Goal: Communication & Community: Answer question/provide support

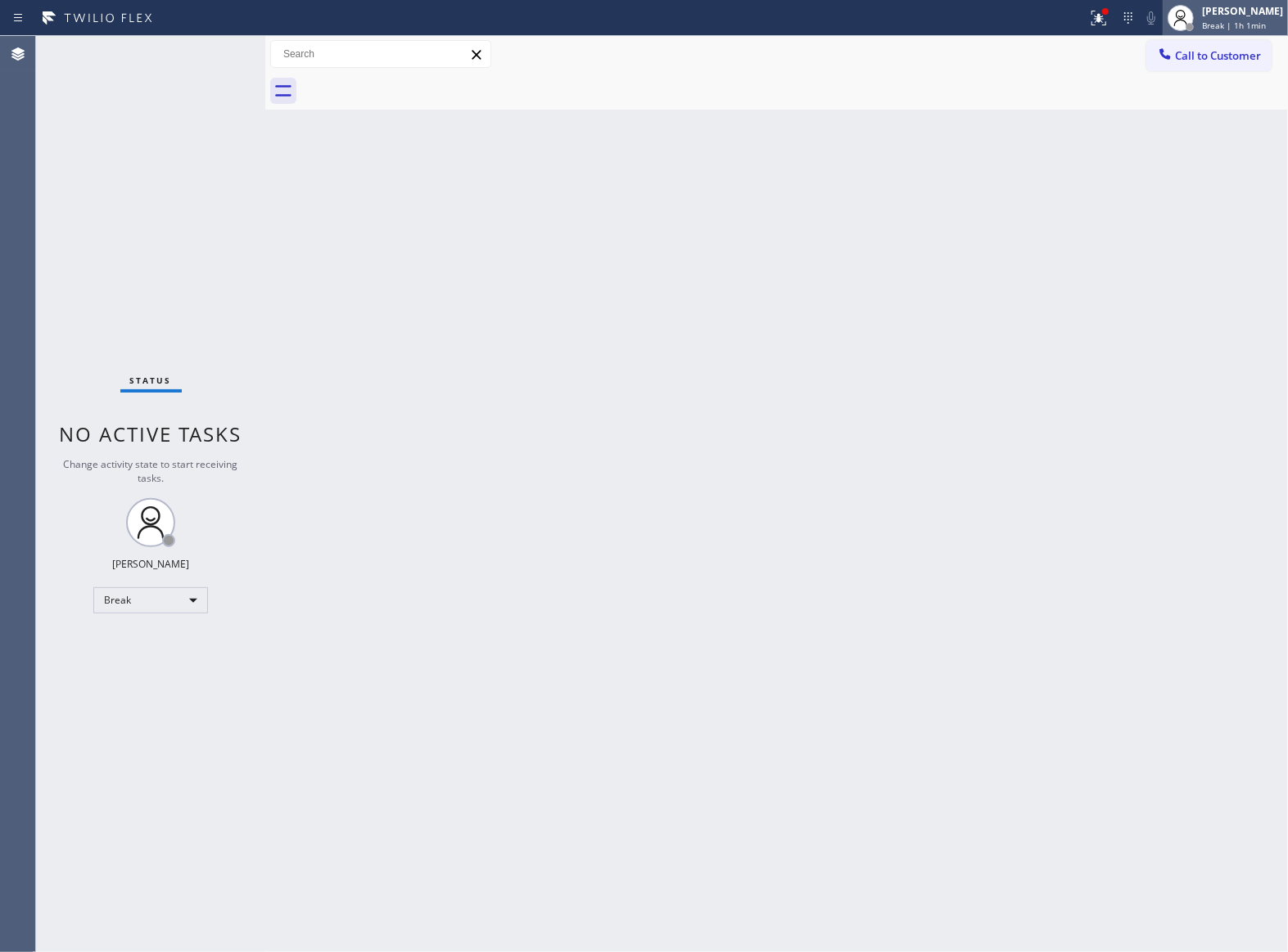
click at [1203, 17] on div "[PERSON_NAME]" at bounding box center [1242, 11] width 81 height 14
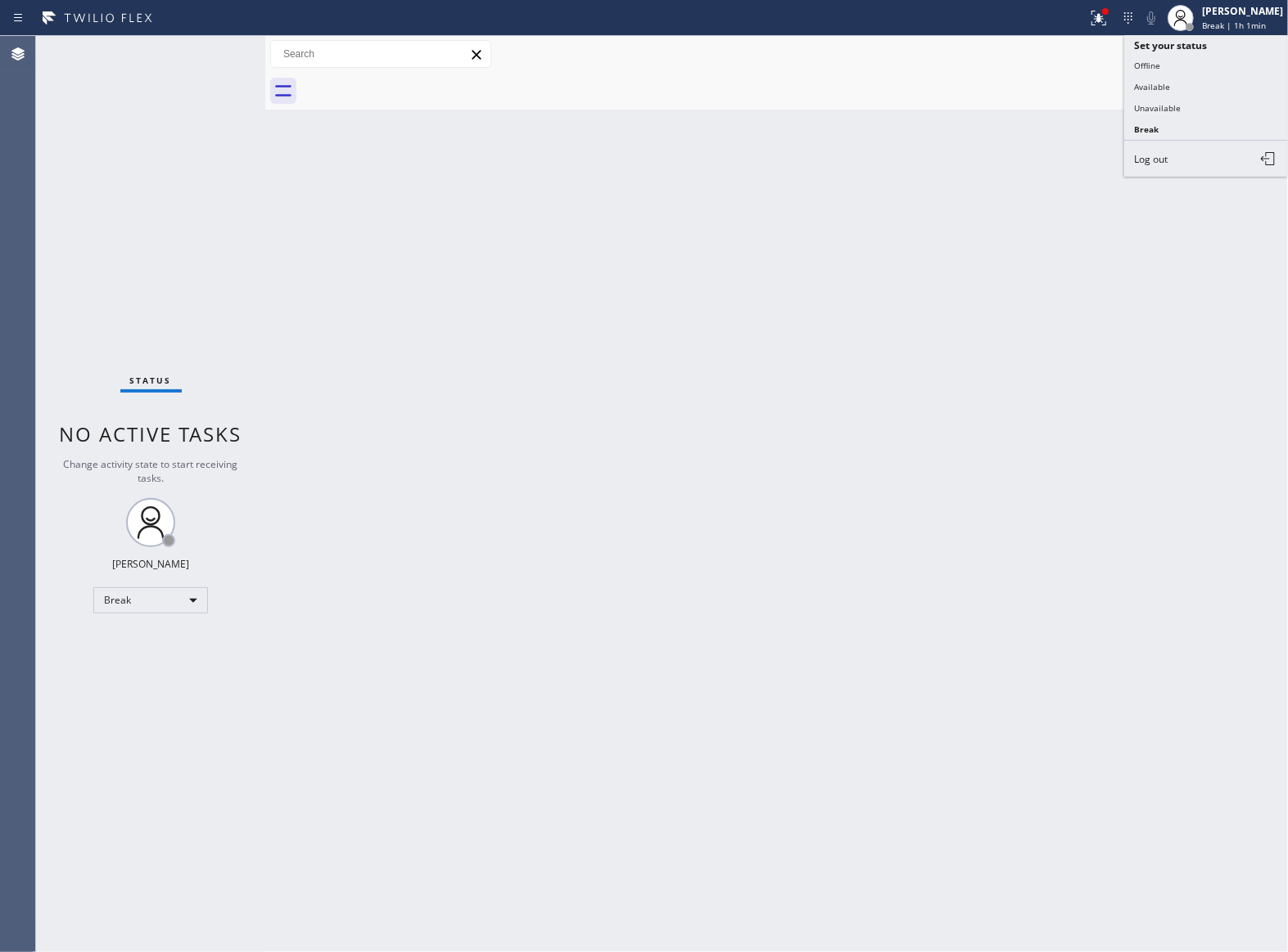
drag, startPoint x: 1182, startPoint y: 96, endPoint x: 1257, endPoint y: 204, distance: 131.5
click at [1187, 106] on button "Unavailable" at bounding box center [1206, 108] width 164 height 22
drag, startPoint x: 224, startPoint y: 217, endPoint x: 889, endPoint y: 198, distance: 665.3
click at [260, 214] on div "Status No active tasks Change activity state to start receiving tasks. [PERSON_…" at bounding box center [151, 494] width 229 height 917
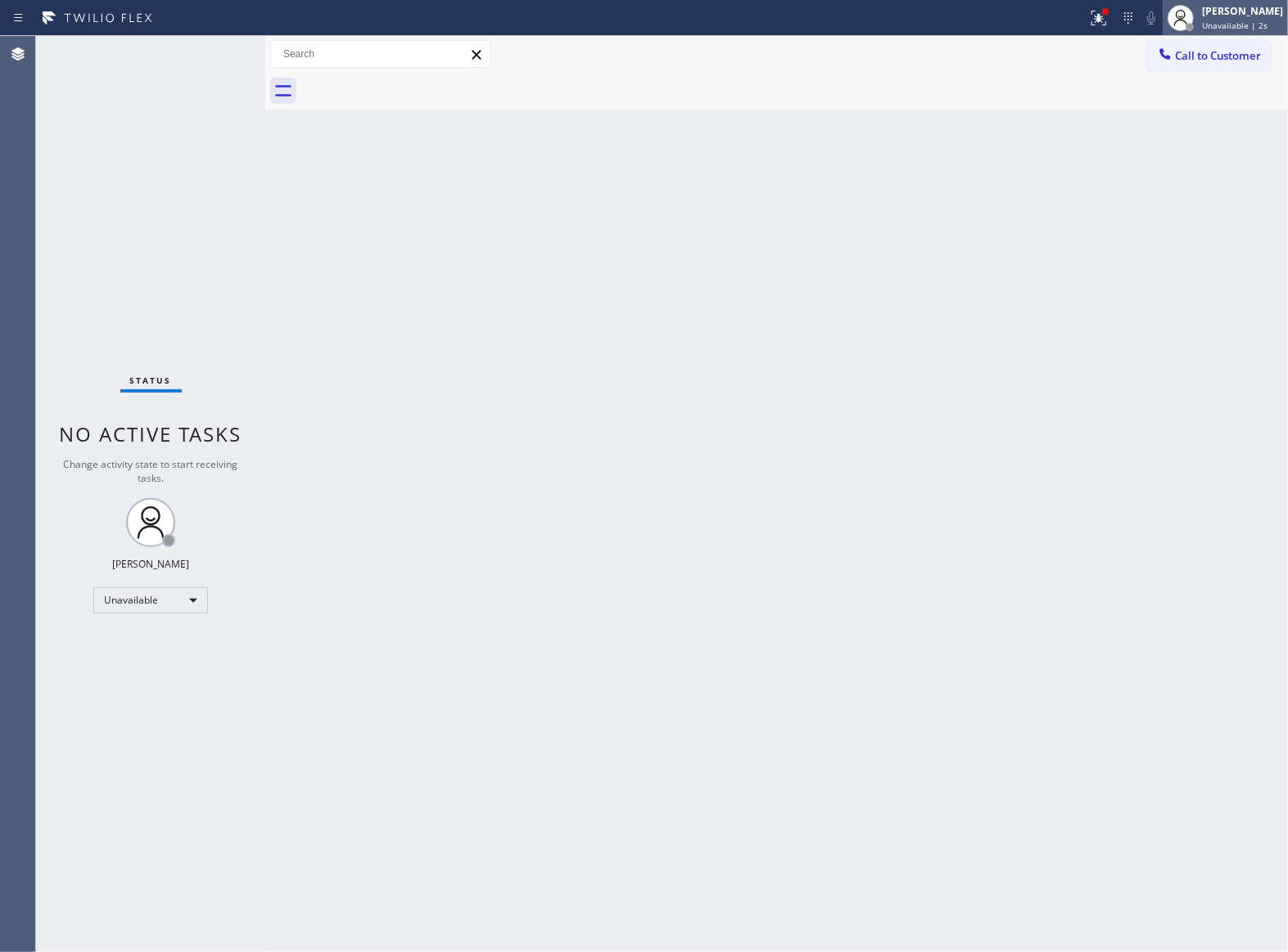
click at [1264, 33] on div "[PERSON_NAME] Unavailable | 2s" at bounding box center [1225, 18] width 125 height 36
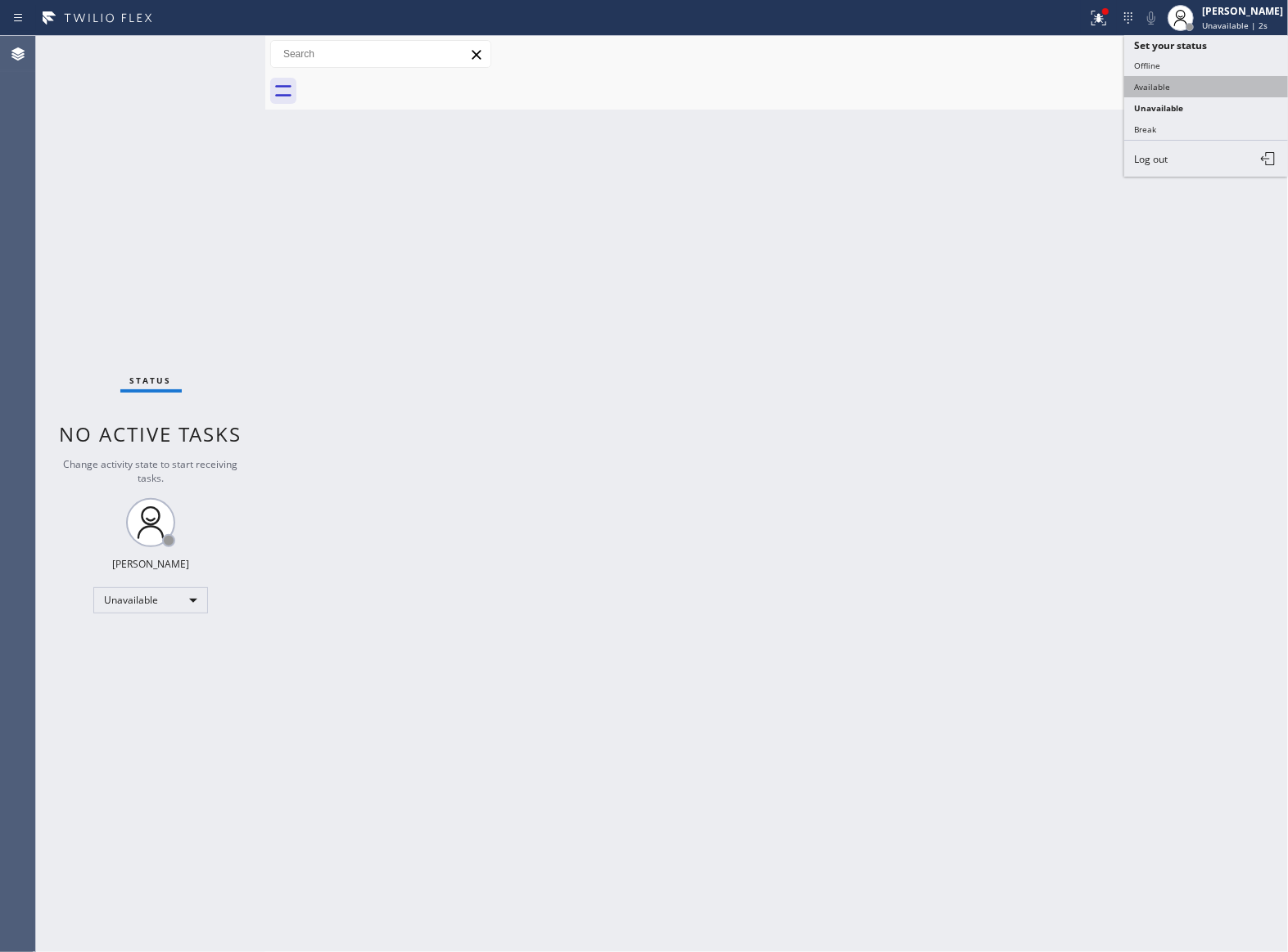
click at [1196, 79] on button "Available" at bounding box center [1206, 87] width 164 height 22
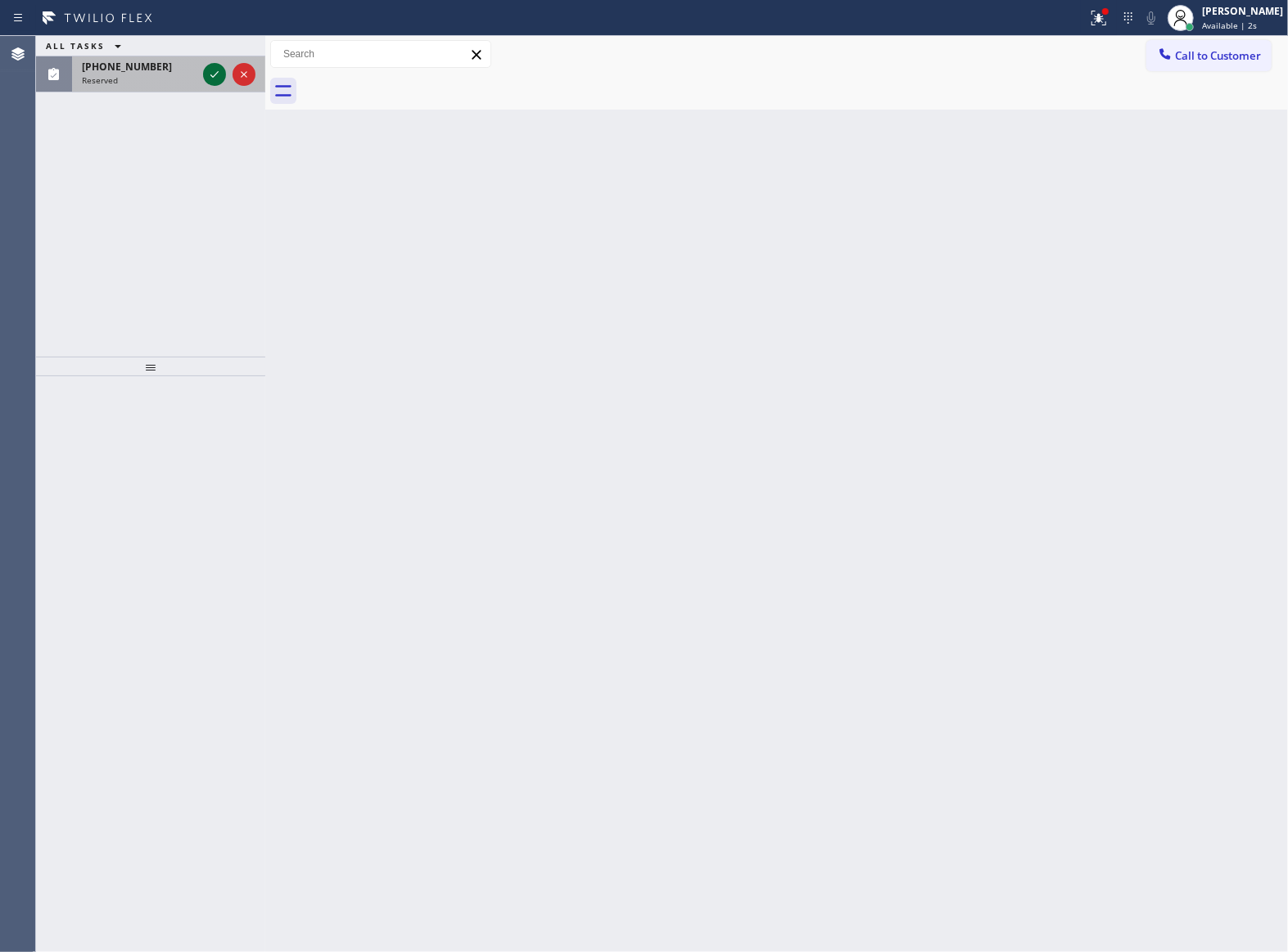
click at [223, 73] on div at bounding box center [228, 75] width 59 height 36
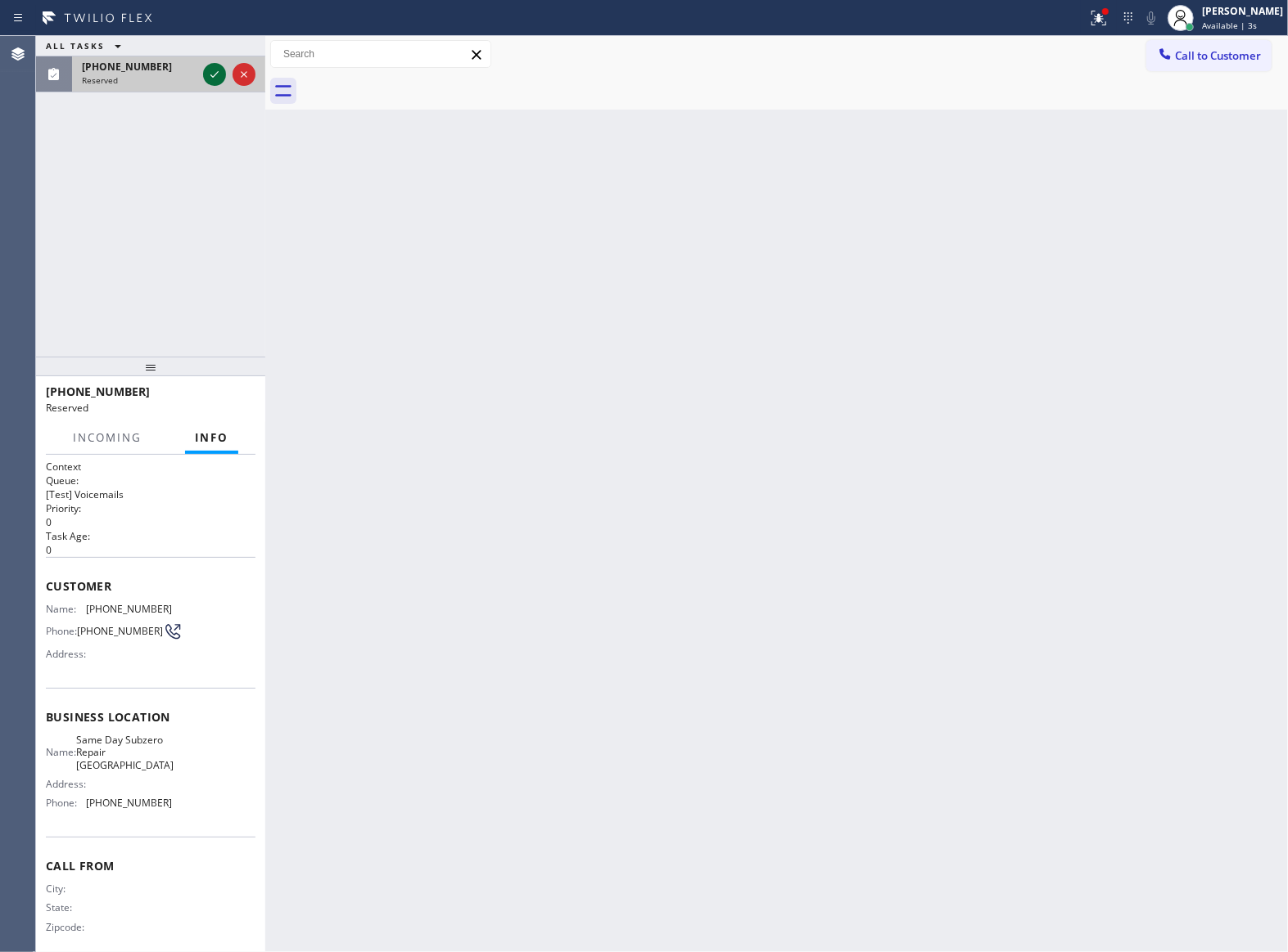
click at [219, 74] on icon at bounding box center [215, 75] width 20 height 20
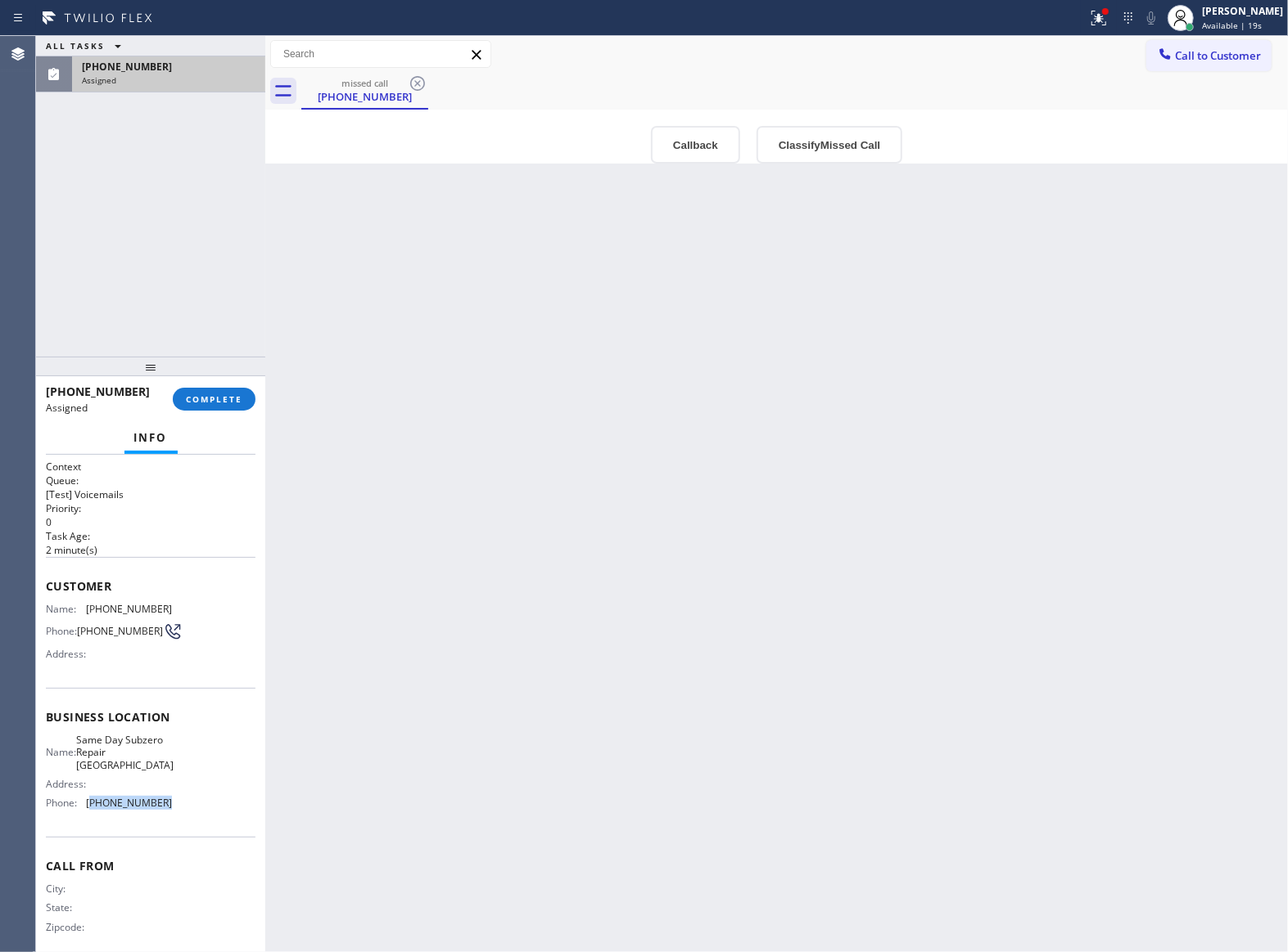
drag, startPoint x: 158, startPoint y: 809, endPoint x: 97, endPoint y: 796, distance: 62.4
click at [92, 799] on div "Name: Same Day Subzero Repair Lakewood Address: Phone: [PHONE_NUMBER]" at bounding box center [109, 775] width 126 height 83
copy div "Phone: [PHONE_NUMBER]"
click at [1225, 57] on span "Call to Customer" at bounding box center [1217, 56] width 86 height 14
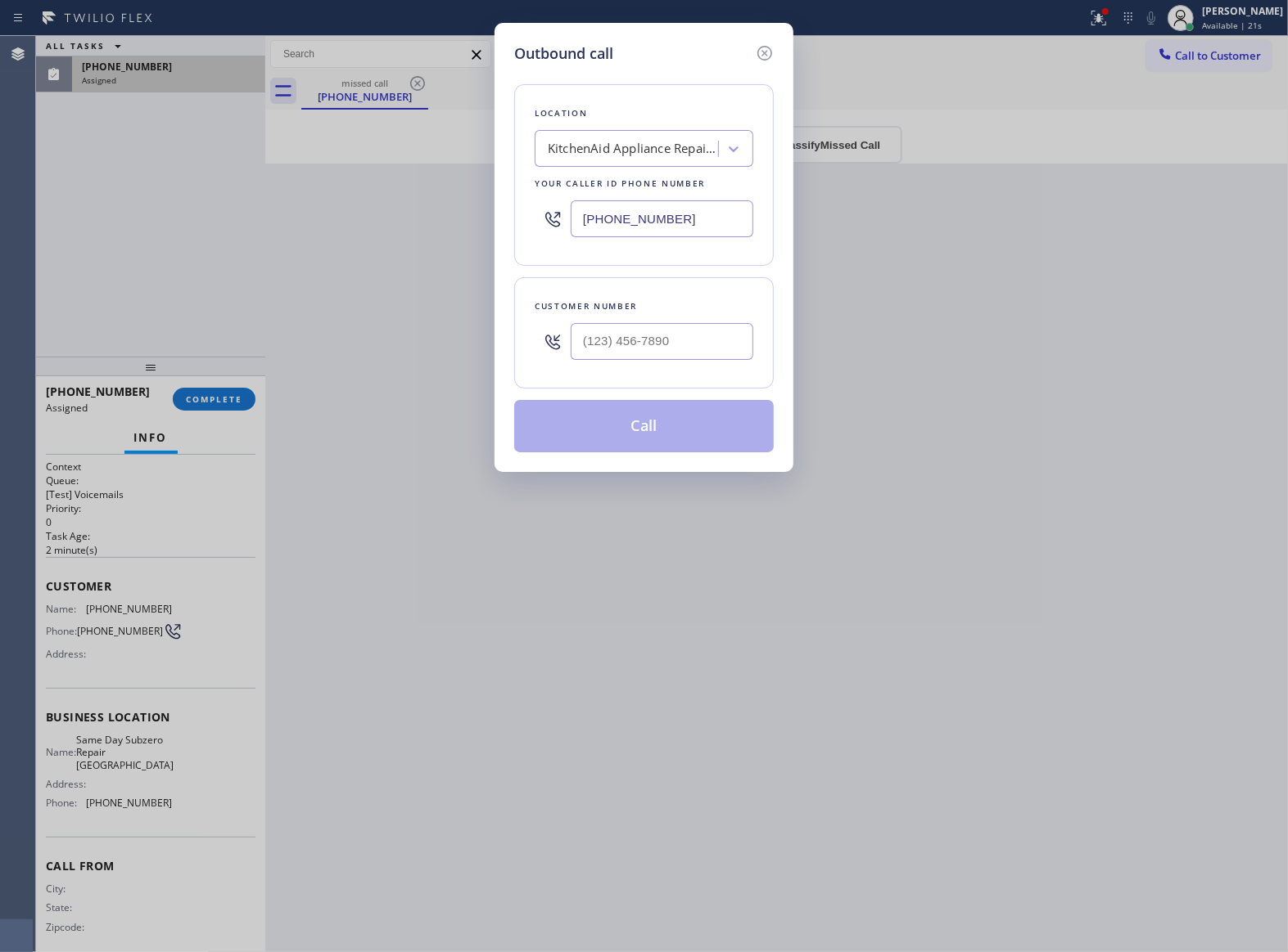
click at [643, 223] on input "[PHONE_NUMBER]" at bounding box center [662, 218] width 182 height 37
paste input "20) 741-7377"
type input "[PHONE_NUMBER]"
click at [767, 41] on div "Outbound call Location Same Day Subzero Repair [GEOGRAPHIC_DATA] Your caller id…" at bounding box center [643, 247] width 299 height 449
click at [758, 54] on icon at bounding box center [765, 53] width 20 height 20
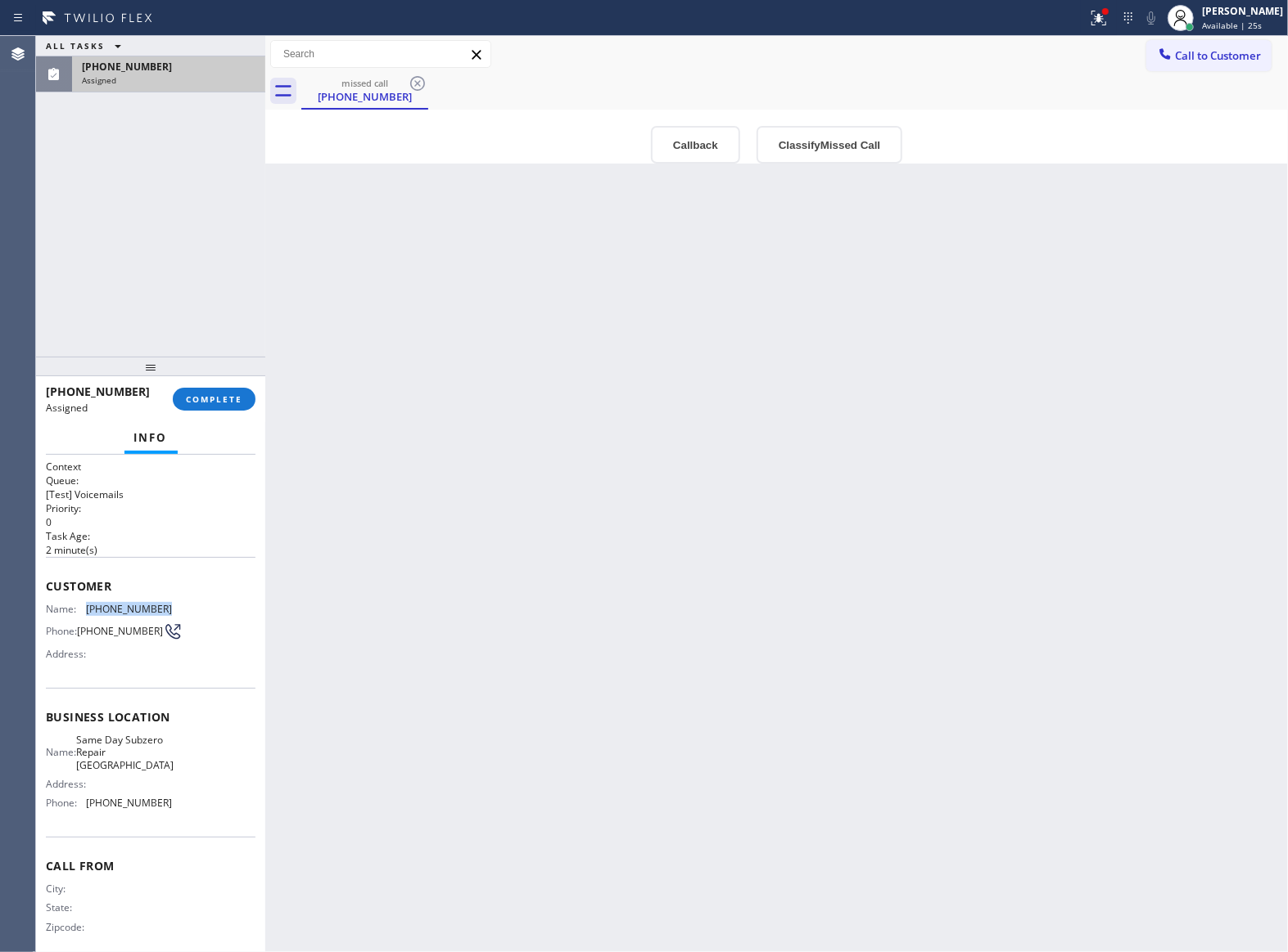
drag, startPoint x: 164, startPoint y: 603, endPoint x: 85, endPoint y: 610, distance: 79.3
click at [85, 610] on div "Customer Name: [PHONE_NUMBER] Phone: [PHONE_NUMBER] Address:" at bounding box center [151, 622] width 209 height 131
copy span "[PHONE_NUMBER]"
click at [1201, 62] on span "Call to Customer" at bounding box center [1217, 56] width 86 height 14
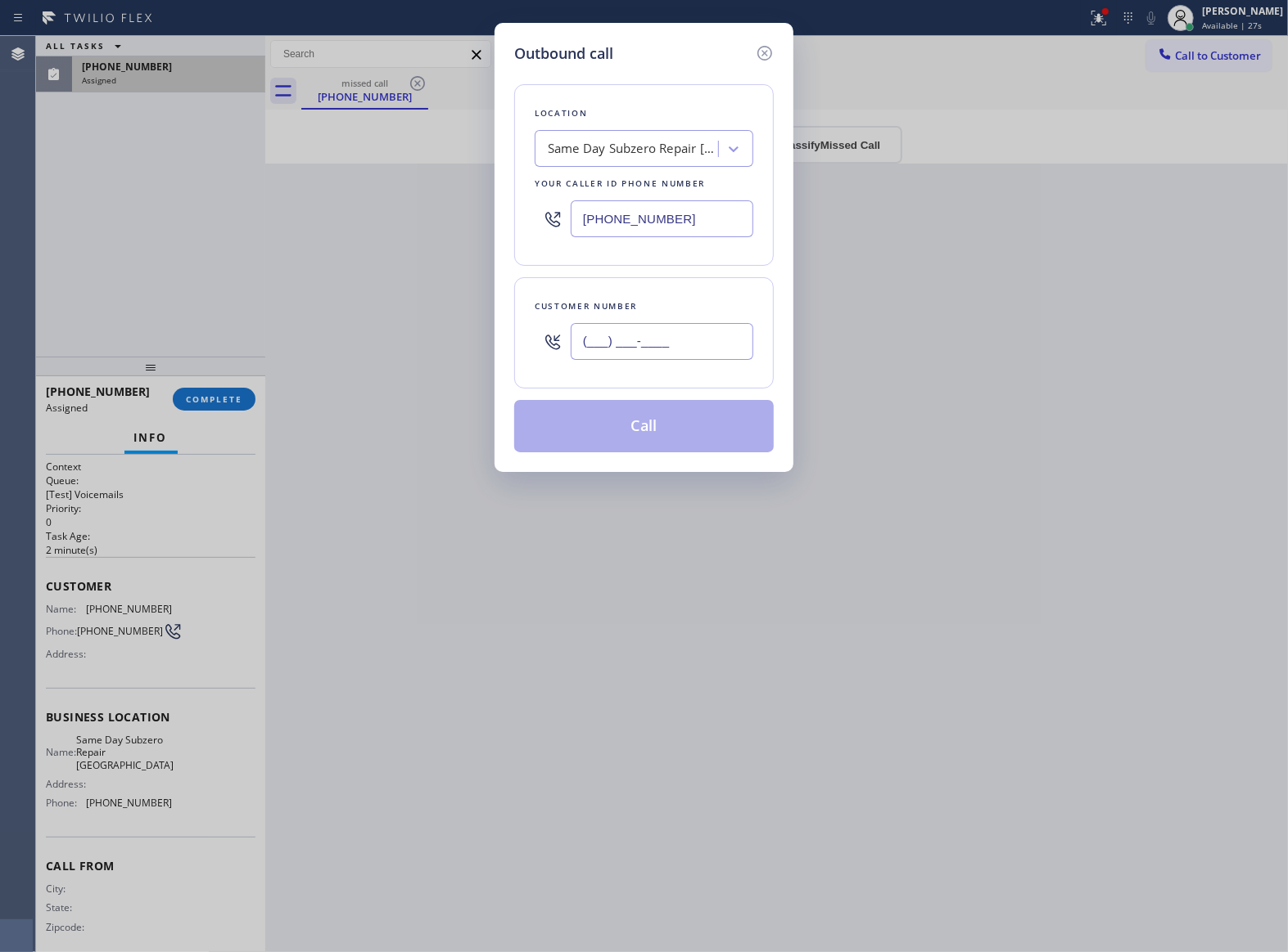
click at [620, 345] on input "(___) ___-____" at bounding box center [662, 342] width 182 height 37
paste input "717) 475-2720"
type input "[PHONE_NUMBER]"
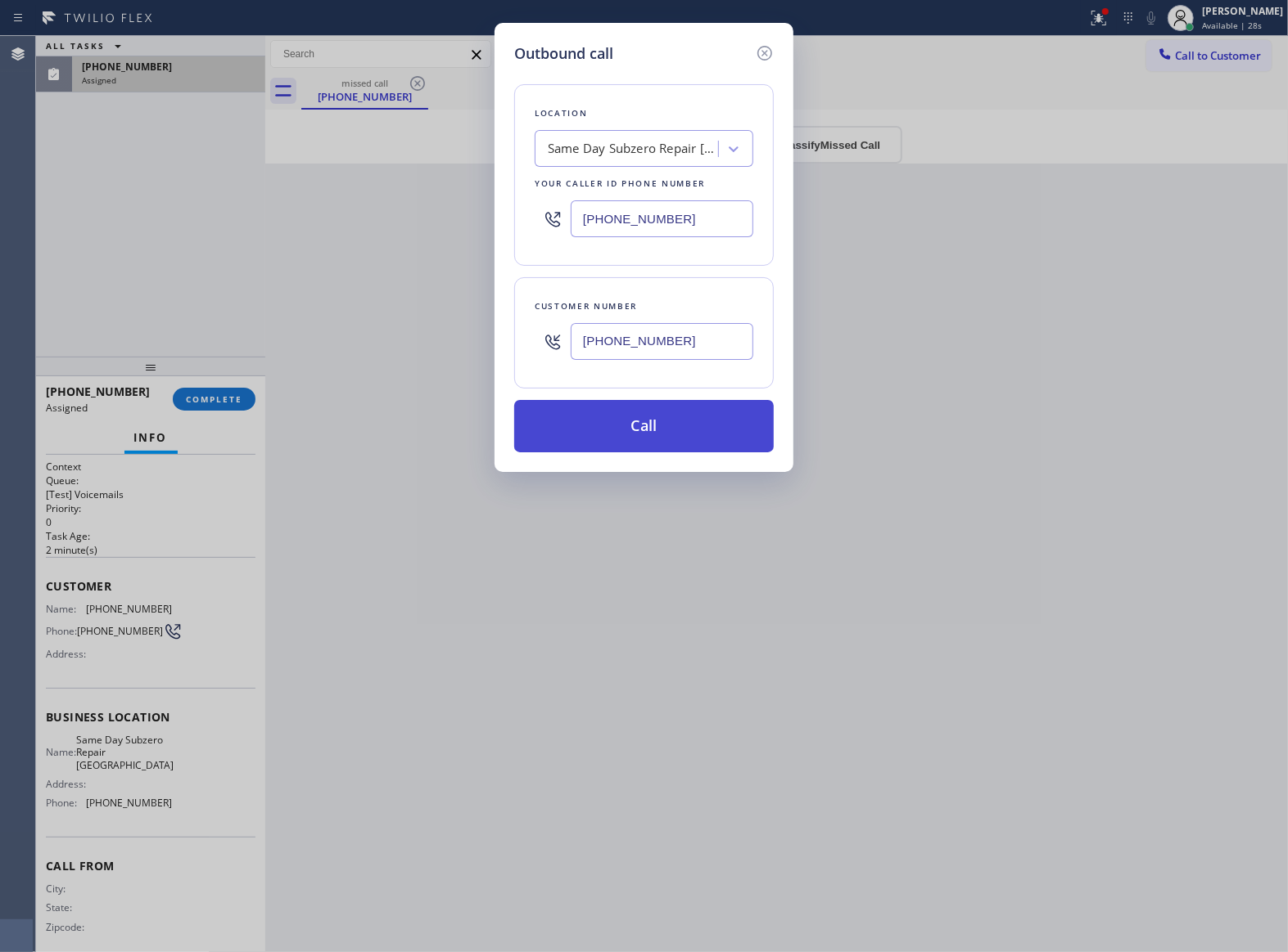
click at [695, 433] on button "Call" at bounding box center [644, 426] width 260 height 52
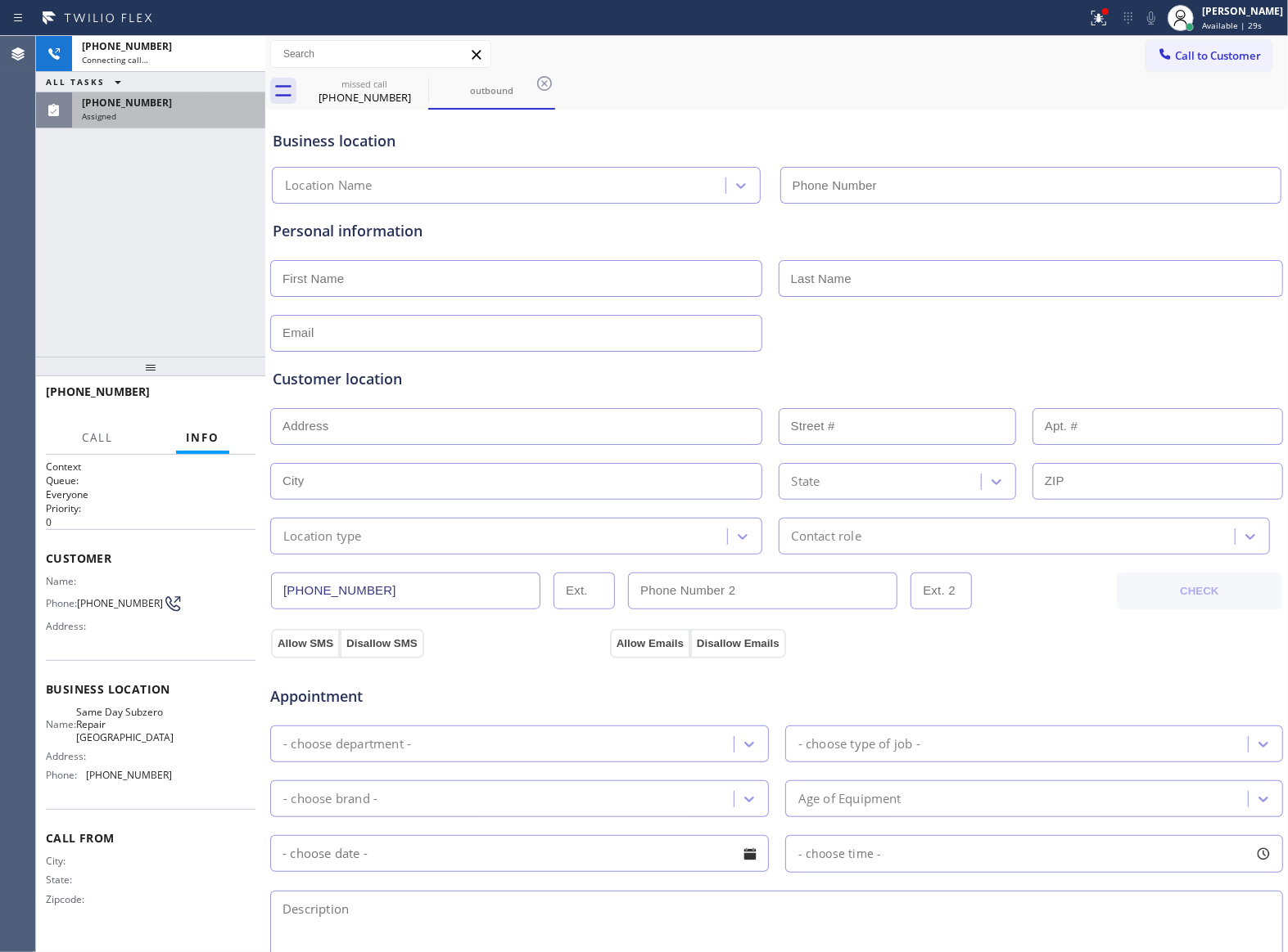
type input "[PHONE_NUMBER]"
click at [98, 174] on div "[PHONE_NUMBER] Connecting call… ALL TASKS ALL TASKS ACTIVE TASKS TASKS IN WRAP …" at bounding box center [151, 197] width 229 height 321
click at [148, 120] on div "Assigned" at bounding box center [169, 116] width 173 height 12
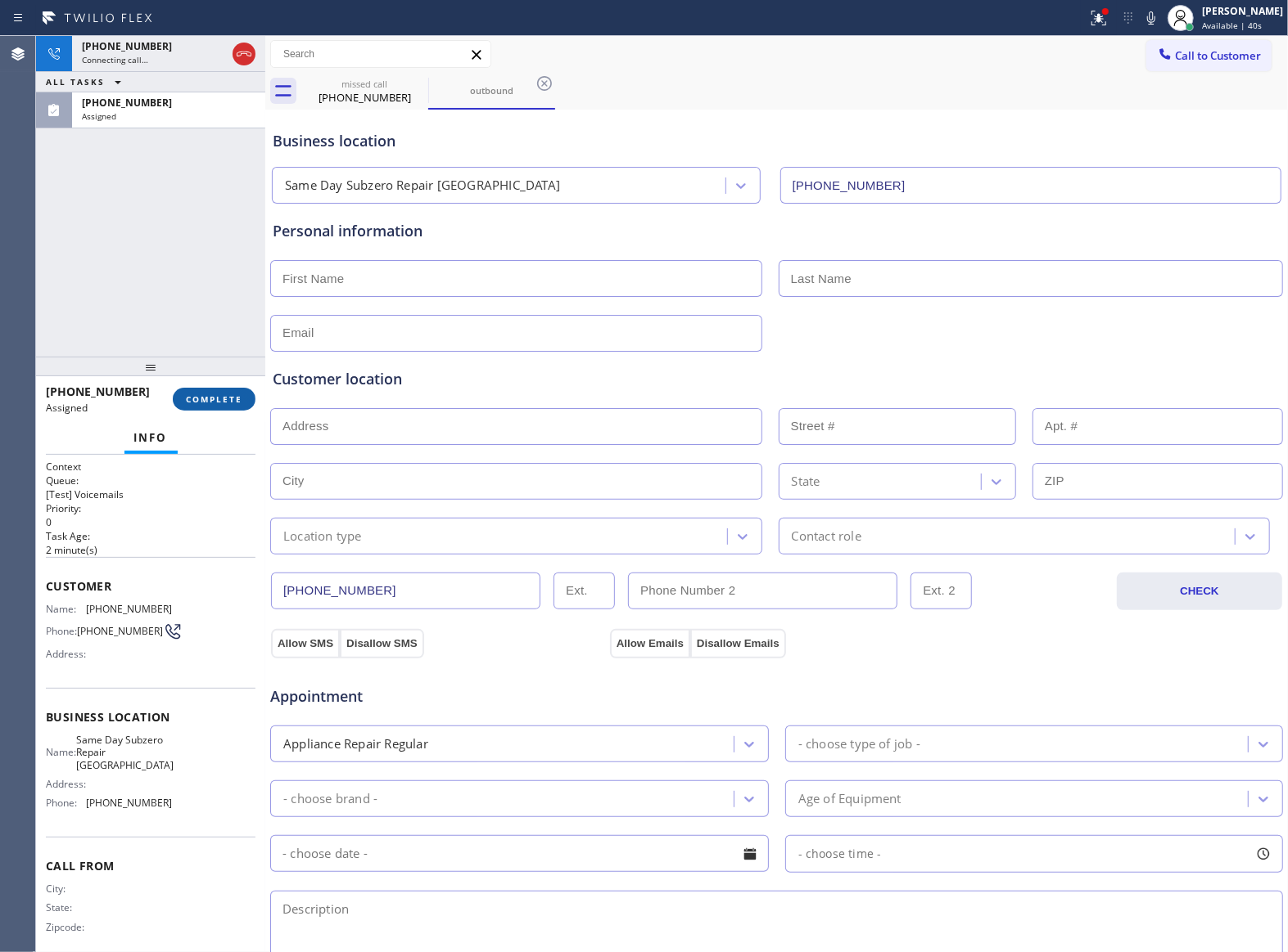
click at [226, 390] on button "COMPLETE" at bounding box center [215, 398] width 83 height 23
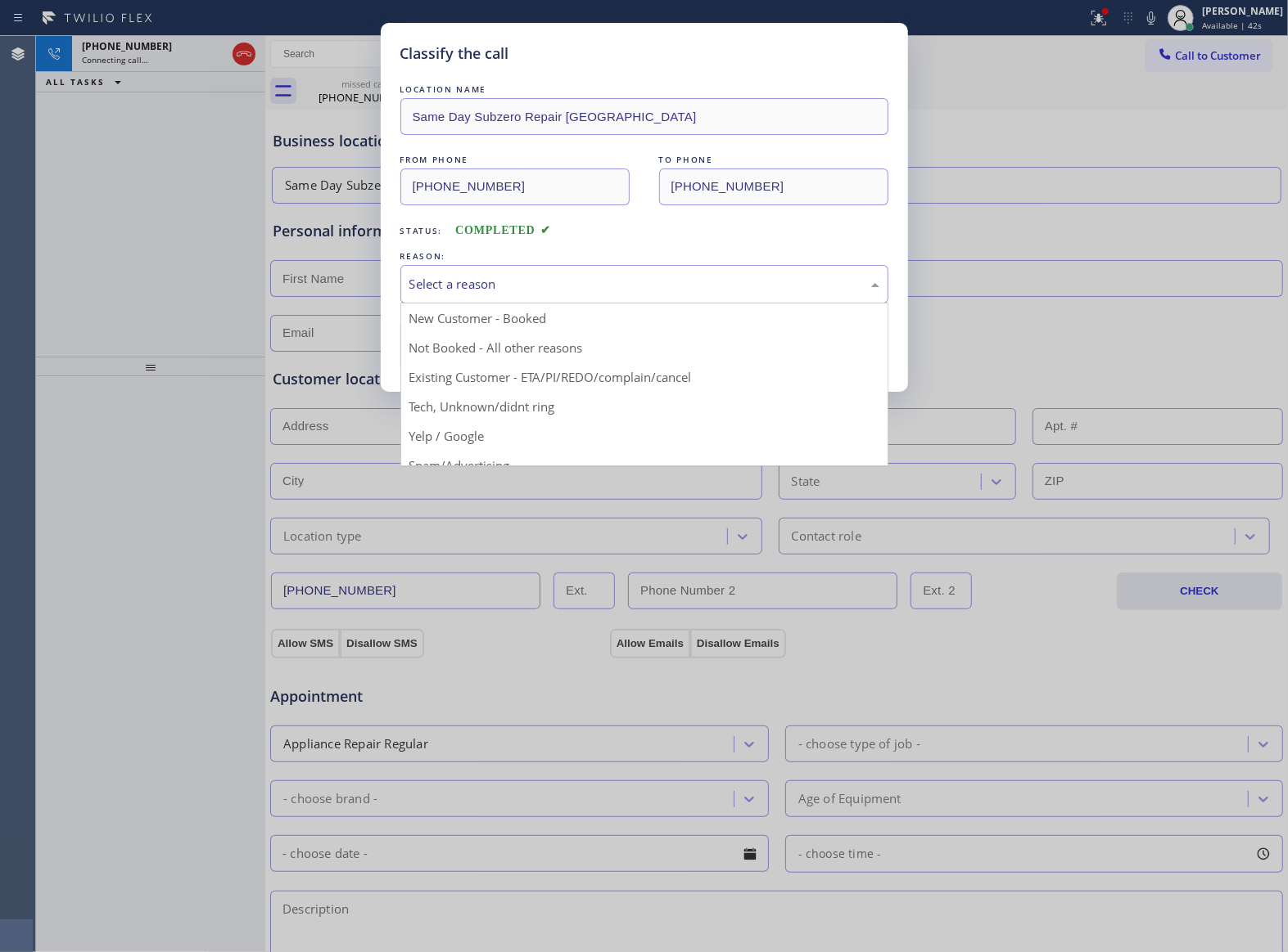
click at [621, 295] on div "Select a reason" at bounding box center [644, 284] width 488 height 39
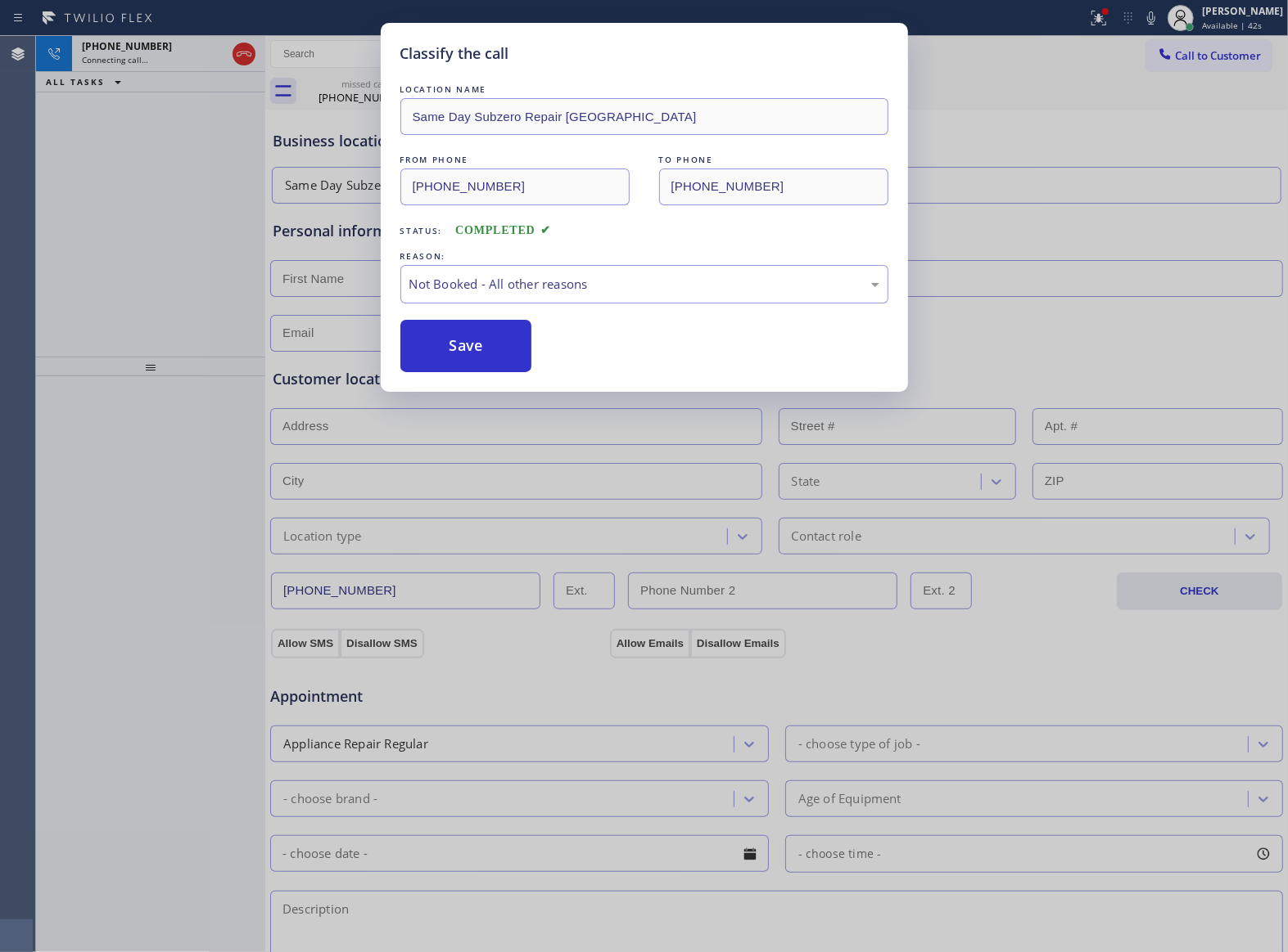
click at [515, 358] on button "Save" at bounding box center [466, 346] width 132 height 52
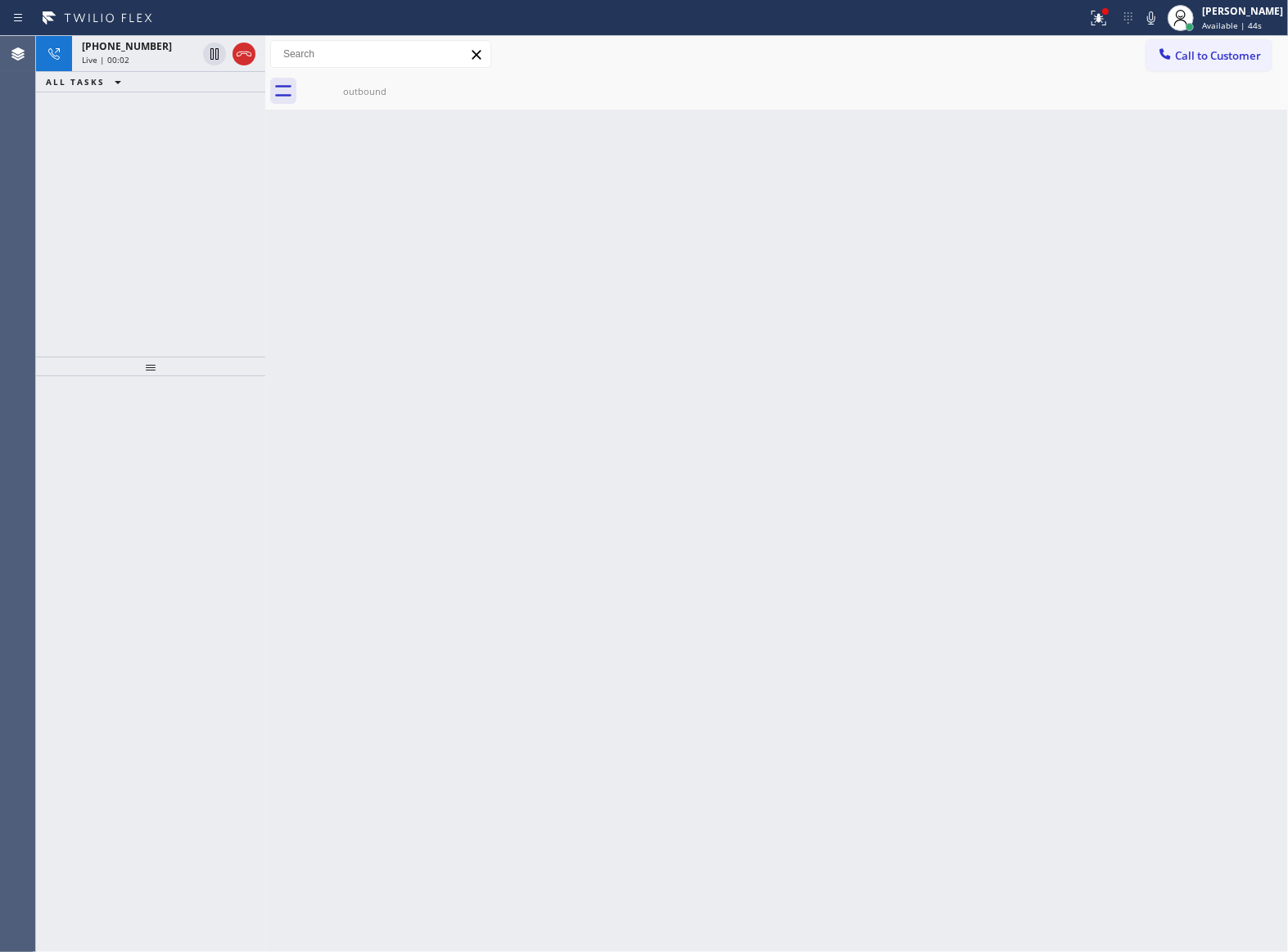
click at [146, 60] on div "Live | 00:02" at bounding box center [139, 60] width 115 height 12
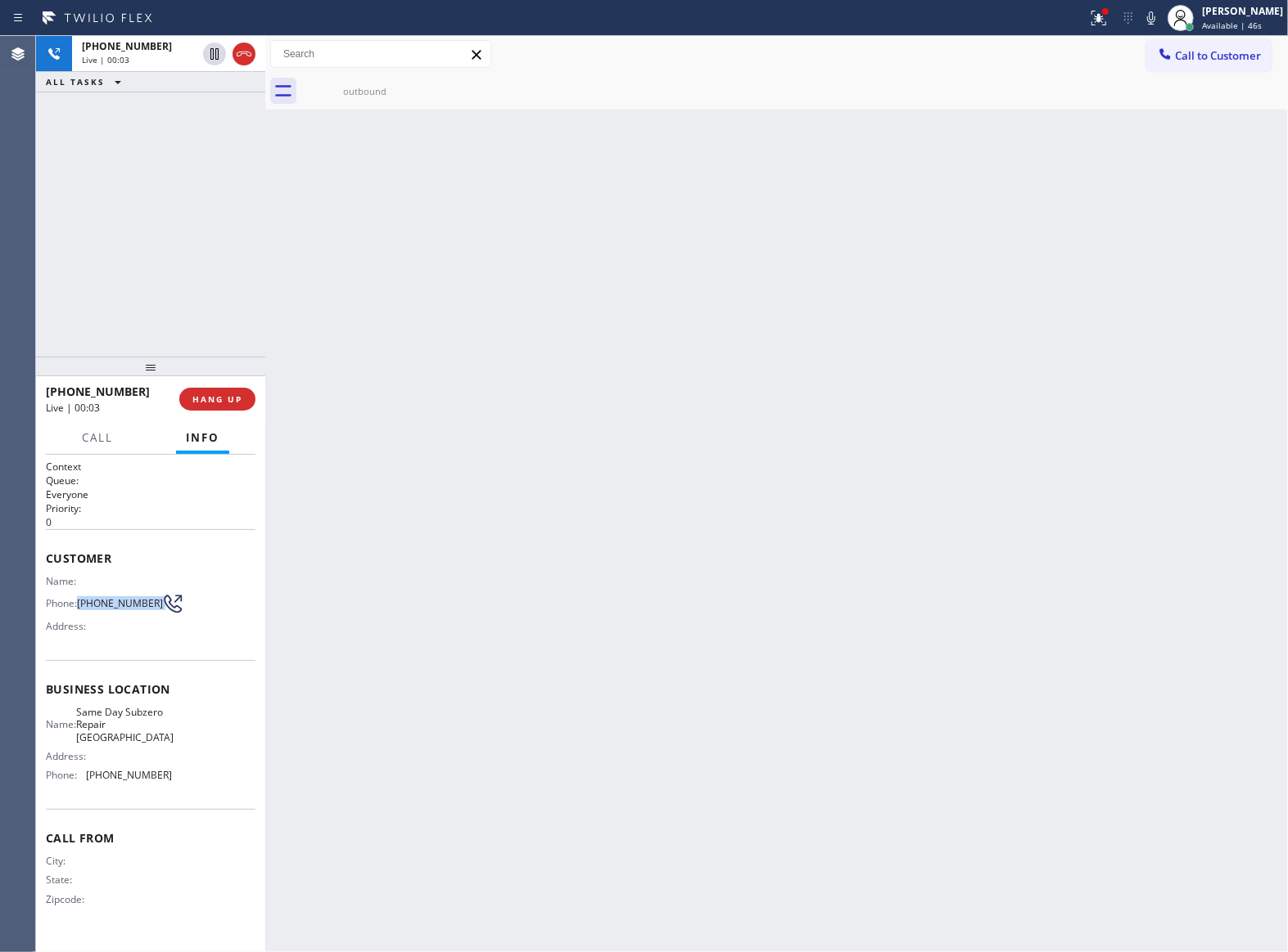
drag, startPoint x: 78, startPoint y: 604, endPoint x: 154, endPoint y: 609, distance: 76.2
click at [154, 609] on div "Phone: [PHONE_NUMBER]" at bounding box center [109, 604] width 126 height 20
copy div "[PHONE_NUMBER]"
click at [226, 417] on div "[PHONE_NUMBER] Live | 00:04 HANG UP" at bounding box center [151, 398] width 209 height 42
click at [226, 401] on span "HANG UP" at bounding box center [216, 399] width 50 height 12
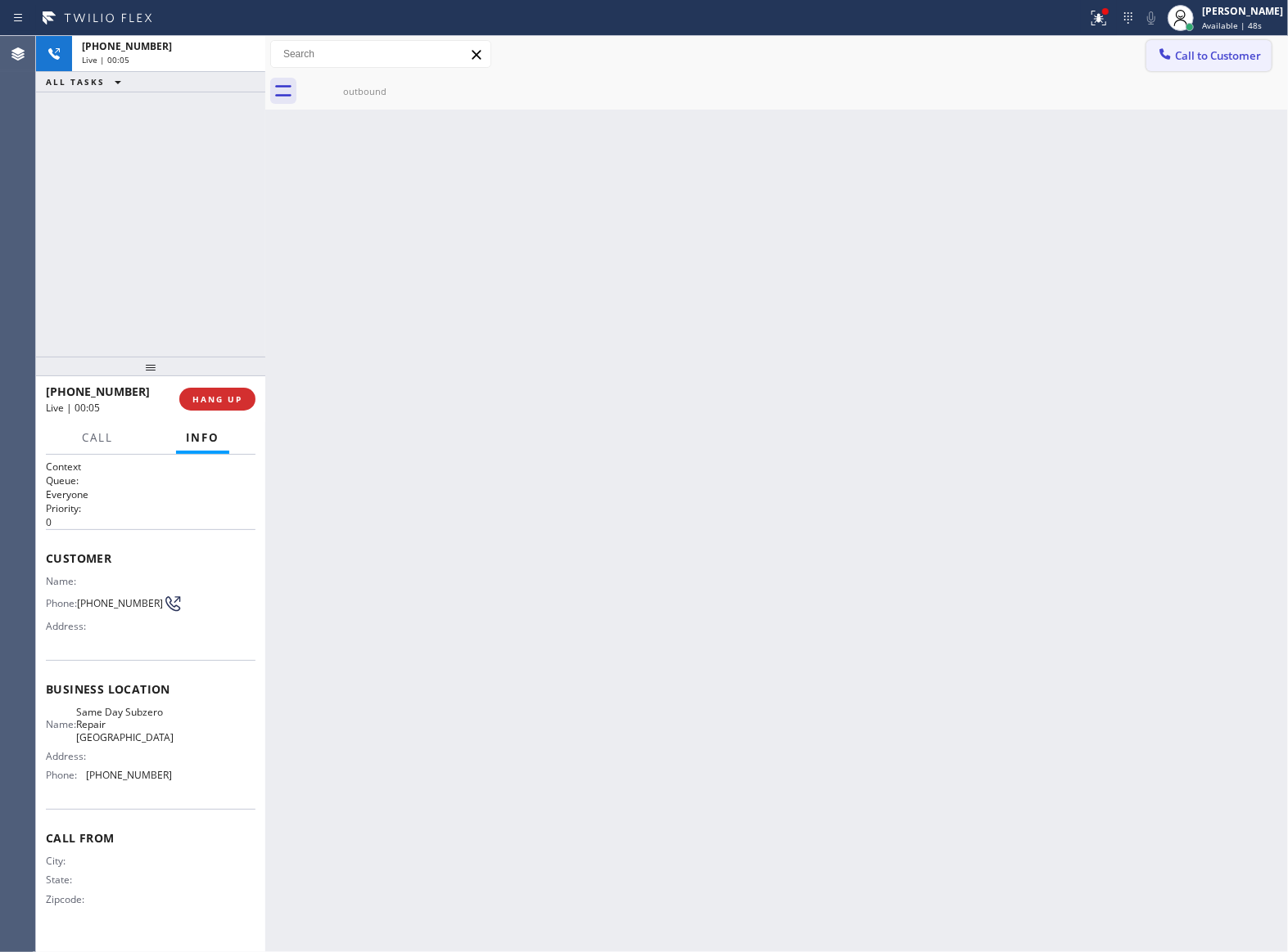
click at [1231, 64] on button "Call to Customer" at bounding box center [1209, 55] width 125 height 31
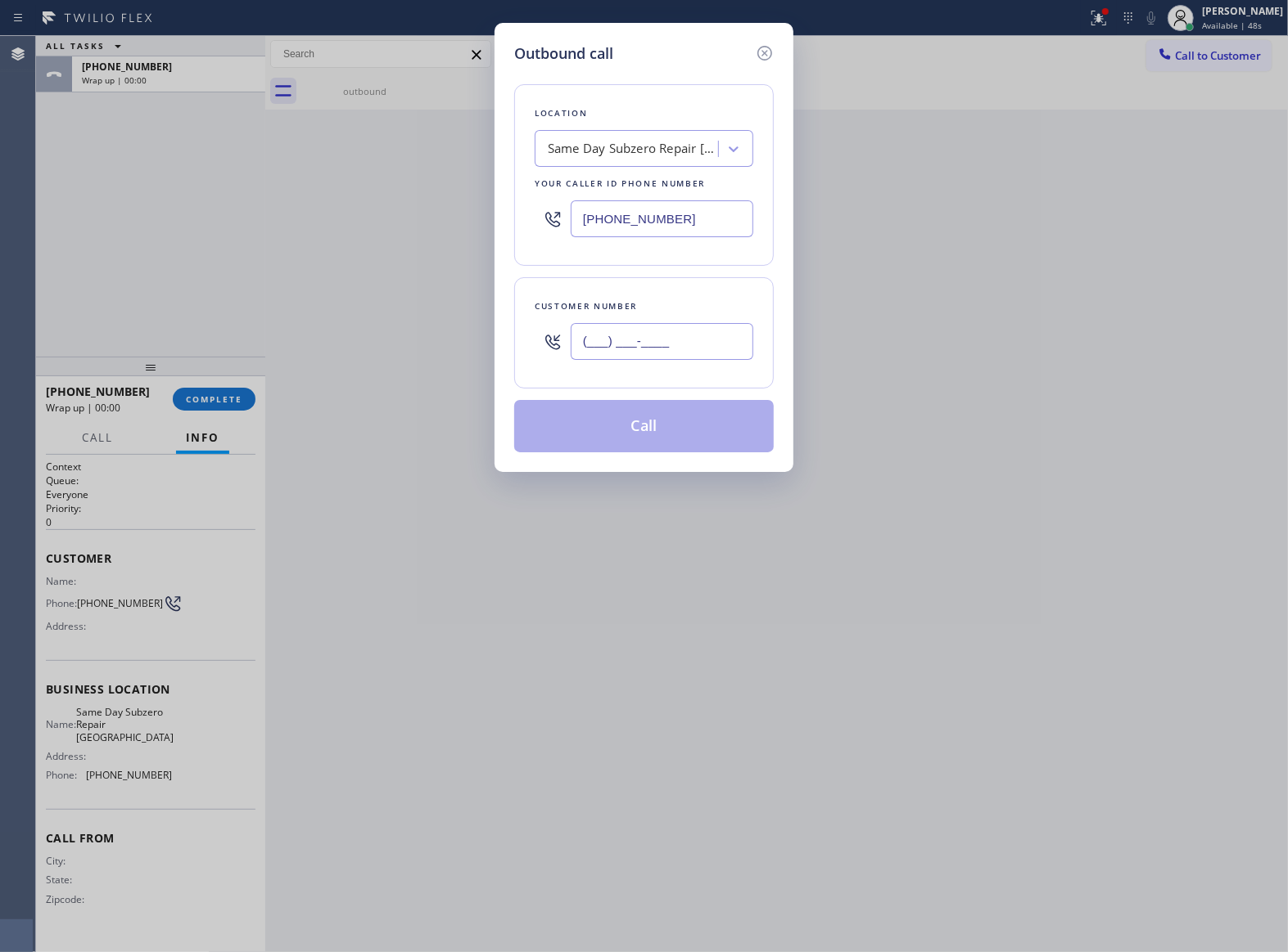
click at [708, 332] on input "(___) ___-____" at bounding box center [662, 342] width 182 height 37
paste input "717) 475-2720"
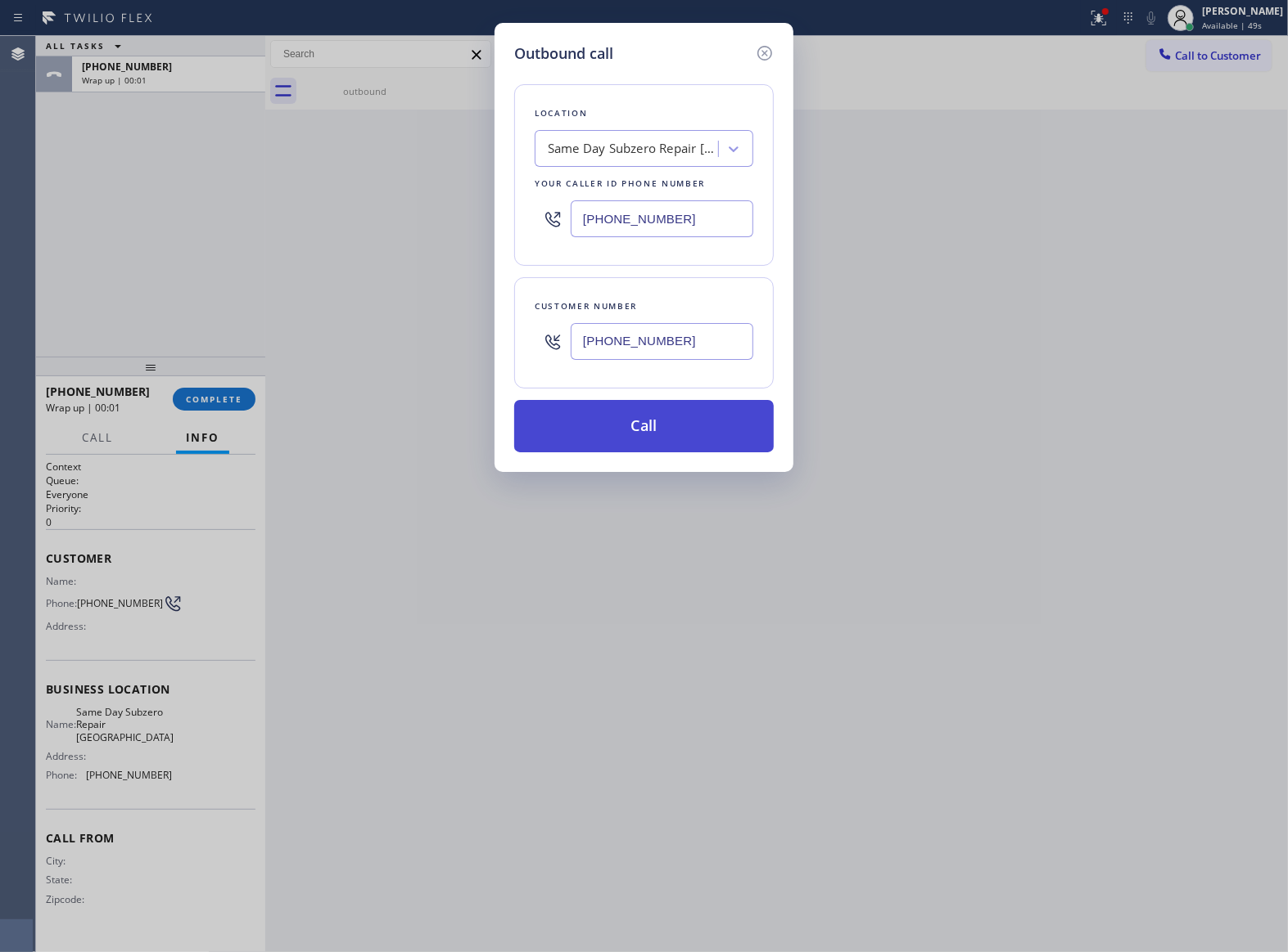
type input "[PHONE_NUMBER]"
click at [734, 432] on button "Call" at bounding box center [644, 426] width 260 height 52
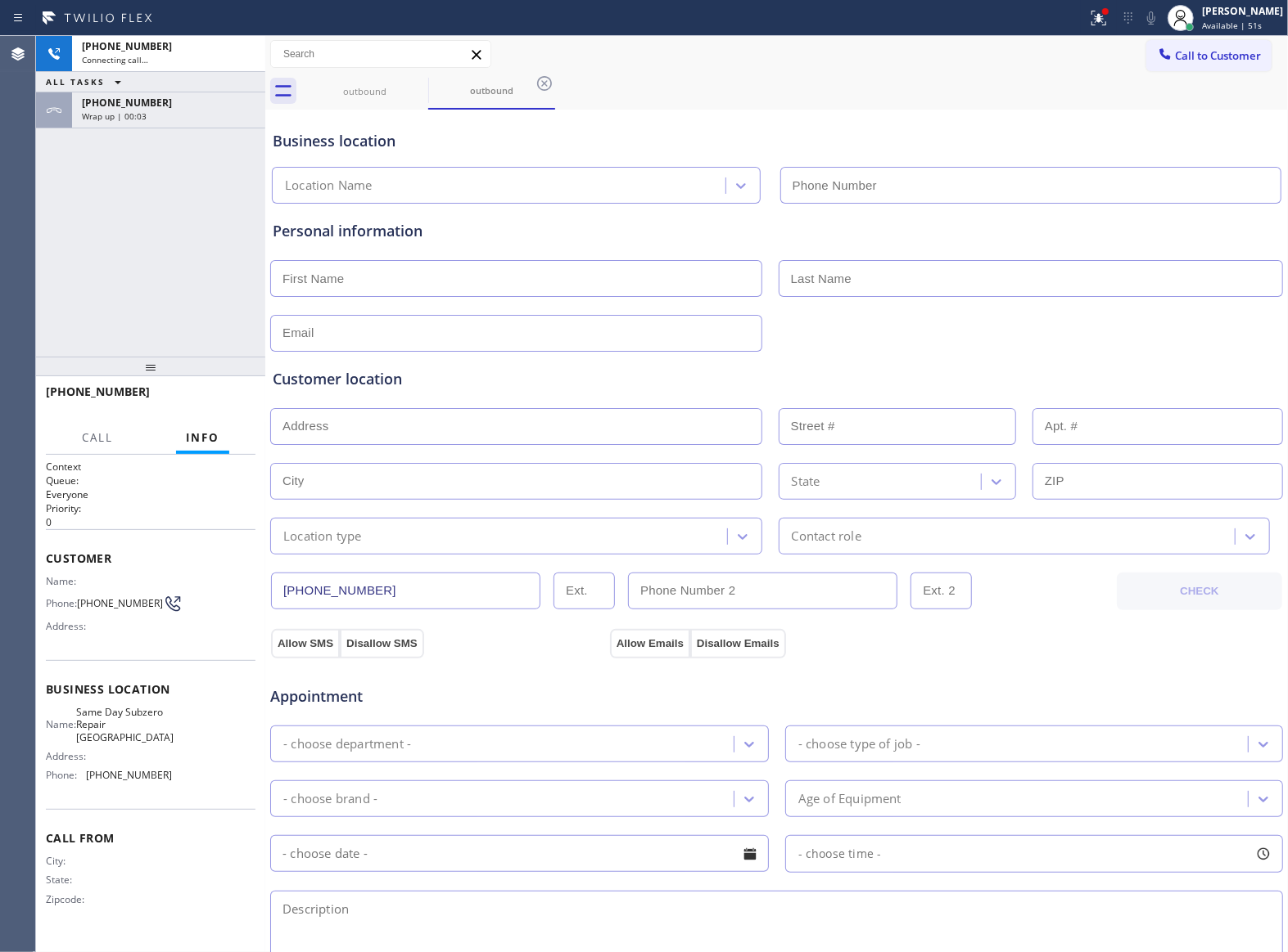
type input "[PHONE_NUMBER]"
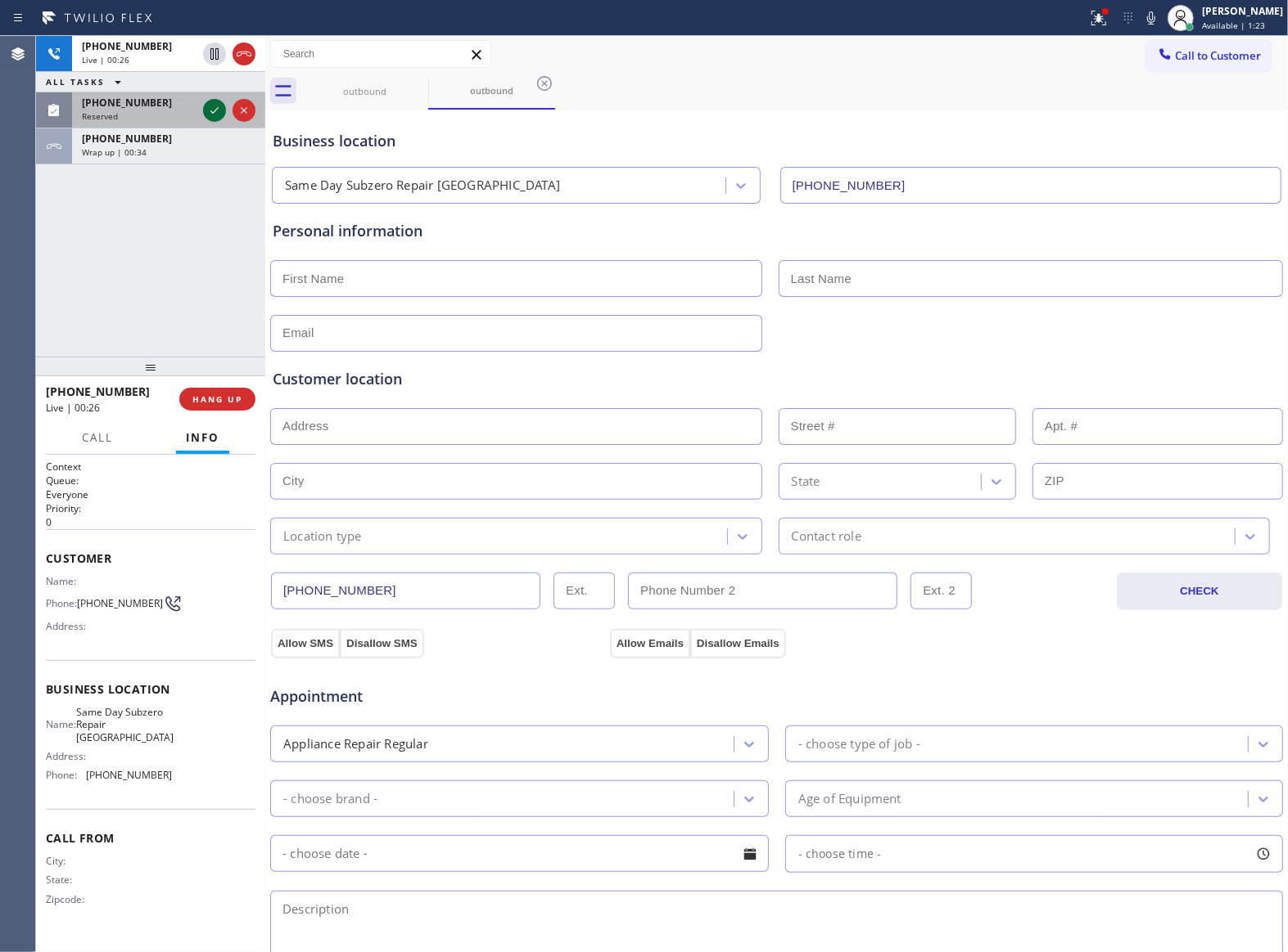
click at [213, 112] on icon at bounding box center [215, 111] width 20 height 20
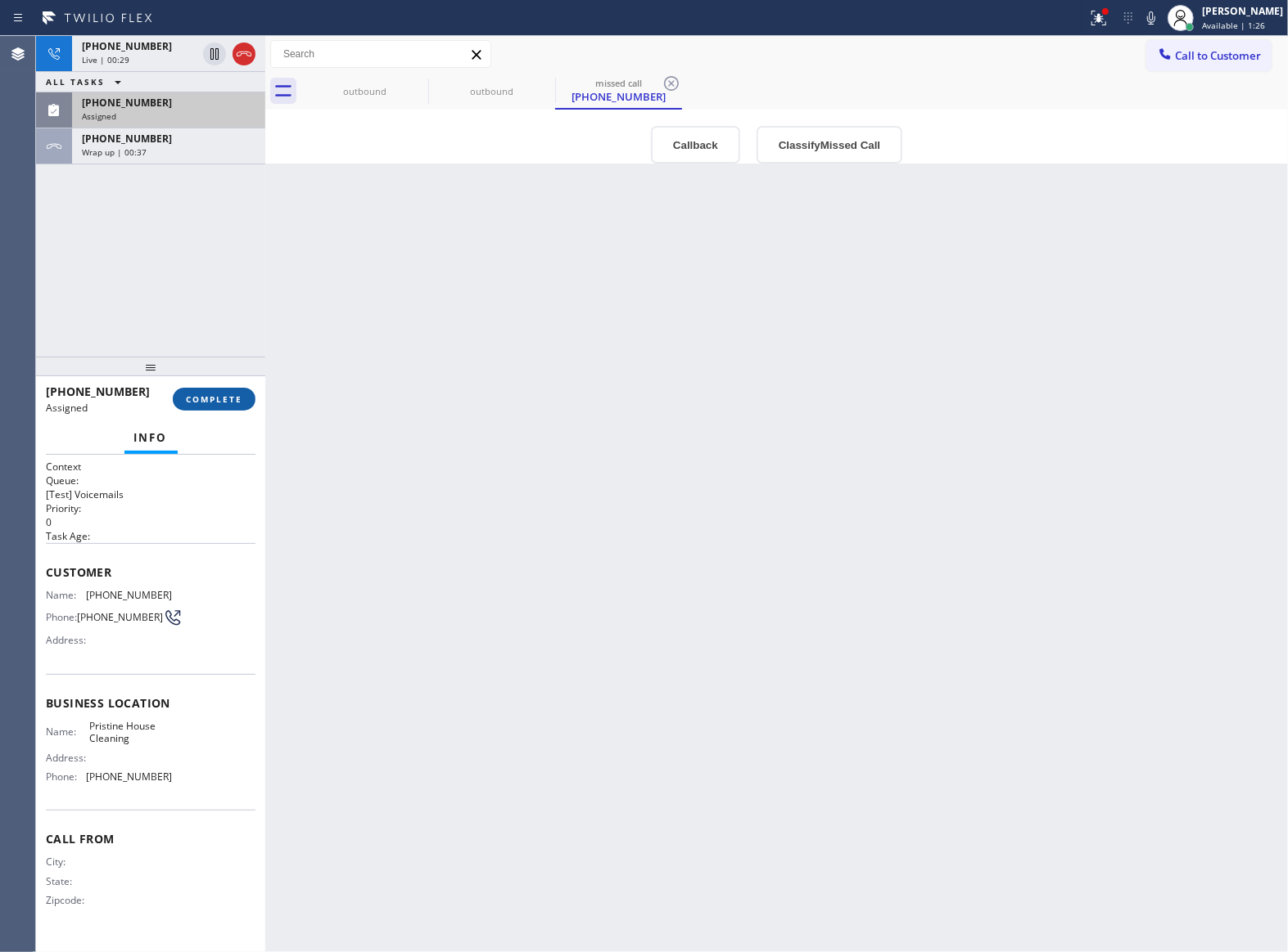
click at [227, 403] on span "COMPLETE" at bounding box center [214, 399] width 57 height 12
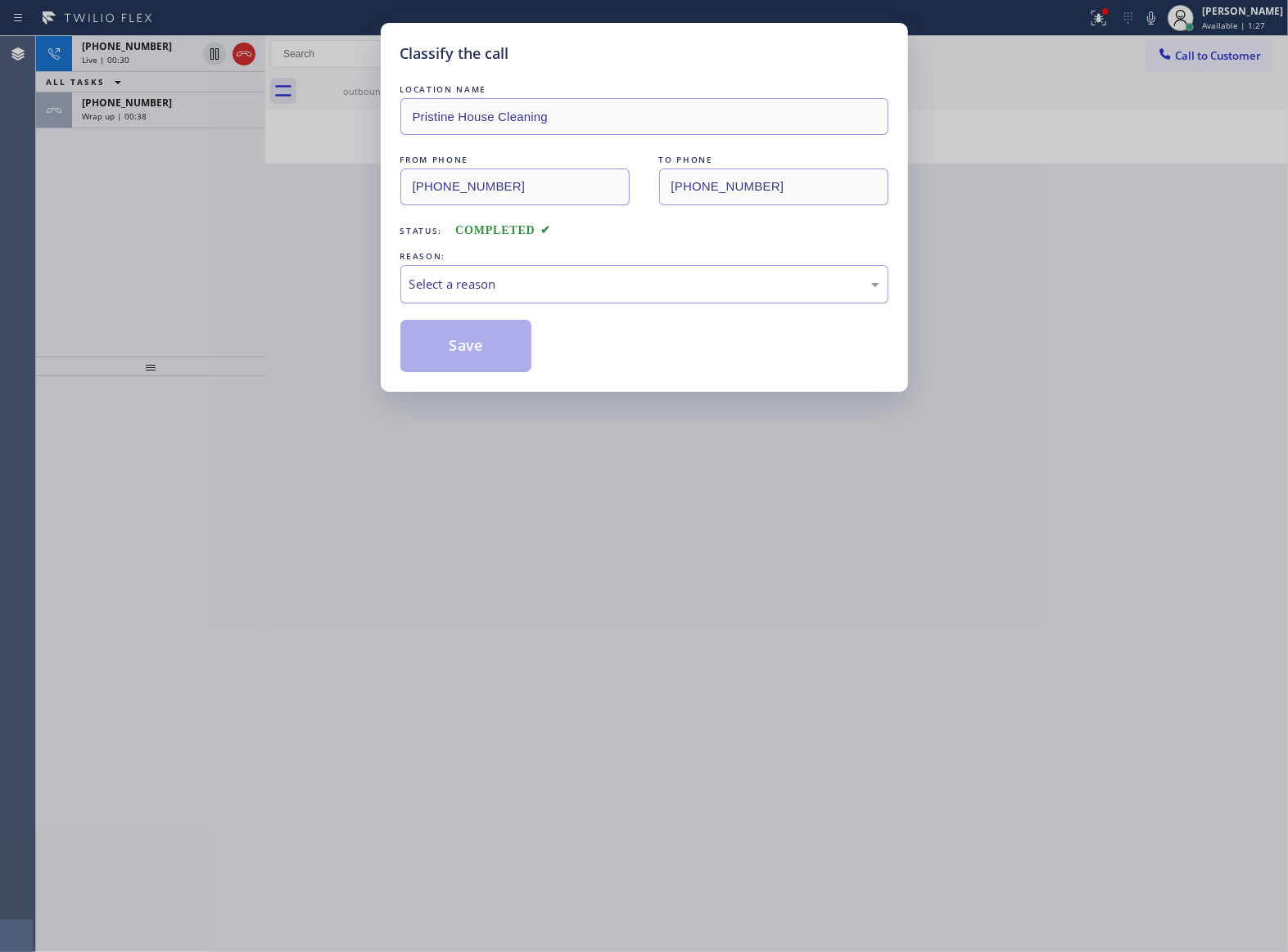
click at [529, 267] on div "Select a reason" at bounding box center [644, 284] width 488 height 39
click at [490, 345] on button "Save" at bounding box center [466, 346] width 132 height 52
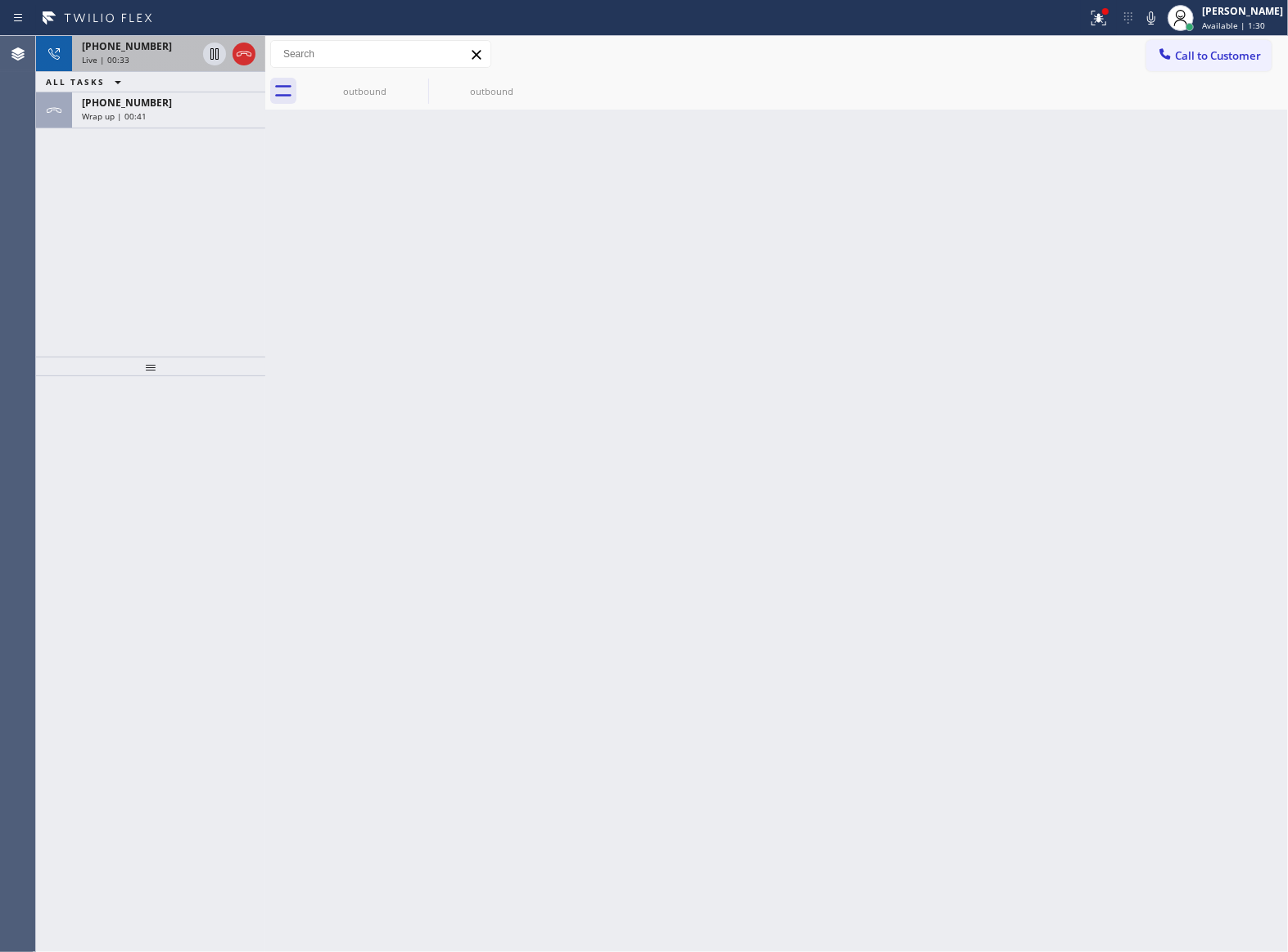
click at [100, 64] on span "Live | 00:33" at bounding box center [106, 60] width 48 height 12
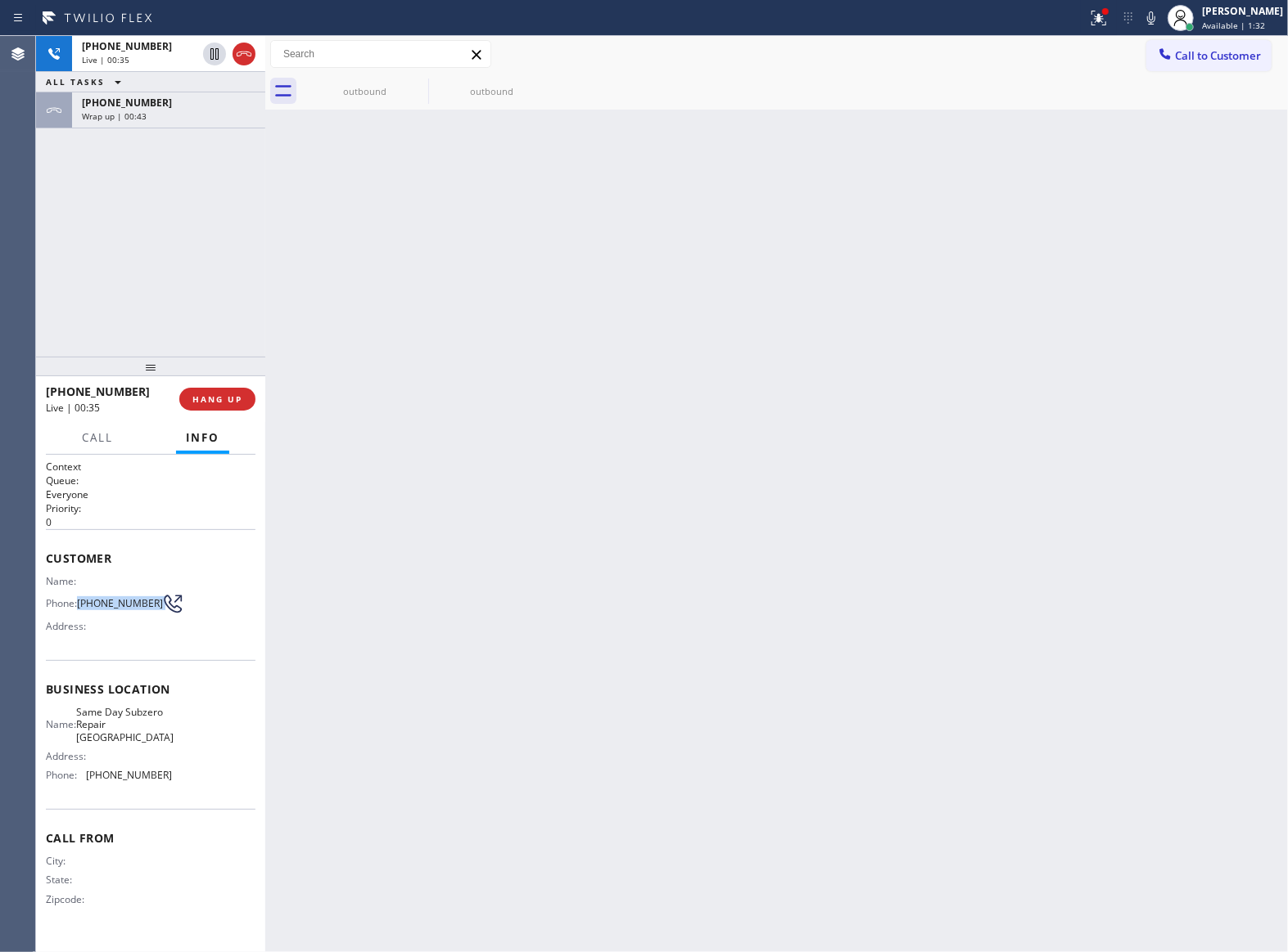
copy div "[PHONE_NUMBER]"
drag, startPoint x: 83, startPoint y: 606, endPoint x: 158, endPoint y: 612, distance: 75.2
click at [158, 612] on div "Phone: [PHONE_NUMBER]" at bounding box center [109, 604] width 126 height 20
click at [249, 48] on icon at bounding box center [244, 54] width 20 height 20
copy div "[PHONE_NUMBER]"
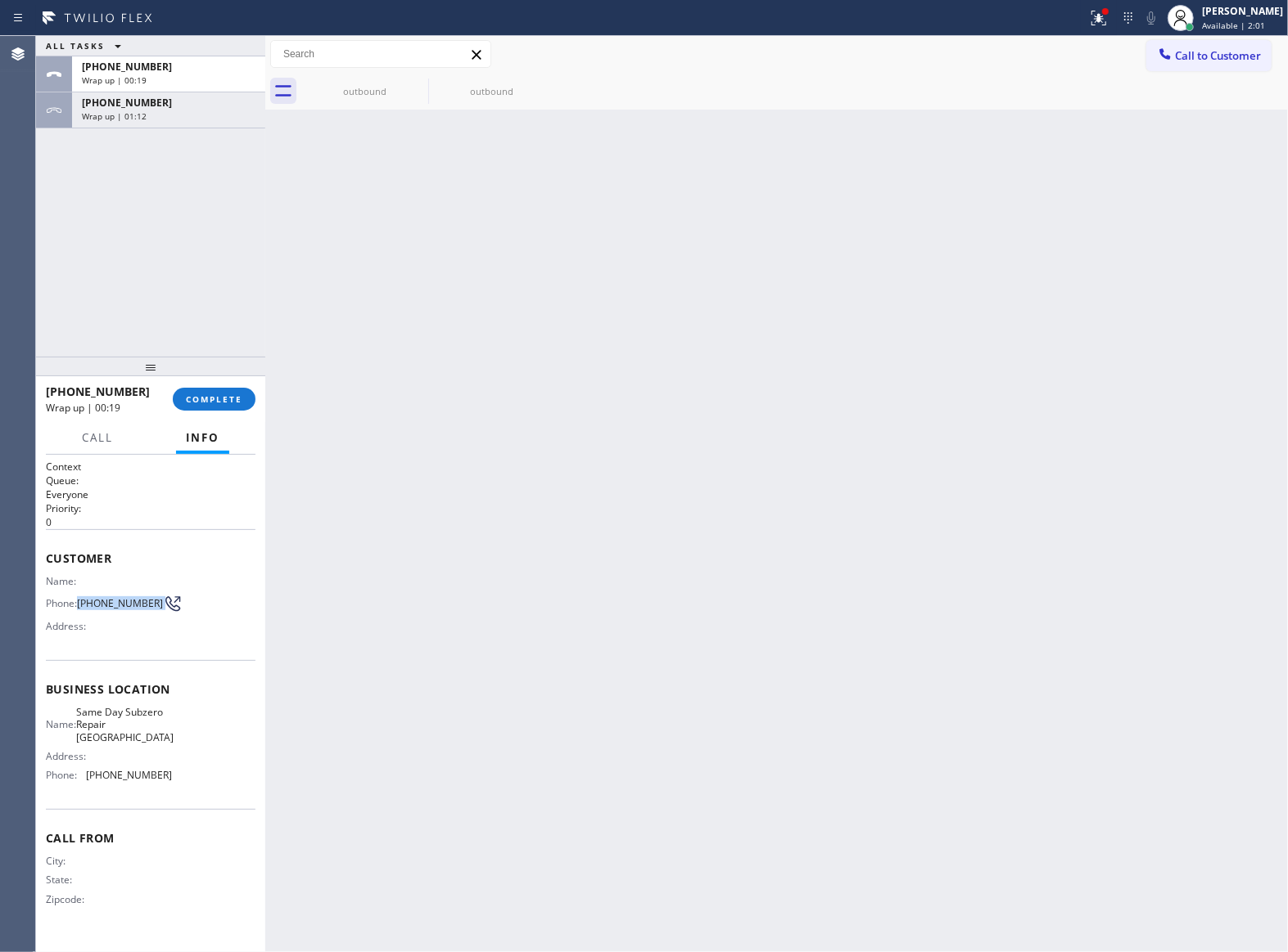
click at [1219, 52] on span "Call to Customer" at bounding box center [1217, 56] width 86 height 14
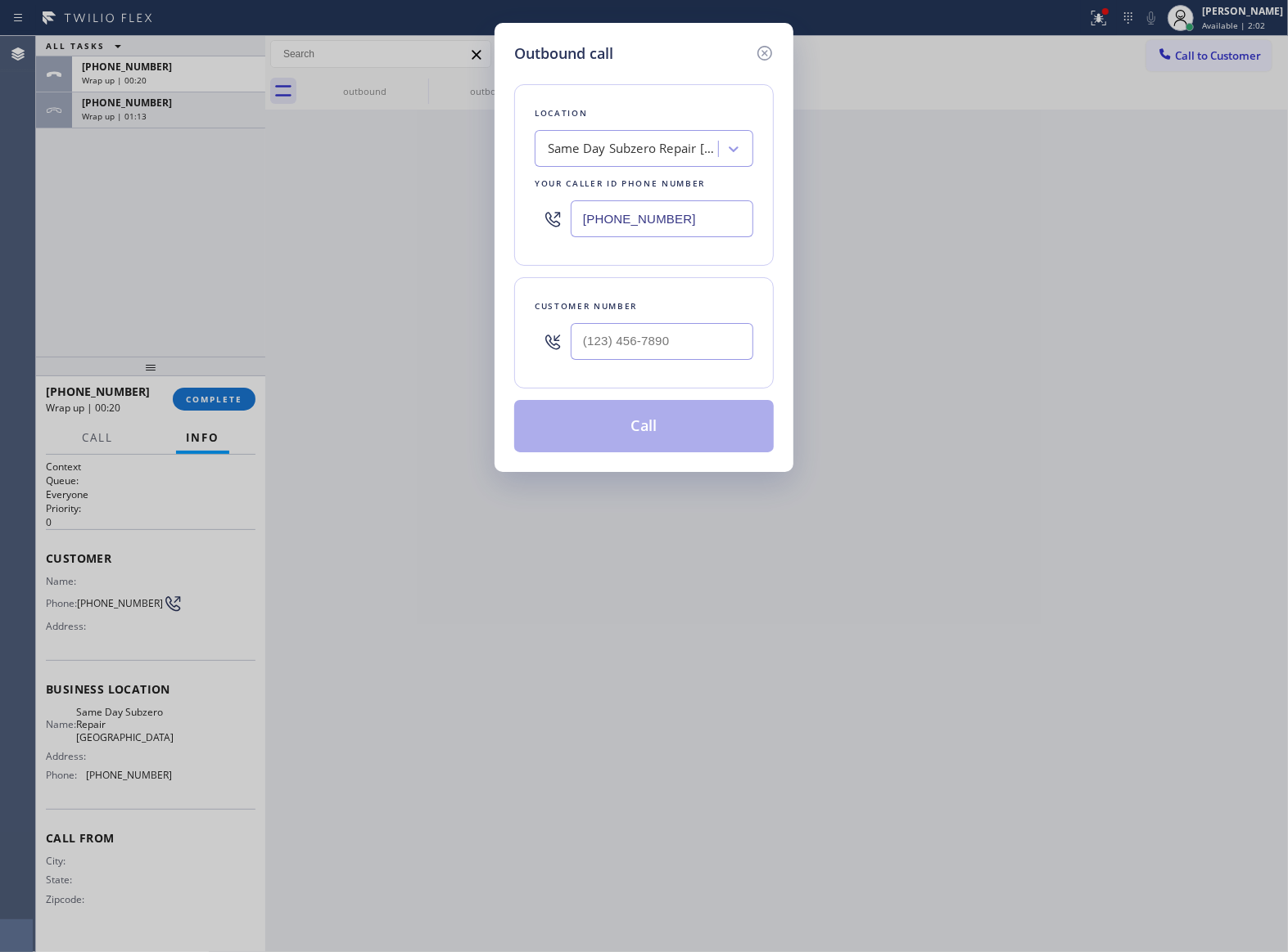
click at [656, 217] on input "[PHONE_NUMBER]" at bounding box center [662, 218] width 182 height 37
paste input "650) 670-3868"
type input "[PHONE_NUMBER]"
click at [758, 53] on icon at bounding box center [765, 53] width 14 height 14
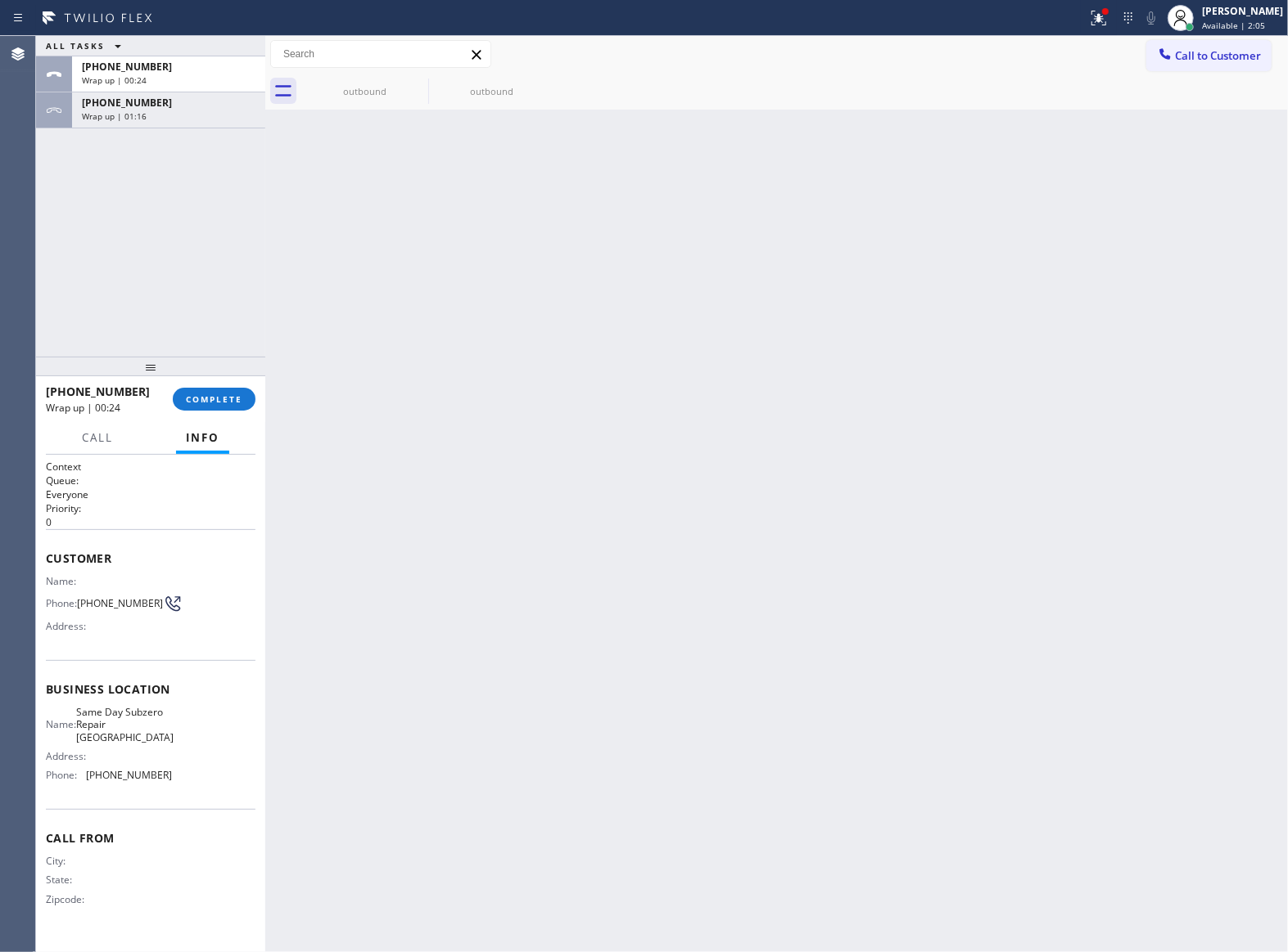
drag, startPoint x: 1196, startPoint y: 57, endPoint x: 1176, endPoint y: 72, distance: 25.0
click at [1196, 57] on span "Call to Customer" at bounding box center [1217, 56] width 86 height 14
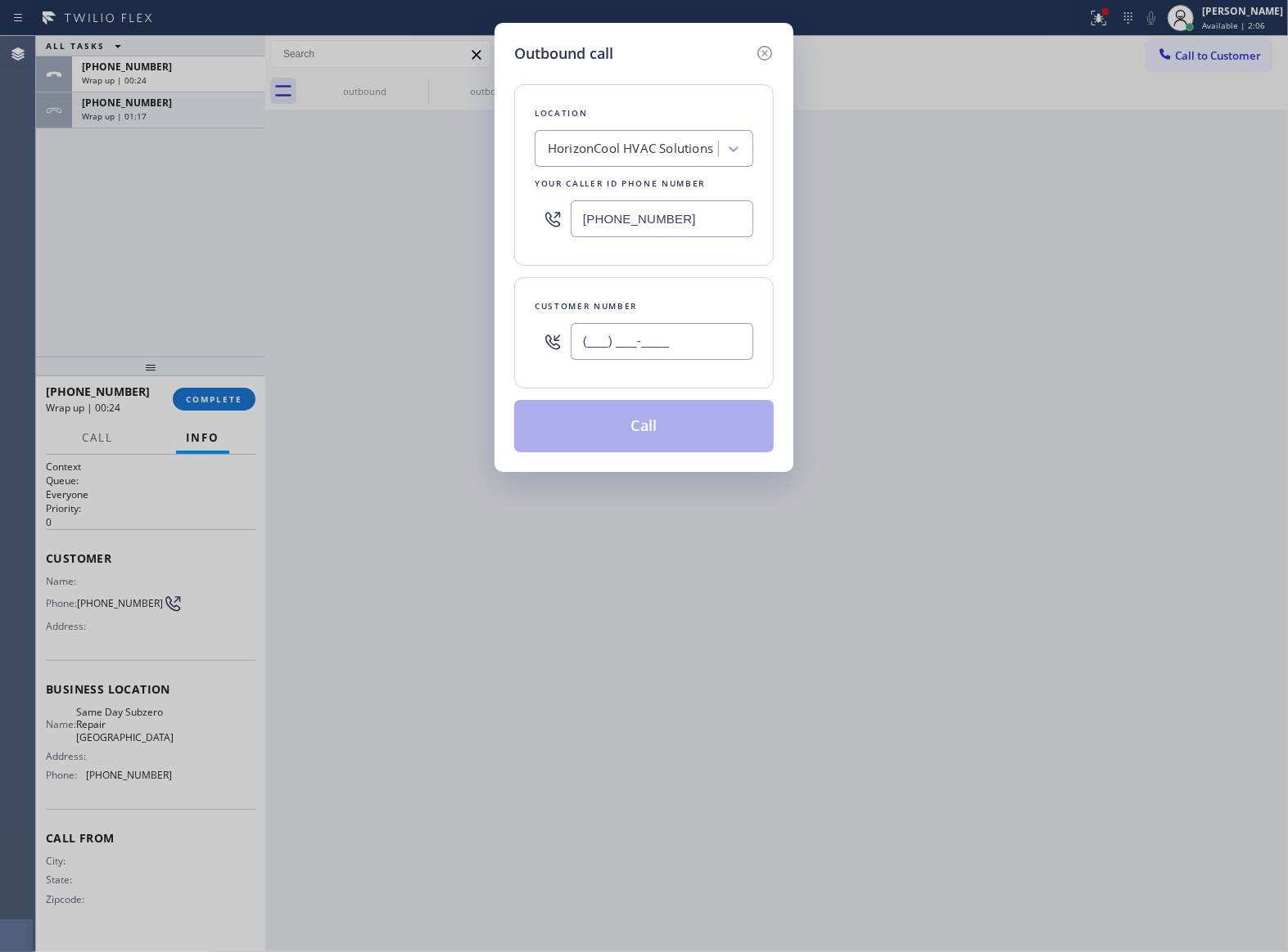
click at [594, 325] on input "(___) ___-____" at bounding box center [662, 342] width 182 height 37
paste input "253) 295-4252"
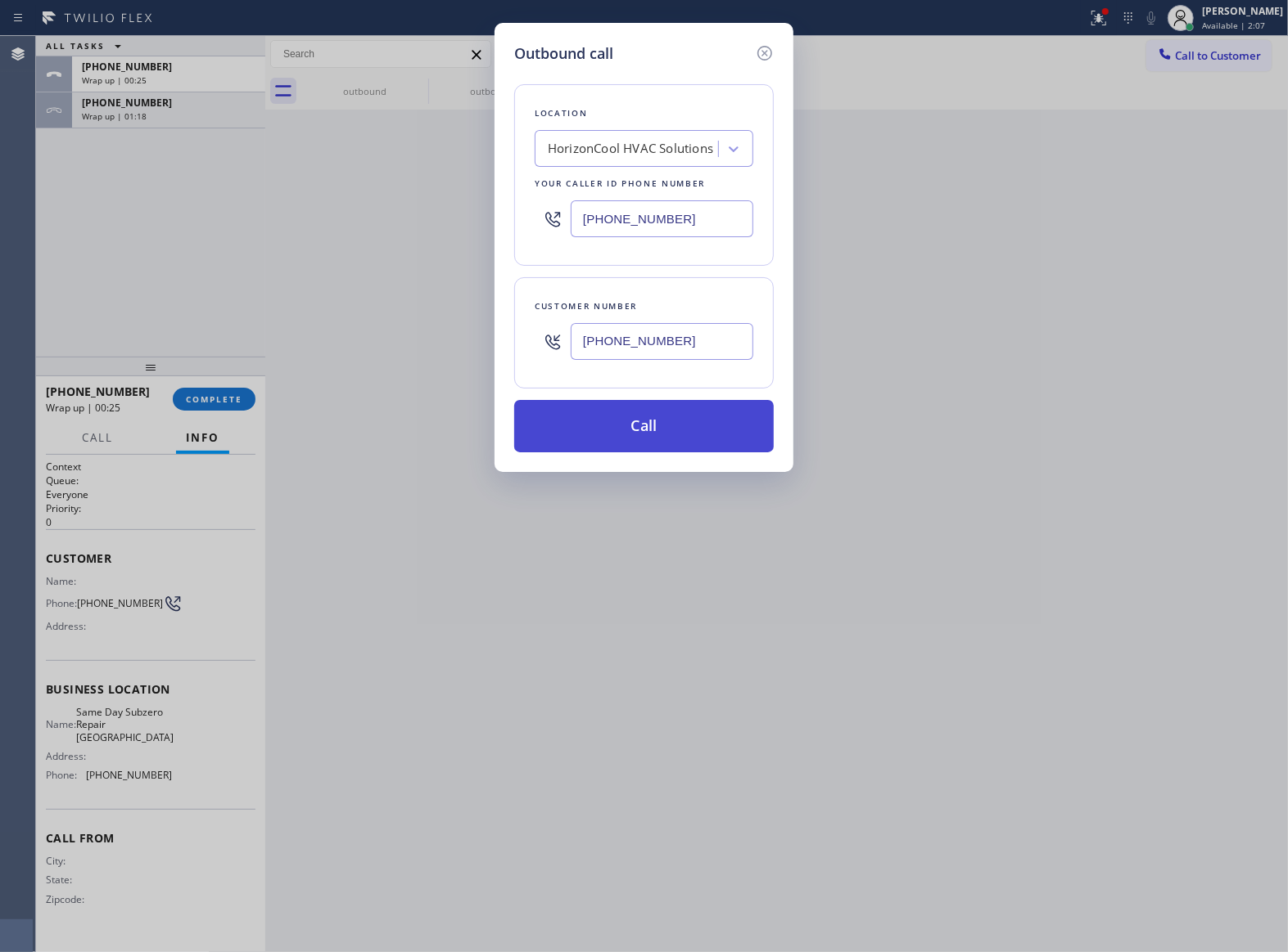
type input "[PHONE_NUMBER]"
click at [692, 429] on button "Call" at bounding box center [644, 426] width 260 height 52
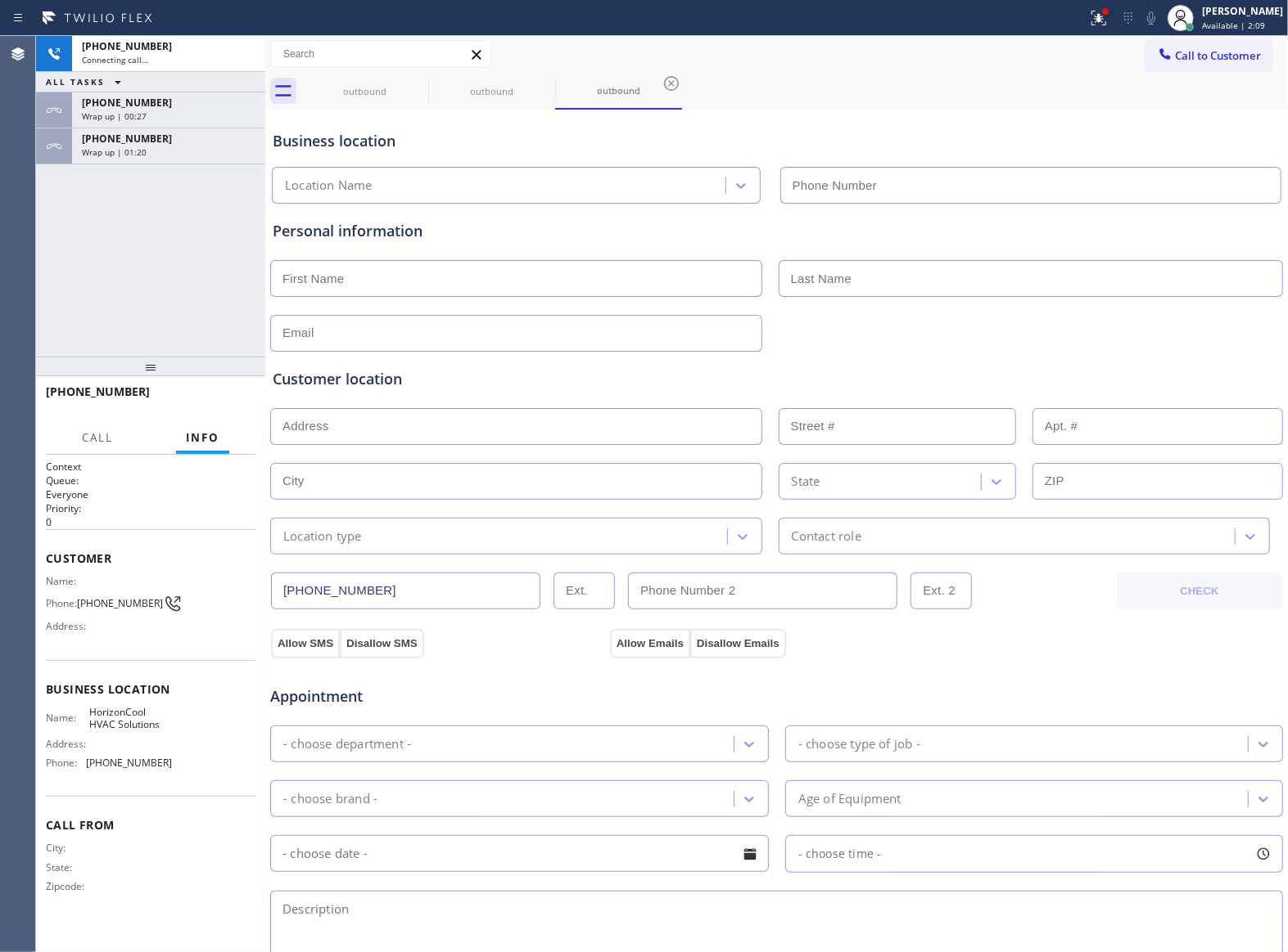
type input "[PHONE_NUMBER]"
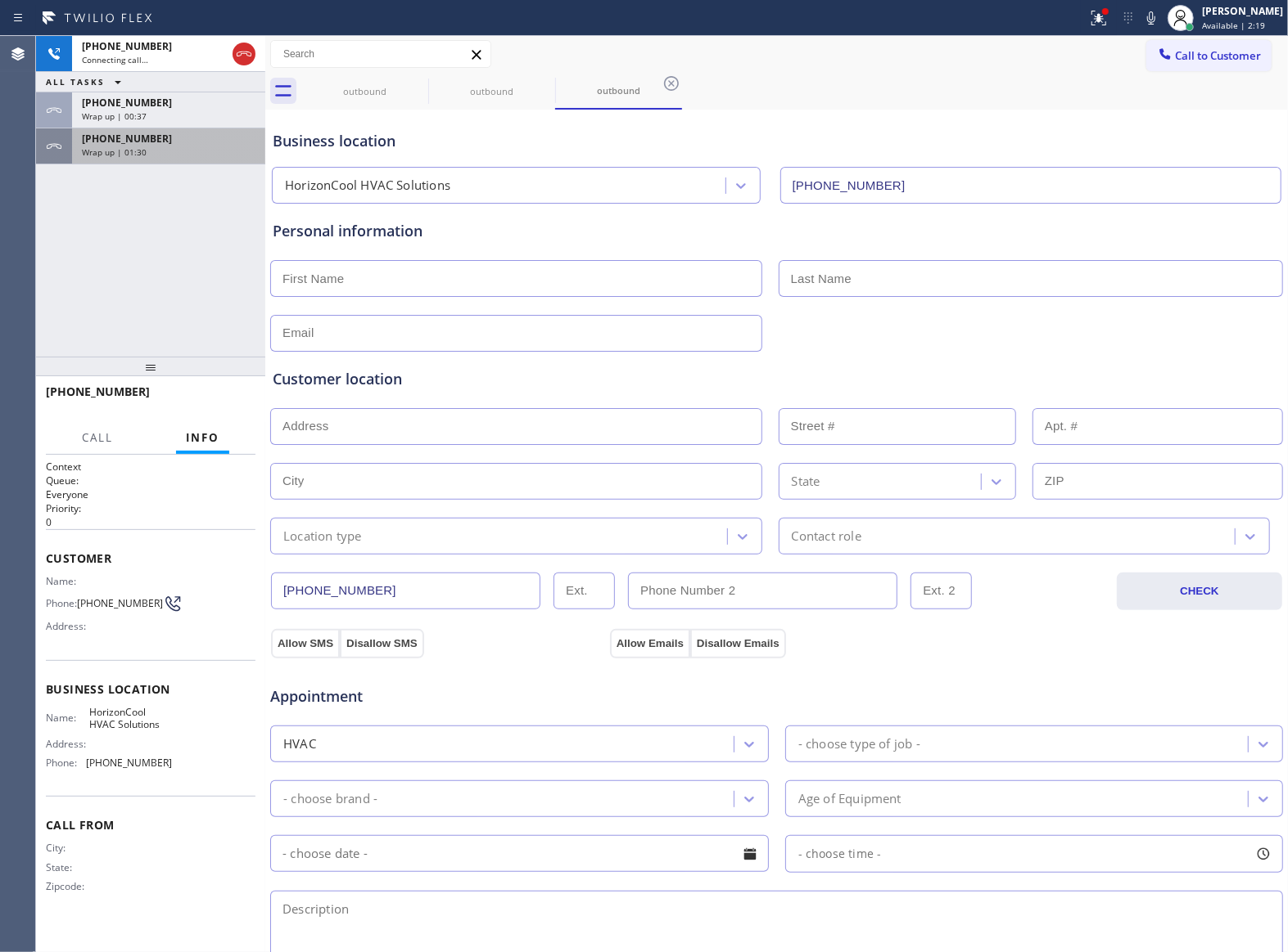
click at [122, 154] on span "Wrap up | 01:30" at bounding box center [115, 151] width 65 height 12
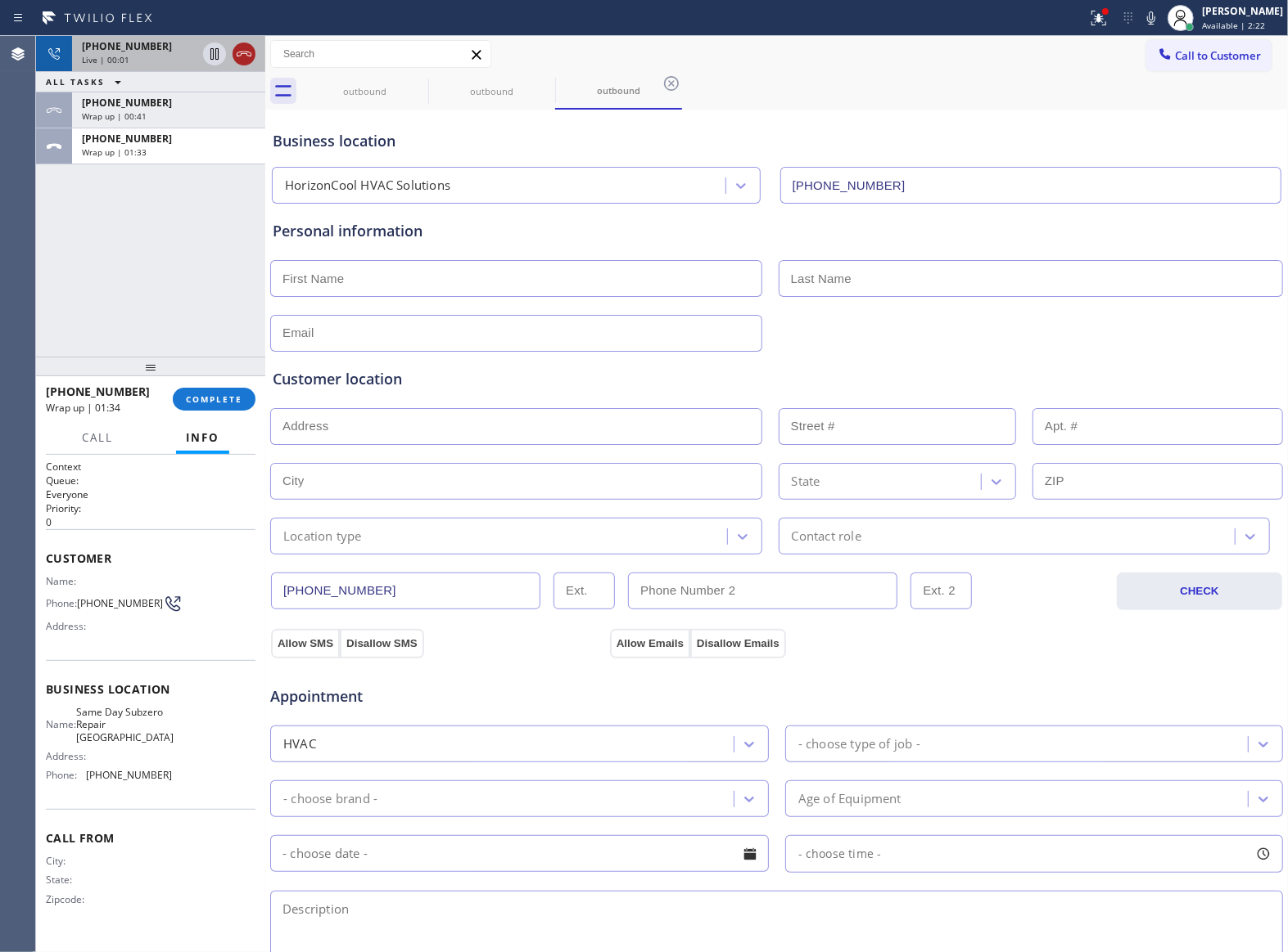
drag, startPoint x: 243, startPoint y: 53, endPoint x: 1, endPoint y: 298, distance: 344.4
click at [243, 54] on icon at bounding box center [244, 54] width 20 height 20
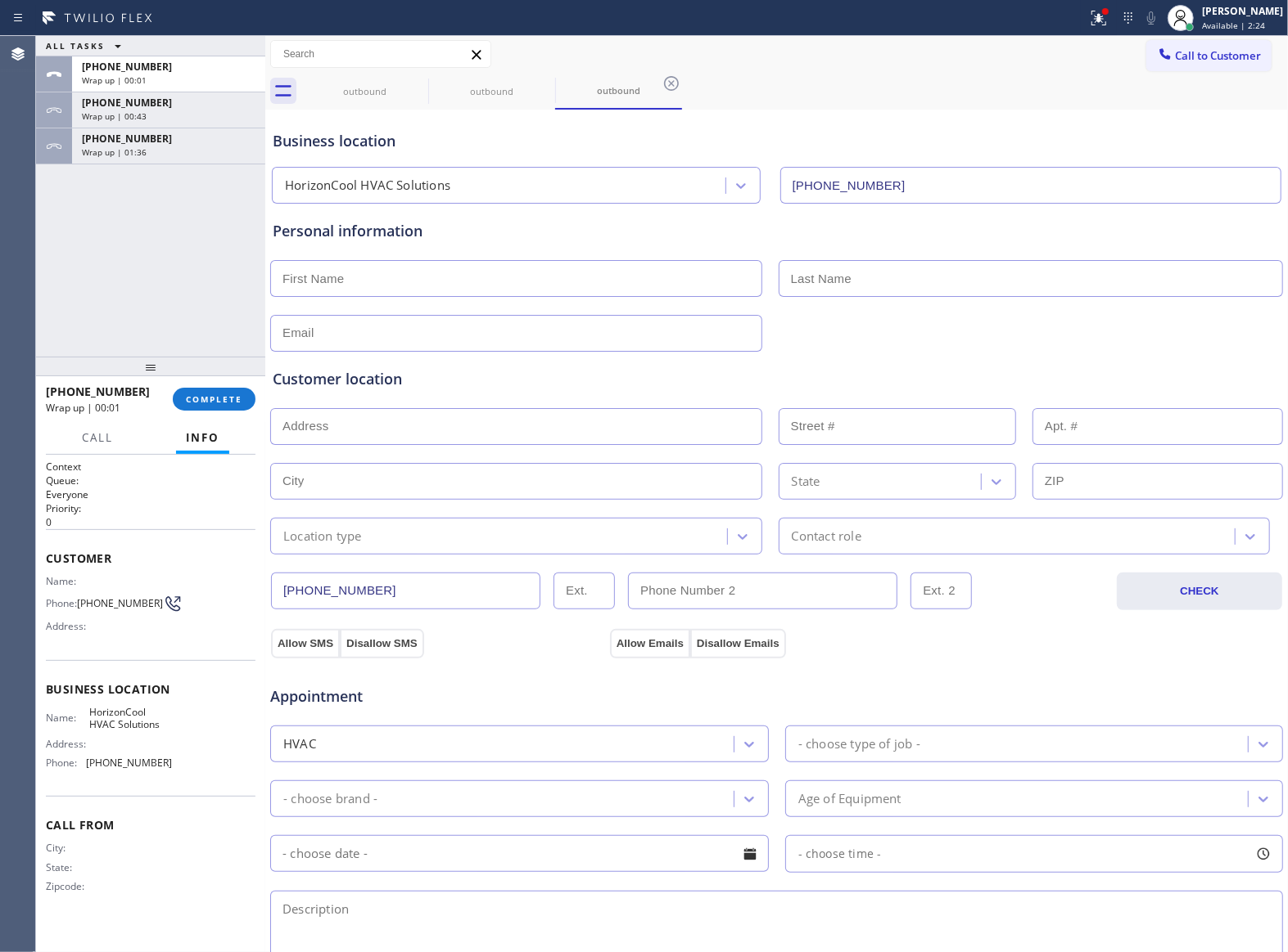
click at [200, 384] on div "[PHONE_NUMBER] Wrap up | 00:01 COMPLETE" at bounding box center [151, 398] width 209 height 42
drag, startPoint x: 199, startPoint y: 396, endPoint x: 217, endPoint y: 388, distance: 19.7
click at [198, 396] on span "COMPLETE" at bounding box center [214, 399] width 57 height 12
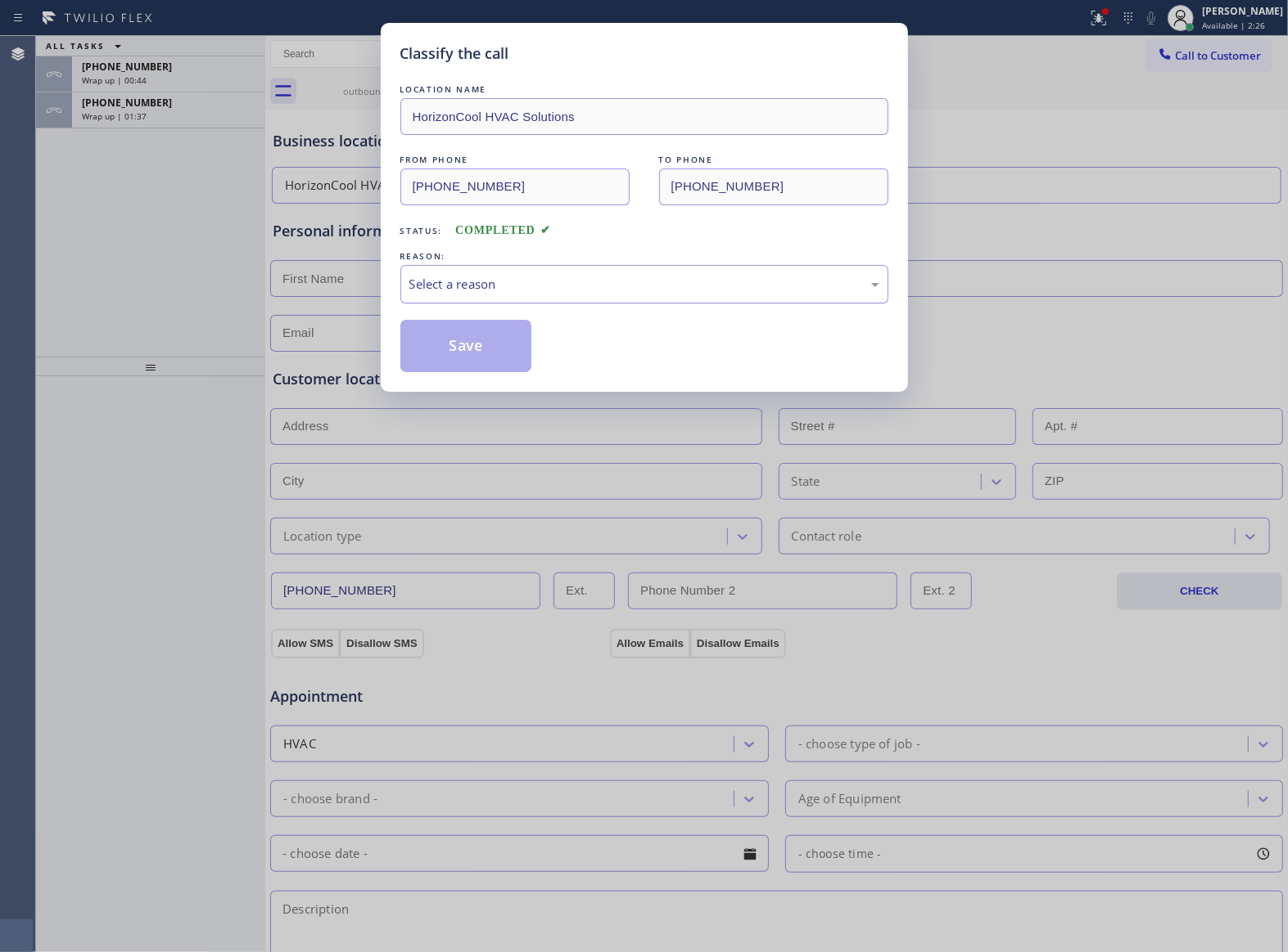
click at [528, 296] on div "Select a reason" at bounding box center [644, 284] width 488 height 39
click at [501, 342] on button "Save" at bounding box center [466, 346] width 132 height 52
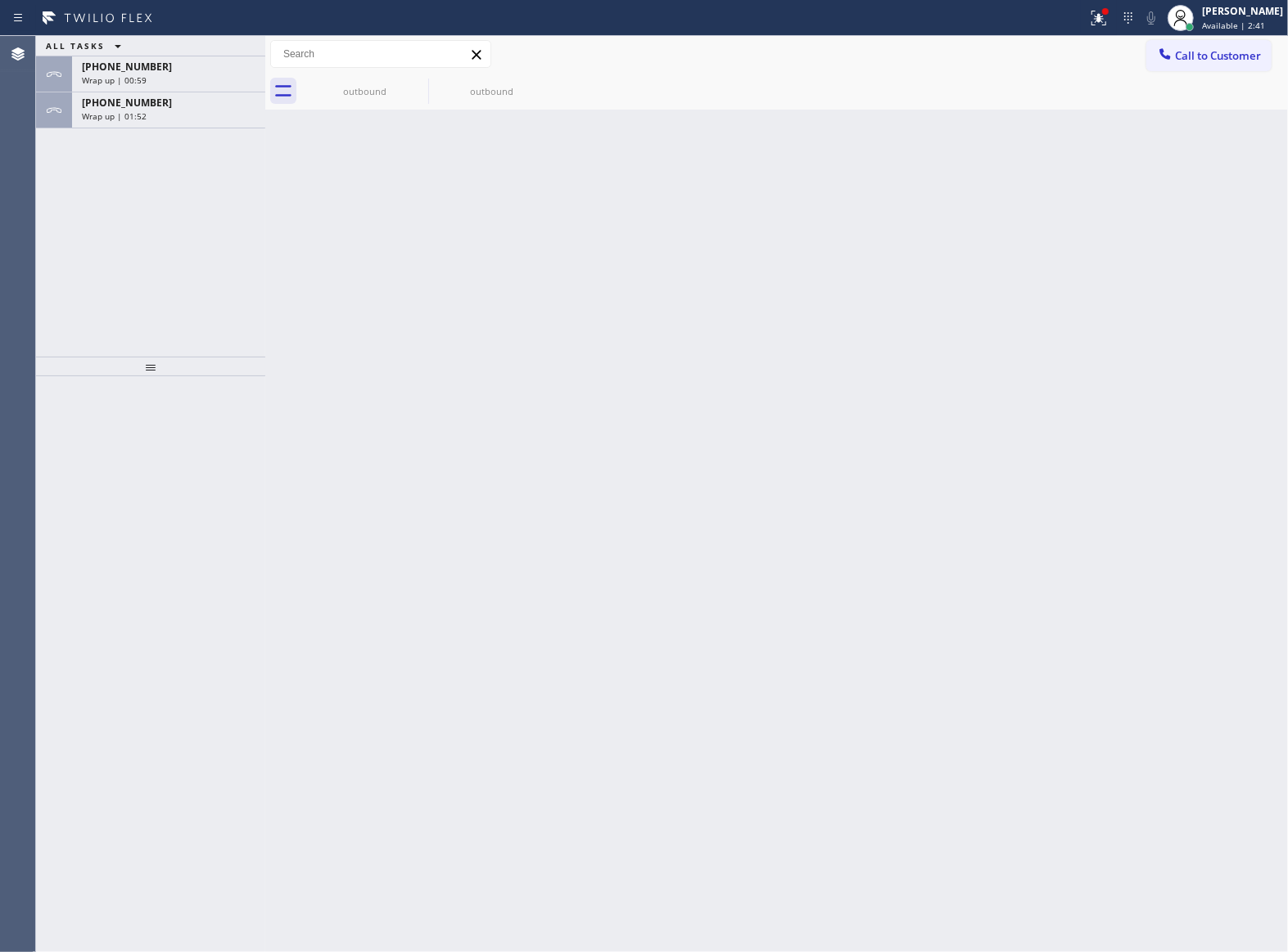
click at [209, 108] on div "[PHONE_NUMBER]" at bounding box center [169, 102] width 173 height 14
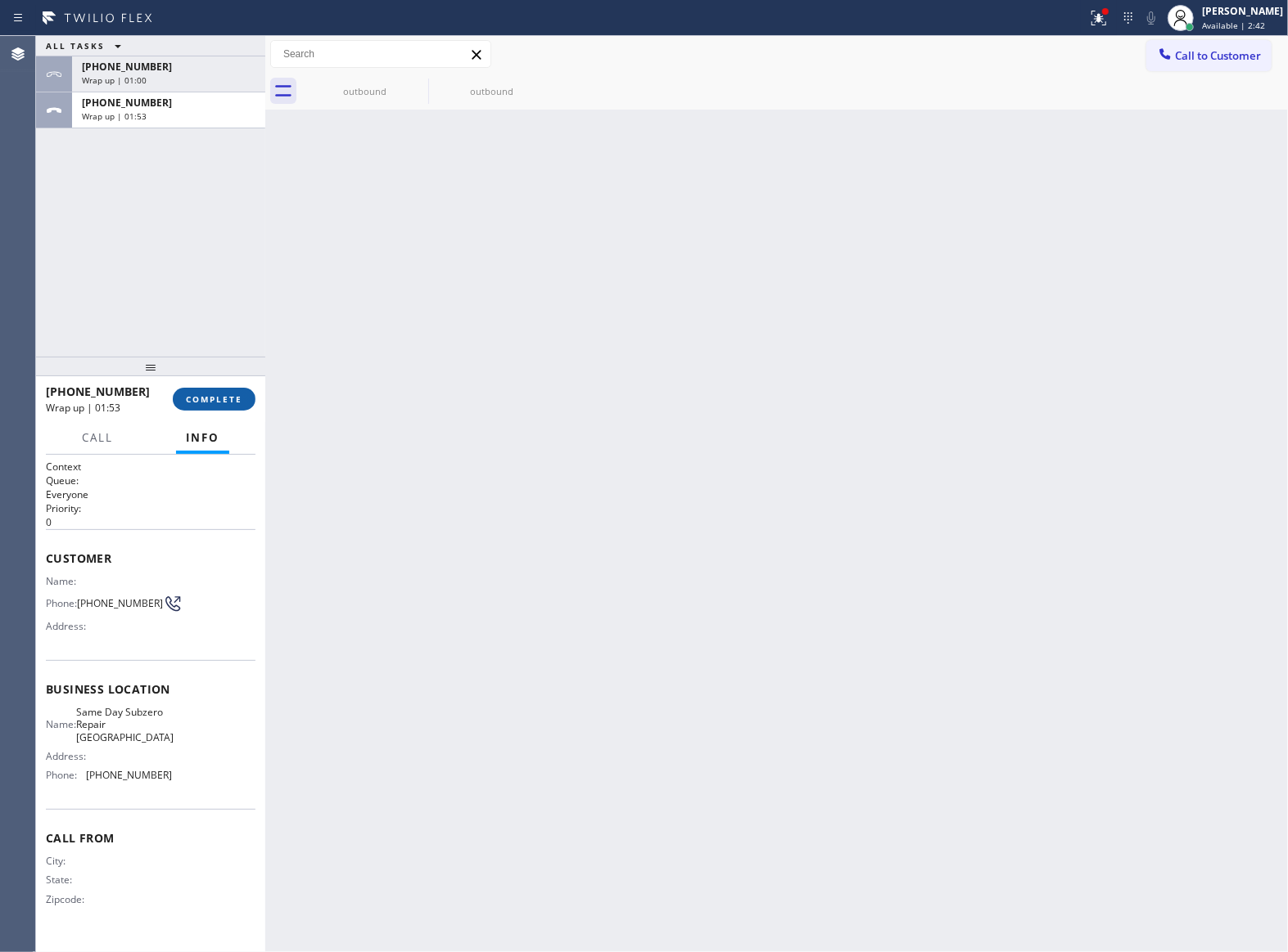
click at [209, 393] on button "COMPLETE" at bounding box center [215, 398] width 83 height 23
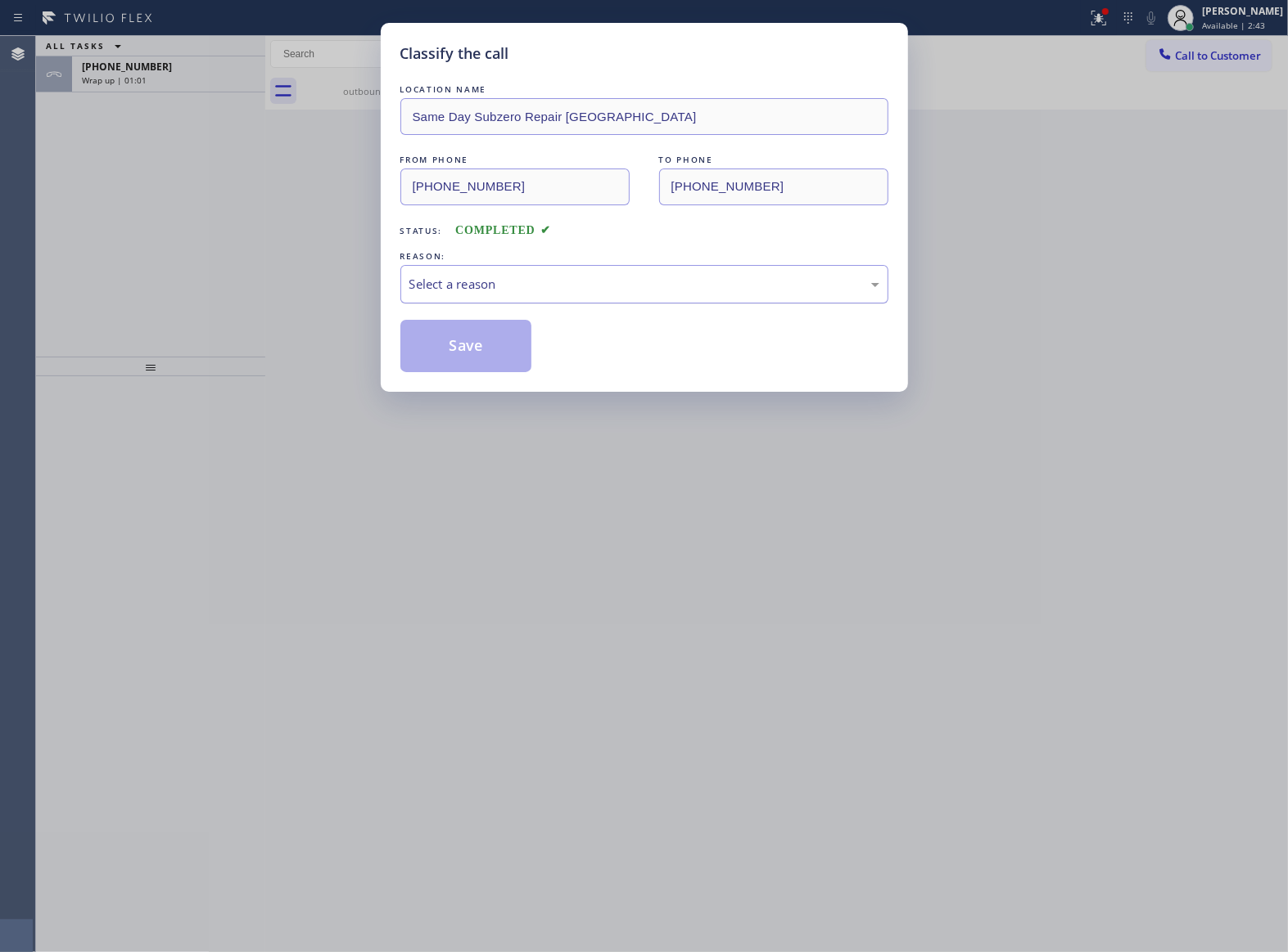
click at [590, 286] on div "Select a reason" at bounding box center [644, 284] width 470 height 19
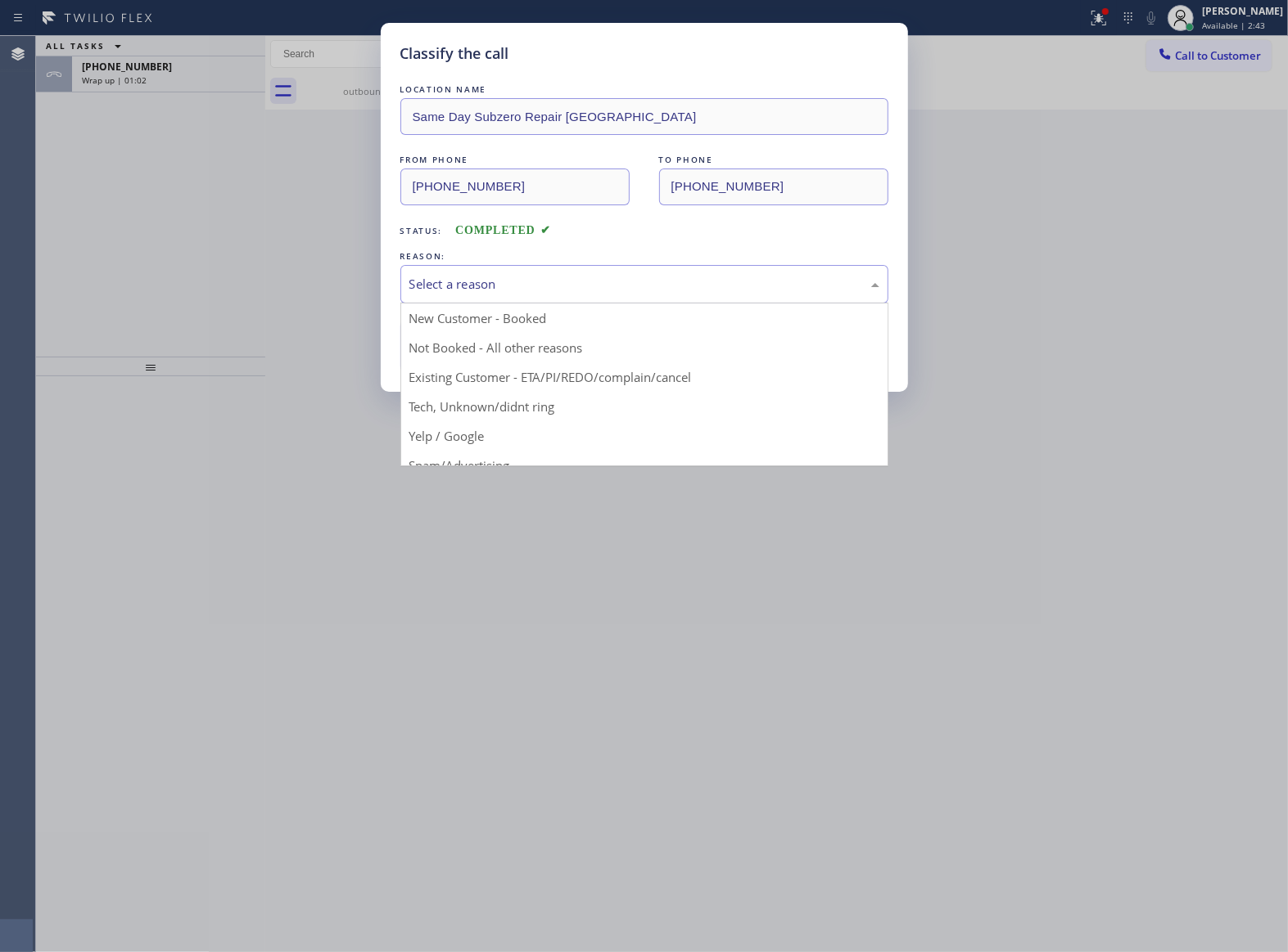
click at [500, 352] on button "Save" at bounding box center [466, 346] width 132 height 52
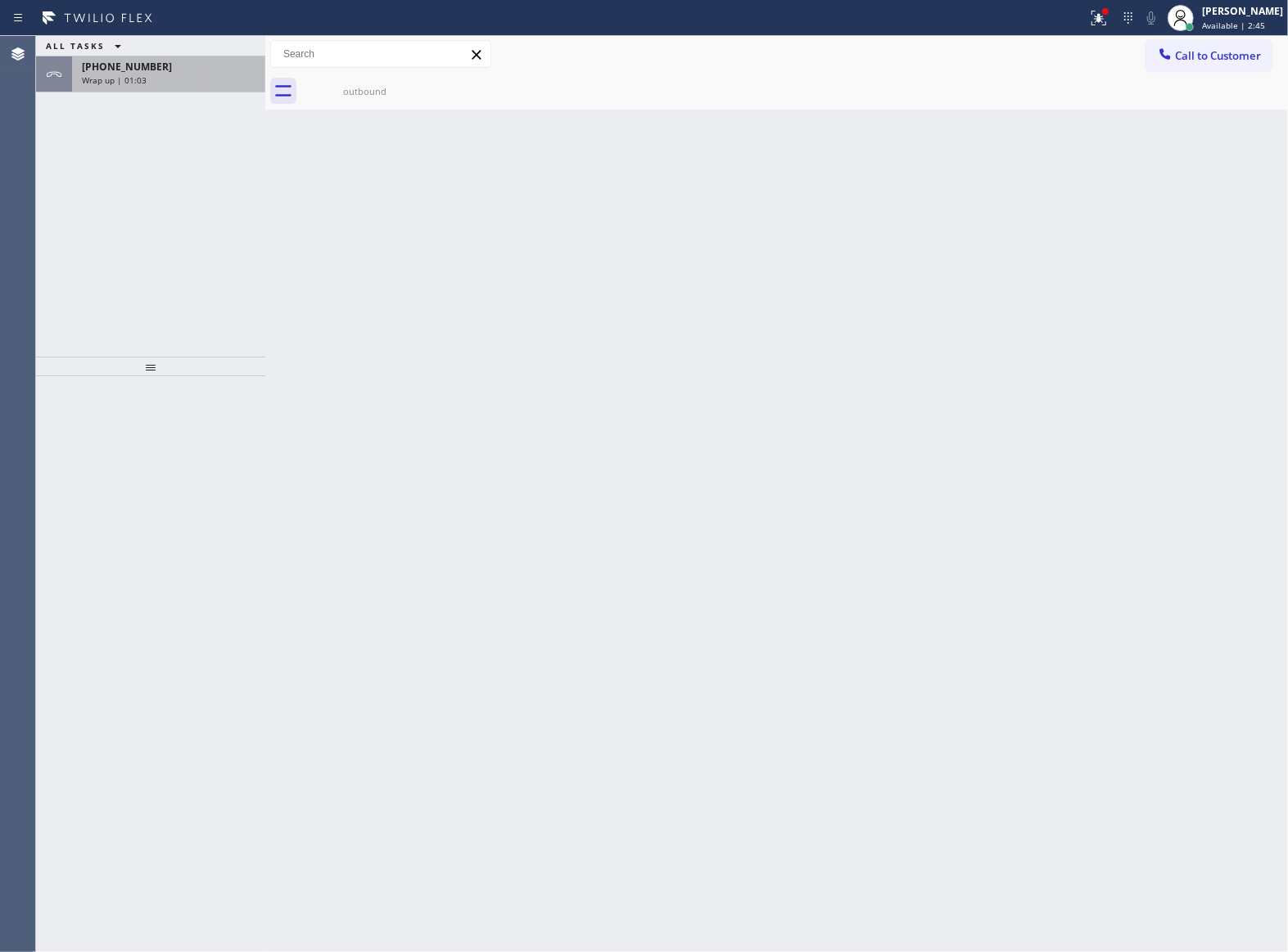
click at [157, 82] on div "Wrap up | 01:03" at bounding box center [169, 80] width 173 height 12
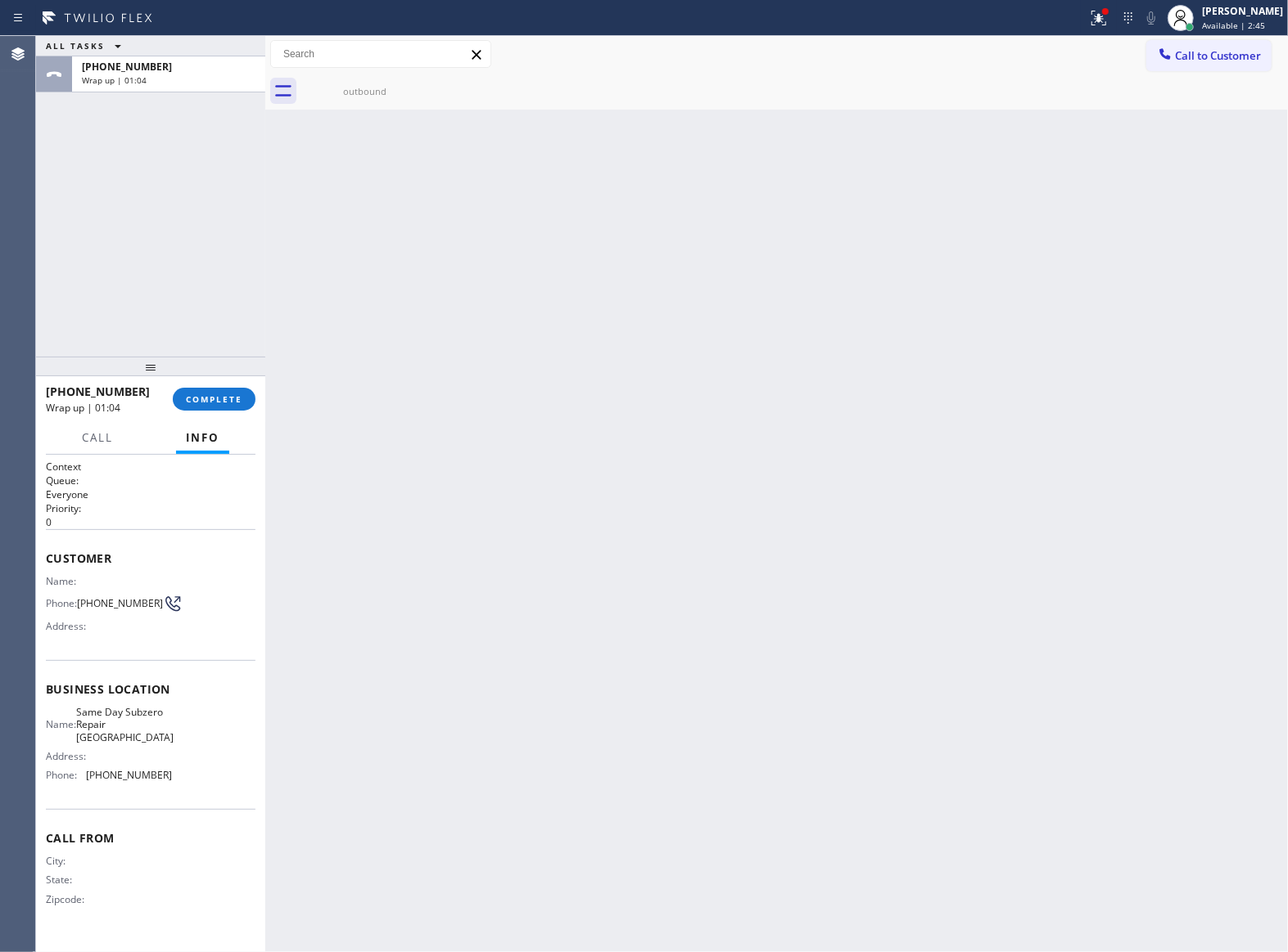
click at [204, 384] on div "[PHONE_NUMBER] Wrap up | 01:04 COMPLETE" at bounding box center [151, 398] width 209 height 42
drag, startPoint x: 204, startPoint y: 397, endPoint x: 220, endPoint y: 389, distance: 17.9
click at [201, 397] on span "COMPLETE" at bounding box center [214, 399] width 57 height 12
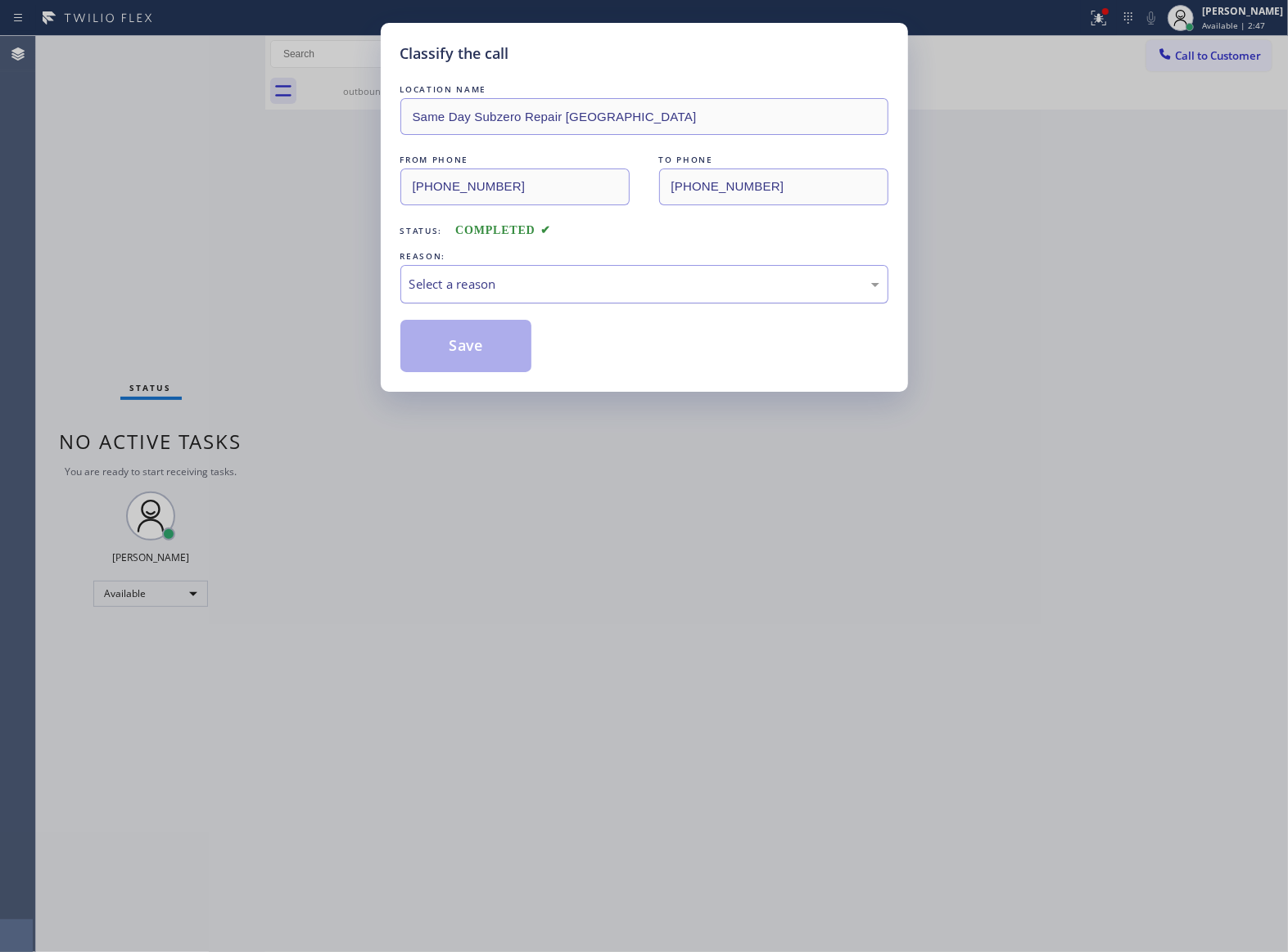
click at [436, 293] on div "Select a reason" at bounding box center [644, 284] width 470 height 19
click at [448, 351] on button "Save" at bounding box center [466, 346] width 132 height 52
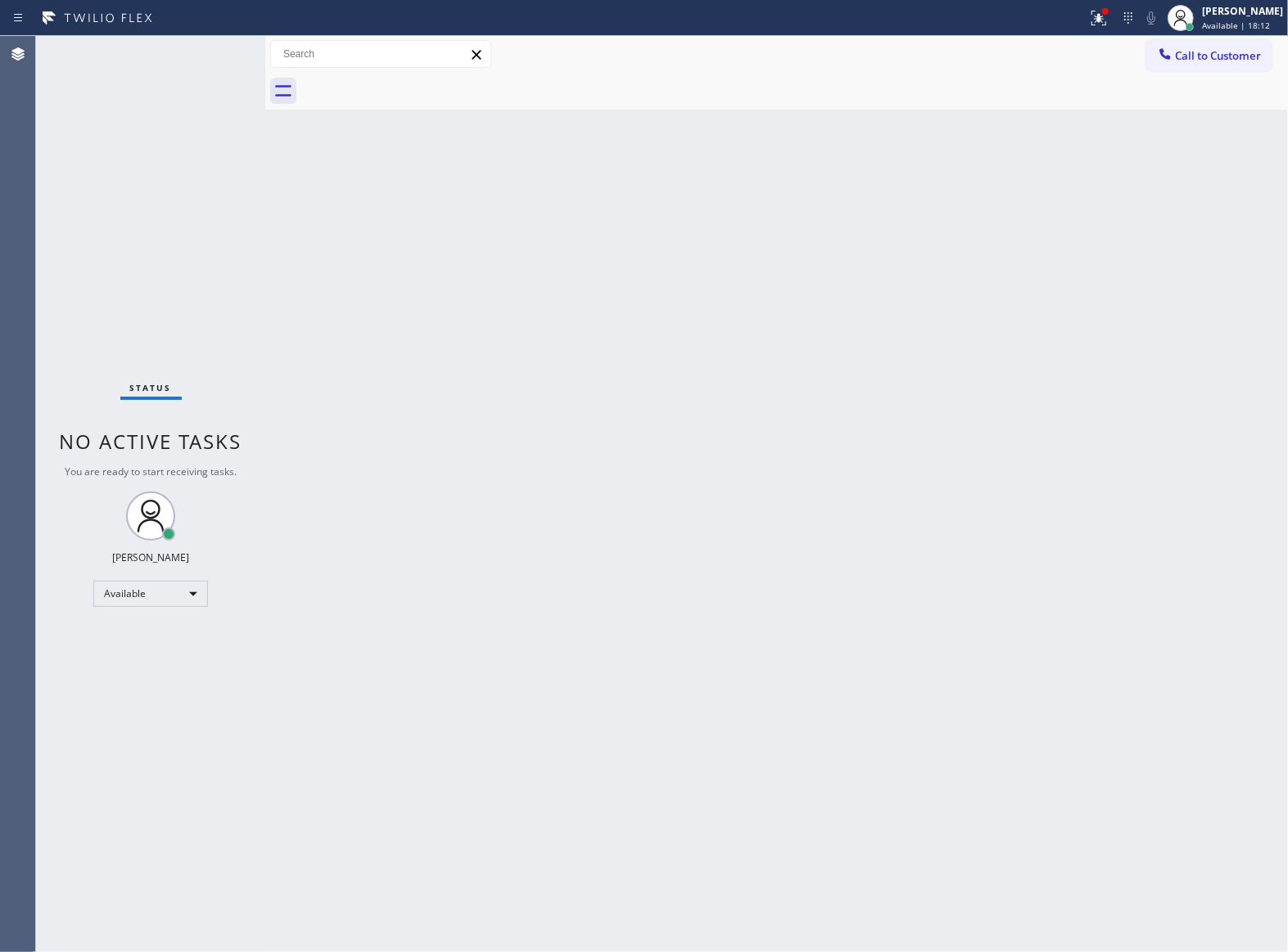
click at [116, 721] on div "Status No active tasks You are ready to start receiving tasks. [PERSON_NAME] Av…" at bounding box center [151, 494] width 229 height 917
click at [92, 157] on div "Status No active tasks You are ready to start receiving tasks. [PERSON_NAME] Av…" at bounding box center [151, 494] width 229 height 917
click at [1099, 28] on button at bounding box center [1099, 18] width 36 height 36
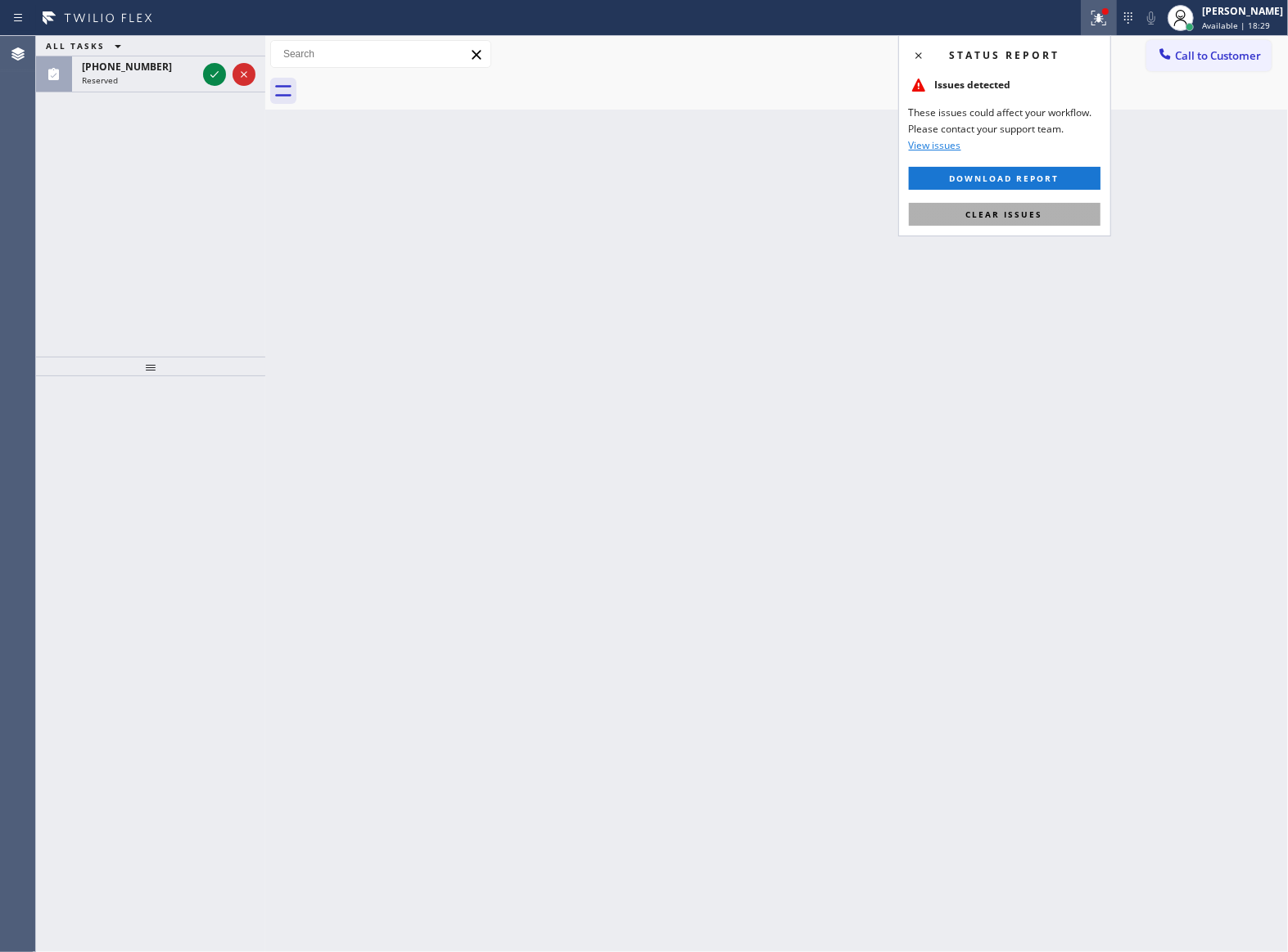
click at [1013, 216] on span "Clear issues" at bounding box center [1004, 214] width 77 height 12
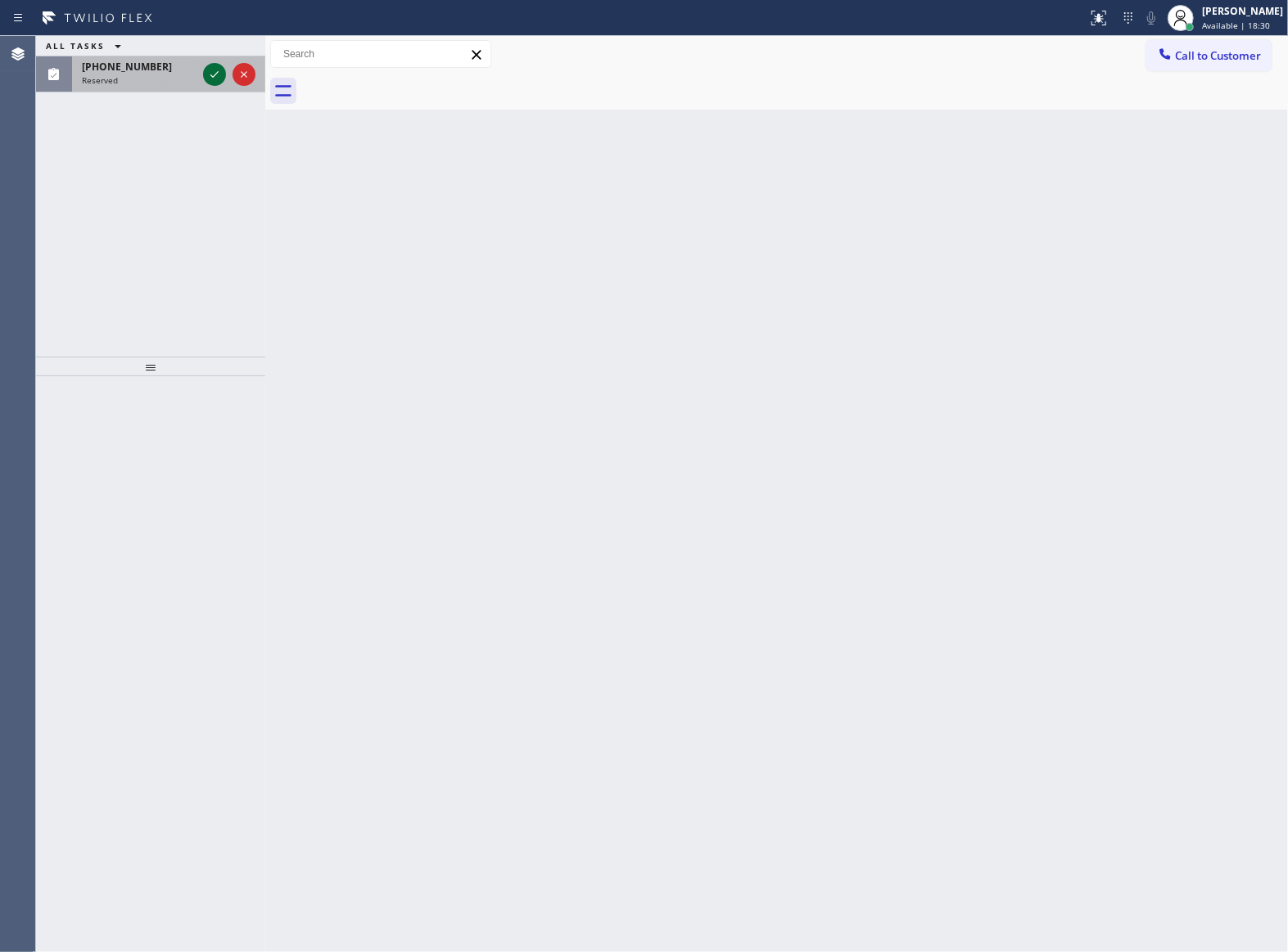
click at [211, 76] on icon at bounding box center [215, 75] width 20 height 20
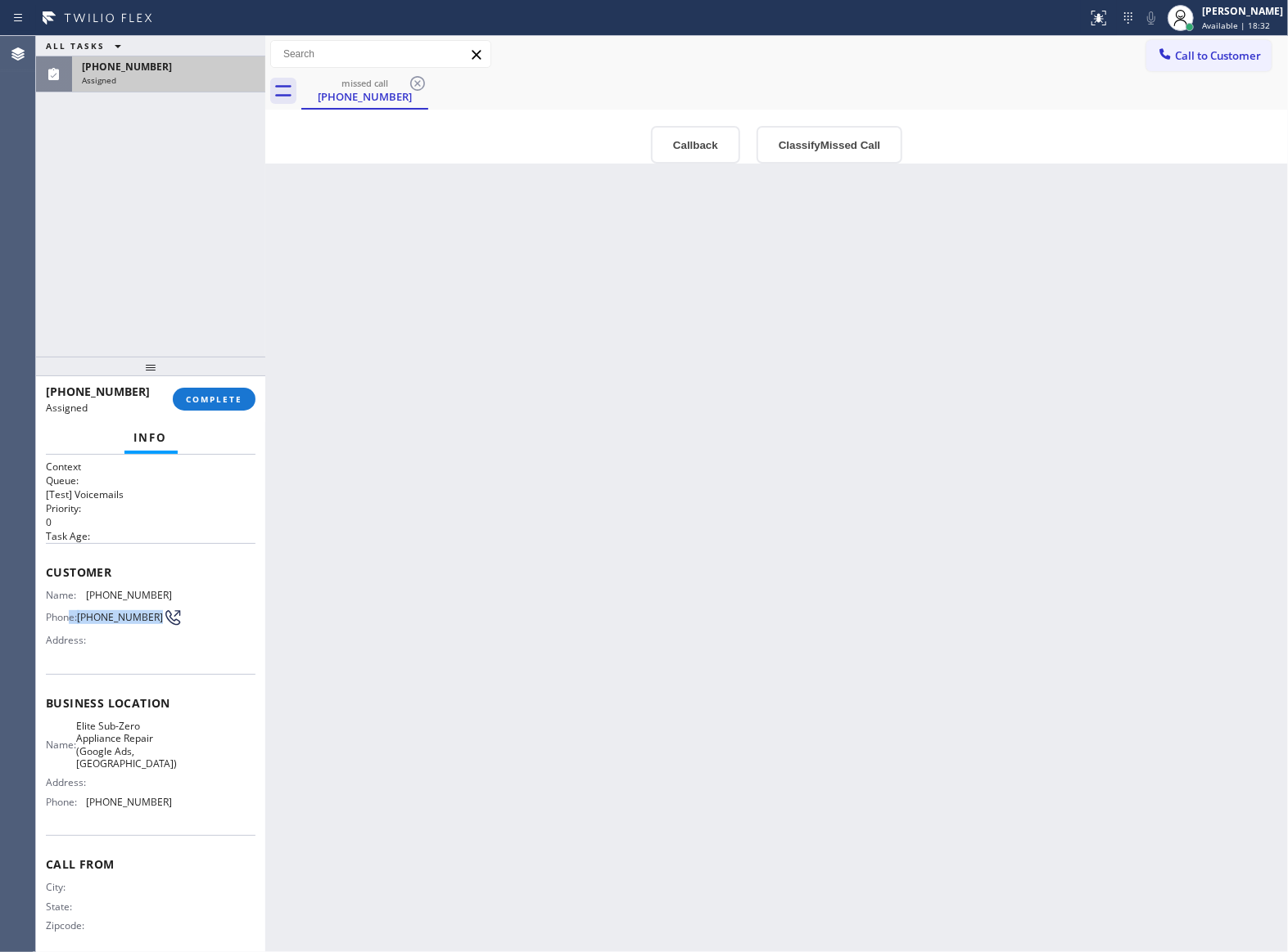
drag, startPoint x: 112, startPoint y: 635, endPoint x: 72, endPoint y: 619, distance: 43.1
click at [72, 619] on div "Phone: [PHONE_NUMBER]" at bounding box center [109, 618] width 126 height 20
click at [84, 638] on div "Name: [PHONE_NUMBER] Phone: [PHONE_NUMBER] Address:" at bounding box center [109, 622] width 126 height 65
drag, startPoint x: 99, startPoint y: 626, endPoint x: 51, endPoint y: 763, distance: 145.2
click at [82, 617] on span "[PHONE_NUMBER]" at bounding box center [119, 618] width 86 height 13
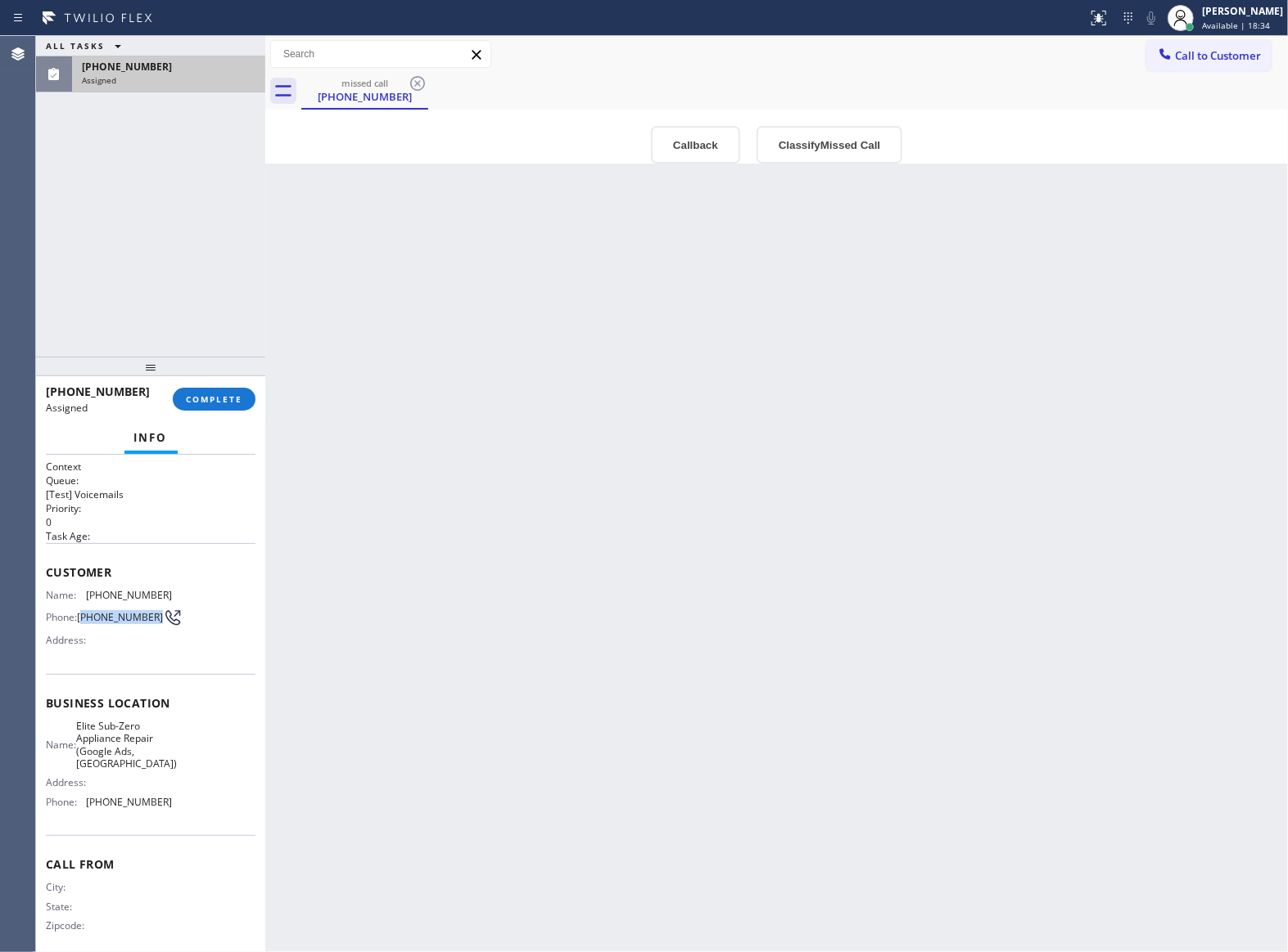
copy span "619) 935-1037"
drag, startPoint x: 146, startPoint y: 811, endPoint x: 82, endPoint y: 813, distance: 64.0
click at [82, 809] on div "Phone: [PHONE_NUMBER]" at bounding box center [109, 802] width 126 height 13
copy div "[PHONE_NUMBER]"
click at [1200, 49] on span "Call to Customer" at bounding box center [1217, 56] width 86 height 14
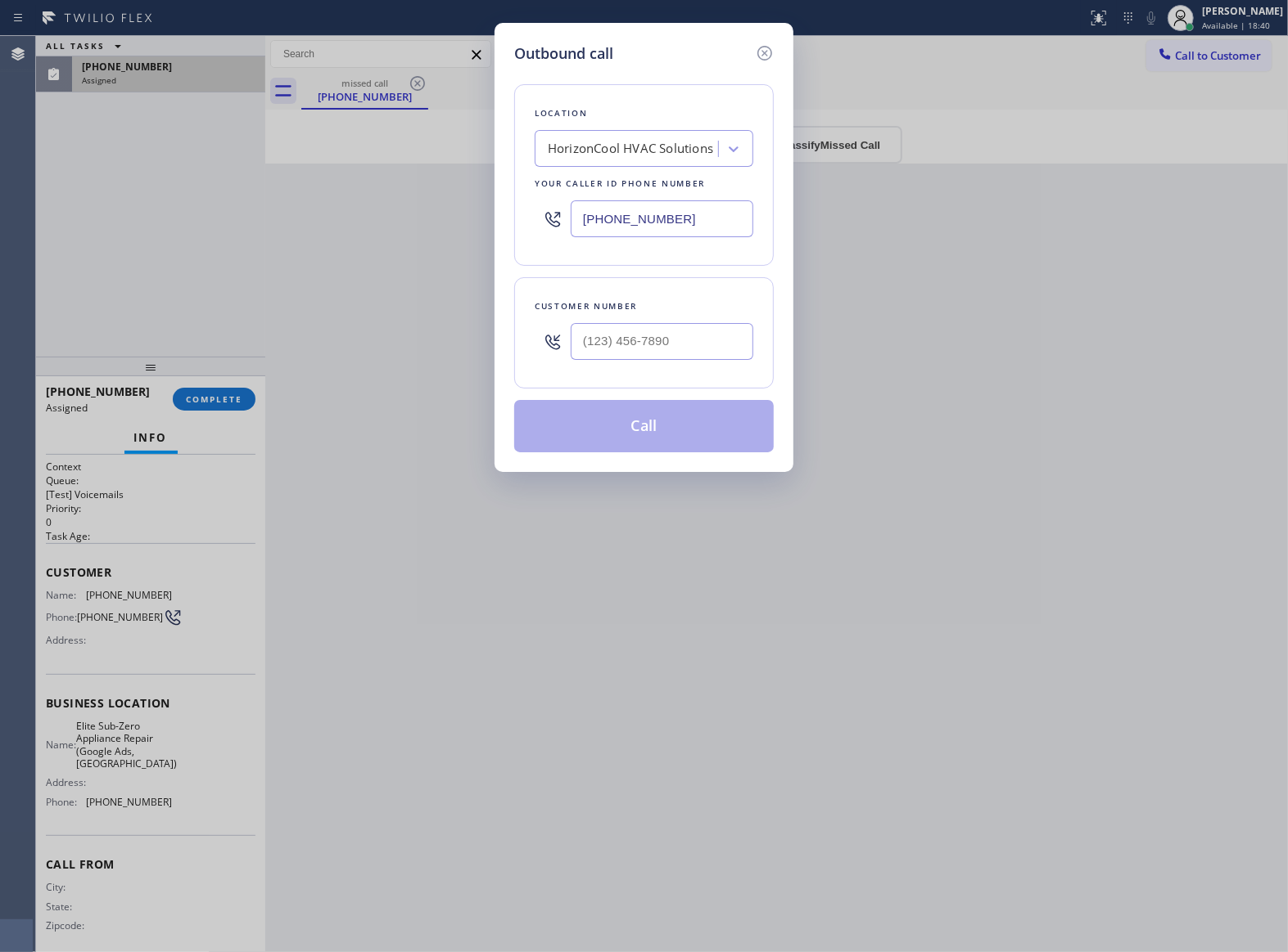
click at [627, 220] on input "[PHONE_NUMBER]" at bounding box center [662, 218] width 182 height 37
paste input "19) 404-5114"
type input "[PHONE_NUMBER]"
click at [767, 49] on icon at bounding box center [765, 53] width 20 height 20
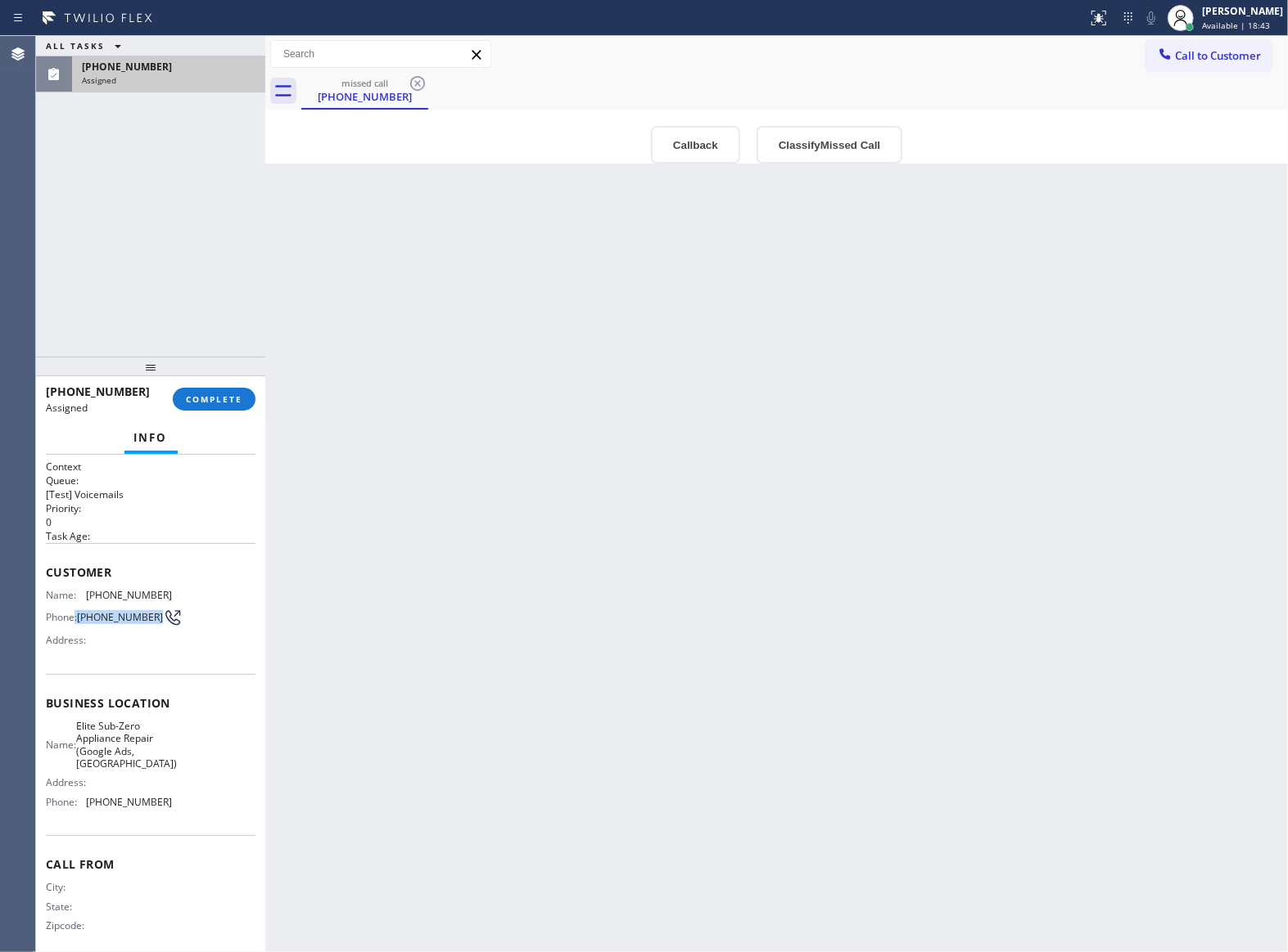
drag, startPoint x: 120, startPoint y: 633, endPoint x: 74, endPoint y: 620, distance: 47.8
click at [74, 620] on div "Phone: [PHONE_NUMBER]" at bounding box center [109, 618] width 126 height 20
copy div ": [PHONE_NUMBER]"
click at [1225, 54] on span "Call to Customer" at bounding box center [1217, 56] width 86 height 14
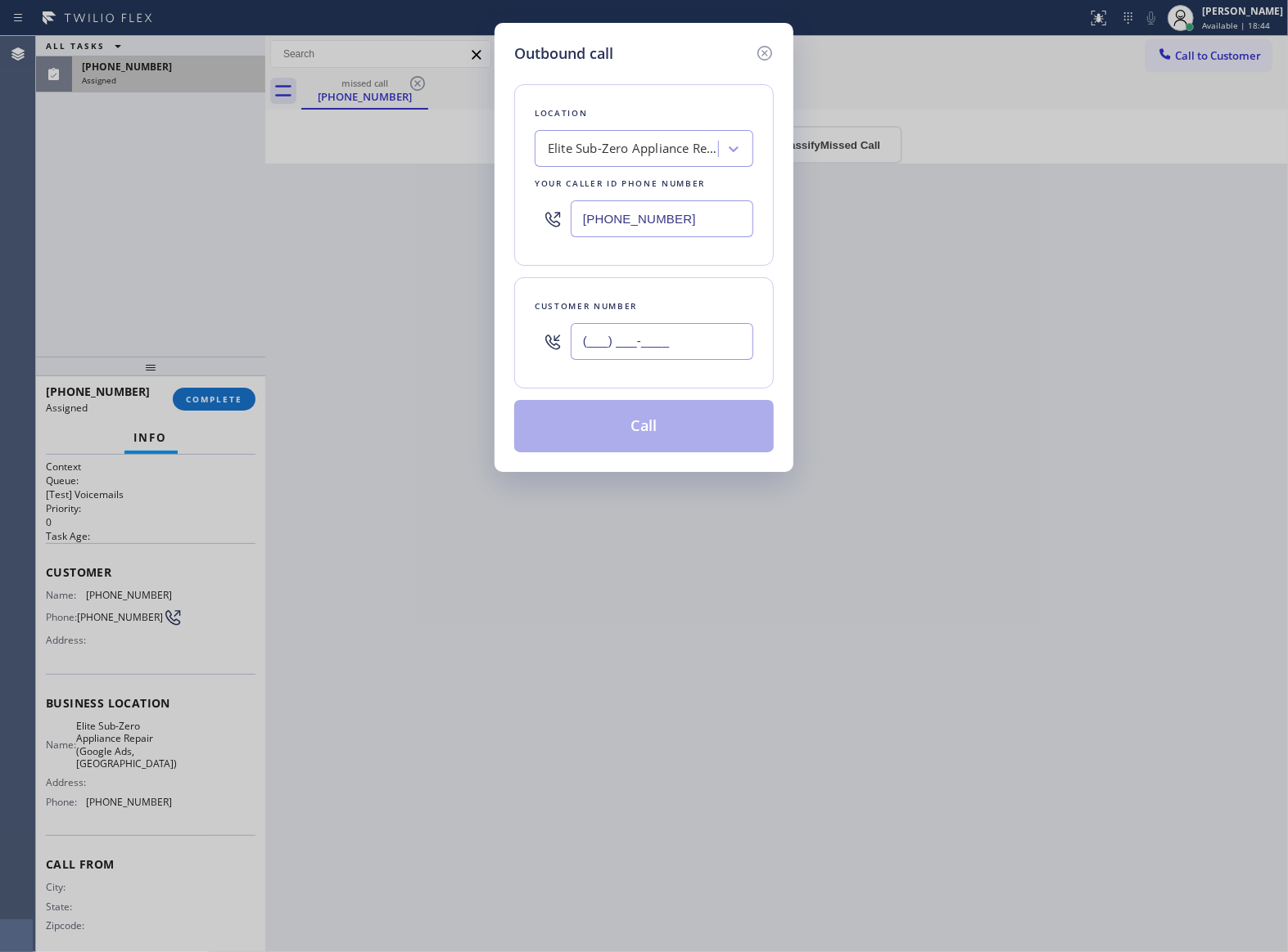
click at [695, 345] on input "(___) ___-____" at bounding box center [662, 342] width 182 height 37
paste input "619) 935-1037"
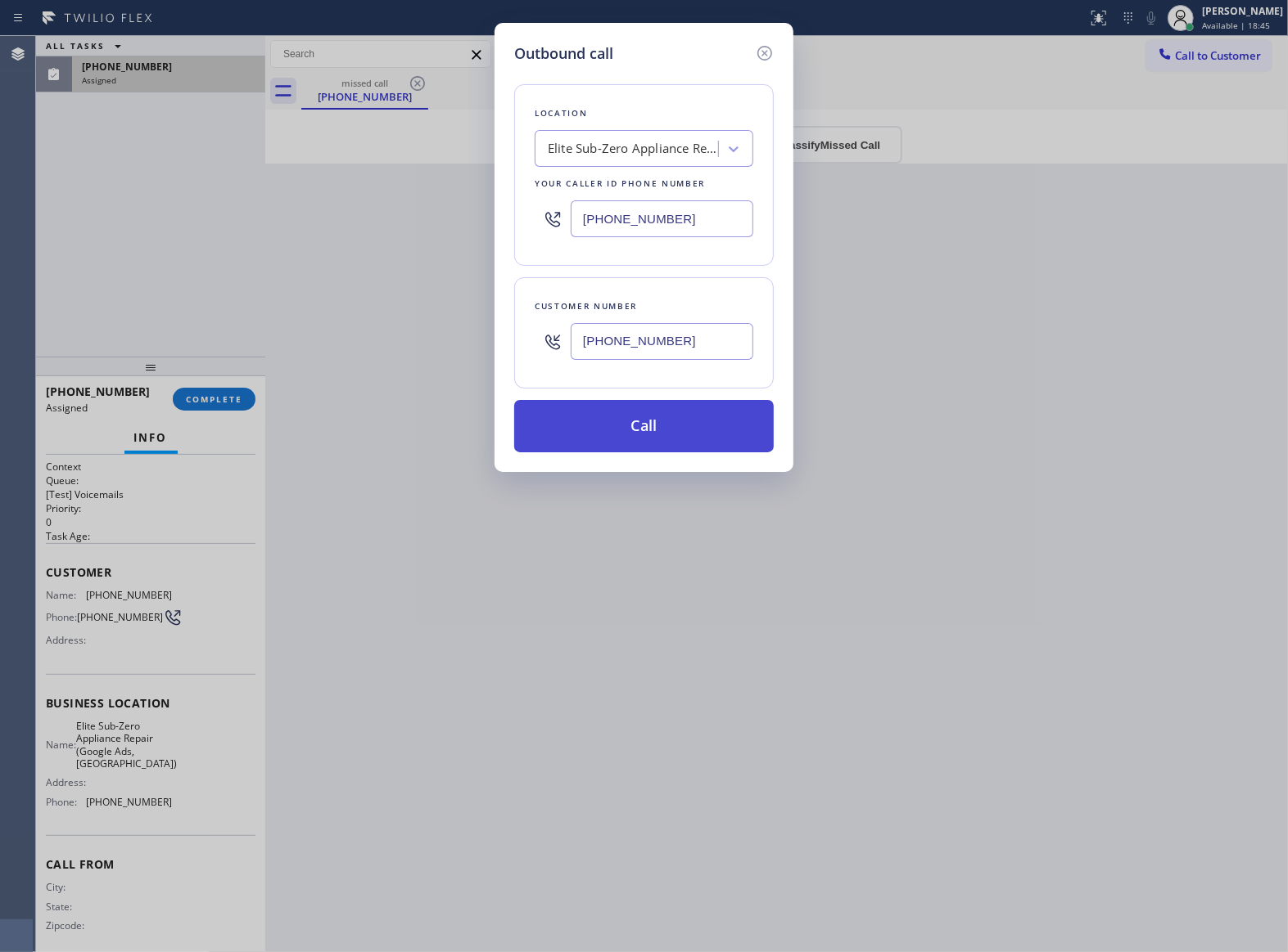
type input "[PHONE_NUMBER]"
click at [713, 443] on button "Call" at bounding box center [644, 426] width 260 height 52
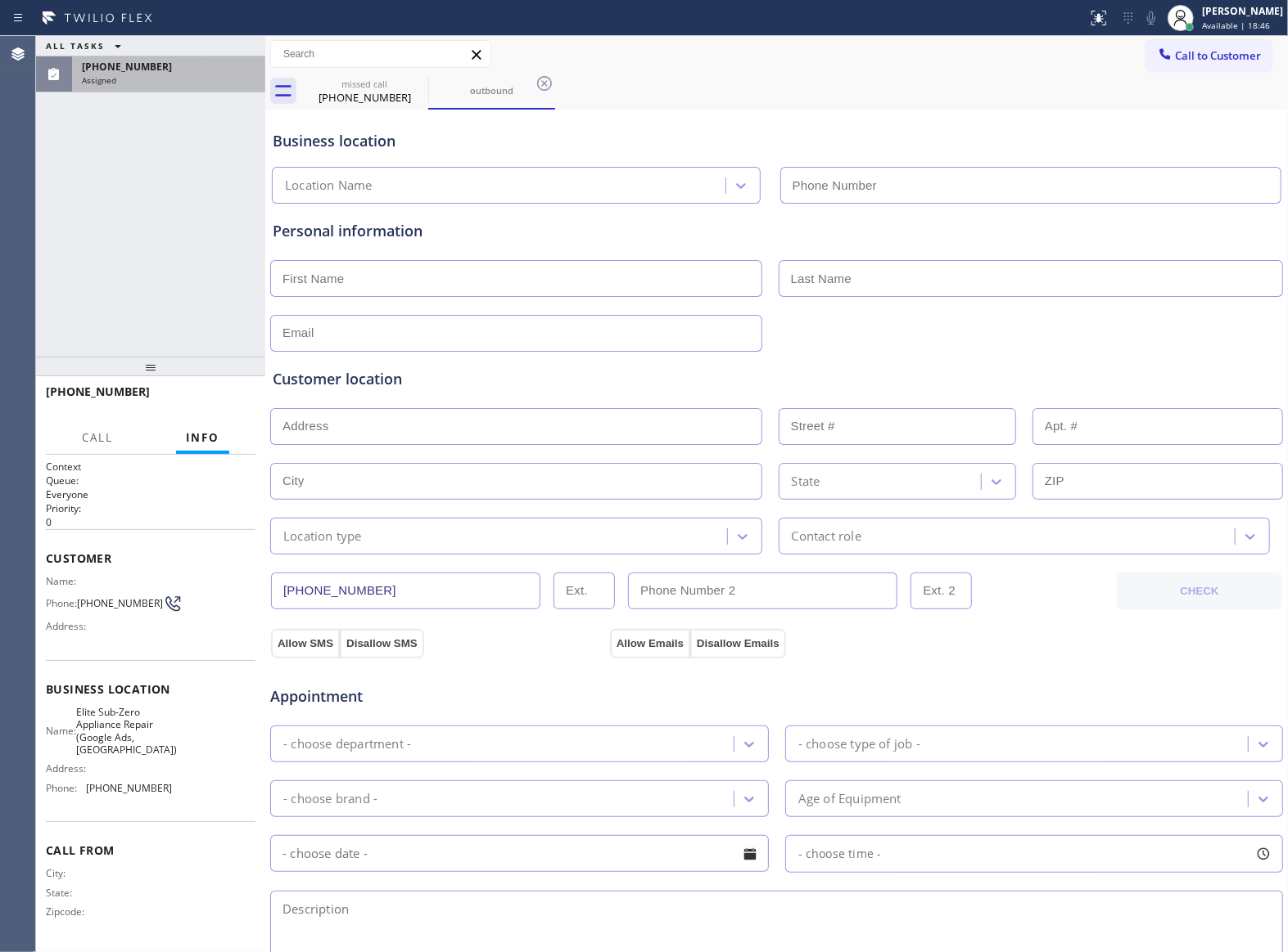
type input "[PHONE_NUMBER]"
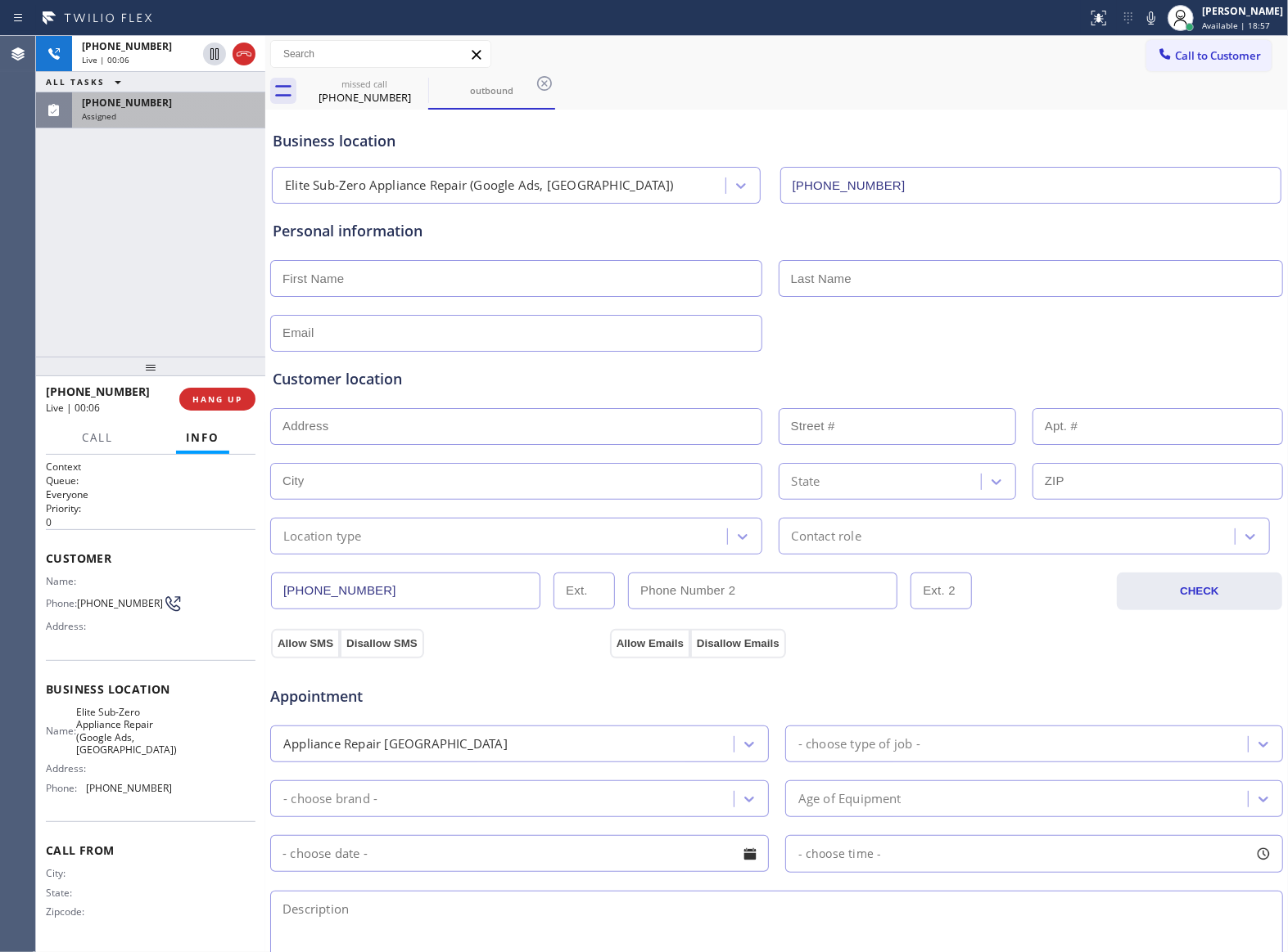
click at [181, 123] on div "[PHONE_NUMBER] Assigned" at bounding box center [165, 111] width 187 height 36
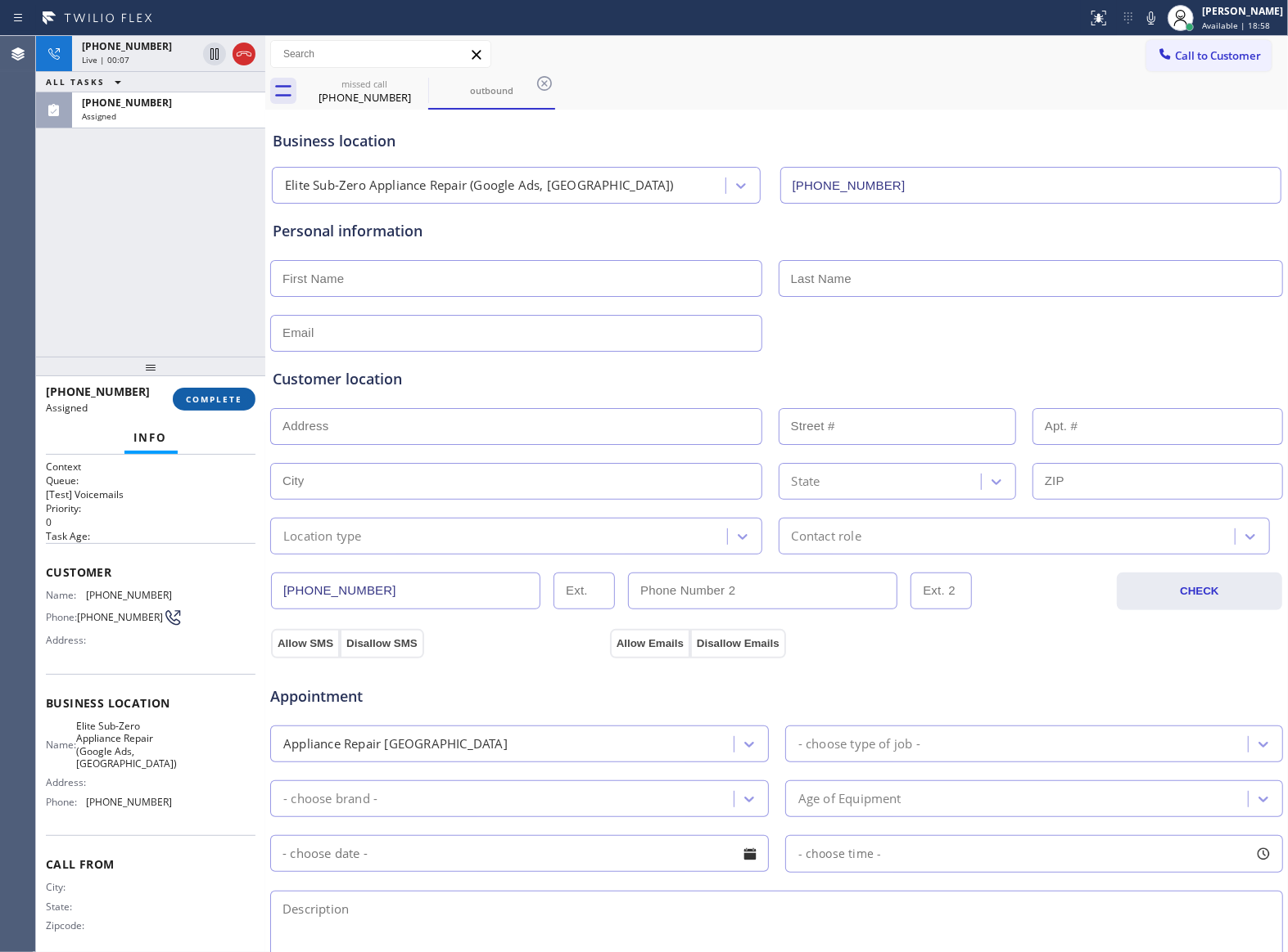
click at [233, 393] on button "COMPLETE" at bounding box center [215, 398] width 83 height 23
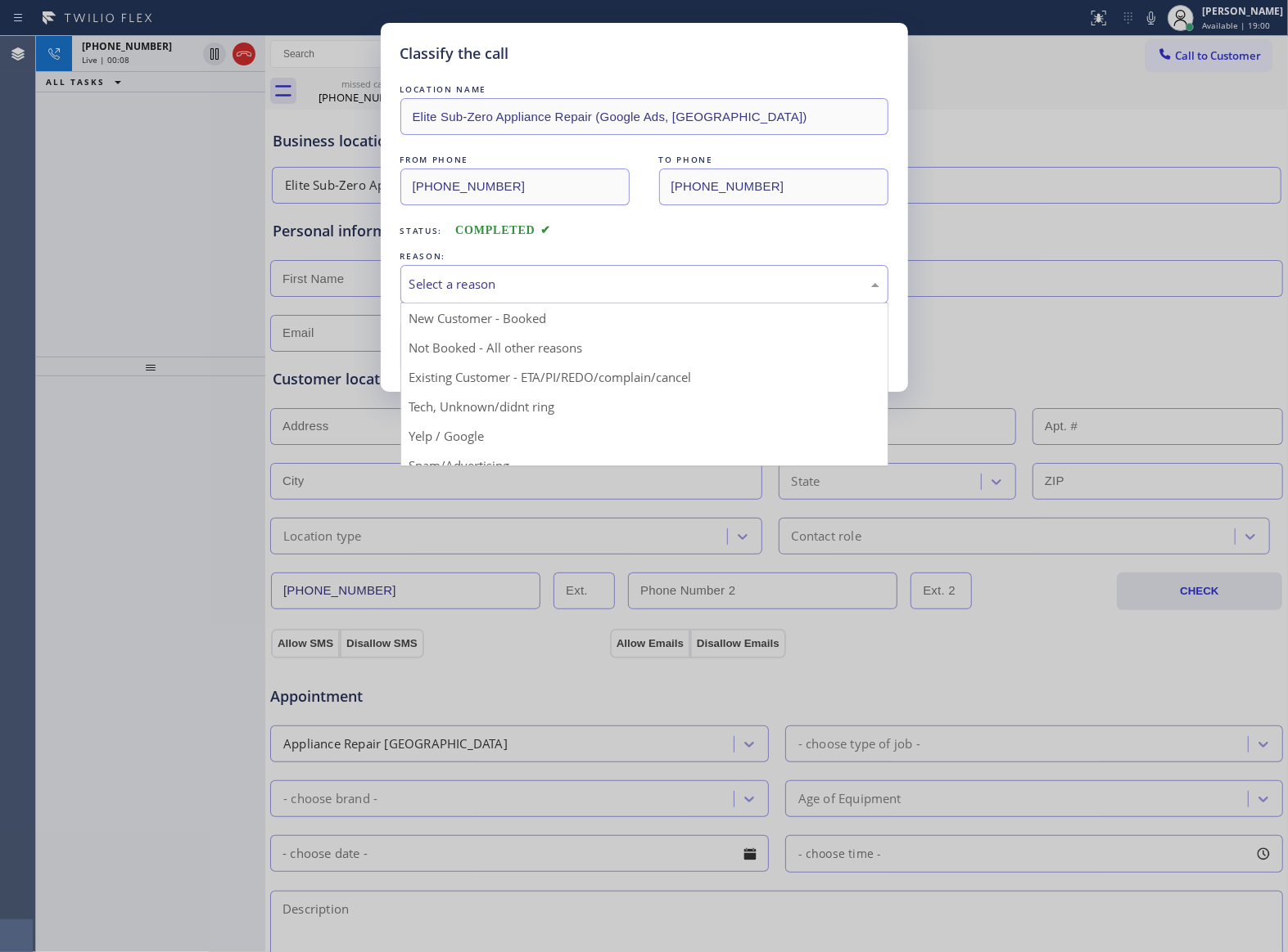
click at [472, 279] on div "Select a reason" at bounding box center [644, 284] width 470 height 19
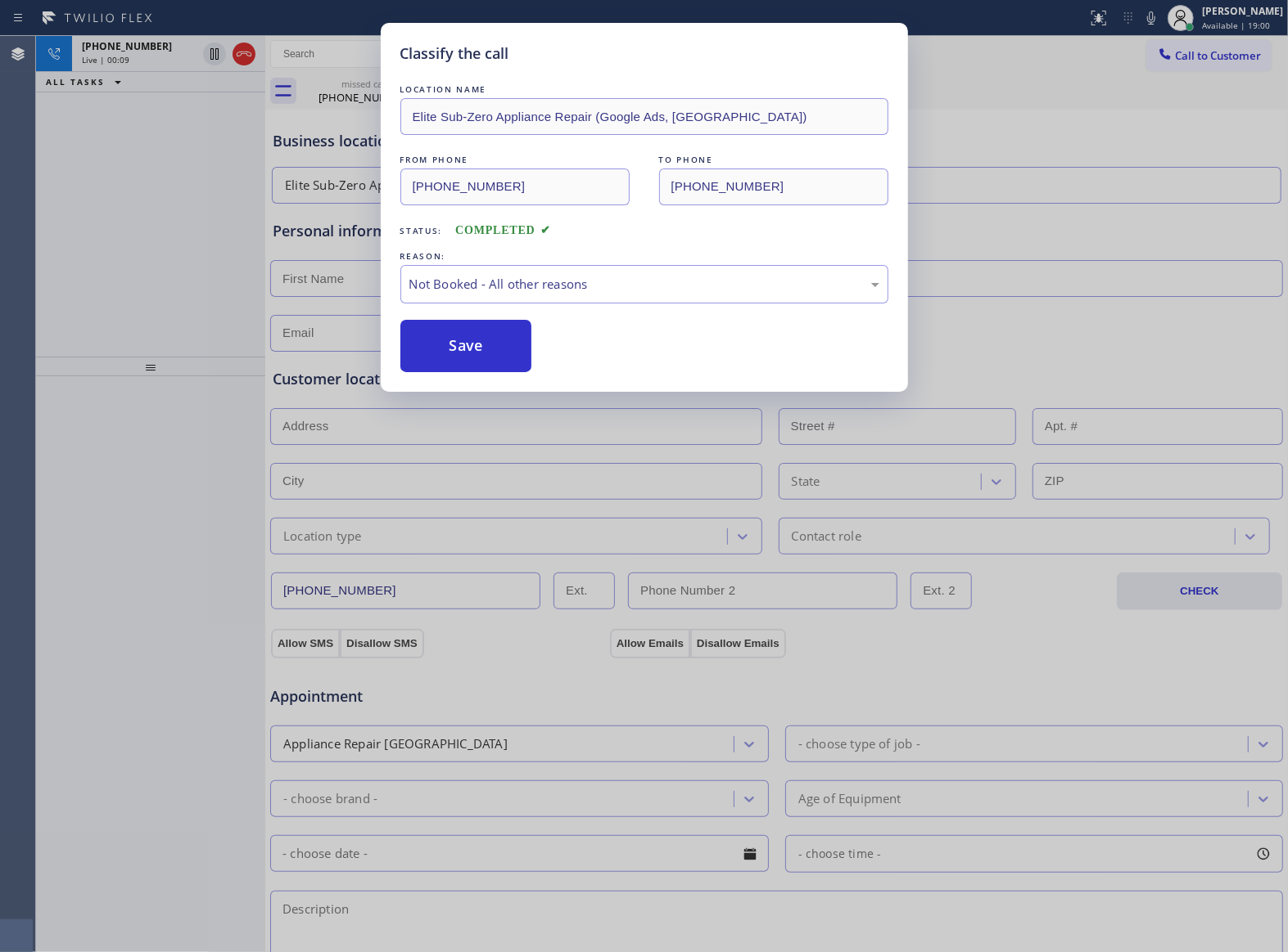
click at [474, 358] on button "Save" at bounding box center [466, 346] width 132 height 52
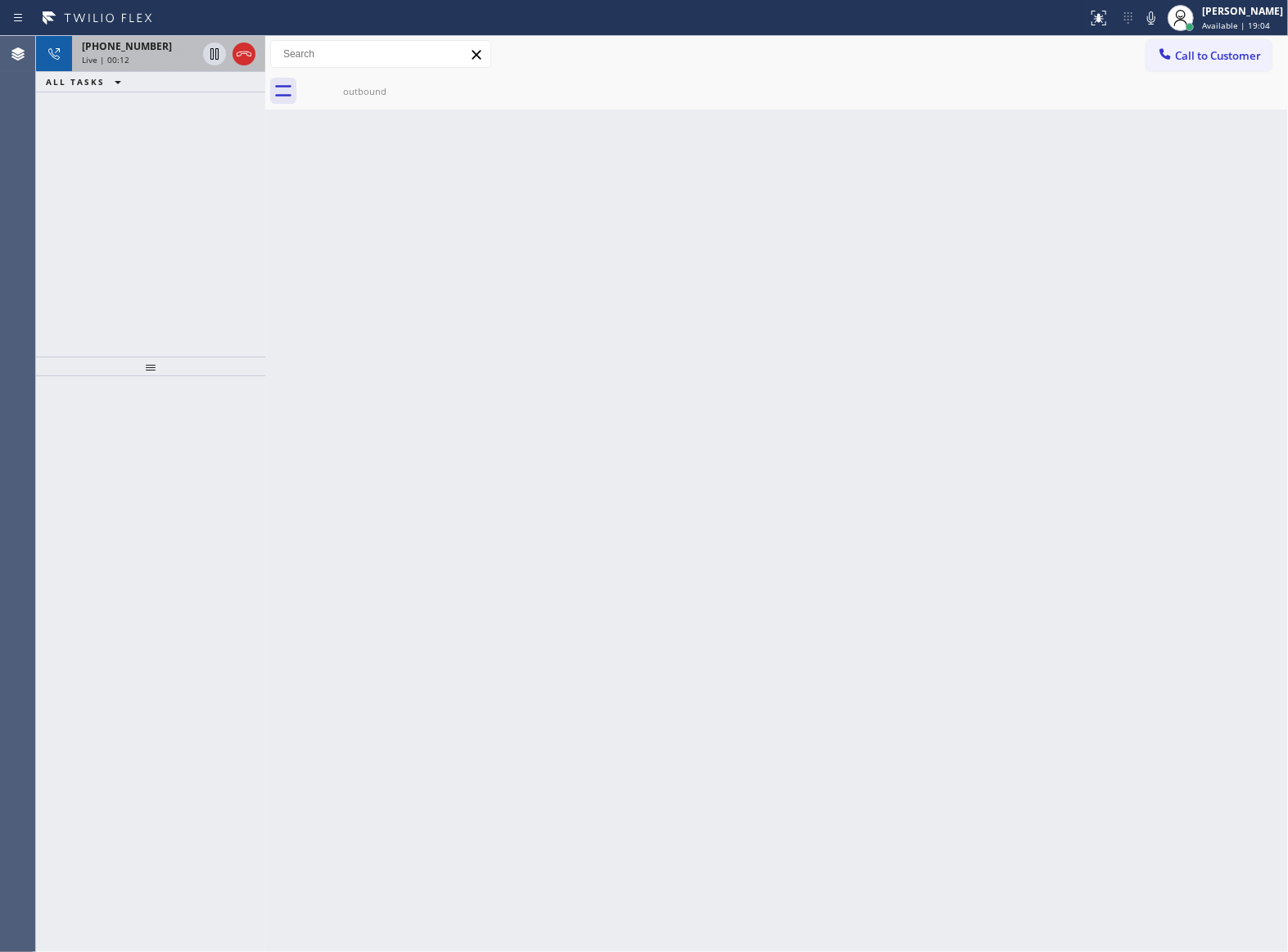
click at [148, 50] on span "[PHONE_NUMBER]" at bounding box center [127, 46] width 90 height 14
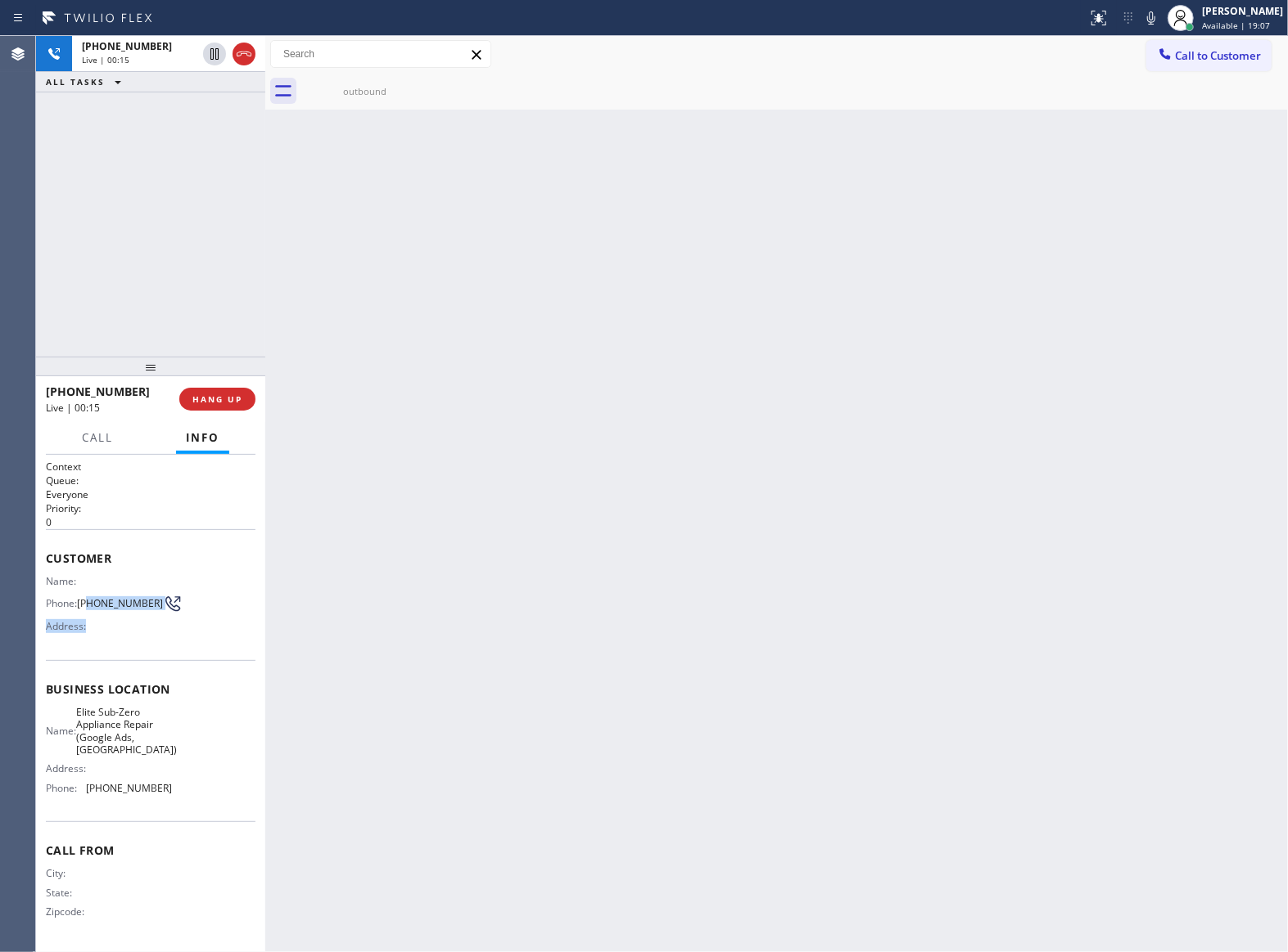
drag, startPoint x: 113, startPoint y: 624, endPoint x: 88, endPoint y: 598, distance: 36.1
click at [88, 598] on div "Name: Phone: [PHONE_NUMBER] Address:" at bounding box center [109, 608] width 126 height 65
click at [110, 609] on span "[PHONE_NUMBER]" at bounding box center [119, 604] width 86 height 13
drag, startPoint x: 108, startPoint y: 619, endPoint x: 80, endPoint y: 597, distance: 35.6
click at [80, 598] on span "[PHONE_NUMBER]" at bounding box center [119, 604] width 86 height 13
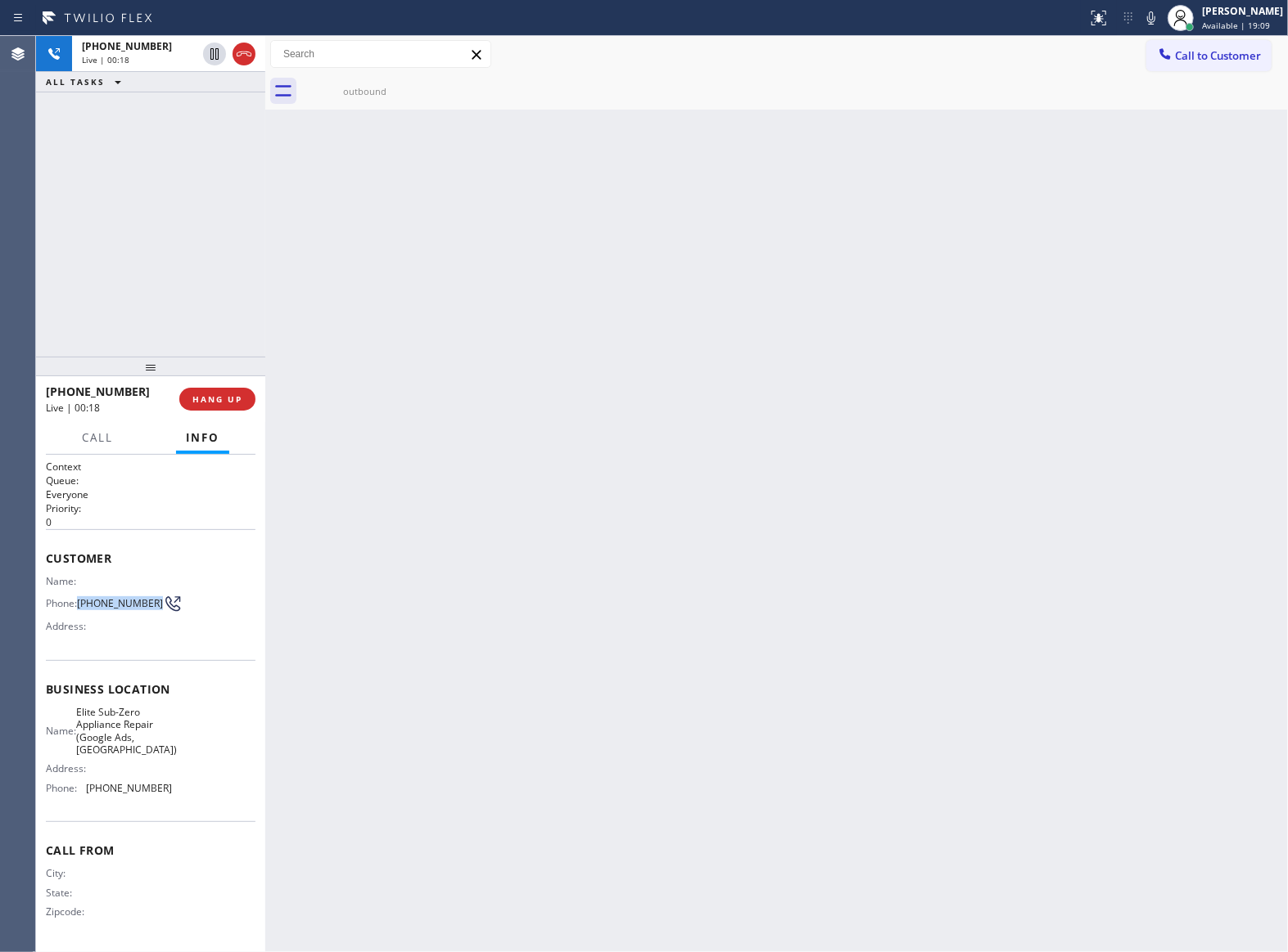
copy span "[PHONE_NUMBER]"
click at [1231, 67] on button "Call to Customer" at bounding box center [1209, 55] width 125 height 31
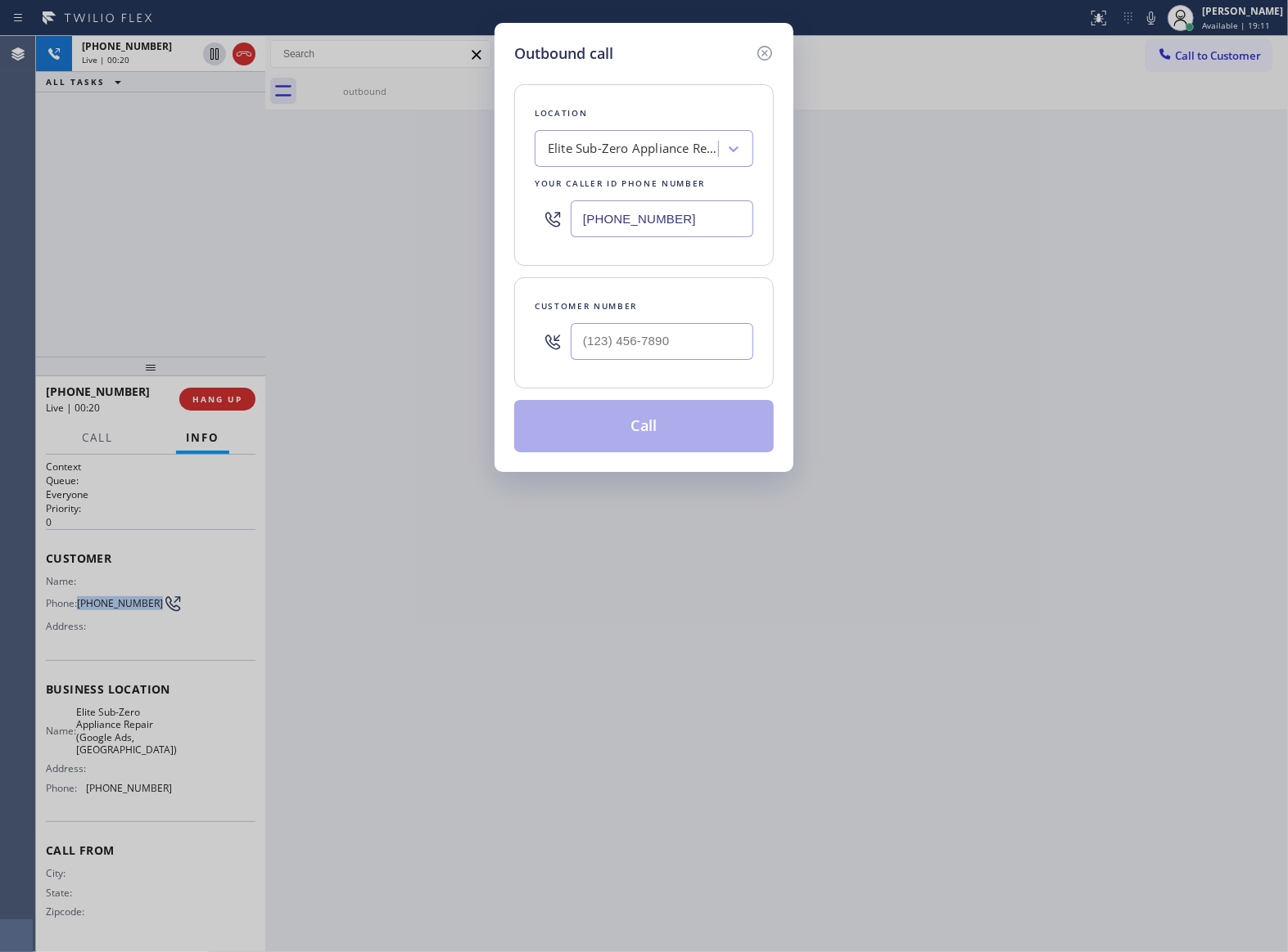
type input "(___) ___-____"
click at [601, 333] on input "(___) ___-____" at bounding box center [662, 342] width 182 height 37
click at [764, 49] on icon at bounding box center [765, 53] width 20 height 20
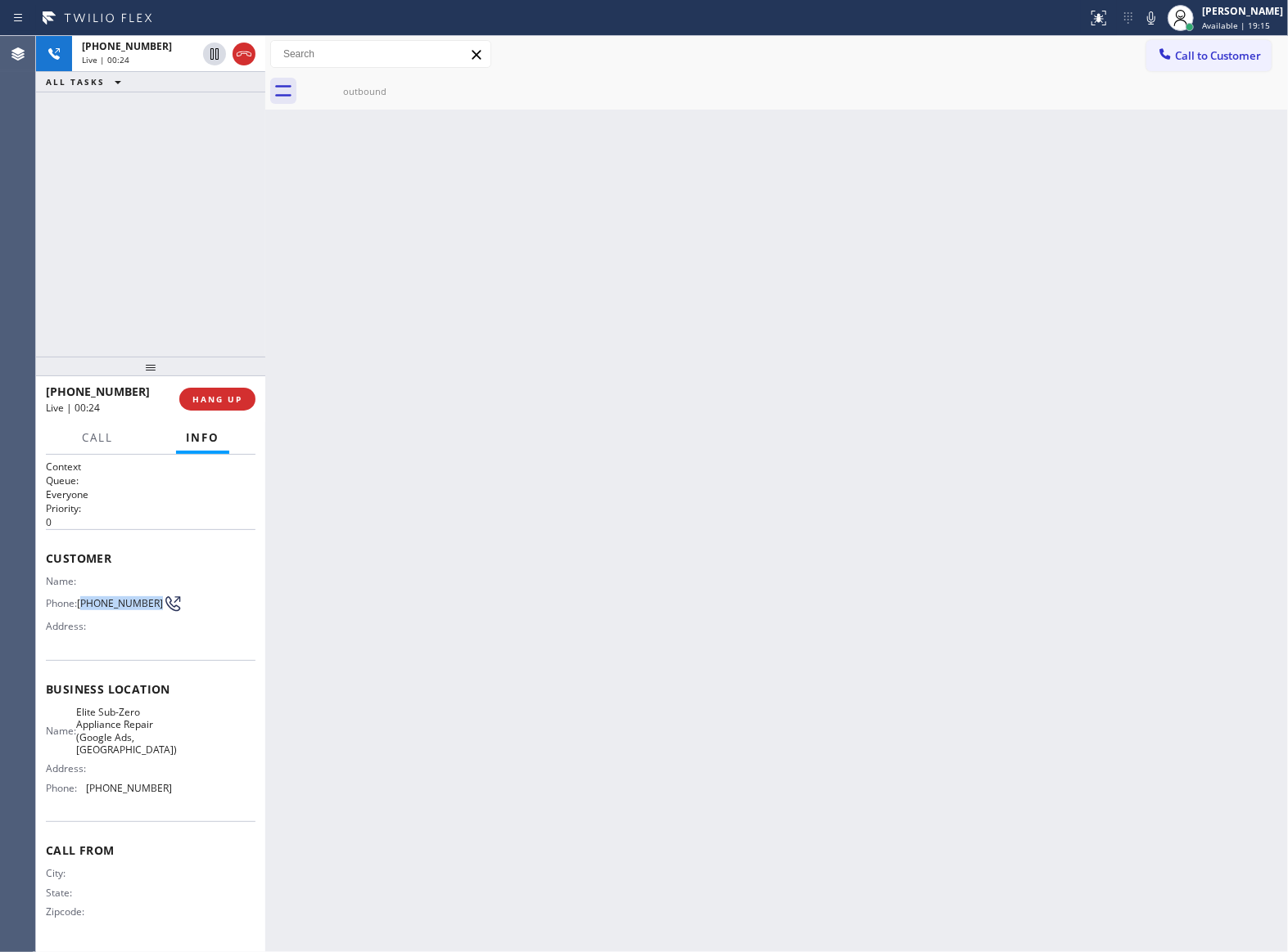
drag, startPoint x: 109, startPoint y: 616, endPoint x: 82, endPoint y: 604, distance: 29.5
click at [82, 604] on span "[PHONE_NUMBER]" at bounding box center [119, 604] width 86 height 13
copy span "619) 935-1037"
click at [69, 260] on div "[PHONE_NUMBER] Live | 00:35 ALL TASKS ALL TASKS ACTIVE TASKS TASKS IN WRAP UP" at bounding box center [151, 197] width 229 height 321
click at [247, 53] on icon at bounding box center [244, 54] width 20 height 20
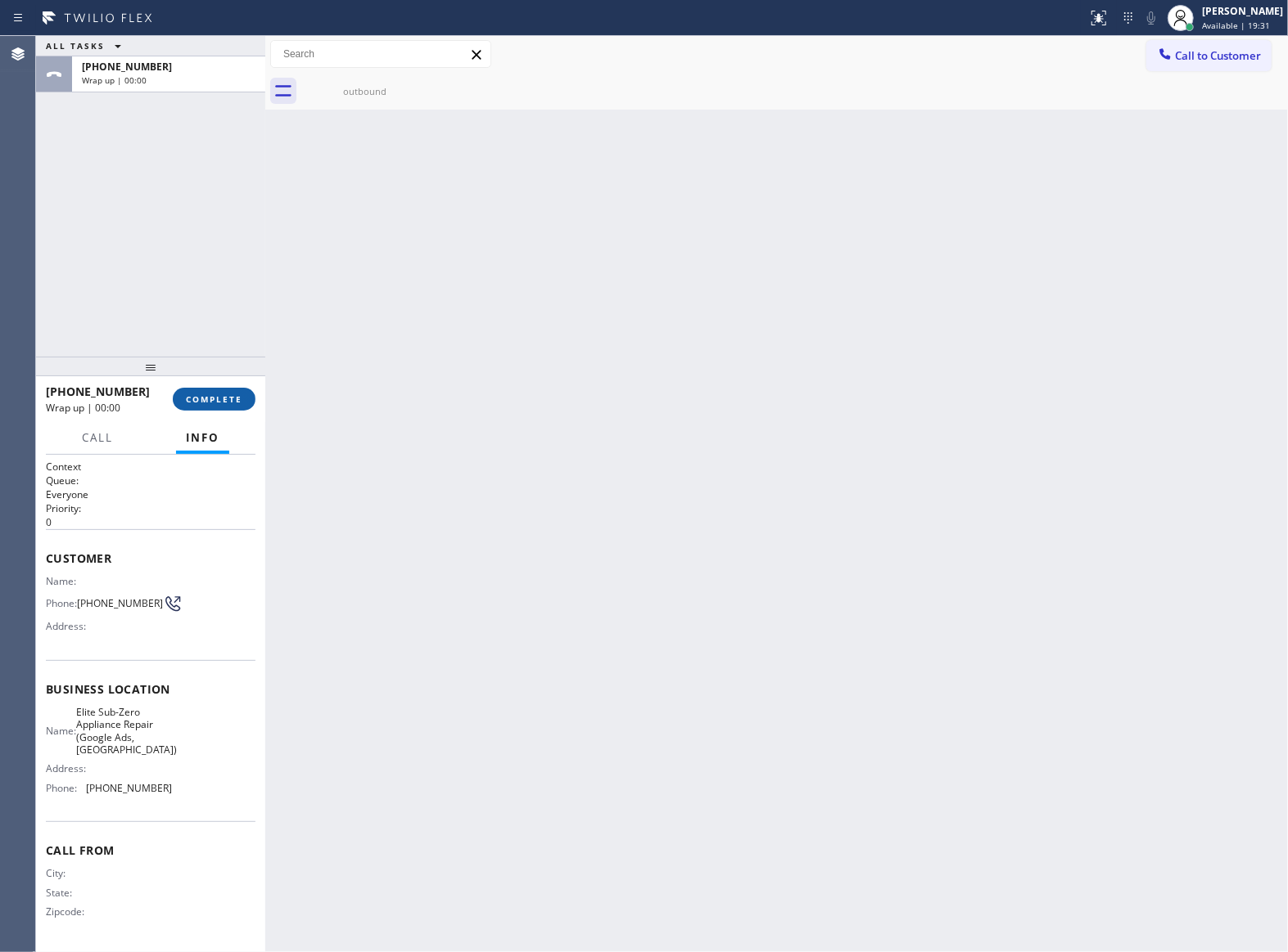
click at [204, 397] on span "COMPLETE" at bounding box center [214, 399] width 57 height 12
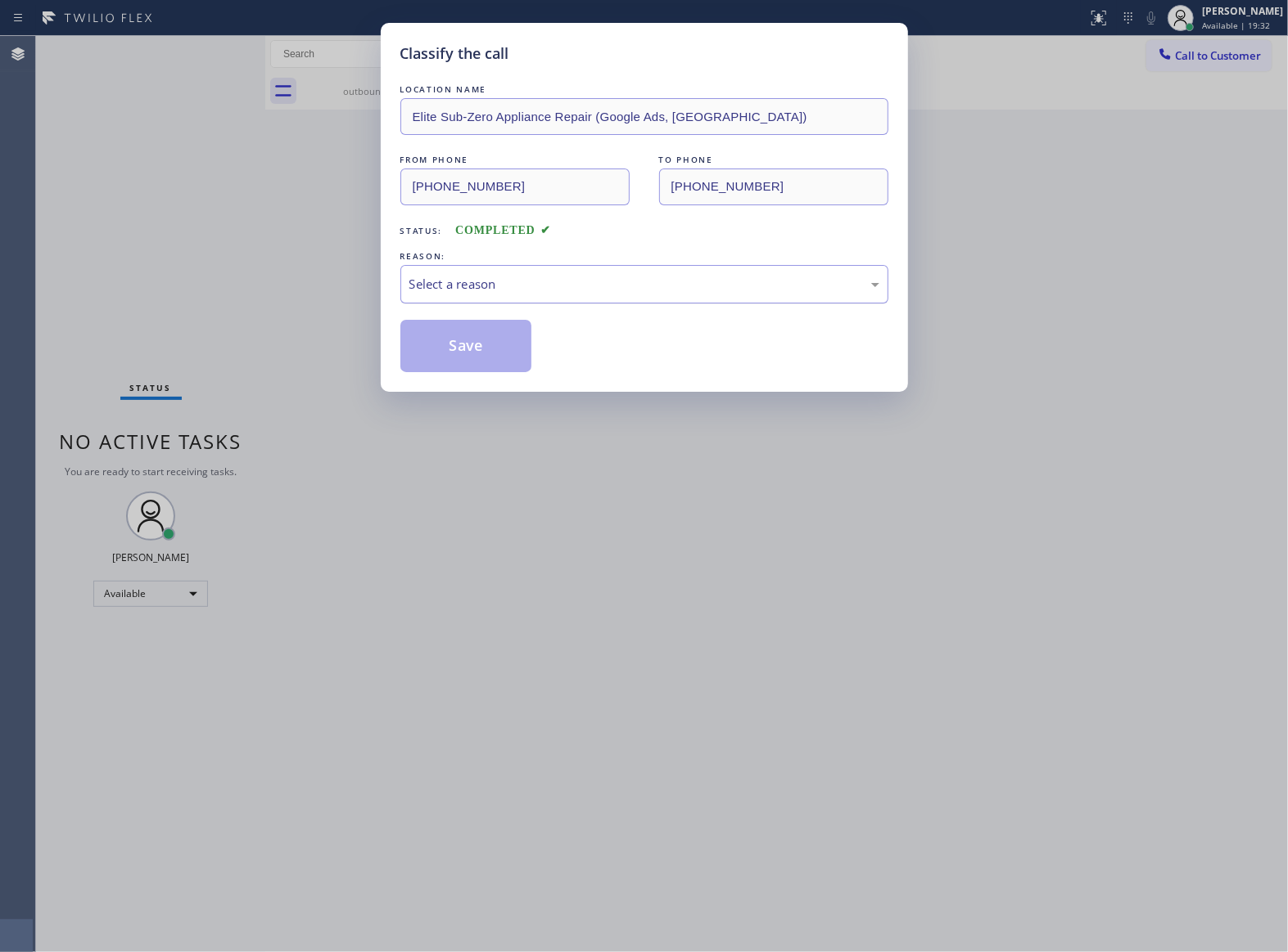
click at [570, 275] on div "Select a reason" at bounding box center [644, 284] width 470 height 19
click at [483, 355] on button "Save" at bounding box center [466, 346] width 132 height 52
drag, startPoint x: 1138, startPoint y: 920, endPoint x: 1138, endPoint y: 951, distance: 31.0
click at [1138, 927] on div "Classify the call LOCATION NAME Elite Sub-Zero Appliance Repair (Google Ads, [G…" at bounding box center [644, 476] width 1288 height 952
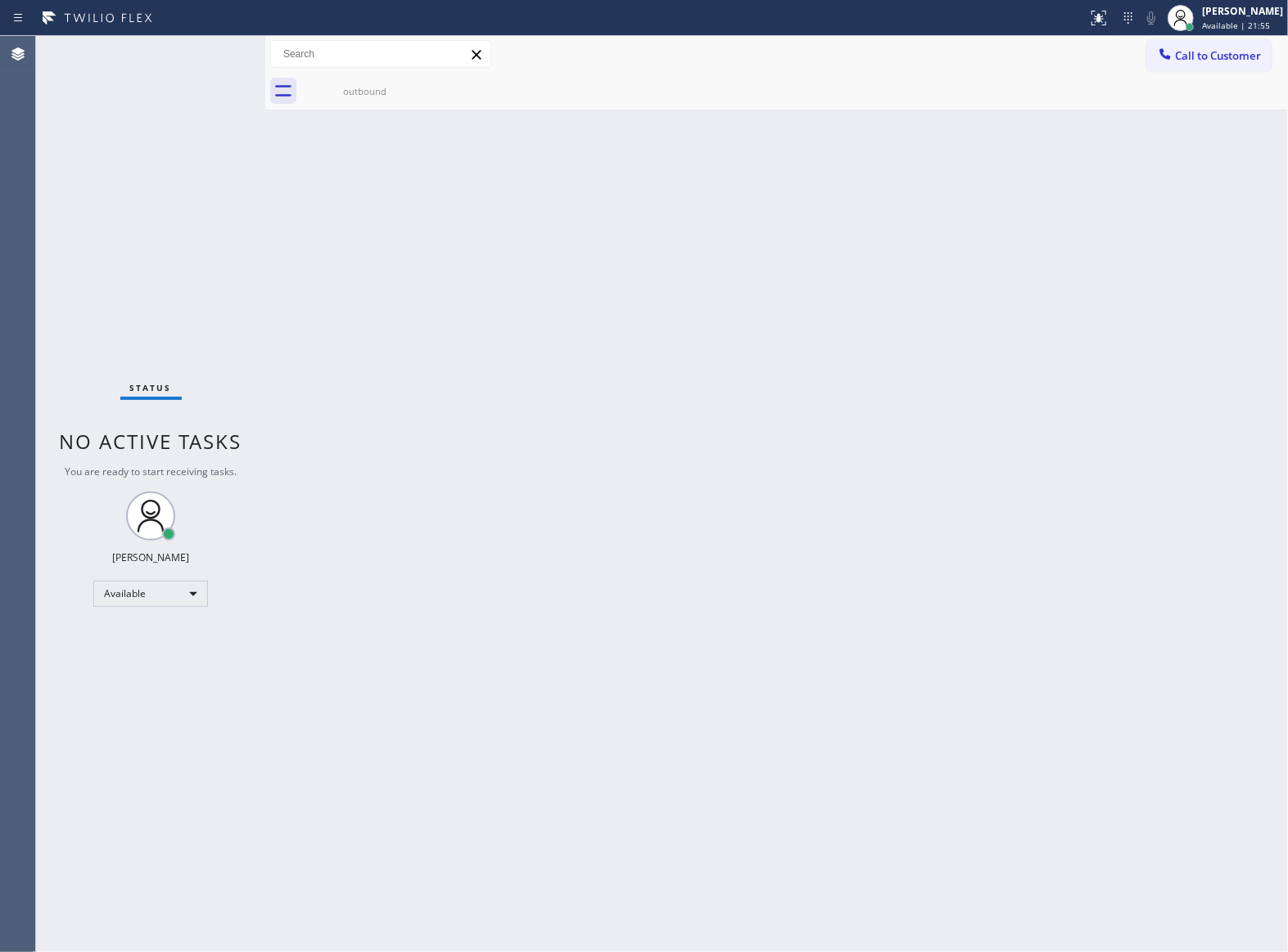
click at [236, 214] on div "Status No active tasks You are ready to start receiving tasks. [PERSON_NAME] Av…" at bounding box center [151, 494] width 229 height 917
click at [231, 123] on div "Status No active tasks You are ready to start receiving tasks. [PERSON_NAME] Av…" at bounding box center [151, 494] width 229 height 917
click at [230, 123] on div "Status No active tasks You are ready to start receiving tasks. [PERSON_NAME] Av…" at bounding box center [151, 494] width 229 height 917
click at [216, 58] on div "Status No active tasks You are ready to start receiving tasks. [PERSON_NAME] Av…" at bounding box center [151, 494] width 229 height 917
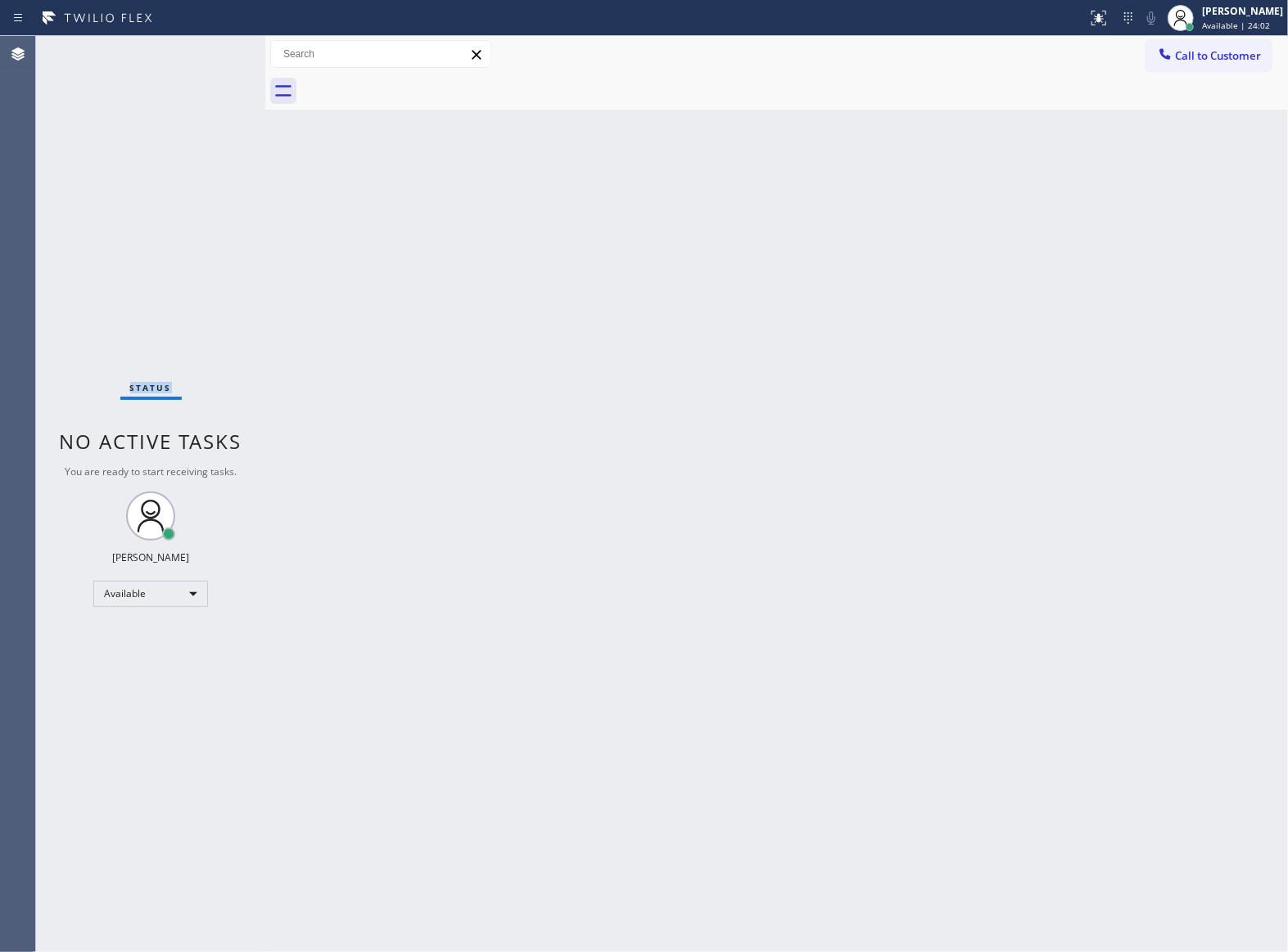
click at [216, 57] on div "Status No active tasks You are ready to start receiving tasks. [PERSON_NAME] Av…" at bounding box center [151, 494] width 229 height 917
click at [678, 380] on div "Back to Dashboard Change Sender ID Customers Technicians Select a contact Outbo…" at bounding box center [777, 494] width 1023 height 917
click at [184, 458] on div "Status No active tasks You are ready to start receiving tasks. [PERSON_NAME] Av…" at bounding box center [151, 494] width 229 height 917
click at [1237, 58] on span "Call to Customer" at bounding box center [1217, 56] width 86 height 14
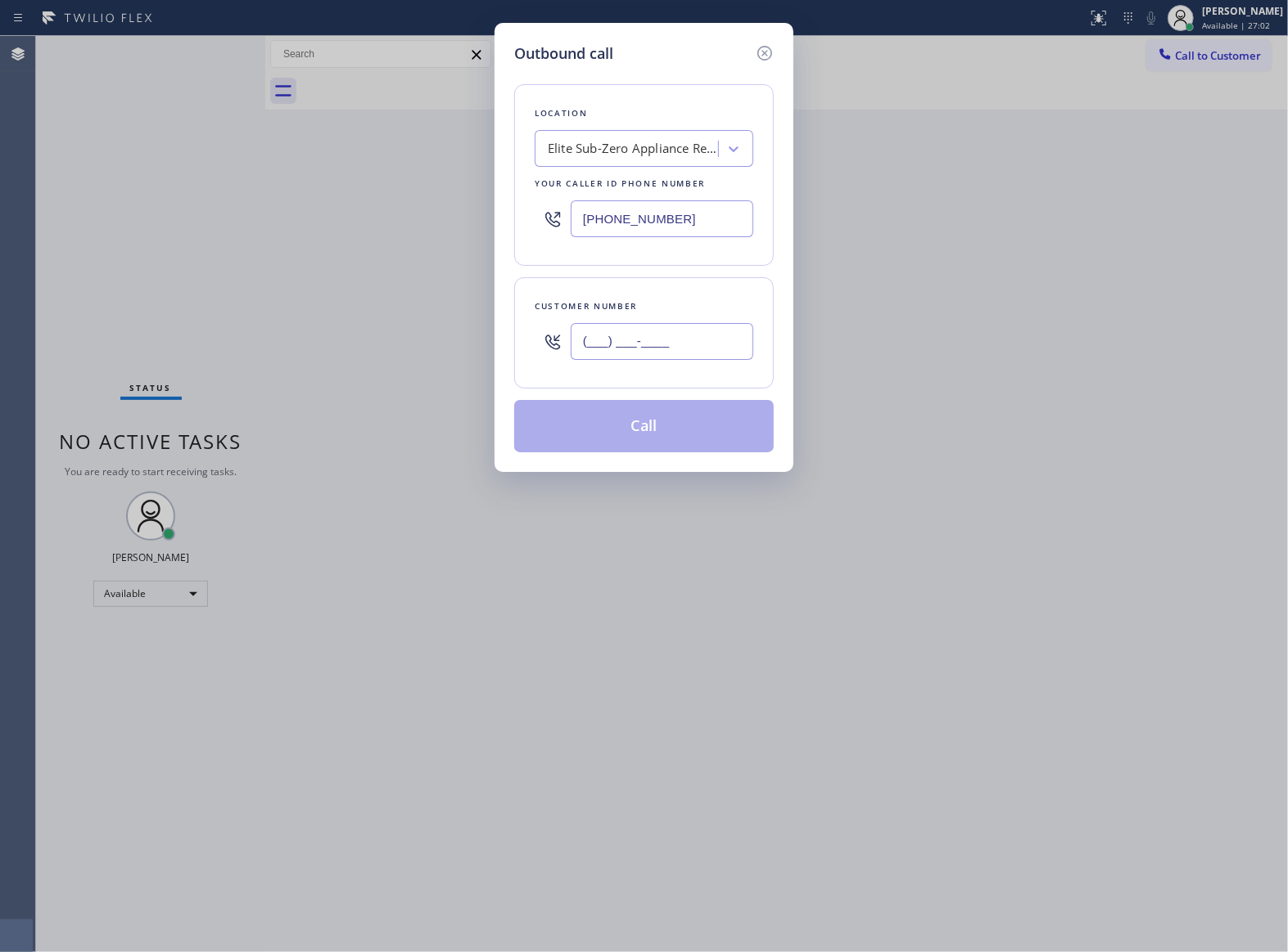
click at [600, 345] on input "(___) ___-____" at bounding box center [662, 342] width 182 height 37
paste input "612) 805-1517"
type input "[PHONE_NUMBER]"
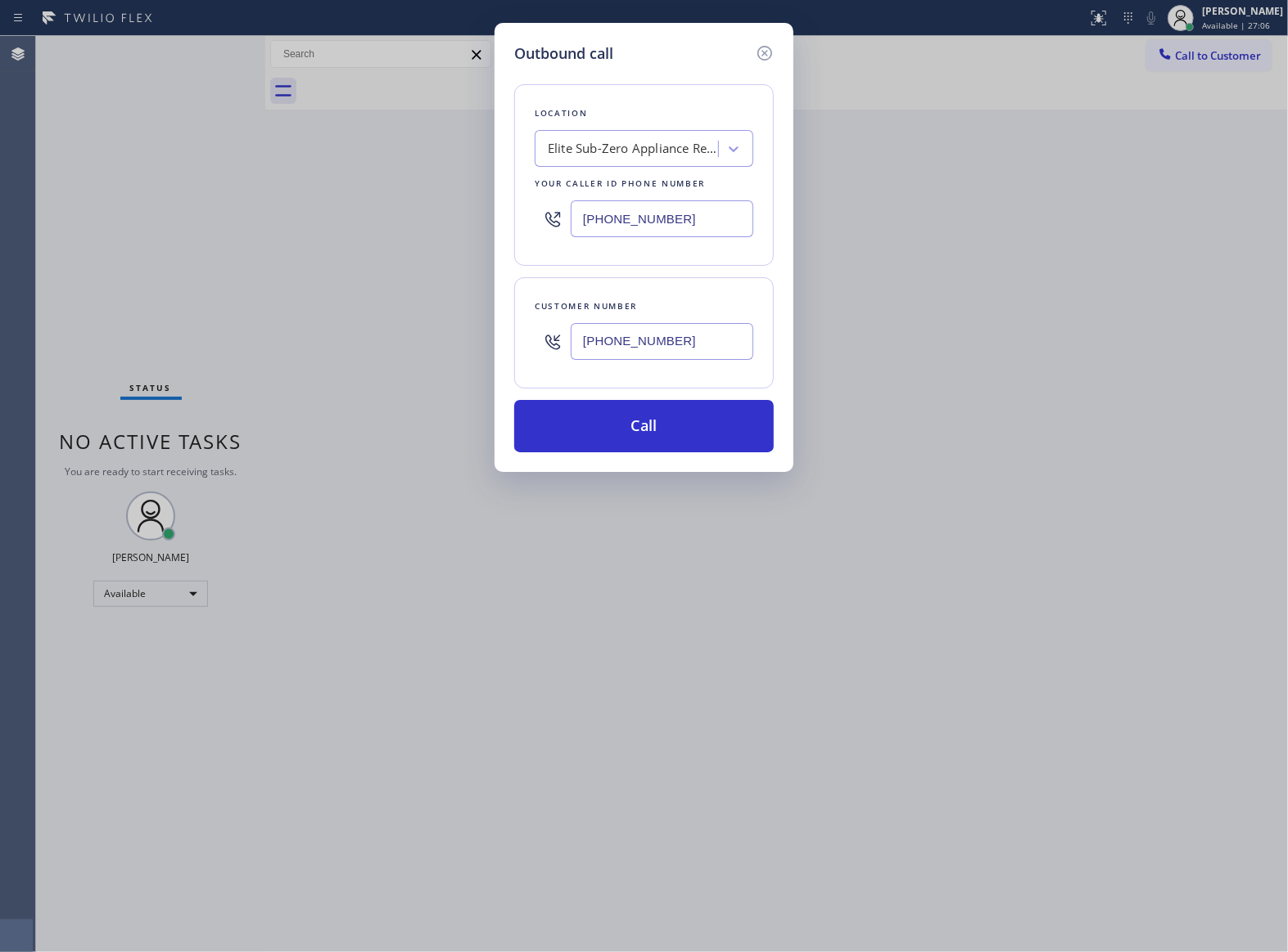
click at [679, 219] on input "[PHONE_NUMBER]" at bounding box center [662, 218] width 182 height 37
paste input "02) 691-7988"
type input "[PHONE_NUMBER]"
click at [722, 438] on button "Call" at bounding box center [644, 426] width 260 height 52
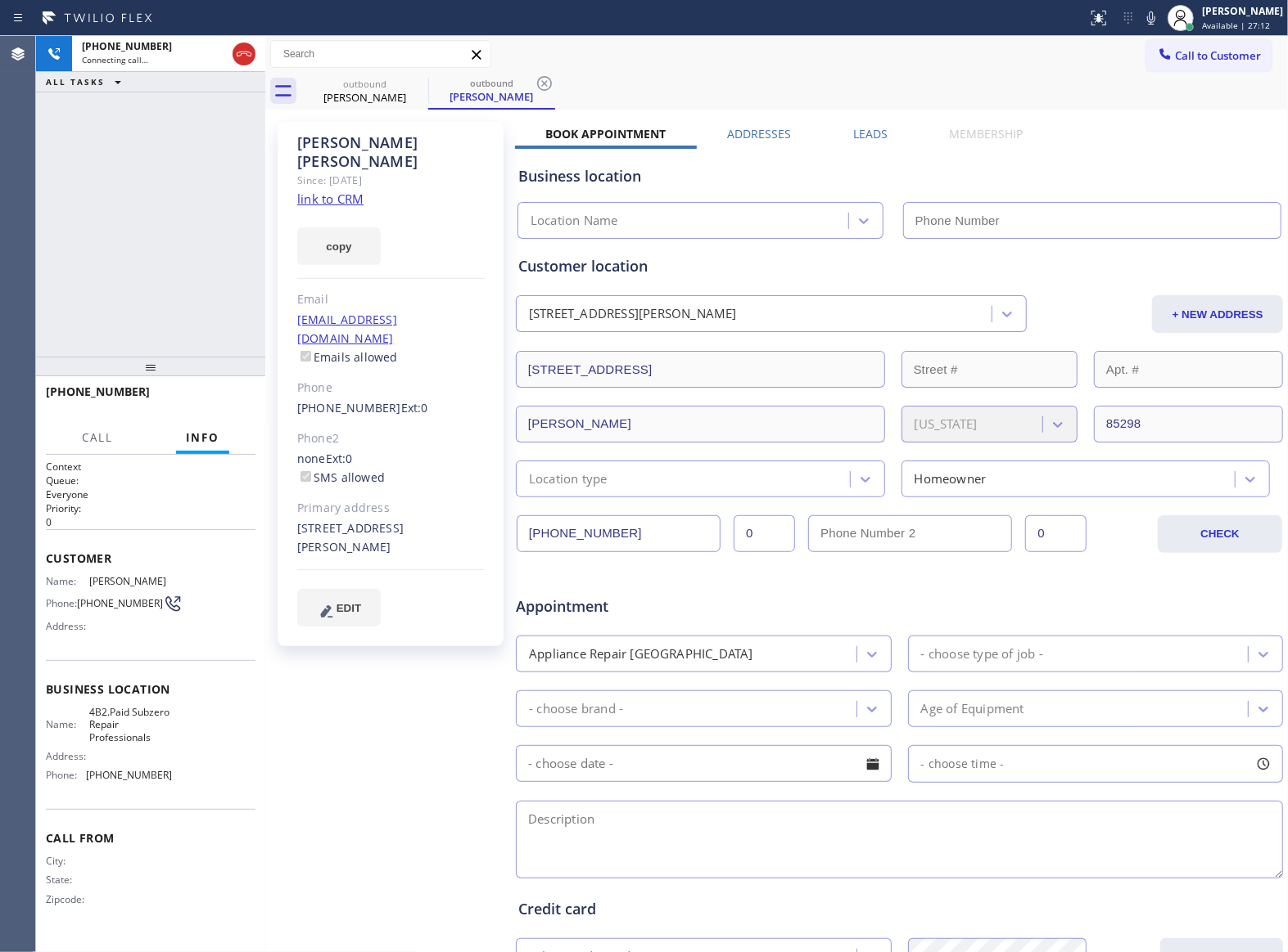
type input "[PHONE_NUMBER]"
click at [110, 281] on div "[PHONE_NUMBER] Live | 00:01 ALL TASKS ALL TASKS ACTIVE TASKS TASKS IN WRAP UP" at bounding box center [151, 197] width 229 height 321
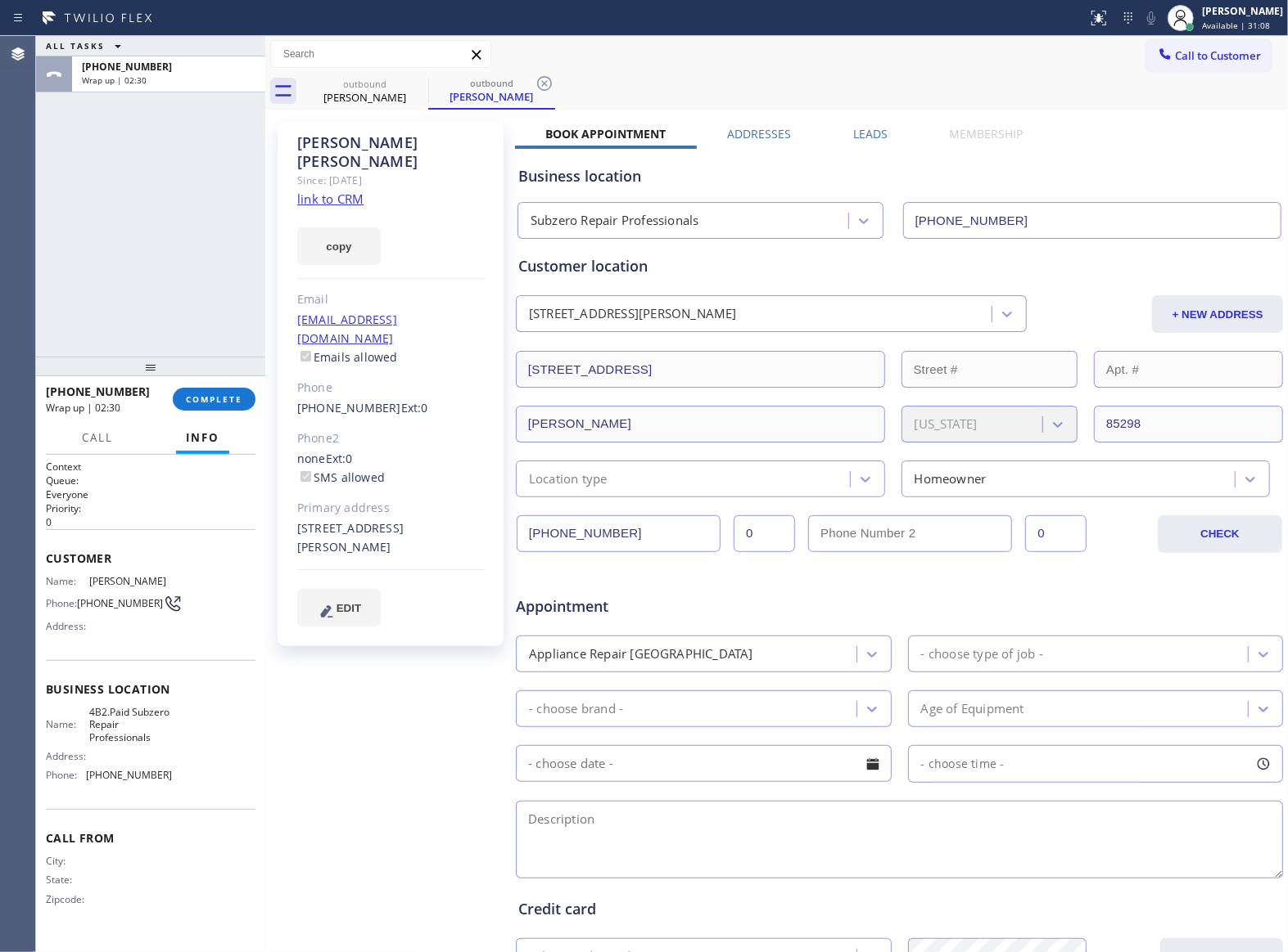
click at [249, 427] on div "Call Info" at bounding box center [151, 438] width 209 height 32
click at [235, 406] on button "COMPLETE" at bounding box center [215, 398] width 83 height 23
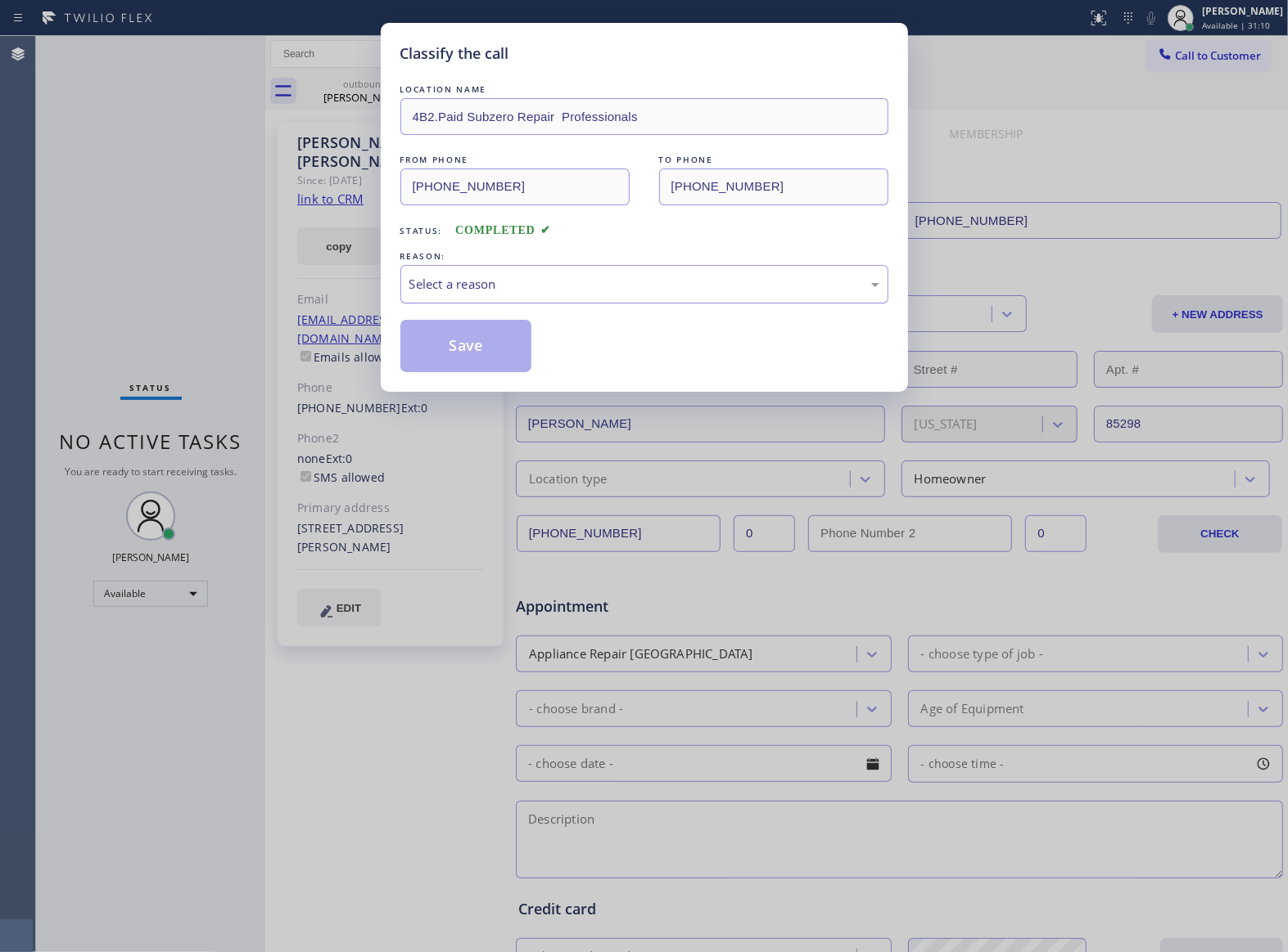
drag, startPoint x: 472, startPoint y: 279, endPoint x: 480, endPoint y: 293, distance: 16.1
click at [475, 286] on div "Select a reason" at bounding box center [644, 284] width 470 height 19
click at [474, 353] on button "Save" at bounding box center [466, 346] width 132 height 52
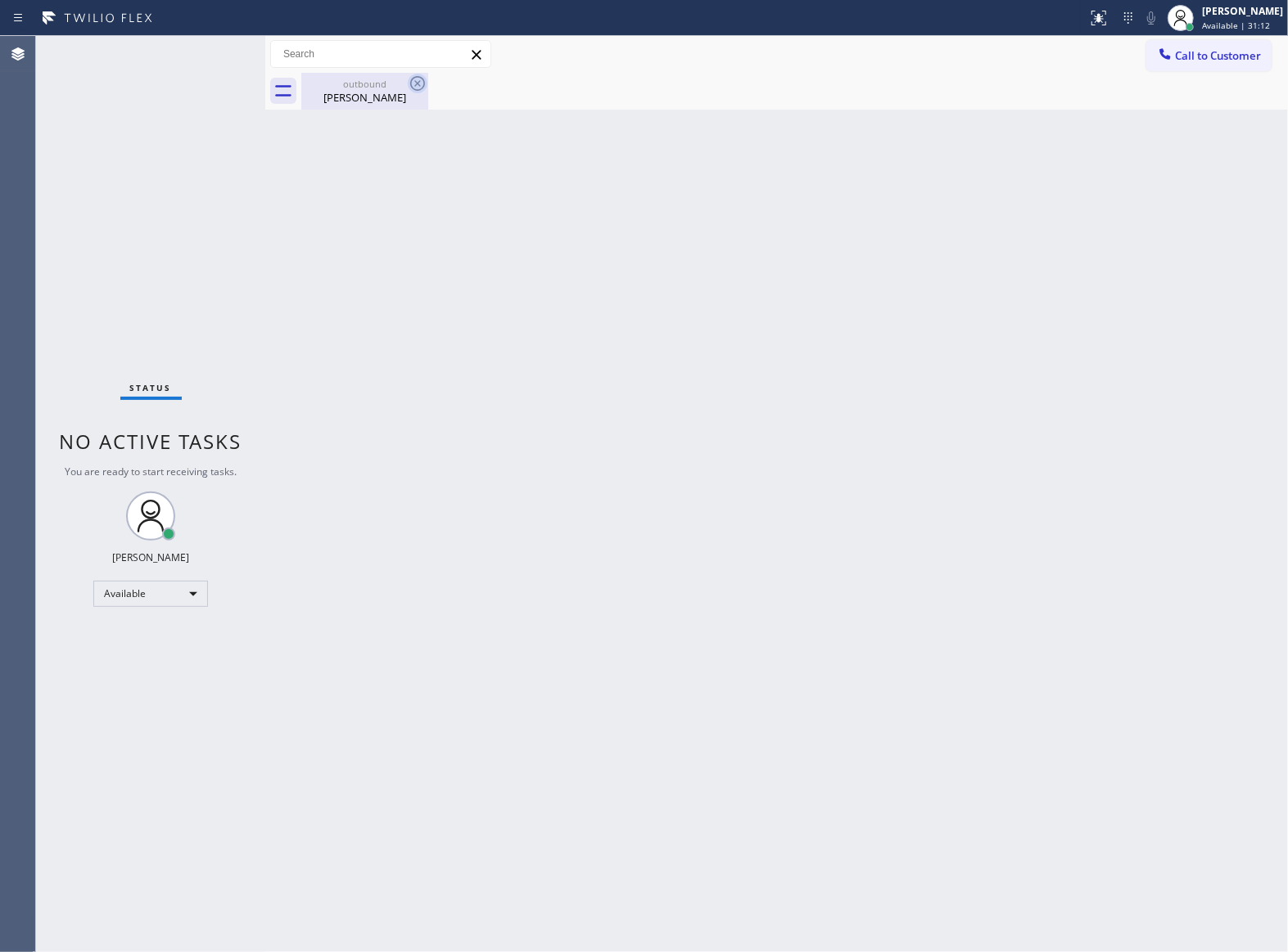
click at [411, 85] on icon at bounding box center [418, 83] width 14 height 14
click at [413, 84] on icon at bounding box center [418, 84] width 20 height 20
click at [367, 98] on div "[PERSON_NAME]" at bounding box center [364, 97] width 124 height 14
drag, startPoint x: 148, startPoint y: 297, endPoint x: 167, endPoint y: 306, distance: 21.0
click at [159, 303] on div "Status No active tasks You are ready to start receiving tasks. [PERSON_NAME] Av…" at bounding box center [151, 494] width 229 height 917
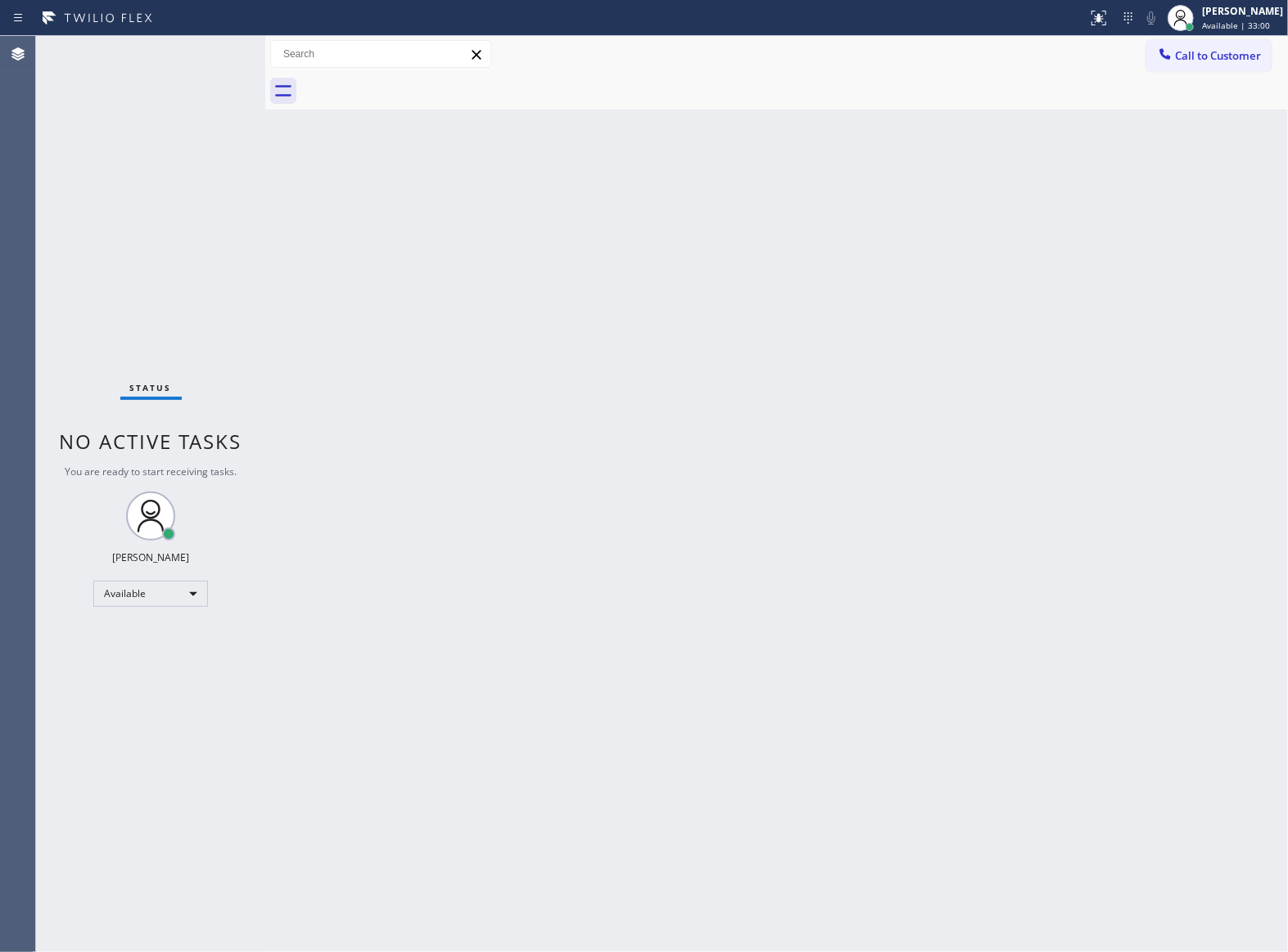
click at [70, 286] on div "Status No active tasks You are ready to start receiving tasks. [PERSON_NAME] Av…" at bounding box center [151, 494] width 229 height 917
click at [211, 50] on div "Status No active tasks You are ready to start receiving tasks. [PERSON_NAME] Av…" at bounding box center [151, 494] width 229 height 917
click at [179, 275] on div "Status No active tasks You are ready to start receiving tasks. [PERSON_NAME] Av…" at bounding box center [151, 494] width 229 height 917
click at [111, 334] on div "Status No active tasks You are ready to start receiving tasks. [PERSON_NAME] Av…" at bounding box center [151, 494] width 229 height 917
click at [1223, 47] on button "Call to Customer" at bounding box center [1209, 55] width 125 height 31
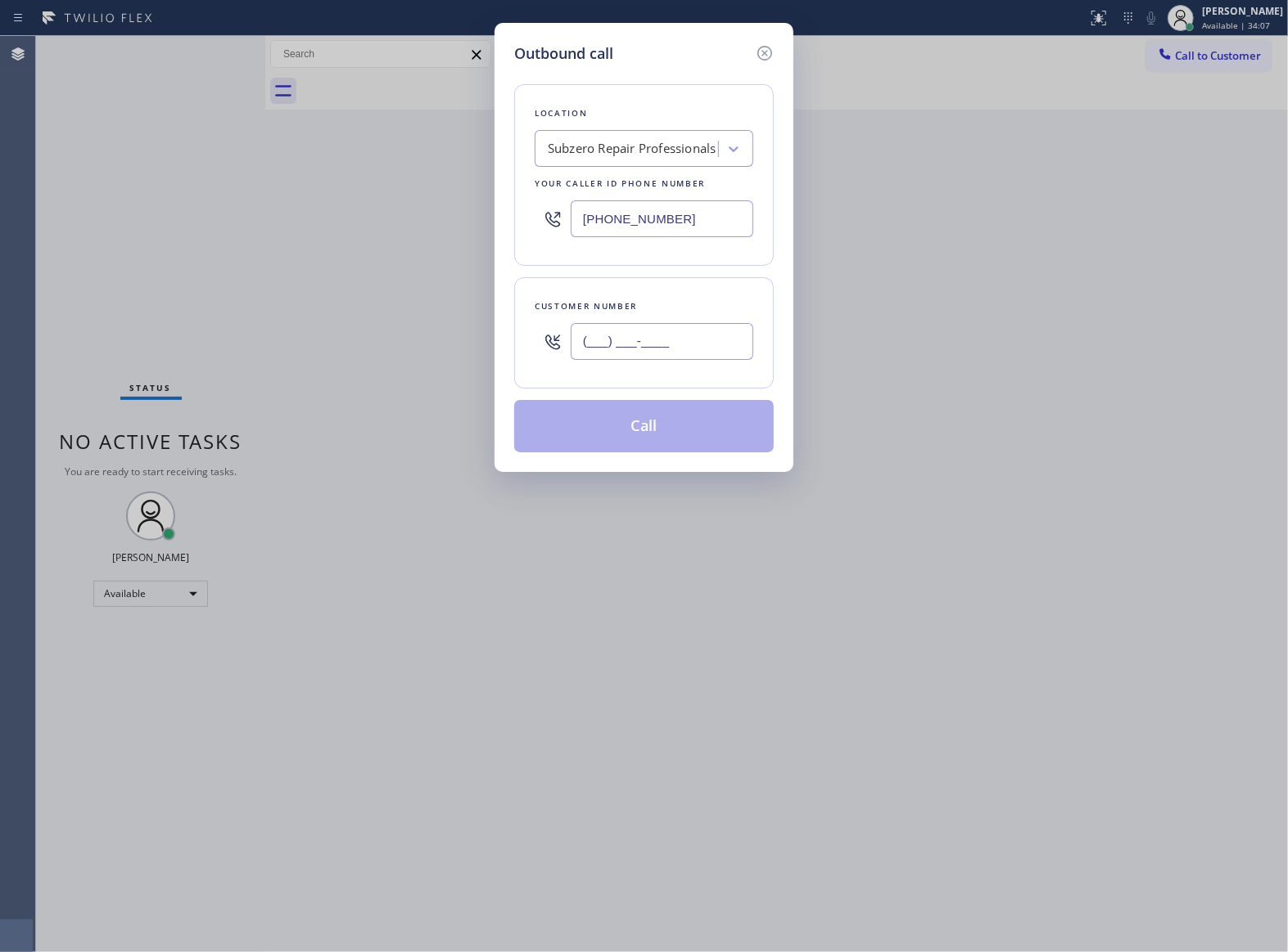
click at [708, 345] on input "(___) ___-____" at bounding box center [662, 342] width 182 height 37
paste input "363) 201-8087"
type input "[PHONE_NUMBER]"
click at [604, 152] on div "Subzero Repair Professionals" at bounding box center [631, 149] width 169 height 19
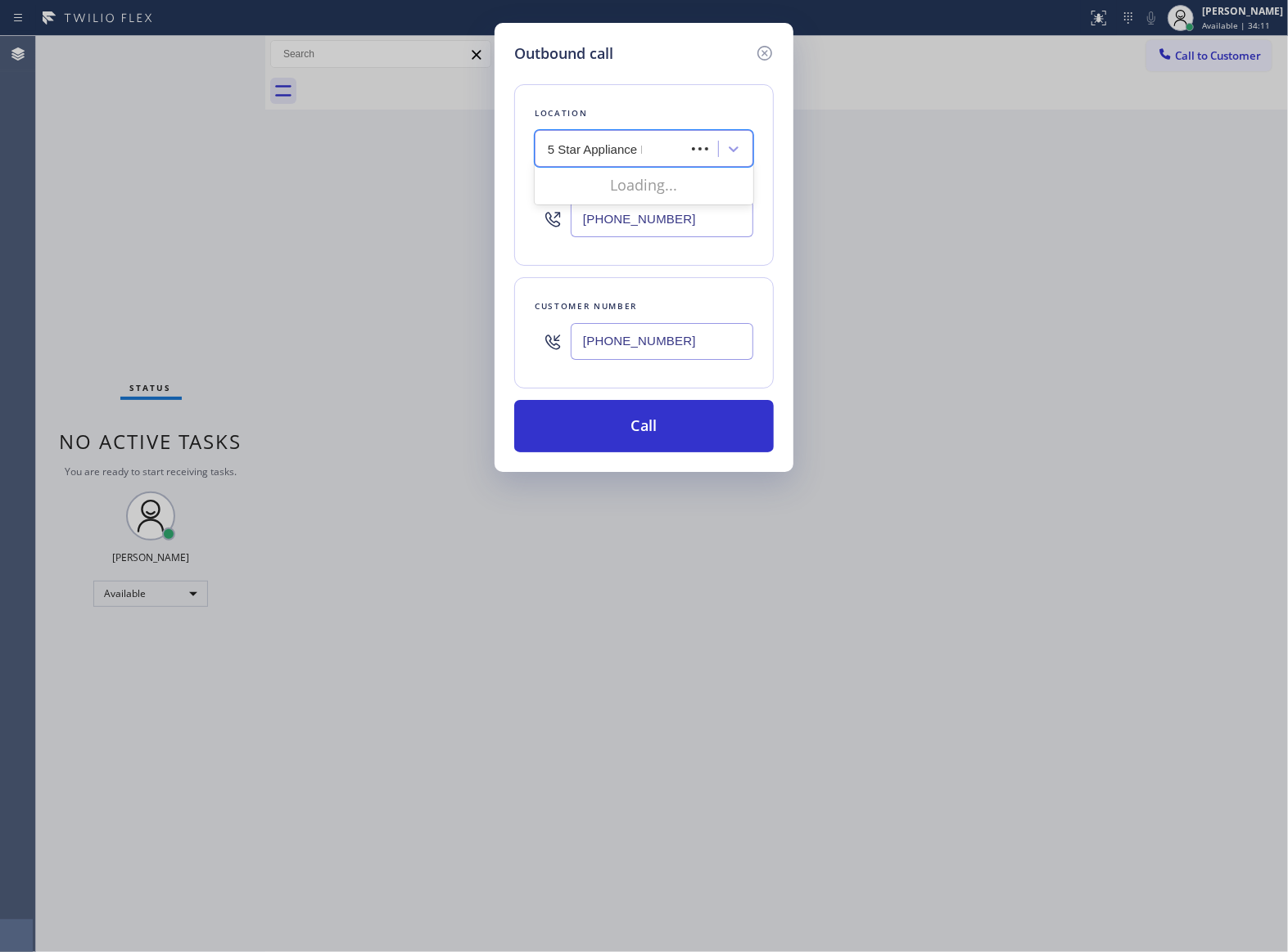
type input "5 Star Appliance Re"
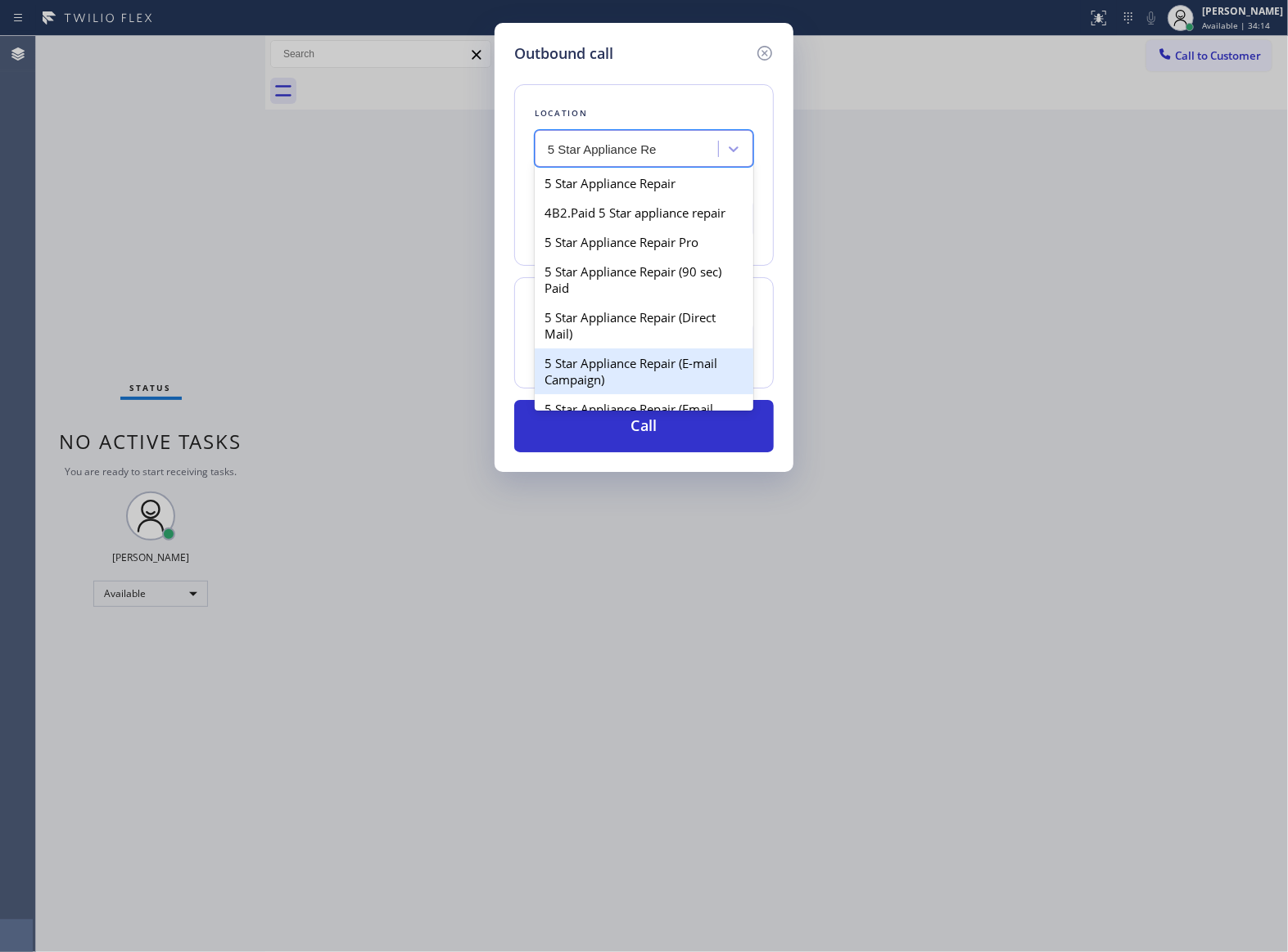
click at [645, 378] on div "5 Star Appliance Repair (E-mail Campaign)" at bounding box center [644, 371] width 218 height 46
type input "[PHONE_NUMBER]"
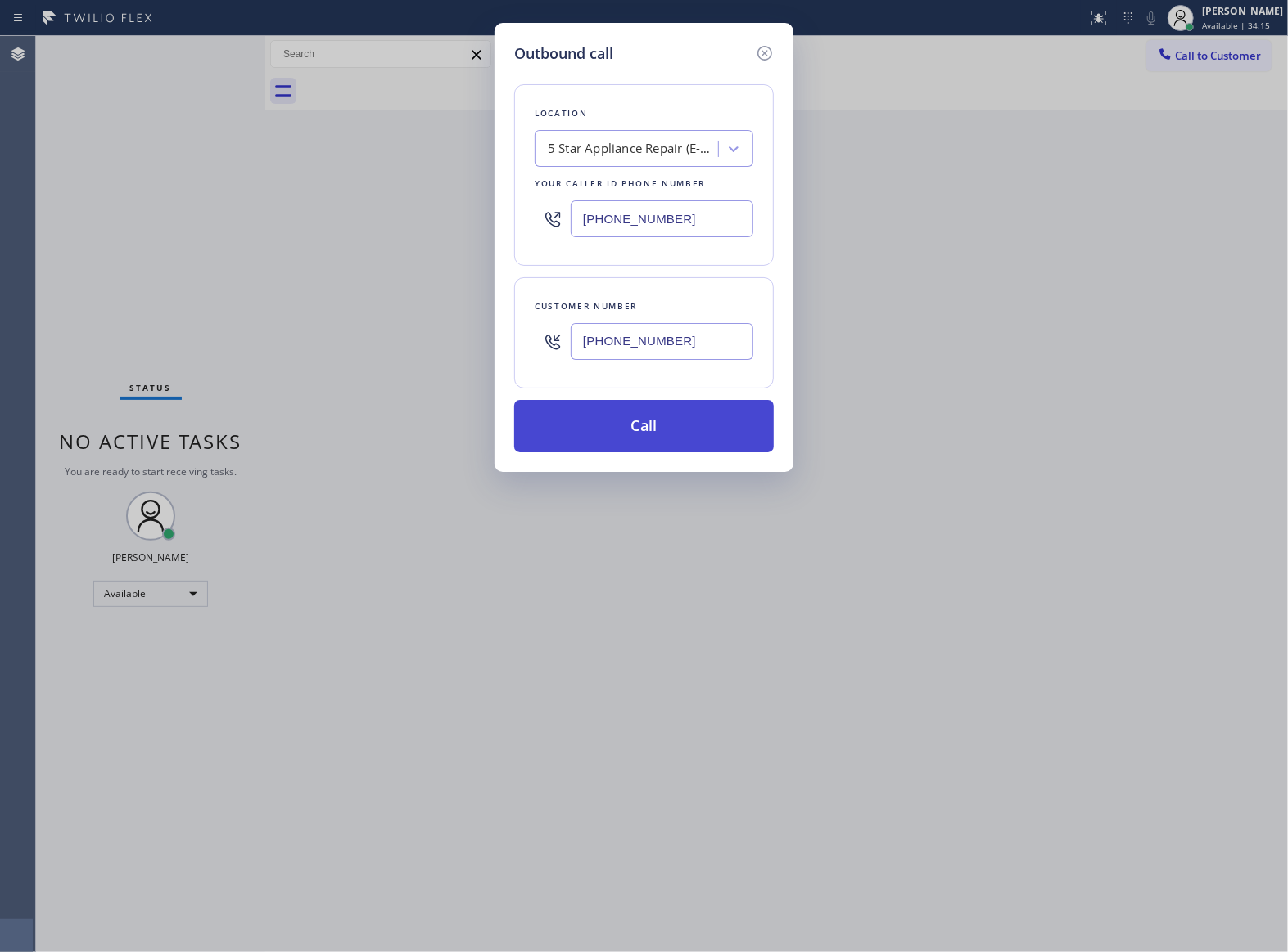
click at [637, 426] on button "Call" at bounding box center [644, 426] width 260 height 52
click at [656, 352] on input "[PHONE_NUMBER]" at bounding box center [662, 342] width 182 height 37
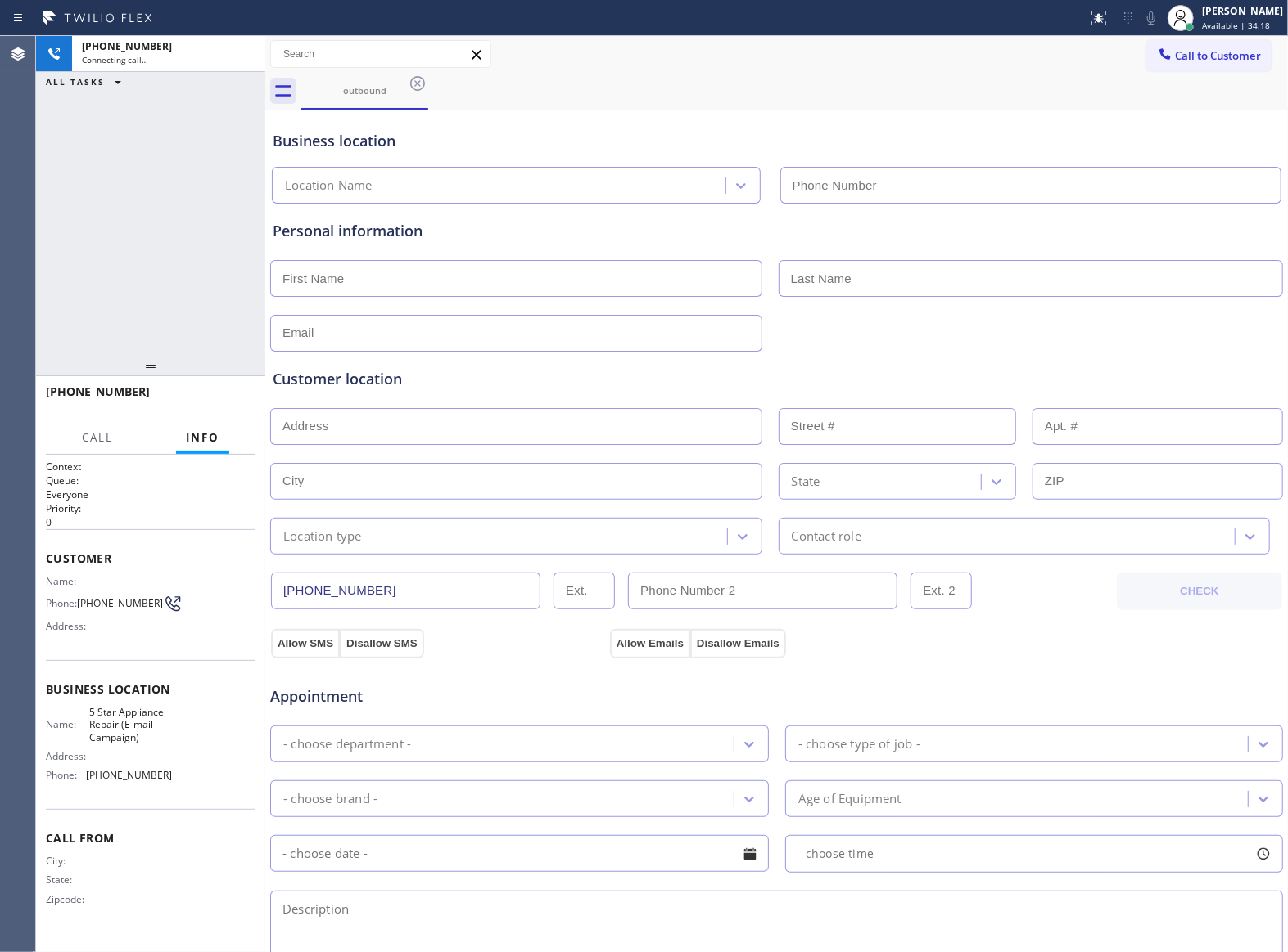
type input "[PHONE_NUMBER]"
click at [554, 132] on div "Business location" at bounding box center [776, 141] width 1007 height 23
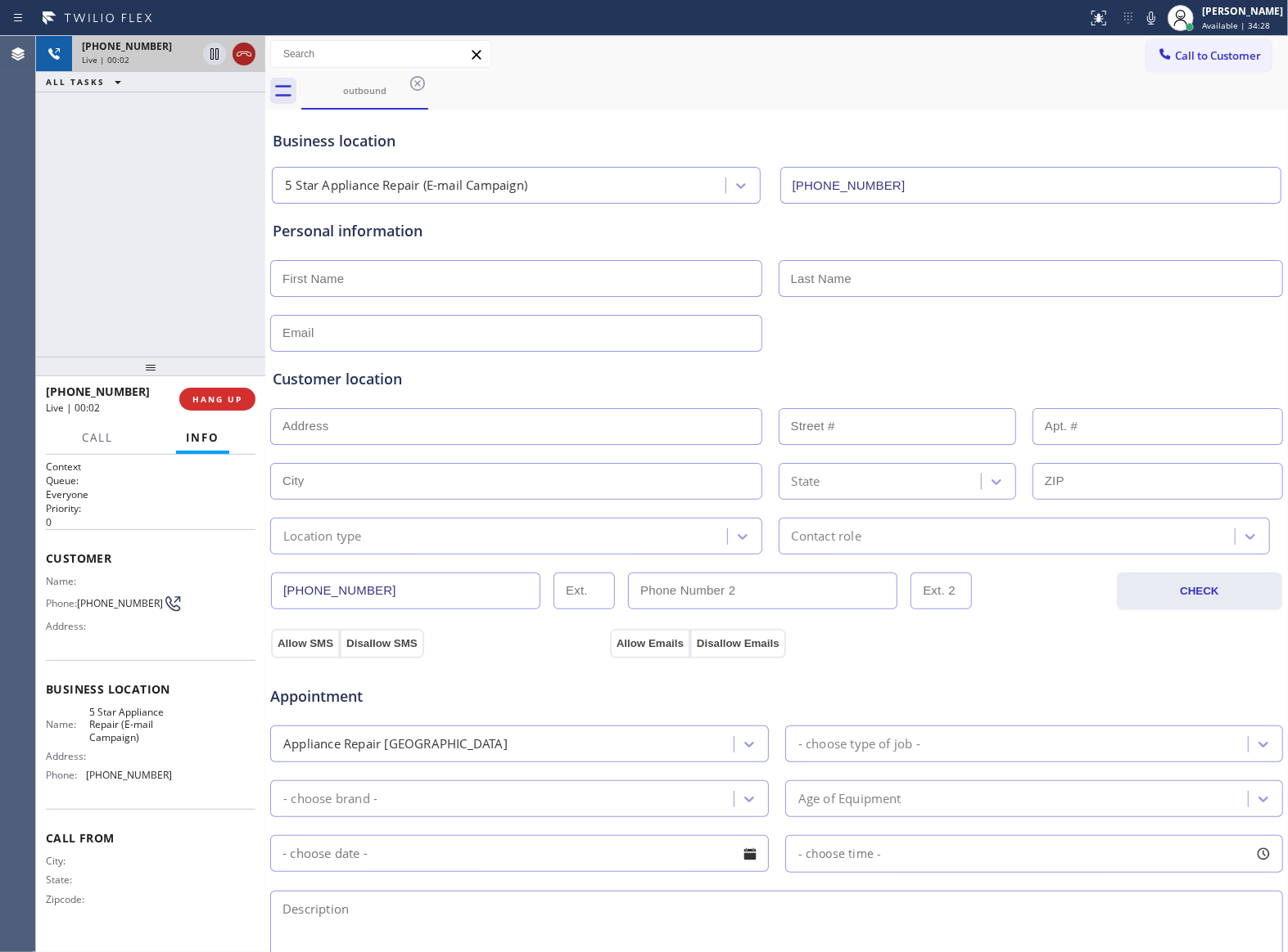
click at [245, 58] on icon at bounding box center [244, 54] width 20 height 20
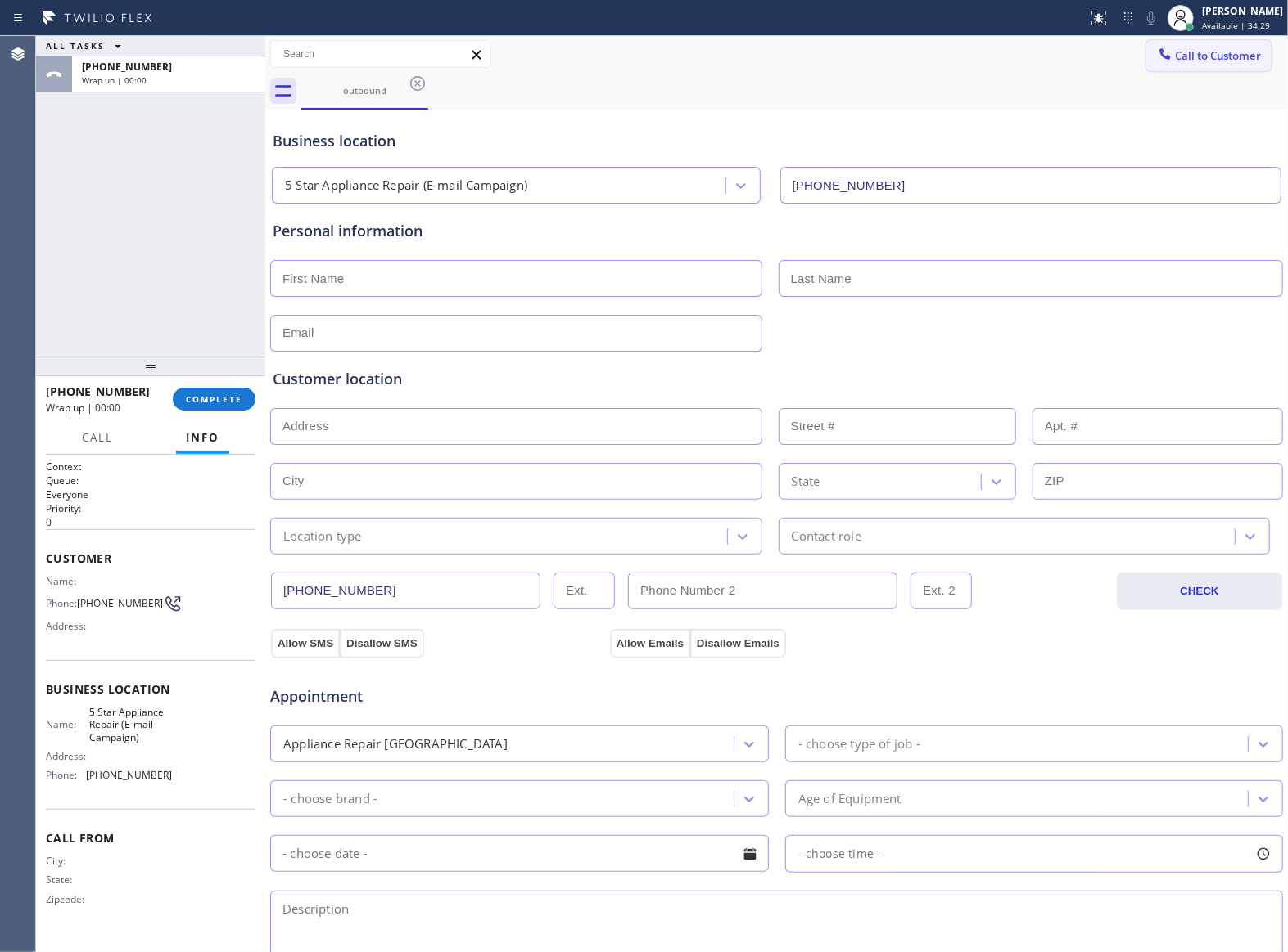
click at [1183, 66] on button "Call to Customer" at bounding box center [1209, 55] width 125 height 31
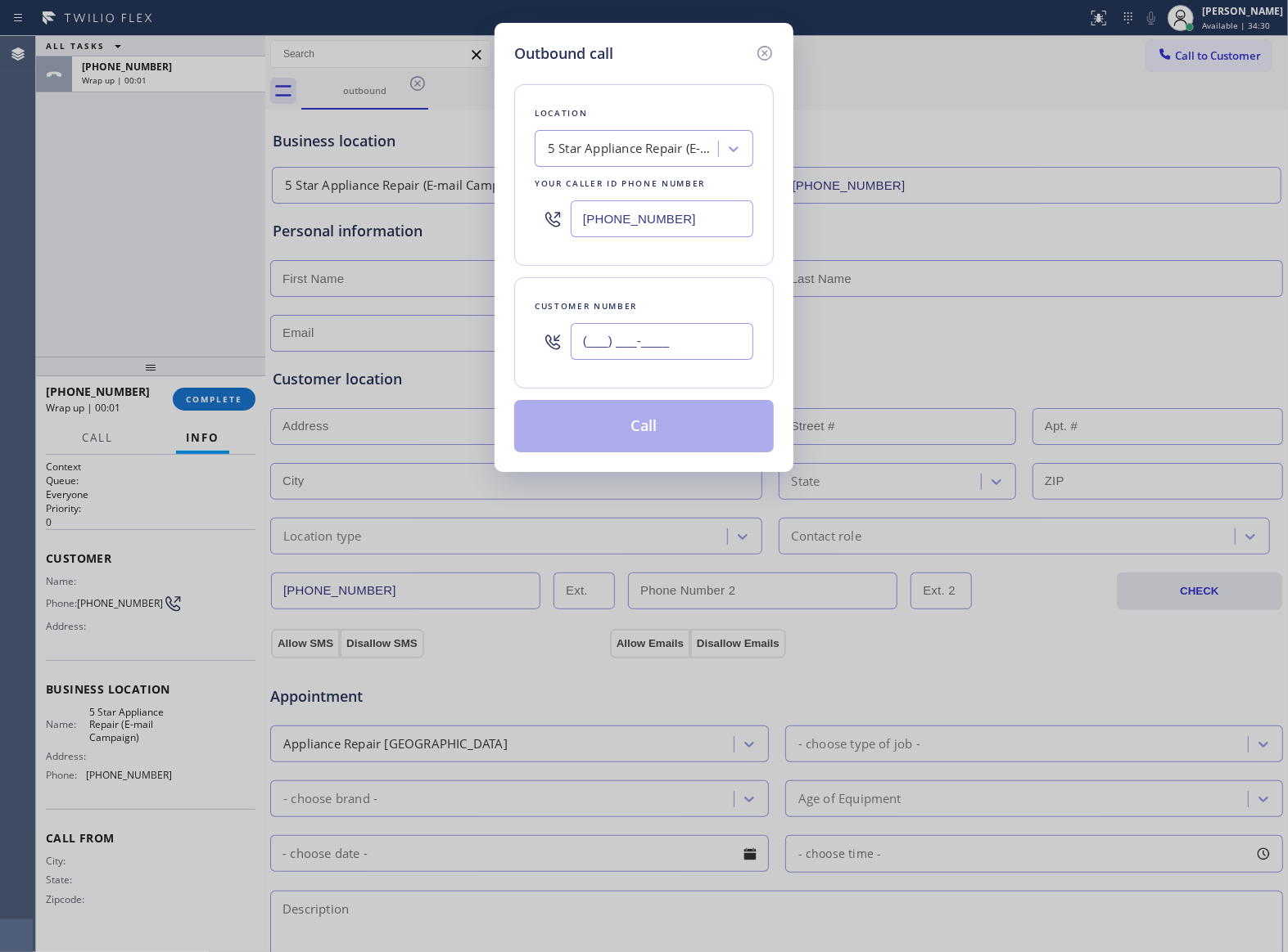
click at [651, 353] on input "(___) ___-____" at bounding box center [662, 342] width 182 height 37
paste input "363) 201-8087"
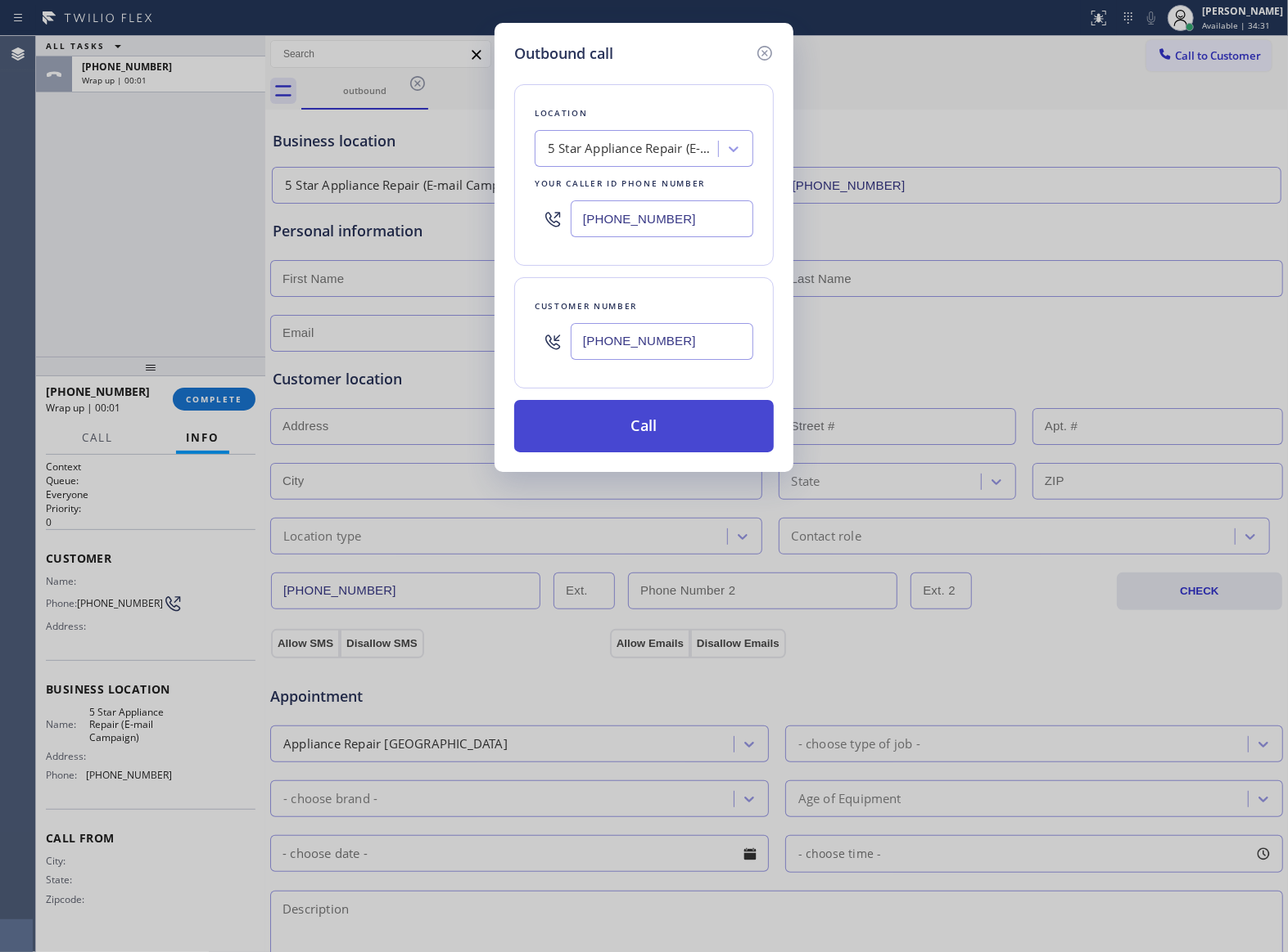
type input "[PHONE_NUMBER]"
click at [676, 432] on button "Call" at bounding box center [644, 426] width 260 height 52
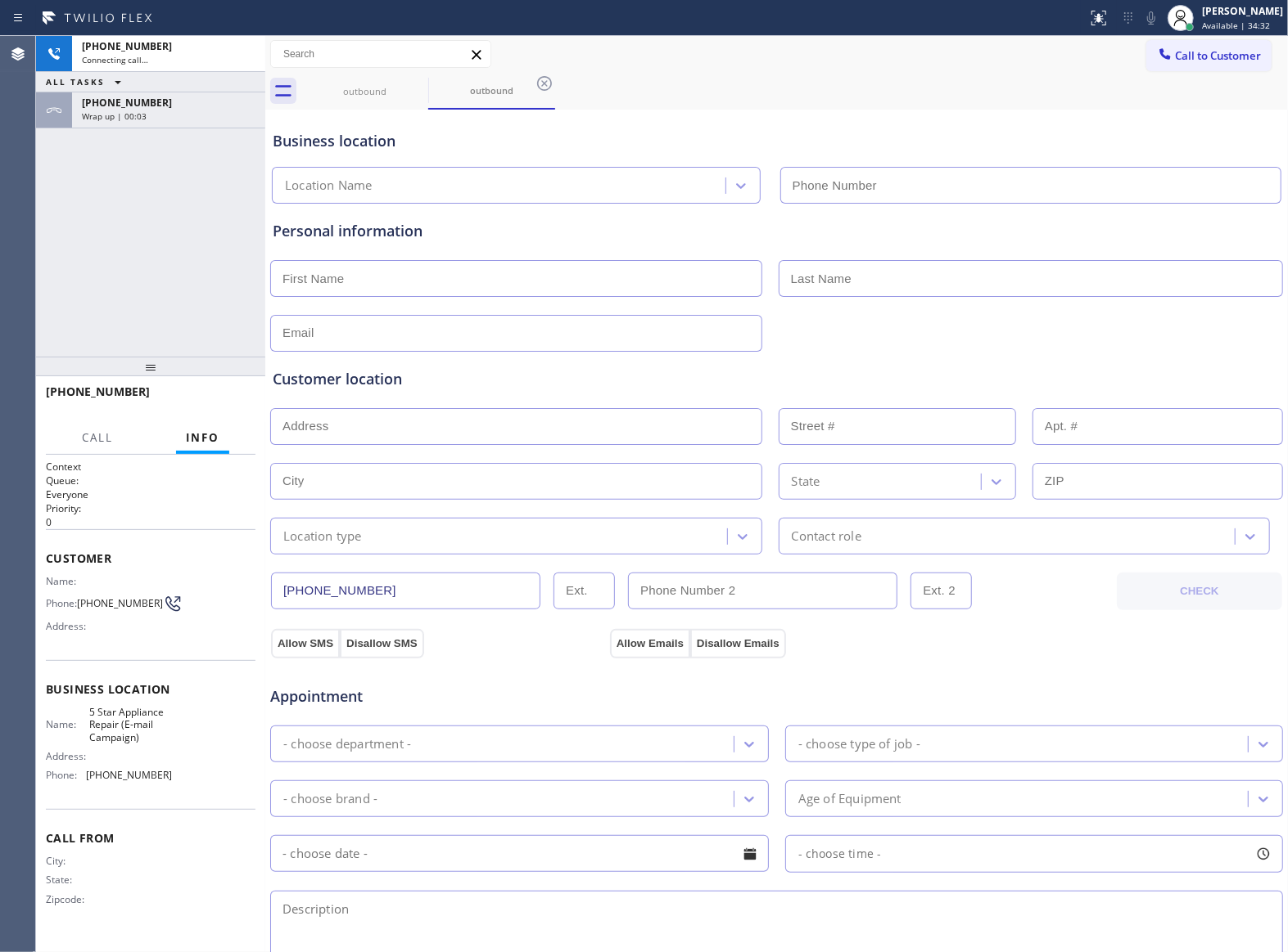
type input "[PHONE_NUMBER]"
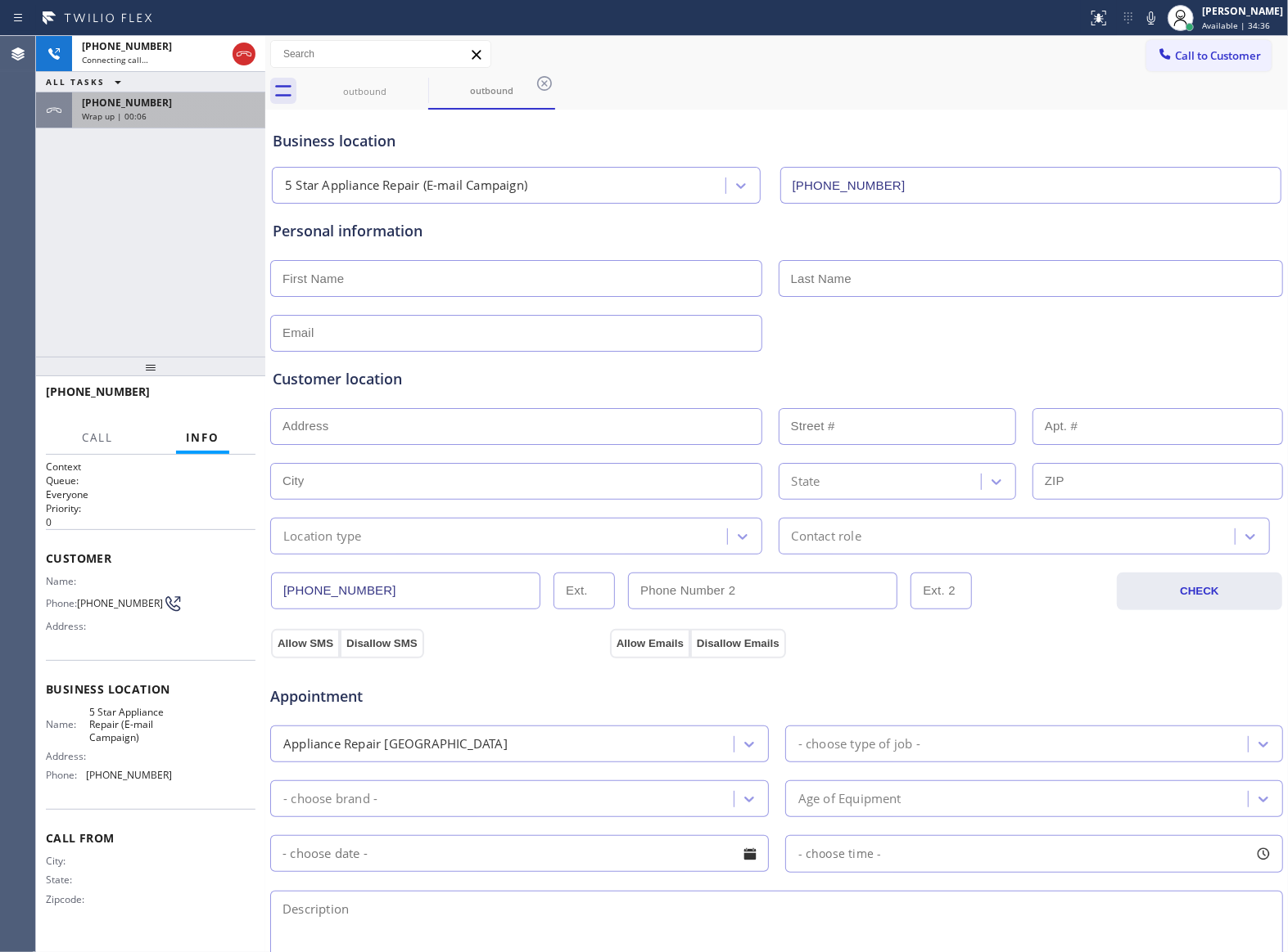
click at [151, 99] on div "[PHONE_NUMBER]" at bounding box center [169, 102] width 173 height 14
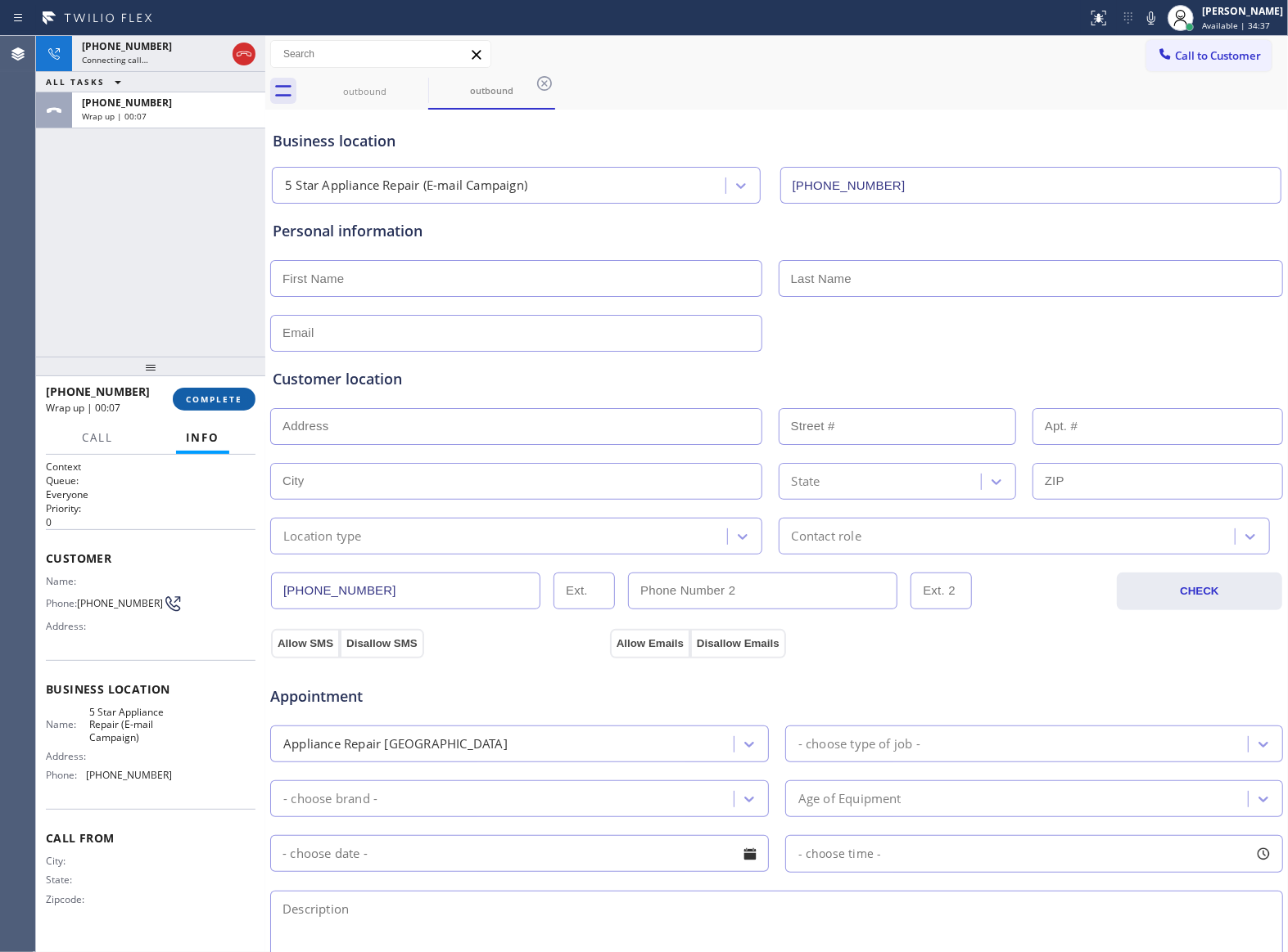
click at [230, 403] on span "COMPLETE" at bounding box center [214, 399] width 57 height 12
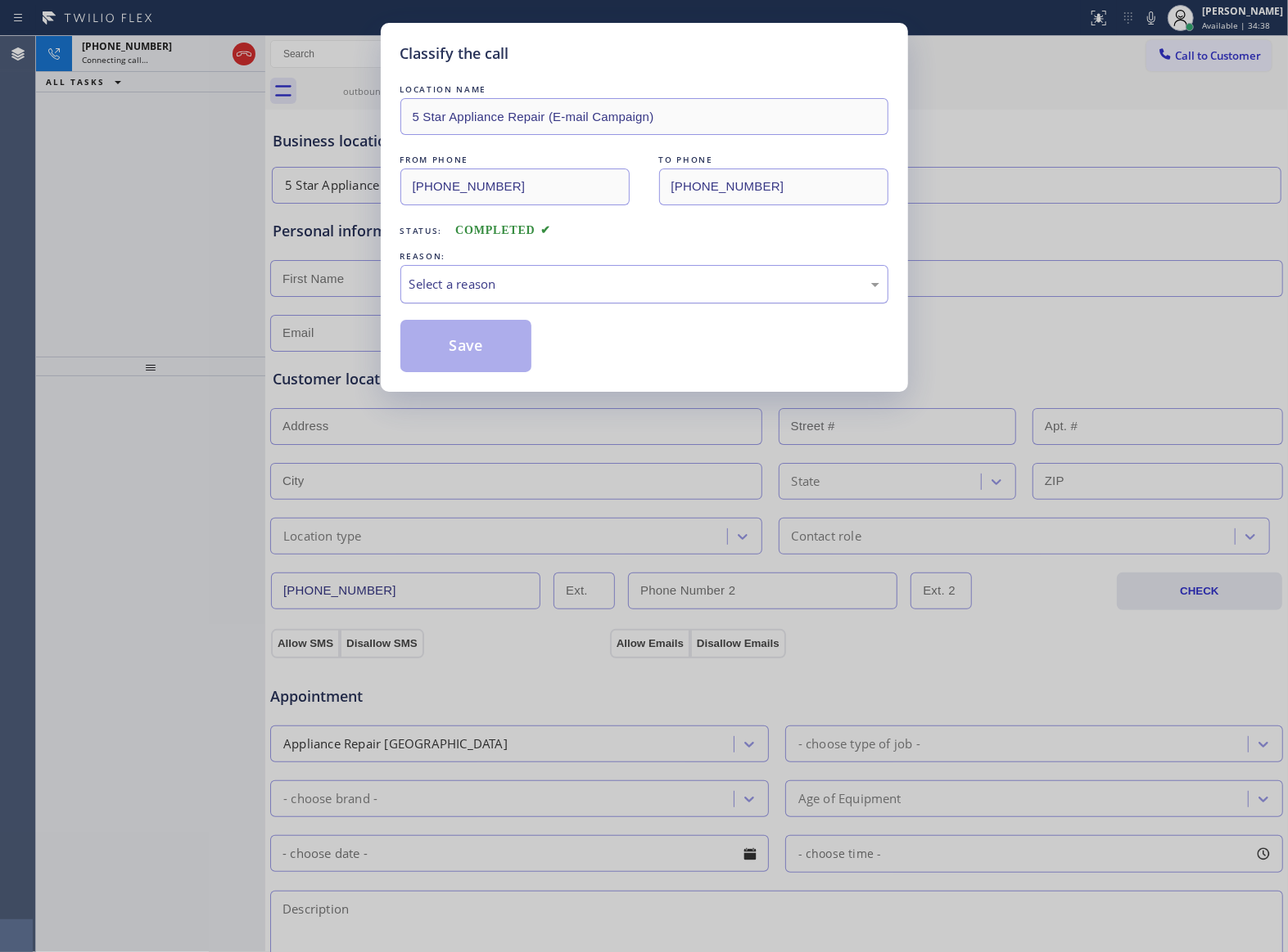
click at [520, 279] on div "Select a reason" at bounding box center [644, 284] width 470 height 19
click at [511, 341] on button "Save" at bounding box center [466, 346] width 132 height 52
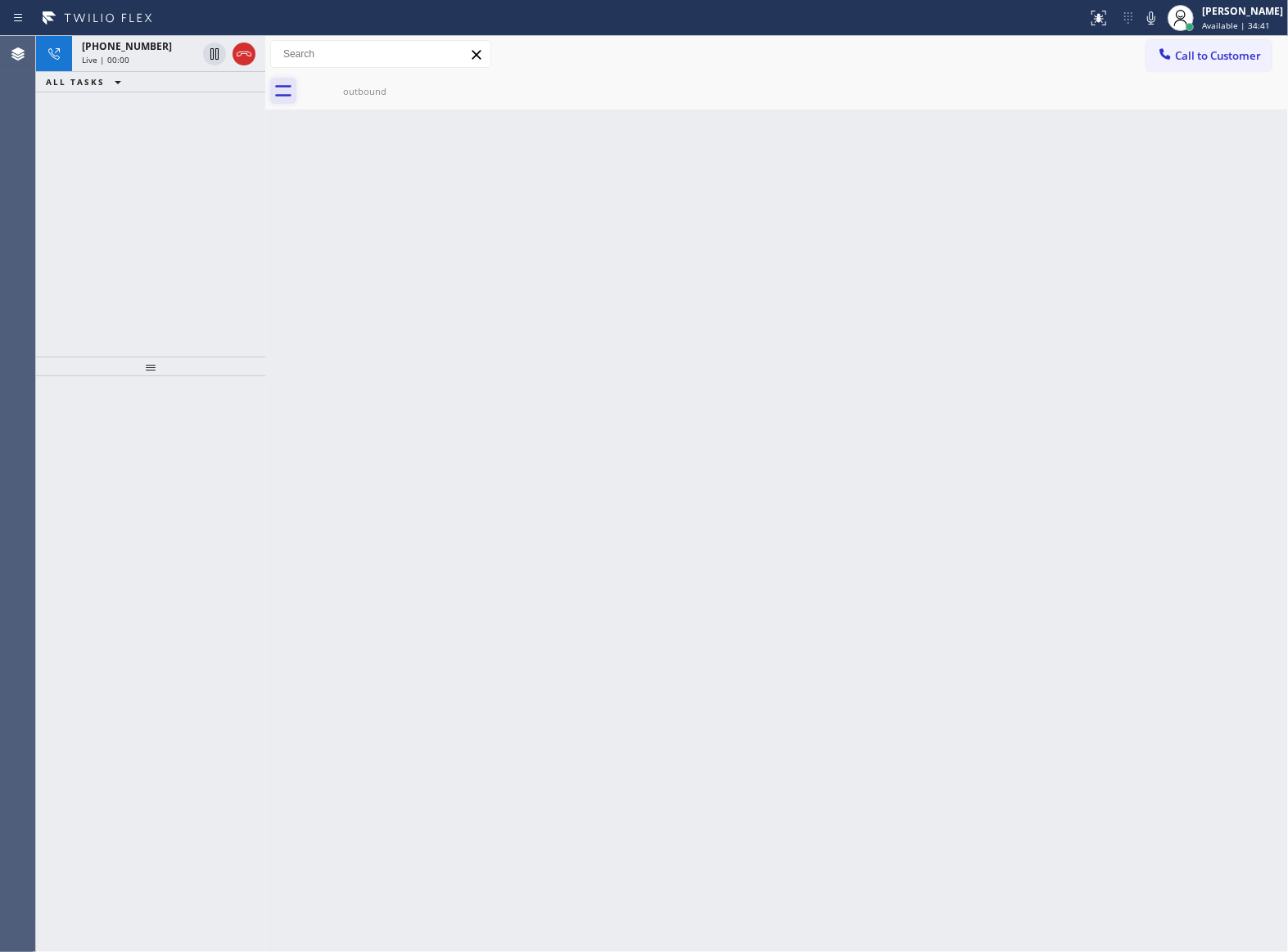
drag, startPoint x: 288, startPoint y: 114, endPoint x: 271, endPoint y: 83, distance: 35.4
click at [280, 105] on div "Back to Dashboard Change Sender ID Customers Technicians Select a contact Outbo…" at bounding box center [777, 494] width 1023 height 917
click at [237, 52] on icon at bounding box center [244, 53] width 14 height 5
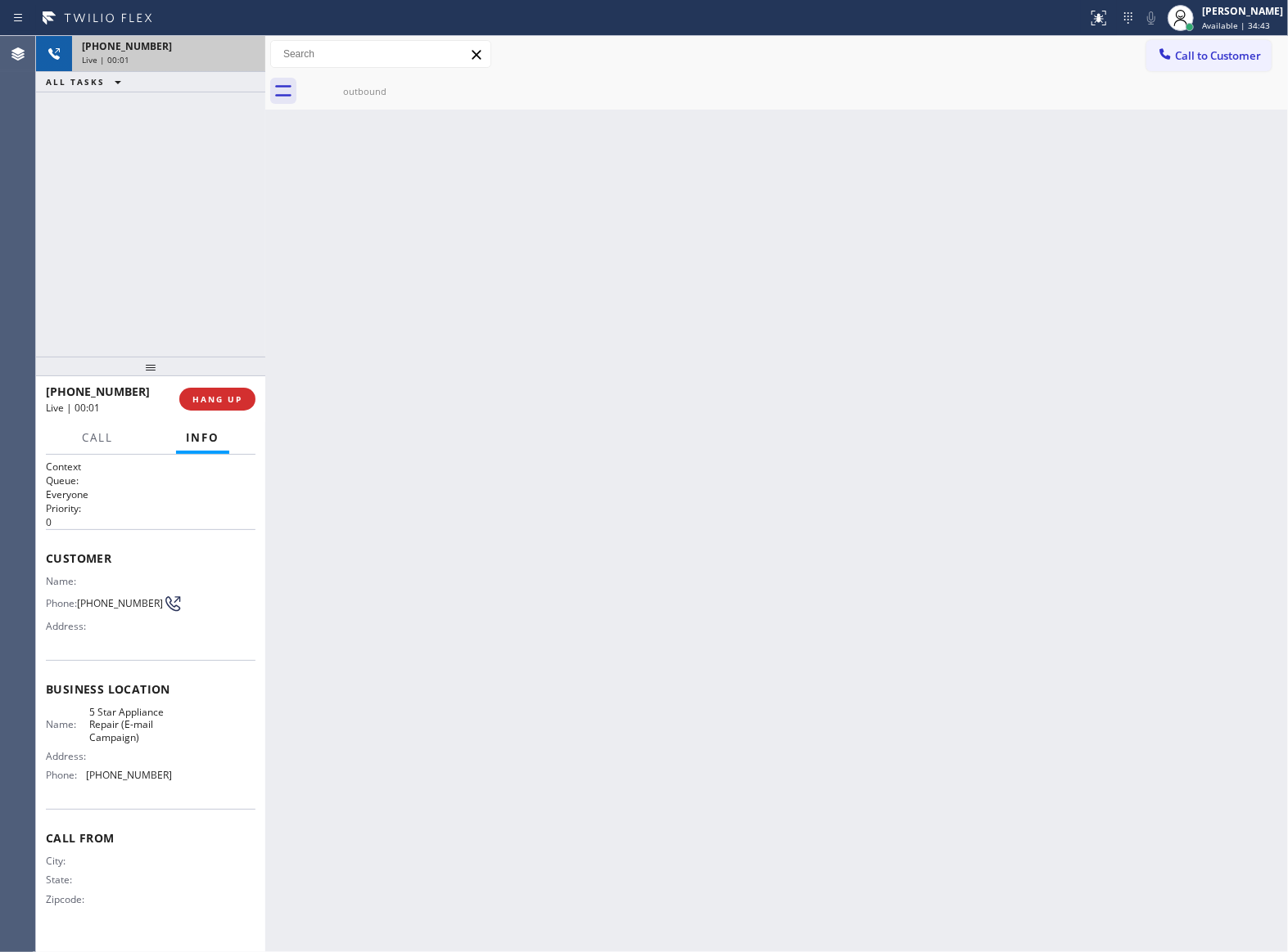
drag, startPoint x: 1237, startPoint y: 52, endPoint x: 1006, endPoint y: 223, distance: 287.4
click at [1237, 52] on span "Call to Customer" at bounding box center [1217, 56] width 86 height 14
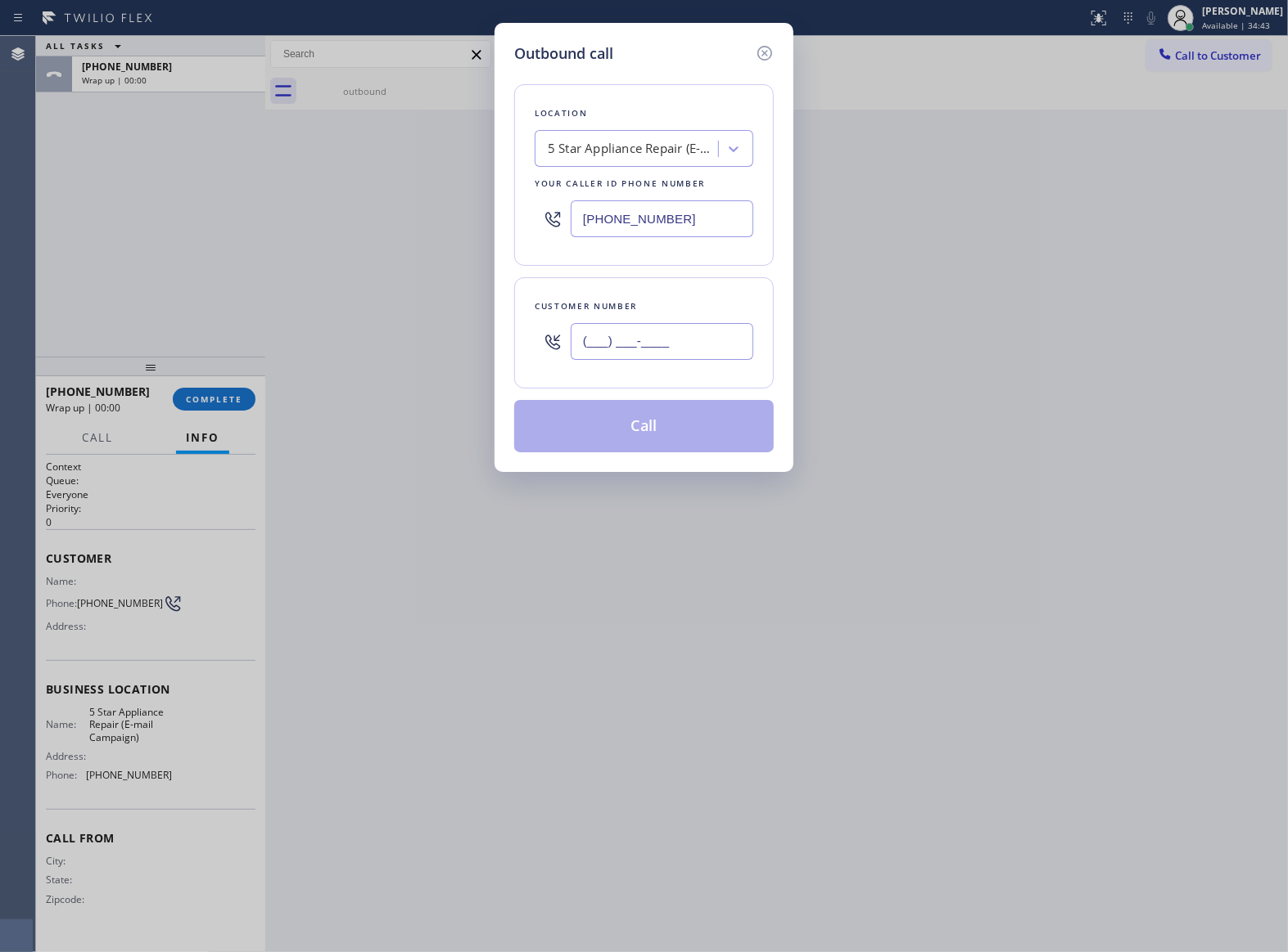
click at [673, 334] on input "(___) ___-____" at bounding box center [662, 342] width 182 height 37
paste input "363) 201-8087"
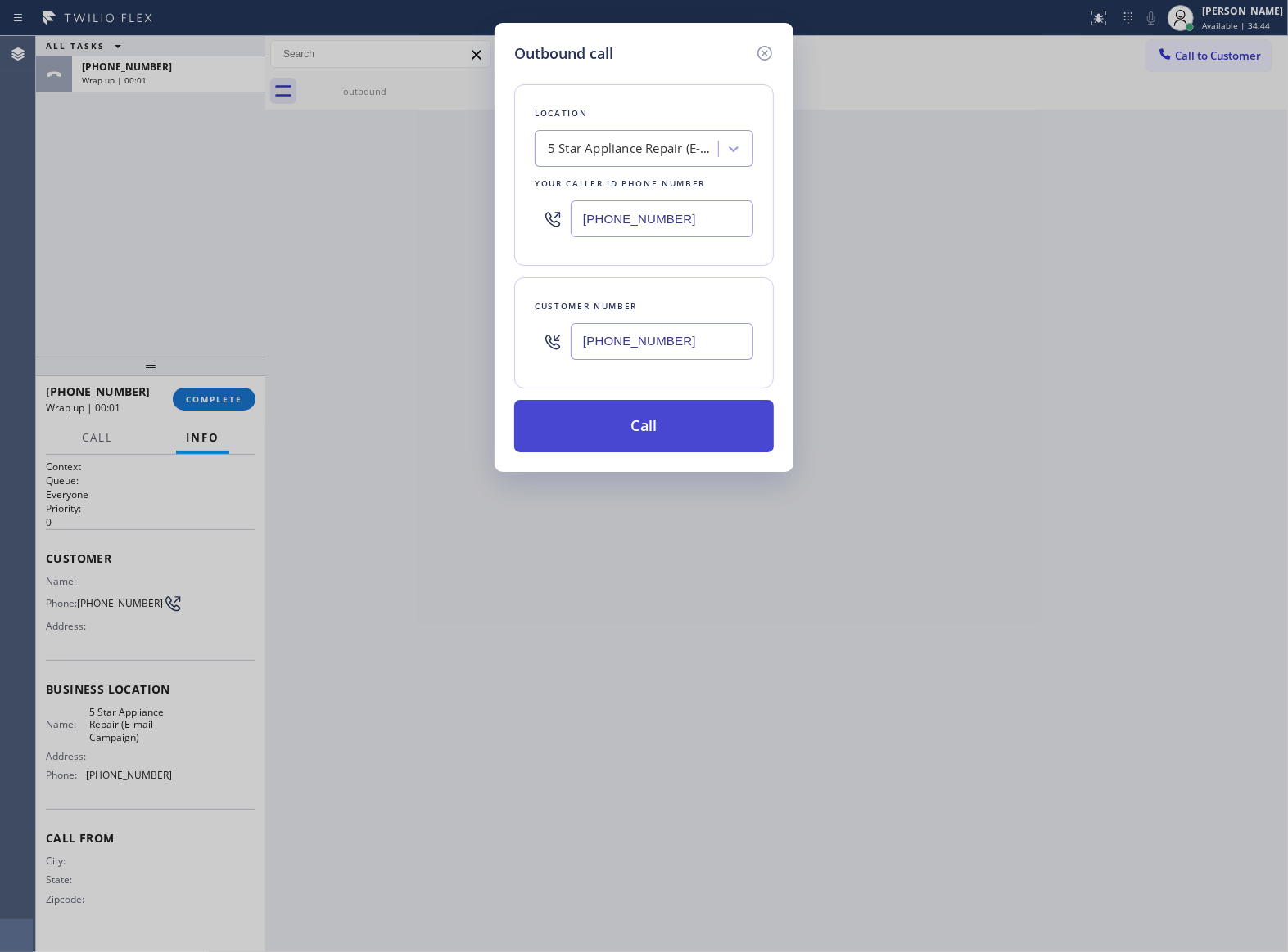
type input "[PHONE_NUMBER]"
click at [665, 443] on button "Call" at bounding box center [644, 426] width 260 height 52
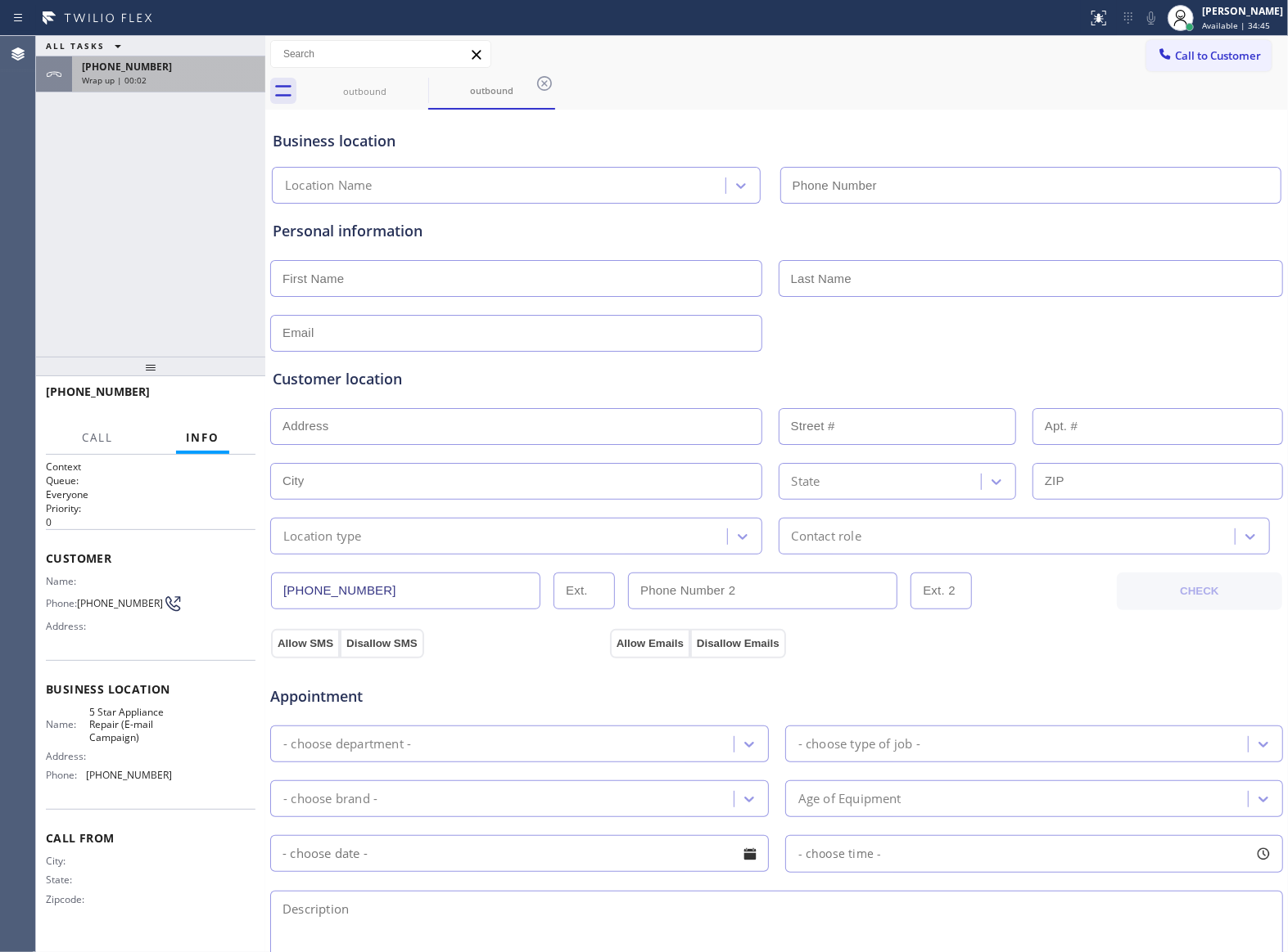
type input "[PHONE_NUMBER]"
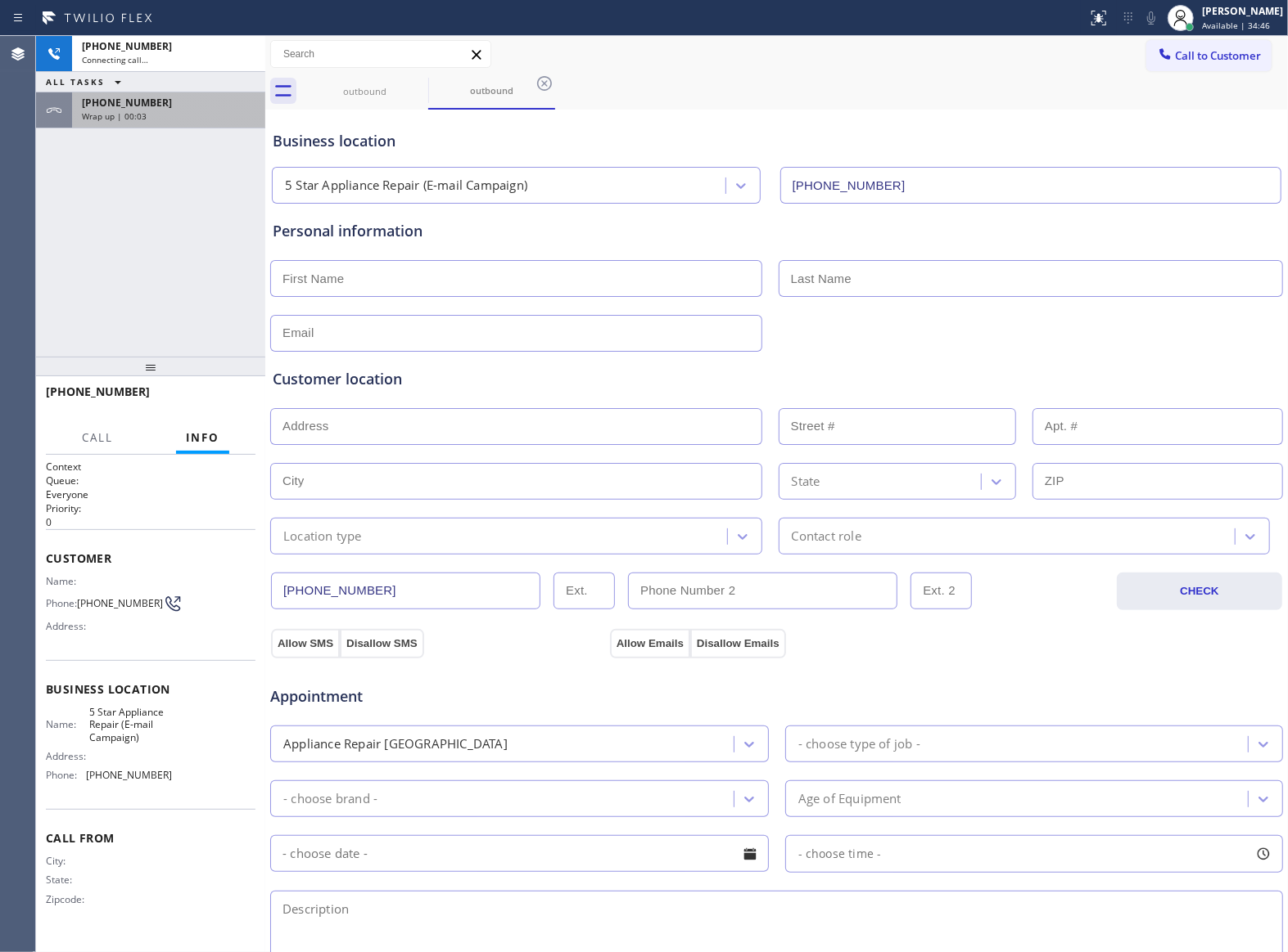
click at [172, 77] on div "ALL TASKS ALL TASKS ACTIVE TASKS TASKS IN WRAP UP" at bounding box center [151, 82] width 229 height 21
drag, startPoint x: 167, startPoint y: 108, endPoint x: 237, endPoint y: 250, distance: 158.3
click at [167, 108] on div "[PHONE_NUMBER]" at bounding box center [169, 102] width 173 height 14
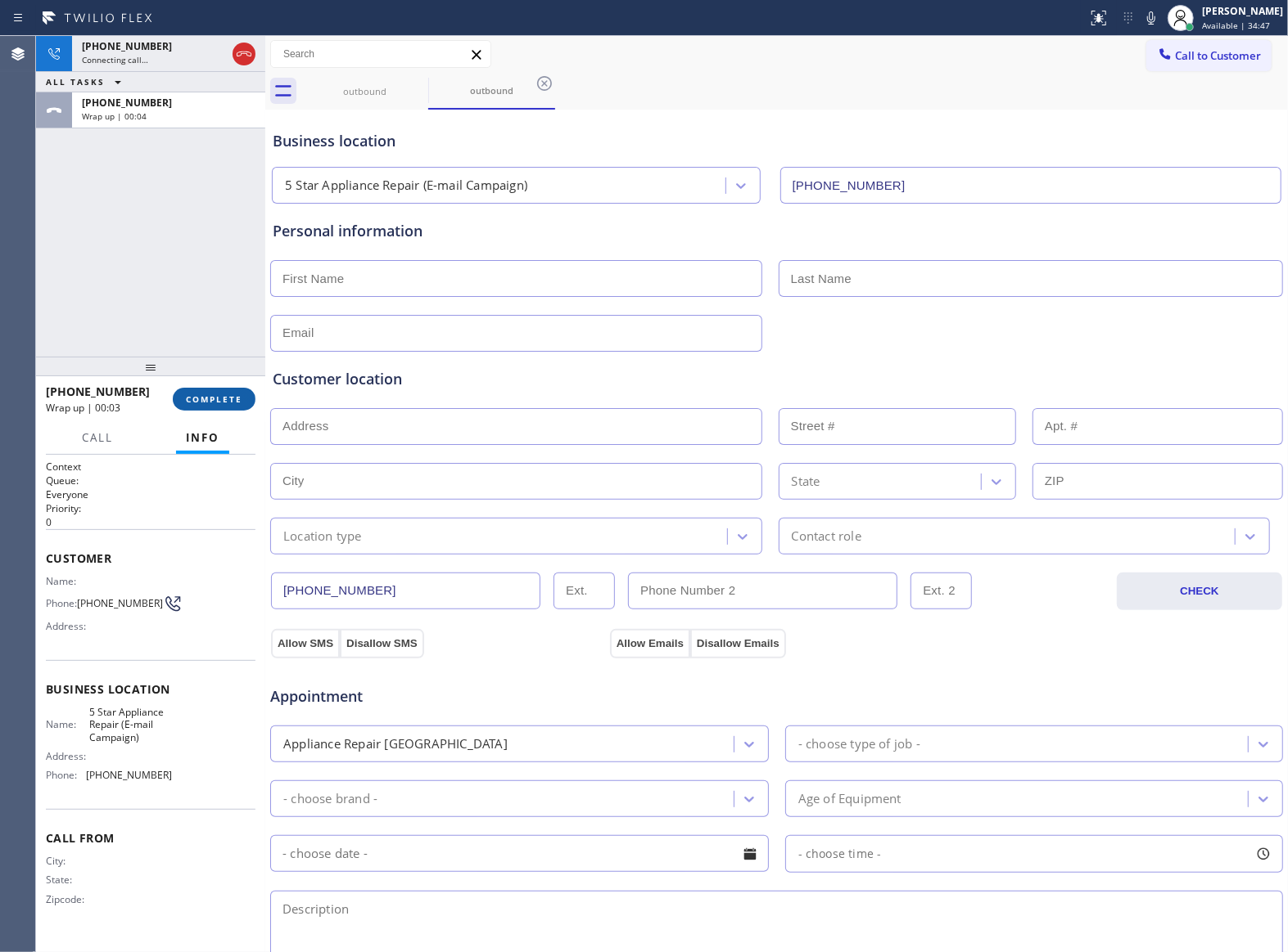
click at [207, 390] on button "COMPLETE" at bounding box center [215, 398] width 83 height 23
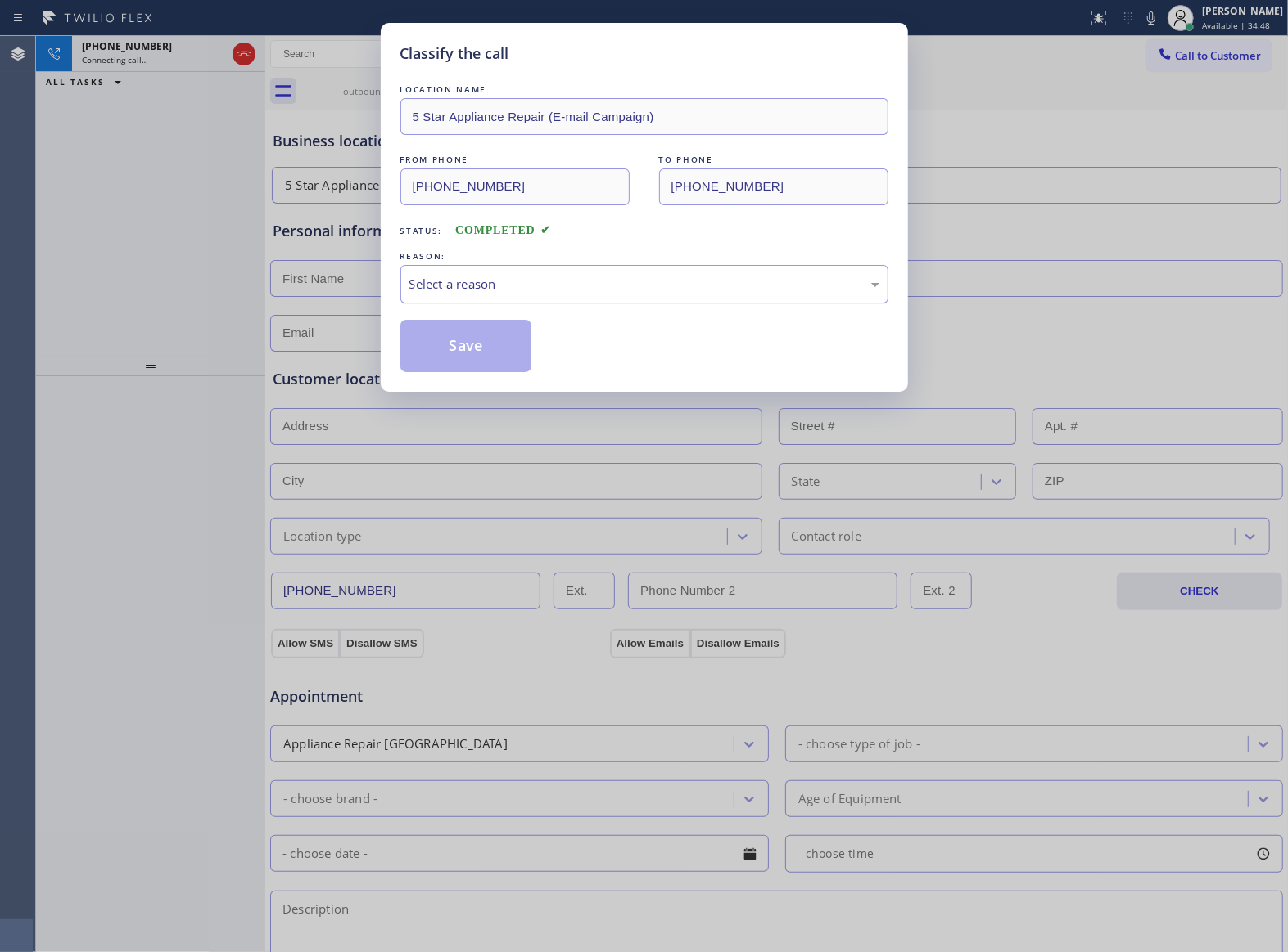
click at [458, 276] on div "Select a reason" at bounding box center [644, 284] width 470 height 19
click at [494, 343] on button "Save" at bounding box center [466, 346] width 132 height 52
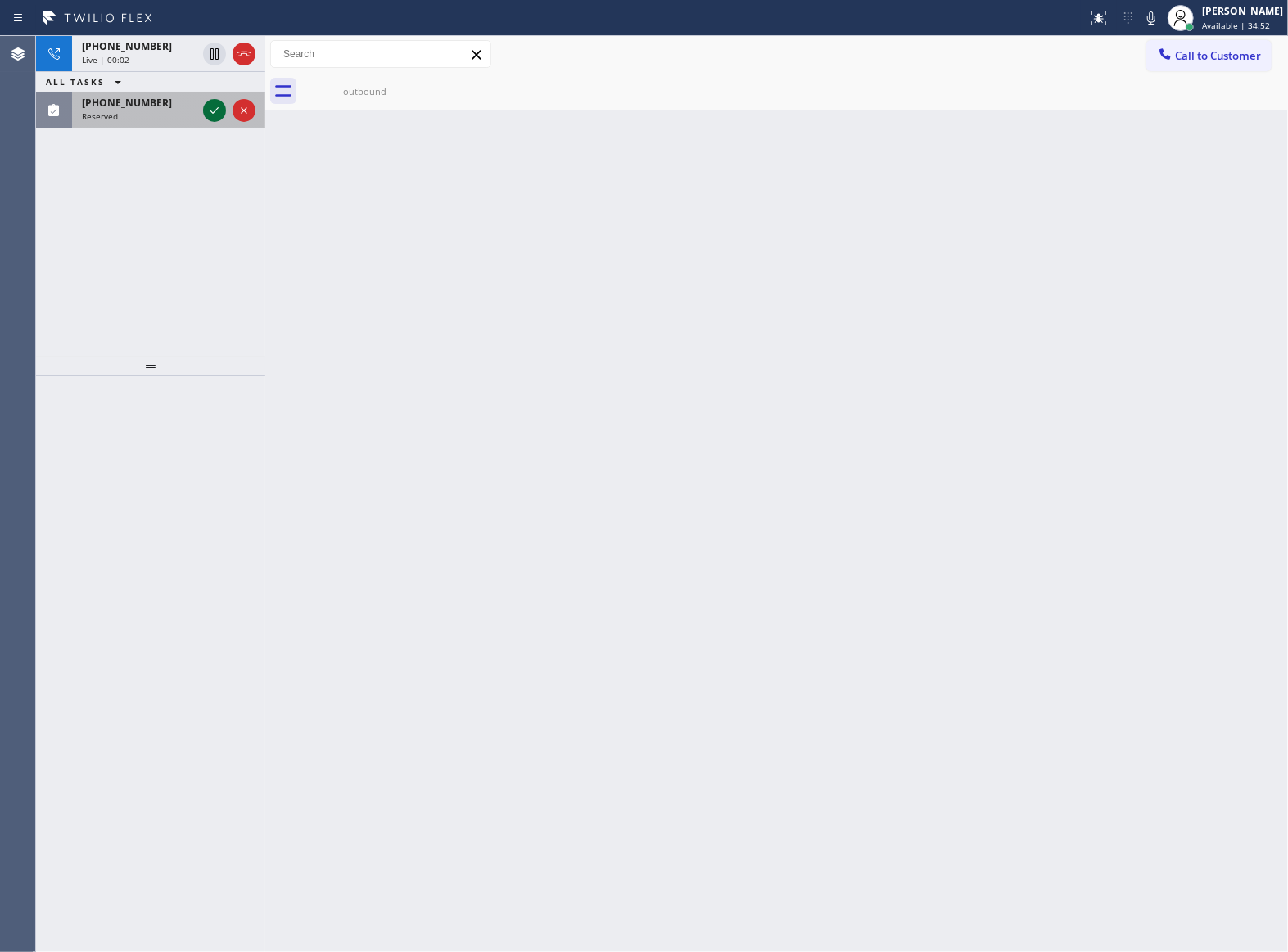
click at [215, 105] on icon at bounding box center [215, 111] width 20 height 20
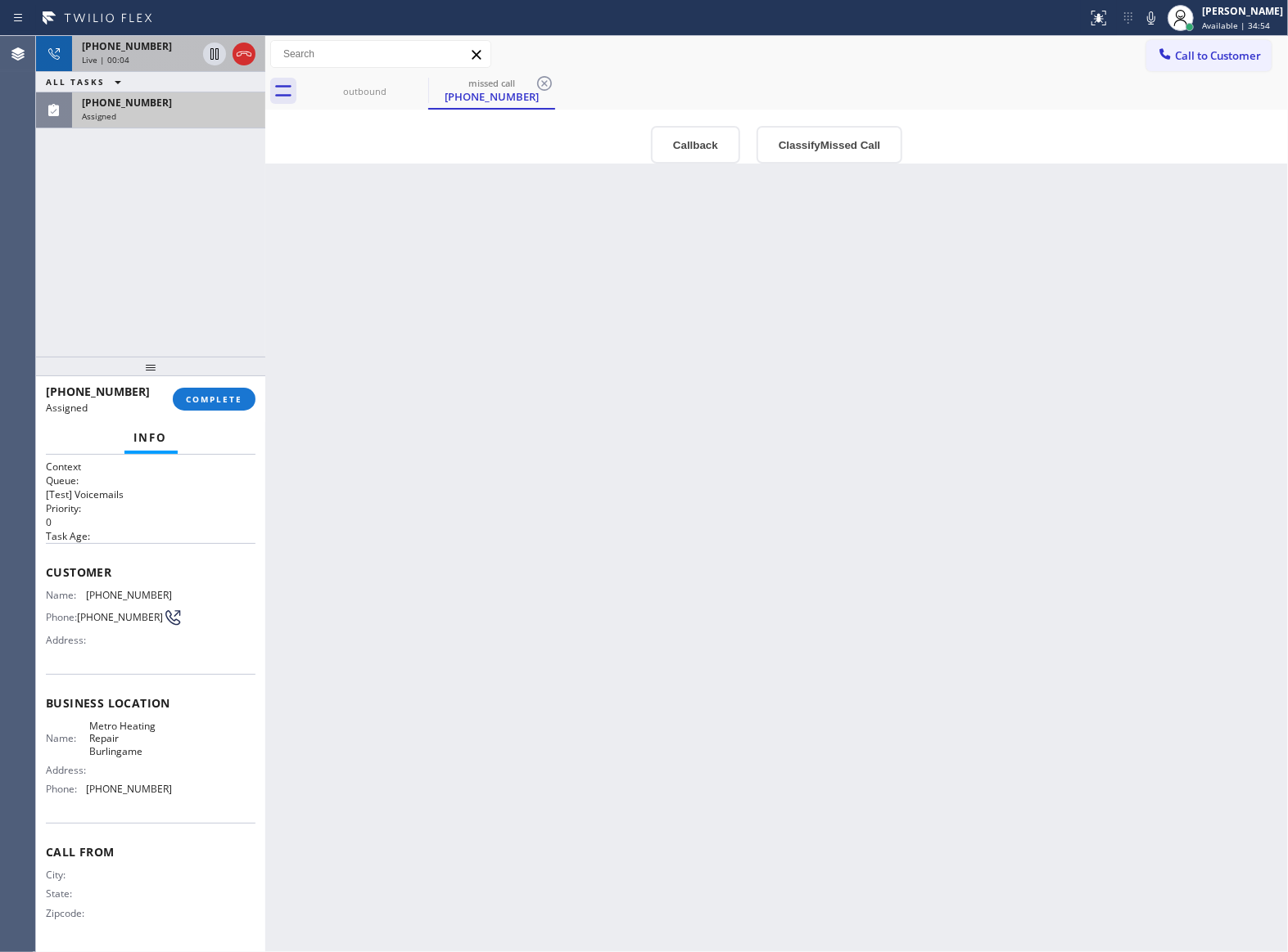
click at [253, 42] on div at bounding box center [228, 54] width 59 height 36
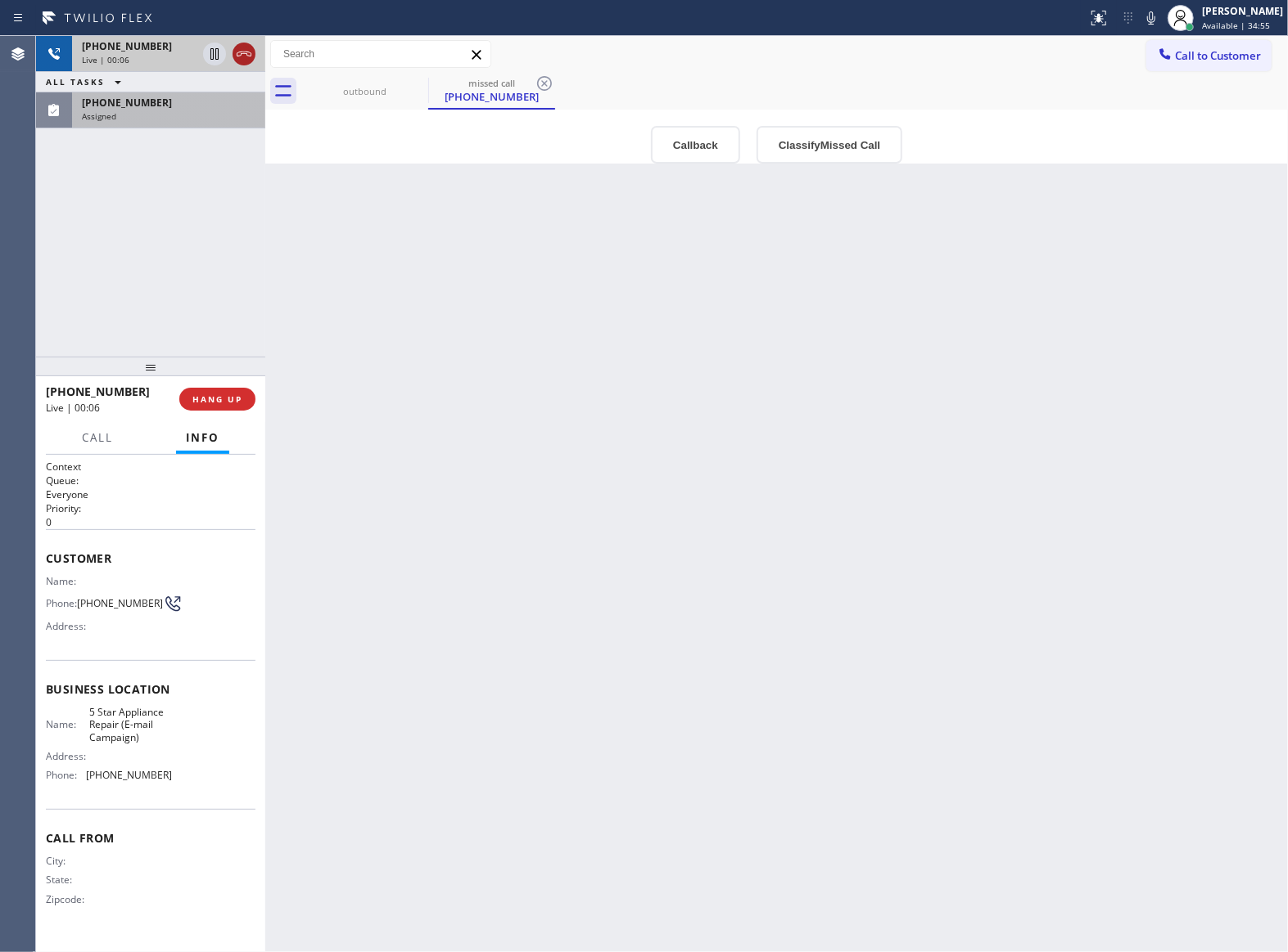
click at [251, 53] on icon at bounding box center [244, 53] width 14 height 5
click at [132, 106] on span "[PHONE_NUMBER]" at bounding box center [127, 102] width 90 height 14
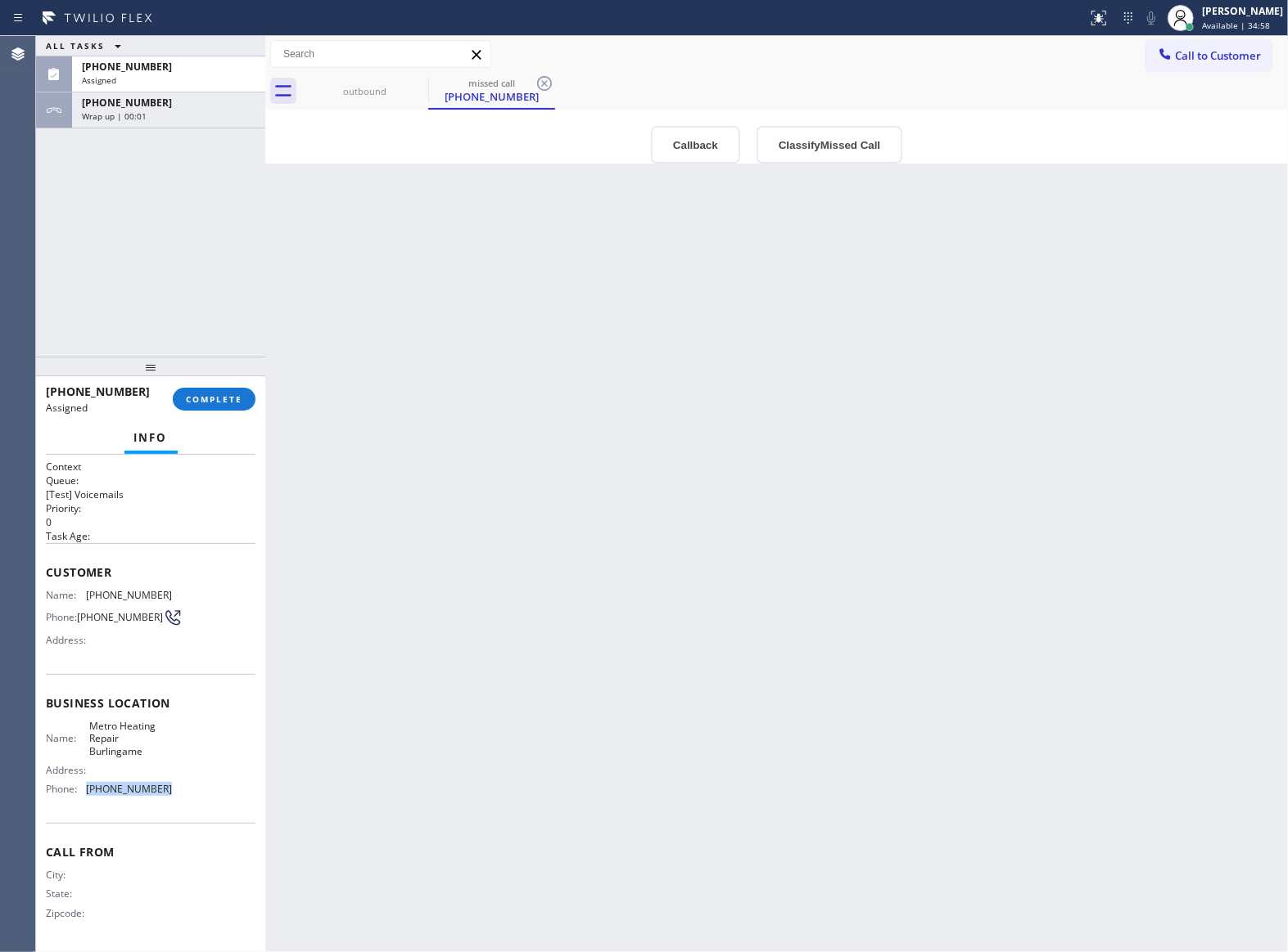
drag, startPoint x: 162, startPoint y: 793, endPoint x: 82, endPoint y: 801, distance: 80.4
click at [82, 801] on div "Name: Metro Heating Repair Burlingame Address: Phone: [PHONE_NUMBER]" at bounding box center [151, 762] width 209 height 83
click at [1173, 53] on icon at bounding box center [1164, 54] width 16 height 16
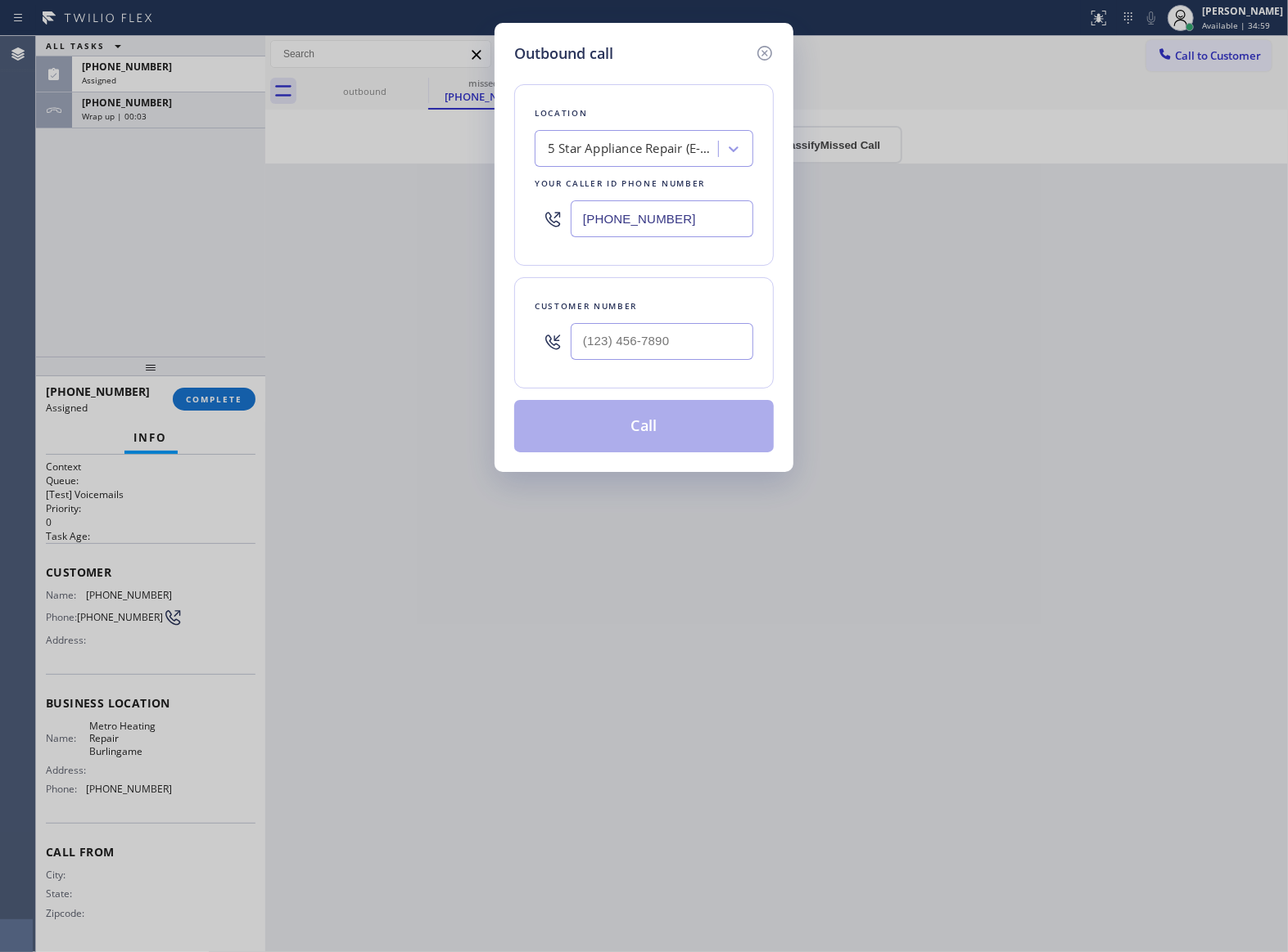
click at [702, 223] on input "[PHONE_NUMBER]" at bounding box center [662, 218] width 182 height 37
paste input "415) 322-7664"
type input "[PHONE_NUMBER]"
click at [767, 63] on div at bounding box center [764, 53] width 20 height 23
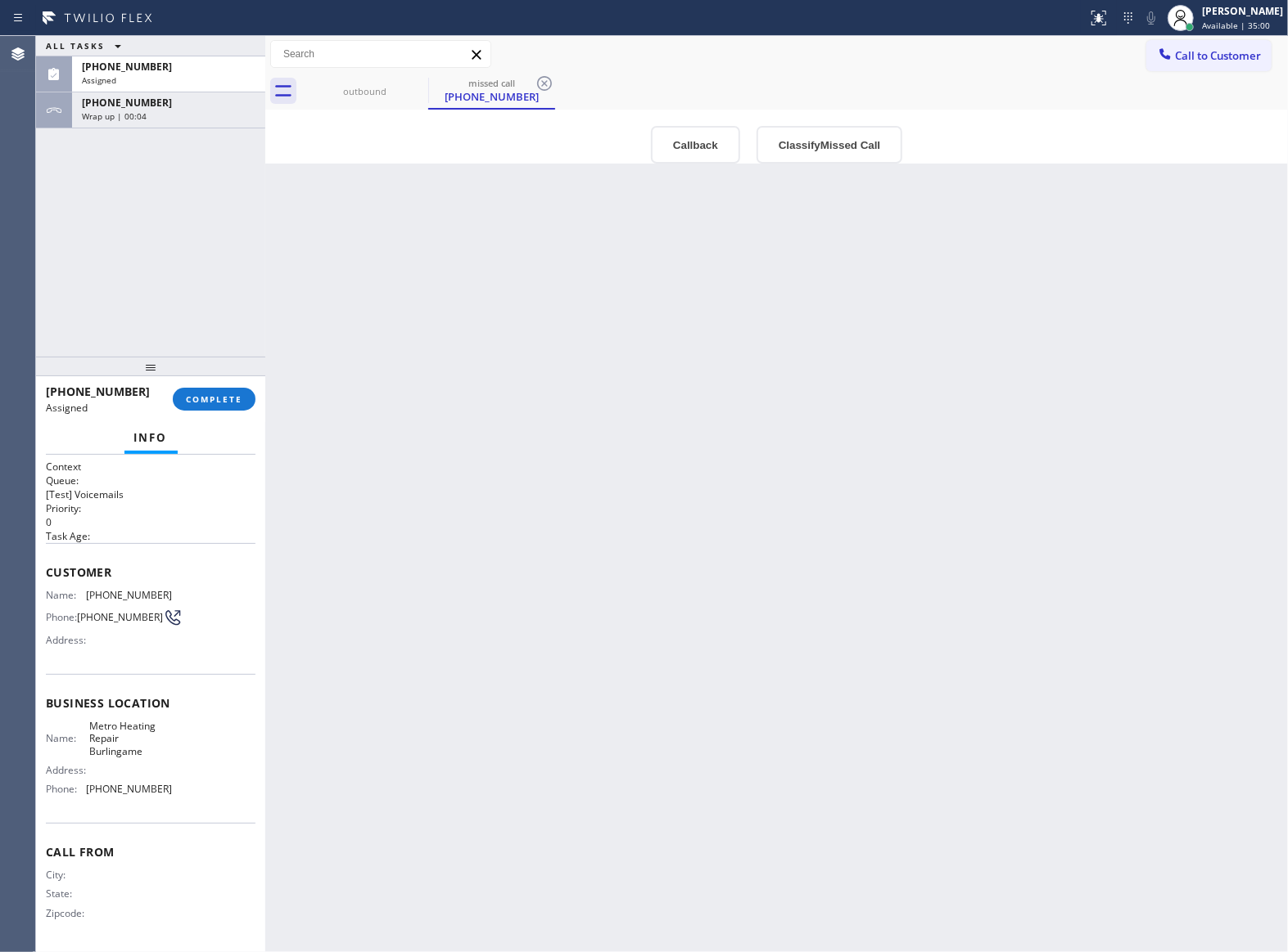
click at [767, 52] on div "Call to Customer Outbound call Location Search location Your caller id phone nu…" at bounding box center [777, 54] width 1023 height 29
drag, startPoint x: 106, startPoint y: 634, endPoint x: 83, endPoint y: 616, distance: 29.2
click at [83, 616] on div "Name: [PHONE_NUMBER] Phone: [PHONE_NUMBER] Address:" at bounding box center [109, 622] width 126 height 65
drag, startPoint x: 111, startPoint y: 632, endPoint x: 109, endPoint y: 623, distance: 9.2
click at [111, 624] on span "[PHONE_NUMBER]" at bounding box center [119, 618] width 86 height 13
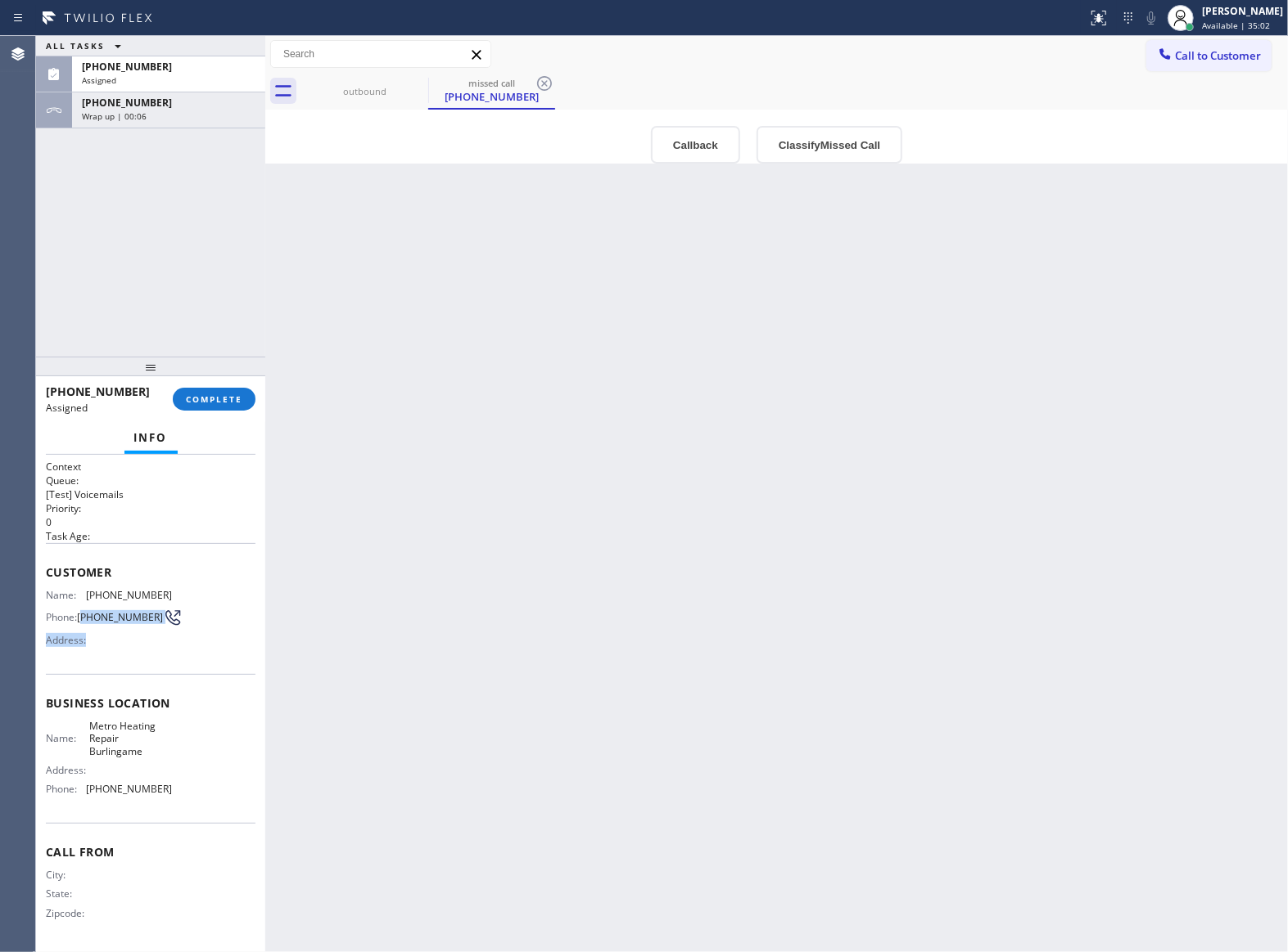
click at [109, 623] on span "[PHONE_NUMBER]" at bounding box center [119, 618] width 86 height 13
drag, startPoint x: 109, startPoint y: 623, endPoint x: 83, endPoint y: 616, distance: 26.9
click at [83, 616] on span "[PHONE_NUMBER]" at bounding box center [119, 618] width 86 height 13
click at [223, 394] on span "COMPLETE" at bounding box center [214, 399] width 57 height 12
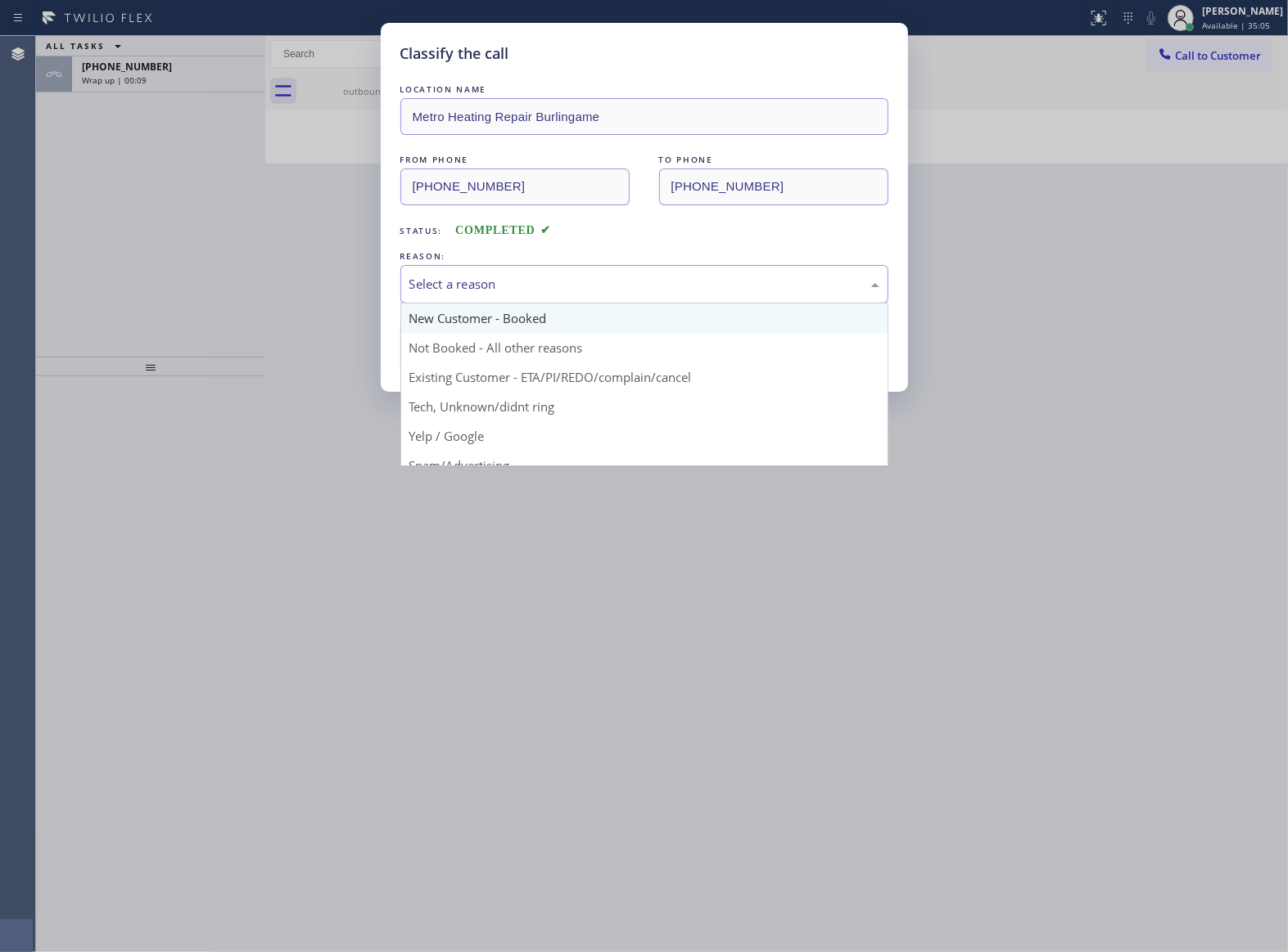
drag, startPoint x: 581, startPoint y: 279, endPoint x: 551, endPoint y: 316, distance: 47.6
click at [581, 281] on div "Select a reason" at bounding box center [644, 284] width 470 height 19
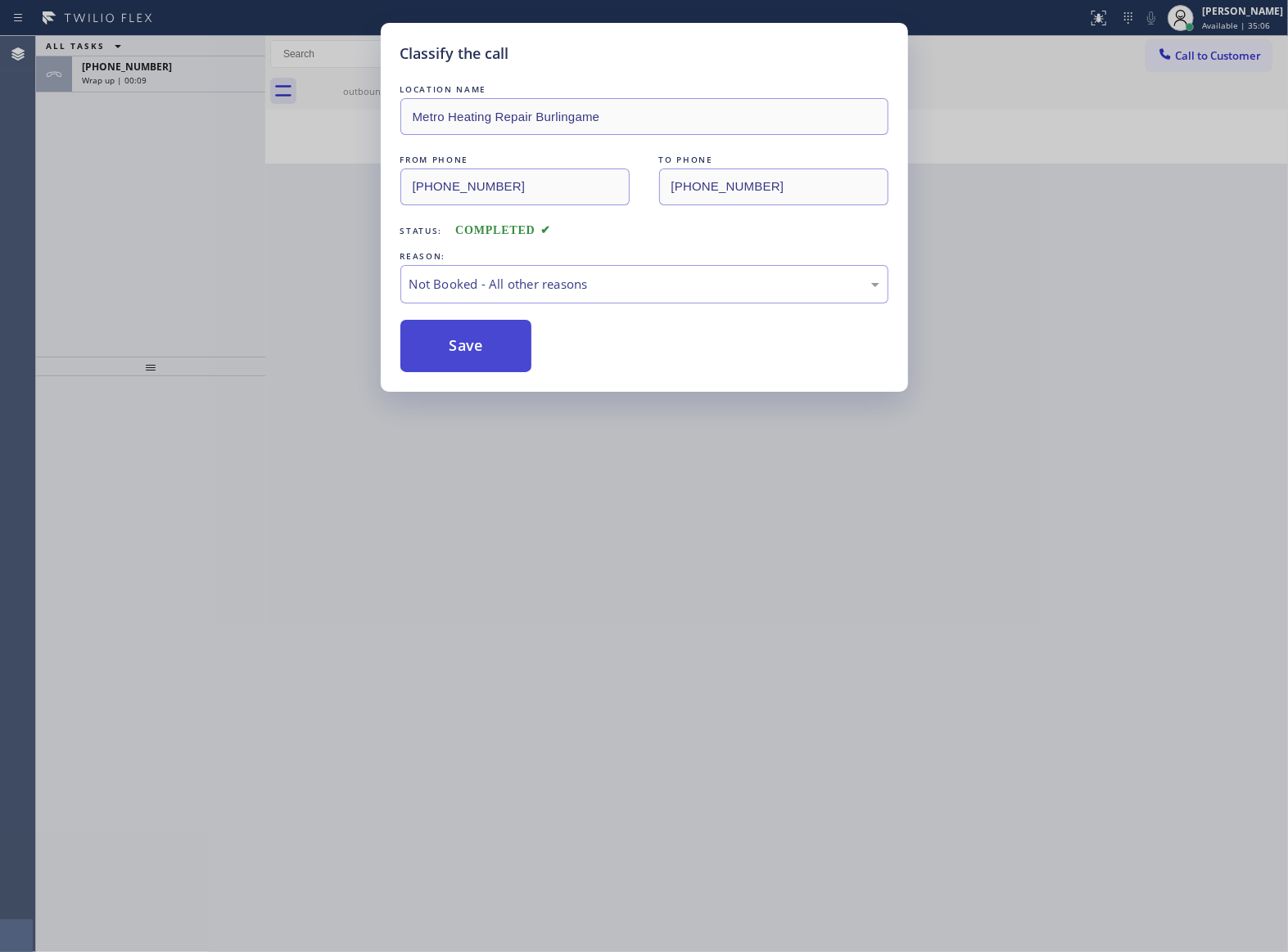
click at [478, 359] on button "Save" at bounding box center [466, 346] width 132 height 52
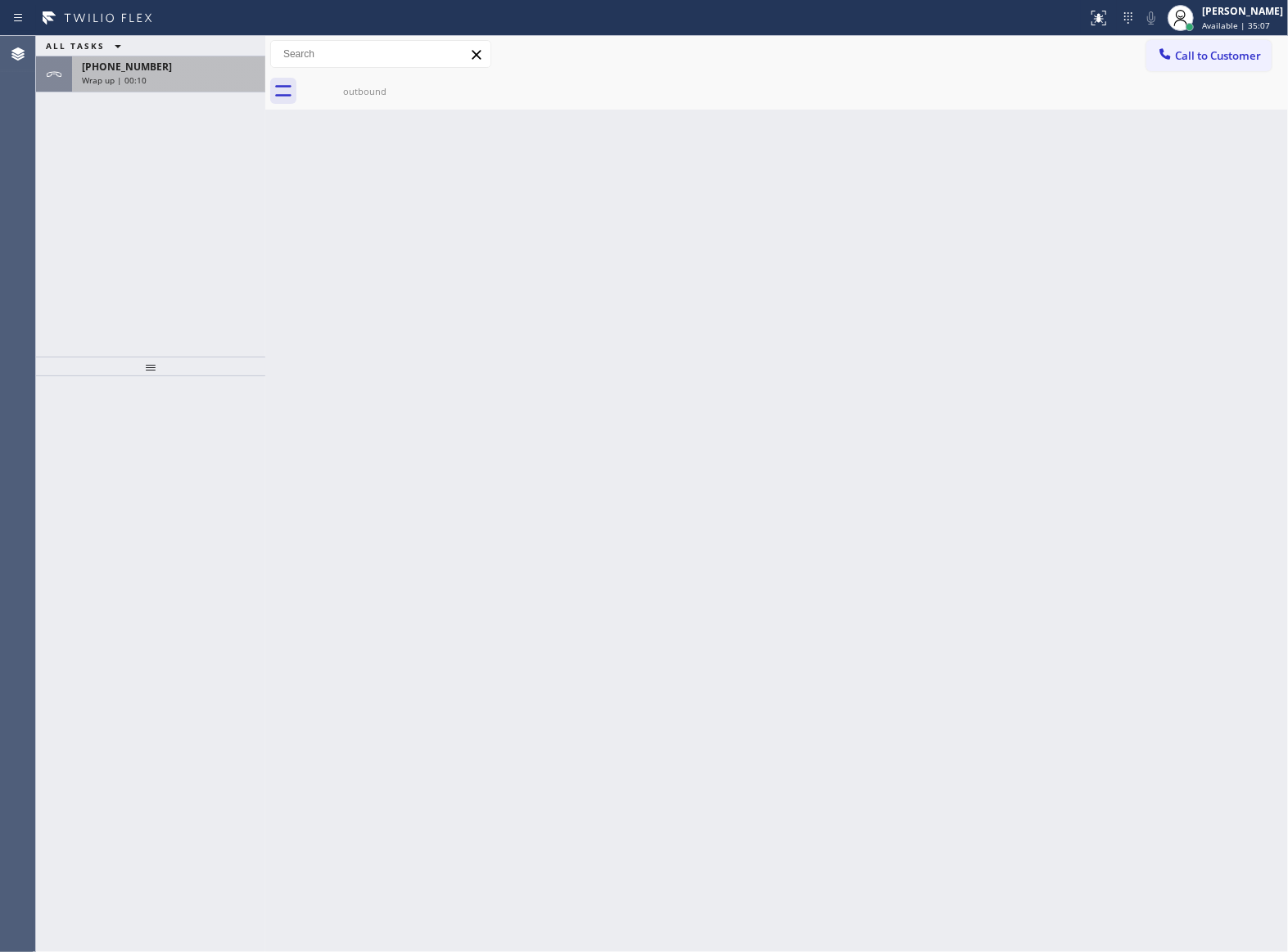
click at [164, 73] on div "[PHONE_NUMBER]" at bounding box center [169, 66] width 173 height 14
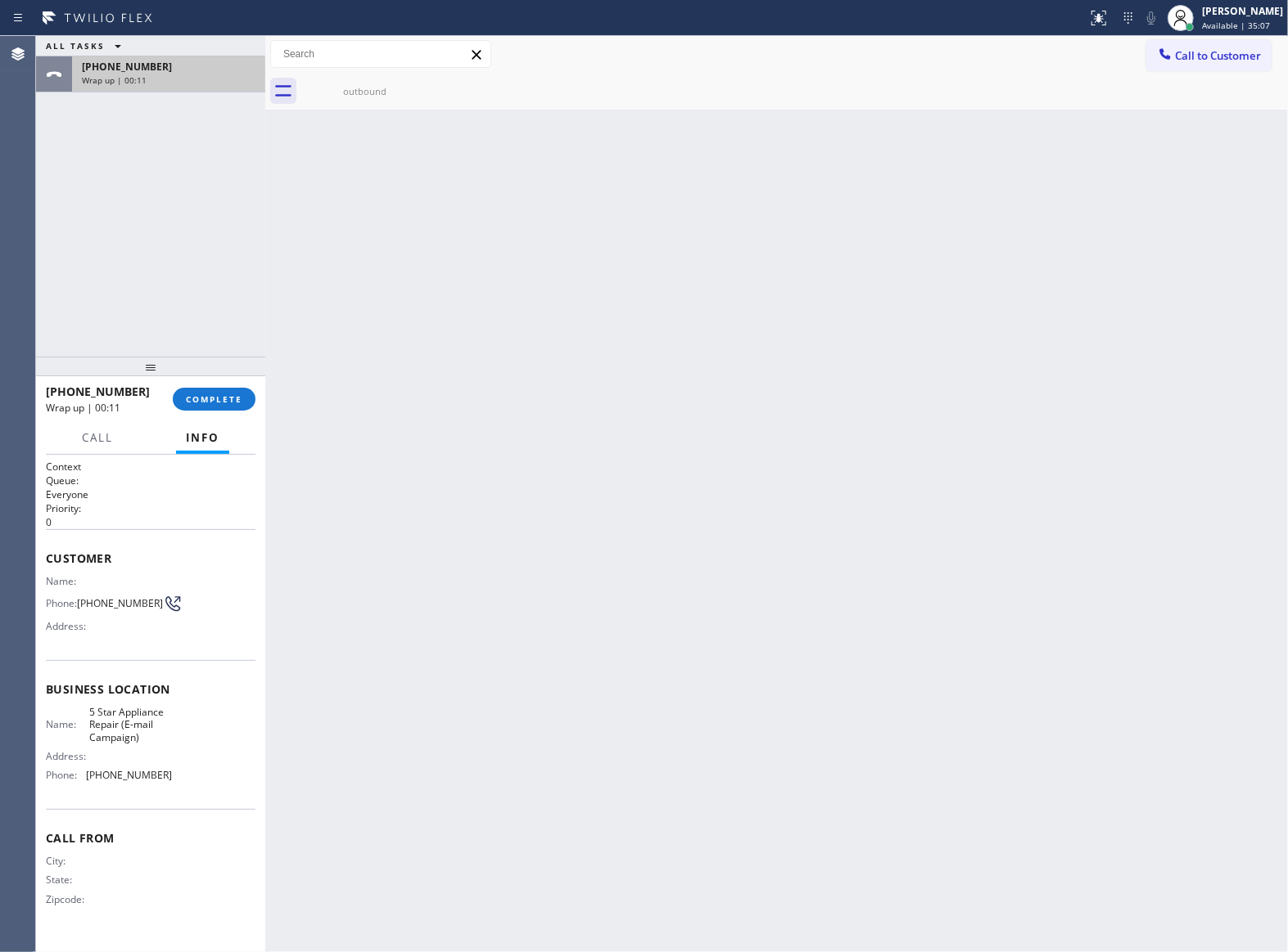
click at [167, 73] on div "[PHONE_NUMBER]" at bounding box center [169, 66] width 173 height 14
click at [227, 426] on button "Info" at bounding box center [202, 437] width 53 height 32
click at [221, 417] on div "[PHONE_NUMBER] Wrap up | 00:11 COMPLETE" at bounding box center [151, 398] width 209 height 42
drag, startPoint x: 247, startPoint y: 401, endPoint x: 272, endPoint y: 406, distance: 25.5
click at [244, 401] on button "COMPLETE" at bounding box center [215, 398] width 83 height 23
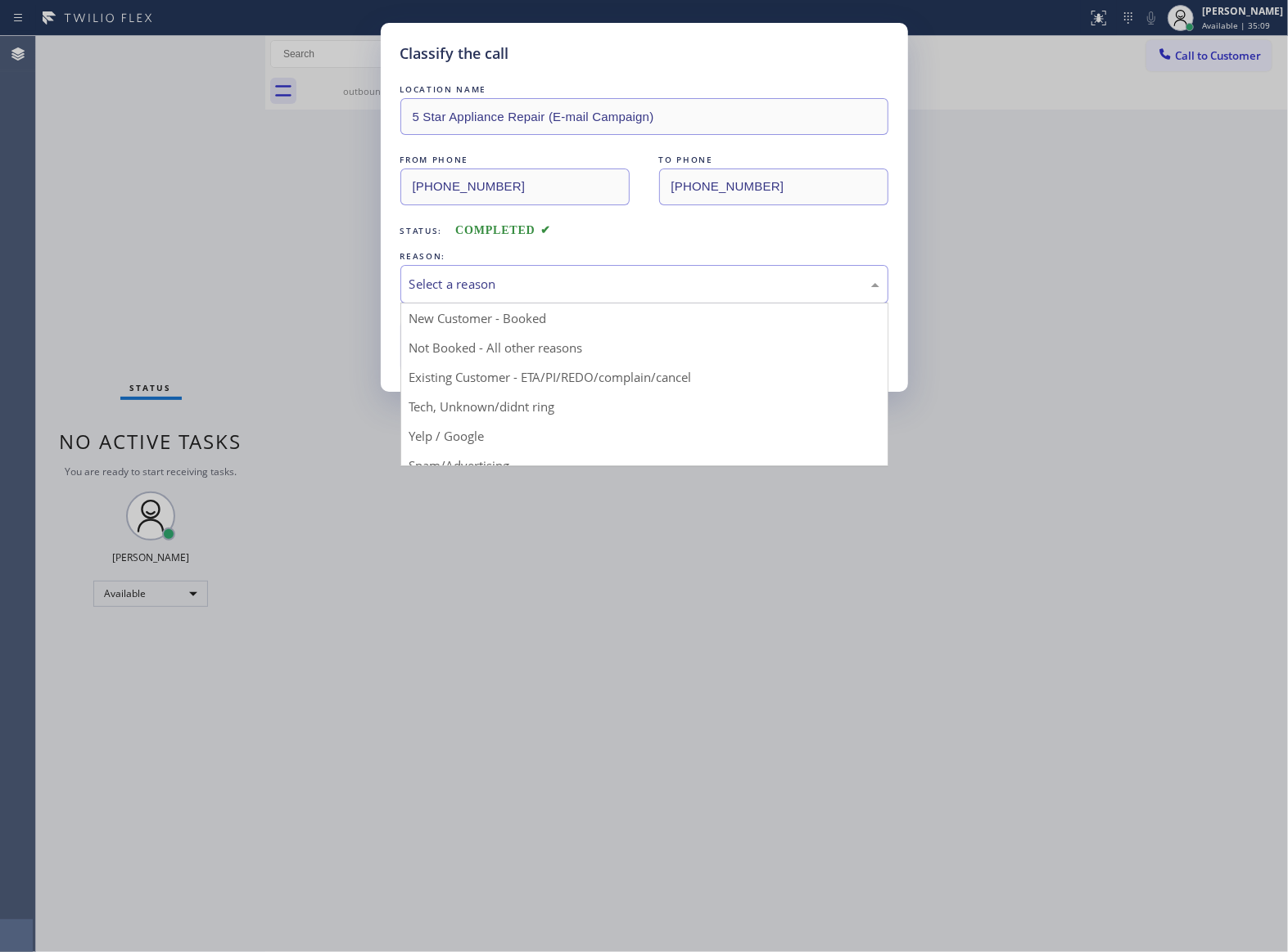
click at [506, 288] on div "Select a reason" at bounding box center [644, 284] width 470 height 19
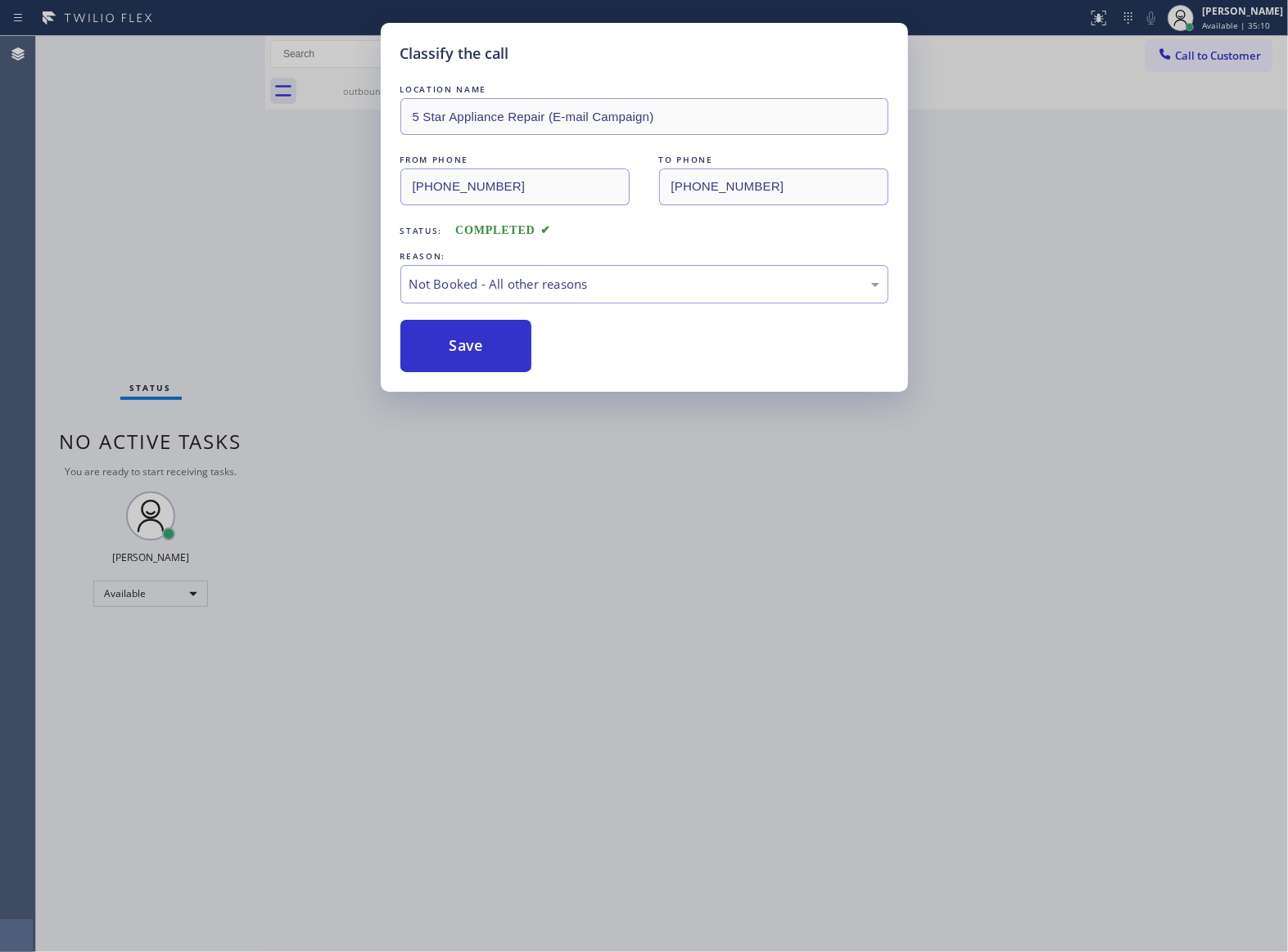
click at [501, 349] on button "Save" at bounding box center [466, 346] width 132 height 52
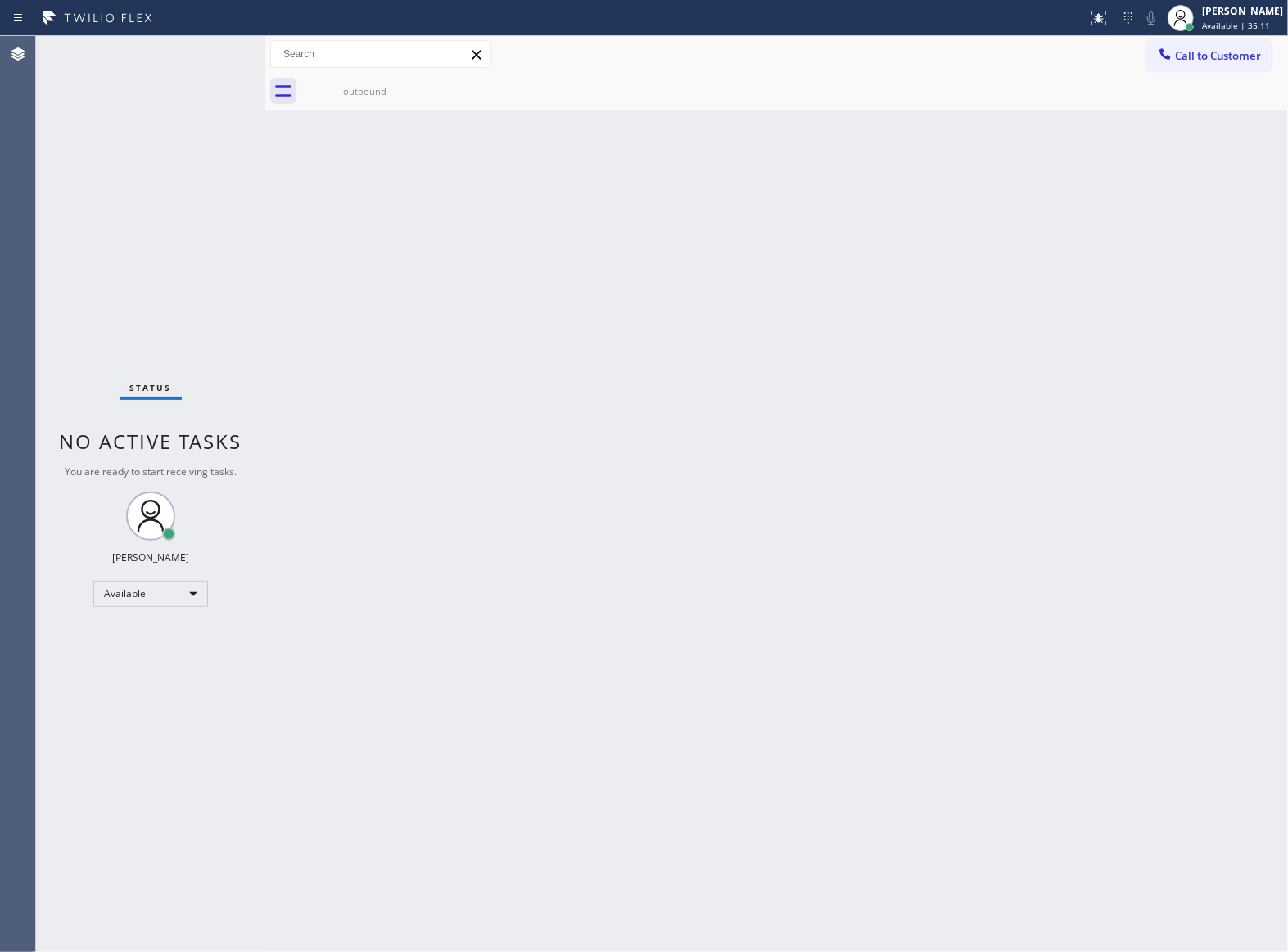
click at [1228, 59] on span "Call to Customer" at bounding box center [1217, 56] width 86 height 14
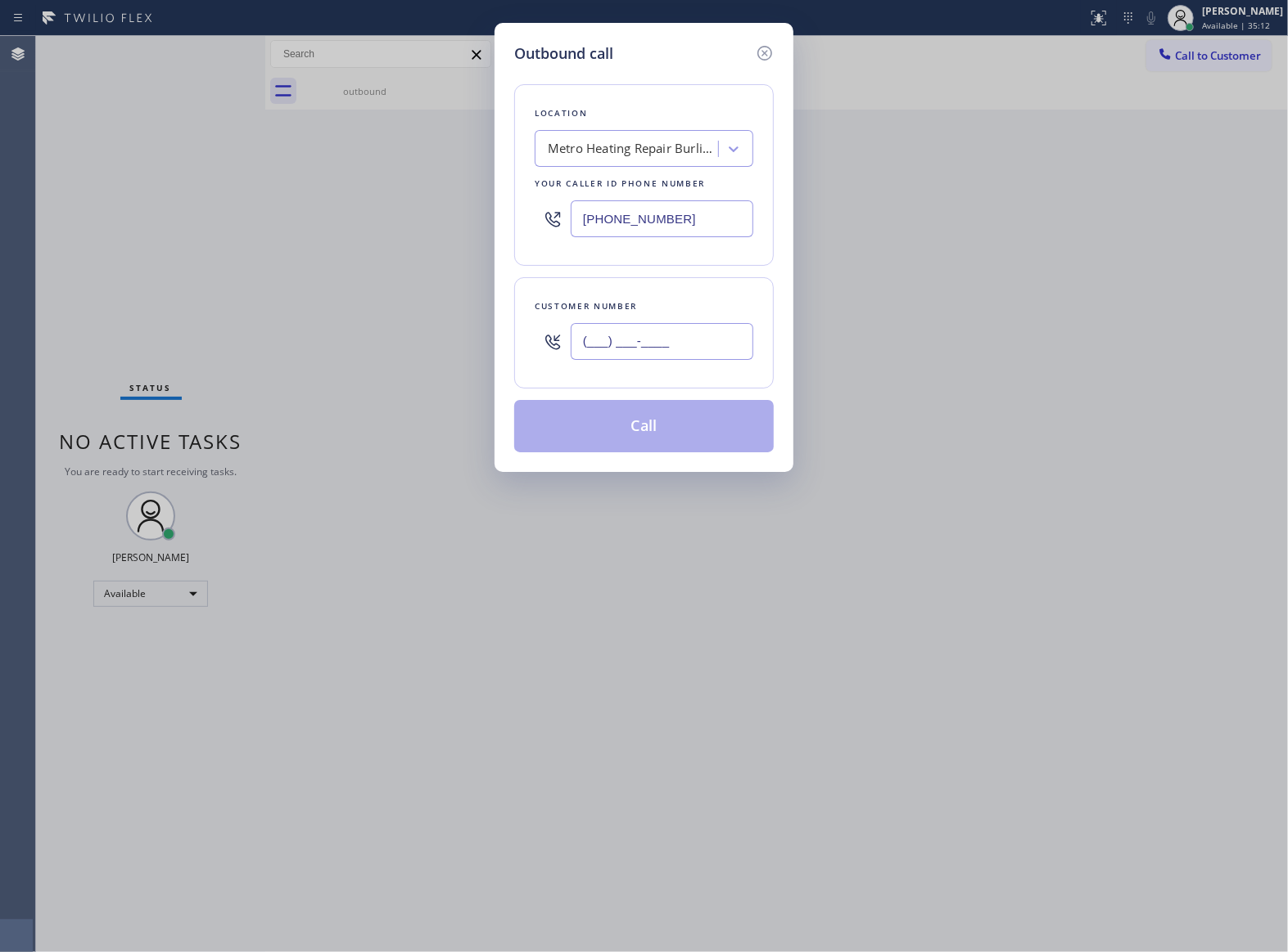
click at [695, 333] on input "(___) ___-____" at bounding box center [662, 342] width 182 height 37
paste input "415) 539-1651"
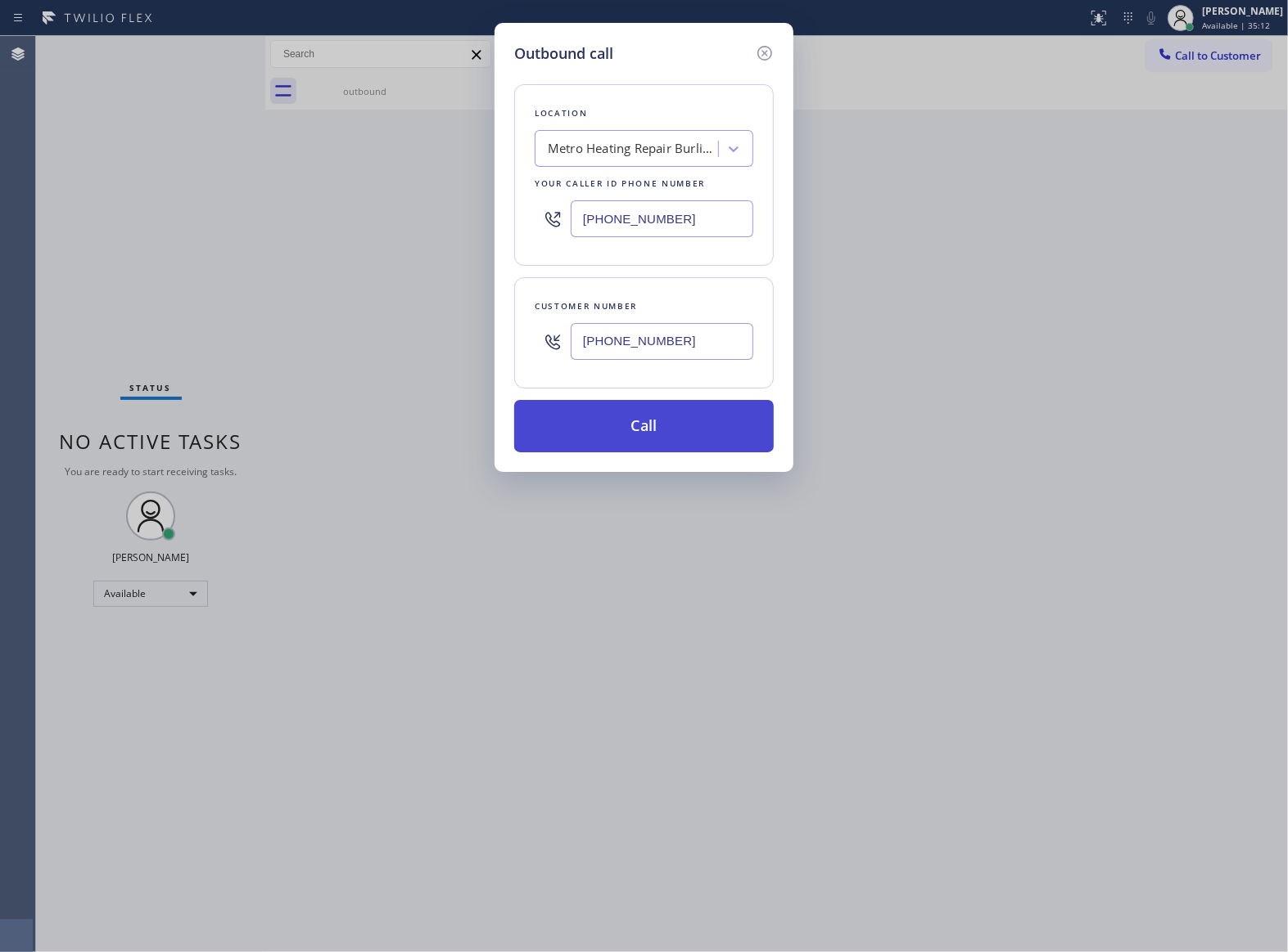
type input "[PHONE_NUMBER]"
click at [673, 420] on button "Call" at bounding box center [644, 426] width 260 height 52
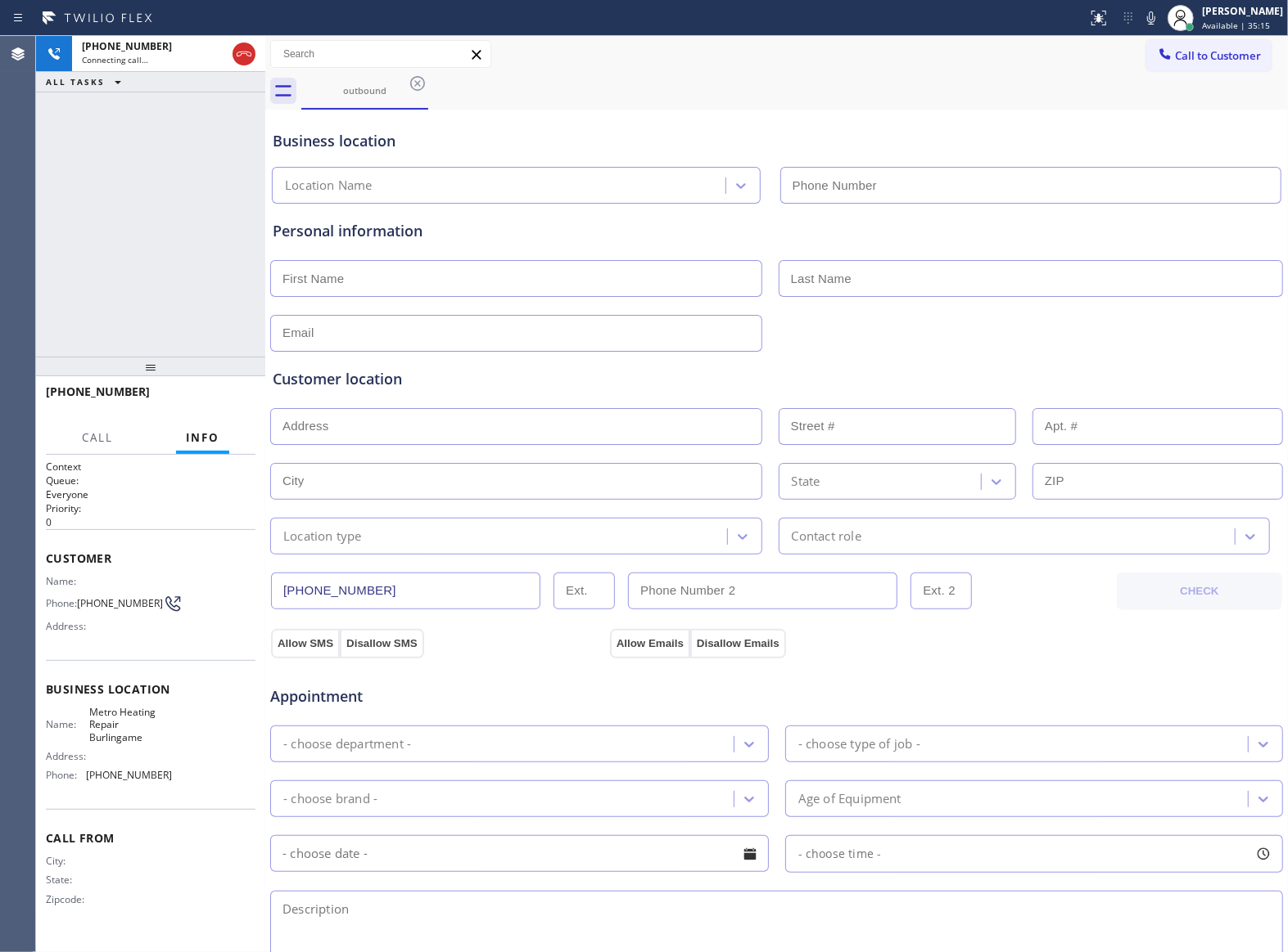
type input "[PHONE_NUMBER]"
click at [1144, 20] on icon at bounding box center [1151, 18] width 20 height 20
click at [231, 409] on button "HANG UP" at bounding box center [217, 398] width 76 height 23
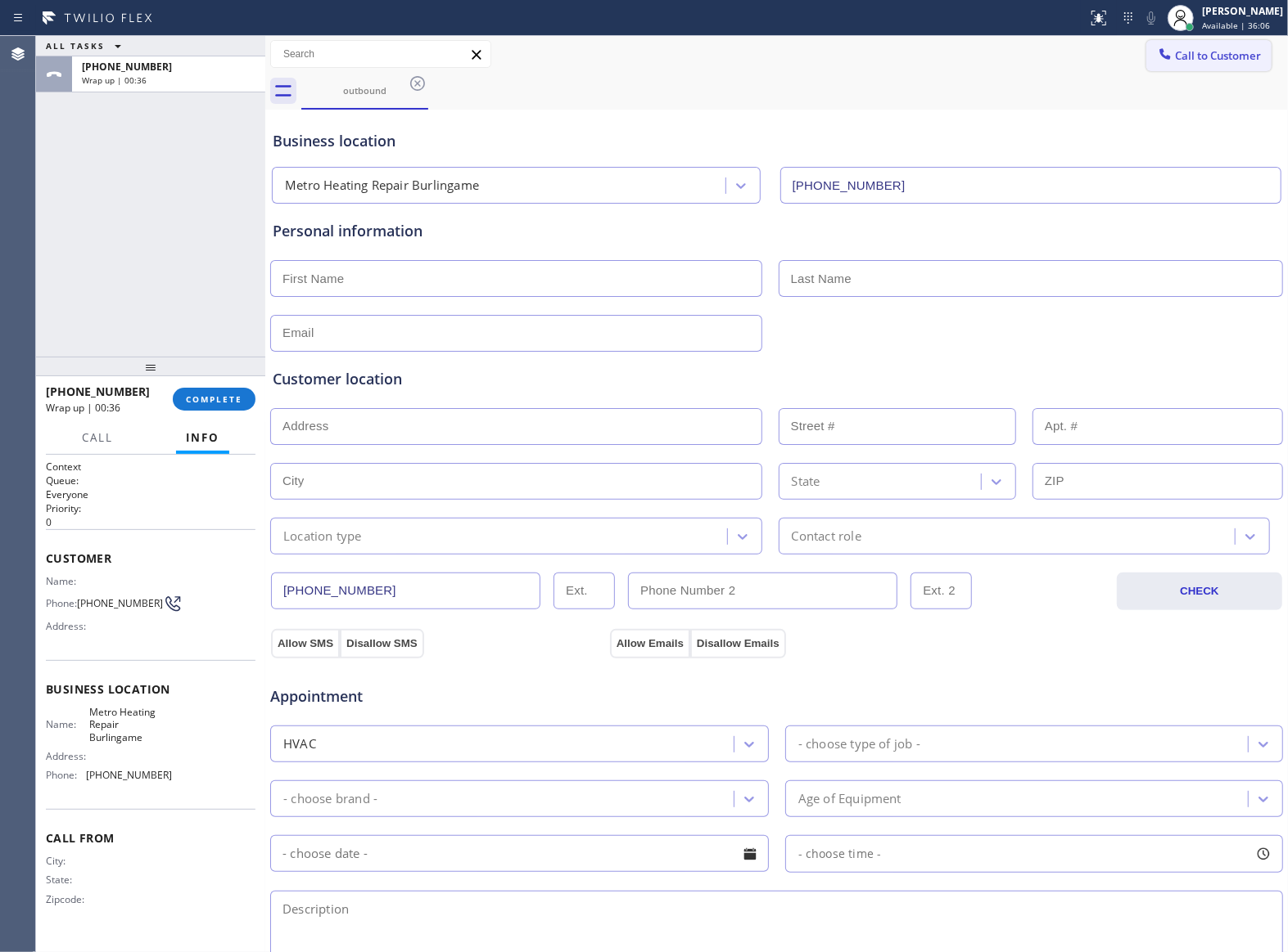
click at [1156, 60] on icon at bounding box center [1164, 54] width 16 height 16
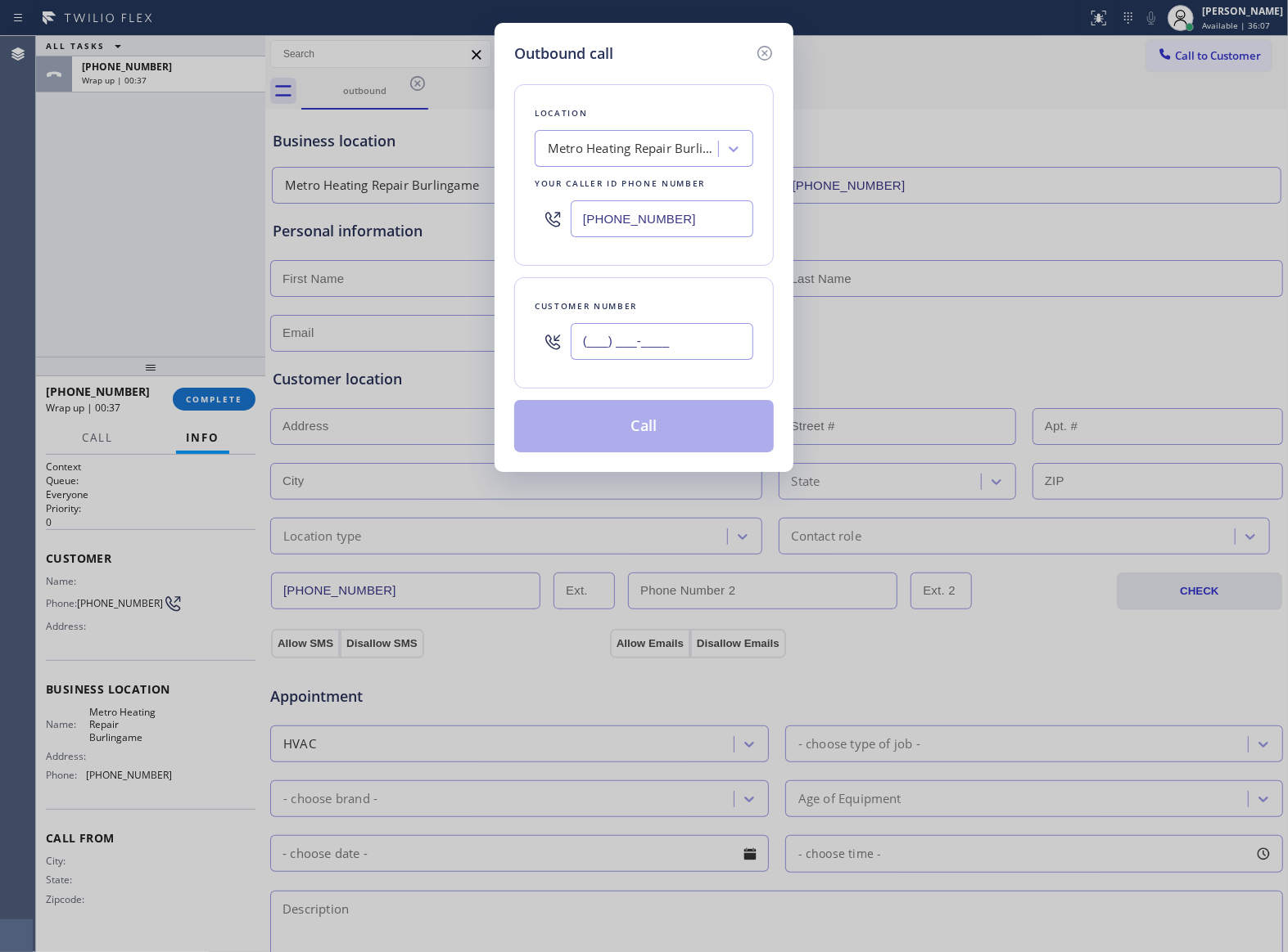
click at [614, 338] on input "(___) ___-____" at bounding box center [662, 342] width 182 height 37
paste input "415) 539-1651"
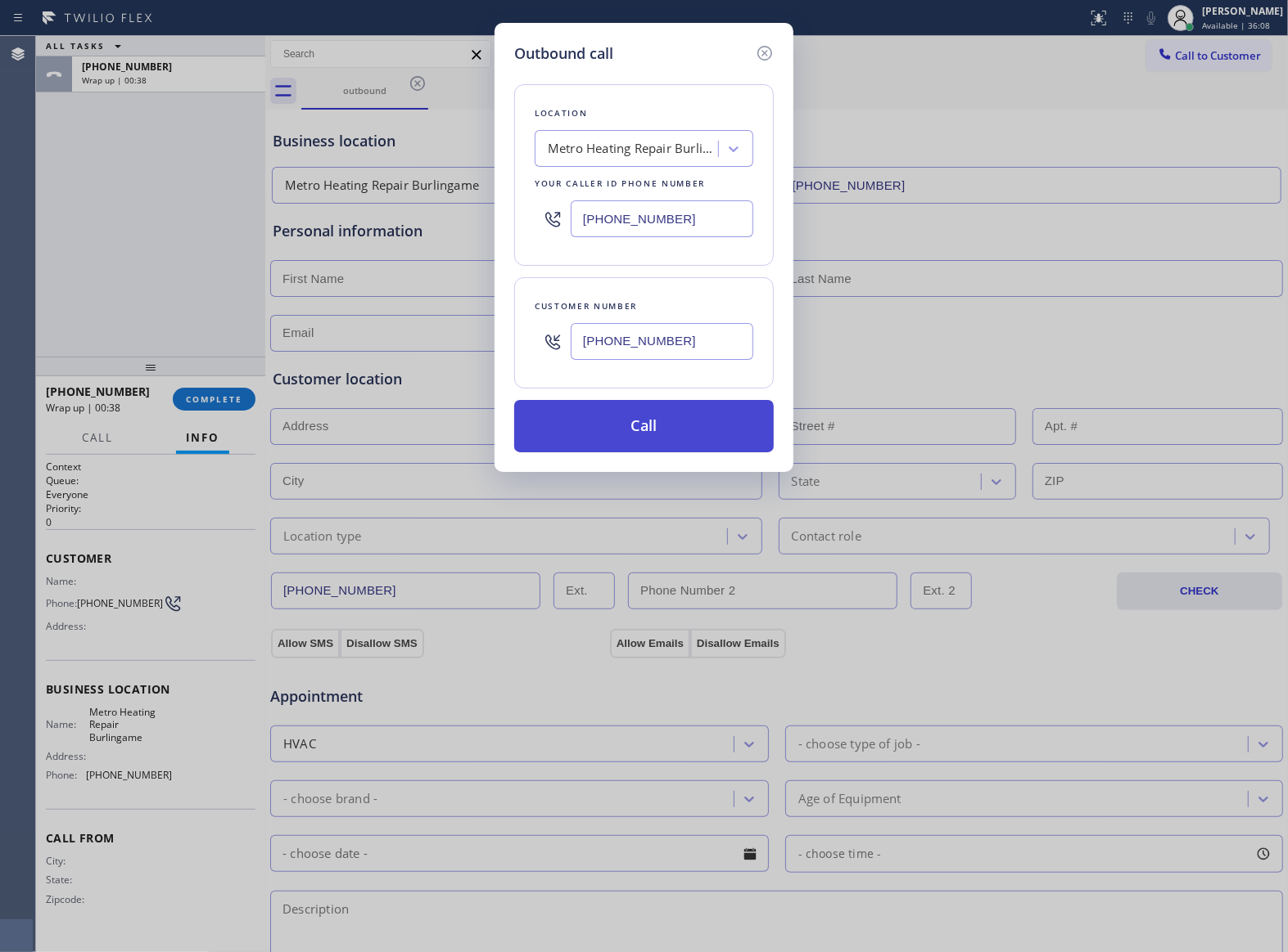
type input "[PHONE_NUMBER]"
click at [640, 437] on button "Call" at bounding box center [644, 426] width 260 height 52
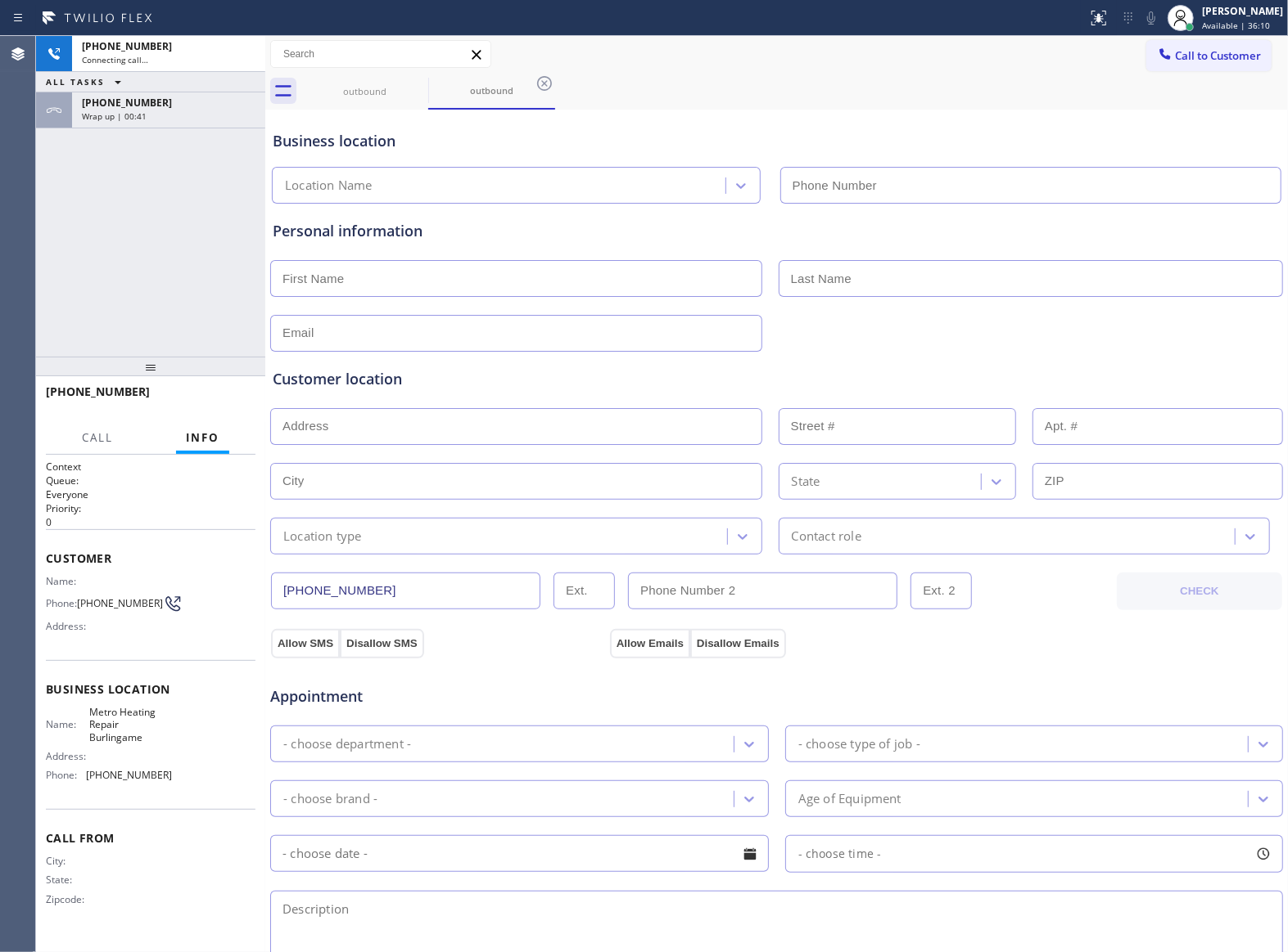
type input "[PHONE_NUMBER]"
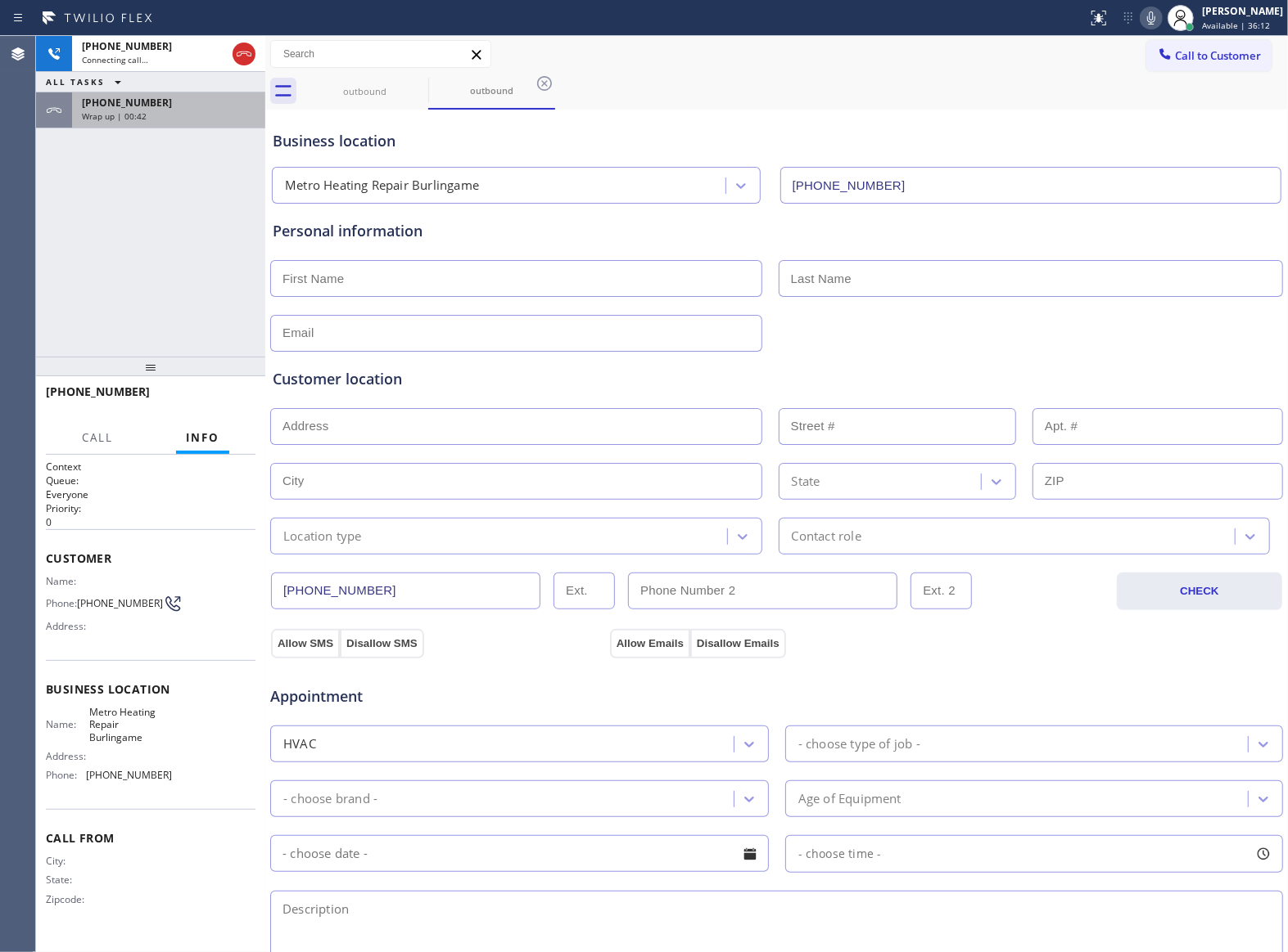
click at [126, 114] on span "Wrap up | 00:42" at bounding box center [115, 116] width 65 height 12
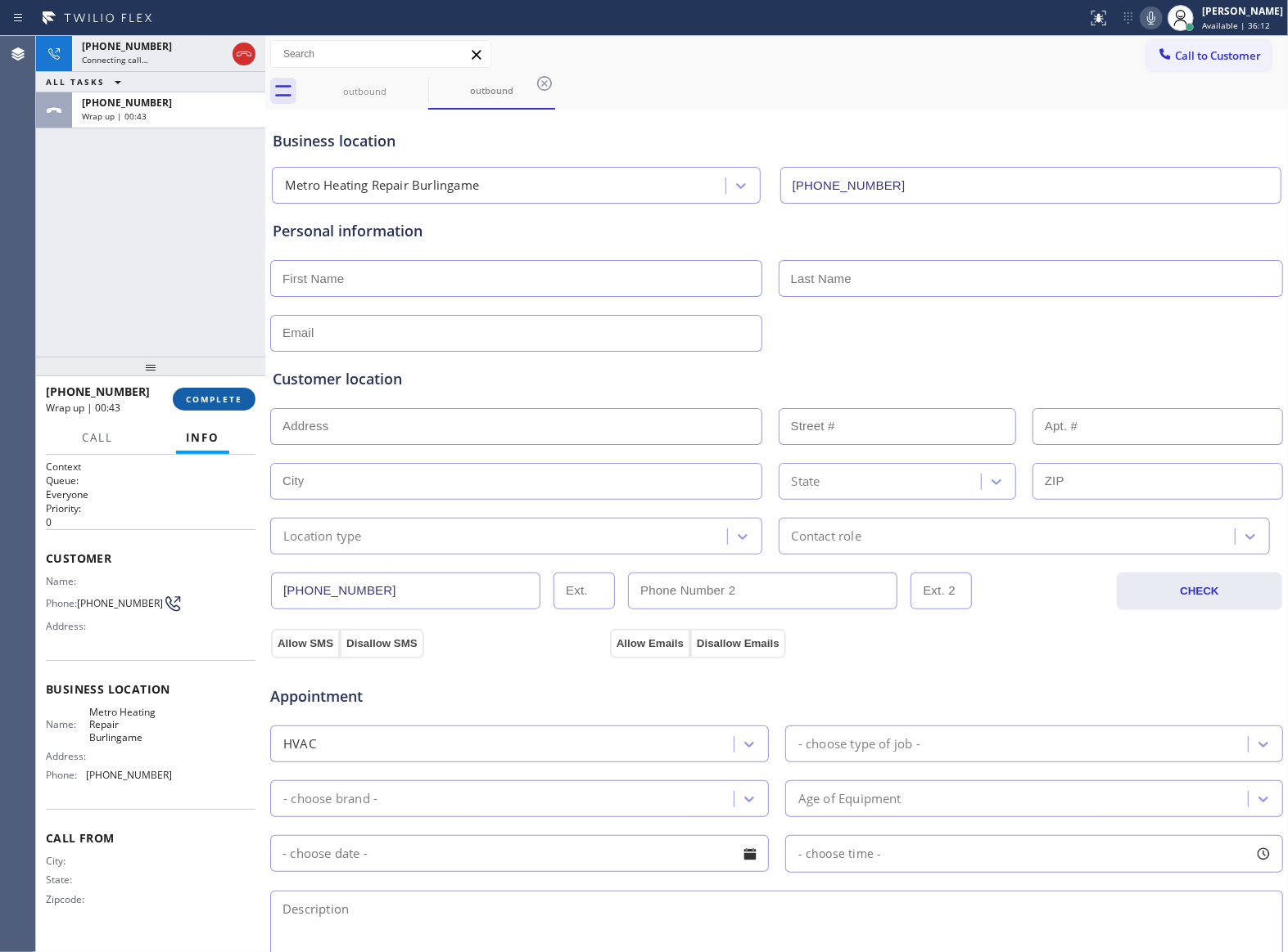
click at [207, 407] on button "COMPLETE" at bounding box center [215, 398] width 83 height 23
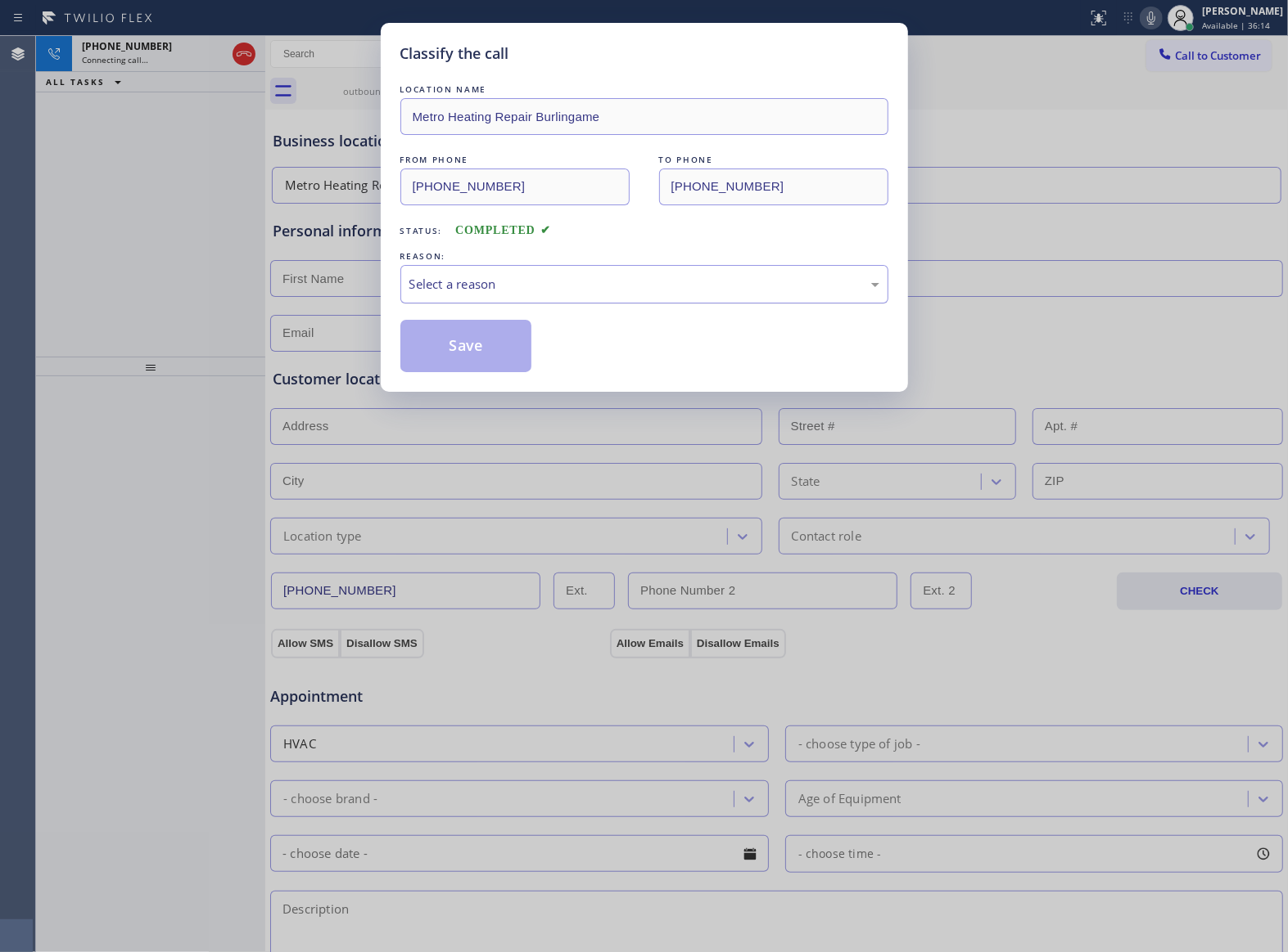
click at [496, 287] on div "Select a reason" at bounding box center [644, 284] width 470 height 19
click at [474, 345] on button "Save" at bounding box center [466, 346] width 132 height 52
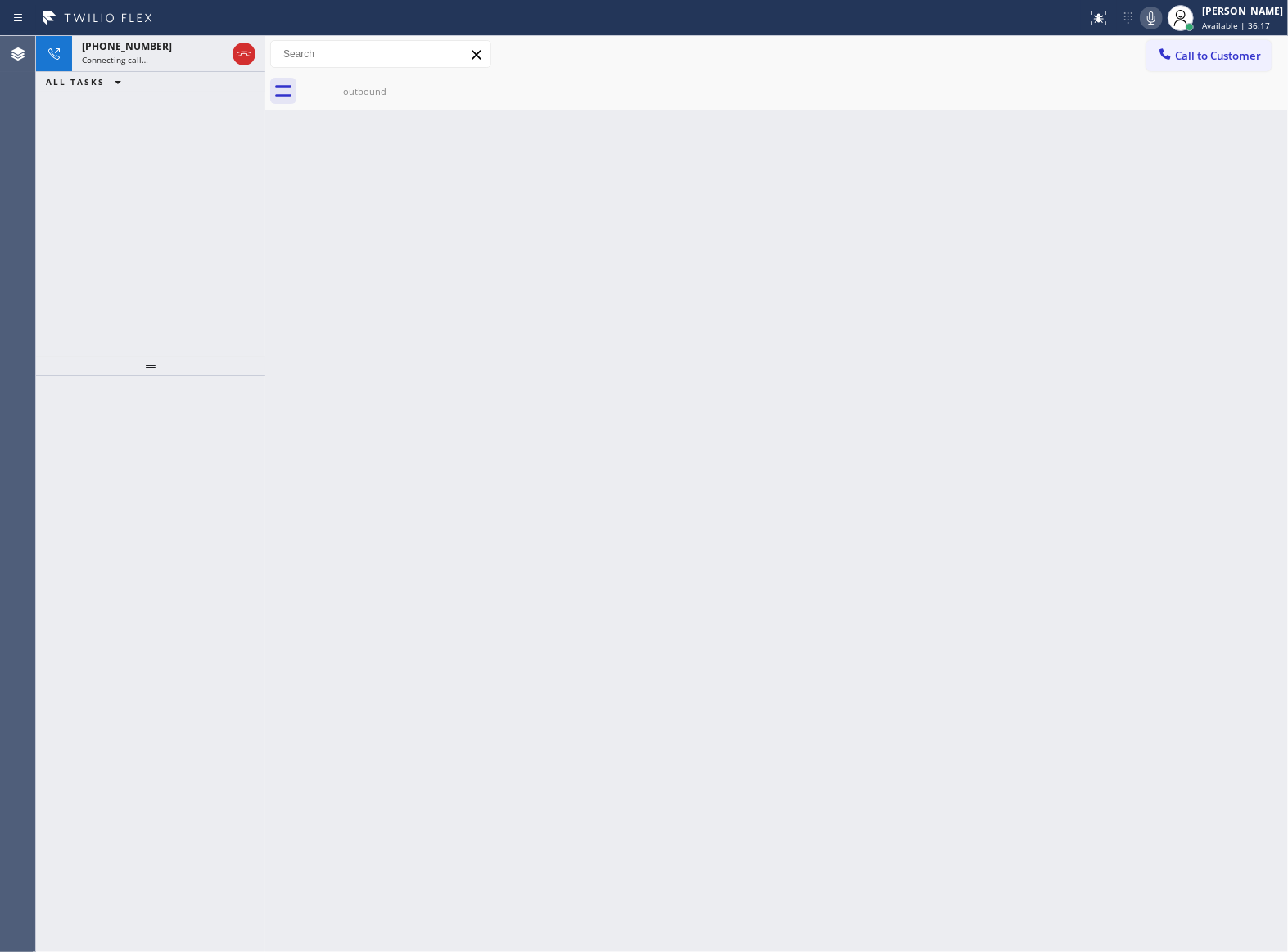
click at [1153, 14] on icon at bounding box center [1151, 18] width 20 height 20
click at [237, 53] on icon at bounding box center [244, 54] width 20 height 20
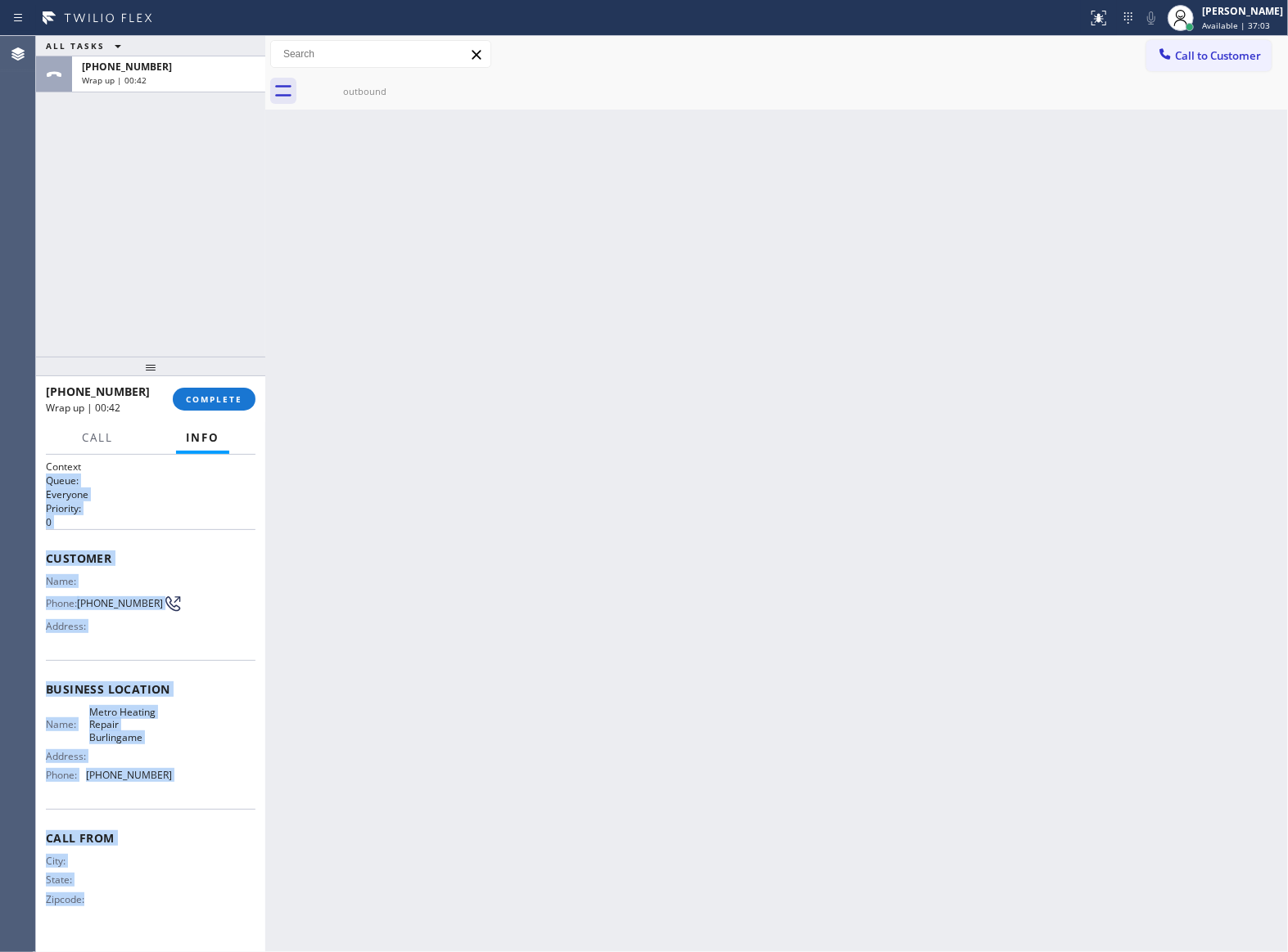
drag, startPoint x: 155, startPoint y: 476, endPoint x: 474, endPoint y: 581, distance: 335.8
click at [368, 511] on div "ALL TASKS ALL TASKS ACTIVE TASKS TASKS IN WRAP UP [PHONE_NUMBER] Wrap up | 00:4…" at bounding box center [662, 494] width 1252 height 917
click at [213, 410] on button "COMPLETE" at bounding box center [215, 398] width 83 height 23
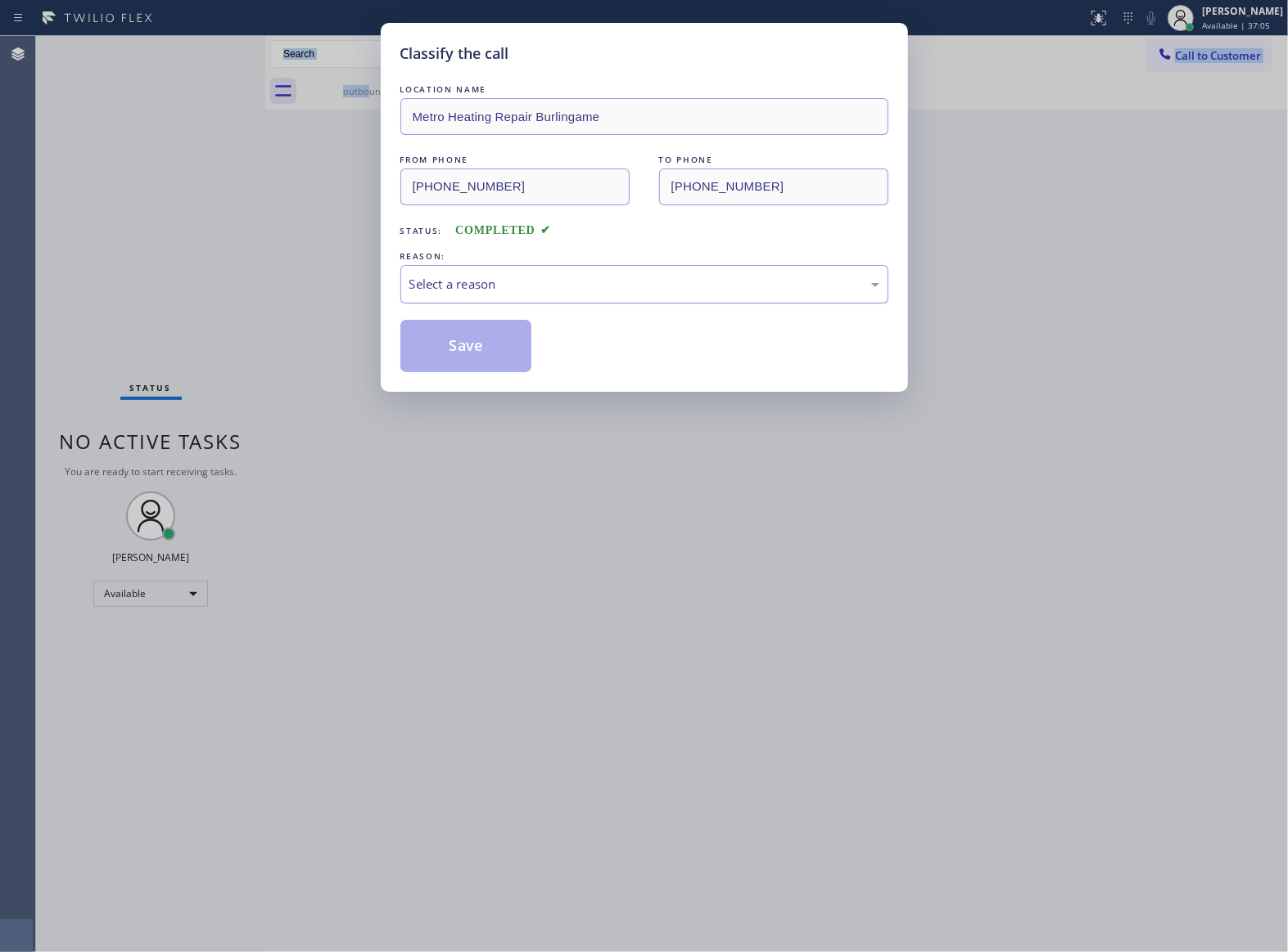
click at [531, 289] on div "Select a reason" at bounding box center [644, 284] width 470 height 19
click at [485, 355] on button "Save" at bounding box center [466, 346] width 132 height 52
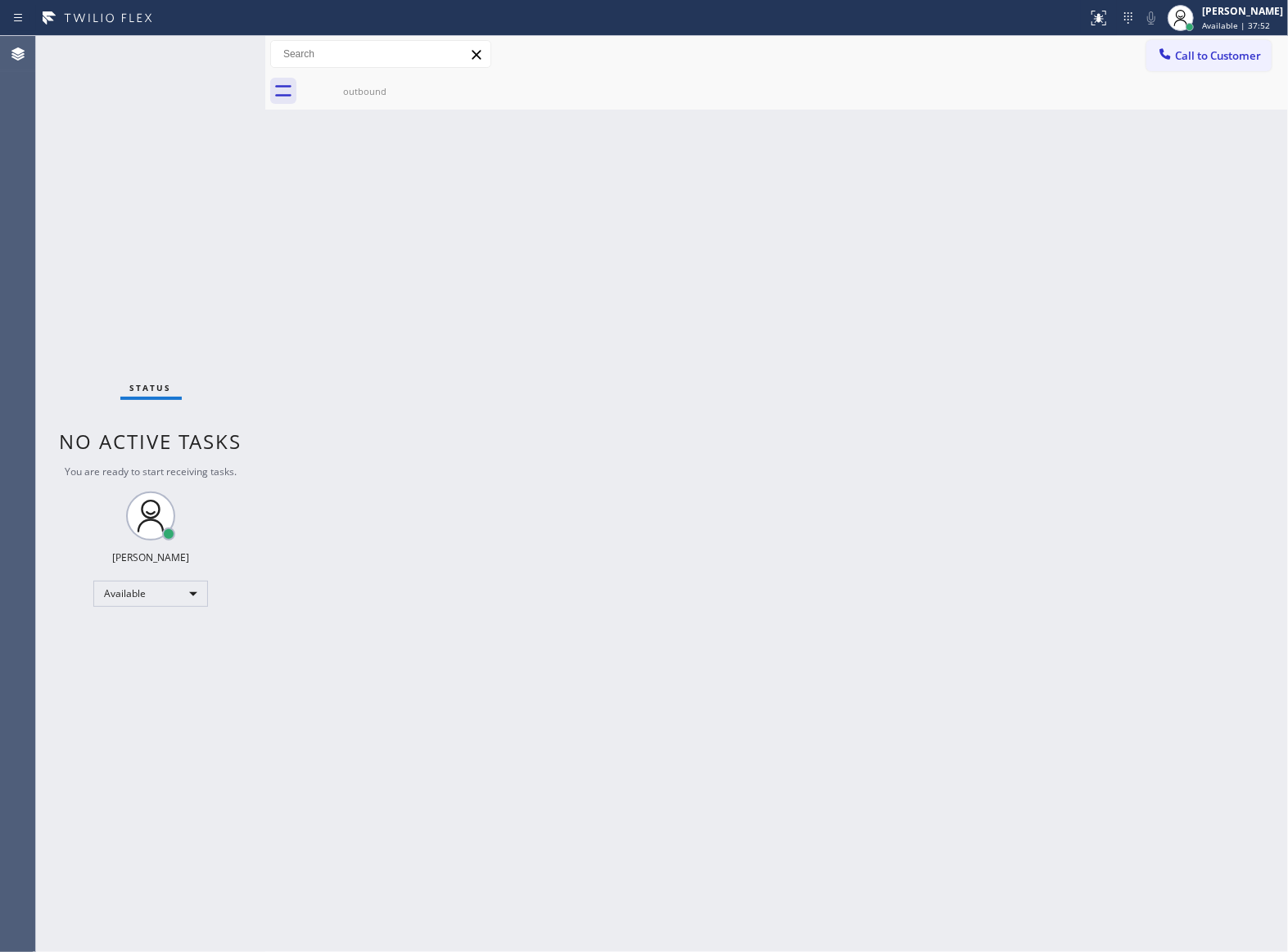
click at [627, 505] on div "Back to Dashboard Change Sender ID Customers Technicians Select a contact Outbo…" at bounding box center [777, 494] width 1023 height 917
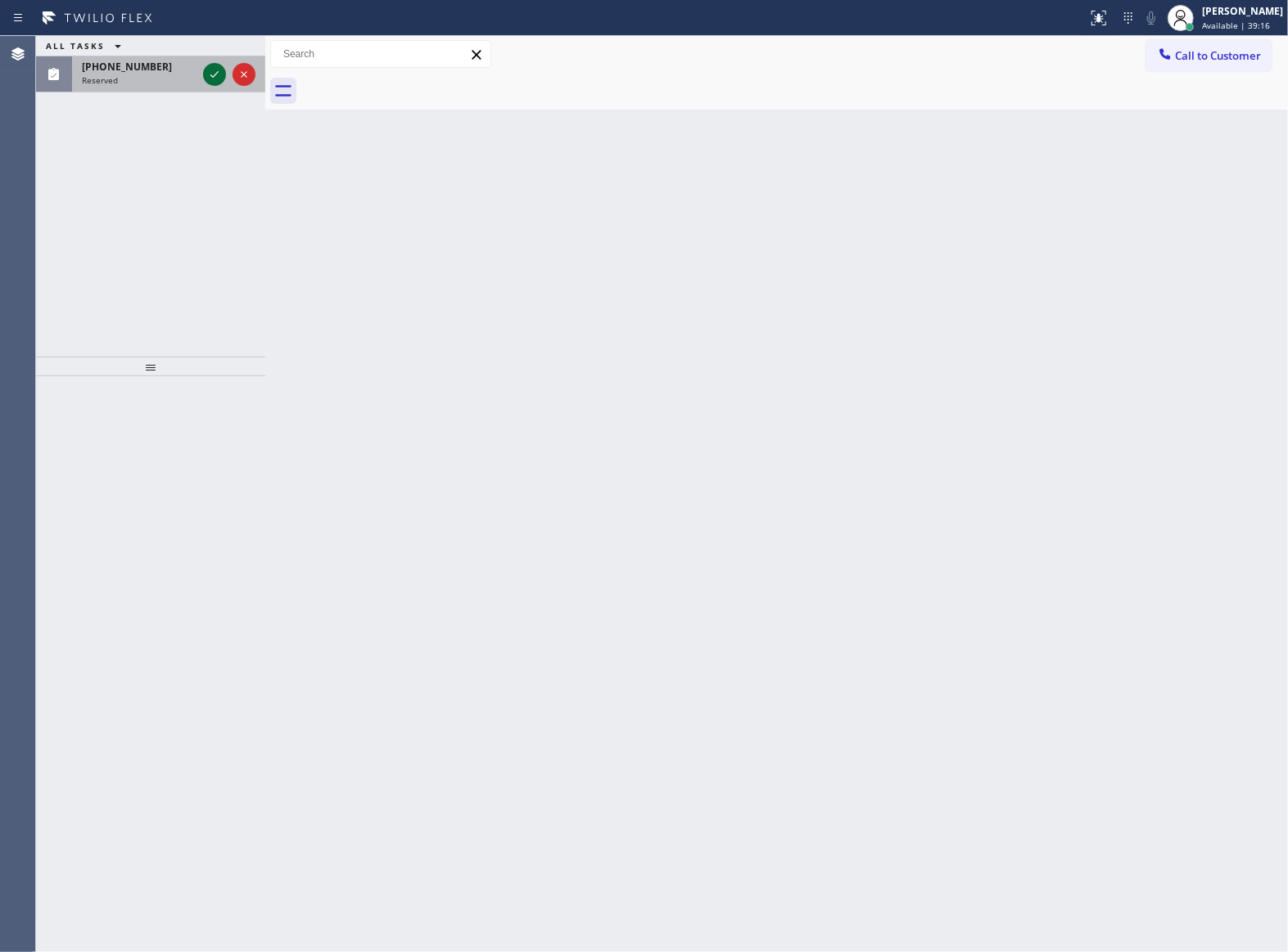
click at [215, 76] on icon at bounding box center [215, 75] width 20 height 20
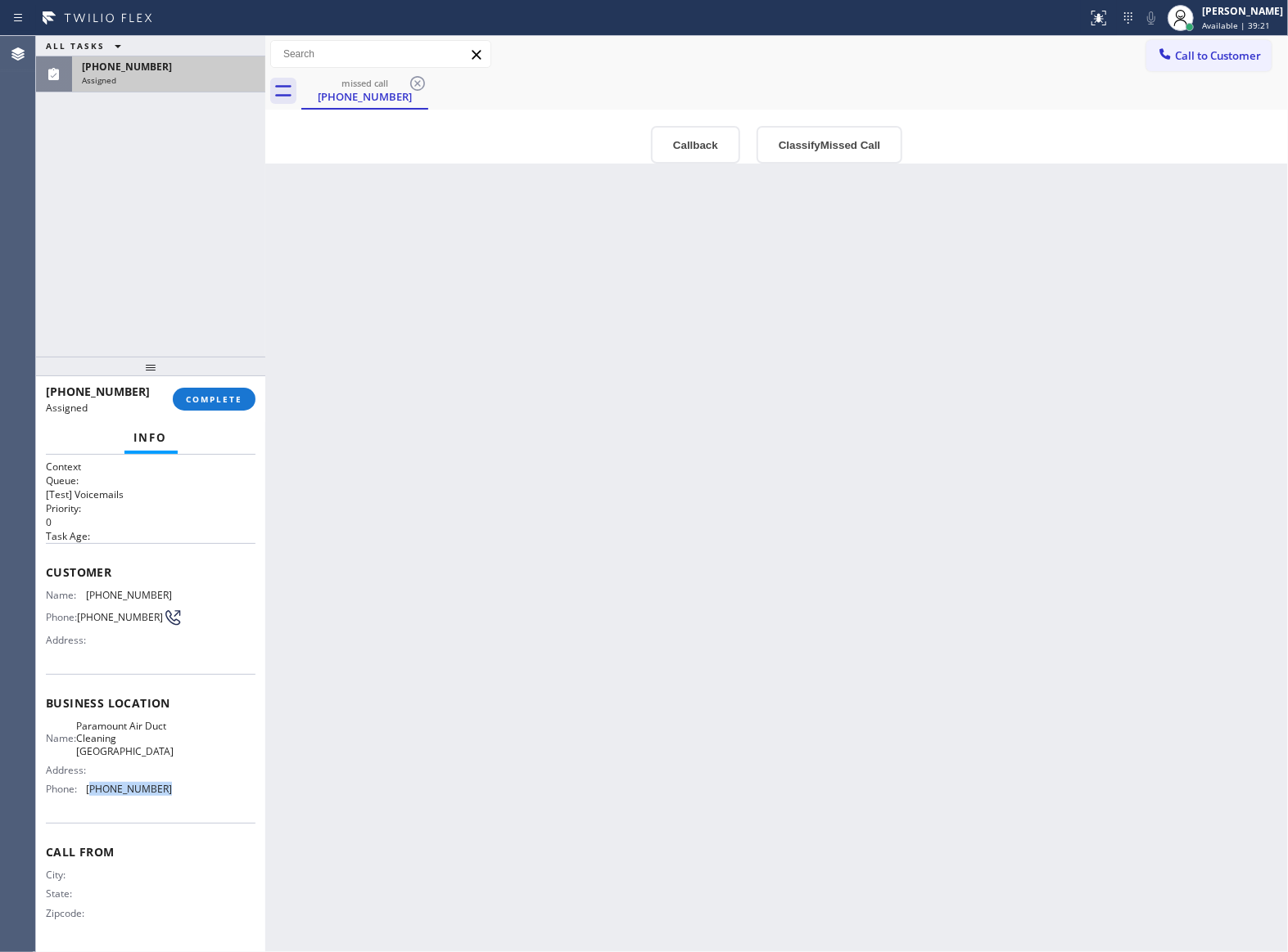
drag, startPoint x: 158, startPoint y: 805, endPoint x: 88, endPoint y: 809, distance: 70.1
click at [88, 802] on div "Name: Paramount Air Duct Cleaning [GEOGRAPHIC_DATA] Address: Phone: [PHONE_NUMB…" at bounding box center [109, 762] width 126 height 83
click at [1203, 52] on span "Call to Customer" at bounding box center [1217, 56] width 86 height 14
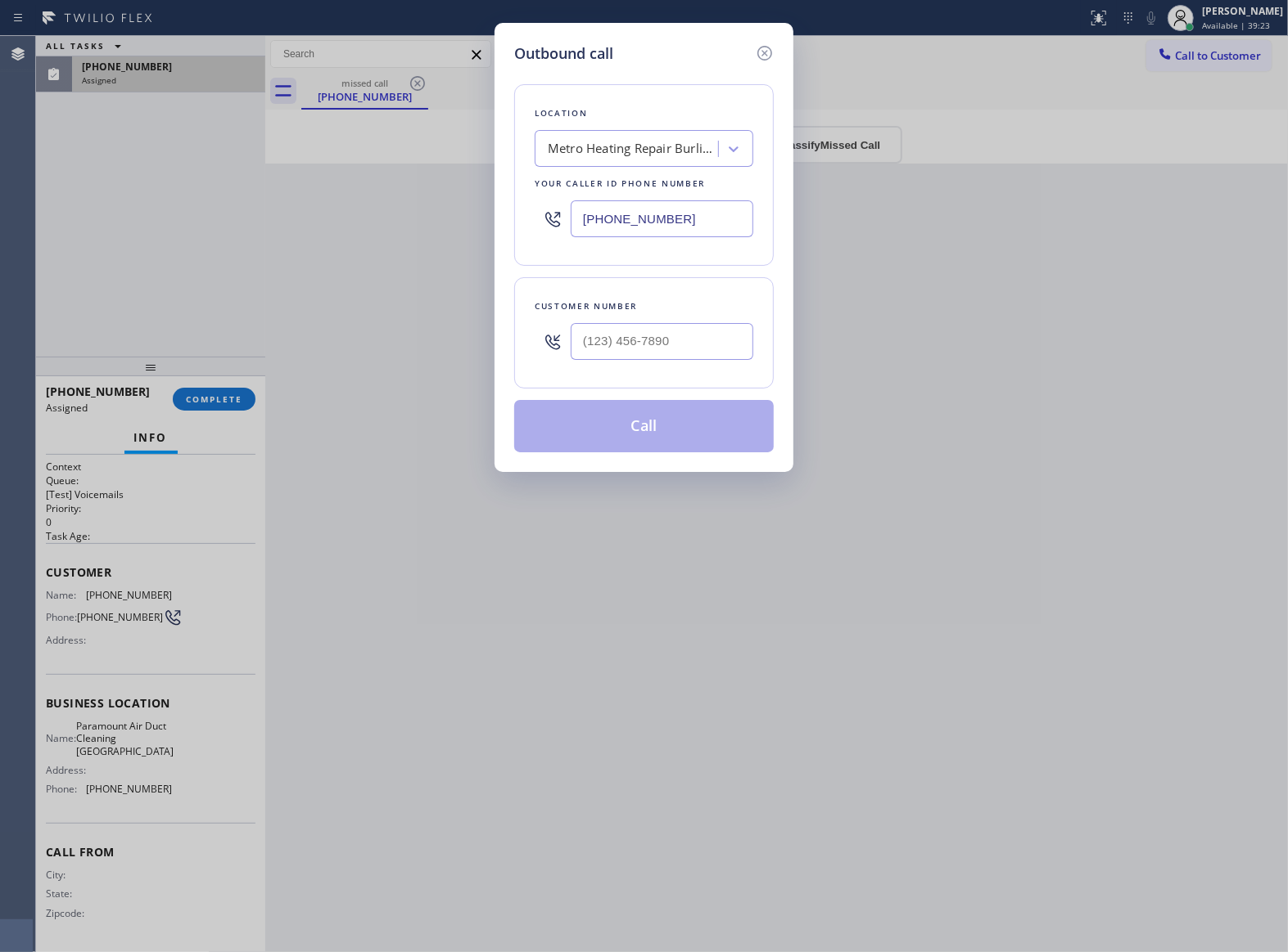
drag, startPoint x: 722, startPoint y: 216, endPoint x: 439, endPoint y: 309, distance: 297.9
click at [721, 216] on input "[PHONE_NUMBER]" at bounding box center [662, 218] width 182 height 37
paste input "310) 742-1168"
type input "[PHONE_NUMBER]"
drag, startPoint x: 759, startPoint y: 56, endPoint x: 430, endPoint y: 324, distance: 424.3
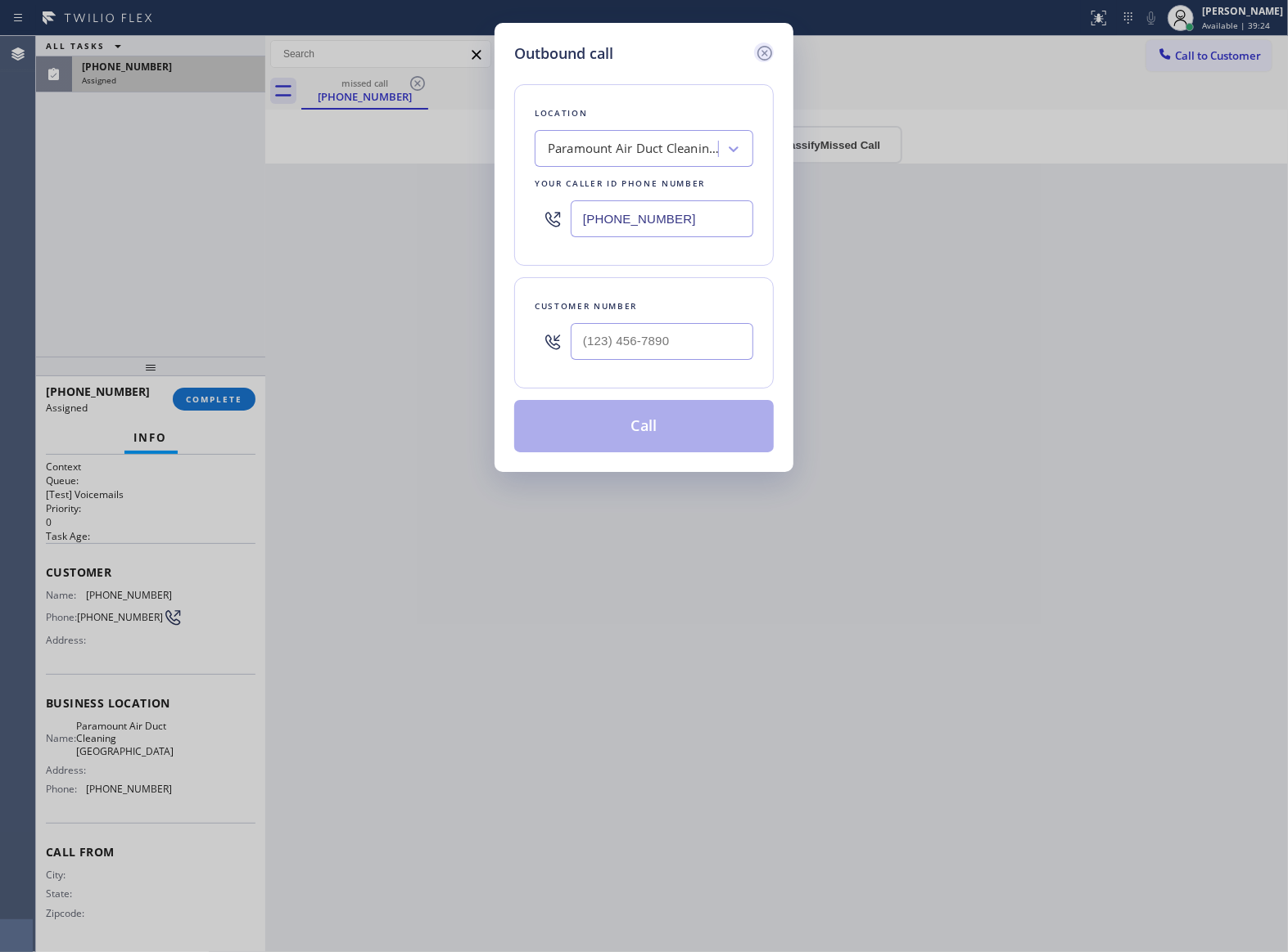
click at [758, 57] on icon at bounding box center [765, 53] width 20 height 20
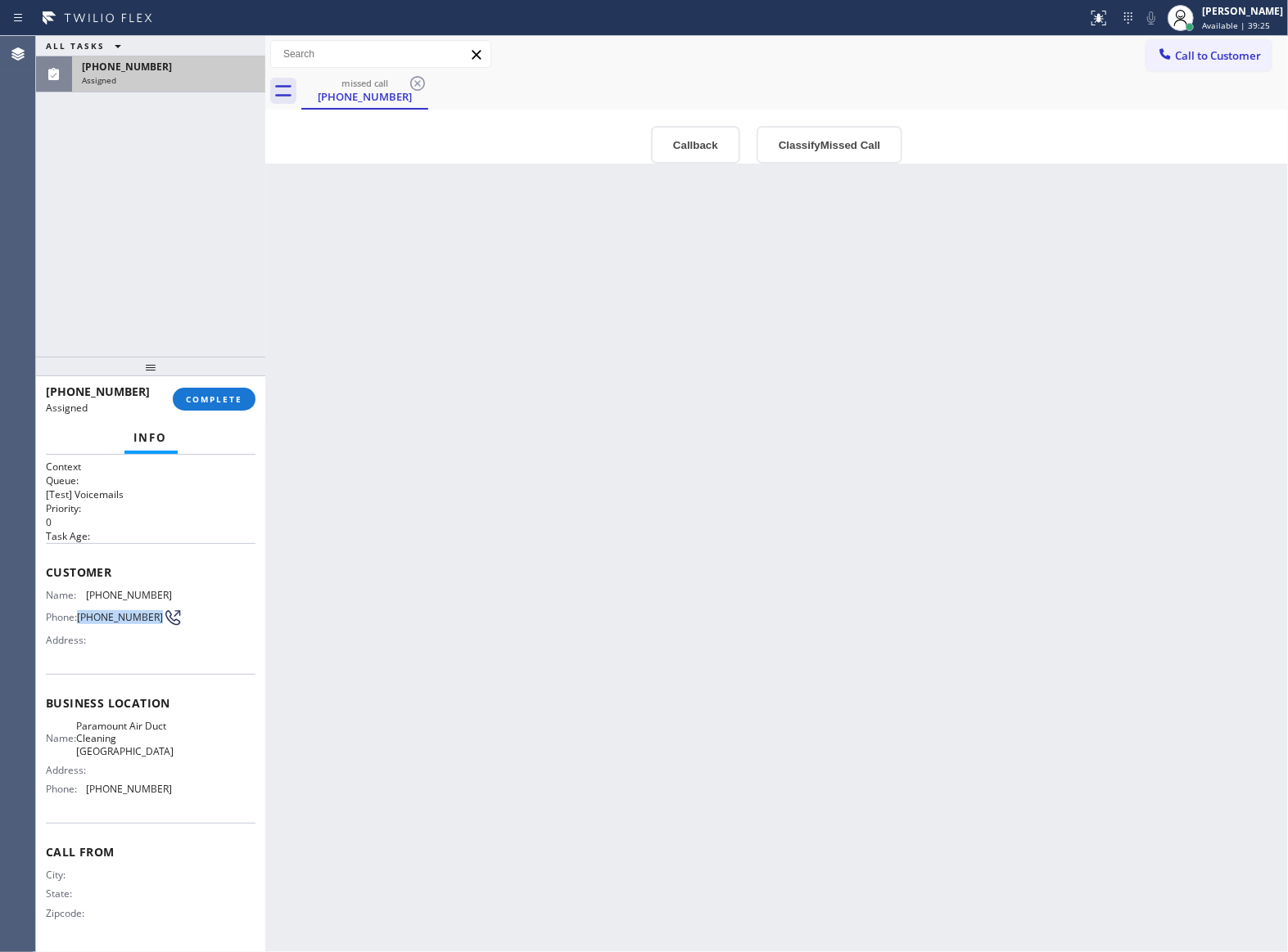
drag, startPoint x: 108, startPoint y: 636, endPoint x: 80, endPoint y: 609, distance: 38.9
click at [80, 609] on div "Name: [PHONE_NUMBER] Phone: [PHONE_NUMBER] Address:" at bounding box center [109, 622] width 126 height 65
click at [237, 393] on button "COMPLETE" at bounding box center [215, 398] width 83 height 23
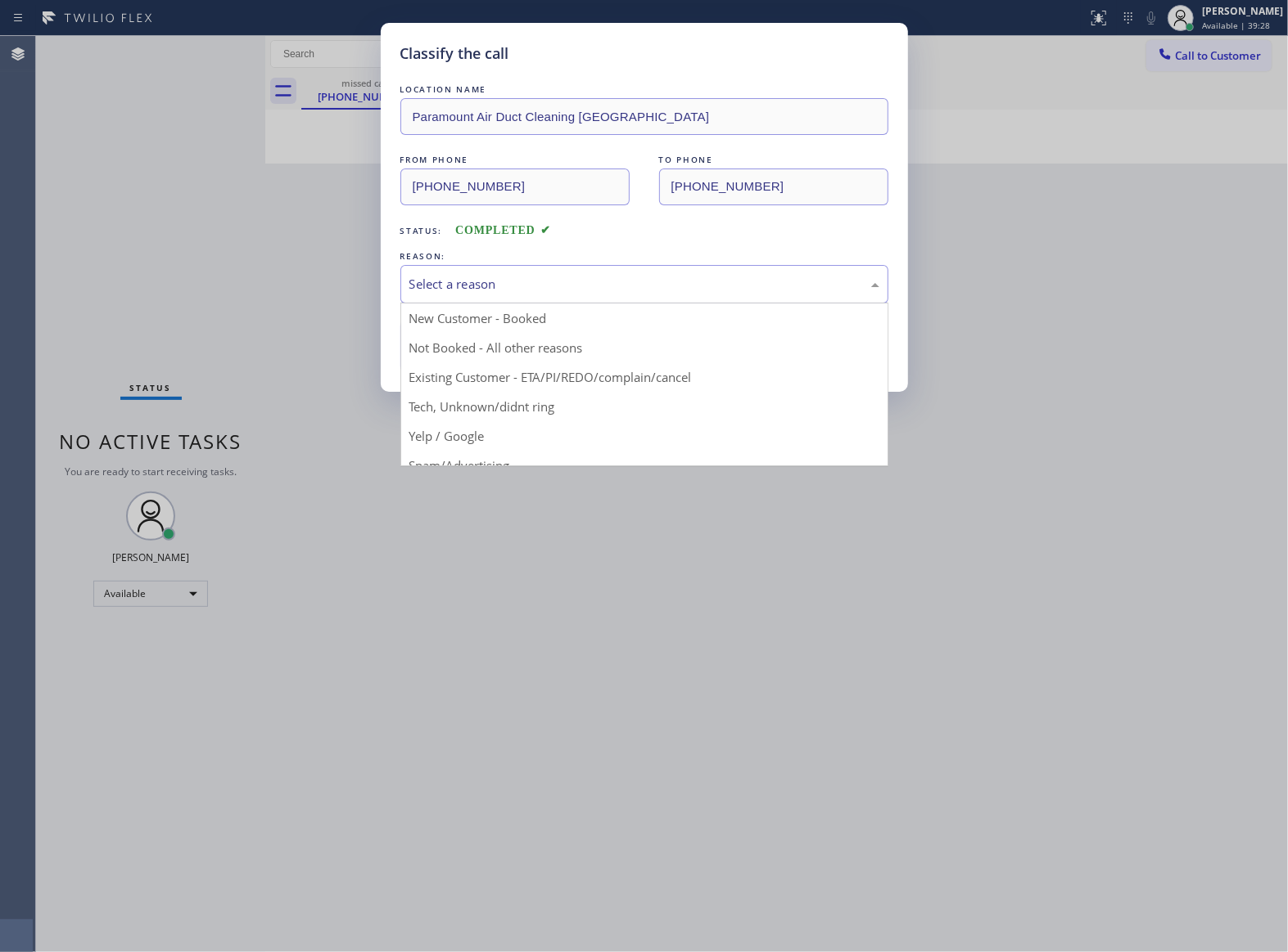
click at [532, 275] on div "Select a reason" at bounding box center [644, 284] width 470 height 19
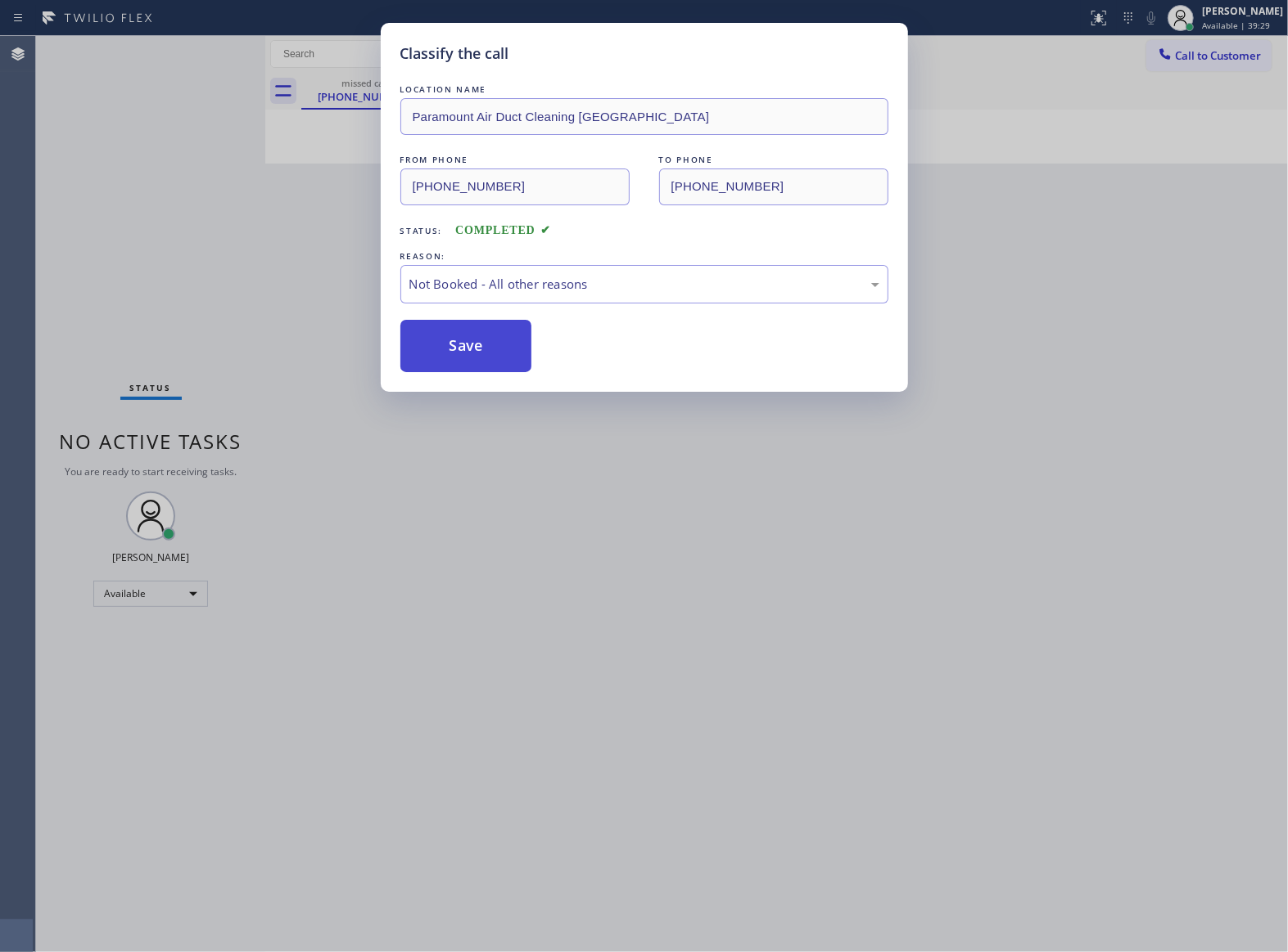
click at [494, 342] on button "Save" at bounding box center [466, 346] width 132 height 52
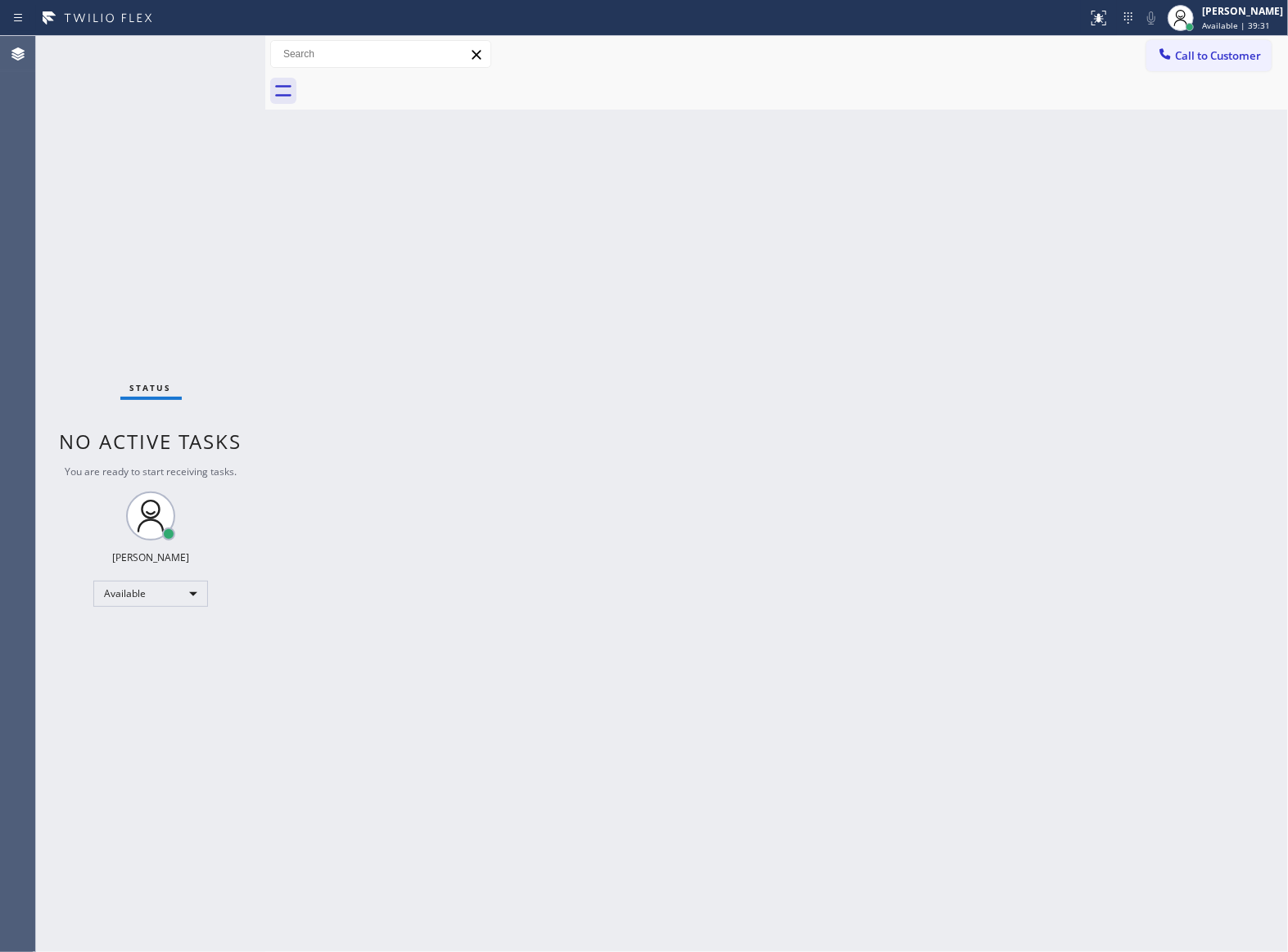
click at [1197, 70] on button "Call to Customer" at bounding box center [1209, 55] width 125 height 31
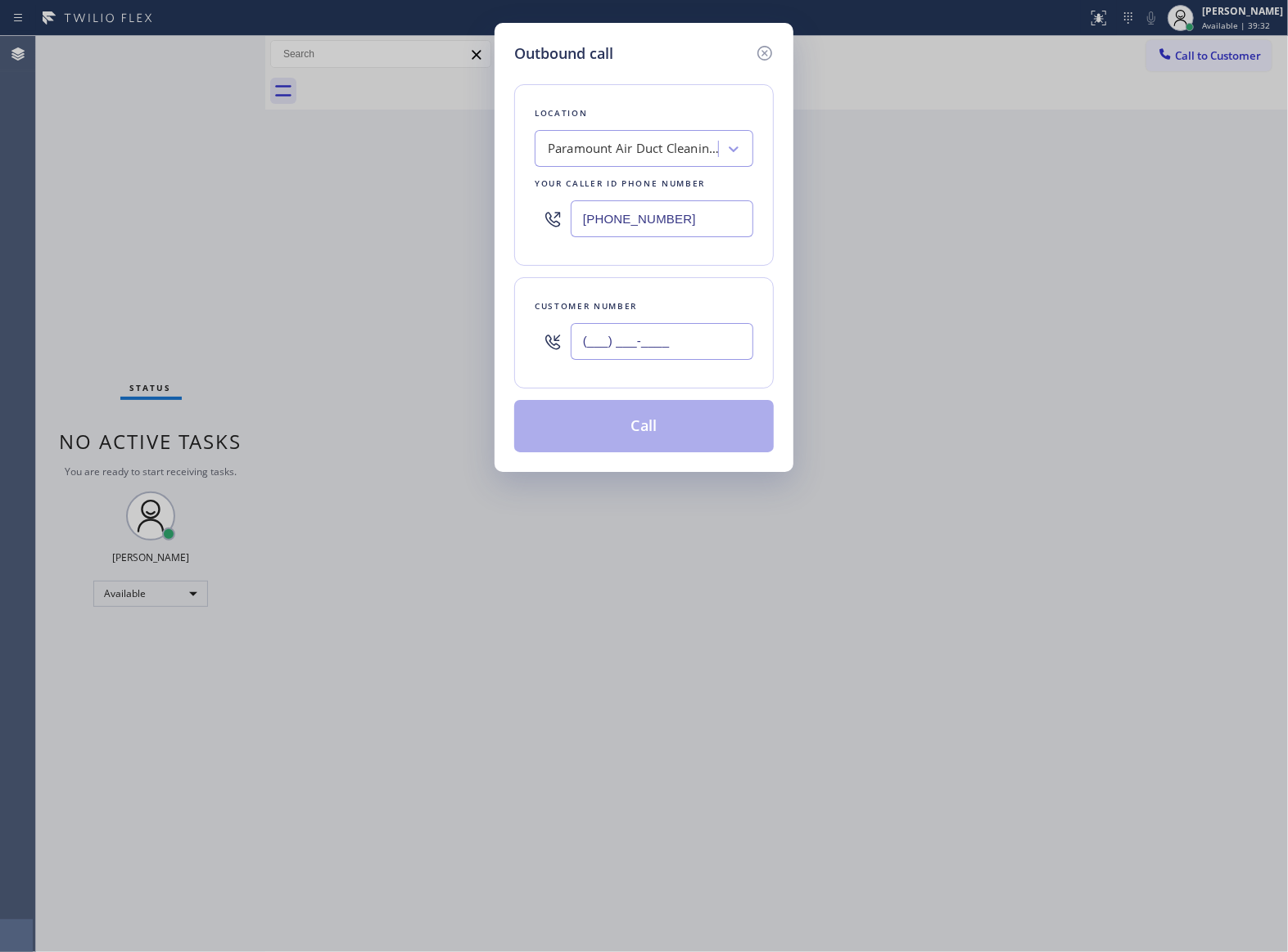
click at [667, 355] on input "(___) ___-____" at bounding box center [662, 342] width 182 height 37
paste input "310) 743-3879"
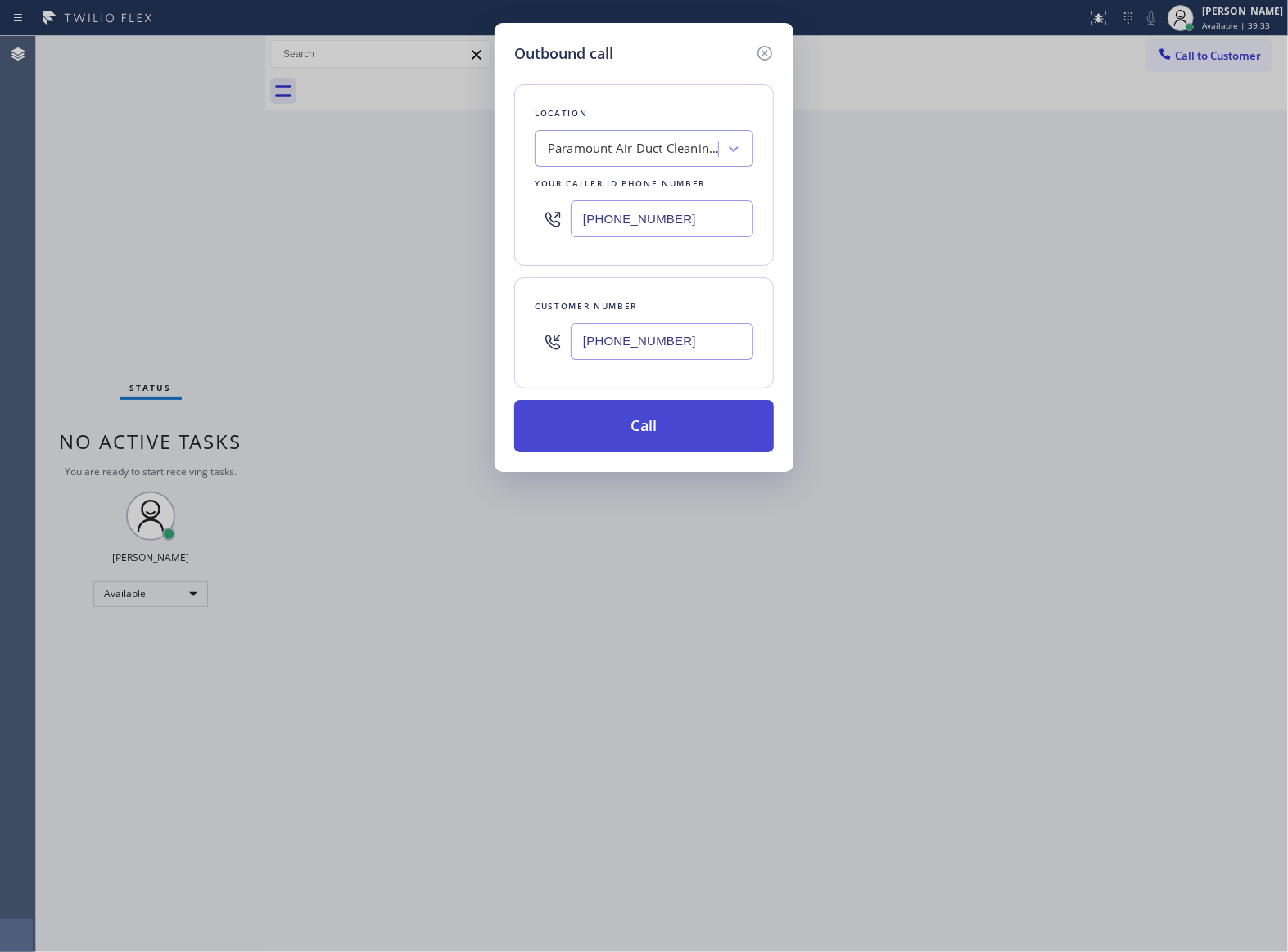
type input "[PHONE_NUMBER]"
click at [693, 426] on button "Call" at bounding box center [644, 426] width 260 height 52
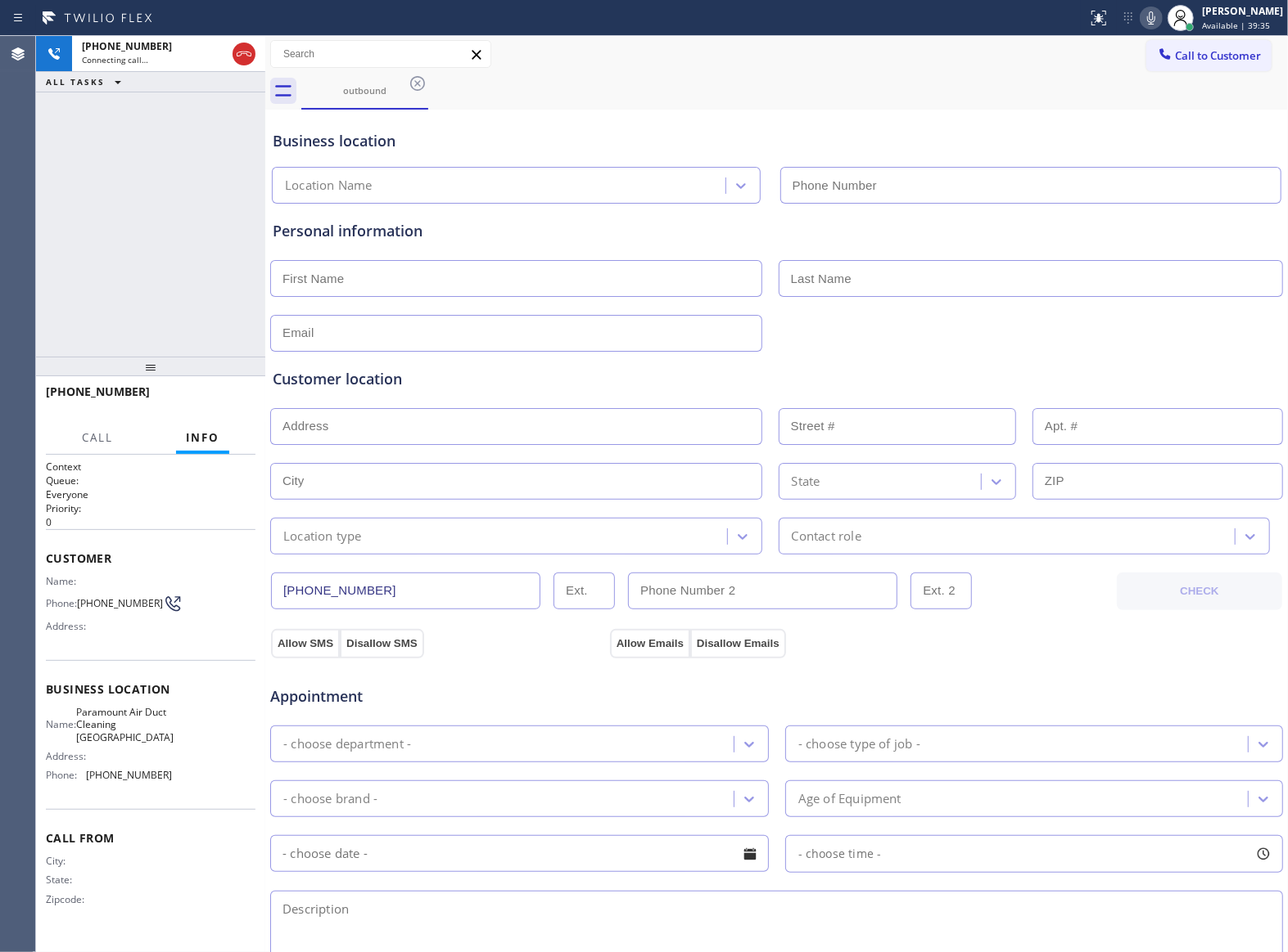
type input "[PHONE_NUMBER]"
click at [173, 229] on div "[PHONE_NUMBER] Connecting call… ALL TASKS ALL TASKS ACTIVE TASKS TASKS IN WRAP …" at bounding box center [151, 197] width 229 height 321
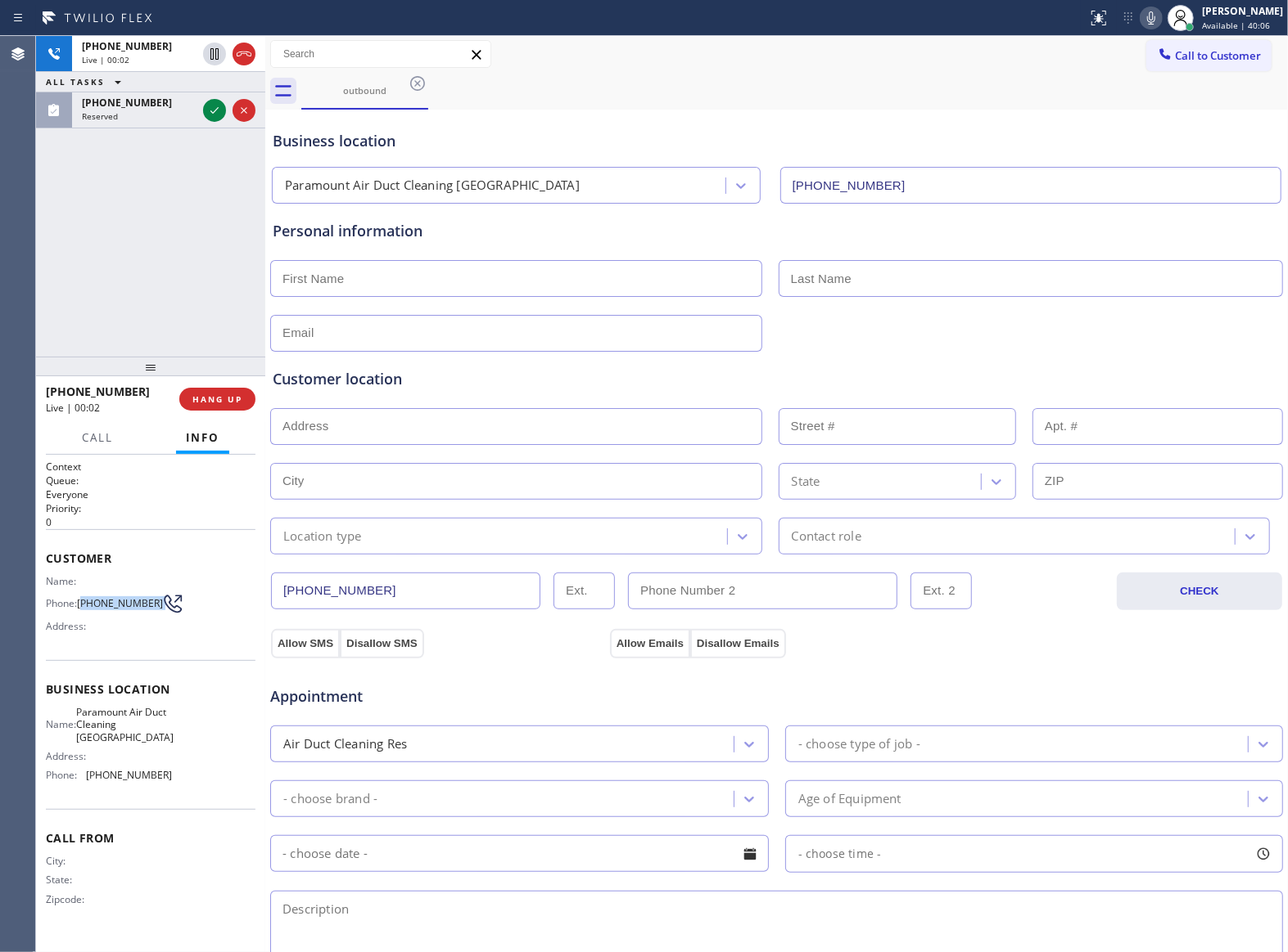
drag, startPoint x: 86, startPoint y: 603, endPoint x: 159, endPoint y: 607, distance: 73.1
click at [159, 607] on div "Phone: [PHONE_NUMBER]" at bounding box center [109, 604] width 126 height 20
click at [215, 103] on icon at bounding box center [215, 111] width 20 height 20
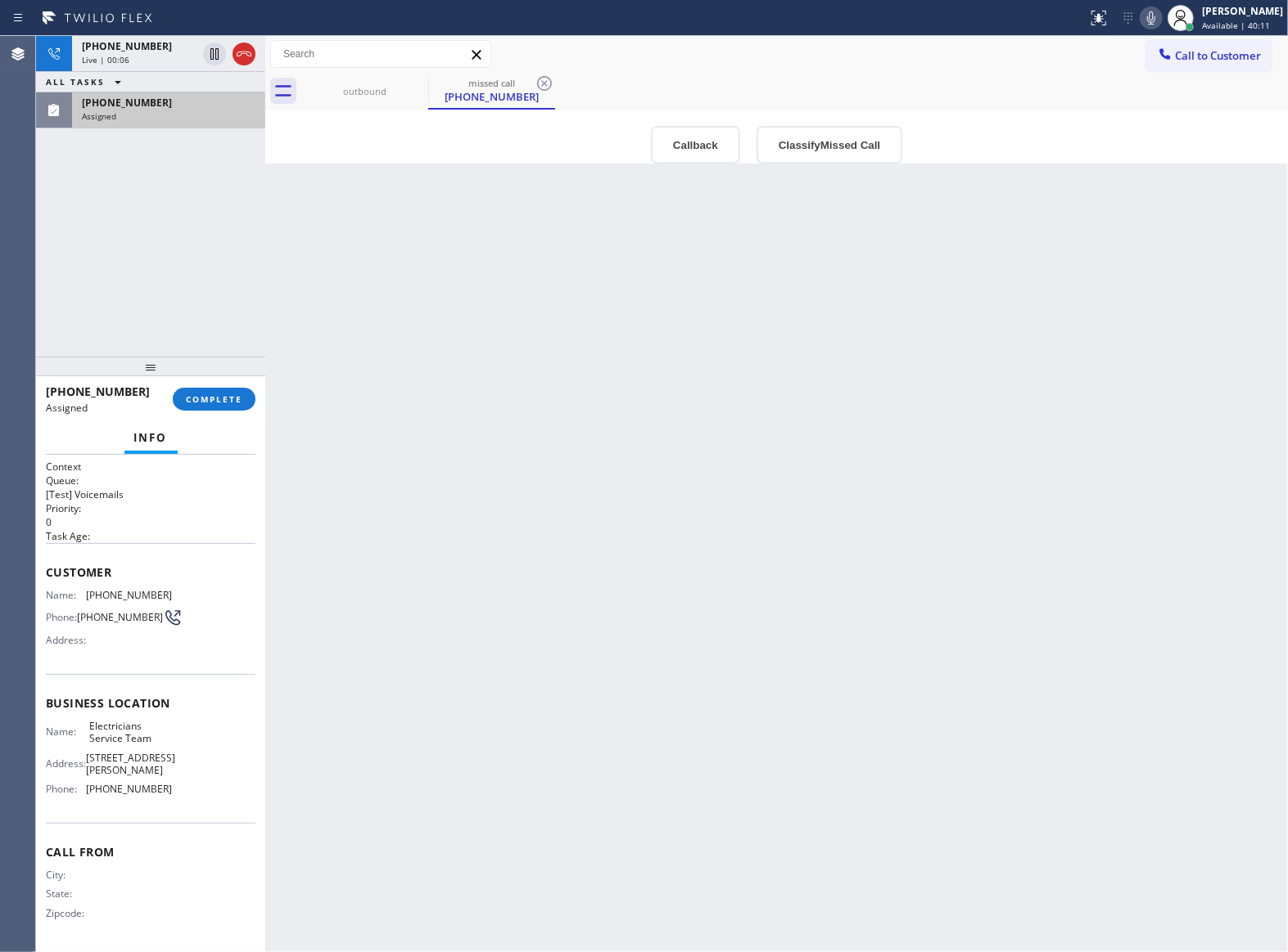
click at [115, 646] on div "Address:" at bounding box center [109, 640] width 126 height 13
drag, startPoint x: 115, startPoint y: 633, endPoint x: 80, endPoint y: 620, distance: 37.3
click at [80, 620] on span "[PHONE_NUMBER]" at bounding box center [119, 618] width 86 height 13
click at [352, 99] on div "outbound" at bounding box center [364, 91] width 124 height 37
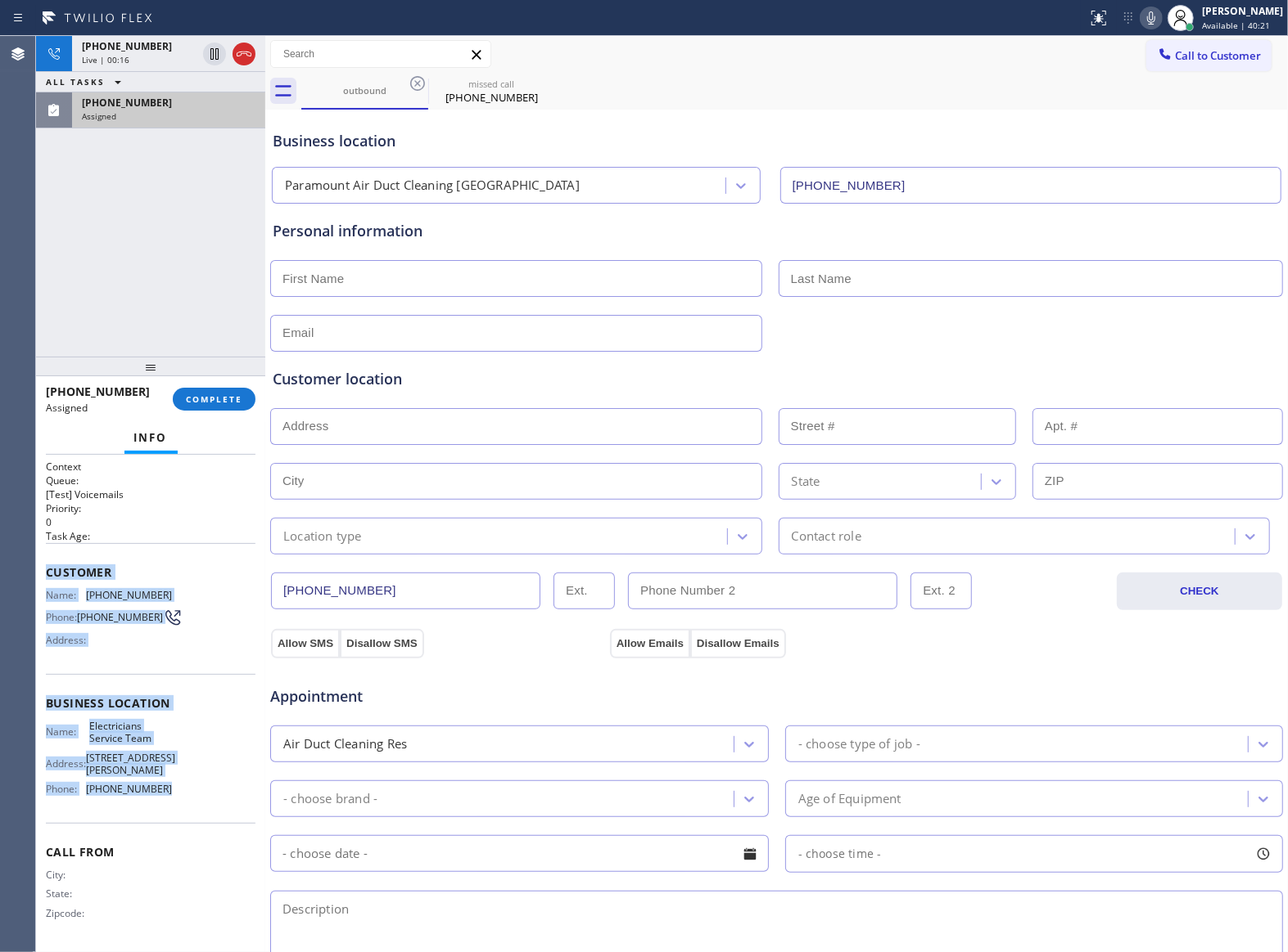
drag, startPoint x: 164, startPoint y: 802, endPoint x: 49, endPoint y: 562, distance: 266.1
click at [49, 562] on div "Context Queue: [Test] Voicemails Priority: 0 Task Age: Customer Name: [PHONE_NU…" at bounding box center [151, 703] width 209 height 488
drag, startPoint x: 120, startPoint y: 59, endPoint x: 207, endPoint y: 299, distance: 255.3
click at [120, 59] on span "Live | 00:20" at bounding box center [106, 60] width 48 height 12
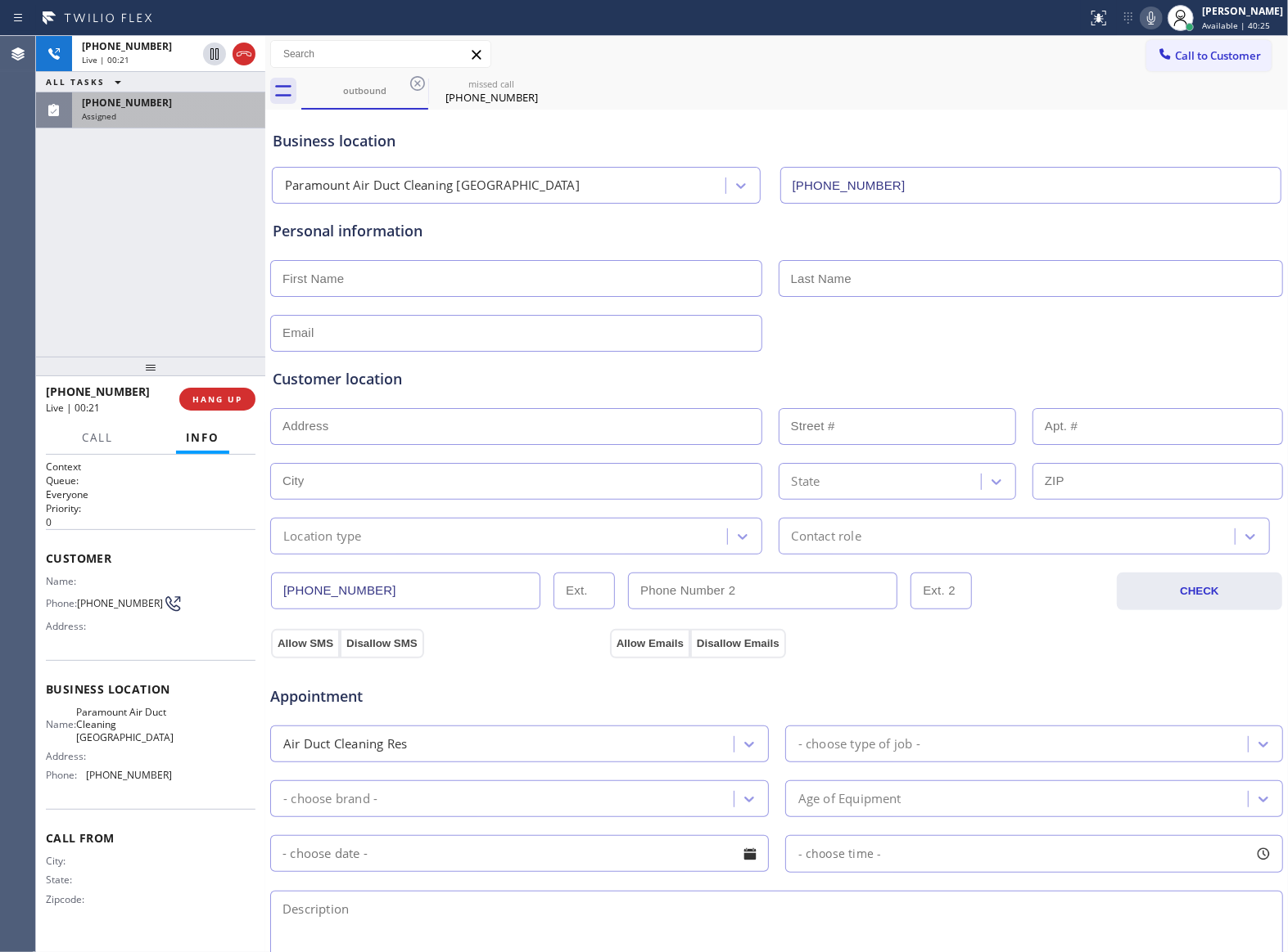
click at [183, 783] on div "Name: Paramount Air Duct Cleaning [GEOGRAPHIC_DATA] Address: Phone: [PHONE_NUMB…" at bounding box center [151, 747] width 209 height 83
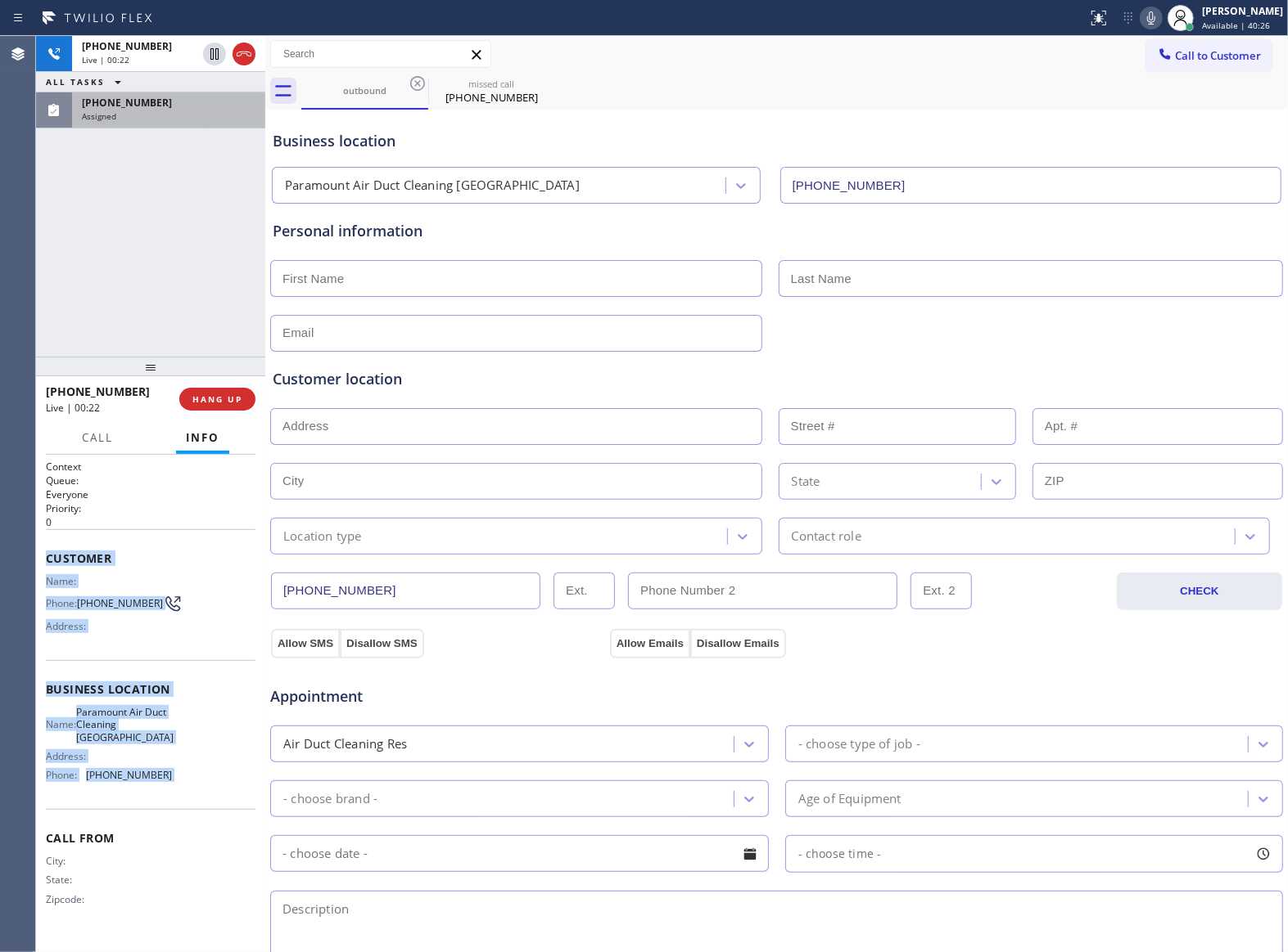
drag, startPoint x: 183, startPoint y: 784, endPoint x: 51, endPoint y: 556, distance: 263.5
click at [51, 556] on div "Context Queue: Everyone Priority: 0 Customer Name: Phone: [PHONE_NUMBER] Addres…" at bounding box center [151, 697] width 209 height 474
click at [225, 400] on span "HANG UP" at bounding box center [216, 399] width 50 height 12
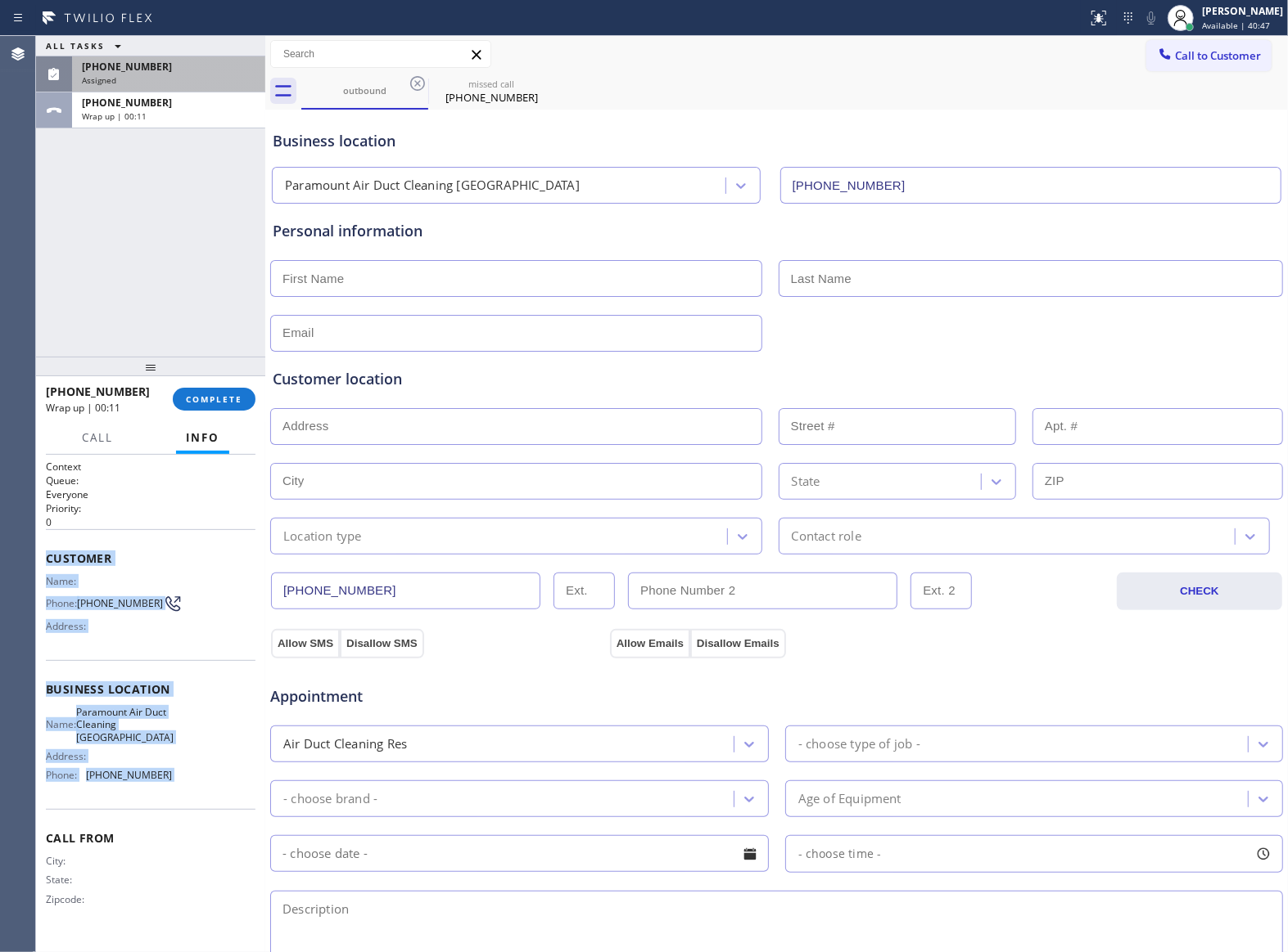
drag, startPoint x: 1215, startPoint y: 54, endPoint x: 884, endPoint y: 177, distance: 353.1
click at [1197, 62] on span "Call to Customer" at bounding box center [1217, 56] width 86 height 14
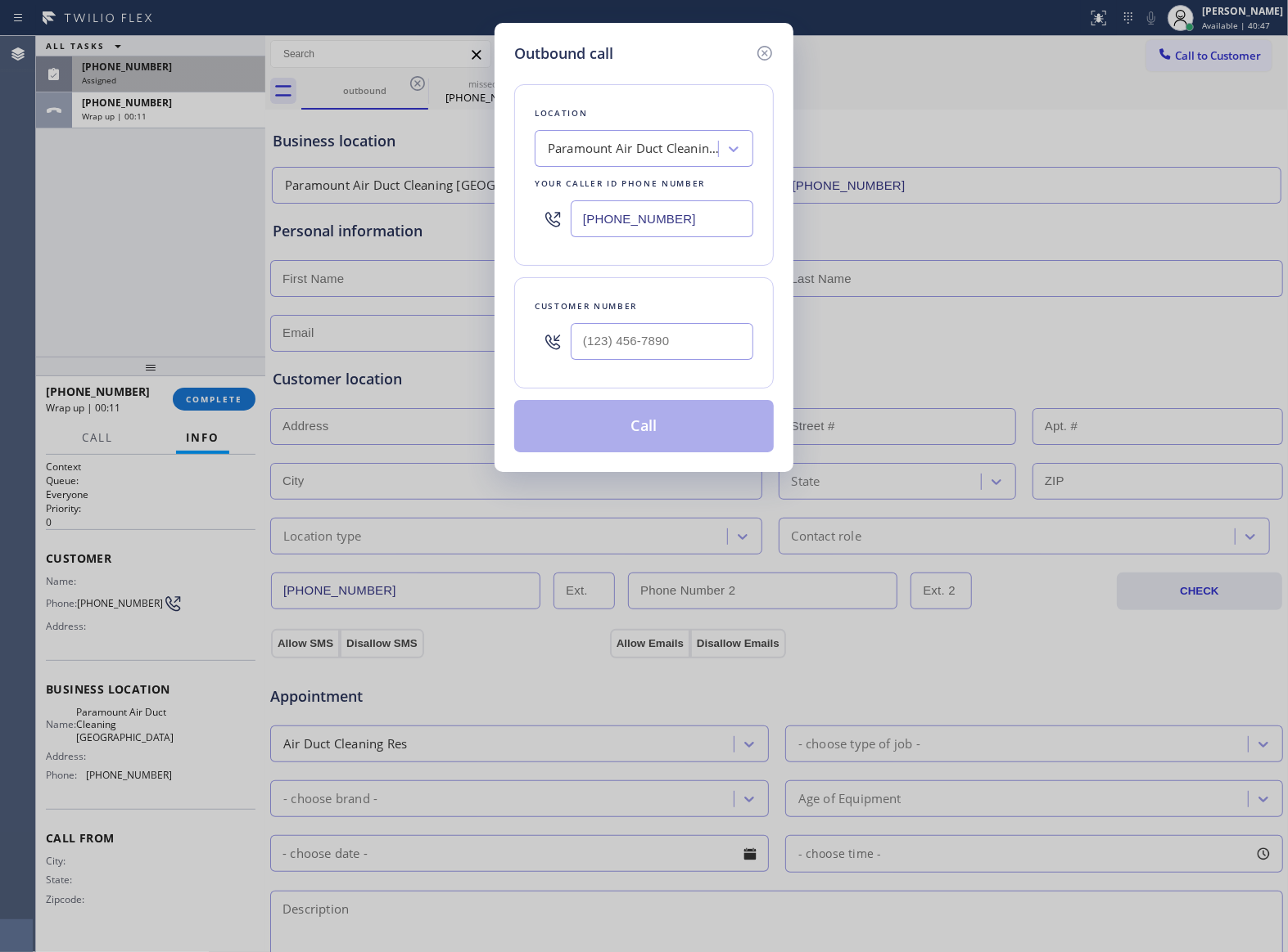
click at [596, 240] on div "[PHONE_NUMBER]" at bounding box center [644, 218] width 218 height 53
click at [601, 219] on input "[PHONE_NUMBER]" at bounding box center [662, 218] width 182 height 37
paste input "800) 568-8664"
type input "[PHONE_NUMBER]"
click at [649, 327] on input "(___) ___-____" at bounding box center [662, 342] width 182 height 37
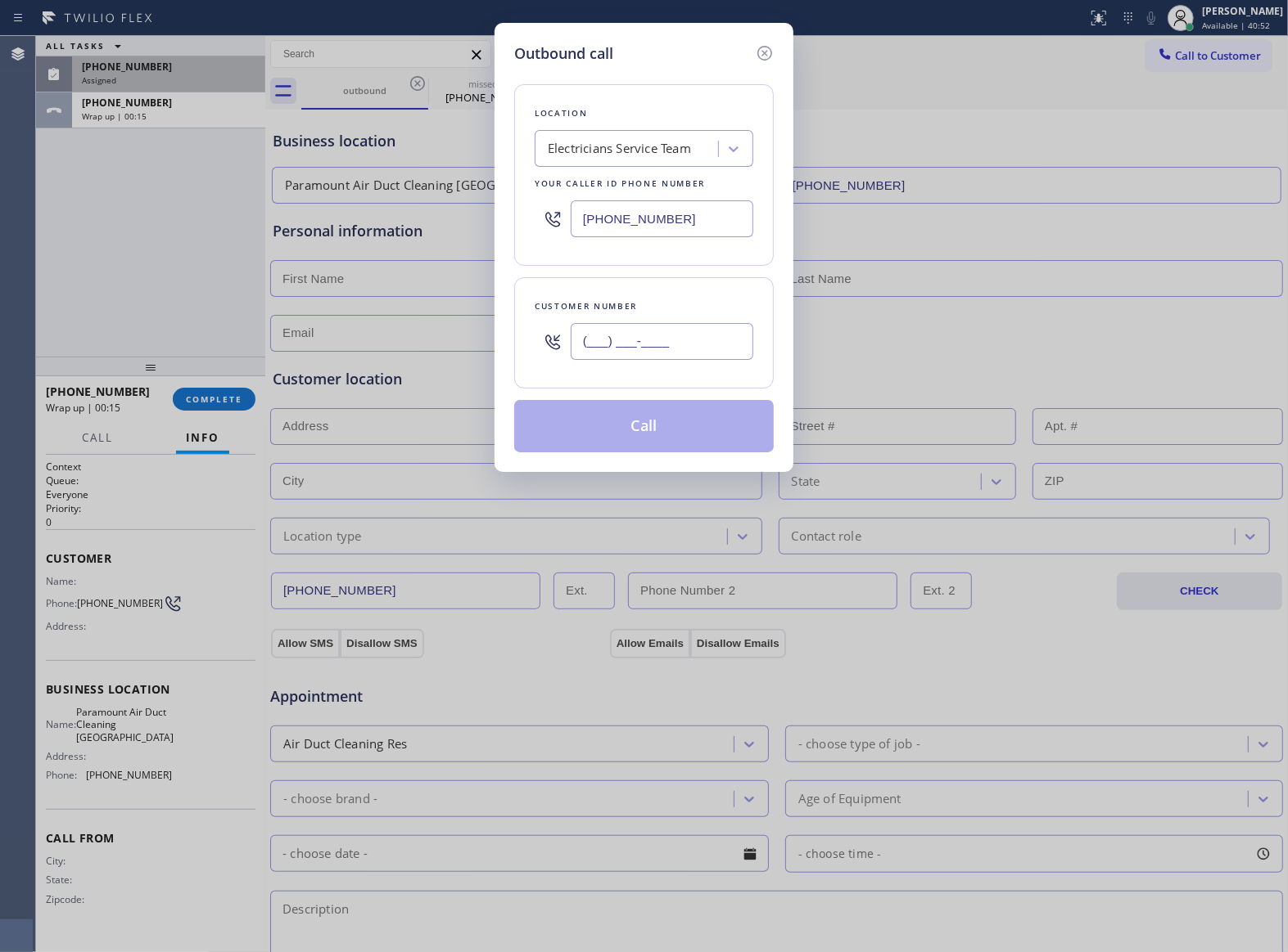
paste input "878) 333-6103"
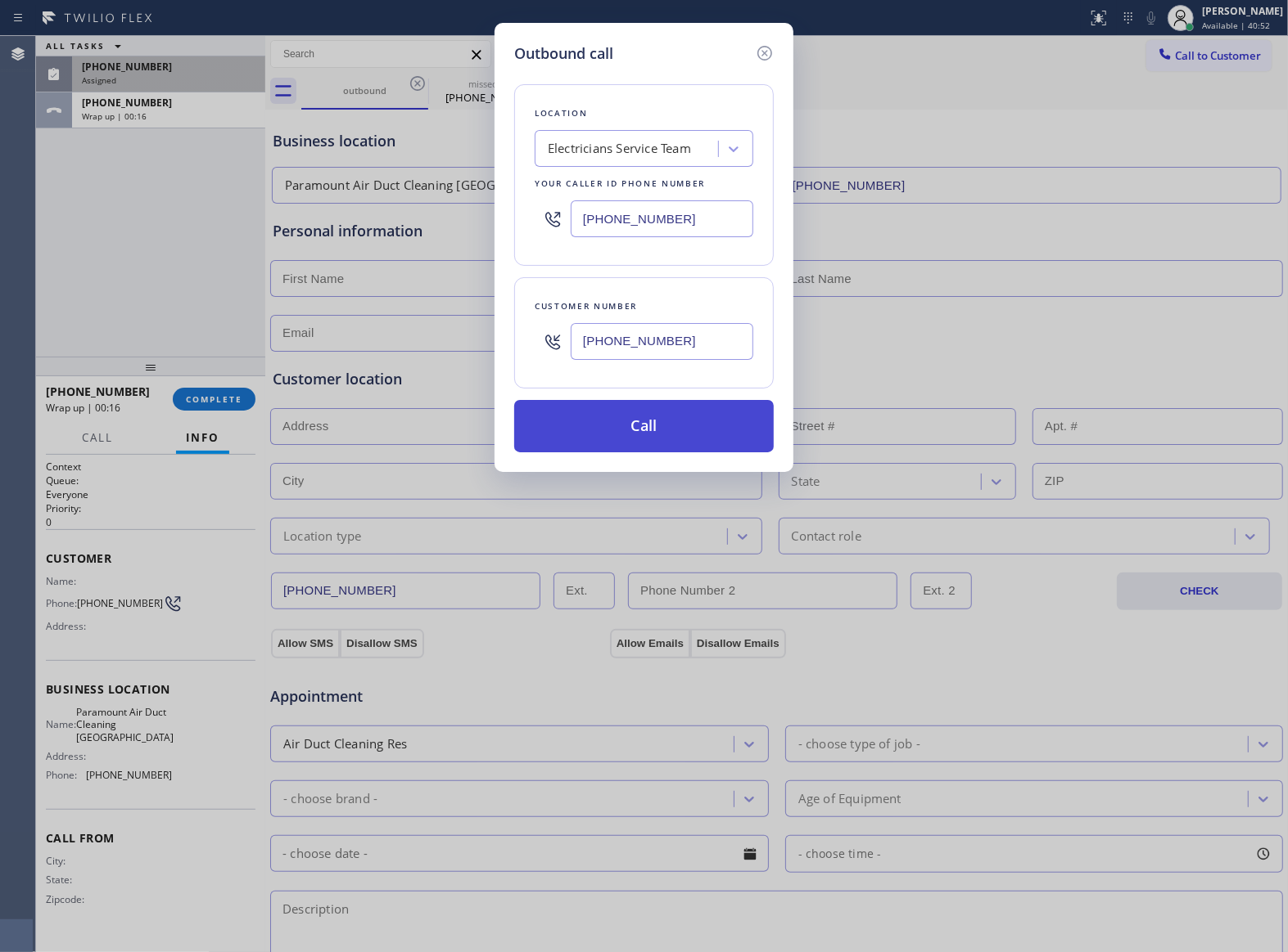
type input "[PHONE_NUMBER]"
click at [633, 439] on button "Call" at bounding box center [644, 426] width 260 height 52
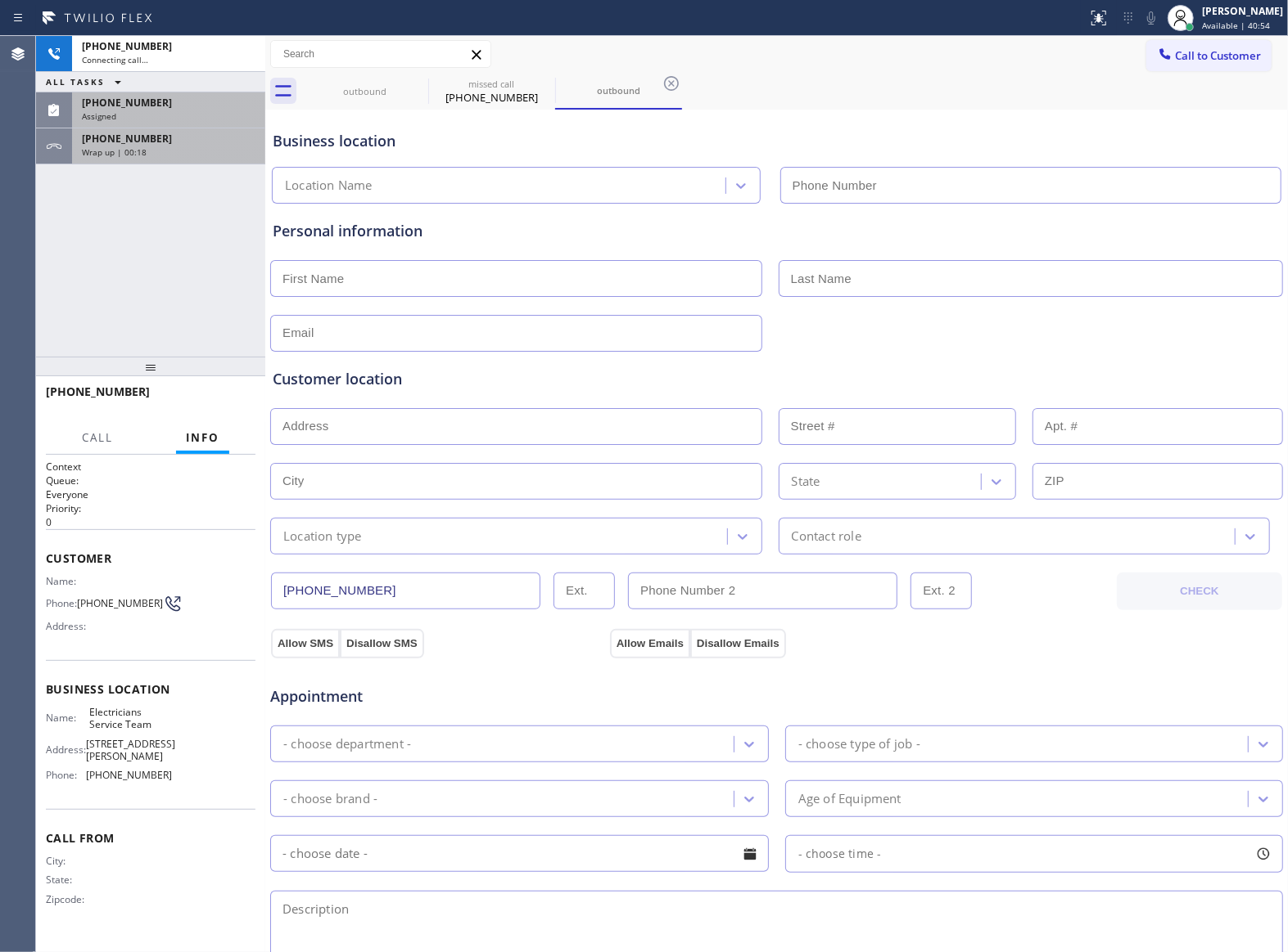
type input "[PHONE_NUMBER]"
click at [155, 128] on div "[PHONE_NUMBER] Wrap up | 00:18" at bounding box center [165, 146] width 187 height 36
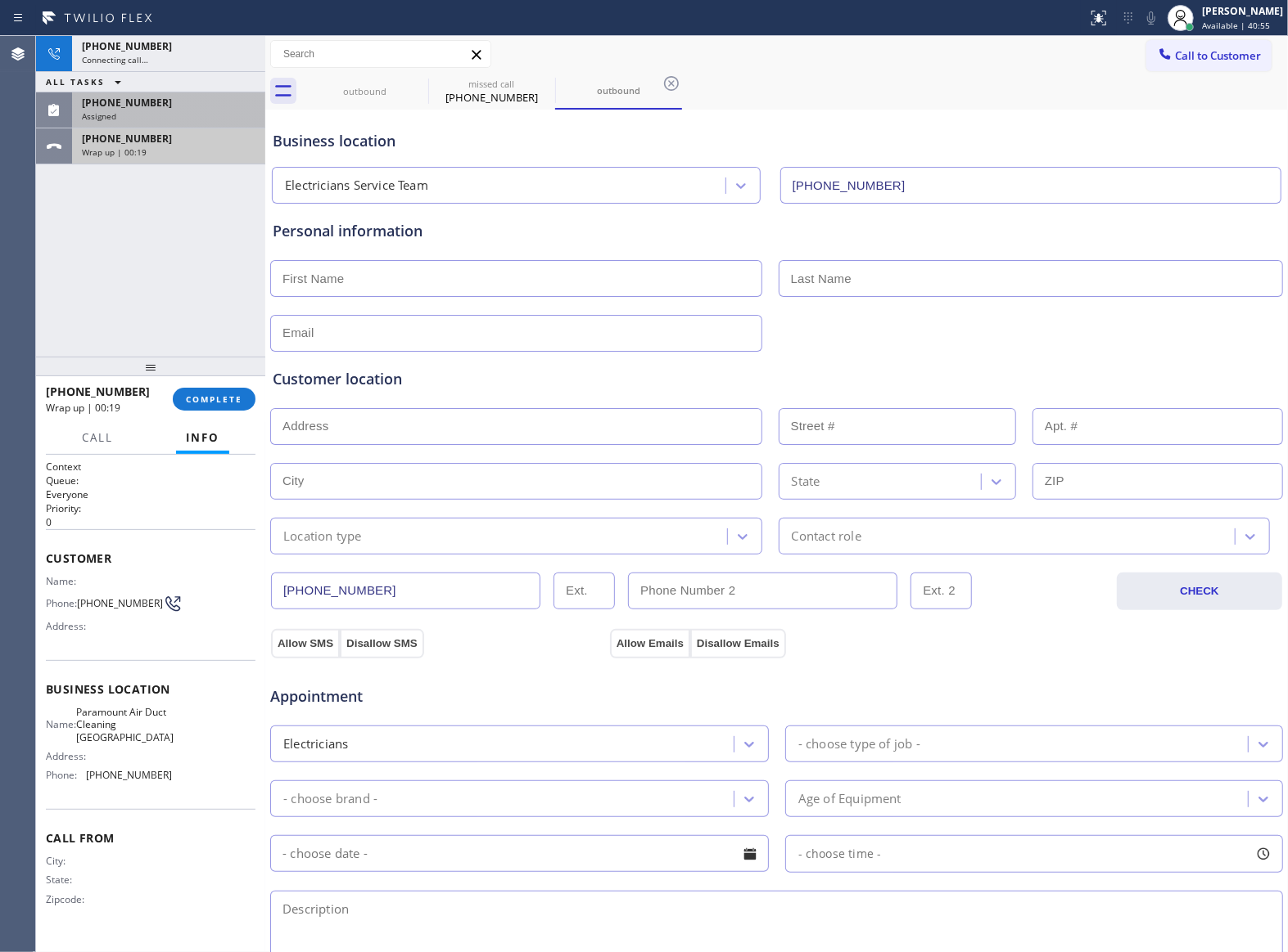
click at [148, 149] on div "Wrap up | 00:19" at bounding box center [169, 151] width 173 height 12
click at [205, 410] on button "COMPLETE" at bounding box center [215, 398] width 83 height 23
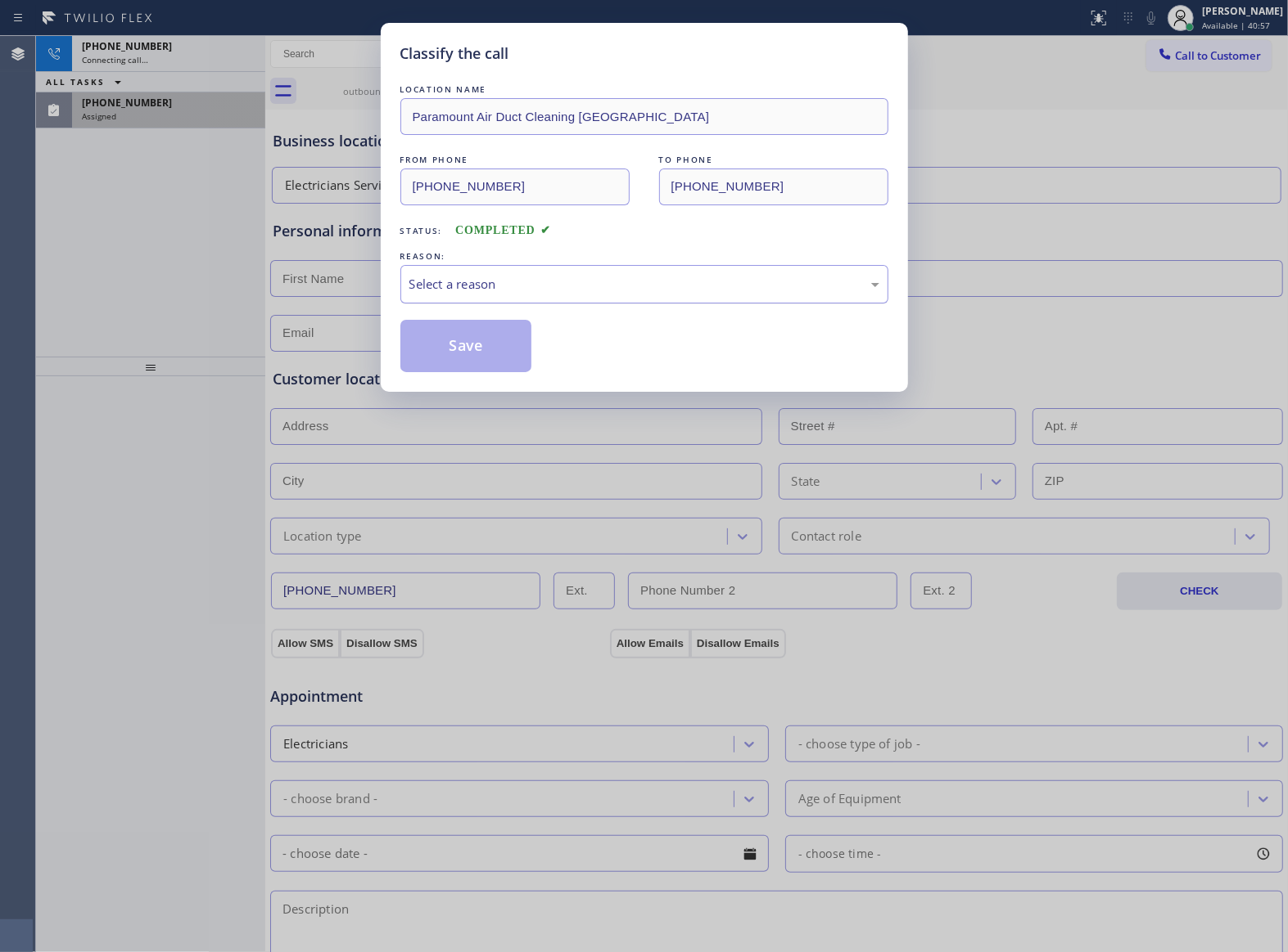
click at [571, 273] on div "Select a reason" at bounding box center [644, 284] width 488 height 39
click at [495, 344] on button "Save" at bounding box center [466, 346] width 132 height 52
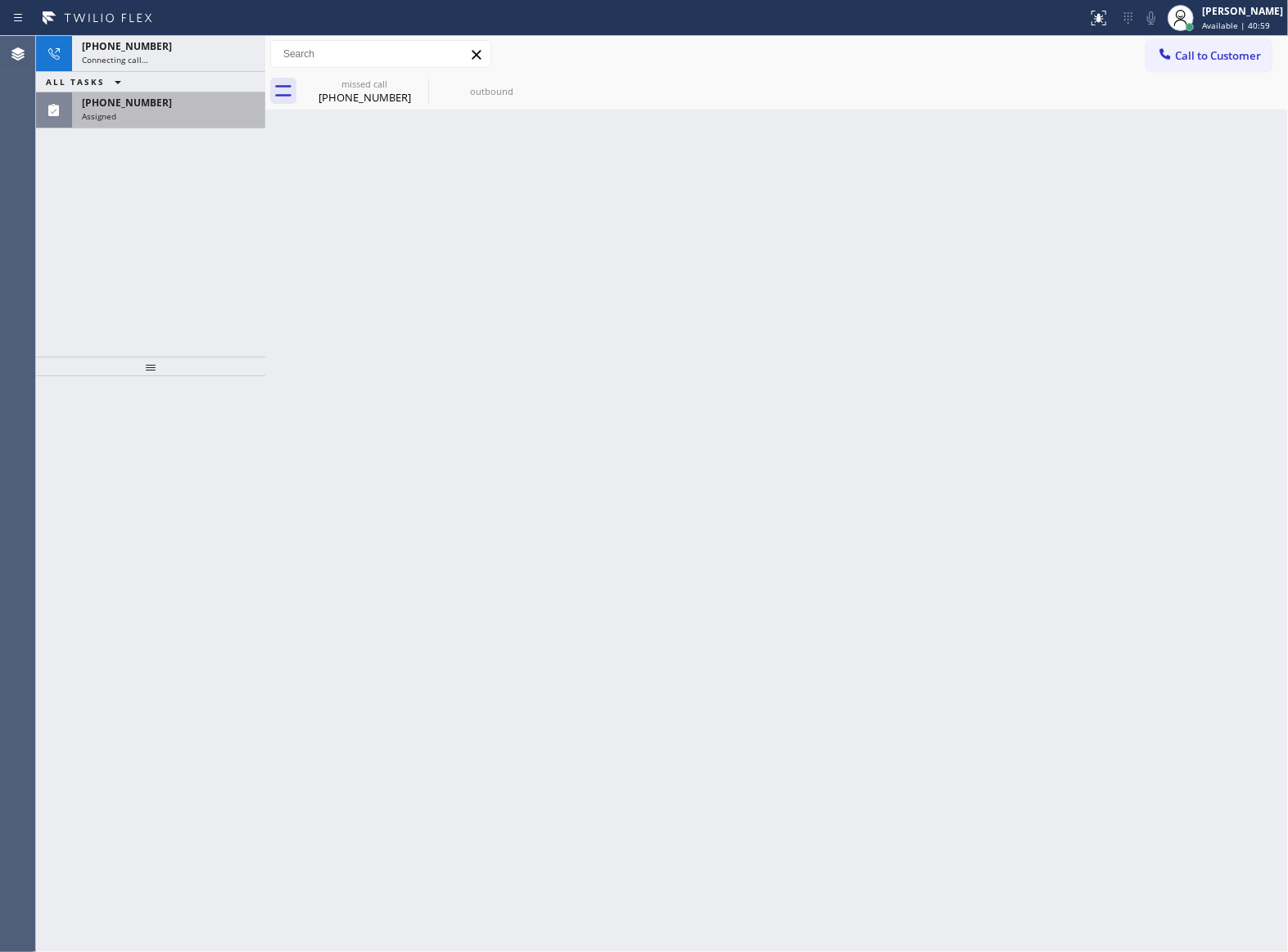
click at [152, 111] on div "Assigned" at bounding box center [169, 116] width 173 height 12
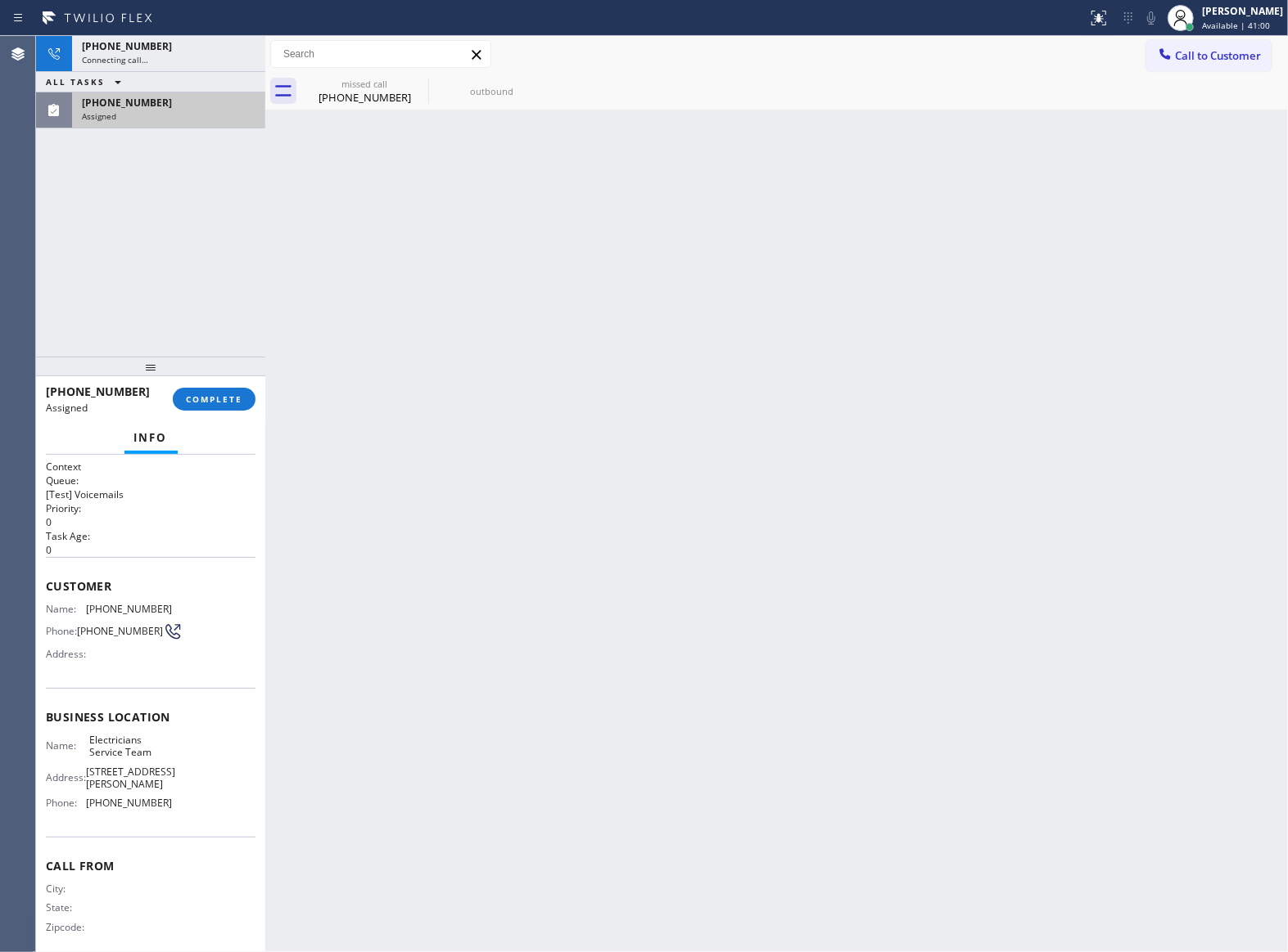
click at [217, 414] on div "[PHONE_NUMBER] Assigned COMPLETE" at bounding box center [151, 398] width 209 height 42
click at [215, 404] on button "COMPLETE" at bounding box center [215, 398] width 83 height 23
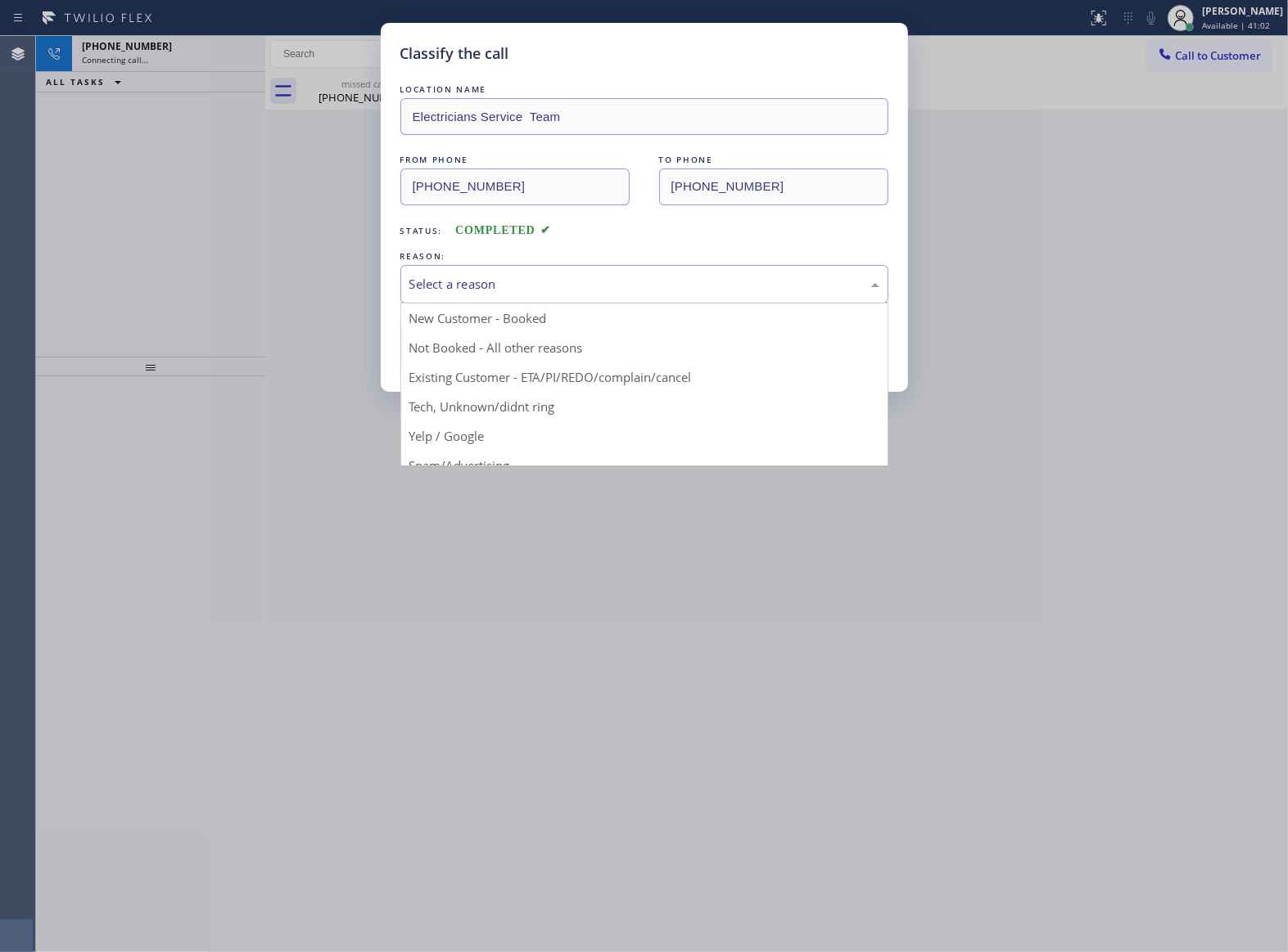
drag, startPoint x: 483, startPoint y: 265, endPoint x: 484, endPoint y: 296, distance: 31.0
click at [483, 273] on div "Select a reason" at bounding box center [644, 284] width 488 height 39
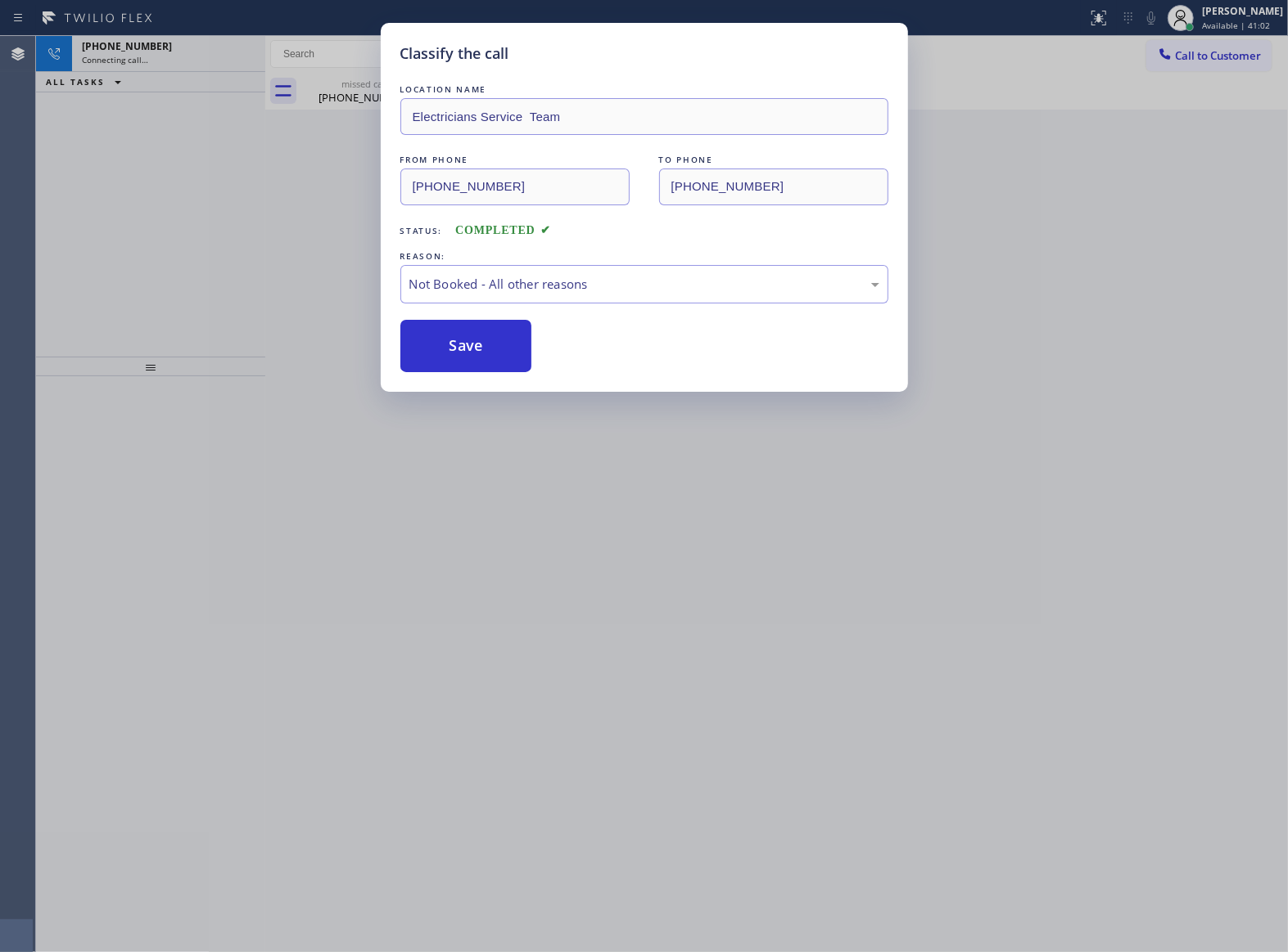
click at [465, 347] on button "Save" at bounding box center [466, 346] width 132 height 52
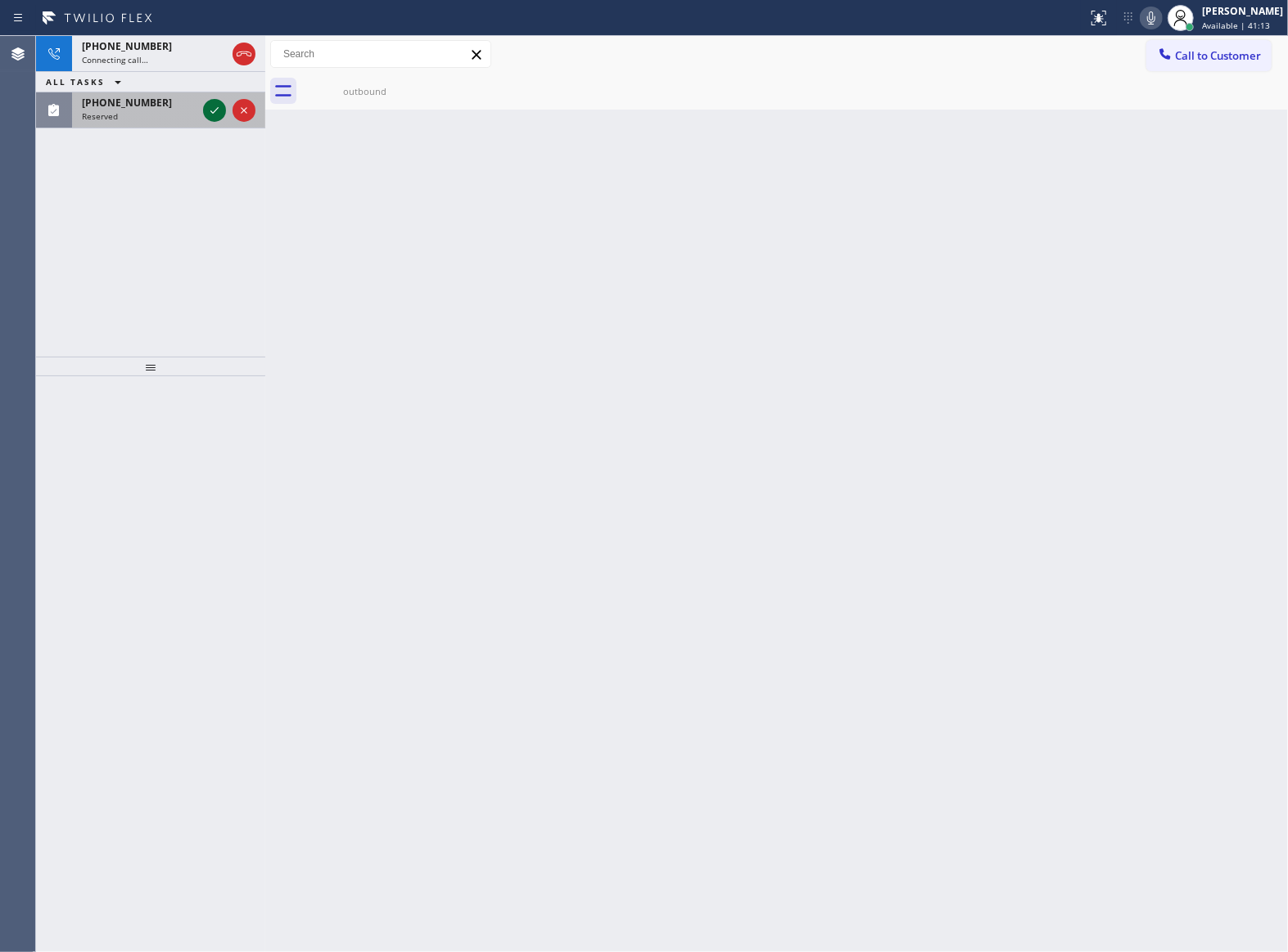
click at [219, 113] on icon at bounding box center [215, 111] width 20 height 20
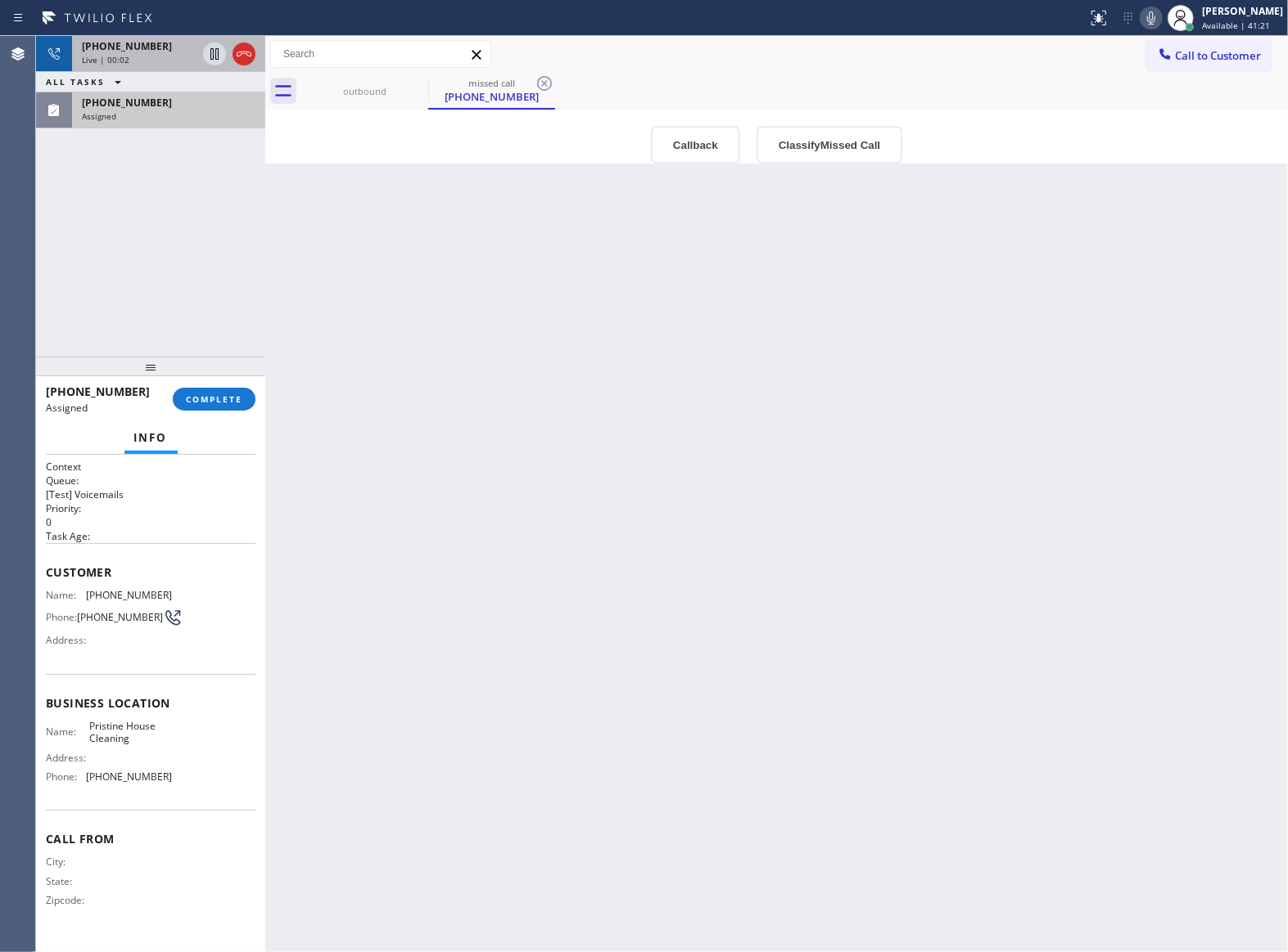
click at [120, 52] on span "[PHONE_NUMBER]" at bounding box center [127, 46] width 90 height 14
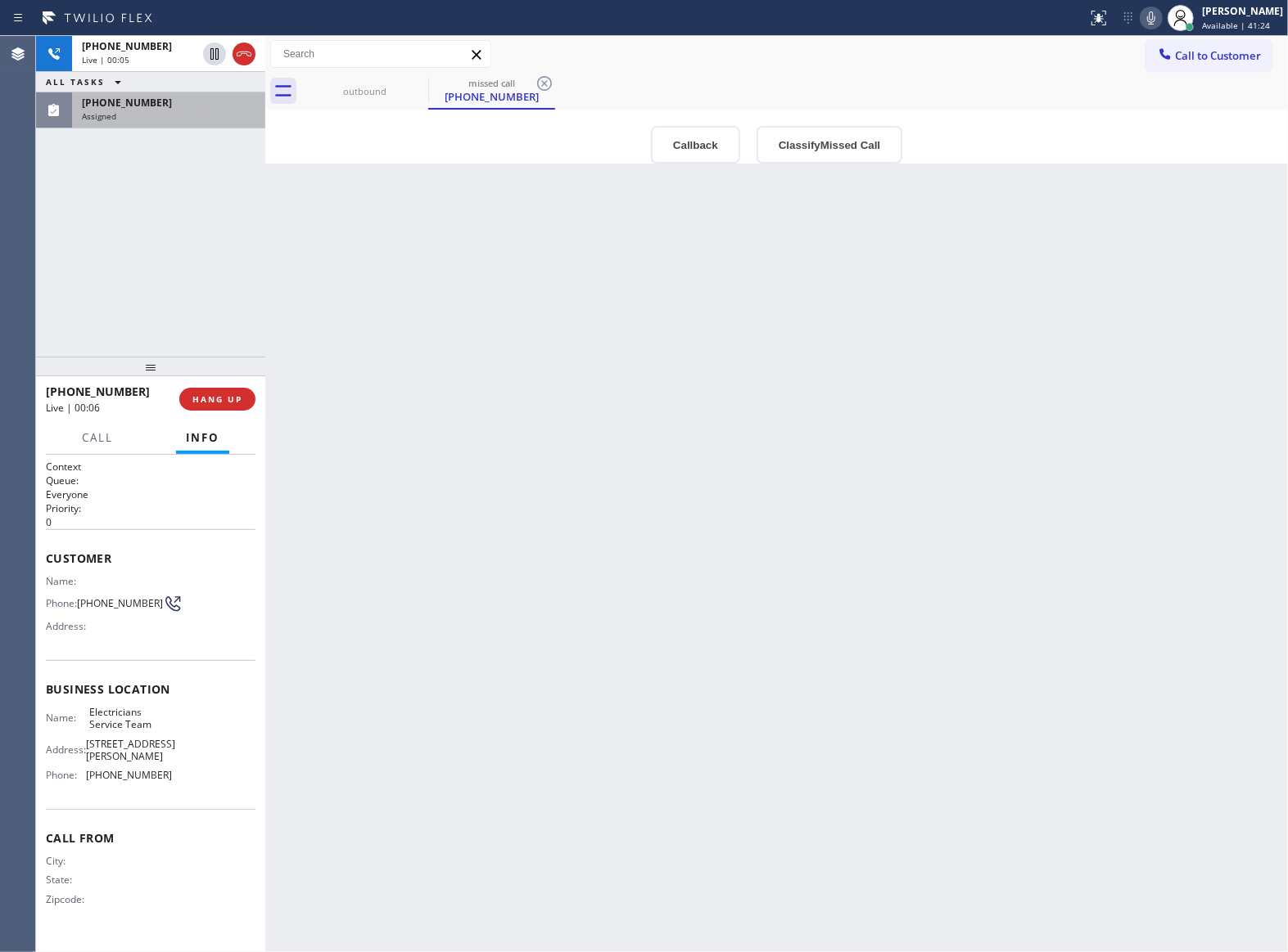
drag, startPoint x: 250, startPoint y: 54, endPoint x: 237, endPoint y: 72, distance: 22.2
click at [250, 54] on icon at bounding box center [244, 54] width 20 height 20
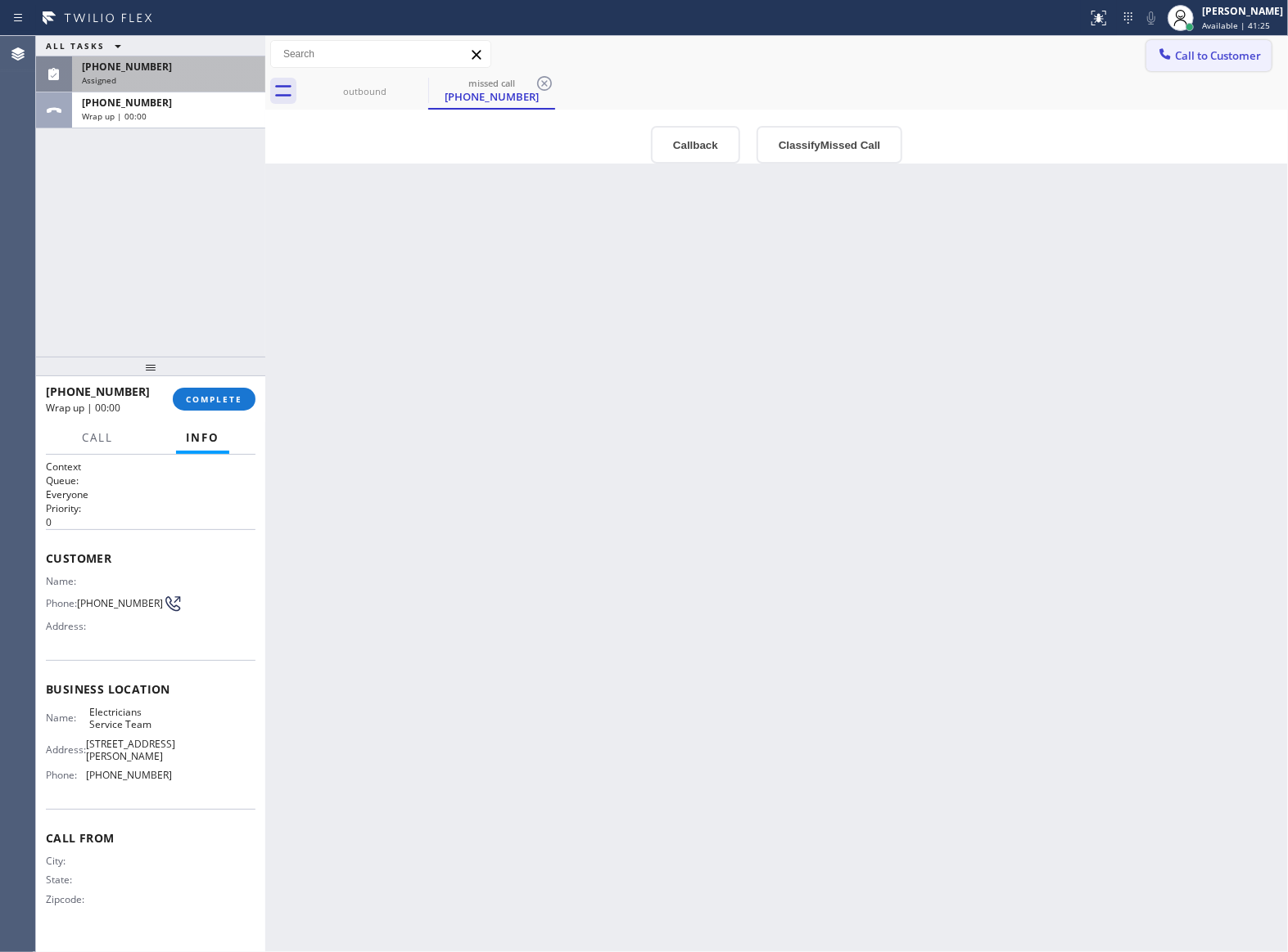
click at [1210, 60] on span "Call to Customer" at bounding box center [1217, 56] width 86 height 14
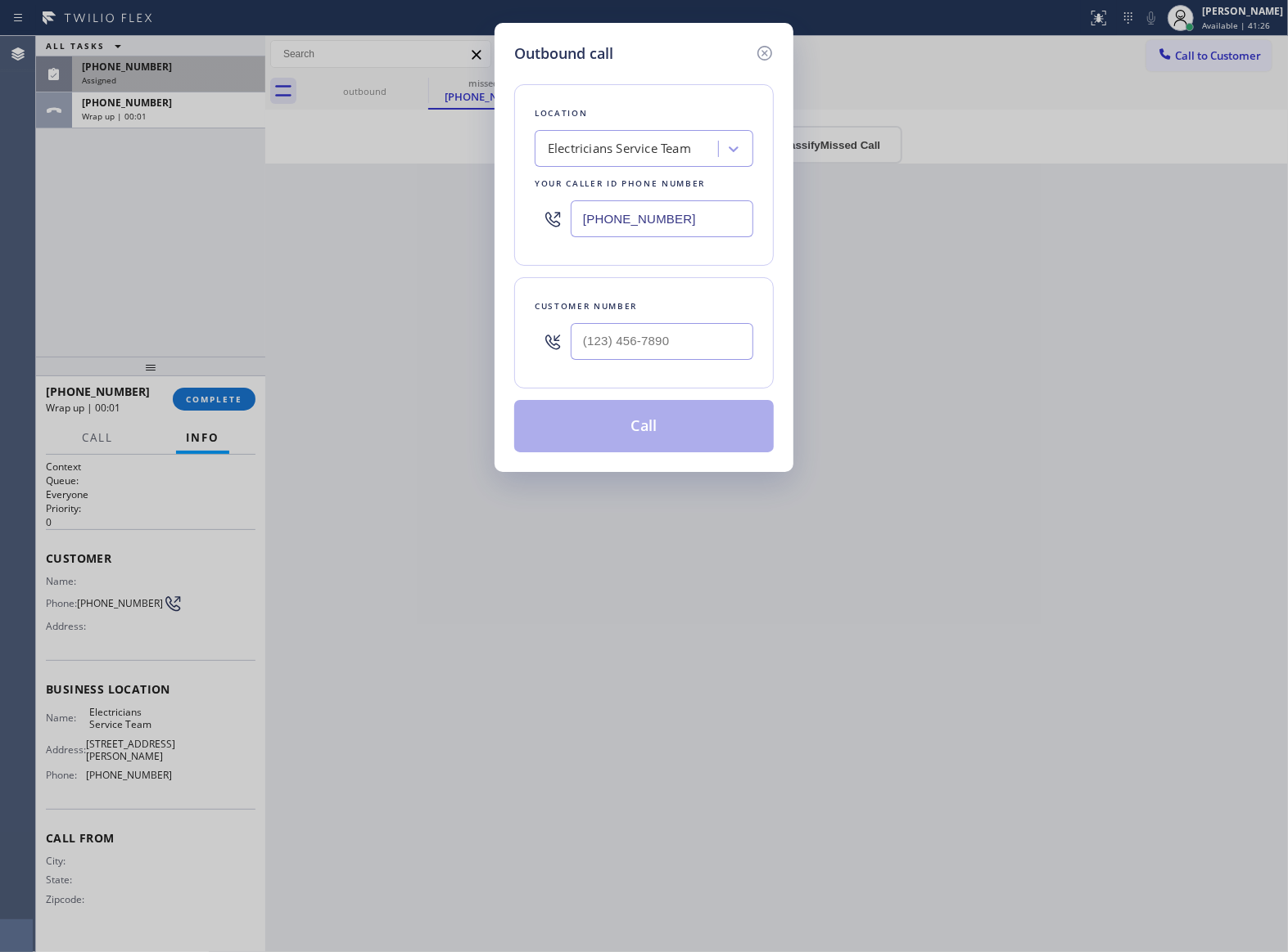
click at [633, 230] on input "[PHONE_NUMBER]" at bounding box center [662, 218] width 182 height 37
paste input "720) 408-2931"
type input "[PHONE_NUMBER]"
click at [645, 327] on input "(___) ___-____" at bounding box center [662, 342] width 182 height 37
paste input "720) 292-2682"
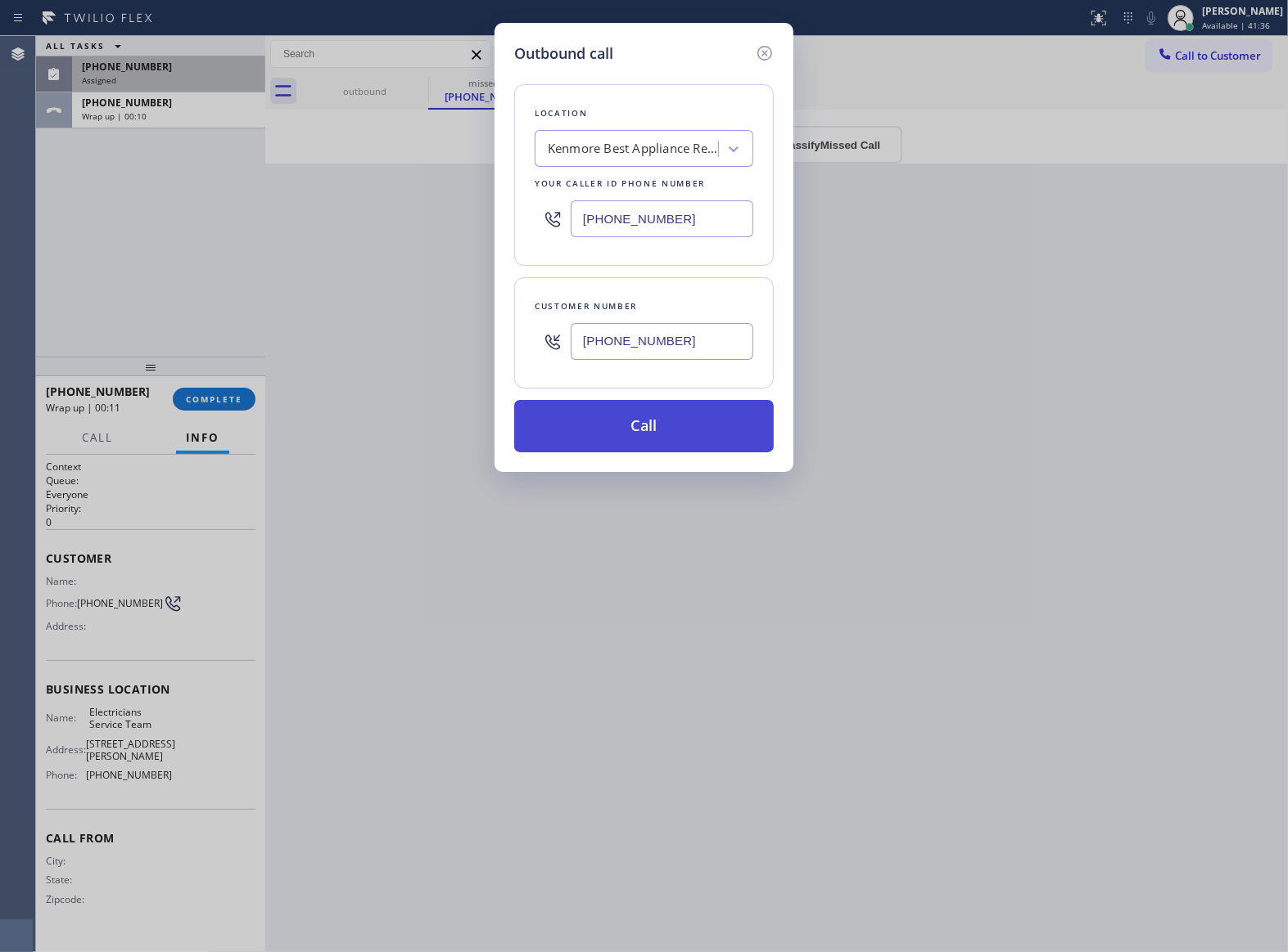
type input "[PHONE_NUMBER]"
click at [667, 423] on button "Call" at bounding box center [644, 426] width 260 height 52
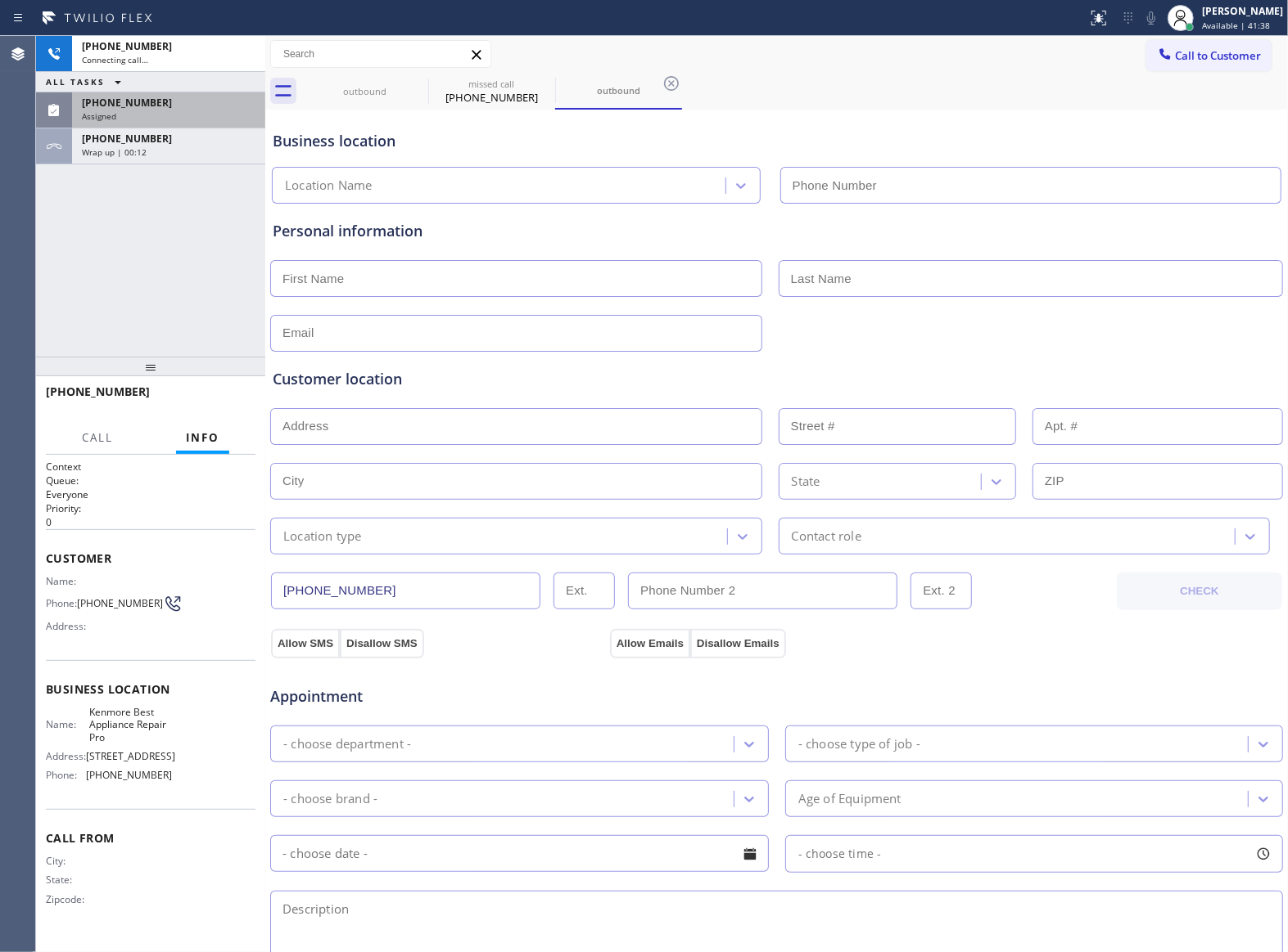
type input "[PHONE_NUMBER]"
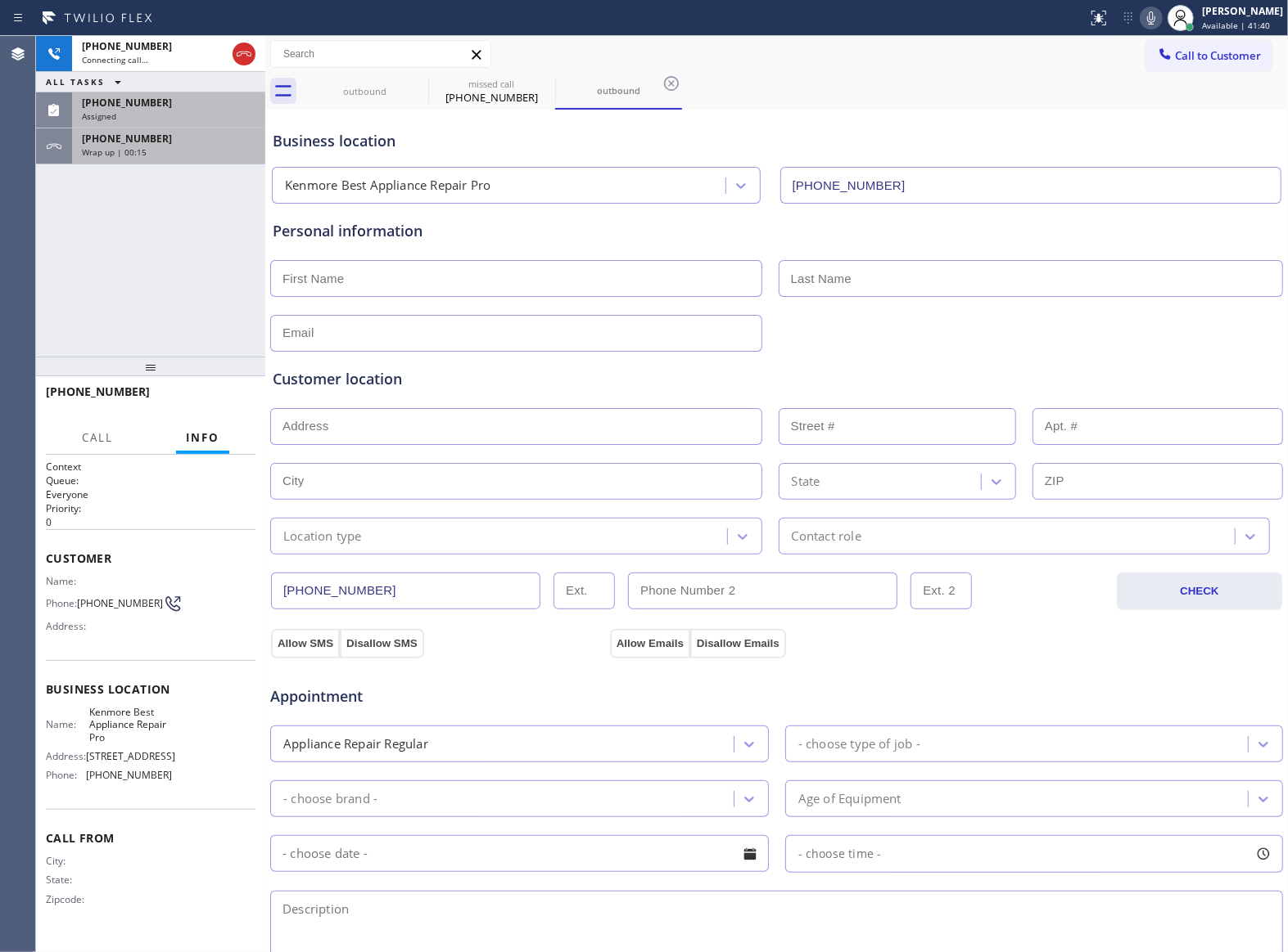
click at [93, 133] on span "[PHONE_NUMBER]" at bounding box center [127, 138] width 90 height 14
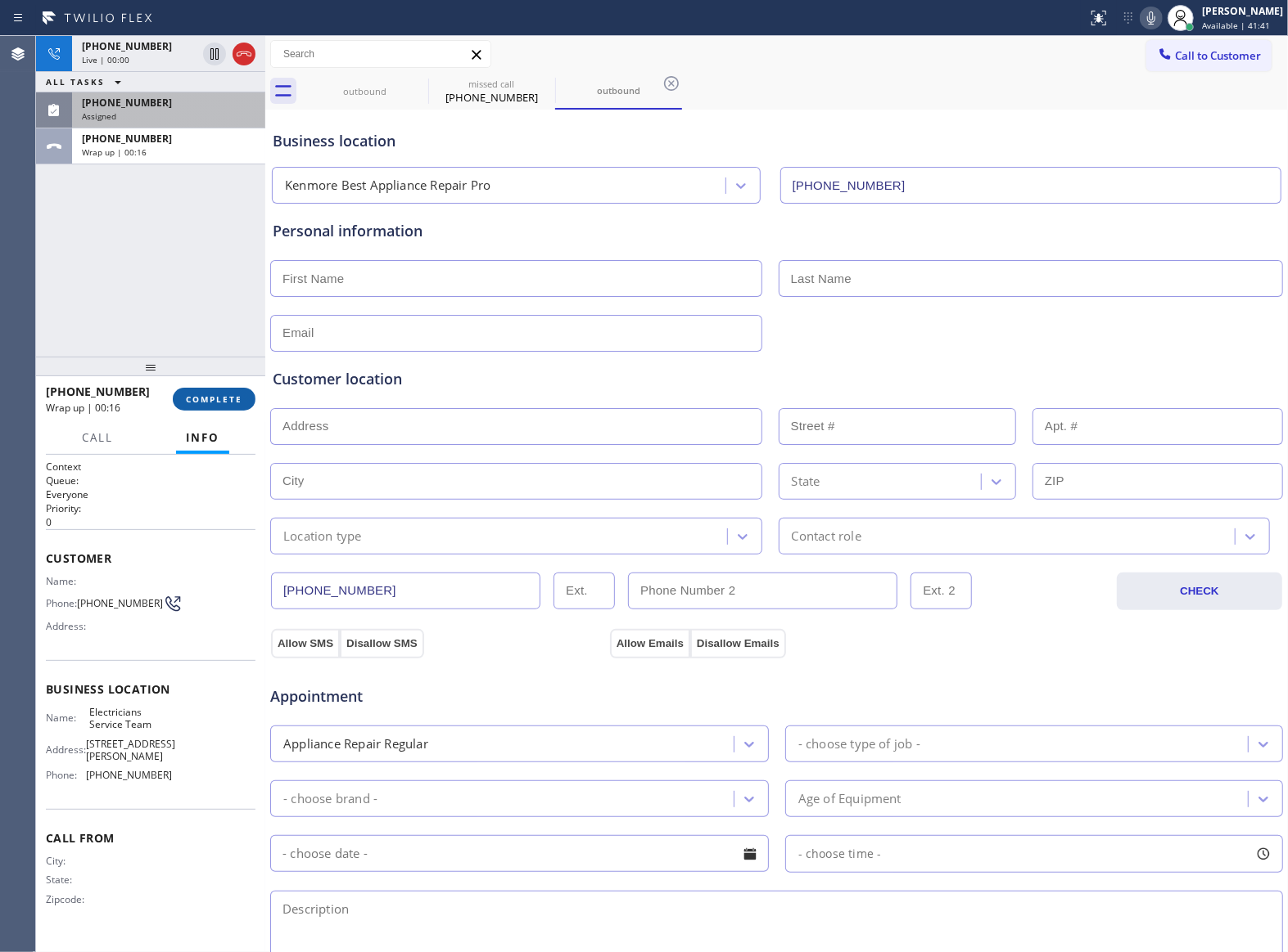
click at [214, 394] on span "COMPLETE" at bounding box center [214, 399] width 57 height 12
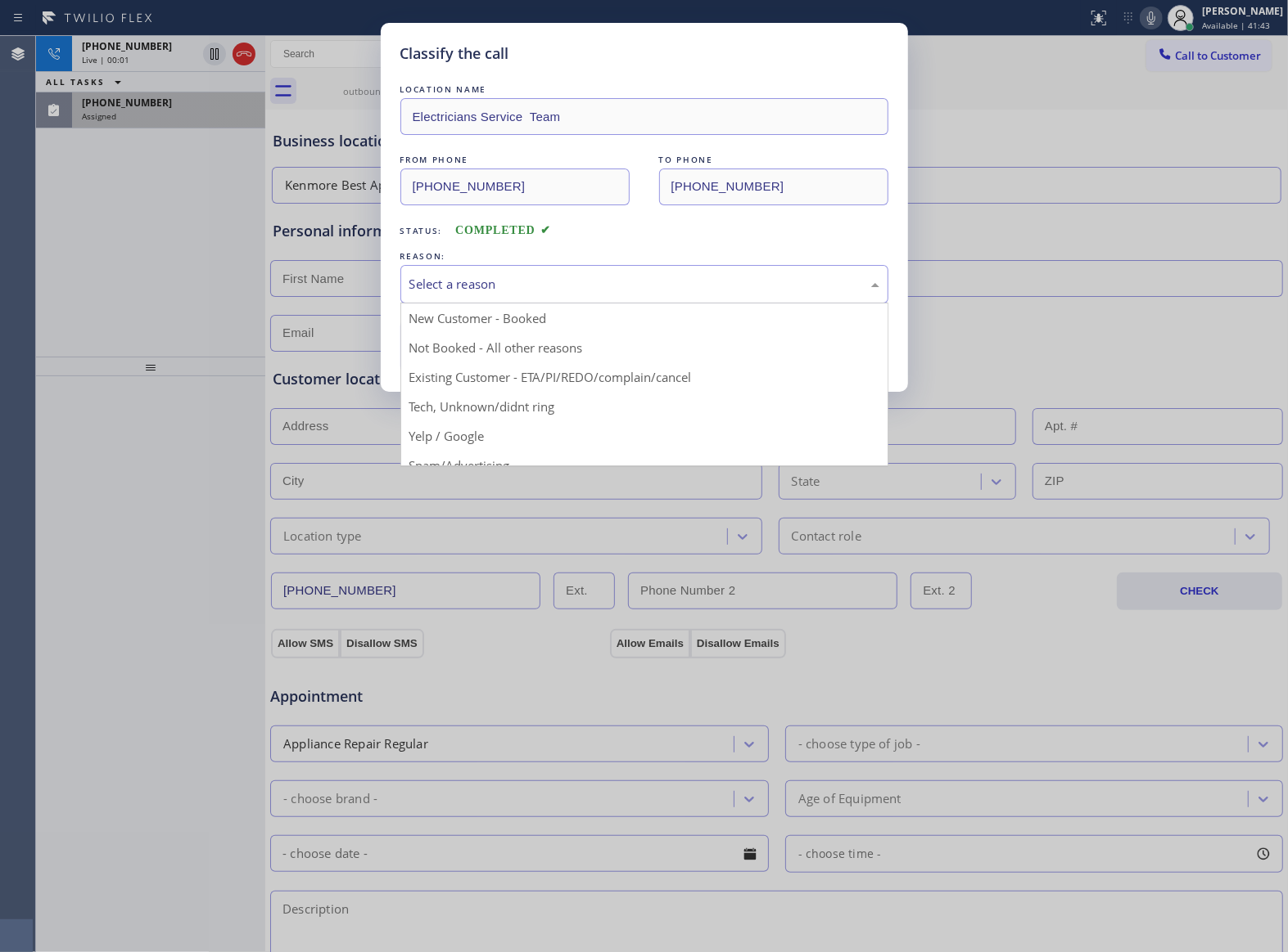
click at [486, 270] on div "Select a reason" at bounding box center [644, 284] width 488 height 39
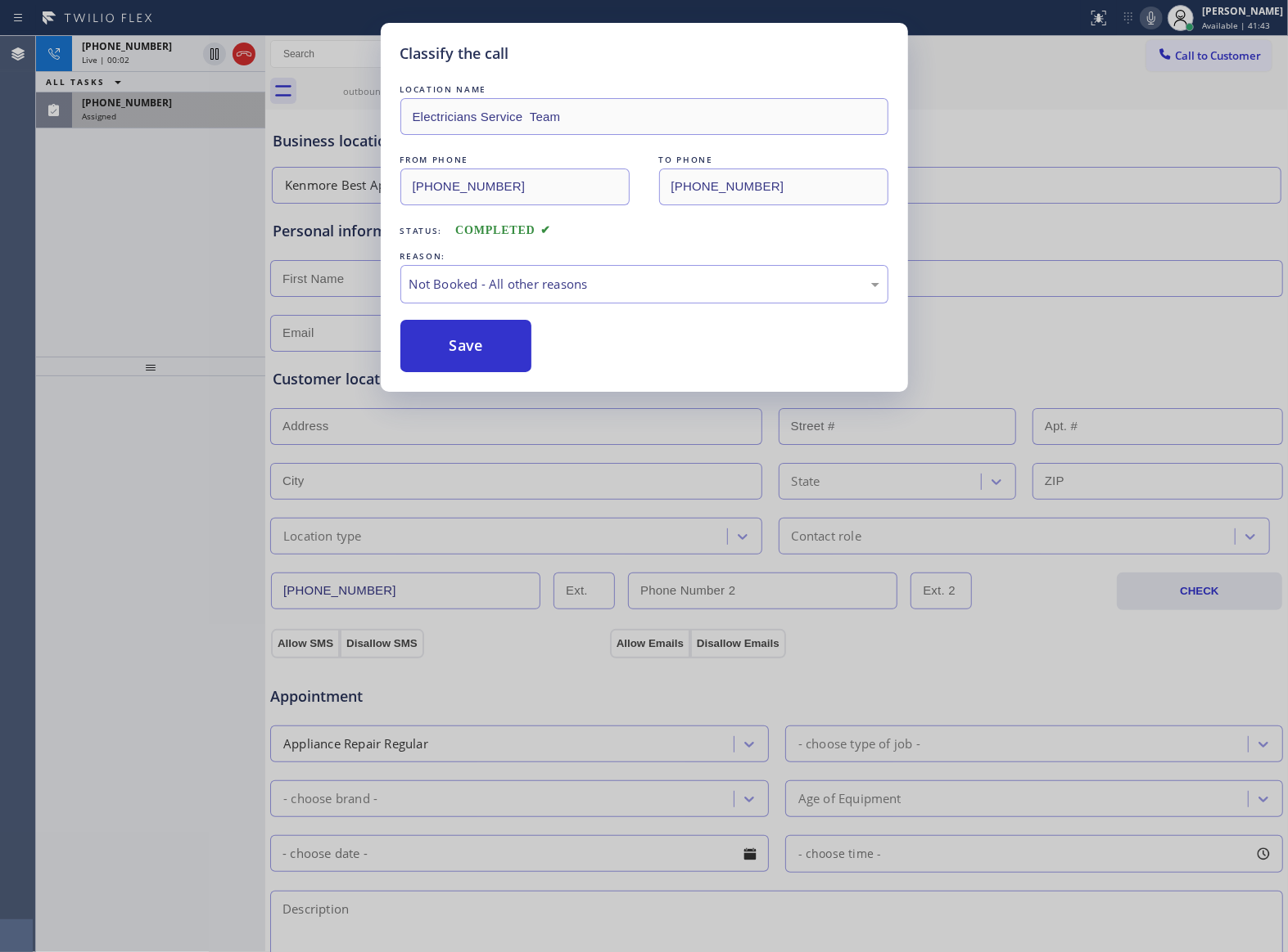
click at [499, 355] on button "Save" at bounding box center [466, 346] width 132 height 52
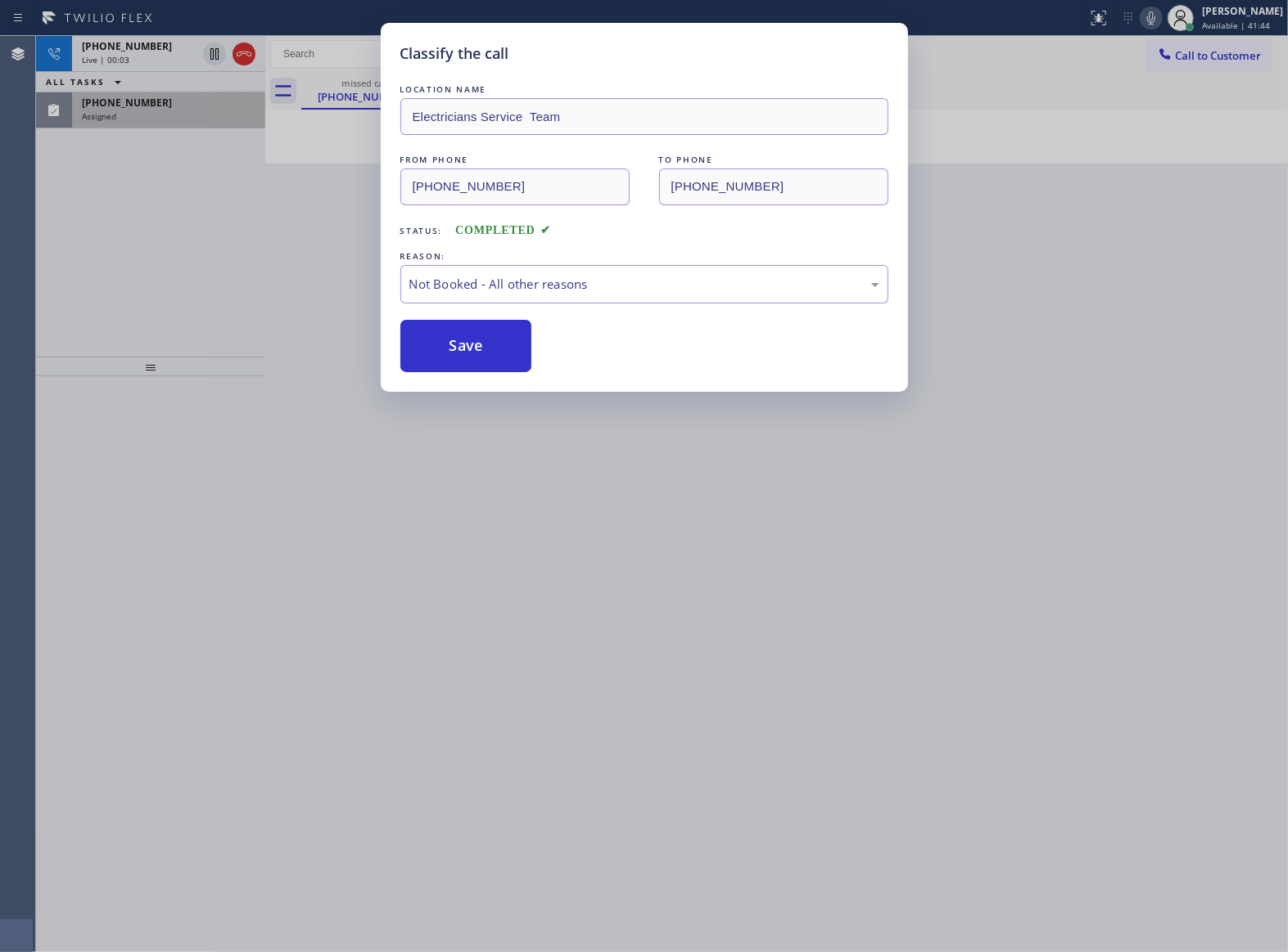
click at [122, 111] on div "Classify the call LOCATION NAME Electricians Service Team FROM PHONE [PHONE_NUM…" at bounding box center [644, 476] width 1288 height 952
click at [122, 111] on div "Classify the call LOCATION NAME 5 Star Appliance Repair Pro FROM PHONE [PHONE_N…" at bounding box center [662, 494] width 1252 height 917
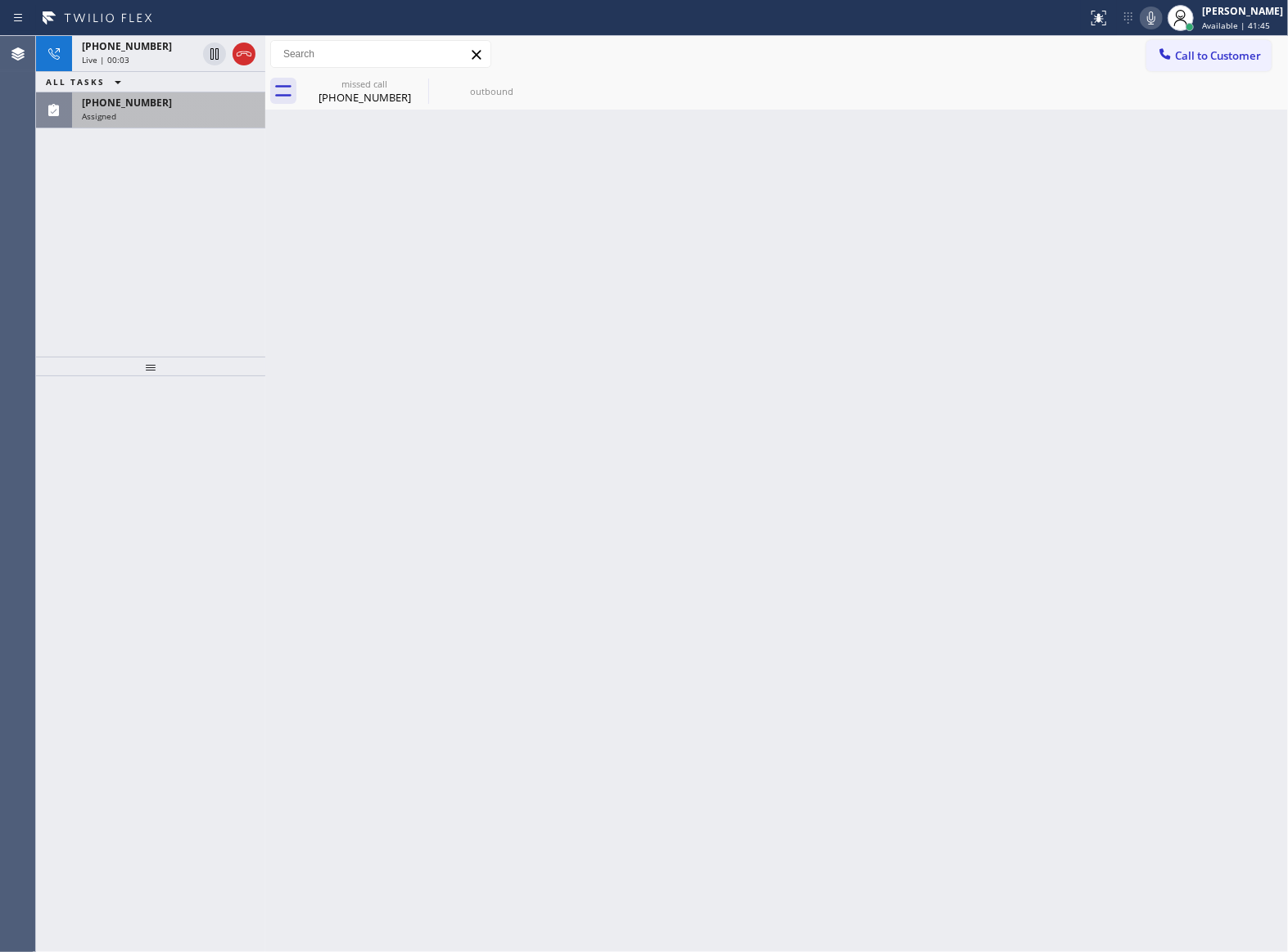
click at [122, 111] on div "Assigned" at bounding box center [169, 116] width 173 height 12
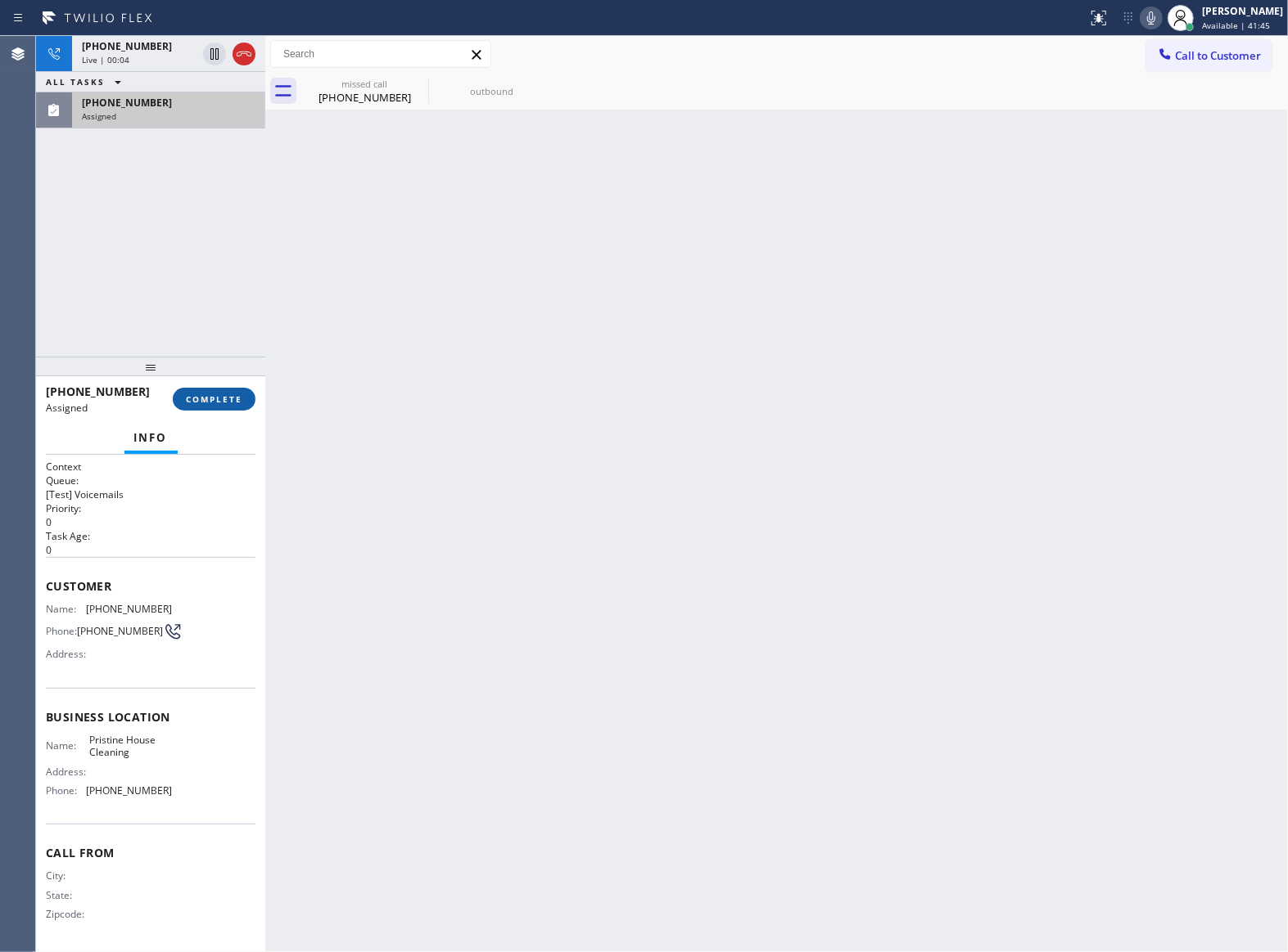
click at [226, 401] on span "COMPLETE" at bounding box center [214, 399] width 57 height 12
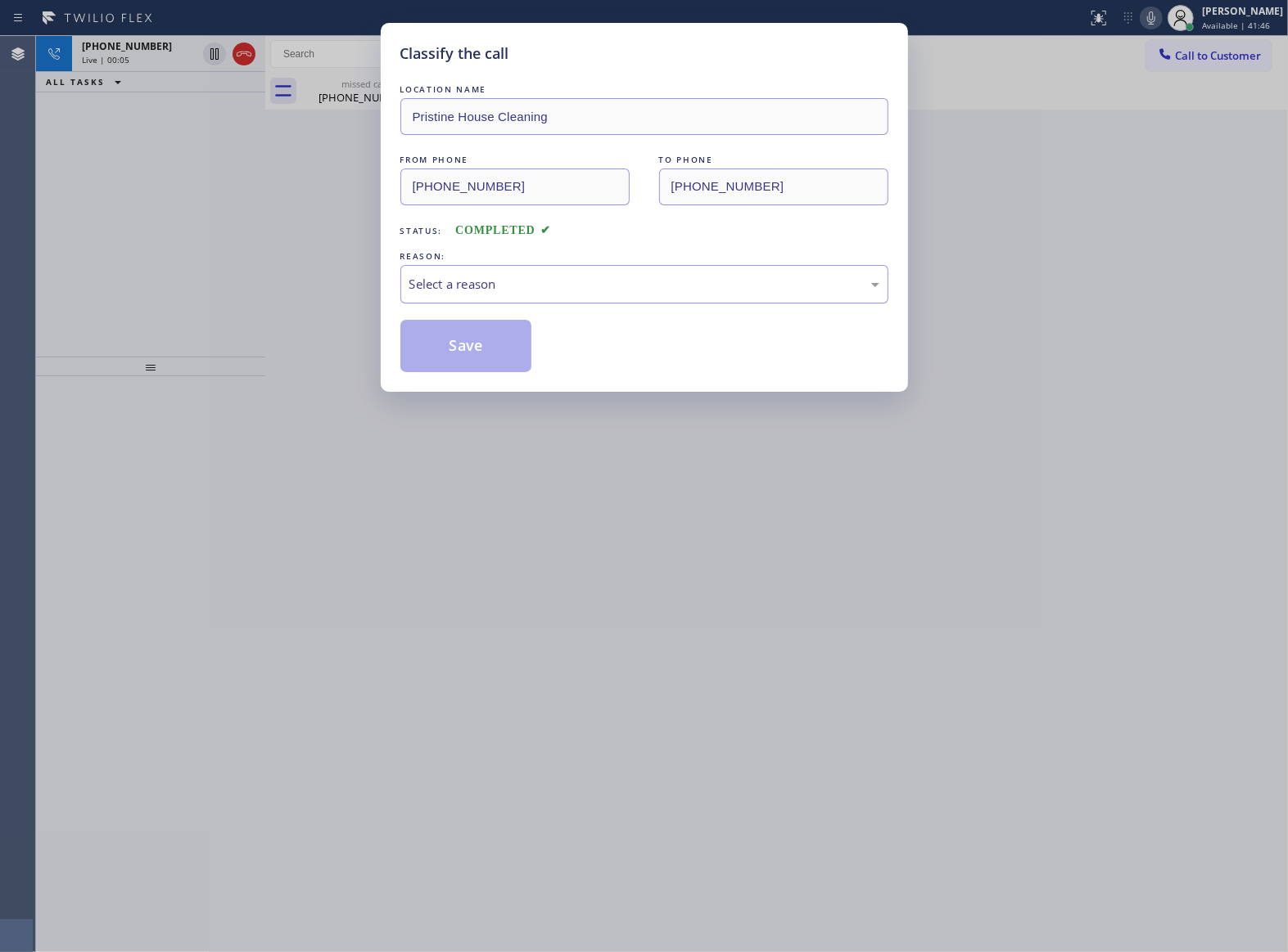
drag, startPoint x: 531, startPoint y: 324, endPoint x: 531, endPoint y: 298, distance: 26.0
click at [531, 323] on div "Save" at bounding box center [466, 346] width 132 height 52
click at [531, 295] on div "Select a reason" at bounding box center [644, 284] width 488 height 39
click at [492, 350] on button "Save" at bounding box center [466, 346] width 132 height 52
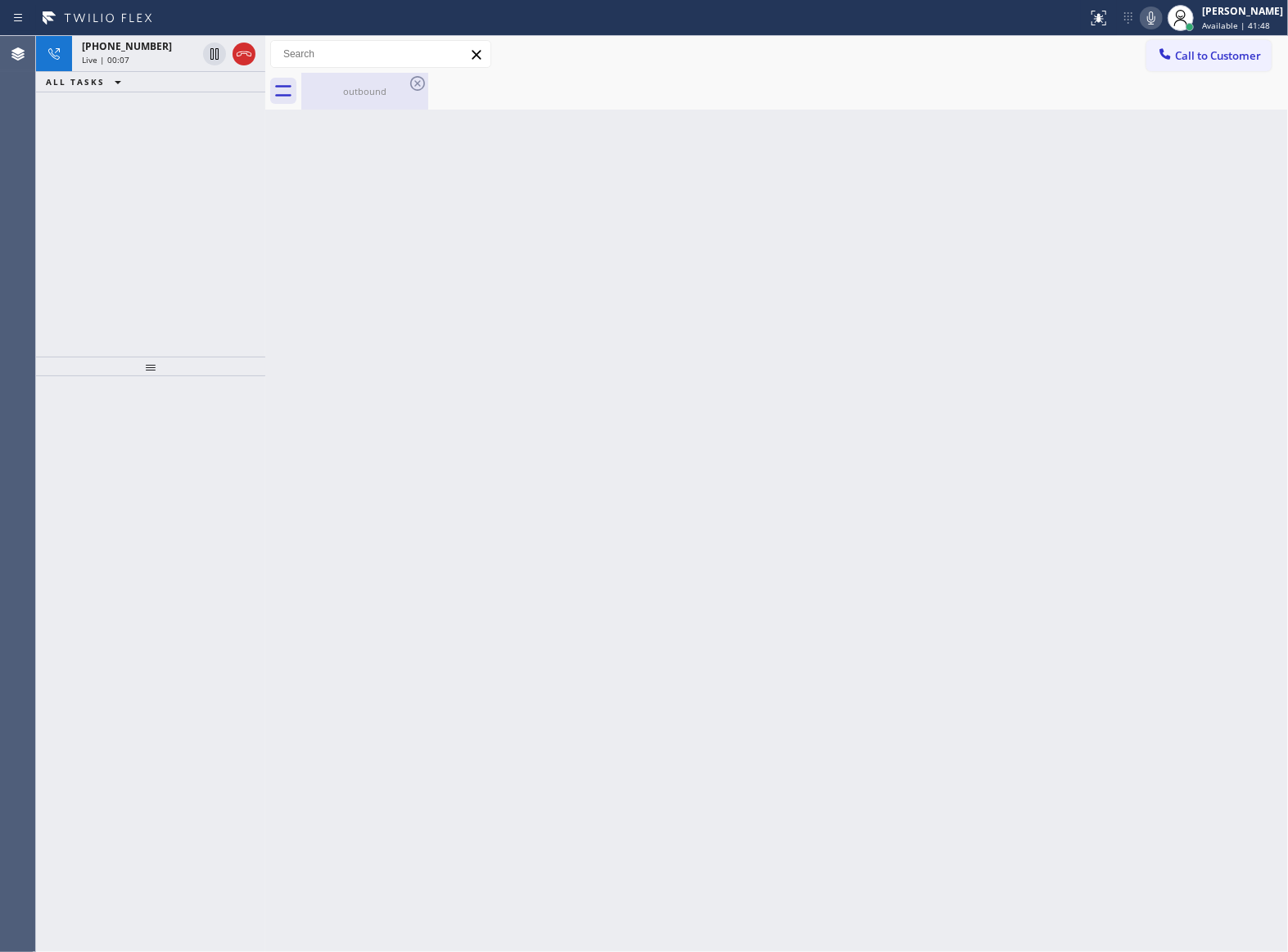
click at [357, 93] on div "outbound" at bounding box center [364, 91] width 124 height 13
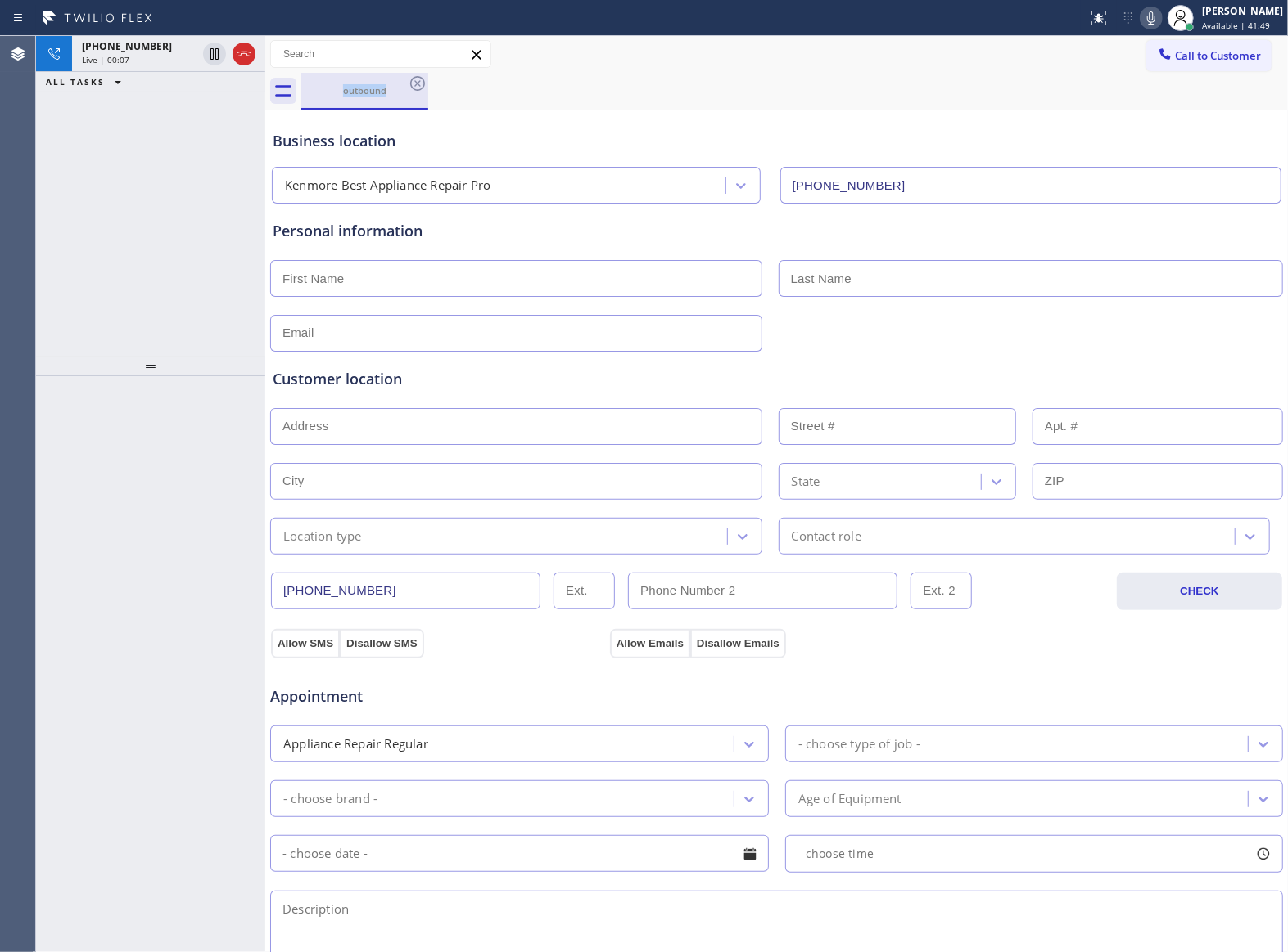
click at [355, 95] on div "outbound" at bounding box center [364, 90] width 124 height 13
click at [421, 79] on icon at bounding box center [418, 84] width 20 height 20
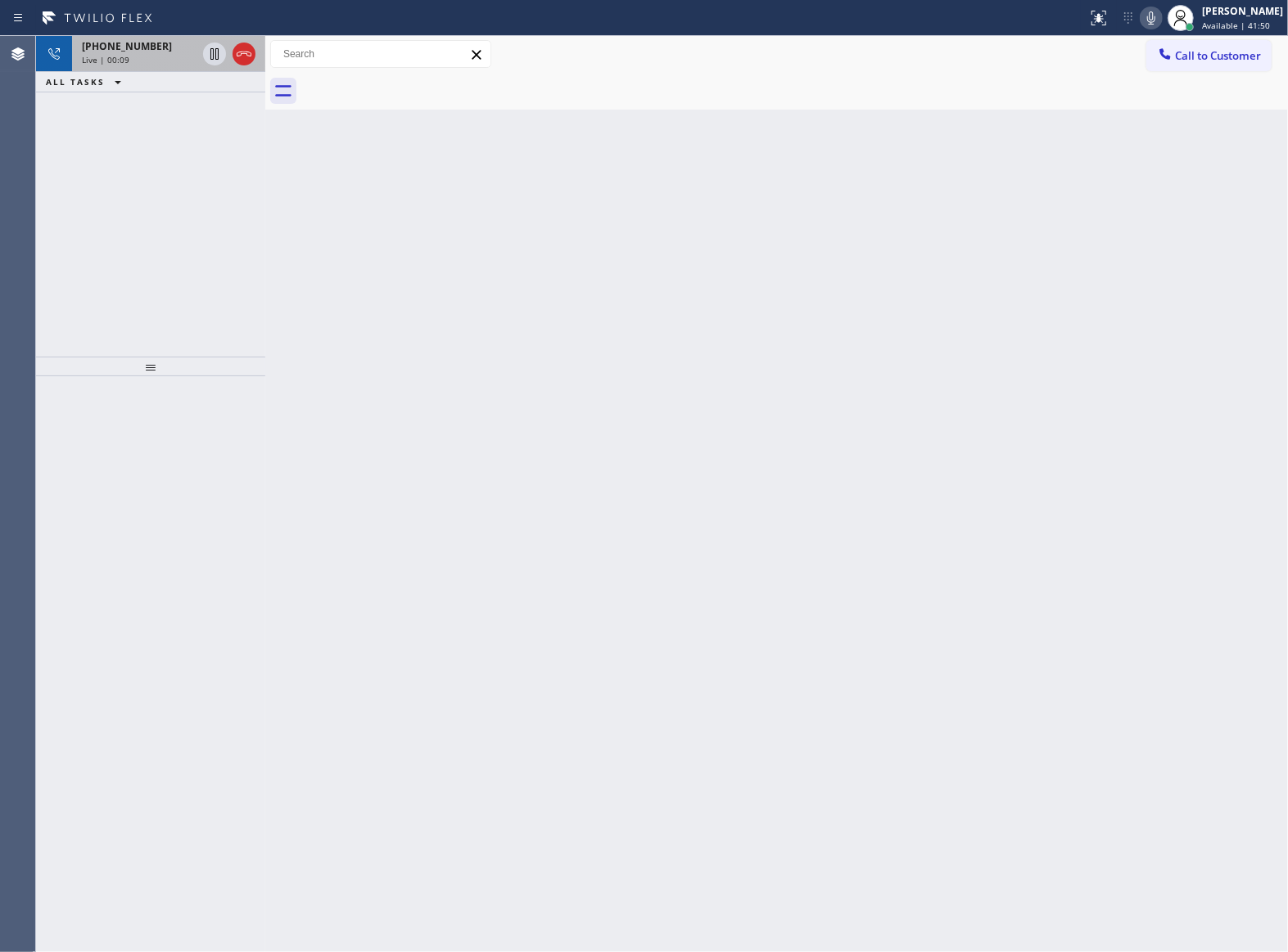
click at [97, 47] on span "[PHONE_NUMBER]" at bounding box center [127, 46] width 90 height 14
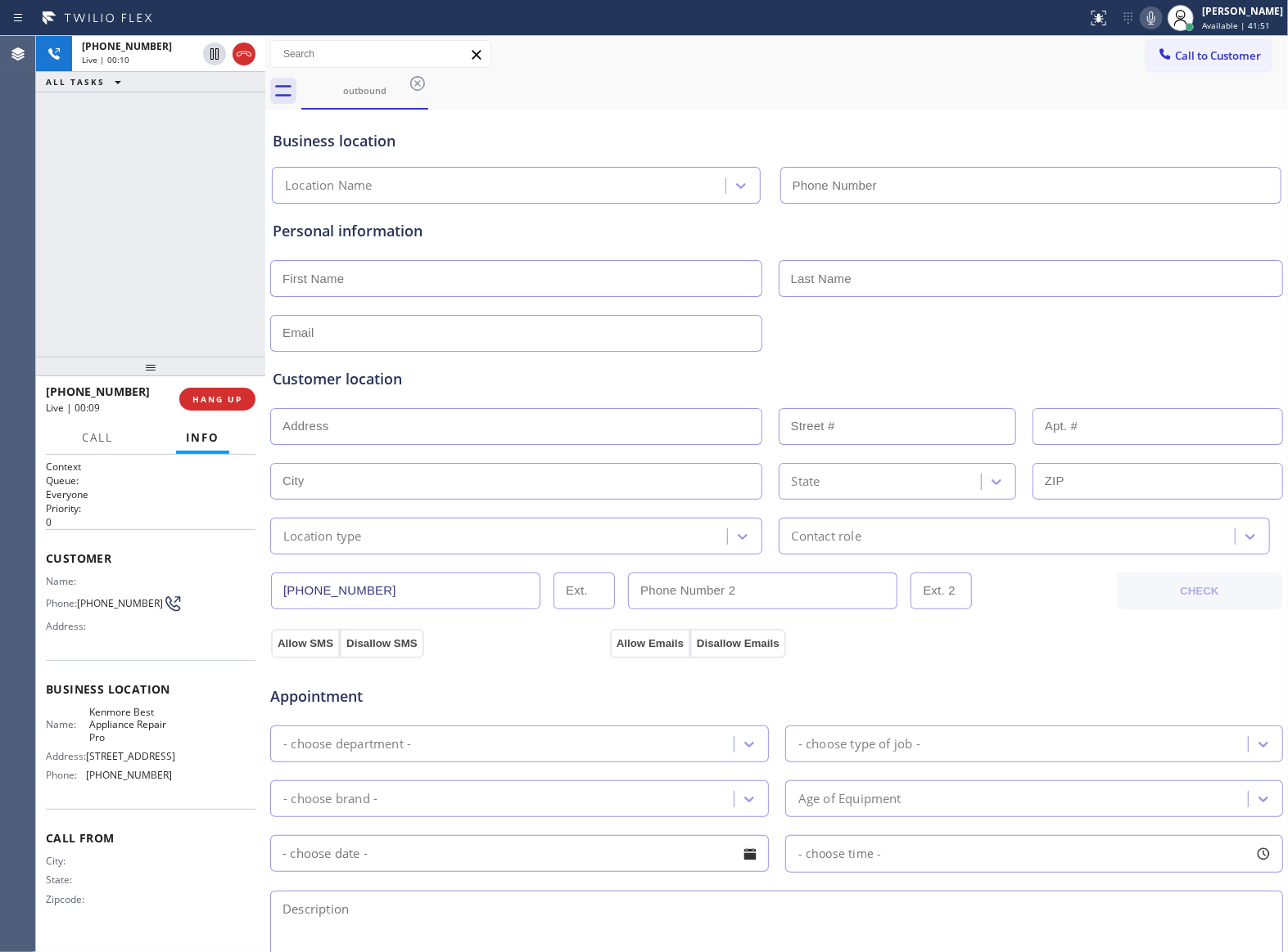
type input "[PHONE_NUMBER]"
drag, startPoint x: 120, startPoint y: 613, endPoint x: 83, endPoint y: 604, distance: 38.1
click at [83, 604] on span "[PHONE_NUMBER]" at bounding box center [119, 604] width 86 height 13
click at [223, 388] on button "HANG UP" at bounding box center [217, 398] width 76 height 23
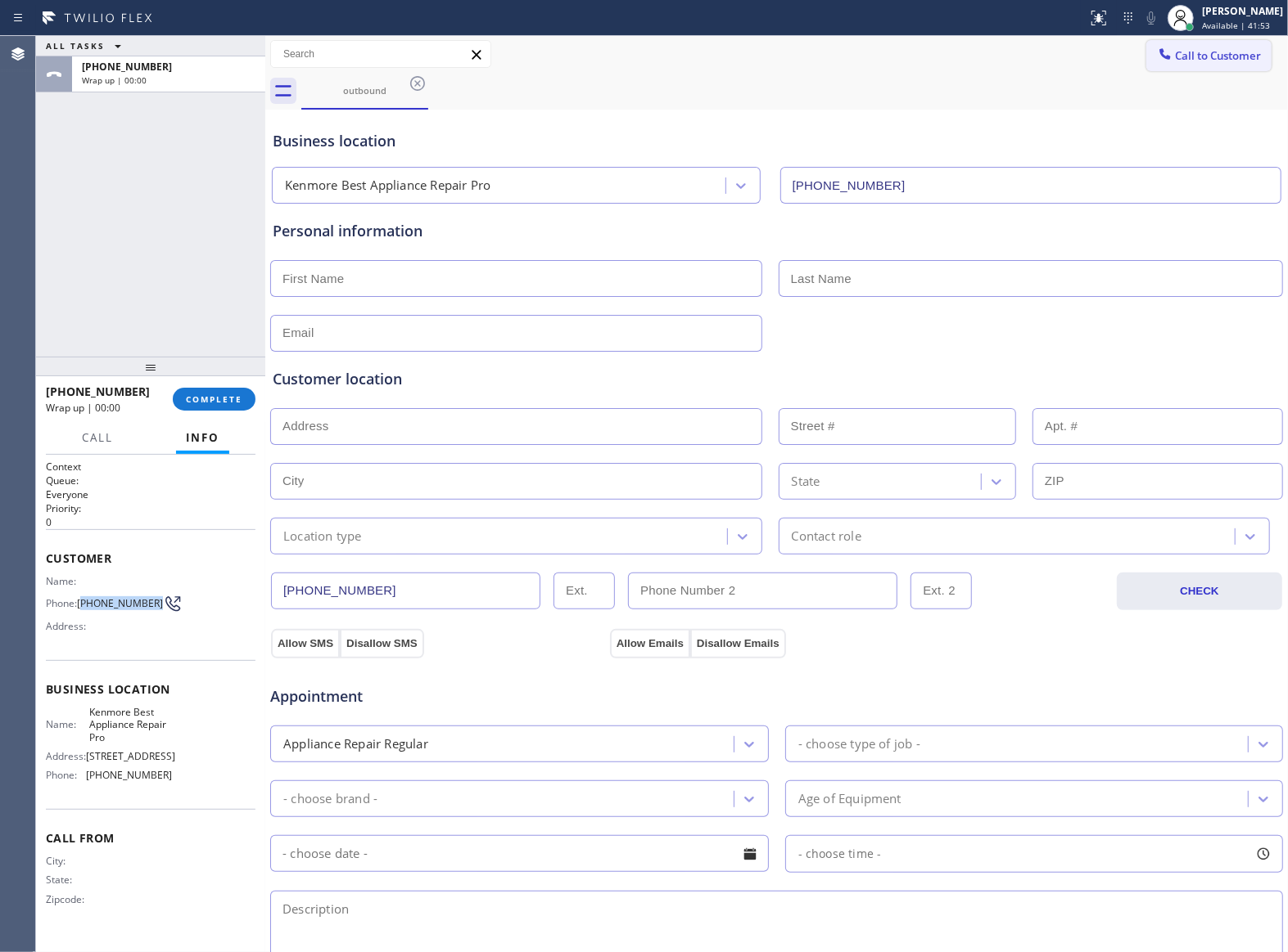
click at [1175, 58] on span "Call to Customer" at bounding box center [1217, 56] width 86 height 14
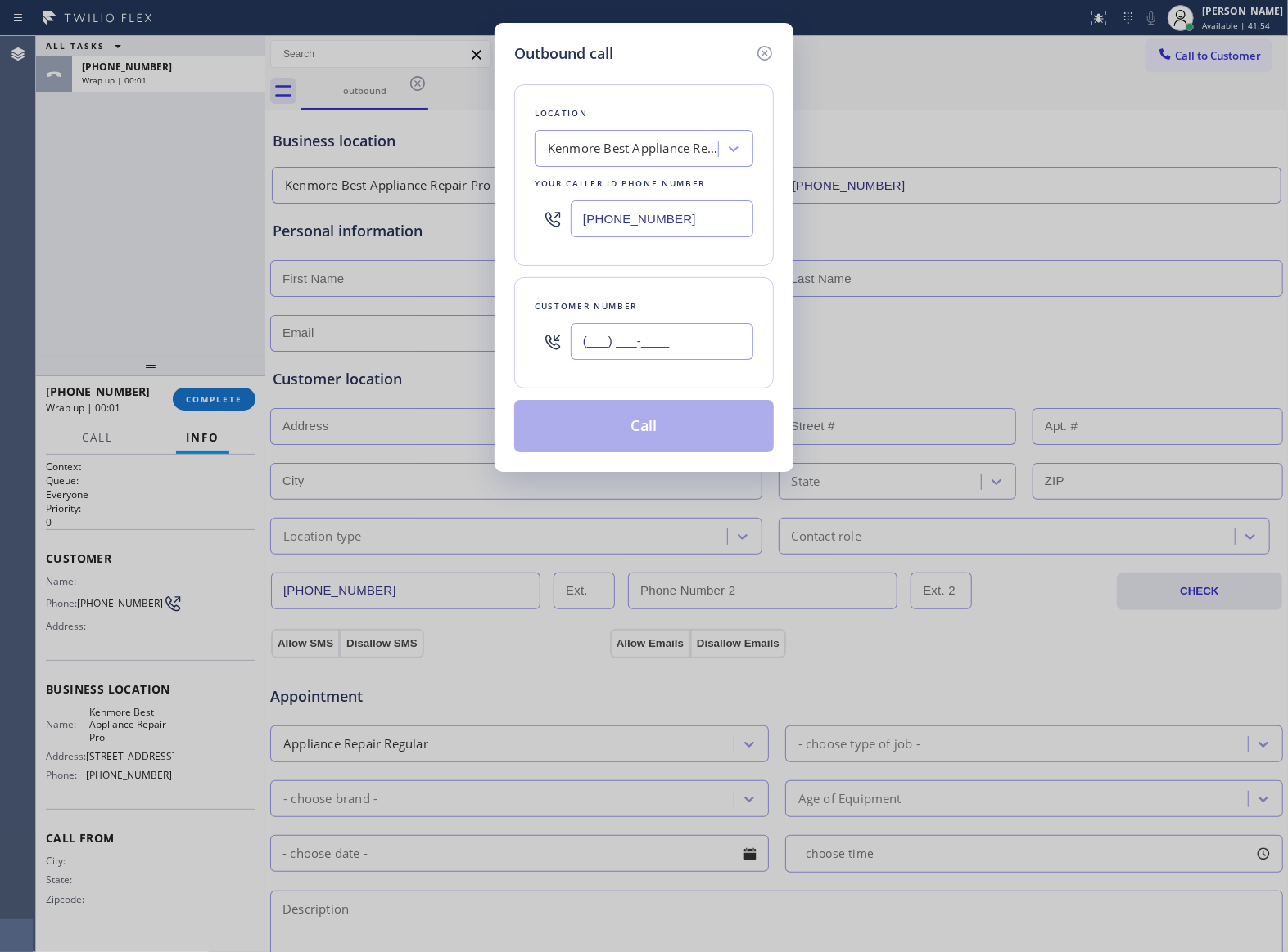
click at [610, 354] on input "(___) ___-____" at bounding box center [662, 342] width 182 height 37
paste input "720) 292-2682"
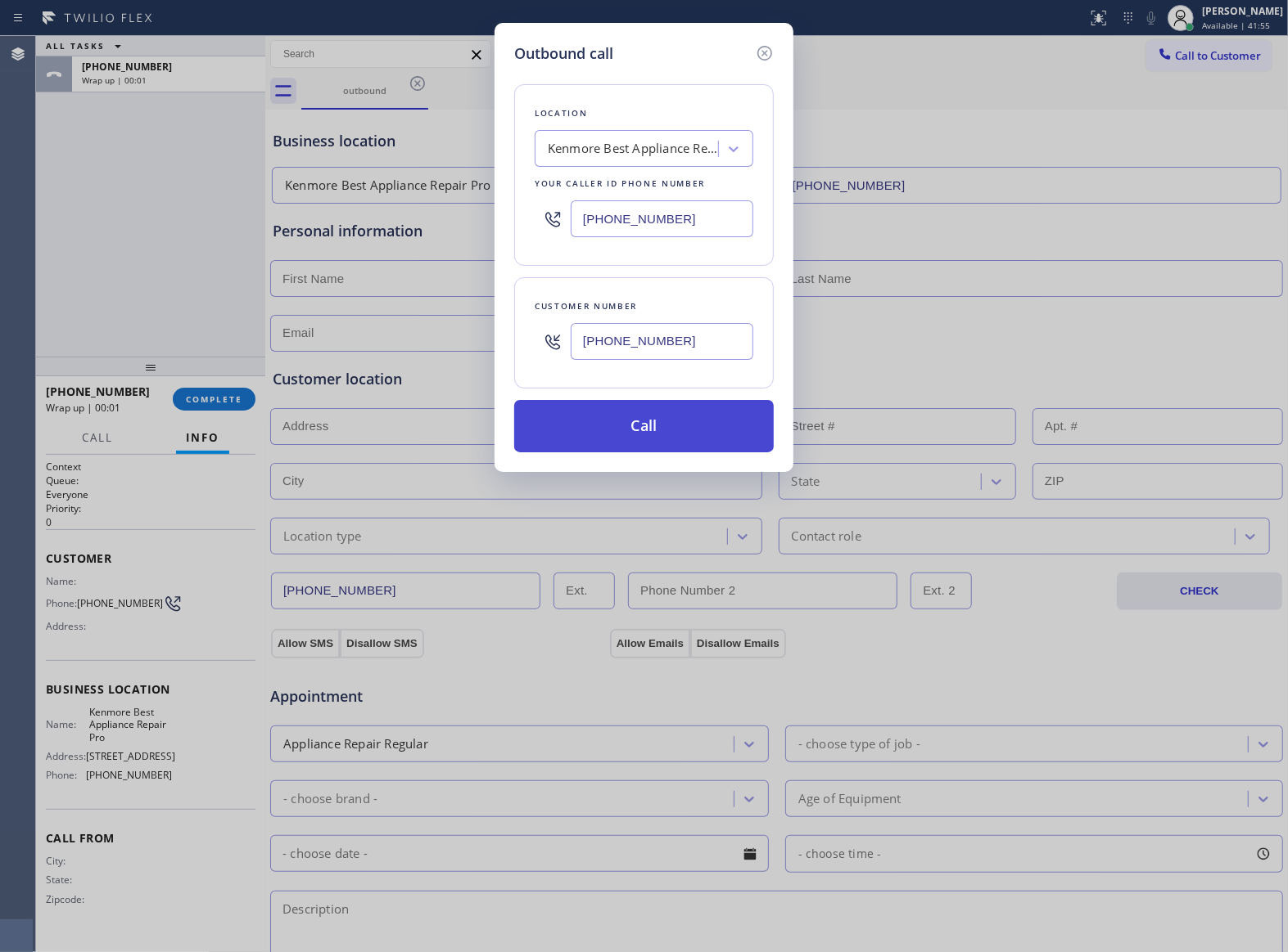
type input "[PHONE_NUMBER]"
click at [701, 433] on button "Call" at bounding box center [644, 426] width 260 height 52
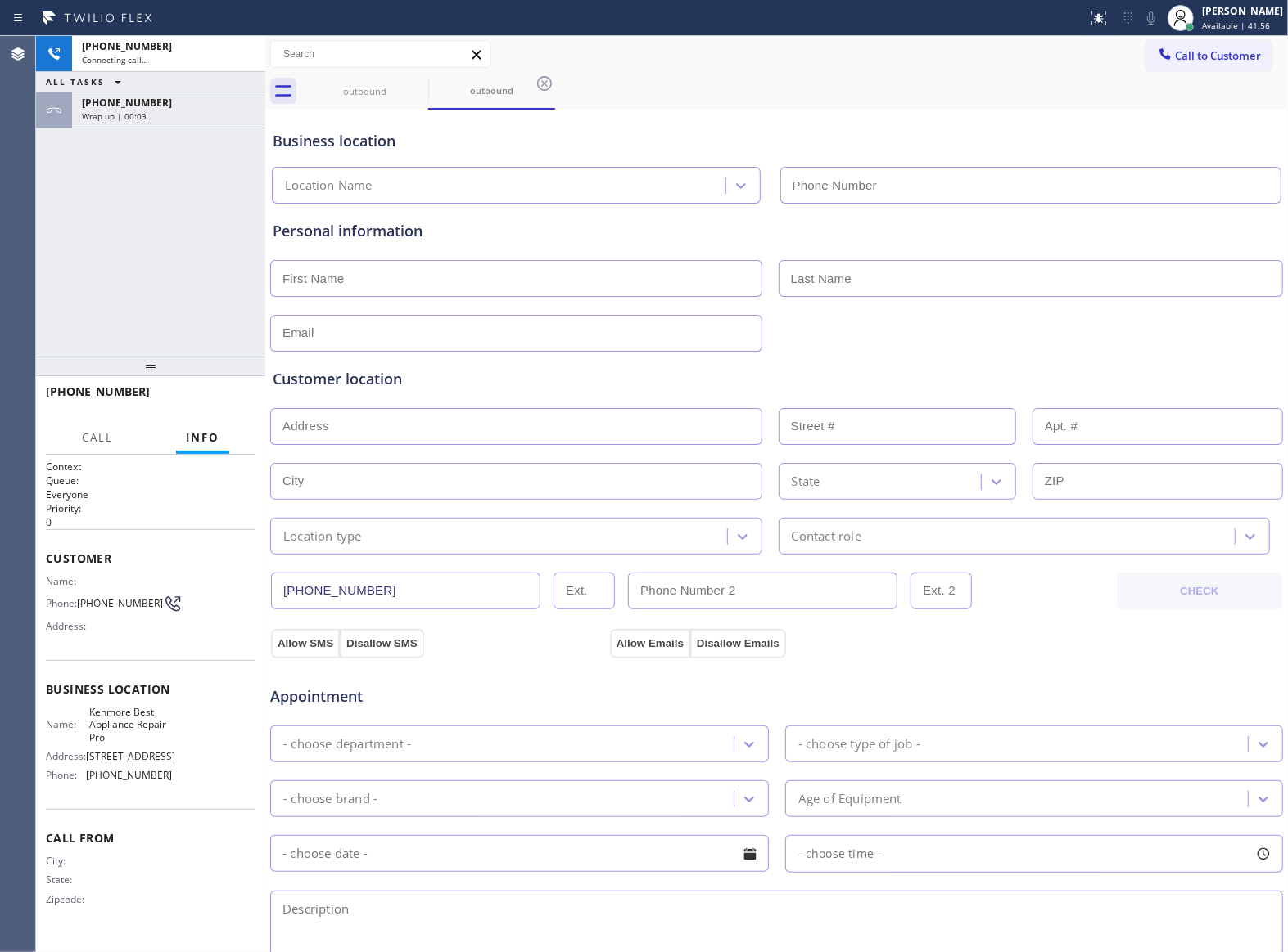
type input "[PHONE_NUMBER]"
drag, startPoint x: 124, startPoint y: 283, endPoint x: 204, endPoint y: 223, distance: 100.0
click at [134, 277] on div "[PHONE_NUMBER] Connecting call… ALL TASKS ALL TASKS ACTIVE TASKS TASKS IN WRAP …" at bounding box center [151, 197] width 229 height 321
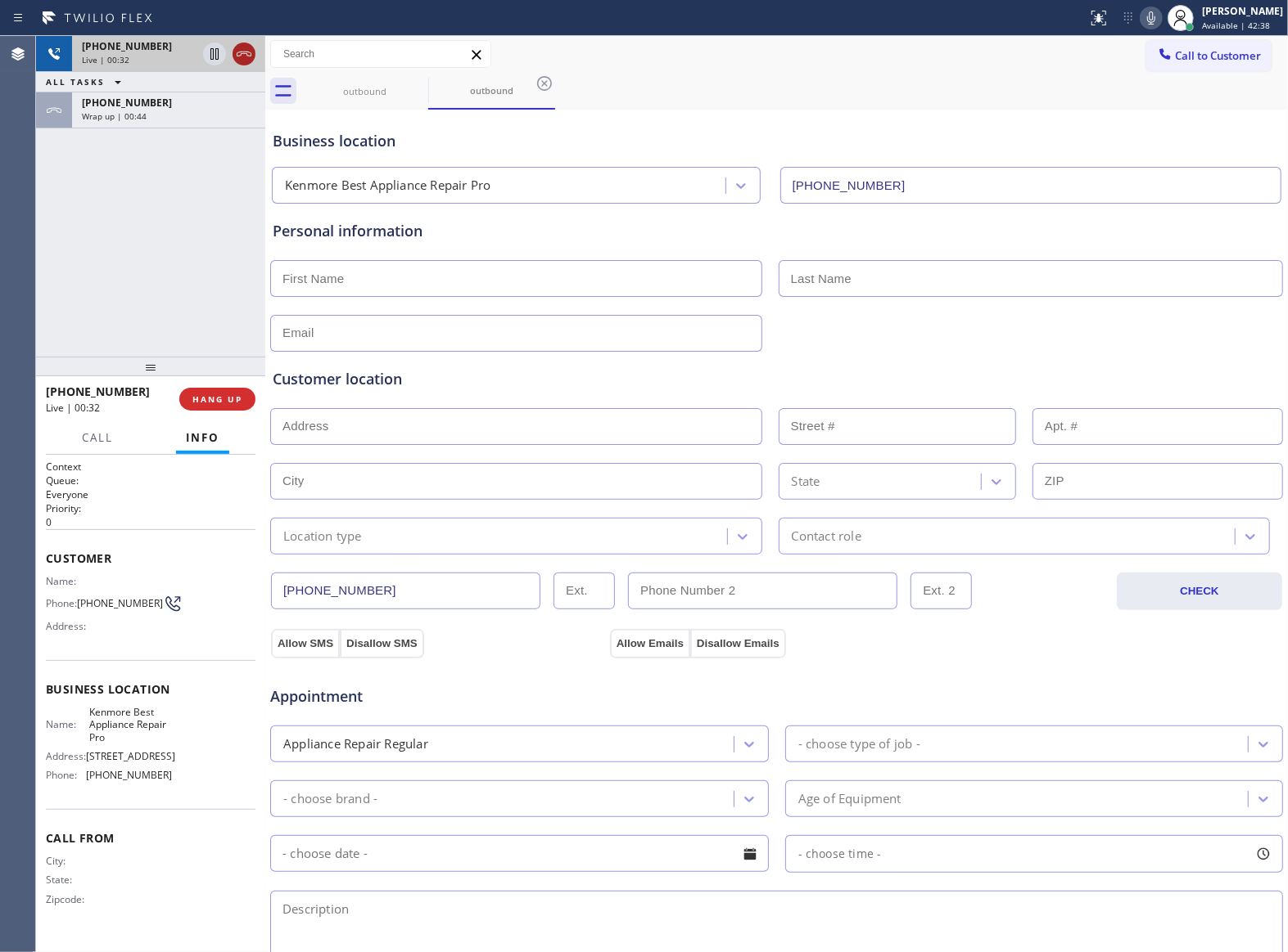
click at [249, 57] on icon at bounding box center [244, 54] width 20 height 20
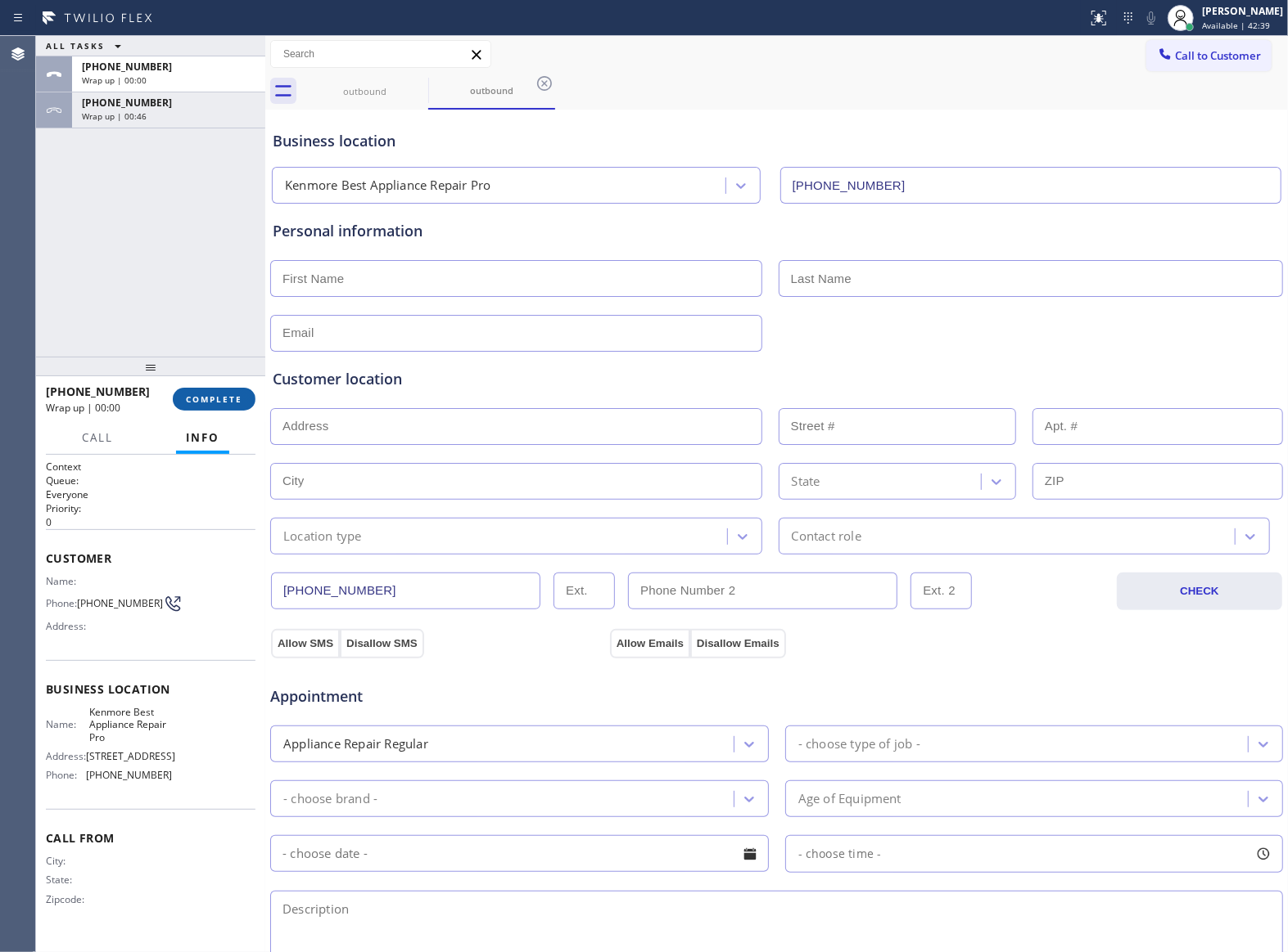
click at [236, 403] on span "COMPLETE" at bounding box center [214, 399] width 57 height 12
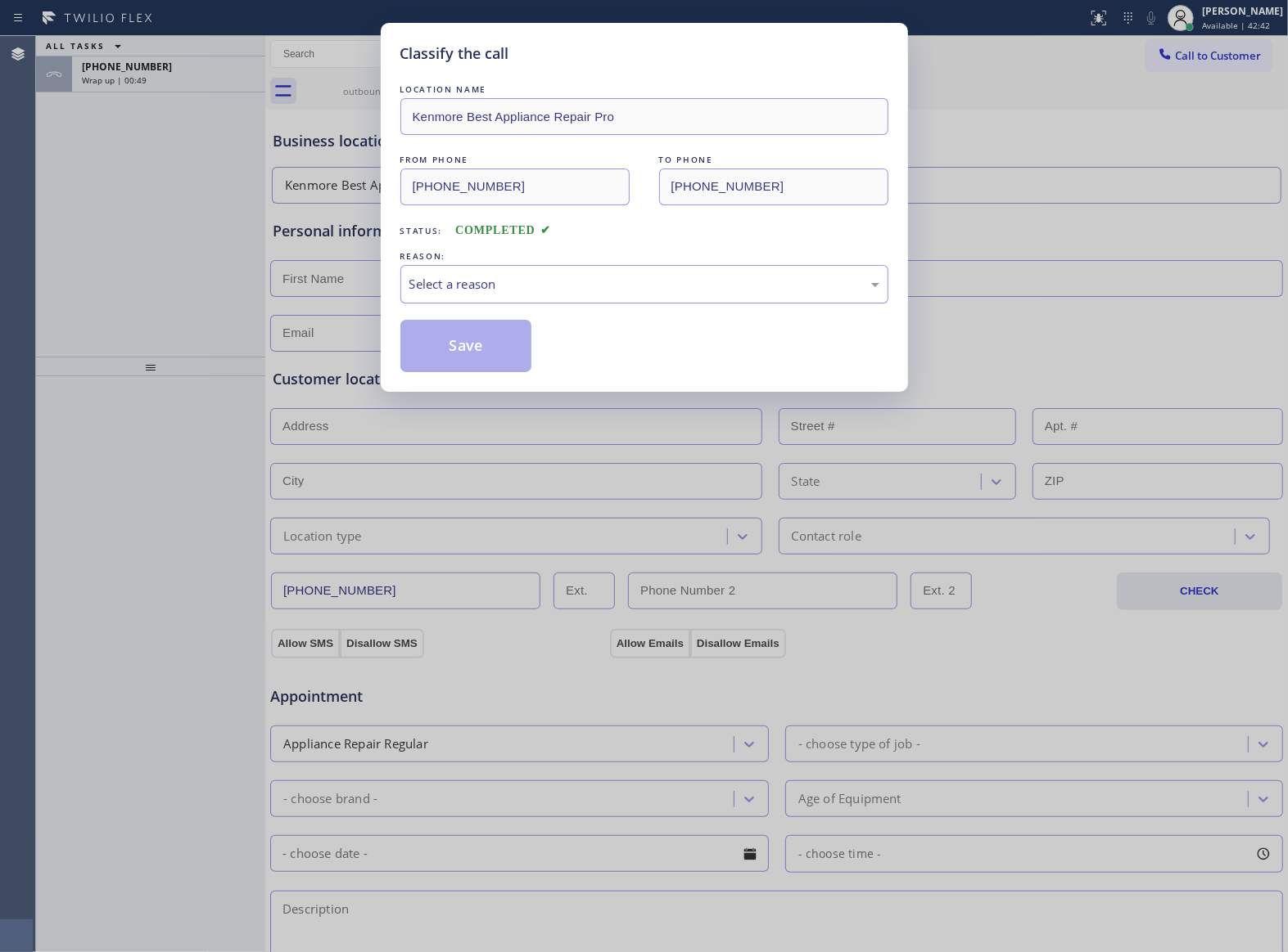
drag, startPoint x: 494, startPoint y: 261, endPoint x: 496, endPoint y: 289, distance: 28.1
click at [494, 265] on div "REASON: Select a reason" at bounding box center [644, 276] width 488 height 56
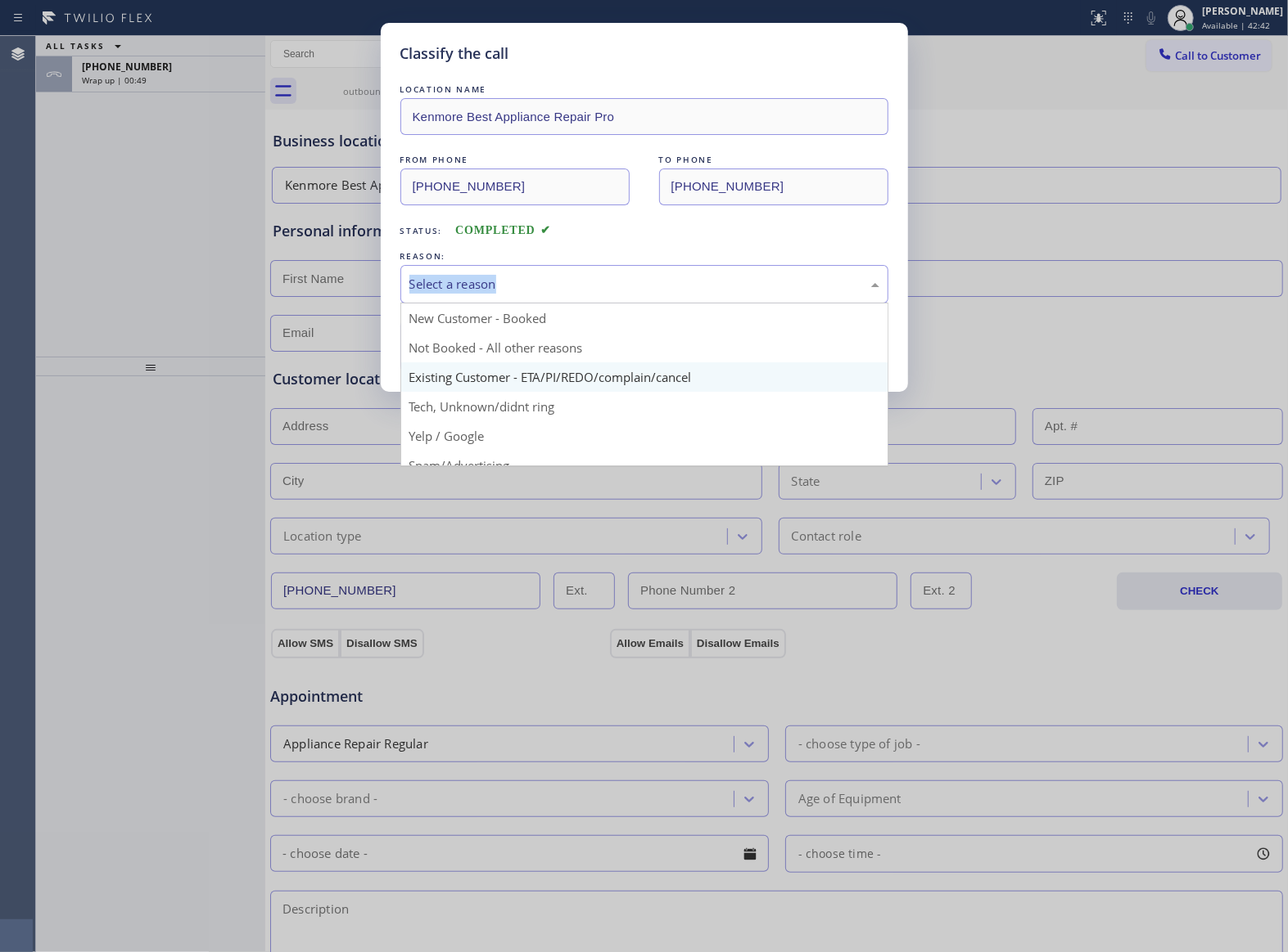
drag, startPoint x: 496, startPoint y: 289, endPoint x: 473, endPoint y: 364, distance: 78.4
click at [498, 289] on div "Select a reason" at bounding box center [644, 284] width 470 height 19
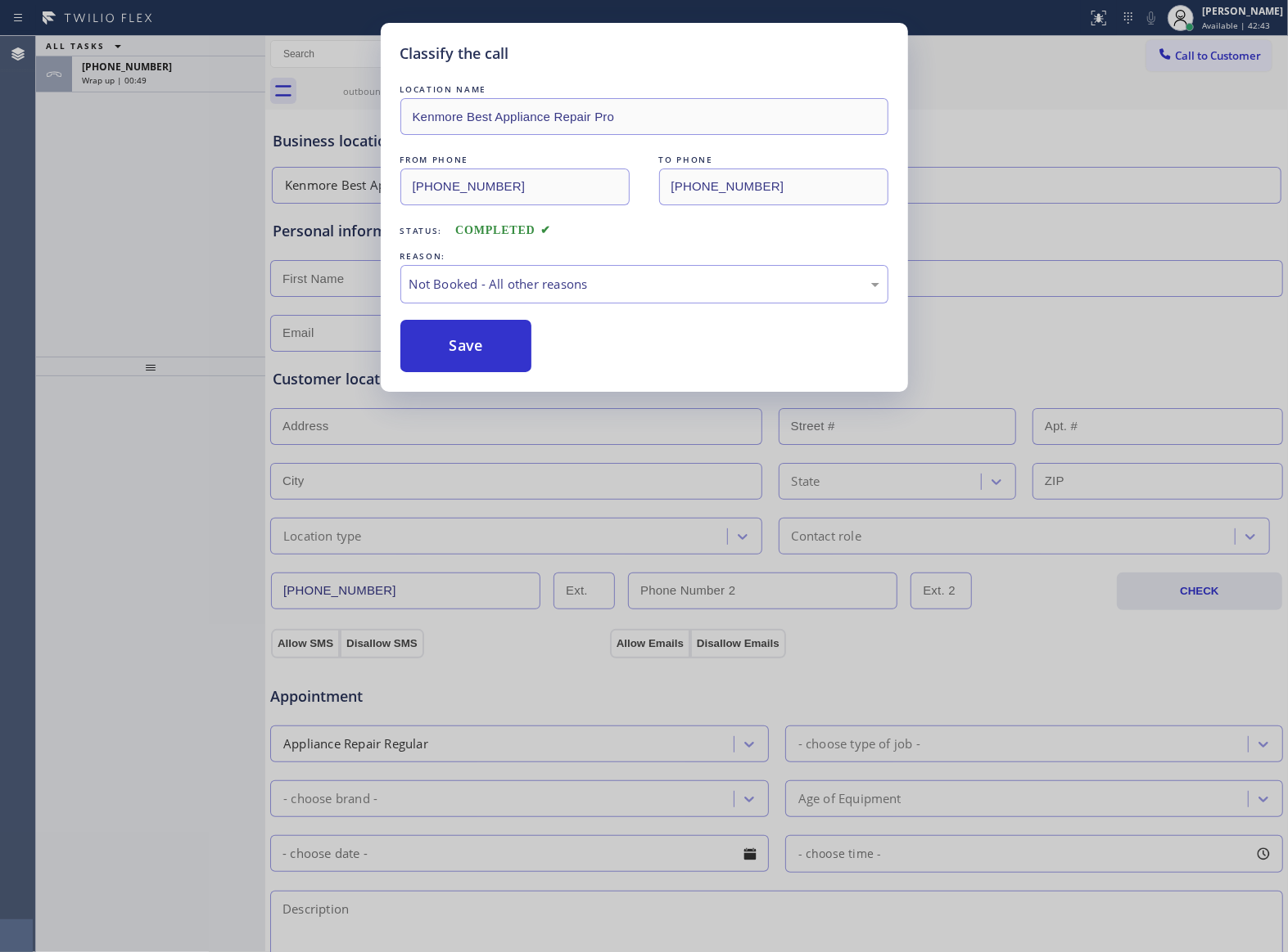
click at [469, 349] on button "Save" at bounding box center [466, 346] width 132 height 52
click at [207, 80] on div "Classify the call LOCATION NAME Kenmore Best Appliance Repair Pro FROM PHONE [P…" at bounding box center [644, 476] width 1288 height 952
click at [207, 80] on div "Wrap up | 00:50" at bounding box center [169, 80] width 173 height 12
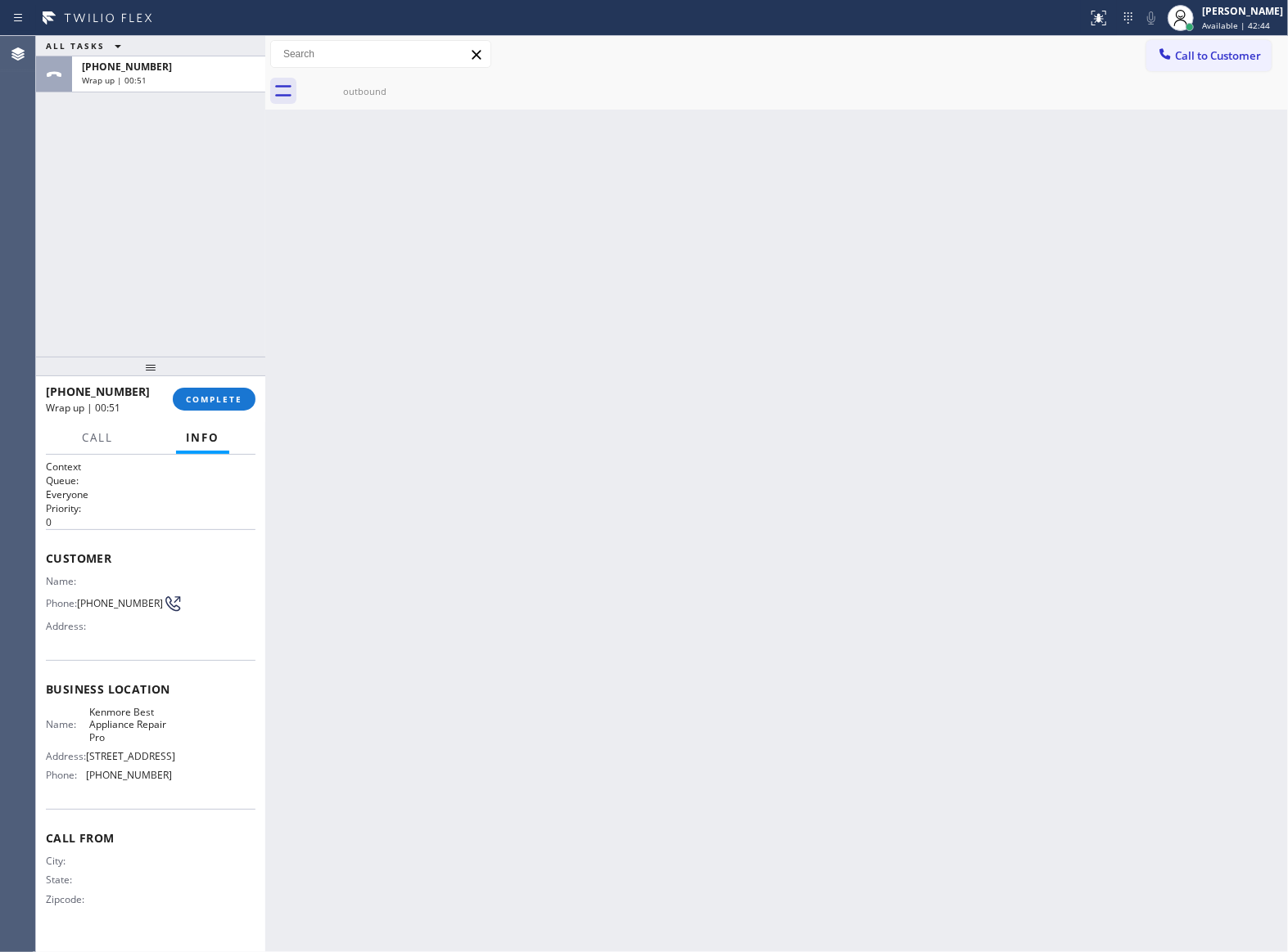
click at [207, 80] on div "Wrap up | 00:51" at bounding box center [169, 80] width 173 height 12
click at [225, 407] on button "COMPLETE" at bounding box center [215, 398] width 83 height 23
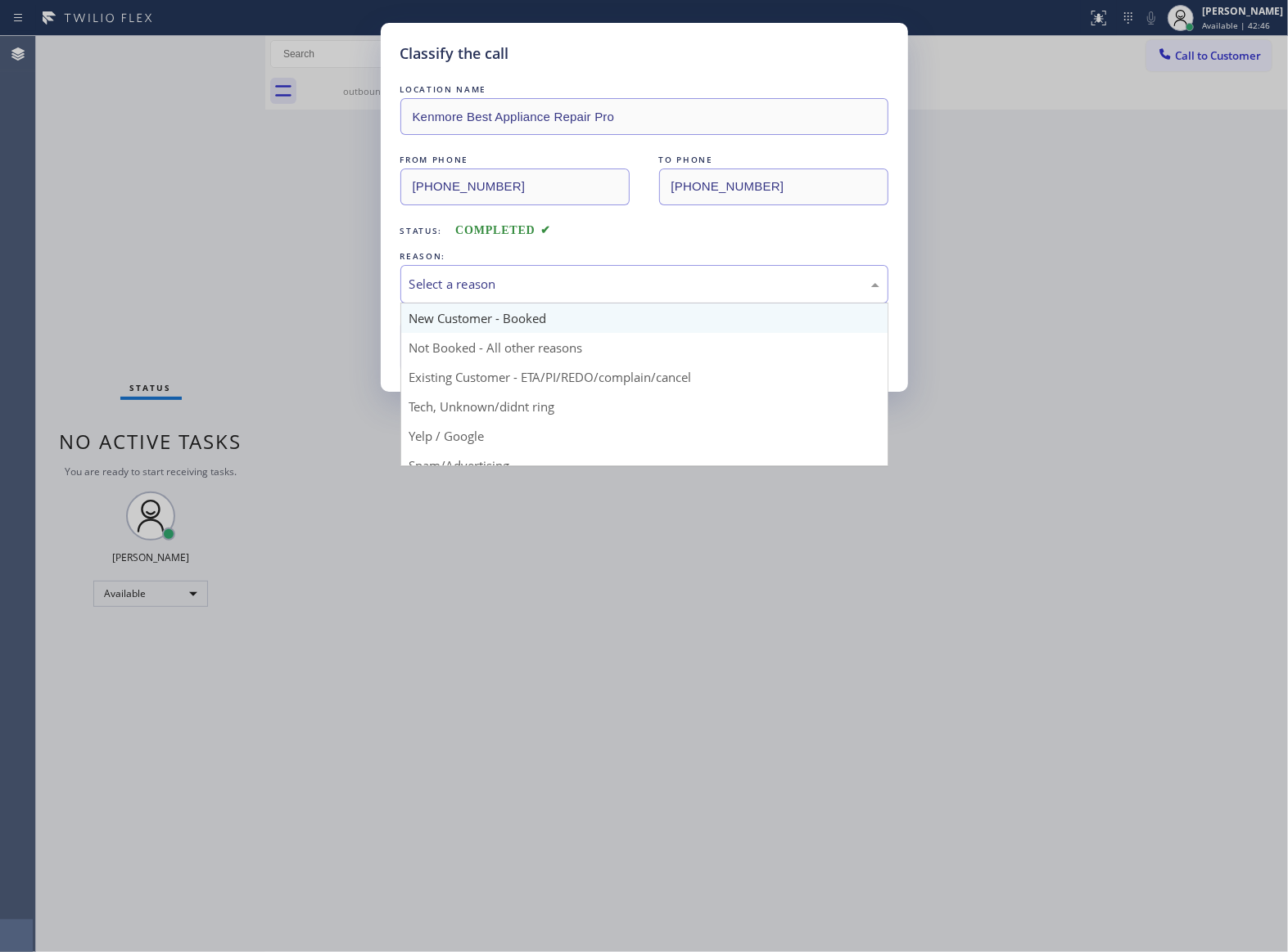
drag, startPoint x: 505, startPoint y: 269, endPoint x: 499, endPoint y: 333, distance: 64.3
click at [505, 275] on div "Select a reason" at bounding box center [644, 284] width 488 height 39
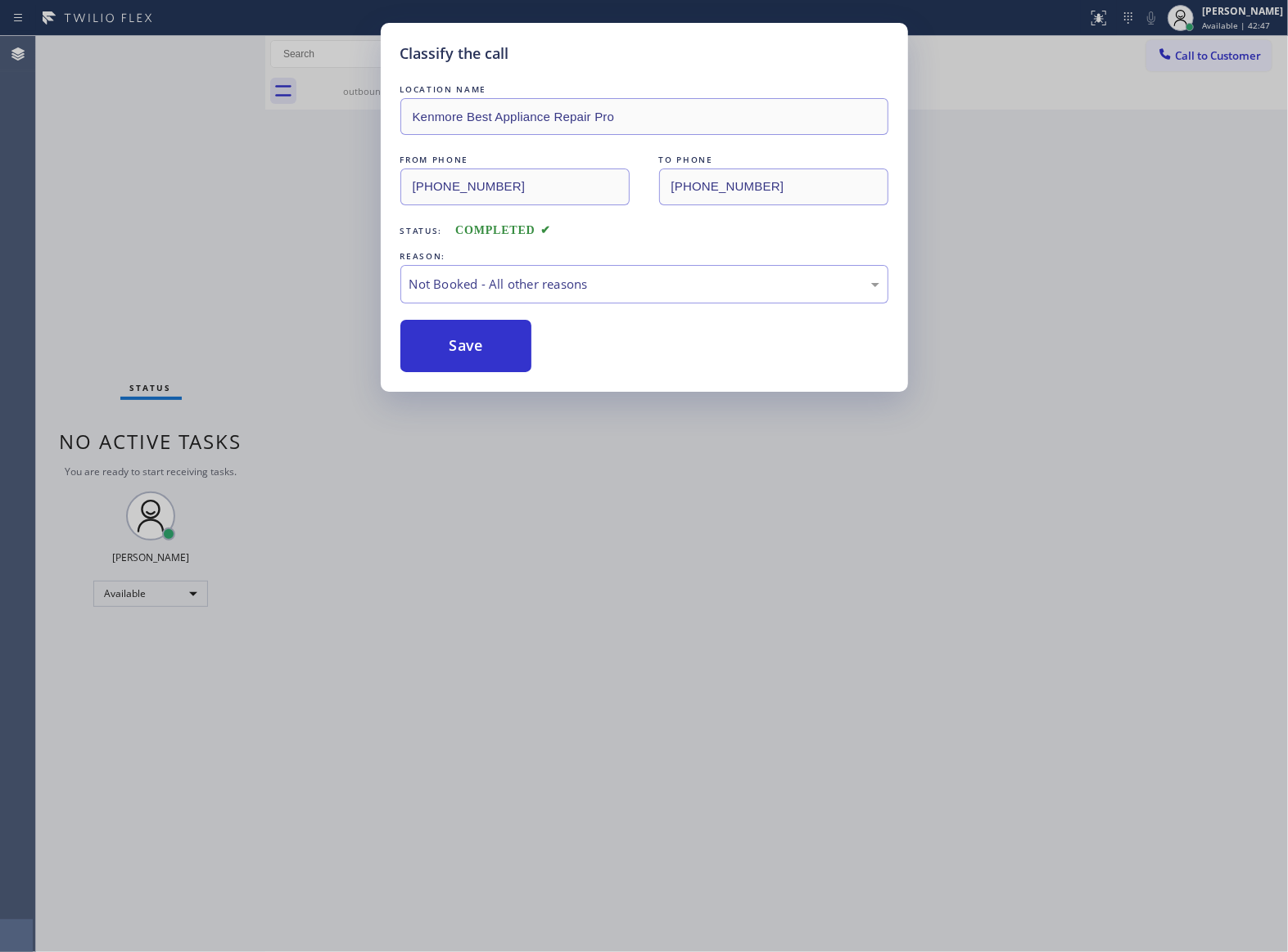
click at [486, 344] on button "Save" at bounding box center [466, 346] width 132 height 52
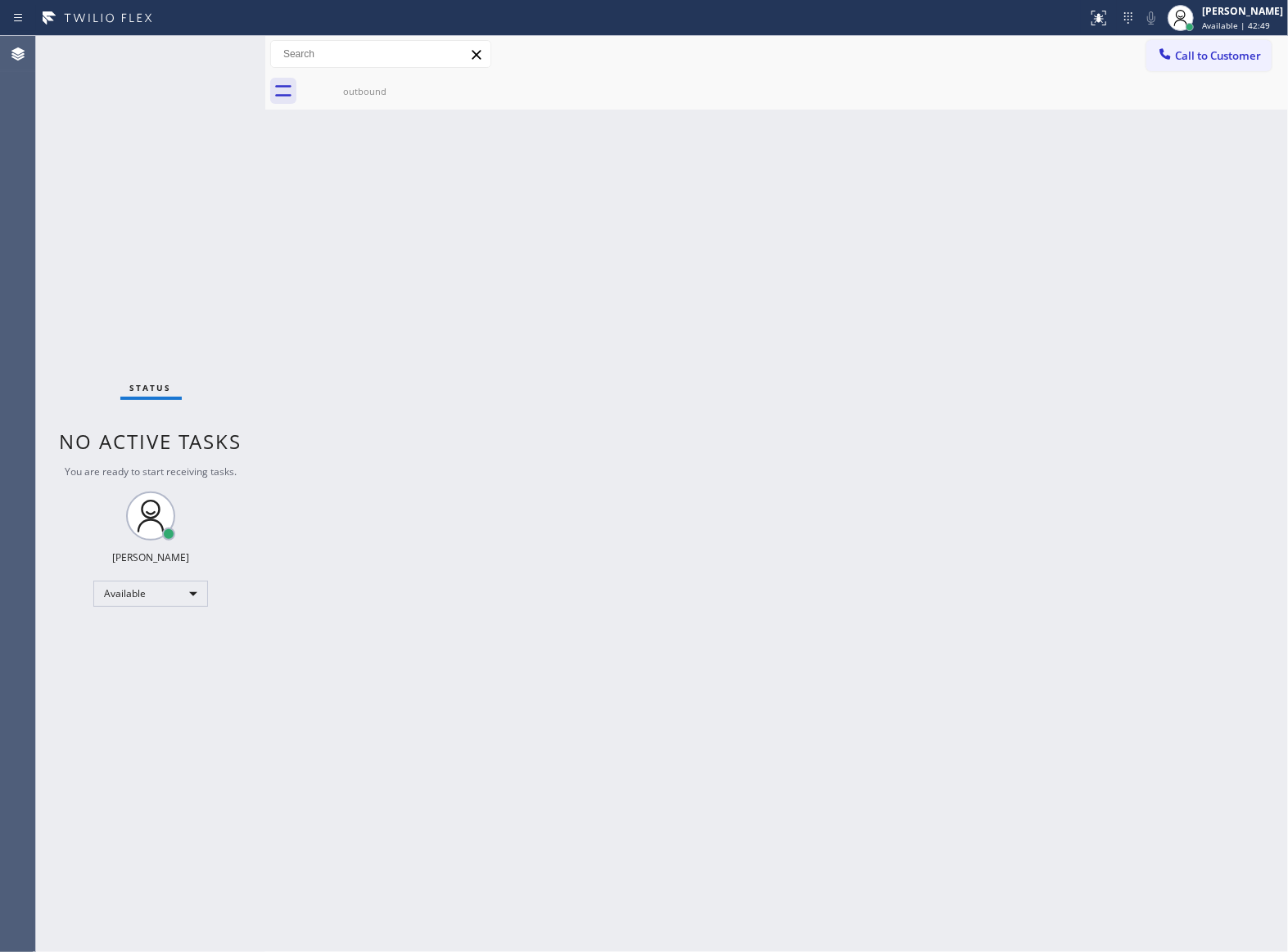
drag, startPoint x: 207, startPoint y: 193, endPoint x: 257, endPoint y: 185, distance: 50.6
click at [226, 190] on div "Status No active tasks You are ready to start receiving tasks. [PERSON_NAME] Av…" at bounding box center [151, 494] width 229 height 917
click at [1258, 57] on span "Call to Customer" at bounding box center [1217, 56] width 86 height 14
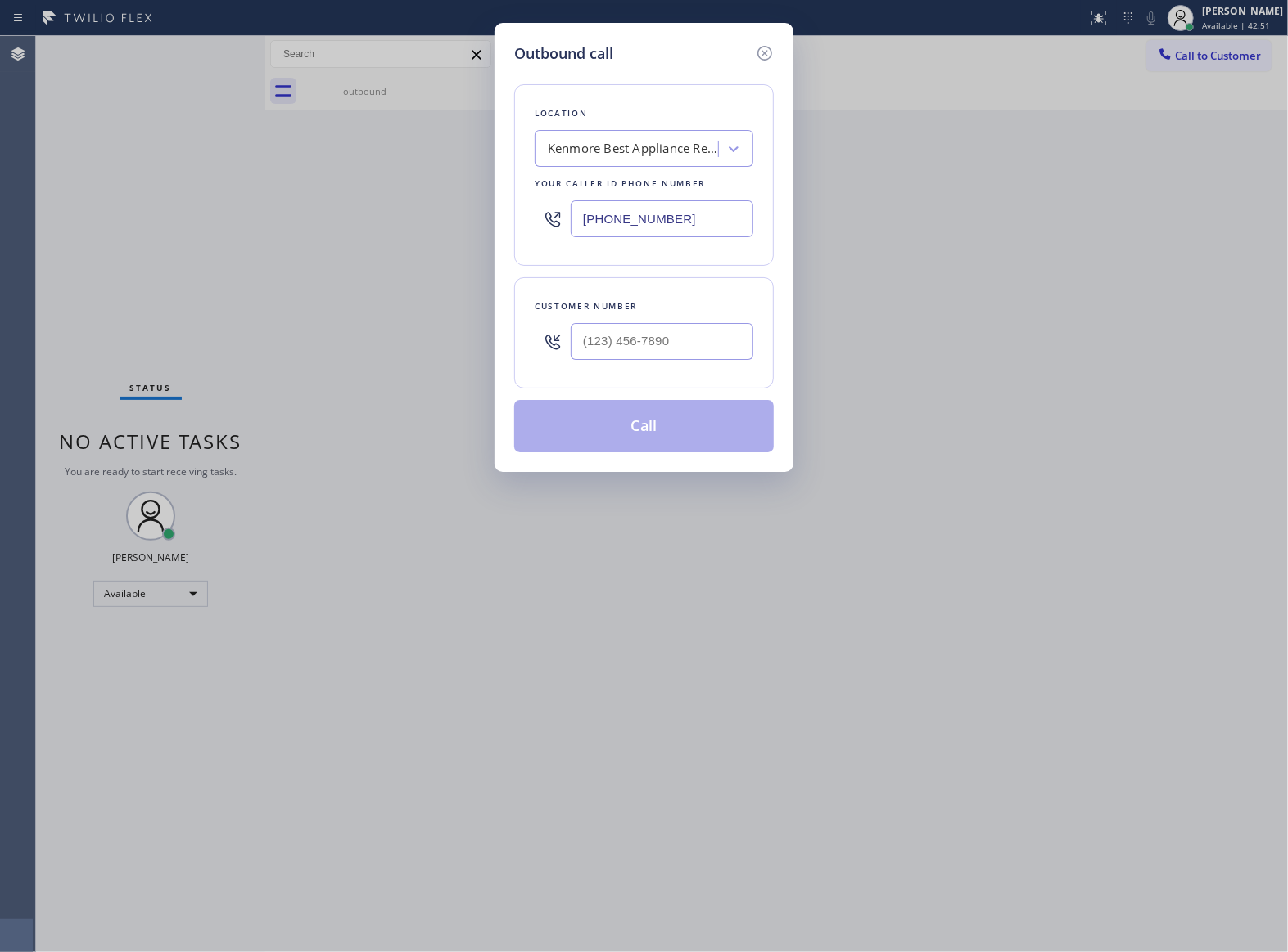
click at [672, 214] on input "[PHONE_NUMBER]" at bounding box center [662, 218] width 182 height 37
paste input "310) 742-1168"
type input "[PHONE_NUMBER]"
click at [614, 343] on input "(___) ___-____" at bounding box center [662, 342] width 182 height 37
paste input "310) 743-3879"
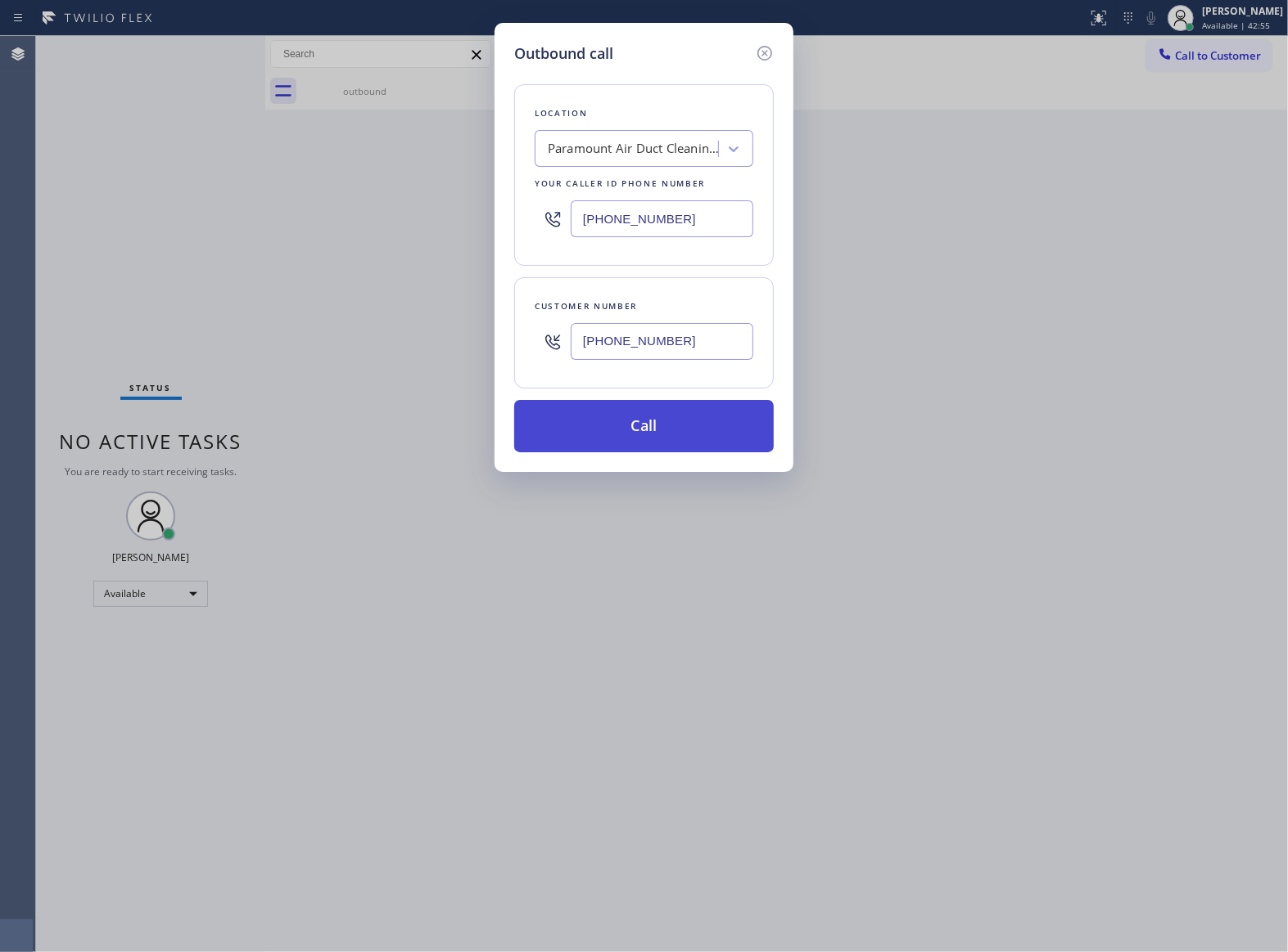
type input "[PHONE_NUMBER]"
click at [676, 444] on button "Call" at bounding box center [644, 426] width 260 height 52
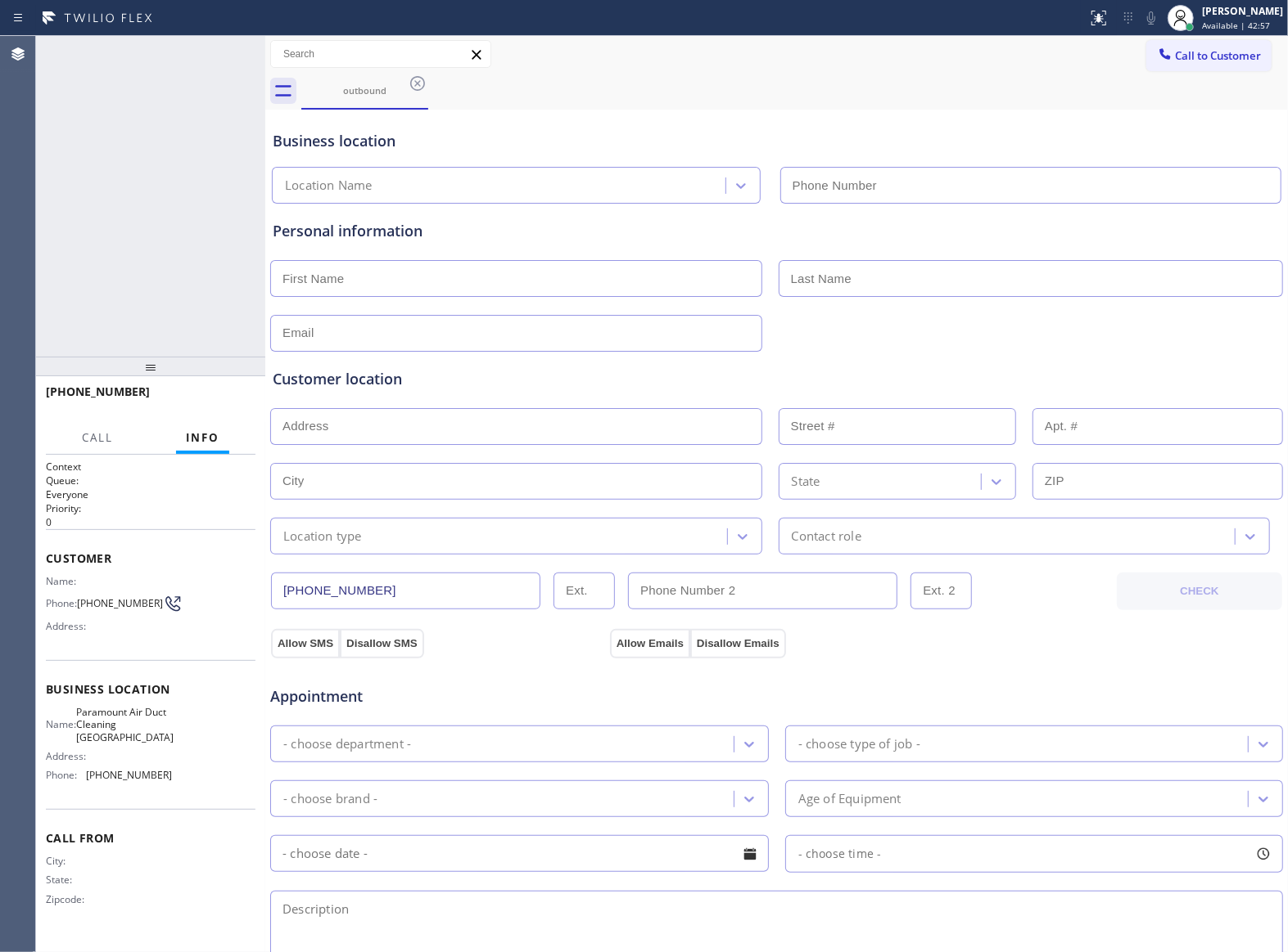
type input "[PHONE_NUMBER]"
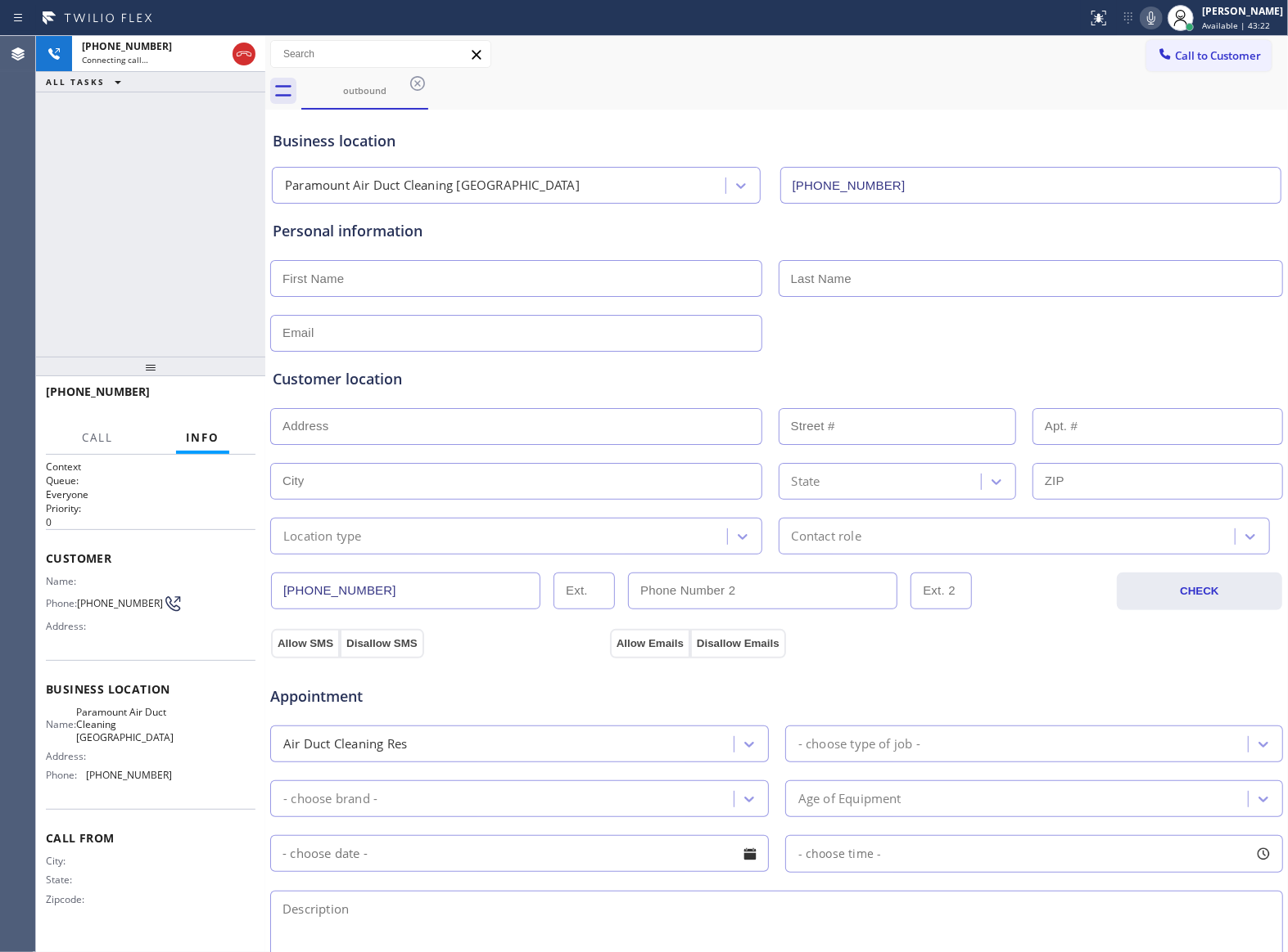
drag, startPoint x: 175, startPoint y: 311, endPoint x: 162, endPoint y: 306, distance: 13.9
click at [170, 309] on div "[PHONE_NUMBER] Connecting call… ALL TASKS ALL TASKS ACTIVE TASKS TASKS IN WRAP …" at bounding box center [151, 197] width 229 height 321
click at [219, 389] on button "HANG UP" at bounding box center [217, 398] width 76 height 23
click at [235, 394] on span "COMPLETE" at bounding box center [214, 399] width 57 height 12
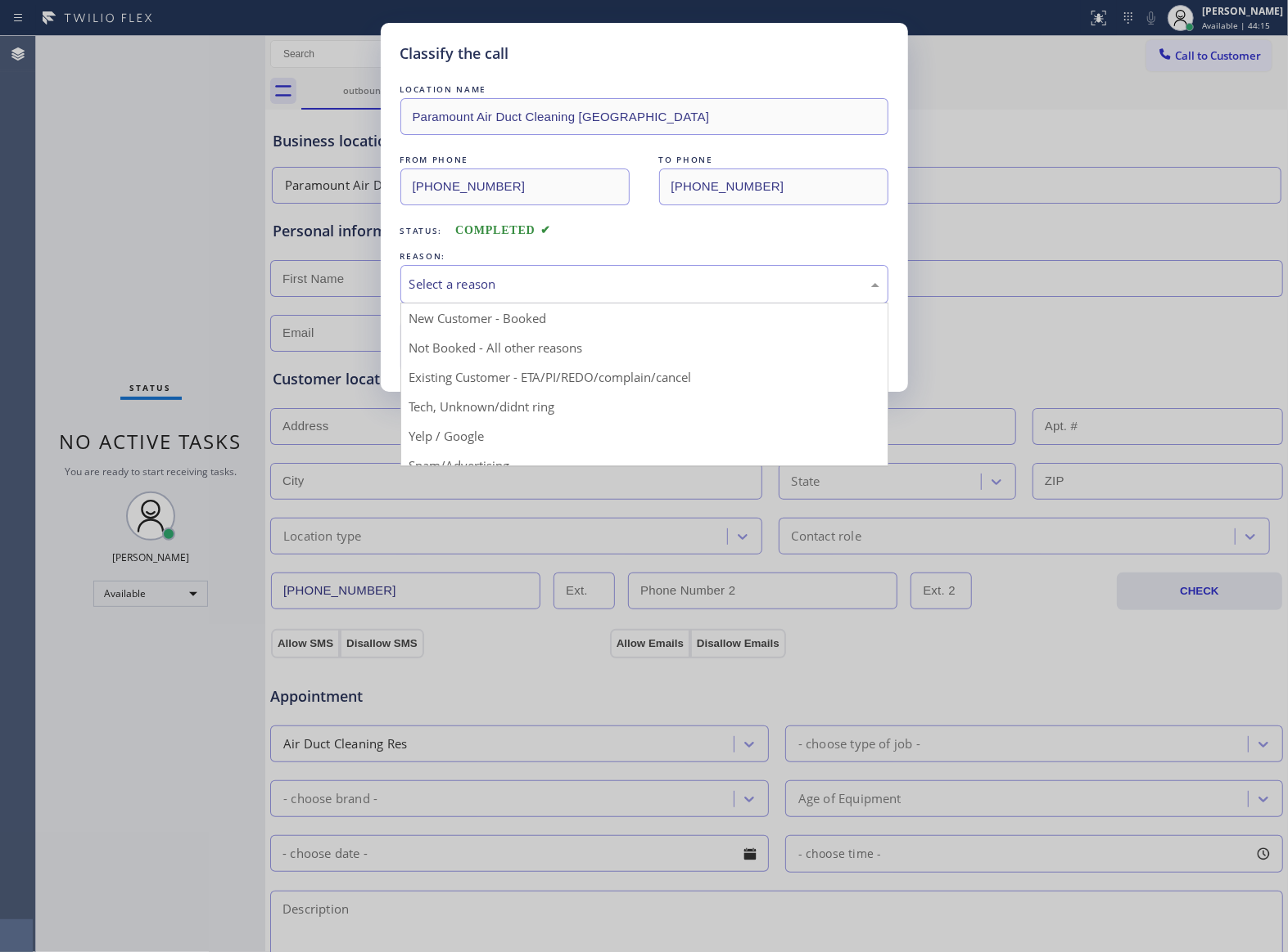
click at [536, 270] on div "Select a reason" at bounding box center [644, 284] width 488 height 39
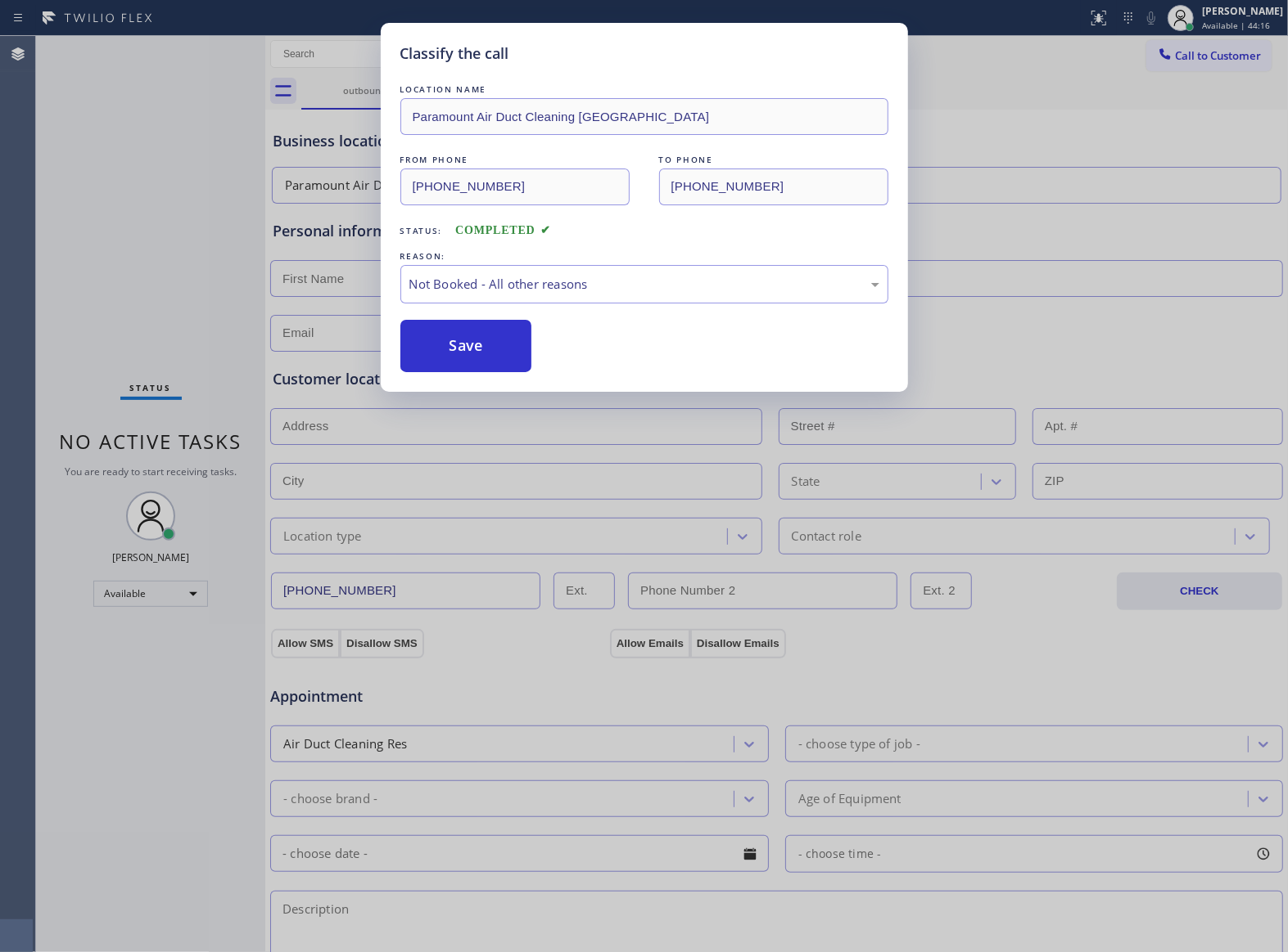
click at [492, 352] on button "Save" at bounding box center [466, 346] width 132 height 52
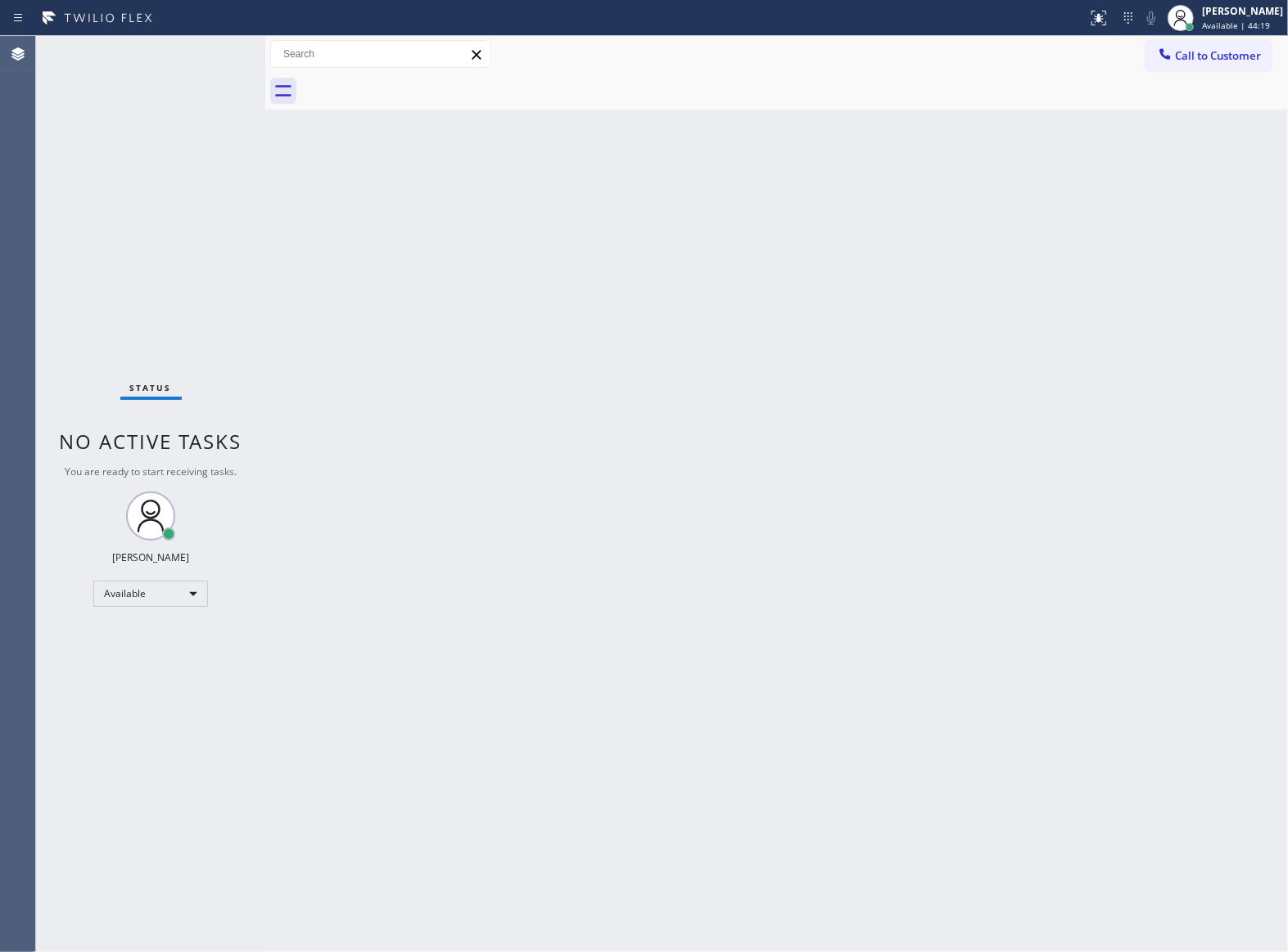
click at [246, 419] on div "Status No active tasks You are ready to start receiving tasks. [PERSON_NAME] Av…" at bounding box center [151, 494] width 229 height 917
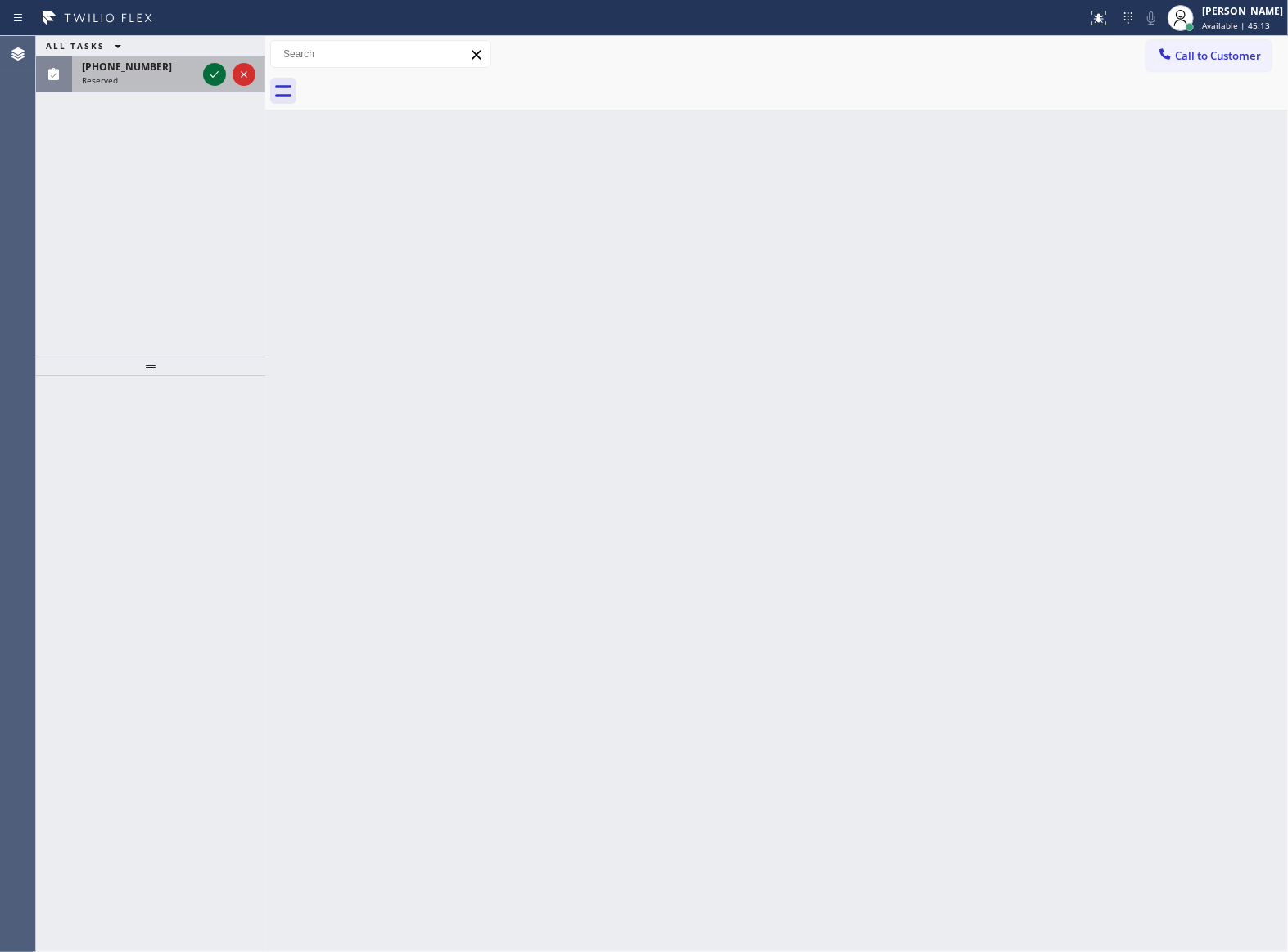
click at [203, 76] on div "[PHONE_NUMBER] Reserved" at bounding box center [151, 75] width 229 height 36
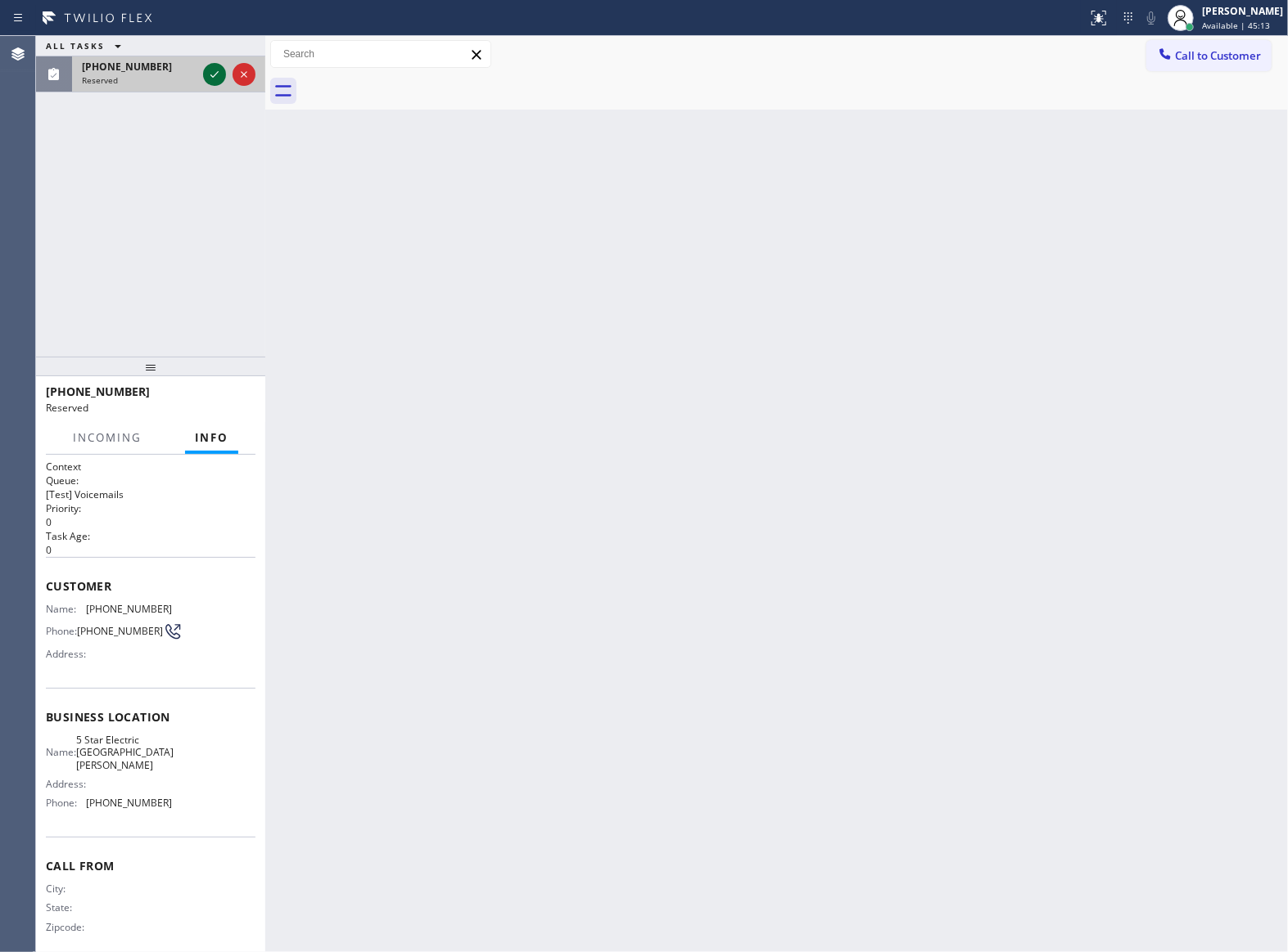
click at [205, 76] on icon at bounding box center [215, 75] width 20 height 20
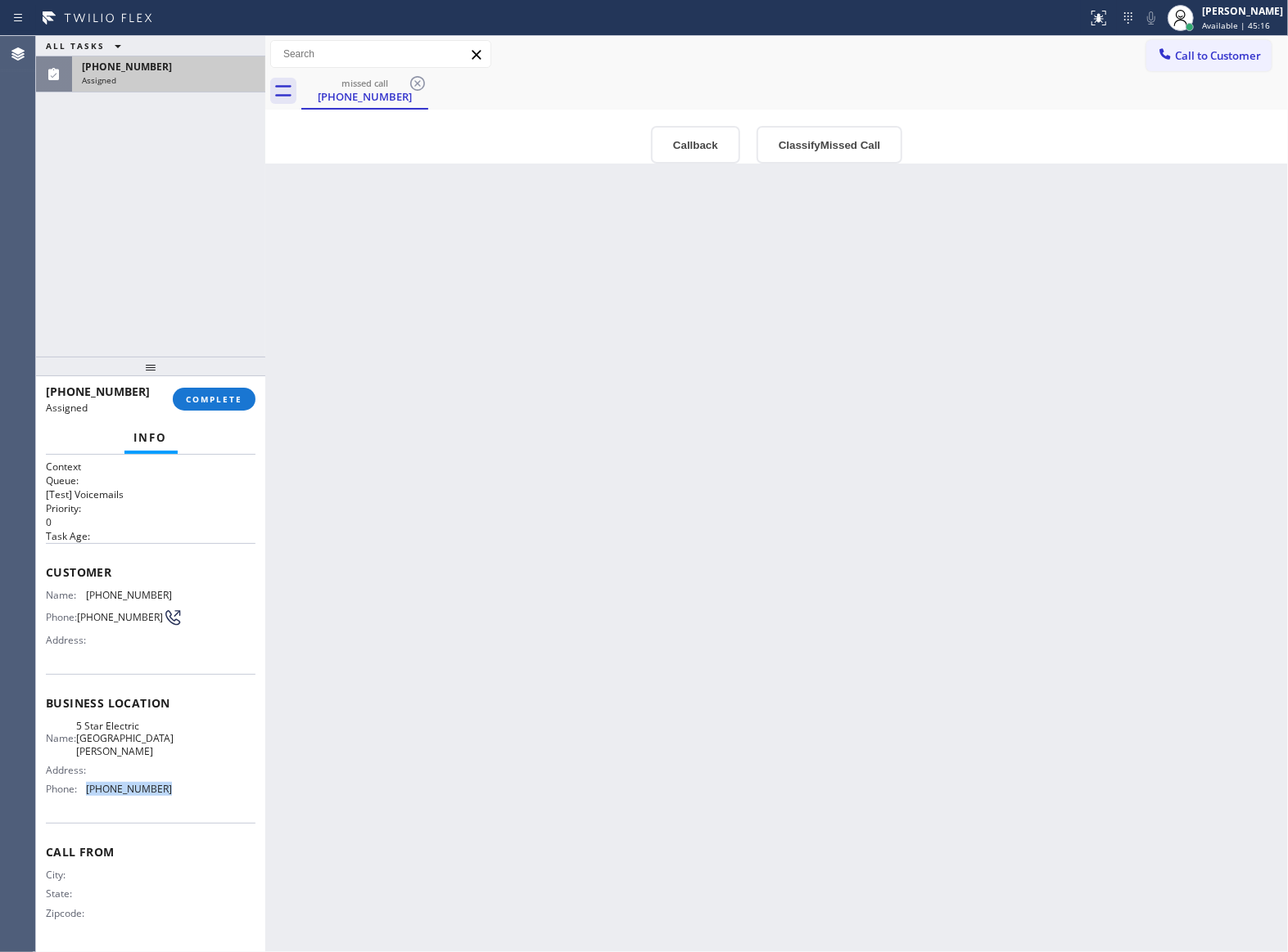
drag, startPoint x: 164, startPoint y: 776, endPoint x: 89, endPoint y: 779, distance: 75.1
click at [89, 783] on span "[PHONE_NUMBER]" at bounding box center [128, 790] width 86 height 13
click at [1175, 52] on span "Call to Customer" at bounding box center [1217, 56] width 86 height 14
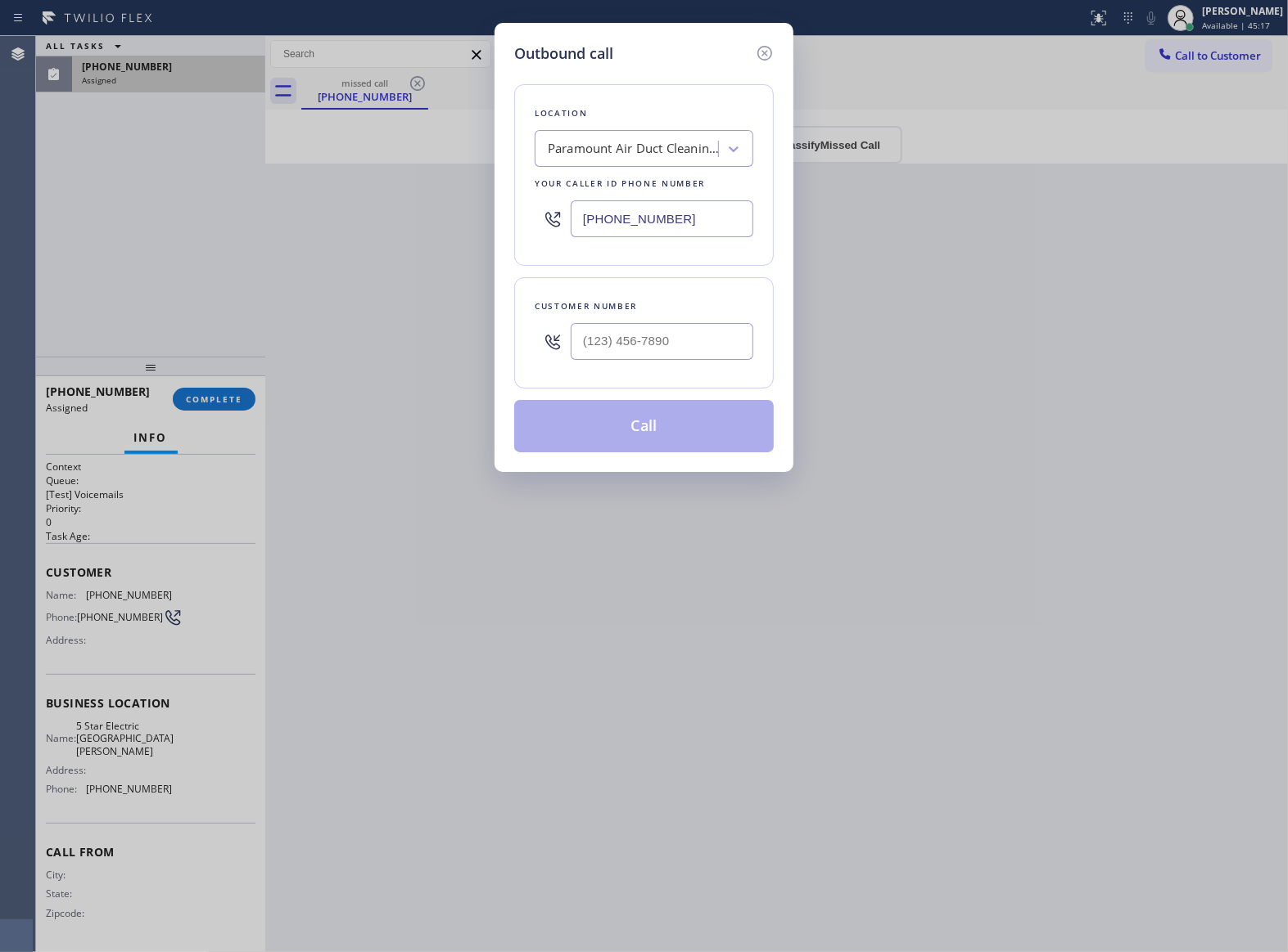
click at [669, 234] on input "[PHONE_NUMBER]" at bounding box center [662, 218] width 182 height 37
paste input "669) 239-2575"
type input "[PHONE_NUMBER]"
click at [768, 44] on icon at bounding box center [765, 53] width 20 height 20
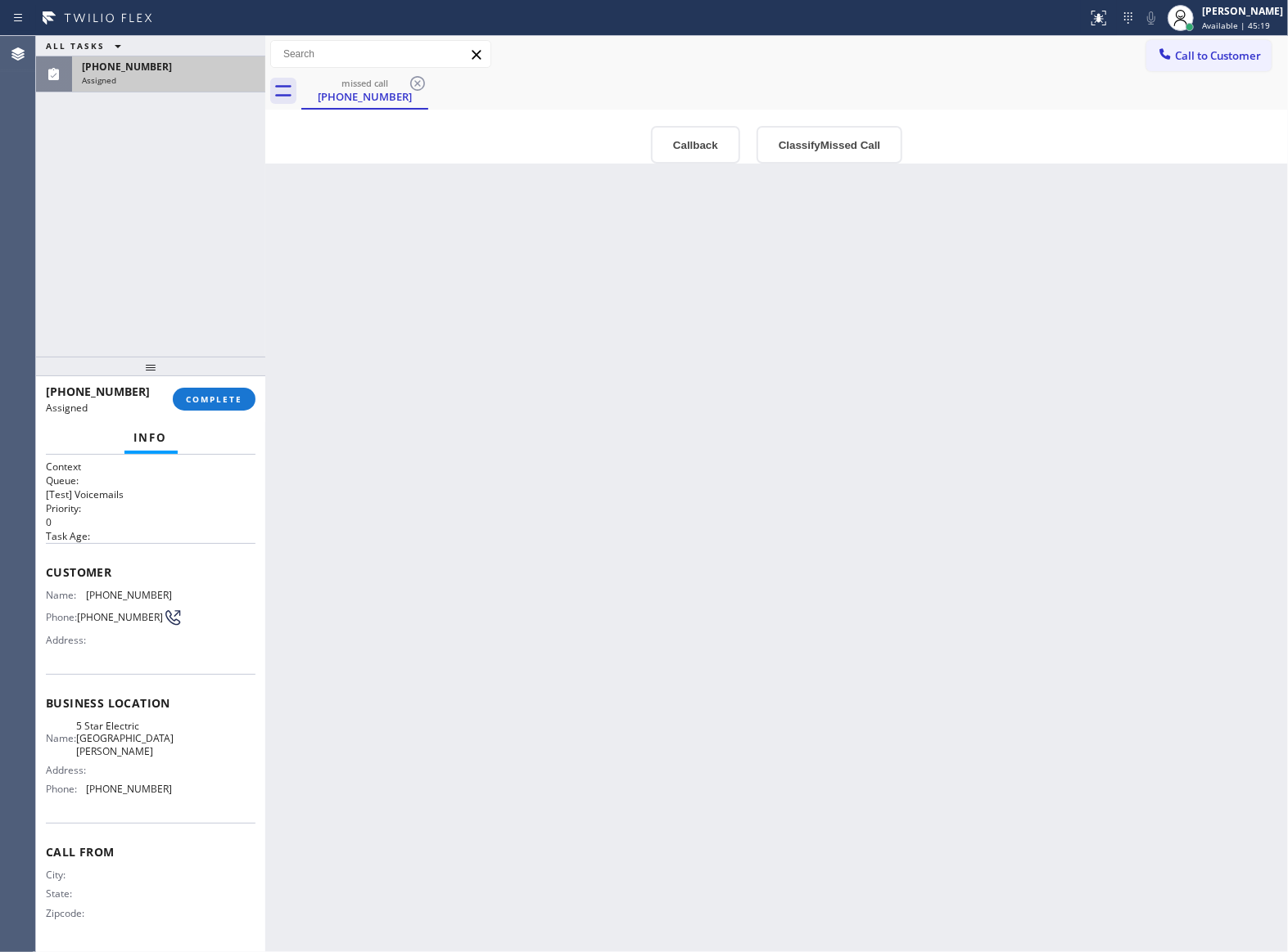
type input "[PHONE_NUMBER]"
drag, startPoint x: 132, startPoint y: 592, endPoint x: 235, endPoint y: 459, distance: 168.2
click at [86, 590] on div "Name: [PHONE_NUMBER]" at bounding box center [109, 596] width 126 height 13
click at [204, 391] on button "COMPLETE" at bounding box center [215, 398] width 83 height 23
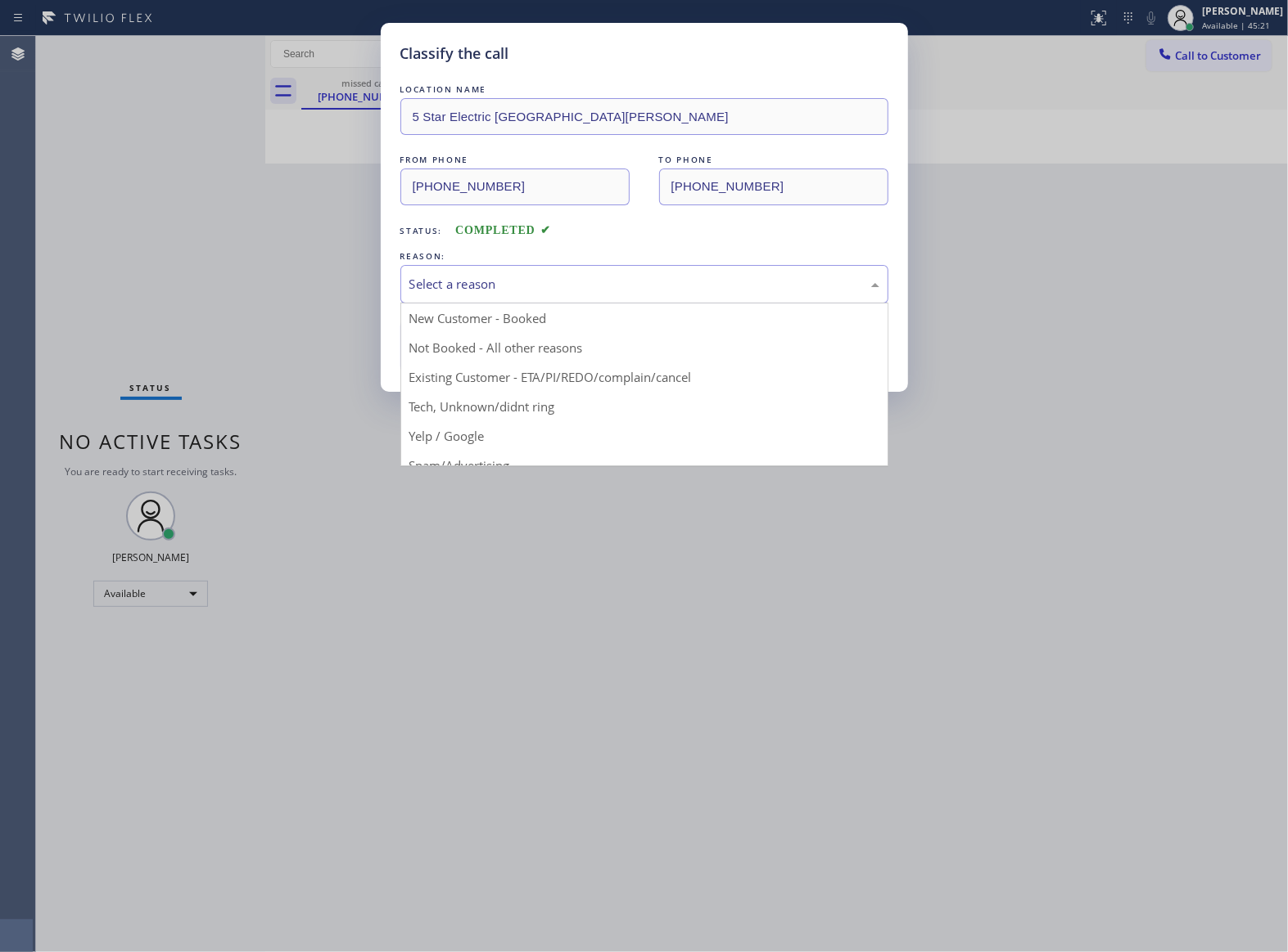
click at [597, 281] on div "Select a reason" at bounding box center [644, 284] width 470 height 19
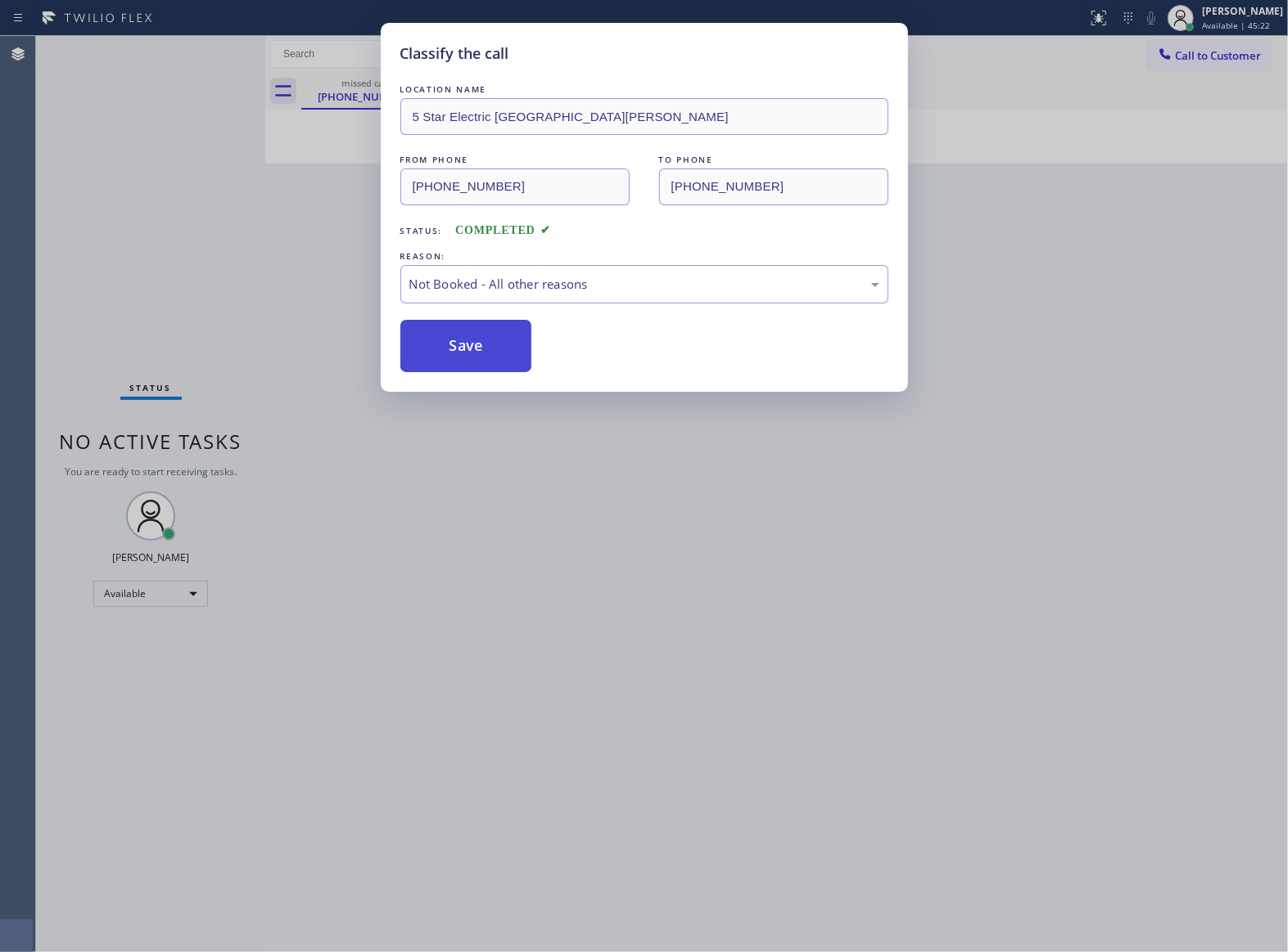
click at [478, 354] on button "Save" at bounding box center [466, 346] width 132 height 52
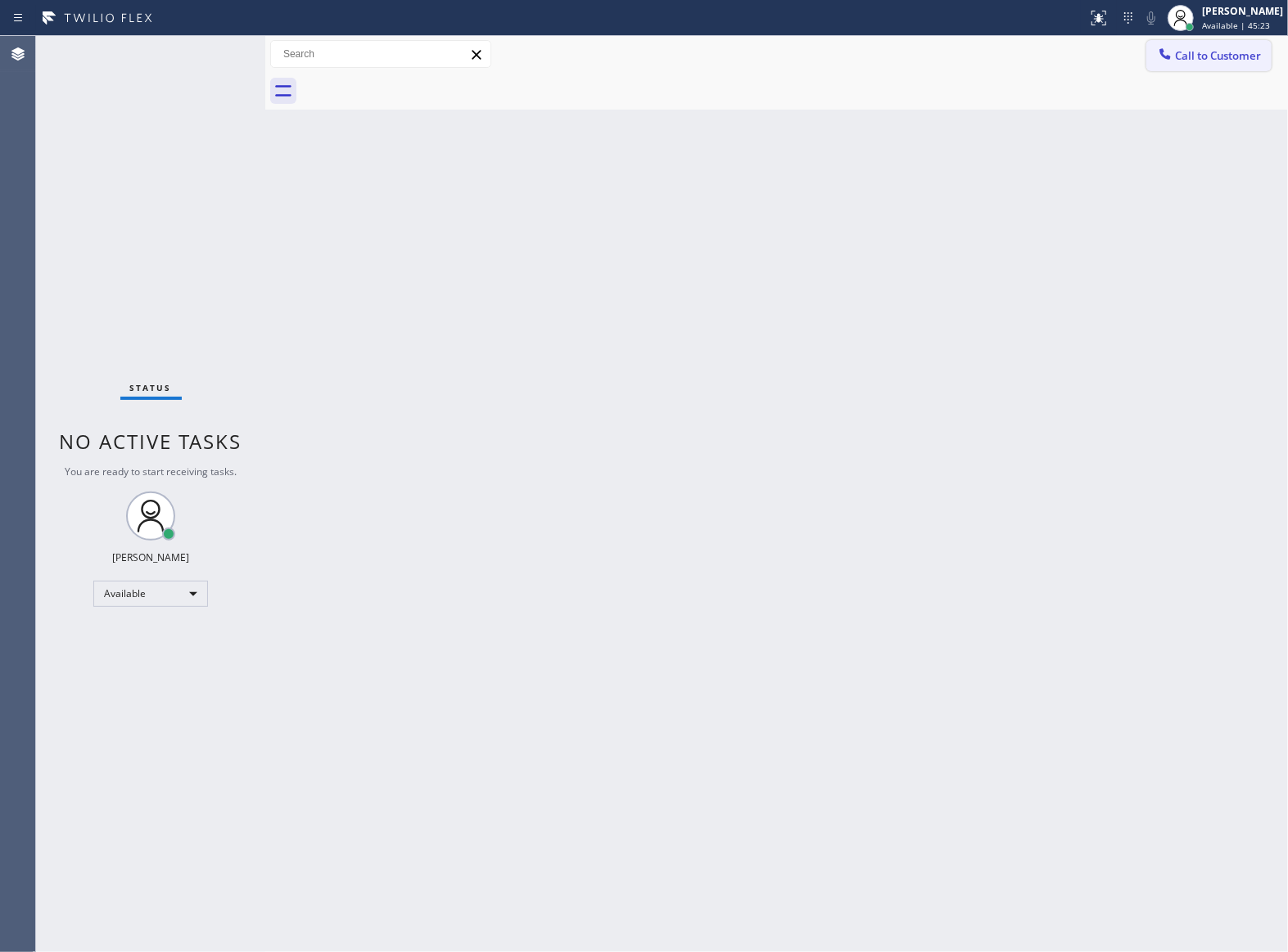
click at [1183, 58] on span "Call to Customer" at bounding box center [1217, 56] width 86 height 14
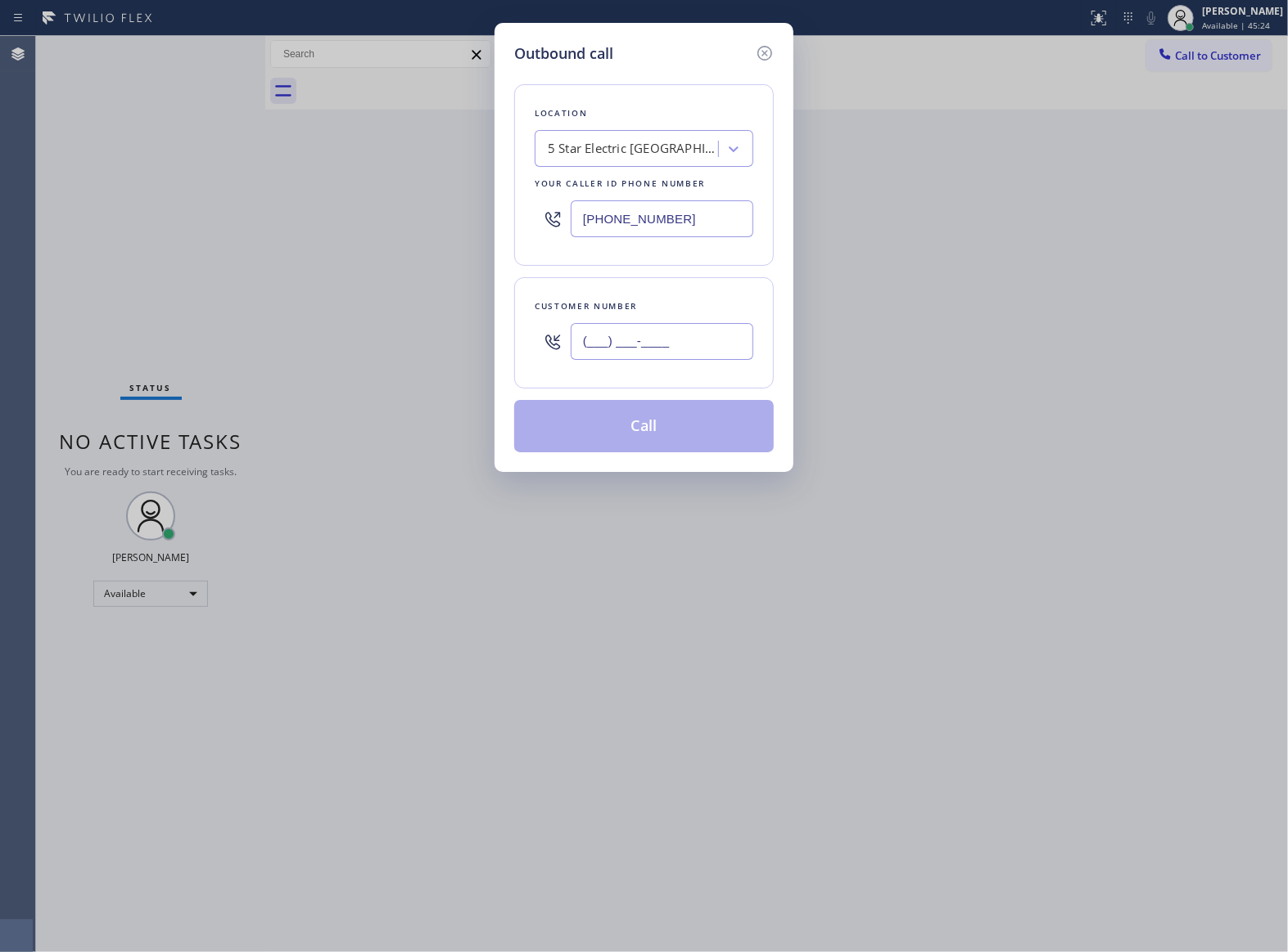
click at [659, 359] on input "(___) ___-____" at bounding box center [662, 342] width 182 height 37
paste input "650) 996-8466"
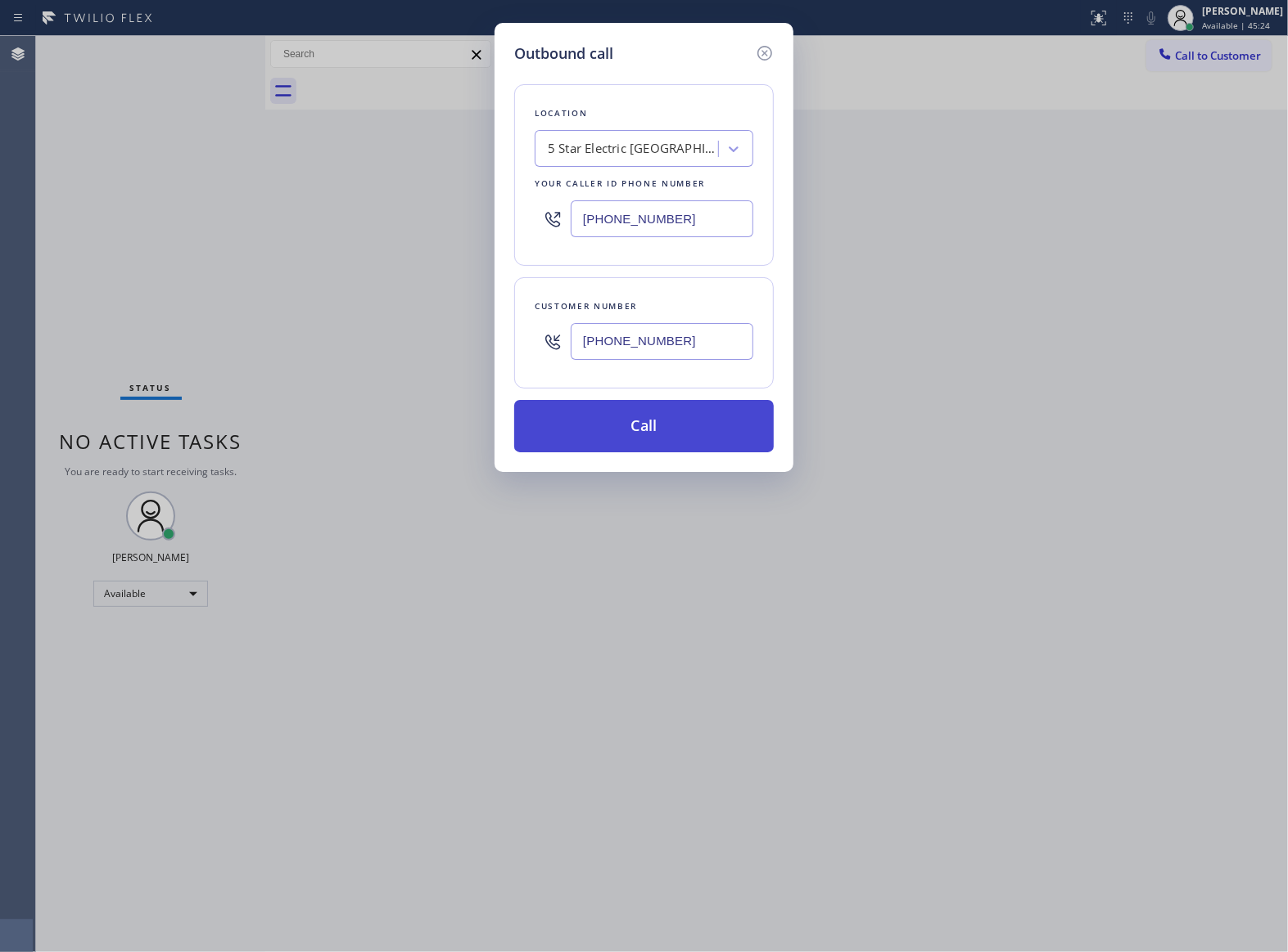
type input "[PHONE_NUMBER]"
click at [675, 447] on button "Call" at bounding box center [644, 426] width 260 height 52
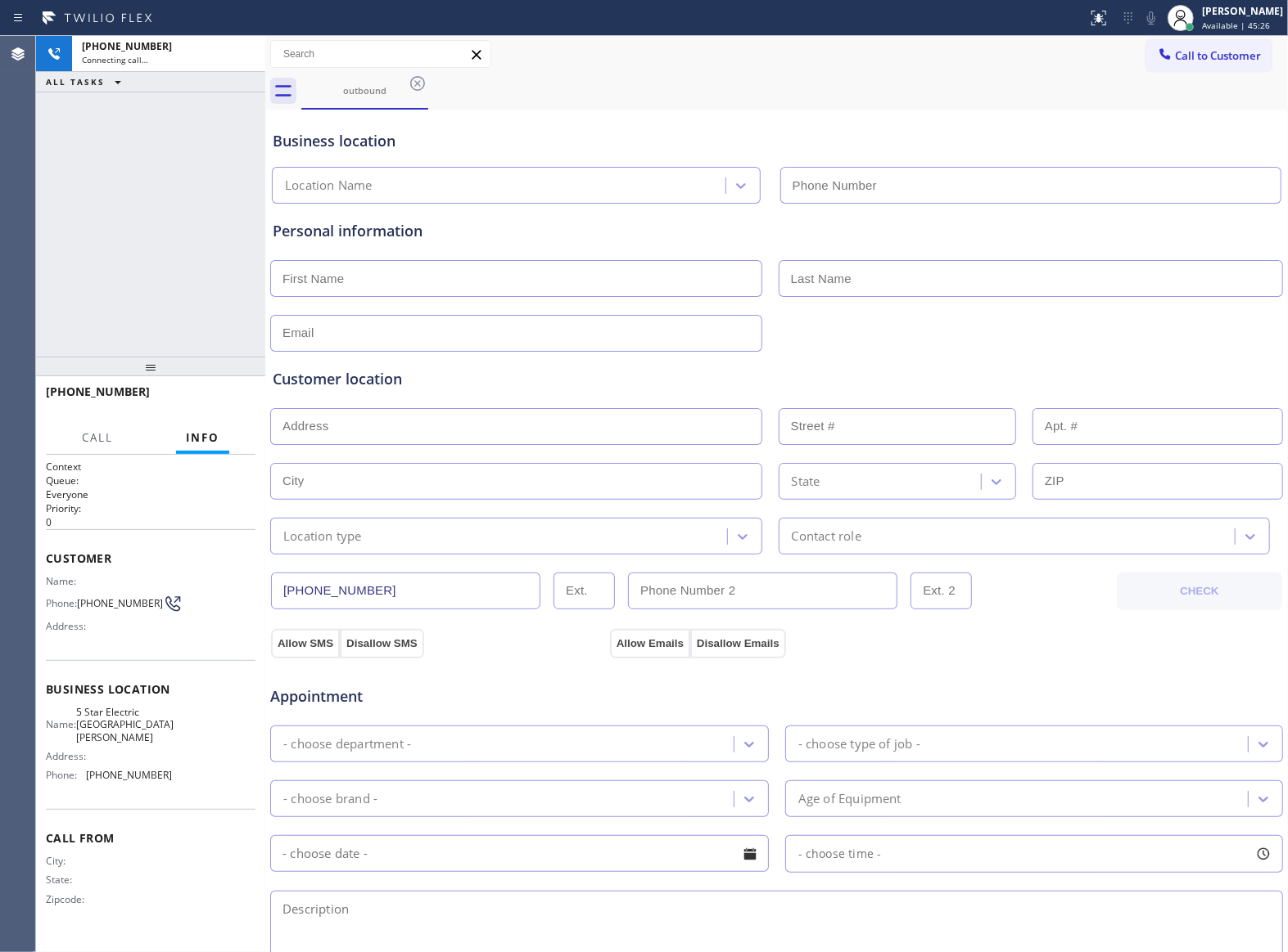
type input "[PHONE_NUMBER]"
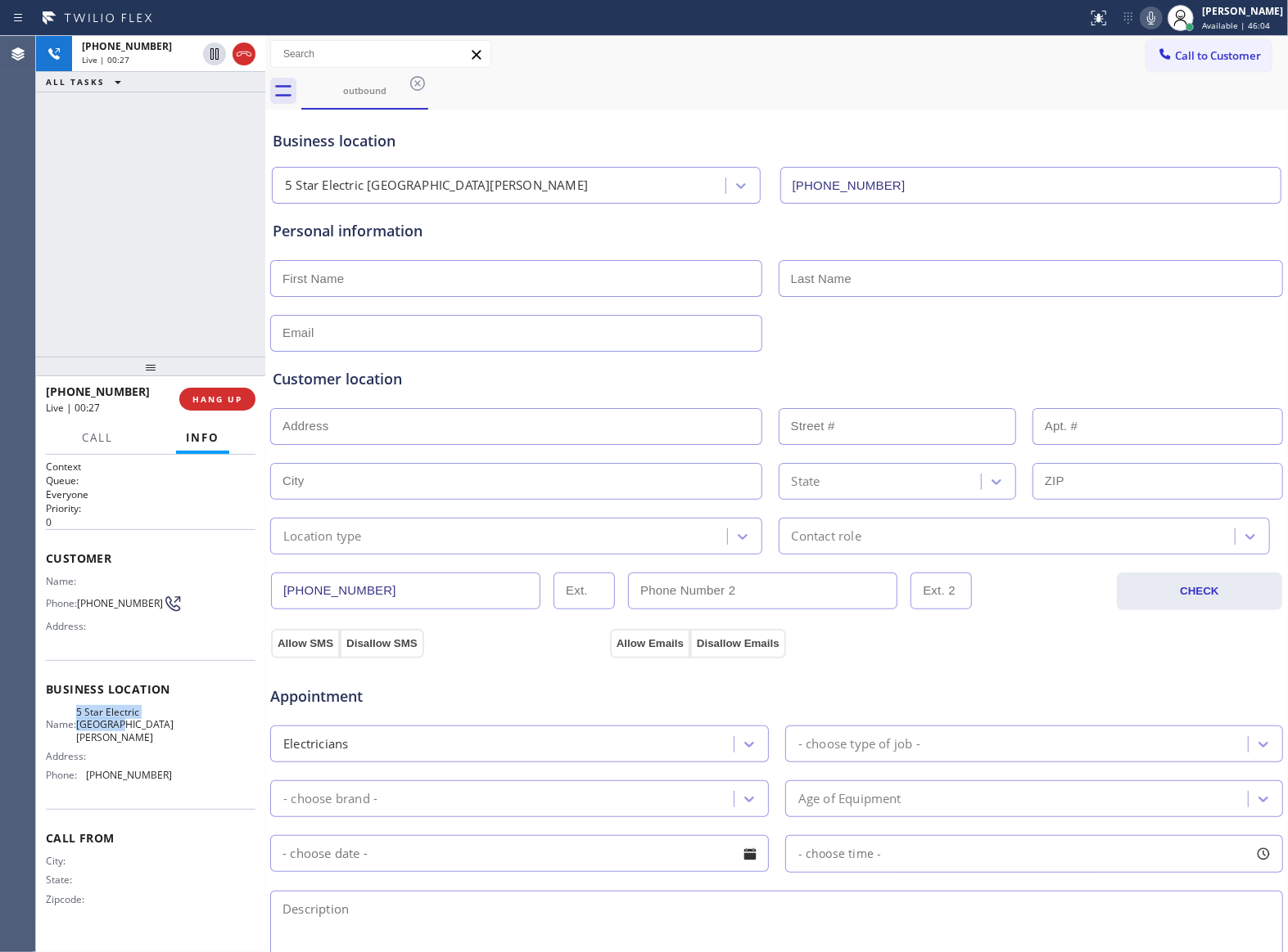
drag, startPoint x: 122, startPoint y: 727, endPoint x: 90, endPoint y: 704, distance: 39.4
click at [90, 704] on div "Business location Name: 5 Star Electric [GEOGRAPHIC_DATA][PERSON_NAME] Address:…" at bounding box center [151, 734] width 209 height 149
click at [244, 398] on button "HANG UP" at bounding box center [217, 398] width 76 height 23
click at [243, 398] on button "HANG UP" at bounding box center [217, 398] width 76 height 23
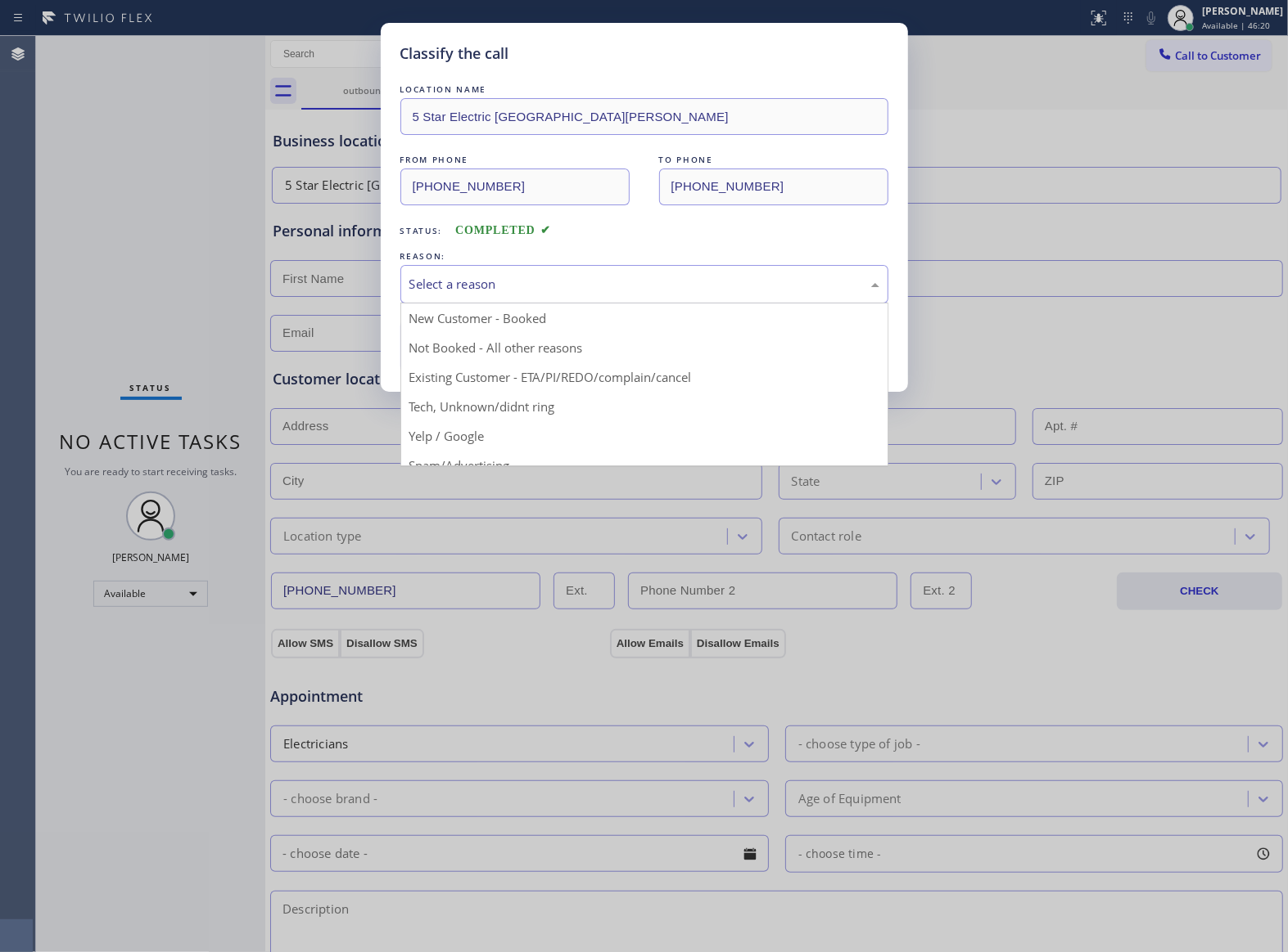
click at [501, 287] on div "Select a reason" at bounding box center [644, 284] width 470 height 19
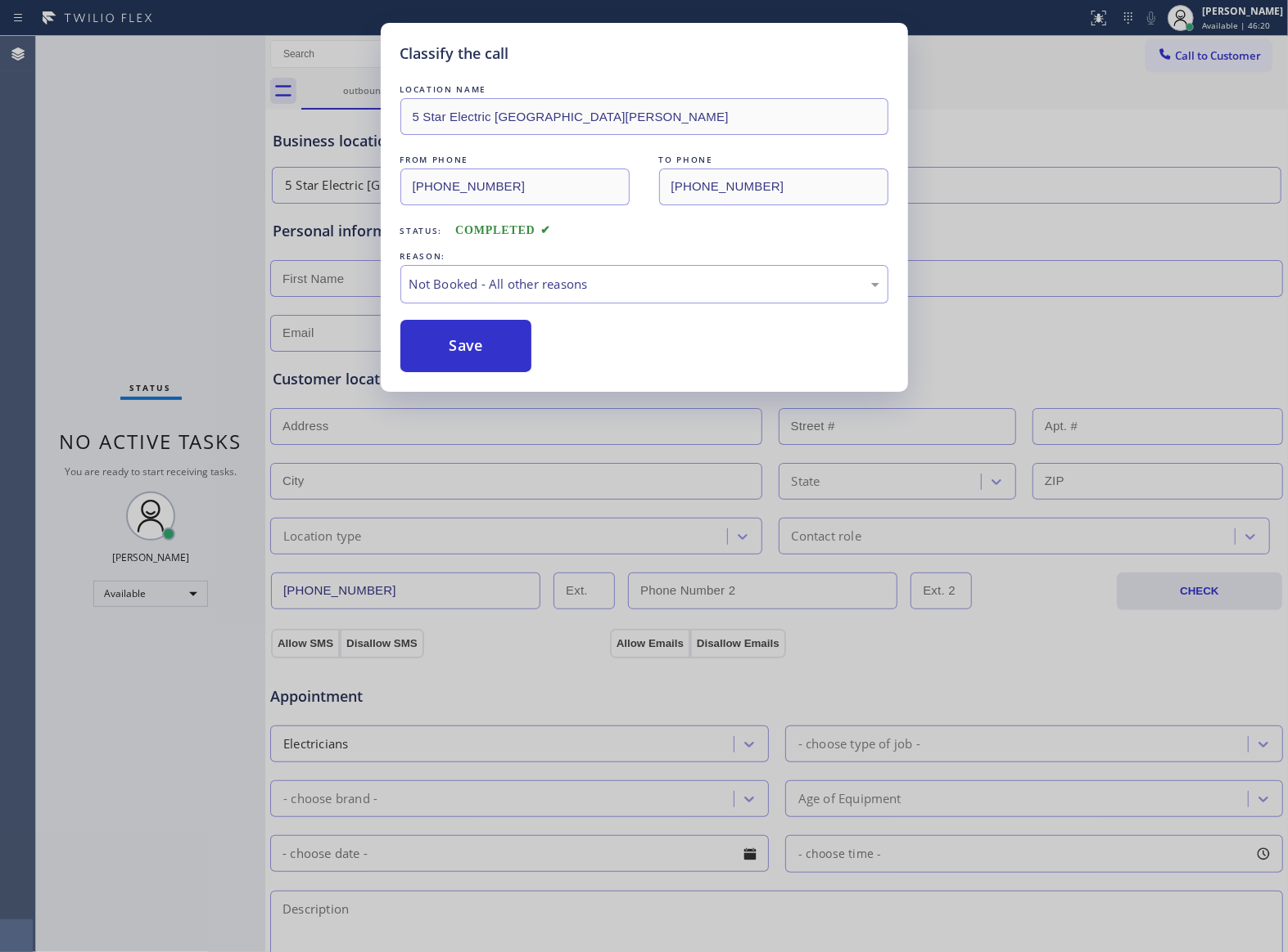
drag, startPoint x: 460, startPoint y: 347, endPoint x: 1210, endPoint y: 717, distance: 836.3
click at [462, 347] on button "Save" at bounding box center [466, 346] width 132 height 52
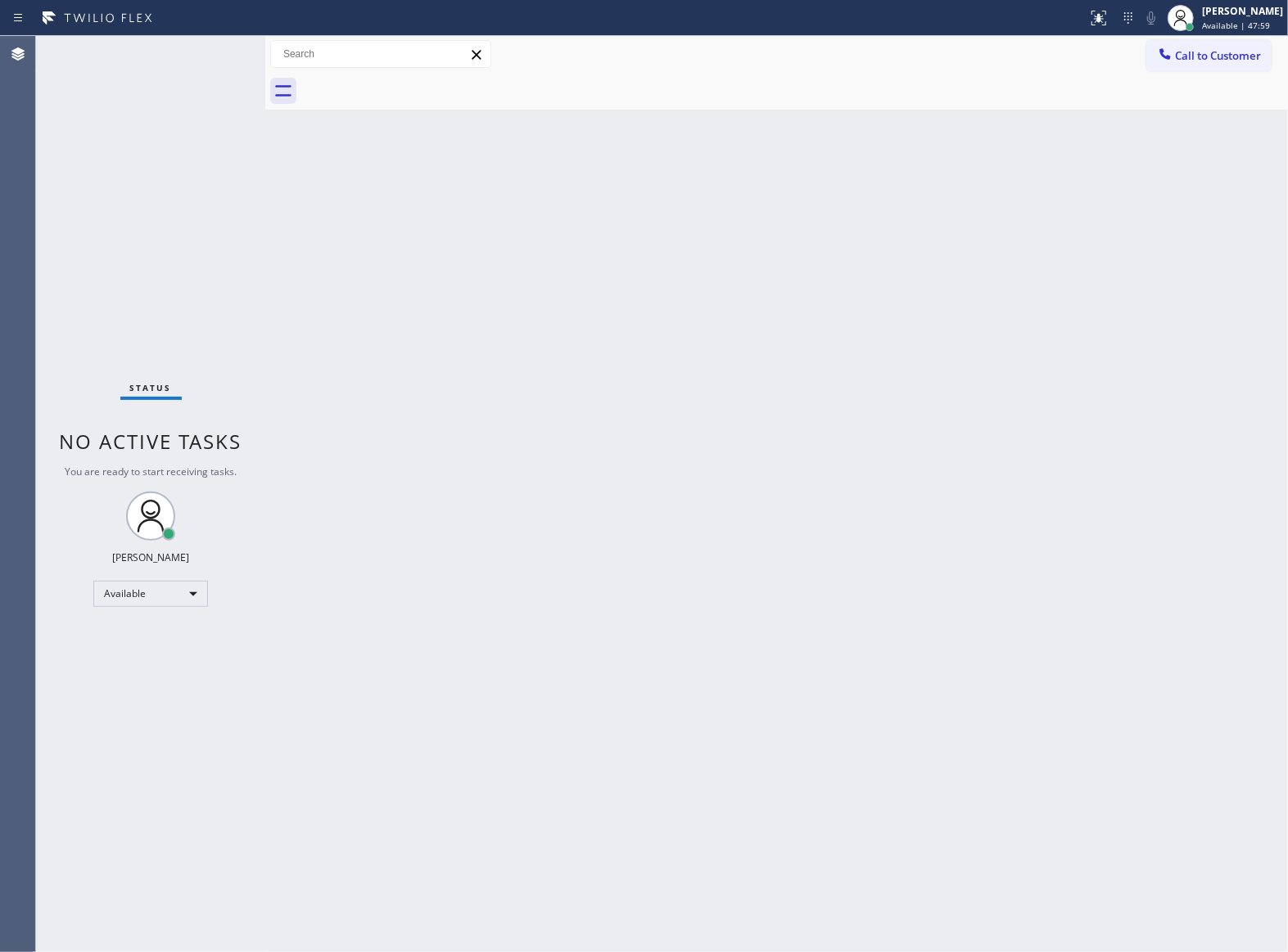
drag, startPoint x: 158, startPoint y: 216, endPoint x: 155, endPoint y: 204, distance: 12.4
click at [155, 207] on div "Status No active tasks You are ready to start receiving tasks. [PERSON_NAME] Av…" at bounding box center [151, 494] width 229 height 917
click at [201, 54] on div "Status No active tasks You are ready to start receiving tasks. [PERSON_NAME] Av…" at bounding box center [151, 494] width 229 height 917
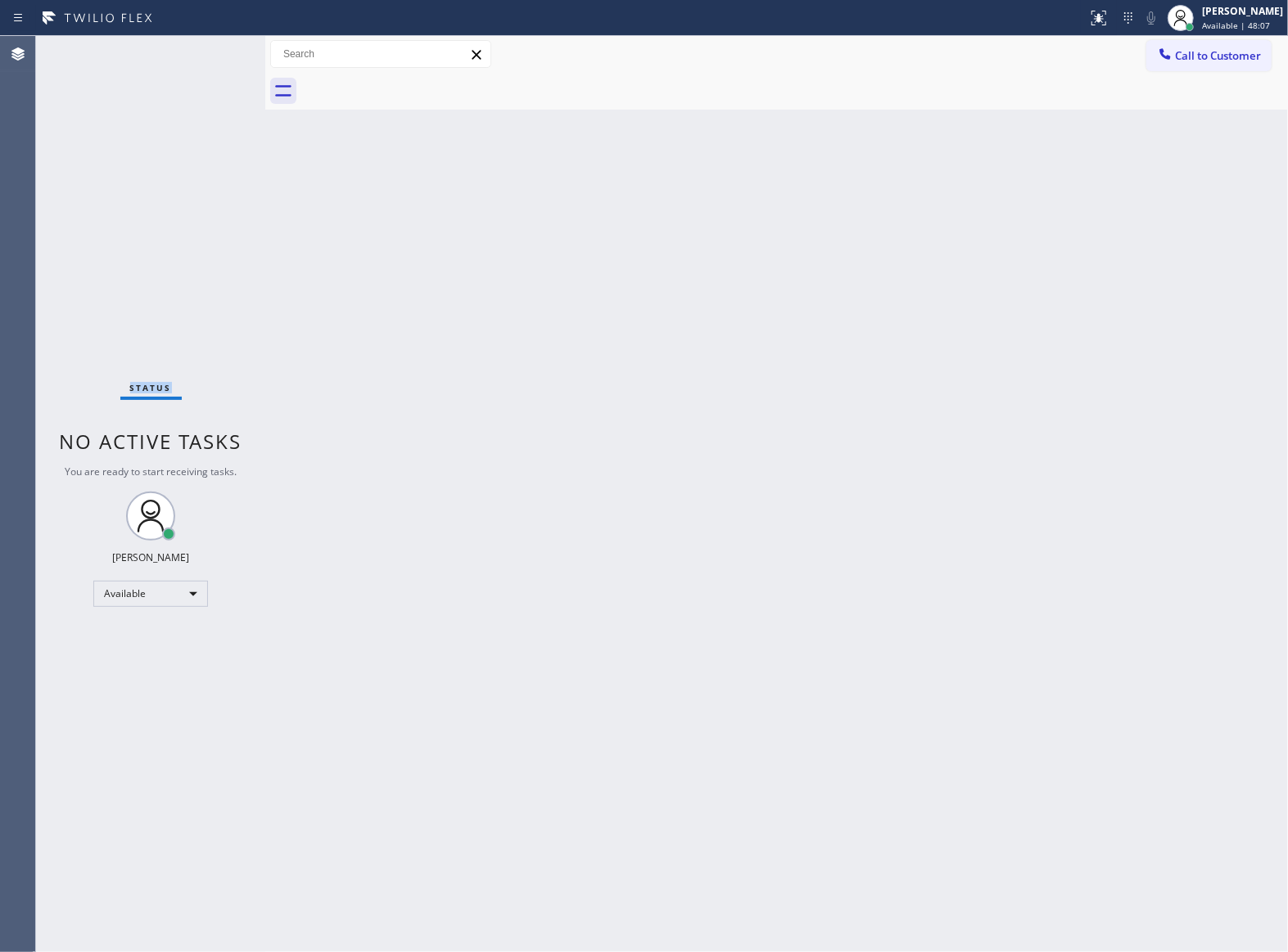
click at [201, 54] on div "Status No active tasks You are ready to start receiving tasks. [PERSON_NAME] Av…" at bounding box center [151, 494] width 229 height 917
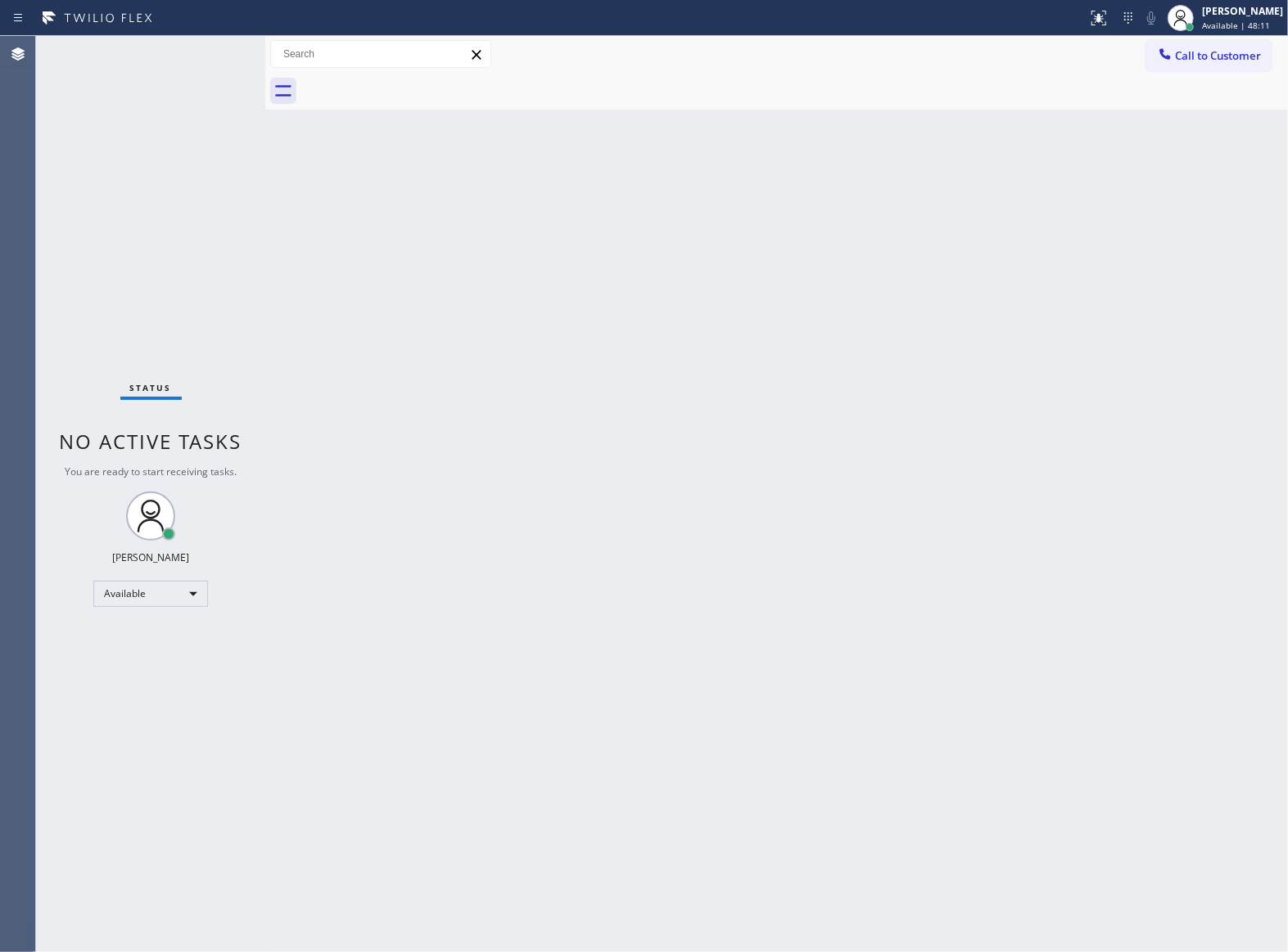
click at [201, 54] on div "Status No active tasks You are ready to start receiving tasks. [PERSON_NAME] Av…" at bounding box center [151, 494] width 229 height 917
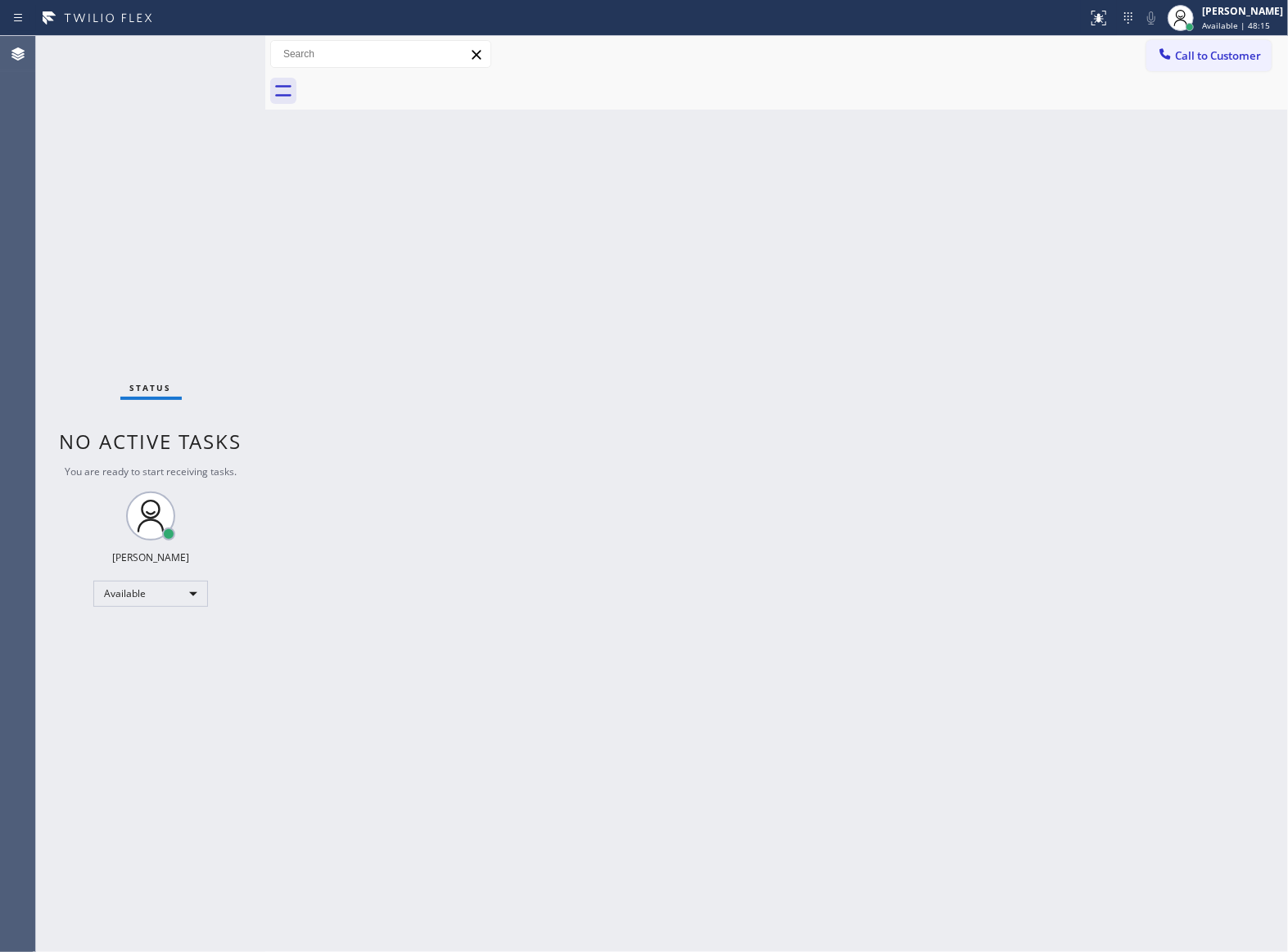
click at [199, 53] on div "Status No active tasks You are ready to start receiving tasks. [PERSON_NAME] Av…" at bounding box center [151, 494] width 229 height 917
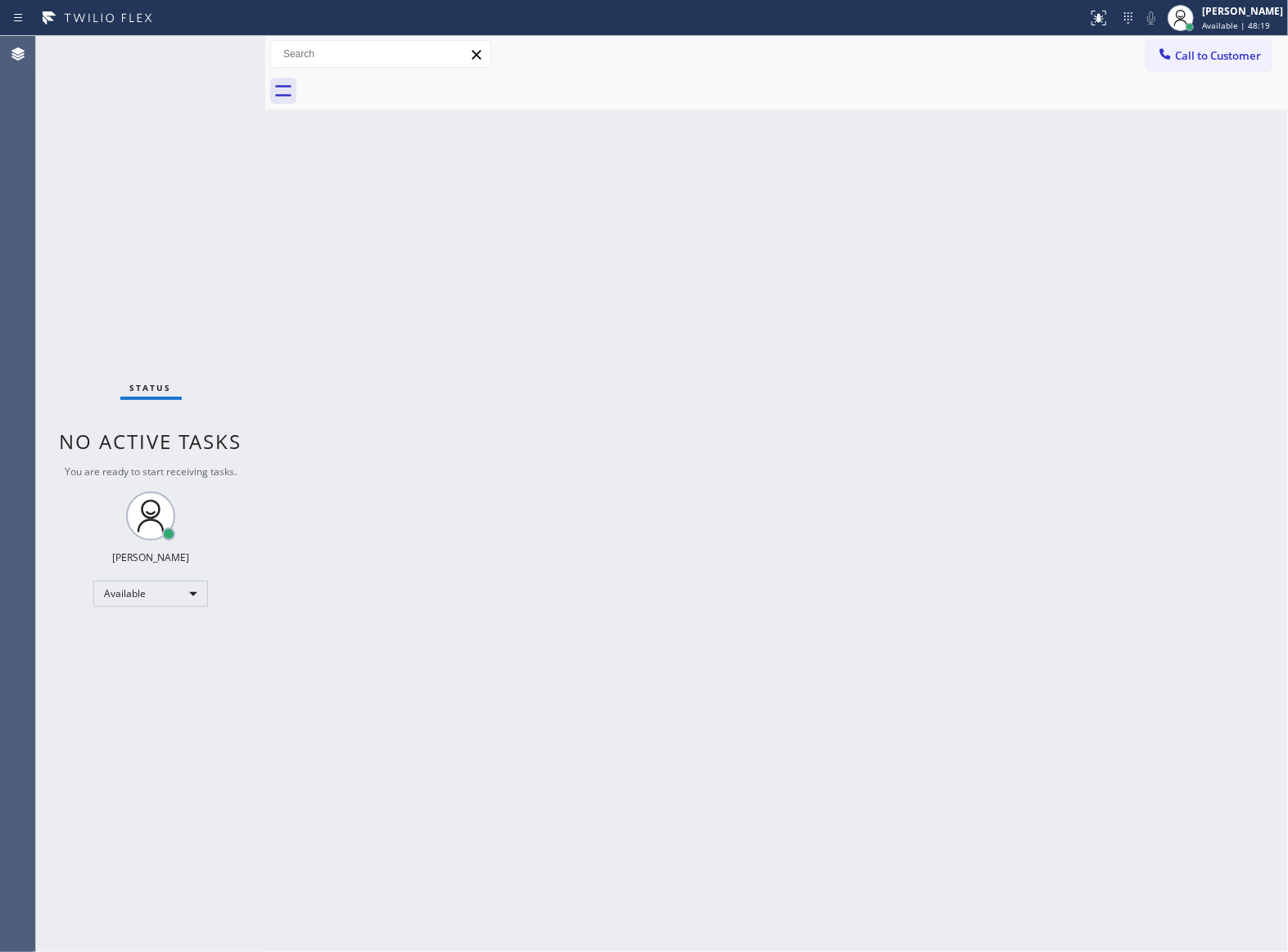
click at [199, 53] on div "Status No active tasks You are ready to start receiving tasks. [PERSON_NAME] Av…" at bounding box center [151, 494] width 229 height 917
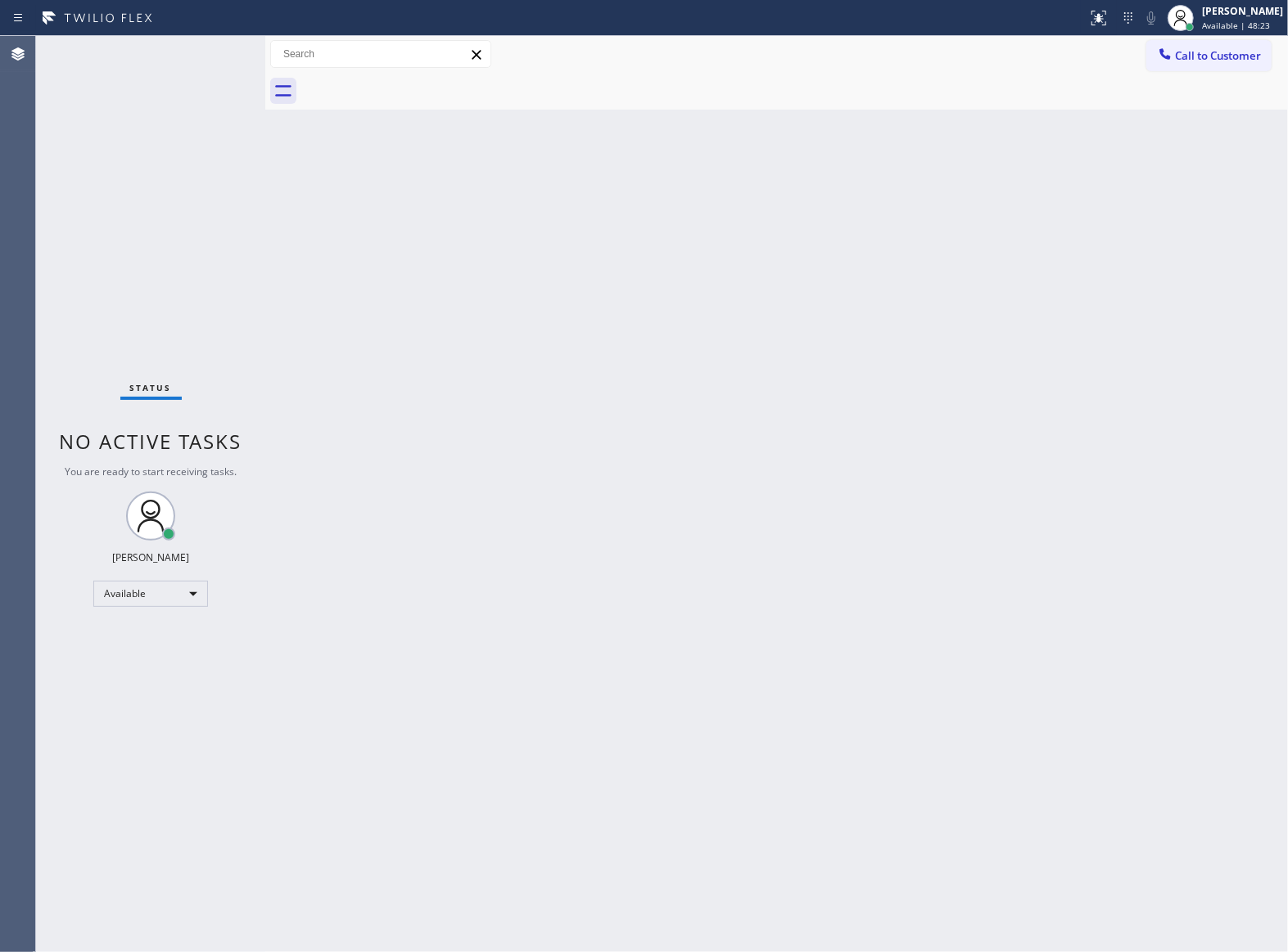
click at [199, 53] on div "Status No active tasks You are ready to start receiving tasks. [PERSON_NAME] Av…" at bounding box center [151, 494] width 229 height 917
click at [198, 52] on div "Status No active tasks You are ready to start receiving tasks. [PERSON_NAME] Av…" at bounding box center [151, 494] width 229 height 917
click at [143, 345] on div "Status No active tasks You are ready to start receiving tasks. [PERSON_NAME] Av…" at bounding box center [151, 494] width 229 height 917
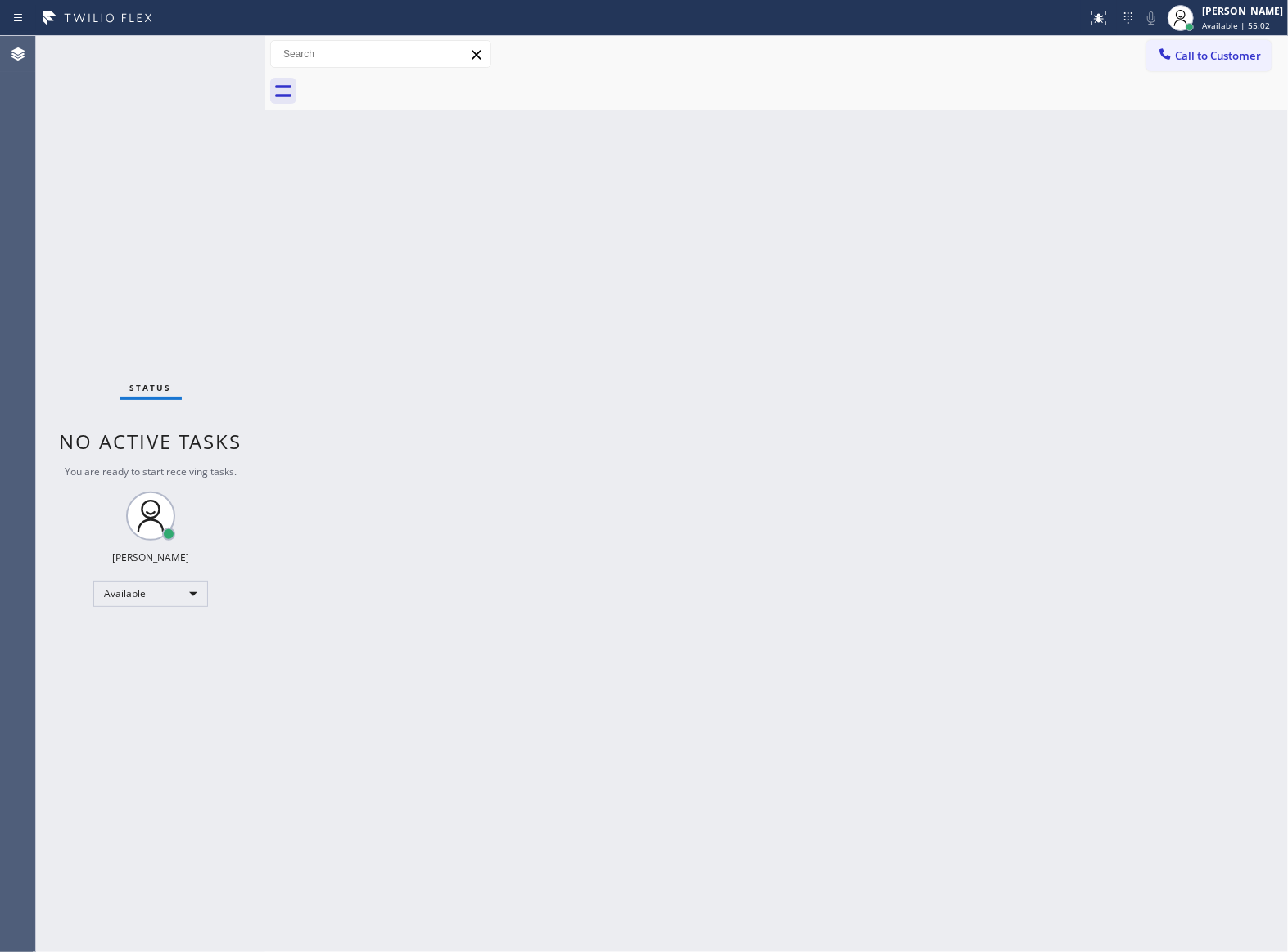
drag, startPoint x: 180, startPoint y: 394, endPoint x: 215, endPoint y: 390, distance: 35.2
click at [191, 394] on div "Status No active tasks You are ready to start receiving tasks. [PERSON_NAME] Av…" at bounding box center [151, 494] width 229 height 917
click at [1226, 54] on span "Call to Customer" at bounding box center [1217, 56] width 86 height 14
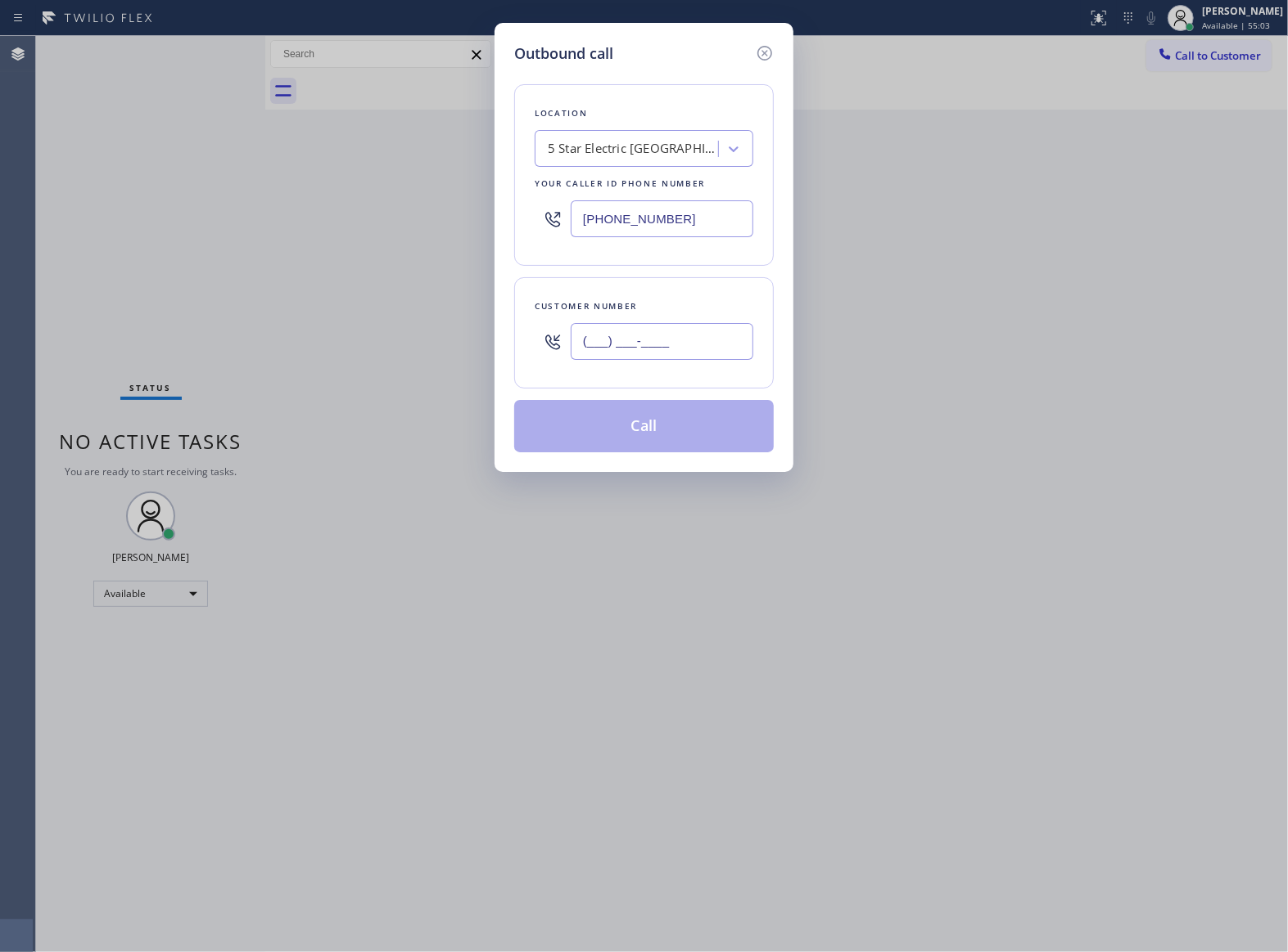
click at [647, 352] on input "(___) ___-____" at bounding box center [662, 342] width 182 height 37
paste input "469) 551-0306"
type input "[PHONE_NUMBER]"
click at [676, 435] on button "Call" at bounding box center [644, 426] width 260 height 52
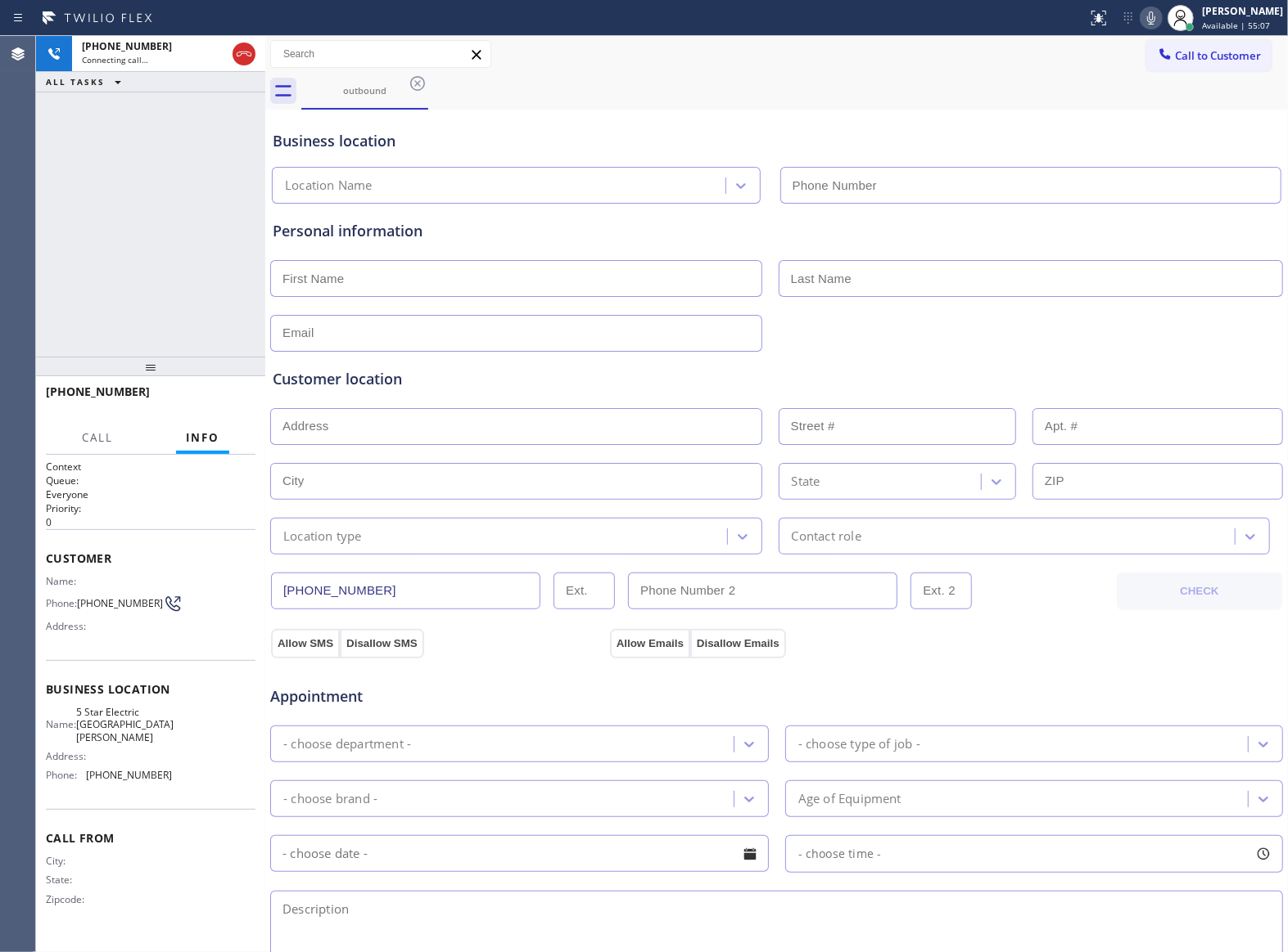
type input "[PHONE_NUMBER]"
drag, startPoint x: 152, startPoint y: 224, endPoint x: 306, endPoint y: 249, distance: 156.0
click at [198, 230] on div "[PHONE_NUMBER] Connecting call… ALL TASKS ALL TASKS ACTIVE TASKS TASKS IN WRAP …" at bounding box center [151, 197] width 229 height 321
drag, startPoint x: 52, startPoint y: 299, endPoint x: 89, endPoint y: 286, distance: 39.2
click at [52, 299] on div "[PHONE_NUMBER] Connecting call… ALL TASKS ALL TASKS ACTIVE TASKS TASKS IN WRAP …" at bounding box center [151, 197] width 229 height 321
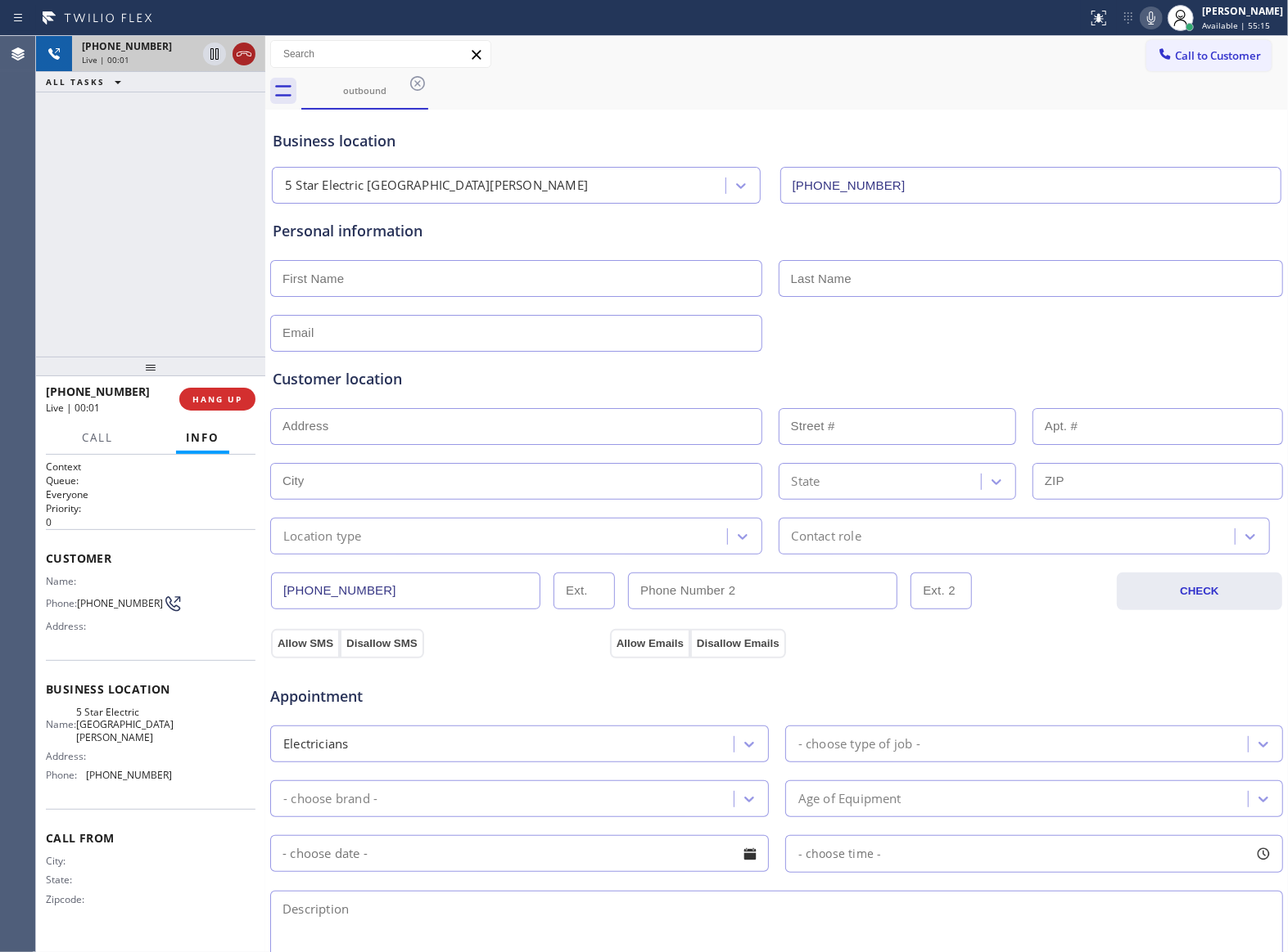
click at [247, 62] on icon at bounding box center [244, 54] width 20 height 20
click at [1160, 59] on icon at bounding box center [1165, 54] width 11 height 11
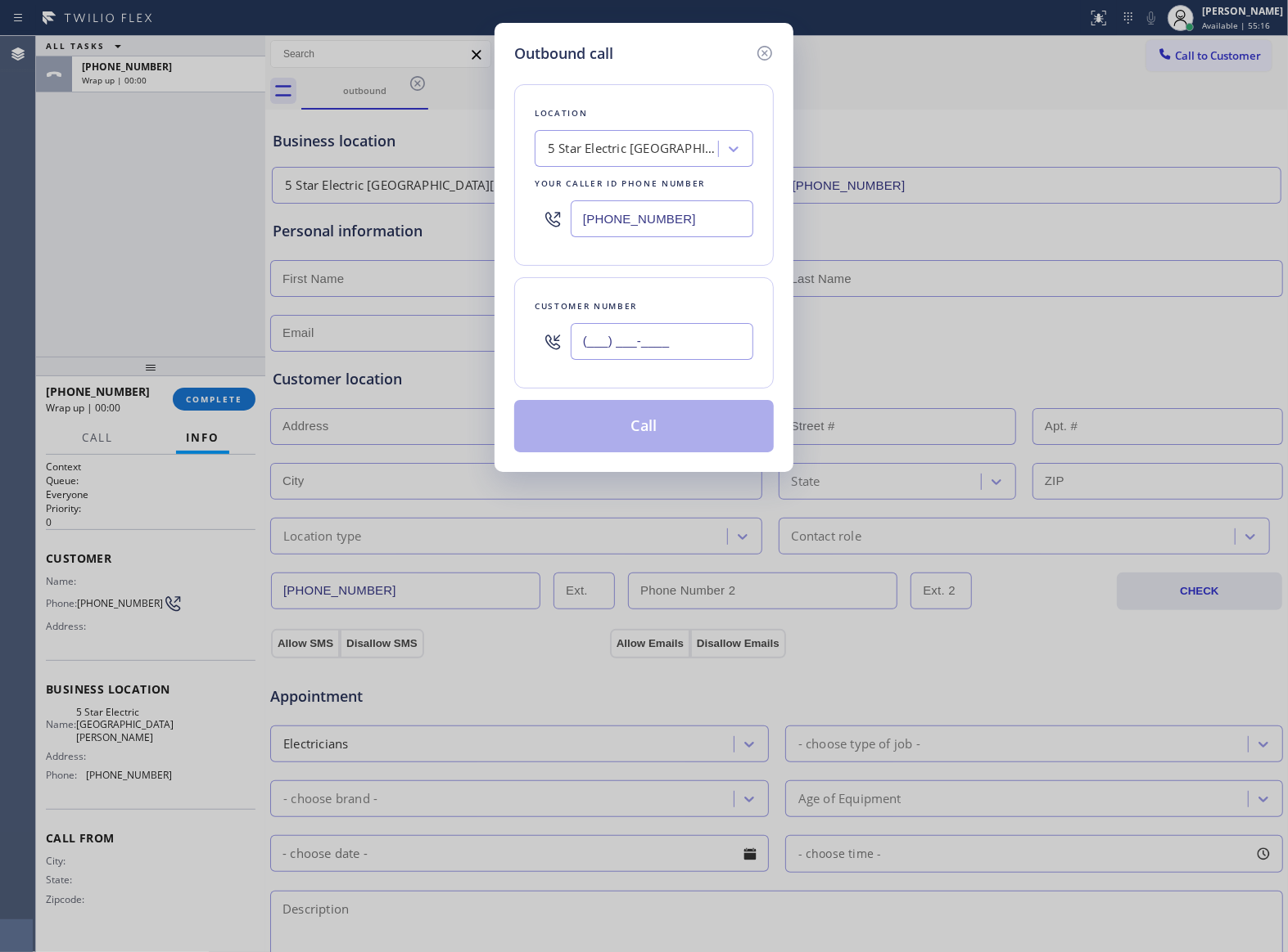
click at [709, 337] on input "(___) ___-____" at bounding box center [662, 342] width 182 height 37
paste input "469) 551-0306"
type input "[PHONE_NUMBER]"
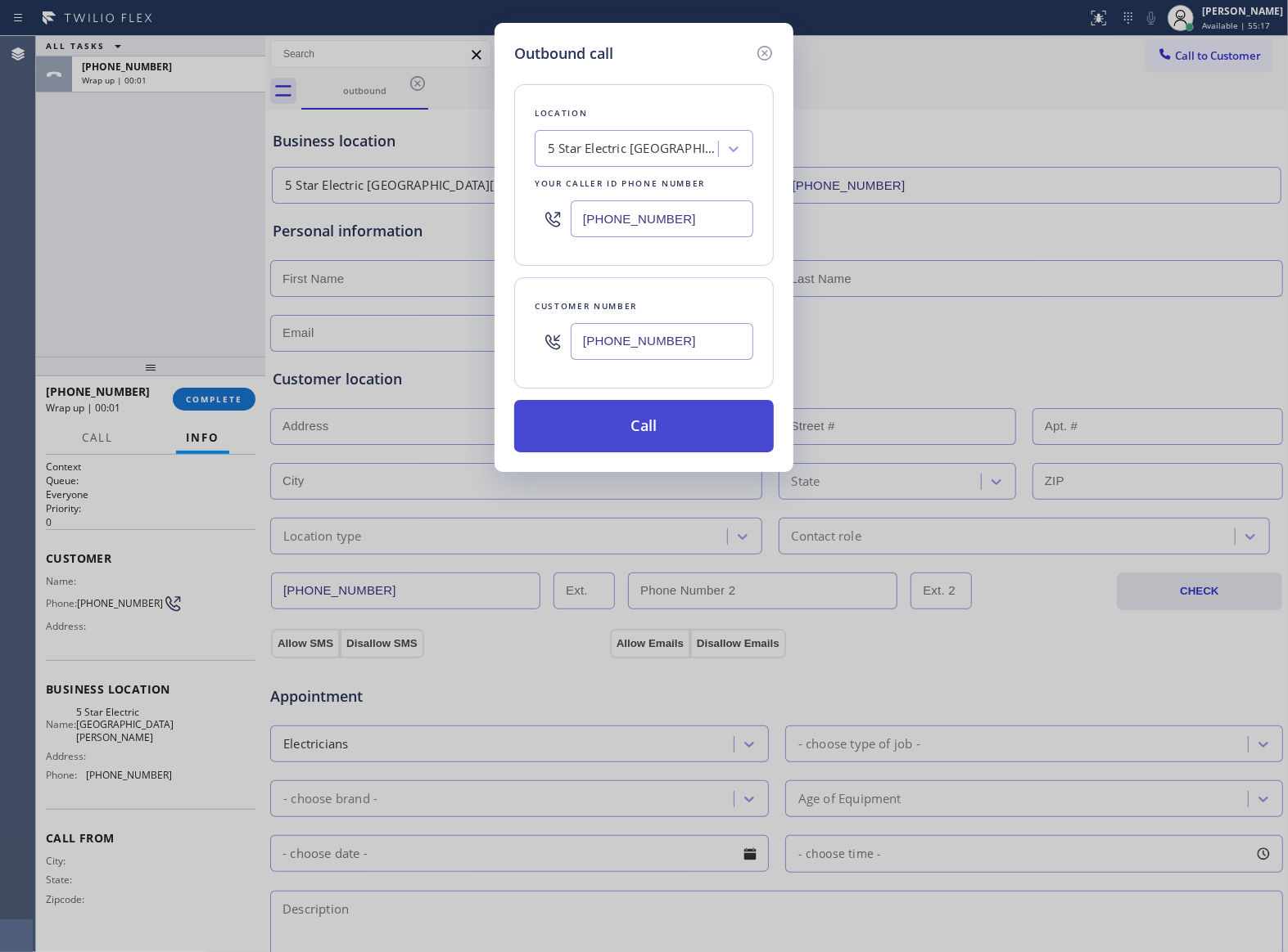
click at [687, 426] on button "Call" at bounding box center [644, 426] width 260 height 52
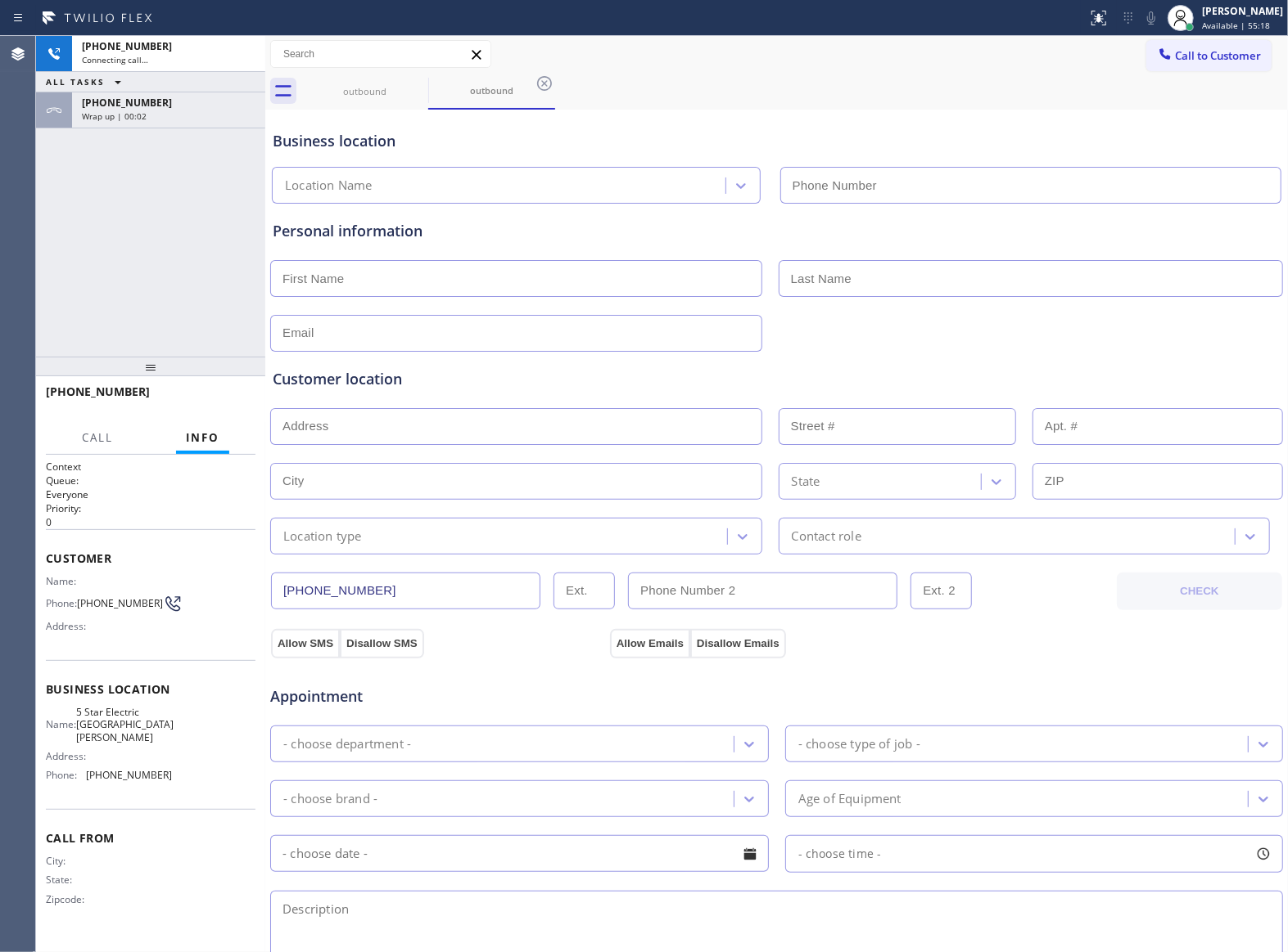
type input "[PHONE_NUMBER]"
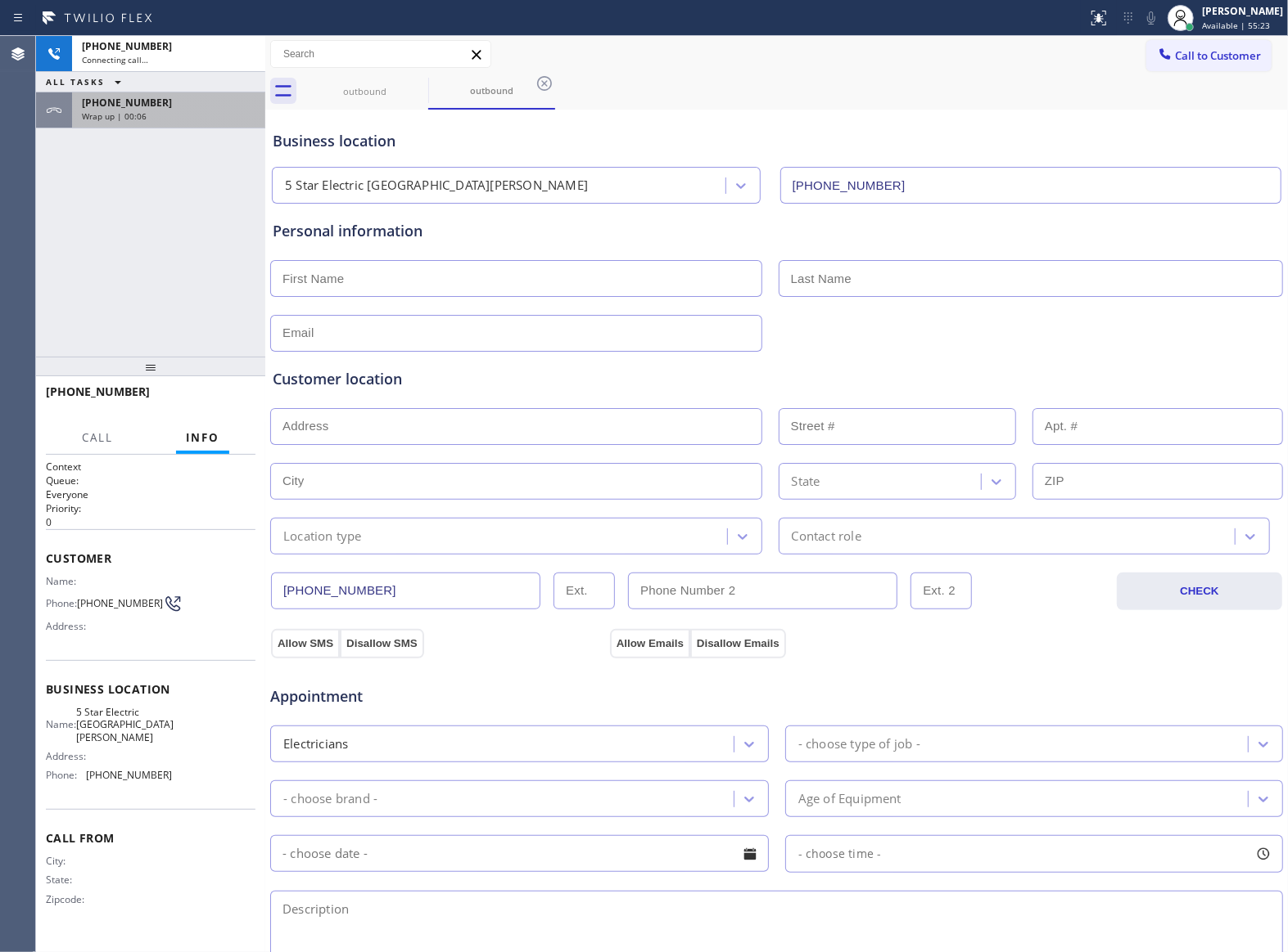
click at [207, 120] on div "Wrap up | 00:06" at bounding box center [169, 116] width 173 height 12
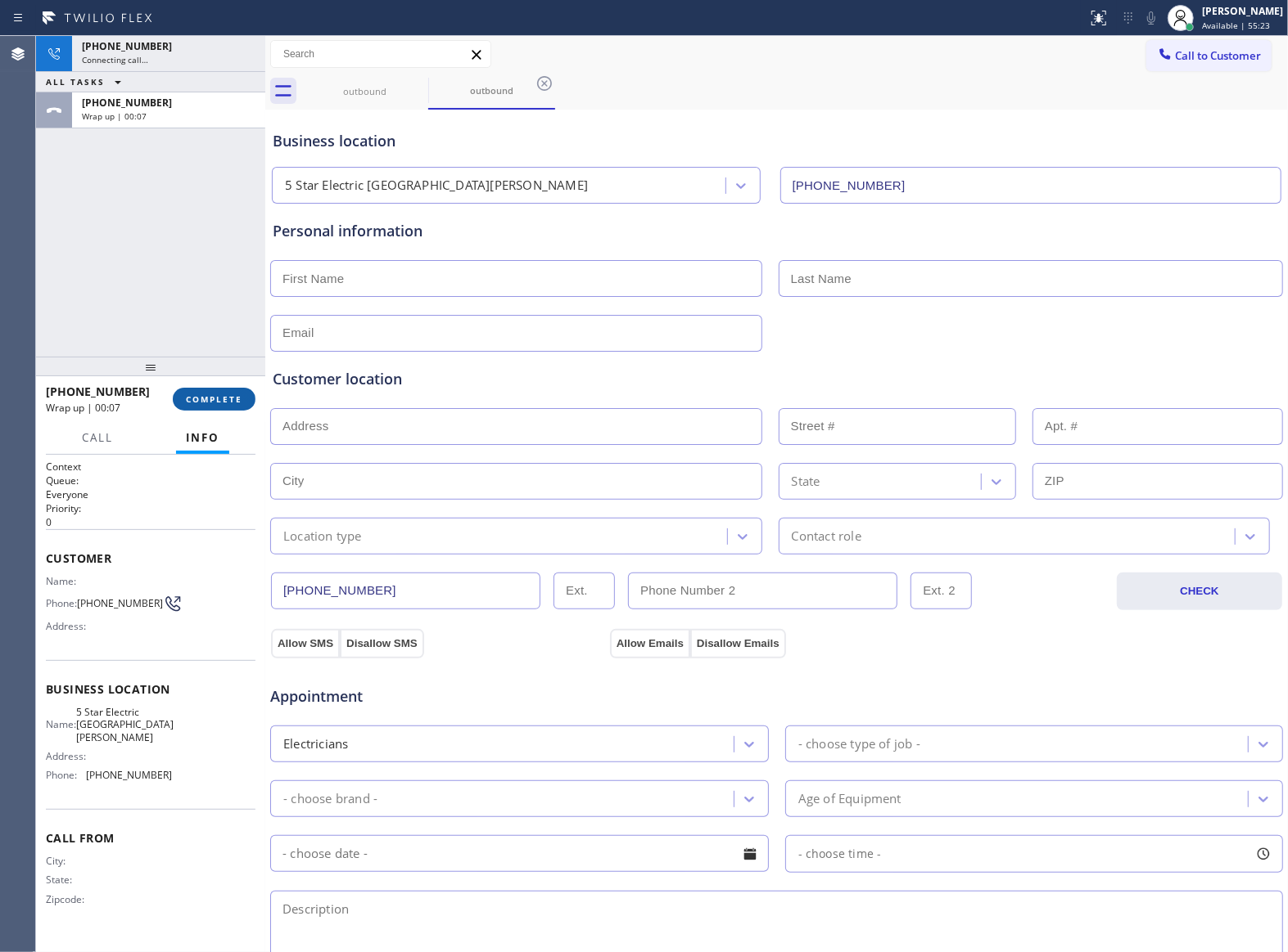
click at [221, 403] on span "COMPLETE" at bounding box center [214, 399] width 57 height 12
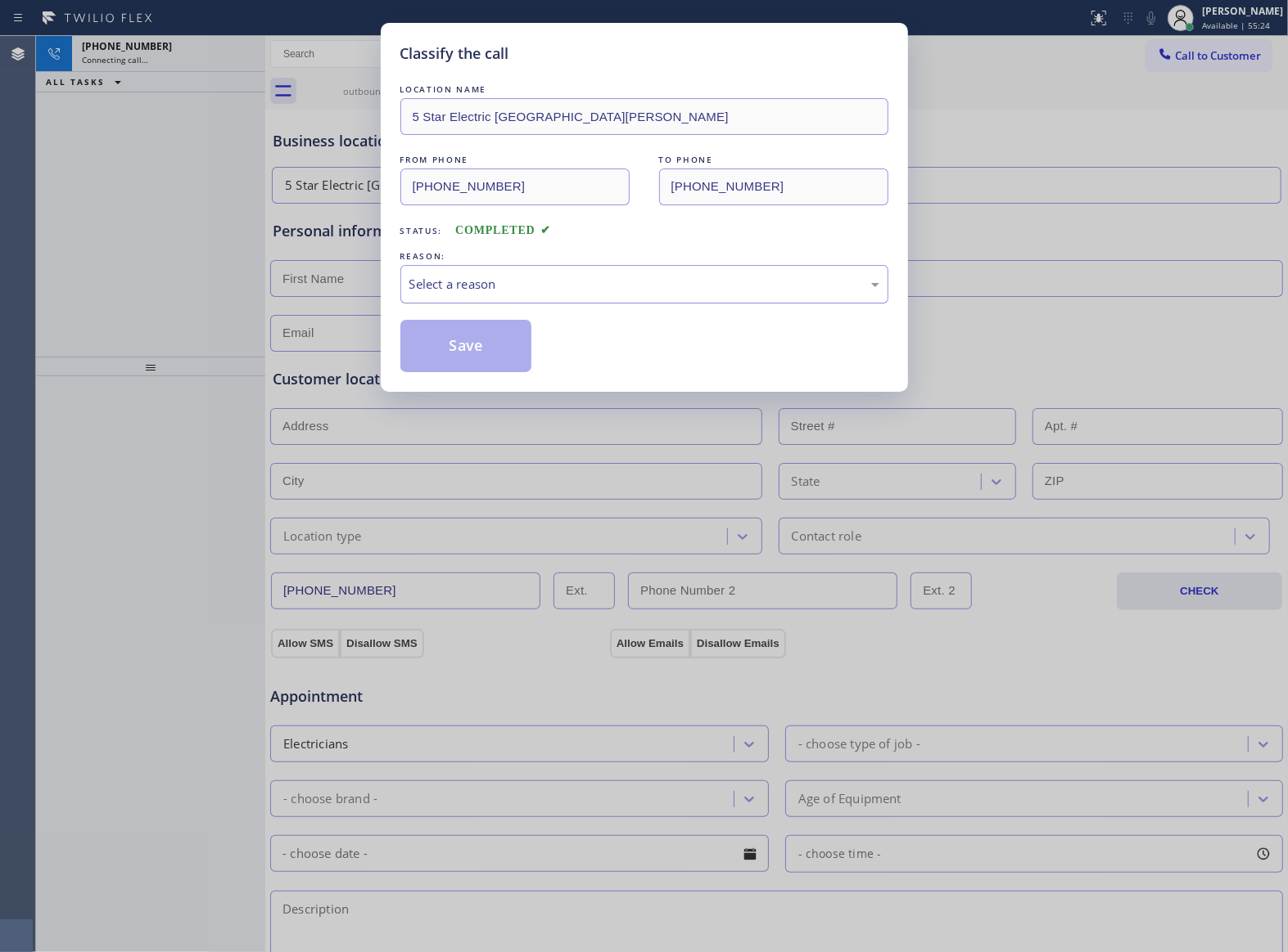
click at [499, 287] on div "Select a reason" at bounding box center [644, 284] width 470 height 19
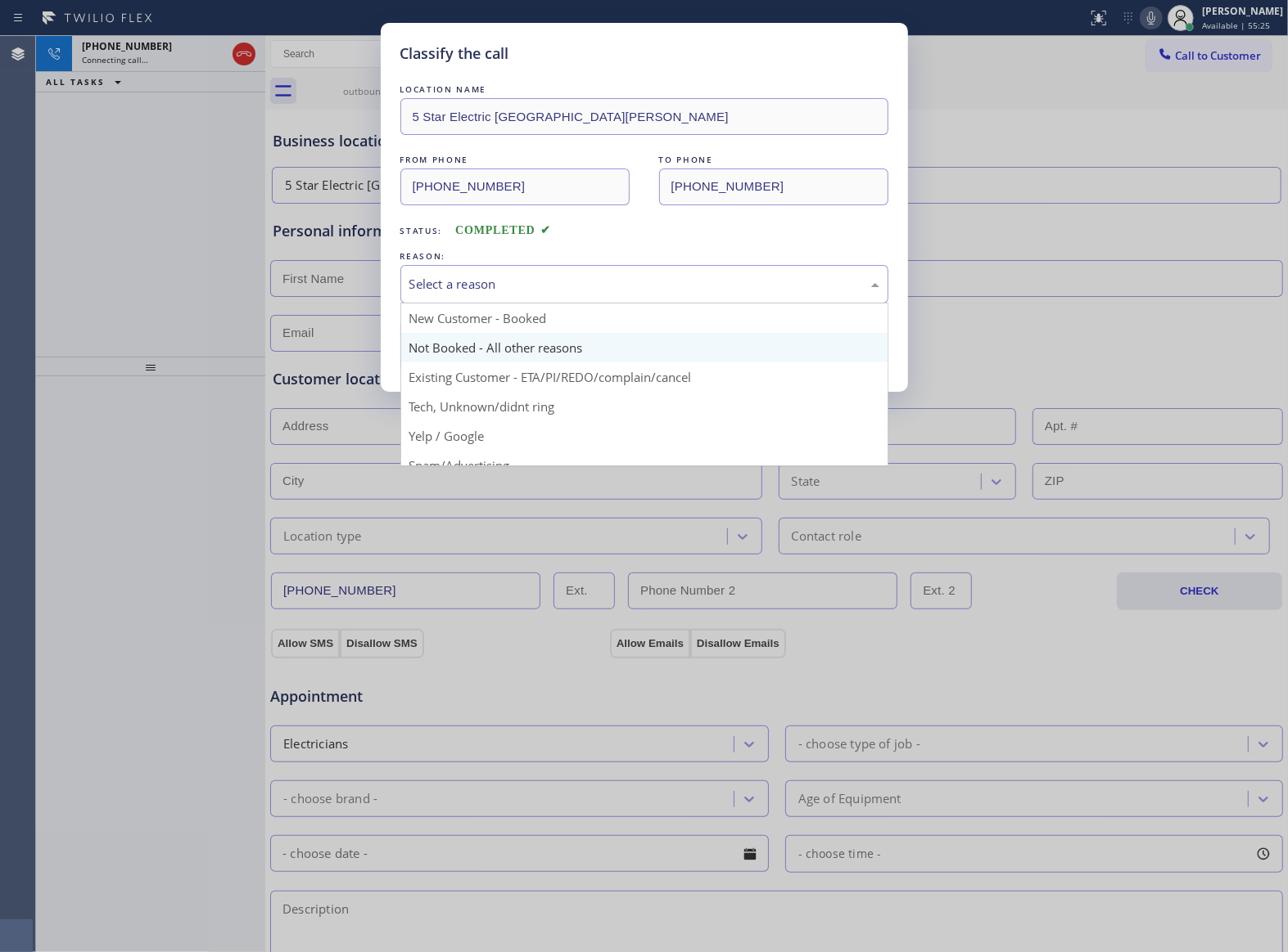
click at [480, 341] on button "Save" at bounding box center [466, 346] width 132 height 52
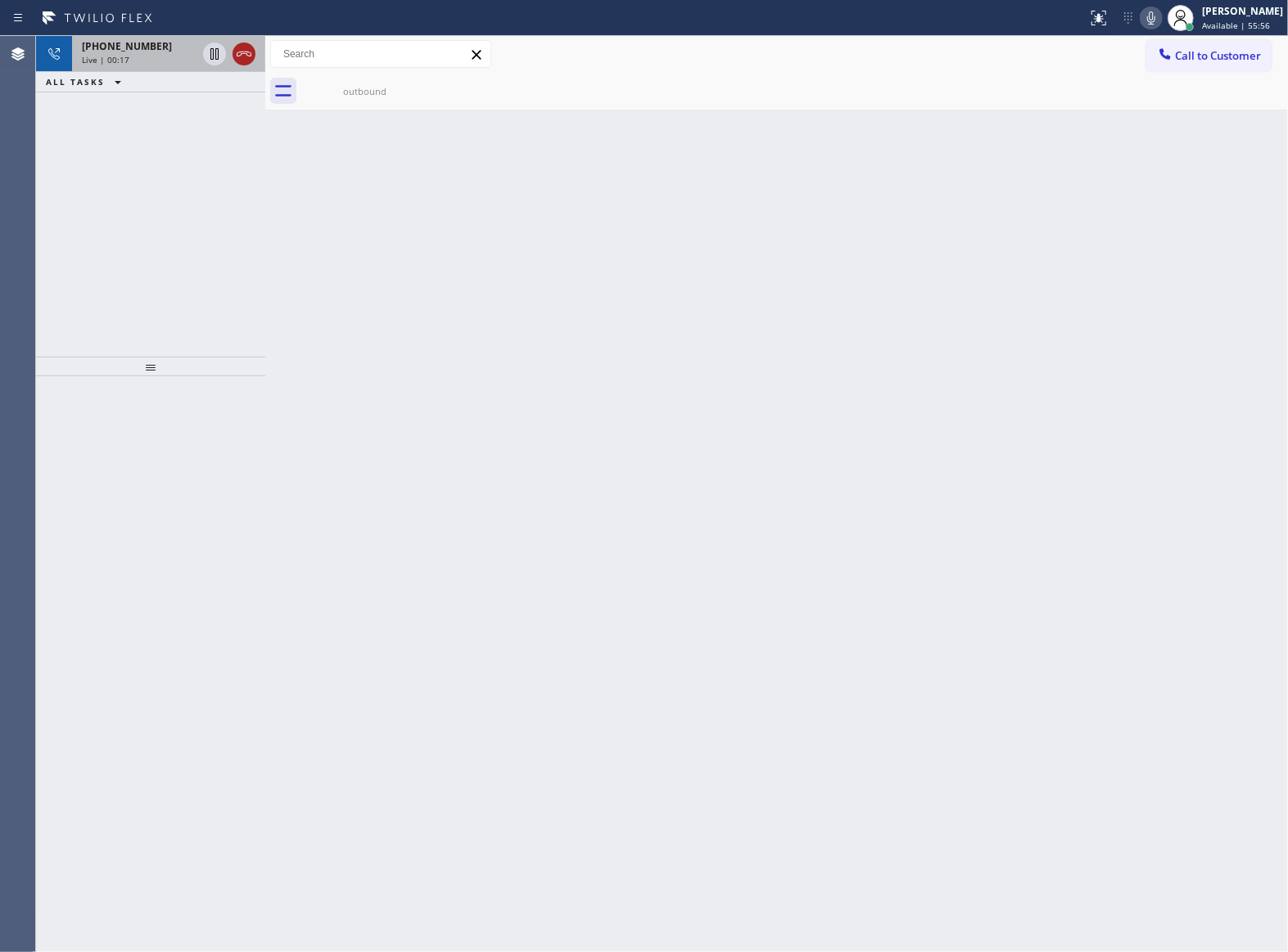
click at [244, 58] on icon at bounding box center [244, 54] width 20 height 20
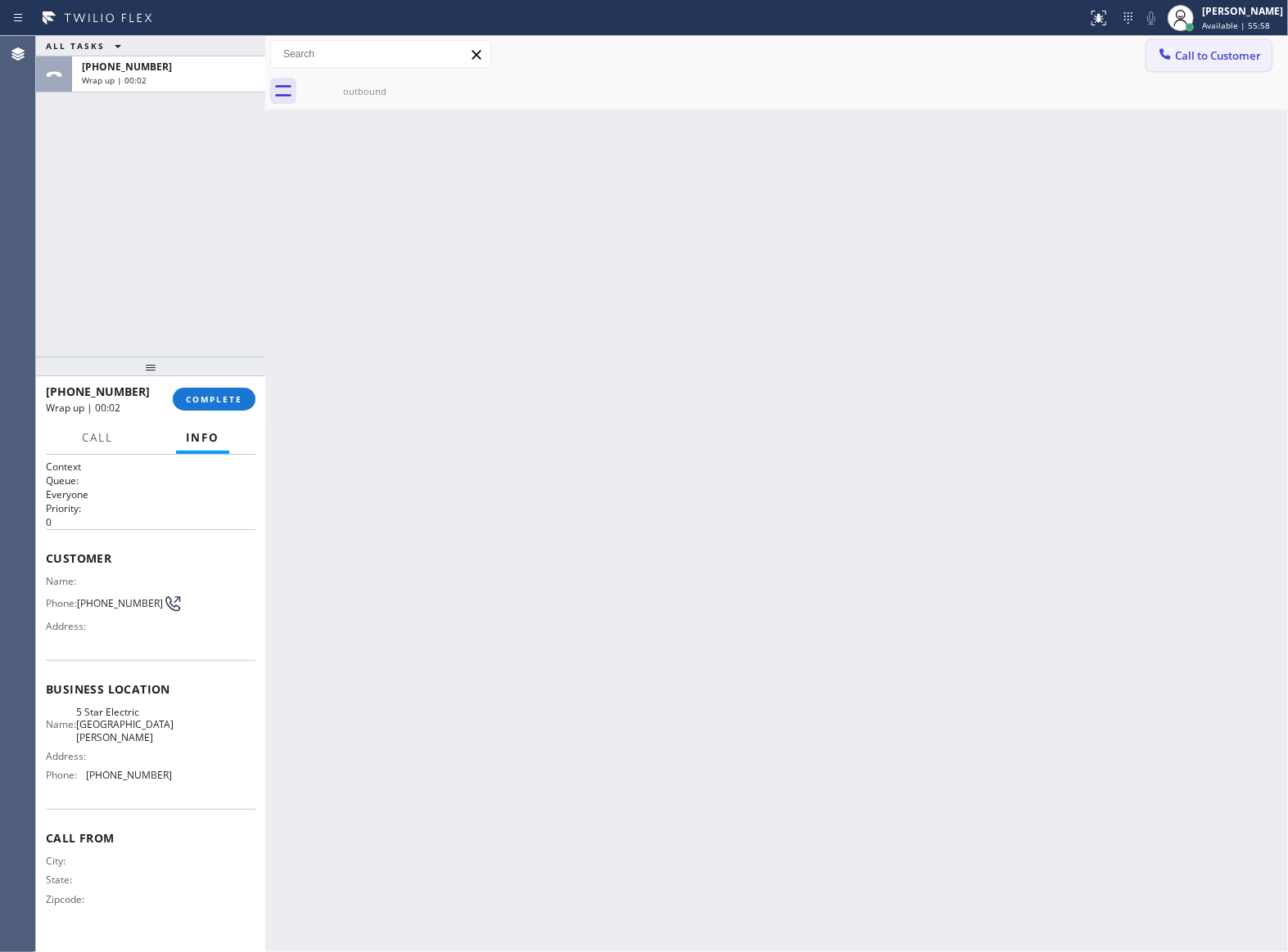
click at [1233, 54] on span "Call to Customer" at bounding box center [1217, 56] width 86 height 14
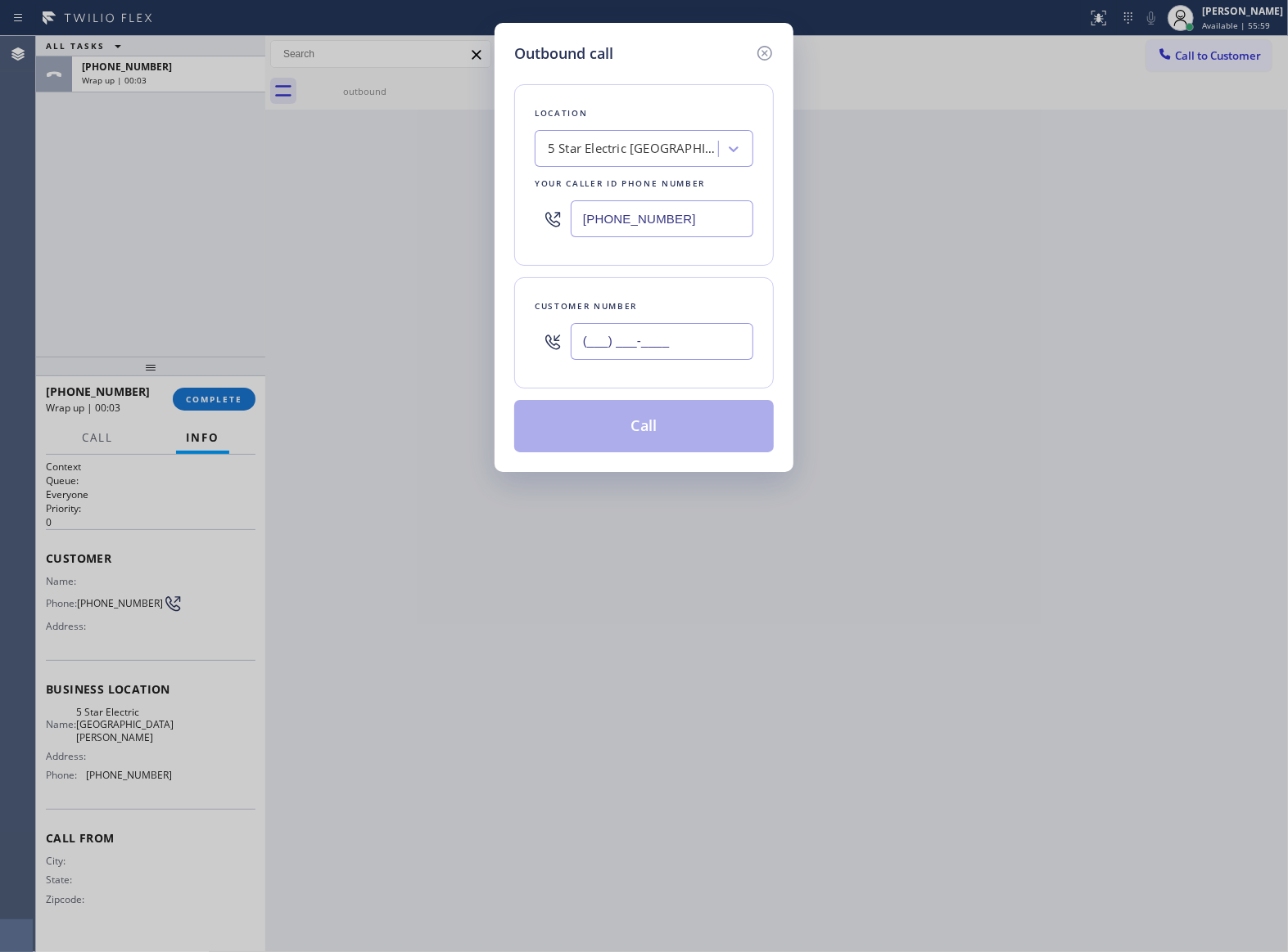
click at [639, 352] on input "(___) ___-____" at bounding box center [662, 342] width 182 height 37
paste input "469) 551-0306"
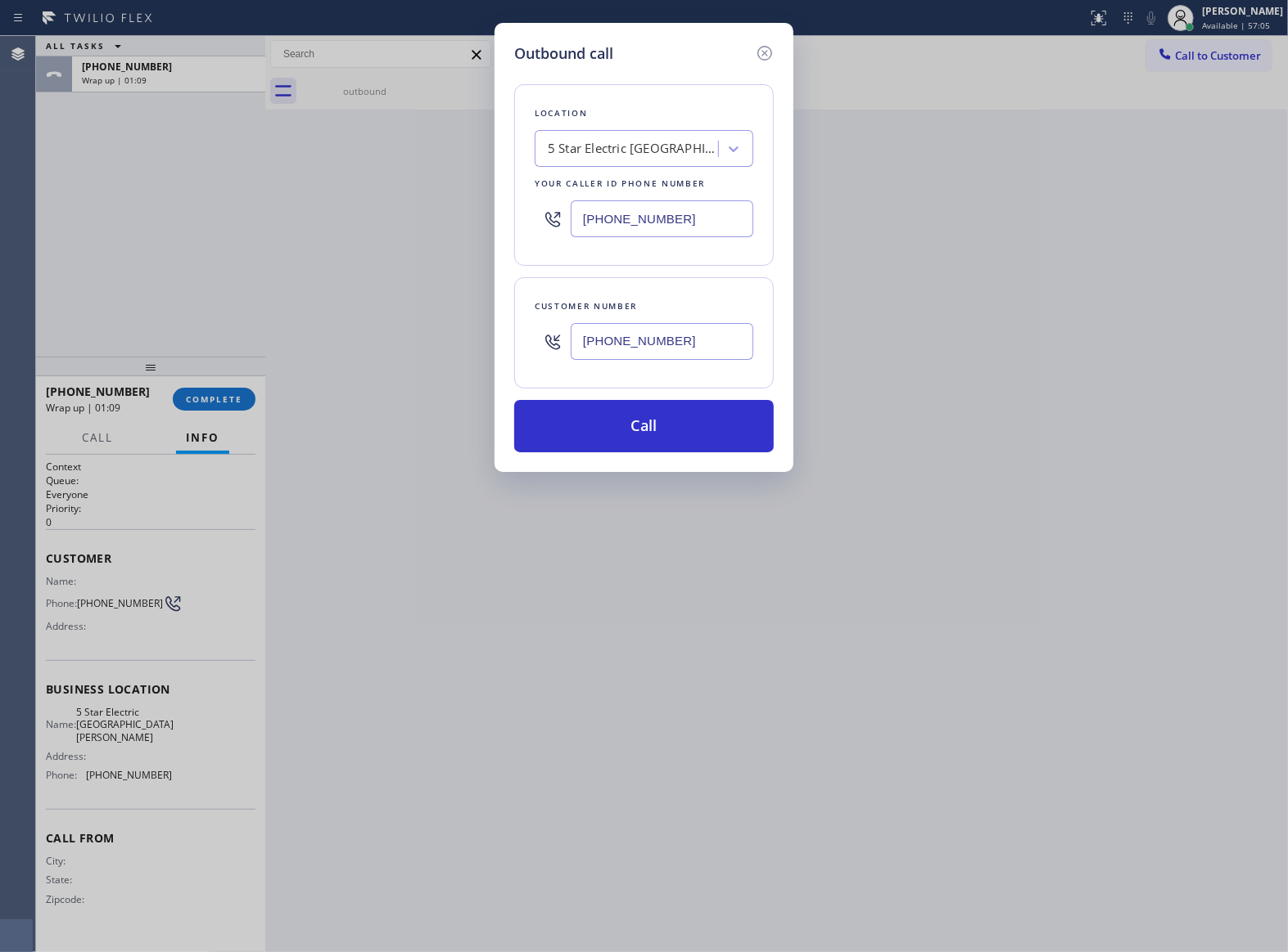
click at [779, 49] on div "Outbound call Location 5 Star Electric [GEOGRAPHIC_DATA][PERSON_NAME] Your call…" at bounding box center [643, 247] width 299 height 449
click at [764, 50] on icon at bounding box center [765, 53] width 20 height 20
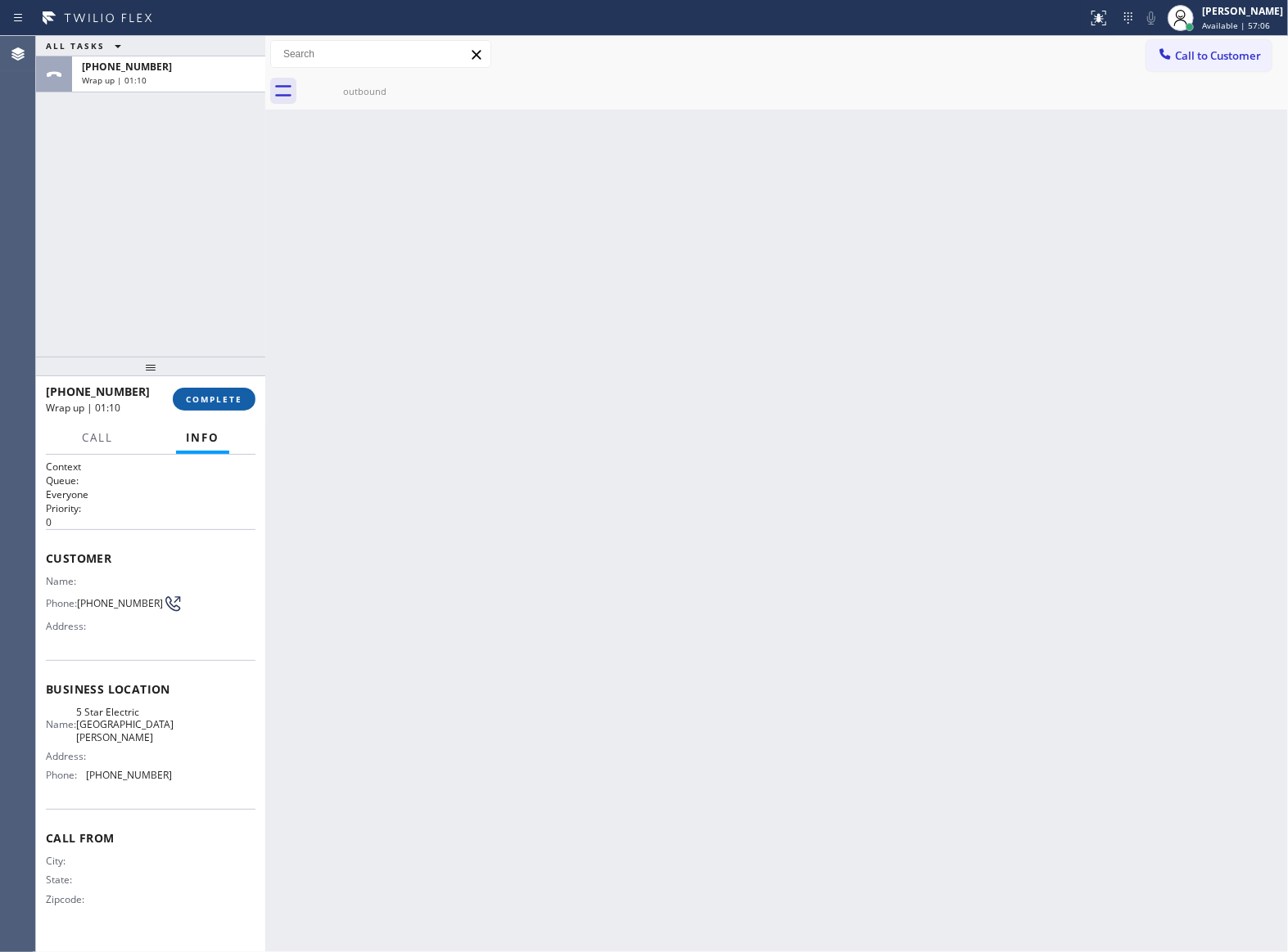
click at [231, 403] on span "COMPLETE" at bounding box center [214, 399] width 57 height 12
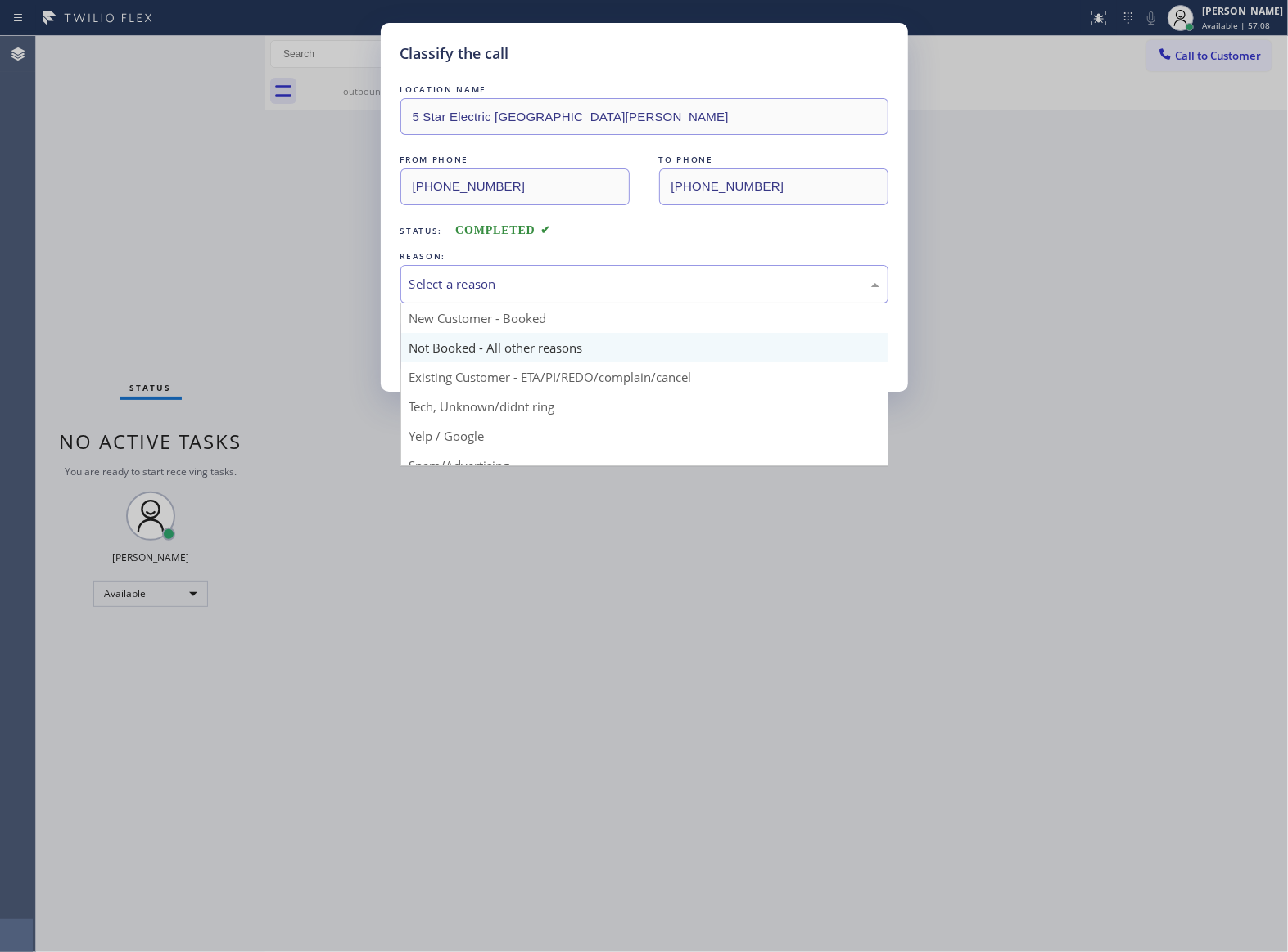
drag, startPoint x: 480, startPoint y: 285, endPoint x: 492, endPoint y: 342, distance: 58.2
click at [480, 292] on div "Select a reason" at bounding box center [644, 284] width 470 height 19
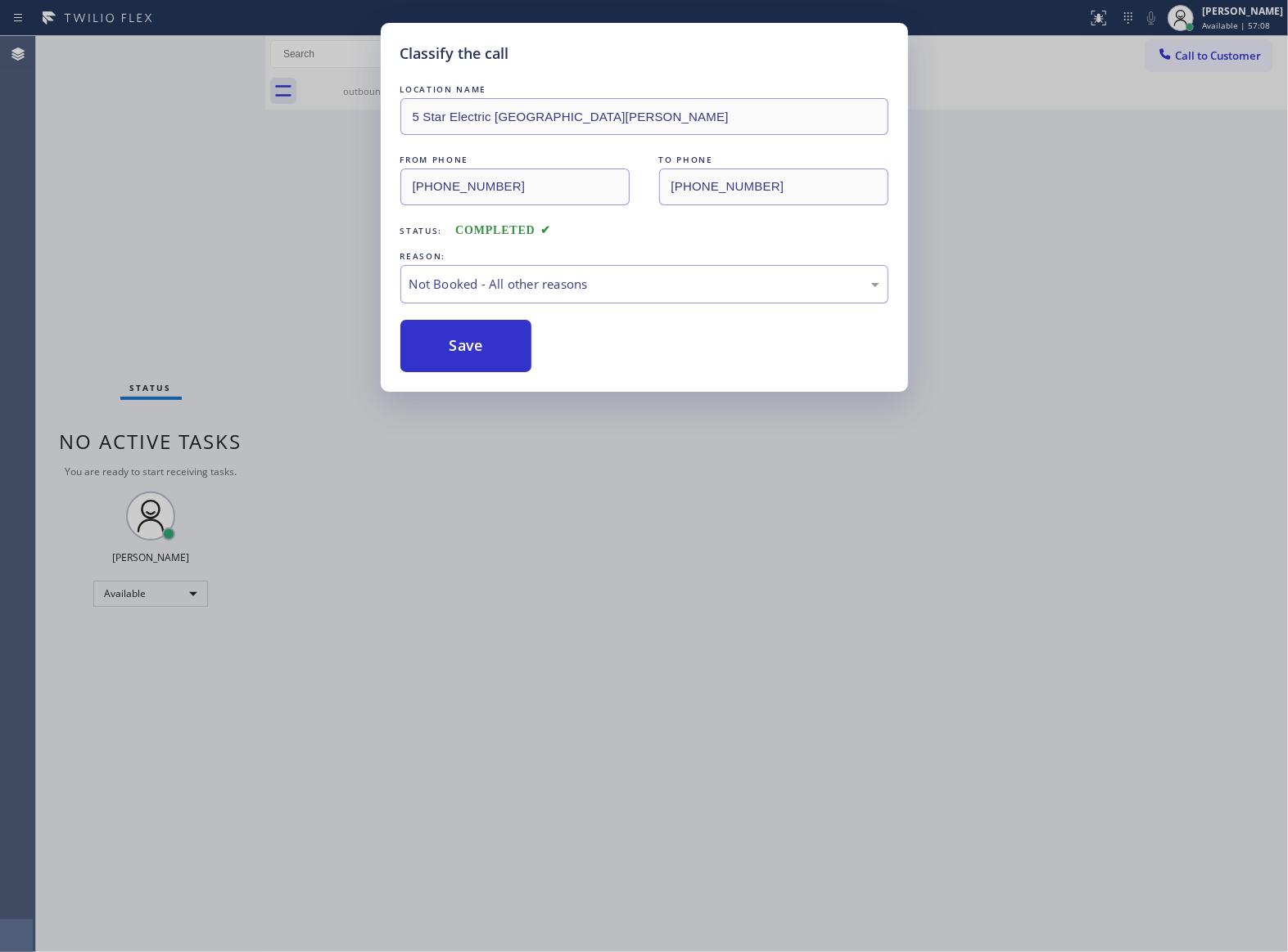
click at [470, 341] on button "Save" at bounding box center [466, 346] width 132 height 52
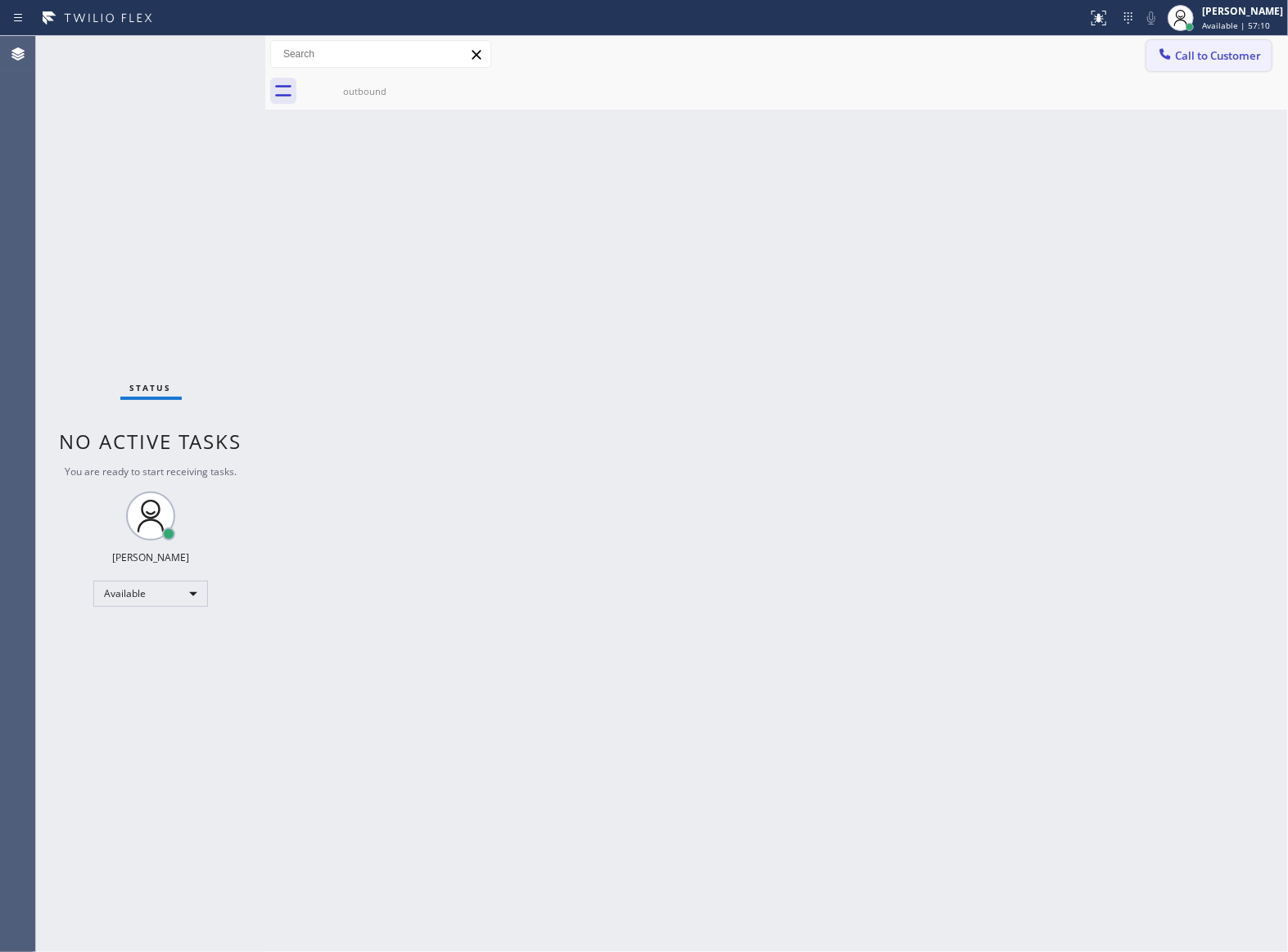
click at [1225, 50] on span "Call to Customer" at bounding box center [1217, 56] width 86 height 14
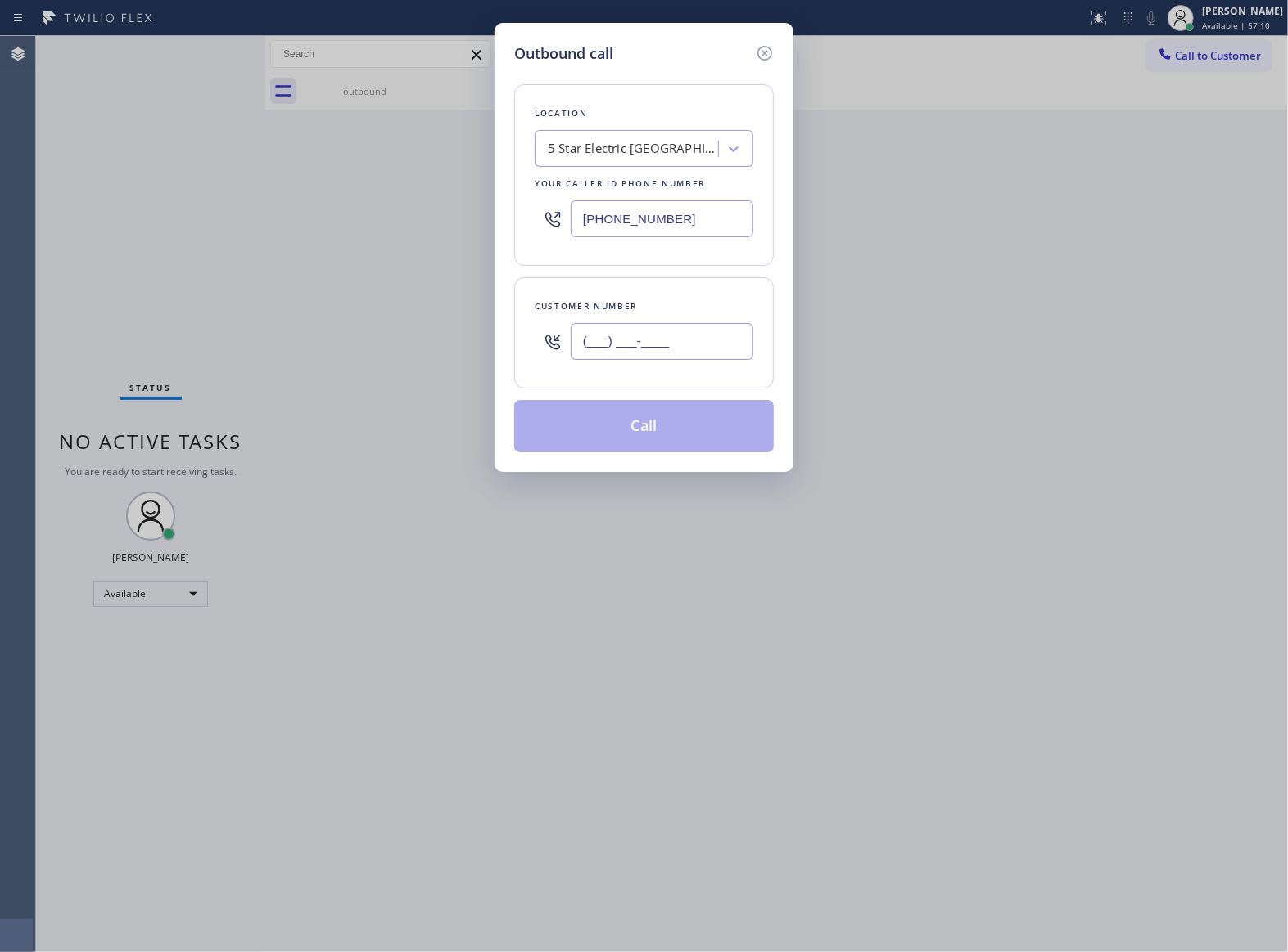
click at [662, 349] on input "(___) ___-____" at bounding box center [662, 342] width 182 height 37
paste input "469) 551-0306"
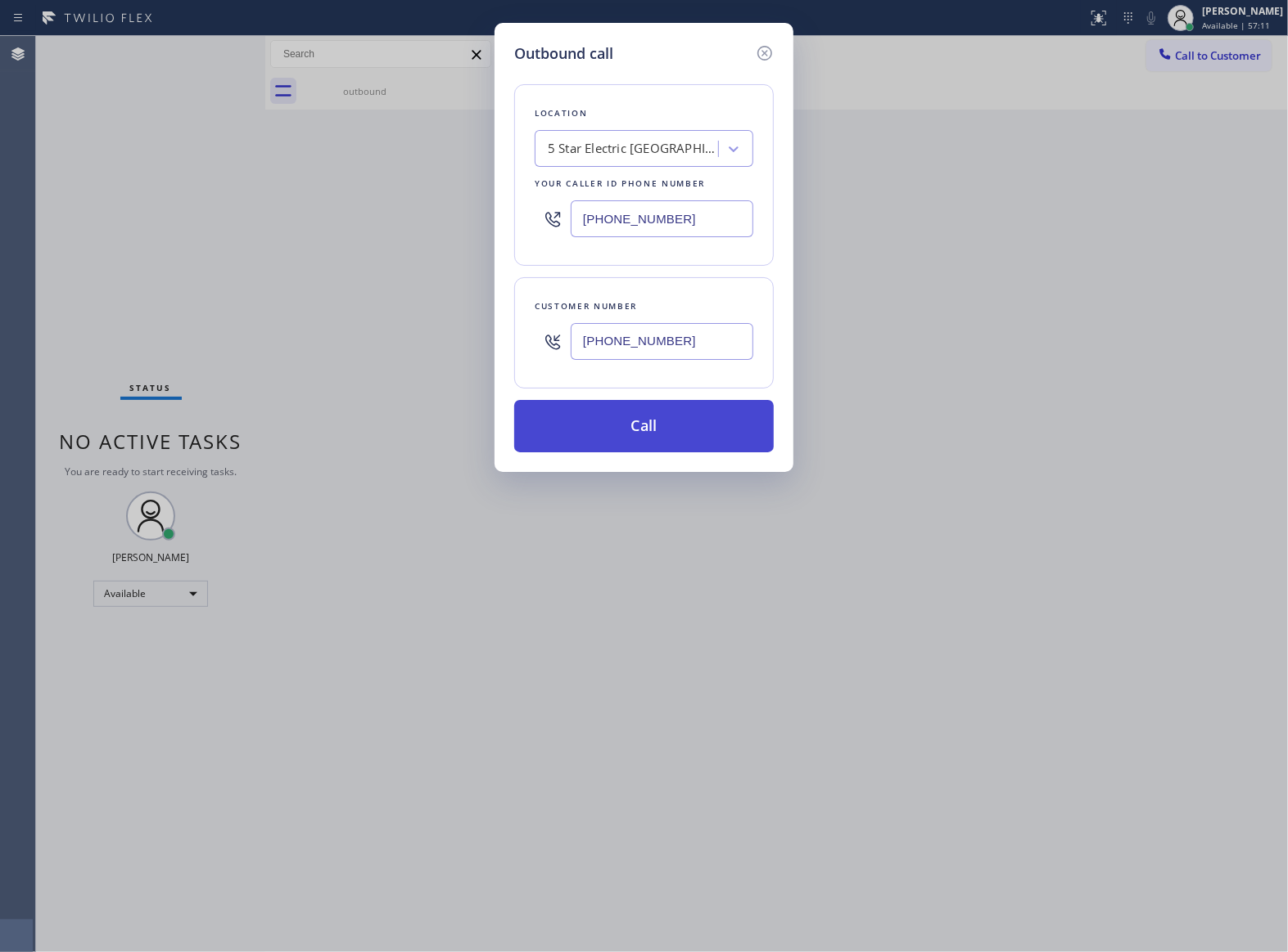
type input "[PHONE_NUMBER]"
click at [689, 440] on button "Call" at bounding box center [644, 426] width 260 height 52
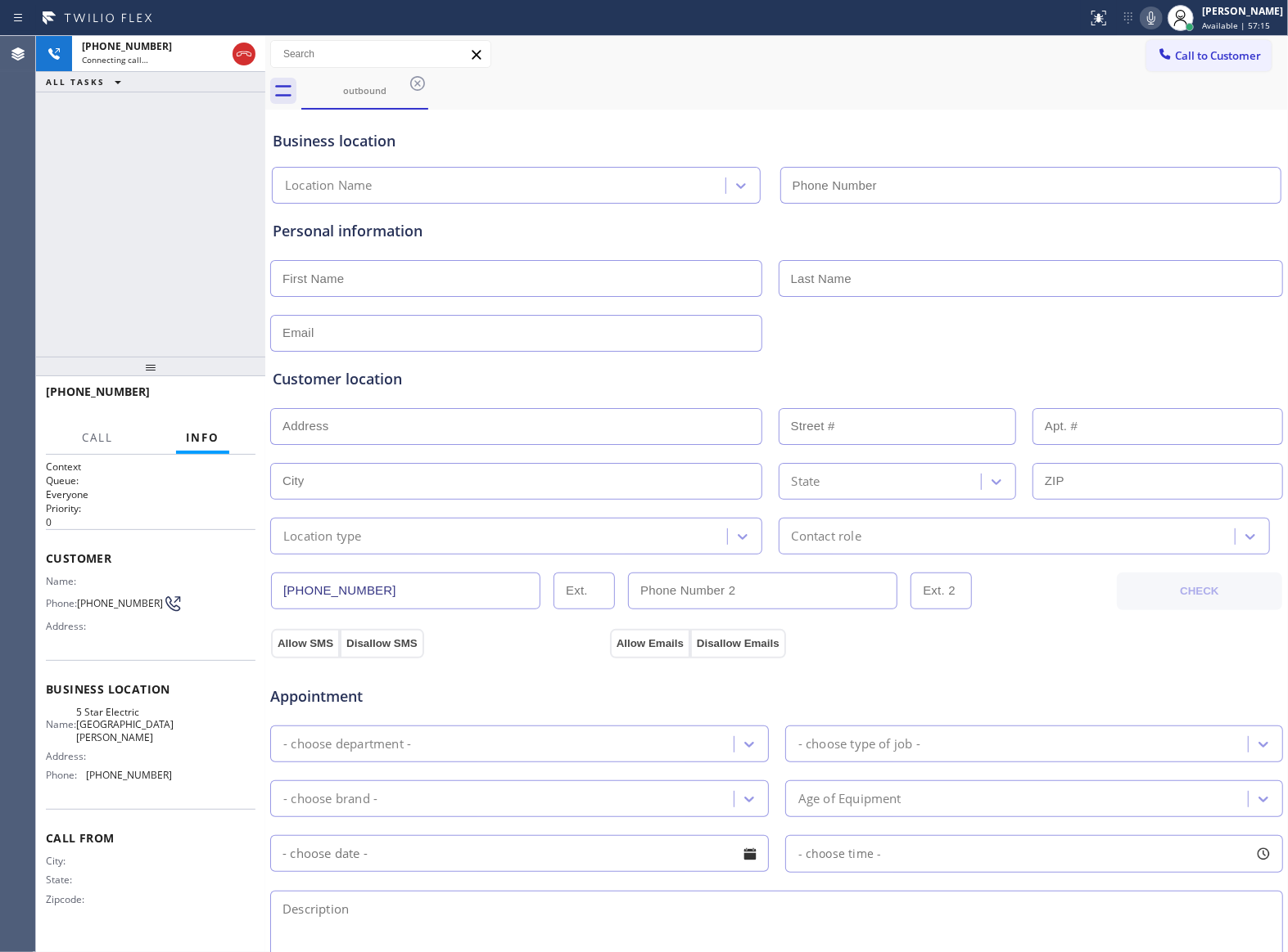
type input "[PHONE_NUMBER]"
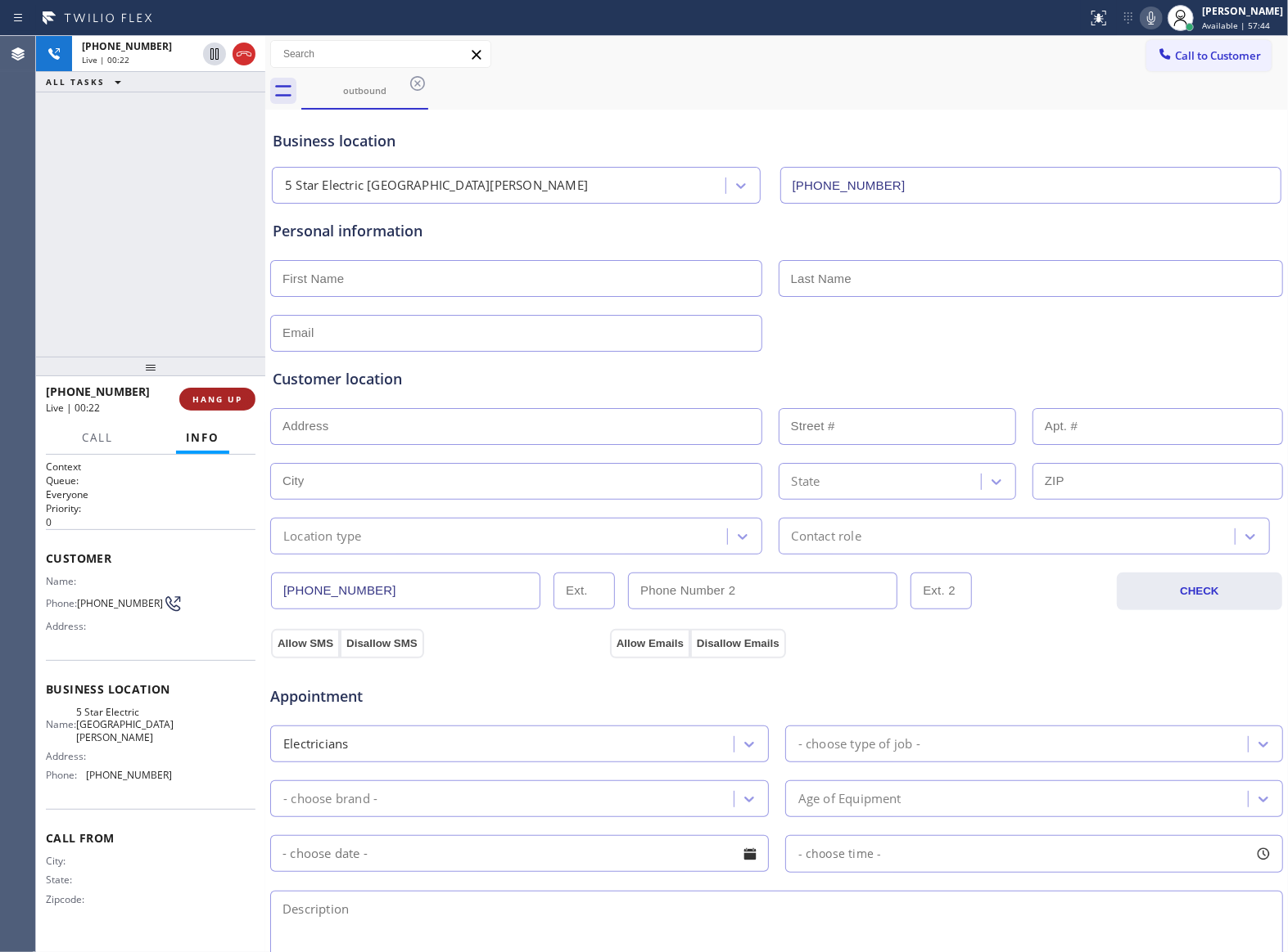
click at [221, 409] on button "HANG UP" at bounding box center [217, 398] width 76 height 23
click at [1219, 56] on span "Call to Customer" at bounding box center [1217, 56] width 86 height 14
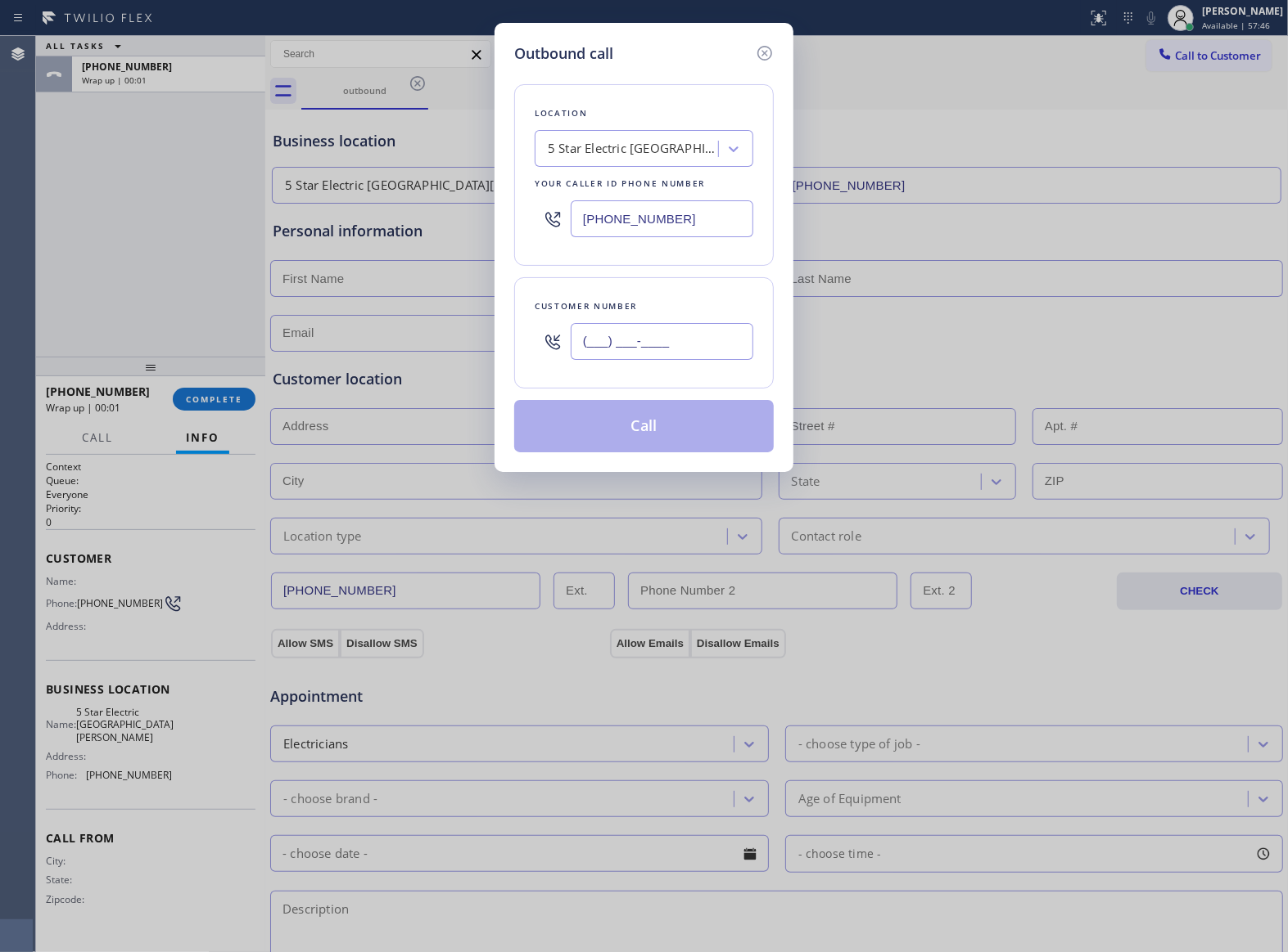
click at [653, 348] on input "(___) ___-____" at bounding box center [662, 342] width 182 height 37
paste input "469) 551-0306"
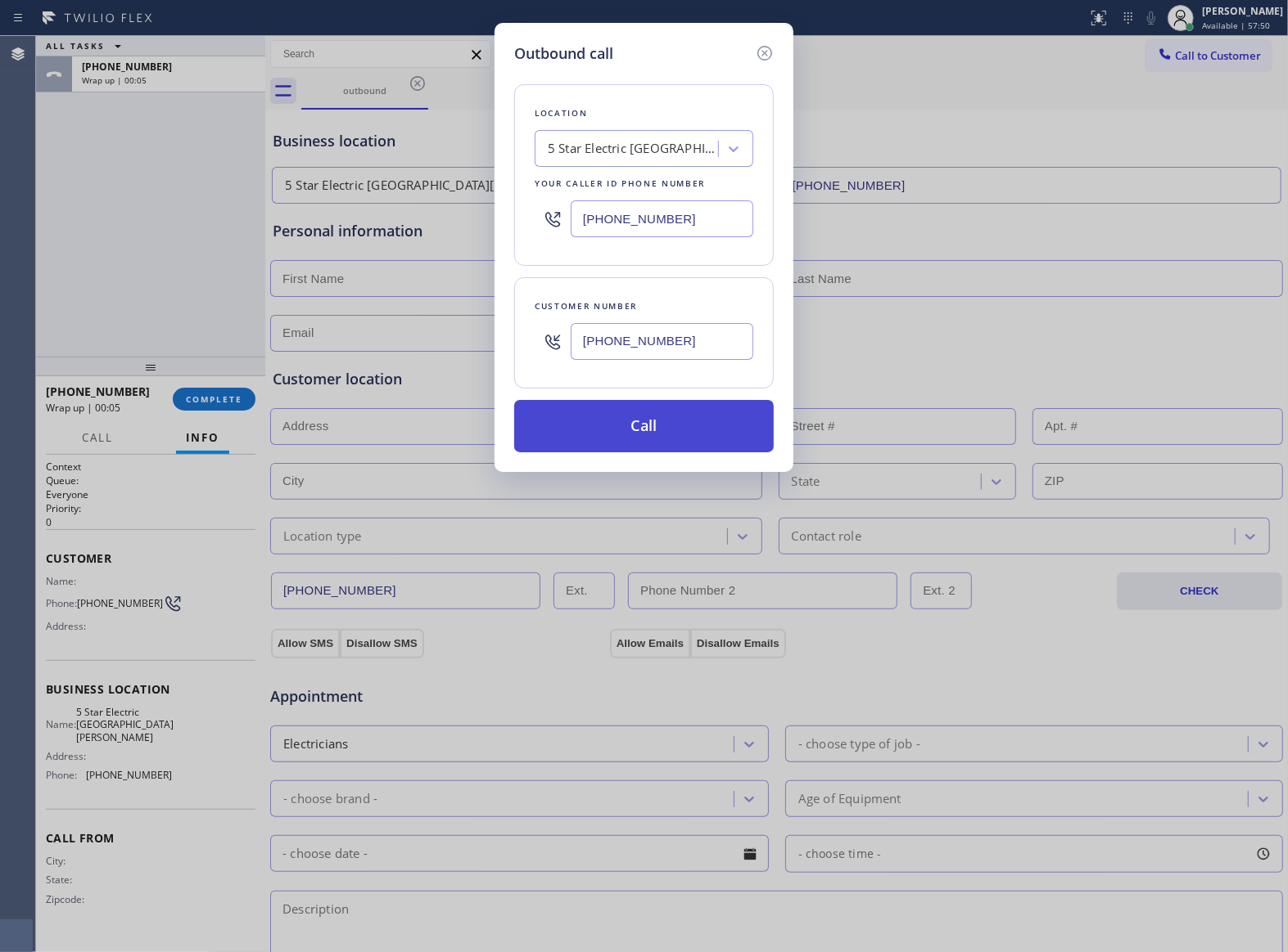
type input "[PHONE_NUMBER]"
click at [662, 426] on button "Call" at bounding box center [644, 426] width 260 height 52
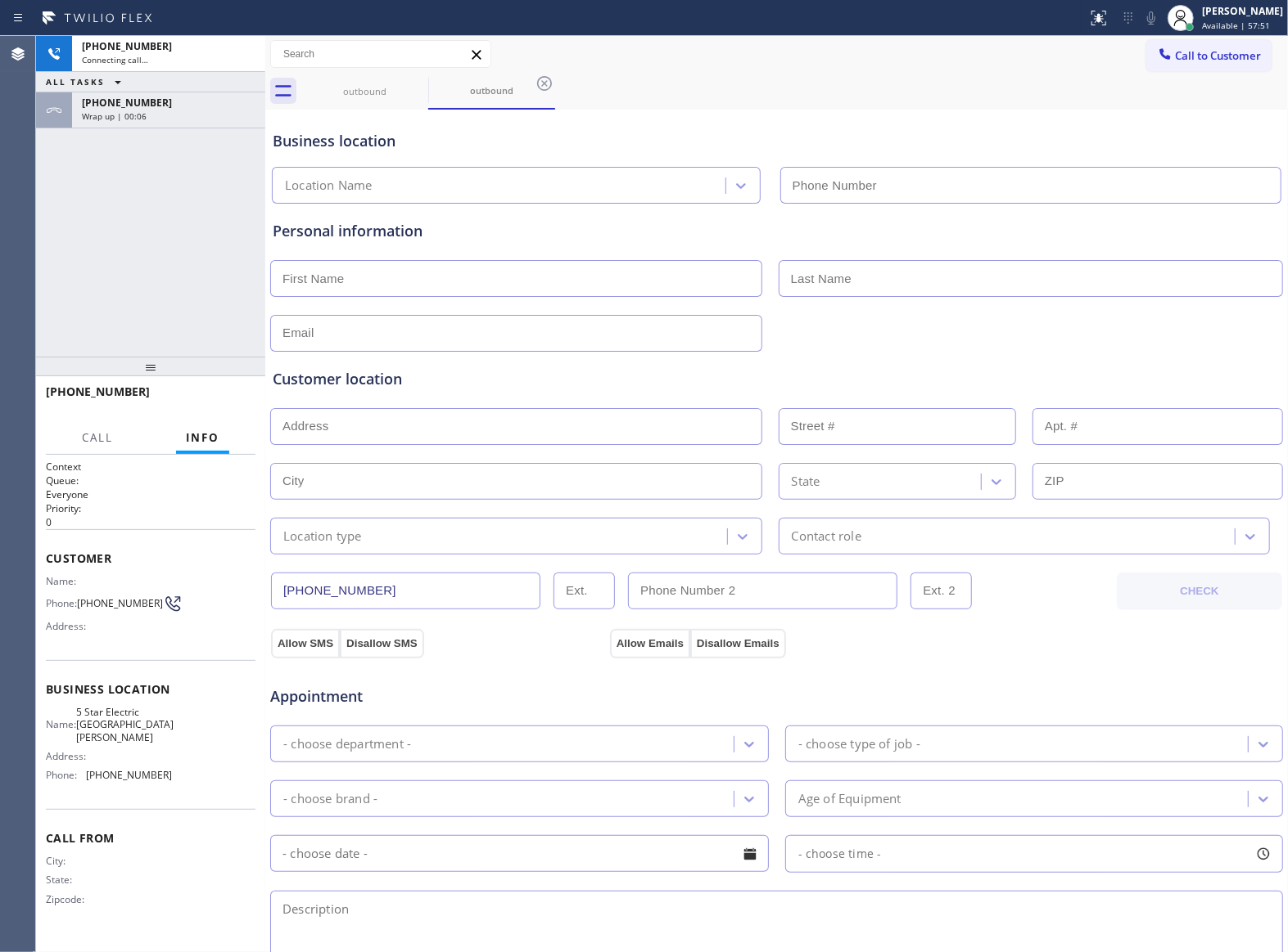
type input "[PHONE_NUMBER]"
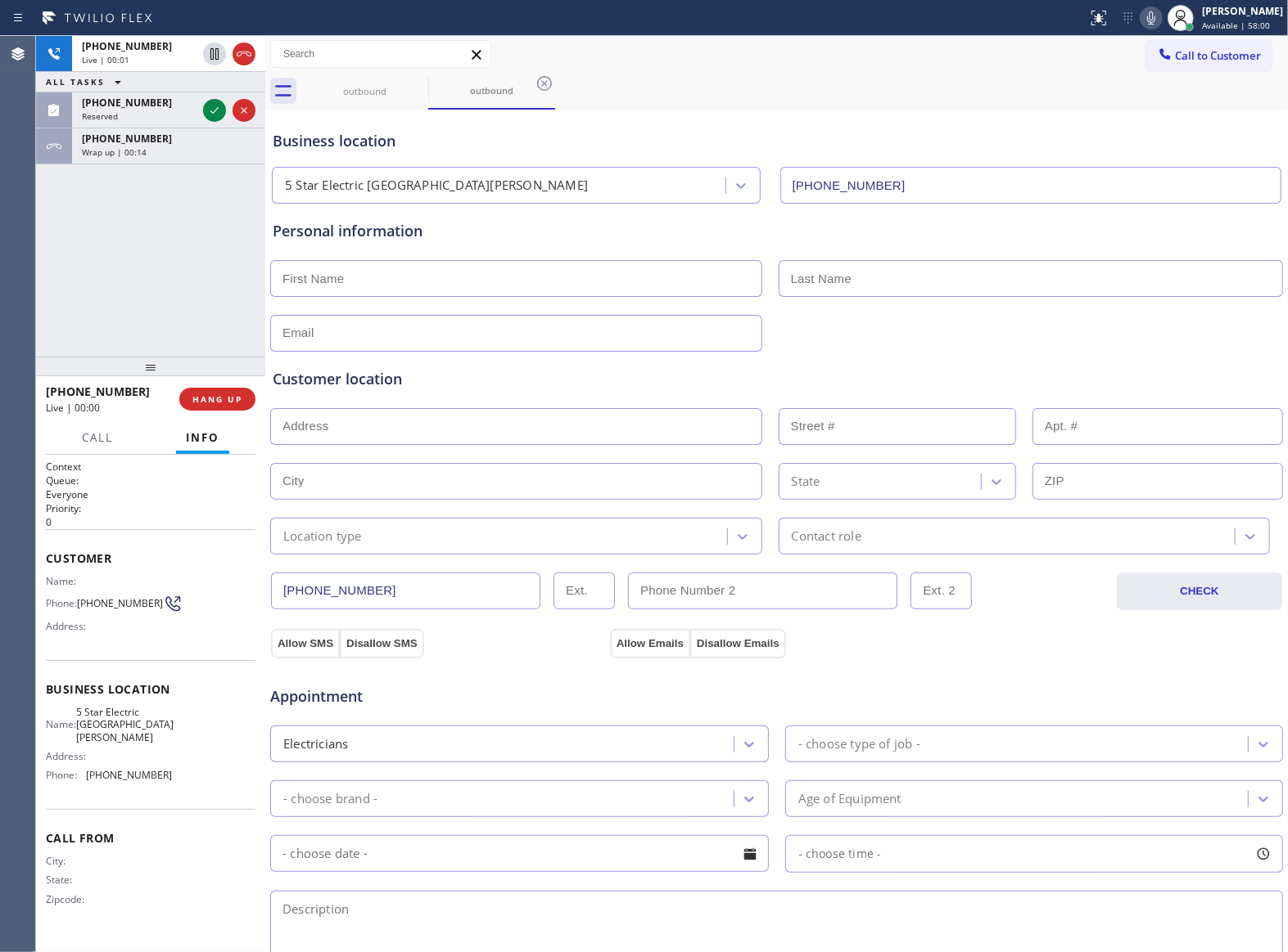
click at [211, 105] on div "[PHONE_NUMBER] Live | 00:01 ALL TASKS ALL TASKS ACTIVE TASKS TASKS IN WRAP UP […" at bounding box center [151, 100] width 229 height 128
click at [187, 116] on div "Wrap up | 00:15" at bounding box center [169, 116] width 173 height 12
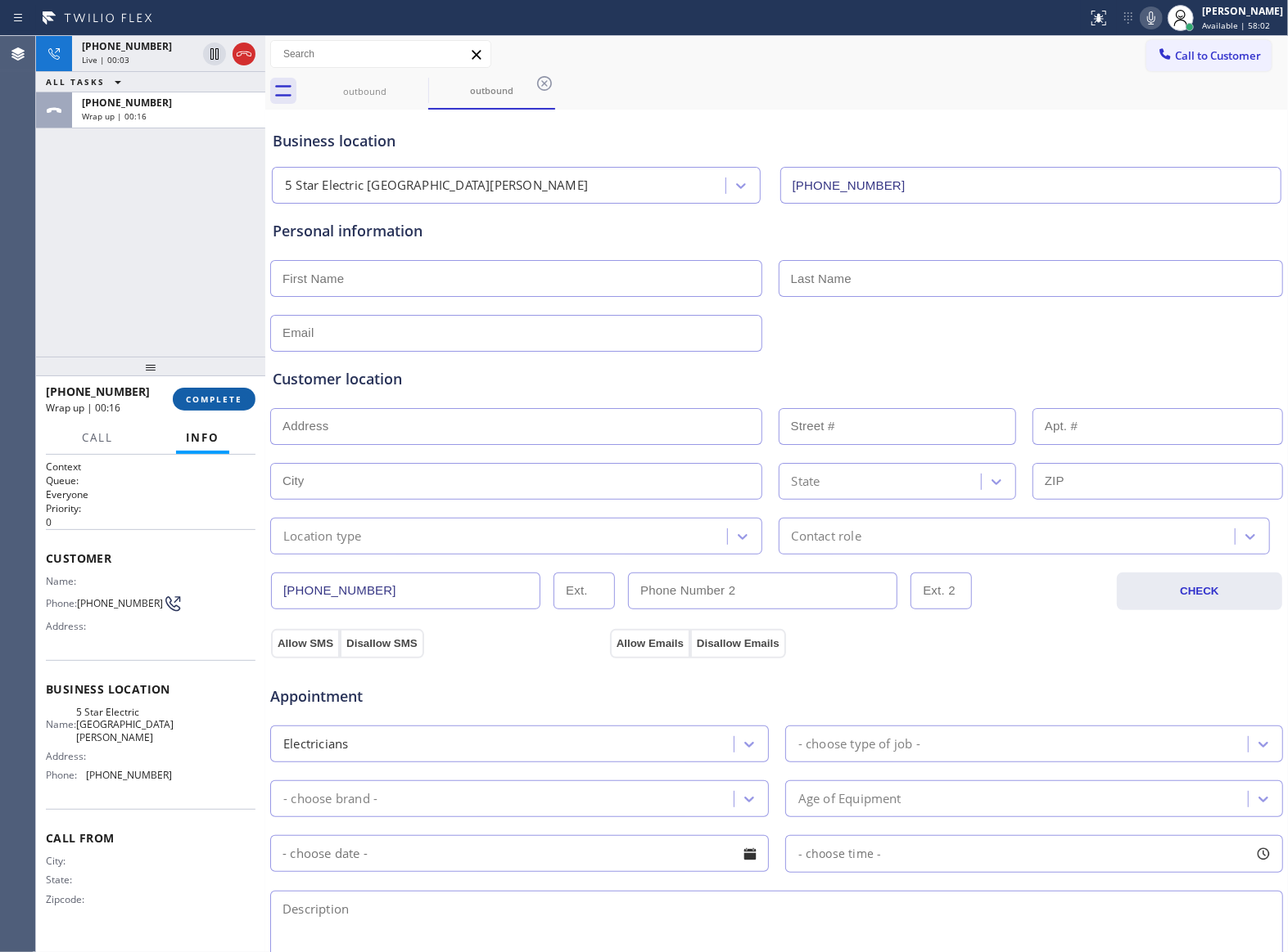
click at [215, 398] on span "COMPLETE" at bounding box center [214, 399] width 57 height 12
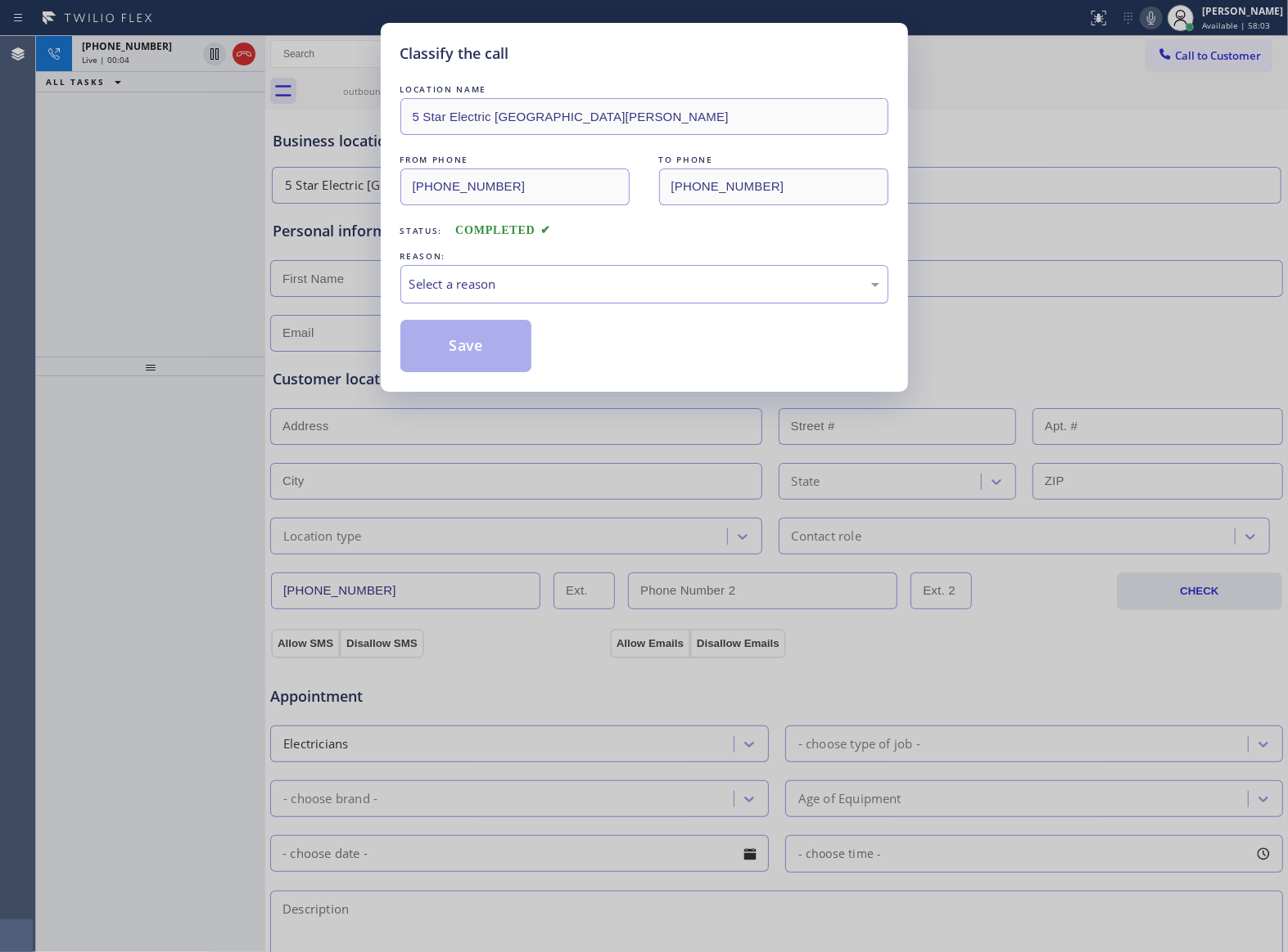
click at [476, 288] on div "Select a reason" at bounding box center [644, 284] width 470 height 19
click at [456, 342] on button "Save" at bounding box center [466, 346] width 132 height 52
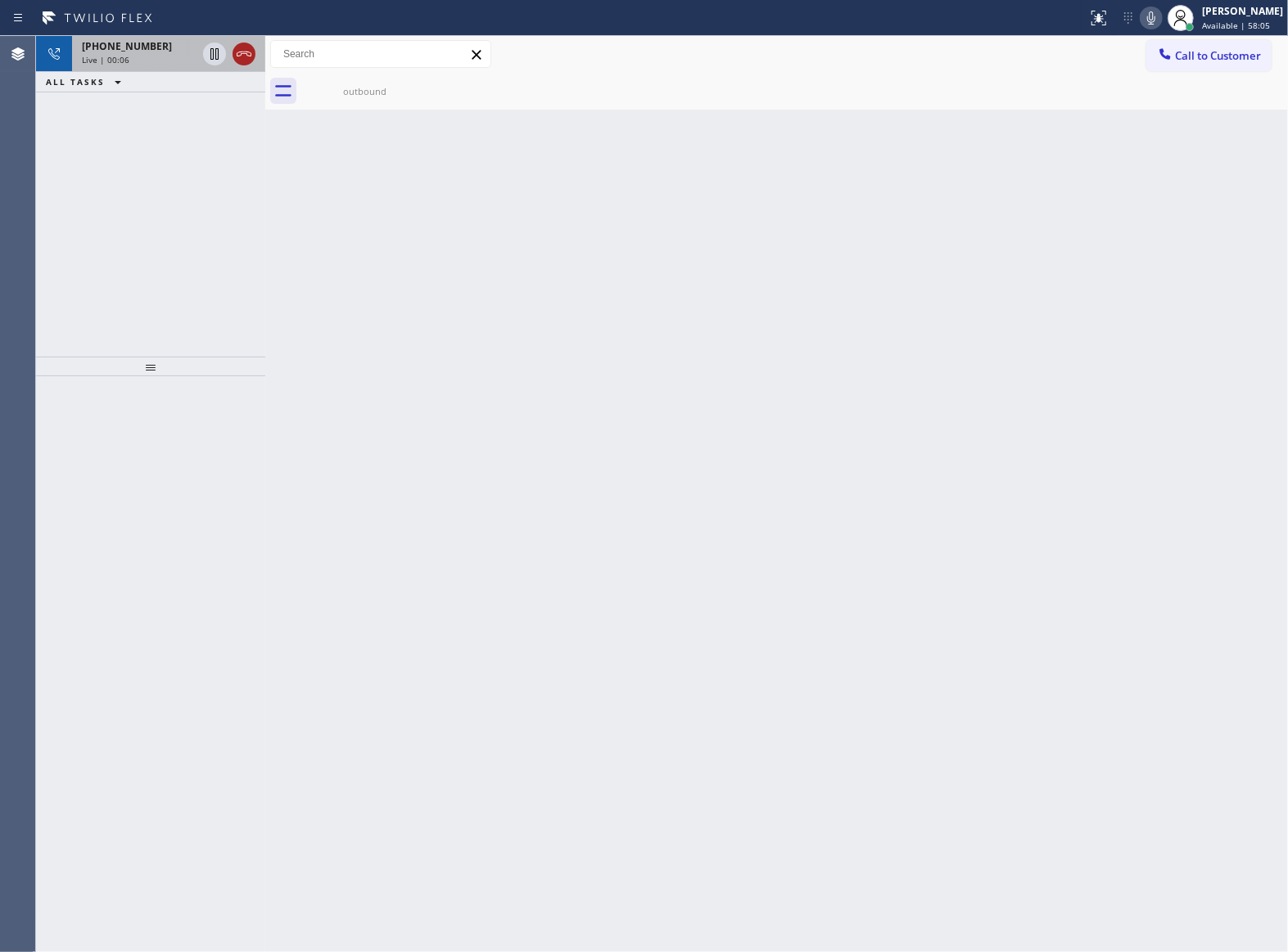
click at [243, 64] on button at bounding box center [244, 53] width 23 height 23
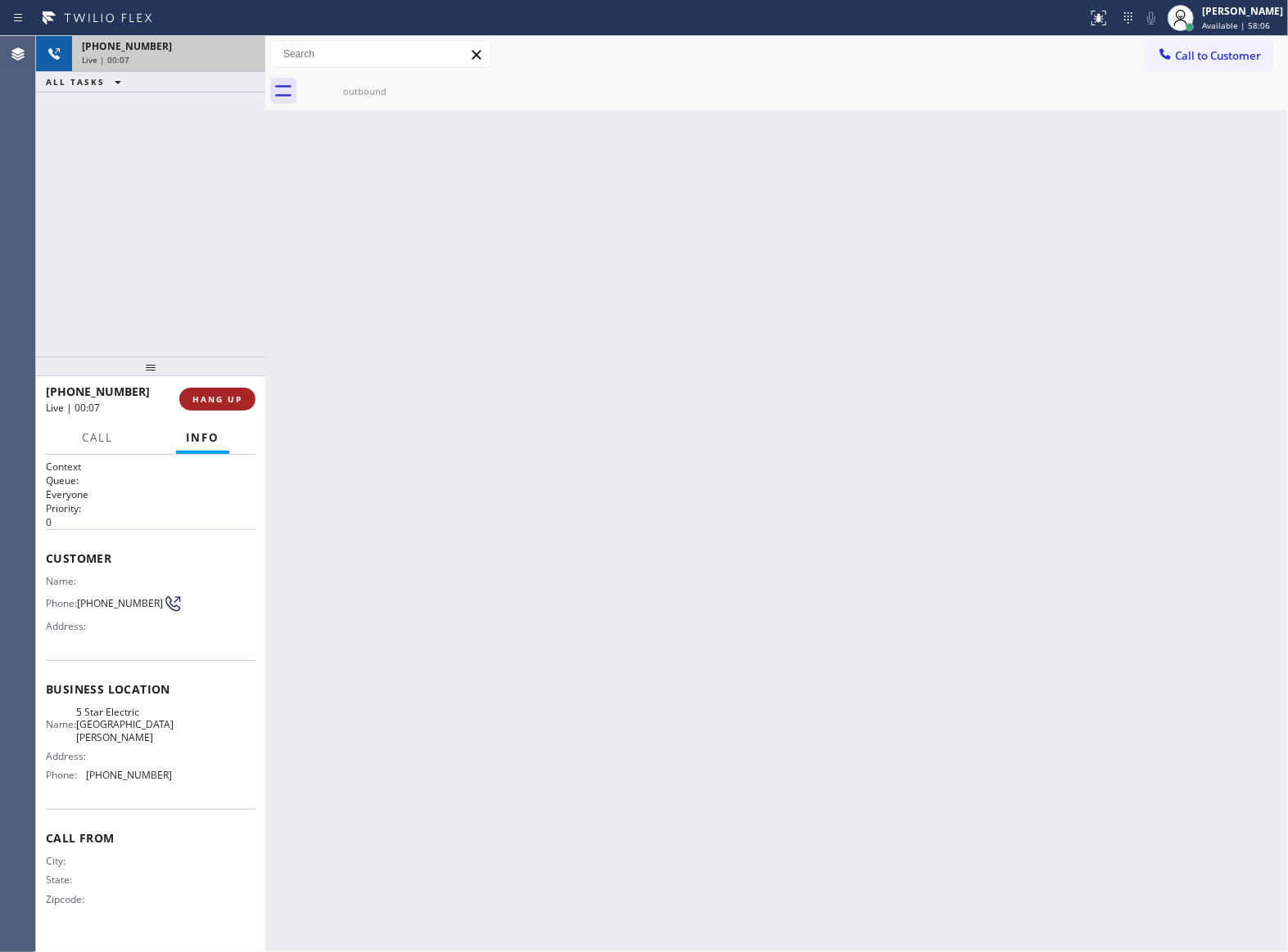
click at [217, 396] on span "HANG UP" at bounding box center [216, 399] width 50 height 12
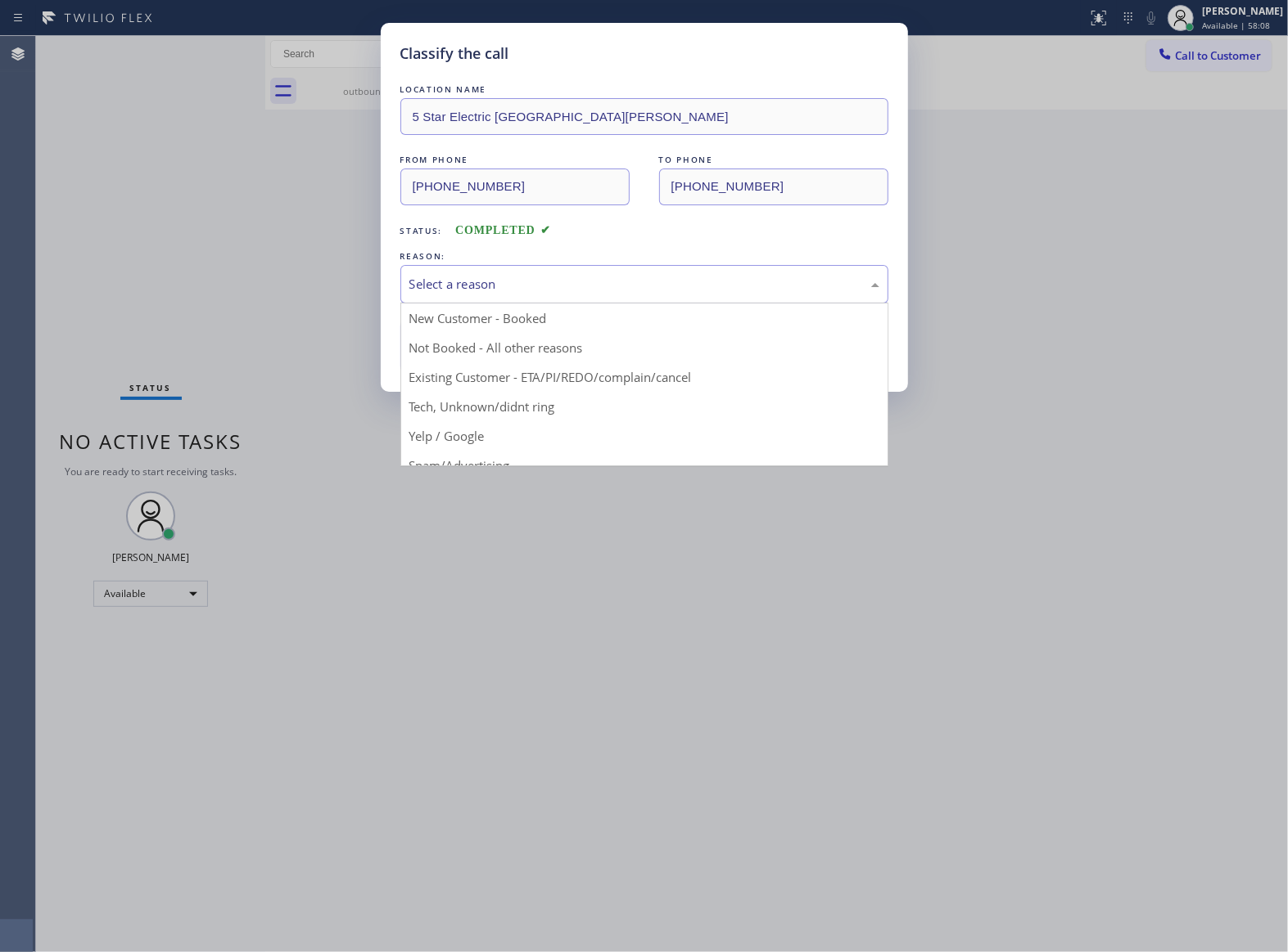
click at [534, 270] on div "Select a reason" at bounding box center [644, 284] width 488 height 39
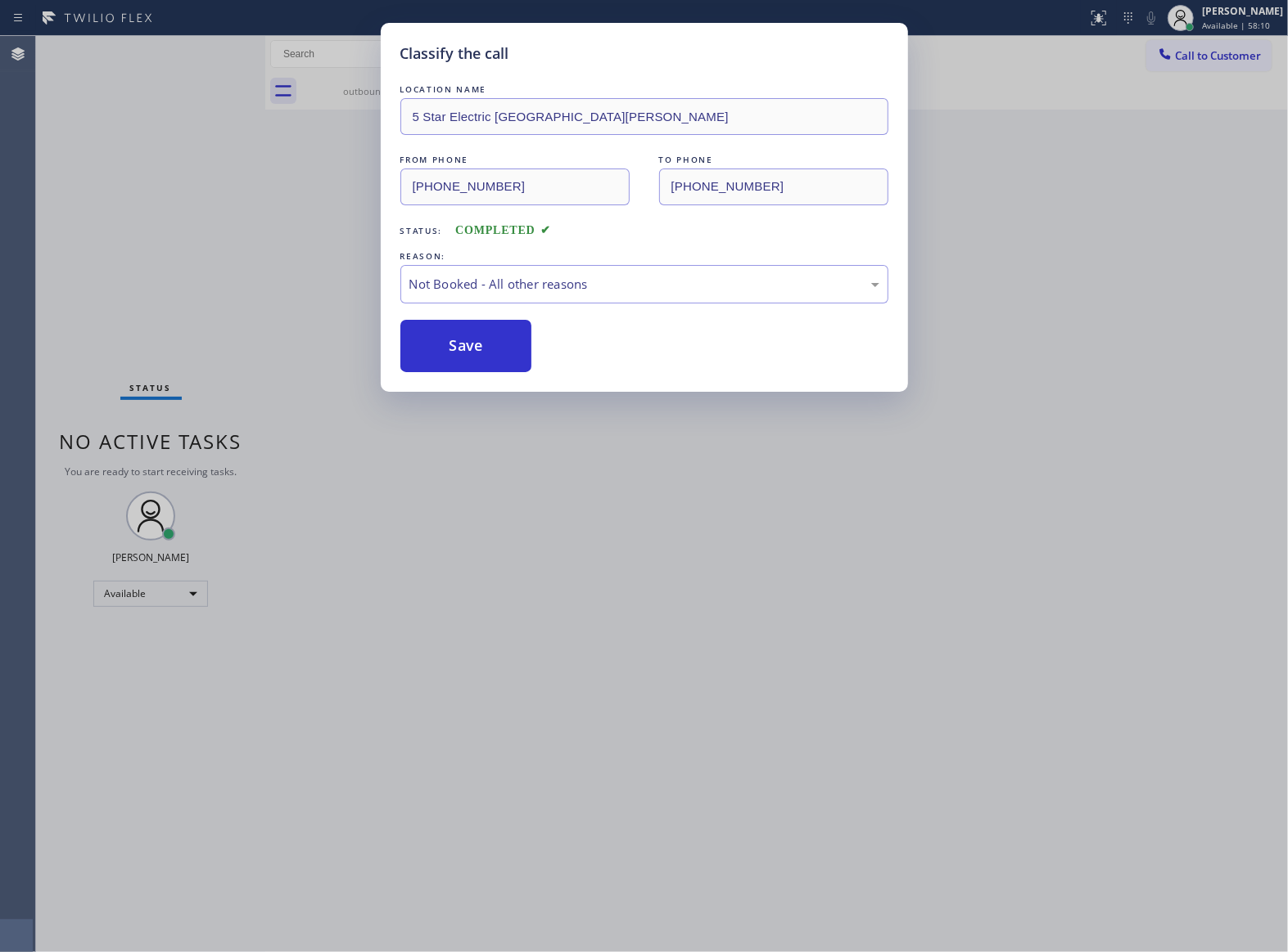
click at [492, 345] on button "Save" at bounding box center [466, 346] width 132 height 52
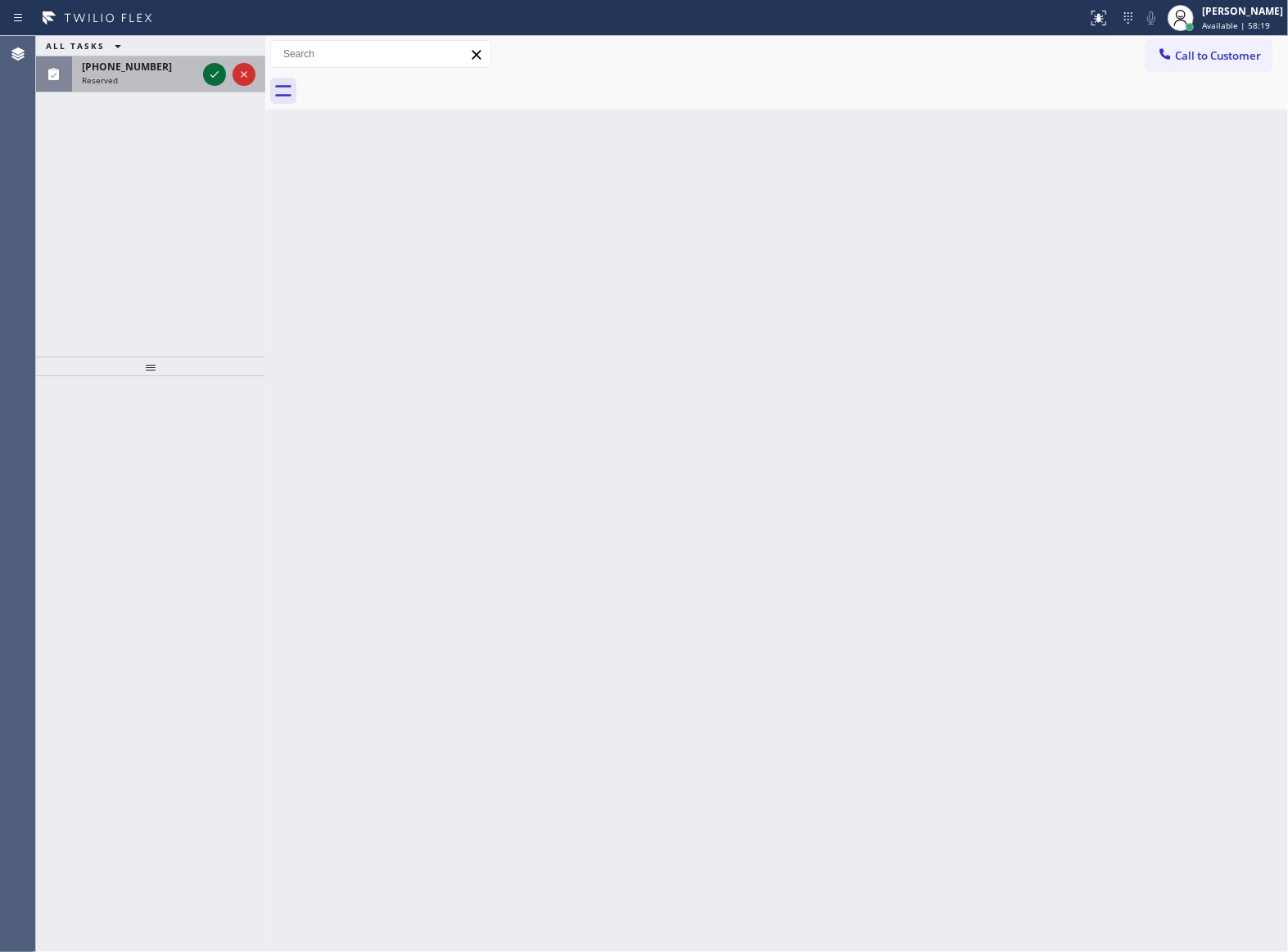
click at [217, 70] on icon at bounding box center [215, 75] width 20 height 20
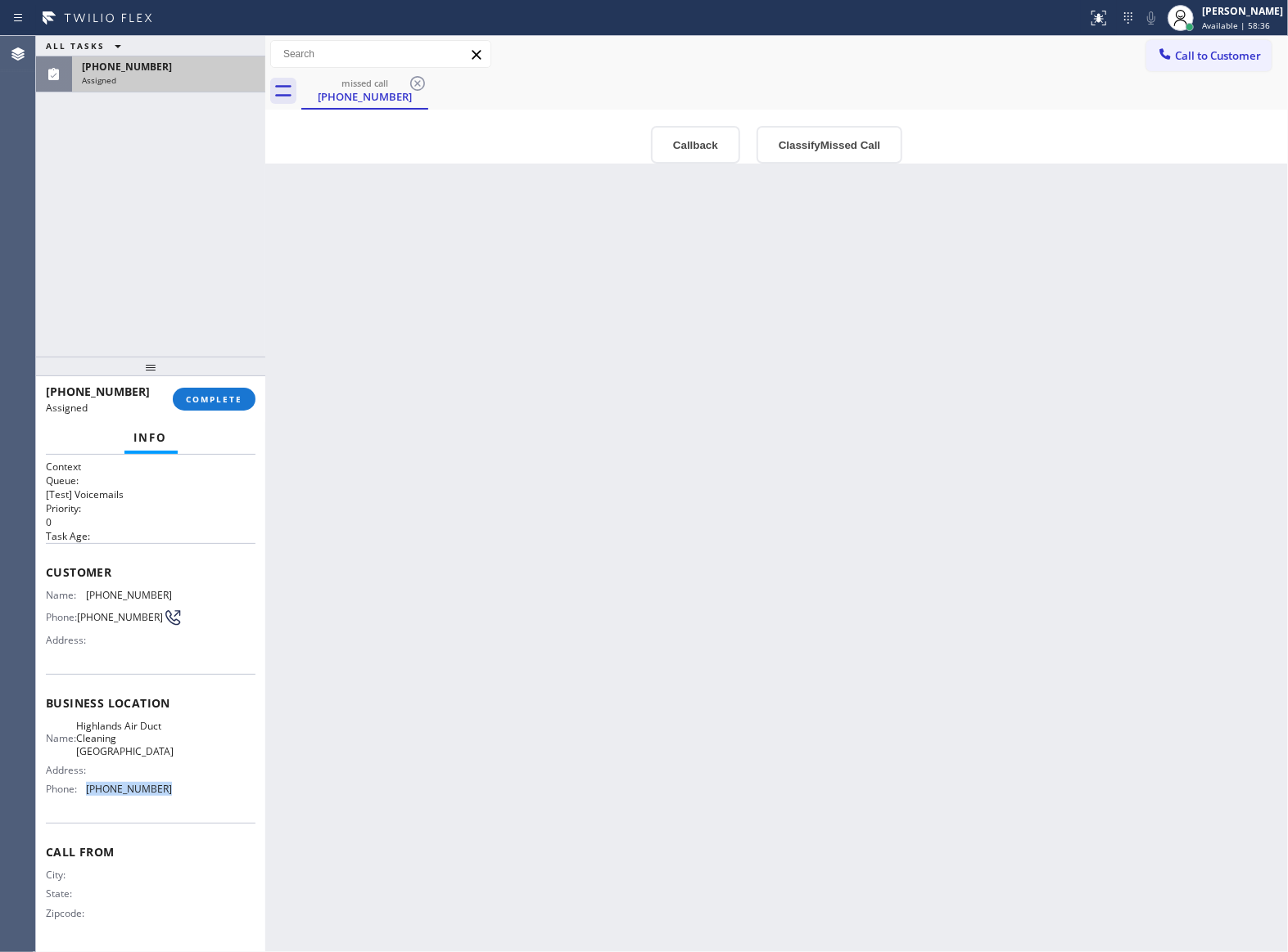
drag, startPoint x: 168, startPoint y: 797, endPoint x: 554, endPoint y: 536, distance: 466.0
click at [83, 799] on div "Name: Highlands Air Duct Cleaning [GEOGRAPHIC_DATA] Address: Phone: [PHONE_NUMB…" at bounding box center [151, 762] width 209 height 83
drag, startPoint x: 881, startPoint y: 377, endPoint x: 1044, endPoint y: 301, distance: 179.8
click at [926, 362] on div "Back to Dashboard Change Sender ID Customers Technicians Select a contact Outbo…" at bounding box center [777, 494] width 1023 height 917
drag, startPoint x: 1186, startPoint y: 60, endPoint x: 1127, endPoint y: 80, distance: 62.3
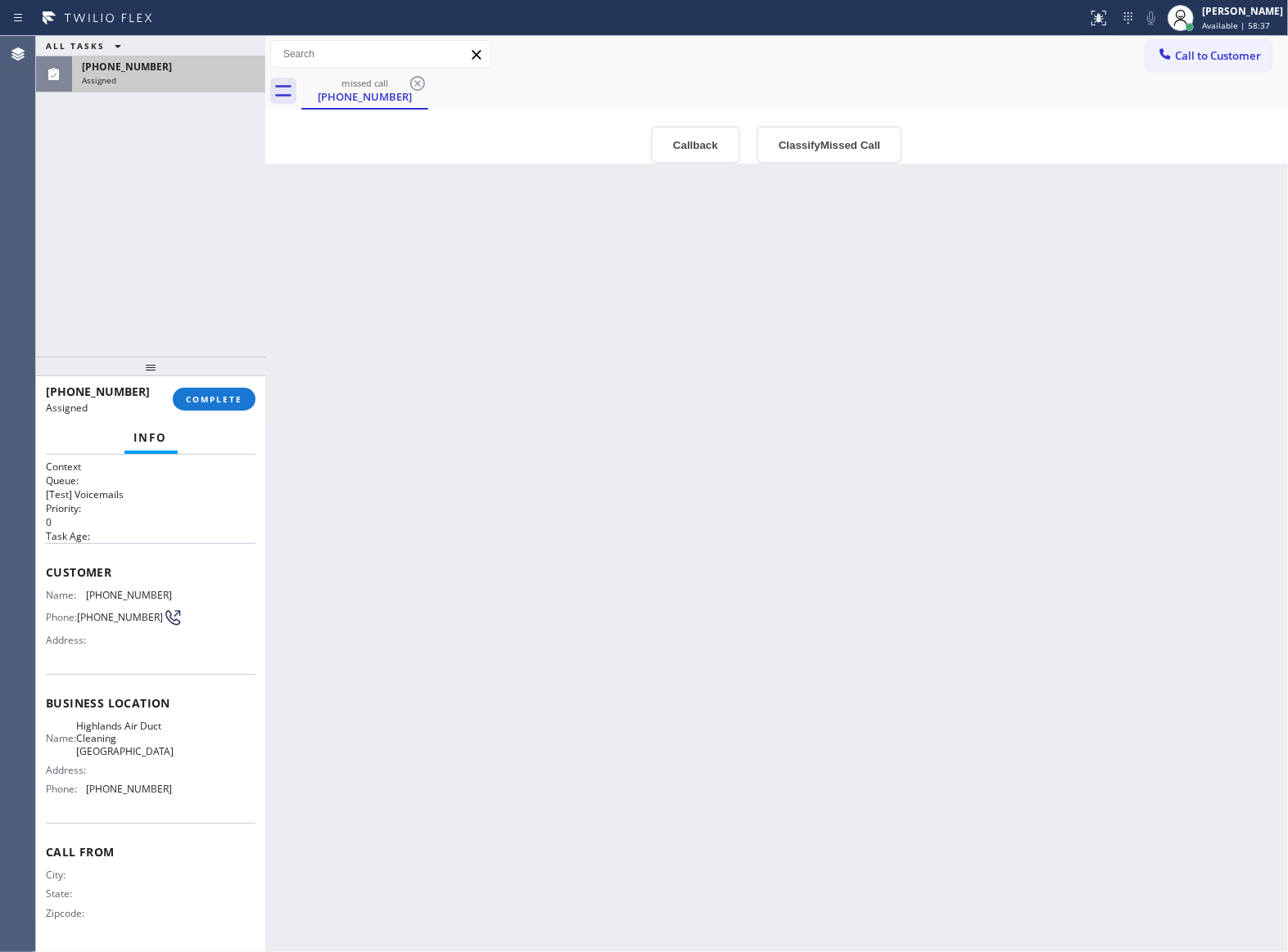
click at [1183, 60] on span "Call to Customer" at bounding box center [1217, 56] width 86 height 14
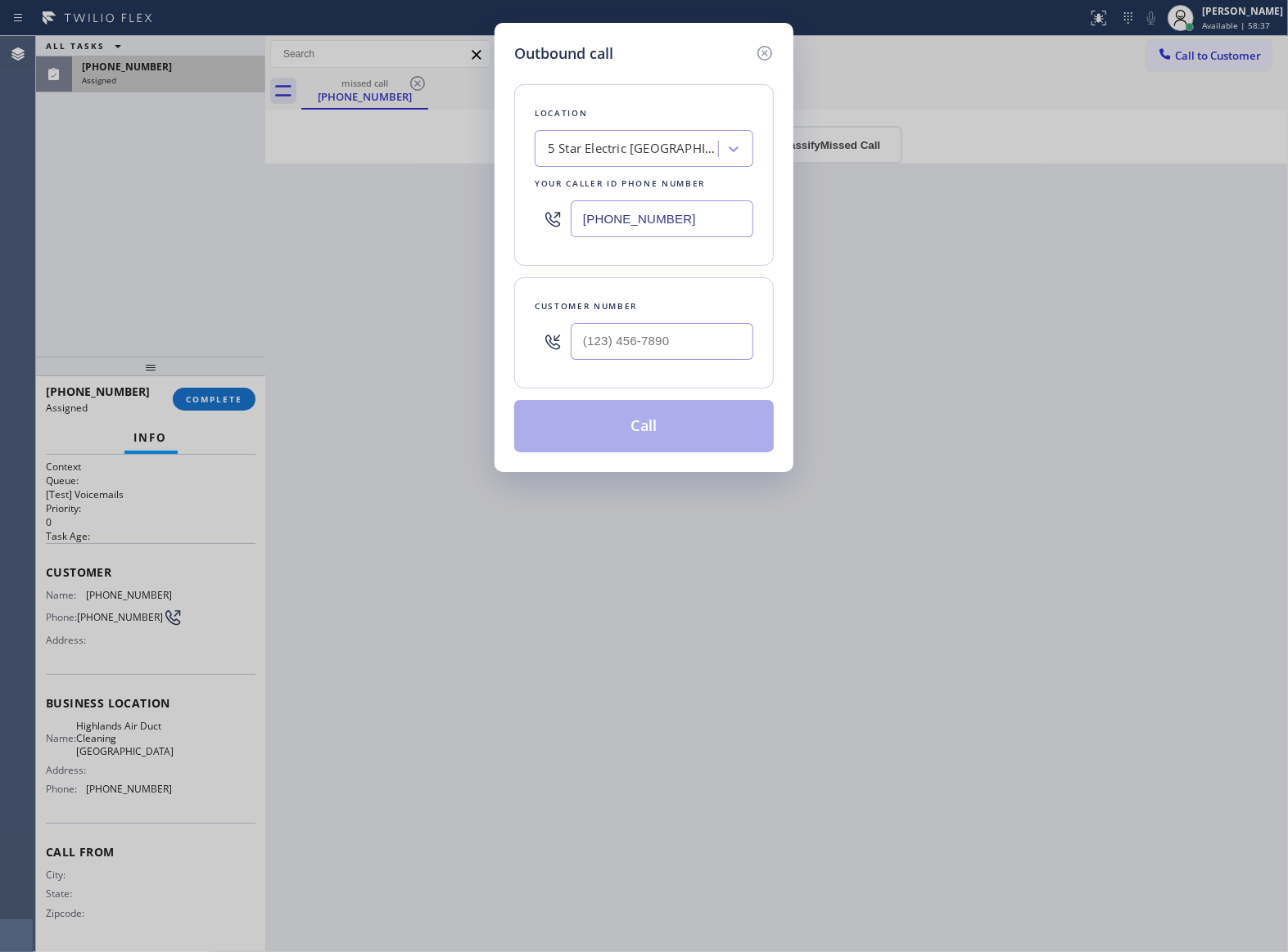
click at [647, 219] on input "[PHONE_NUMBER]" at bounding box center [662, 218] width 182 height 37
paste input "310) 742-1131"
type input "[PHONE_NUMBER]"
click at [750, 66] on div "Location Highlands Air Duct Cleaning [GEOGRAPHIC_DATA] Your caller id phone num…" at bounding box center [644, 259] width 260 height 388
drag, startPoint x: 755, startPoint y: 57, endPoint x: 765, endPoint y: 57, distance: 10.0
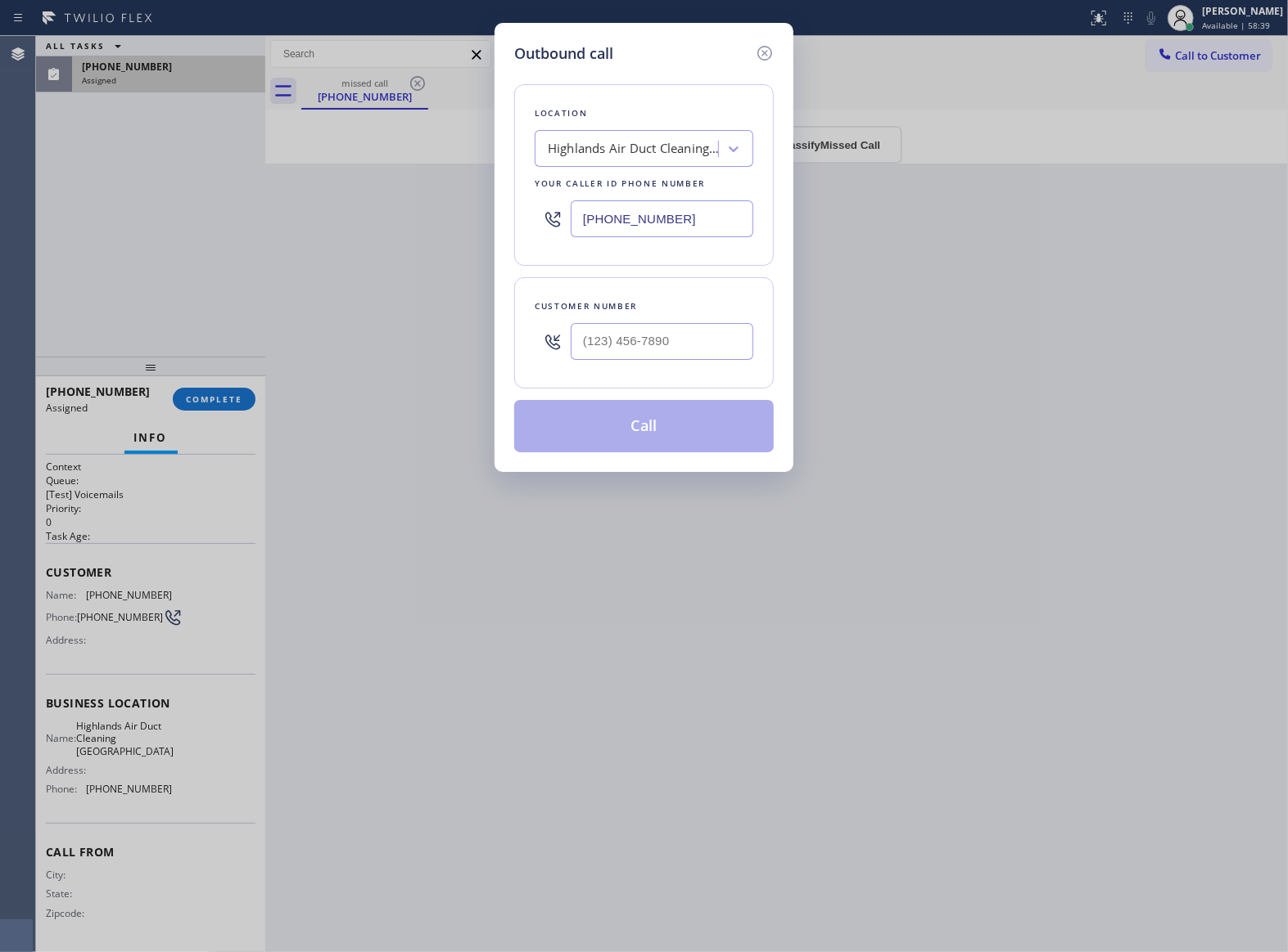
click at [757, 57] on icon at bounding box center [765, 53] width 20 height 20
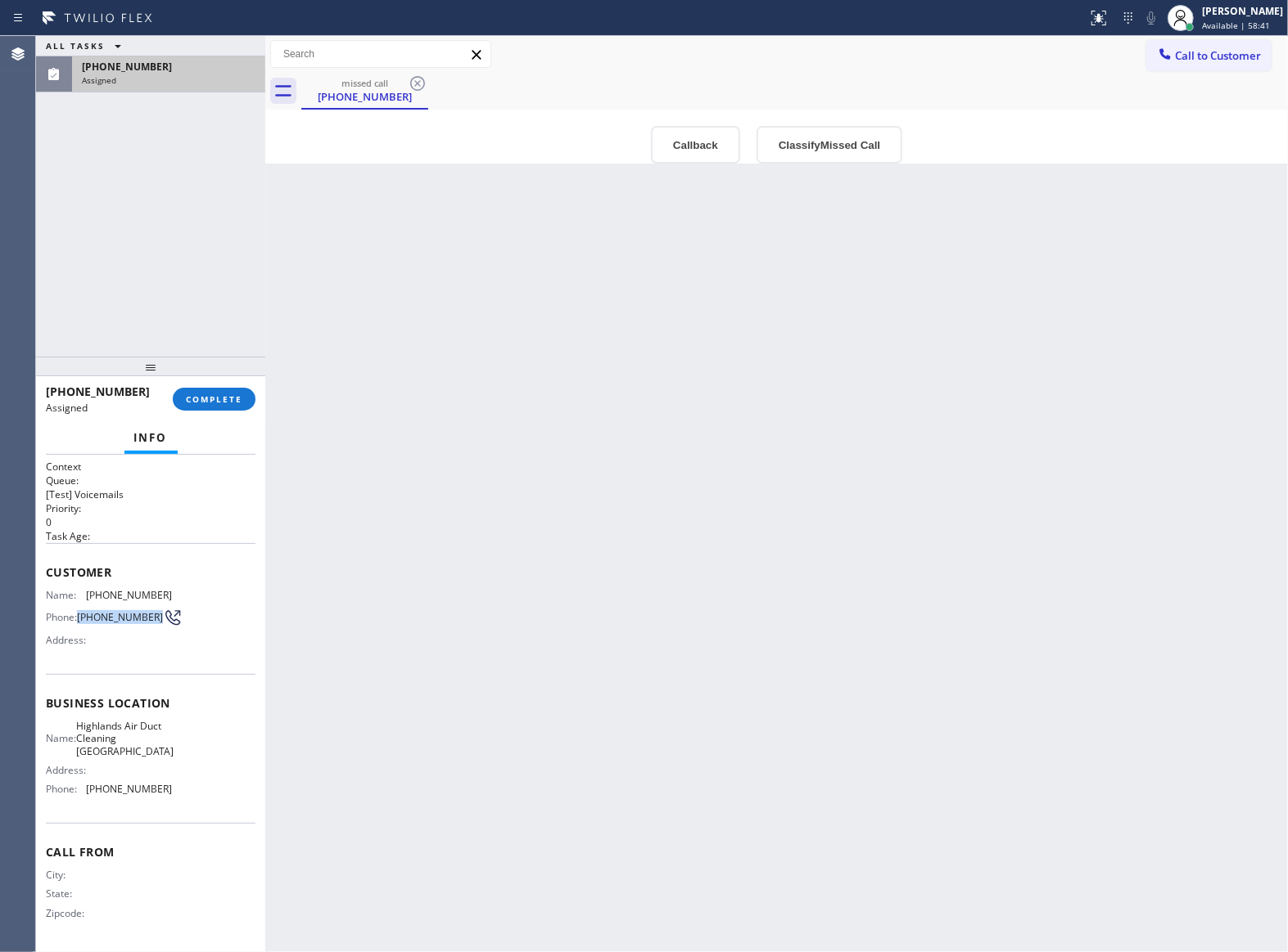
drag, startPoint x: 110, startPoint y: 628, endPoint x: 235, endPoint y: 453, distance: 215.1
click at [83, 616] on span "[PHONE_NUMBER]" at bounding box center [119, 618] width 86 height 13
click at [236, 398] on span "COMPLETE" at bounding box center [214, 399] width 57 height 12
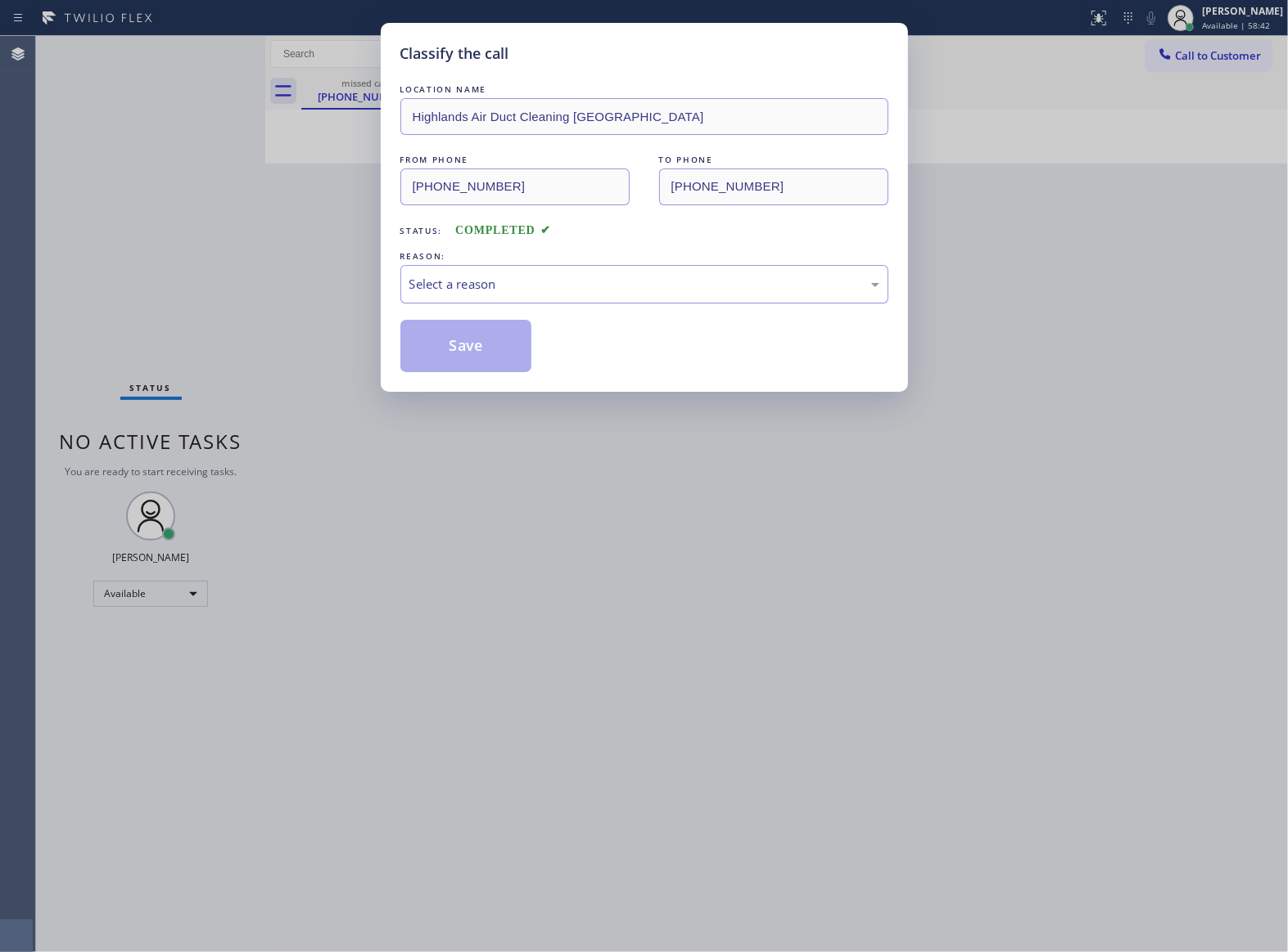
drag, startPoint x: 550, startPoint y: 282, endPoint x: 542, endPoint y: 297, distance: 17.0
click at [547, 282] on div "Select a reason" at bounding box center [644, 284] width 470 height 19
click at [473, 350] on button "Save" at bounding box center [466, 346] width 132 height 52
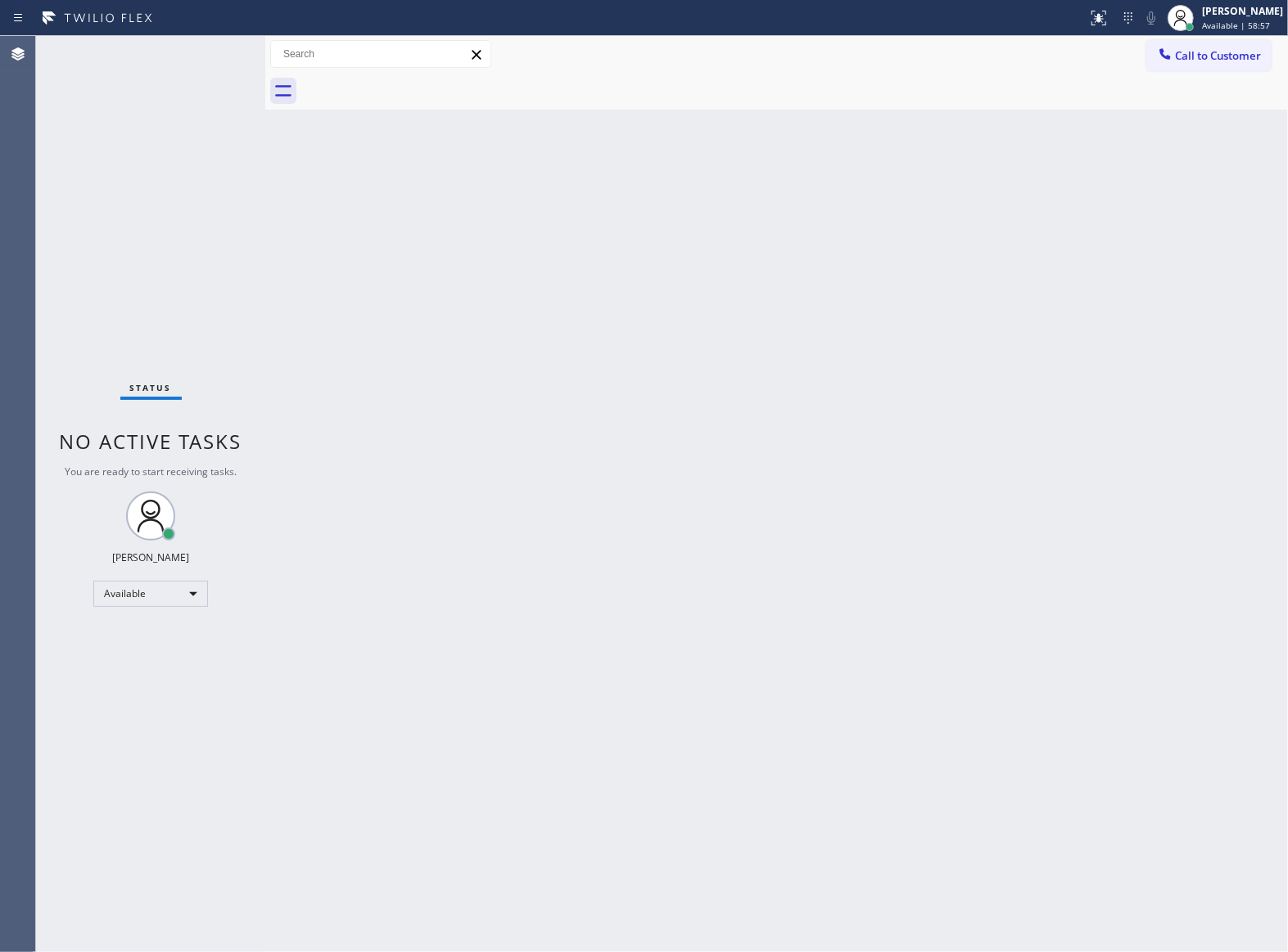
click at [1215, 46] on button "Call to Customer" at bounding box center [1209, 55] width 125 height 31
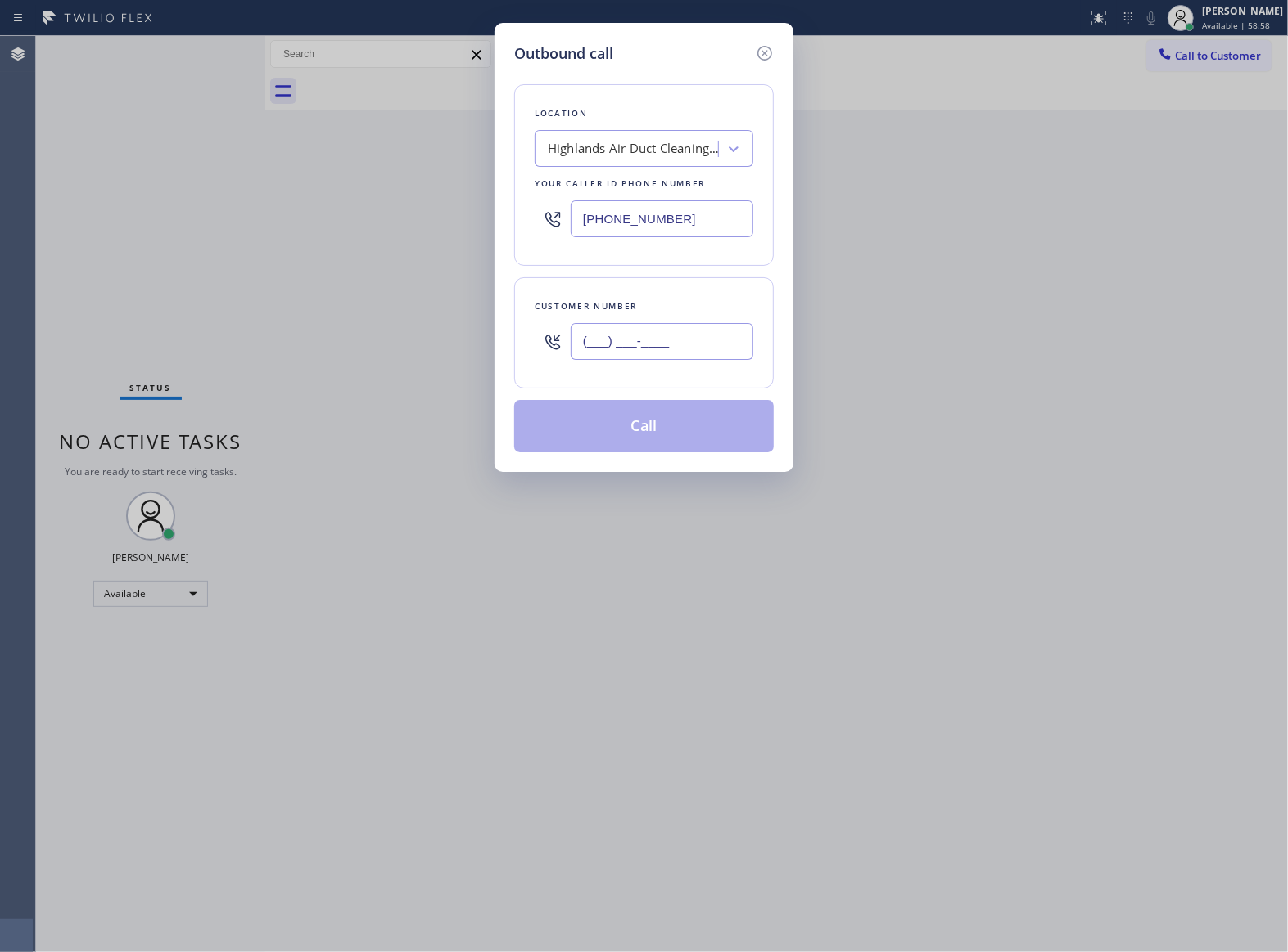
click at [693, 324] on input "(___) ___-____" at bounding box center [662, 342] width 182 height 37
paste input "620) 480-3237"
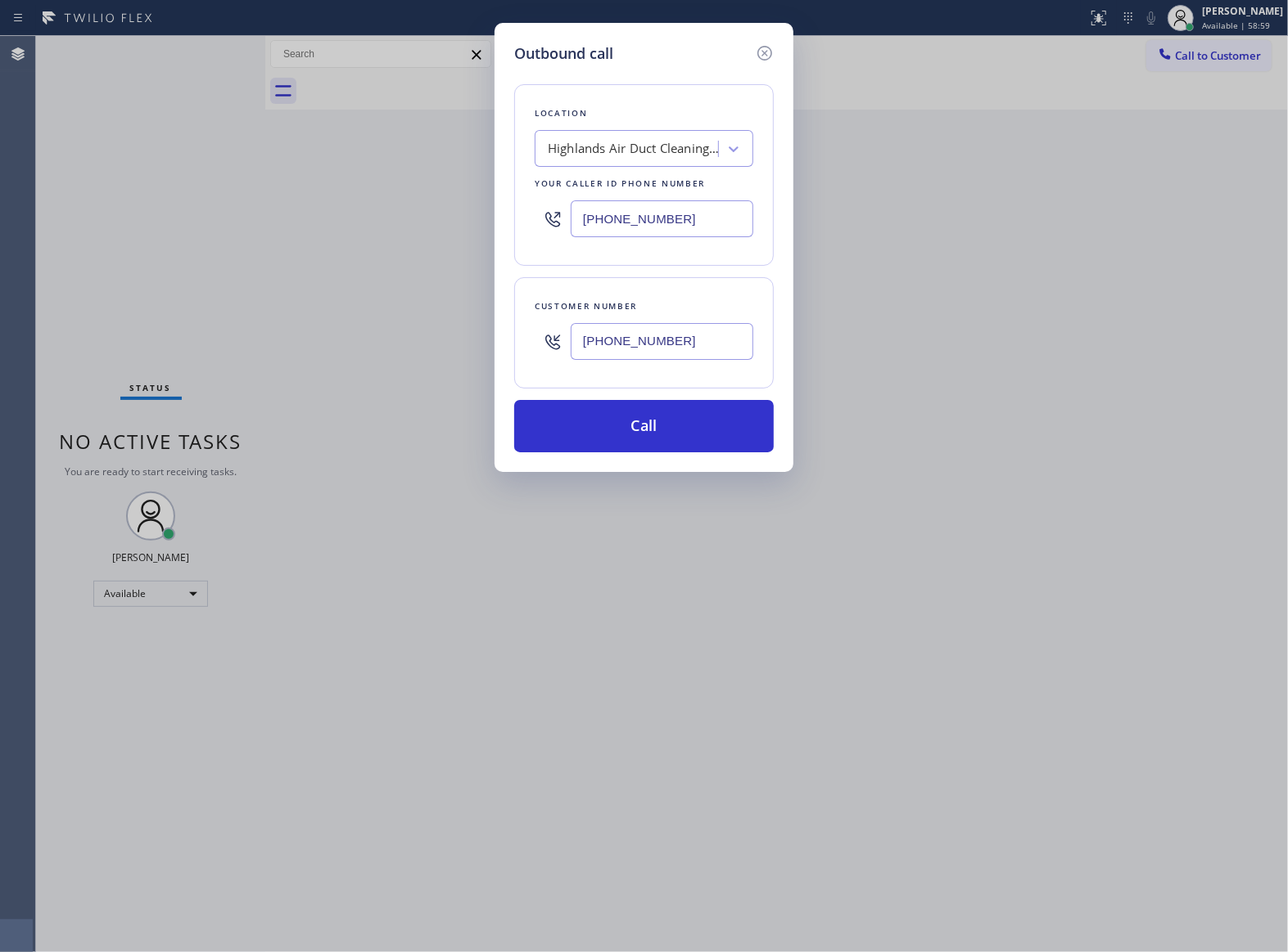
click at [678, 401] on div "Location Highlands Air Duct Cleaning [GEOGRAPHIC_DATA] Your caller id phone num…" at bounding box center [644, 259] width 260 height 388
click at [612, 334] on input "[PHONE_NUMBER]" at bounding box center [662, 342] width 182 height 37
paste input "text"
type input "[PHONE_NUMBER]"
click at [679, 429] on button "Call" at bounding box center [644, 426] width 260 height 52
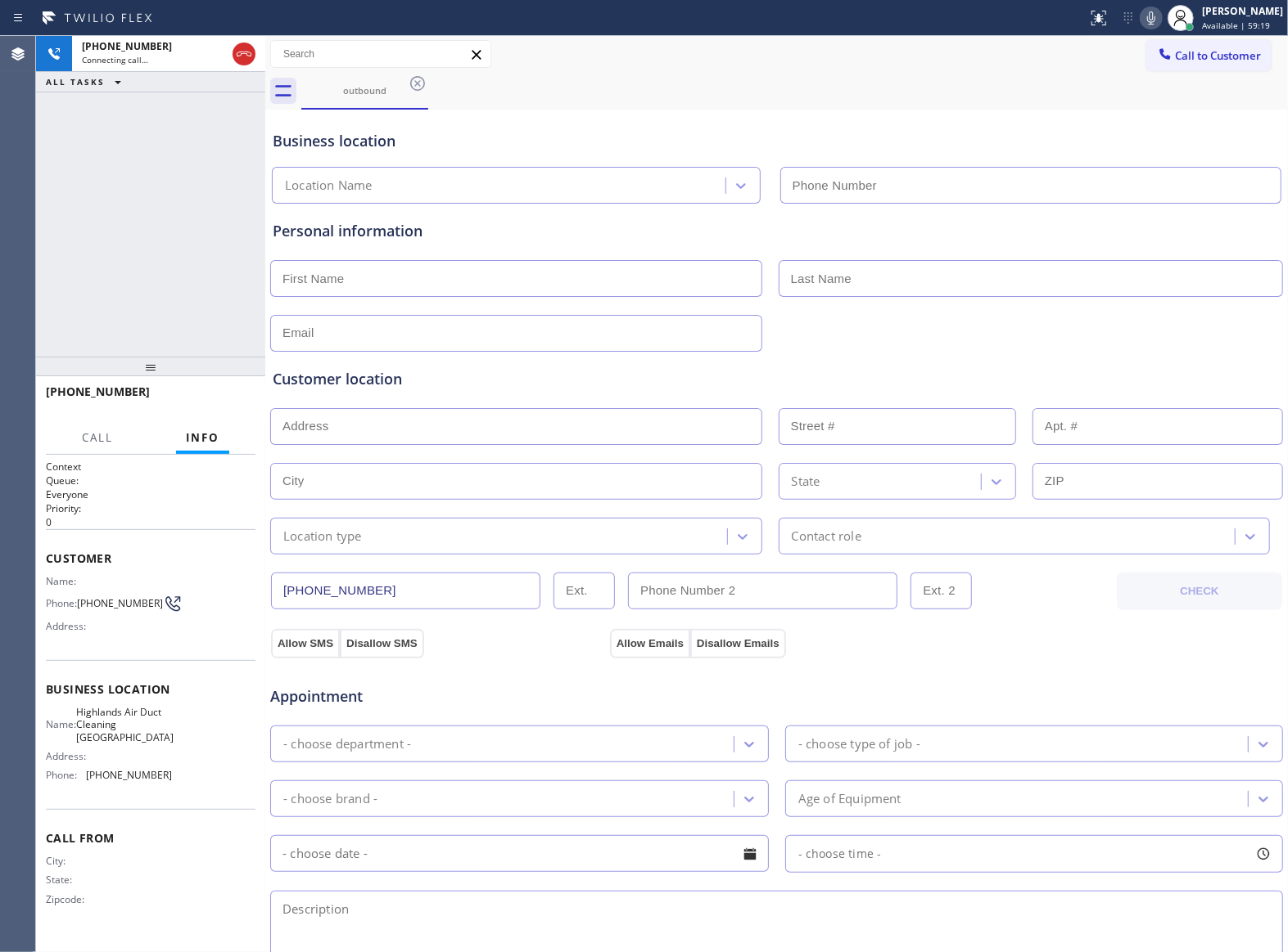
type input "[PHONE_NUMBER]"
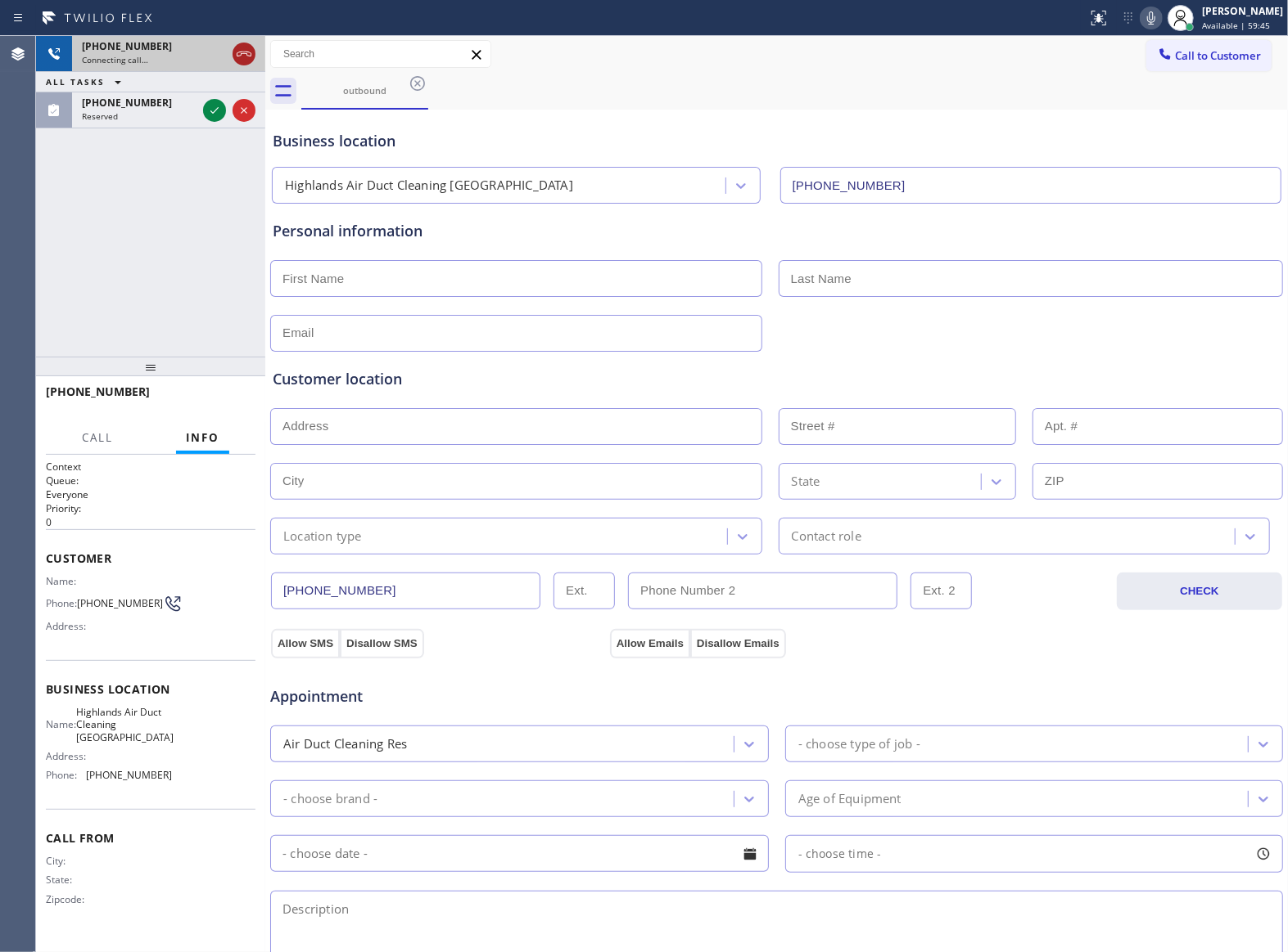
click at [244, 62] on icon at bounding box center [244, 54] width 20 height 20
click at [217, 115] on icon at bounding box center [215, 111] width 20 height 20
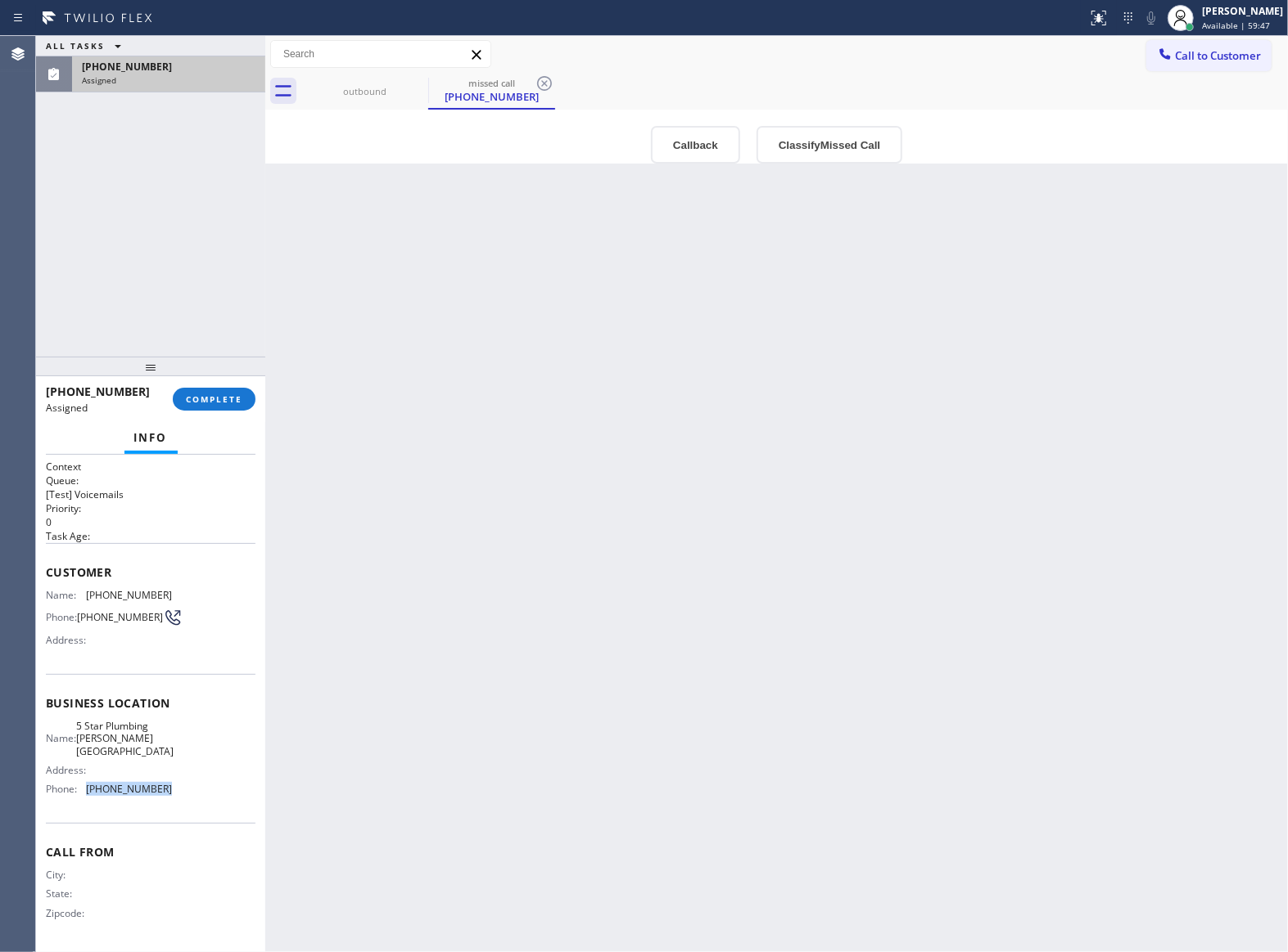
drag, startPoint x: 174, startPoint y: 783, endPoint x: 85, endPoint y: 783, distance: 89.0
click at [85, 783] on div "Name: 5 Star Plumbing [PERSON_NAME][GEOGRAPHIC_DATA] Address: Phone: [PHONE_NUM…" at bounding box center [151, 762] width 209 height 83
drag, startPoint x: 135, startPoint y: 594, endPoint x: 69, endPoint y: 598, distance: 66.1
click at [69, 598] on div "Name: [PHONE_NUMBER]" at bounding box center [109, 596] width 126 height 13
click at [170, 607] on div "Name: [PHONE_NUMBER] Phone: [PHONE_NUMBER] Address:" at bounding box center [109, 622] width 126 height 65
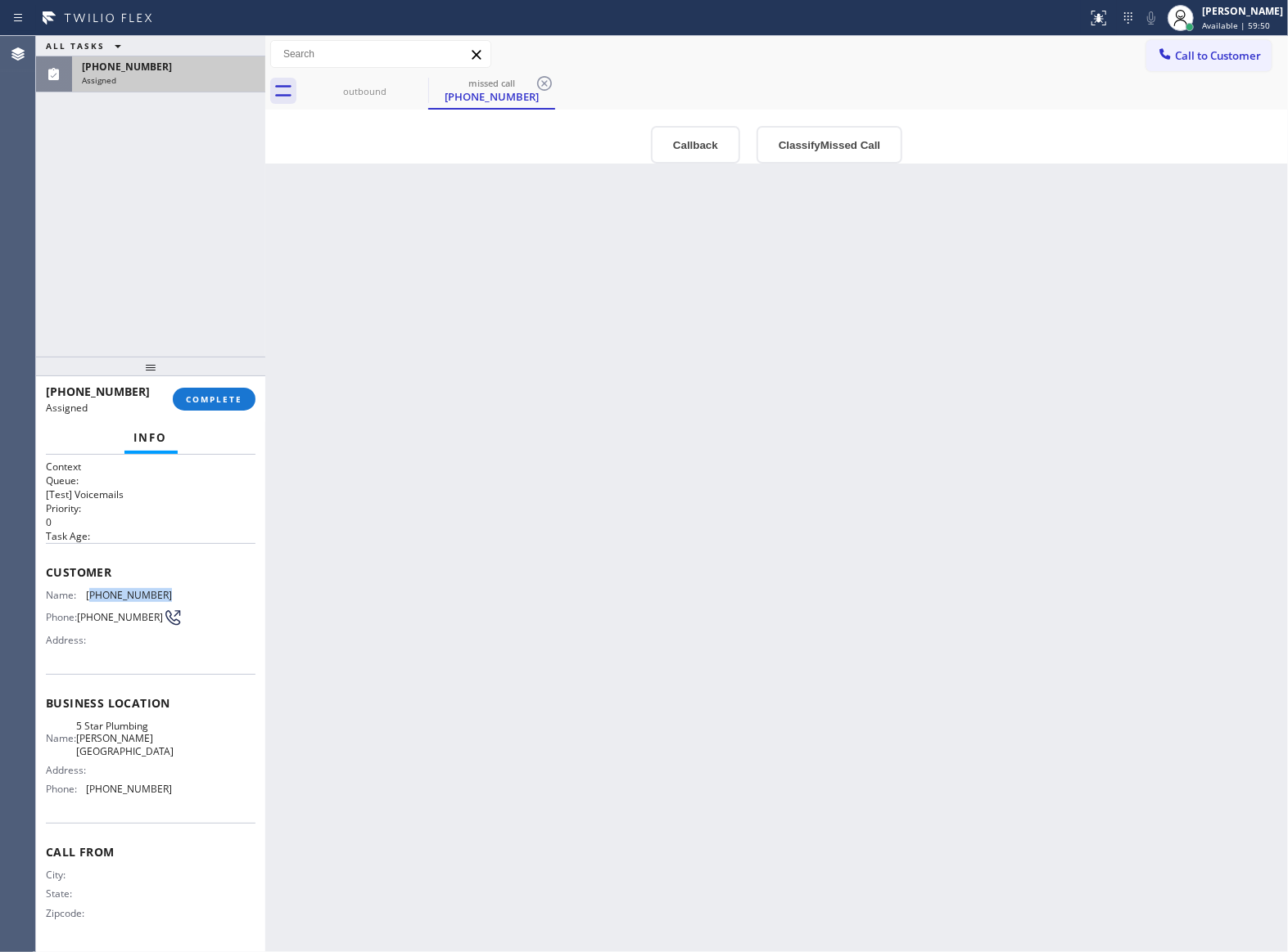
drag, startPoint x: 162, startPoint y: 604, endPoint x: 92, endPoint y: 600, distance: 70.1
click at [92, 600] on div "Name: [PHONE_NUMBER] Phone: [PHONE_NUMBER] Address:" at bounding box center [151, 622] width 209 height 65
drag, startPoint x: 143, startPoint y: 780, endPoint x: 110, endPoint y: 774, distance: 33.5
click at [96, 775] on div "Name: 5 Star Plumbing [PERSON_NAME][GEOGRAPHIC_DATA] Address: Phone: [PHONE_NUM…" at bounding box center [151, 762] width 209 height 83
click at [1203, 50] on span "Call to Customer" at bounding box center [1217, 56] width 86 height 14
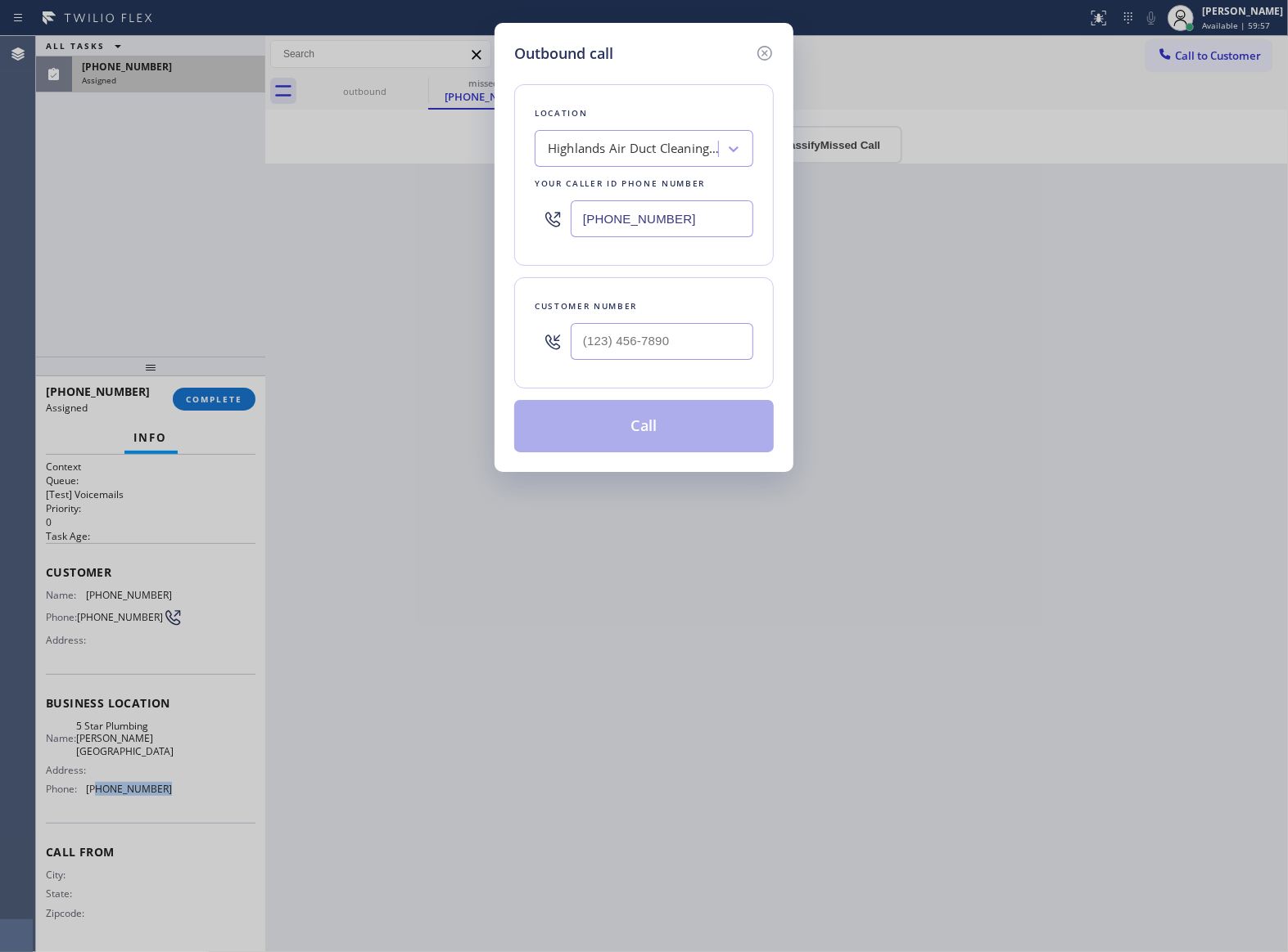
click at [626, 226] on input "[PHONE_NUMBER]" at bounding box center [662, 218] width 182 height 37
paste input "243) 497-997_"
drag, startPoint x: 767, startPoint y: 42, endPoint x: 651, endPoint y: 158, distance: 164.0
click at [767, 46] on icon at bounding box center [765, 53] width 20 height 20
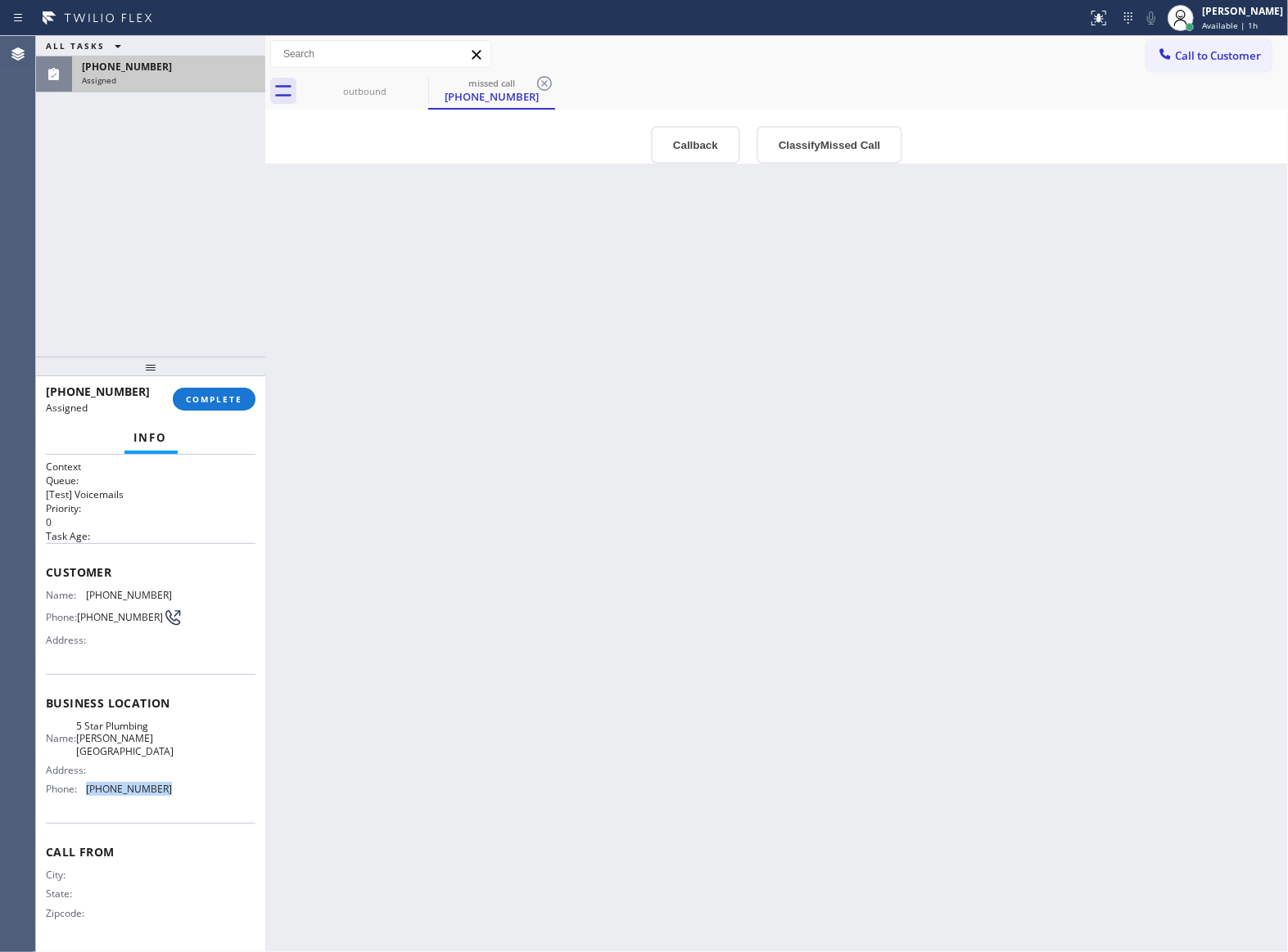
drag, startPoint x: 158, startPoint y: 777, endPoint x: 83, endPoint y: 783, distance: 75.2
click at [83, 783] on div "Name: 5 Star Plumbing [PERSON_NAME][GEOGRAPHIC_DATA] Address: Phone: [PHONE_NUM…" at bounding box center [151, 762] width 209 height 83
click at [1228, 46] on button "Call to Customer" at bounding box center [1209, 55] width 125 height 31
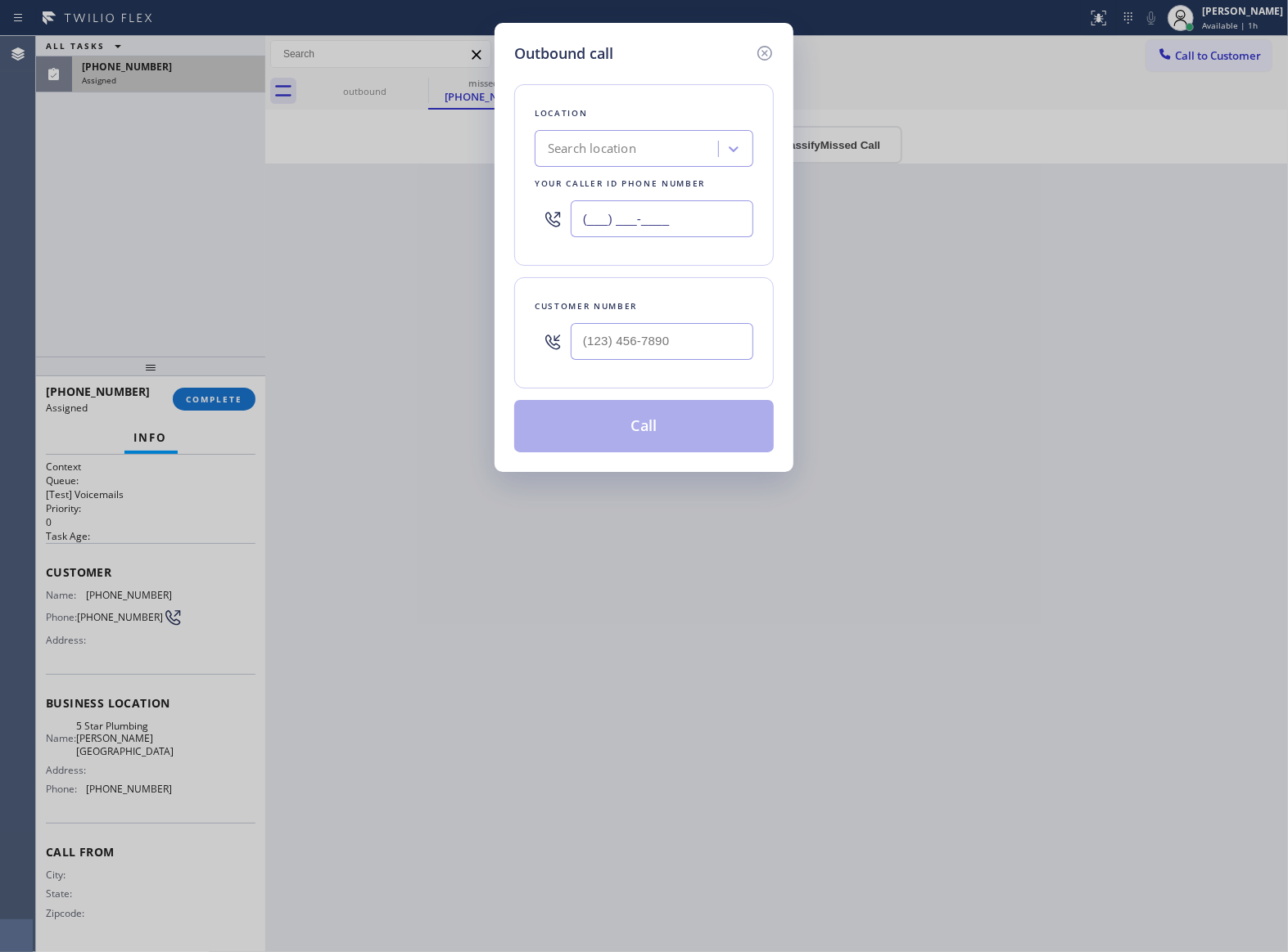
click at [682, 229] on input "(___) ___-____" at bounding box center [662, 218] width 182 height 37
paste input "424) 349-7997"
drag, startPoint x: 770, startPoint y: 49, endPoint x: 738, endPoint y: 89, distance: 51.2
click at [770, 54] on icon at bounding box center [765, 53] width 14 height 14
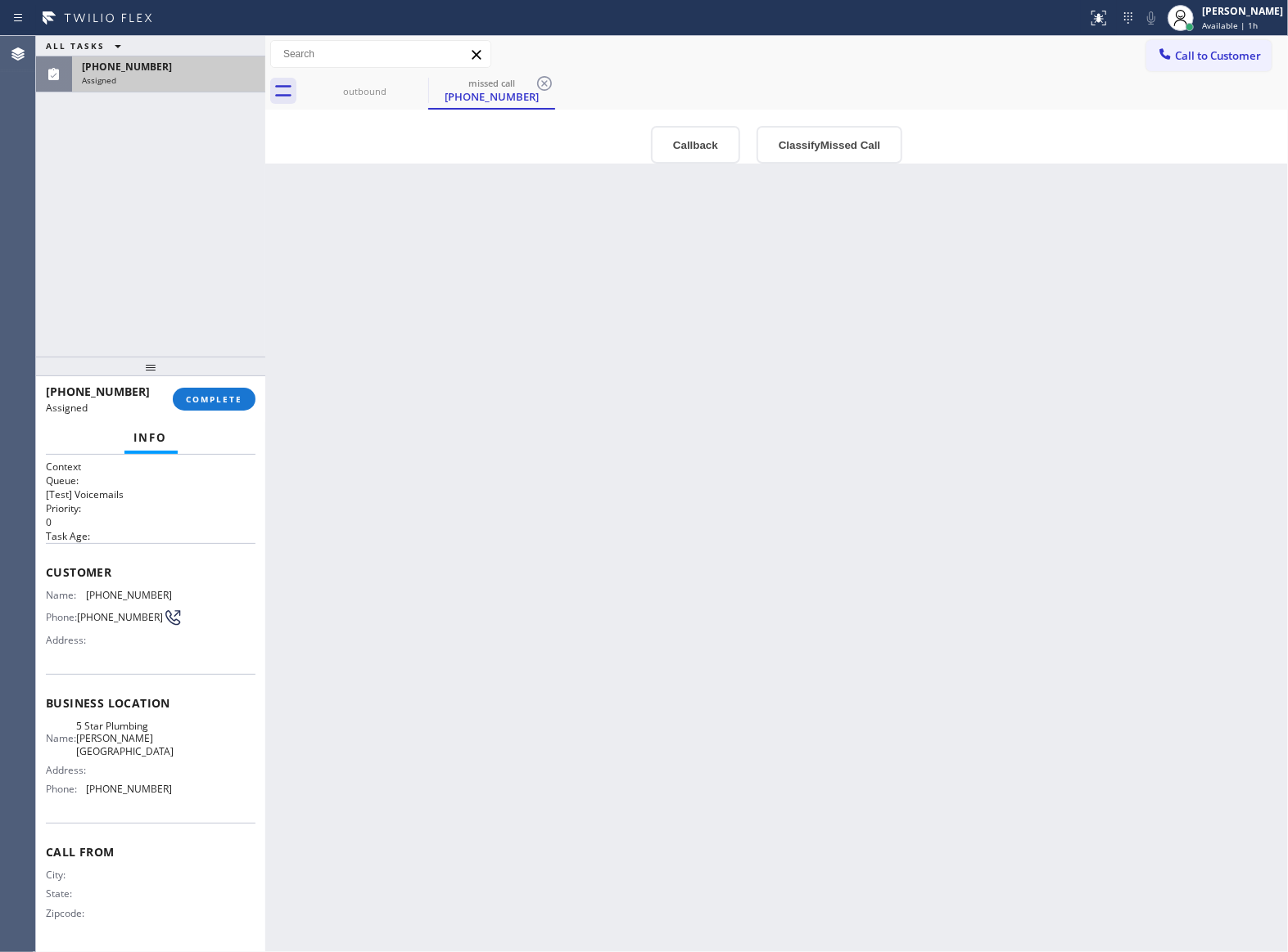
type input "[PHONE_NUMBER]"
drag, startPoint x: 84, startPoint y: 597, endPoint x: 231, endPoint y: 607, distance: 147.3
click at [231, 607] on div "Name: [PHONE_NUMBER] Phone: [PHONE_NUMBER] Address:" at bounding box center [151, 622] width 209 height 65
click at [193, 607] on div "Name: [PHONE_NUMBER] Phone: [PHONE_NUMBER] Address:" at bounding box center [151, 622] width 209 height 65
click at [191, 583] on div "Customer Name: [PHONE_NUMBER] Phone: [PHONE_NUMBER] Address:" at bounding box center [151, 609] width 209 height 131
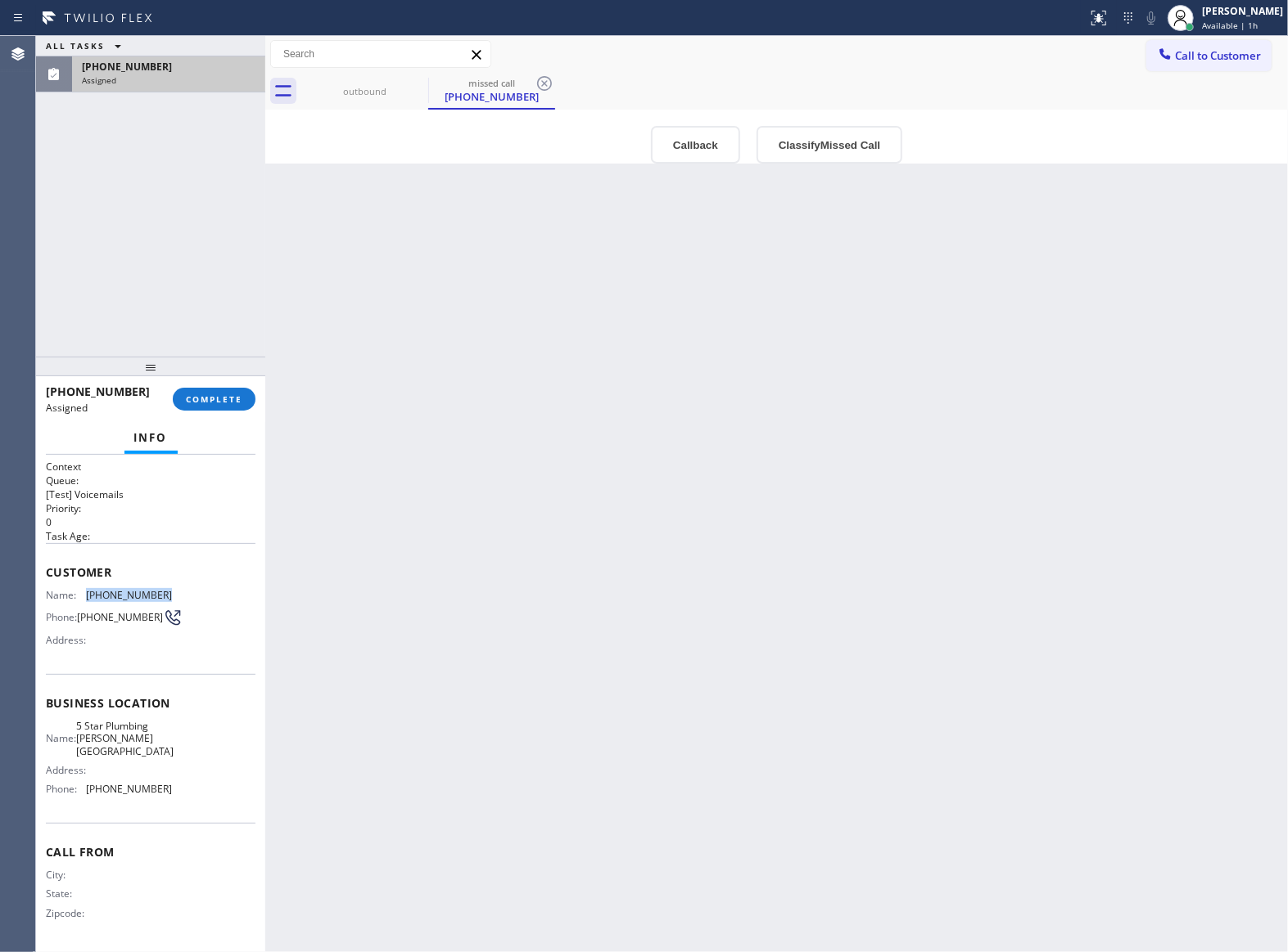
drag, startPoint x: 179, startPoint y: 598, endPoint x: 88, endPoint y: 598, distance: 91.0
click at [88, 598] on div "Name: [PHONE_NUMBER] Phone: [PHONE_NUMBER] Address:" at bounding box center [151, 622] width 209 height 65
drag, startPoint x: 1202, startPoint y: 50, endPoint x: 1145, endPoint y: 77, distance: 63.1
click at [1202, 50] on span "Call to Customer" at bounding box center [1217, 56] width 86 height 14
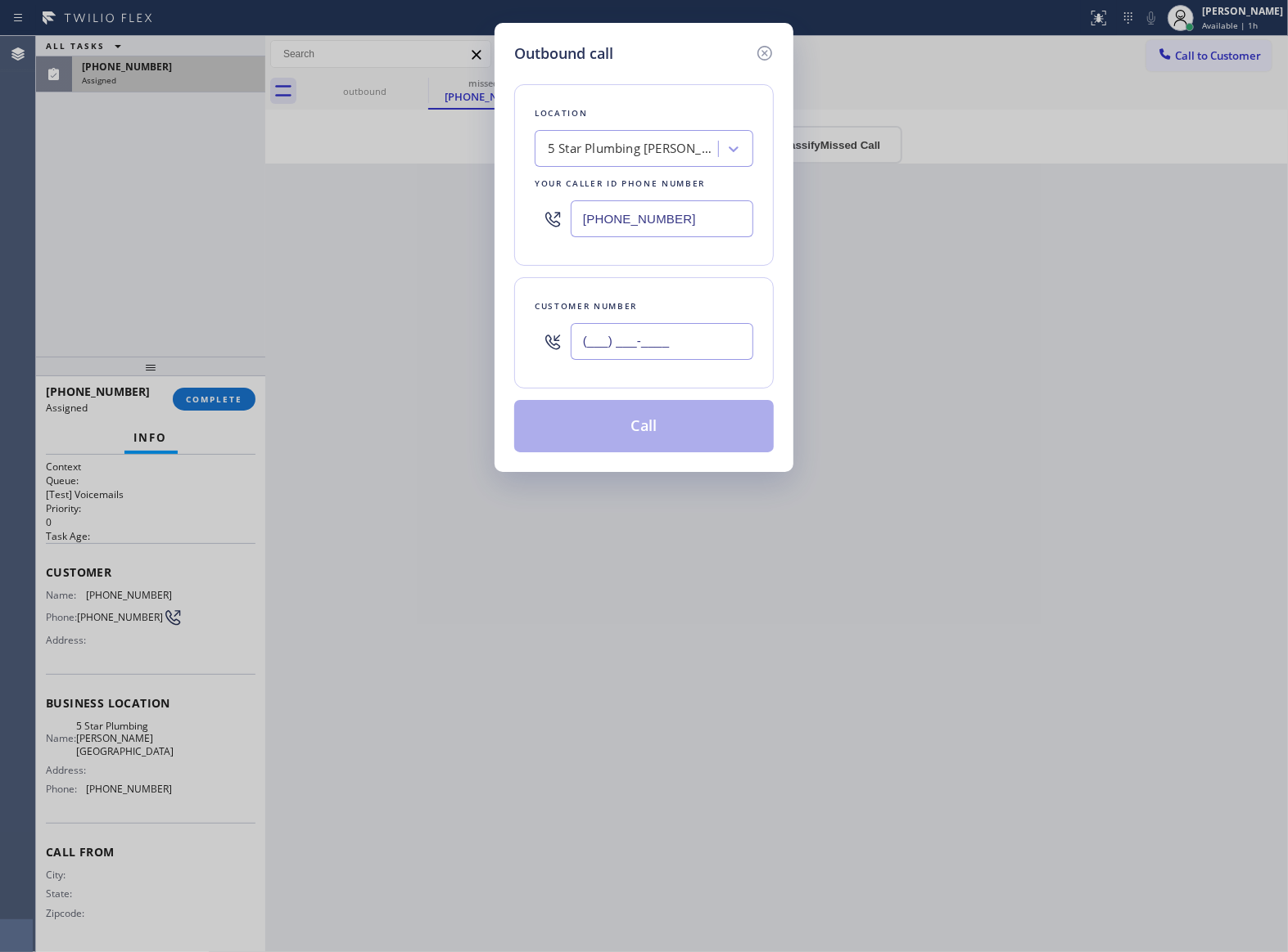
click at [632, 348] on input "(___) ___-____" at bounding box center [662, 342] width 182 height 37
paste input "504) 277-4856"
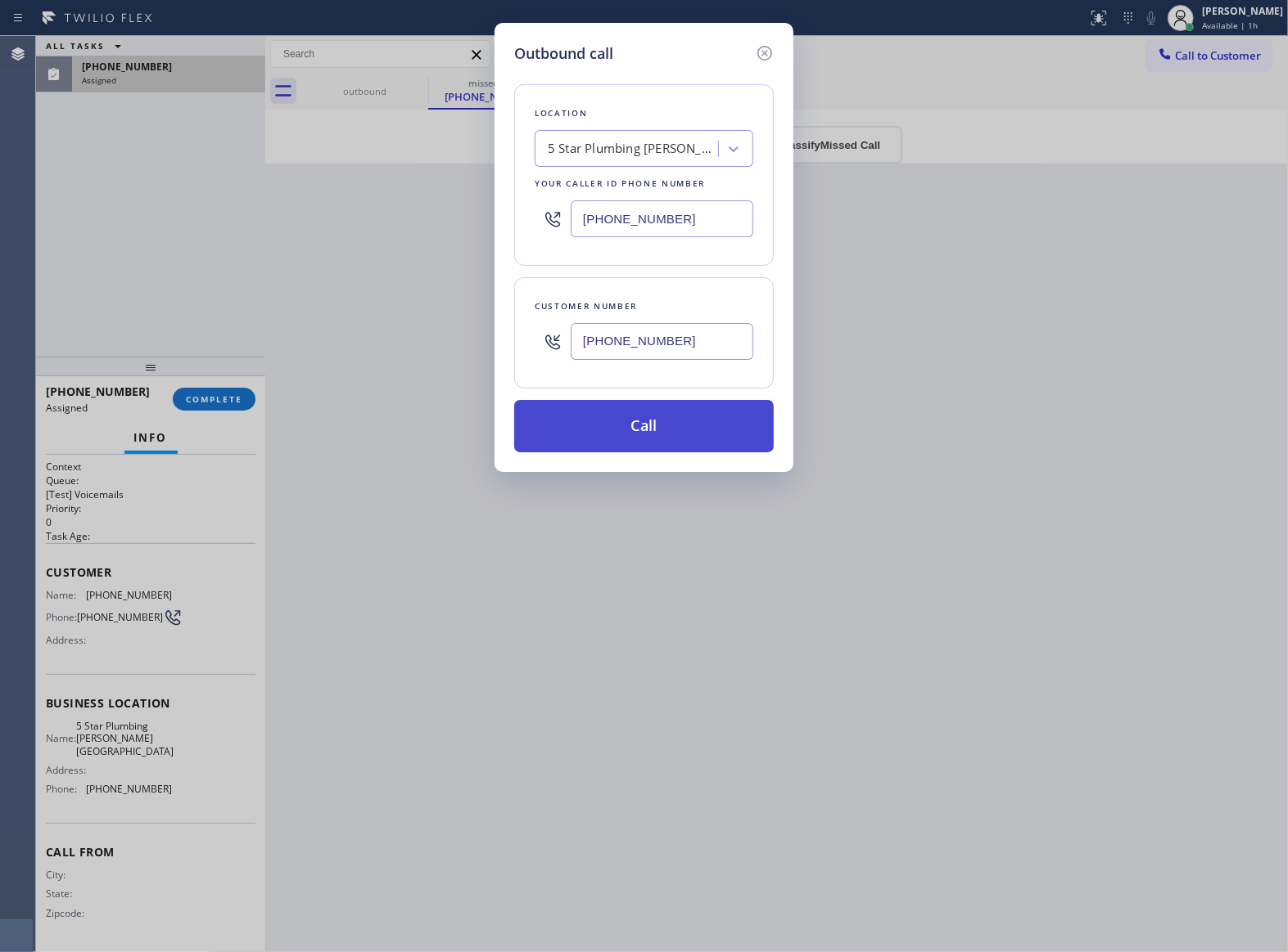
type input "[PHONE_NUMBER]"
click at [643, 426] on button "Call" at bounding box center [644, 426] width 260 height 52
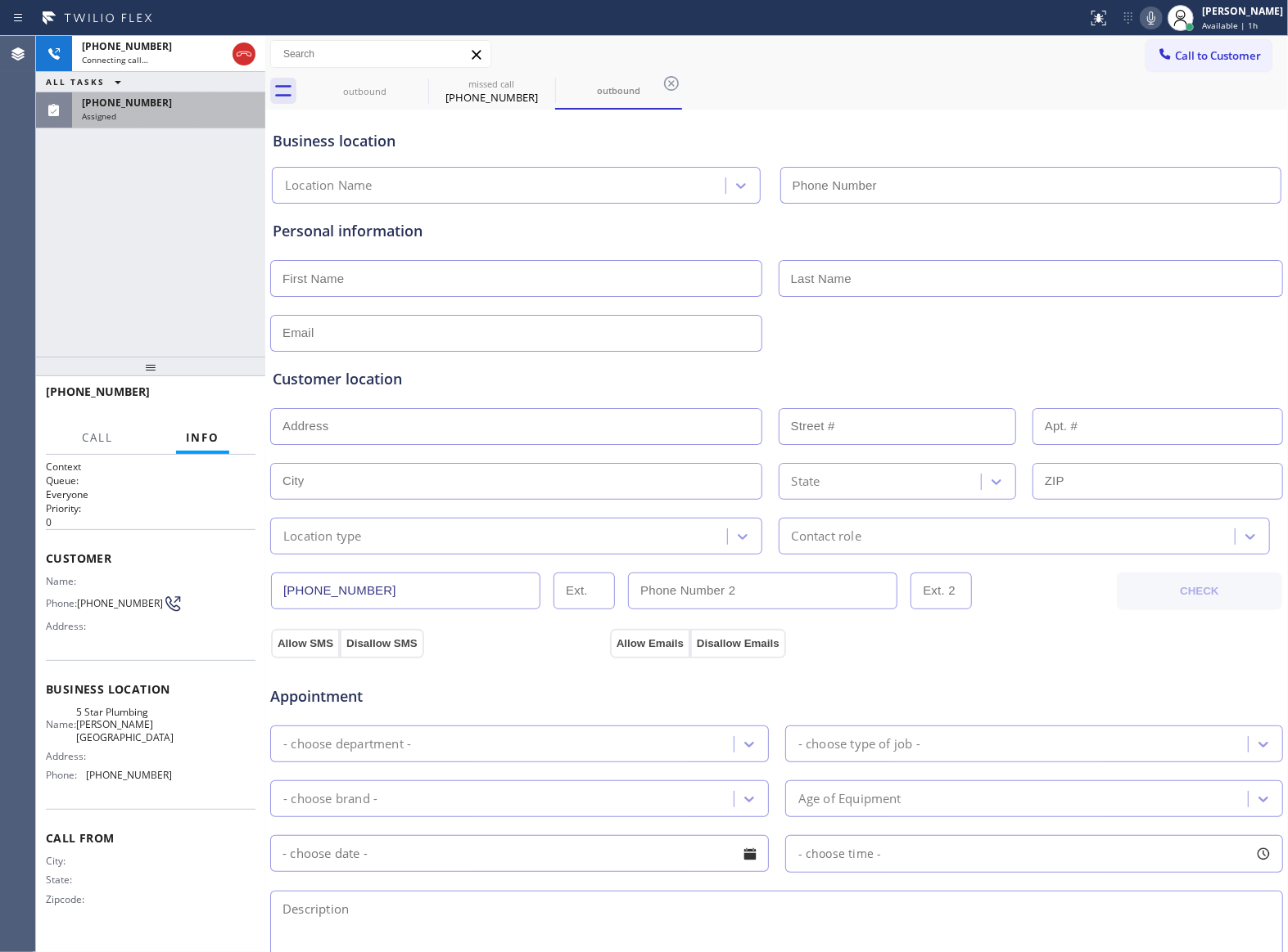
type input "[PHONE_NUMBER]"
click at [128, 99] on span "[PHONE_NUMBER]" at bounding box center [127, 102] width 90 height 14
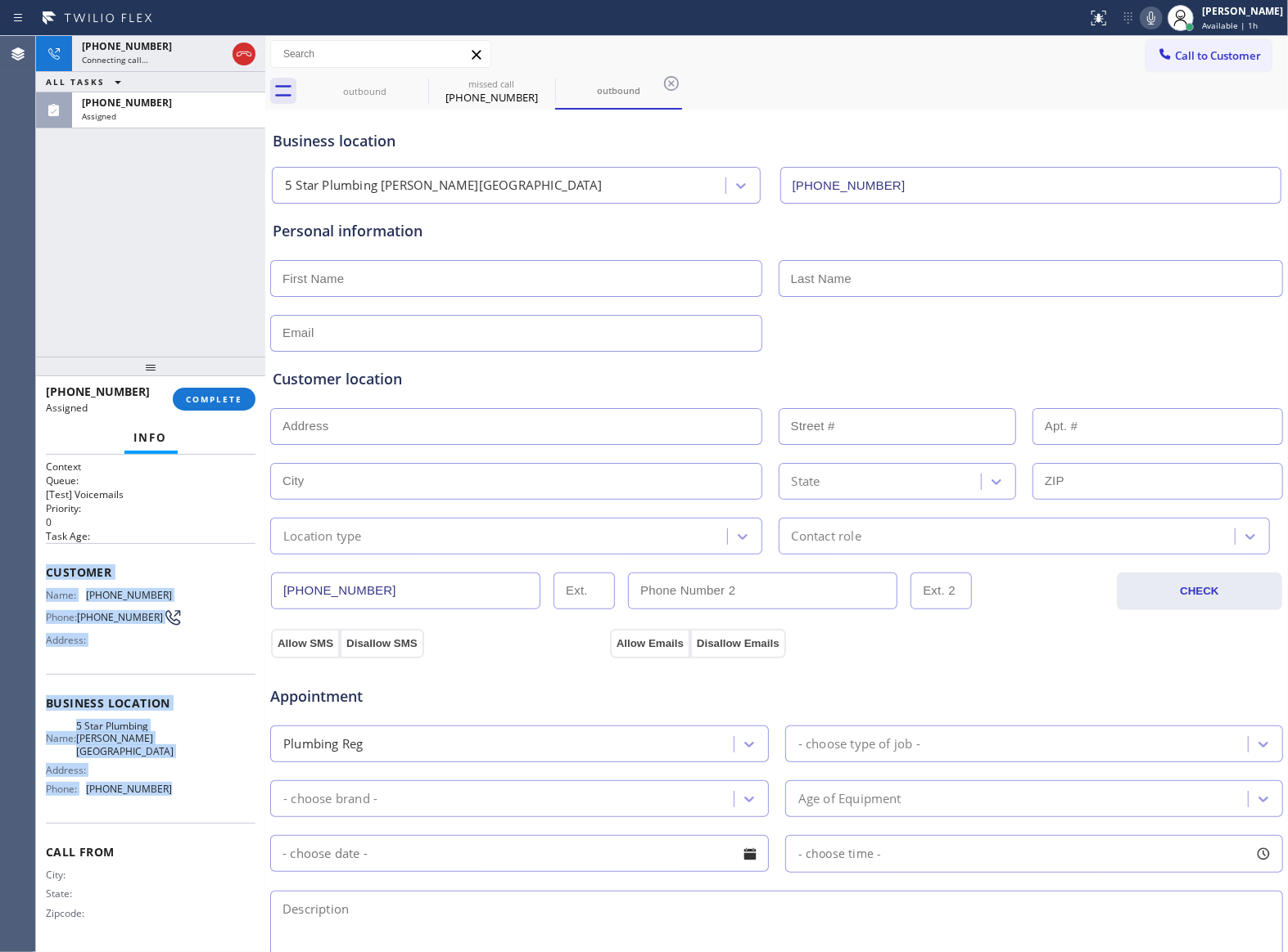
drag, startPoint x: 173, startPoint y: 789, endPoint x: 41, endPoint y: 570, distance: 255.7
click at [41, 570] on div "Context Queue: [Test] Voicemails Priority: 0 Task Age: Customer Name: [PHONE_NU…" at bounding box center [151, 704] width 229 height 498
click at [161, 576] on span "Customer" at bounding box center [151, 572] width 209 height 15
click at [161, 580] on span "Customer" at bounding box center [151, 572] width 209 height 15
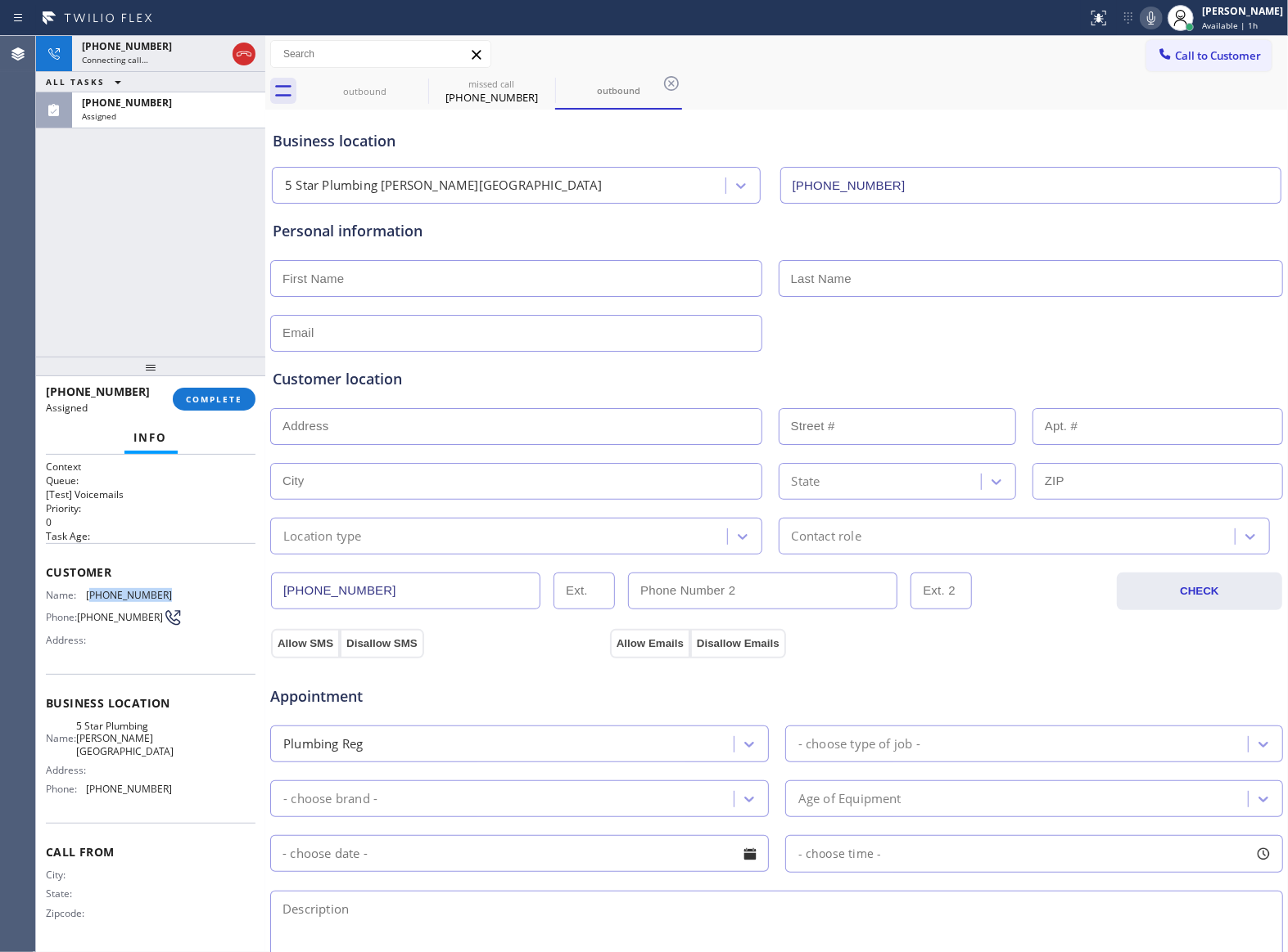
drag, startPoint x: 164, startPoint y: 593, endPoint x: 120, endPoint y: 574, distance: 47.9
click at [92, 598] on span "[PHONE_NUMBER]" at bounding box center [128, 596] width 86 height 13
click at [246, 34] on div "Status report No issues detected If you experience an issue, please download th…" at bounding box center [644, 18] width 1288 height 36
click at [236, 56] on icon at bounding box center [244, 53] width 14 height 5
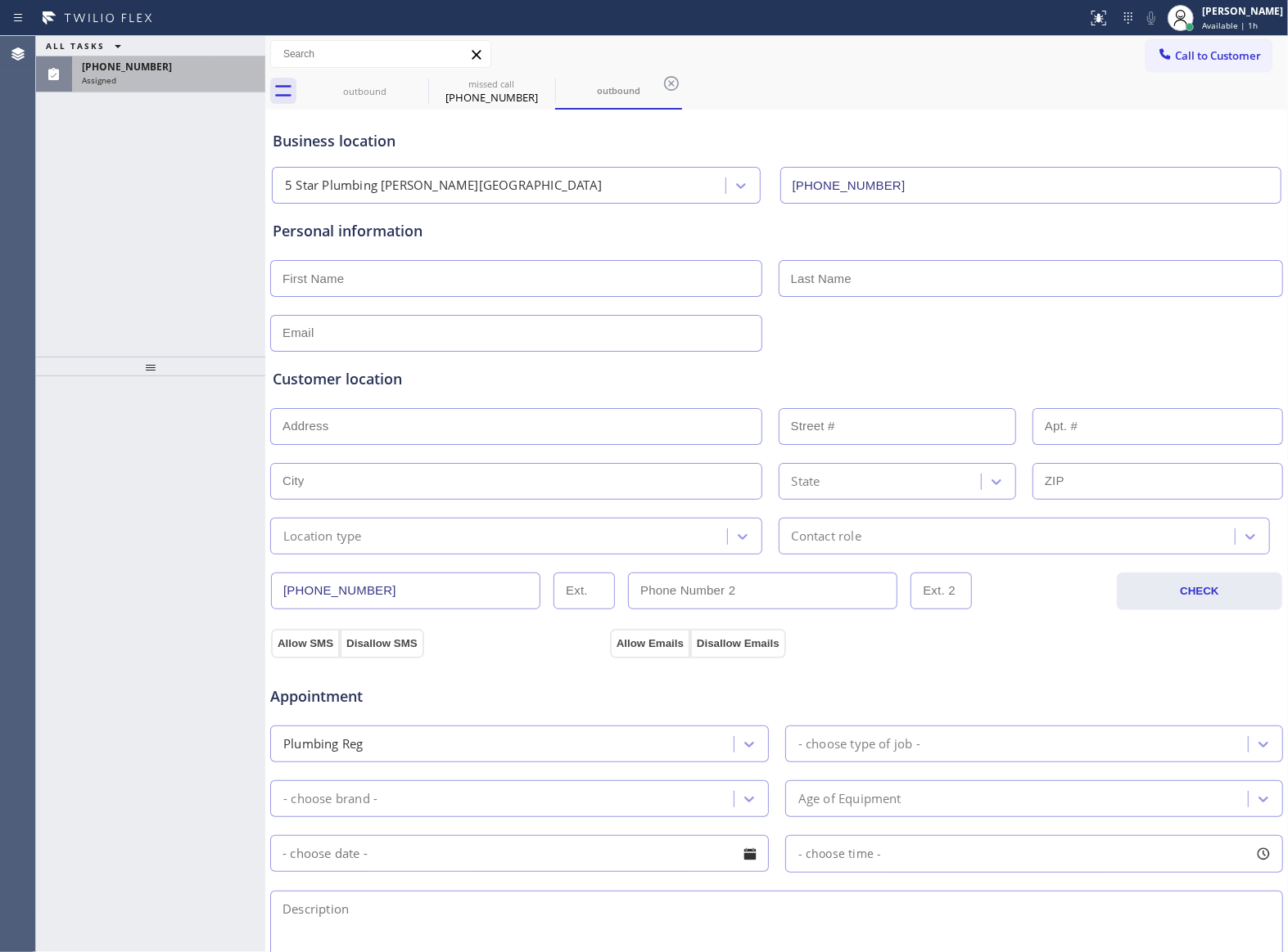
click at [191, 78] on div "Assigned" at bounding box center [169, 80] width 173 height 12
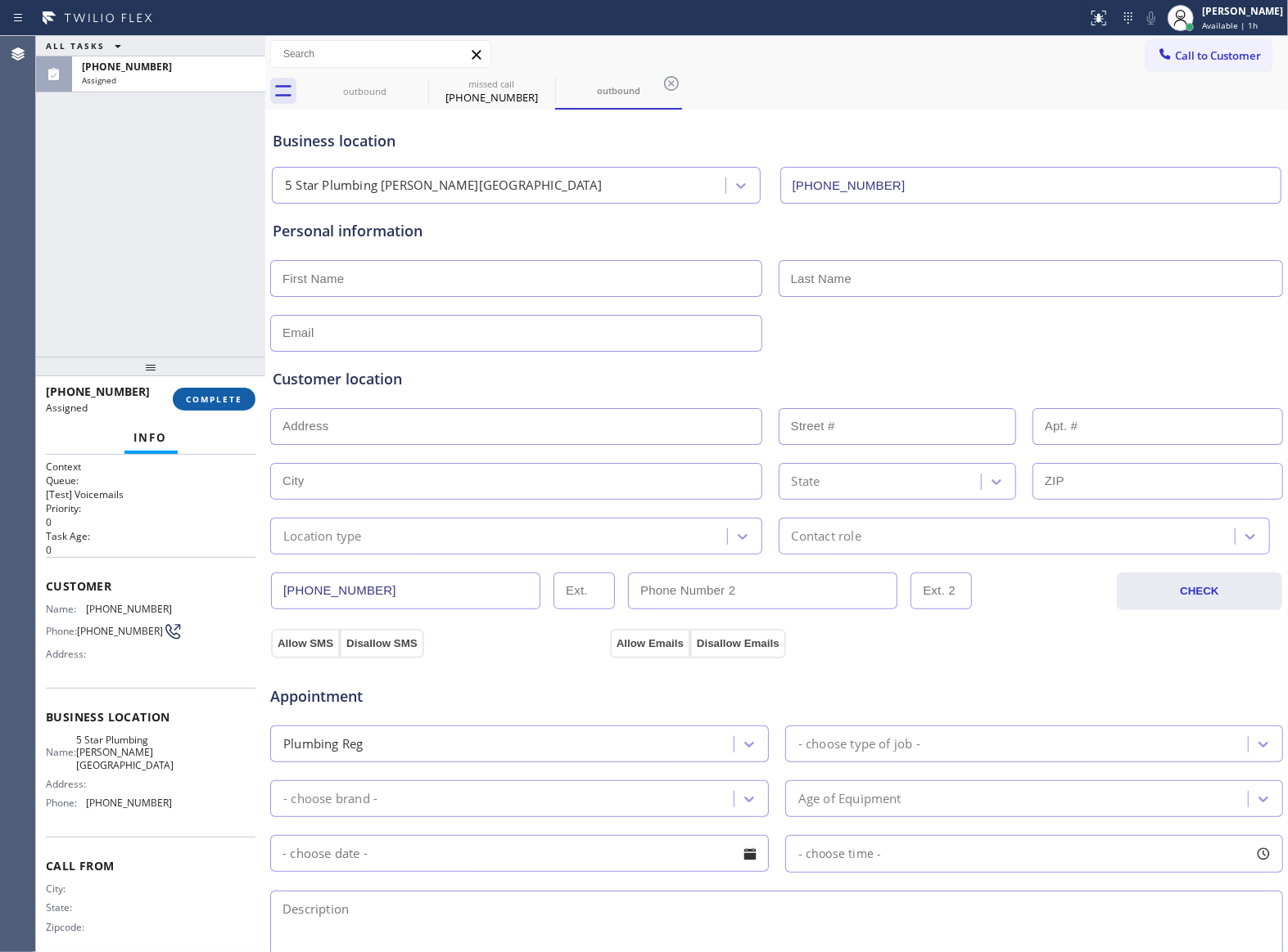
click at [208, 394] on span "COMPLETE" at bounding box center [214, 399] width 57 height 12
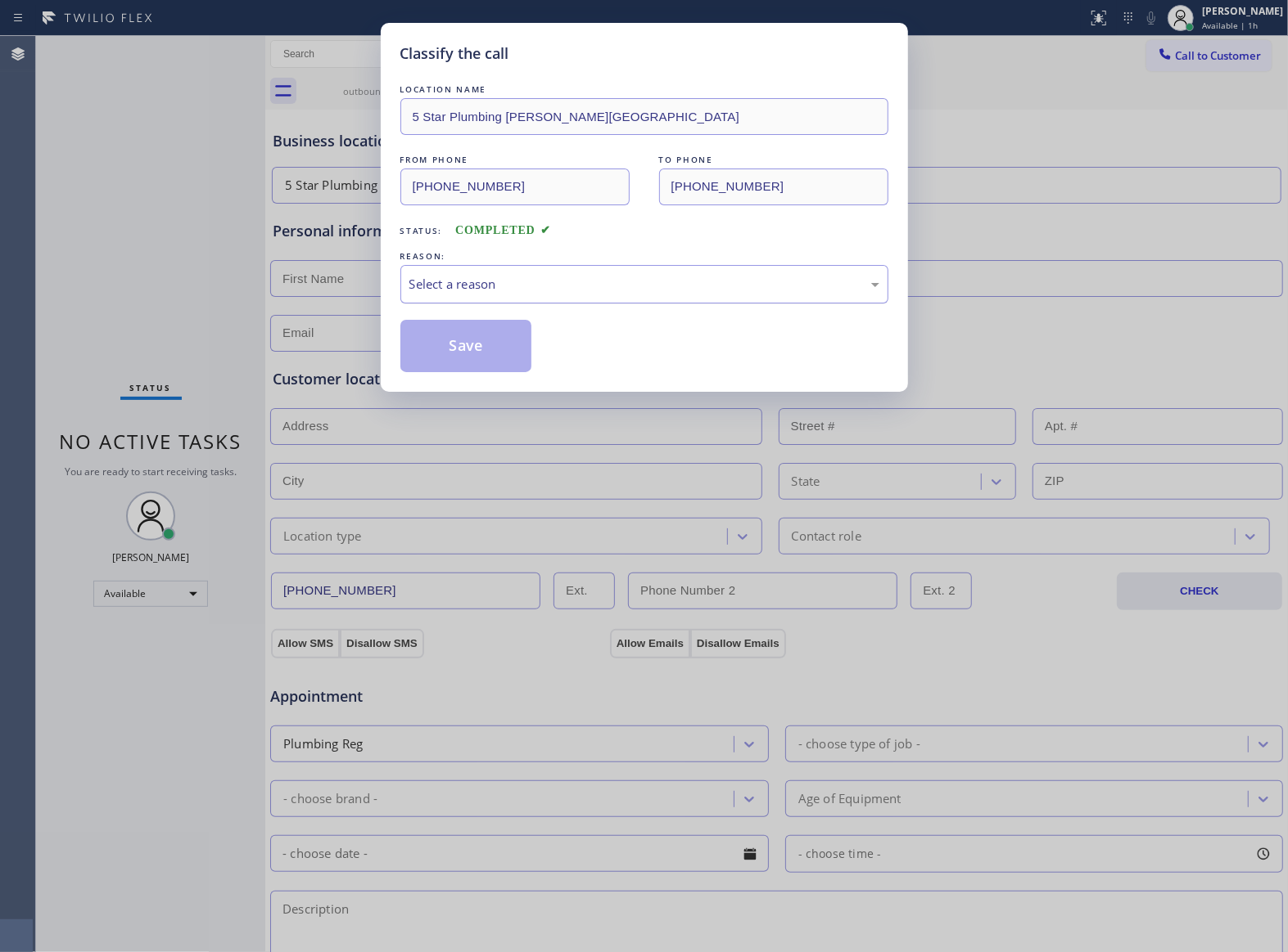
click at [520, 276] on div "Select a reason" at bounding box center [644, 284] width 470 height 19
click at [474, 341] on button "Save" at bounding box center [466, 346] width 132 height 52
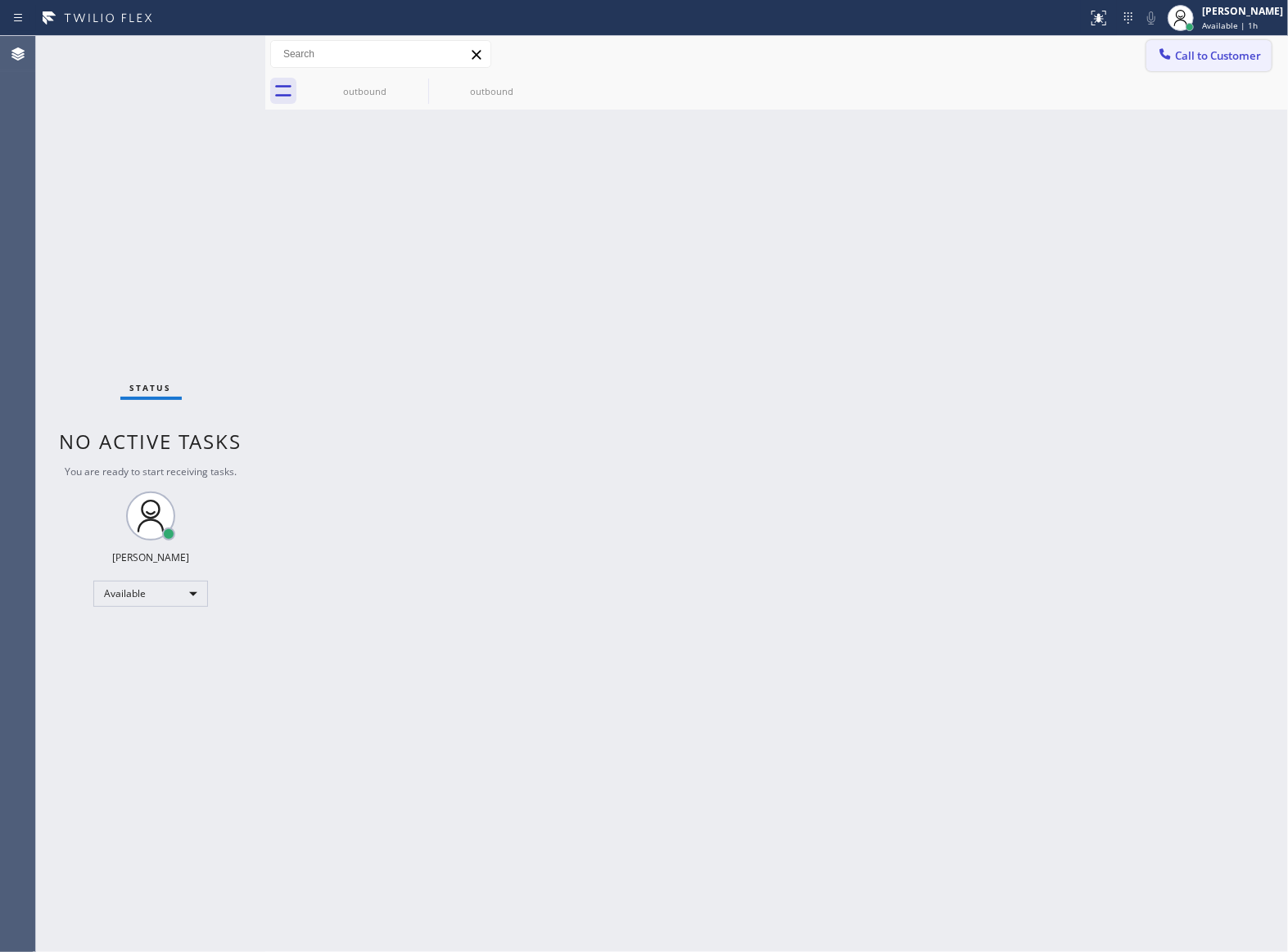
click at [1237, 46] on button "Call to Customer" at bounding box center [1209, 55] width 125 height 31
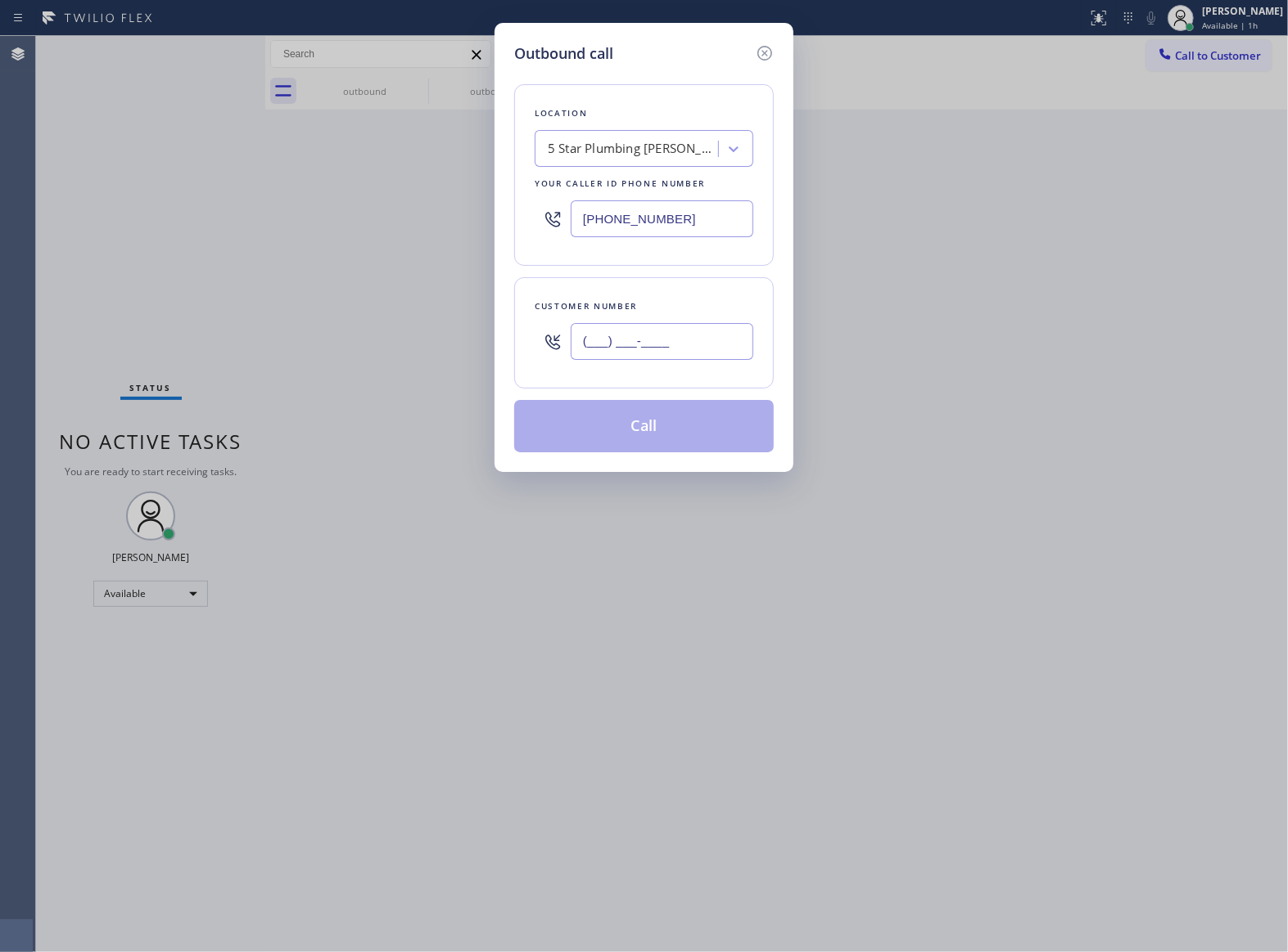
click at [642, 345] on input "(___) ___-____" at bounding box center [662, 342] width 182 height 37
paste input "504) 277-4856"
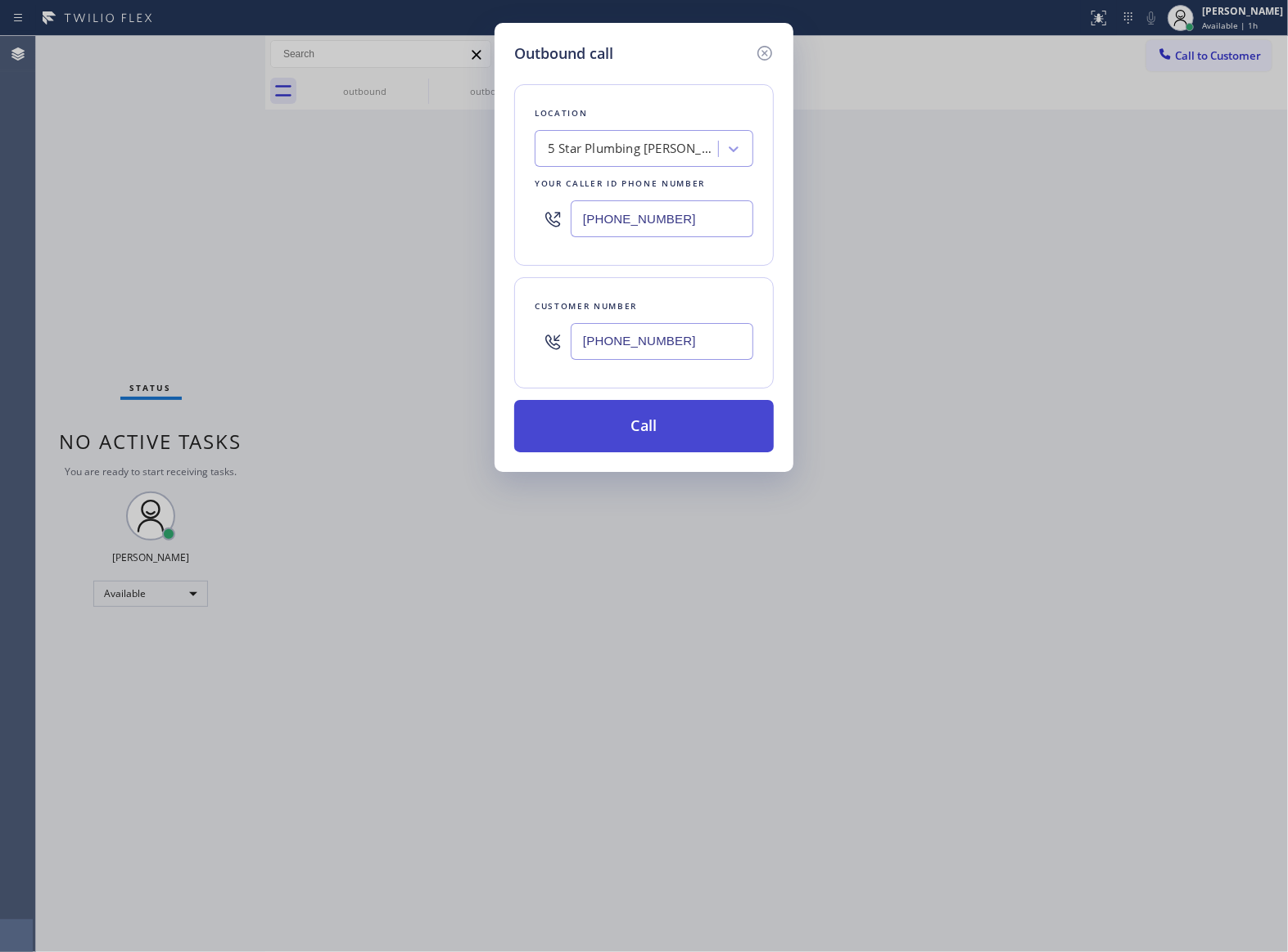
type input "[PHONE_NUMBER]"
click at [645, 432] on button "Call" at bounding box center [644, 426] width 260 height 52
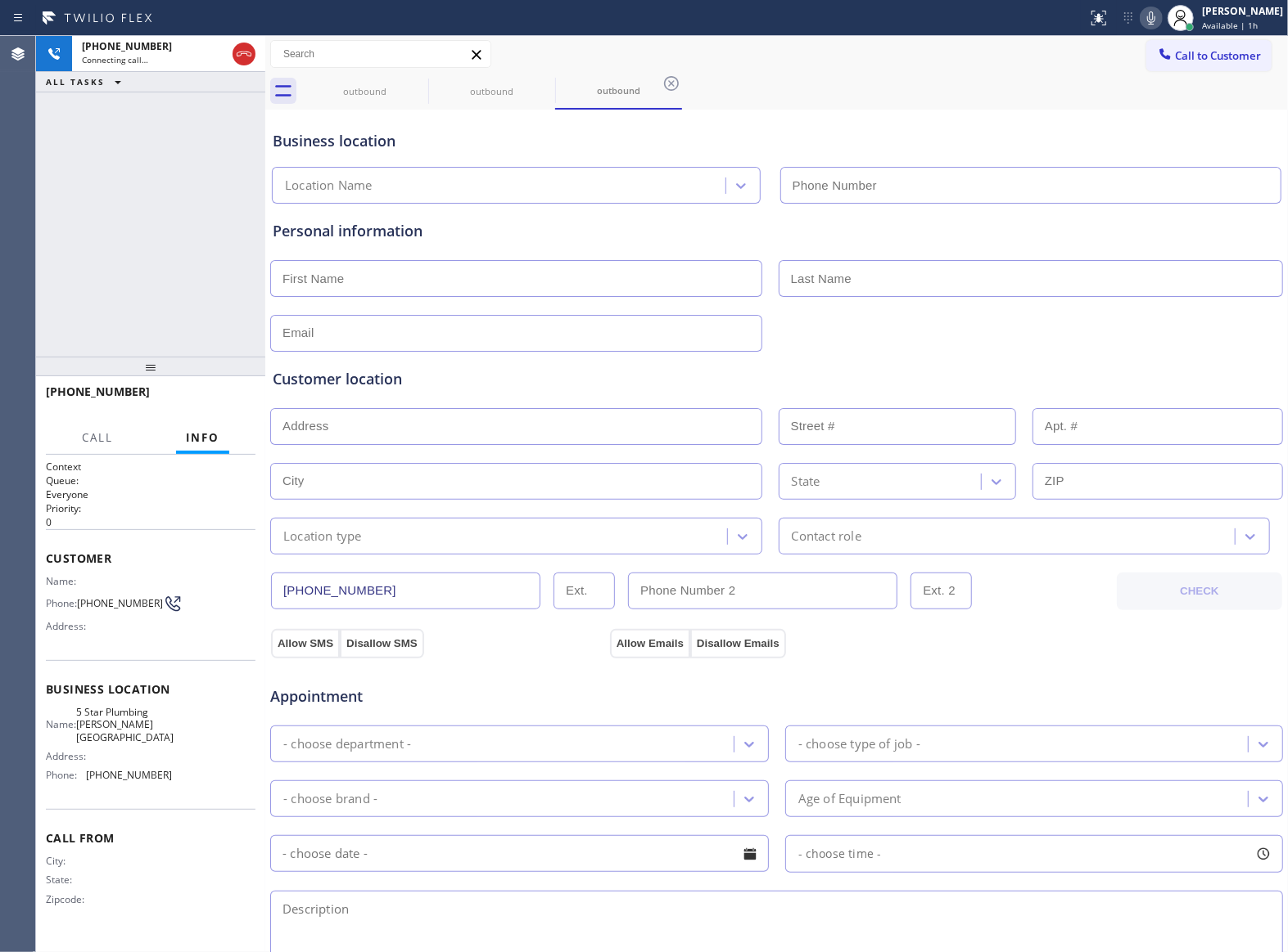
type input "[PHONE_NUMBER]"
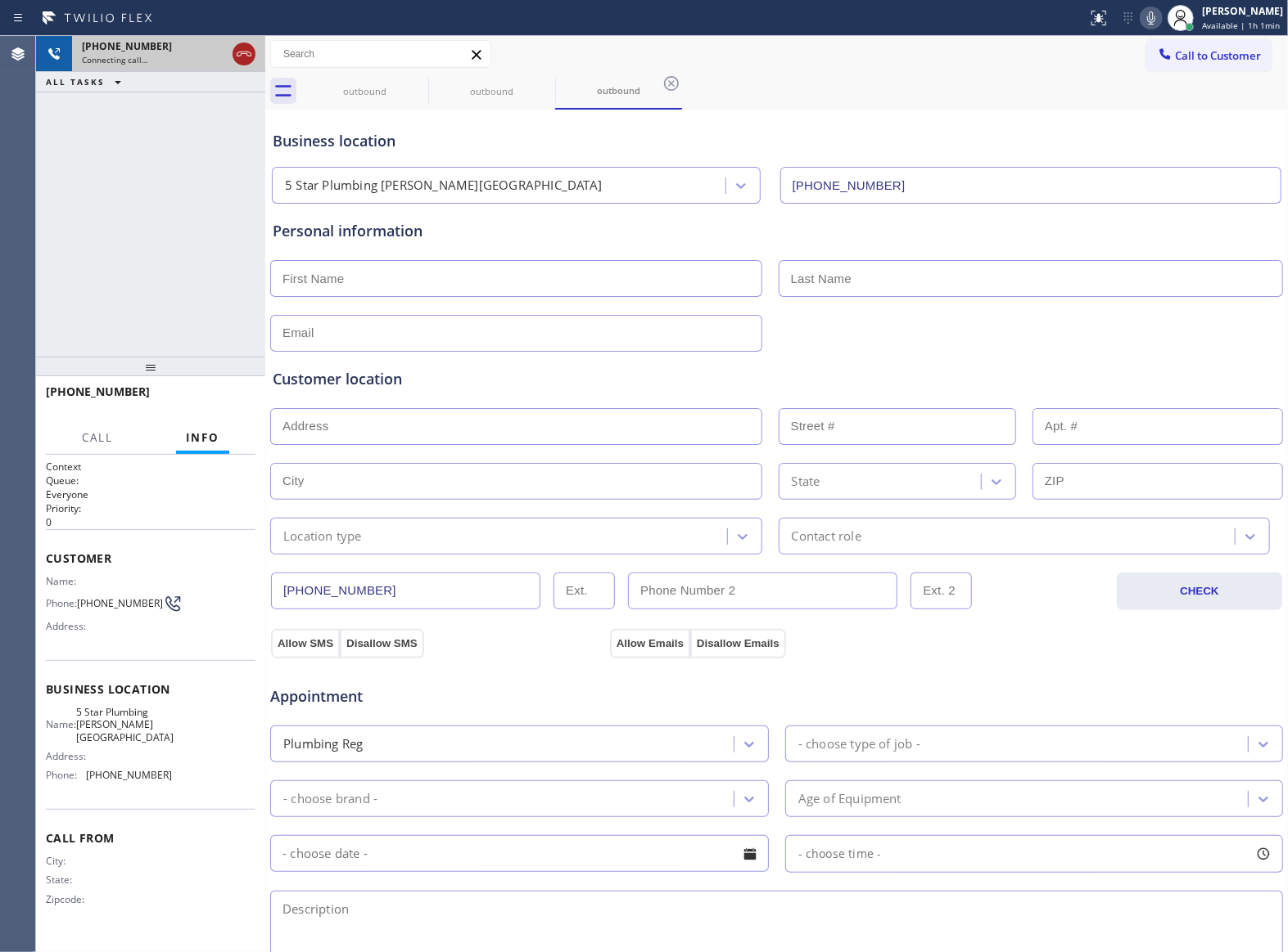
click at [235, 47] on icon at bounding box center [244, 54] width 20 height 20
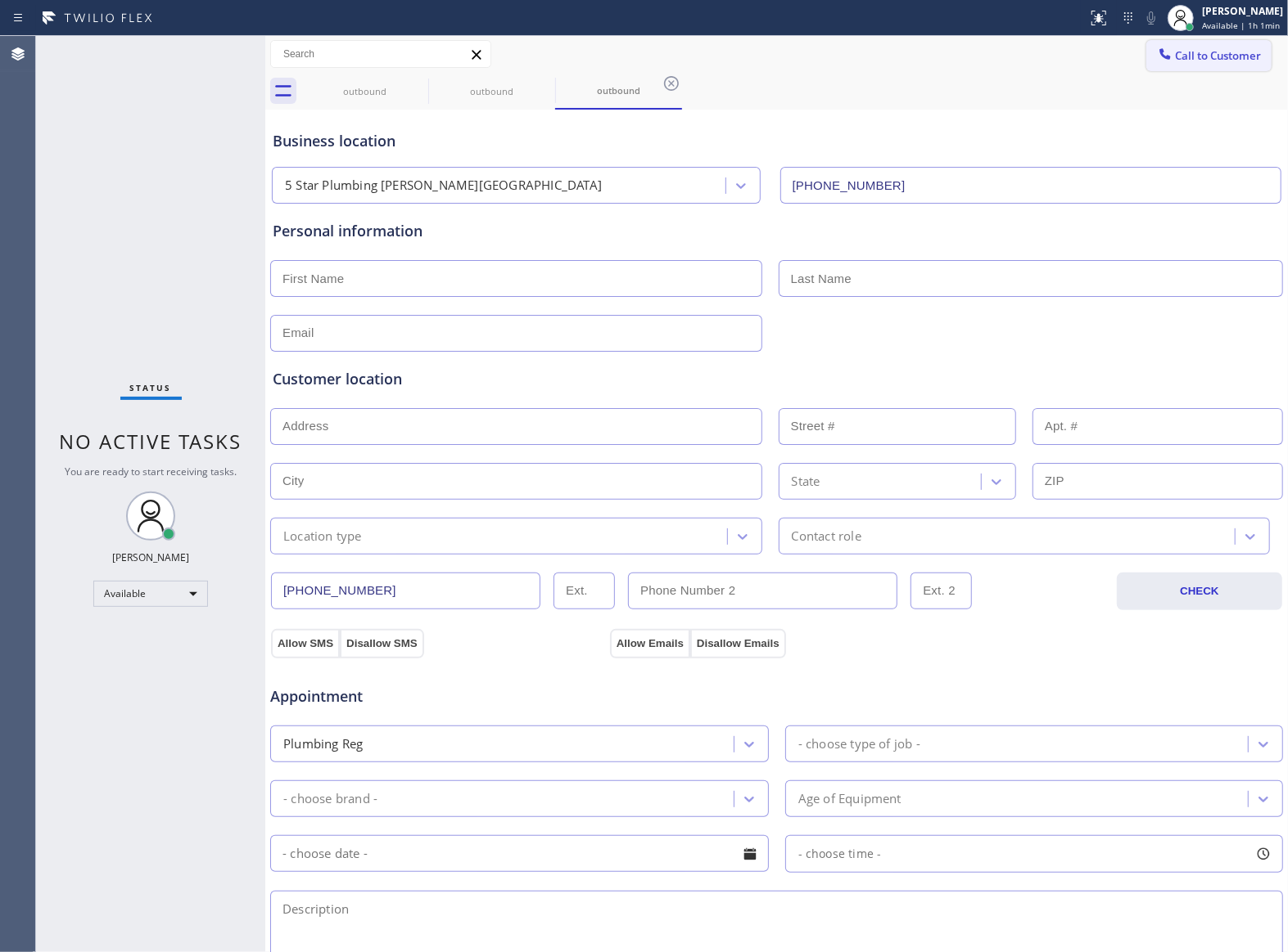
click at [1197, 40] on button "Call to Customer" at bounding box center [1209, 55] width 125 height 31
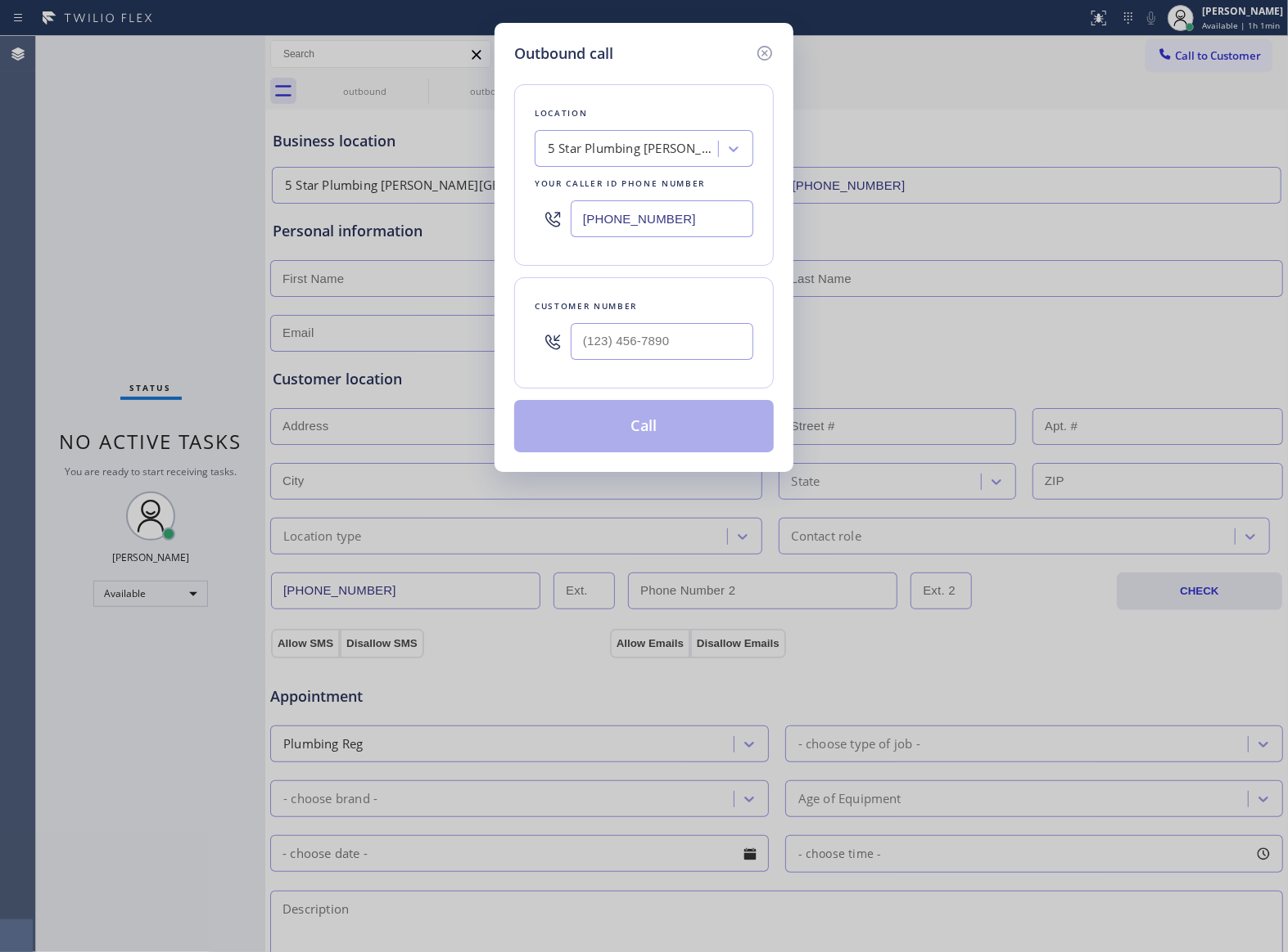
click at [637, 338] on div at bounding box center [662, 341] width 182 height 53
click at [637, 338] on input "(___) ___-____" at bounding box center [662, 342] width 182 height 37
paste input "504) 277-4856"
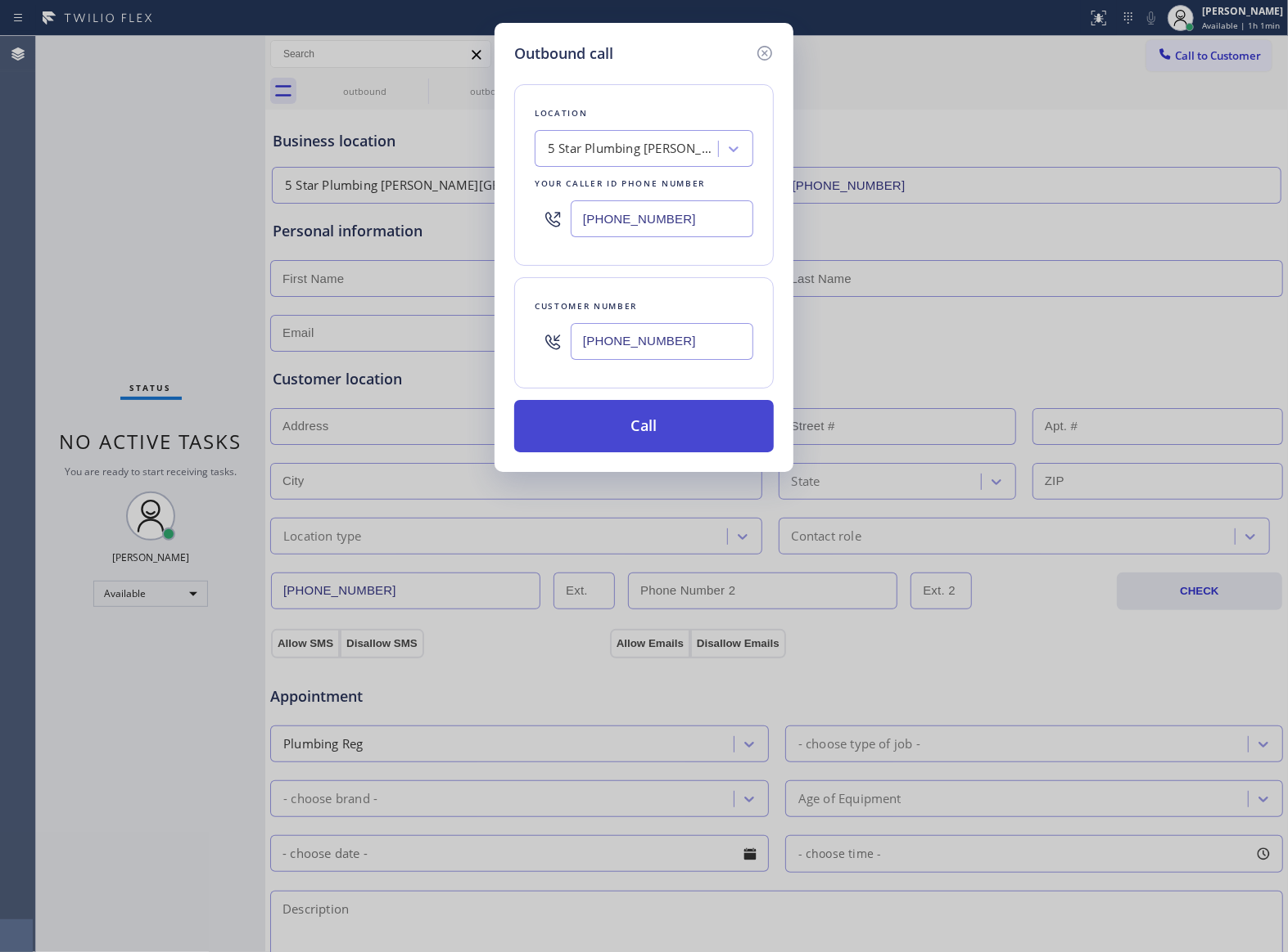
type input "[PHONE_NUMBER]"
click at [632, 429] on button "Call" at bounding box center [644, 426] width 260 height 52
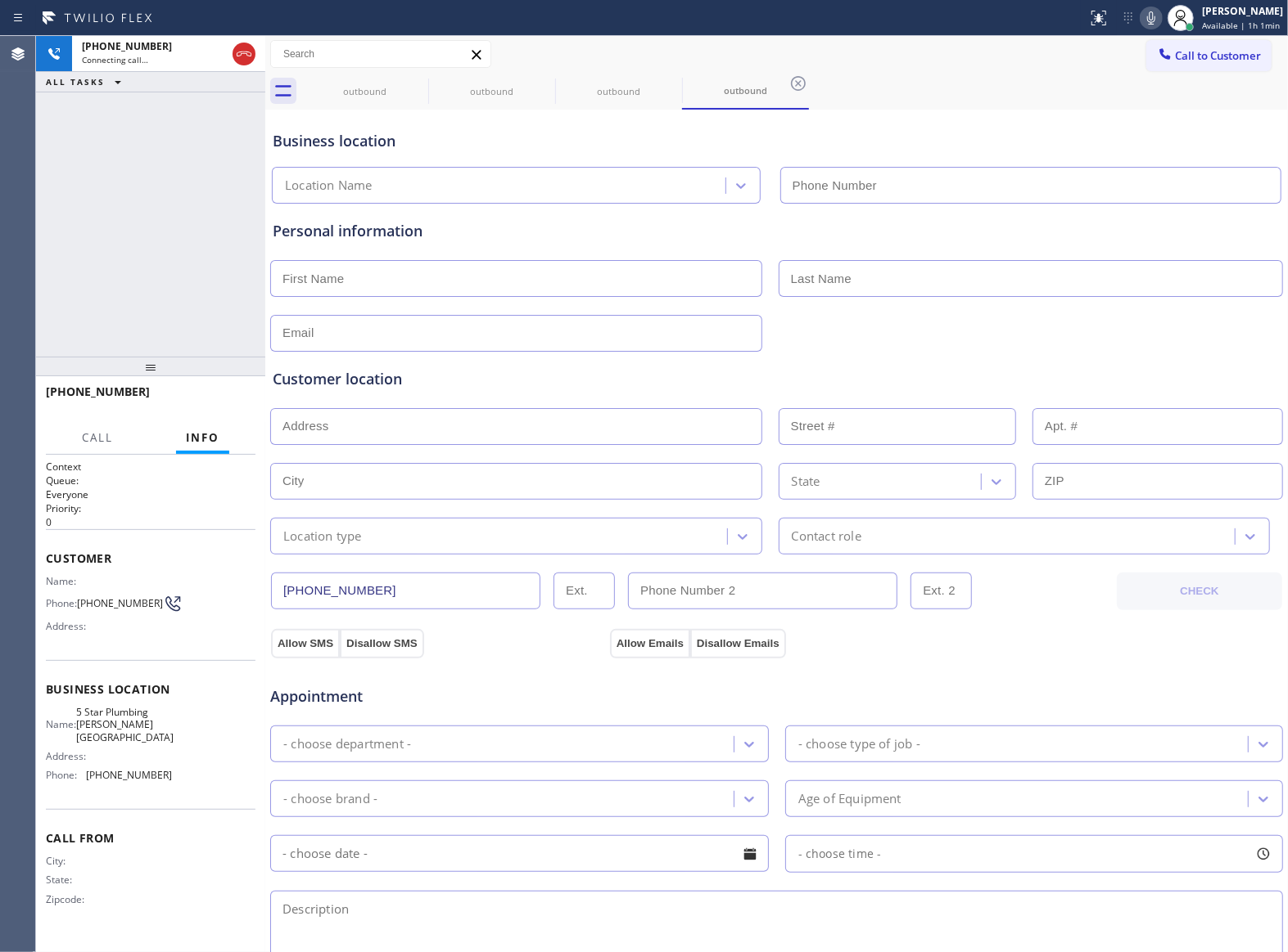
type input "[PHONE_NUMBER]"
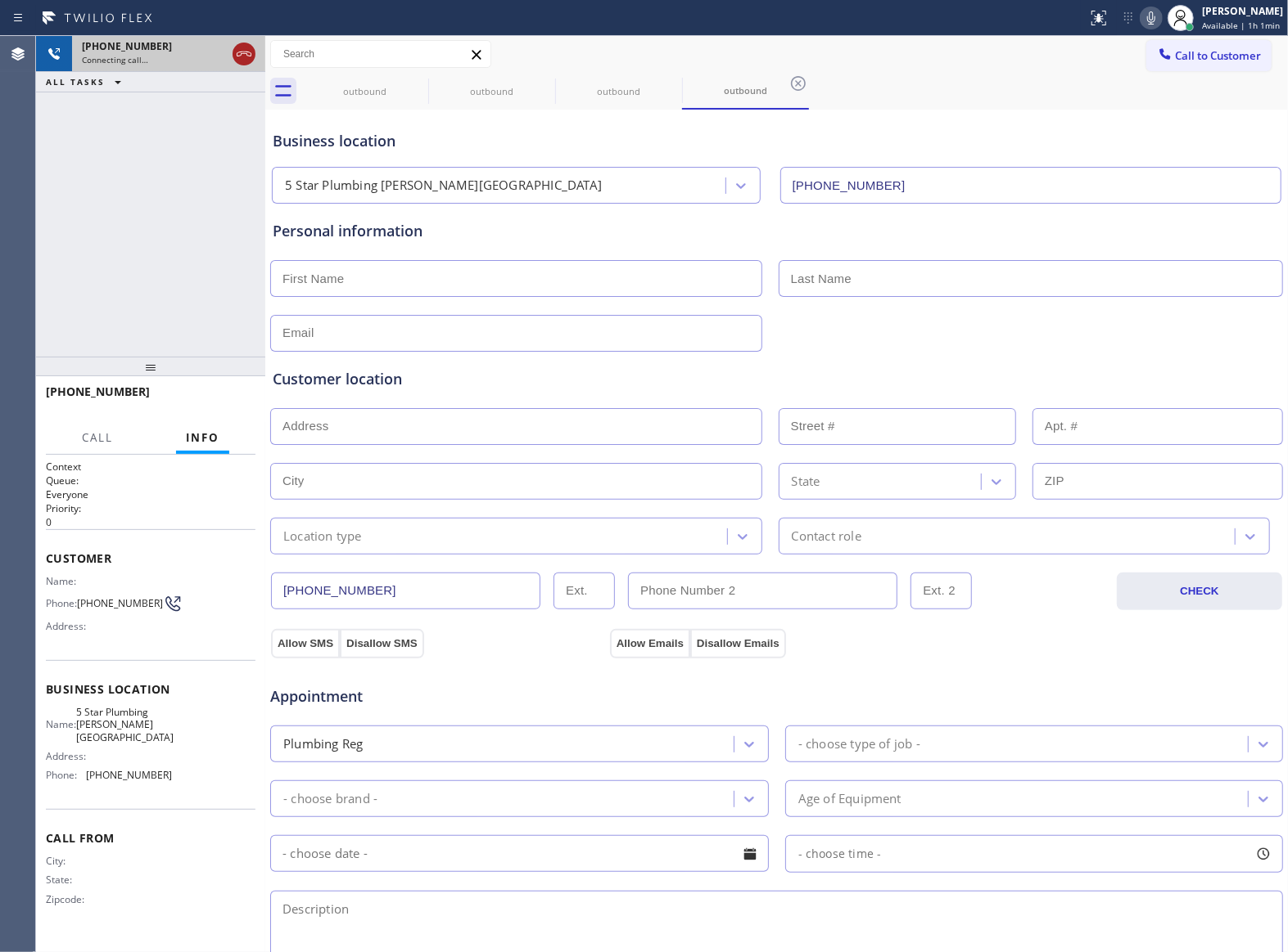
click at [244, 57] on icon at bounding box center [244, 54] width 20 height 20
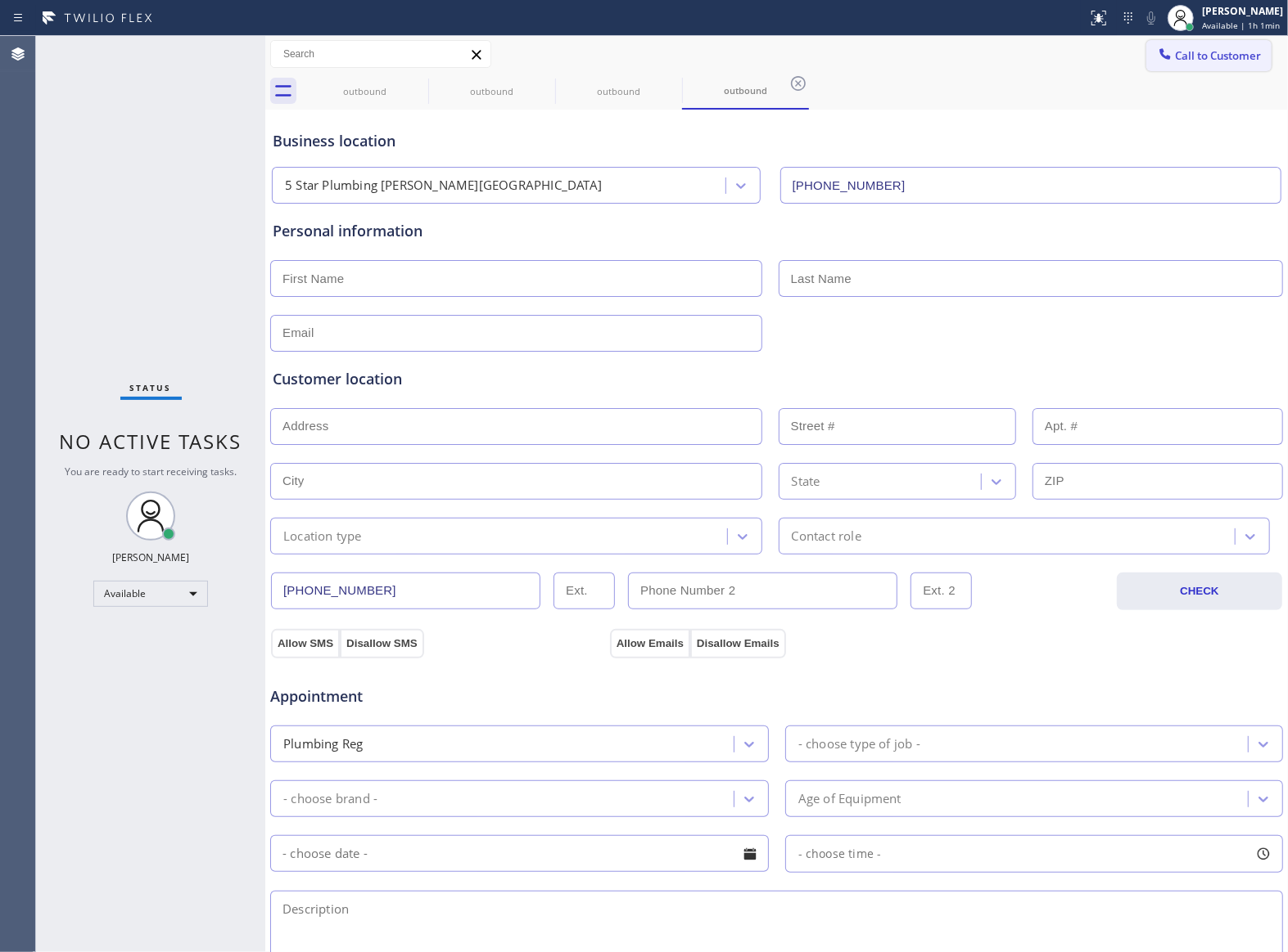
click at [1174, 49] on span "Call to Customer" at bounding box center [1217, 56] width 86 height 14
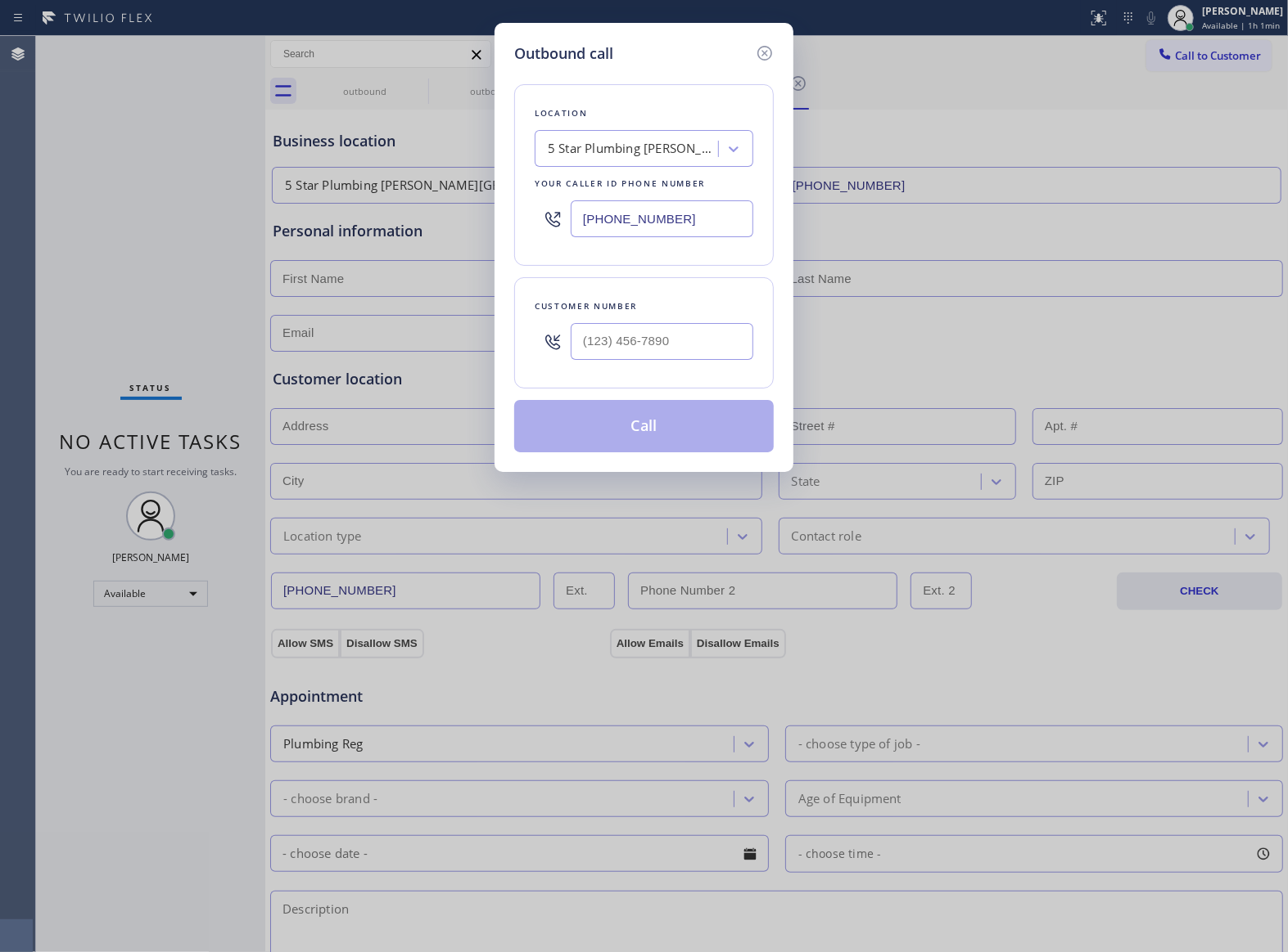
click at [678, 214] on input "[PHONE_NUMBER]" at bounding box center [662, 218] width 182 height 37
paste input "310) 742-1168"
type input "[PHONE_NUMBER]"
click at [657, 334] on input "(___) ___-____" at bounding box center [662, 342] width 182 height 37
paste input "310) 743-3879"
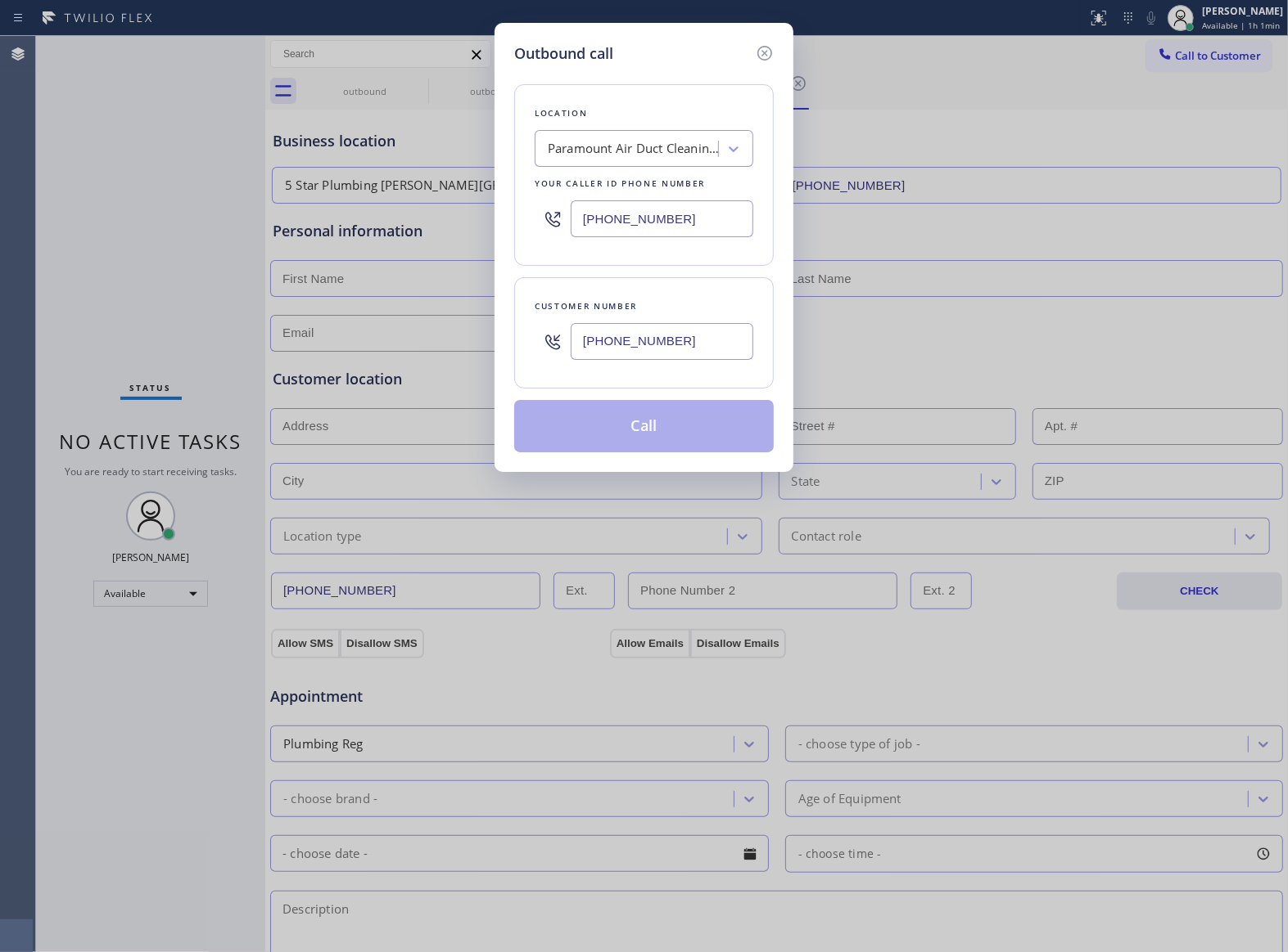
type input "[PHONE_NUMBER]"
click at [658, 426] on button "Call" at bounding box center [644, 426] width 260 height 52
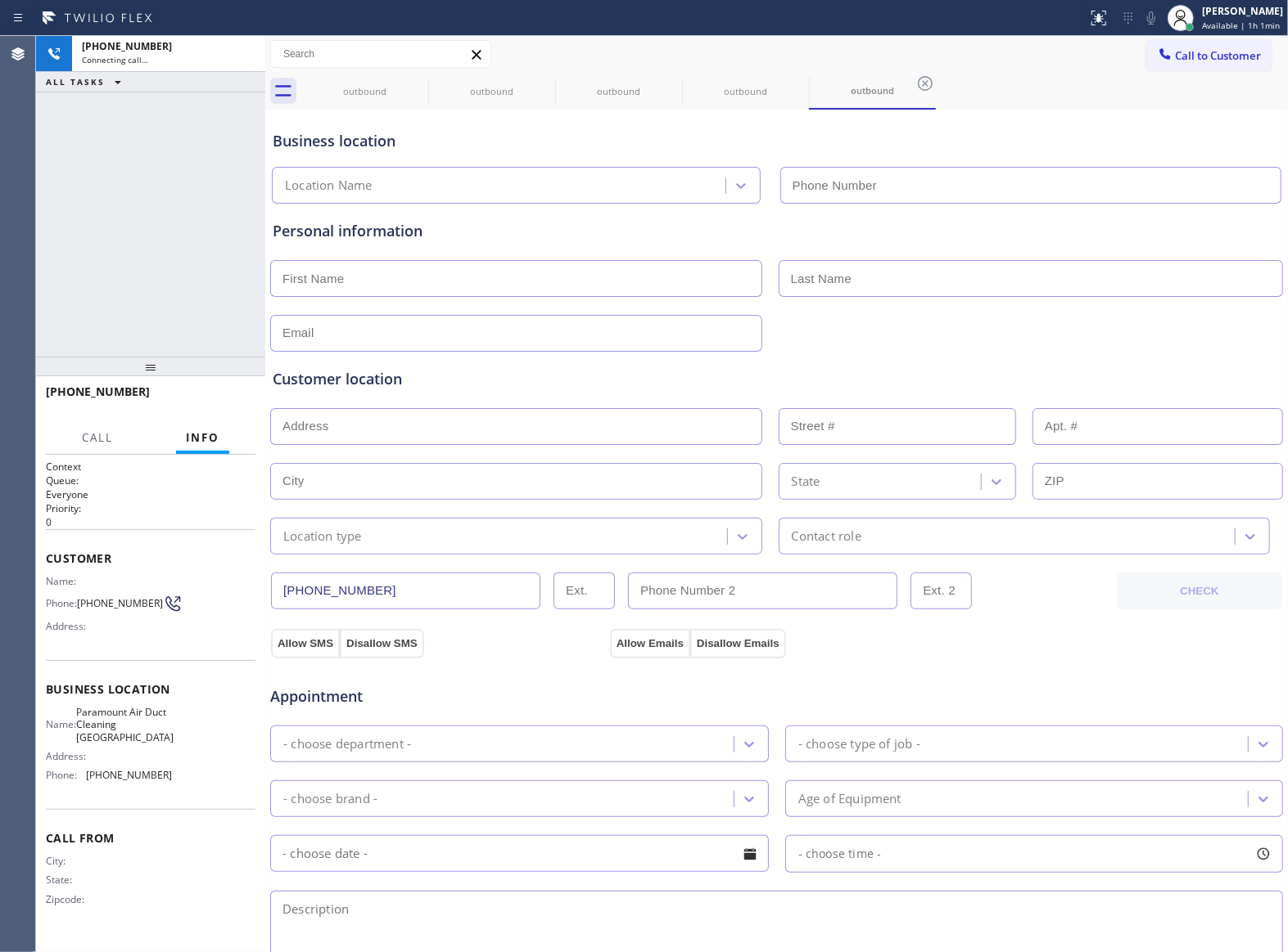
type input "[PHONE_NUMBER]"
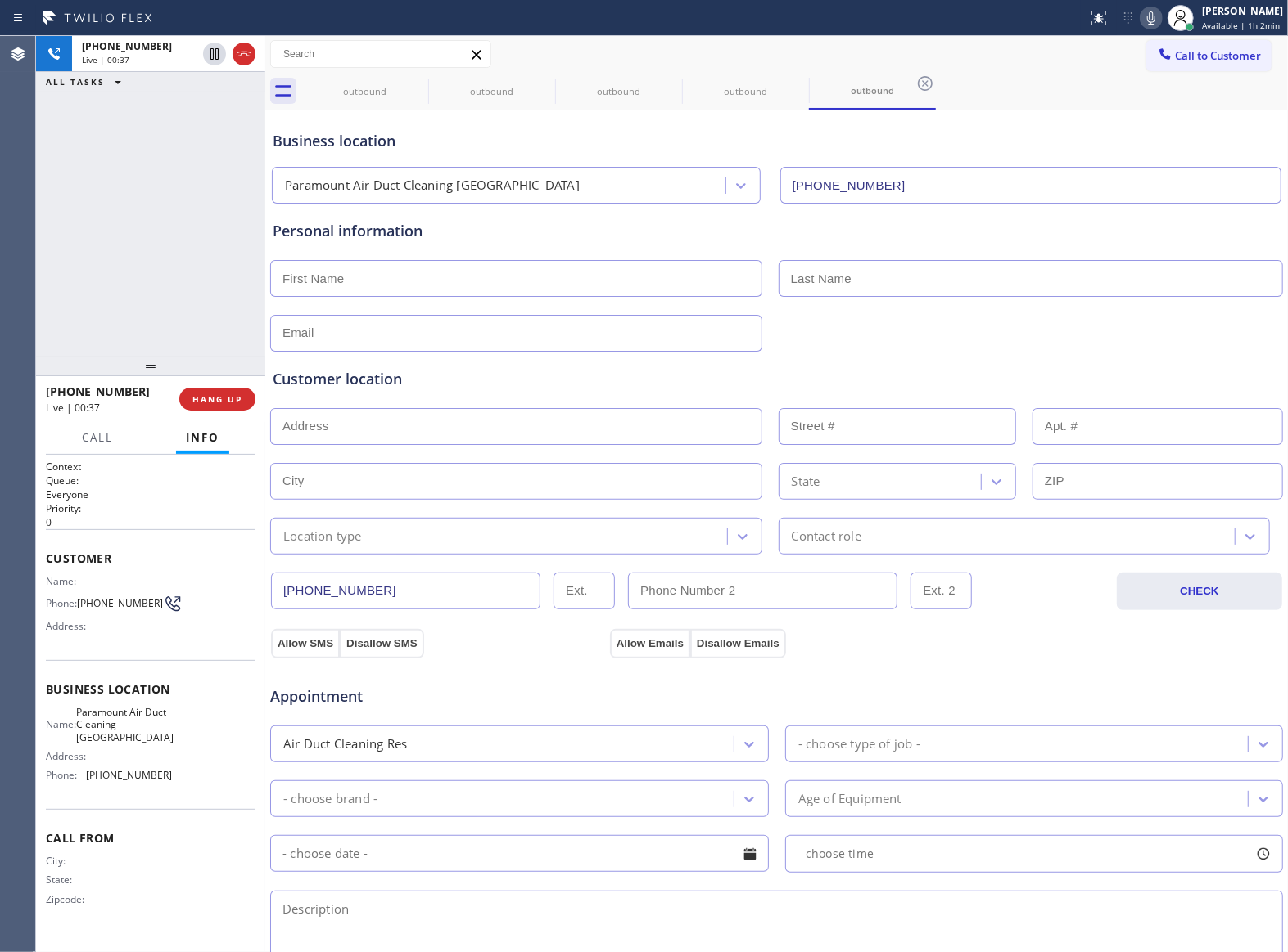
click at [216, 377] on div at bounding box center [151, 367] width 229 height 20
click at [213, 411] on div "[PHONE_NUMBER] Live | 00:37 HANG UP" at bounding box center [151, 398] width 209 height 42
click at [217, 403] on span "HANG UP" at bounding box center [216, 399] width 50 height 12
click at [217, 403] on span "COMPLETE" at bounding box center [214, 399] width 57 height 12
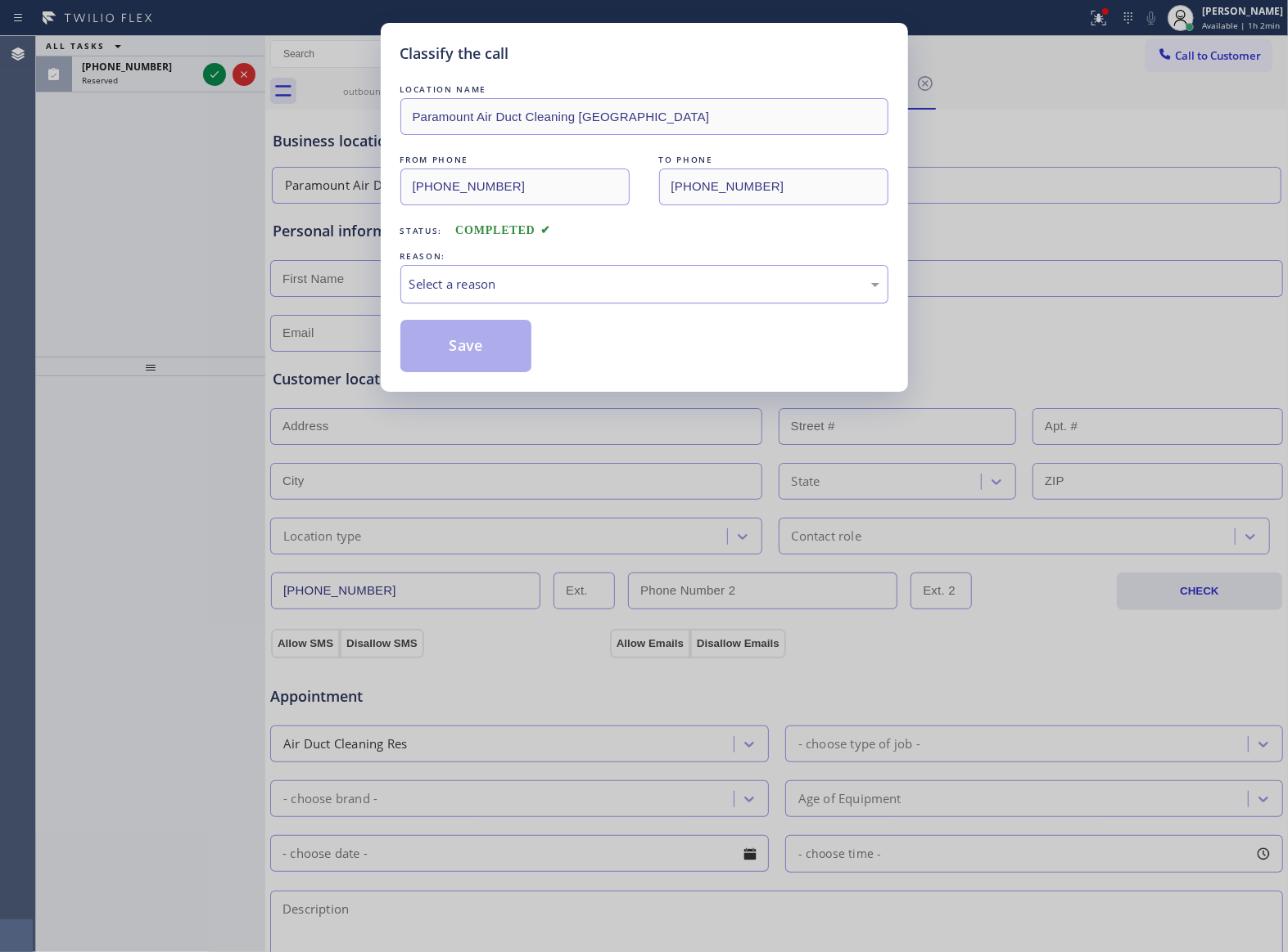
click at [619, 275] on div "Select a reason" at bounding box center [644, 284] width 470 height 19
click at [476, 360] on button "Save" at bounding box center [466, 346] width 132 height 52
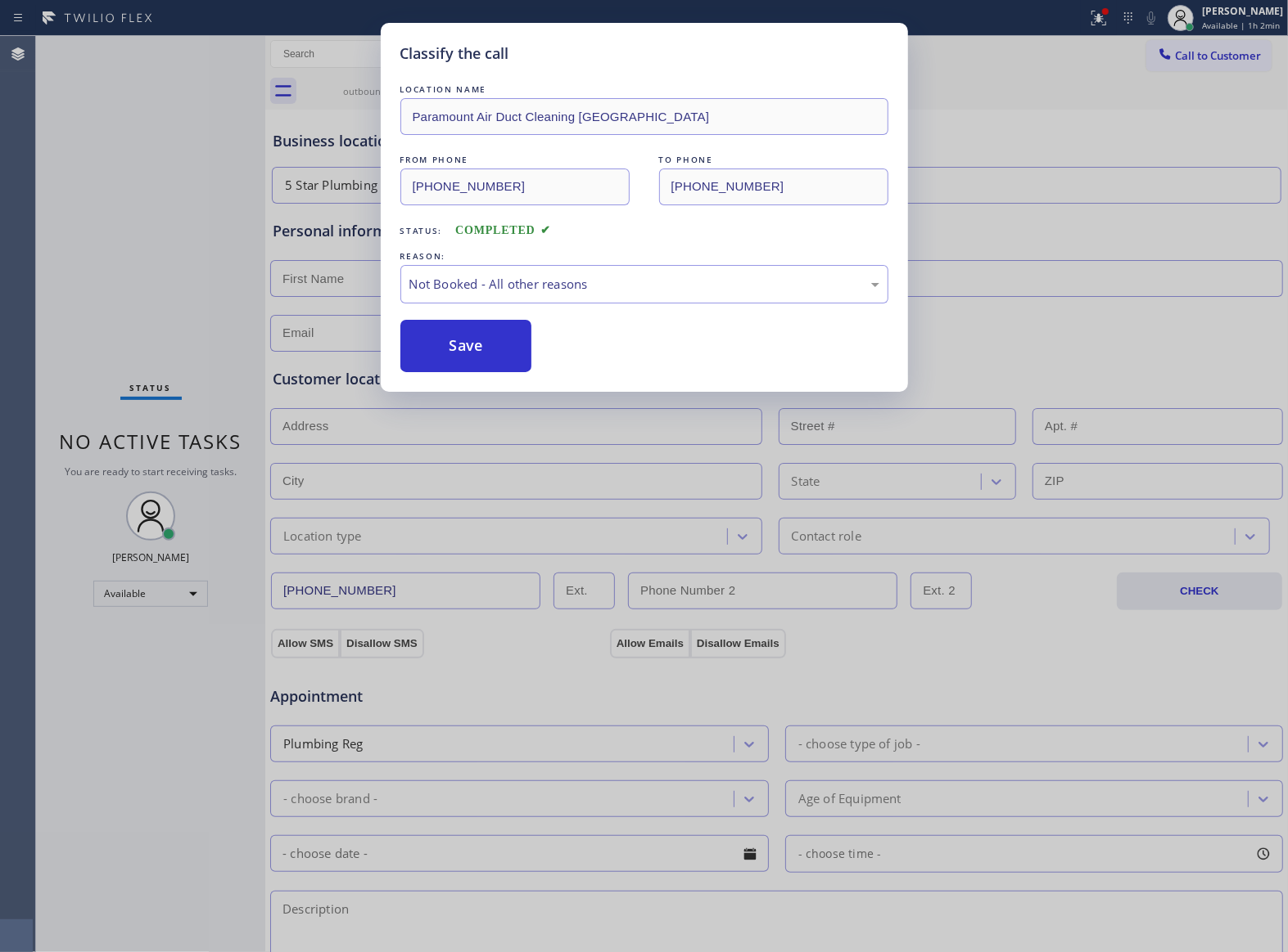
drag, startPoint x: 200, startPoint y: 73, endPoint x: 210, endPoint y: 74, distance: 10.0
click at [205, 74] on div "Classify the call LOCATION NAME Paramount Air Duct Cleaning [GEOGRAPHIC_DATA] F…" at bounding box center [644, 476] width 1288 height 952
click at [211, 74] on div "Classify the call LOCATION NAME Paramount Air Duct Cleaning [GEOGRAPHIC_DATA] F…" at bounding box center [644, 476] width 1288 height 952
click at [211, 74] on div "Status No active tasks You are ready to start receiving tasks. [PERSON_NAME] Av…" at bounding box center [151, 494] width 229 height 917
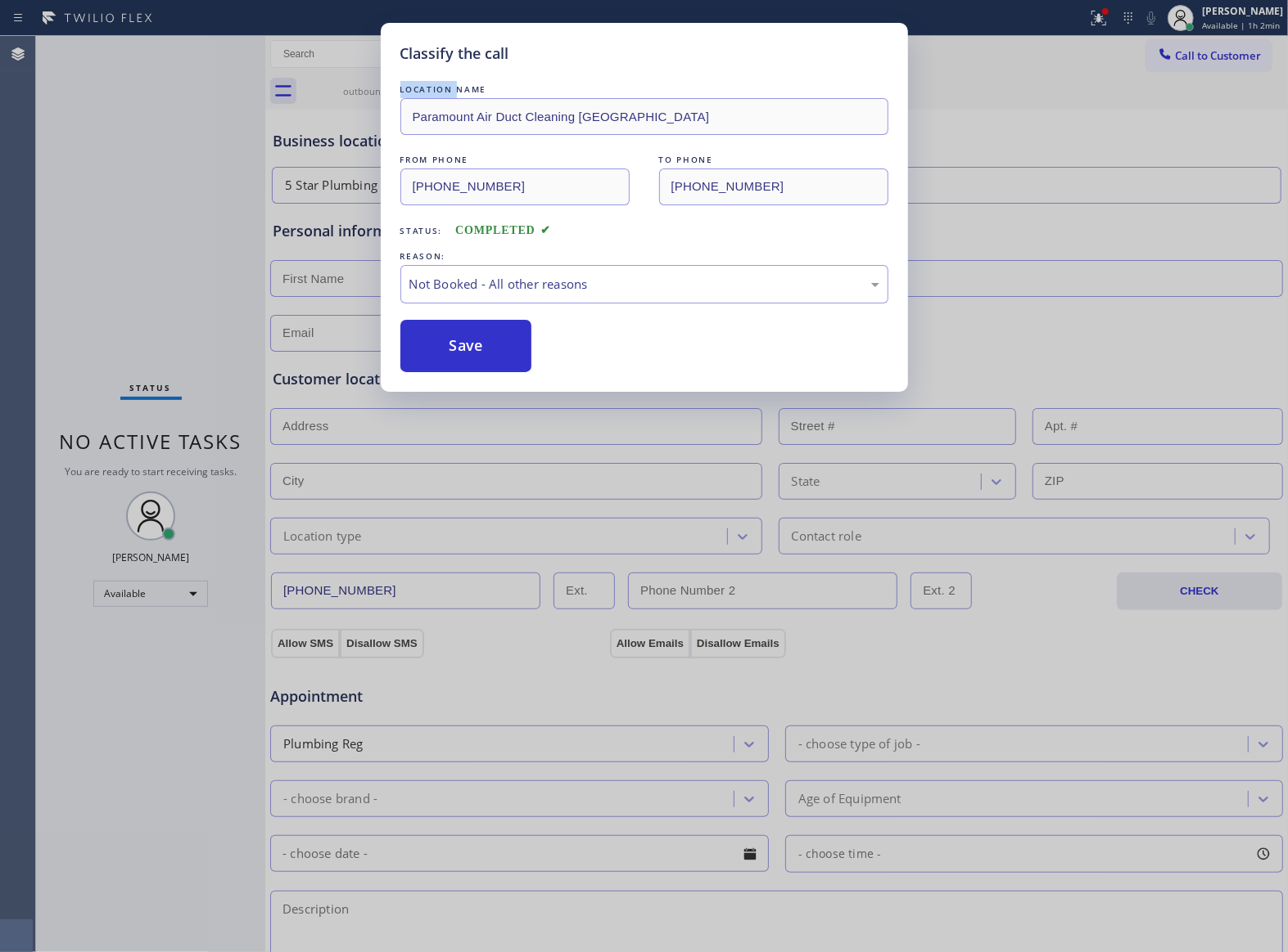
click at [211, 74] on div "Status No active tasks You are ready to start receiving tasks. [PERSON_NAME] Av…" at bounding box center [151, 494] width 229 height 917
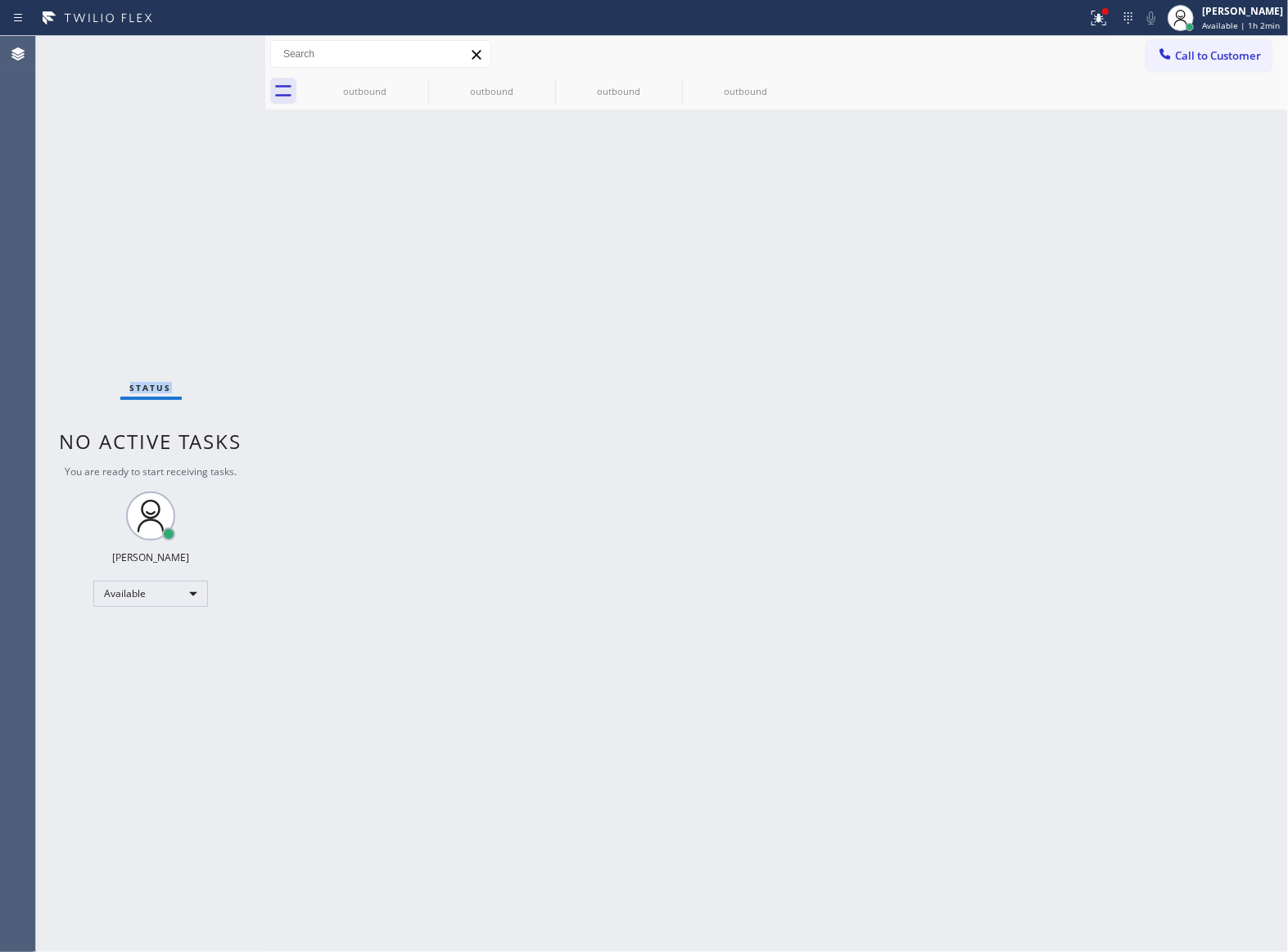
click at [885, 427] on div "Back to Dashboard Change Sender ID Customers Technicians Select a contact Outbo…" at bounding box center [777, 494] width 1023 height 917
drag, startPoint x: 642, startPoint y: 233, endPoint x: 1180, endPoint y: 190, distance: 539.7
click at [744, 233] on div "Back to Dashboard Change Sender ID Customers Technicians Select a contact Outbo…" at bounding box center [777, 494] width 1023 height 917
click at [1237, 56] on span "Call to Customer" at bounding box center [1217, 56] width 86 height 14
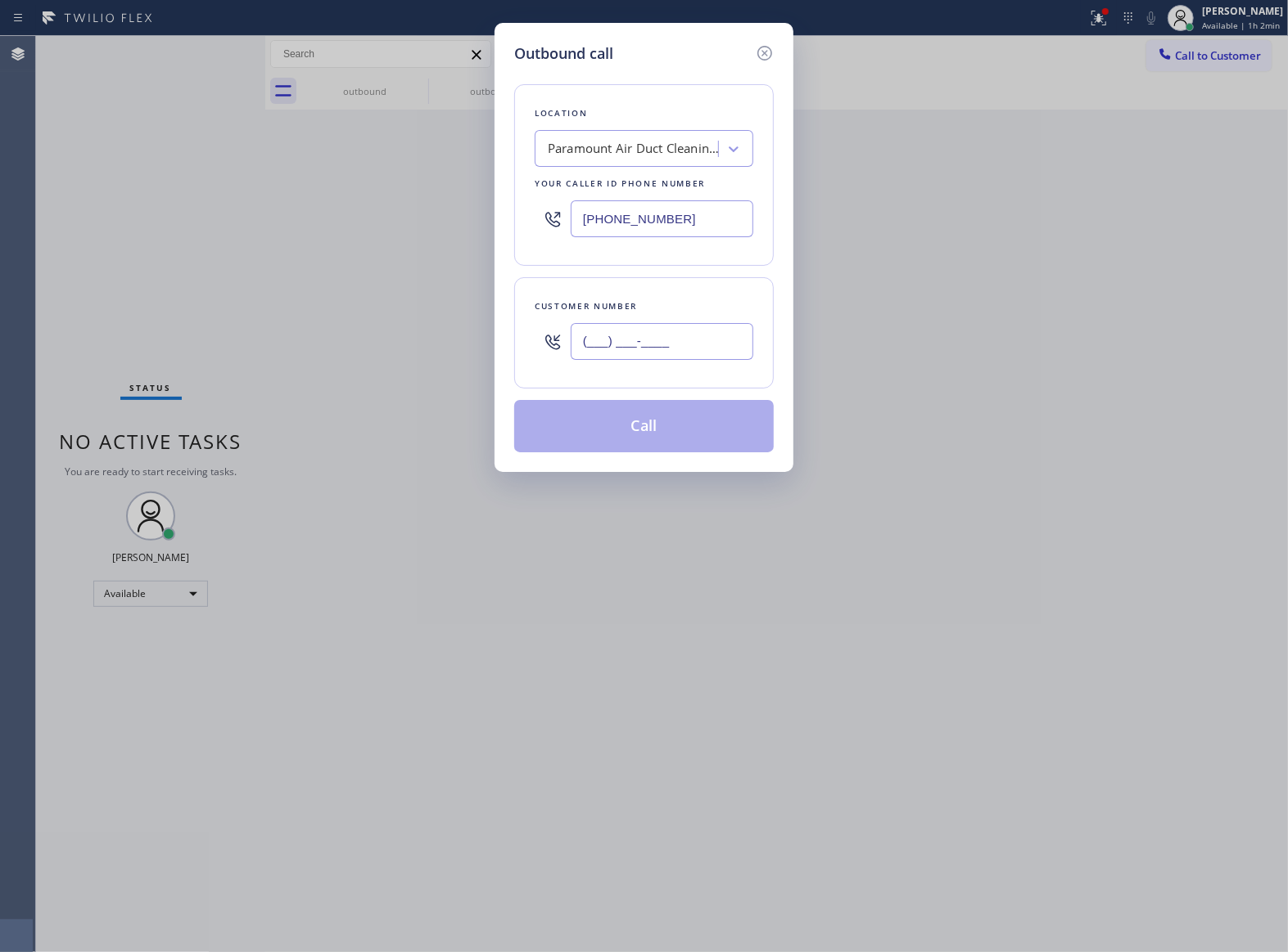
click at [660, 354] on input "(___) ___-____" at bounding box center [662, 342] width 182 height 37
paste input "363) 201-8087"
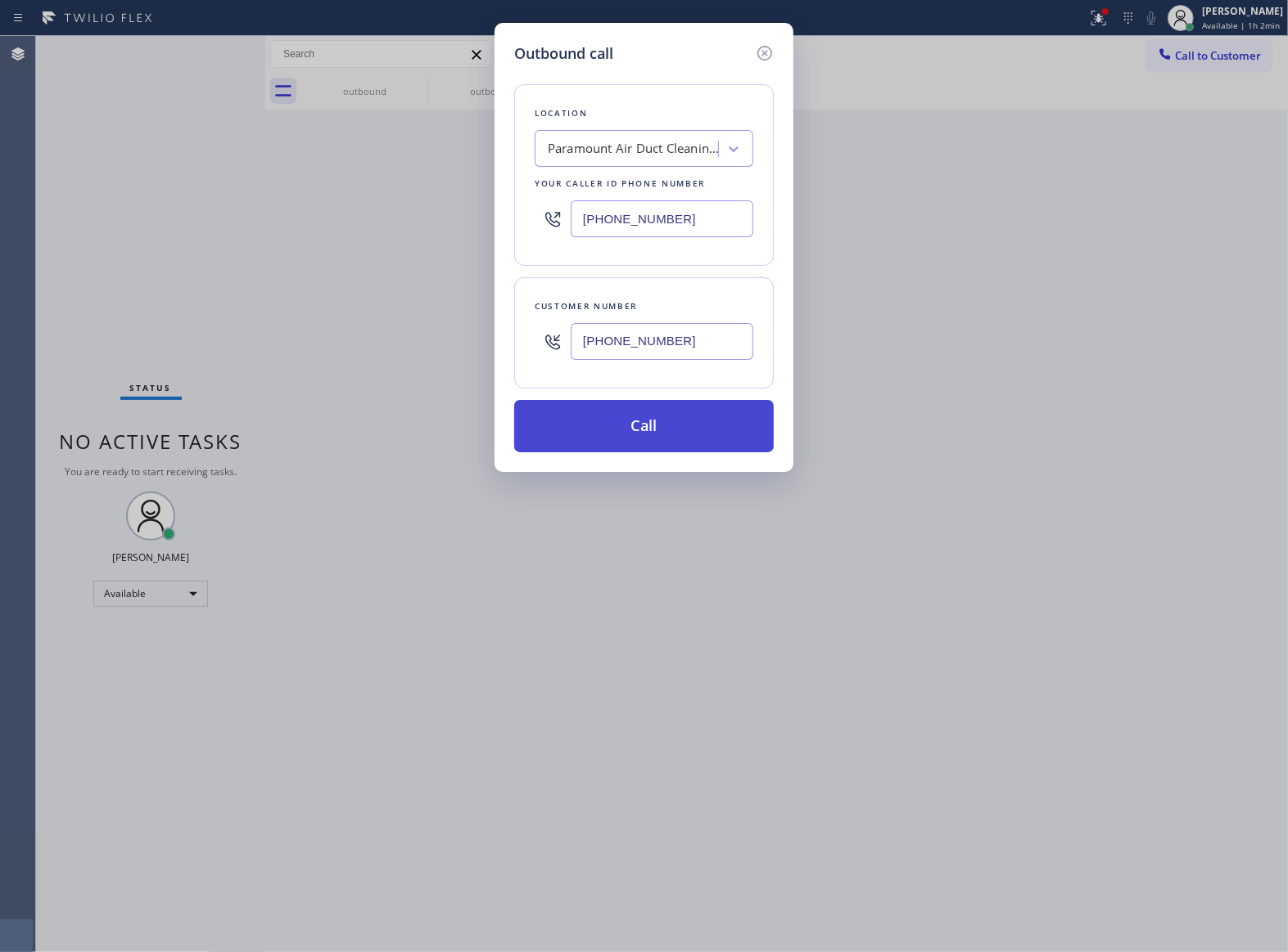
type input "[PHONE_NUMBER]"
click at [640, 436] on button "Call" at bounding box center [644, 426] width 260 height 52
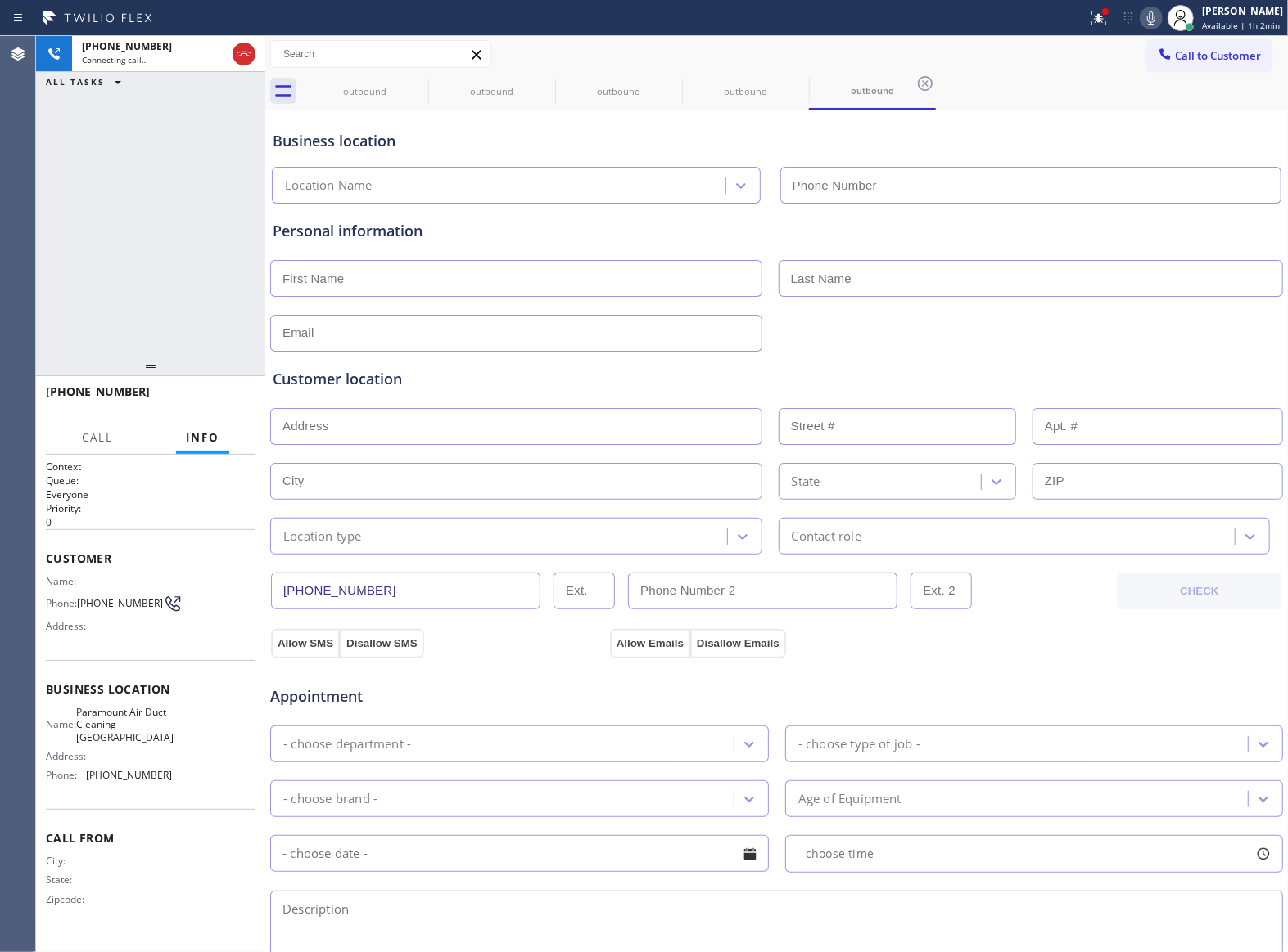
type input "[PHONE_NUMBER]"
click at [219, 389] on button "HANG UP" at bounding box center [217, 398] width 76 height 23
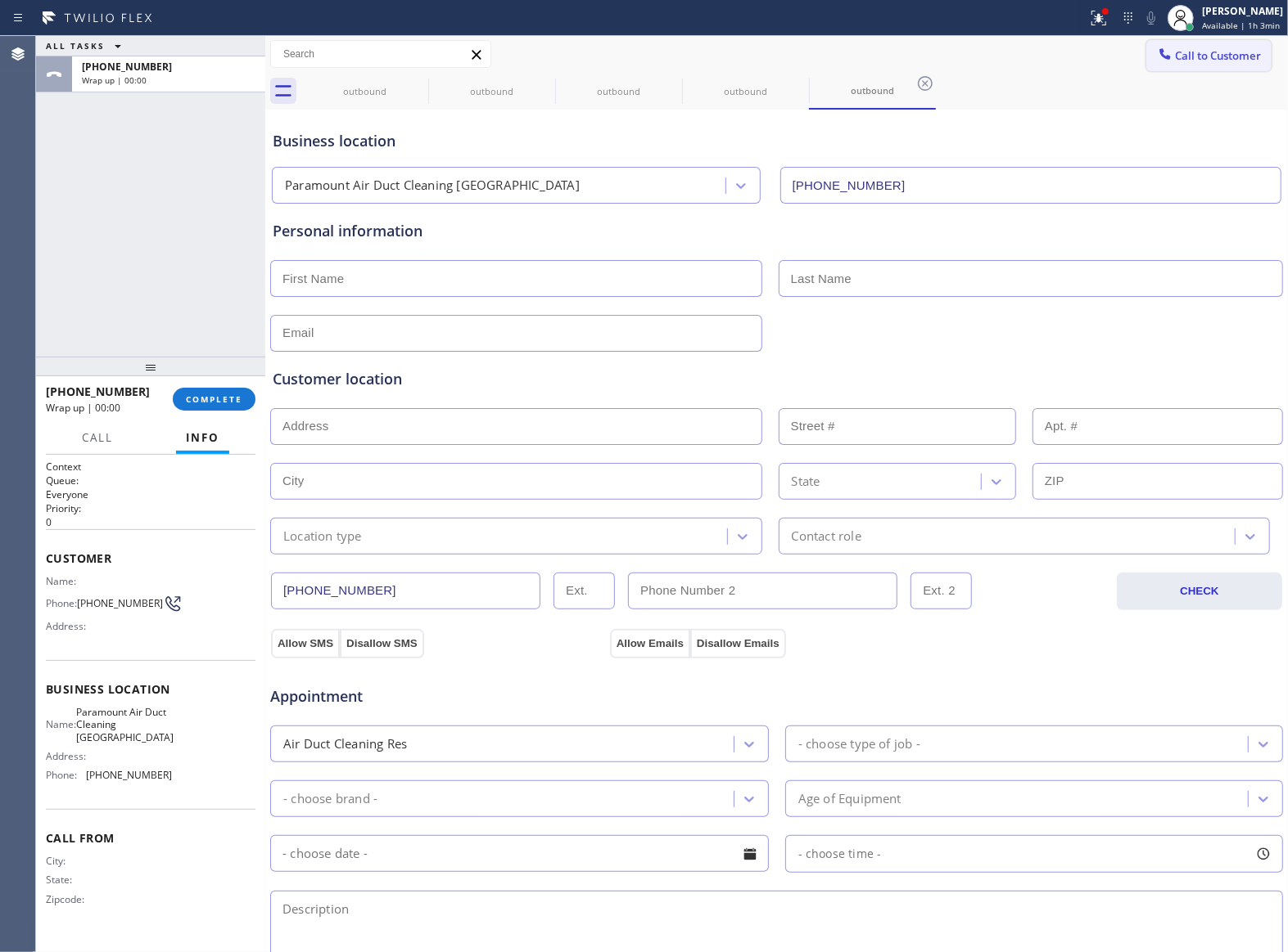
click at [1174, 60] on span "Call to Customer" at bounding box center [1217, 56] width 86 height 14
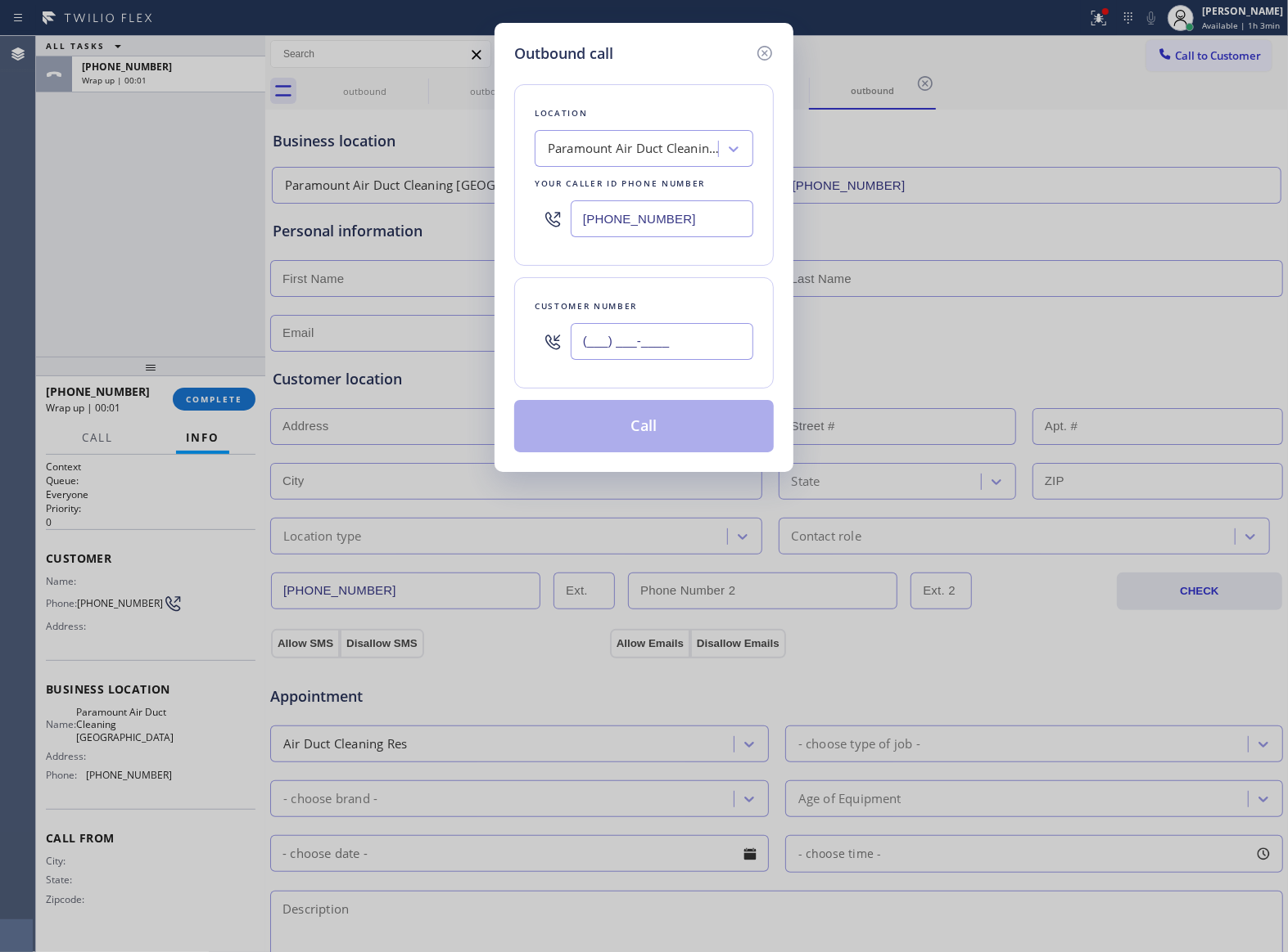
click at [607, 342] on input "(___) ___-____" at bounding box center [662, 342] width 182 height 37
paste input "363) 201-8087"
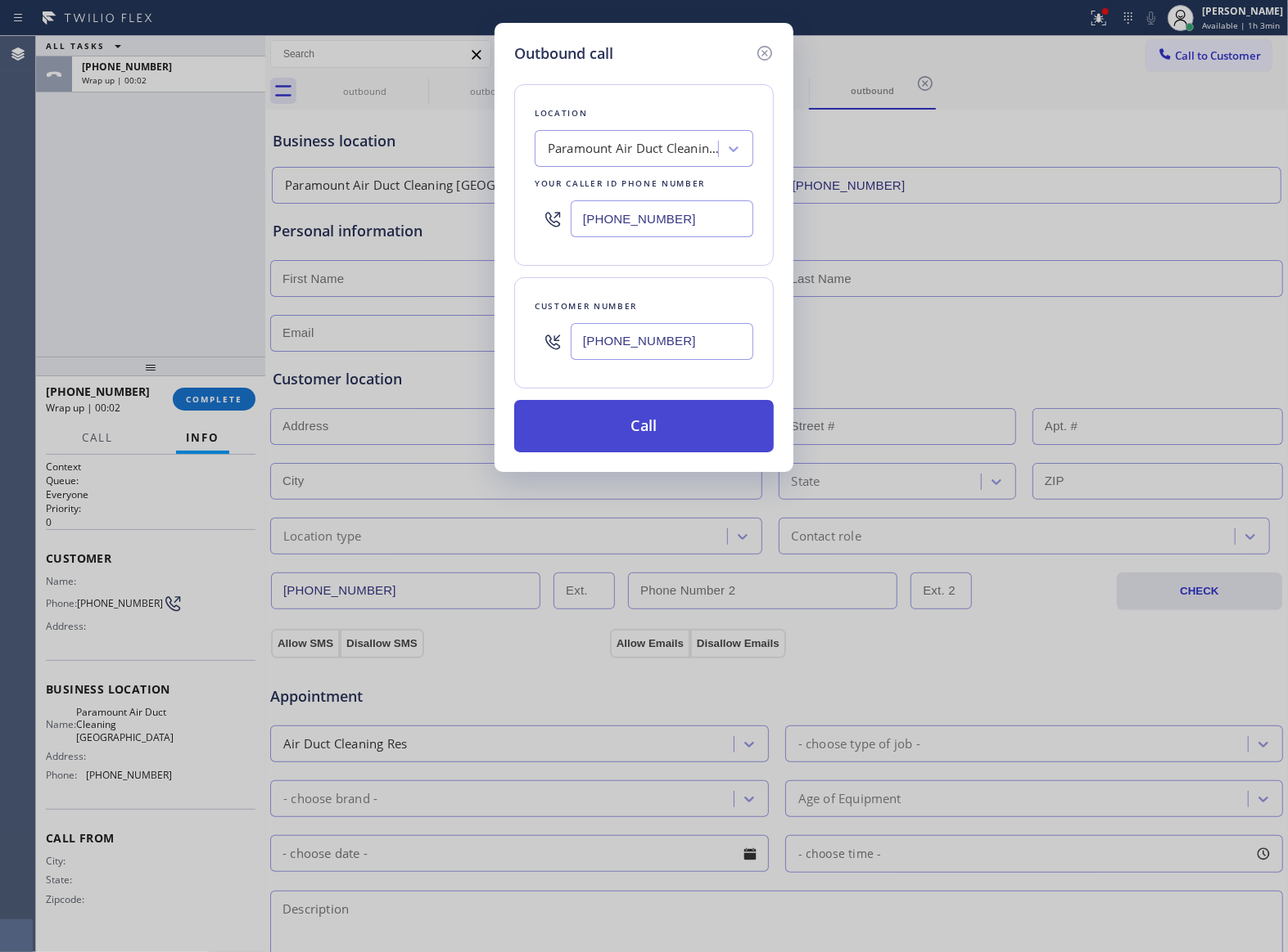
type input "[PHONE_NUMBER]"
click at [659, 426] on button "Call" at bounding box center [644, 426] width 260 height 52
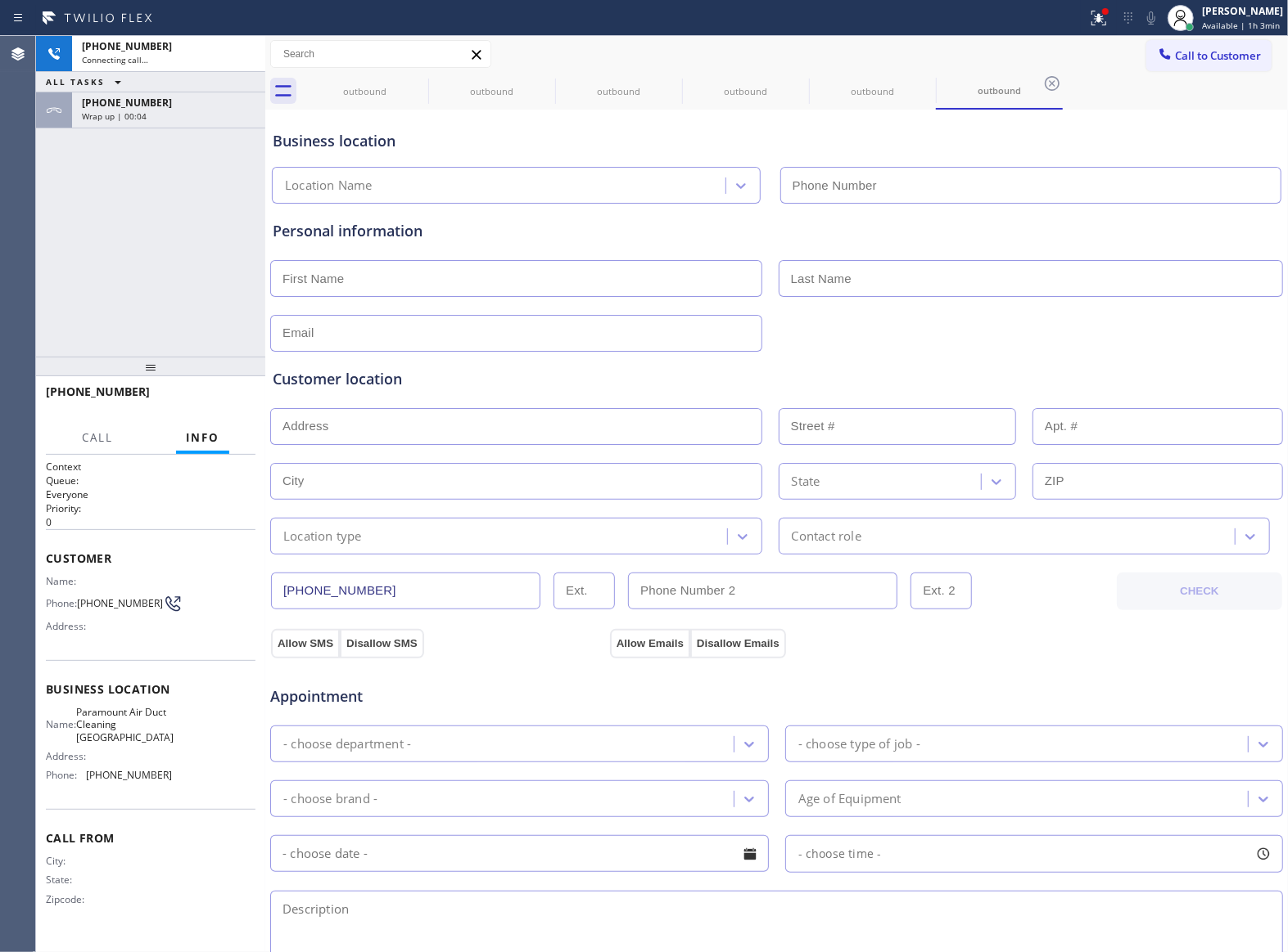
type input "[PHONE_NUMBER]"
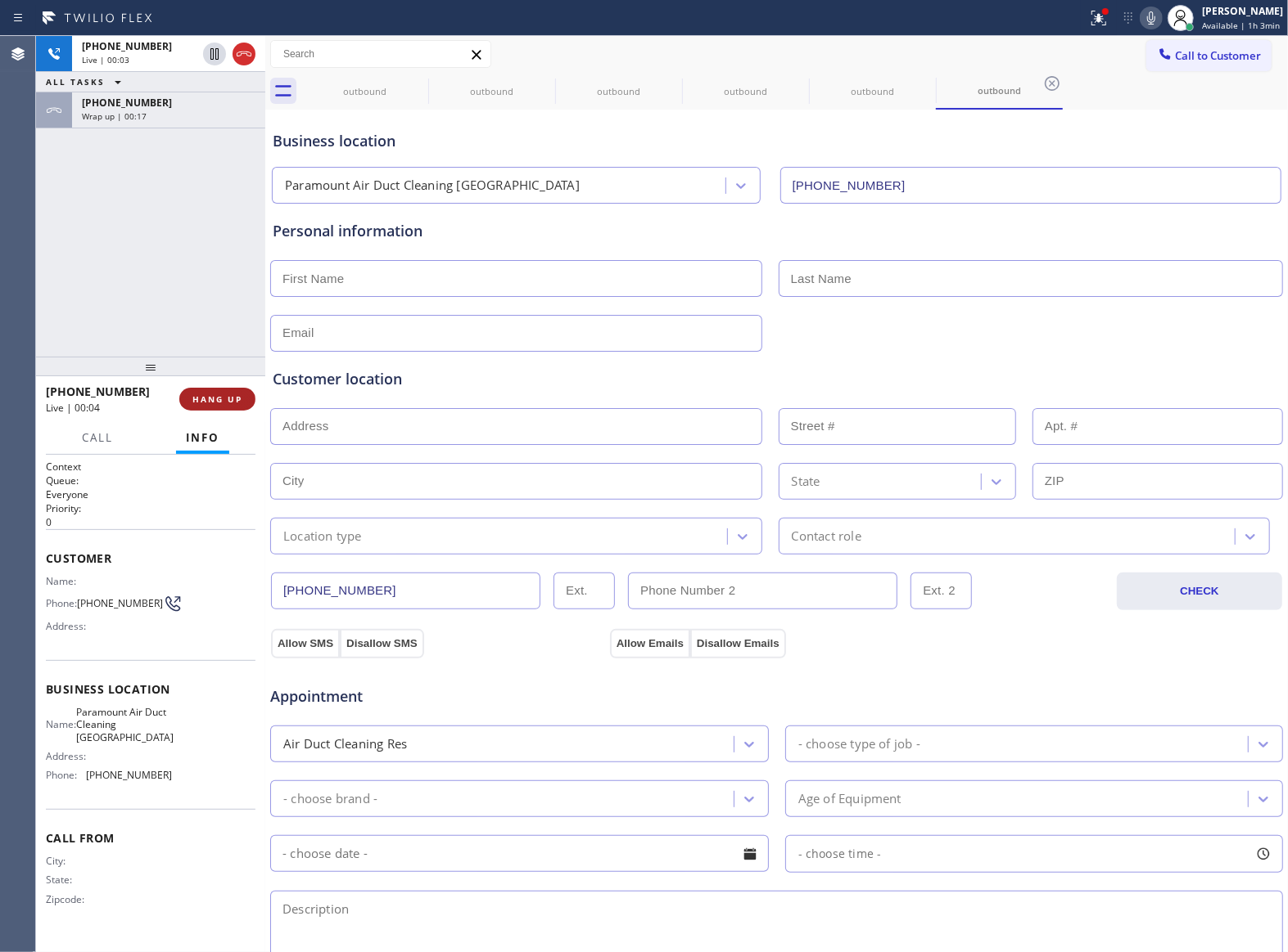
click at [213, 407] on button "HANG UP" at bounding box center [217, 398] width 76 height 23
drag, startPoint x: 1173, startPoint y: 63, endPoint x: 731, endPoint y: 298, distance: 500.6
click at [1166, 63] on button "Call to Customer" at bounding box center [1209, 55] width 125 height 31
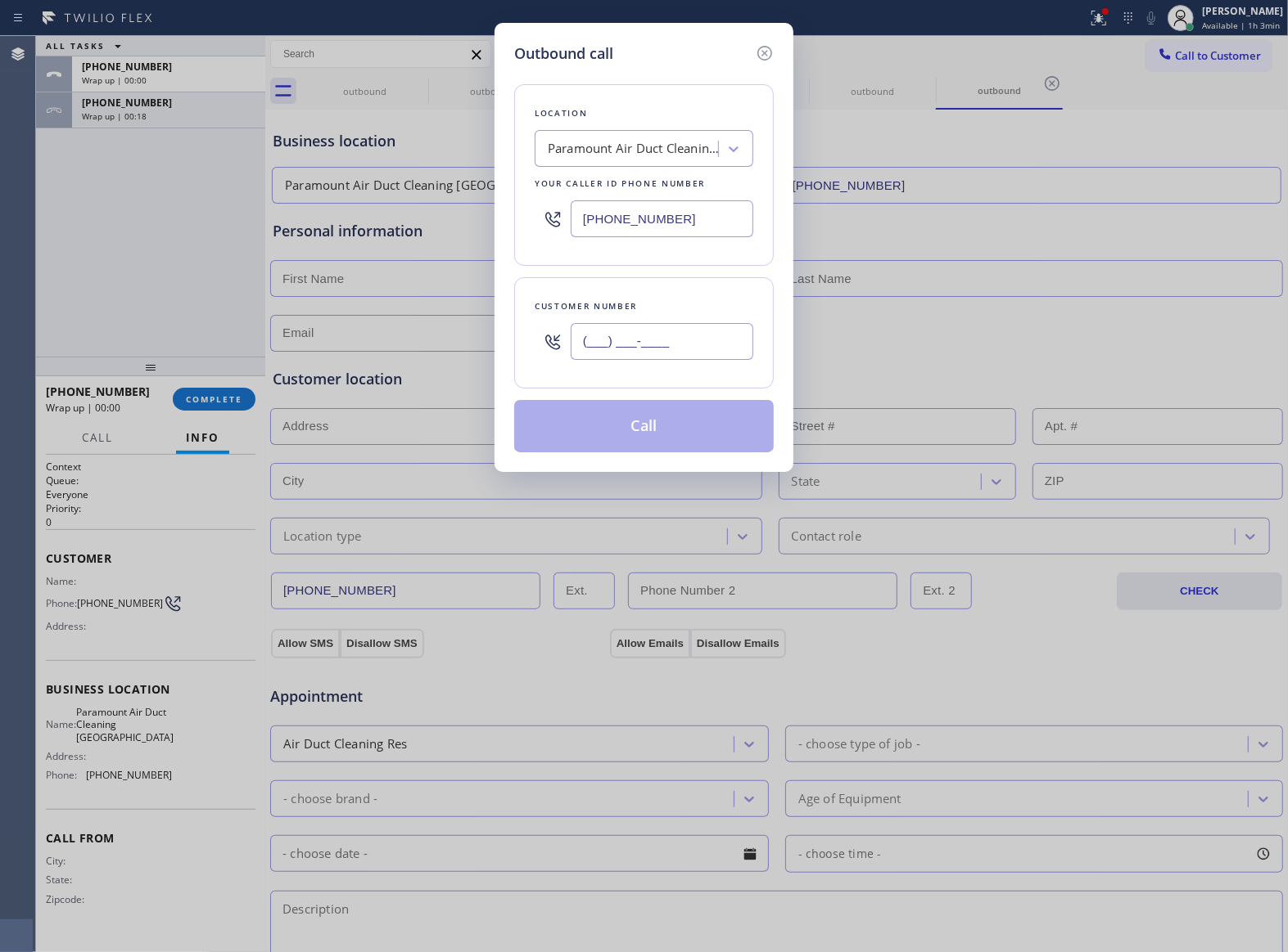
click at [652, 344] on input "(___) ___-____" at bounding box center [662, 342] width 182 height 37
paste input "363) 201-8087"
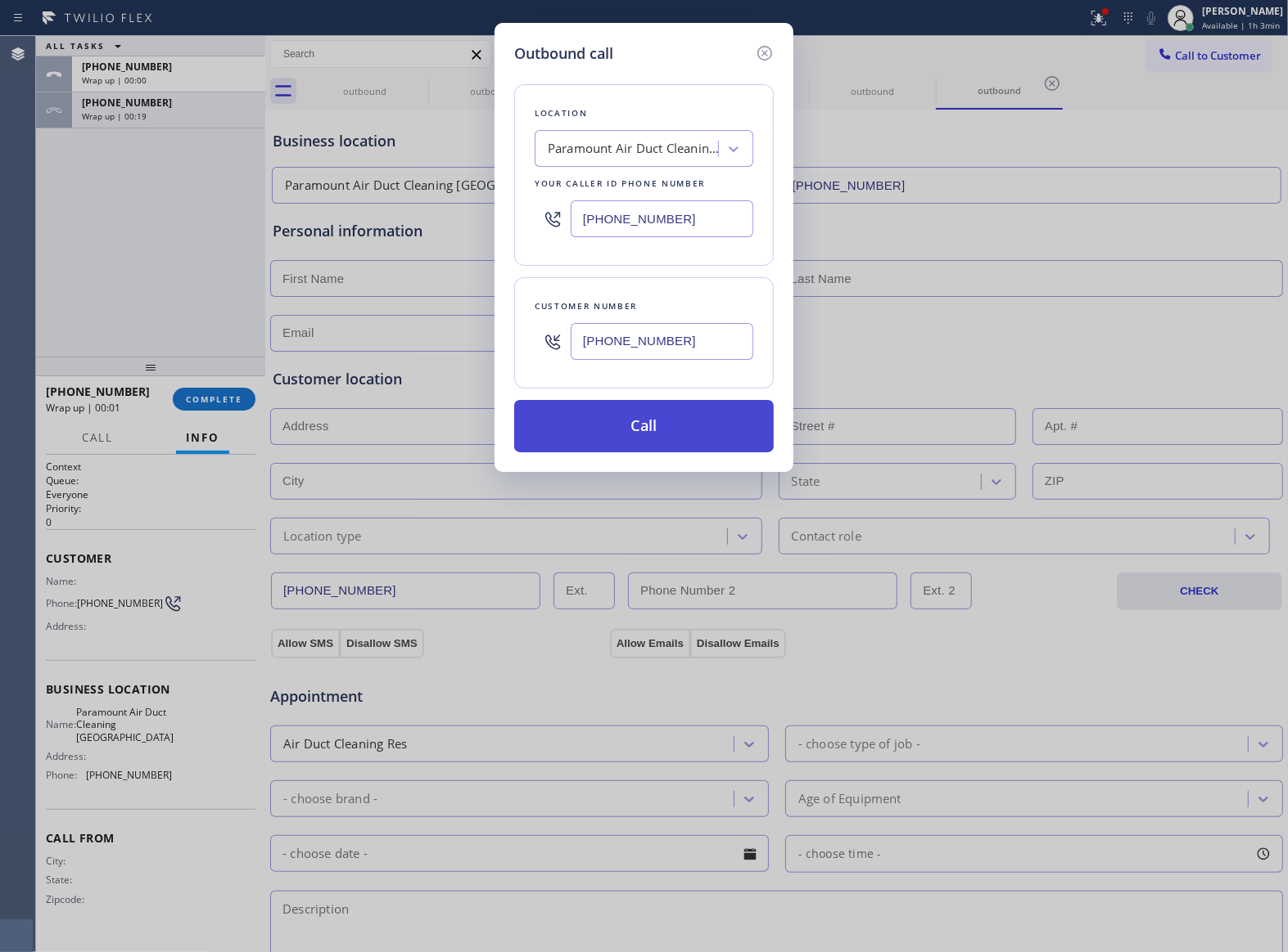
type input "[PHONE_NUMBER]"
click at [673, 435] on button "Call" at bounding box center [644, 426] width 260 height 52
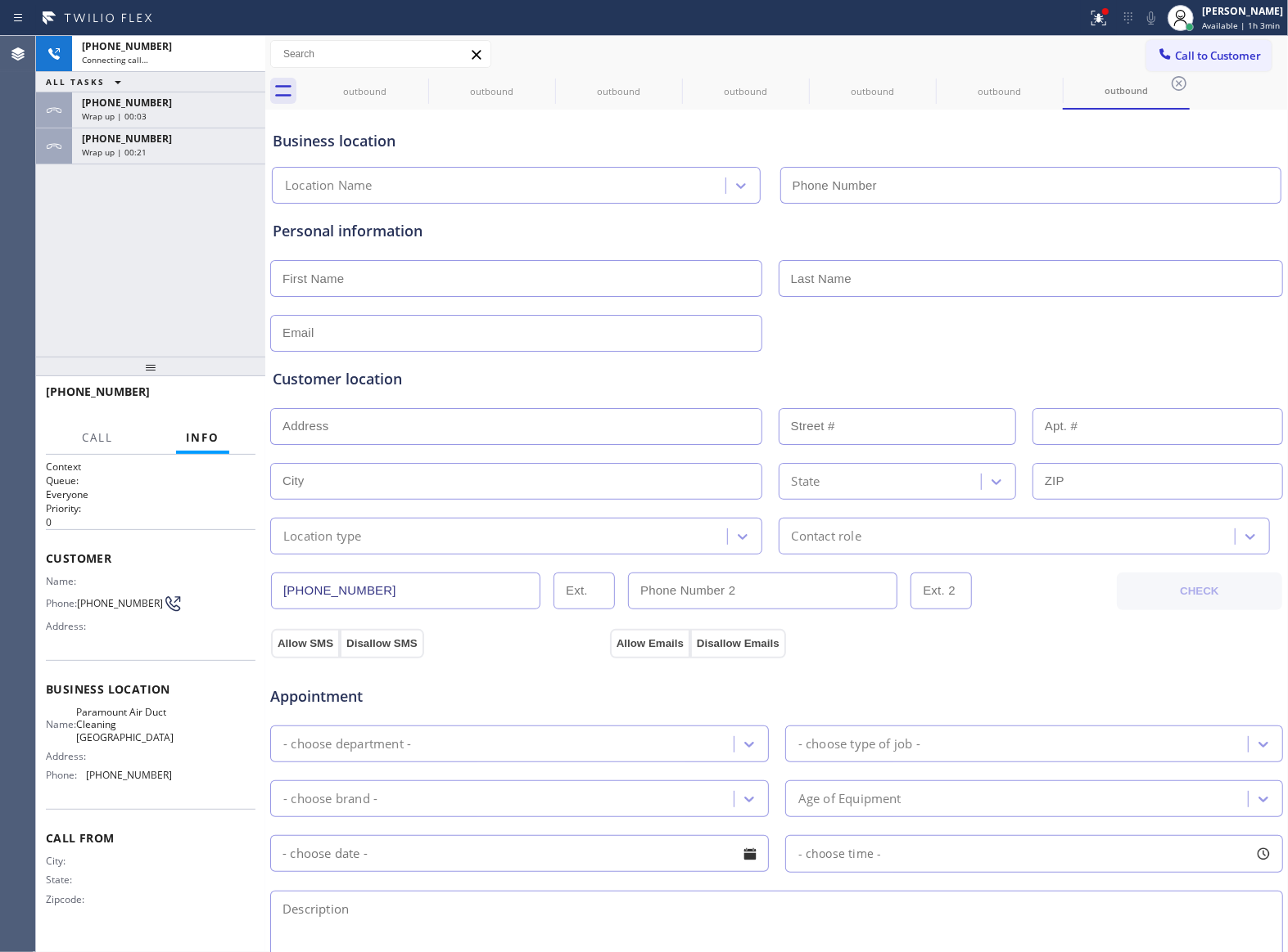
type input "[PHONE_NUMBER]"
click at [1101, 18] on icon at bounding box center [1099, 18] width 20 height 20
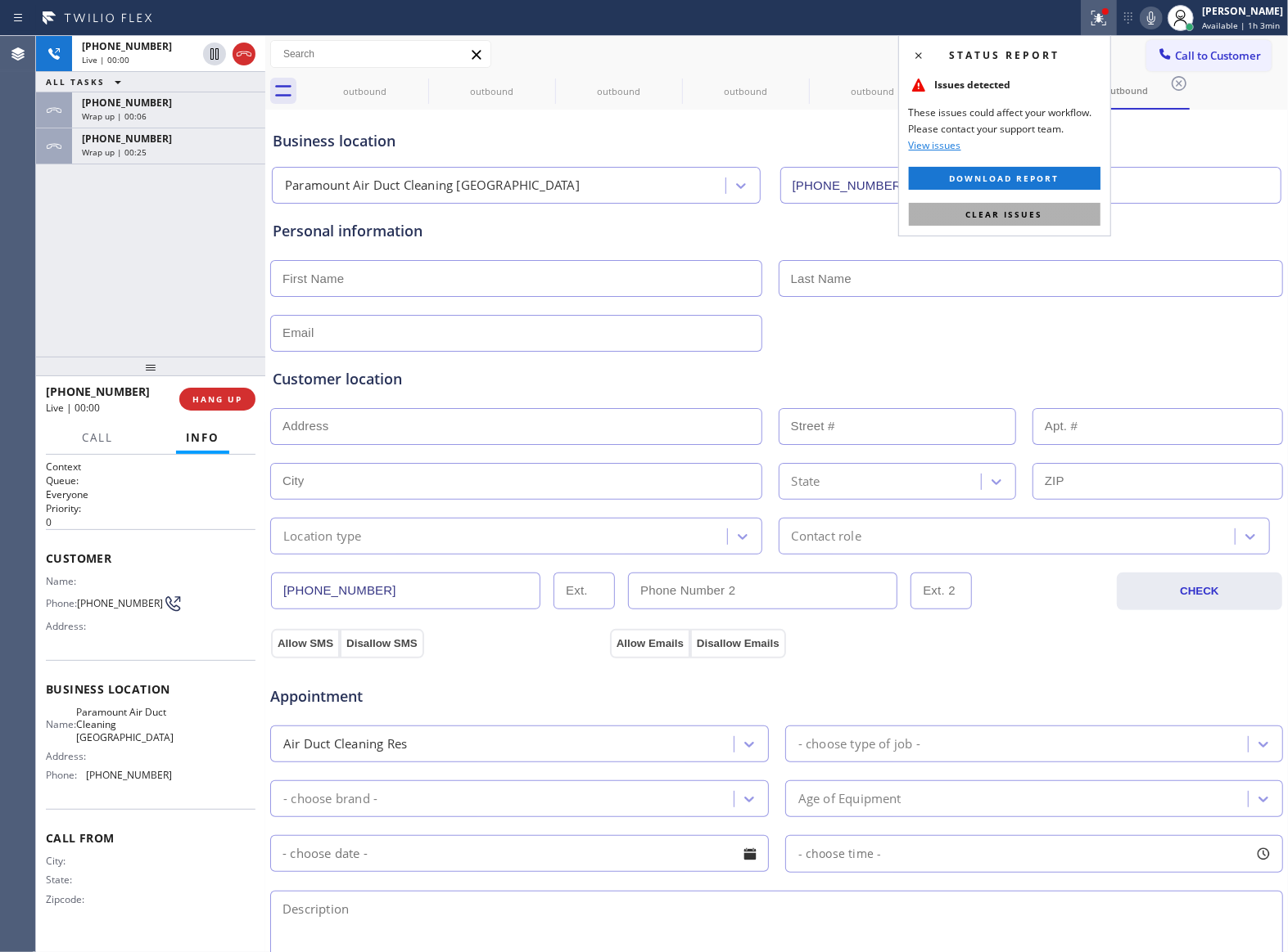
click at [989, 217] on span "Clear issues" at bounding box center [1004, 214] width 77 height 12
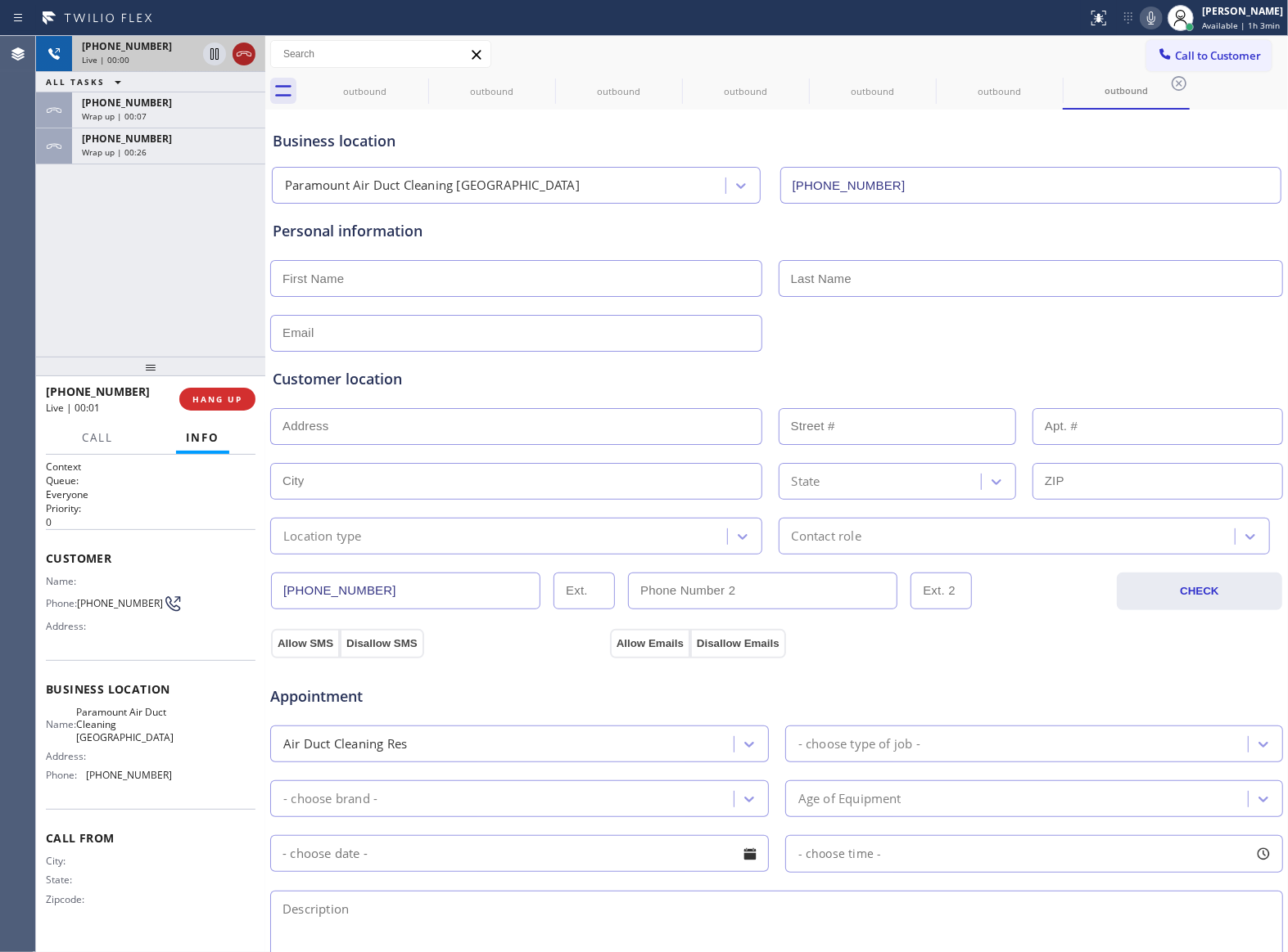
click at [247, 50] on icon at bounding box center [244, 54] width 20 height 20
click at [209, 394] on span "HANG UP" at bounding box center [216, 399] width 50 height 12
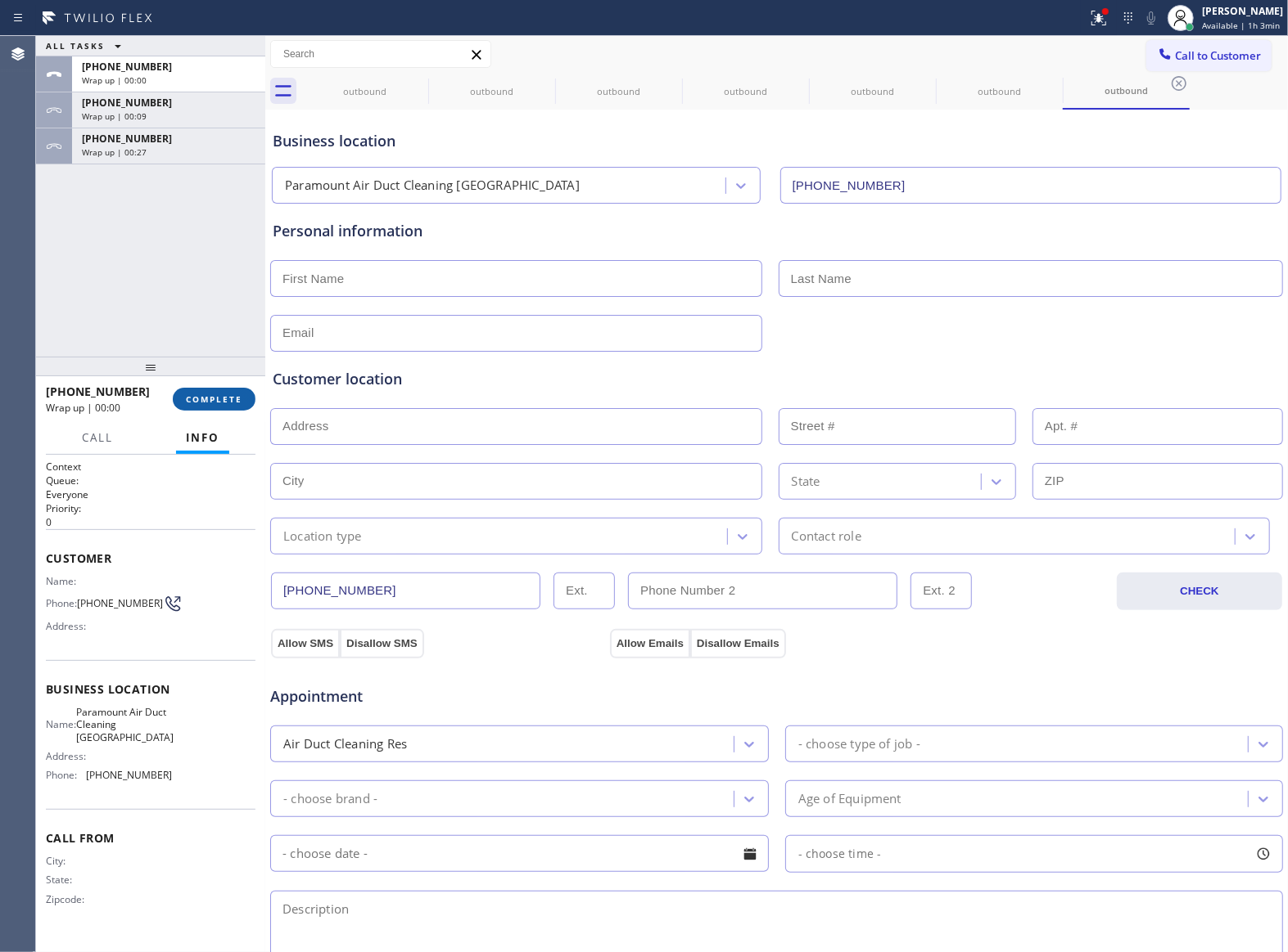
click at [209, 394] on span "COMPLETE" at bounding box center [214, 399] width 57 height 12
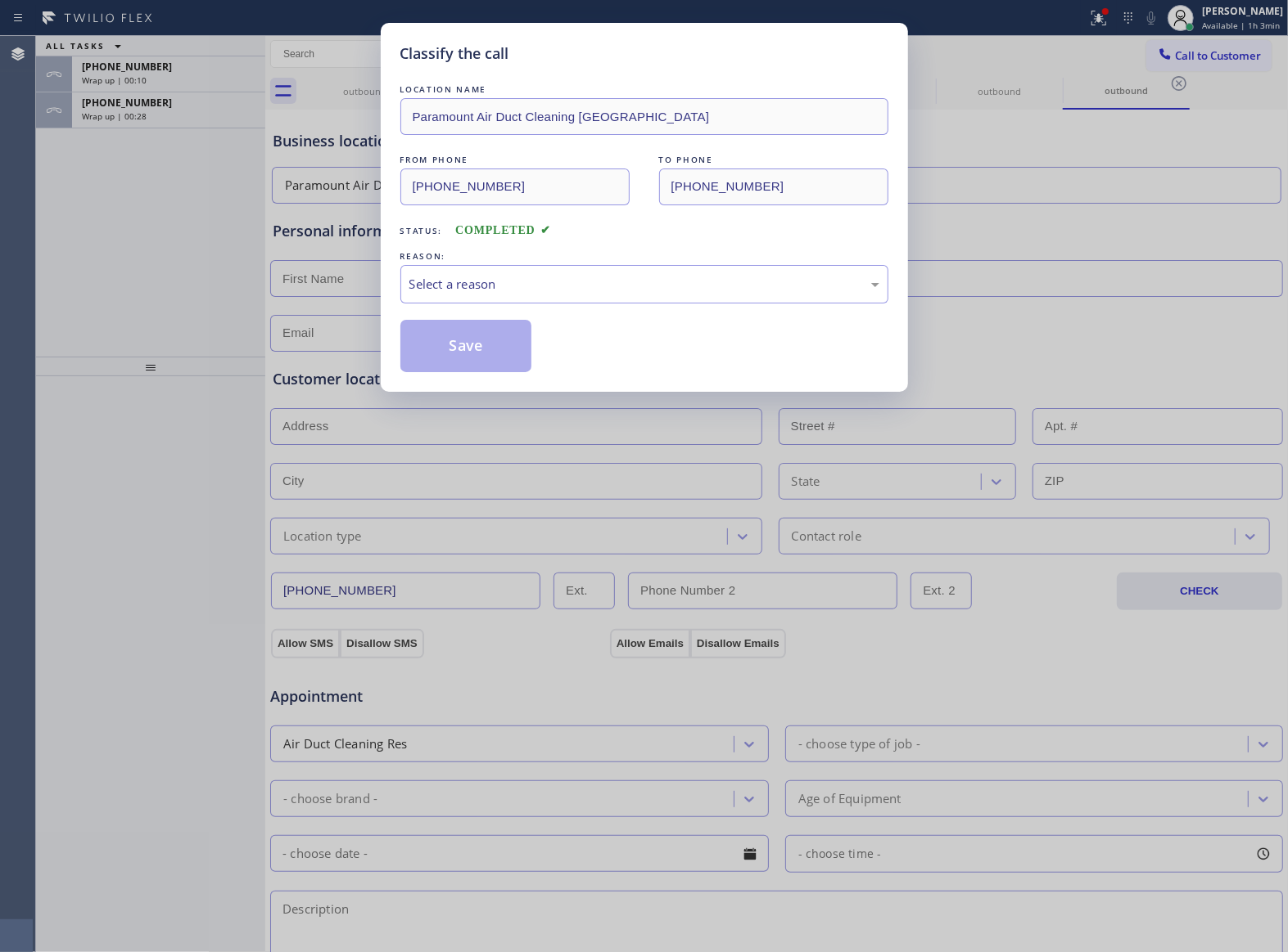
click at [536, 262] on div "REASON:" at bounding box center [644, 256] width 488 height 17
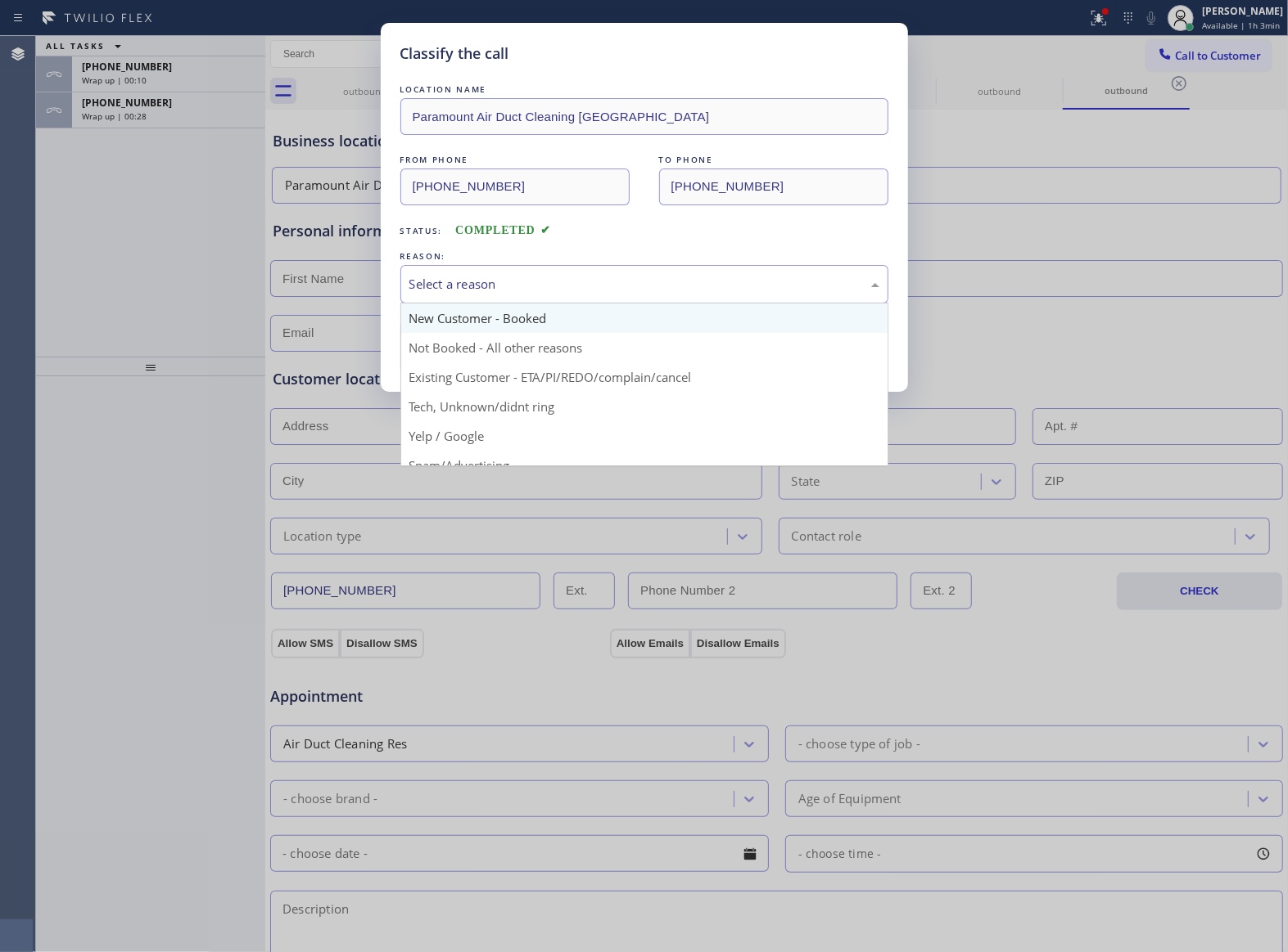
drag, startPoint x: 535, startPoint y: 272, endPoint x: 470, endPoint y: 327, distance: 85.1
click at [532, 275] on div "Select a reason" at bounding box center [644, 284] width 488 height 39
drag, startPoint x: 463, startPoint y: 331, endPoint x: 458, endPoint y: 339, distance: 9.4
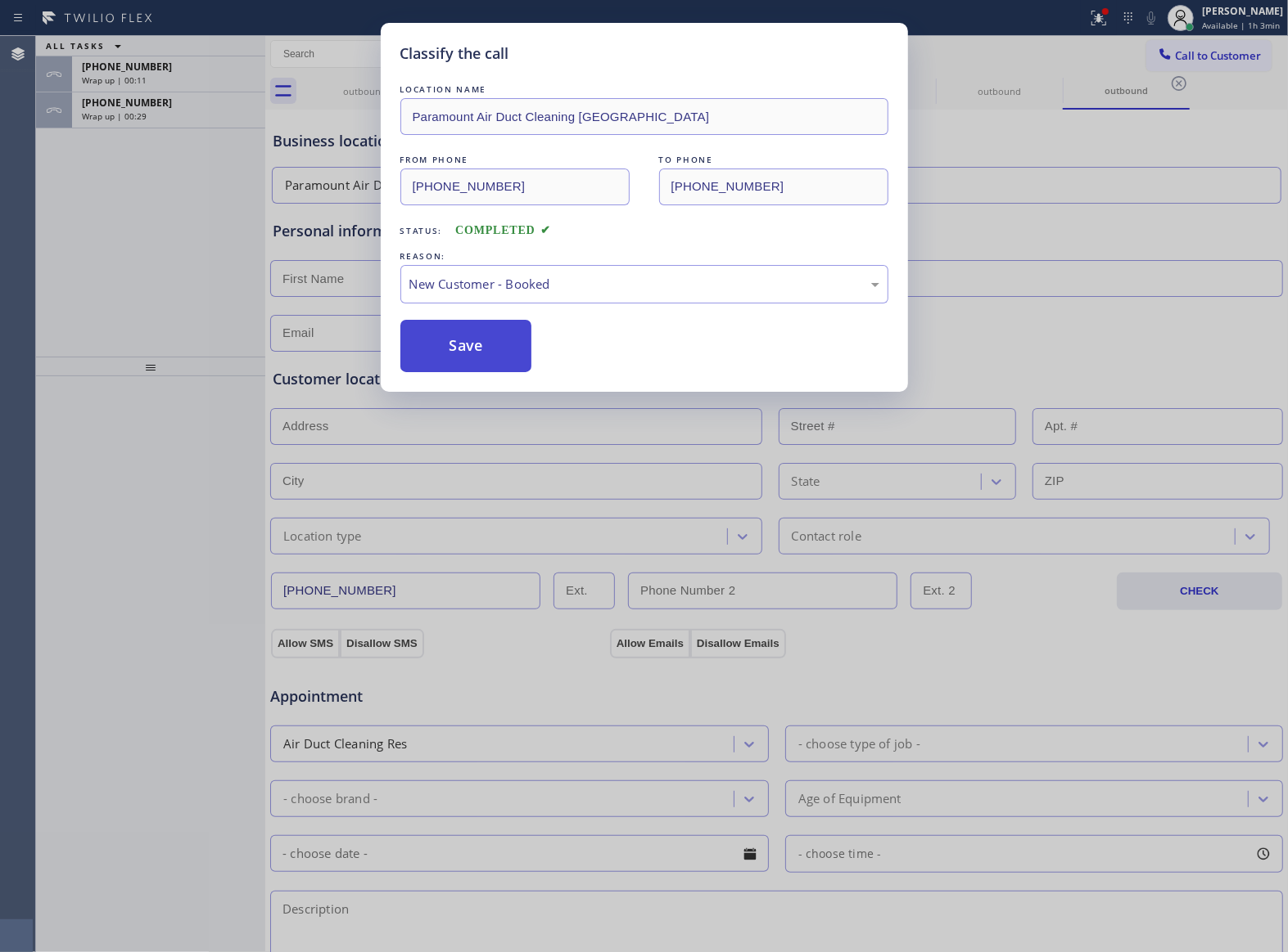
click at [473, 354] on button "Save" at bounding box center [466, 346] width 132 height 52
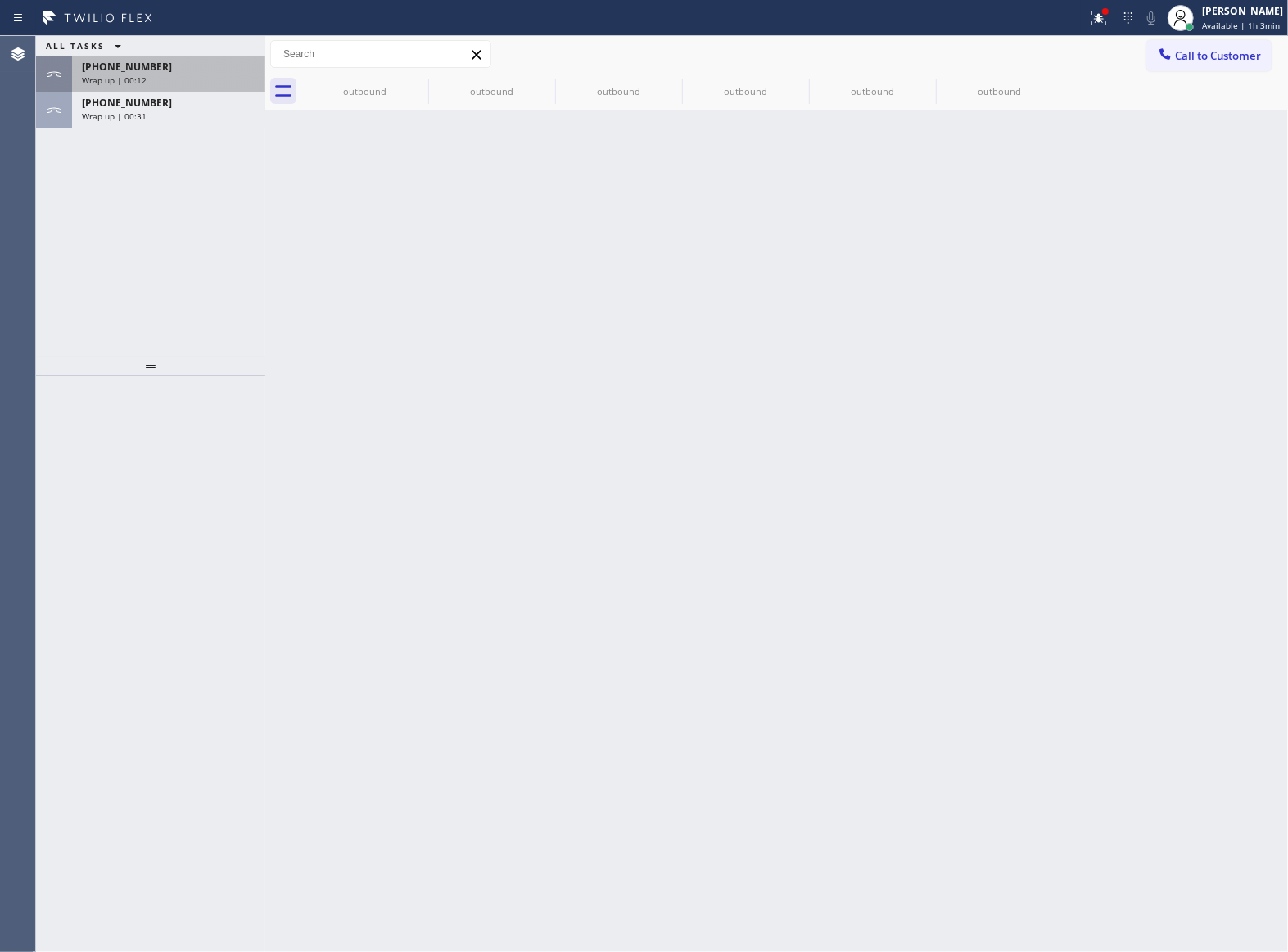
click at [128, 90] on div "[PHONE_NUMBER] Wrap up | 00:12" at bounding box center [165, 75] width 187 height 36
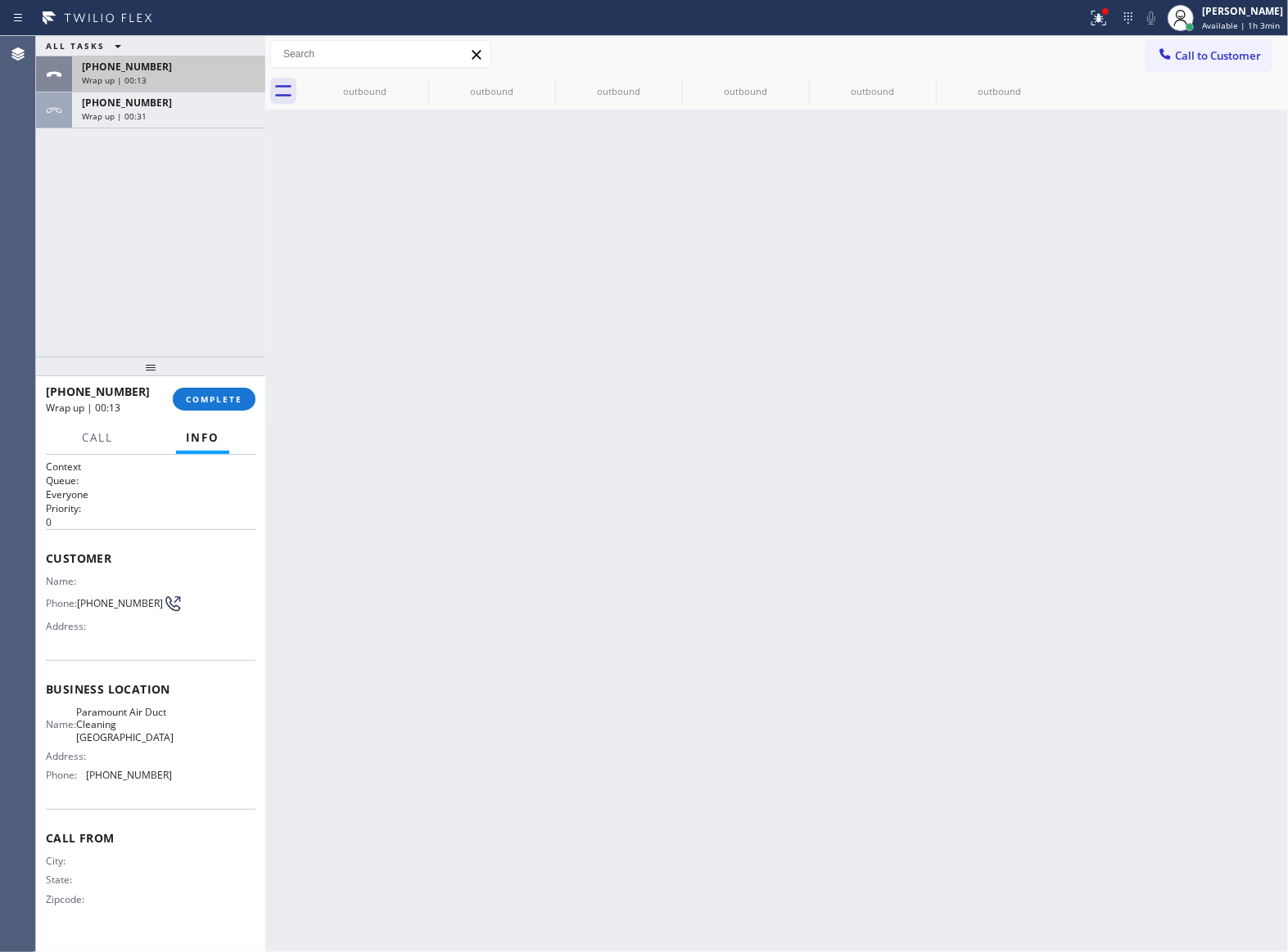
click at [128, 90] on div "[PHONE_NUMBER] Wrap up | 00:13" at bounding box center [165, 75] width 187 height 36
drag, startPoint x: 128, startPoint y: 90, endPoint x: 237, endPoint y: 237, distance: 183.0
click at [132, 98] on div "ALL TASKS ALL TASKS ACTIVE TASKS TASKS IN WRAP UP [PHONE_NUMBER] Wrap up | 00:1…" at bounding box center [151, 82] width 229 height 93
click at [226, 404] on button "COMPLETE" at bounding box center [215, 398] width 83 height 23
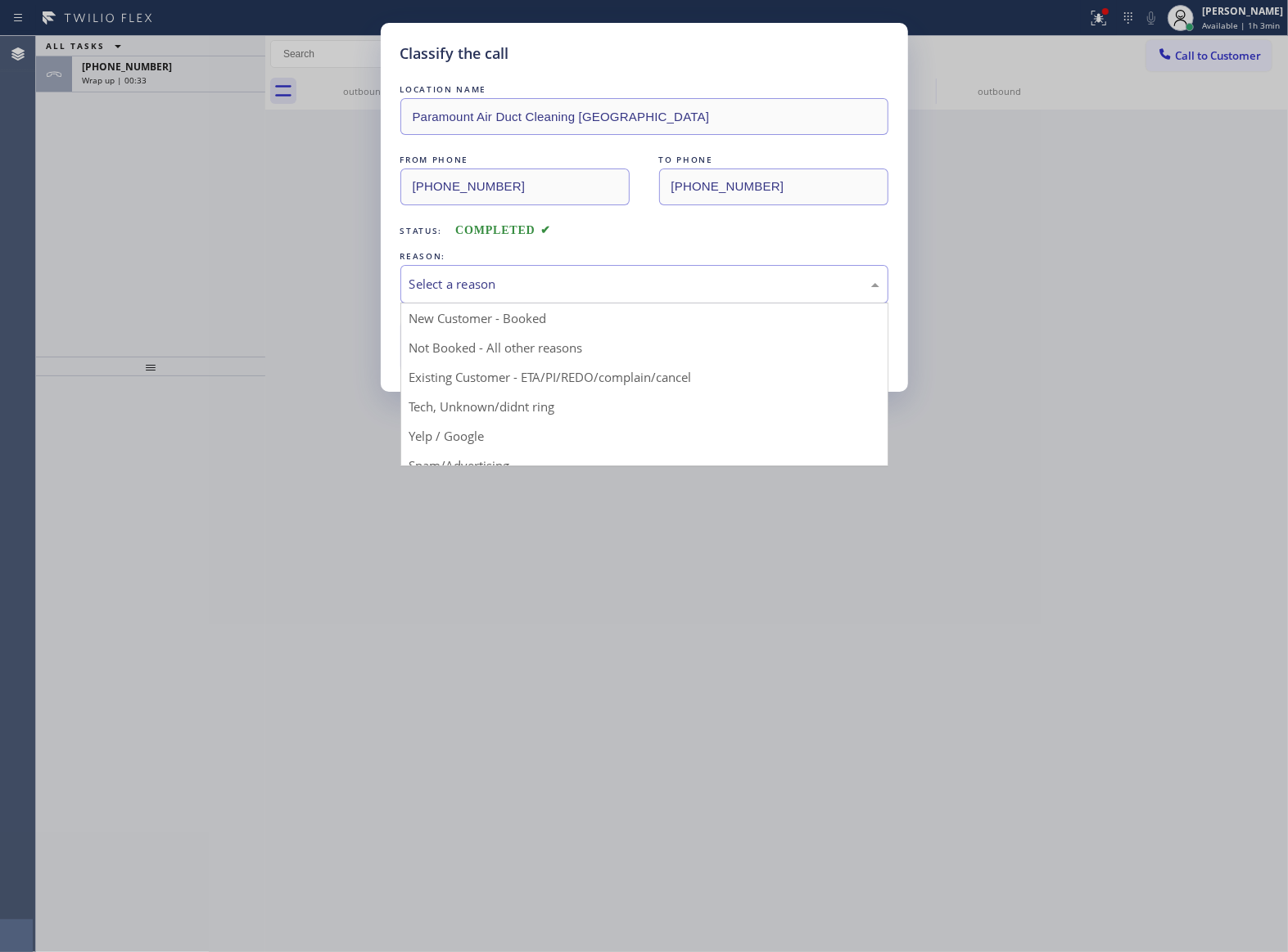
click at [544, 291] on div "Select a reason" at bounding box center [644, 284] width 470 height 19
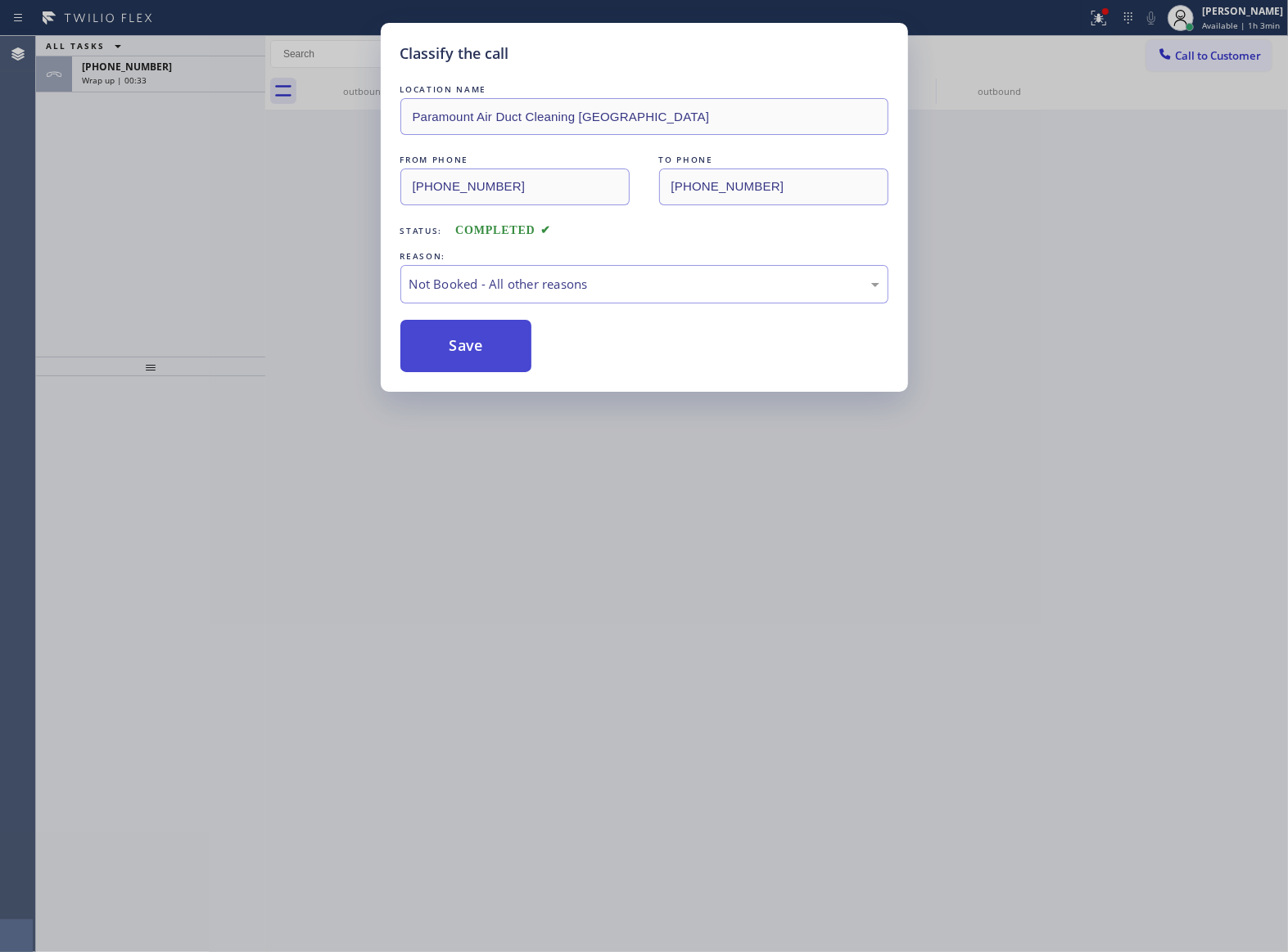
click at [498, 360] on button "Save" at bounding box center [466, 346] width 132 height 52
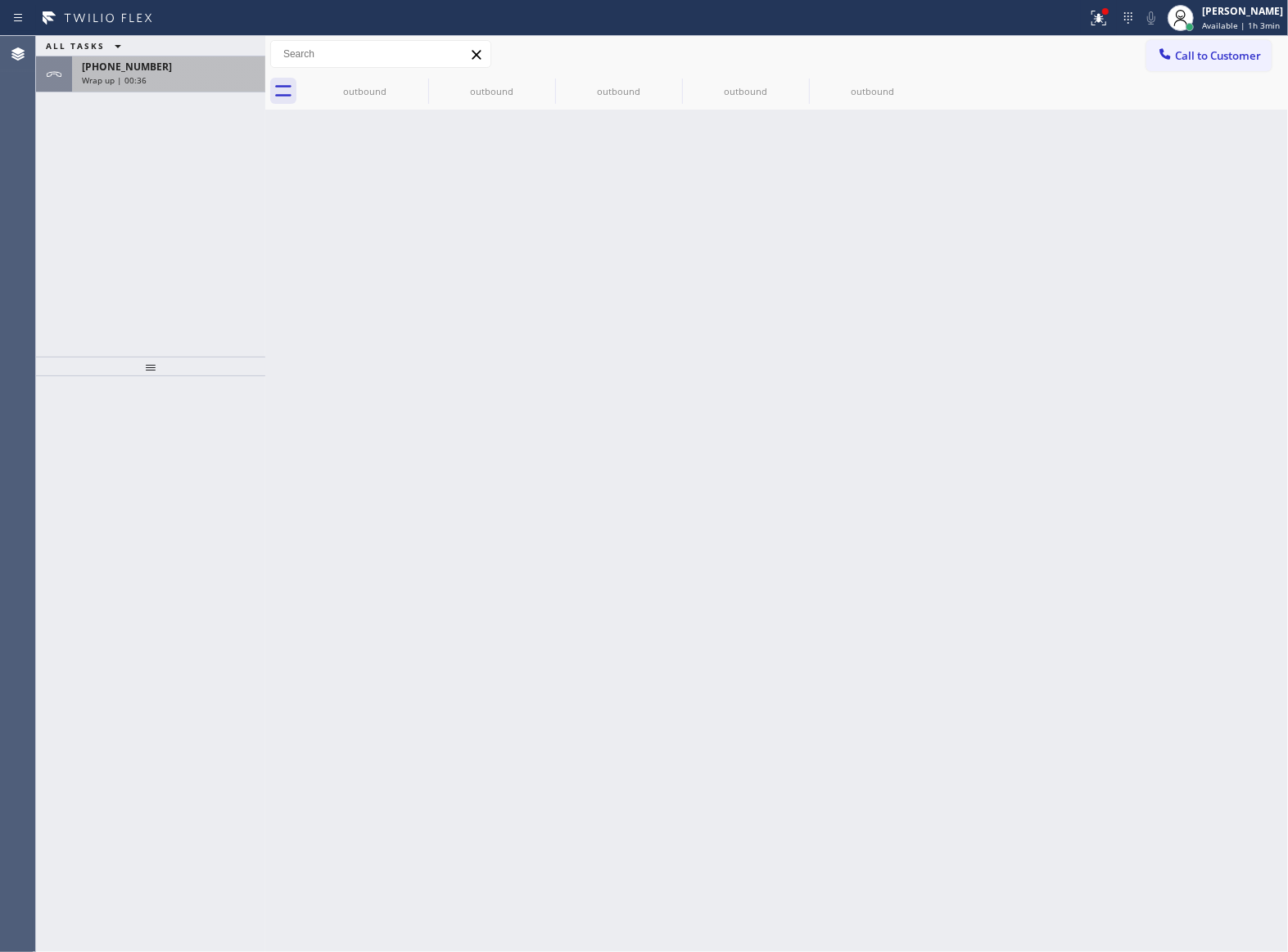
click at [189, 82] on div "Wrap up | 00:36" at bounding box center [169, 80] width 173 height 12
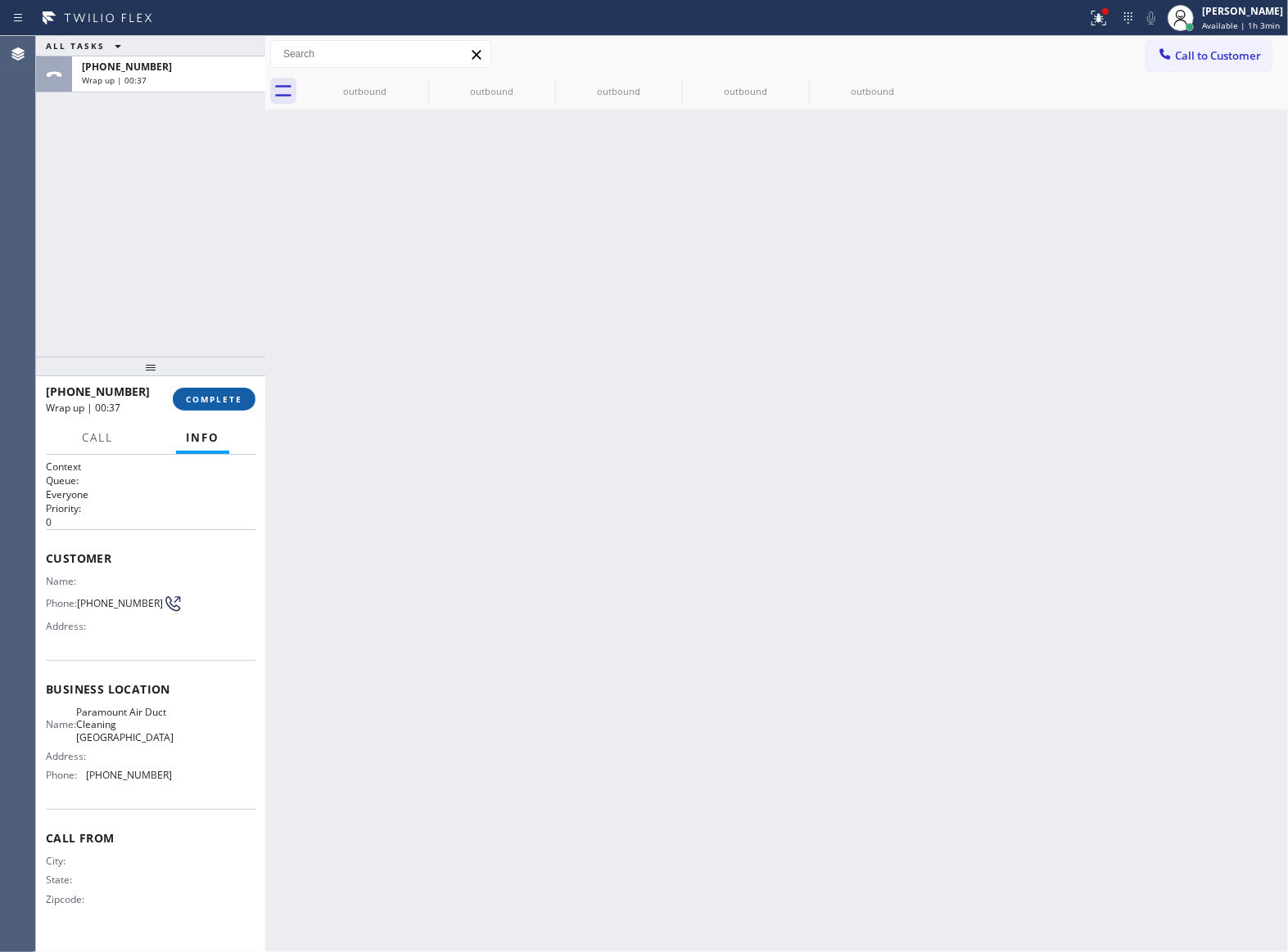
click at [224, 397] on span "COMPLETE" at bounding box center [214, 399] width 57 height 12
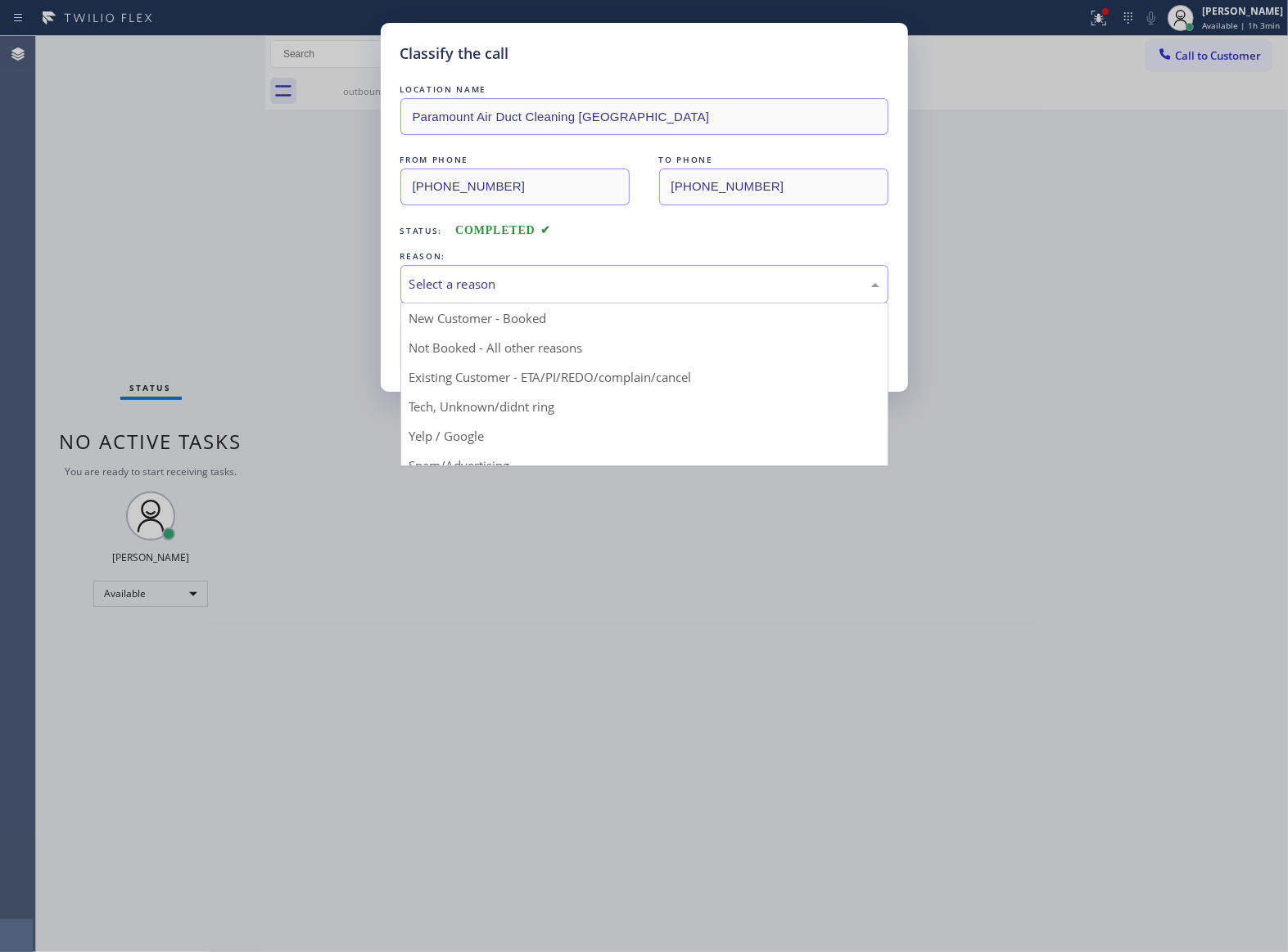
click at [500, 267] on div "Select a reason" at bounding box center [644, 284] width 488 height 39
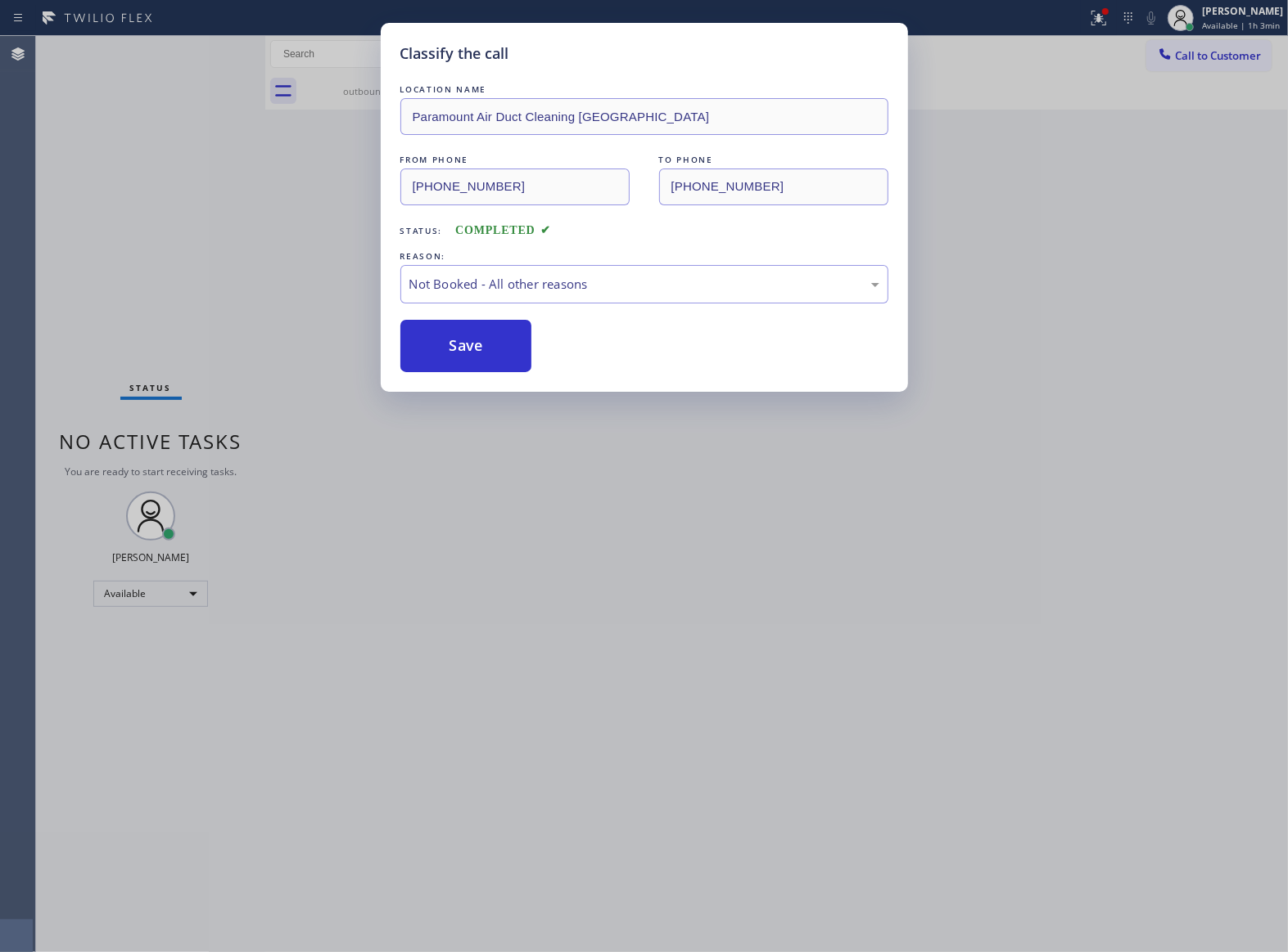
click at [476, 349] on button "Save" at bounding box center [466, 346] width 132 height 52
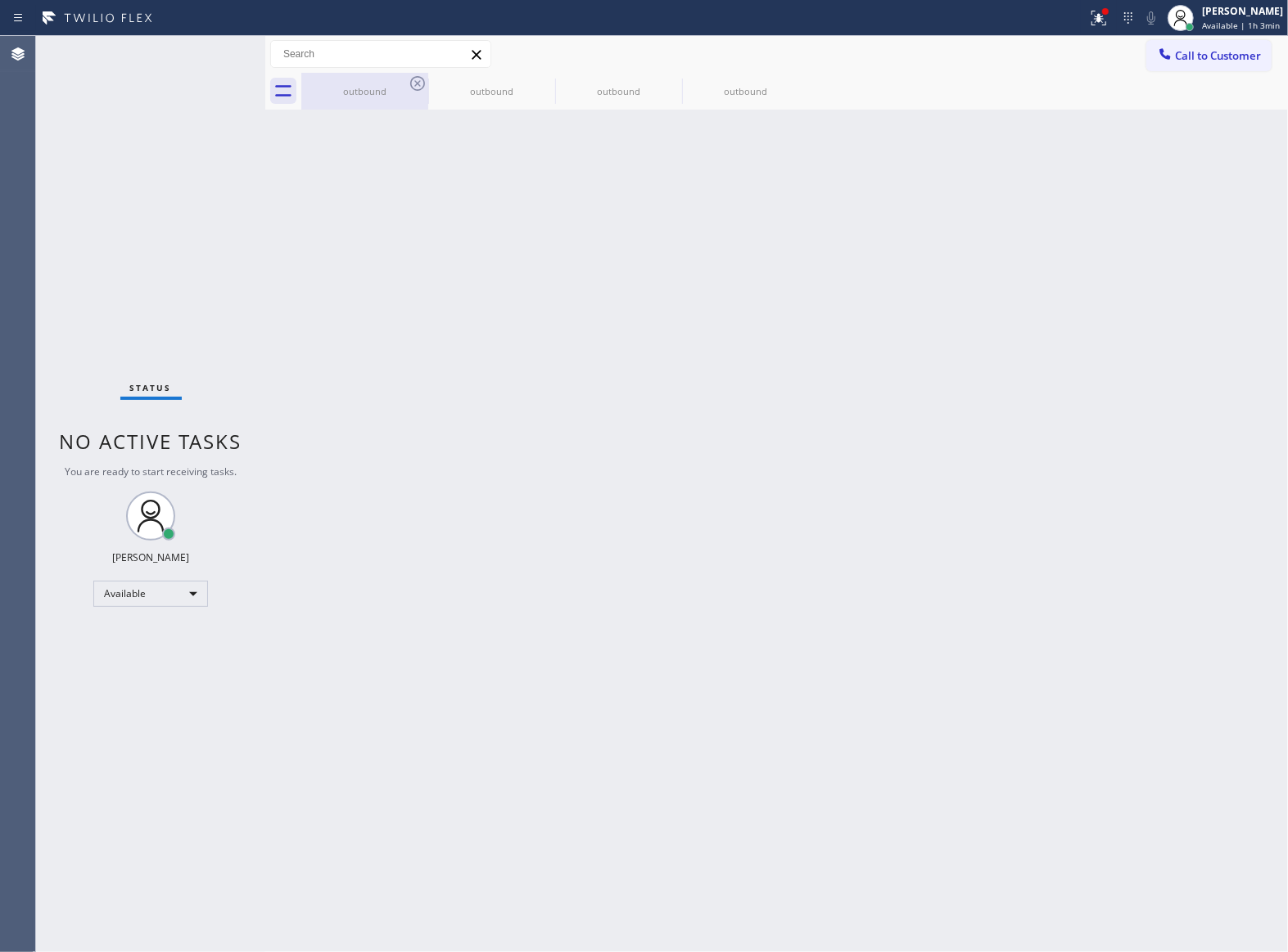
click at [403, 90] on div "outbound" at bounding box center [364, 91] width 124 height 13
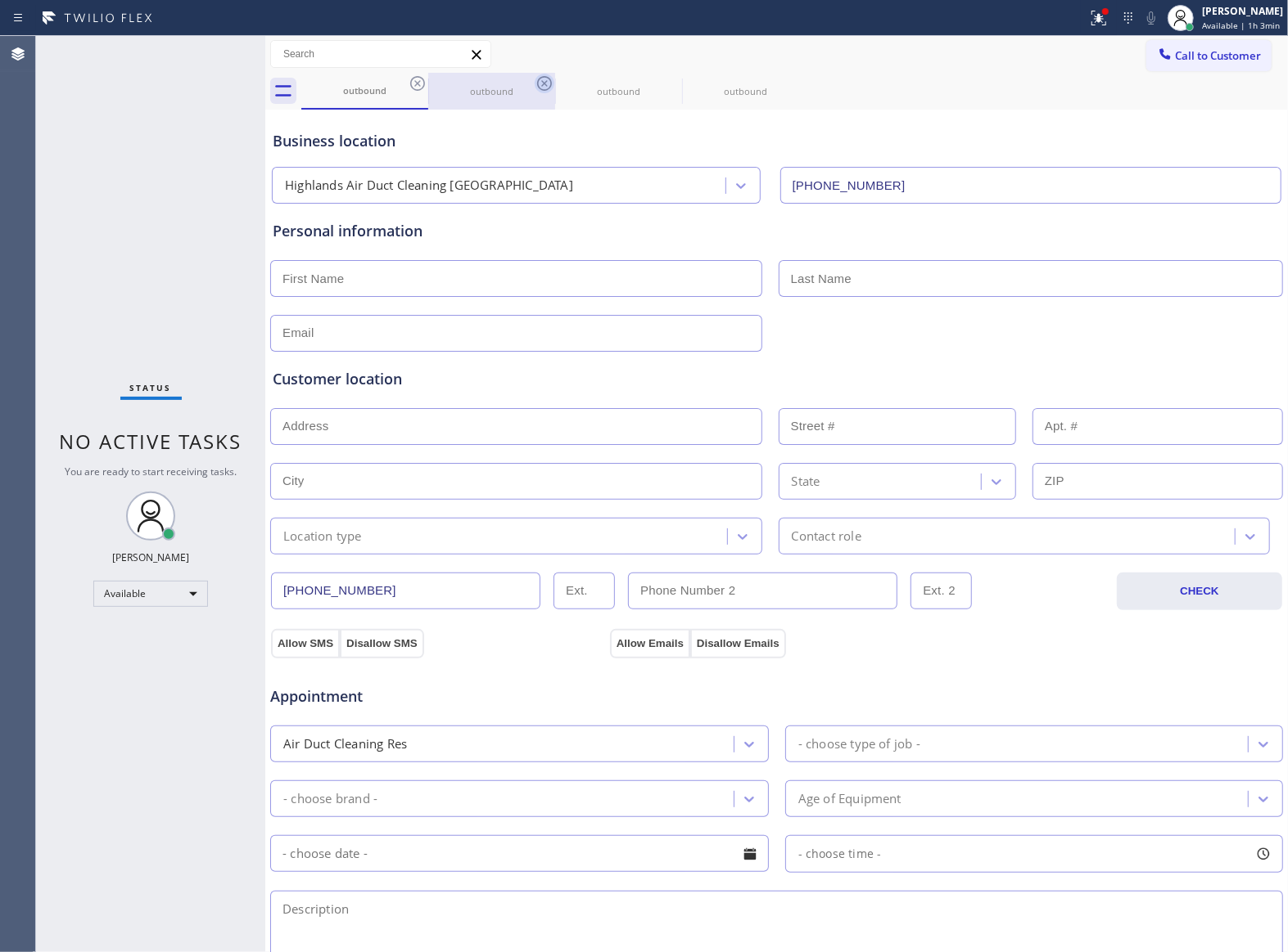
drag, startPoint x: 409, startPoint y: 87, endPoint x: 422, endPoint y: 78, distance: 15.8
click at [411, 86] on icon at bounding box center [418, 84] width 20 height 20
click at [537, 78] on icon at bounding box center [544, 83] width 14 height 14
click at [422, 78] on icon at bounding box center [418, 83] width 14 height 14
click at [0, 0] on icon at bounding box center [0, 0] width 0 height 0
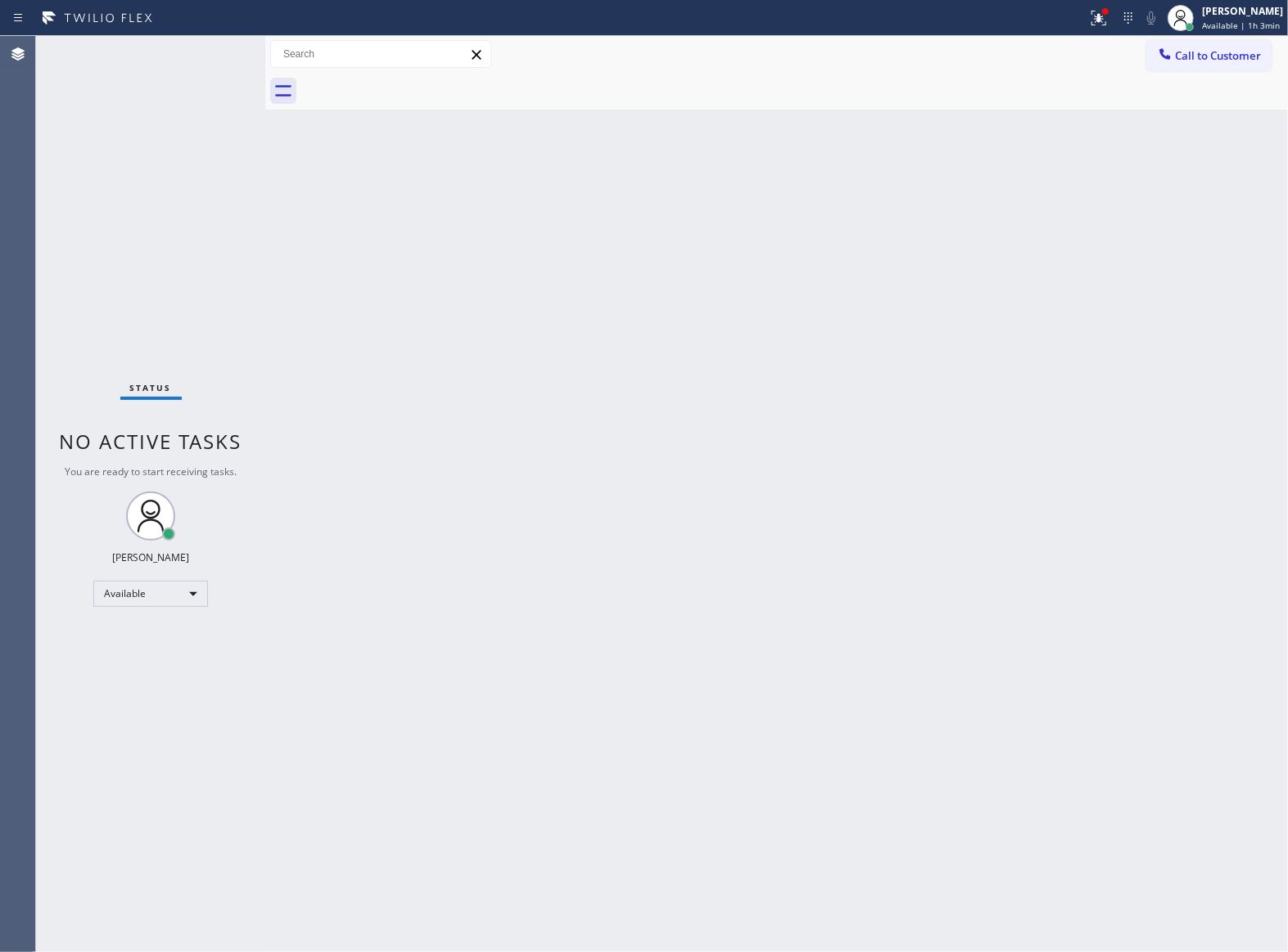
click at [422, 78] on div at bounding box center [795, 91] width 987 height 37
click at [1216, 49] on span "Call to Customer" at bounding box center [1217, 56] width 86 height 14
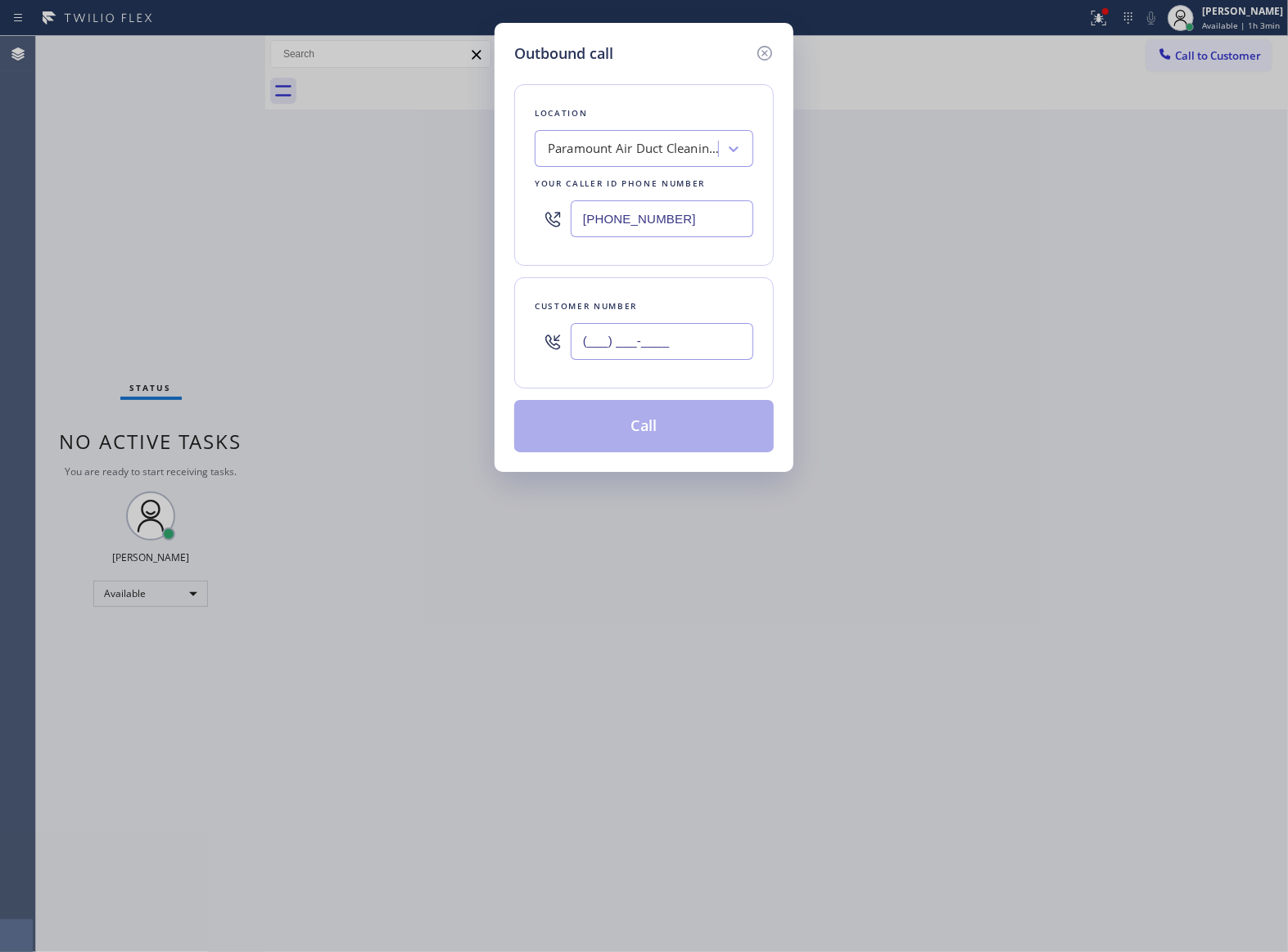
click at [651, 350] on input "(___) ___-____" at bounding box center [662, 342] width 182 height 37
paste input "363) 201-8087"
type input "[PHONE_NUMBER]"
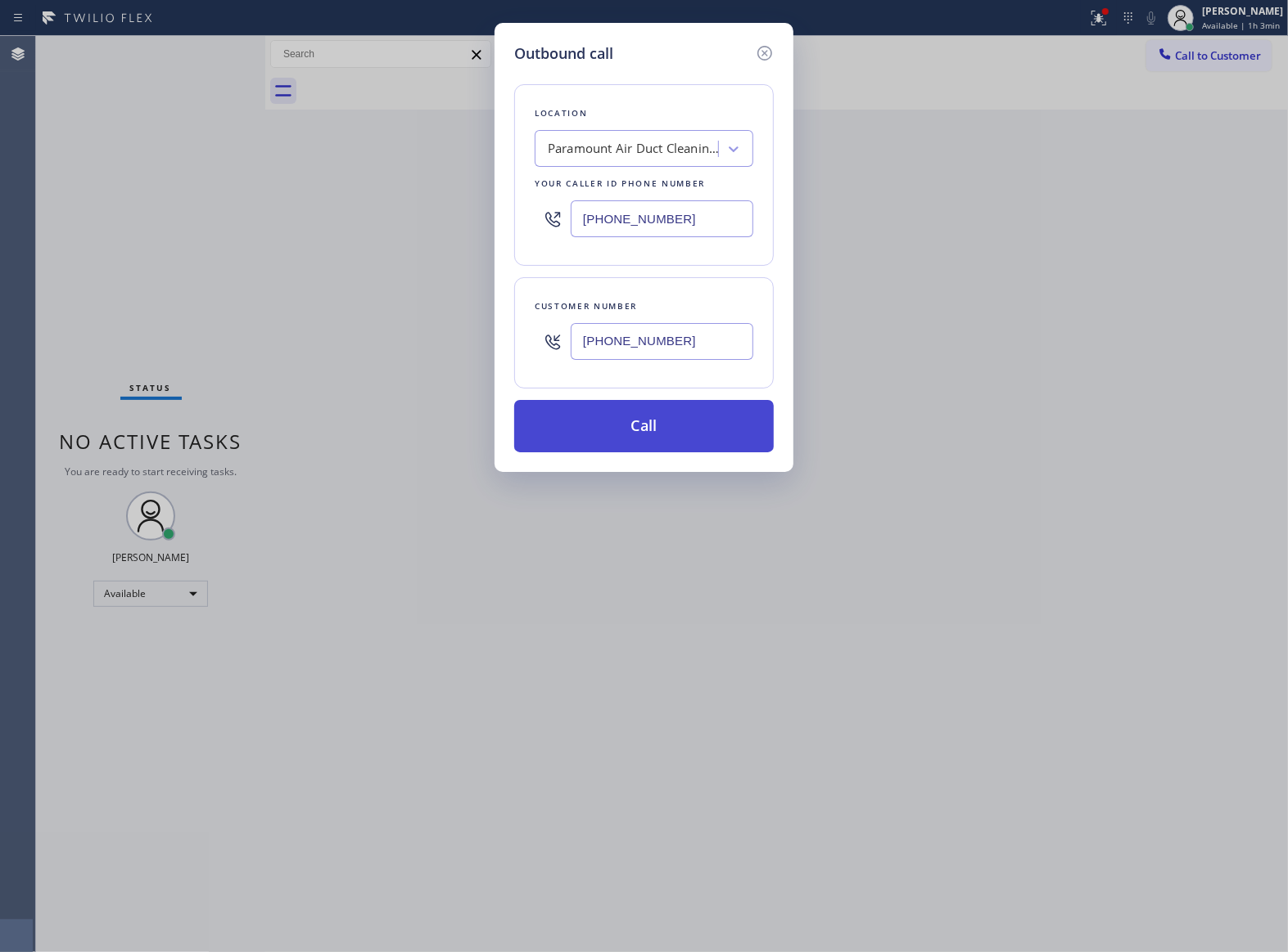
click at [688, 437] on button "Call" at bounding box center [644, 426] width 260 height 52
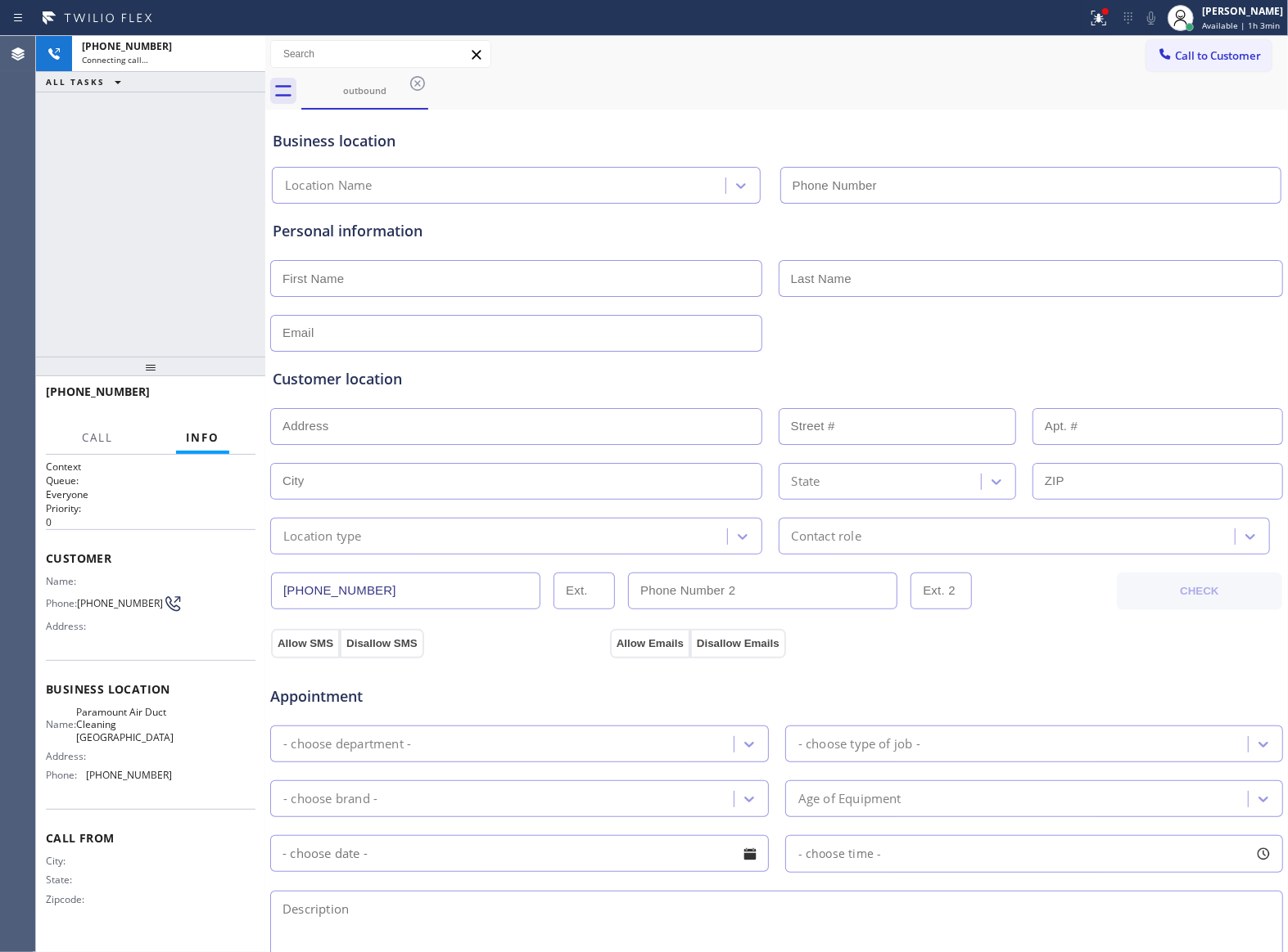
type input "[PHONE_NUMBER]"
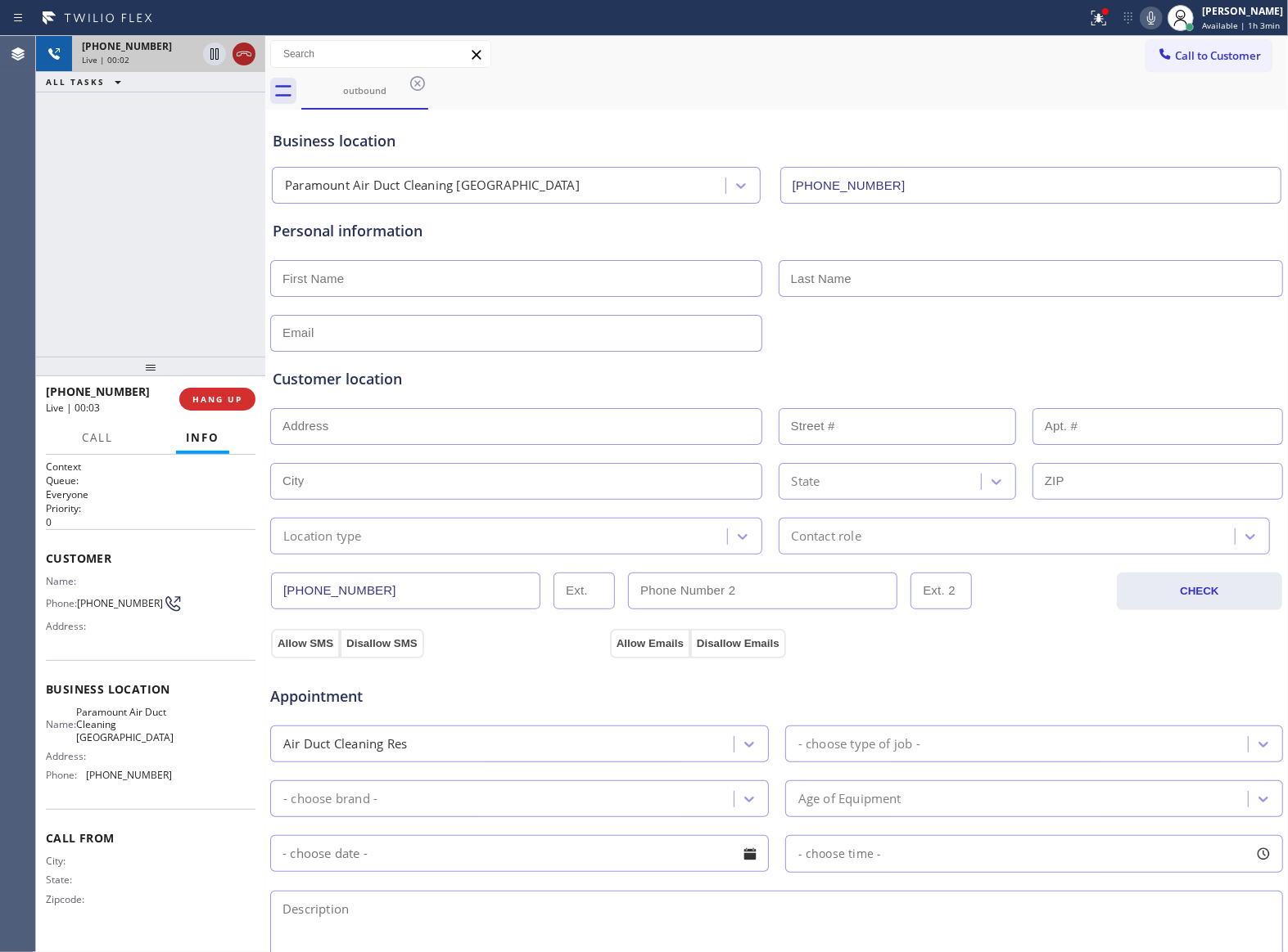
drag, startPoint x: 198, startPoint y: 133, endPoint x: 253, endPoint y: 43, distance: 105.5
click at [209, 120] on div "[PHONE_NUMBER] Live | 00:02 ALL TASKS ALL TASKS ACTIVE TASKS TASKS IN WRAP UP" at bounding box center [151, 197] width 229 height 321
drag, startPoint x: 245, startPoint y: 47, endPoint x: 271, endPoint y: 57, distance: 27.9
click at [245, 47] on icon at bounding box center [244, 54] width 20 height 20
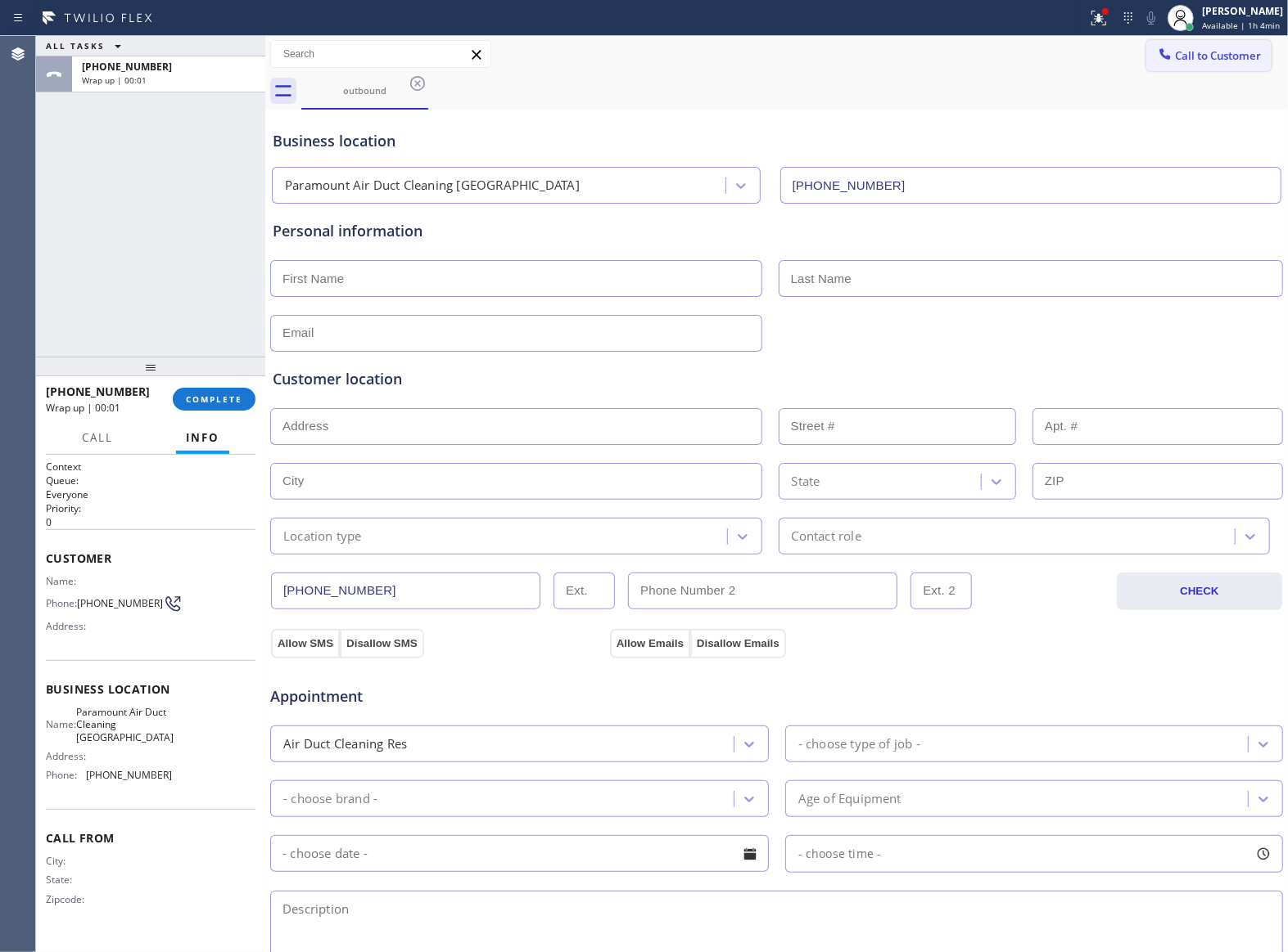
click at [1156, 53] on div at bounding box center [1165, 56] width 20 height 20
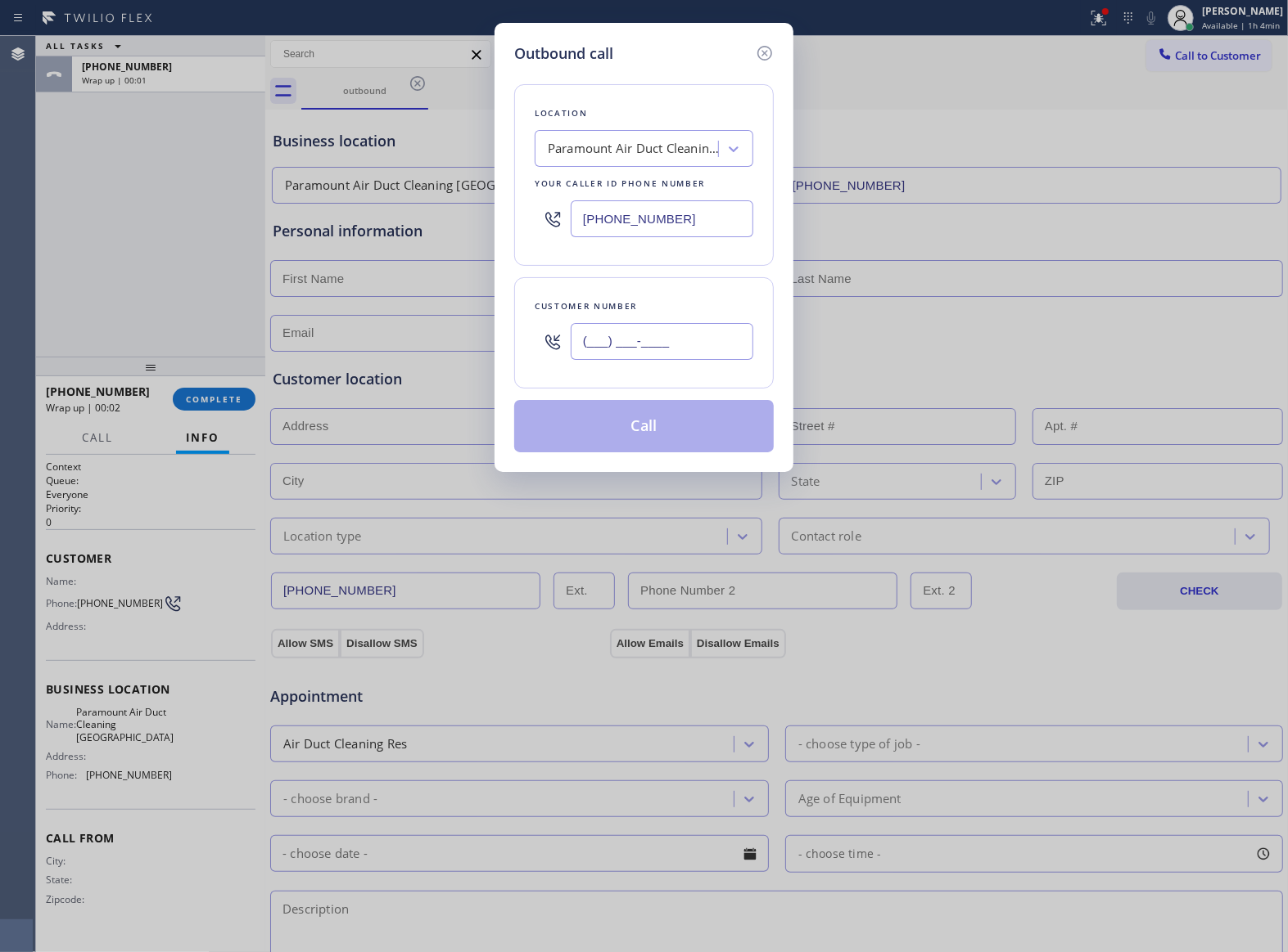
click at [671, 341] on input "(___) ___-____" at bounding box center [662, 342] width 182 height 37
paste input "363) 201-8087"
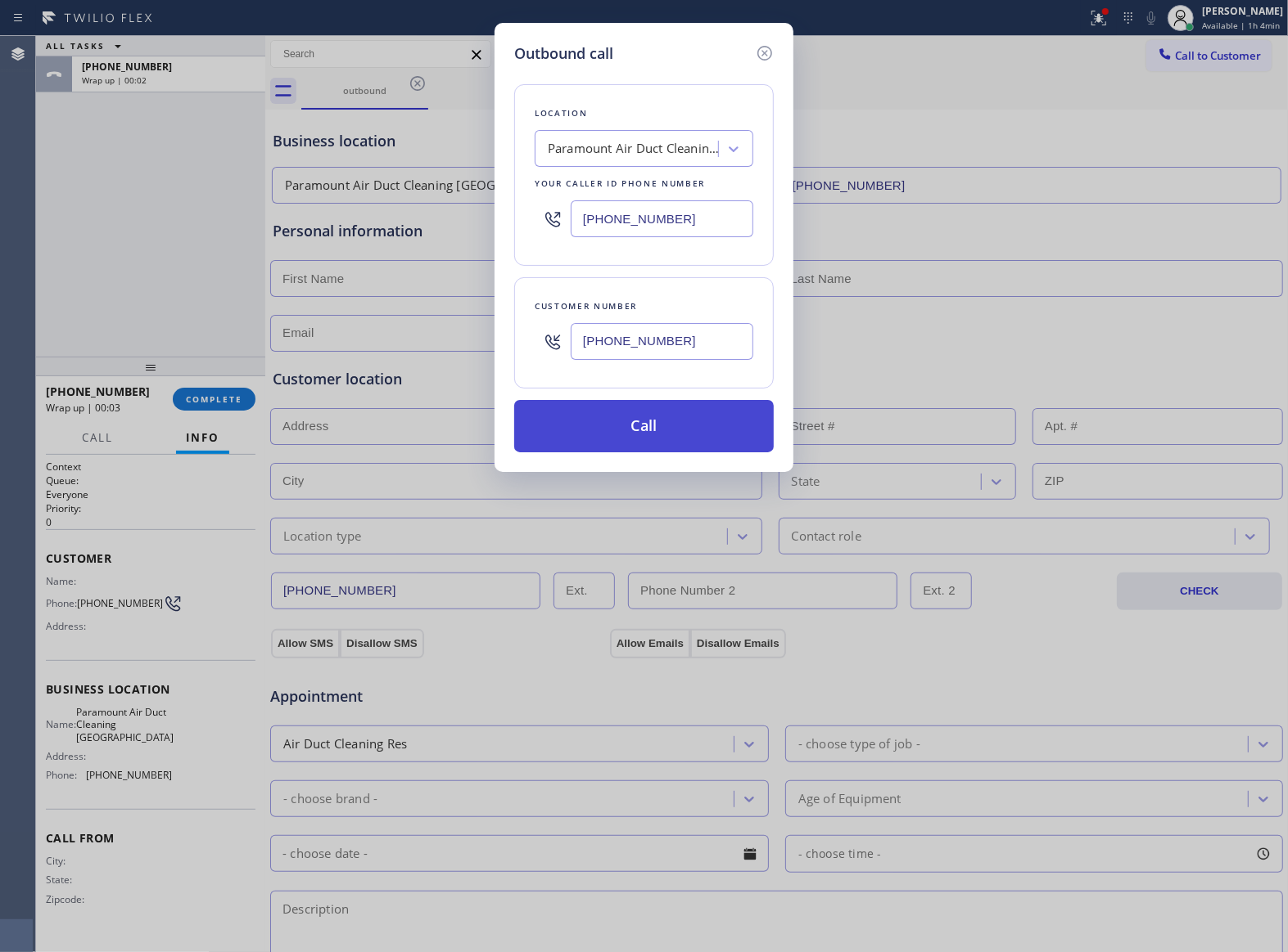
type input "[PHONE_NUMBER]"
click at [669, 432] on button "Call" at bounding box center [644, 426] width 260 height 52
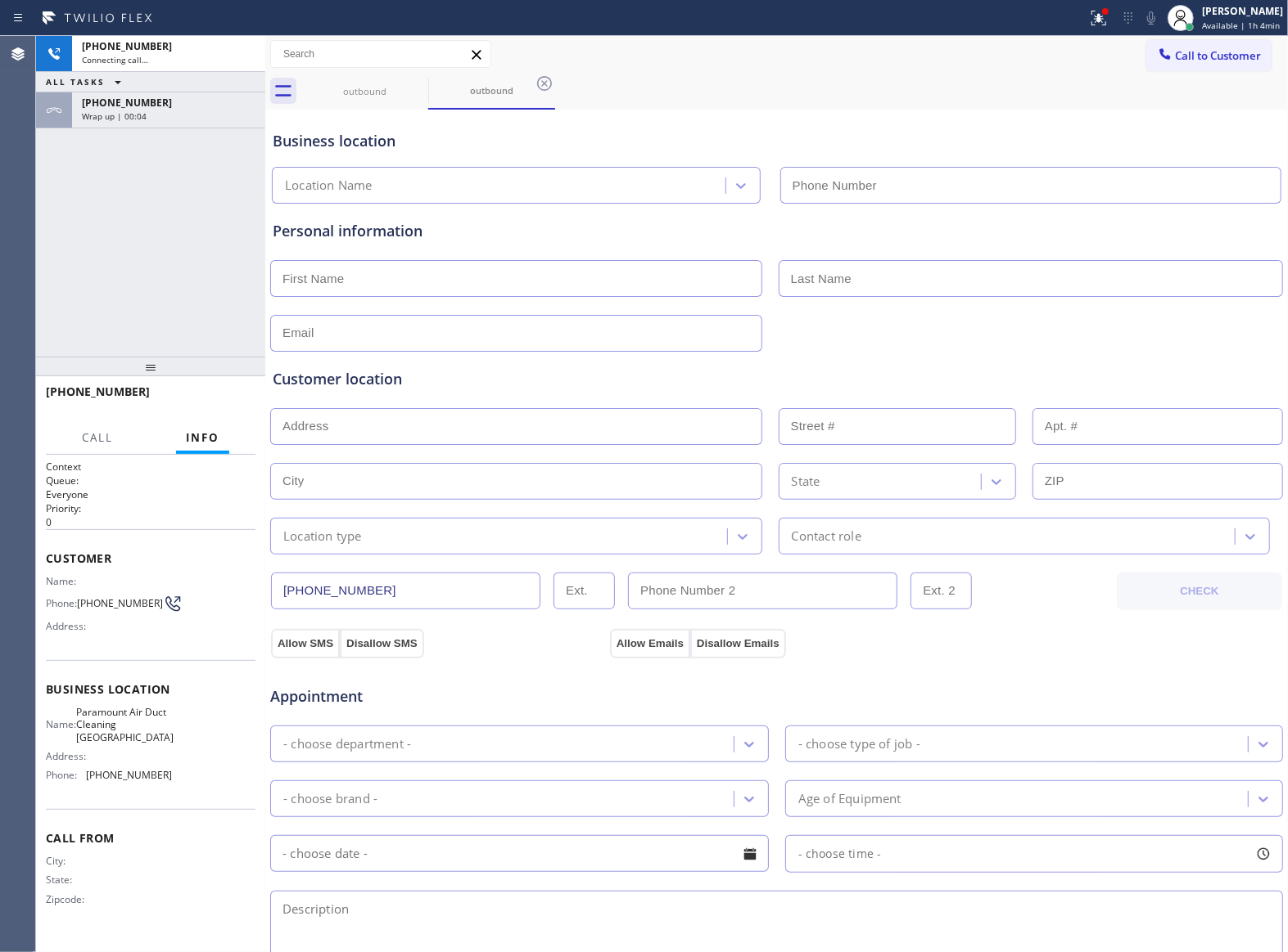
type input "[PHONE_NUMBER]"
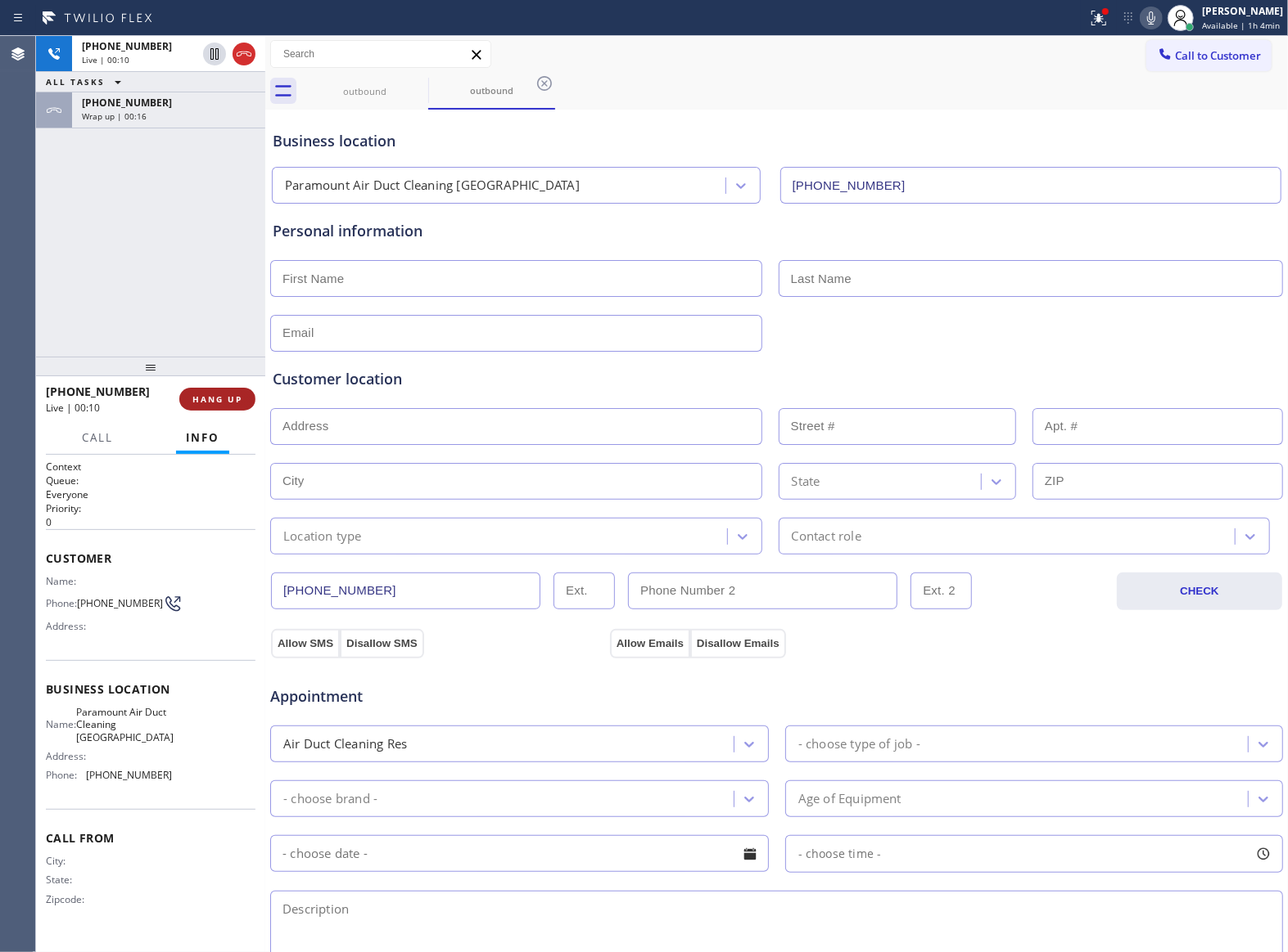
click at [224, 400] on span "HANG UP" at bounding box center [216, 399] width 50 height 12
click at [237, 397] on span "HANG UP" at bounding box center [216, 399] width 50 height 12
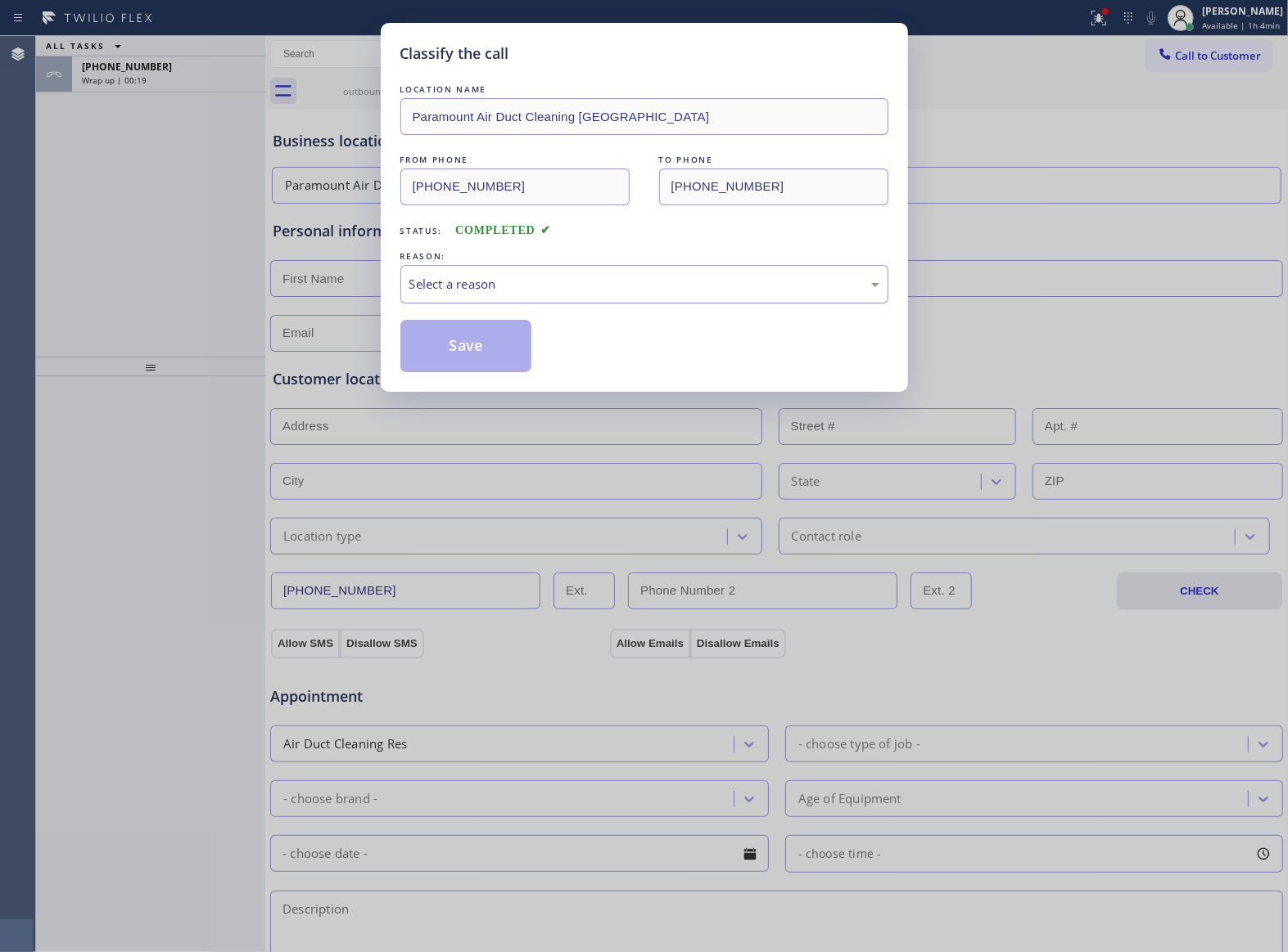
click at [496, 298] on div "Select a reason" at bounding box center [644, 284] width 488 height 39
click at [478, 338] on button "Save" at bounding box center [466, 346] width 132 height 52
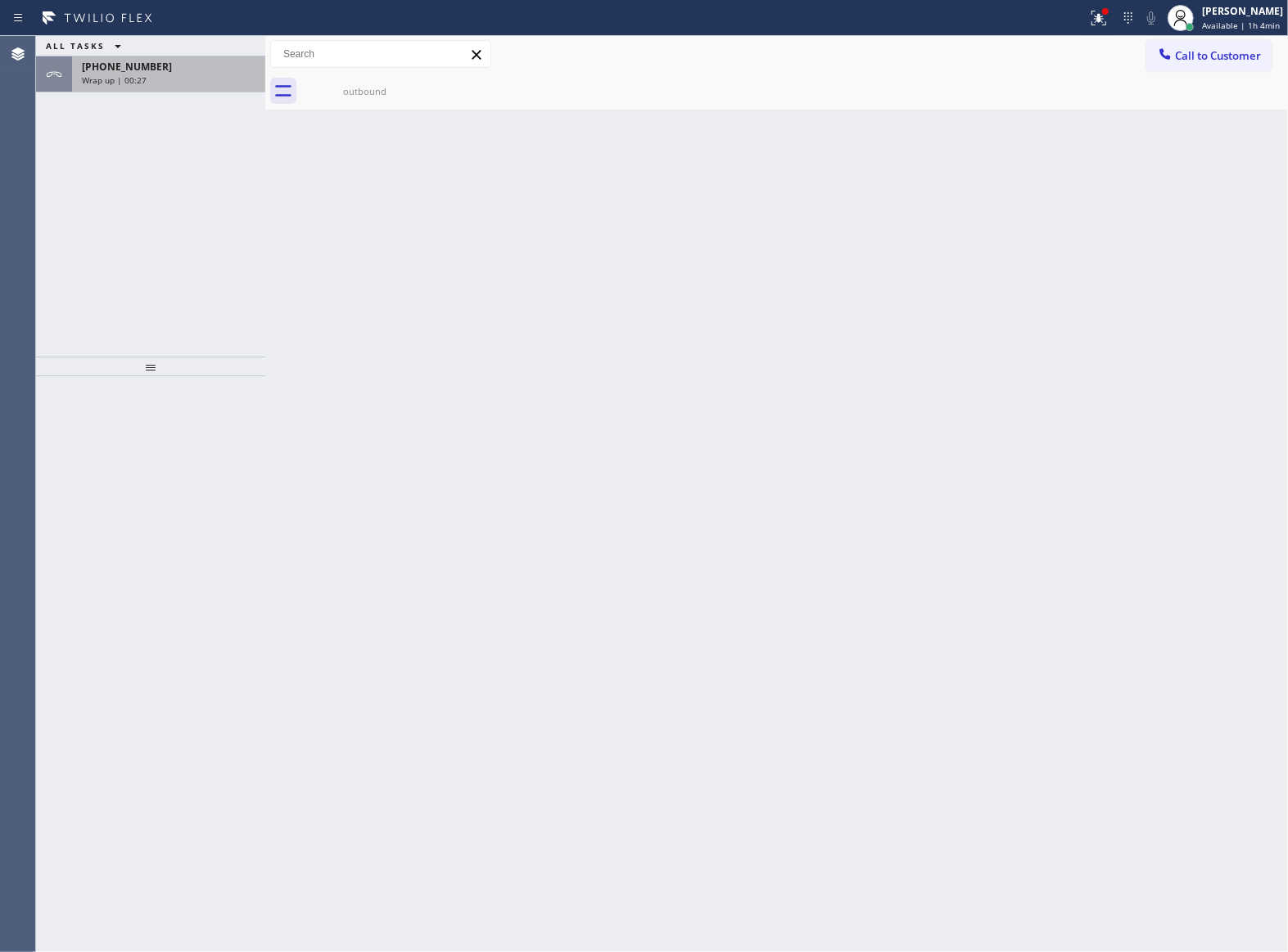
click at [158, 73] on div "[PHONE_NUMBER]" at bounding box center [169, 66] width 173 height 14
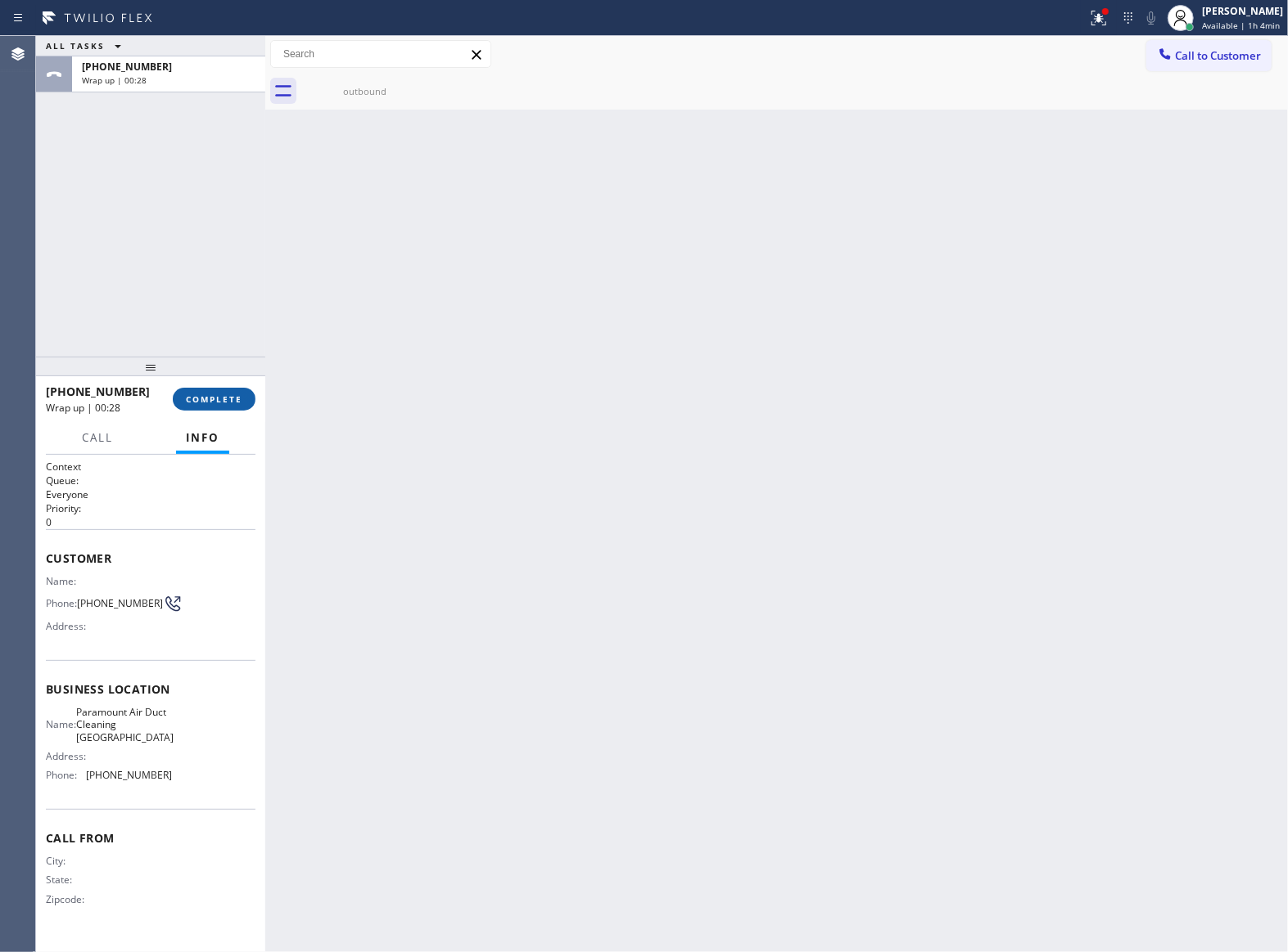
click at [227, 393] on button "COMPLETE" at bounding box center [215, 398] width 83 height 23
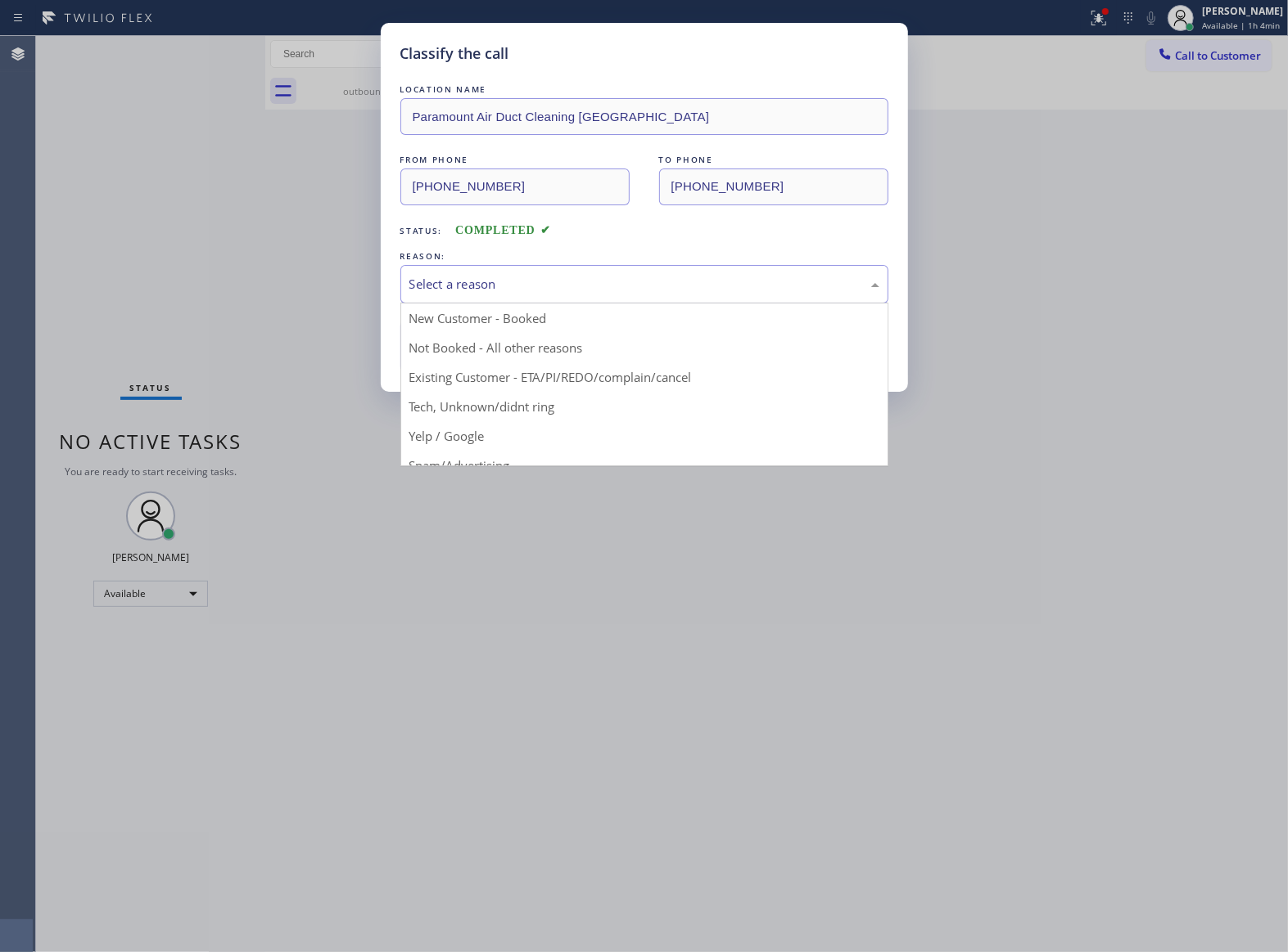
click at [492, 298] on div "Select a reason" at bounding box center [644, 284] width 488 height 39
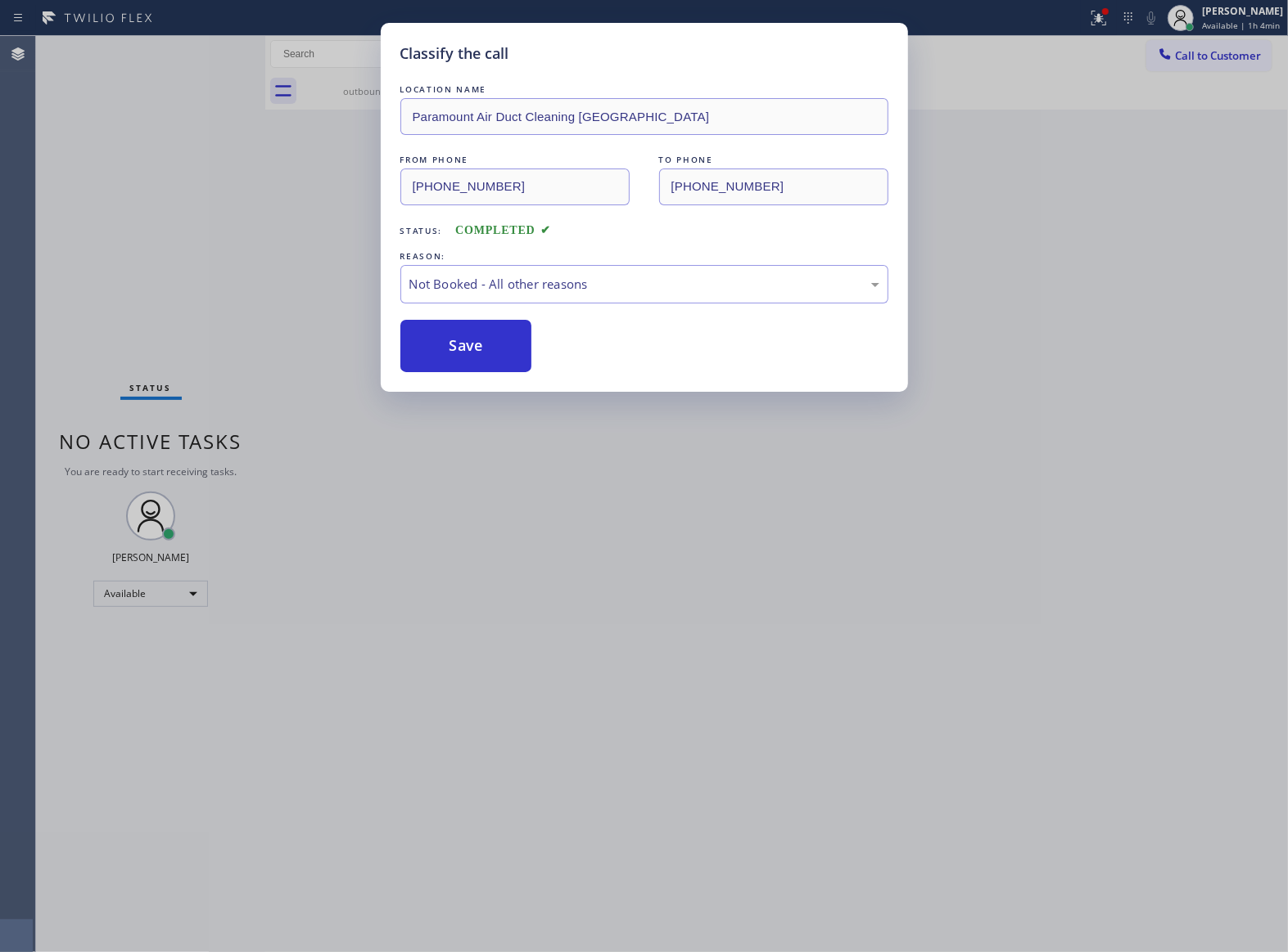
click at [479, 352] on button "Save" at bounding box center [466, 346] width 132 height 52
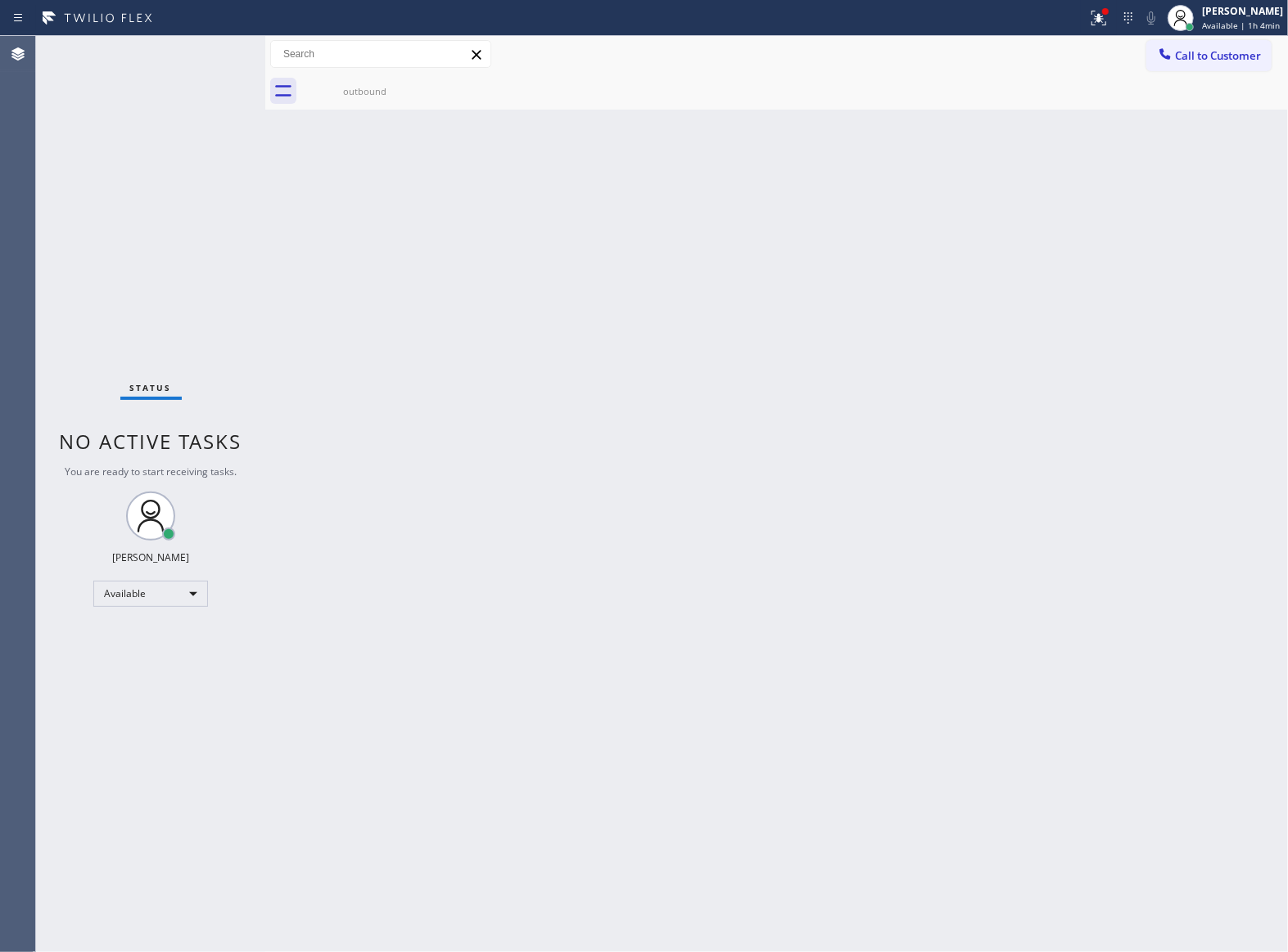
click at [479, 358] on div "Back to Dashboard Change Sender ID Customers Technicians Select a contact Outbo…" at bounding box center [777, 494] width 1023 height 917
drag, startPoint x: 1197, startPoint y: 69, endPoint x: 1054, endPoint y: 125, distance: 153.6
click at [1192, 67] on button "Call to Customer" at bounding box center [1209, 55] width 125 height 31
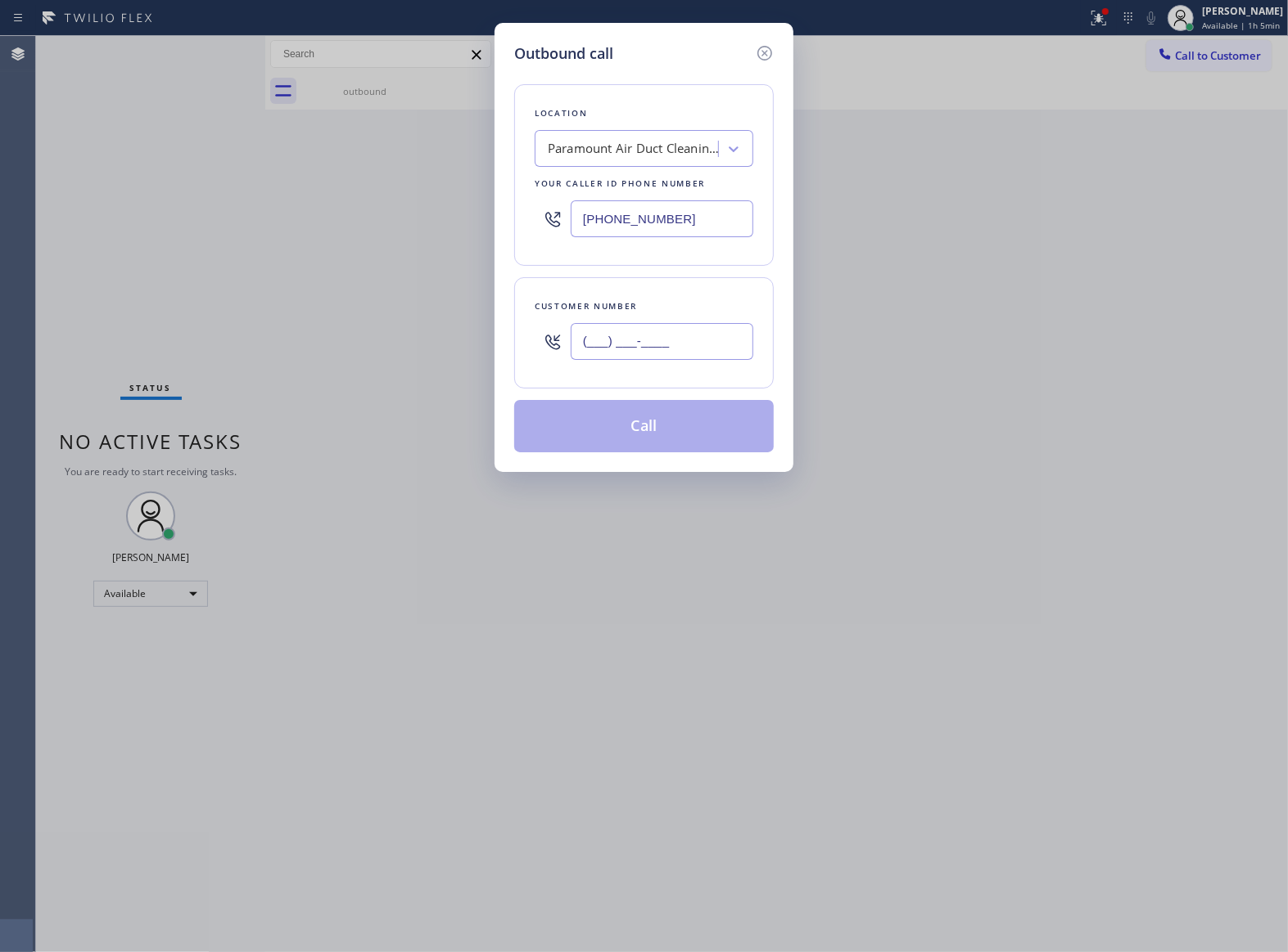
click at [723, 332] on input "(___) ___-____" at bounding box center [662, 342] width 182 height 37
paste input "363) 201-8087"
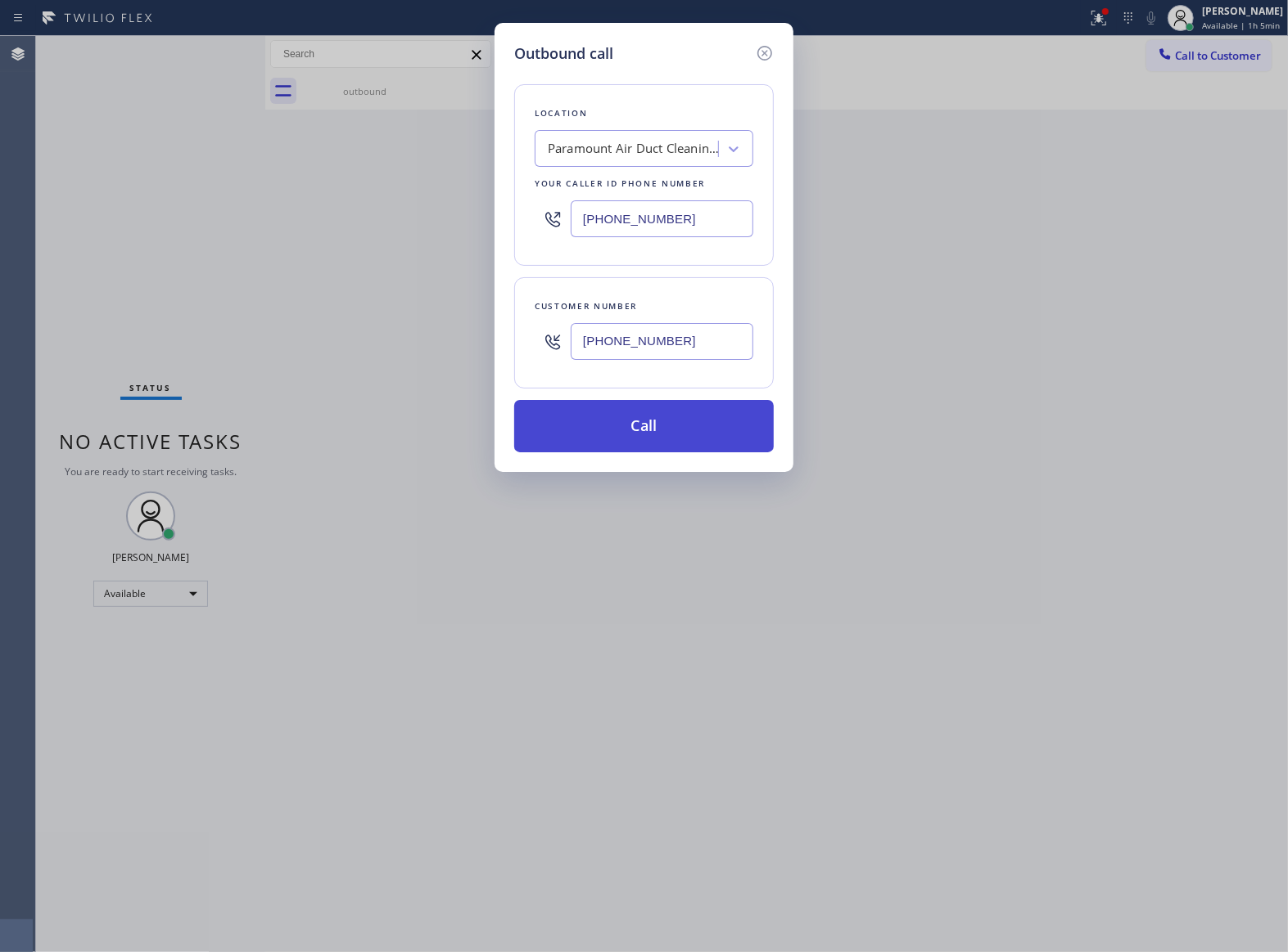
type input "[PHONE_NUMBER]"
click at [727, 422] on button "Call" at bounding box center [644, 426] width 260 height 52
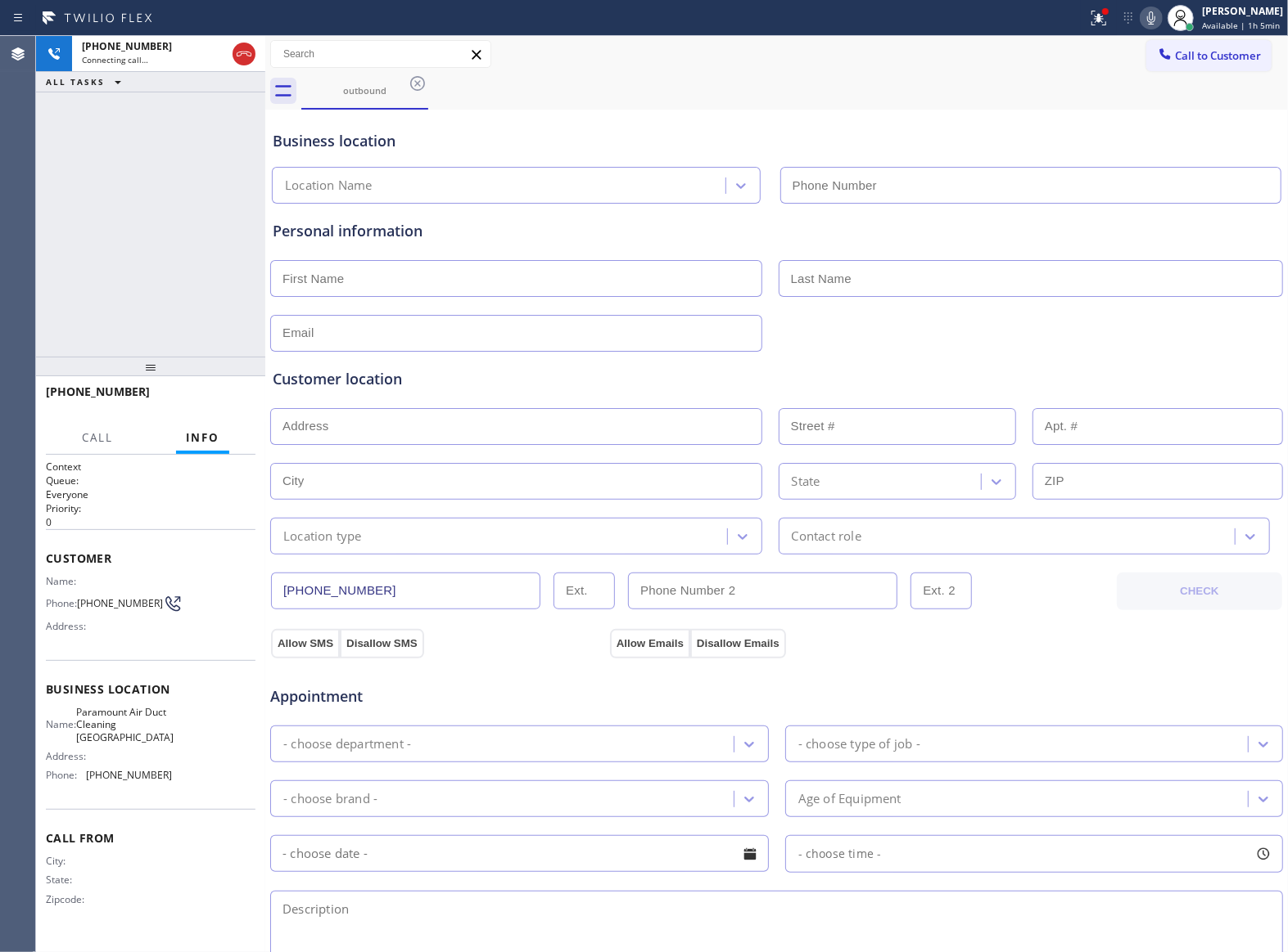
type input "[PHONE_NUMBER]"
click at [727, 422] on input "text" at bounding box center [516, 426] width 492 height 37
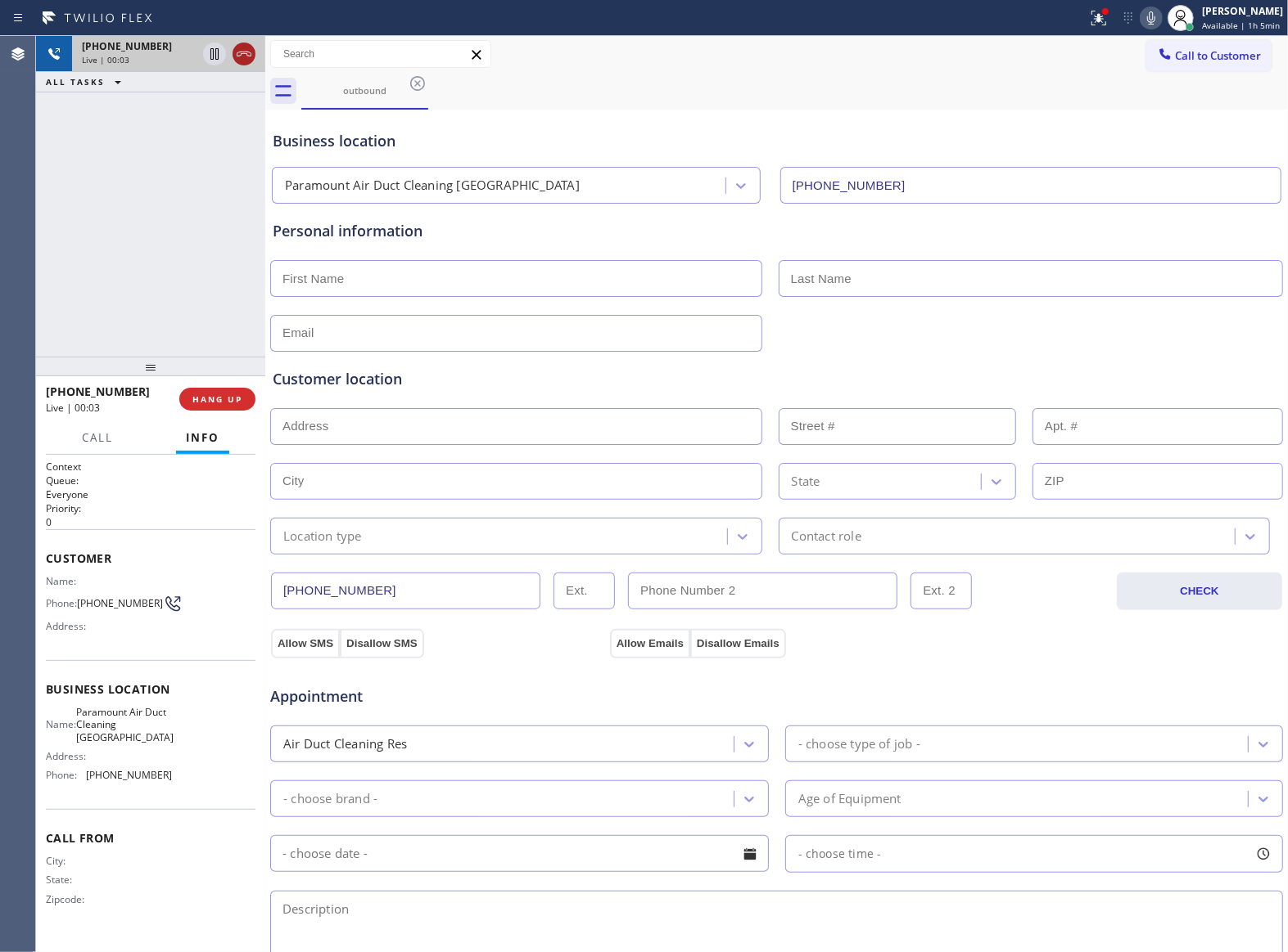
click at [239, 50] on icon at bounding box center [244, 54] width 20 height 20
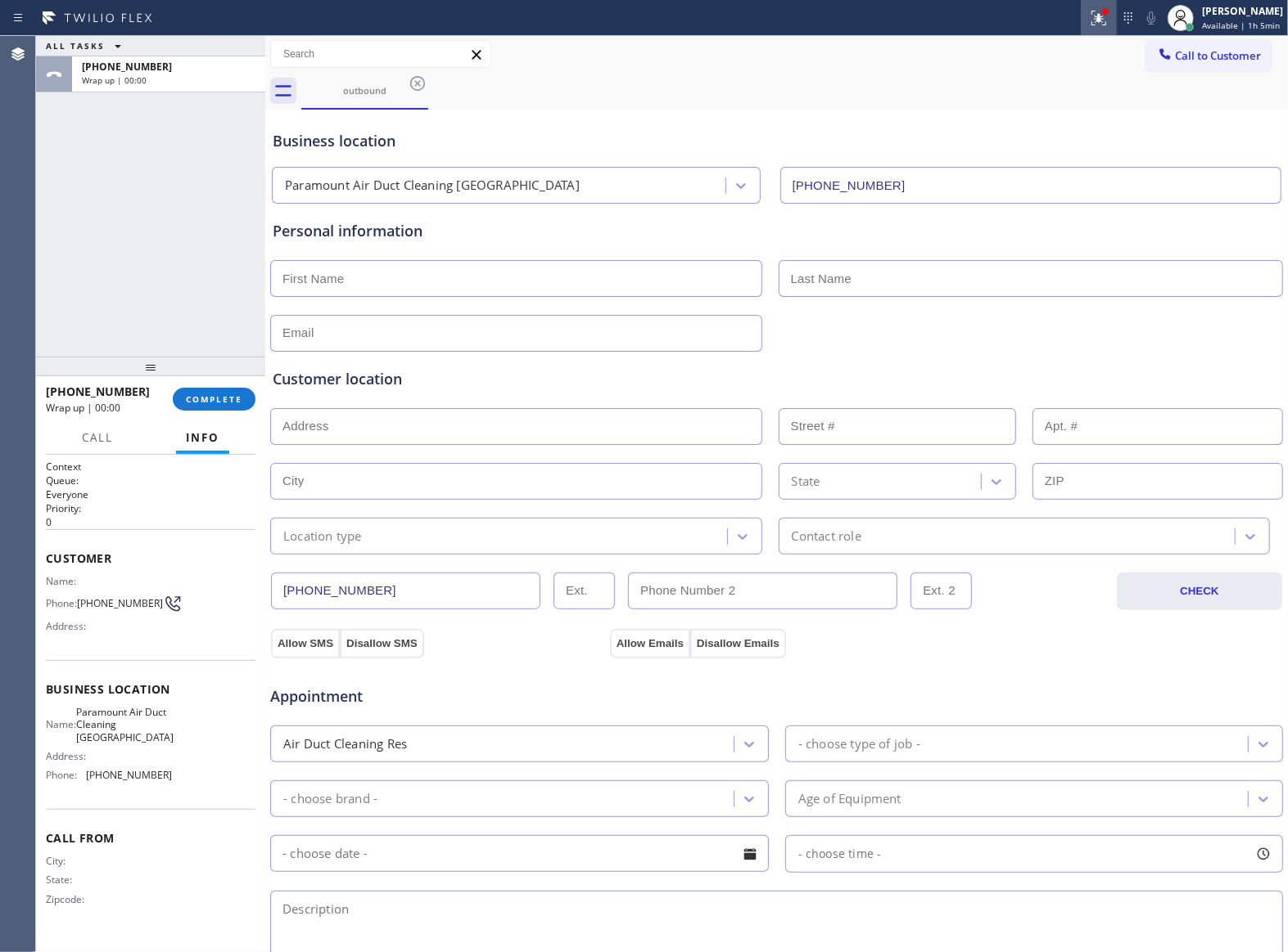
click at [1094, 18] on icon at bounding box center [1099, 16] width 10 height 5
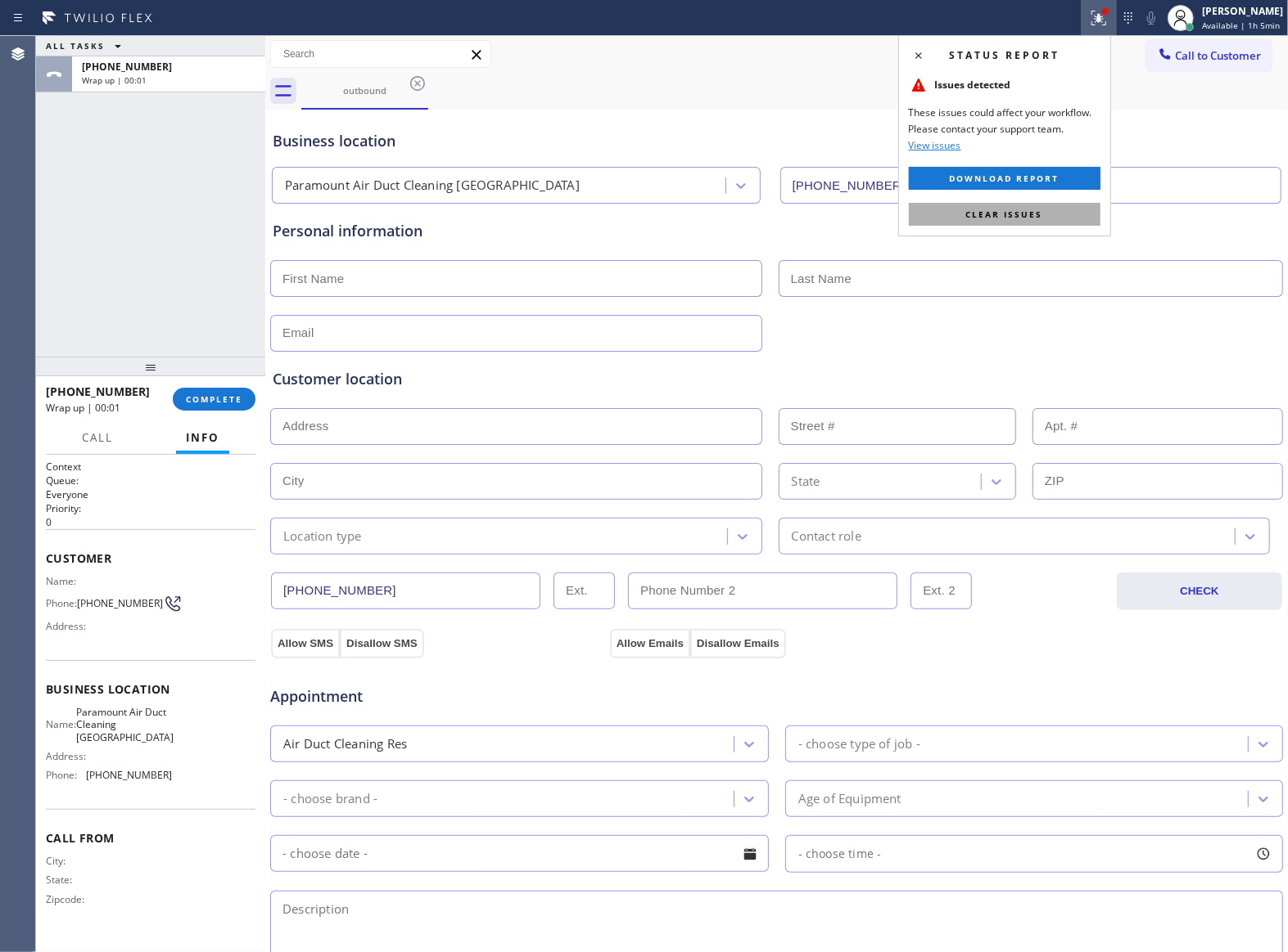
click at [1030, 217] on span "Clear issues" at bounding box center [1004, 214] width 77 height 12
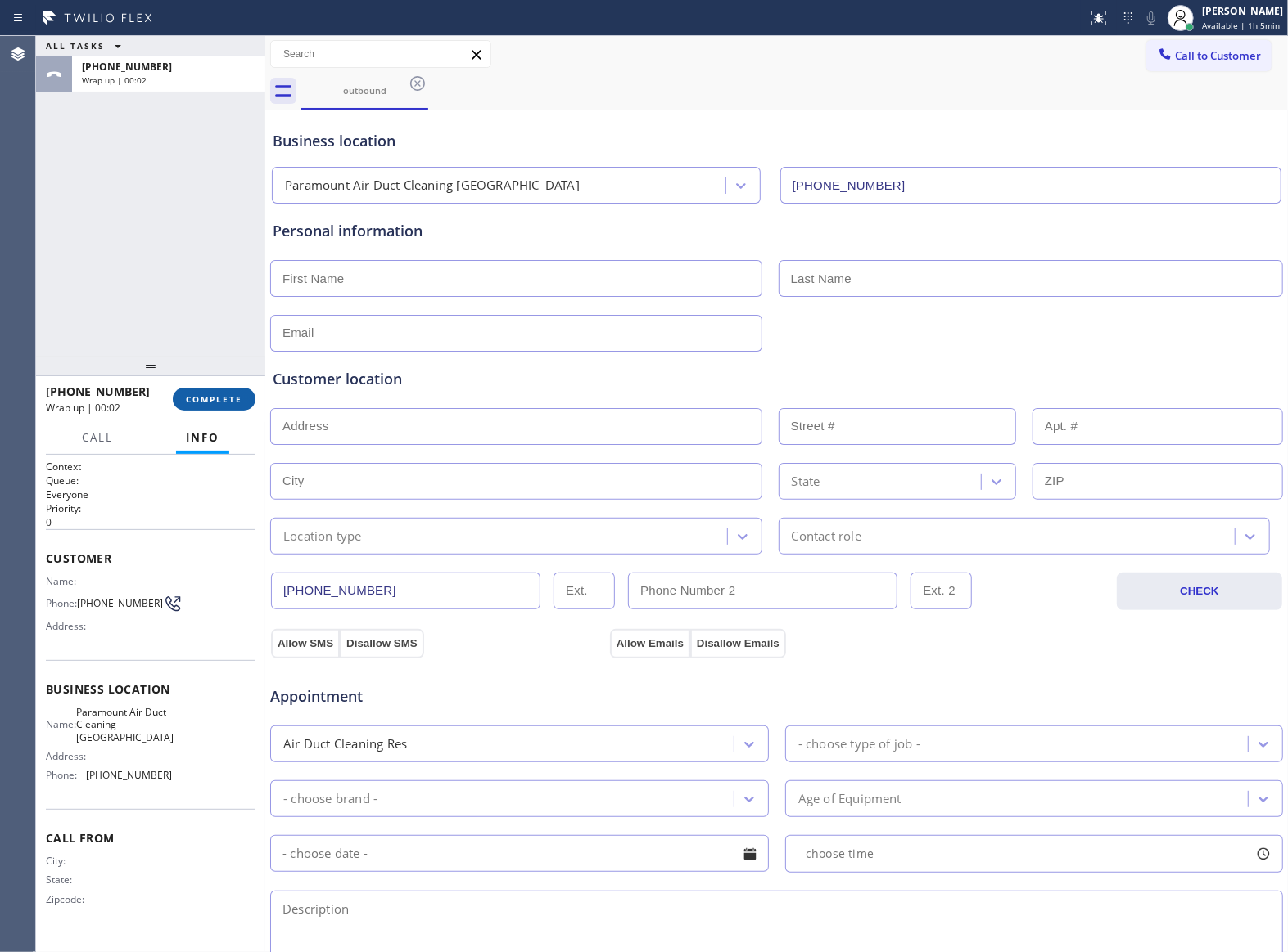
click at [219, 399] on span "COMPLETE" at bounding box center [214, 399] width 57 height 12
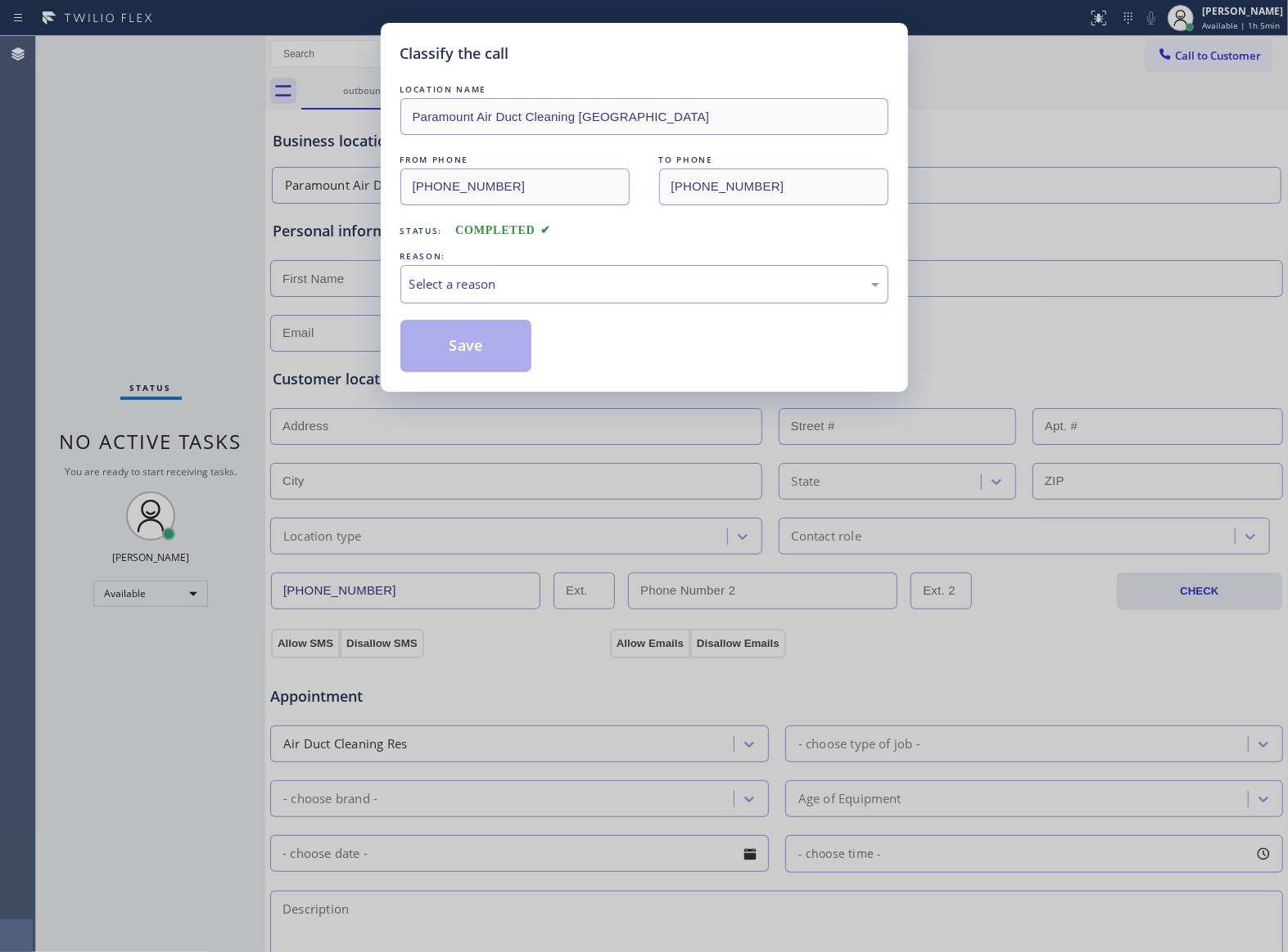
click at [454, 296] on div "Select a reason" at bounding box center [644, 284] width 488 height 39
click at [480, 345] on button "Save" at bounding box center [466, 346] width 132 height 52
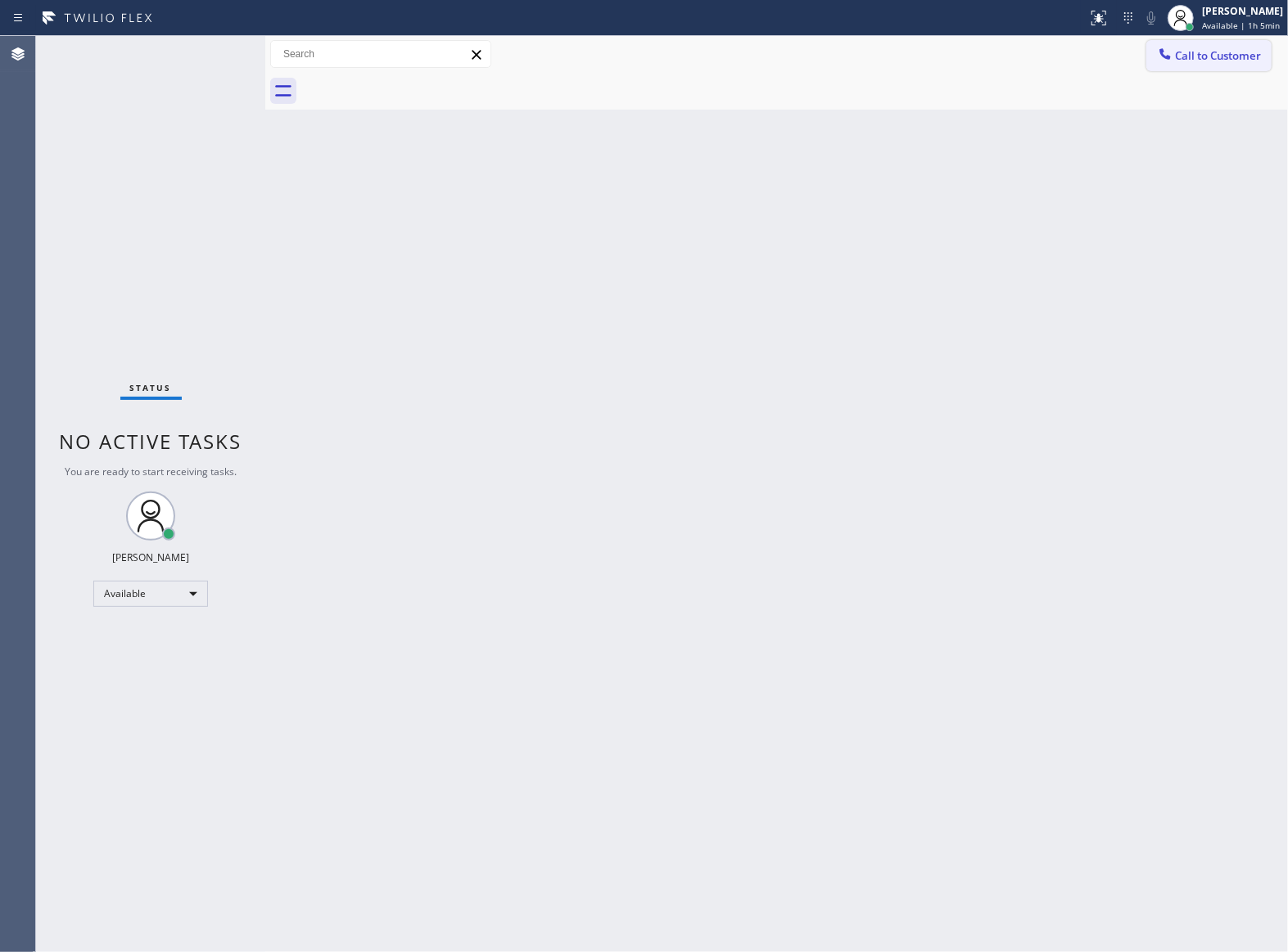
click at [1242, 56] on span "Call to Customer" at bounding box center [1217, 56] width 86 height 14
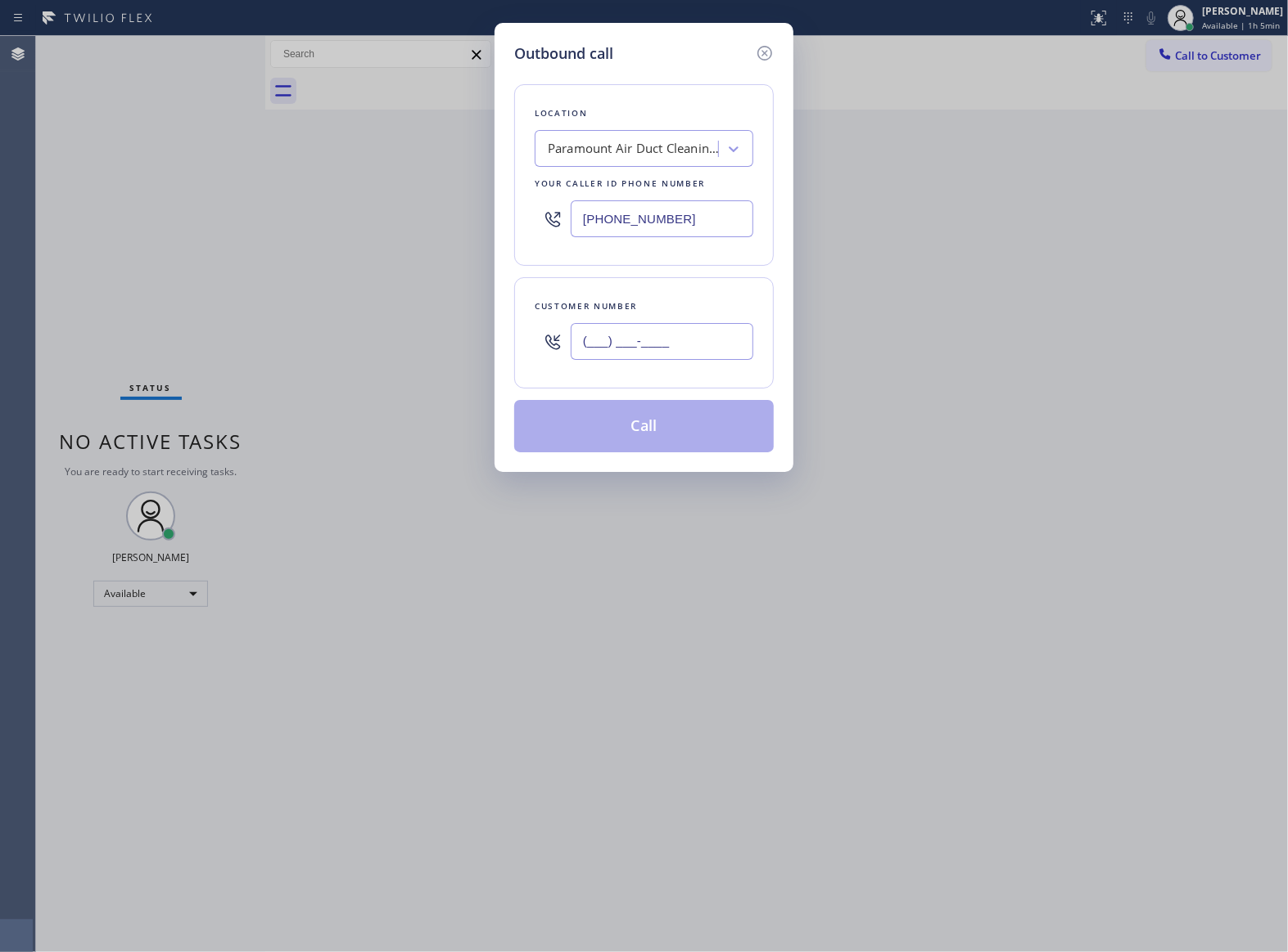
drag, startPoint x: 719, startPoint y: 338, endPoint x: 708, endPoint y: 367, distance: 31.0
click at [719, 341] on input "(___) ___-____" at bounding box center [662, 342] width 182 height 37
paste input "363) 201-8087"
type input "[PHONE_NUMBER]"
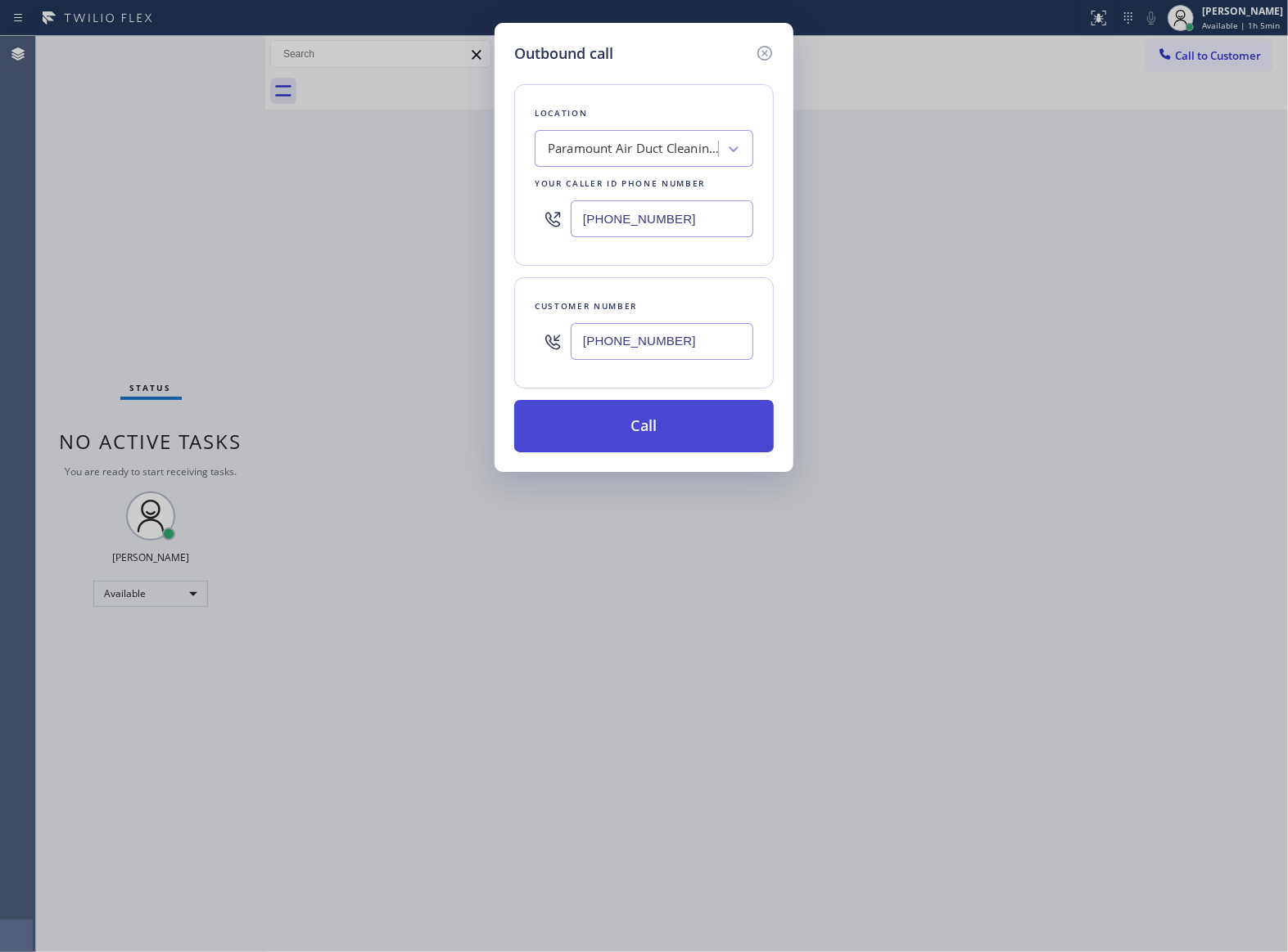
click at [666, 429] on button "Call" at bounding box center [644, 426] width 260 height 52
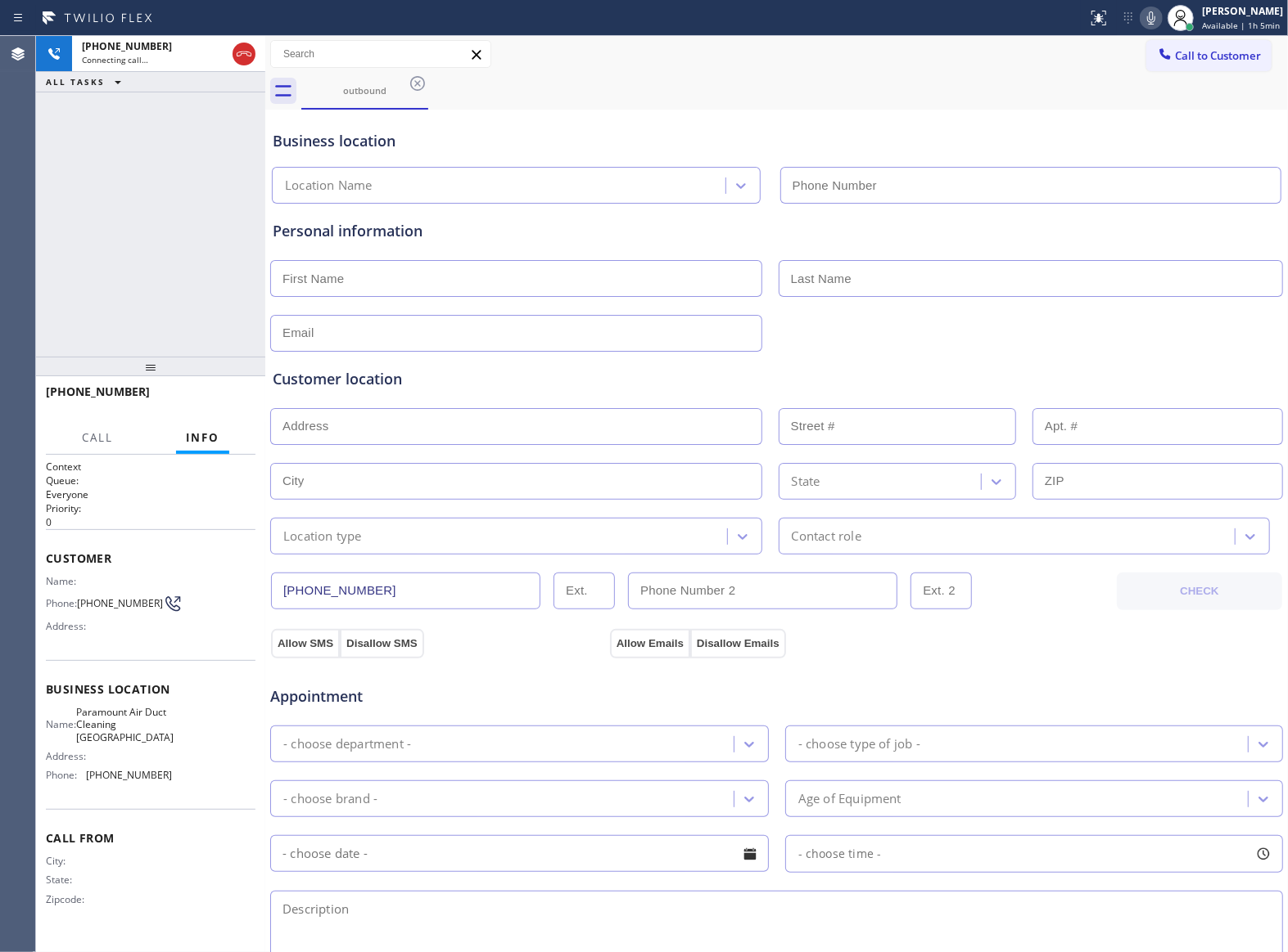
type input "[PHONE_NUMBER]"
drag, startPoint x: 179, startPoint y: 391, endPoint x: 208, endPoint y: 393, distance: 29.1
click at [183, 393] on div "[PHONE_NUMBER] Live | 00:10 HANG UP" at bounding box center [151, 398] width 209 height 42
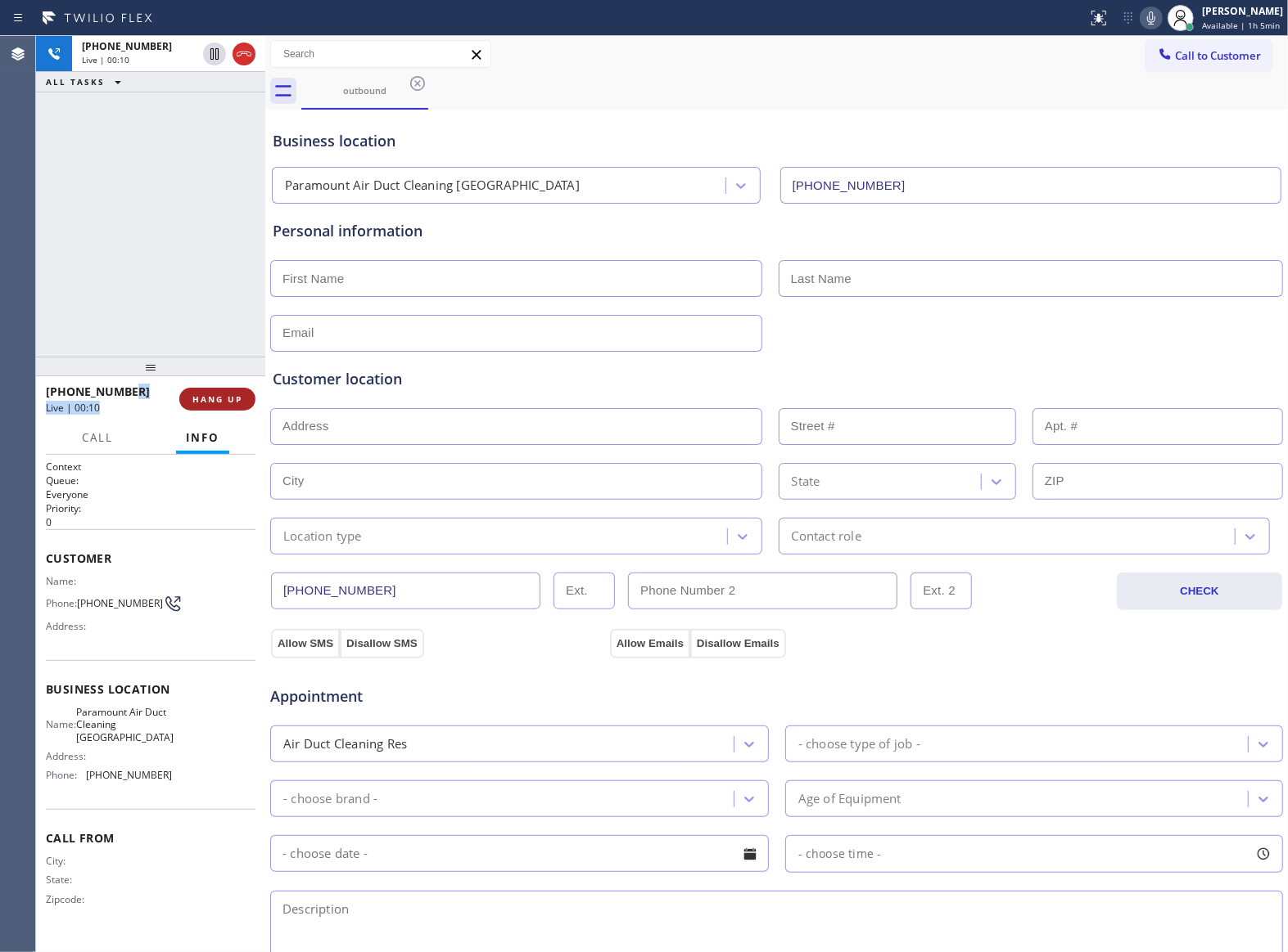
click at [208, 393] on button "HANG UP" at bounding box center [217, 398] width 76 height 23
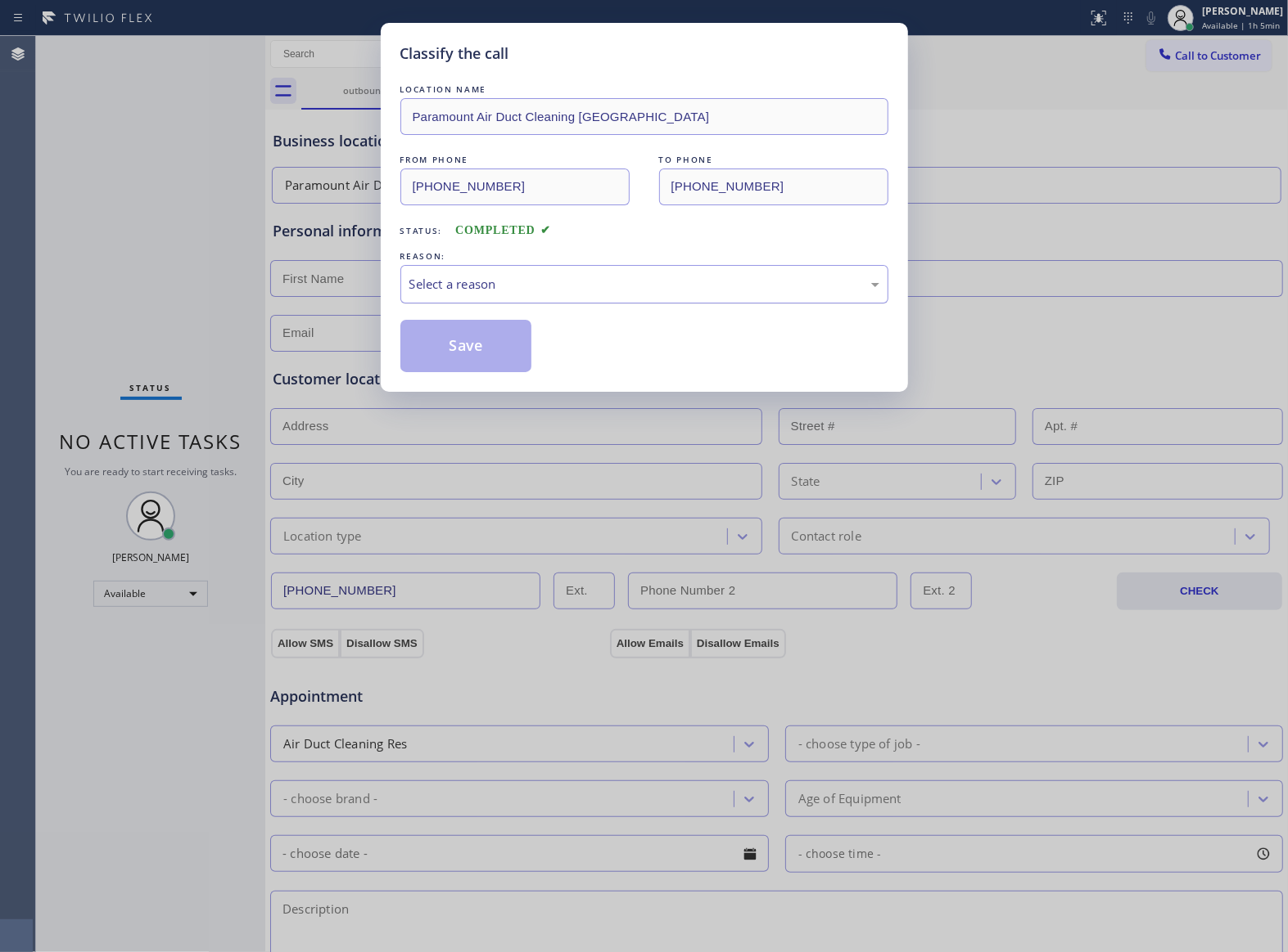
drag, startPoint x: 584, startPoint y: 288, endPoint x: 567, endPoint y: 298, distance: 19.7
click at [583, 288] on div "Select a reason" at bounding box center [644, 284] width 470 height 19
click at [511, 347] on button "Save" at bounding box center [466, 346] width 132 height 52
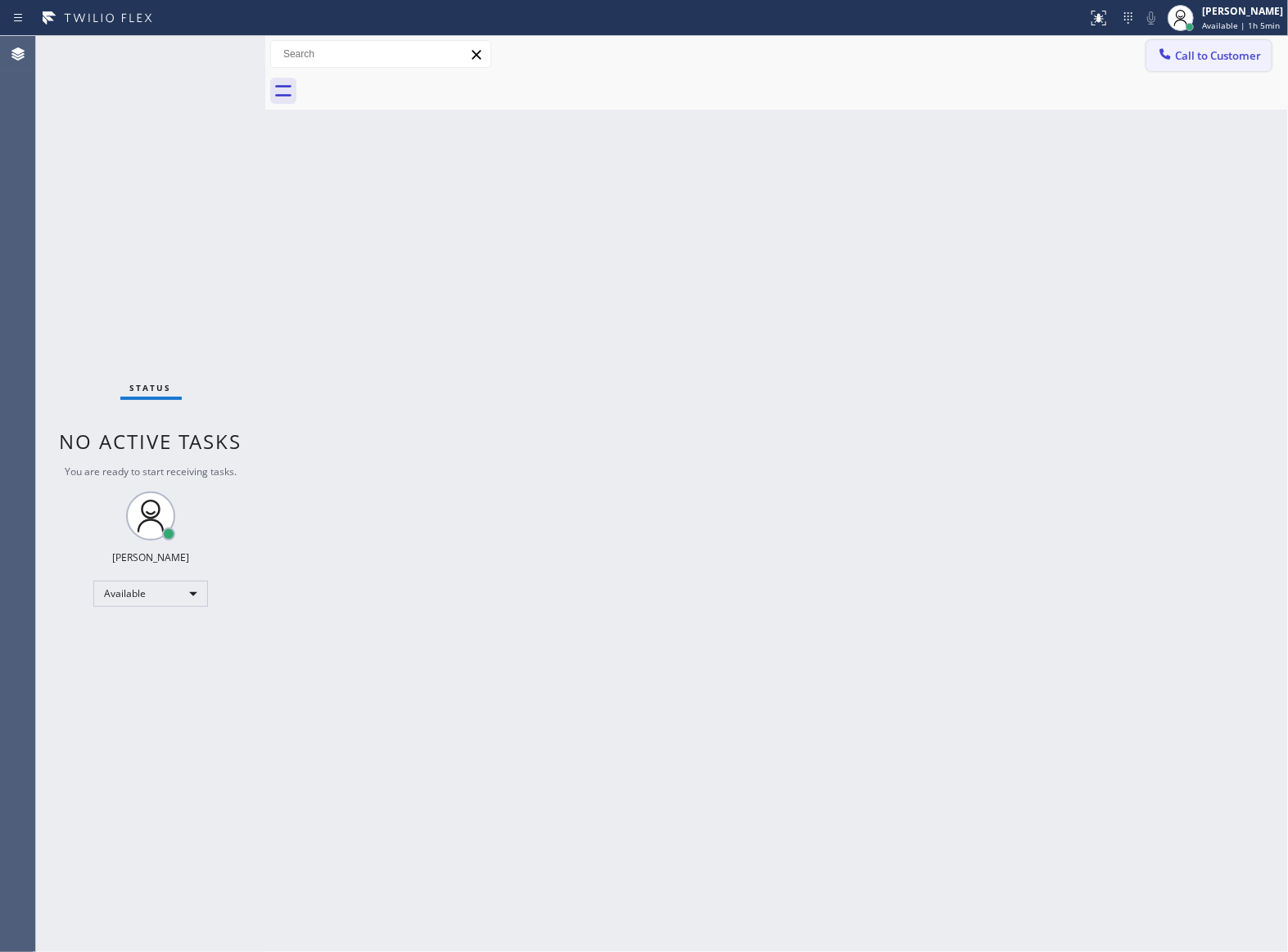
click at [1219, 53] on span "Call to Customer" at bounding box center [1217, 56] width 86 height 14
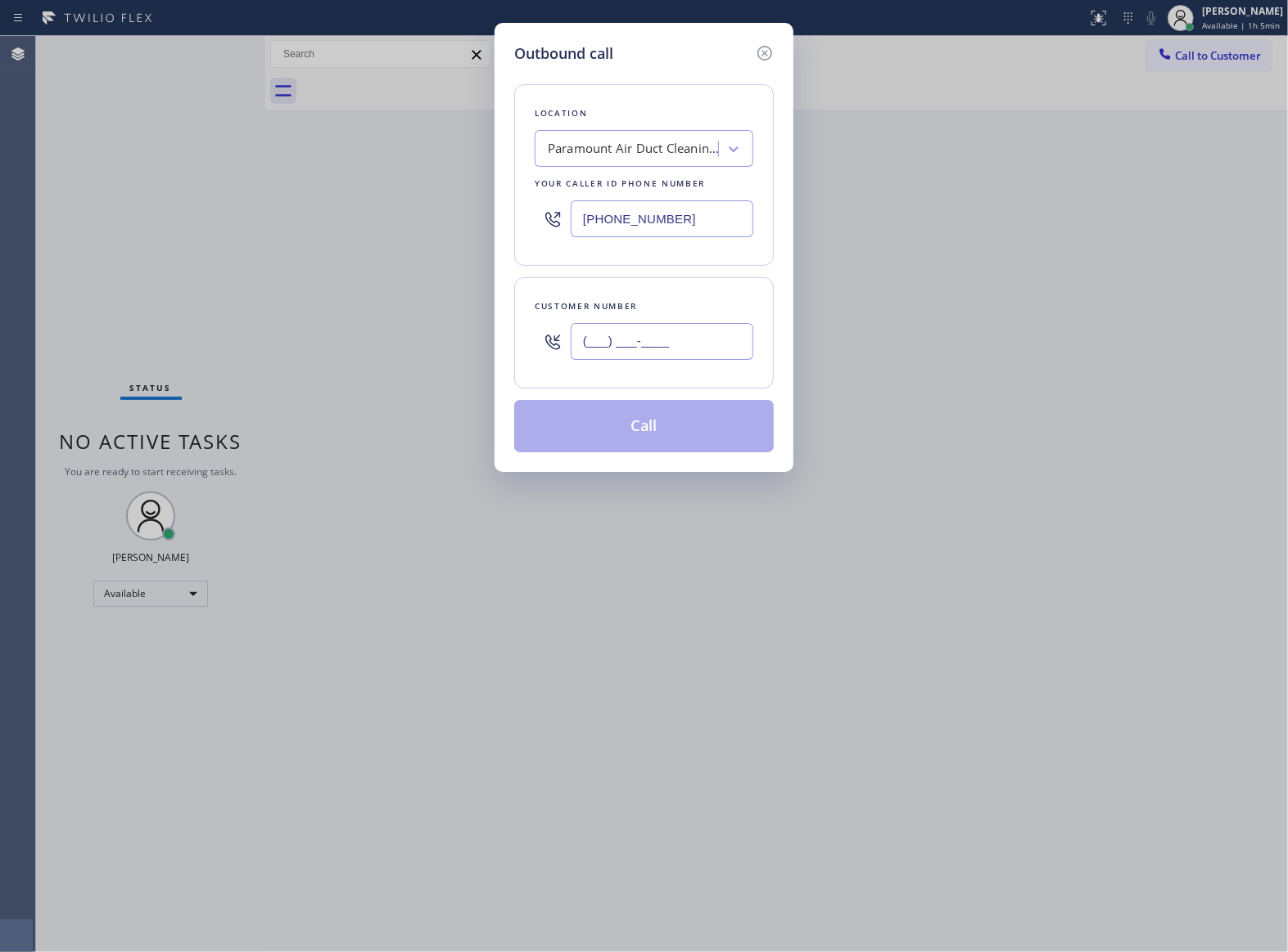
click at [695, 359] on input "(___) ___-____" at bounding box center [662, 342] width 182 height 37
paste input "363) 201-8087"
type input "[PHONE_NUMBER]"
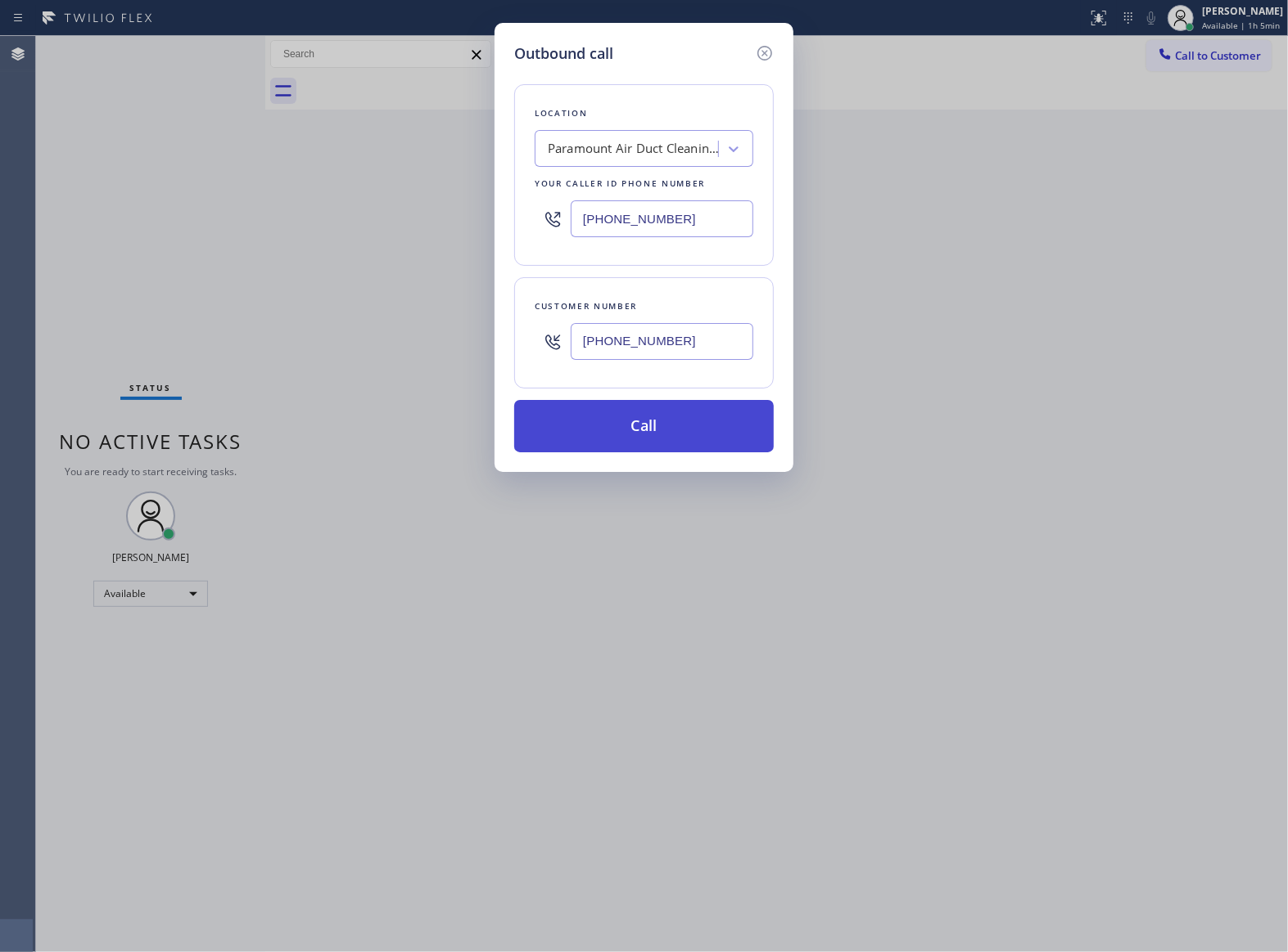
click at [695, 430] on button "Call" at bounding box center [644, 426] width 260 height 52
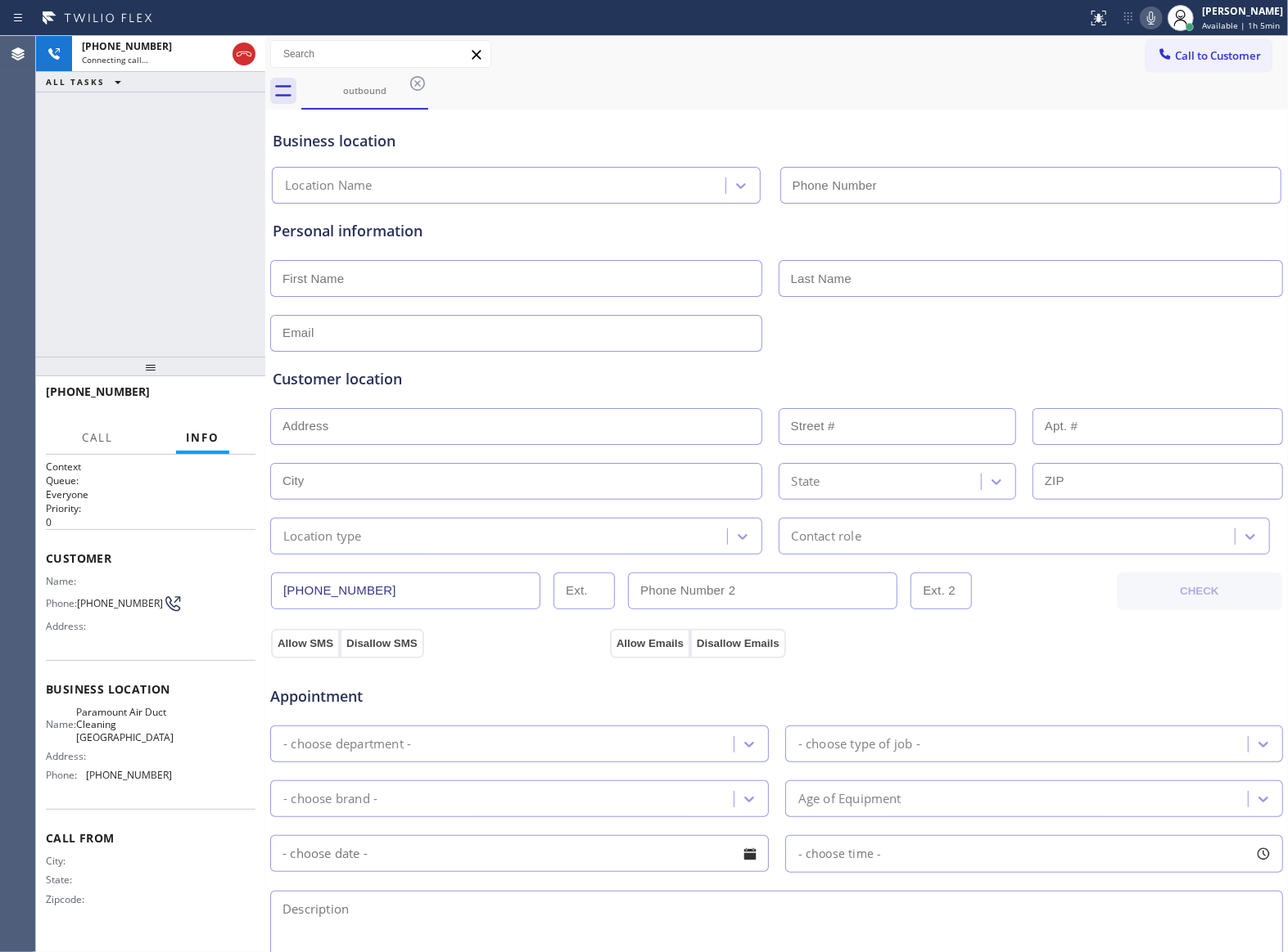
type input "[PHONE_NUMBER]"
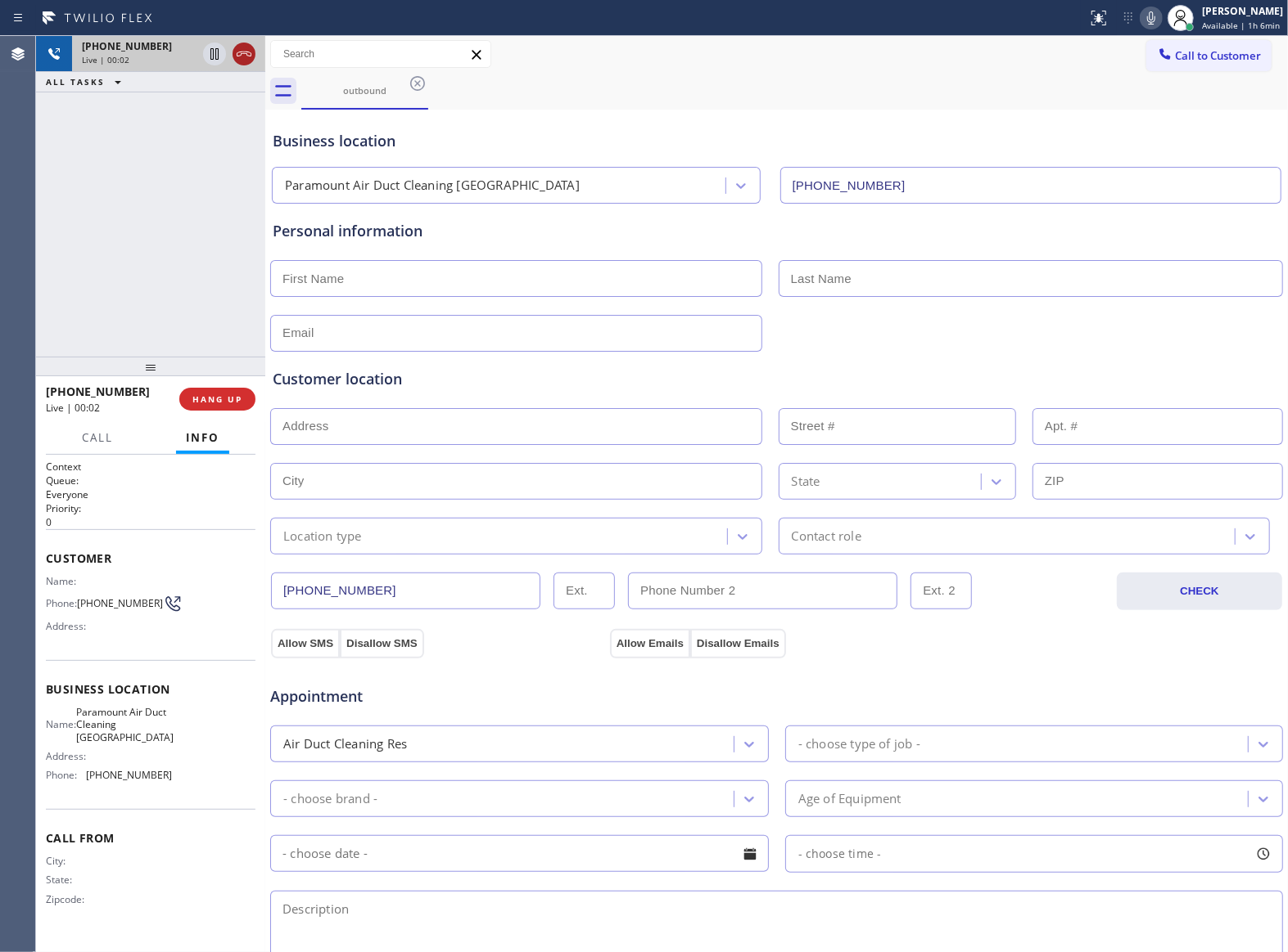
click at [244, 51] on icon at bounding box center [244, 53] width 14 height 5
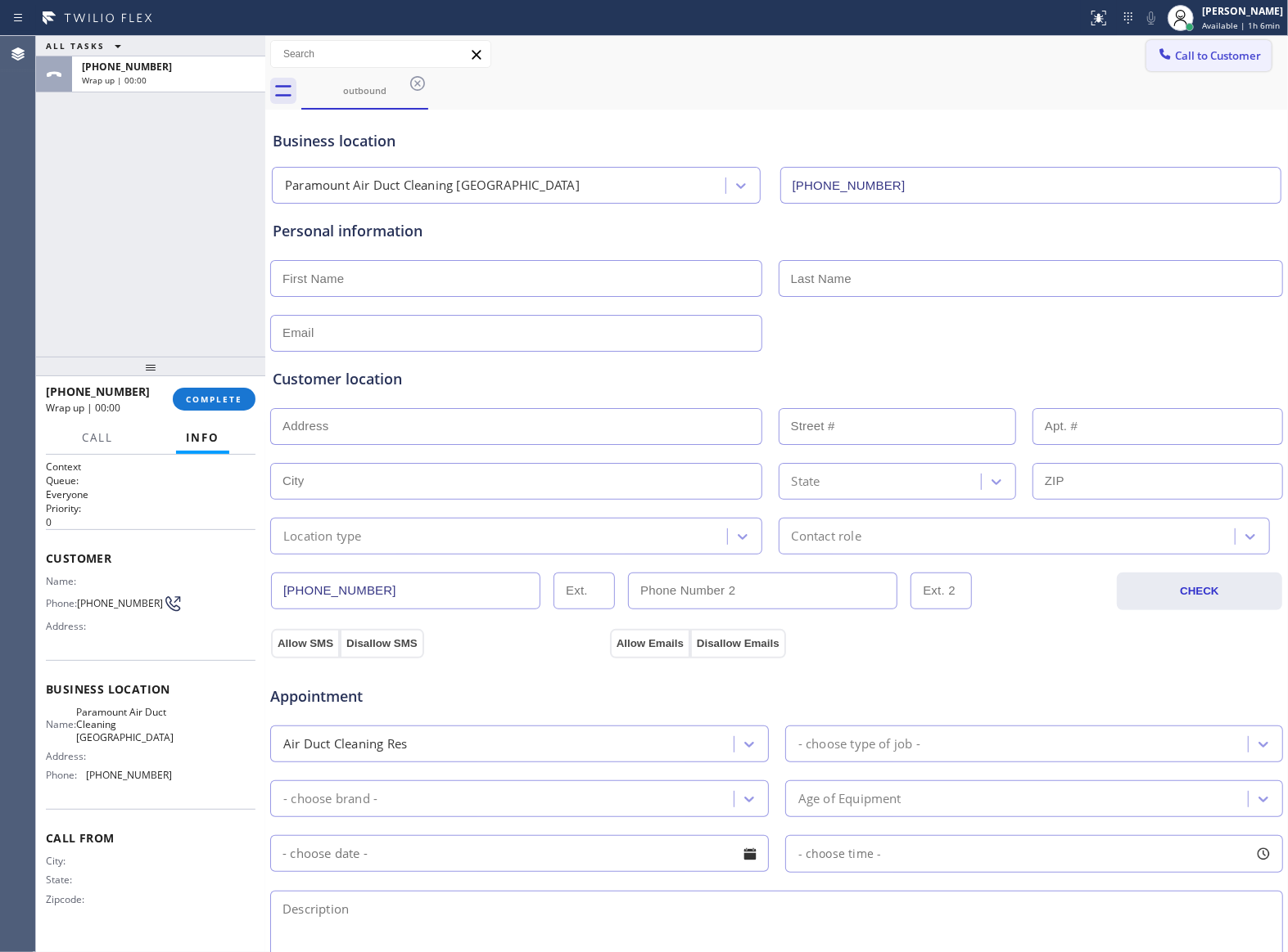
click at [1189, 49] on span "Call to Customer" at bounding box center [1217, 56] width 86 height 14
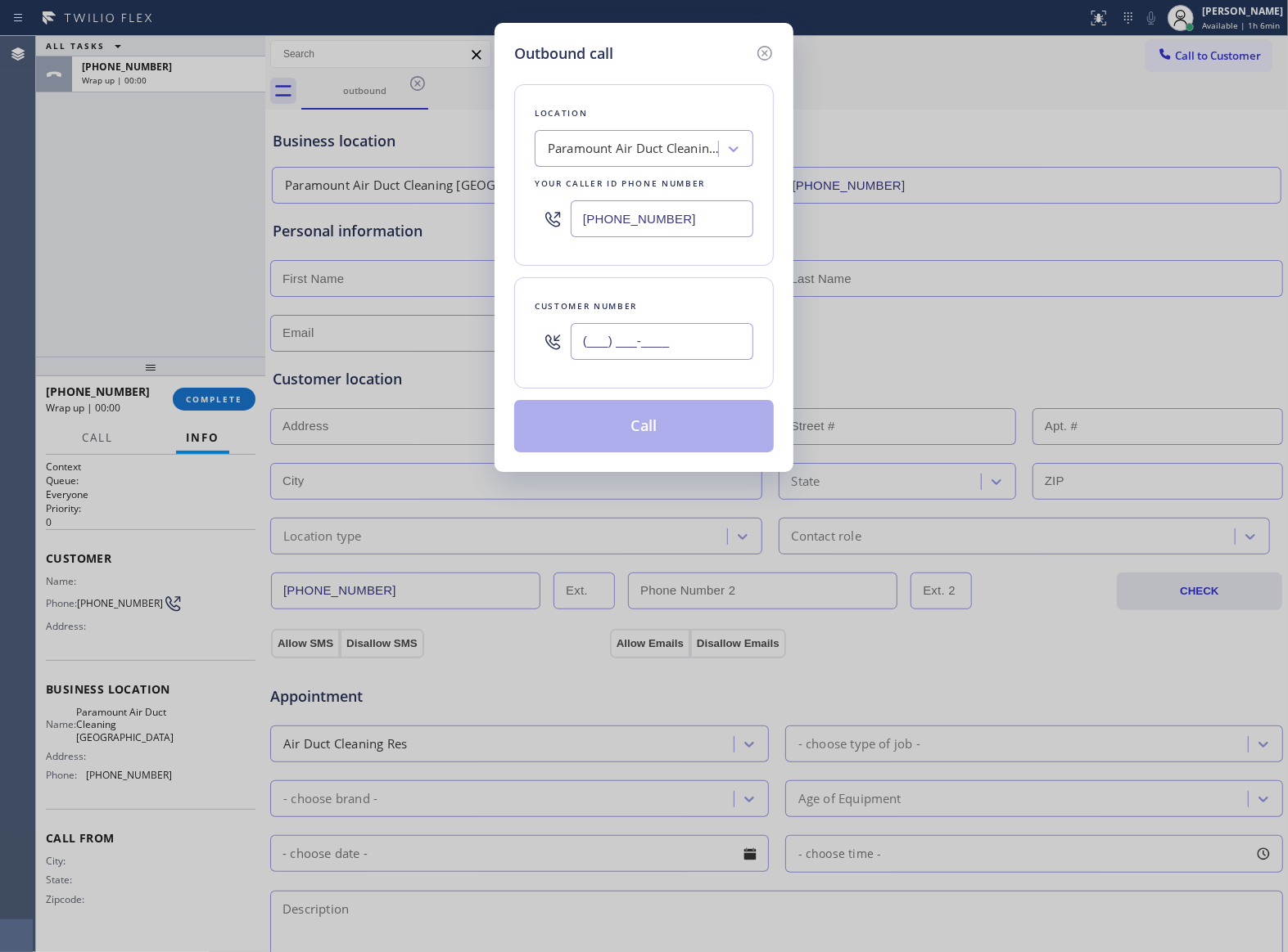
click at [697, 358] on input "(___) ___-____" at bounding box center [662, 342] width 182 height 37
paste input "363) 201-8087"
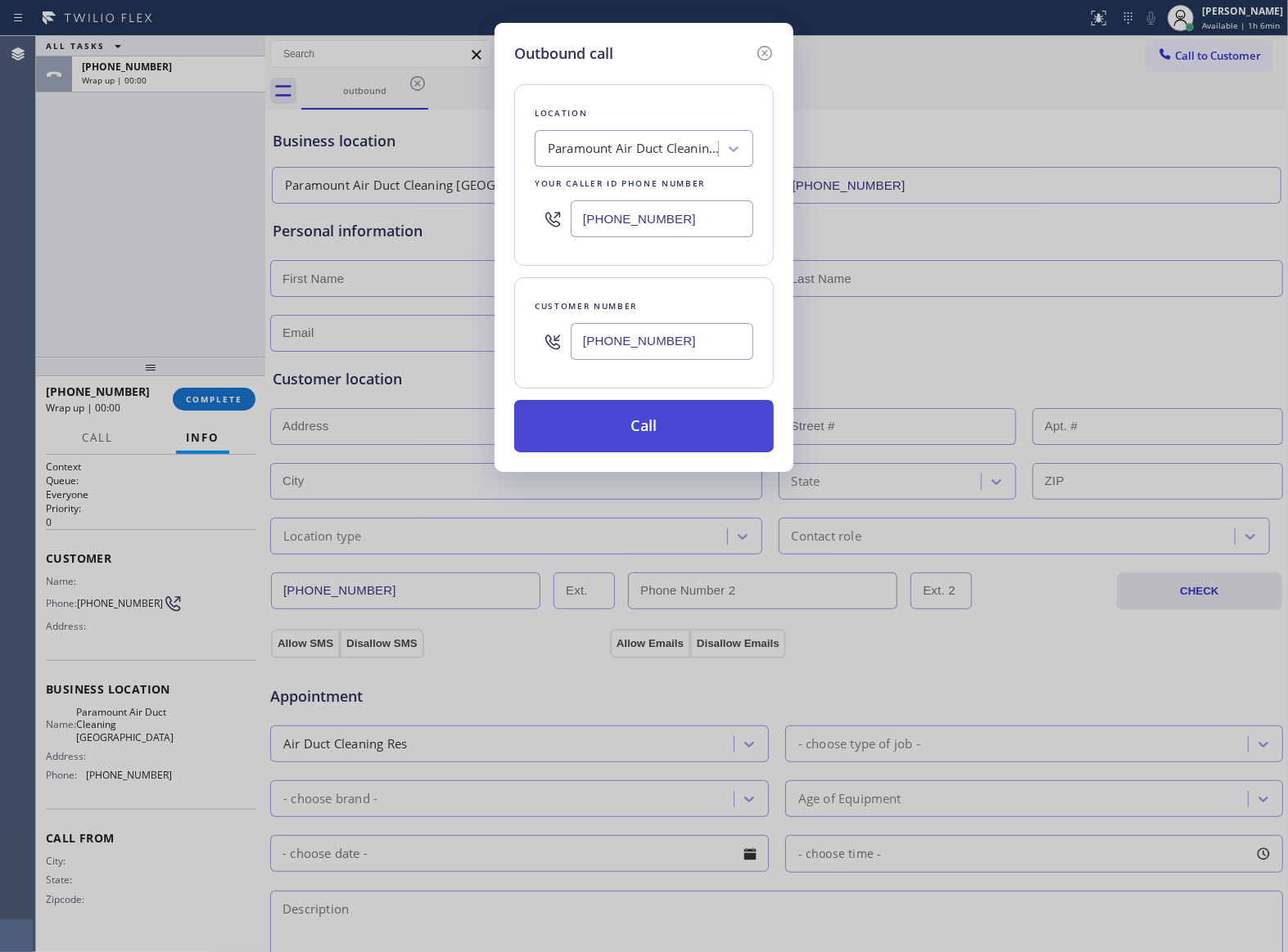
type input "[PHONE_NUMBER]"
click at [699, 433] on button "Call" at bounding box center [644, 426] width 260 height 52
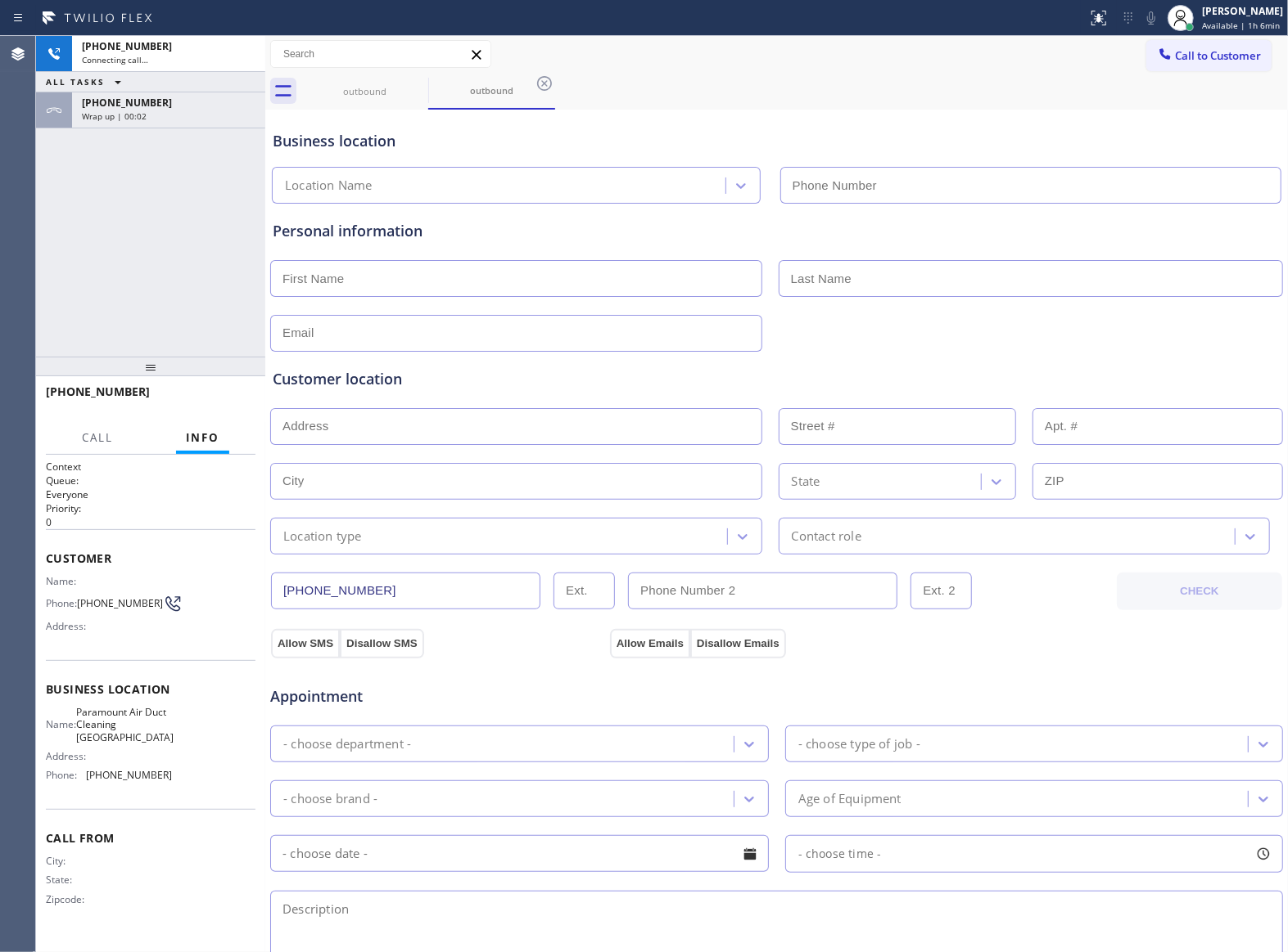
type input "[PHONE_NUMBER]"
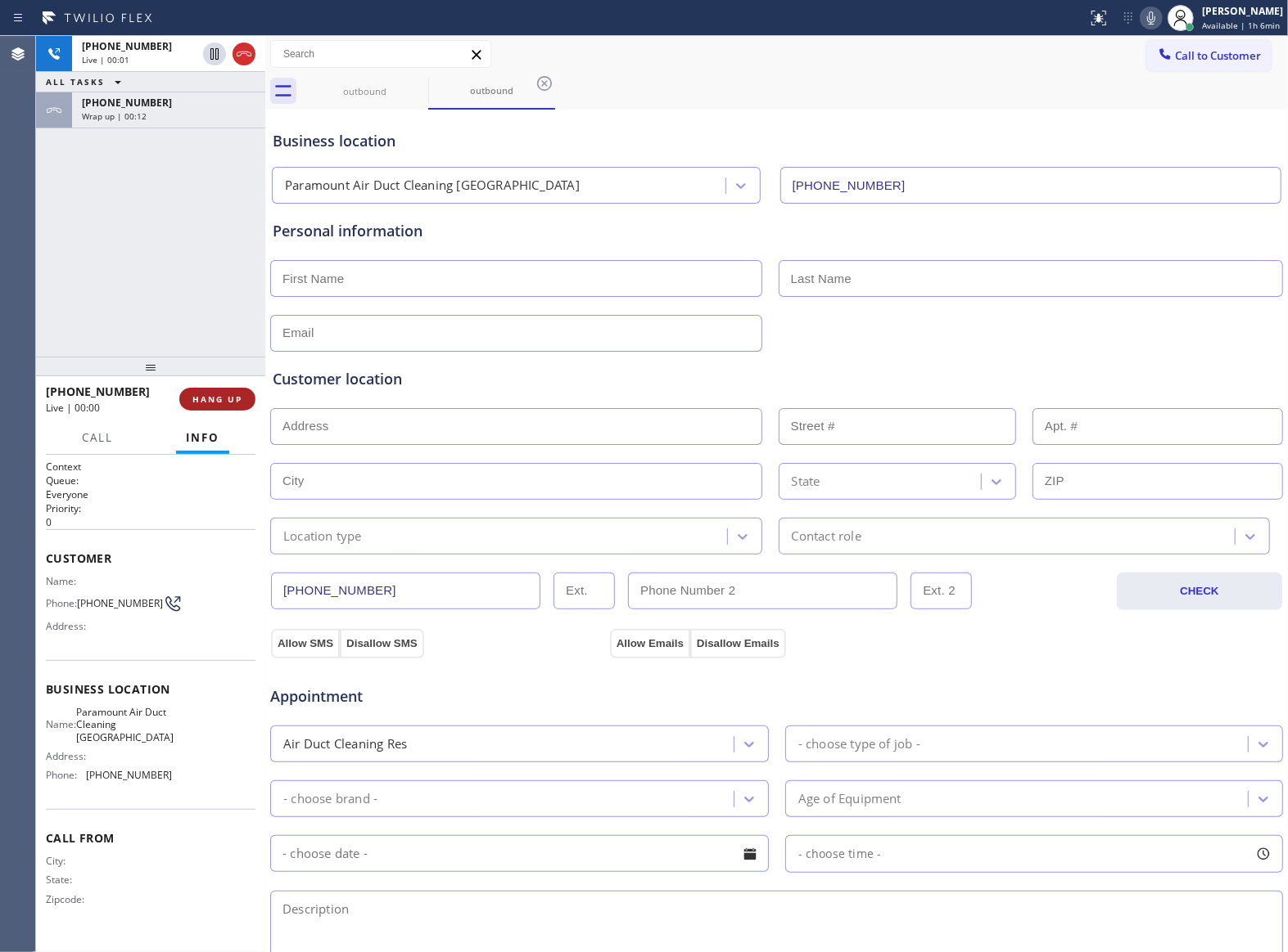
click at [220, 399] on span "HANG UP" at bounding box center [216, 399] width 50 height 12
click at [221, 399] on span "HANG UP" at bounding box center [216, 399] width 50 height 12
click at [221, 399] on span "COMPLETE" at bounding box center [214, 399] width 57 height 12
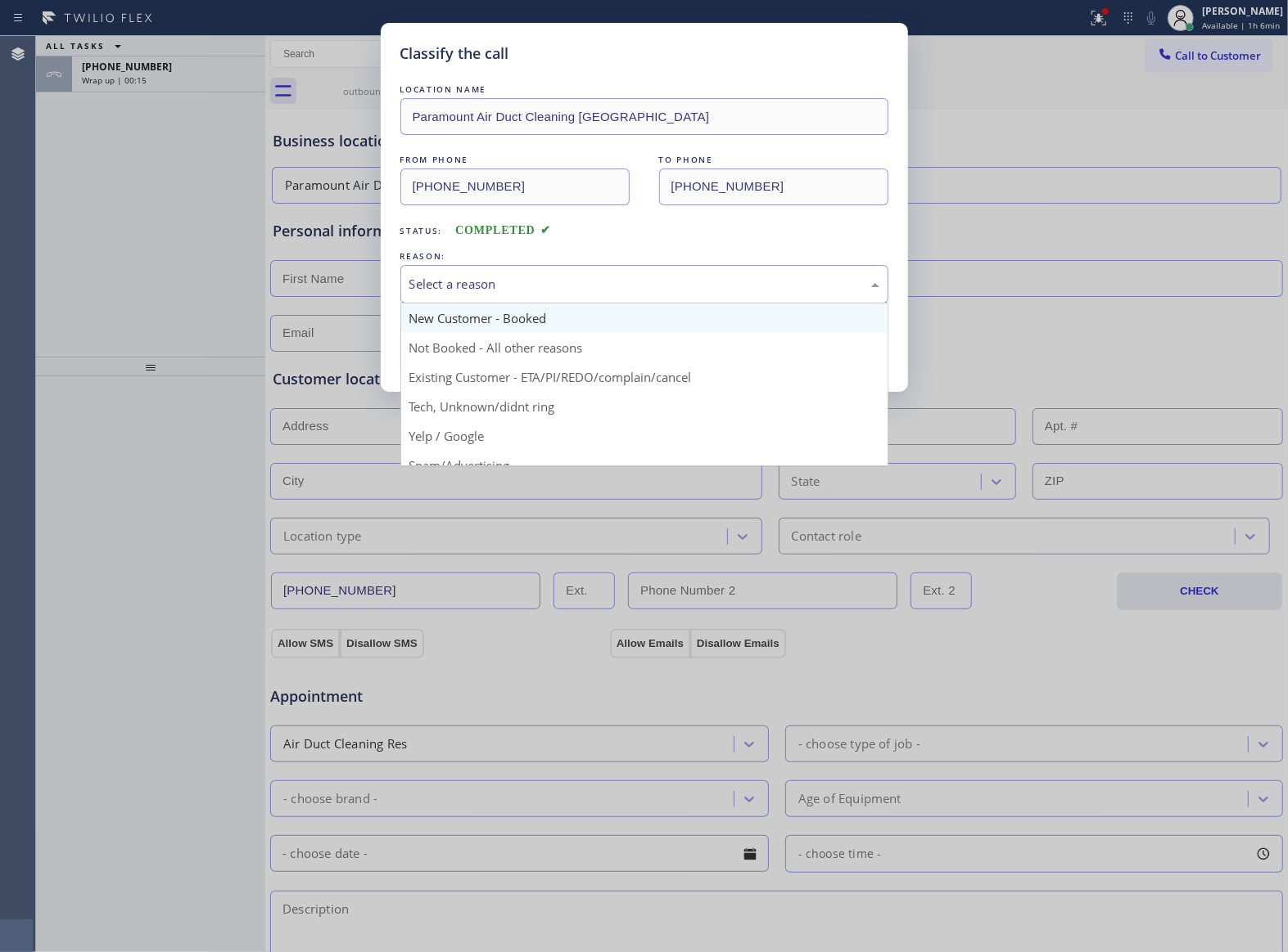
drag, startPoint x: 528, startPoint y: 283, endPoint x: 516, endPoint y: 309, distance: 28.6
click at [528, 283] on div "Select a reason" at bounding box center [644, 284] width 470 height 19
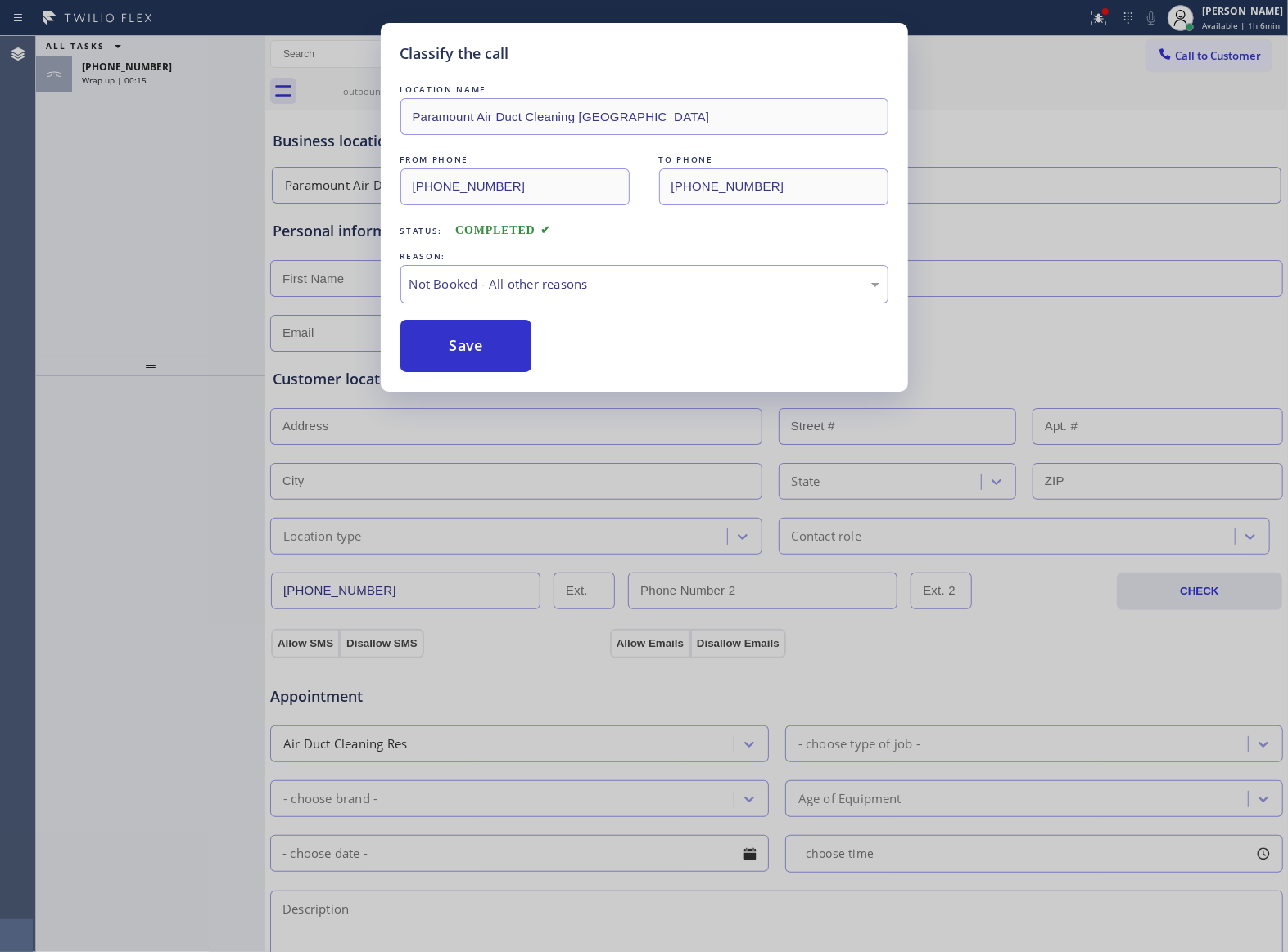
click at [486, 350] on button "Save" at bounding box center [466, 346] width 132 height 52
click at [155, 46] on div "Classify the call LOCATION NAME 5 Star Appliance Repair Pro FROM PHONE [PHONE_N…" at bounding box center [662, 494] width 1252 height 917
drag, startPoint x: 155, startPoint y: 44, endPoint x: 155, endPoint y: 62, distance: 18.0
click at [155, 50] on div "ALL TASKS ALL TASKS ACTIVE TASKS TASKS IN WRAP UP" at bounding box center [151, 46] width 229 height 21
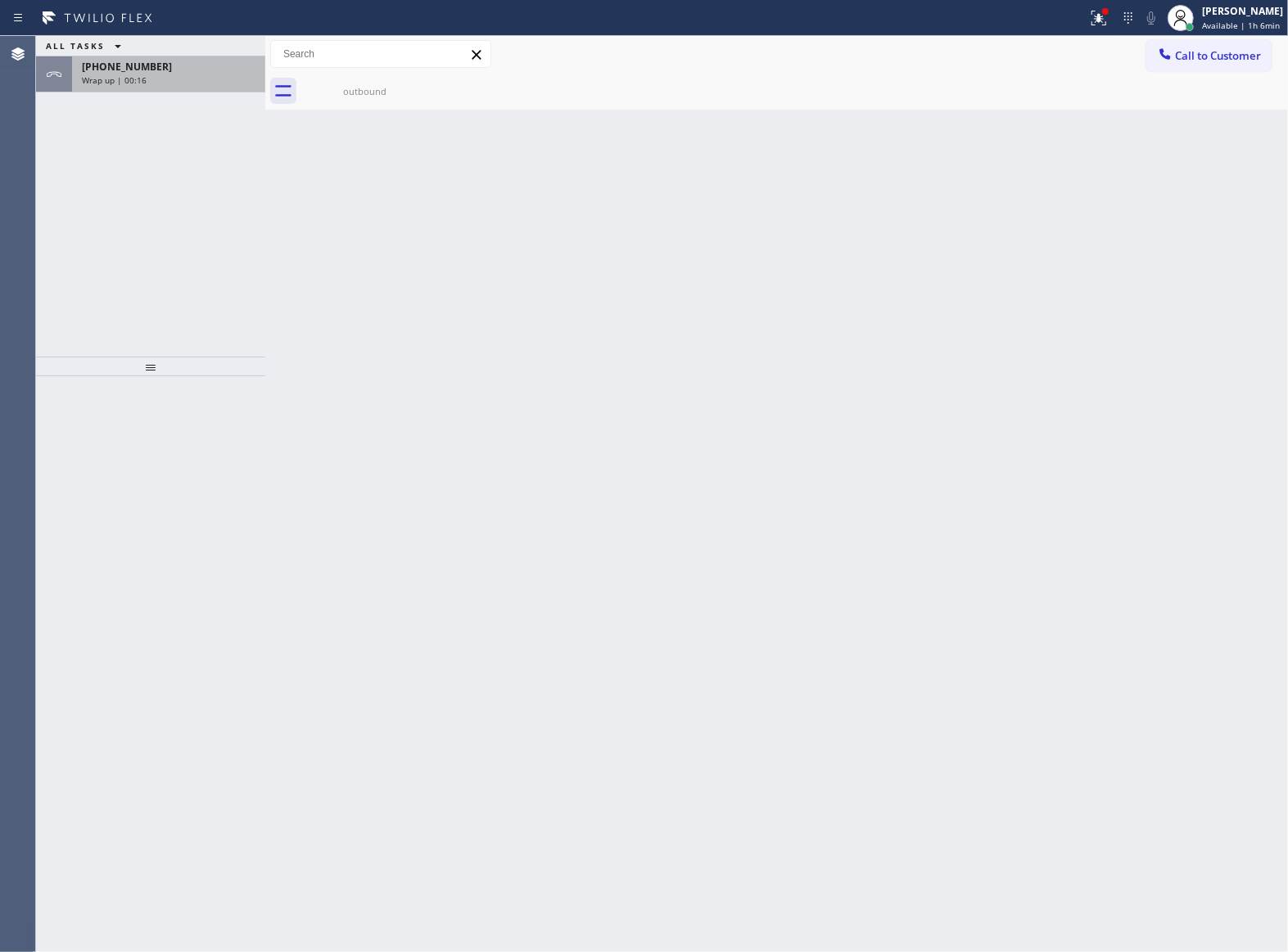
click at [155, 67] on div "[PHONE_NUMBER]" at bounding box center [169, 66] width 173 height 14
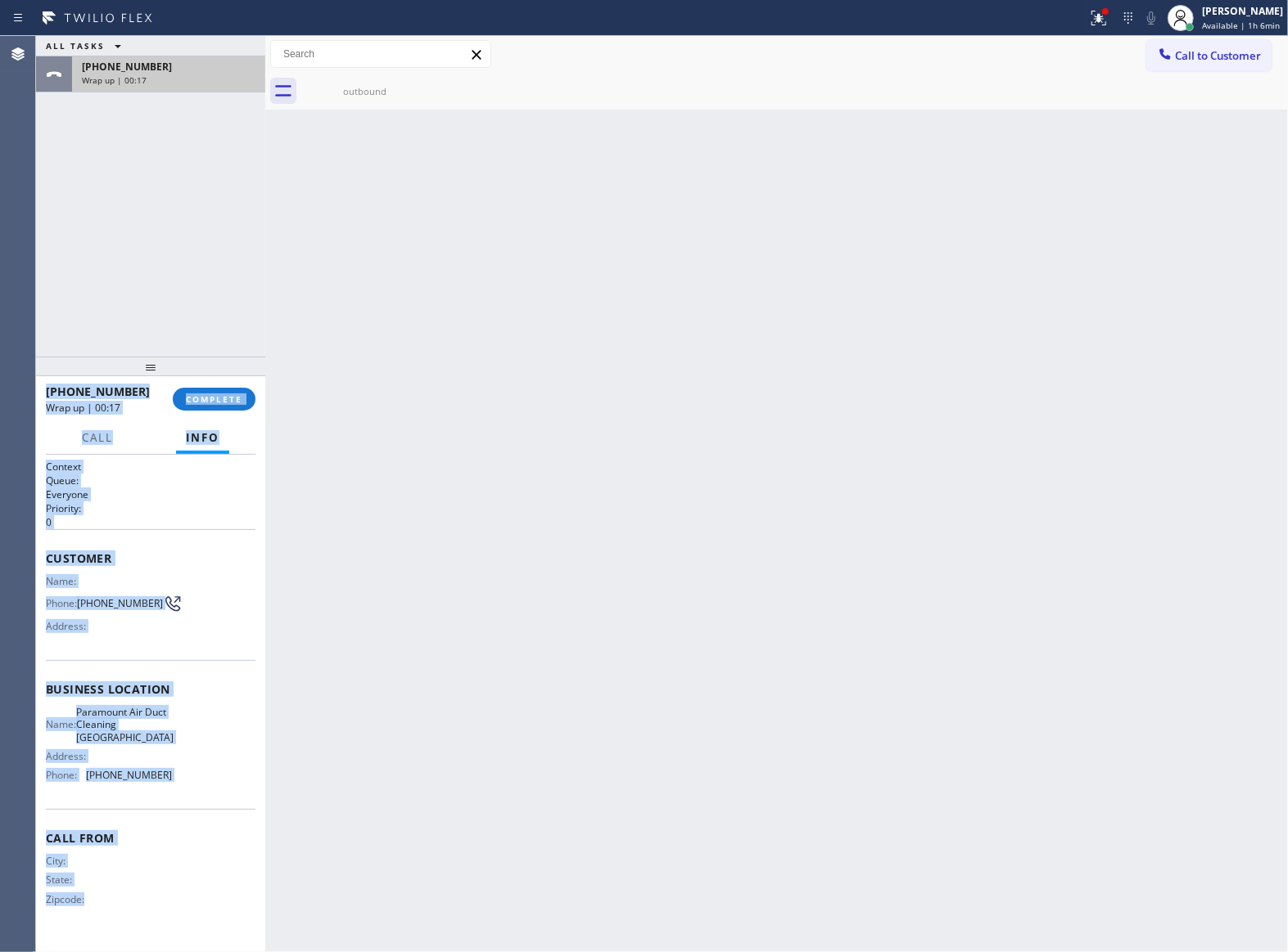
click at [155, 67] on div "[PHONE_NUMBER]" at bounding box center [169, 66] width 173 height 14
click at [219, 401] on span "COMPLETE" at bounding box center [214, 399] width 57 height 12
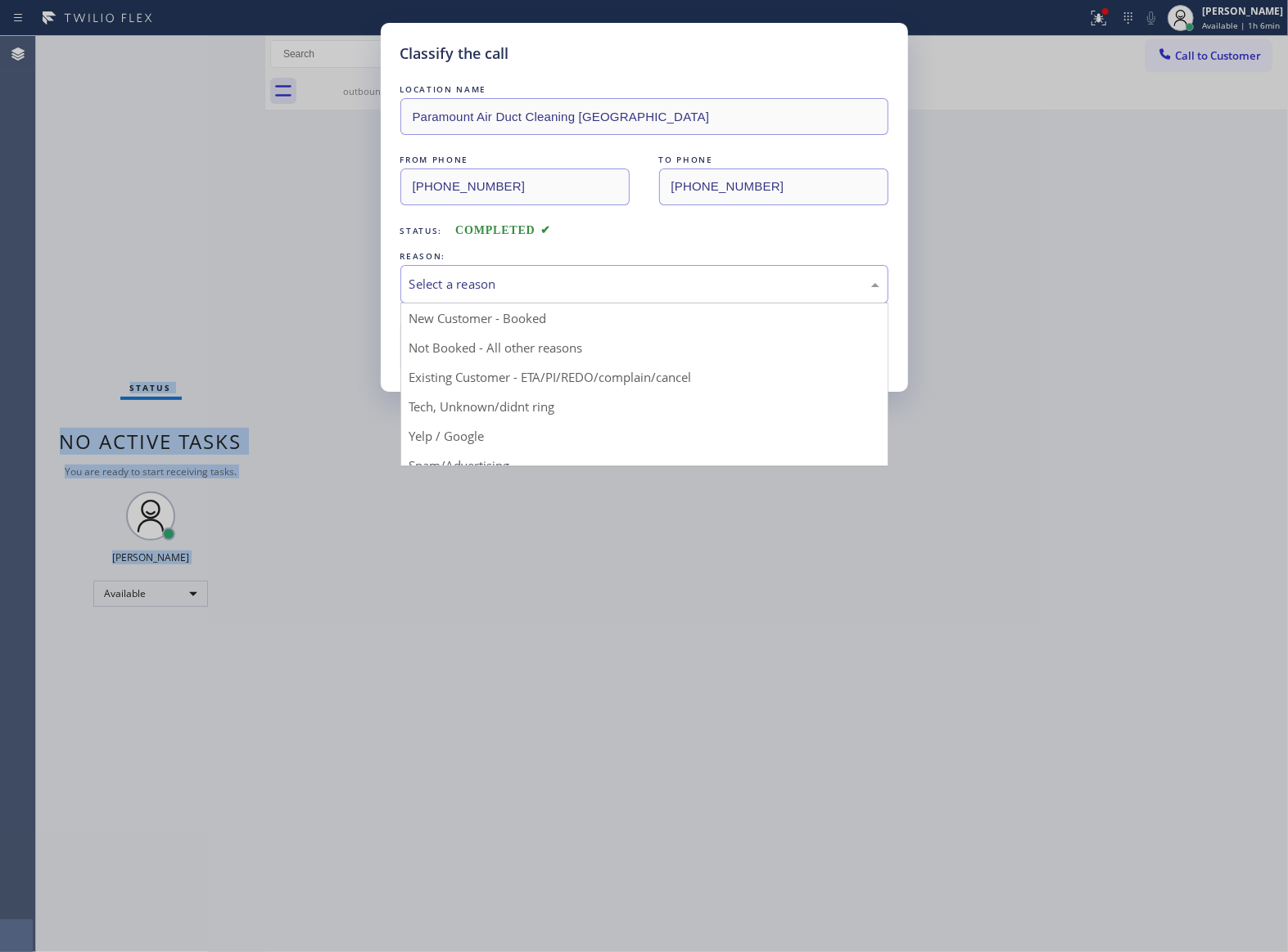
click at [511, 293] on div "Select a reason" at bounding box center [644, 284] width 470 height 19
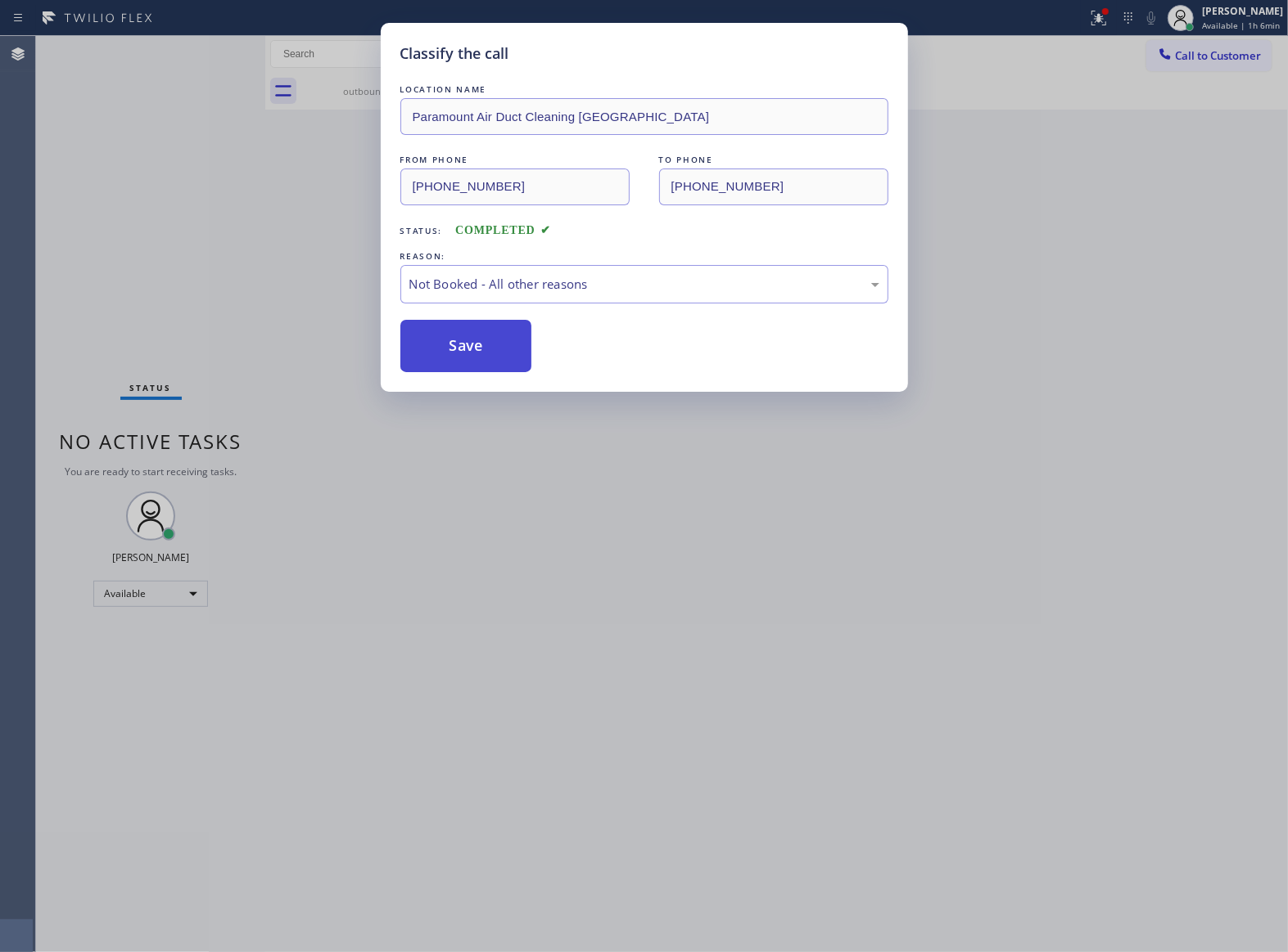
click at [484, 335] on button "Save" at bounding box center [466, 346] width 132 height 52
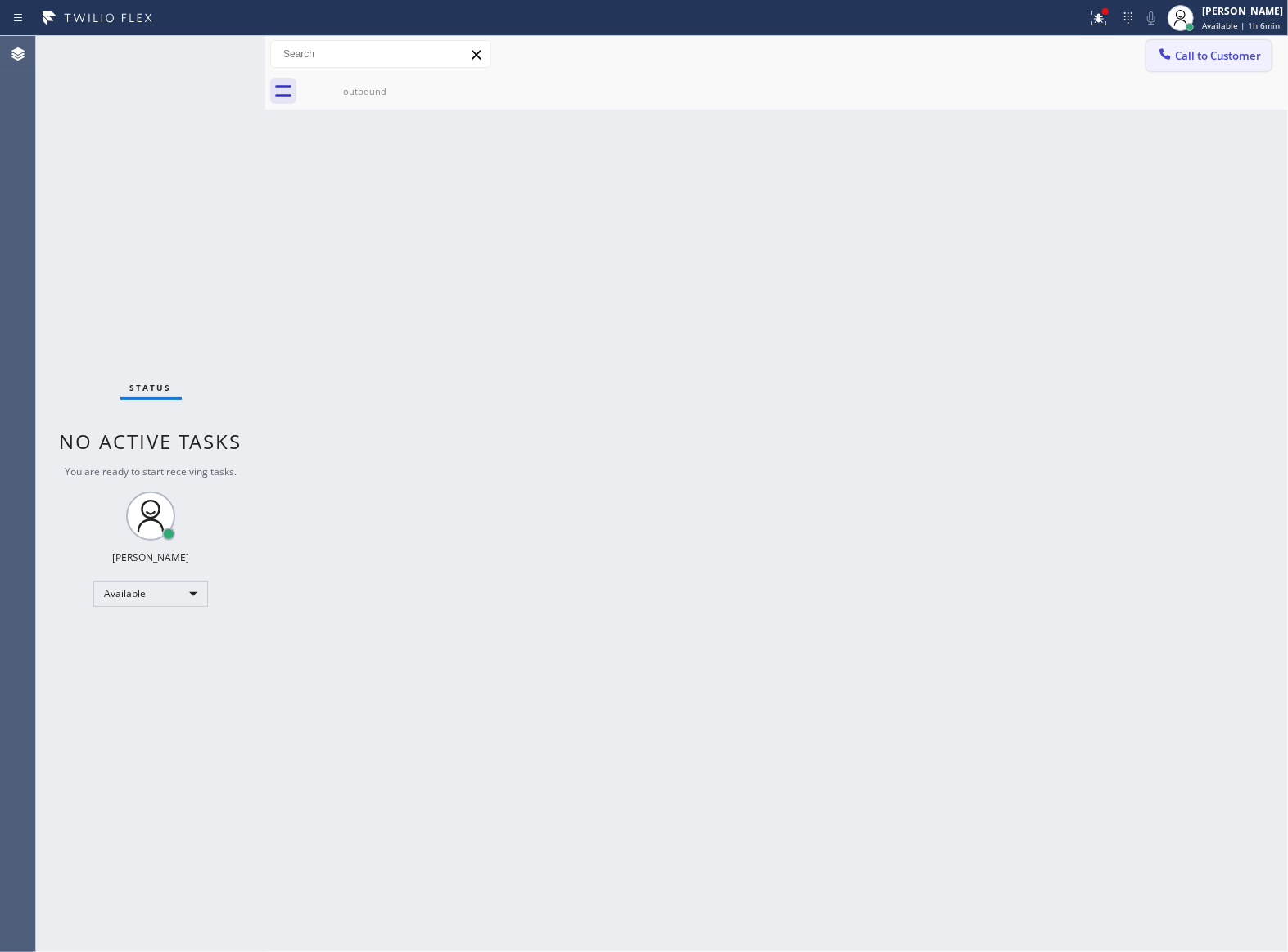
click at [1164, 63] on div at bounding box center [1165, 56] width 20 height 20
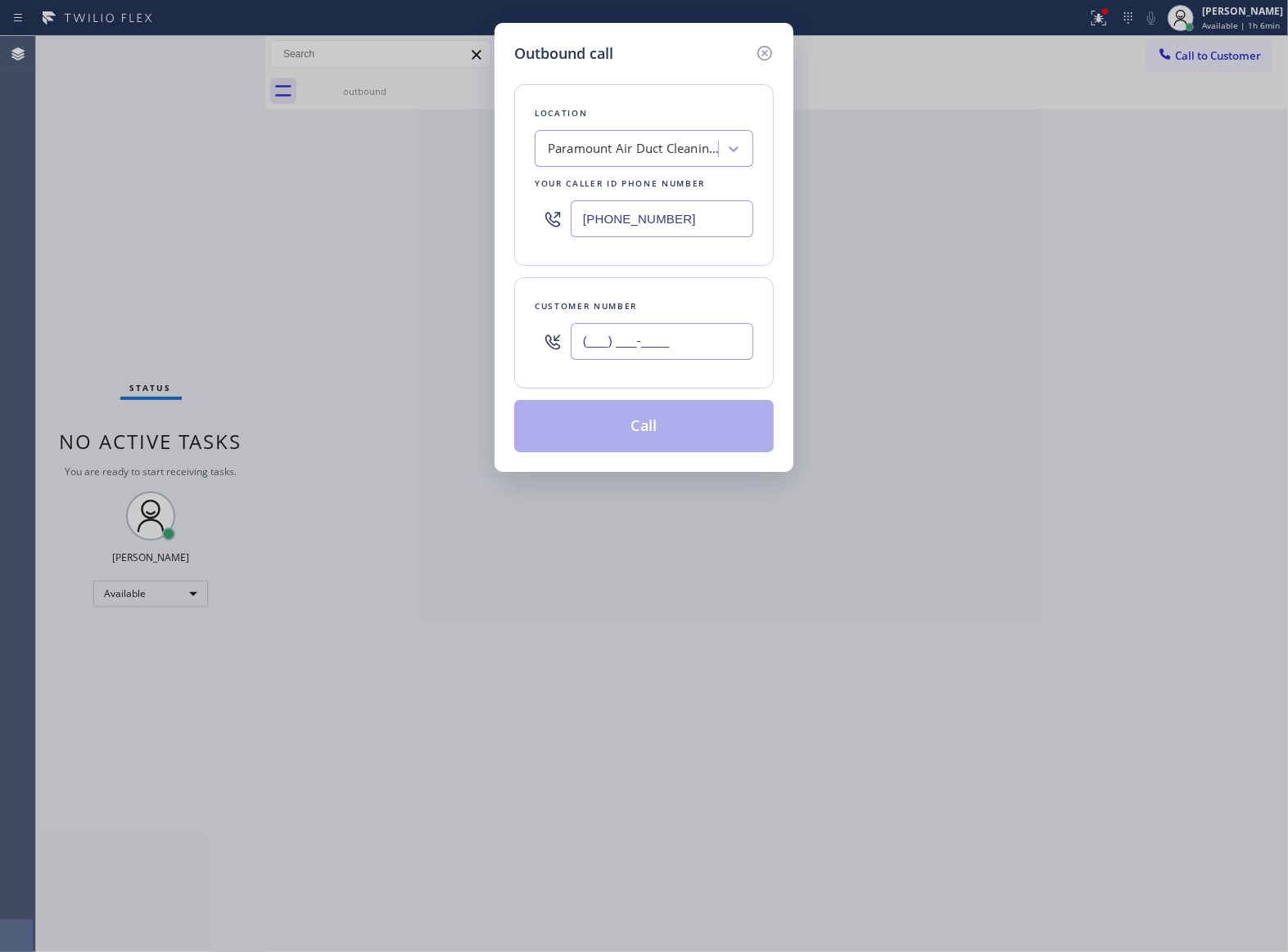
drag, startPoint x: 660, startPoint y: 351, endPoint x: 656, endPoint y: 247, distance: 104.1
click at [659, 350] on input "(___) ___-____" at bounding box center [662, 342] width 182 height 37
paste input "443) 804-6303"
type input "[PHONE_NUMBER]"
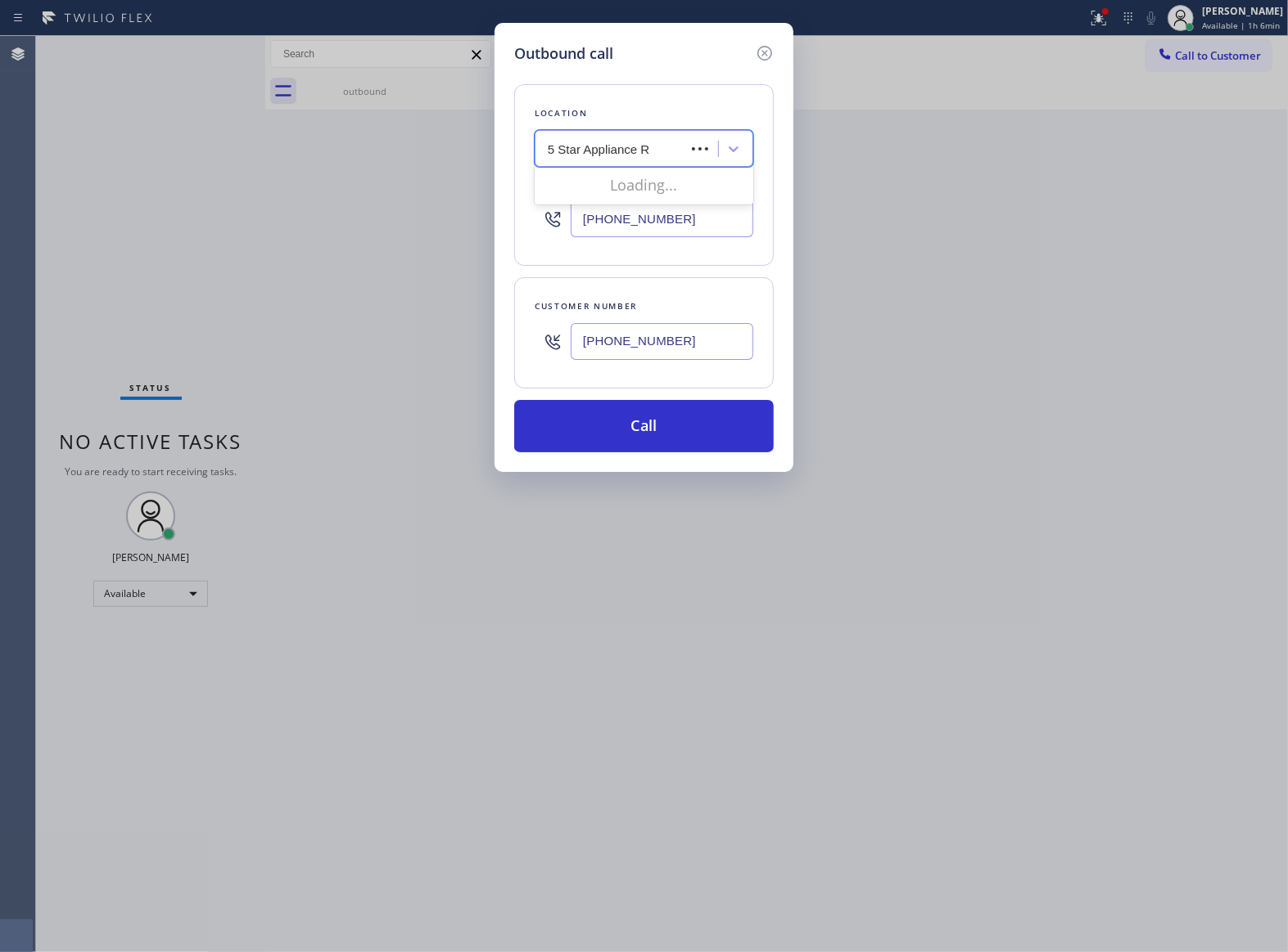
type input "5 Star Appliance Re"
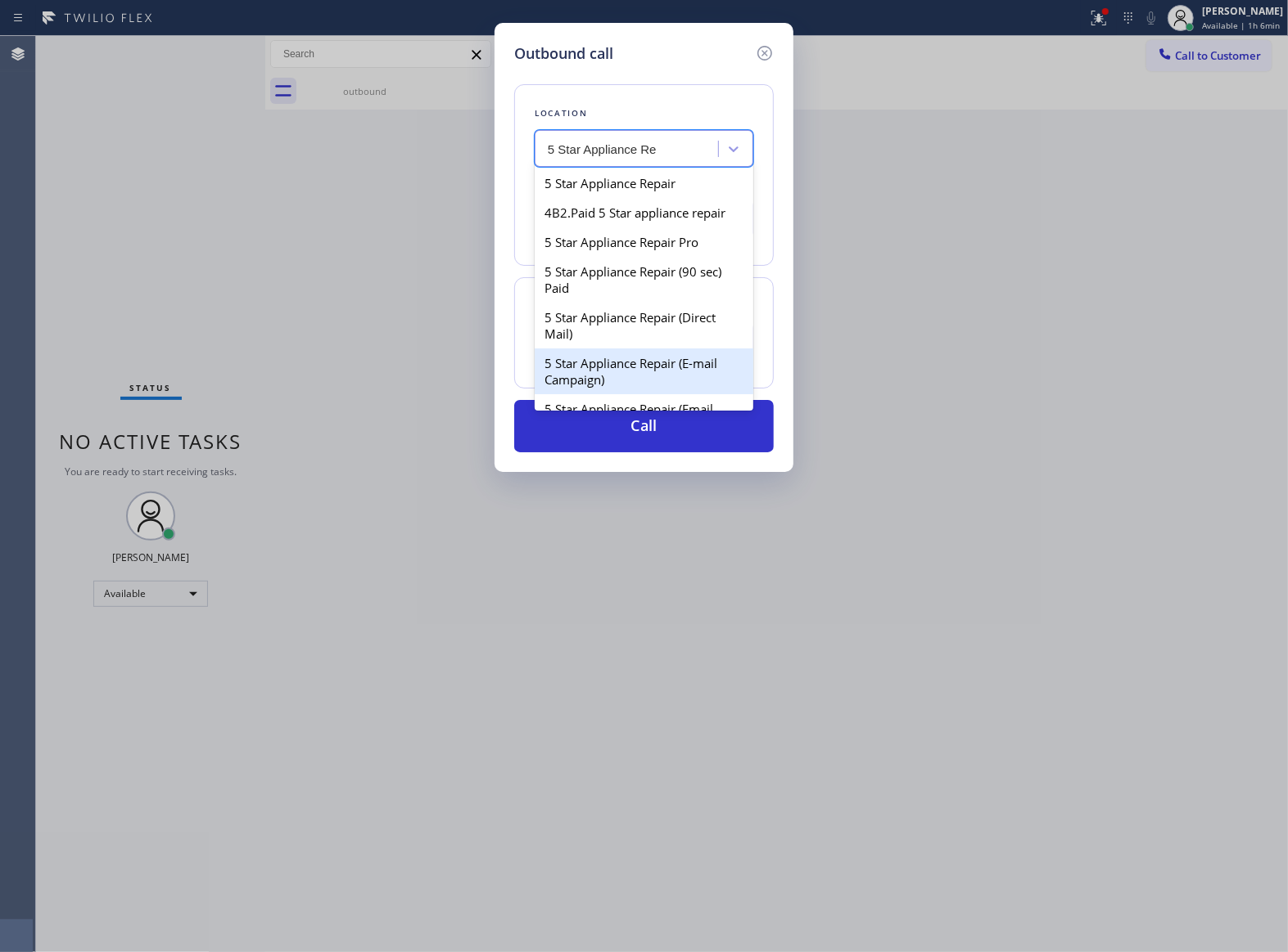
click at [688, 386] on div "5 Star Appliance Repair (E-mail Campaign)" at bounding box center [644, 371] width 218 height 46
type input "[PHONE_NUMBER]"
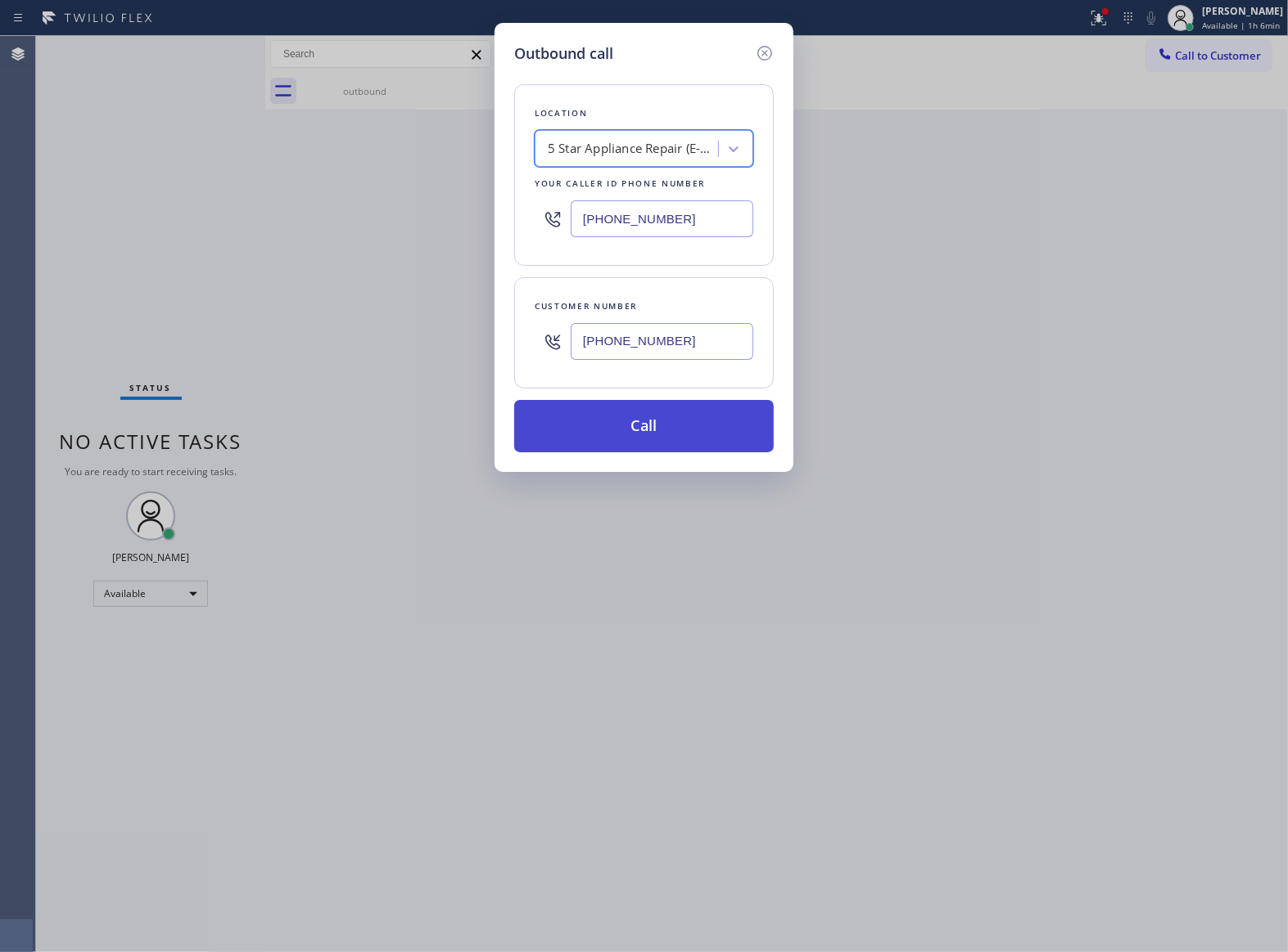
click at [650, 438] on button "Call" at bounding box center [644, 426] width 260 height 52
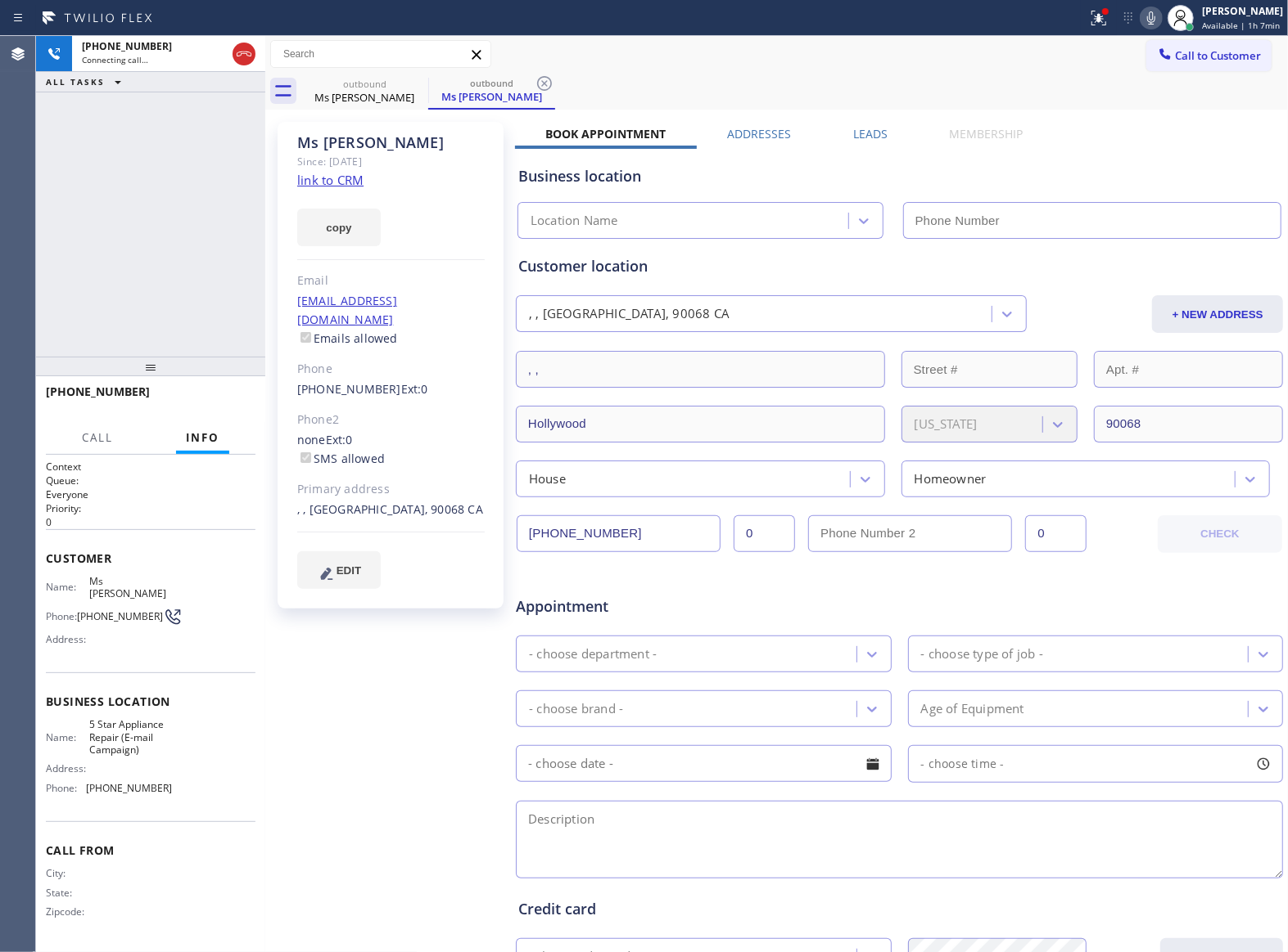
type input "[PHONE_NUMBER]"
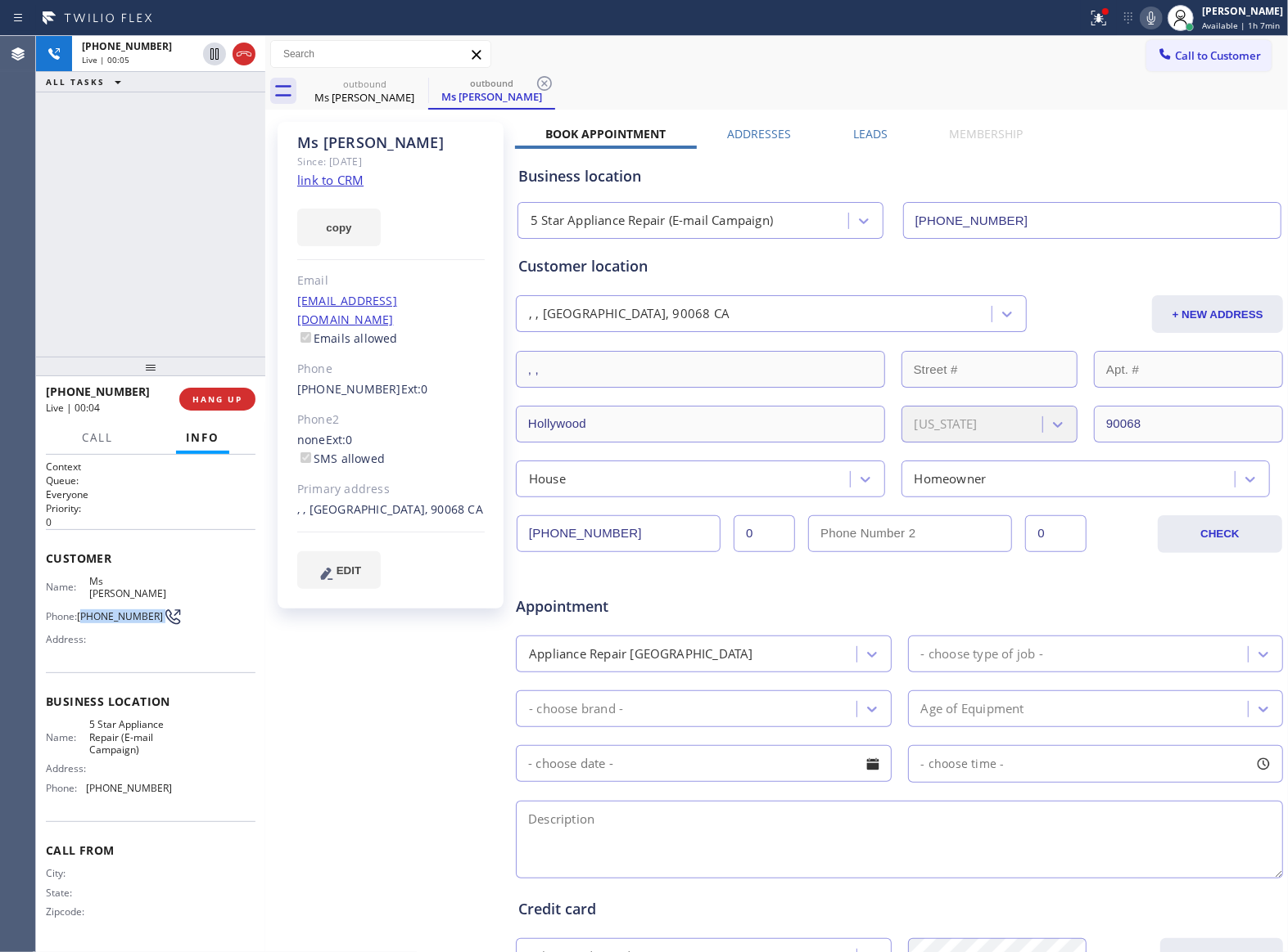
drag, startPoint x: 86, startPoint y: 602, endPoint x: 181, endPoint y: 607, distance: 95.1
click at [181, 607] on div "Name: Ms [PERSON_NAME] Phone: [PHONE_NUMBER] Address:" at bounding box center [151, 613] width 209 height 77
click at [201, 403] on span "HANG UP" at bounding box center [216, 399] width 50 height 12
drag, startPoint x: 1222, startPoint y: 44, endPoint x: 1182, endPoint y: 83, distance: 55.9
click at [1222, 46] on button "Call to Customer" at bounding box center [1209, 55] width 125 height 31
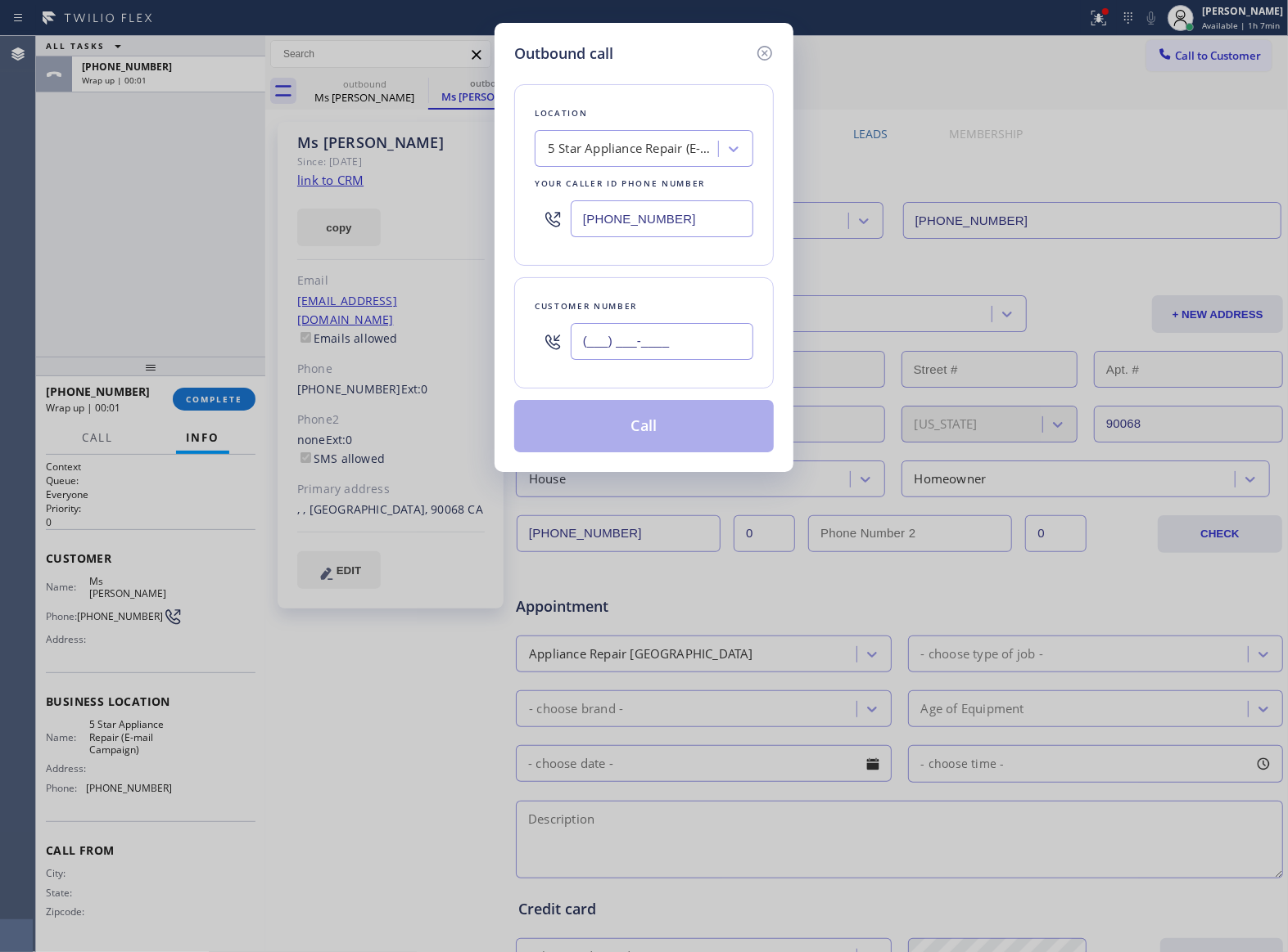
click at [667, 347] on input "(___) ___-____" at bounding box center [662, 342] width 182 height 37
paste input "443) 804-6303"
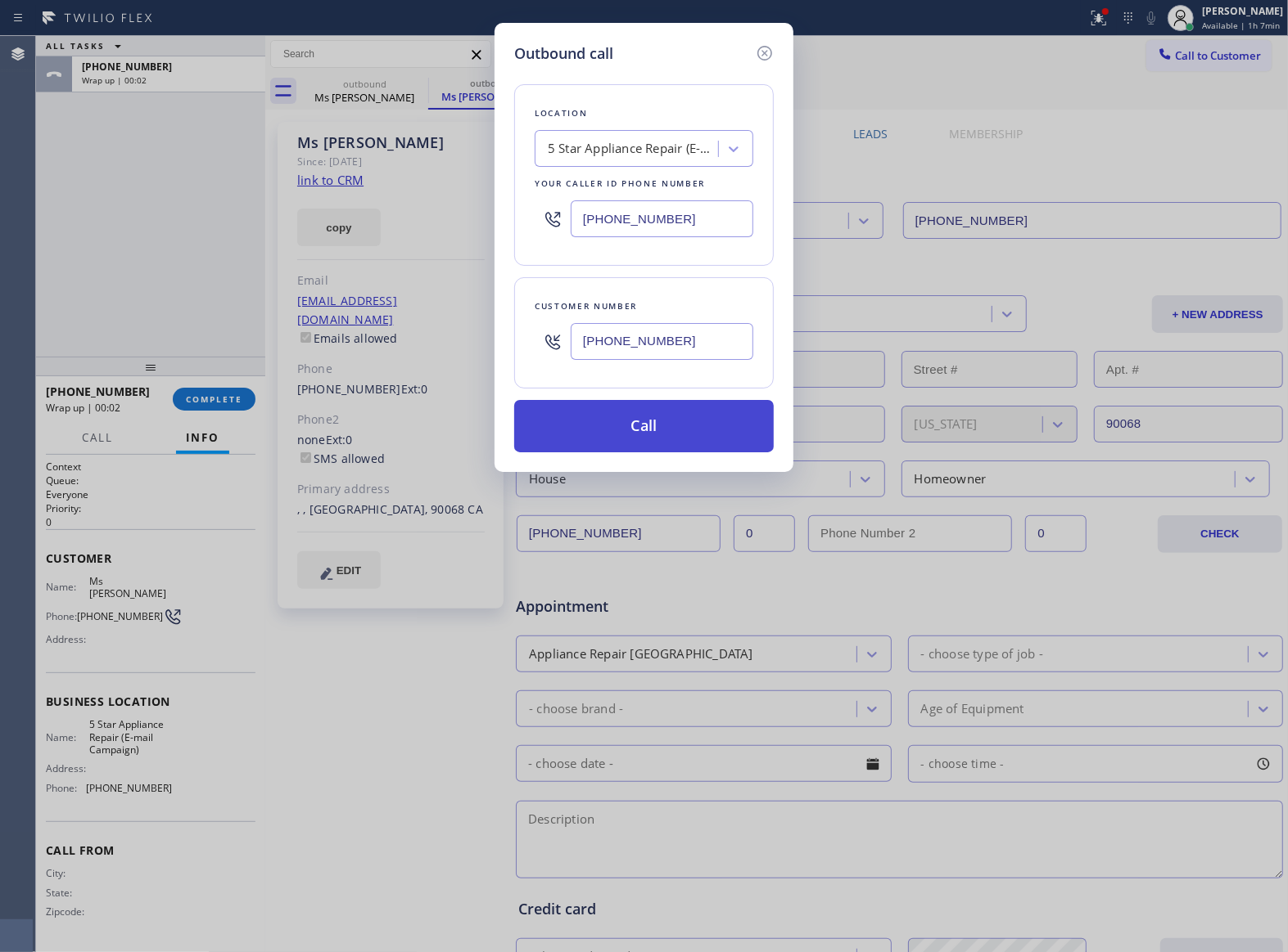
type input "[PHONE_NUMBER]"
click at [661, 439] on button "Call" at bounding box center [644, 426] width 260 height 52
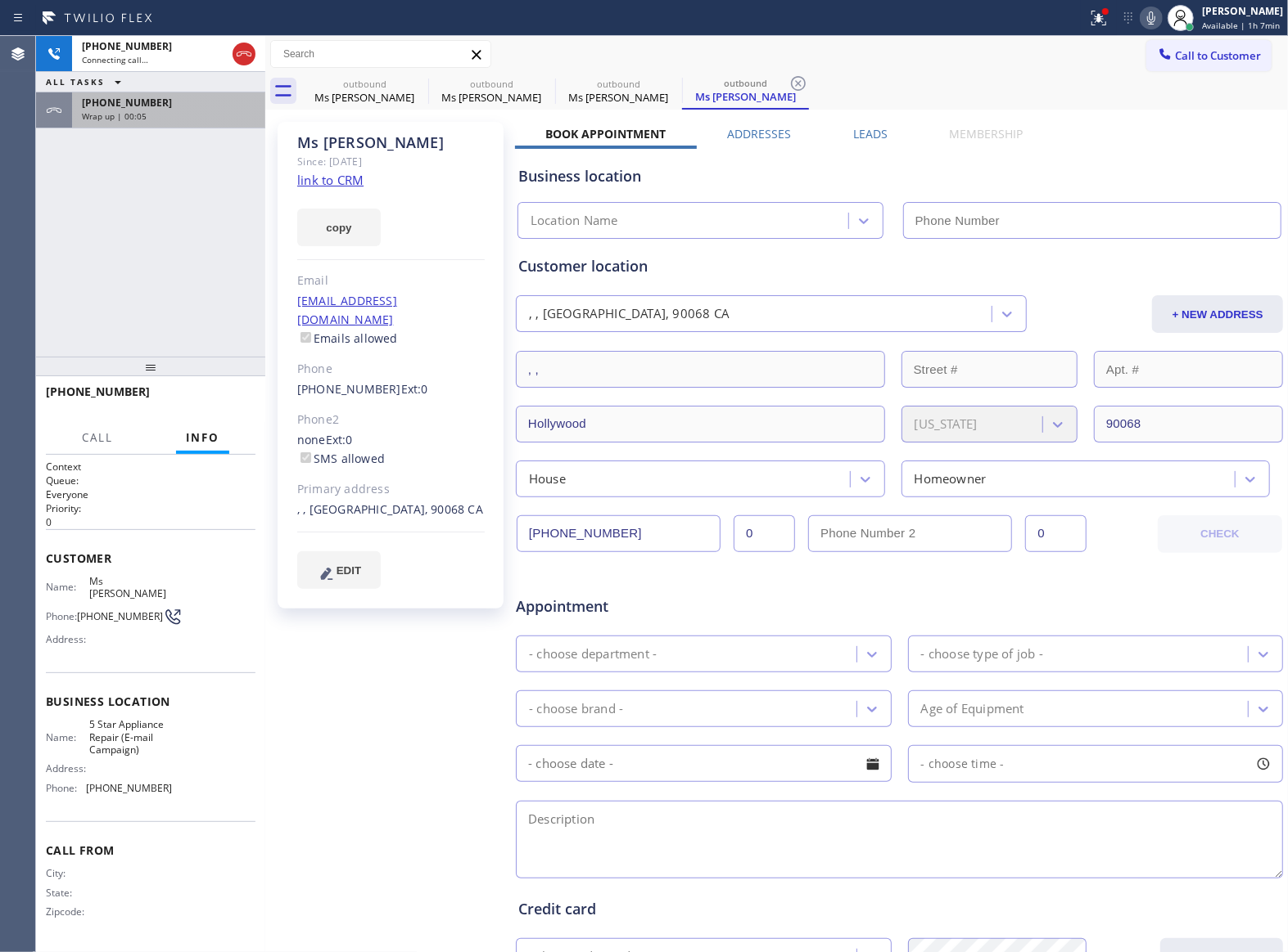
click at [152, 123] on div "[PHONE_NUMBER] Wrap up | 00:05" at bounding box center [165, 111] width 187 height 36
click at [152, 123] on div "[PHONE_NUMBER] Wrap up | 00:06" at bounding box center [165, 111] width 187 height 36
click at [149, 123] on div "[PHONE_NUMBER] Wrap up | 00:06" at bounding box center [165, 111] width 187 height 36
type input "[PHONE_NUMBER]"
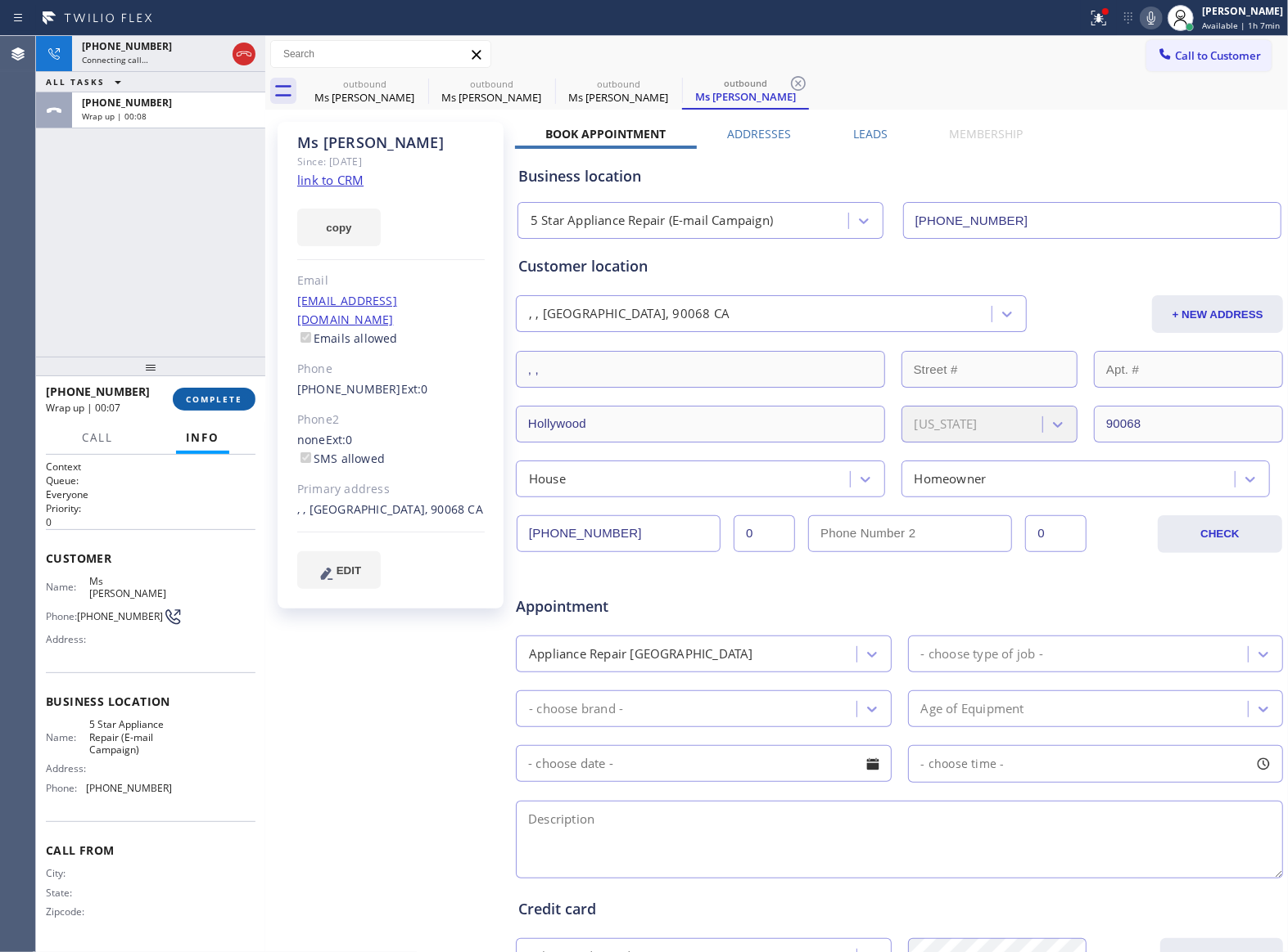
click at [184, 399] on button "COMPLETE" at bounding box center [215, 398] width 83 height 23
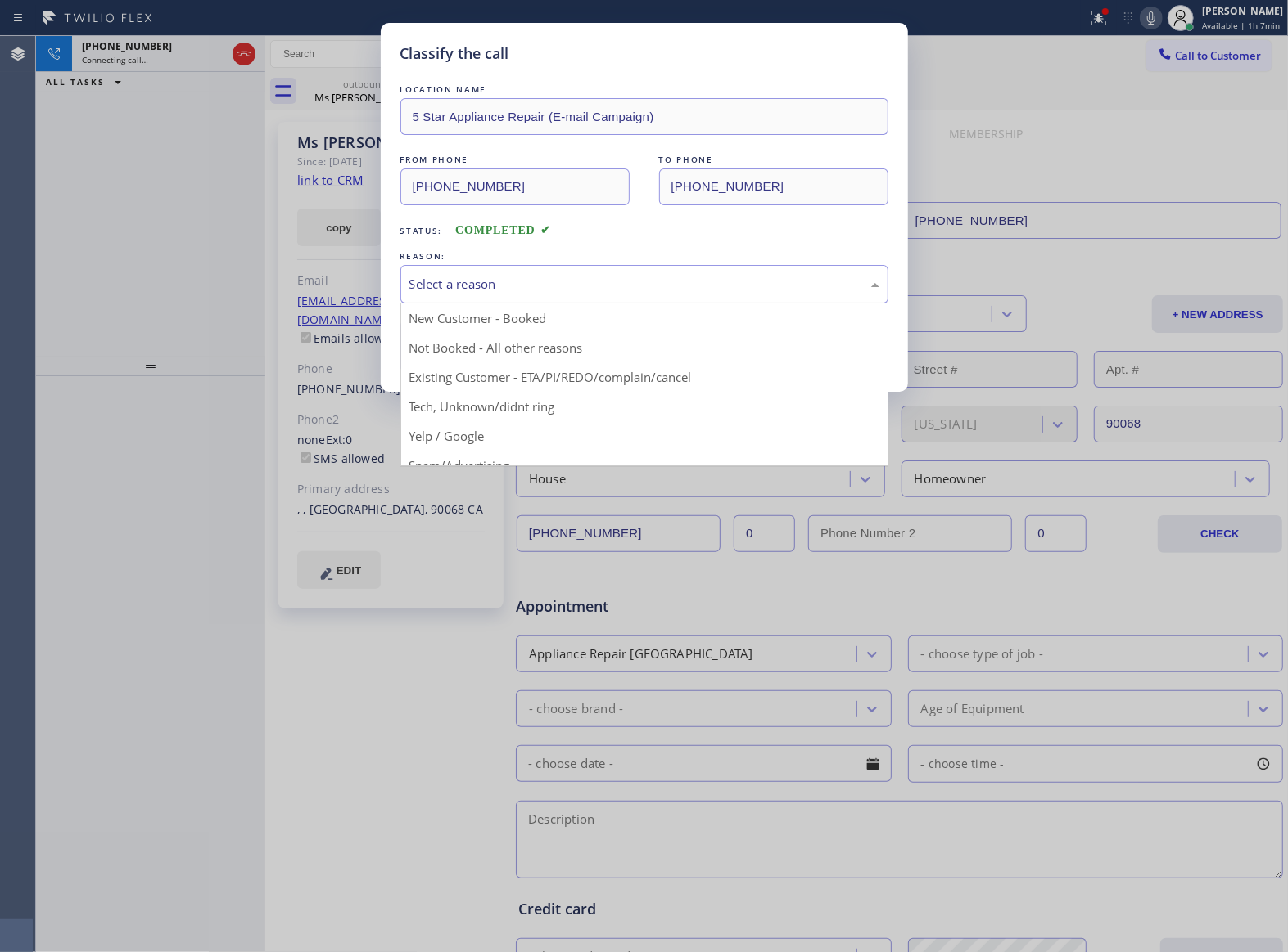
click at [568, 275] on div "Select a reason" at bounding box center [644, 284] width 470 height 19
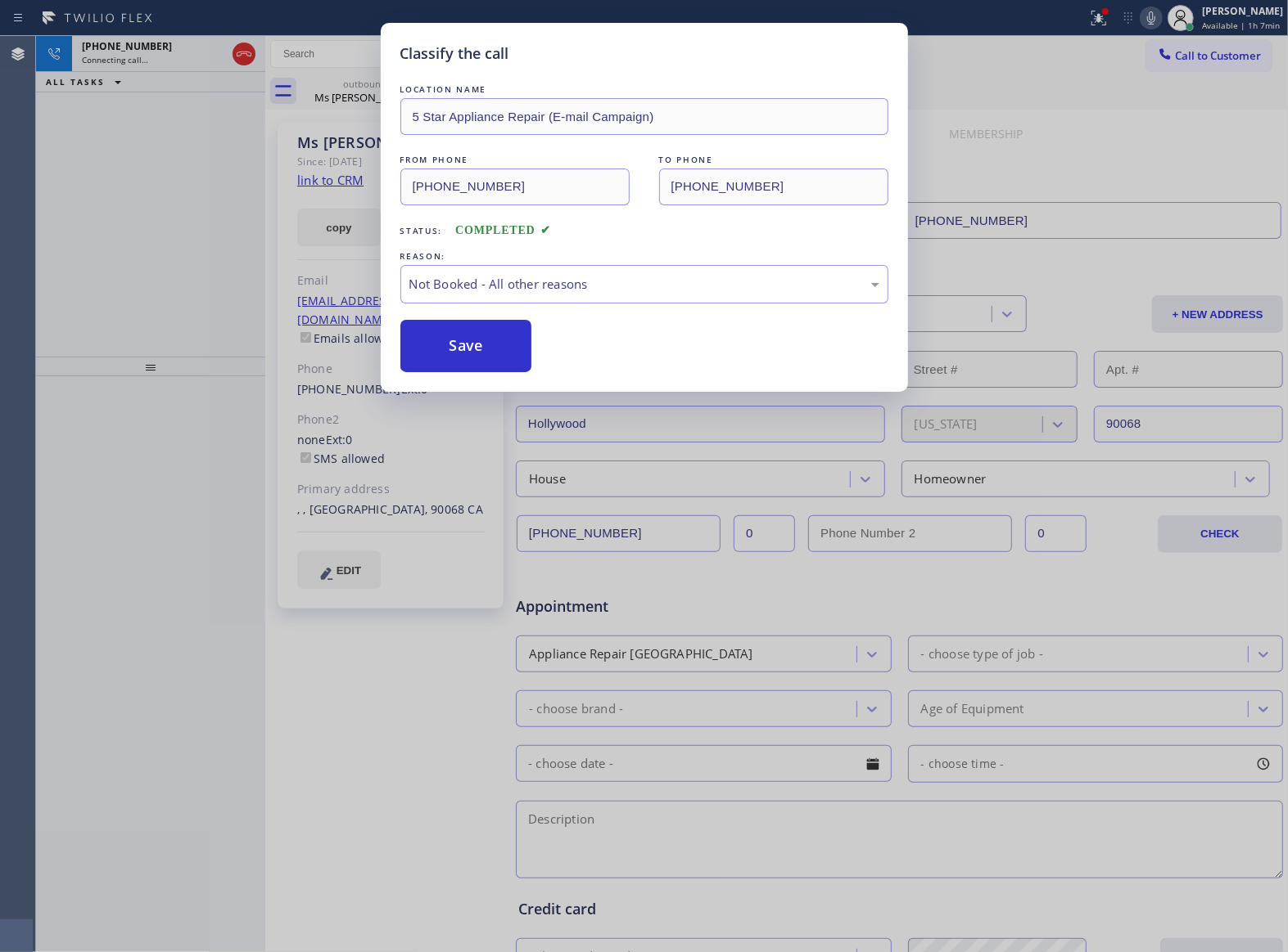
click at [500, 360] on button "Save" at bounding box center [466, 346] width 132 height 52
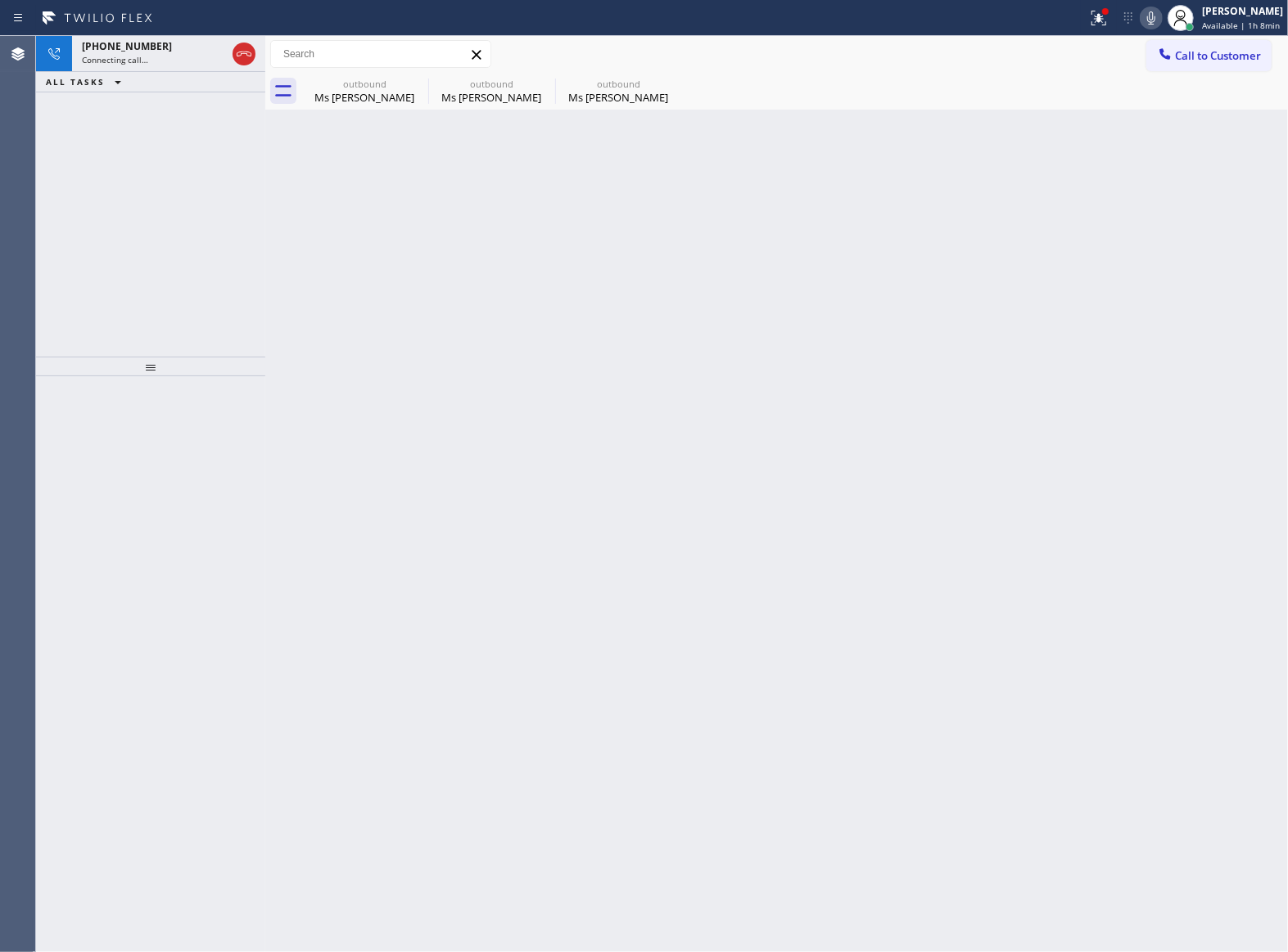
drag, startPoint x: 251, startPoint y: 194, endPoint x: 203, endPoint y: 93, distance: 111.8
click at [240, 181] on div "[PHONE_NUMBER] Connecting call… ALL TASKS ALL TASKS ACTIVE TASKS TASKS IN WRAP …" at bounding box center [151, 197] width 229 height 321
click at [159, 36] on div "[PHONE_NUMBER] Connecting call…" at bounding box center [151, 54] width 157 height 36
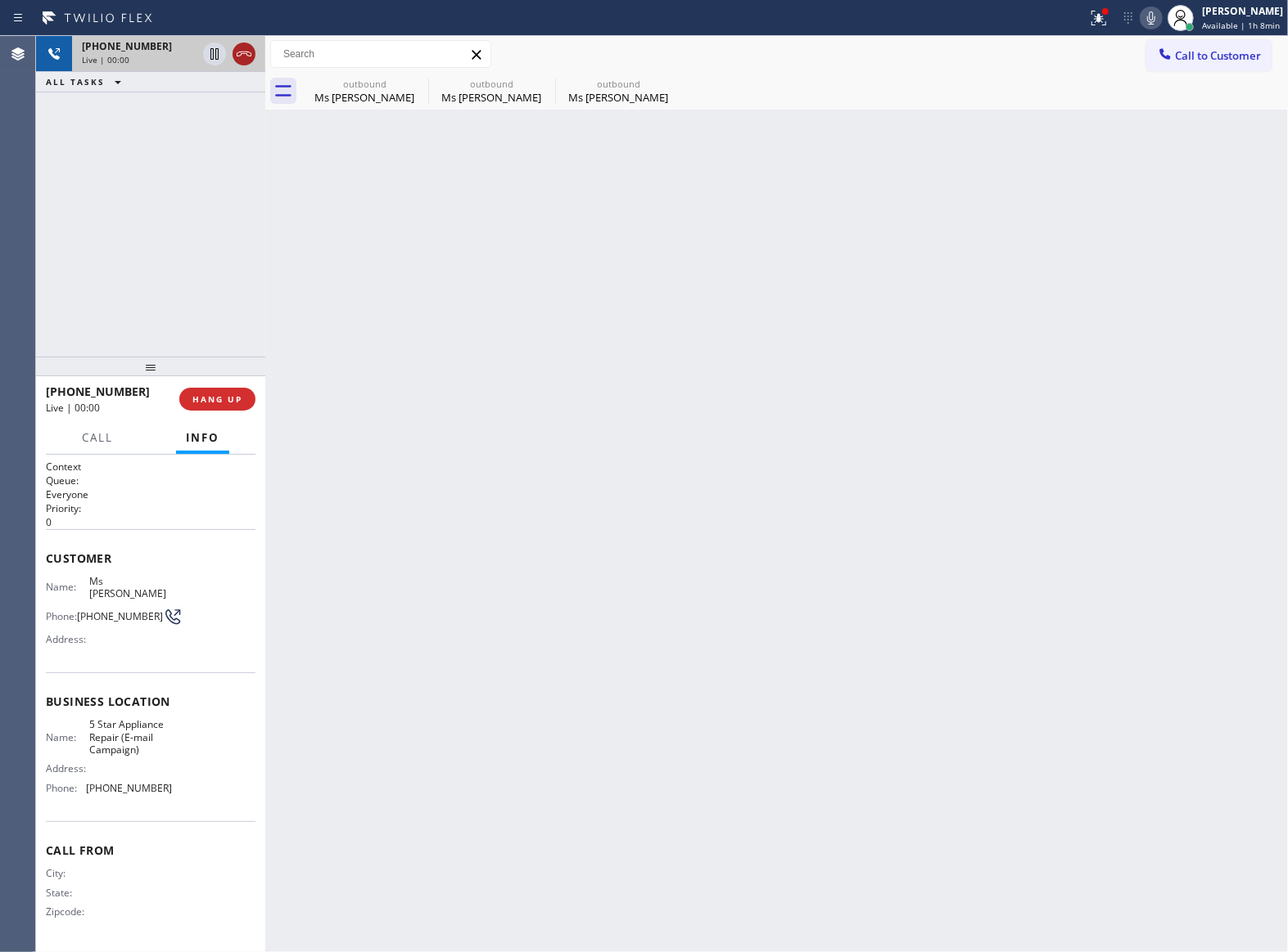
click at [250, 56] on icon at bounding box center [244, 54] width 20 height 20
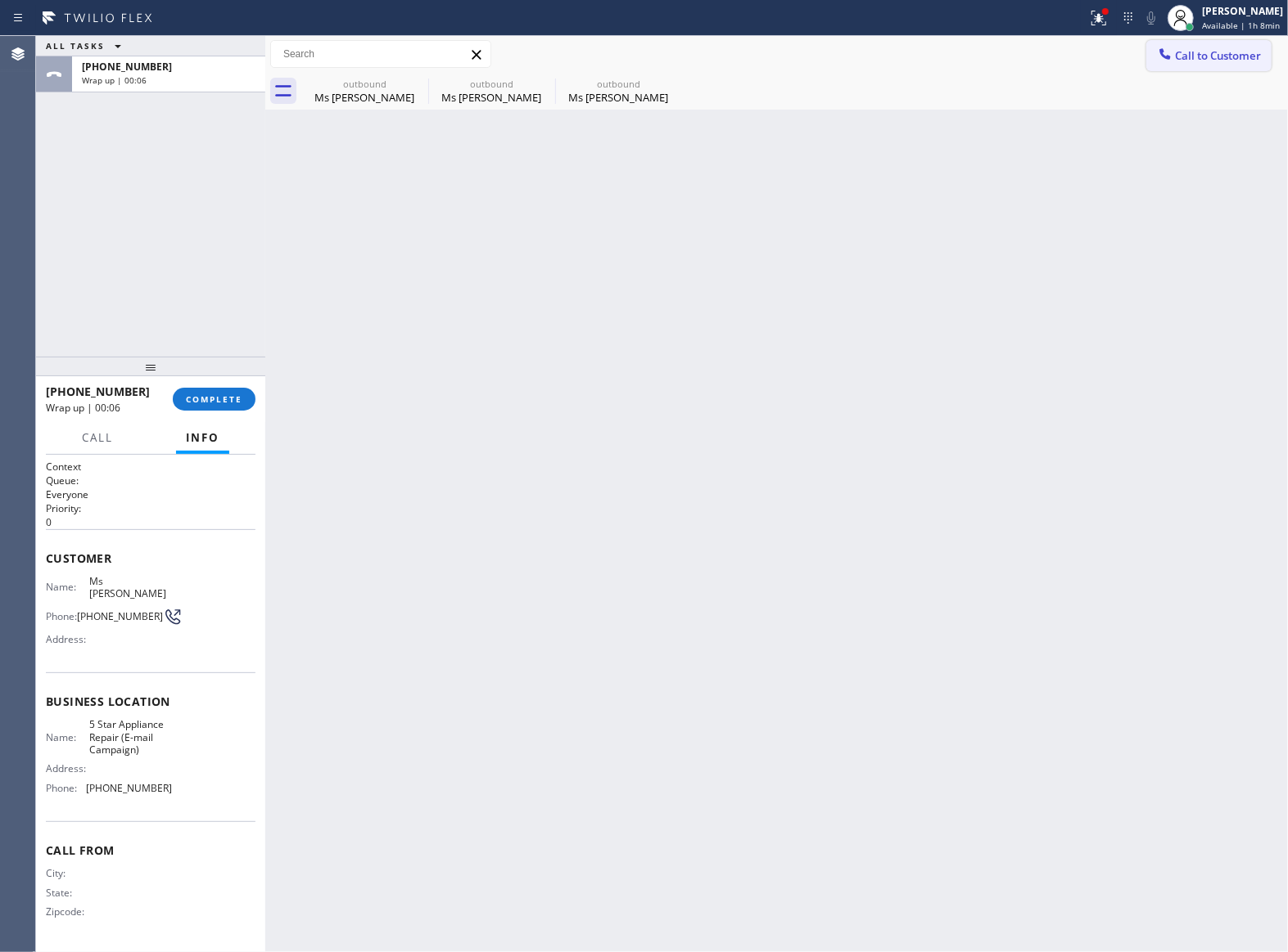
click at [1247, 46] on button "Call to Customer" at bounding box center [1209, 55] width 125 height 31
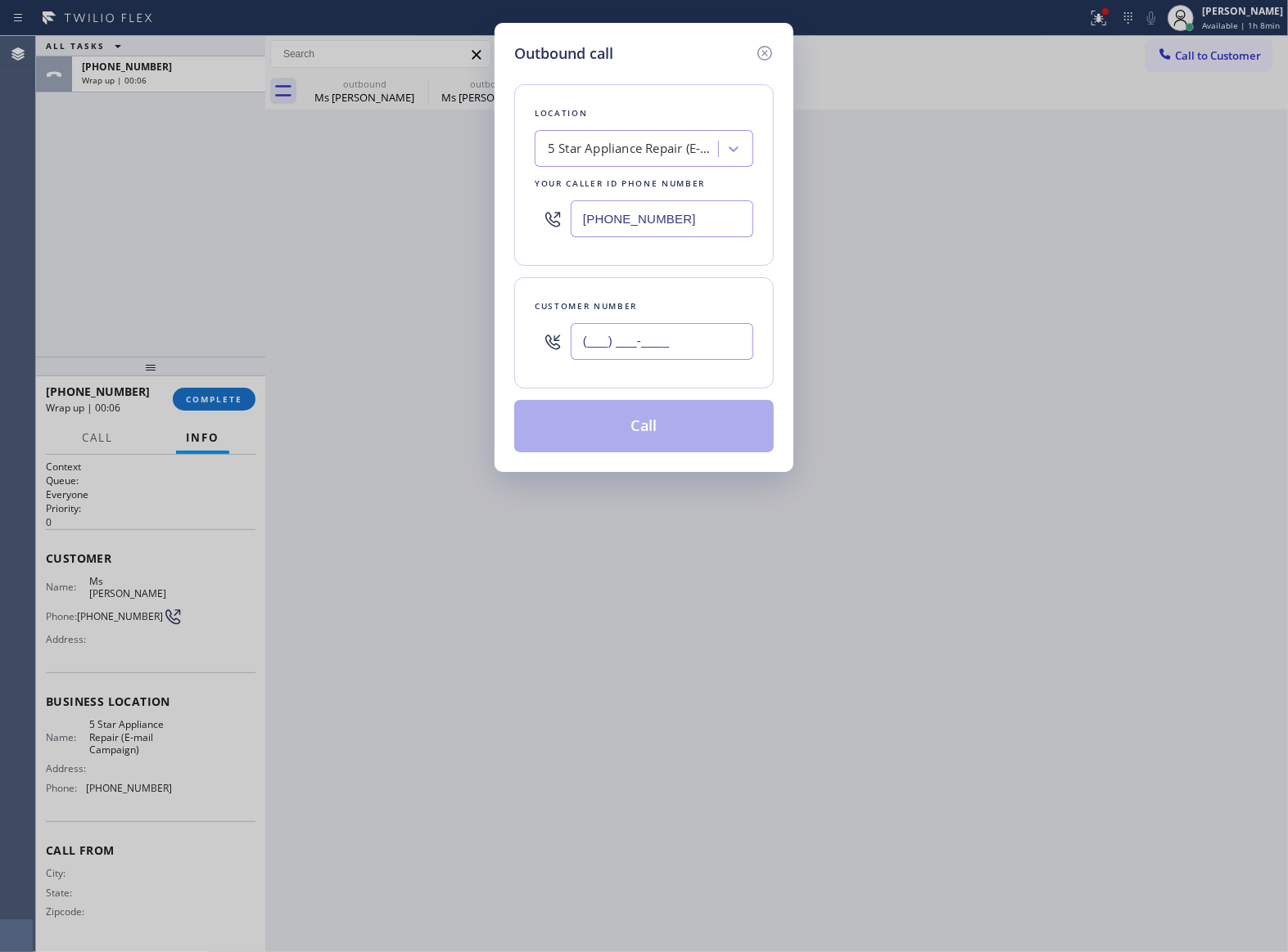
click at [704, 358] on input "(___) ___-____" at bounding box center [662, 342] width 182 height 37
paste input "443) 804-6303"
type input "[PHONE_NUMBER]"
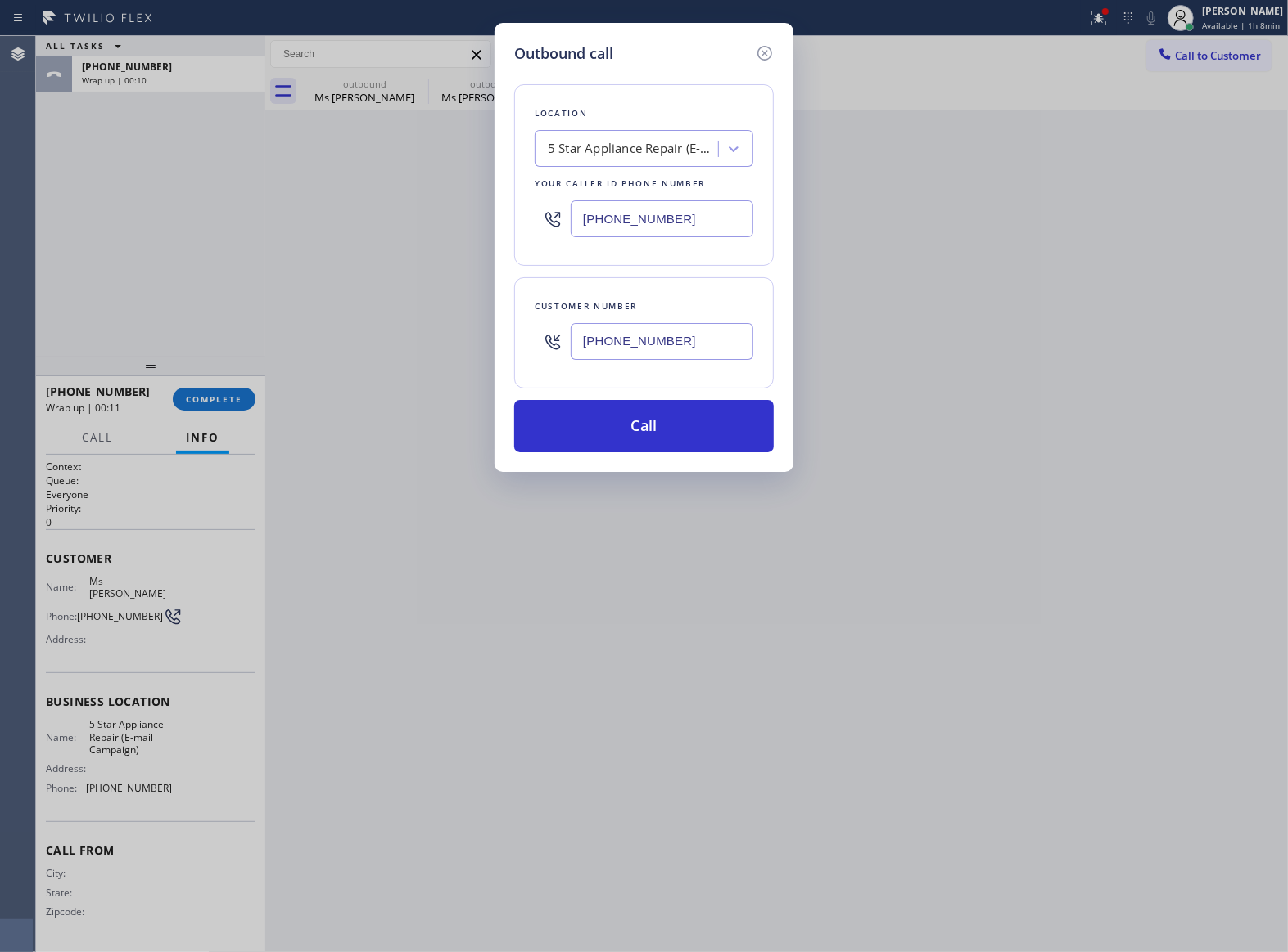
click at [627, 229] on input "[PHONE_NUMBER]" at bounding box center [662, 218] width 182 height 37
paste input "323) 210-4161"
type input "[PHONE_NUMBER]"
click at [698, 429] on button "Call" at bounding box center [644, 426] width 260 height 52
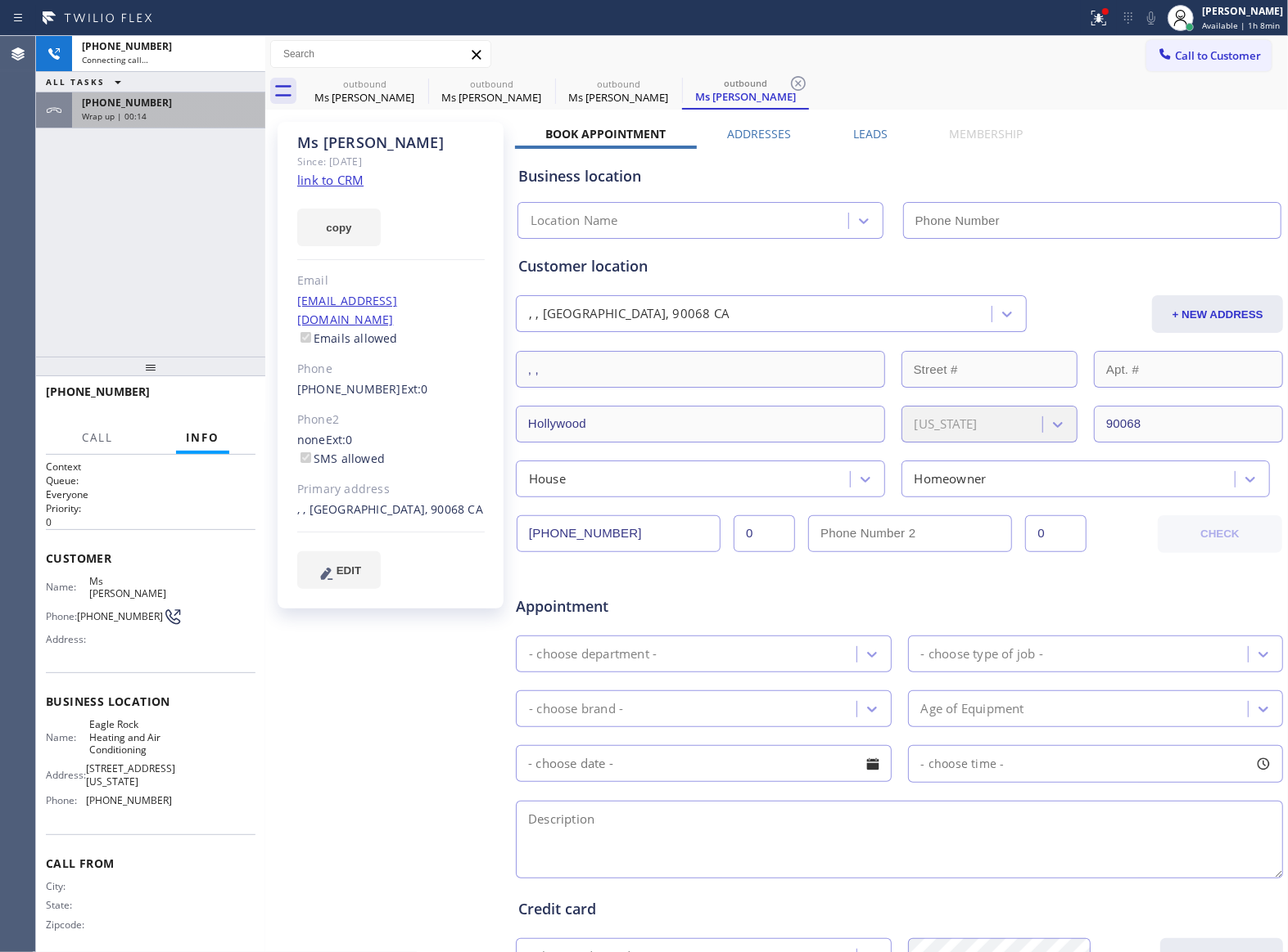
click at [154, 109] on div "[PHONE_NUMBER]" at bounding box center [169, 102] width 173 height 14
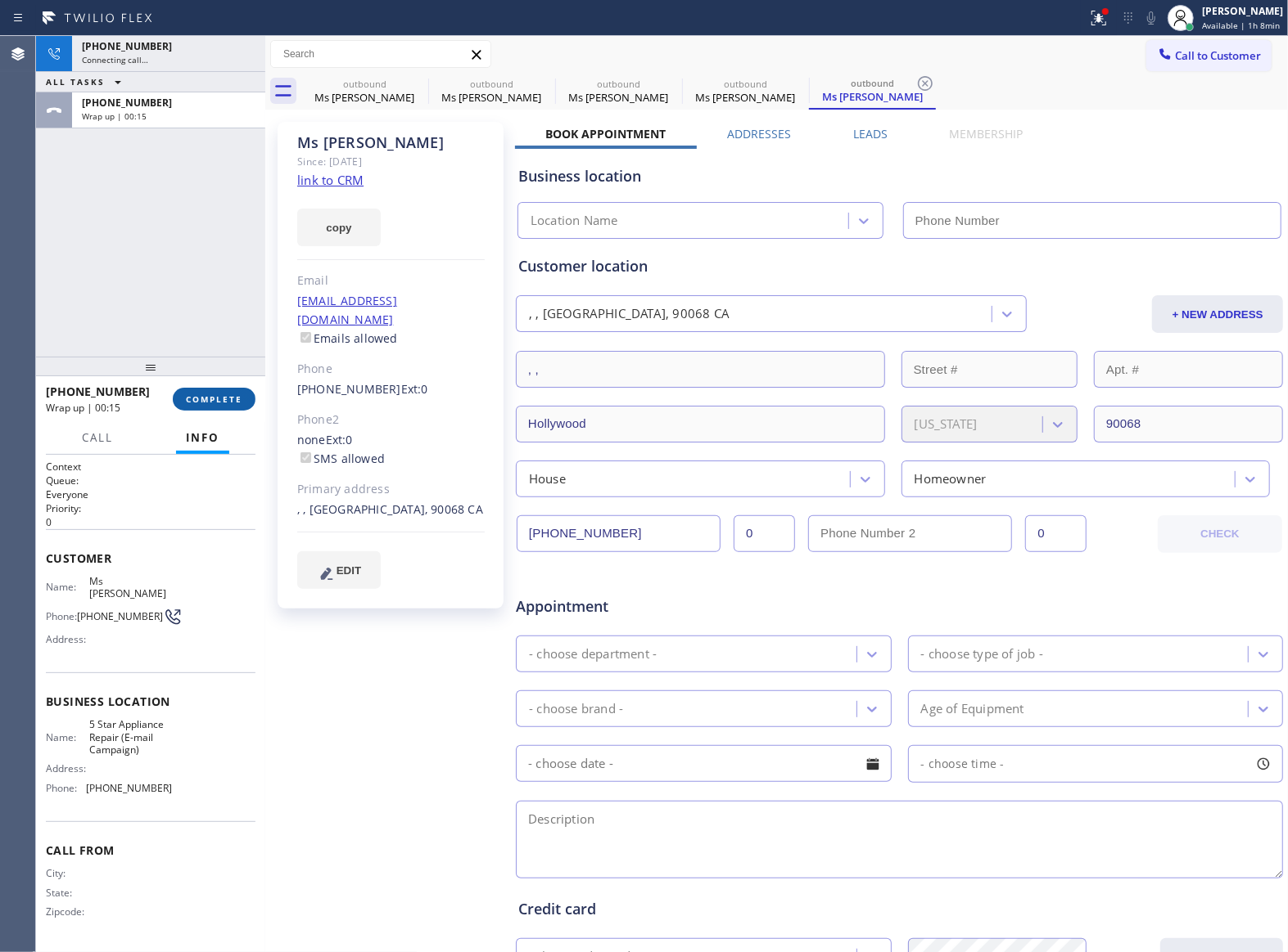
click at [209, 396] on span "COMPLETE" at bounding box center [214, 399] width 57 height 12
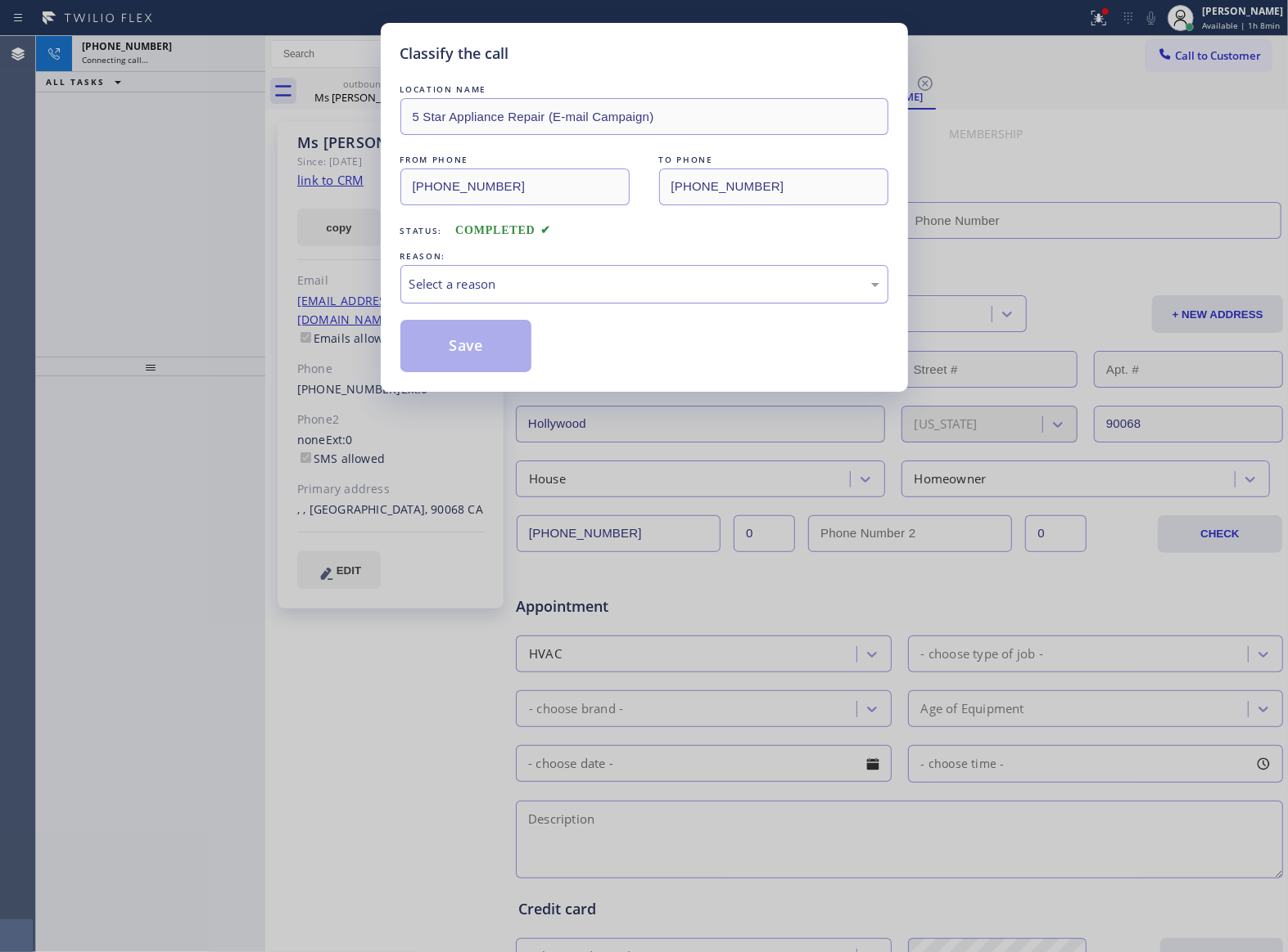
click at [520, 293] on div "Select a reason" at bounding box center [644, 284] width 470 height 19
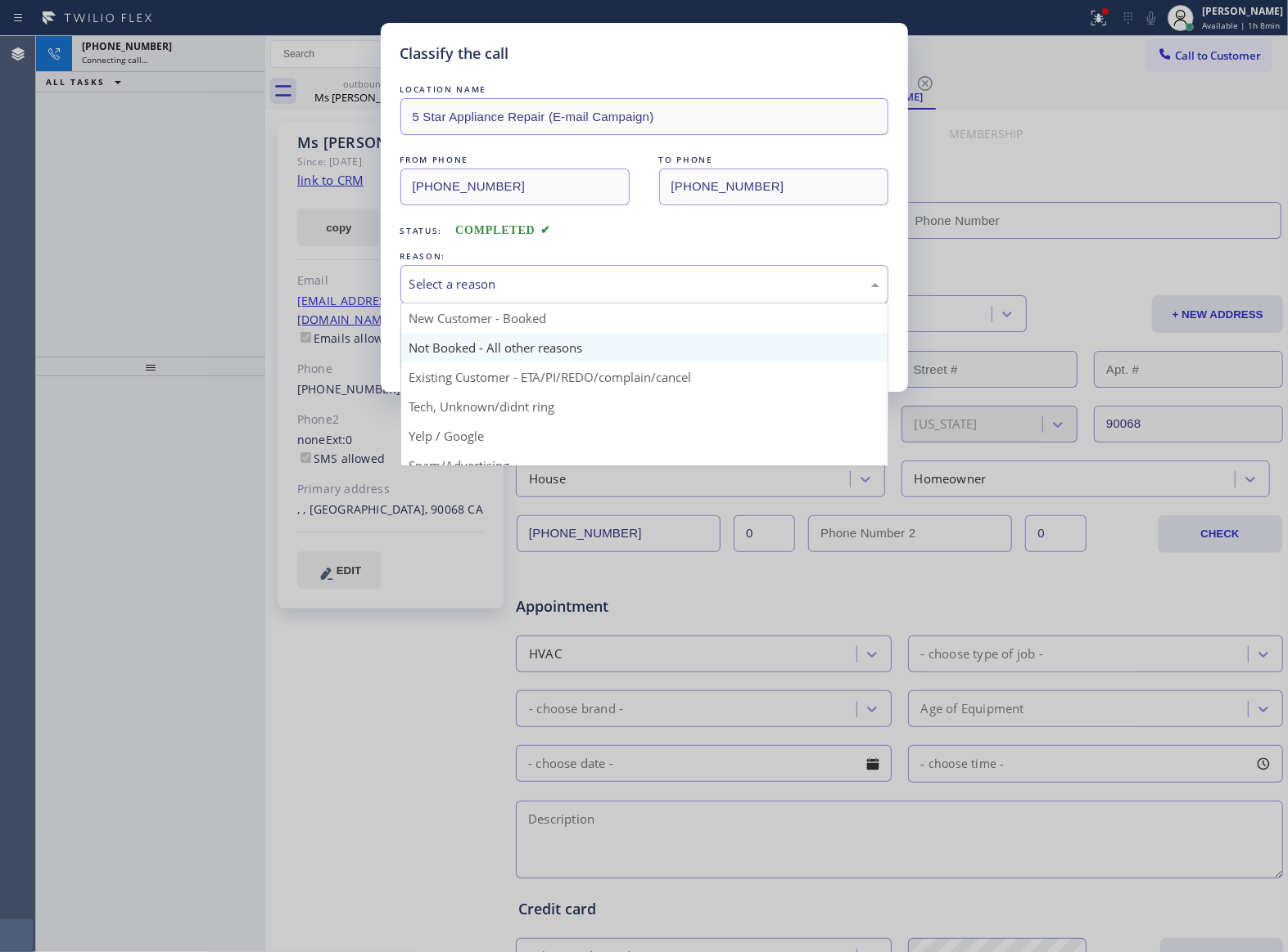
type input "[PHONE_NUMBER]"
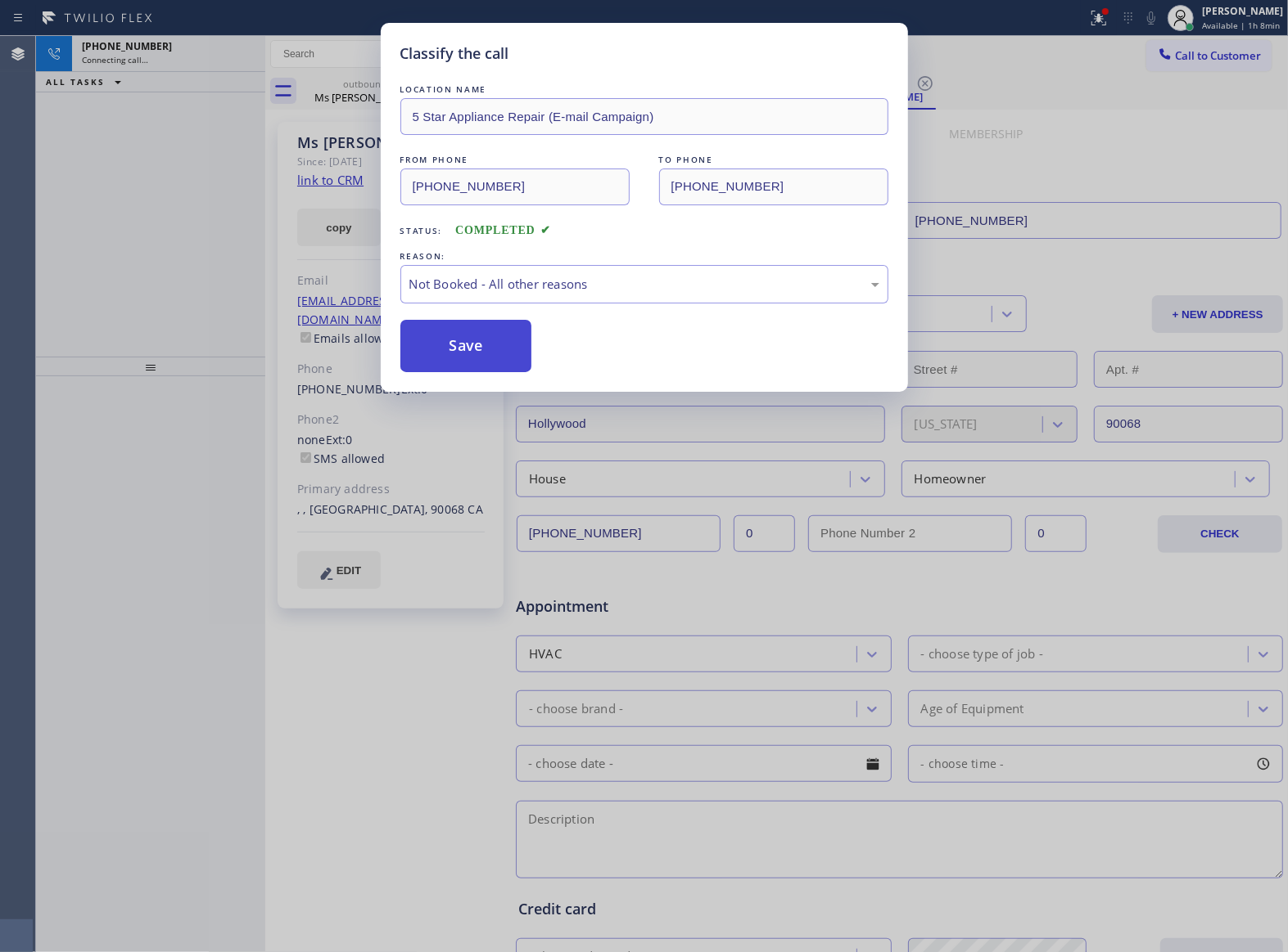
click at [495, 342] on button "Save" at bounding box center [466, 346] width 132 height 52
type input "[PHONE_NUMBER]"
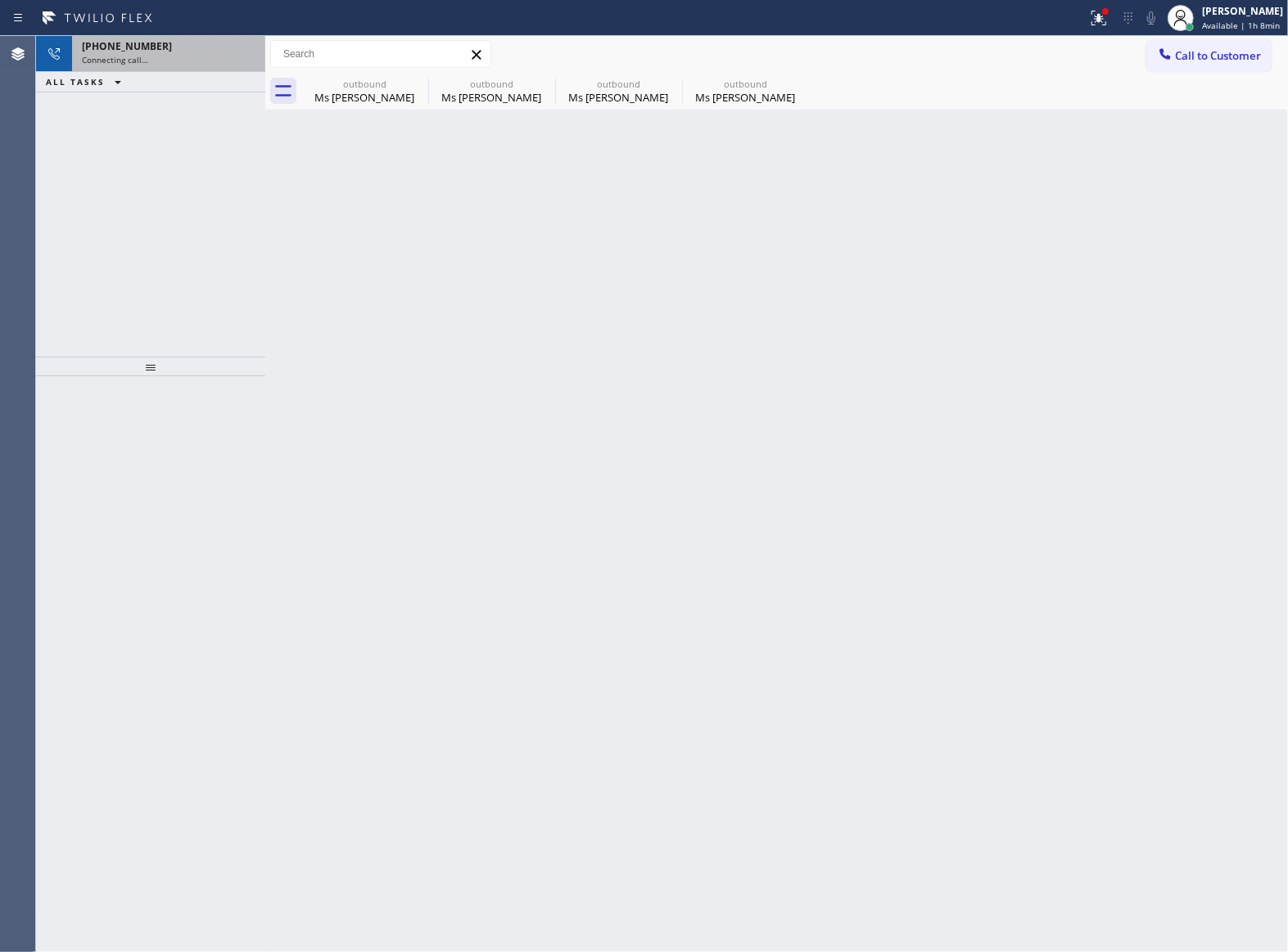
click at [211, 52] on div "[PHONE_NUMBER]" at bounding box center [169, 46] width 173 height 14
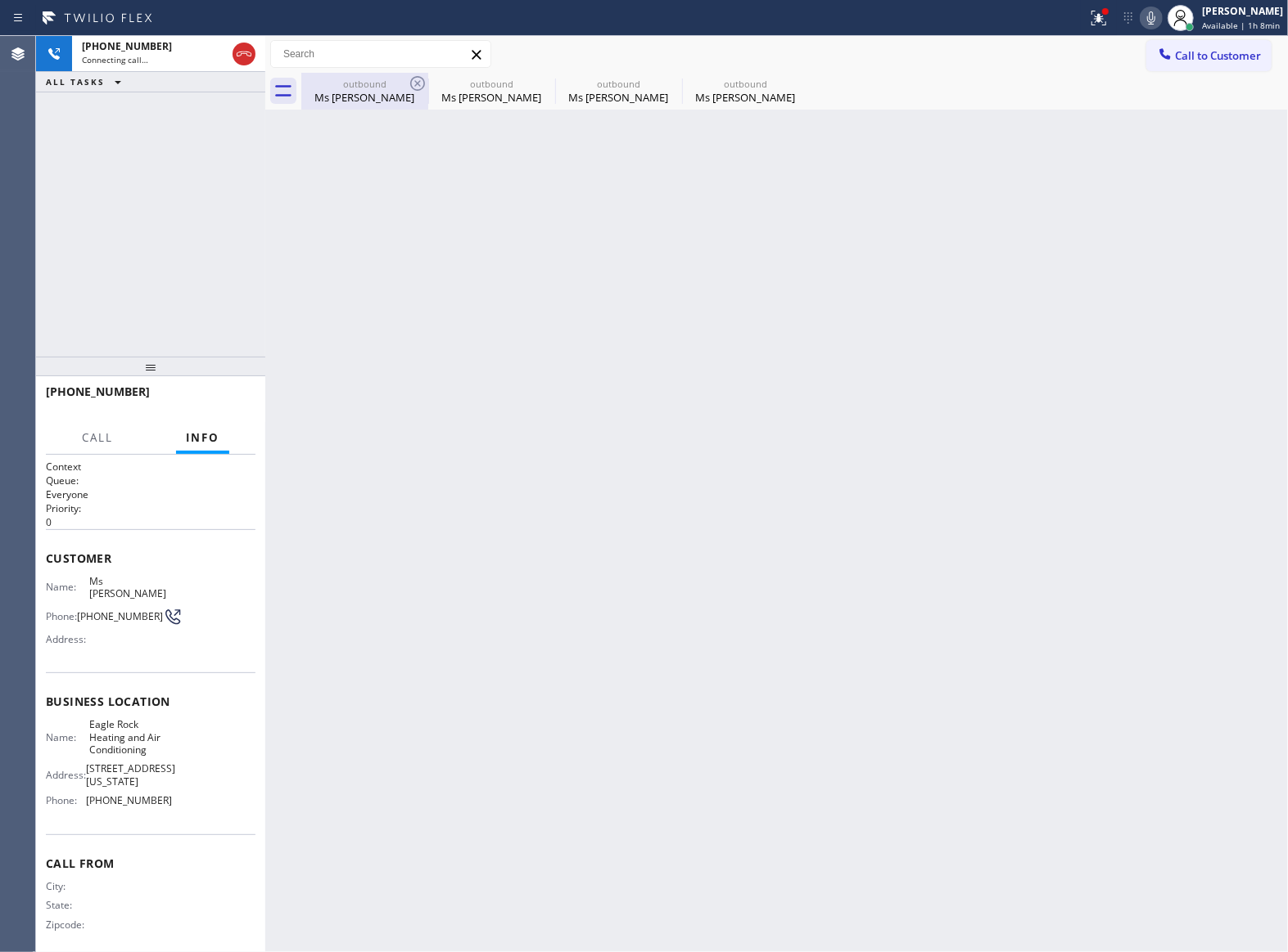
click at [420, 73] on div "outbound Ms [PERSON_NAME]" at bounding box center [364, 91] width 124 height 37
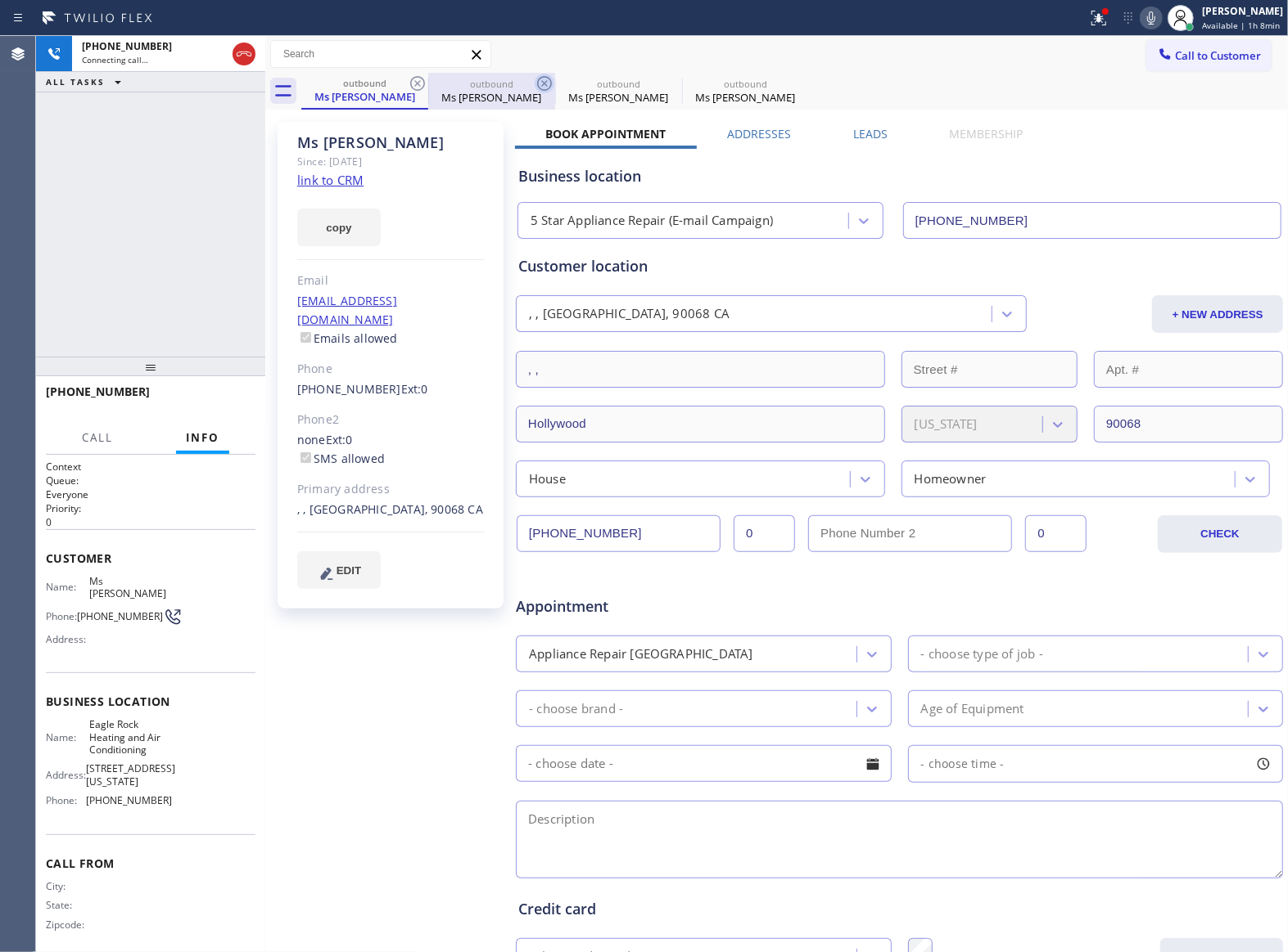
click at [419, 83] on icon at bounding box center [418, 84] width 20 height 20
click at [535, 83] on icon at bounding box center [545, 84] width 20 height 20
click at [0, 0] on icon at bounding box center [0, 0] width 0 height 0
click at [419, 83] on div "outbound Ms [PERSON_NAME] outbound Ms [PERSON_NAME] outbound Ms [PERSON_NAME] o…" at bounding box center [795, 91] width 987 height 37
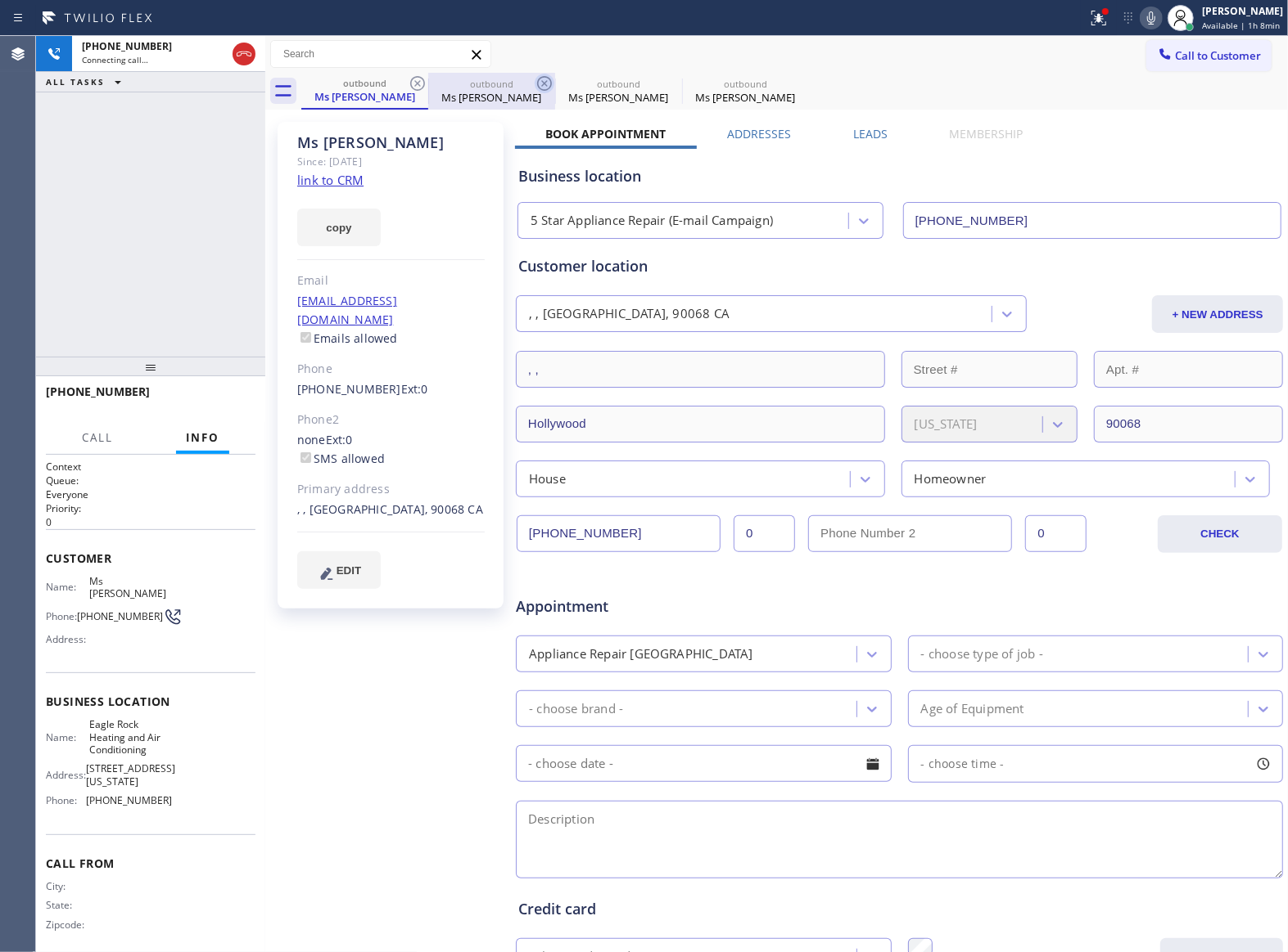
click at [419, 83] on div "outbound Ms [PERSON_NAME] outbound Ms [PERSON_NAME] outbound Ms [PERSON_NAME] o…" at bounding box center [795, 91] width 987 height 37
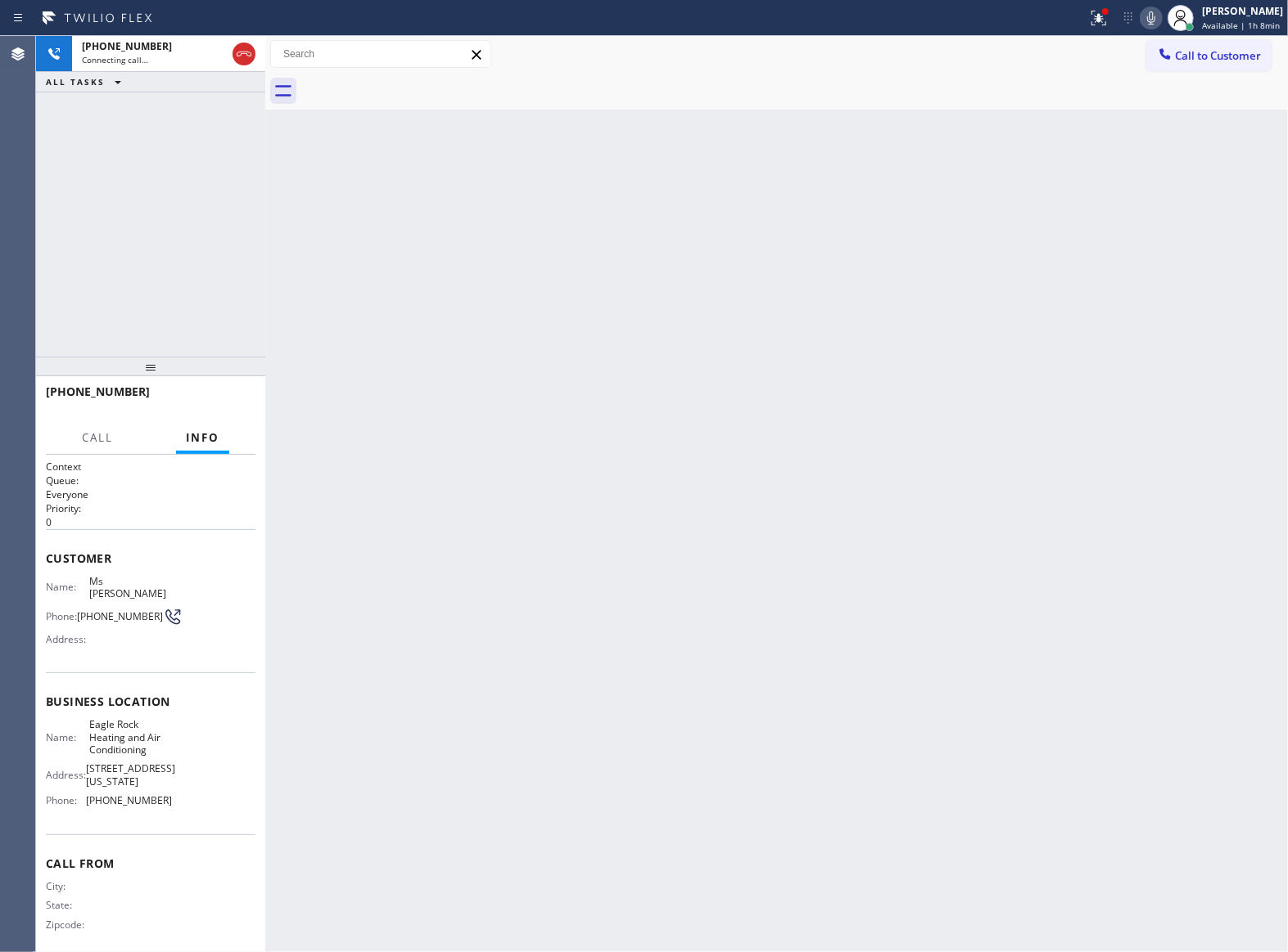
click at [419, 83] on div at bounding box center [795, 91] width 987 height 37
click at [257, 269] on div "[PHONE_NUMBER] Connecting call… ALL TASKS ALL TASKS ACTIVE TASKS TASKS IN WRAP …" at bounding box center [151, 197] width 229 height 321
click at [164, 58] on div "Connecting call…" at bounding box center [154, 60] width 144 height 12
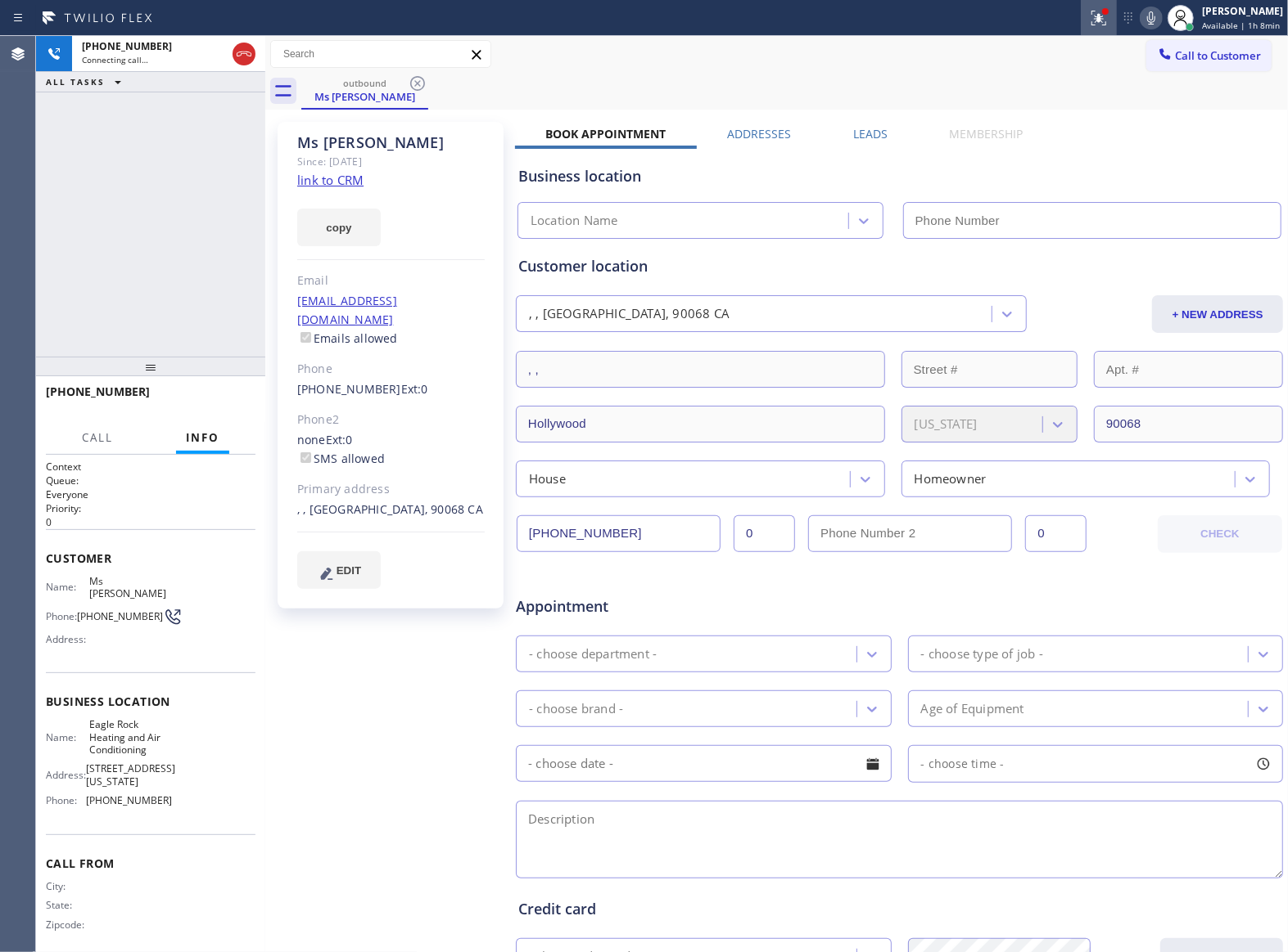
click at [1095, 20] on icon at bounding box center [1099, 18] width 20 height 20
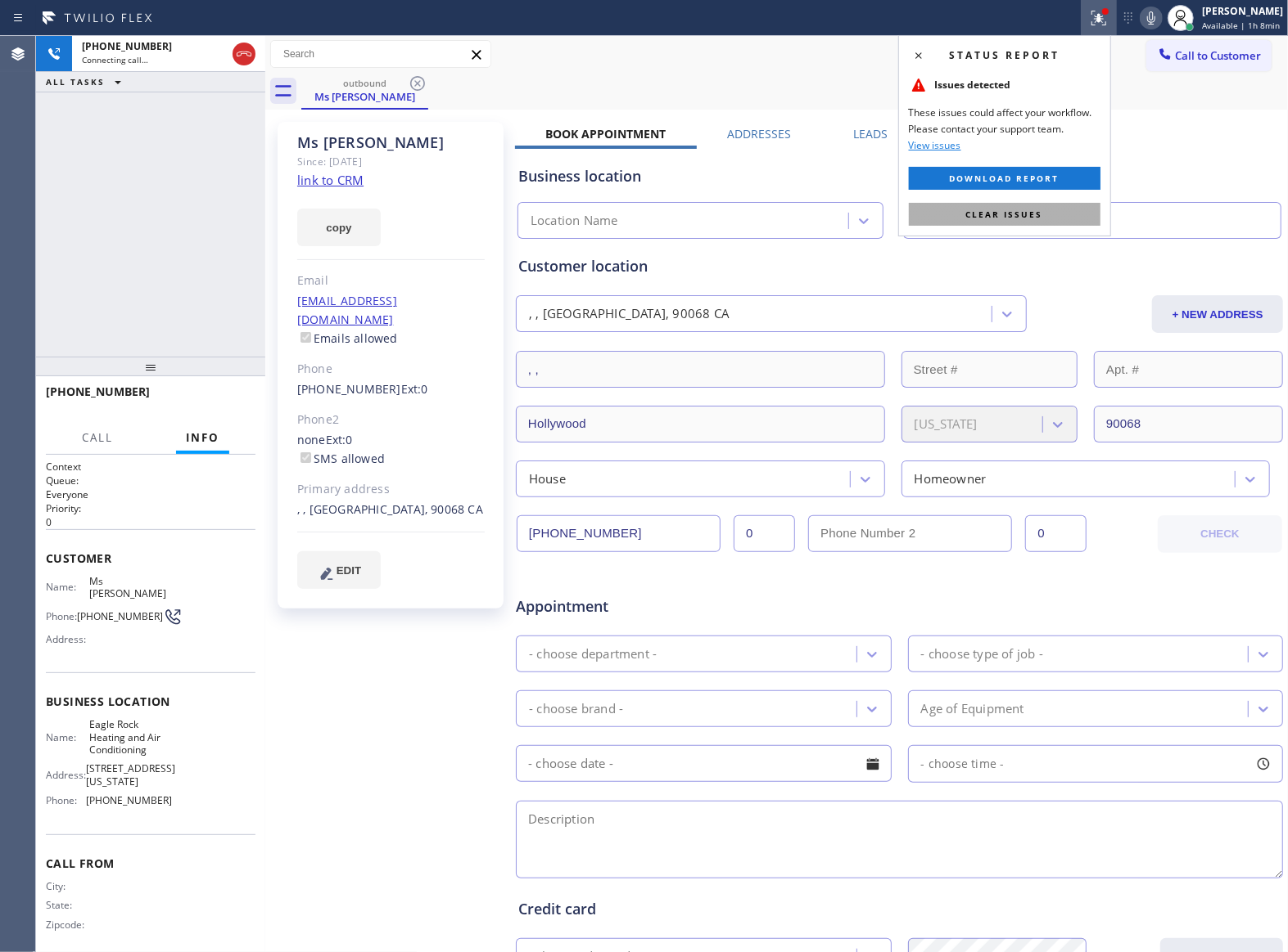
type input "[PHONE_NUMBER]"
click at [1014, 215] on span "Clear issues" at bounding box center [1004, 214] width 77 height 12
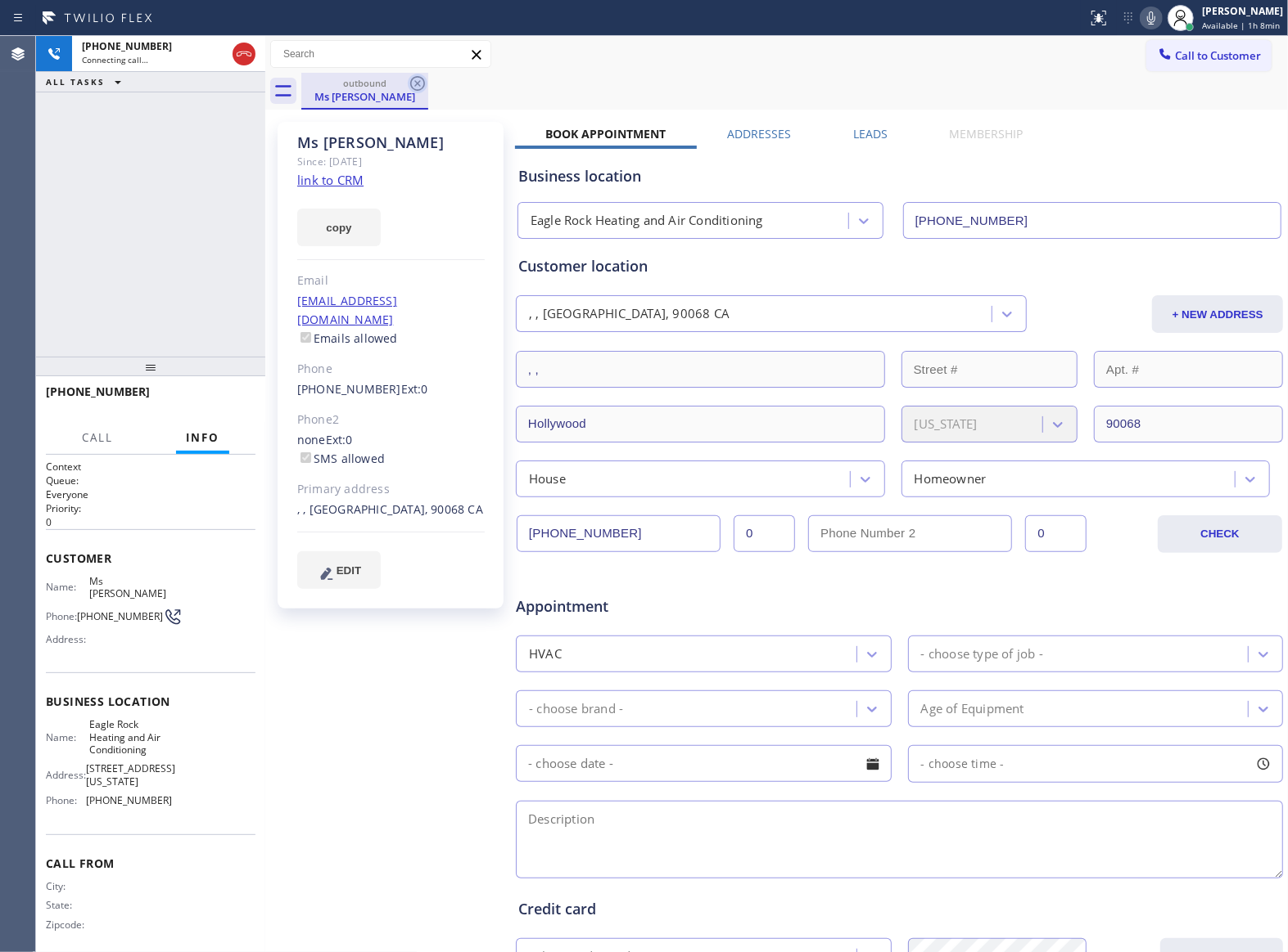
click at [410, 86] on icon at bounding box center [418, 84] width 20 height 20
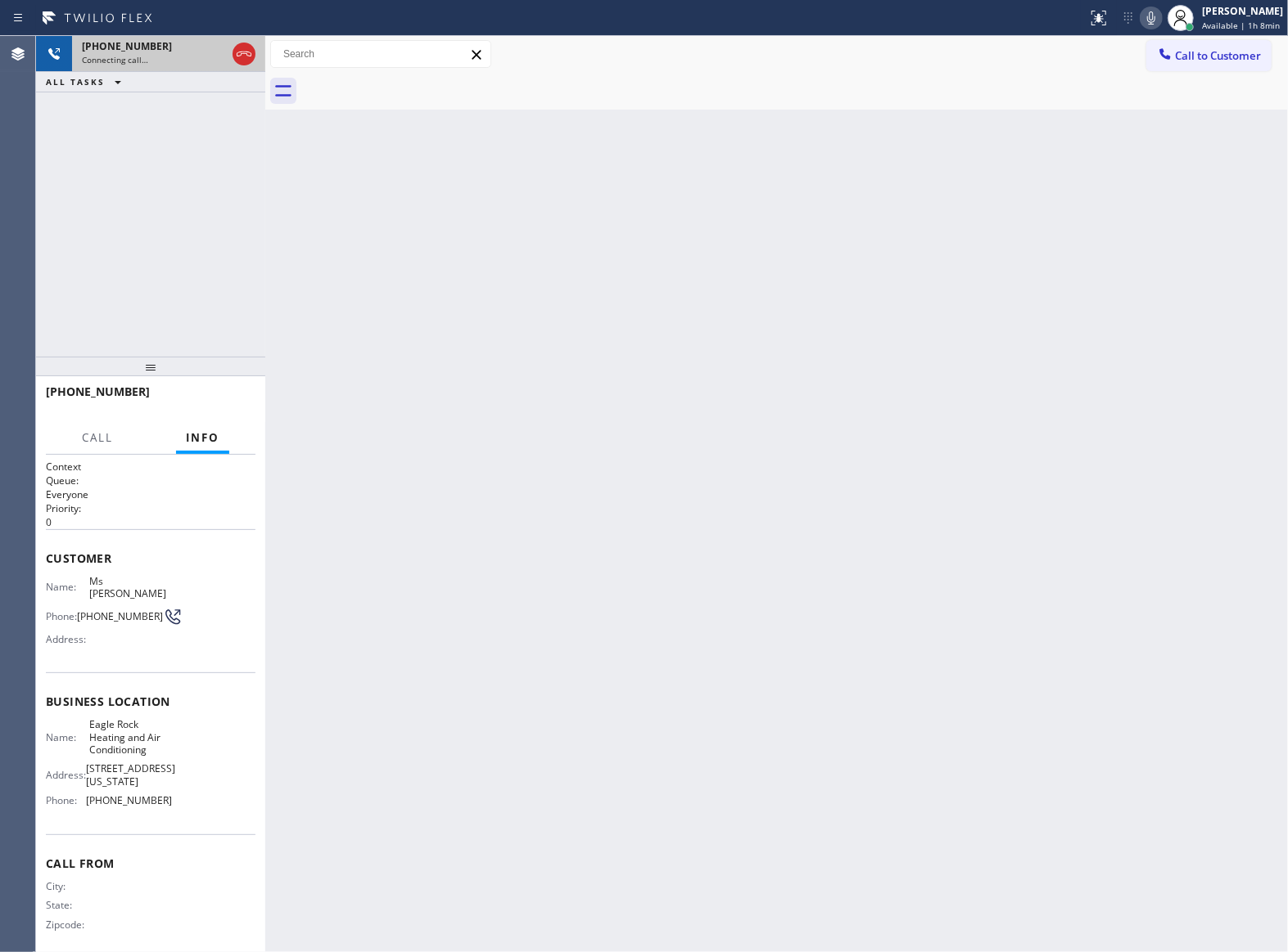
click at [181, 49] on div "[PHONE_NUMBER]" at bounding box center [154, 46] width 144 height 14
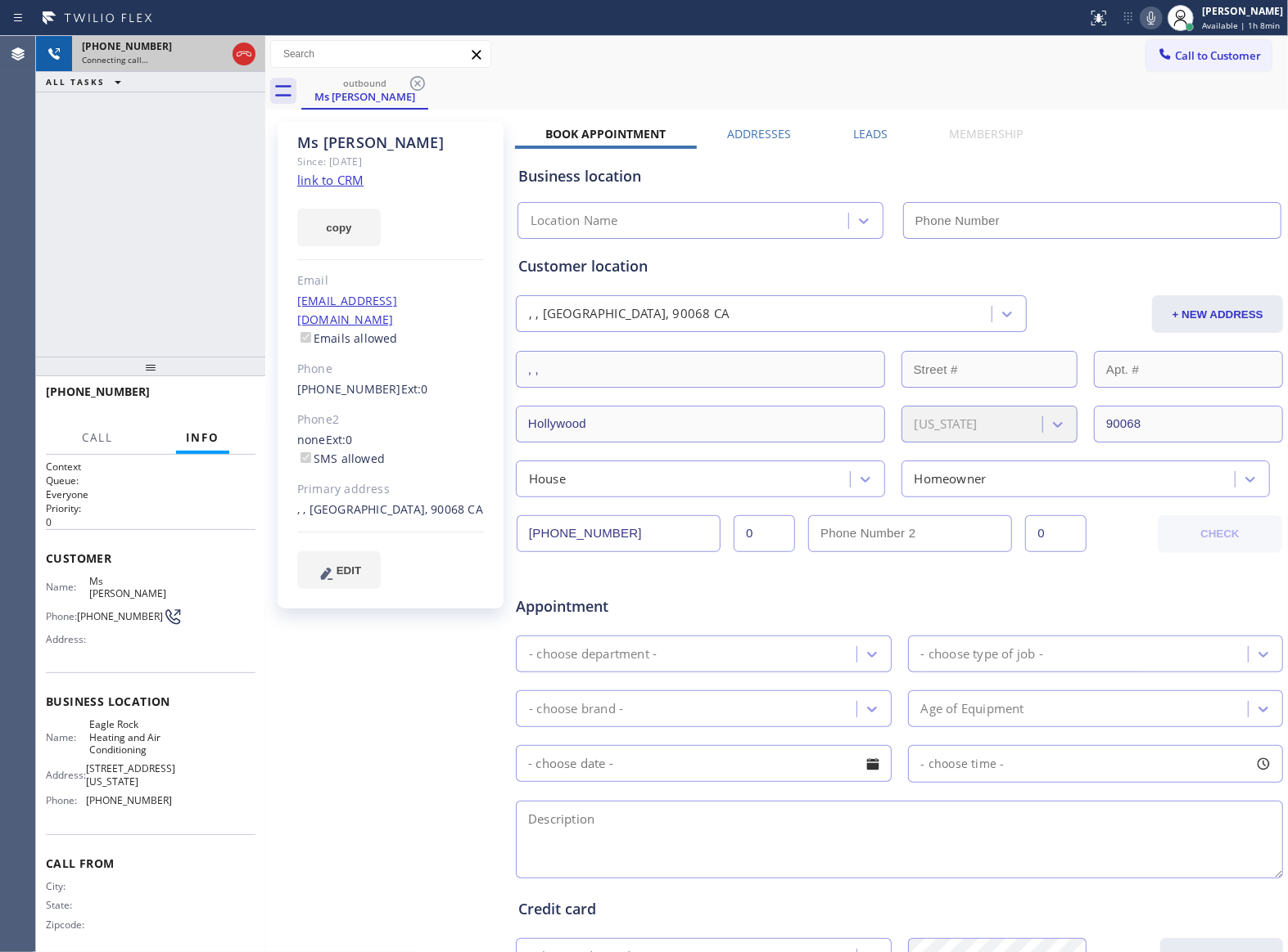
type input "[PHONE_NUMBER]"
click at [244, 53] on icon at bounding box center [244, 53] width 14 height 5
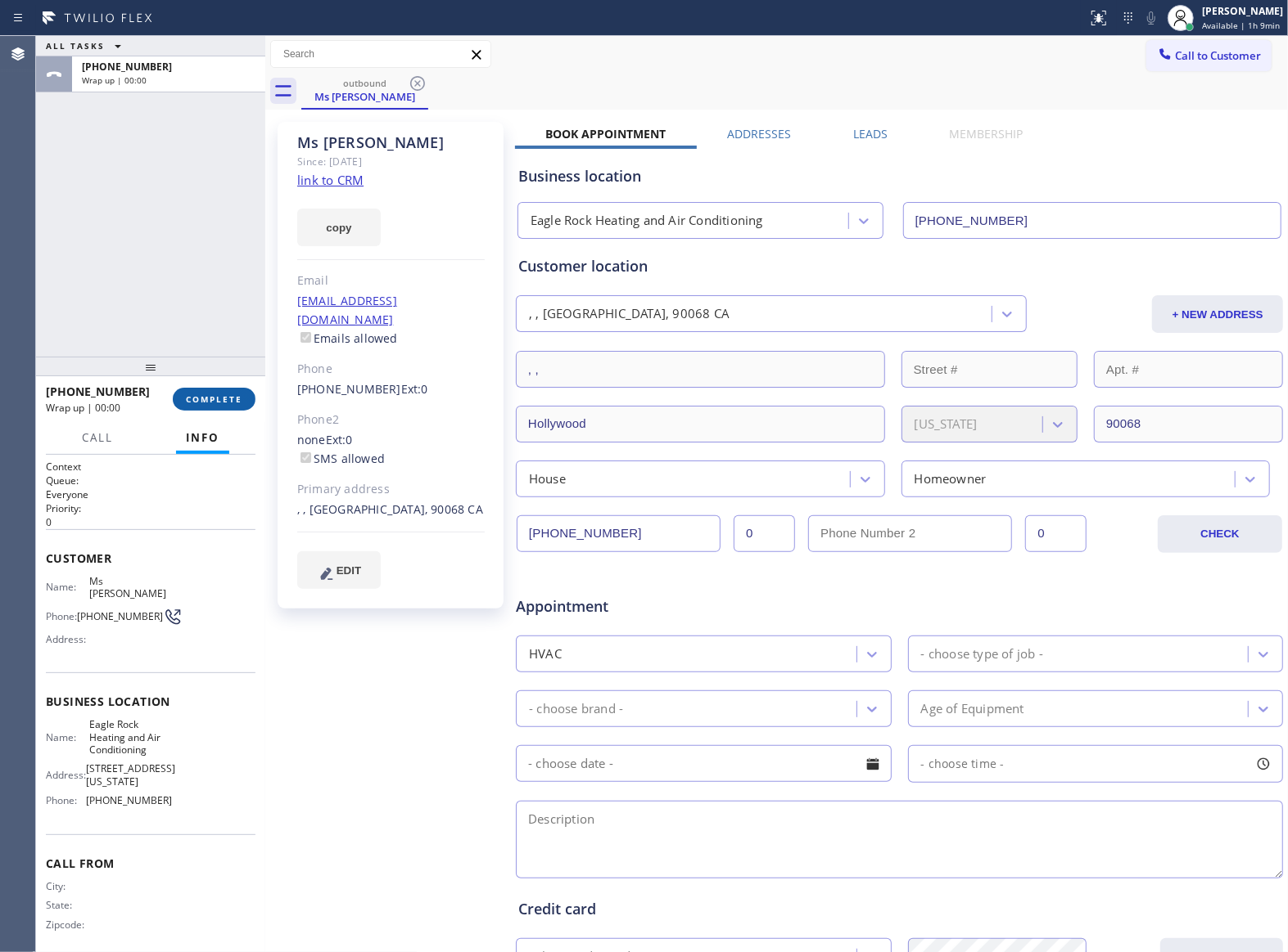
click at [207, 391] on button "COMPLETE" at bounding box center [215, 398] width 83 height 23
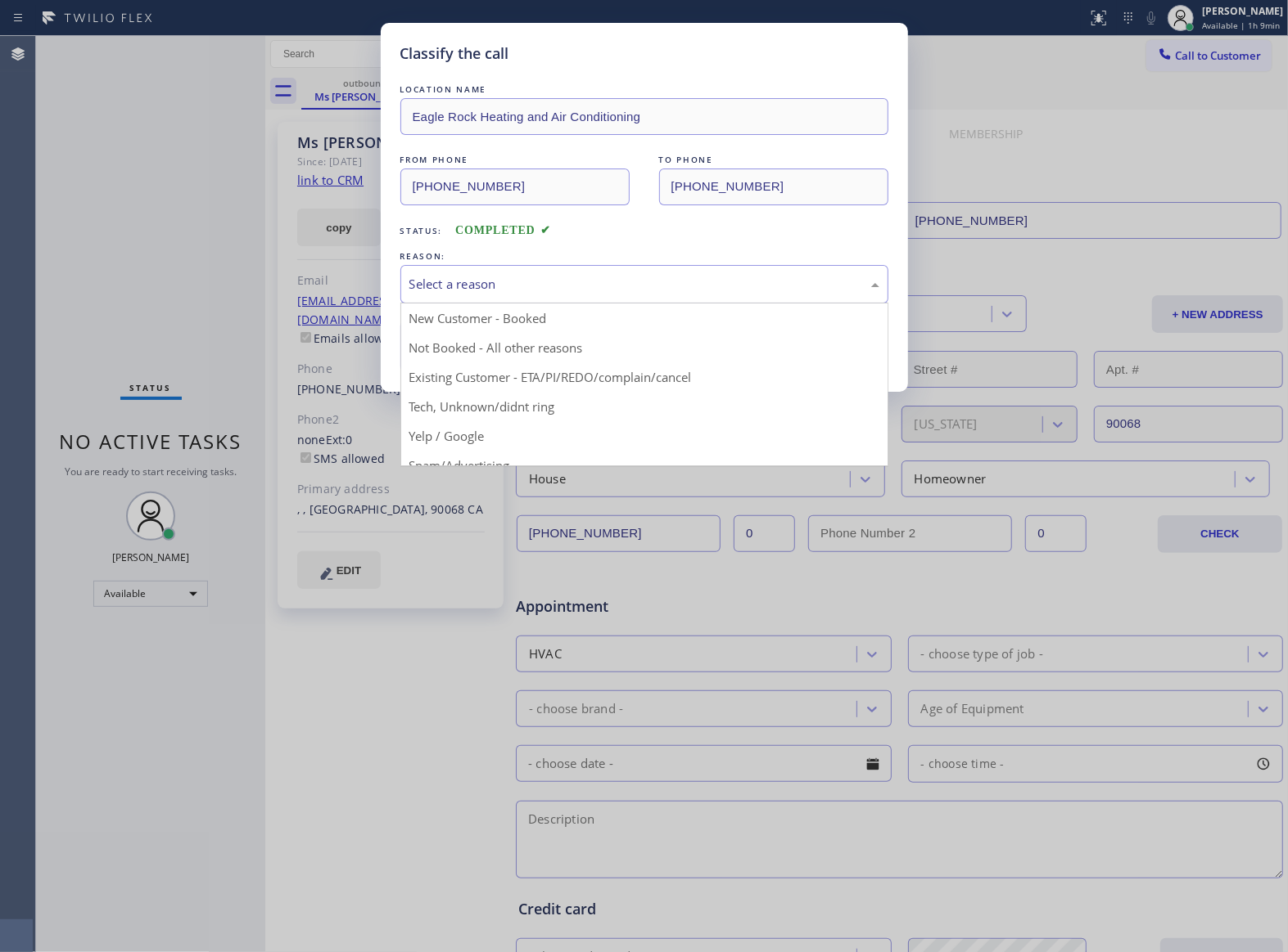
click at [534, 277] on div "Select a reason" at bounding box center [644, 284] width 470 height 19
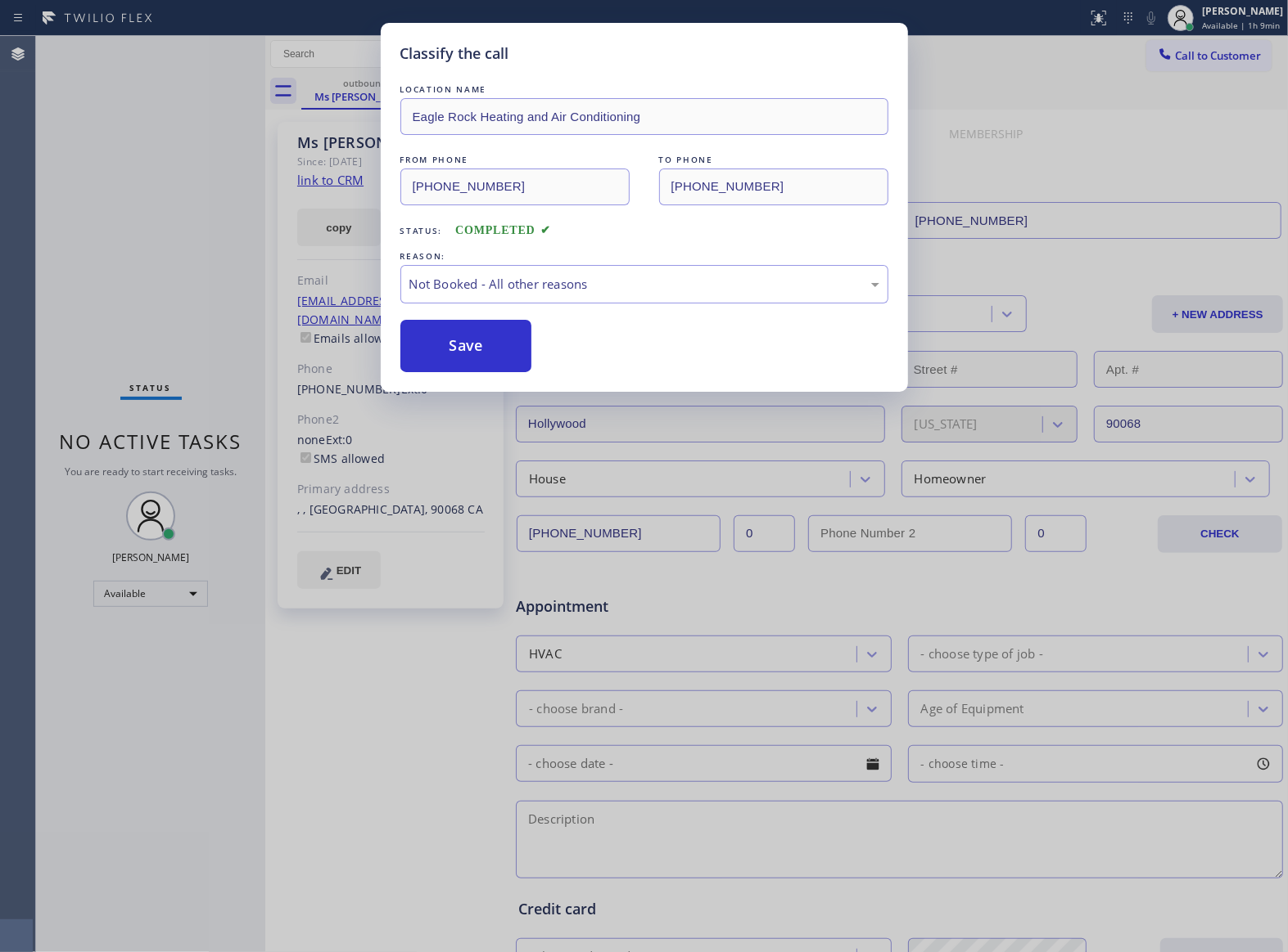
click at [484, 347] on button "Save" at bounding box center [466, 346] width 132 height 52
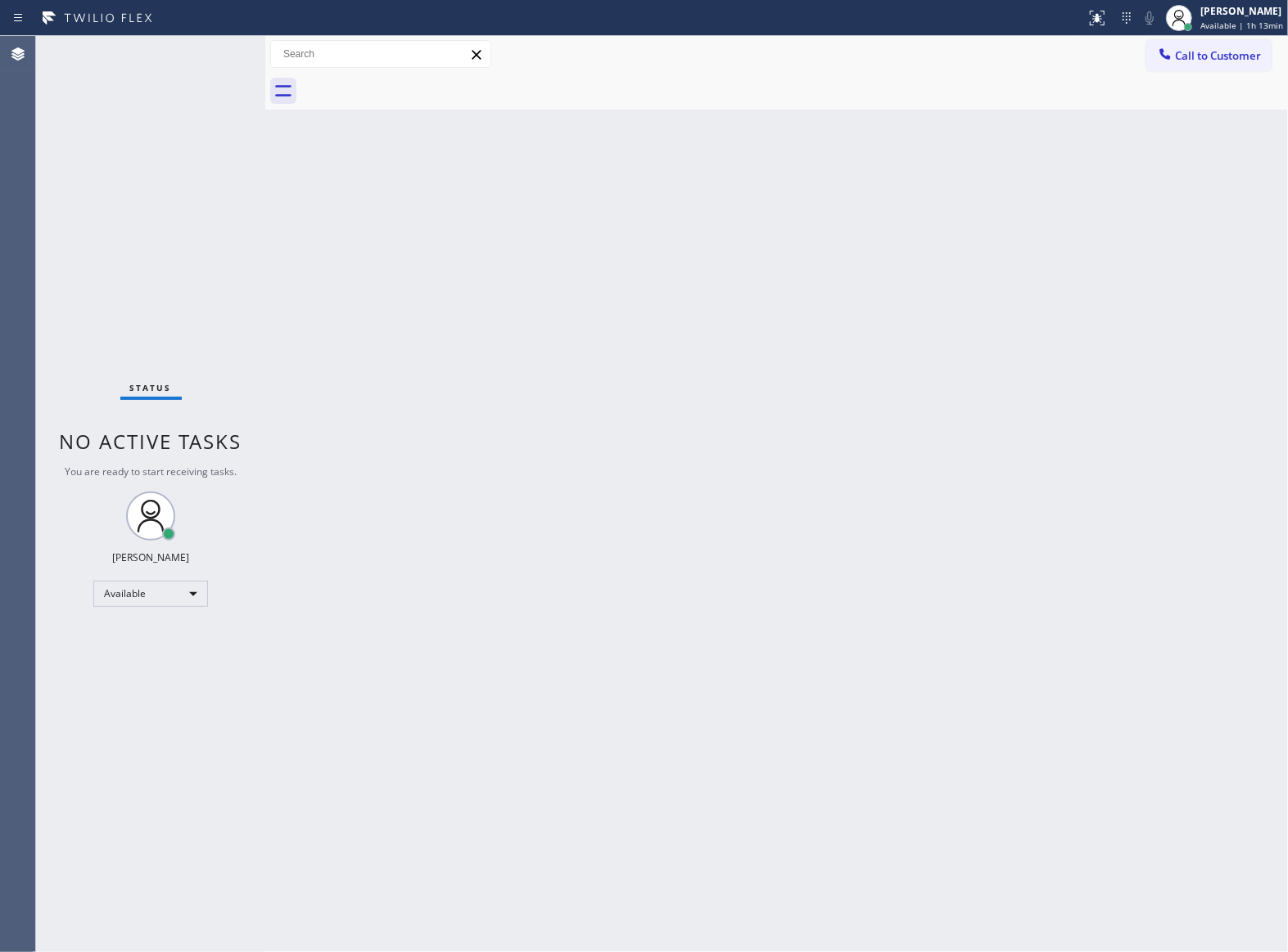
click at [174, 302] on div "Status No active tasks You are ready to start receiving tasks. [PERSON_NAME] Av…" at bounding box center [151, 494] width 229 height 917
drag, startPoint x: 1223, startPoint y: 271, endPoint x: 1239, endPoint y: 236, distance: 38.5
click at [1223, 270] on div "Back to Dashboard Change Sender ID Customers Technicians Select a contact Outbo…" at bounding box center [777, 494] width 1023 height 917
click at [1210, 56] on span "Call to Customer" at bounding box center [1217, 56] width 86 height 14
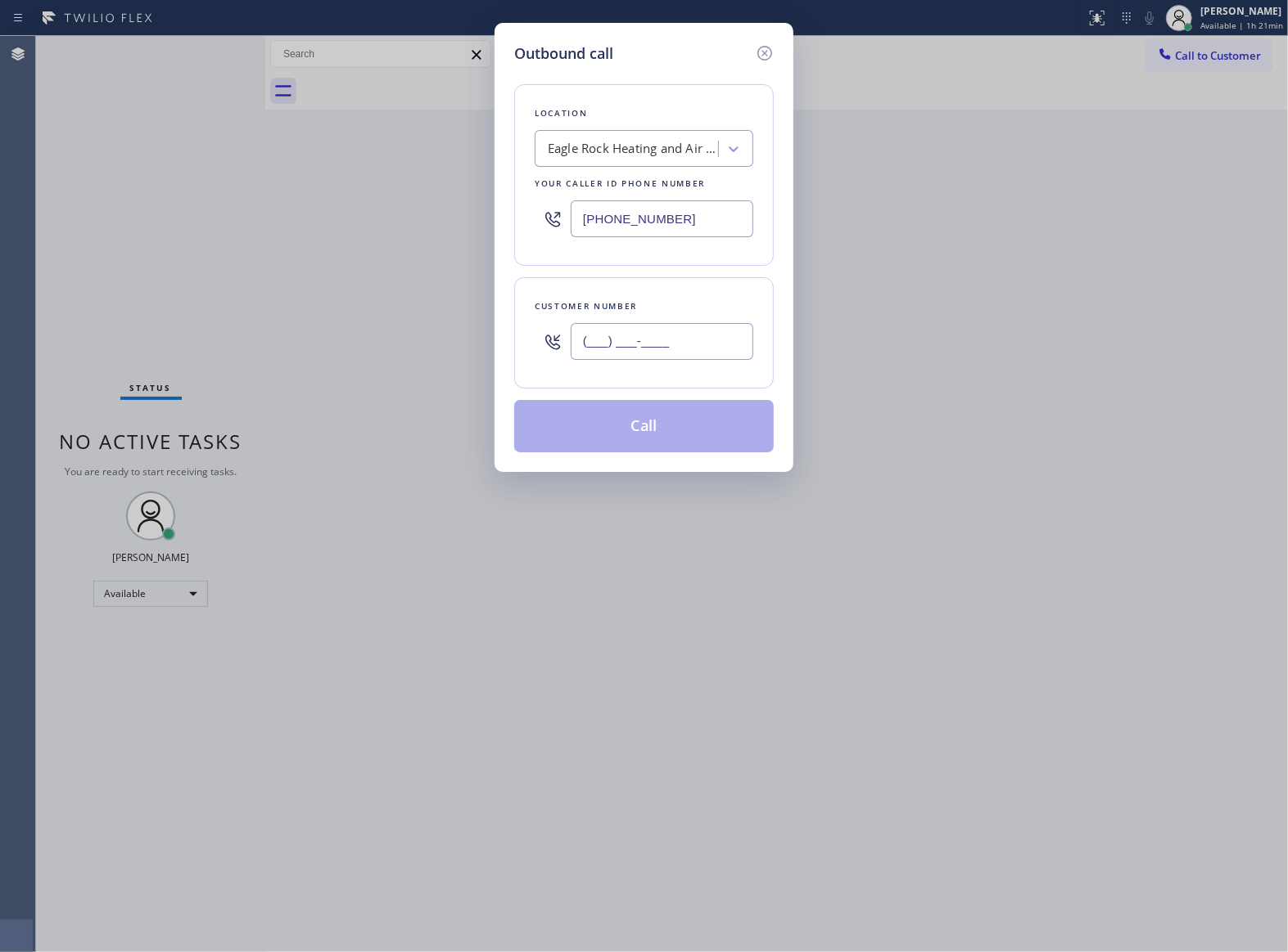
click at [681, 342] on input "(___) ___-____" at bounding box center [662, 342] width 182 height 37
paste input "363) 201-8087"
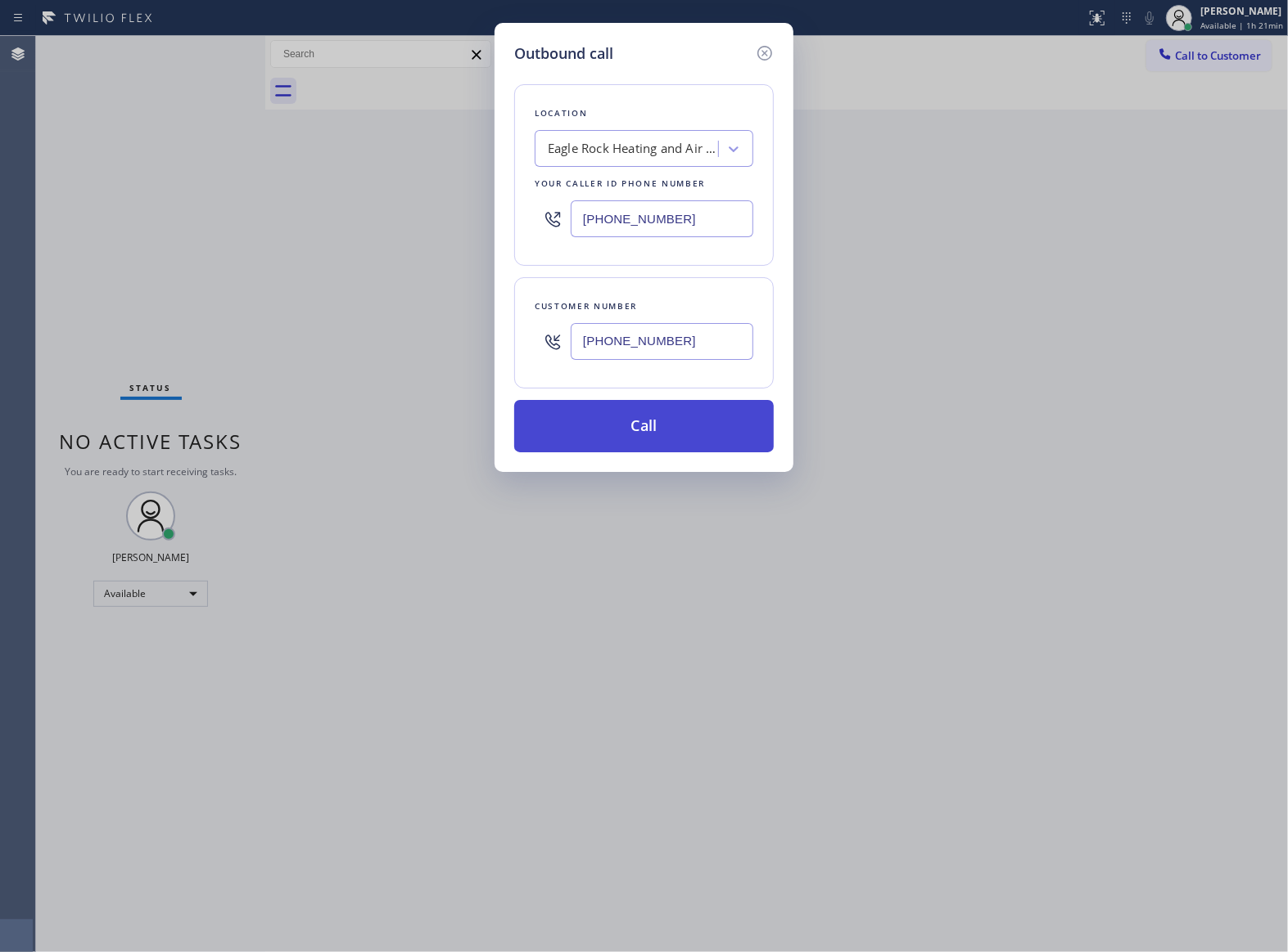
type input "[PHONE_NUMBER]"
click at [686, 417] on button "Call" at bounding box center [644, 426] width 260 height 52
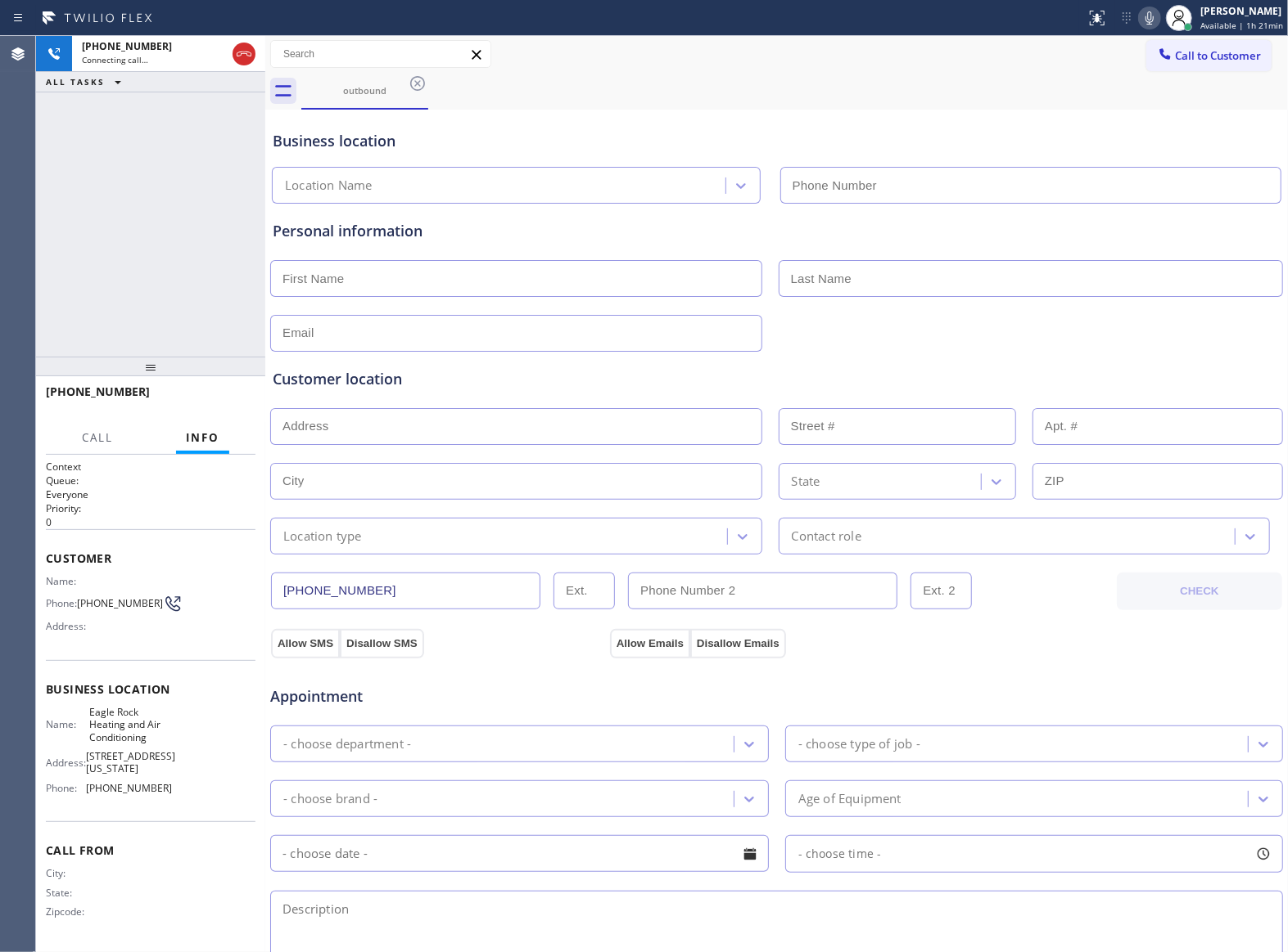
type input "[PHONE_NUMBER]"
click at [245, 403] on button "HANG UP" at bounding box center [217, 398] width 76 height 23
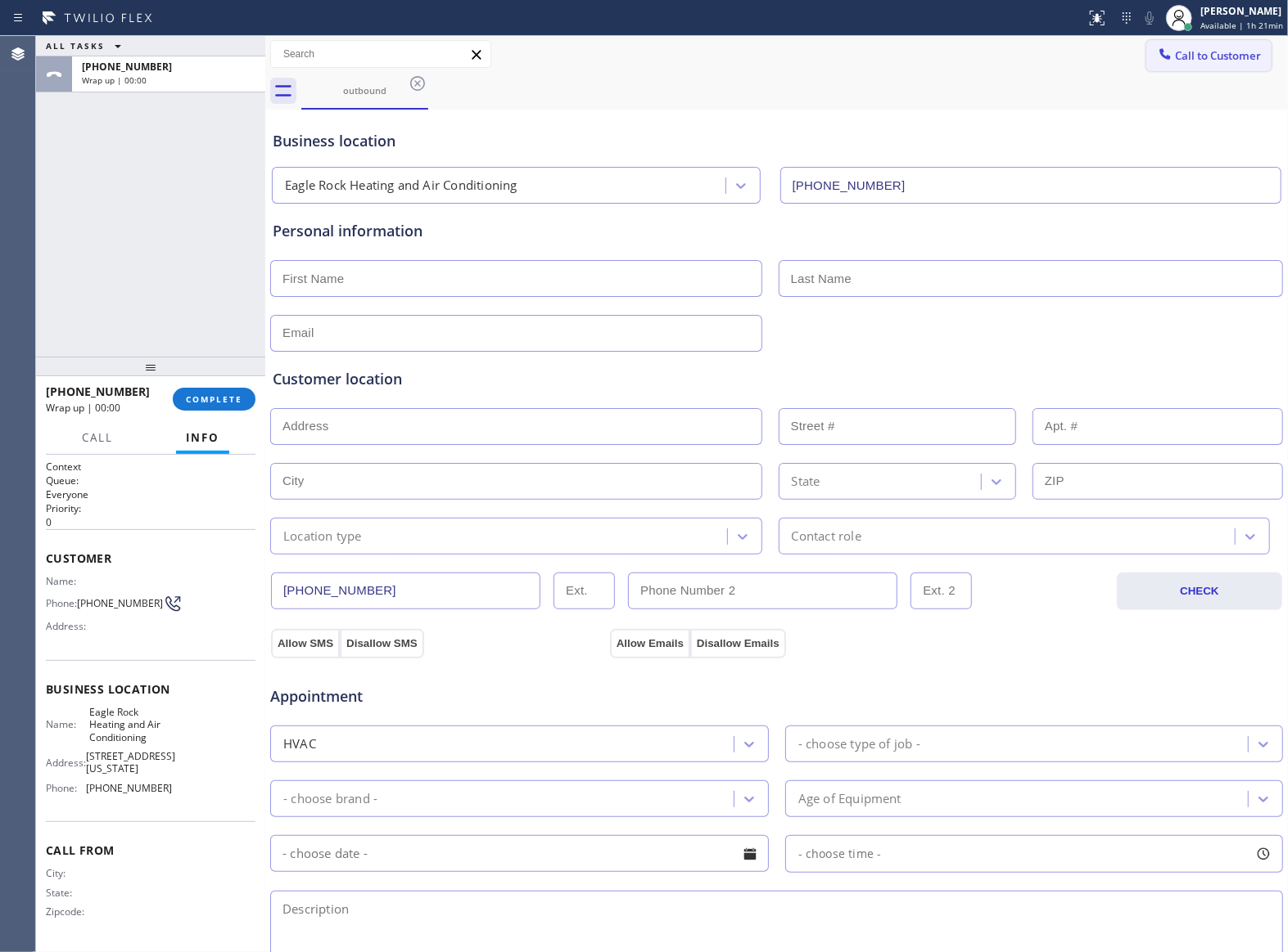
click at [1221, 52] on span "Call to Customer" at bounding box center [1217, 56] width 86 height 14
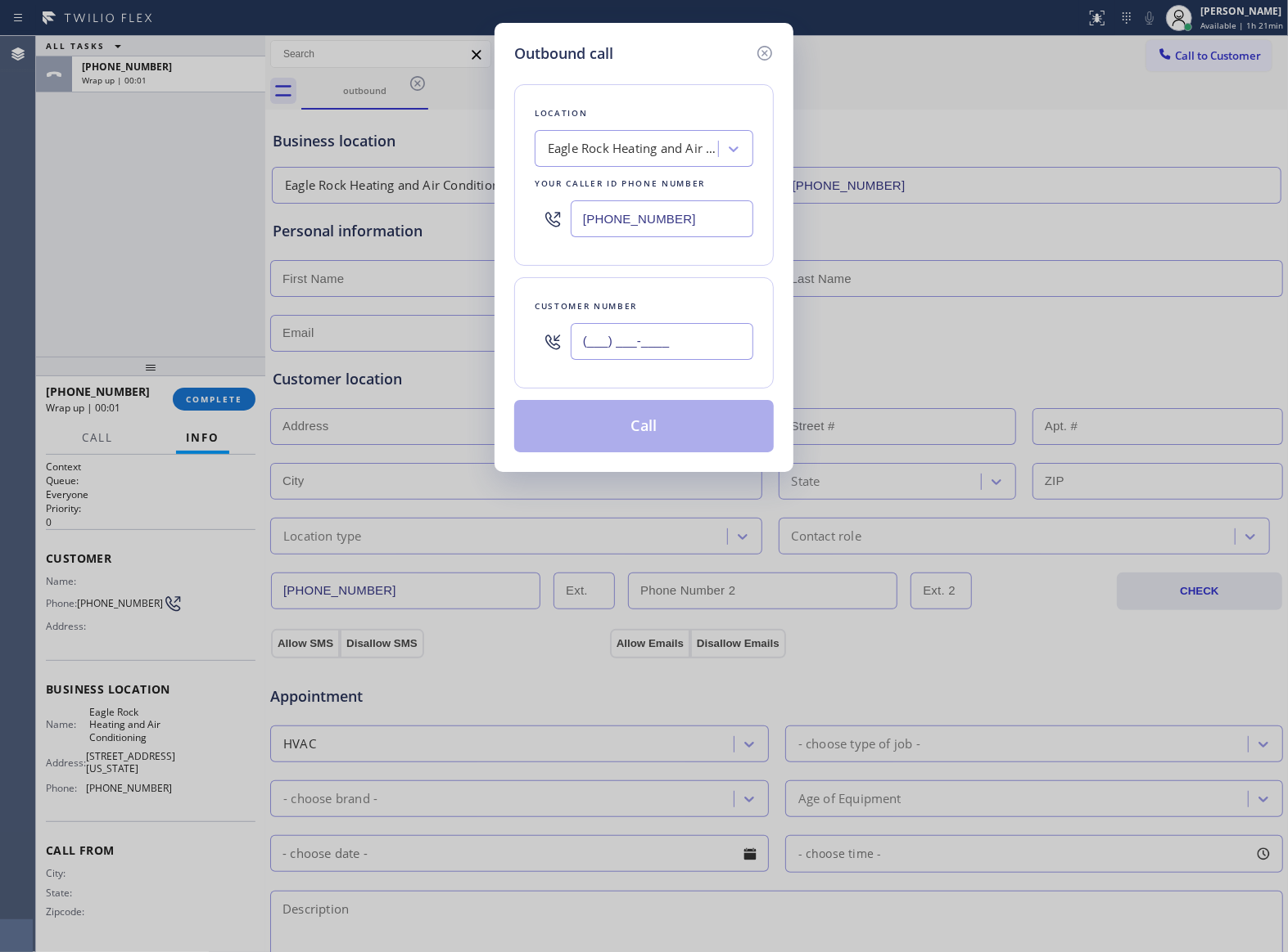
drag, startPoint x: 697, startPoint y: 355, endPoint x: 695, endPoint y: 375, distance: 20.1
click at [695, 355] on input "(___) ___-____" at bounding box center [662, 342] width 182 height 37
paste input "363) 201-8087"
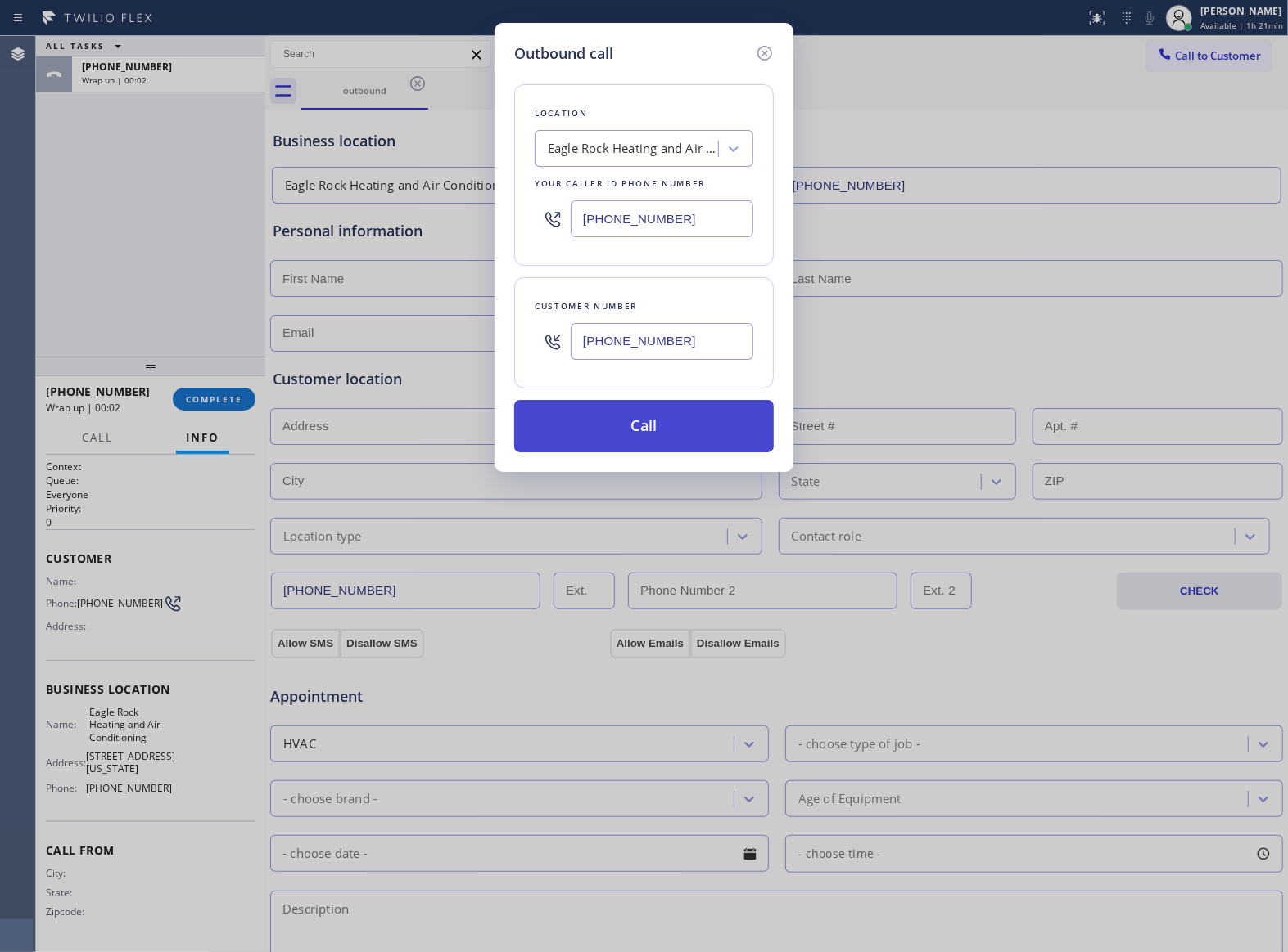
type input "[PHONE_NUMBER]"
click at [679, 422] on button "Call" at bounding box center [644, 426] width 260 height 52
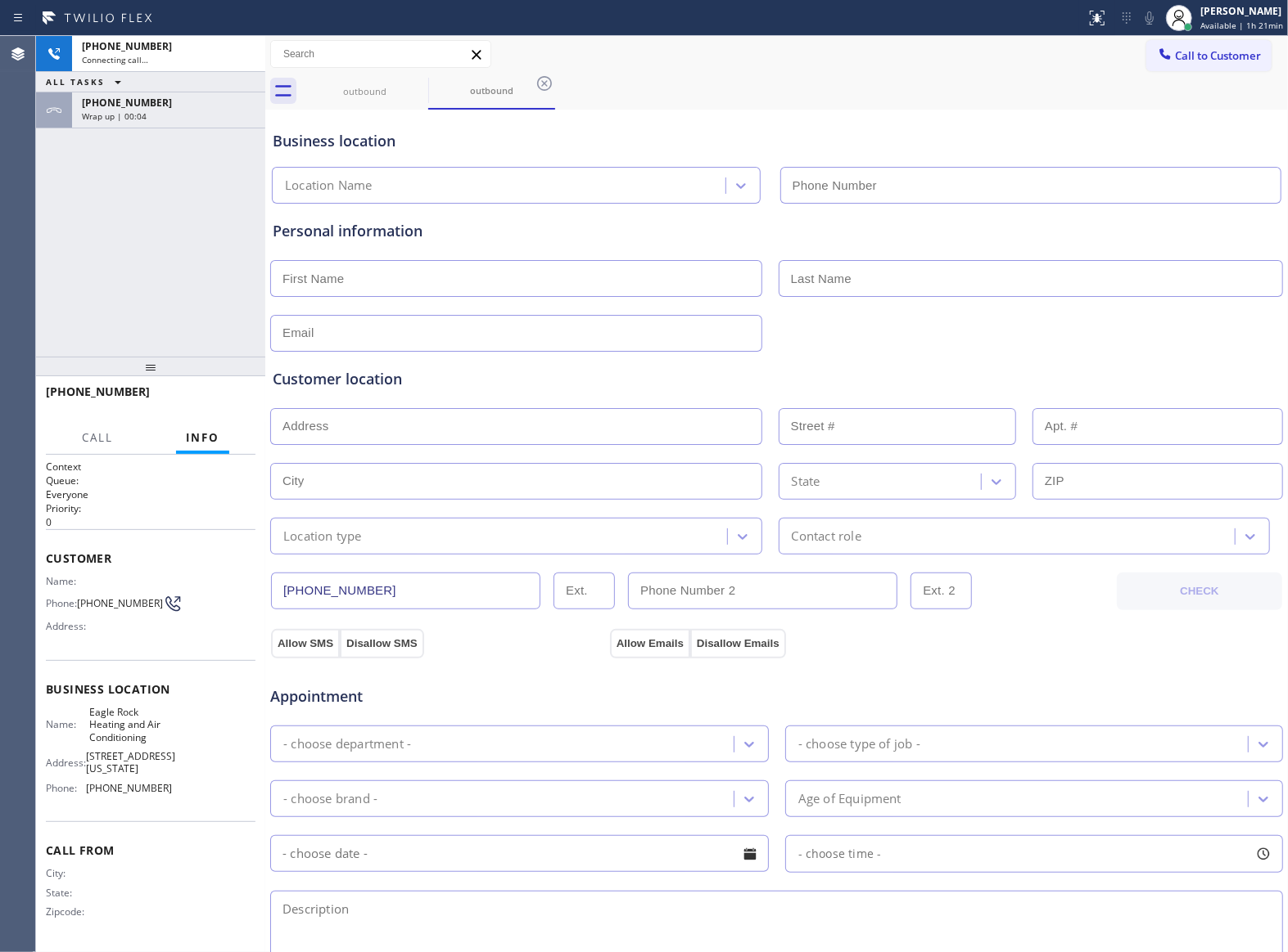
type input "[PHONE_NUMBER]"
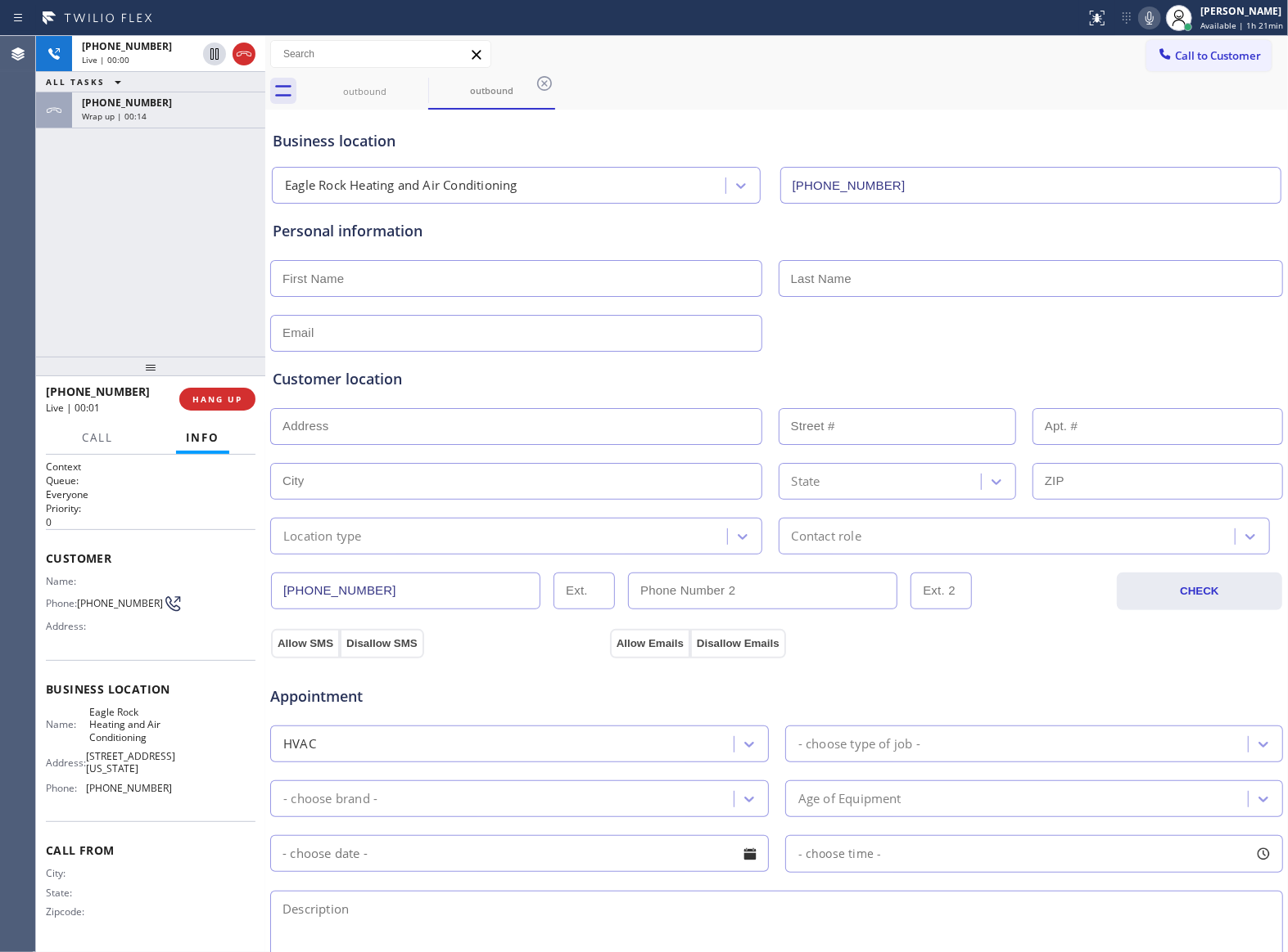
drag, startPoint x: 155, startPoint y: 259, endPoint x: 269, endPoint y: 357, distance: 150.3
click at [173, 270] on div "[PHONE_NUMBER] Live | 00:00 ALL TASKS ALL TASKS ACTIVE TASKS TASKS IN WRAP UP […" at bounding box center [151, 197] width 229 height 321
click at [217, 406] on button "HANG UP" at bounding box center [217, 398] width 76 height 23
click at [1186, 58] on span "Call to Customer" at bounding box center [1217, 56] width 86 height 14
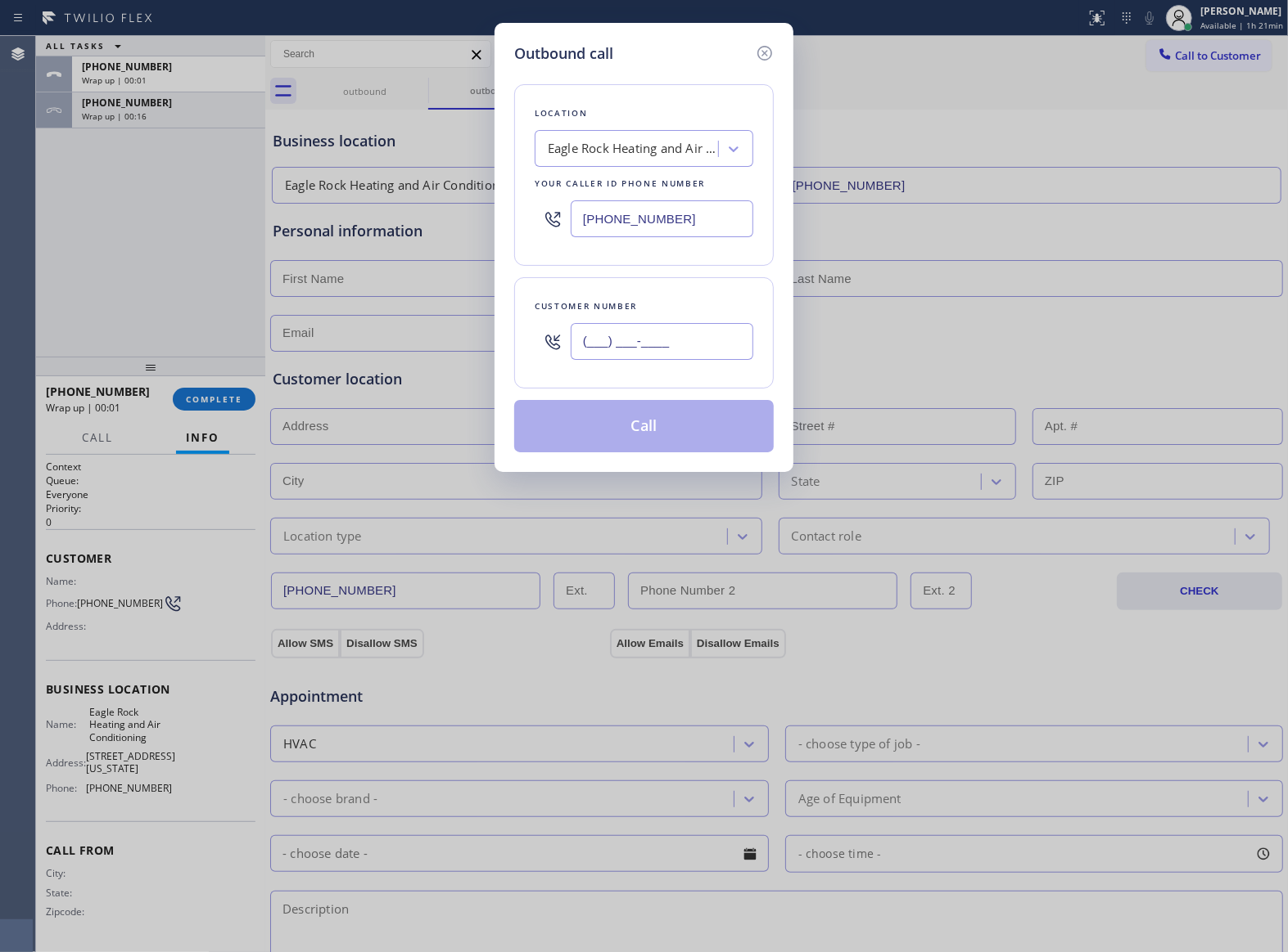
click at [702, 357] on input "(___) ___-____" at bounding box center [662, 342] width 182 height 37
paste input "363) 201-8087"
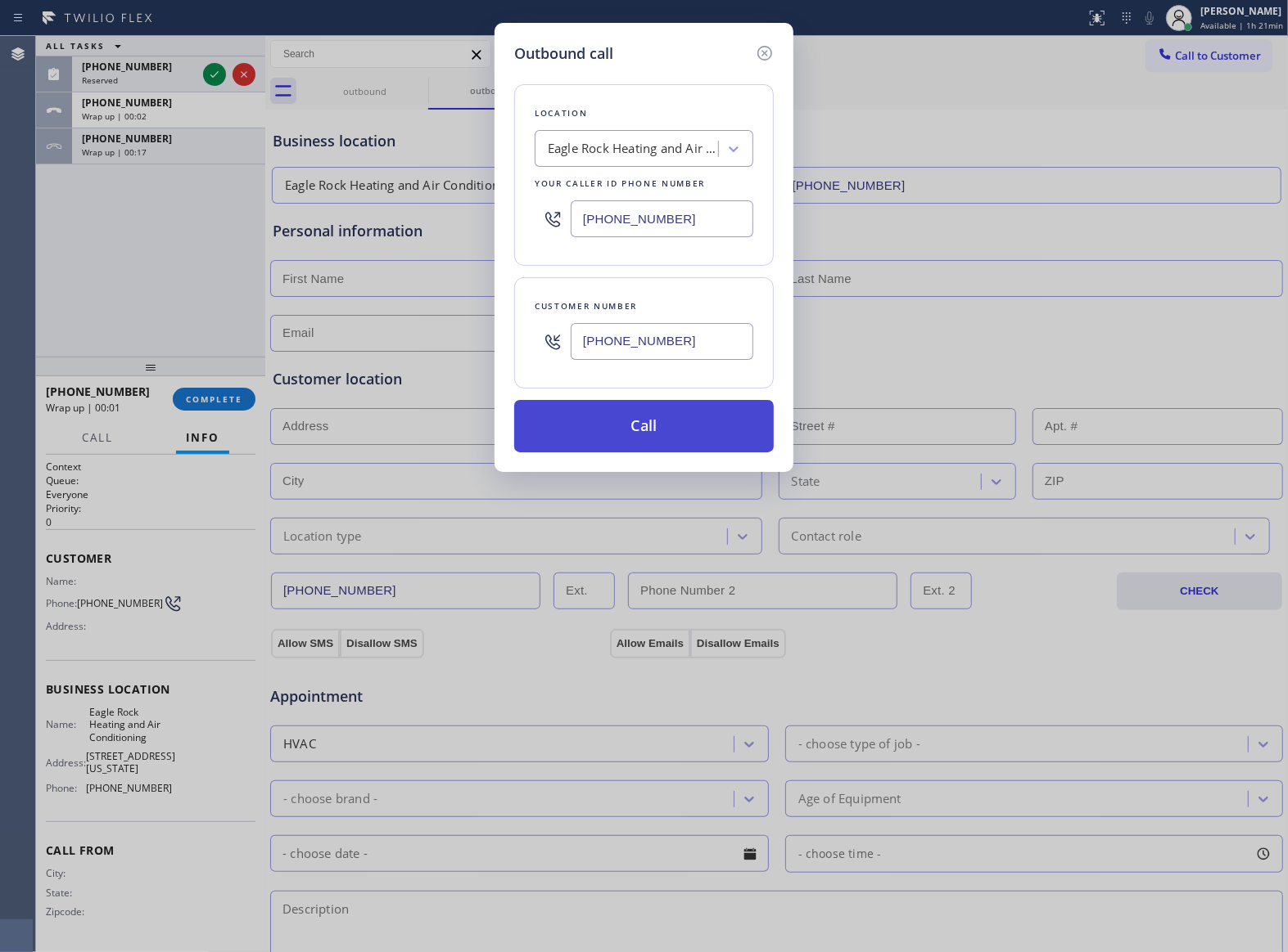
type input "[PHONE_NUMBER]"
drag, startPoint x: 691, startPoint y: 426, endPoint x: 905, endPoint y: 482, distance: 221.2
click at [699, 427] on button "Call" at bounding box center [644, 426] width 260 height 52
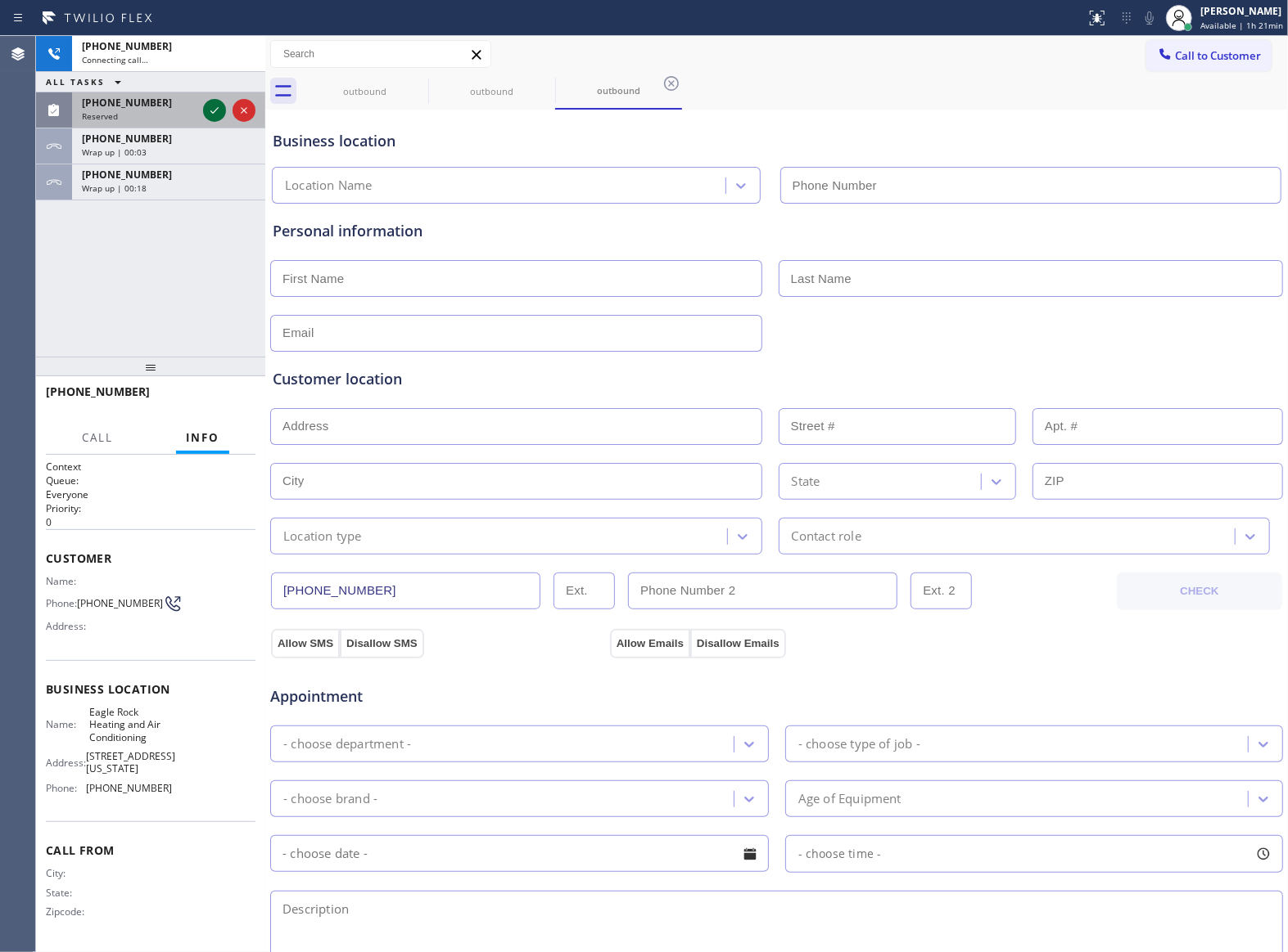
click at [211, 101] on icon at bounding box center [215, 111] width 20 height 20
click at [211, 76] on div "[PHONE_NUMBER] Connecting call… ALL TASKS ALL TASKS ACTIVE TASKS TASKS IN WRAP …" at bounding box center [151, 118] width 229 height 164
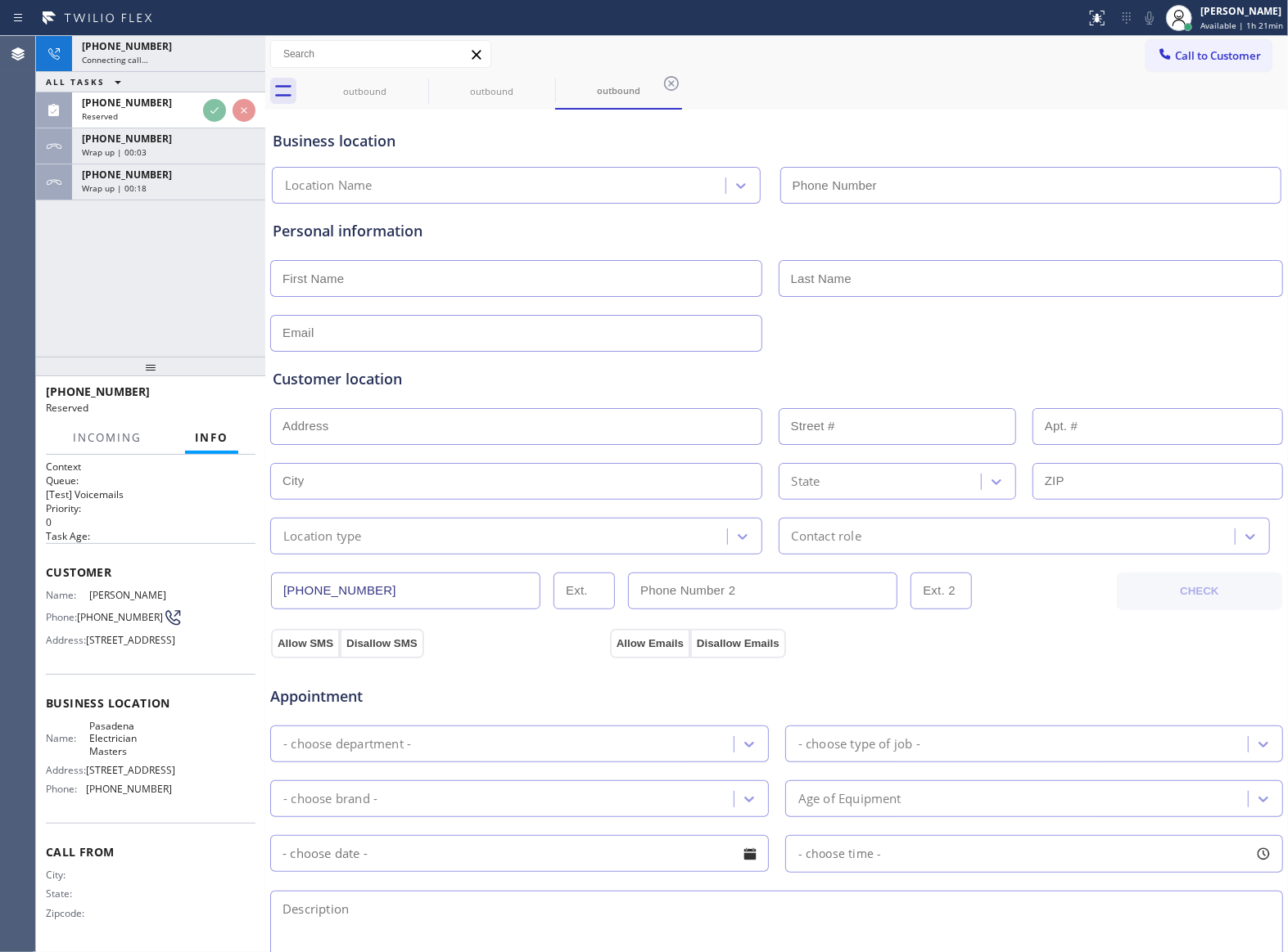
type input "[PHONE_NUMBER]"
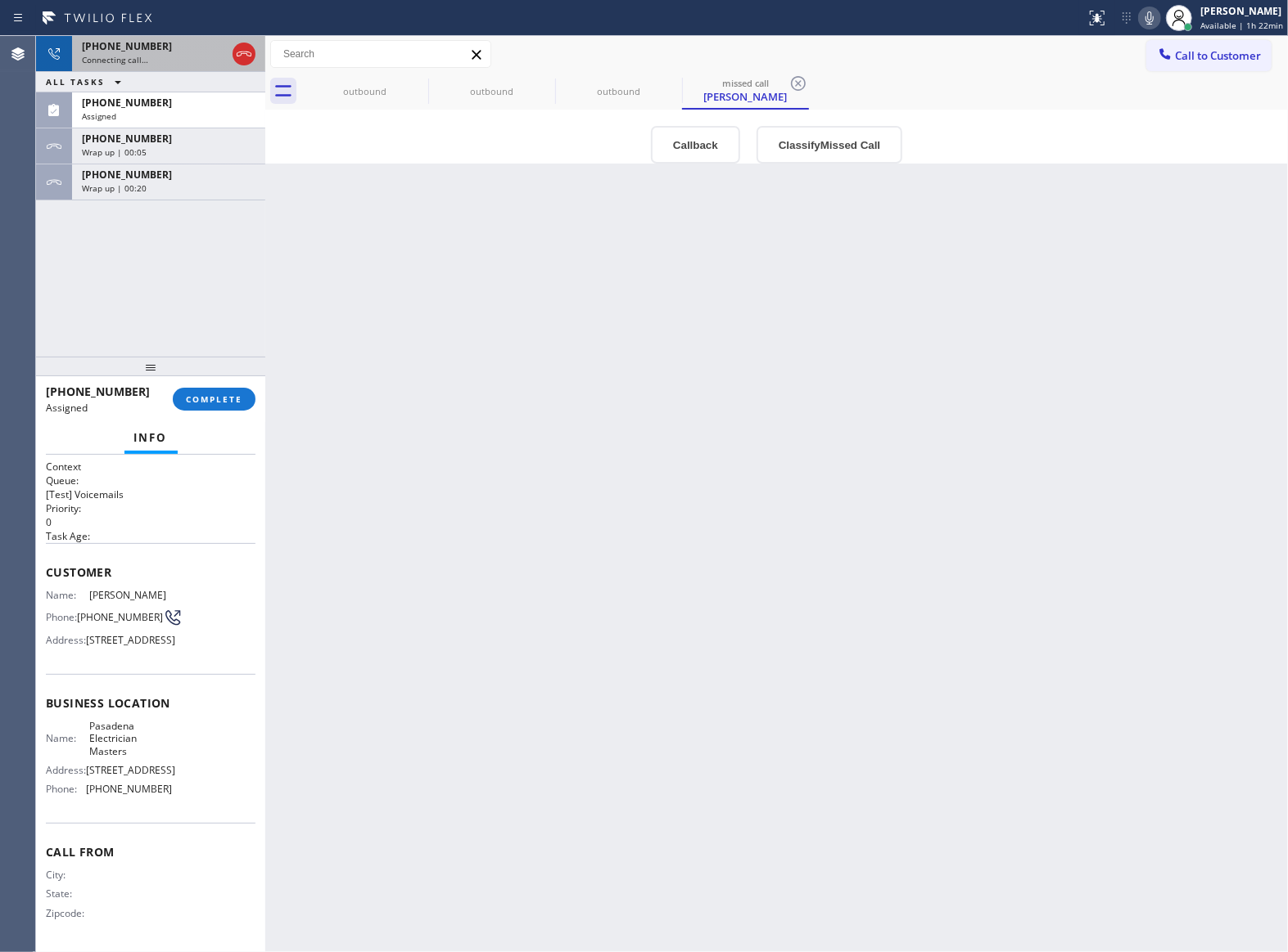
click at [239, 40] on div at bounding box center [244, 54] width 30 height 36
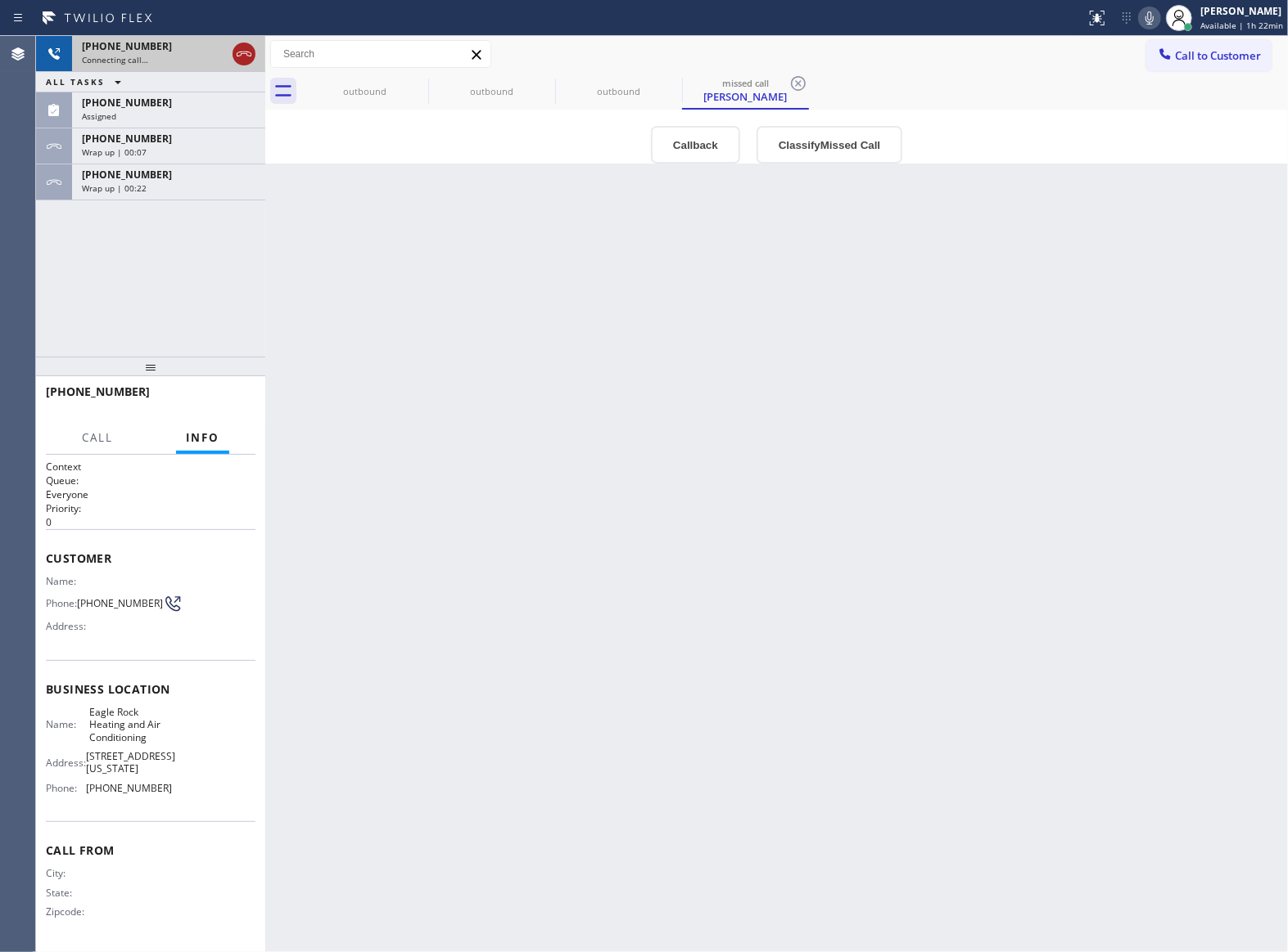
click at [241, 52] on icon at bounding box center [244, 54] width 20 height 20
click at [143, 100] on span "[PHONE_NUMBER]" at bounding box center [127, 102] width 90 height 14
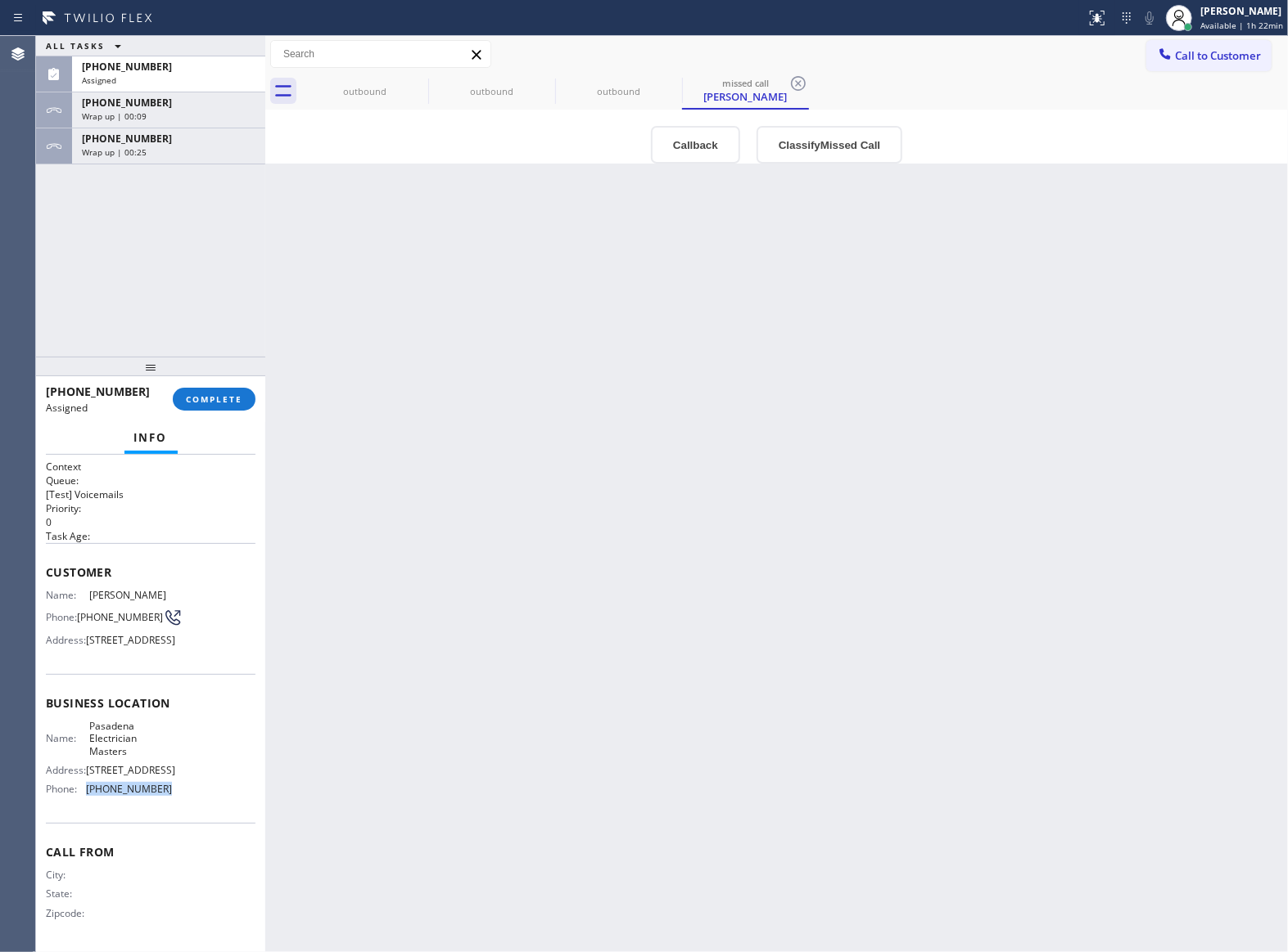
drag, startPoint x: 162, startPoint y: 855, endPoint x: 84, endPoint y: 855, distance: 78.0
click at [84, 802] on div "Name: Pasadena Electrician Masters Address: [STREET_ADDRESS] Phone: [PHONE_NUMB…" at bounding box center [151, 762] width 209 height 83
click at [1225, 49] on span "Call to Customer" at bounding box center [1217, 56] width 86 height 14
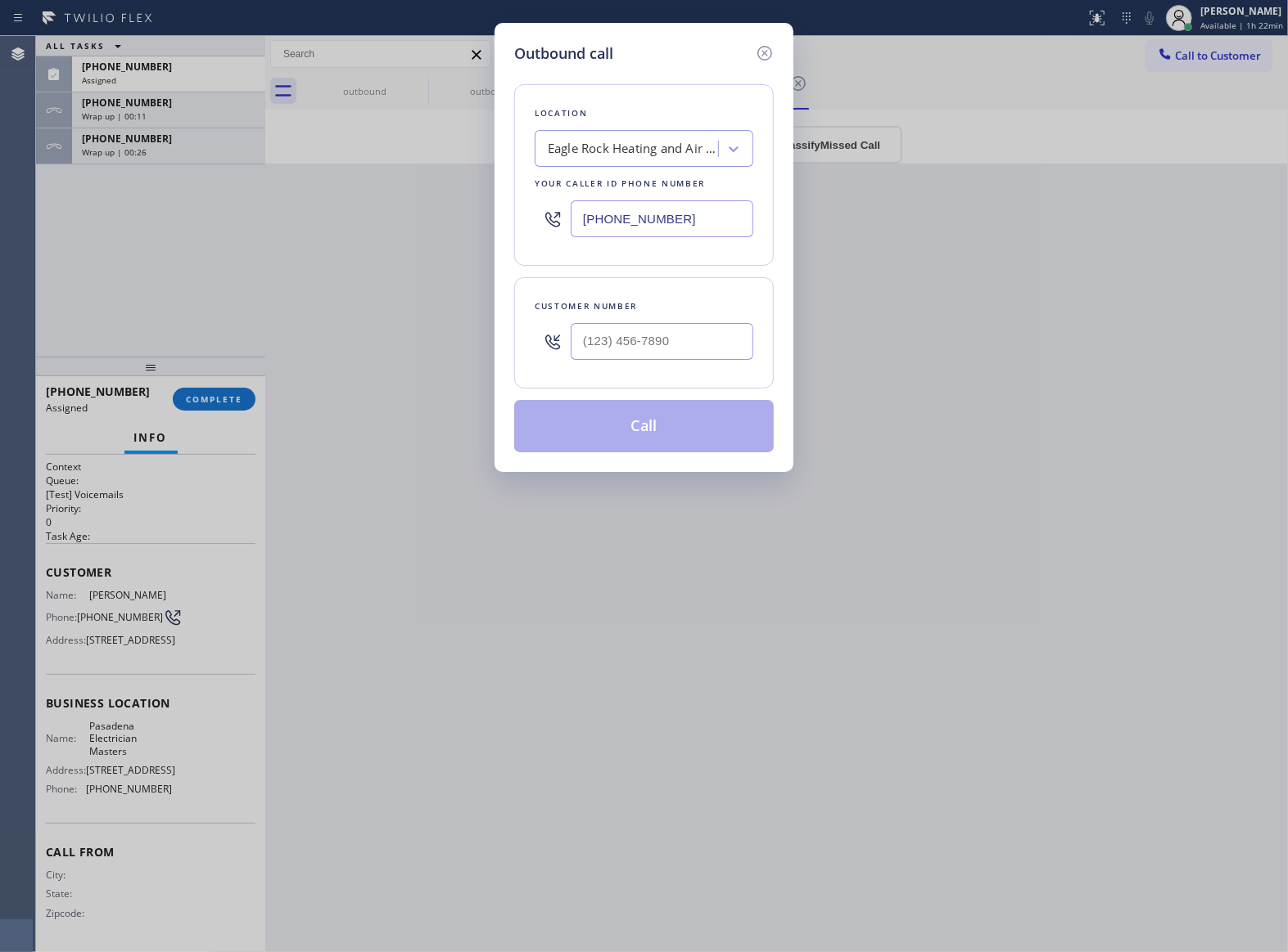
drag, startPoint x: 717, startPoint y: 224, endPoint x: 47, endPoint y: 566, distance: 752.2
click at [712, 227] on input "[PHONE_NUMBER]" at bounding box center [662, 218] width 182 height 37
paste input "626) 768-9548"
type input "[PHONE_NUMBER]"
click at [758, 57] on icon at bounding box center [765, 53] width 20 height 20
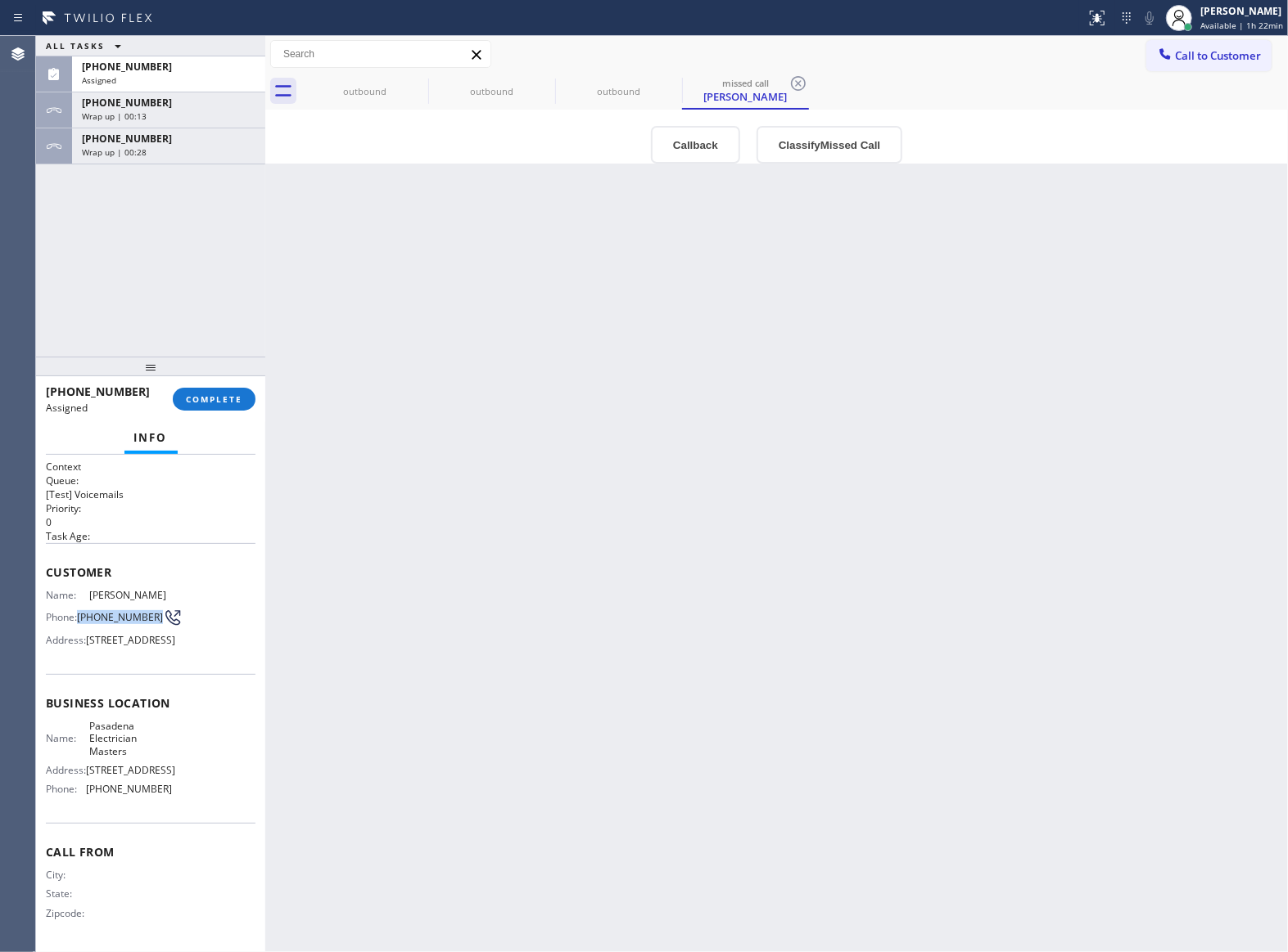
drag, startPoint x: 103, startPoint y: 645, endPoint x: 78, endPoint y: 633, distance: 27.7
click at [78, 624] on span "[PHONE_NUMBER]" at bounding box center [119, 618] width 86 height 13
click at [1207, 76] on div "outbound outbound outbound missed call [PERSON_NAME]" at bounding box center [795, 91] width 987 height 37
click at [1274, 32] on div "[PERSON_NAME] Available | 1h 22min" at bounding box center [1224, 18] width 127 height 36
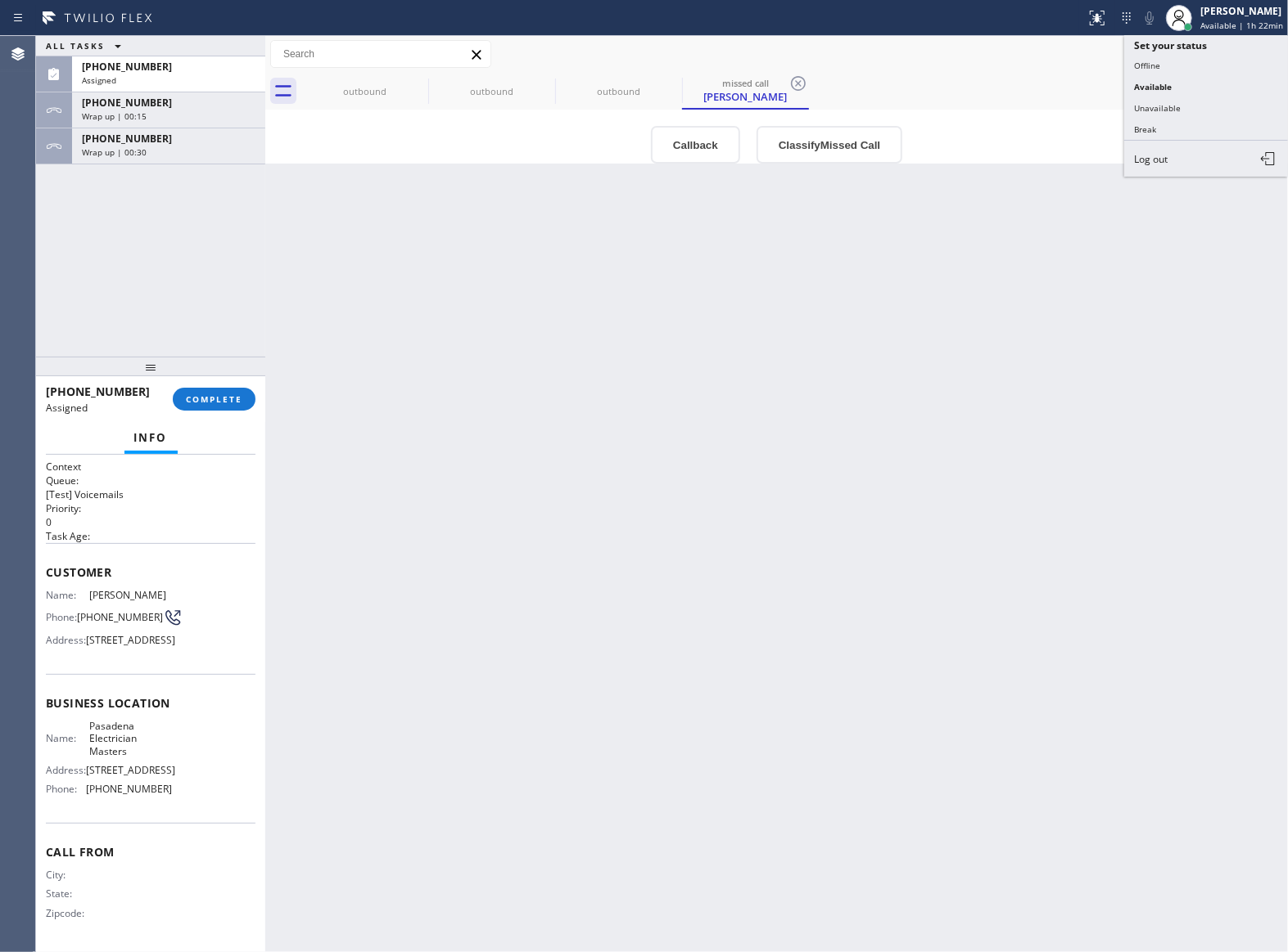
click at [1048, 73] on div "outbound outbound outbound missed call [PERSON_NAME]" at bounding box center [795, 91] width 987 height 37
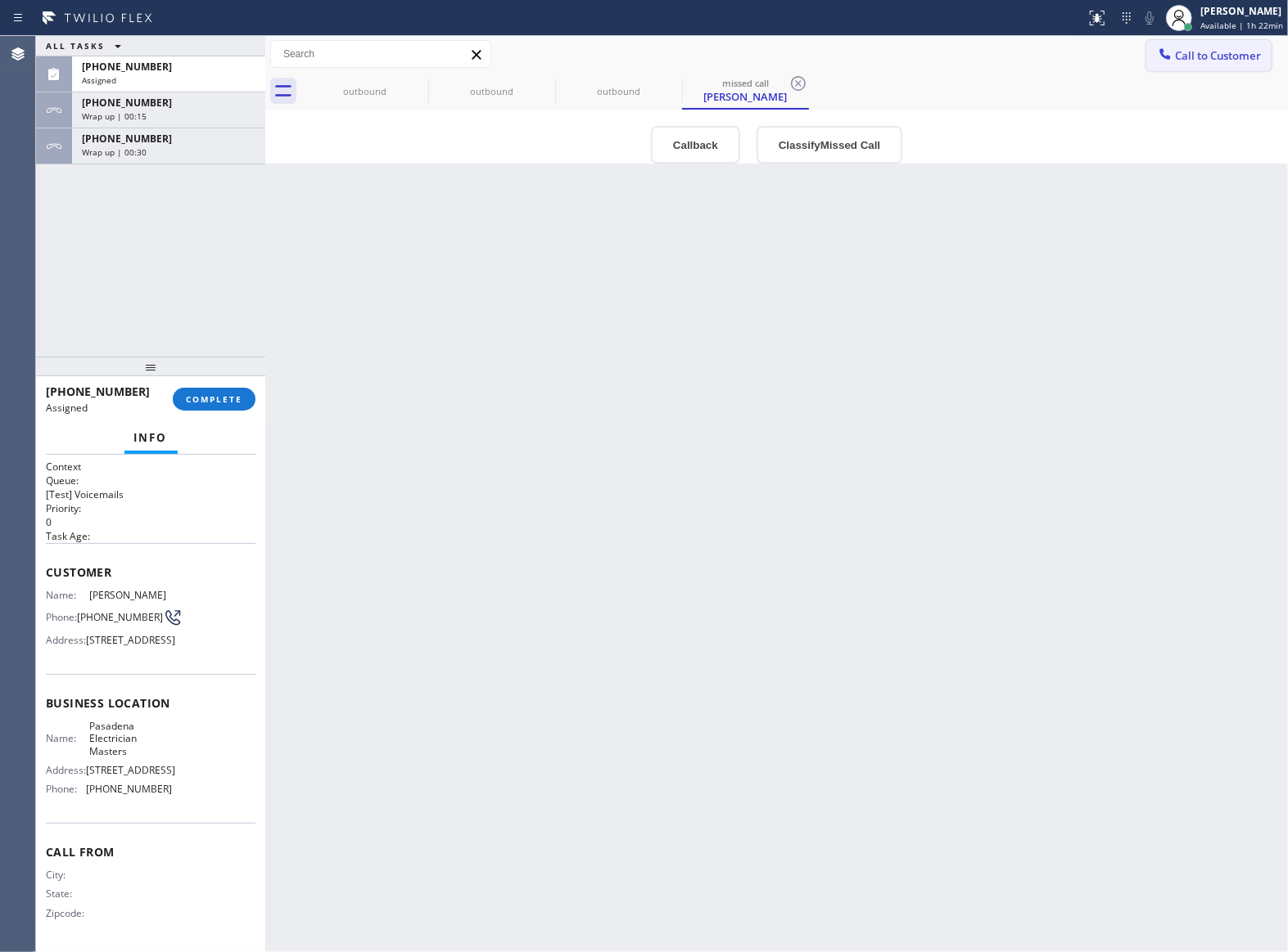
click at [1182, 47] on button "Call to Customer" at bounding box center [1209, 55] width 125 height 31
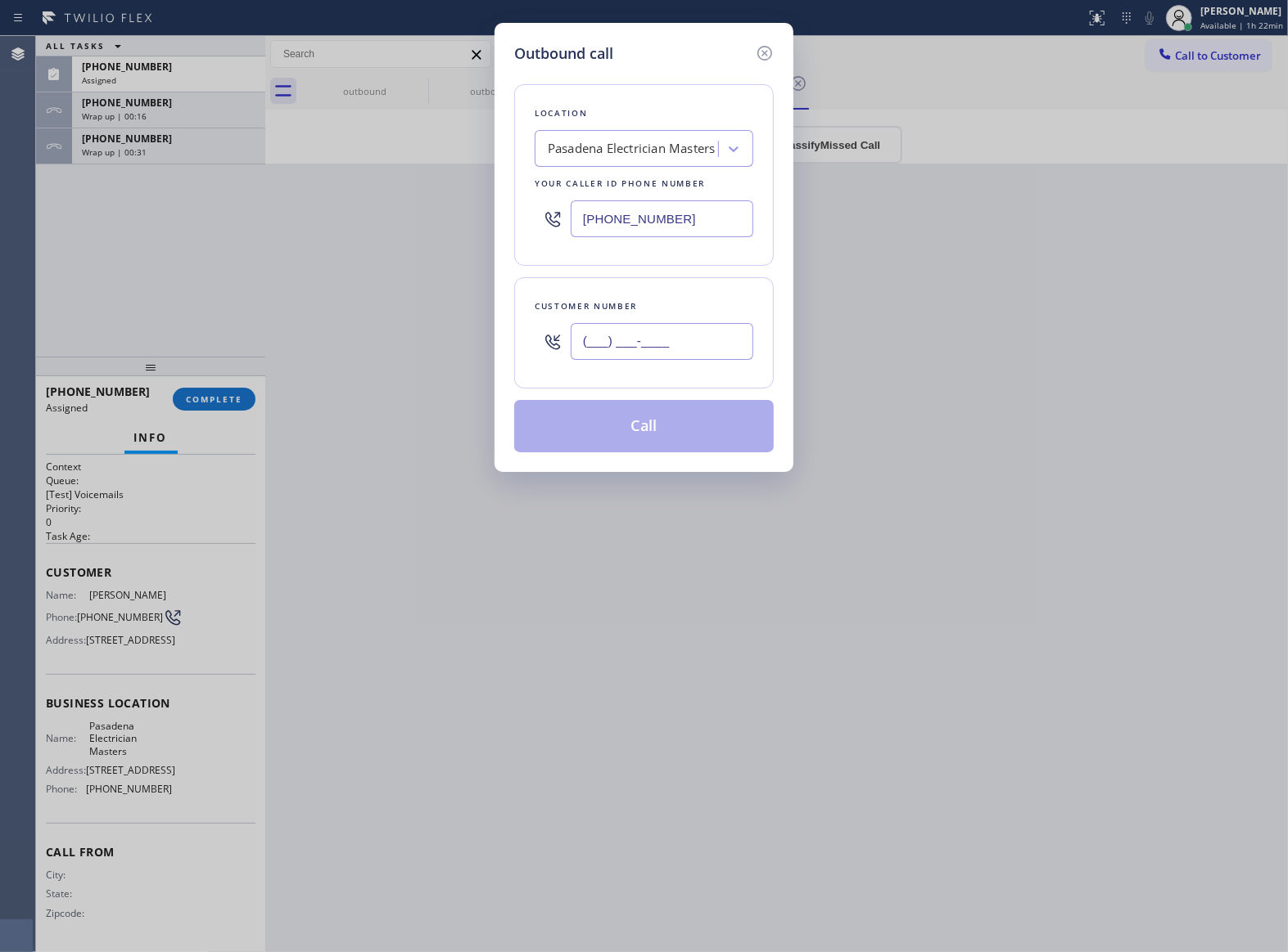
click at [699, 351] on input "(___) ___-____" at bounding box center [662, 342] width 182 height 37
paste input "626) 755-1510"
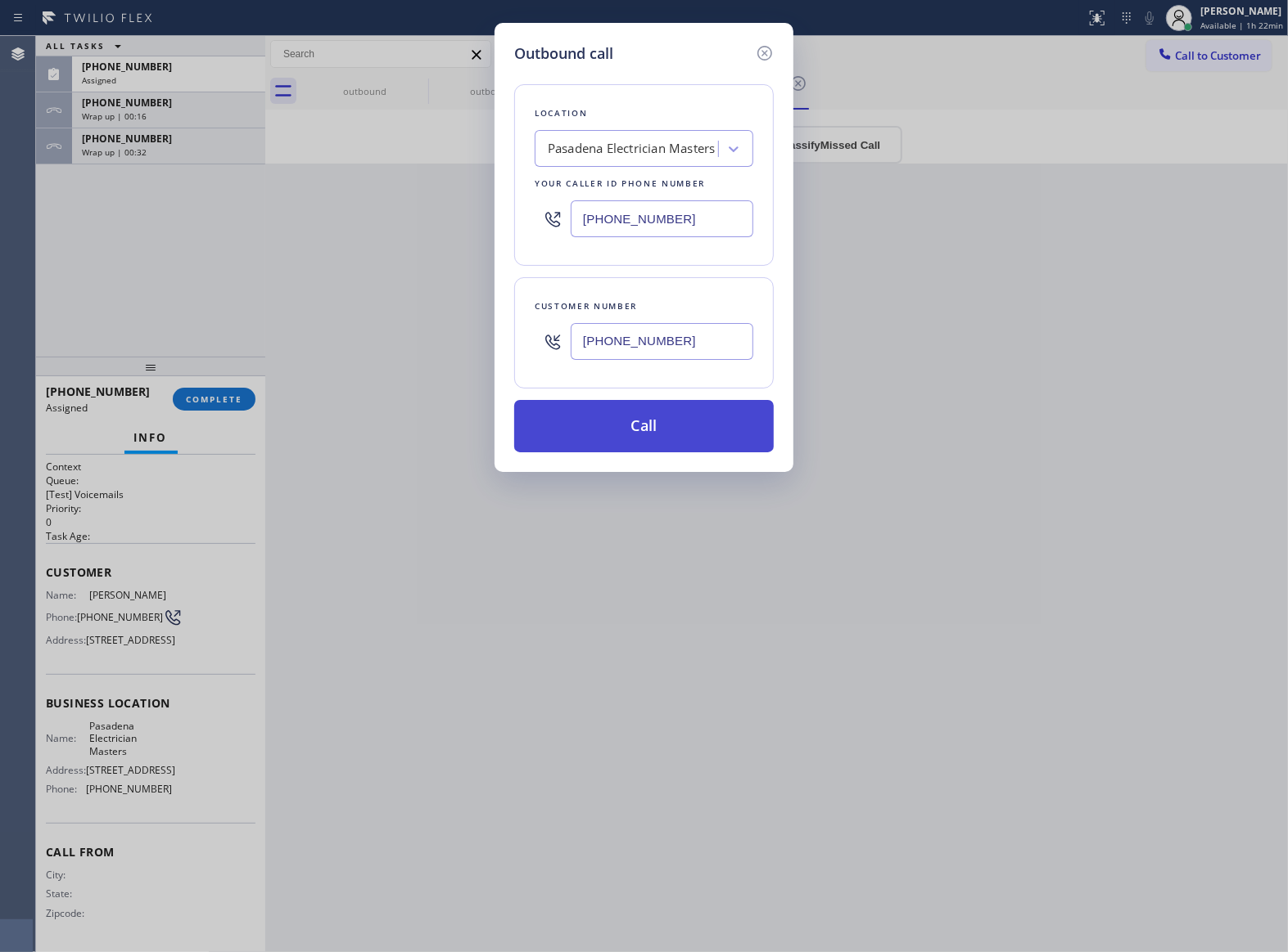
type input "[PHONE_NUMBER]"
click at [640, 445] on button "Call" at bounding box center [644, 426] width 260 height 52
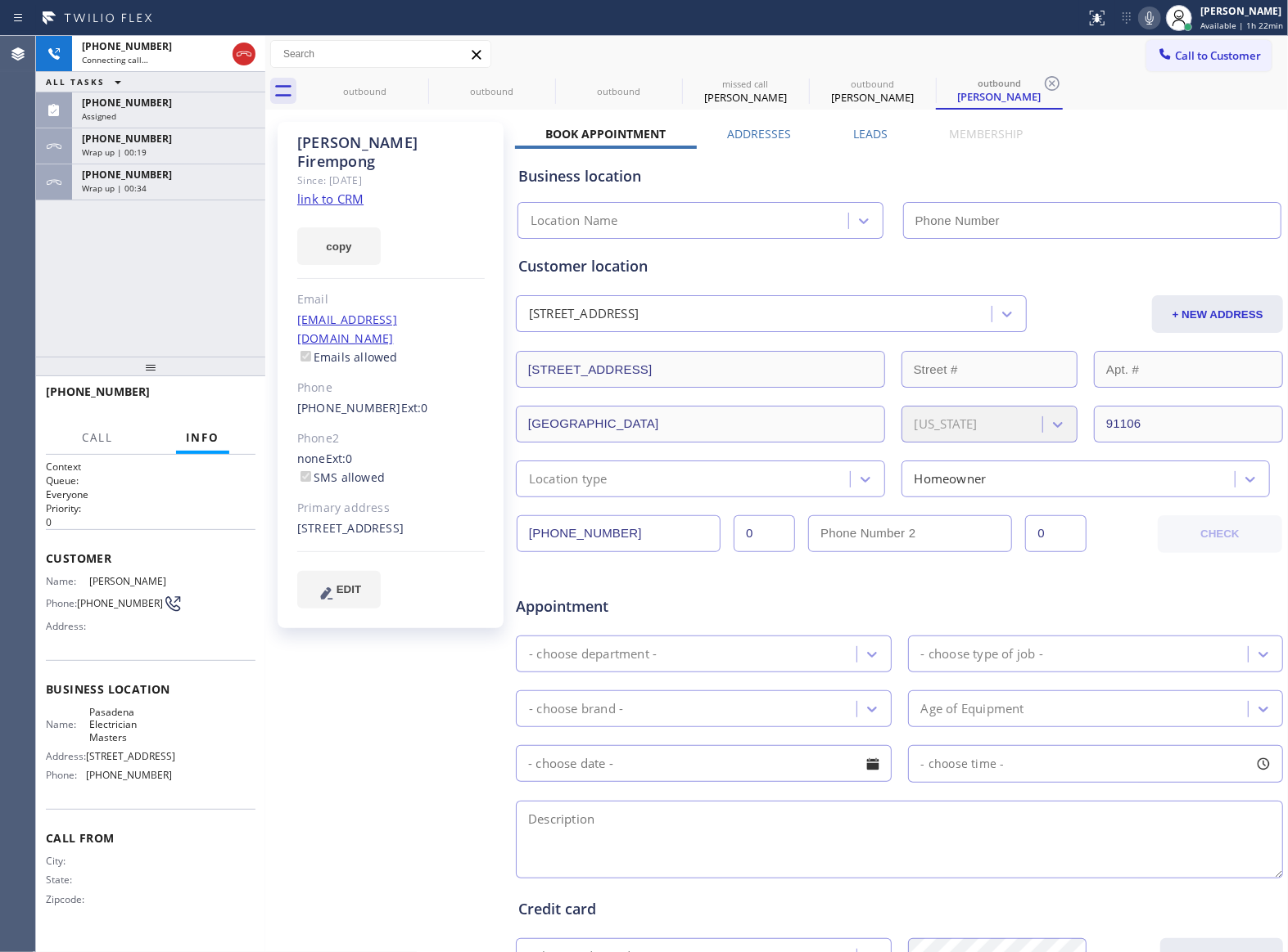
click at [326, 190] on link "link to CRM" at bounding box center [330, 198] width 67 height 16
type input "[PHONE_NUMBER]"
drag, startPoint x: 250, startPoint y: 47, endPoint x: 203, endPoint y: 347, distance: 303.7
click at [244, 49] on icon at bounding box center [244, 54] width 20 height 20
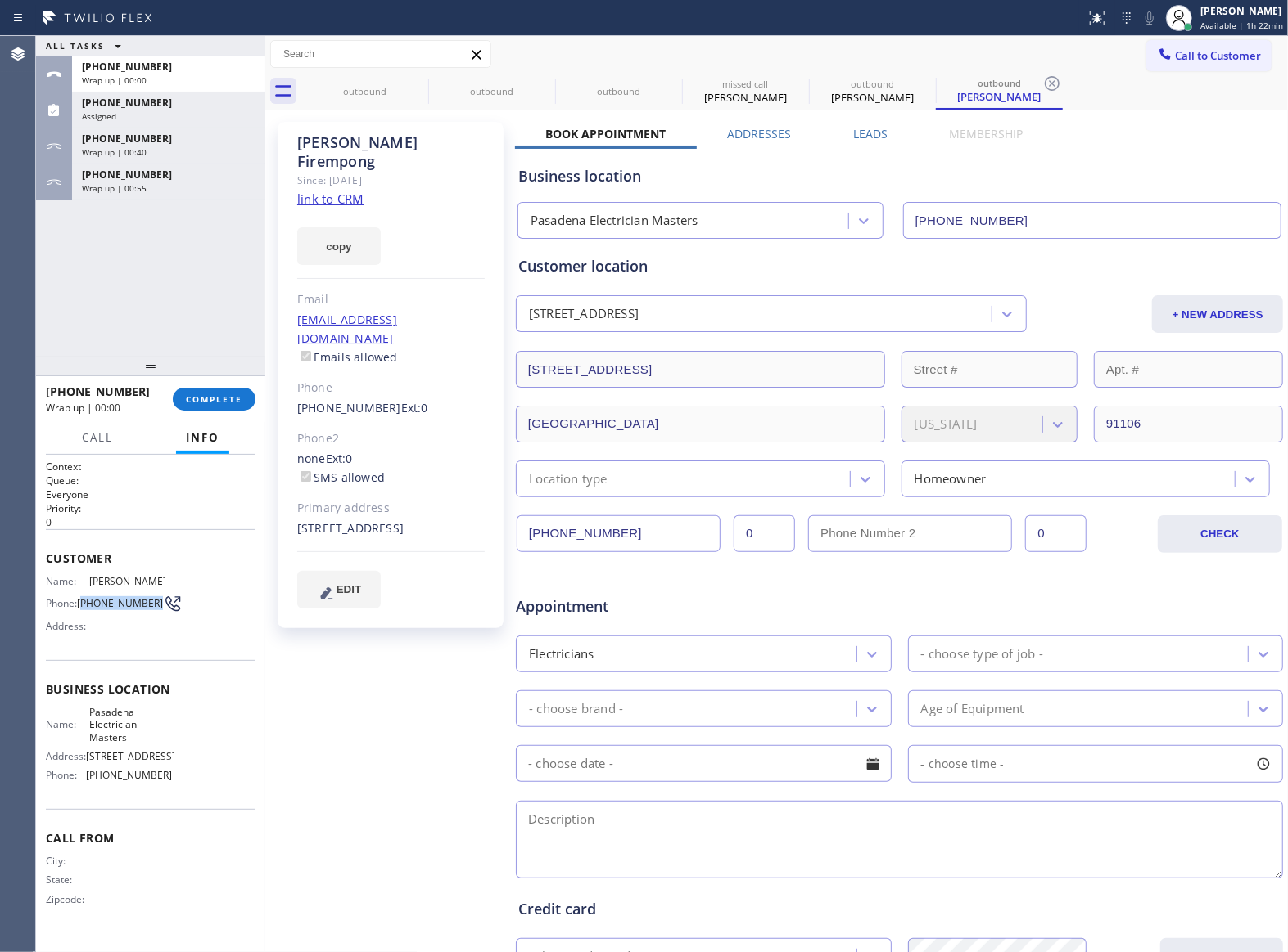
drag, startPoint x: 106, startPoint y: 623, endPoint x: 82, endPoint y: 614, distance: 25.6
click at [82, 609] on span "[PHONE_NUMBER]" at bounding box center [119, 604] width 86 height 13
click at [1156, 50] on icon at bounding box center [1164, 54] width 16 height 16
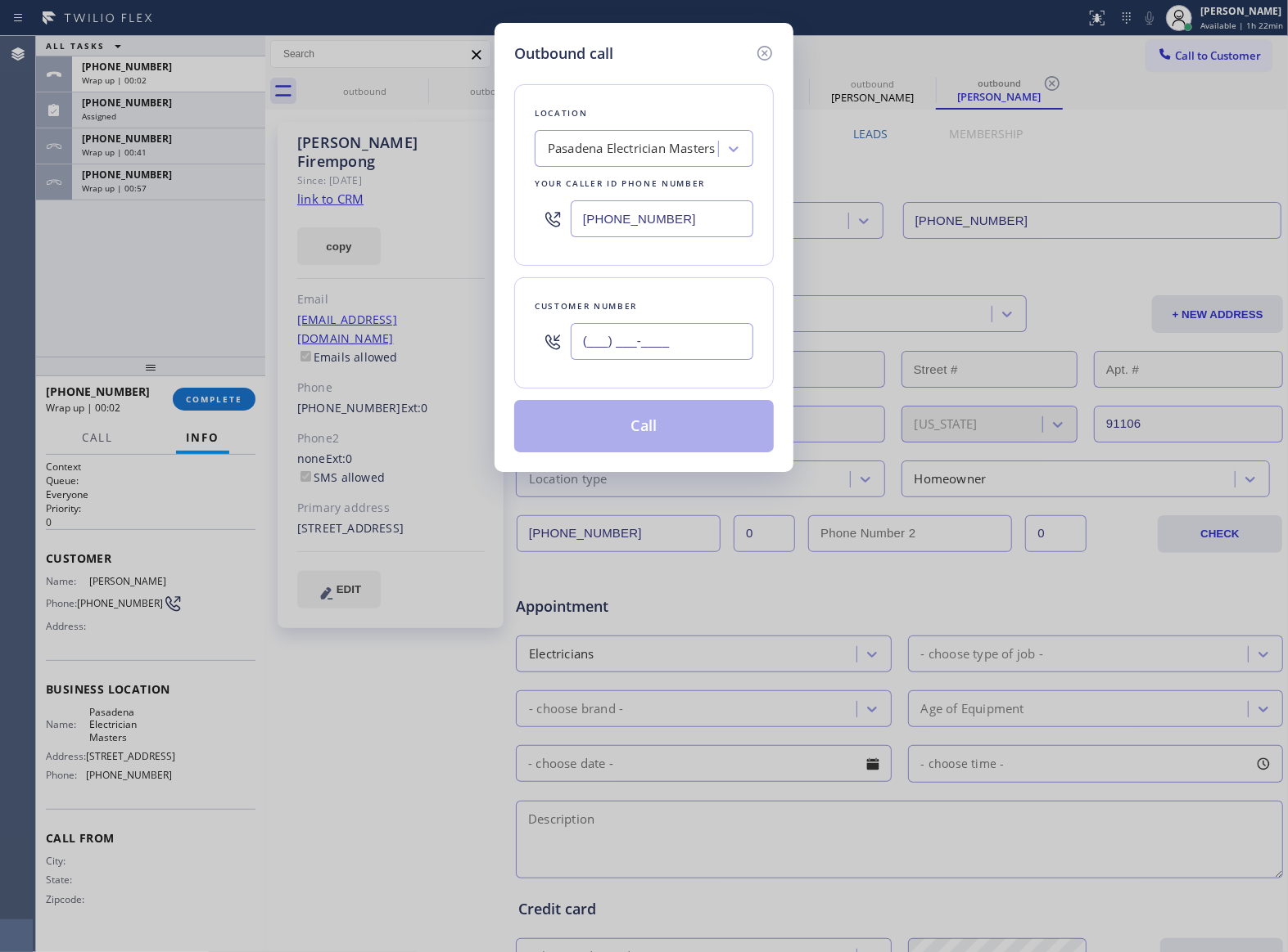
click at [691, 334] on input "(___) ___-____" at bounding box center [662, 342] width 182 height 37
paste input "626) 755-1510"
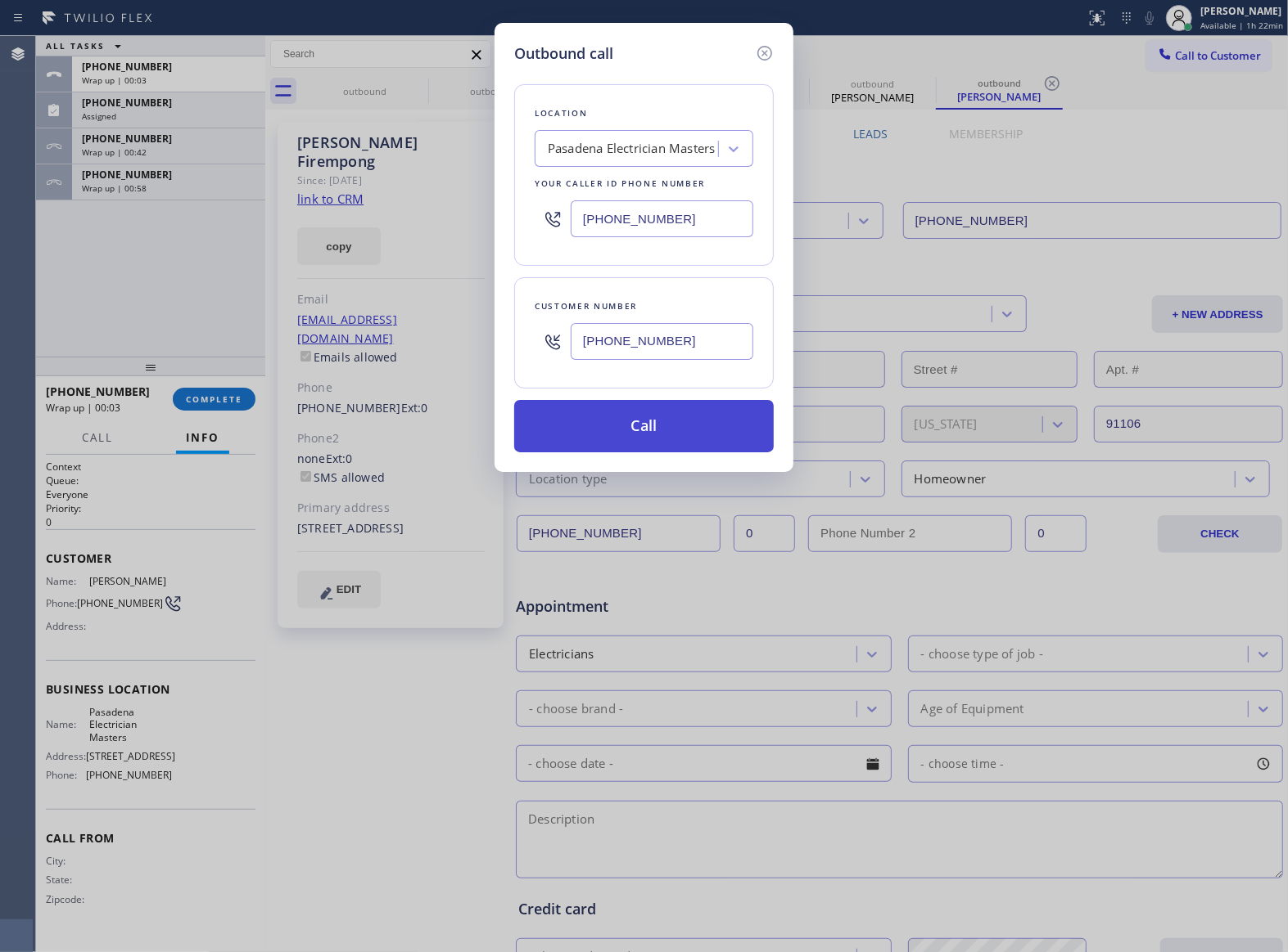
type input "[PHONE_NUMBER]"
click at [676, 430] on button "Call" at bounding box center [644, 426] width 260 height 52
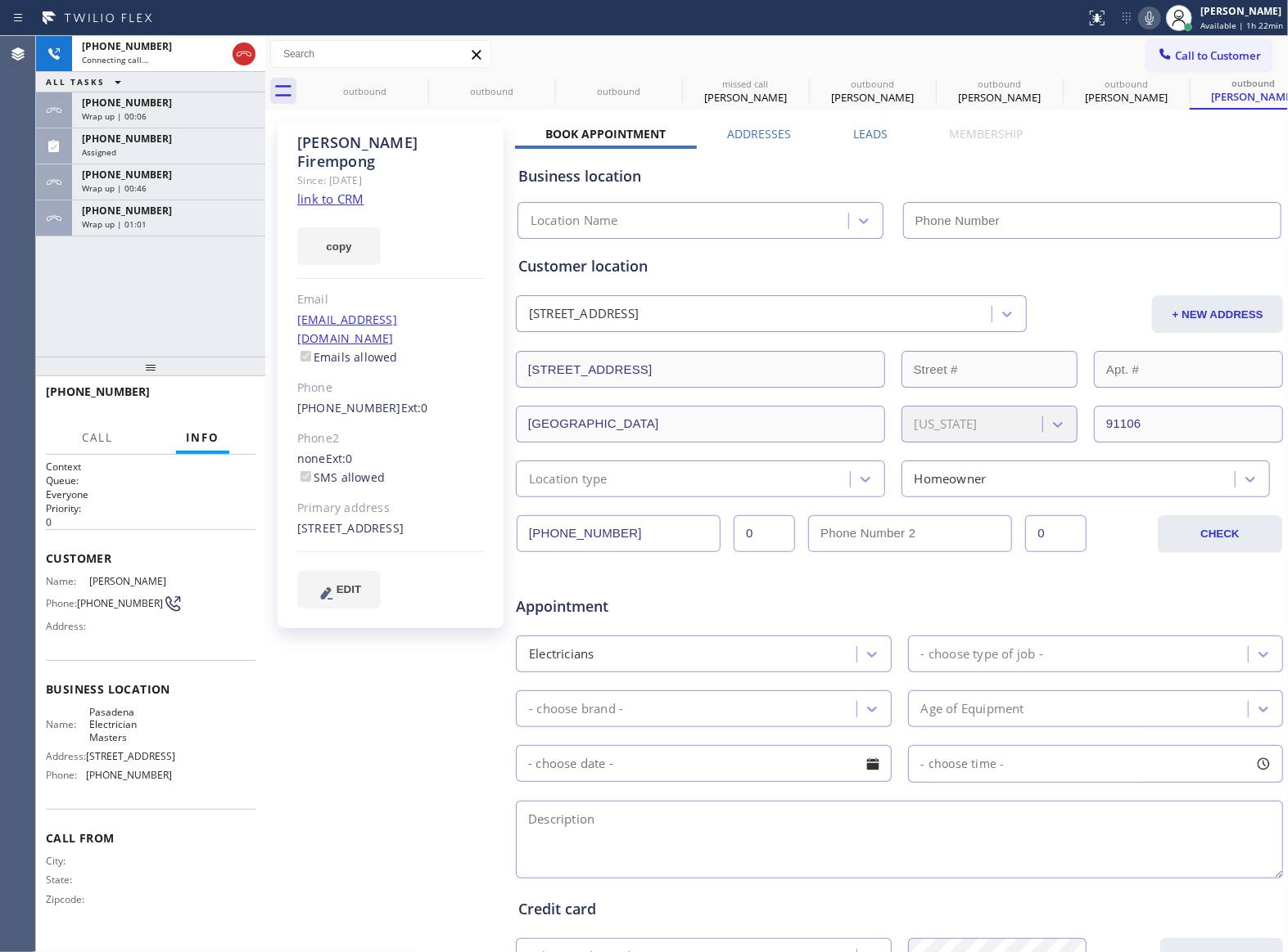
type input "[PHONE_NUMBER]"
drag, startPoint x: 116, startPoint y: 630, endPoint x: 83, endPoint y: 612, distance: 37.6
click at [83, 609] on span "[PHONE_NUMBER]" at bounding box center [119, 604] width 86 height 13
click at [155, 208] on div "[PHONE_NUMBER]" at bounding box center [169, 210] width 173 height 14
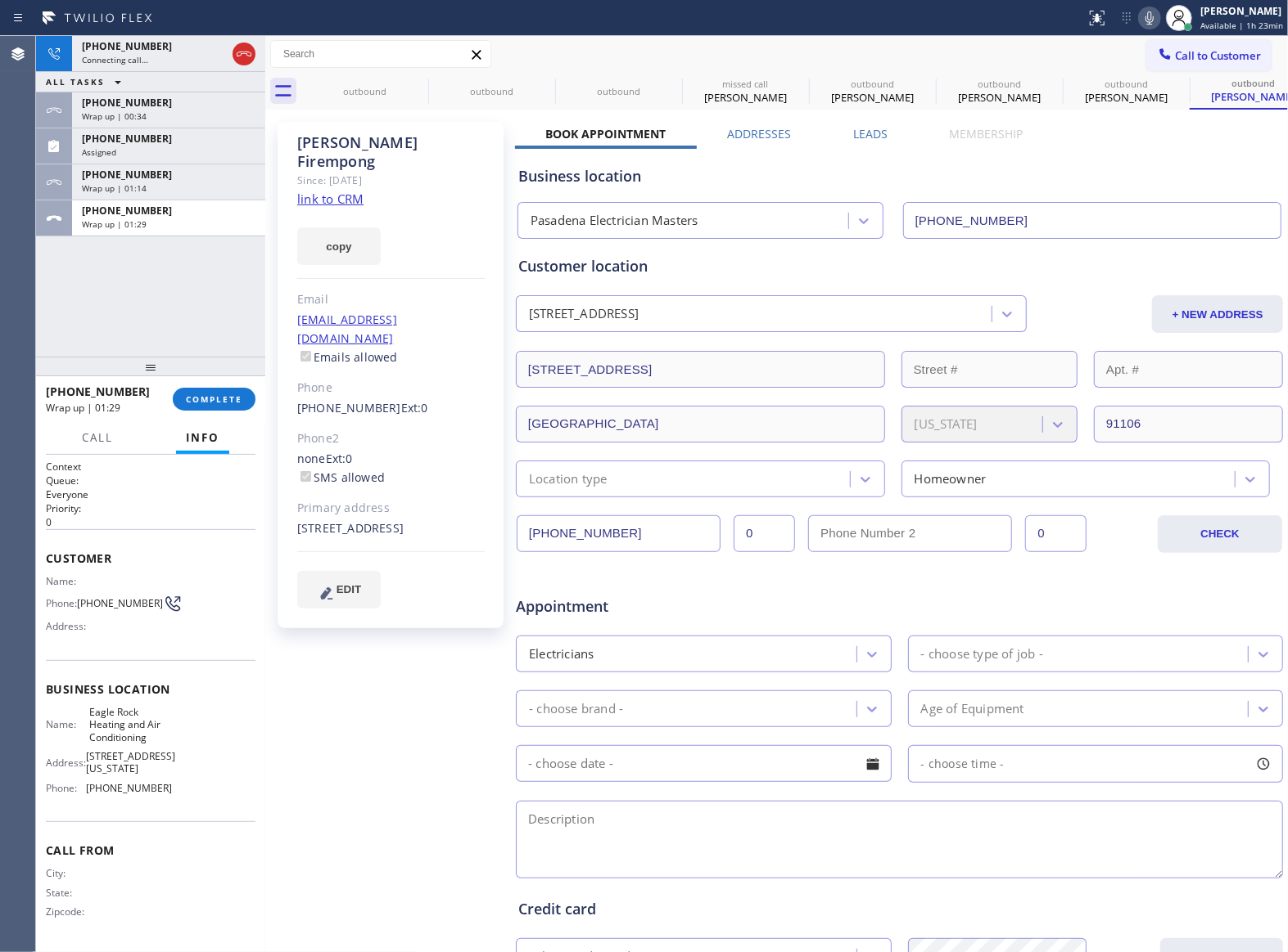
click at [223, 384] on div "[PHONE_NUMBER] Wrap up | 01:29 COMPLETE" at bounding box center [151, 398] width 209 height 42
click at [217, 394] on span "COMPLETE" at bounding box center [214, 399] width 57 height 12
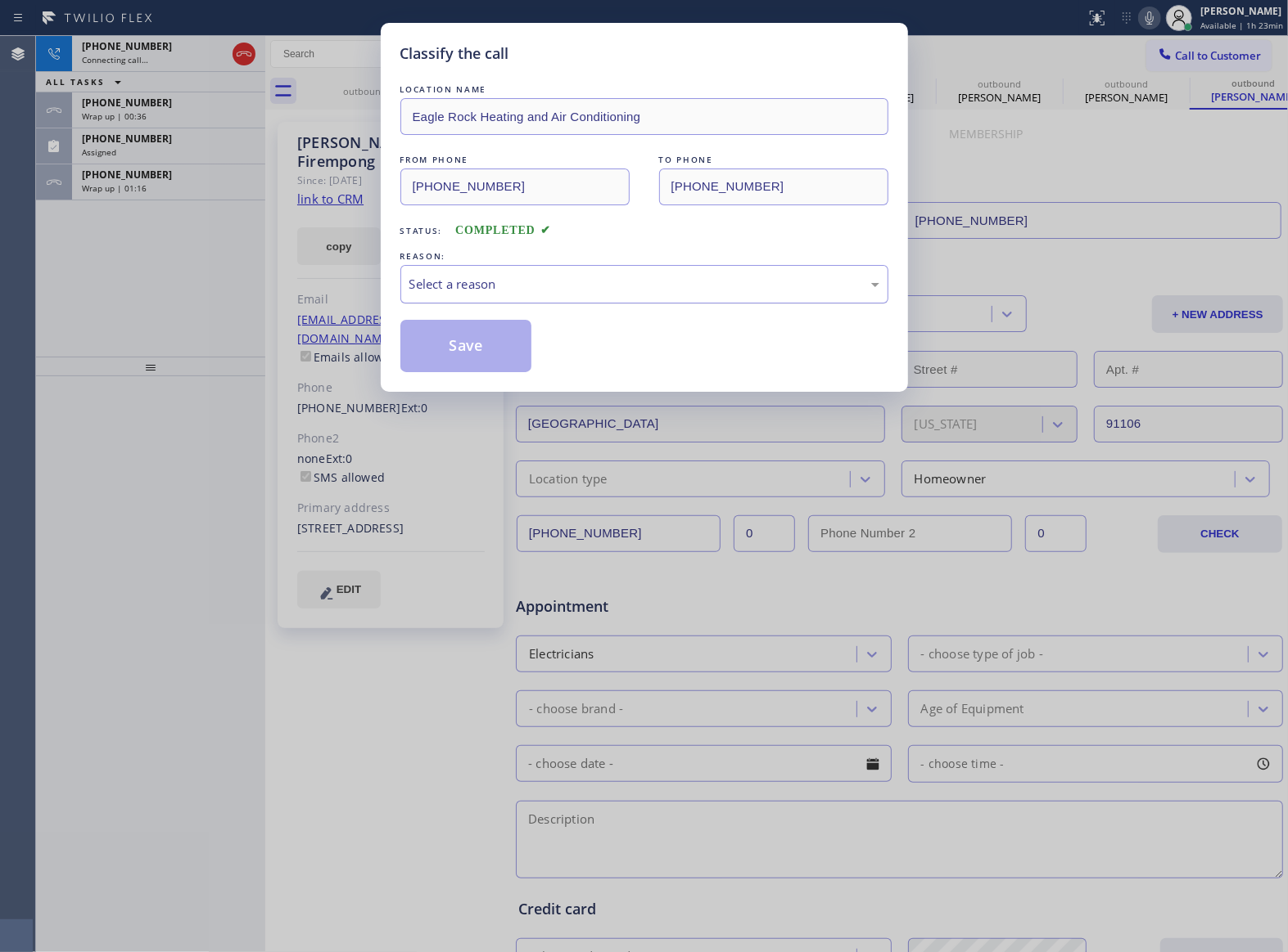
click at [530, 261] on div "REASON:" at bounding box center [644, 256] width 488 height 17
click at [521, 283] on div "Select a reason" at bounding box center [644, 284] width 470 height 19
click at [473, 359] on button "Save" at bounding box center [466, 346] width 132 height 52
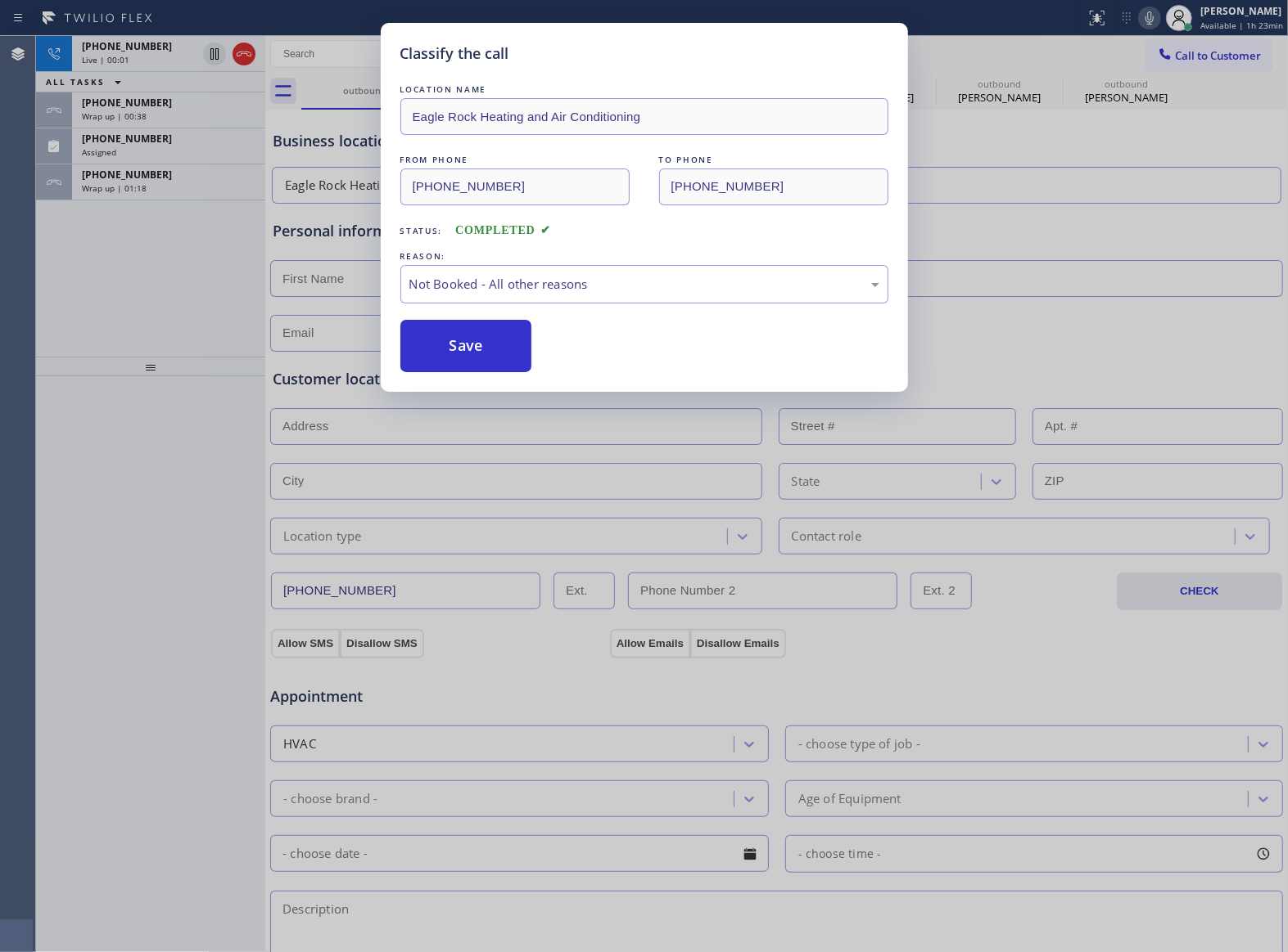
click at [164, 175] on div "Classify the call LOCATION NAME Eagle Rock Heating and Air Conditioning FROM PH…" at bounding box center [644, 476] width 1288 height 952
click at [164, 175] on div "Classify the call LOCATION NAME 5 Star Appliance Repair Pro FROM PHONE [PHONE_N…" at bounding box center [662, 494] width 1252 height 917
click at [164, 175] on div "[PHONE_NUMBER]" at bounding box center [169, 174] width 173 height 14
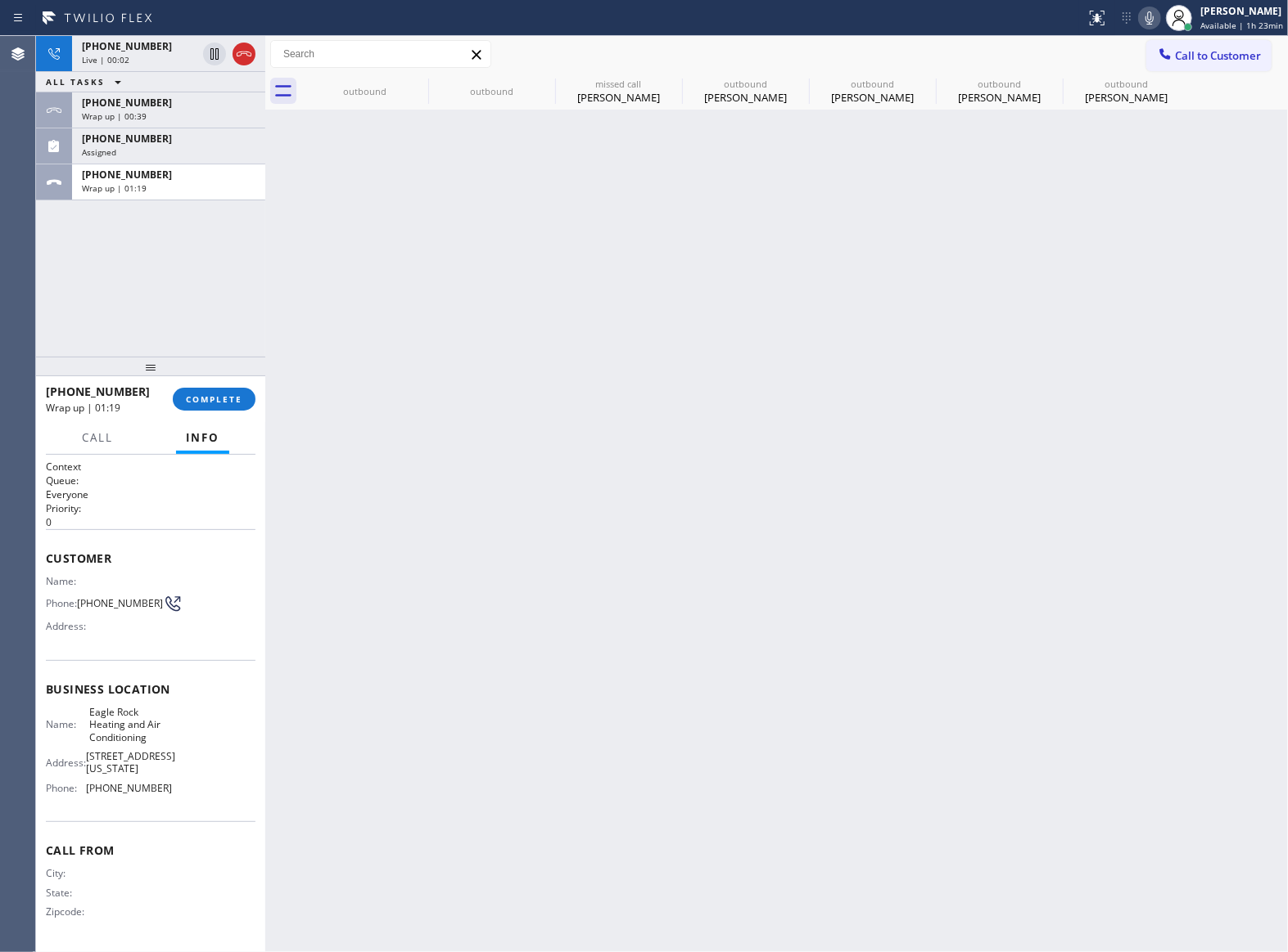
click at [164, 175] on div "[PHONE_NUMBER]" at bounding box center [169, 174] width 173 height 14
click at [201, 401] on span "COMPLETE" at bounding box center [214, 399] width 57 height 12
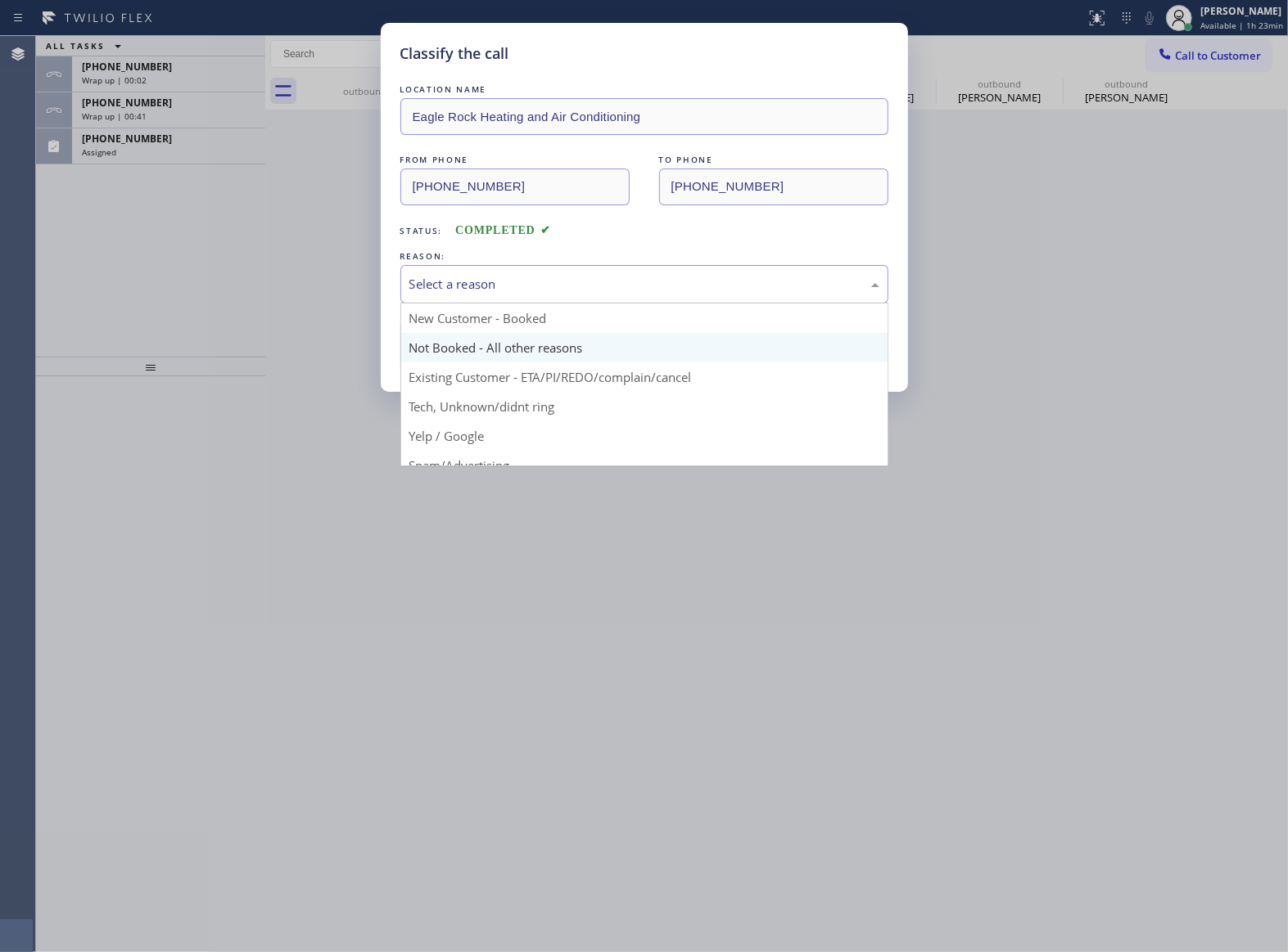
drag, startPoint x: 519, startPoint y: 283, endPoint x: 489, endPoint y: 347, distance: 70.7
click at [516, 289] on div "Select a reason" at bounding box center [644, 284] width 470 height 19
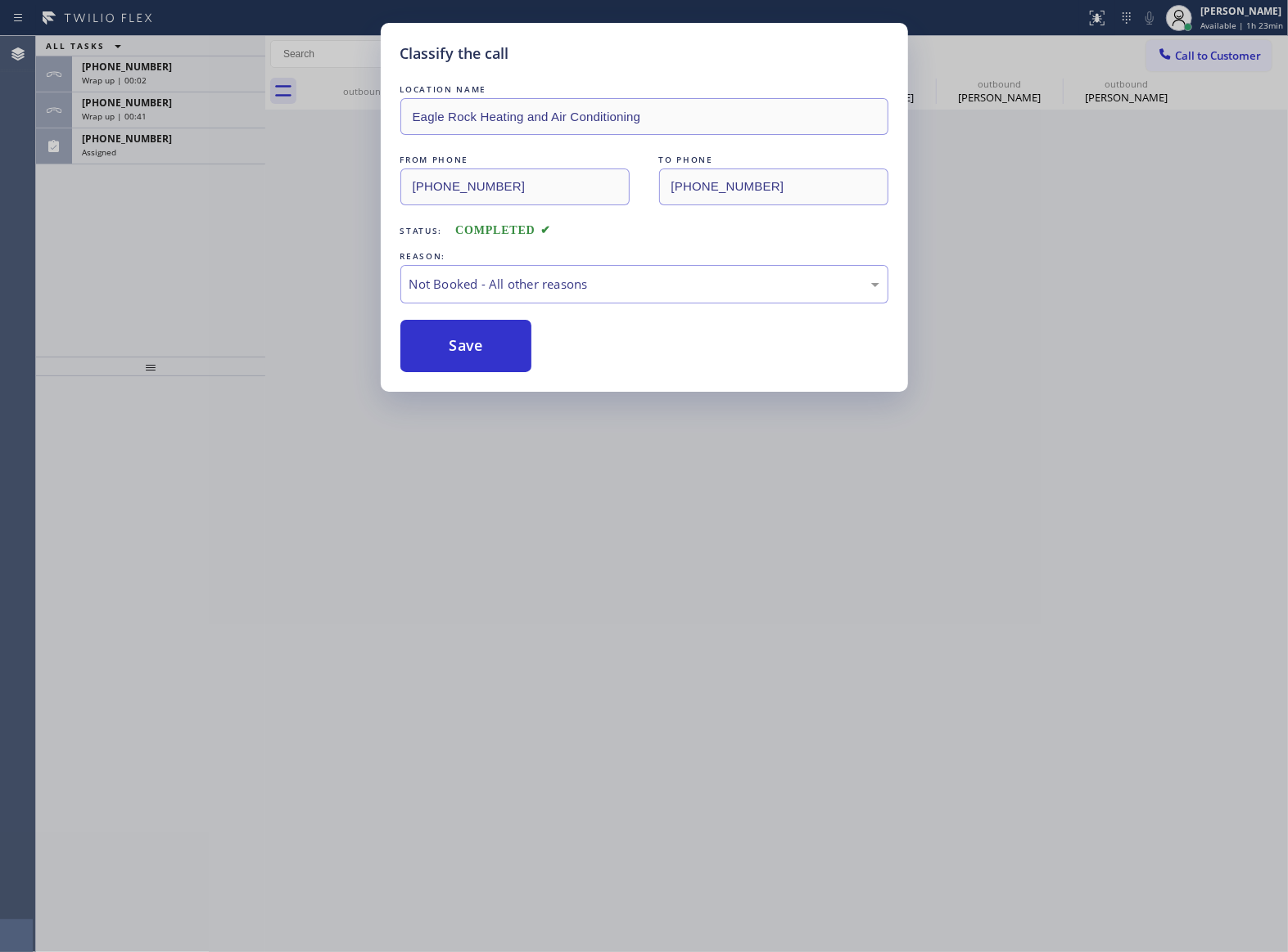
click at [480, 352] on button "Save" at bounding box center [466, 346] width 132 height 52
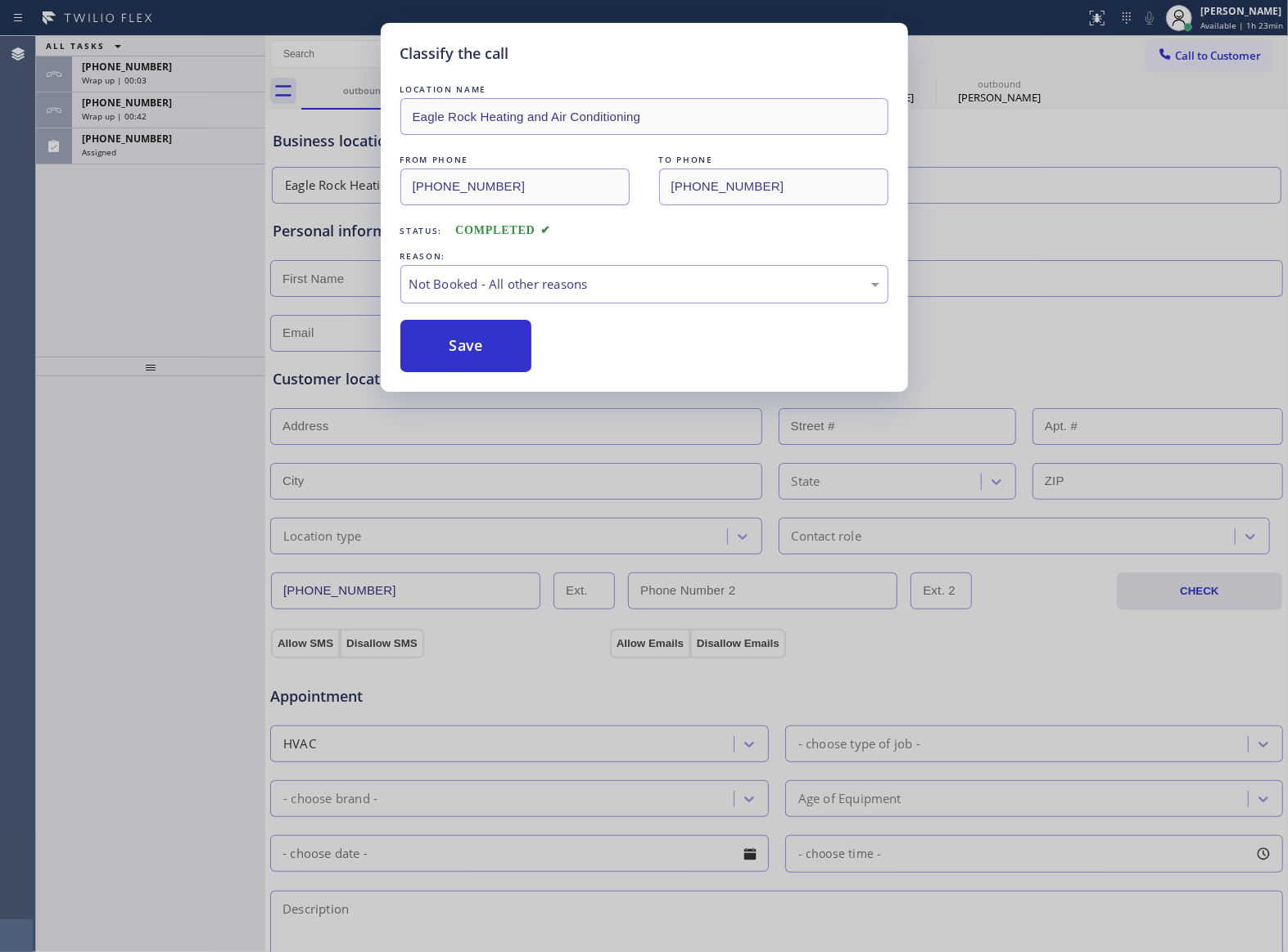
click at [142, 141] on div "Classify the call LOCATION NAME Eagle Rock Heating and Air Conditioning FROM PH…" at bounding box center [644, 476] width 1288 height 952
click at [142, 141] on div "Classify the call LOCATION NAME 5 Star Appliance Repair Pro FROM PHONE [PHONE_N…" at bounding box center [662, 494] width 1252 height 917
click at [142, 141] on span "[PHONE_NUMBER]" at bounding box center [127, 138] width 90 height 14
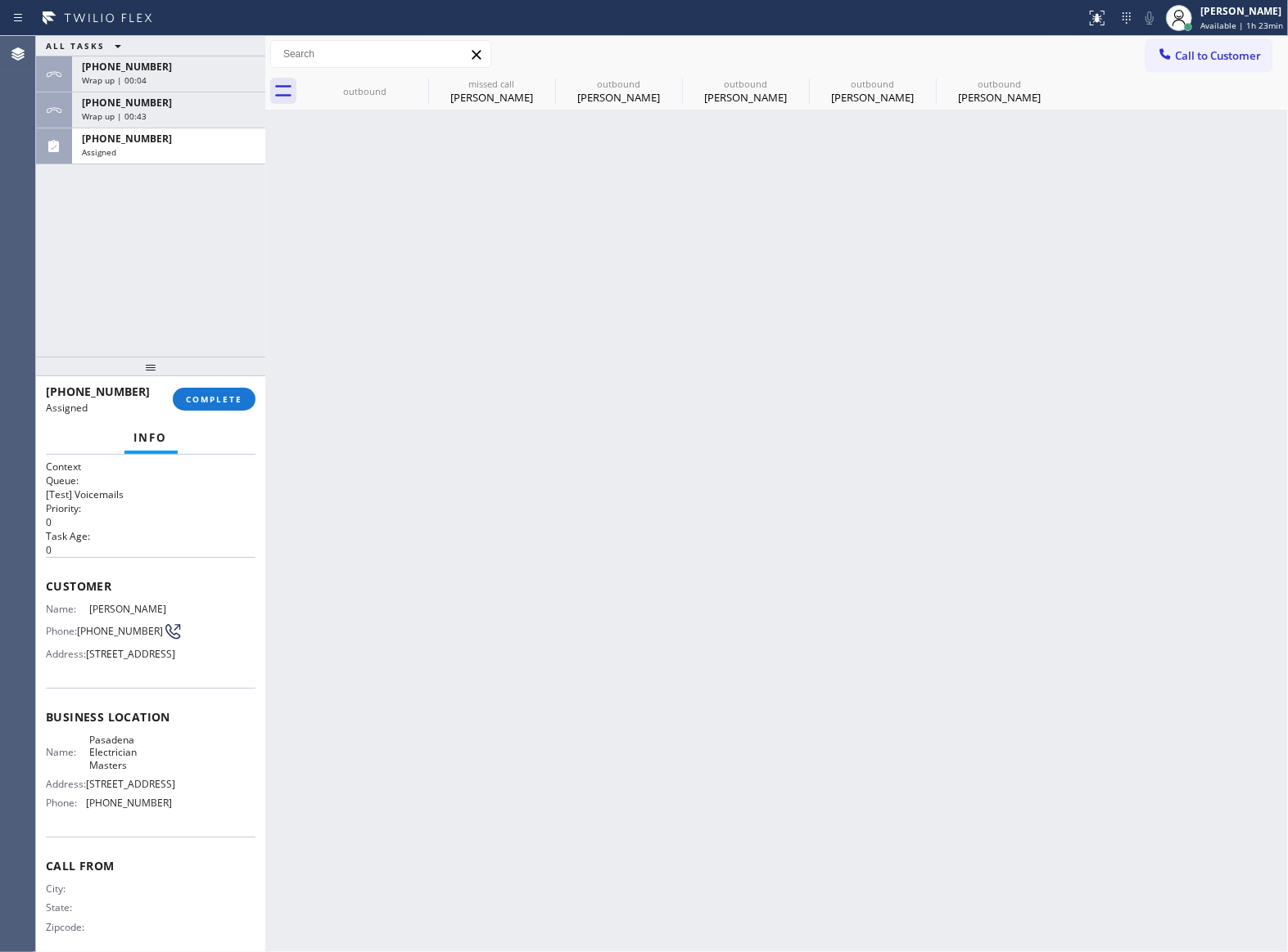
click at [142, 141] on span "[PHONE_NUMBER]" at bounding box center [127, 138] width 90 height 14
drag, startPoint x: 162, startPoint y: 704, endPoint x: 46, endPoint y: 577, distance: 172.0
click at [46, 577] on div "Customer Name: [PERSON_NAME] Phone: [PHONE_NUMBER] Address: [STREET_ADDRESS]" at bounding box center [151, 622] width 209 height 131
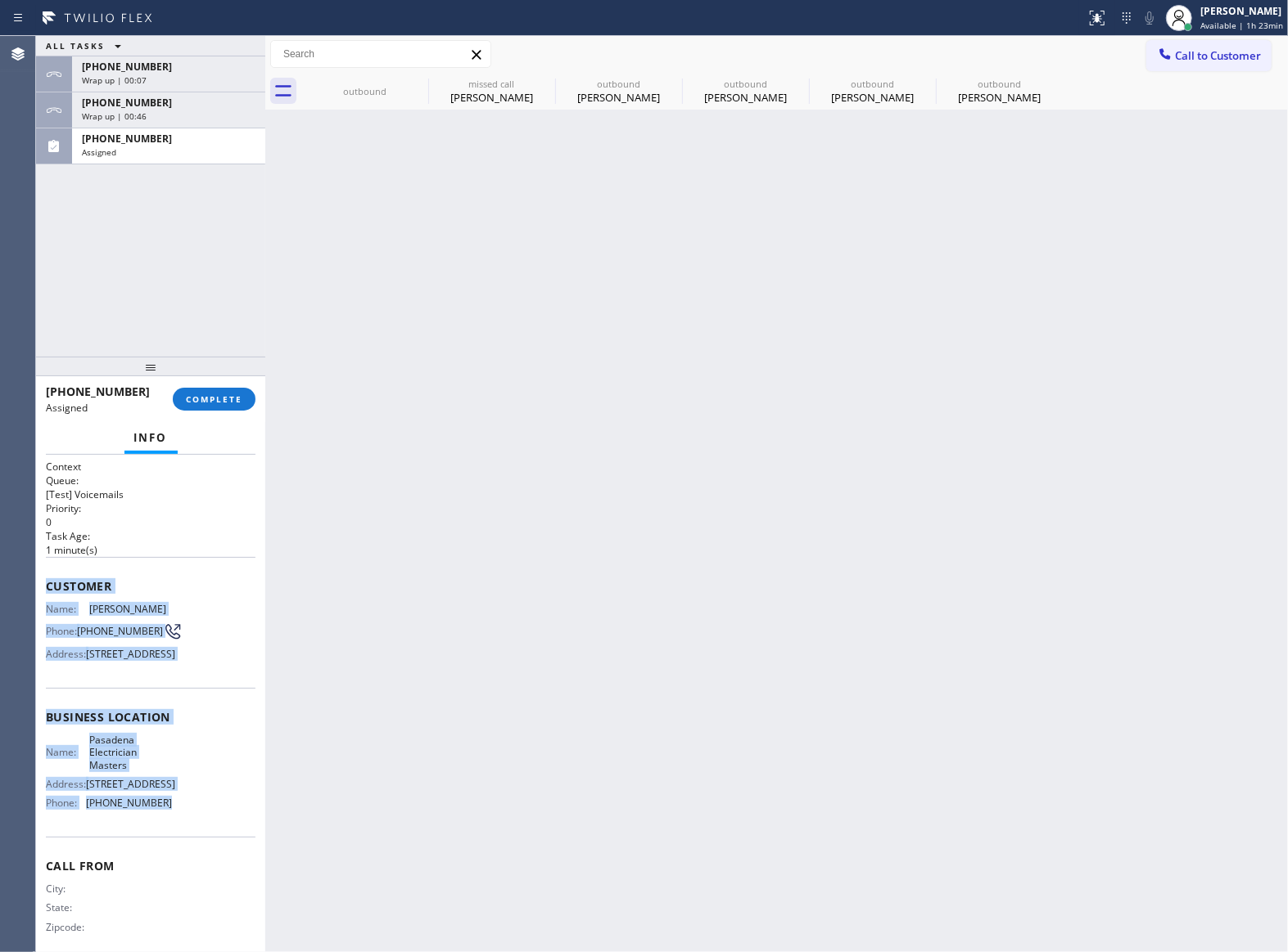
drag, startPoint x: 167, startPoint y: 871, endPoint x: 43, endPoint y: 587, distance: 309.9
click at [43, 587] on div "Context Queue: [Test] Voicemails Priority: 0 Task Age: [DEMOGRAPHIC_DATA] minut…" at bounding box center [151, 704] width 229 height 498
click at [200, 403] on span "COMPLETE" at bounding box center [214, 399] width 57 height 12
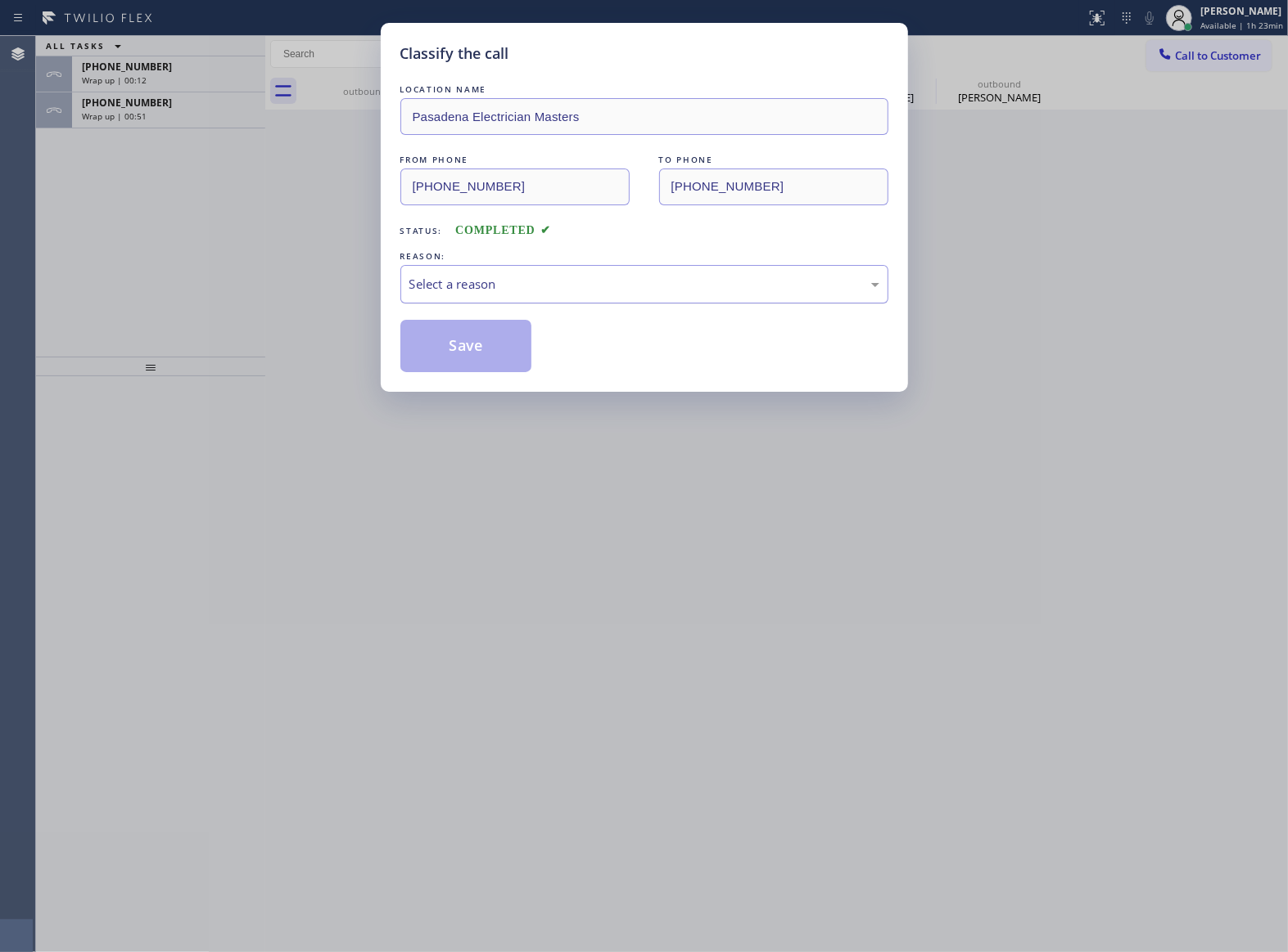
click at [453, 293] on div "Select a reason" at bounding box center [644, 284] width 488 height 39
click at [453, 350] on button "Save" at bounding box center [466, 346] width 132 height 52
type input "[PHONE_NUMBER]"
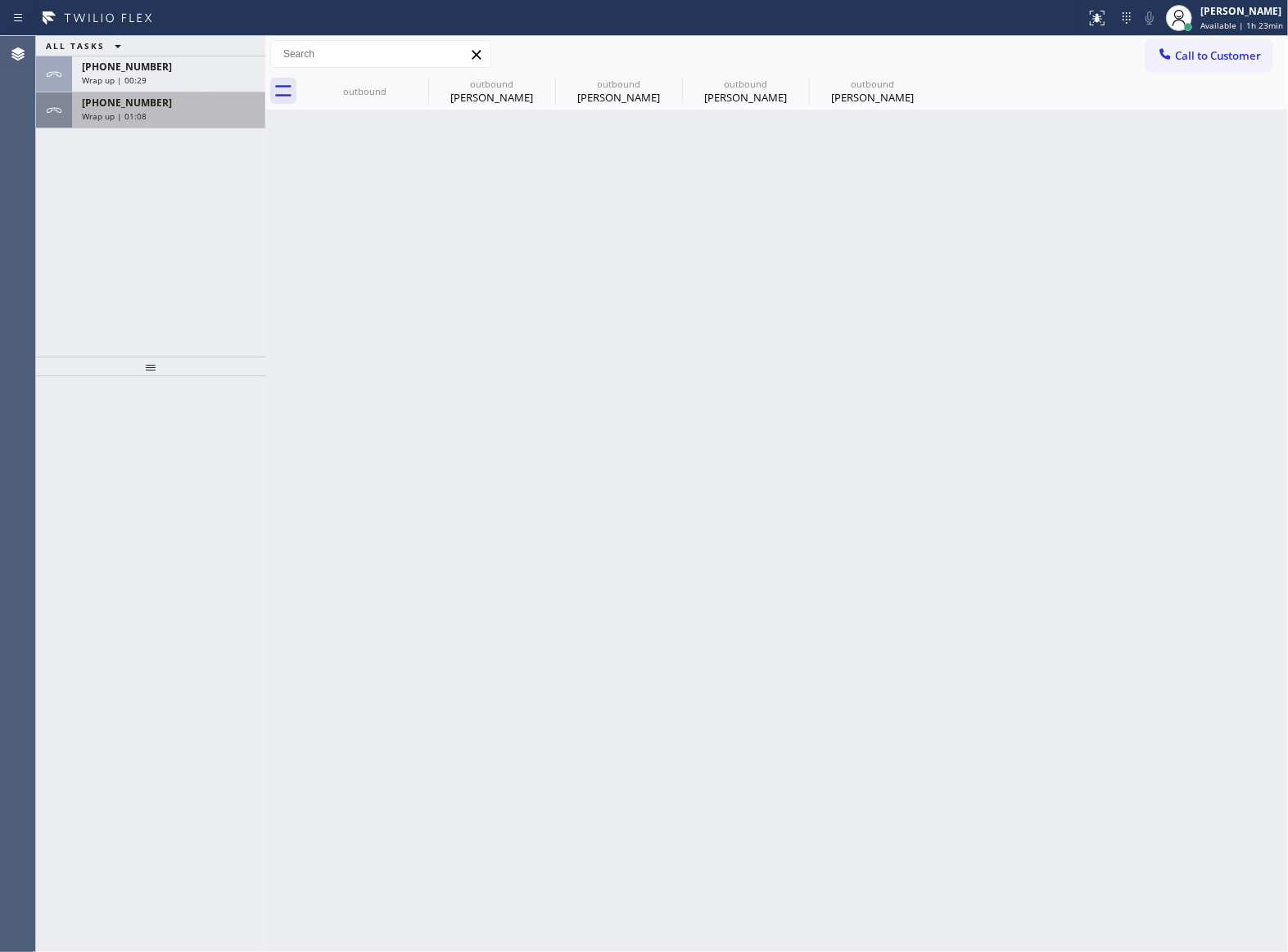
click at [125, 100] on span "[PHONE_NUMBER]" at bounding box center [127, 102] width 90 height 14
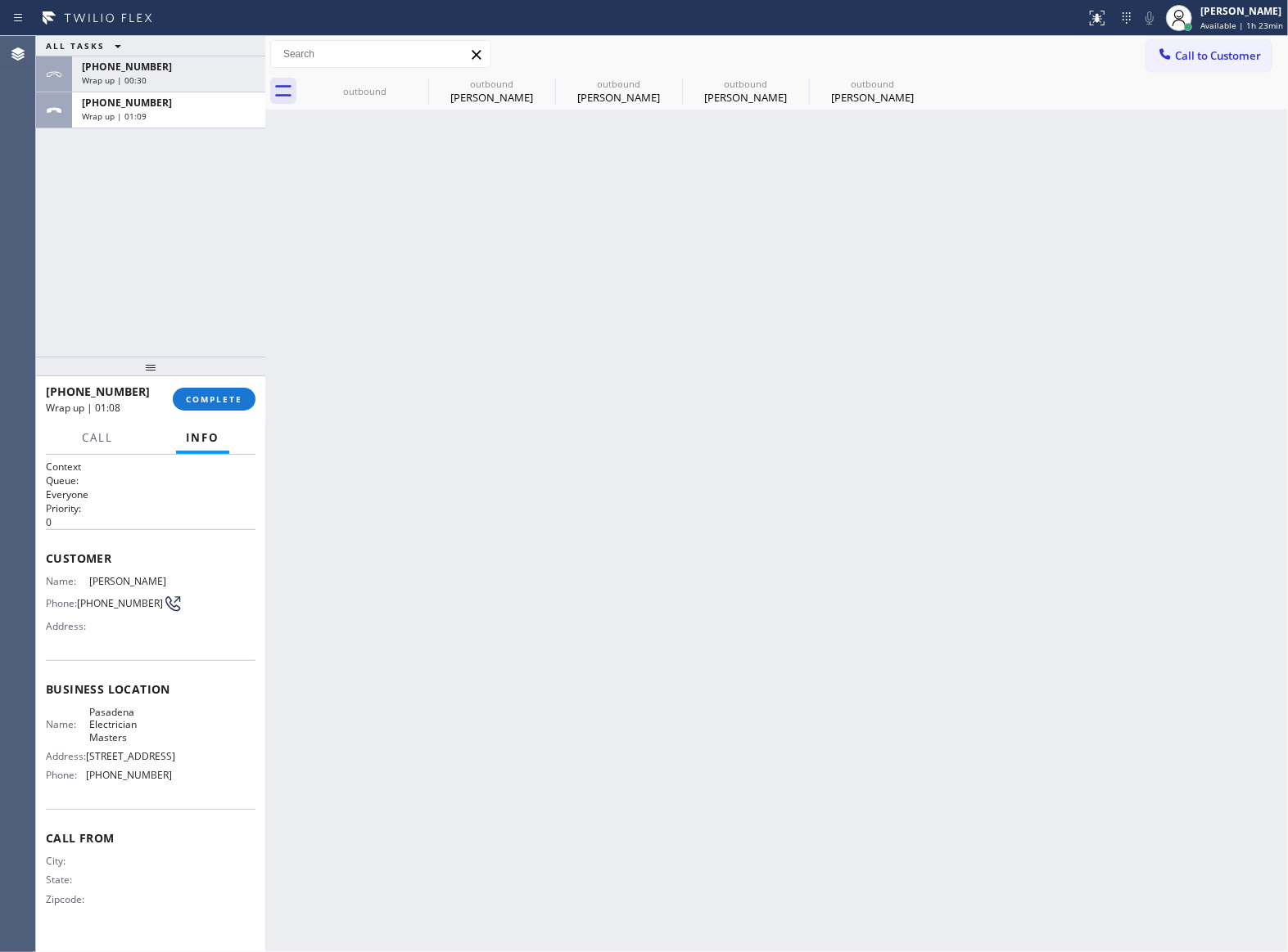
click at [216, 411] on div "[PHONE_NUMBER] Wrap up | 01:08 COMPLETE" at bounding box center [151, 398] width 209 height 42
click at [215, 397] on span "COMPLETE" at bounding box center [214, 399] width 57 height 12
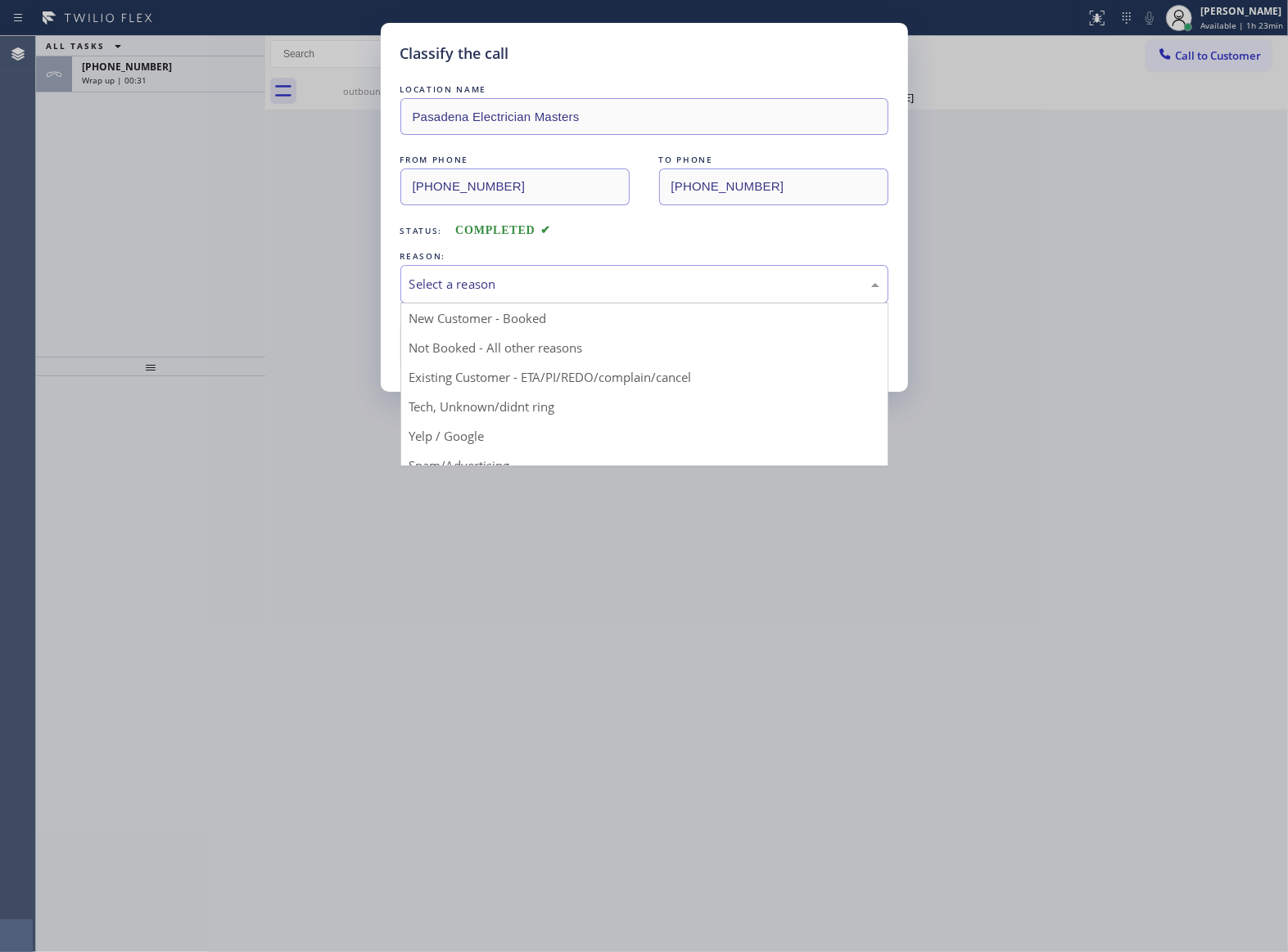
click at [464, 295] on div "Select a reason" at bounding box center [644, 284] width 488 height 39
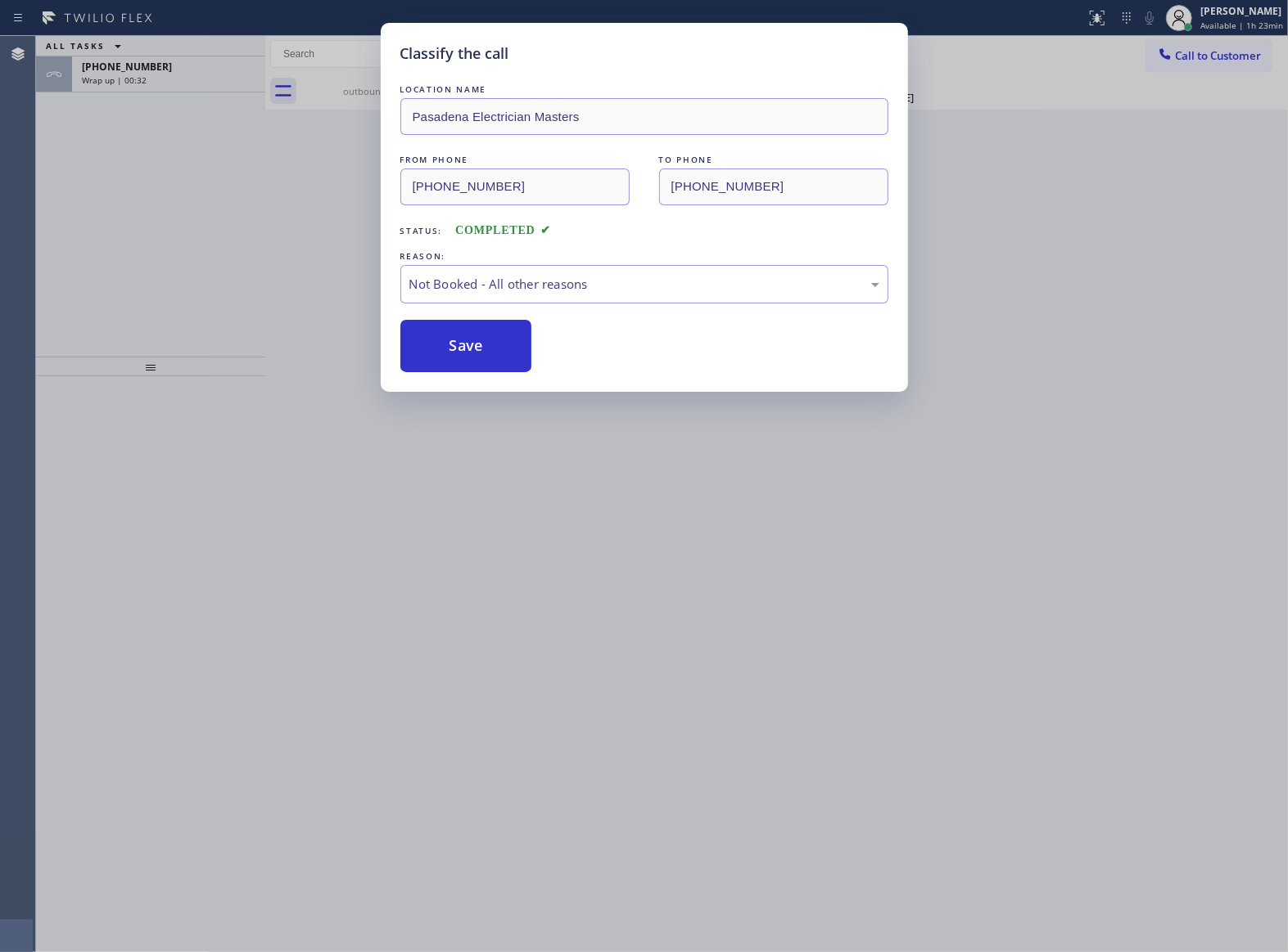
click at [462, 342] on button "Save" at bounding box center [466, 346] width 132 height 52
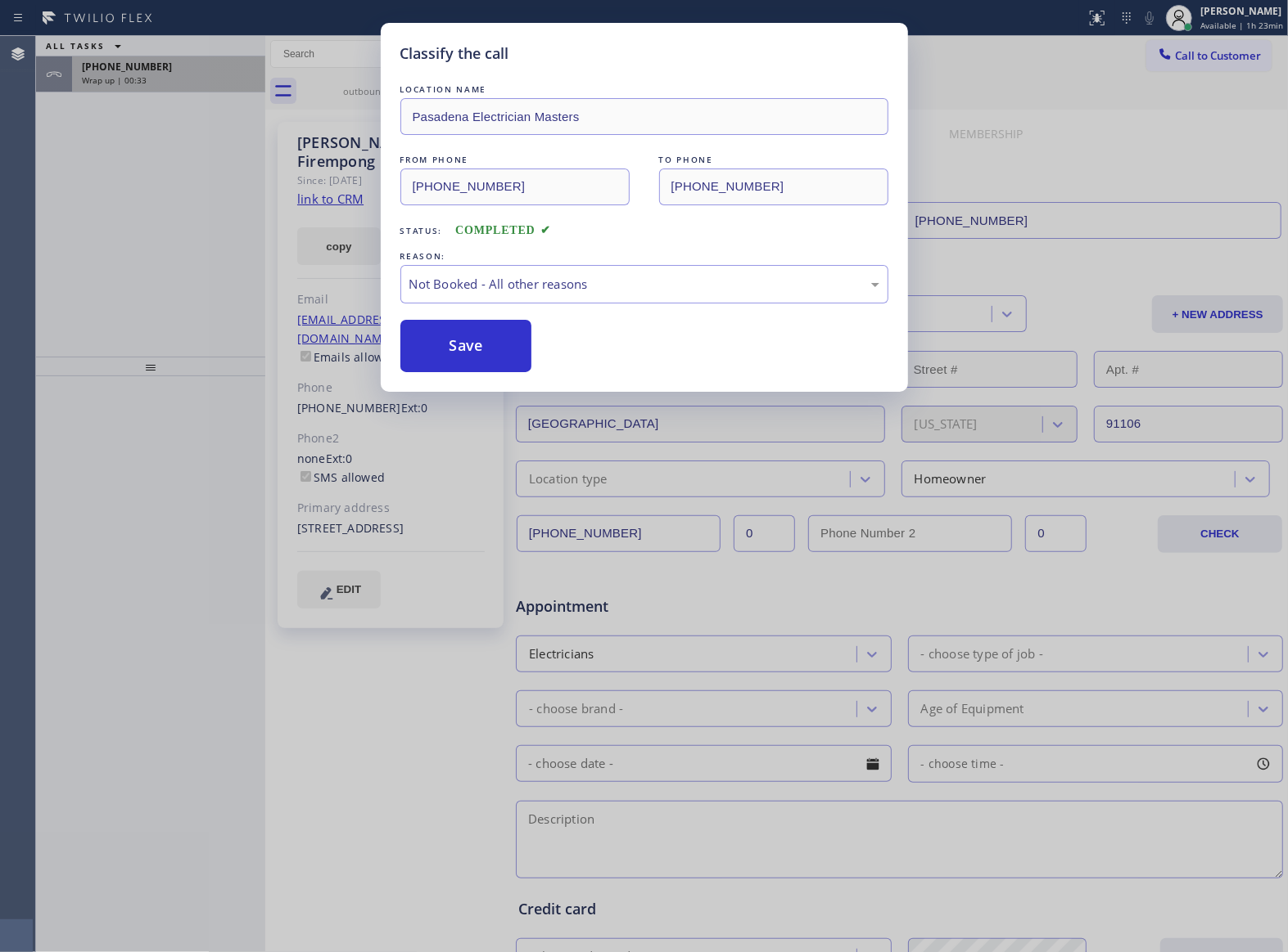
click at [135, 73] on span "[PHONE_NUMBER]" at bounding box center [127, 66] width 90 height 14
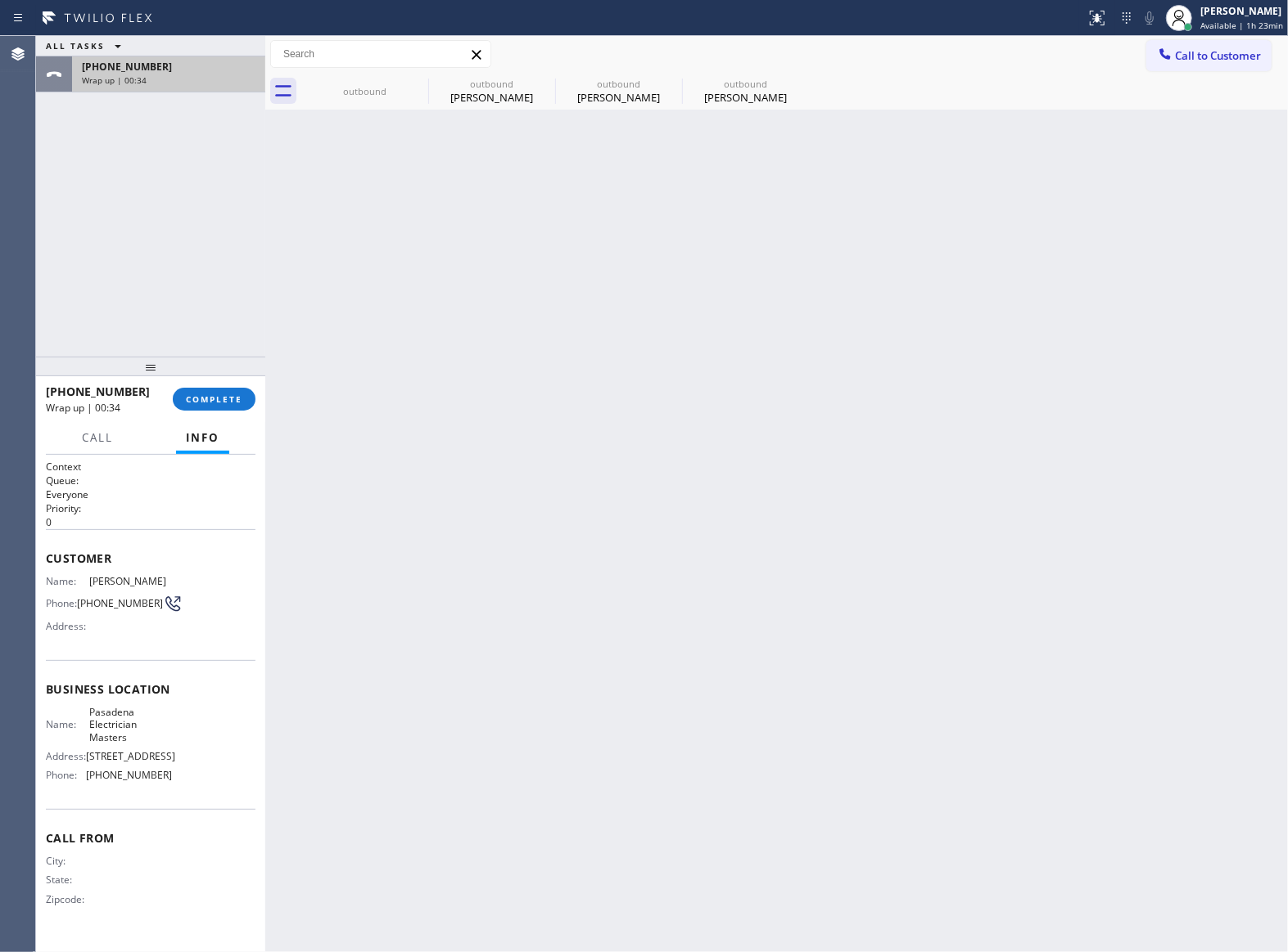
click at [135, 73] on span "[PHONE_NUMBER]" at bounding box center [127, 66] width 90 height 14
drag, startPoint x: 214, startPoint y: 396, endPoint x: 597, endPoint y: 398, distance: 383.0
click at [214, 399] on span "COMPLETE" at bounding box center [214, 399] width 57 height 12
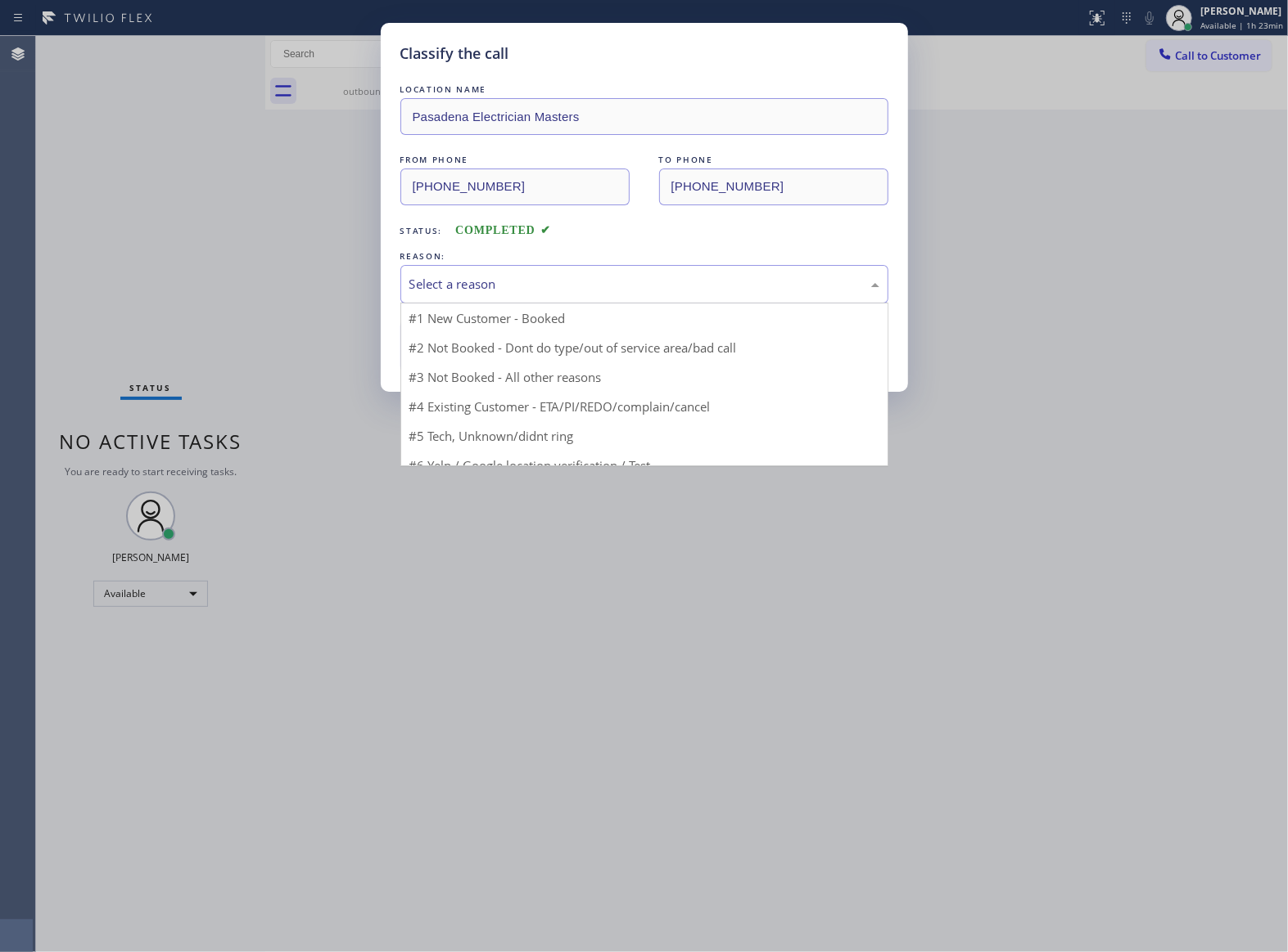
click at [557, 296] on div "Select a reason" at bounding box center [644, 284] width 488 height 39
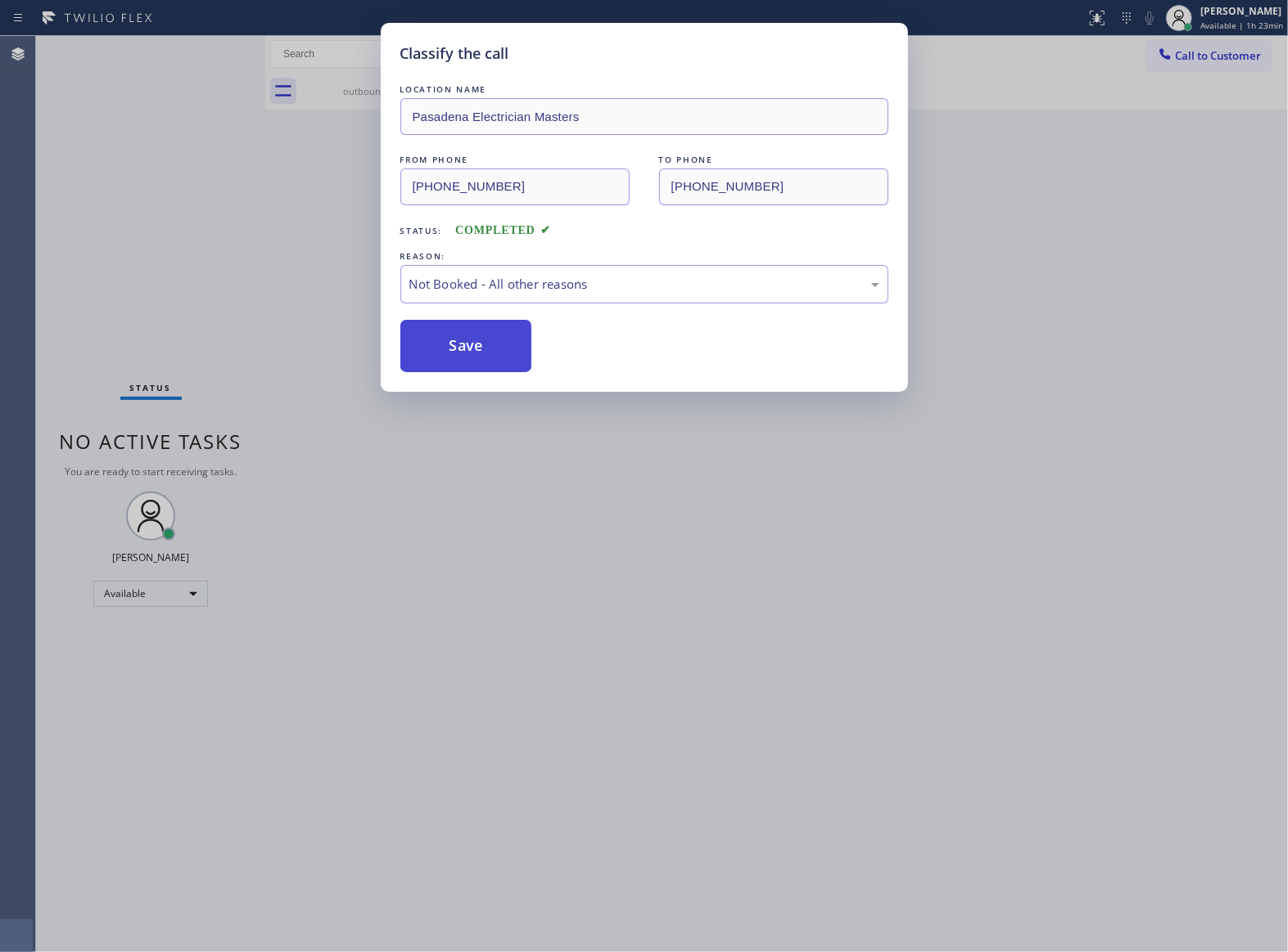
click at [501, 347] on button "Save" at bounding box center [466, 346] width 132 height 52
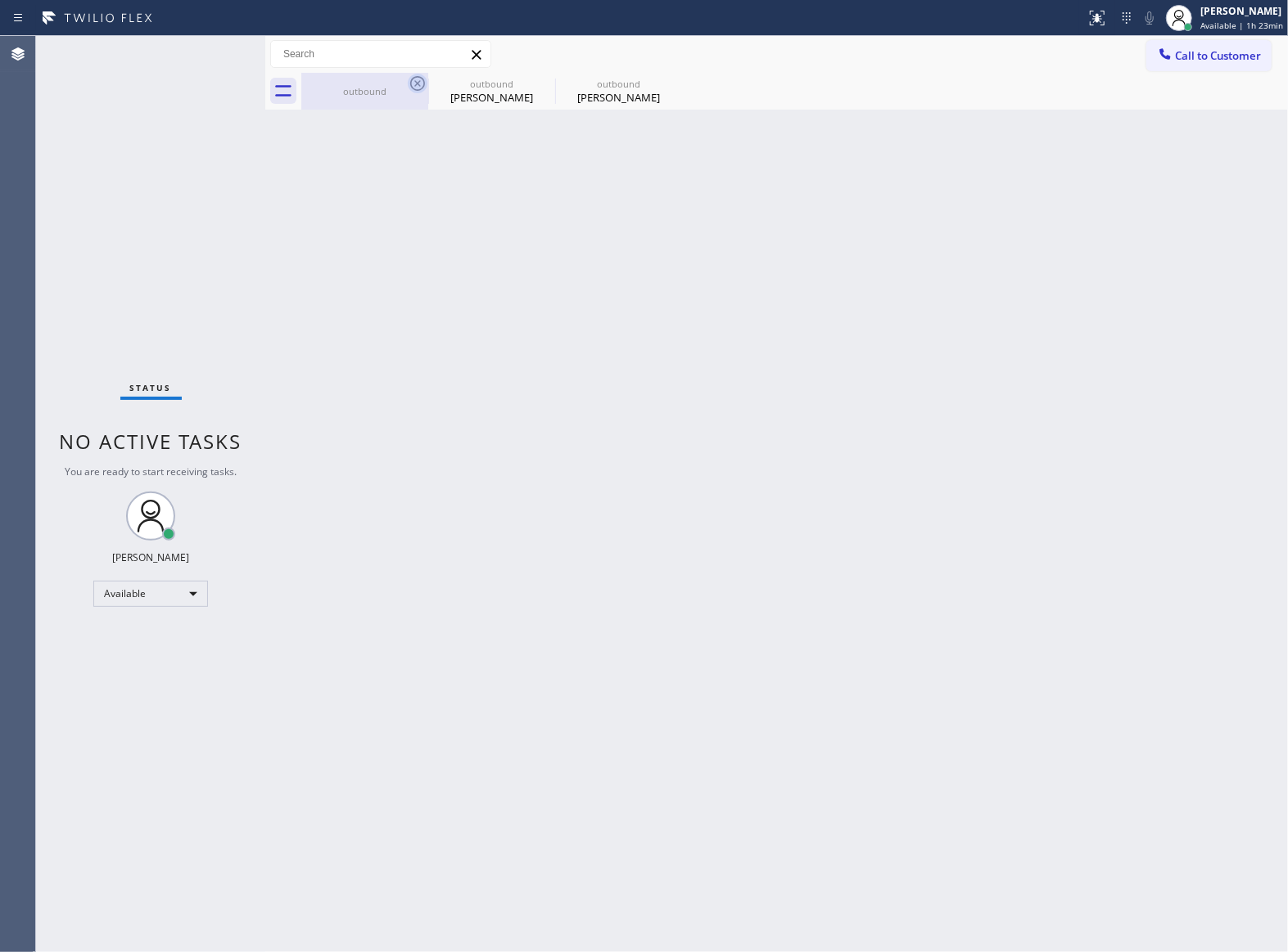
click at [411, 79] on icon at bounding box center [418, 83] width 14 height 14
click at [0, 0] on icon at bounding box center [0, 0] width 0 height 0
click at [411, 79] on div "outbound outbound [PERSON_NAME] outbound [PERSON_NAME]" at bounding box center [795, 91] width 987 height 37
click at [411, 79] on div at bounding box center [795, 91] width 987 height 37
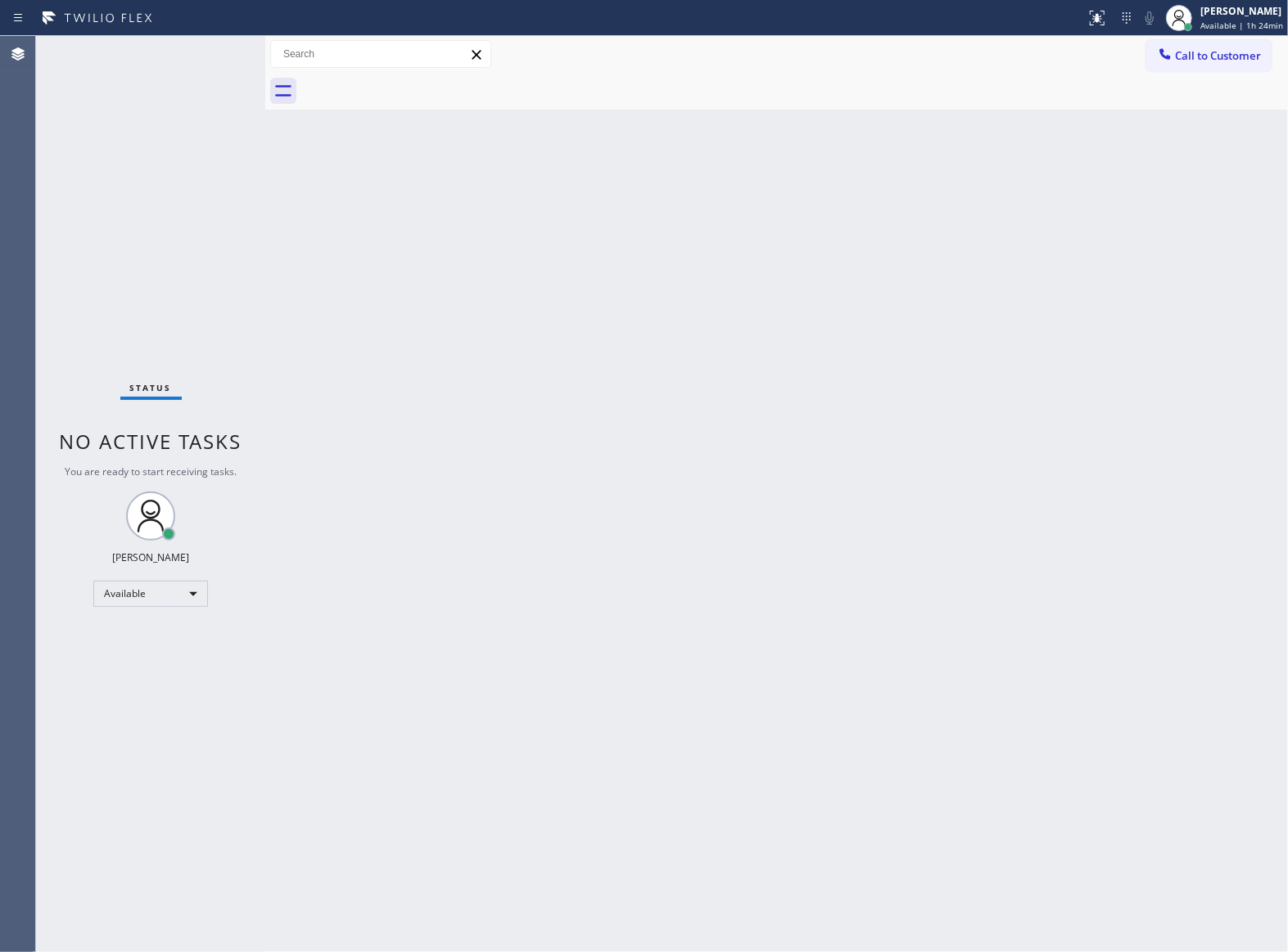
click at [287, 383] on div "Back to Dashboard Change Sender ID Customers Technicians Select a contact Outbo…" at bounding box center [777, 494] width 1023 height 917
drag, startPoint x: 739, startPoint y: 404, endPoint x: 799, endPoint y: 341, distance: 87.0
click at [761, 378] on div "Back to Dashboard Change Sender ID Customers Technicians Select a contact Outbo…" at bounding box center [777, 494] width 1023 height 917
drag, startPoint x: 1223, startPoint y: 57, endPoint x: 770, endPoint y: 286, distance: 507.6
click at [1222, 59] on span "Call to Customer" at bounding box center [1217, 56] width 86 height 14
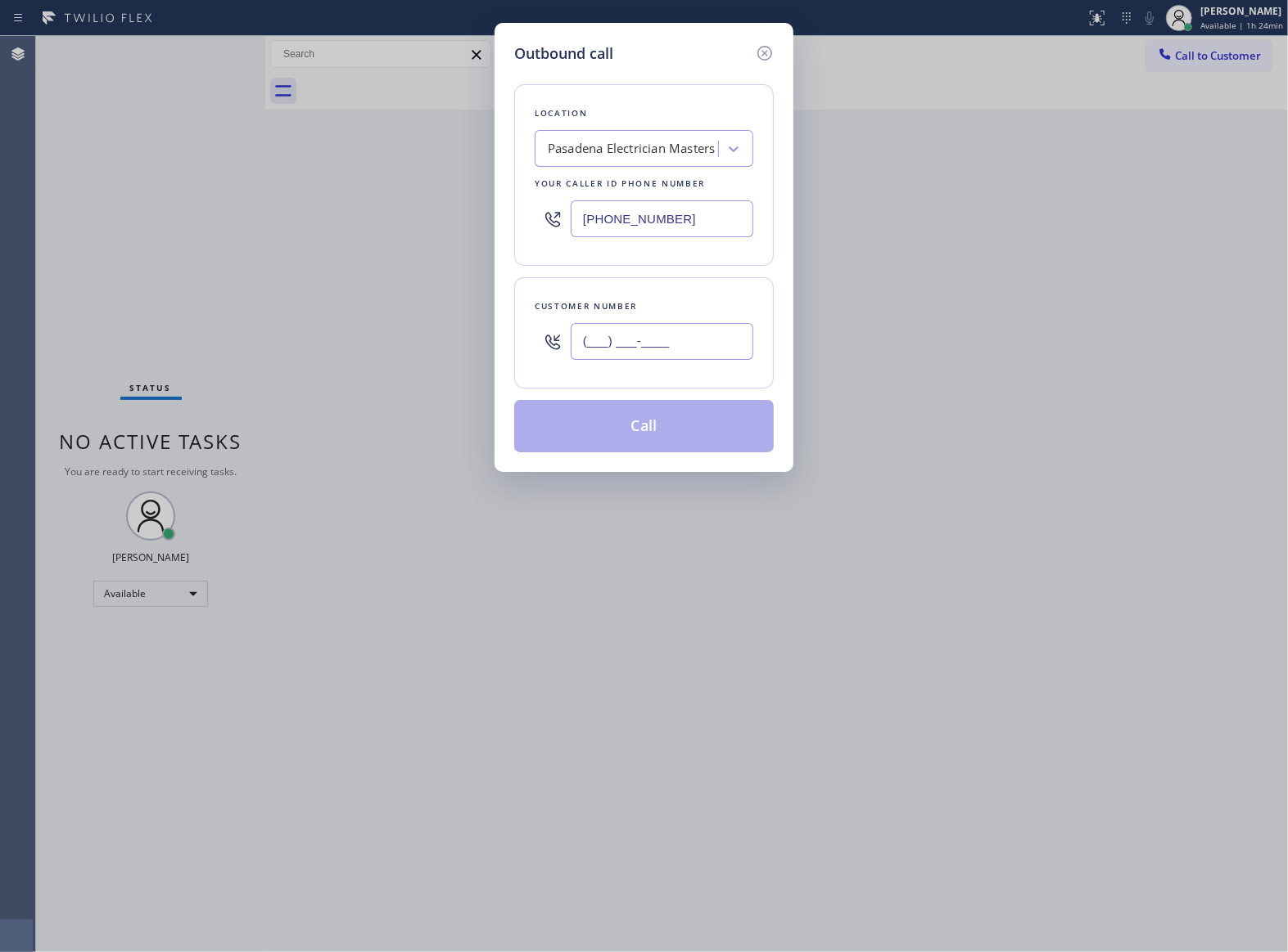
click at [681, 352] on input "(___) ___-____" at bounding box center [662, 342] width 182 height 37
paste input "363) 201-8087"
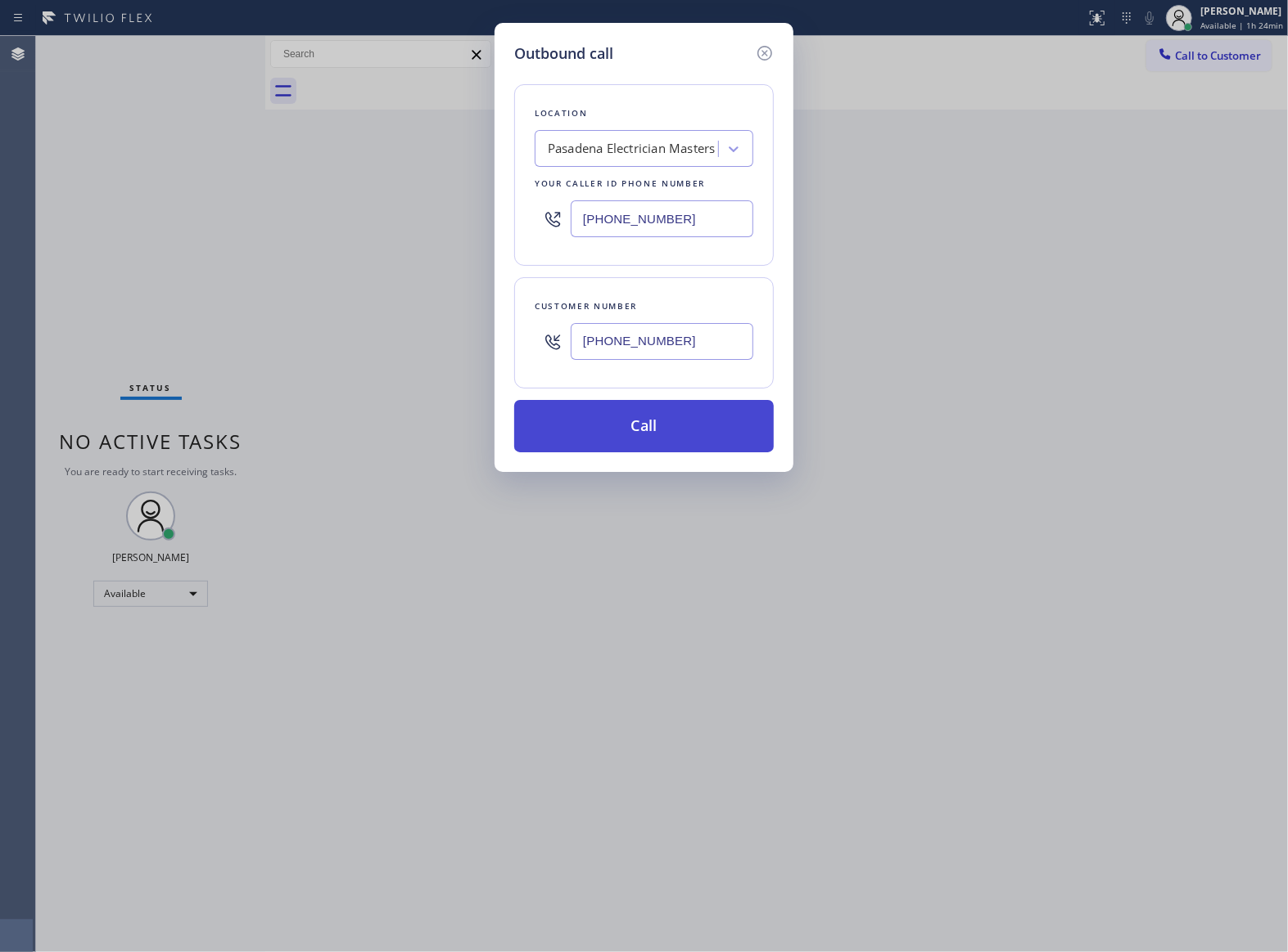
type input "[PHONE_NUMBER]"
click at [709, 429] on button "Call" at bounding box center [644, 426] width 260 height 52
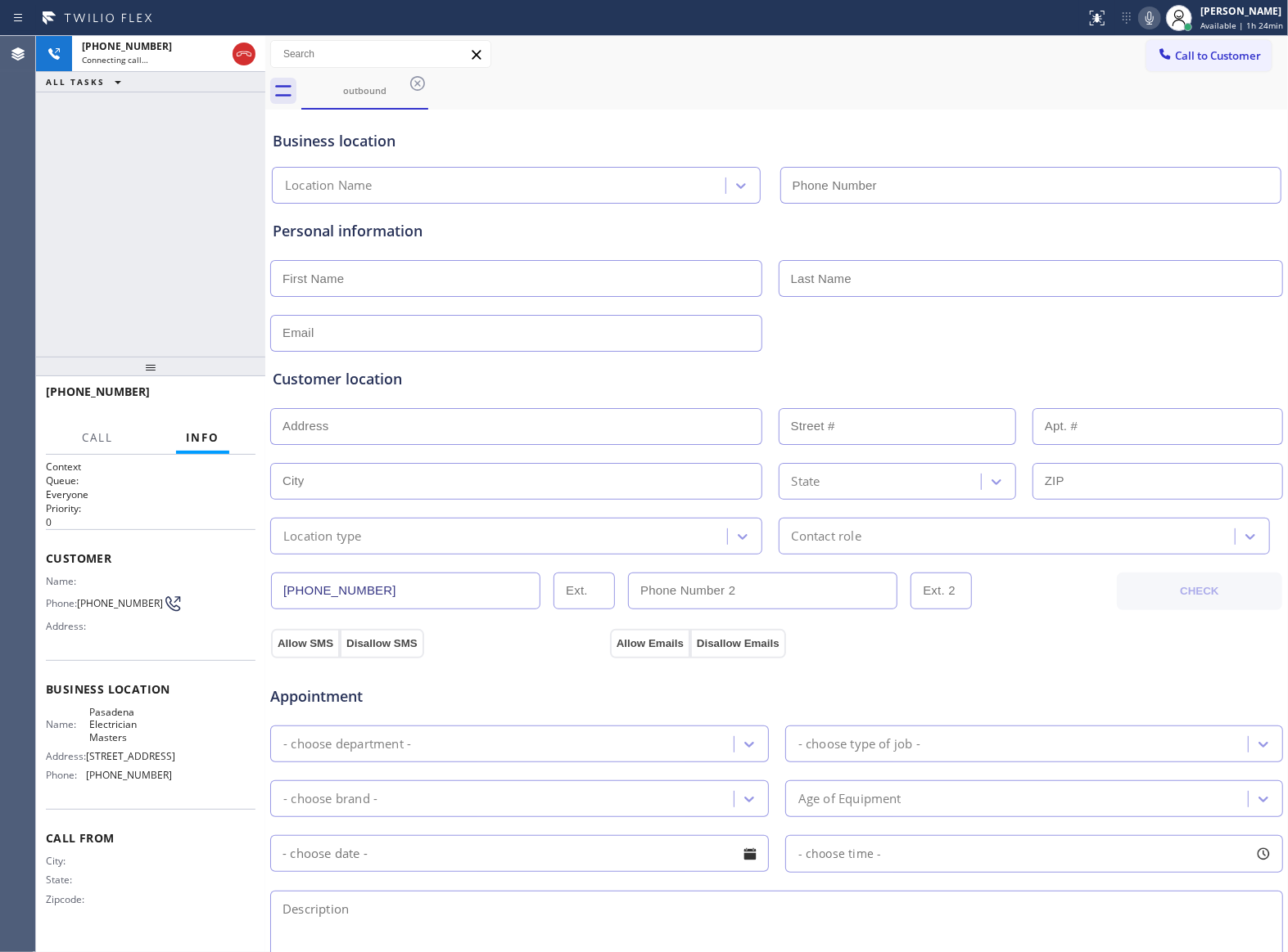
type input "[PHONE_NUMBER]"
drag, startPoint x: 198, startPoint y: 230, endPoint x: 251, endPoint y: 269, distance: 65.8
click at [209, 240] on div "[PHONE_NUMBER] Live | 00:01 ALL TASKS ALL TASKS ACTIVE TASKS TASKS IN WRAP UP" at bounding box center [151, 197] width 229 height 321
click at [233, 386] on div "[PHONE_NUMBER] Live | 00:01 HANG UP" at bounding box center [151, 398] width 209 height 42
click at [229, 401] on span "HANG UP" at bounding box center [216, 399] width 50 height 12
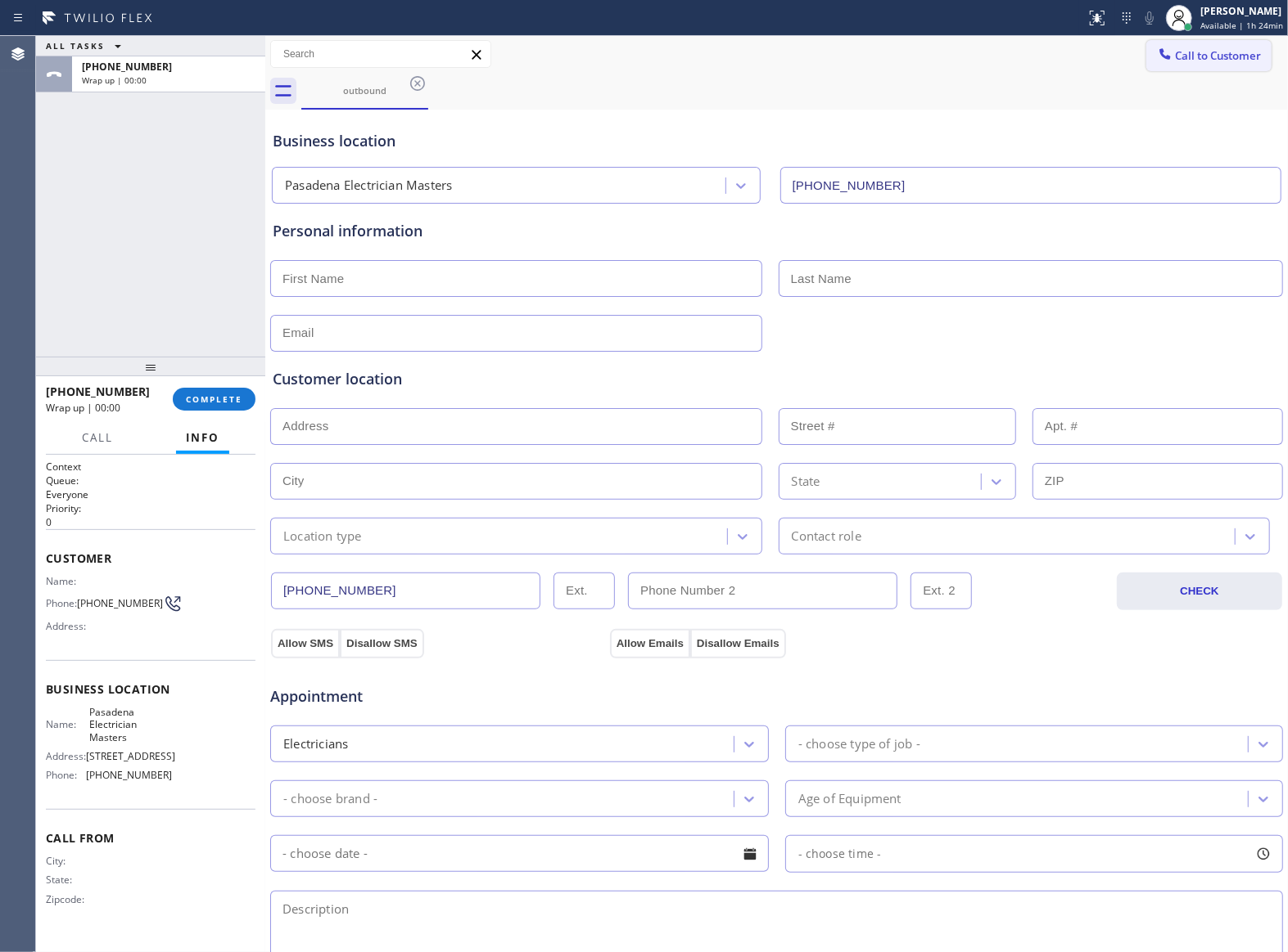
click at [1163, 69] on button "Call to Customer" at bounding box center [1209, 55] width 125 height 31
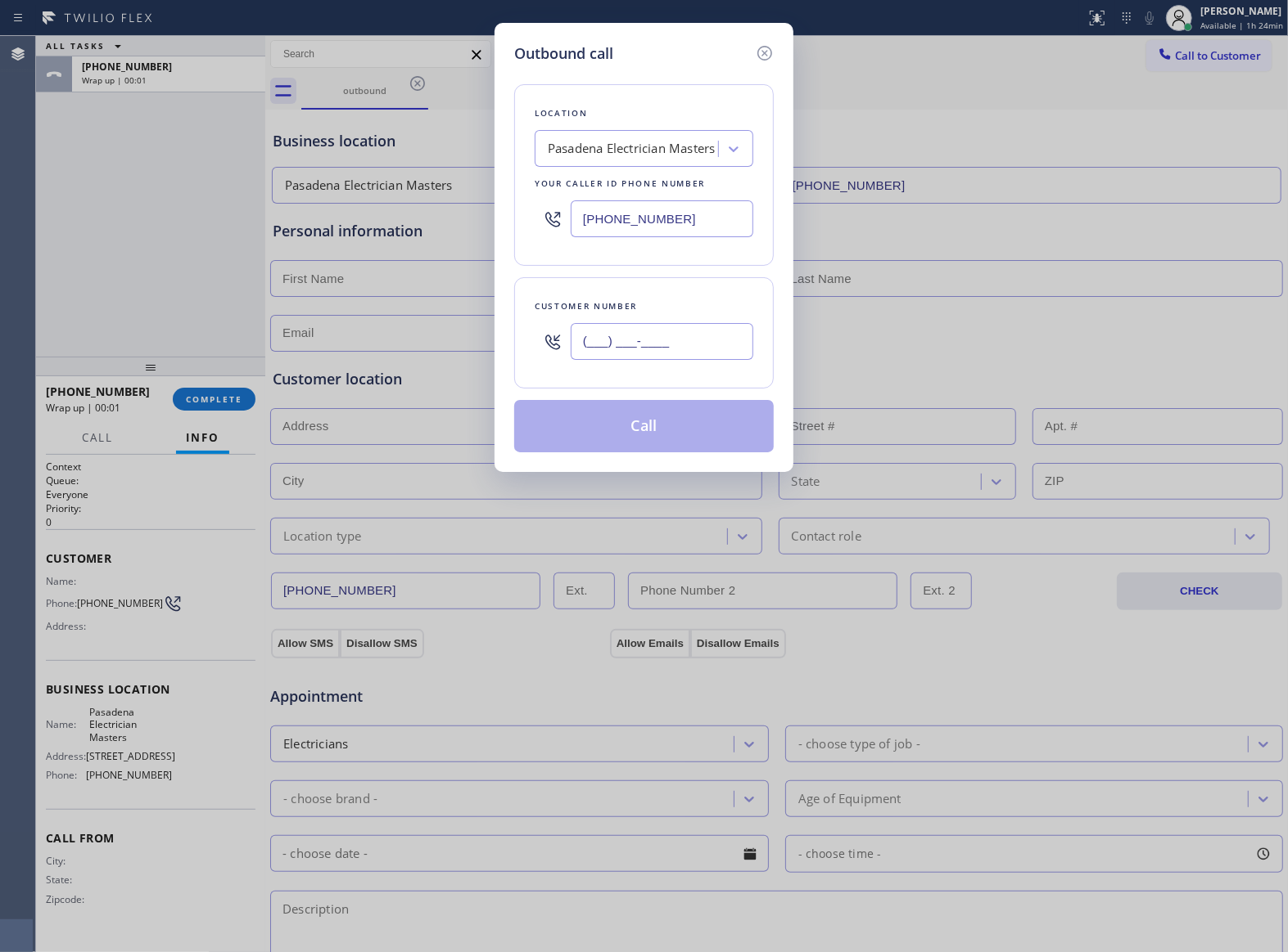
click at [686, 345] on input "(___) ___-____" at bounding box center [662, 342] width 182 height 37
paste input "363) 201-8087"
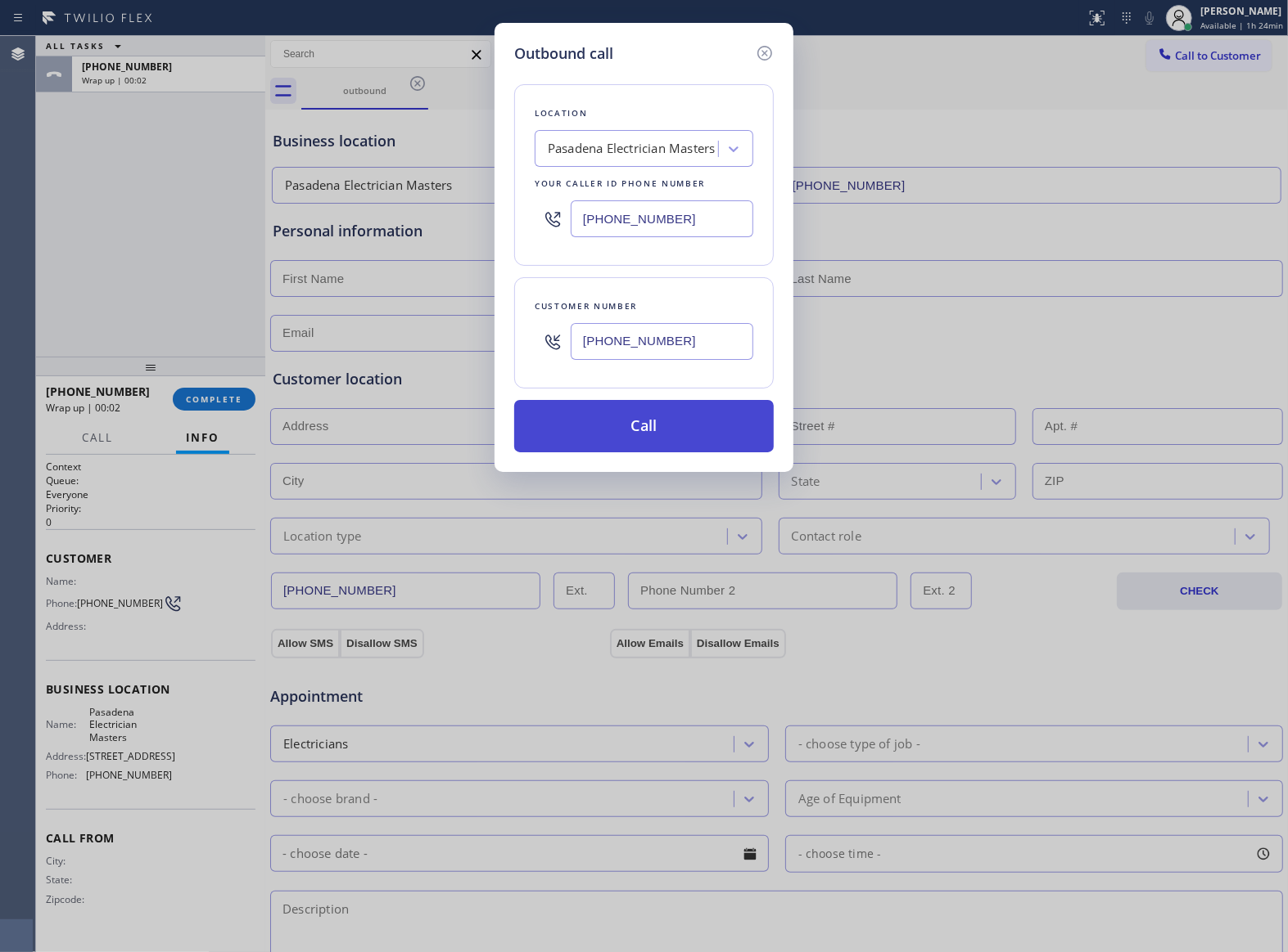
type input "[PHONE_NUMBER]"
click at [695, 409] on button "Call" at bounding box center [644, 426] width 260 height 52
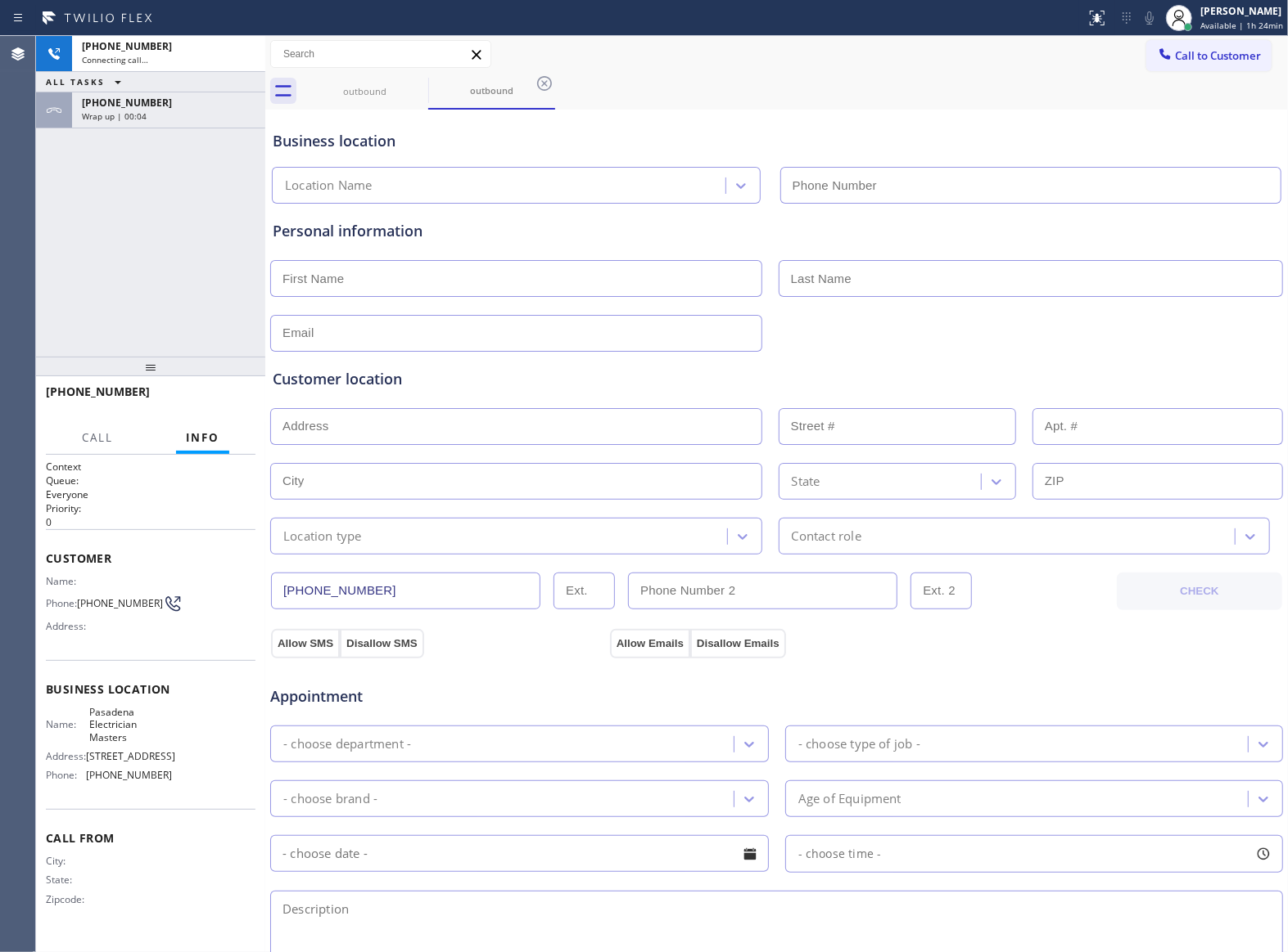
type input "[PHONE_NUMBER]"
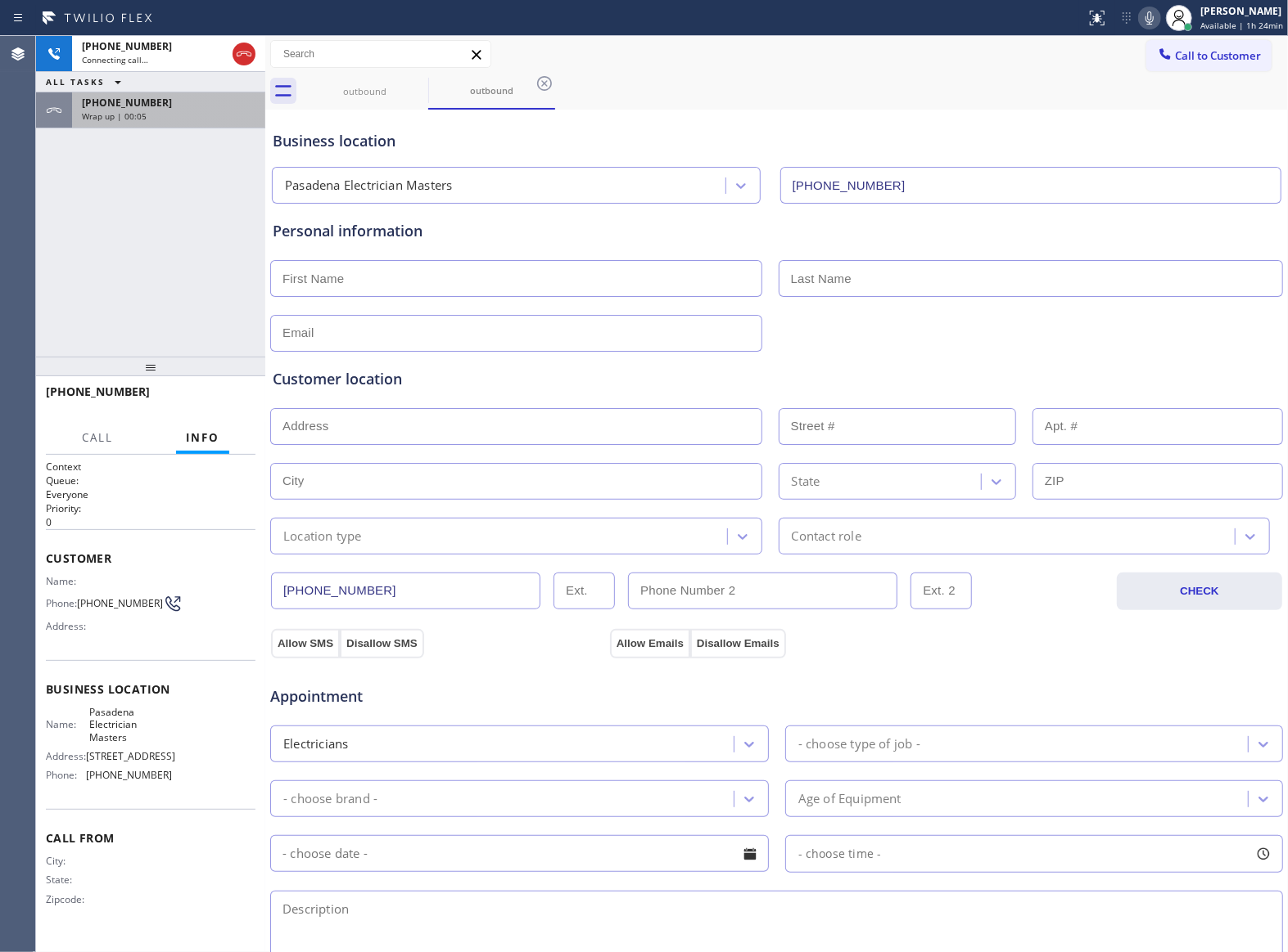
click at [128, 105] on span "[PHONE_NUMBER]" at bounding box center [127, 102] width 90 height 14
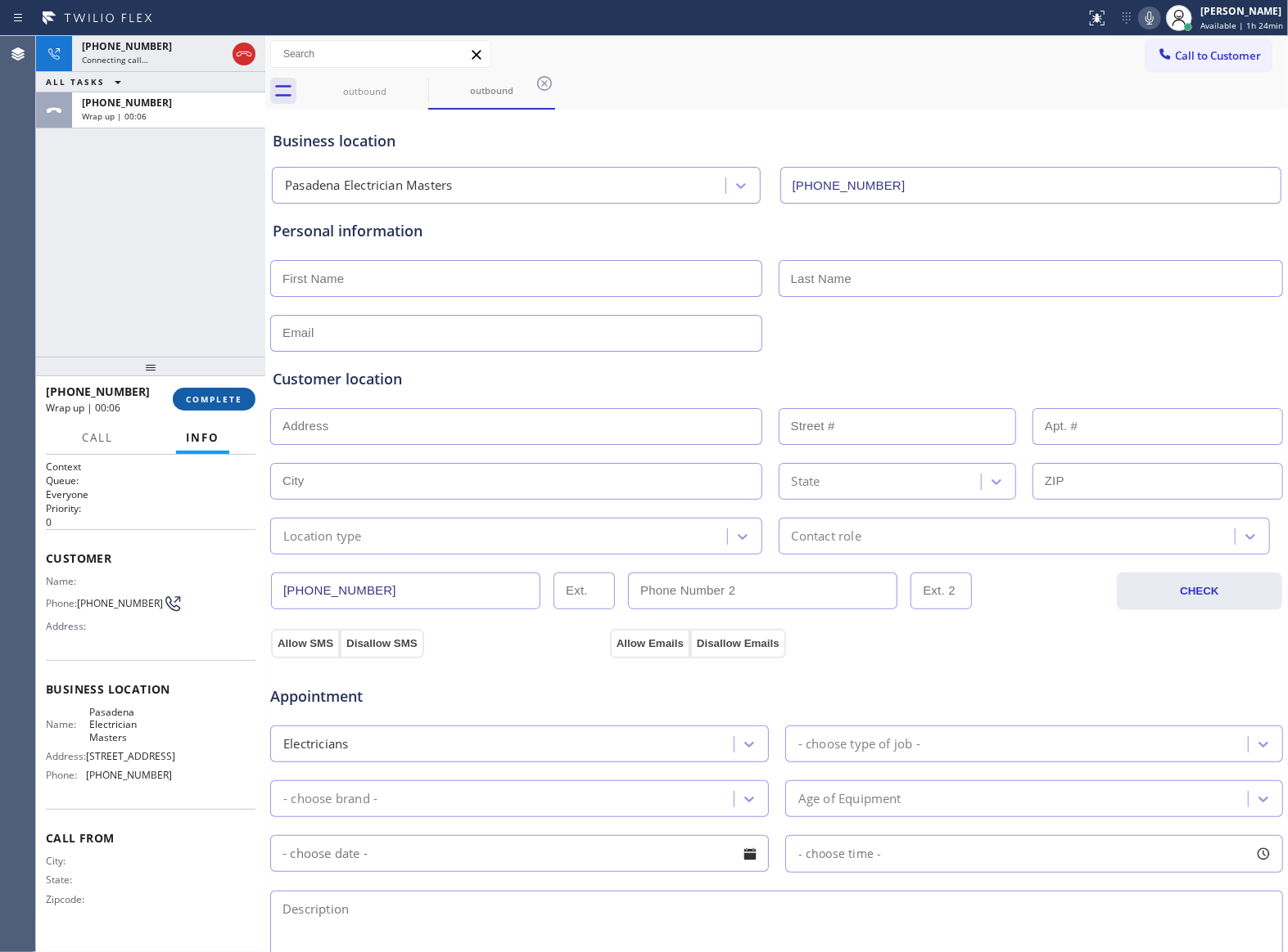
click at [226, 403] on span "COMPLETE" at bounding box center [214, 399] width 57 height 12
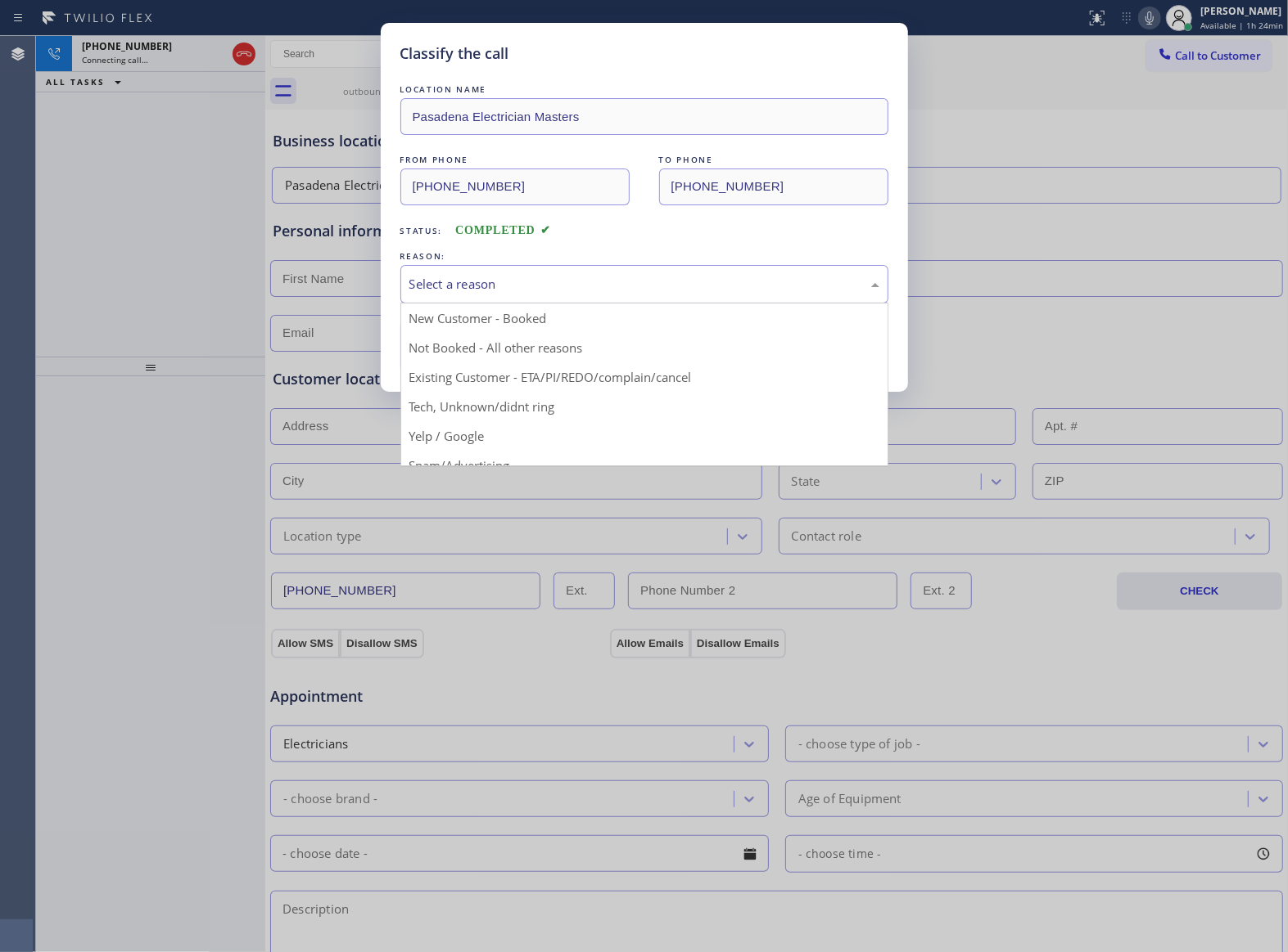
click at [515, 289] on div "Select a reason" at bounding box center [644, 284] width 470 height 19
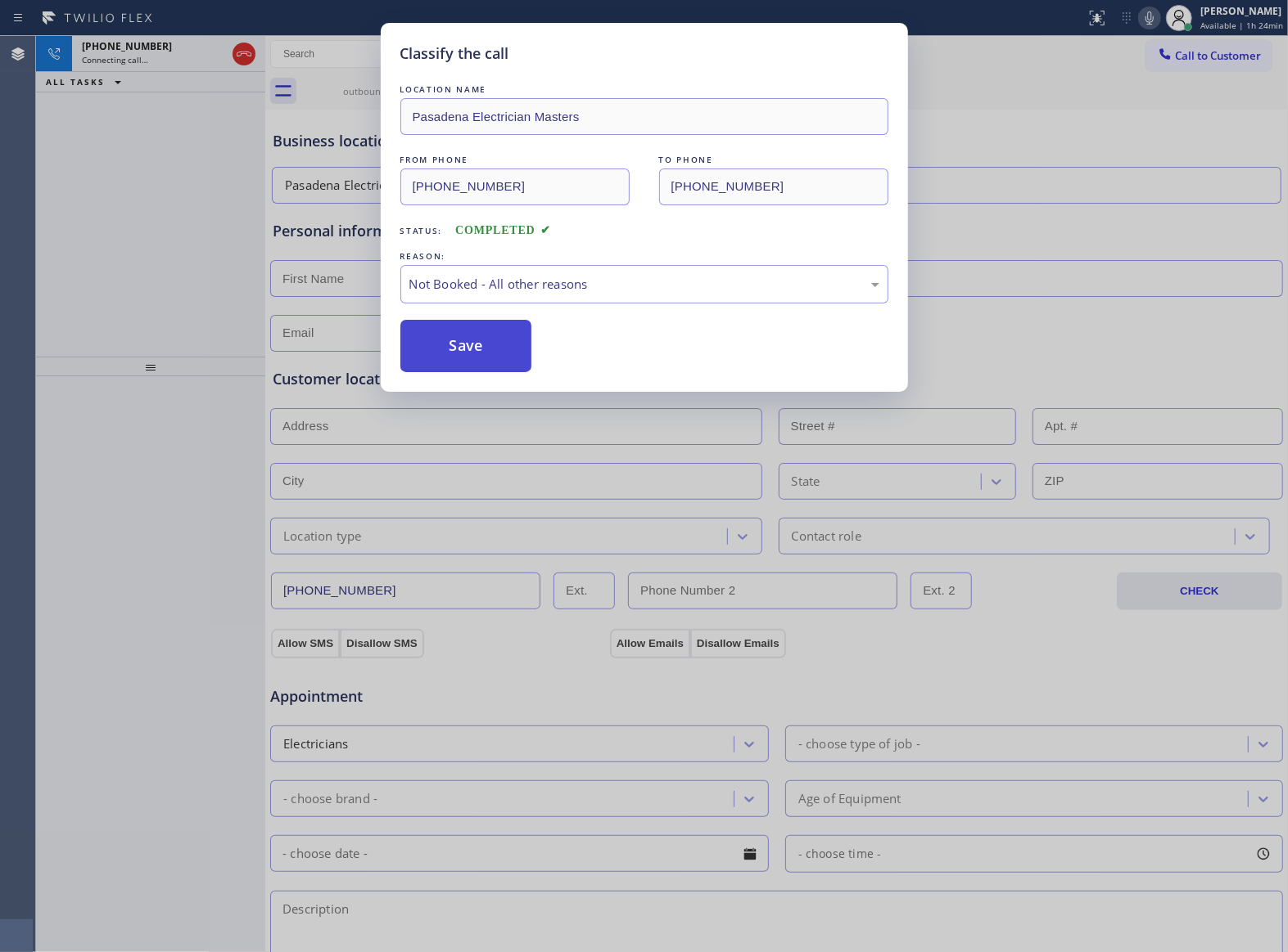
click at [494, 343] on button "Save" at bounding box center [466, 346] width 132 height 52
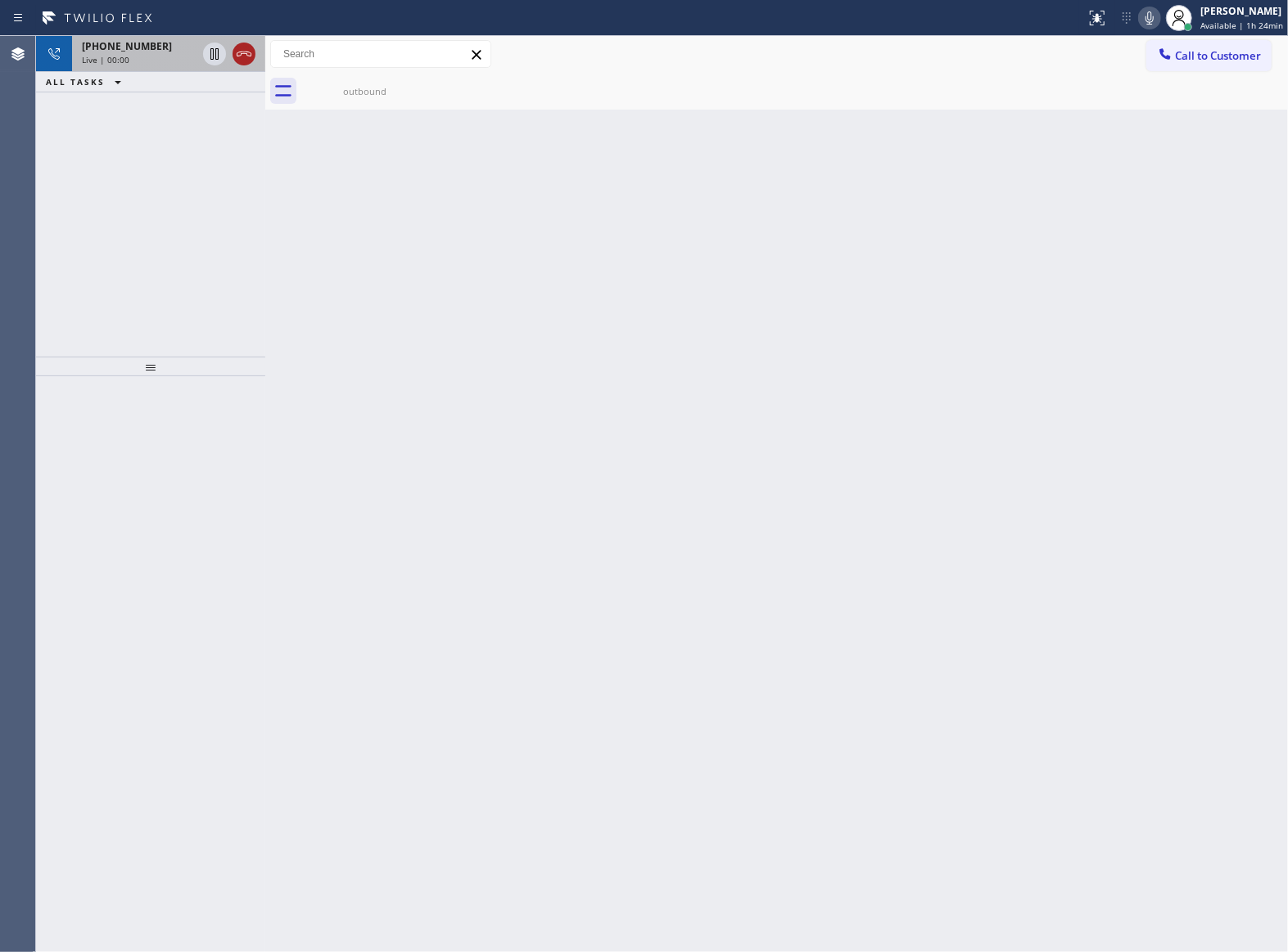
click at [240, 54] on icon at bounding box center [244, 54] width 20 height 20
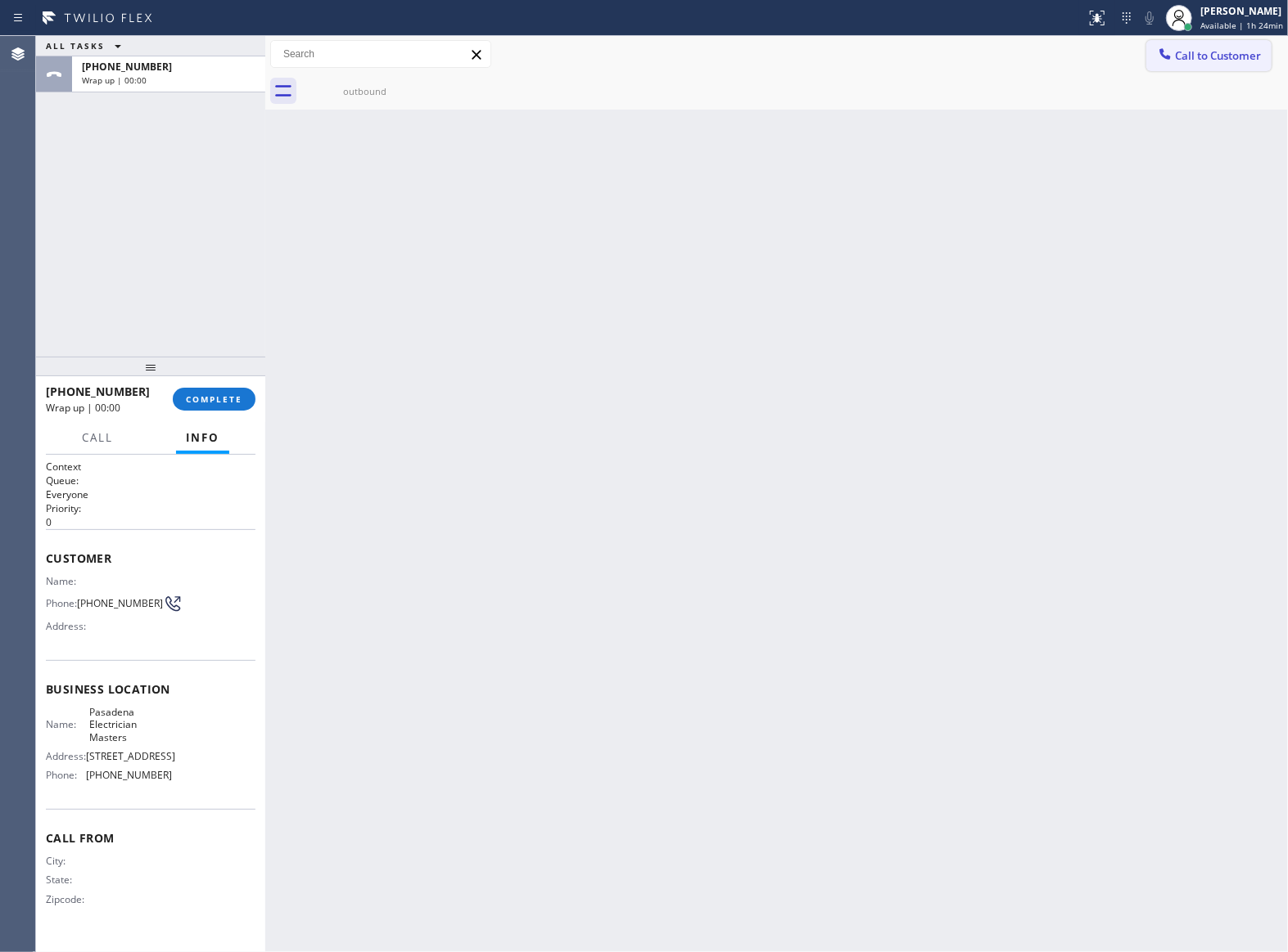
click at [1200, 62] on span "Call to Customer" at bounding box center [1217, 56] width 86 height 14
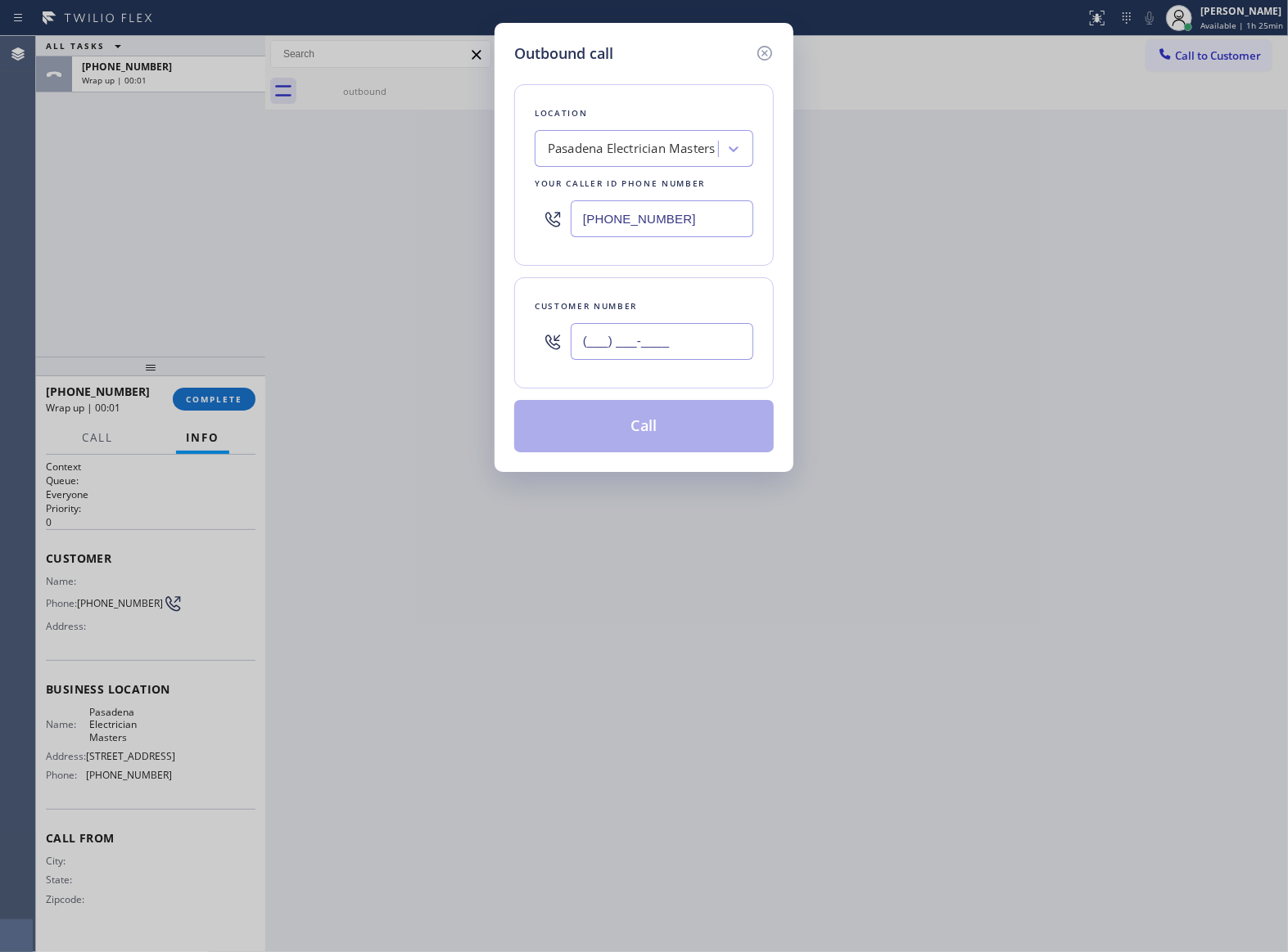
click at [709, 334] on input "(___) ___-____" at bounding box center [662, 342] width 182 height 37
paste input "363) 201-8087"
type input "[PHONE_NUMBER]"
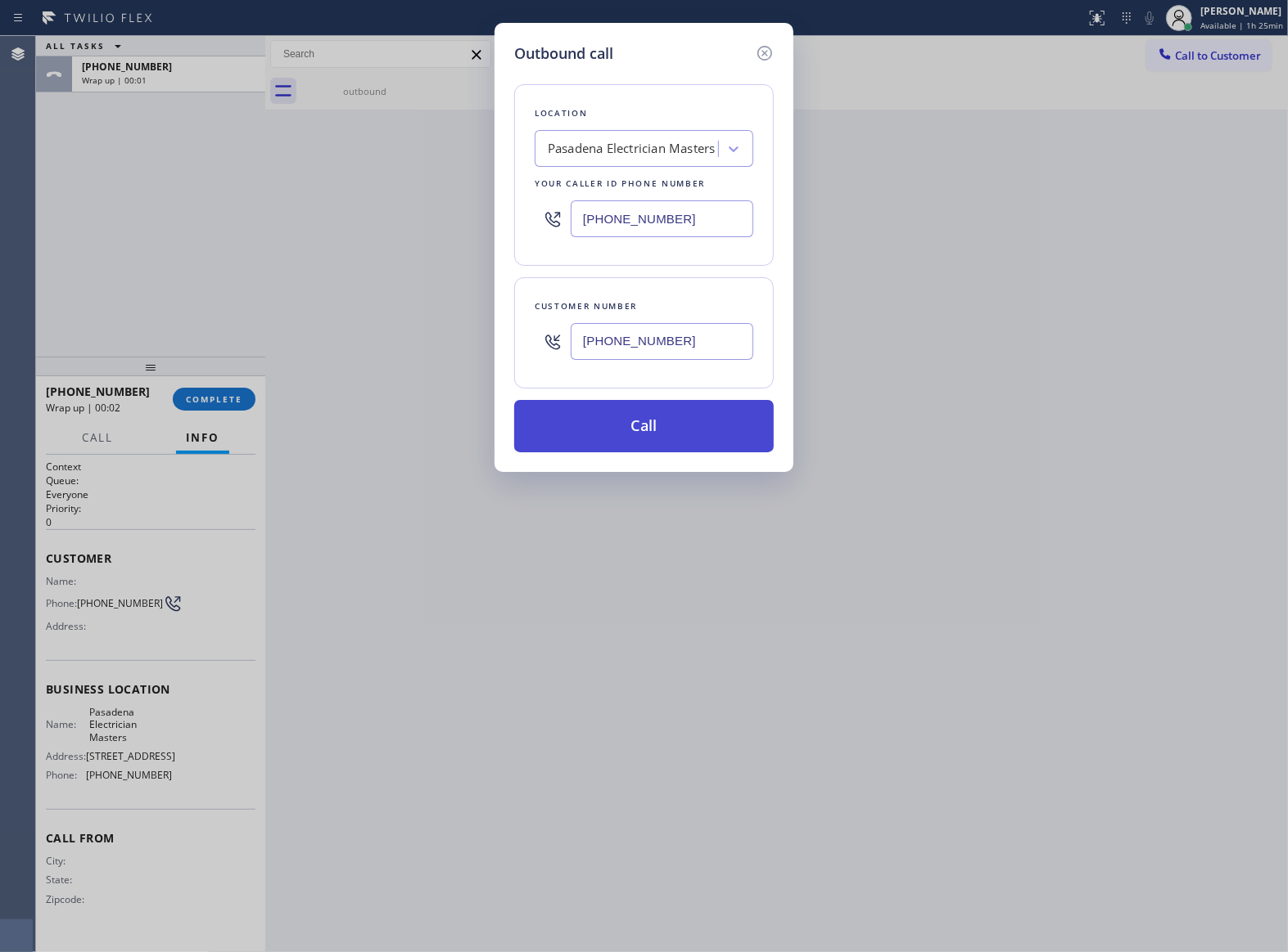
click at [679, 429] on button "Call" at bounding box center [644, 426] width 260 height 52
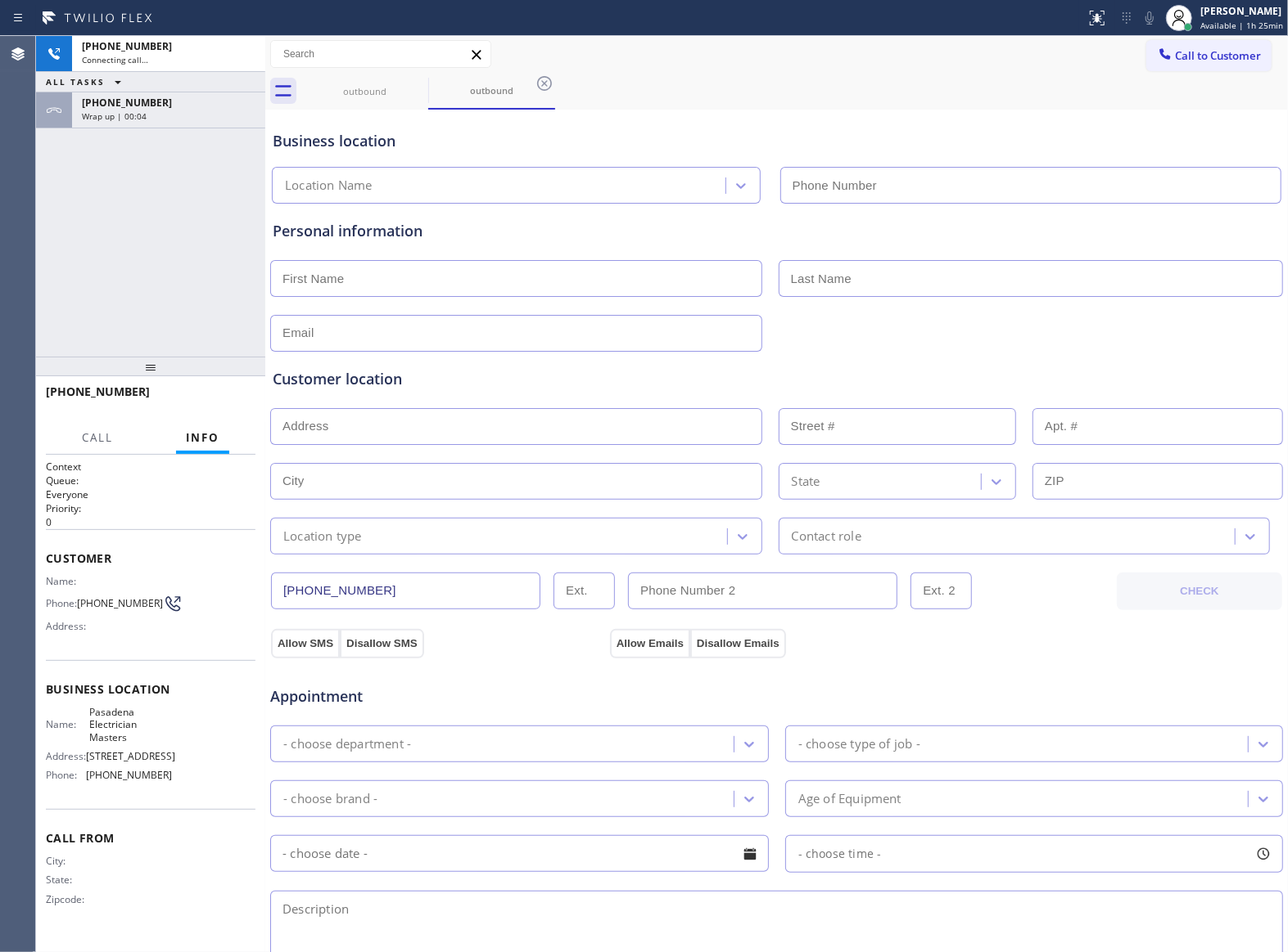
type input "[PHONE_NUMBER]"
click at [169, 205] on div "[PHONE_NUMBER] Connecting call… ALL TASKS ALL TASKS ACTIVE TASKS TASKS IN WRAP …" at bounding box center [151, 197] width 229 height 321
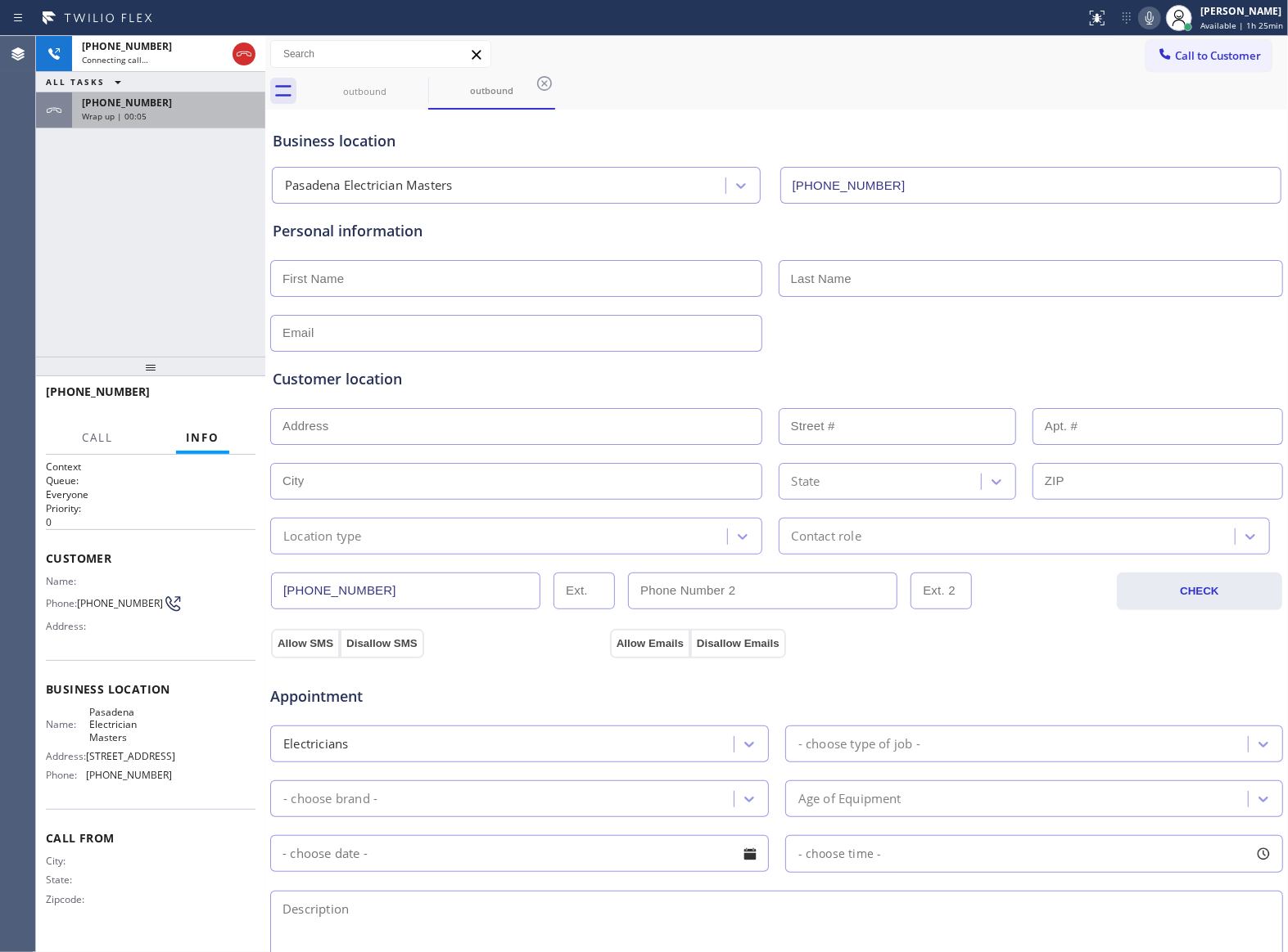
click at [171, 119] on div "Wrap up | 00:05" at bounding box center [169, 116] width 173 height 12
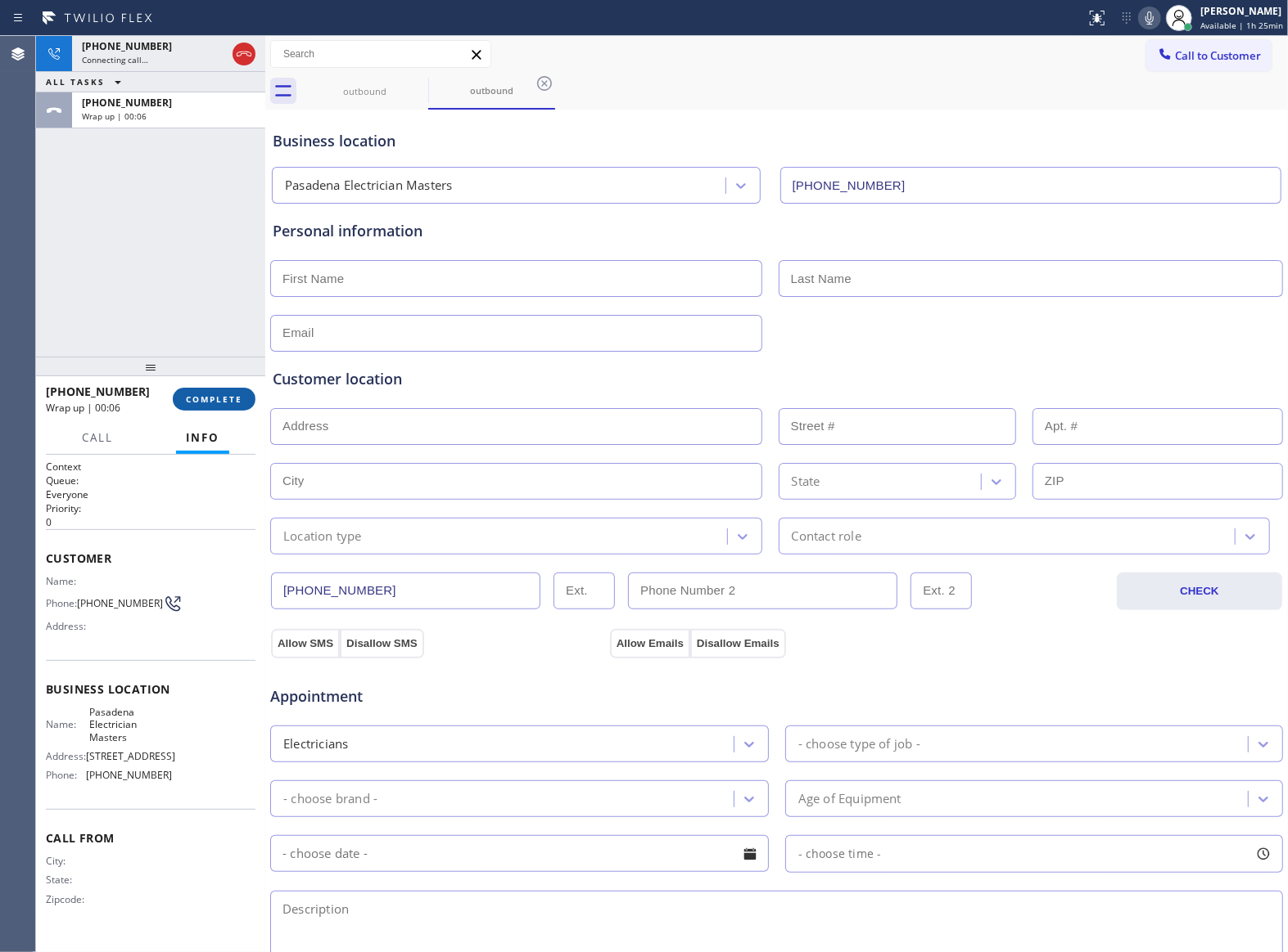
click at [204, 406] on button "COMPLETE" at bounding box center [215, 398] width 83 height 23
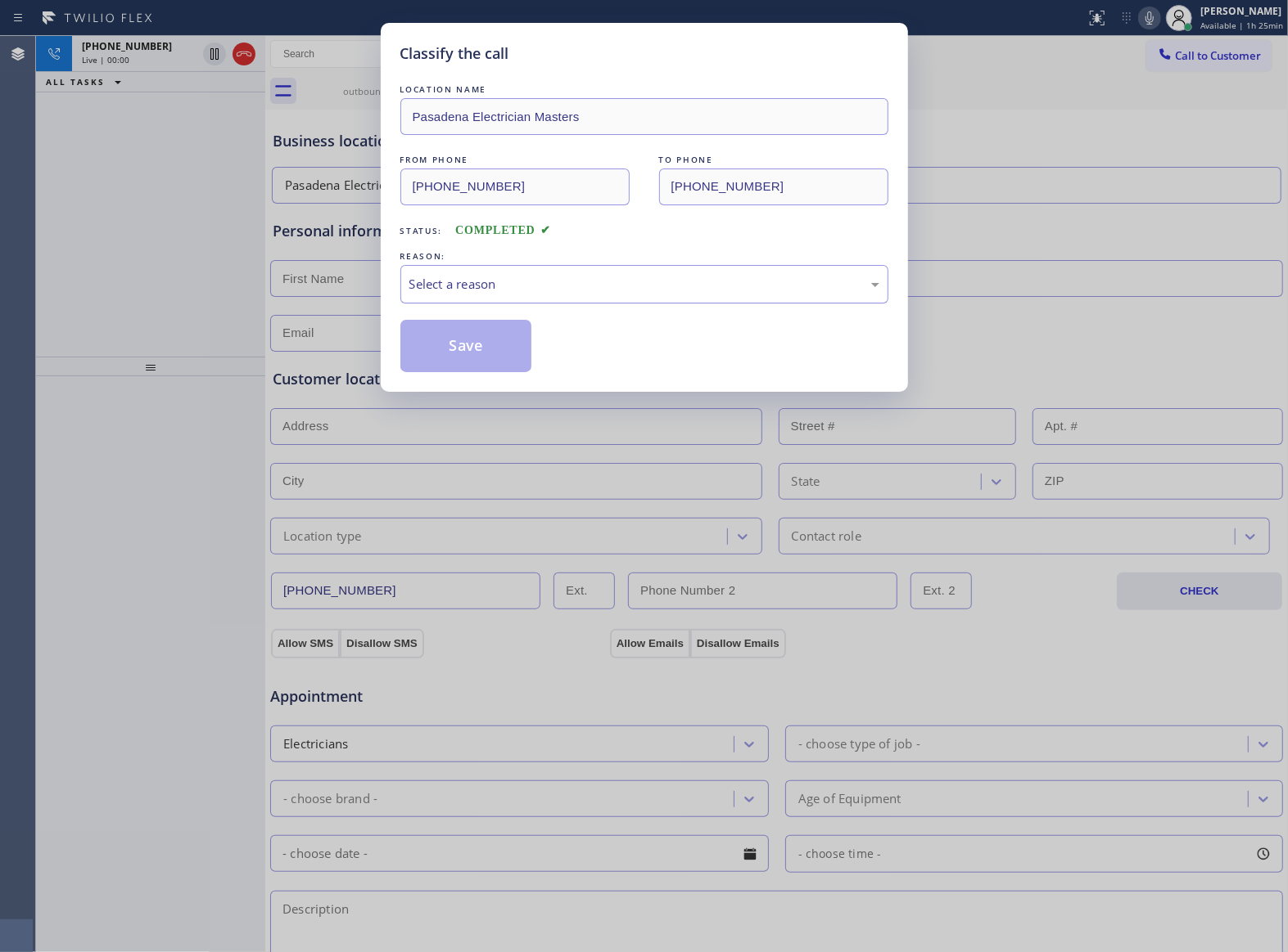
click at [515, 291] on div "Select a reason" at bounding box center [644, 284] width 470 height 19
click at [474, 358] on button "Save" at bounding box center [466, 346] width 132 height 52
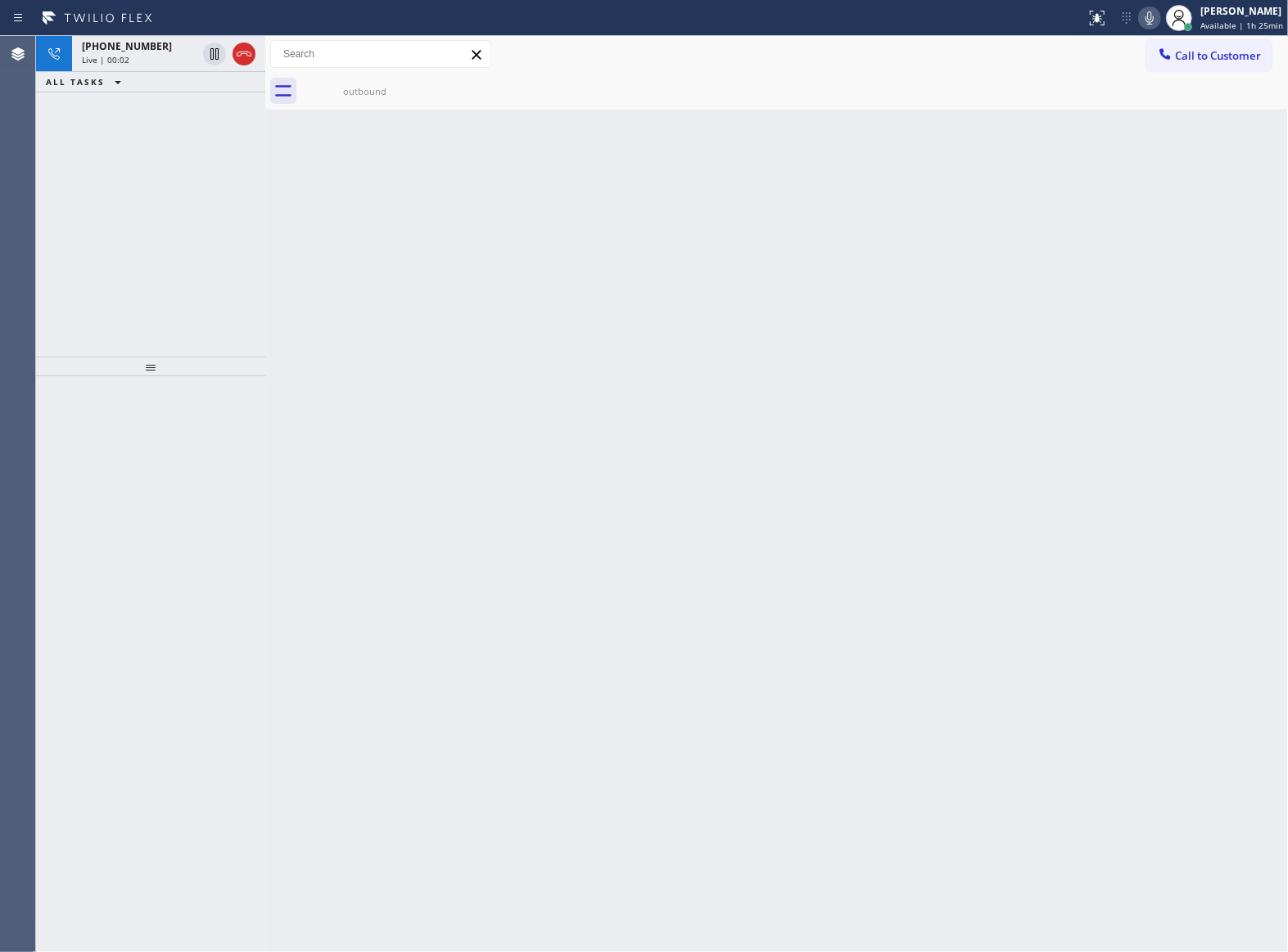
click at [244, 52] on div "Classify the call LOCATION NAME 5 Star Appliance Repair Pro FROM PHONE [PHONE_N…" at bounding box center [662, 494] width 1252 height 917
click at [244, 52] on icon at bounding box center [244, 54] width 20 height 20
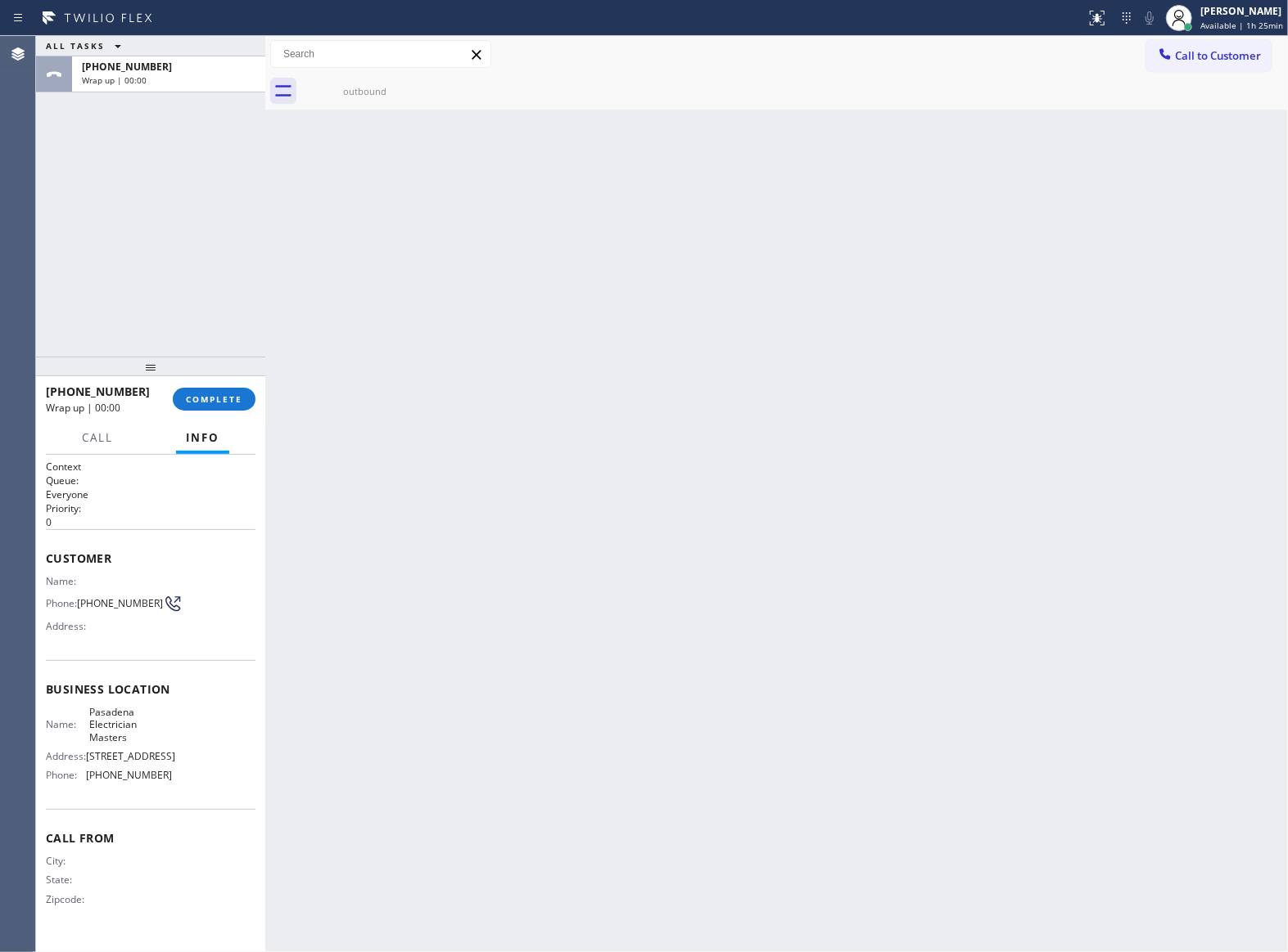
drag, startPoint x: 1143, startPoint y: 62, endPoint x: 1124, endPoint y: 74, distance: 22.5
click at [1141, 62] on div "Call to Customer Outbound call Location [GEOGRAPHIC_DATA] Electrician Masters Y…" at bounding box center [777, 54] width 1023 height 29
click at [1173, 64] on div at bounding box center [1165, 56] width 20 height 20
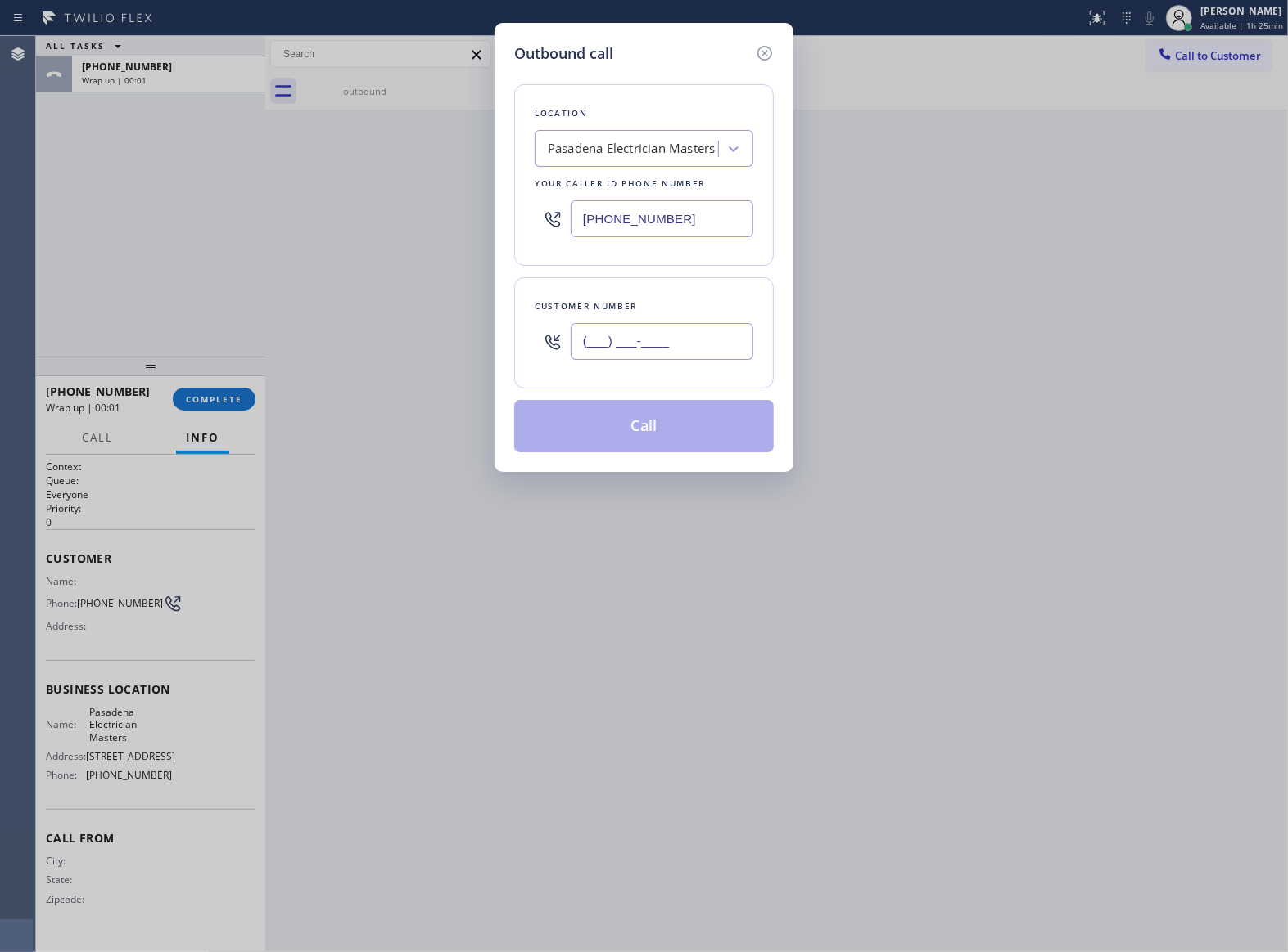
click at [731, 325] on input "(___) ___-____" at bounding box center [662, 342] width 182 height 37
paste input "363) 201-8087"
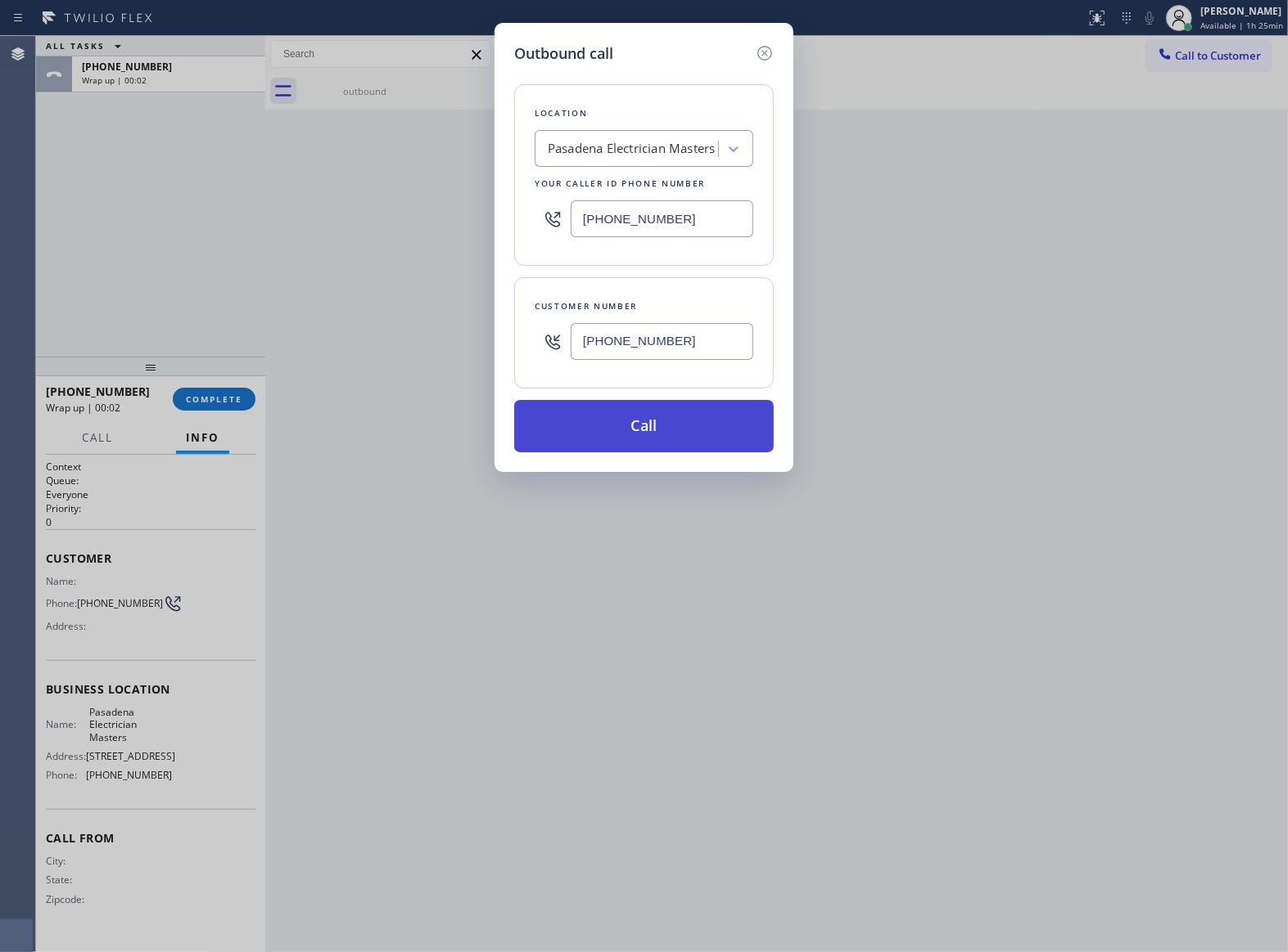
type input "[PHONE_NUMBER]"
click at [704, 423] on button "Call" at bounding box center [644, 426] width 260 height 52
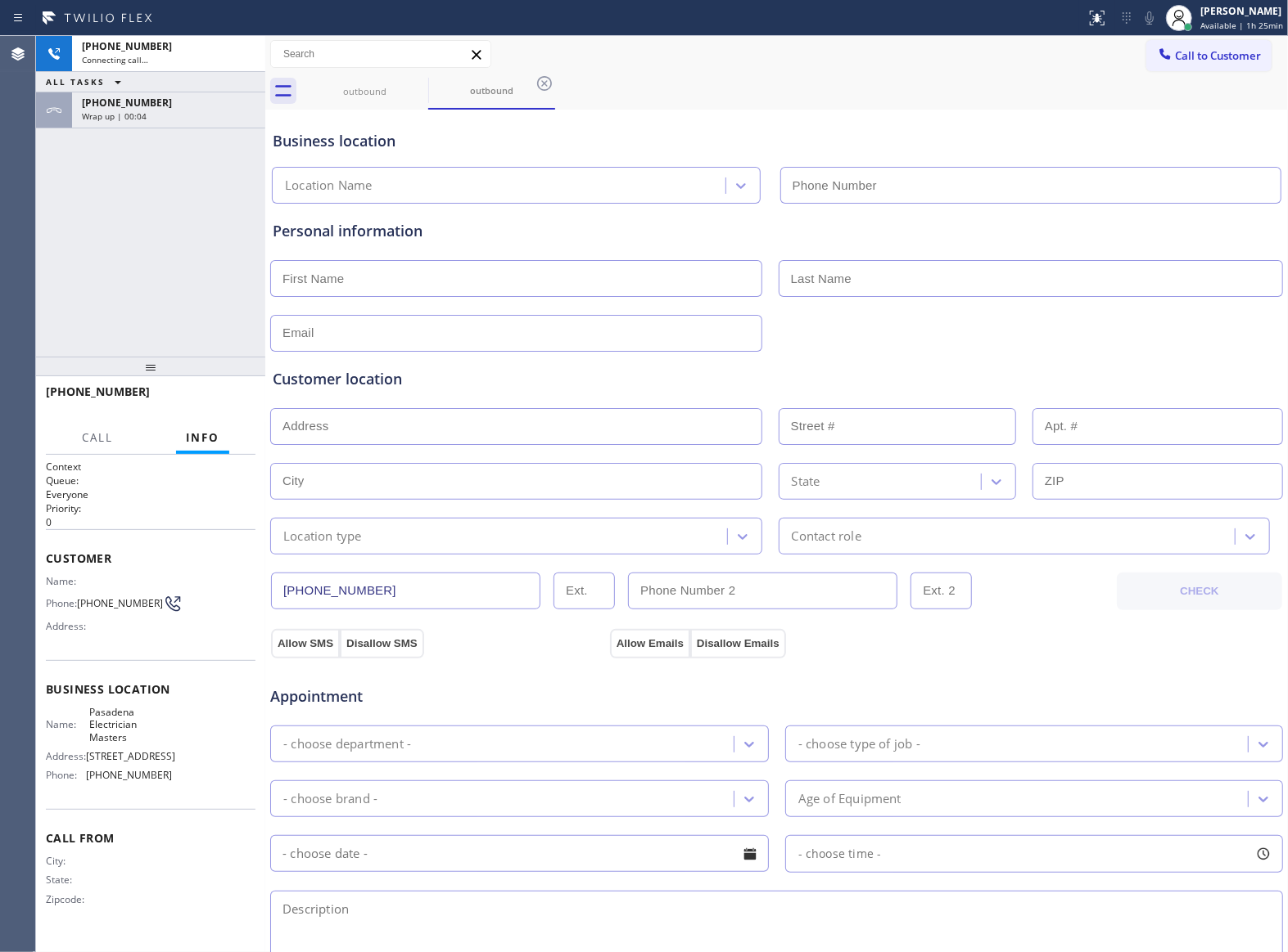
type input "[PHONE_NUMBER]"
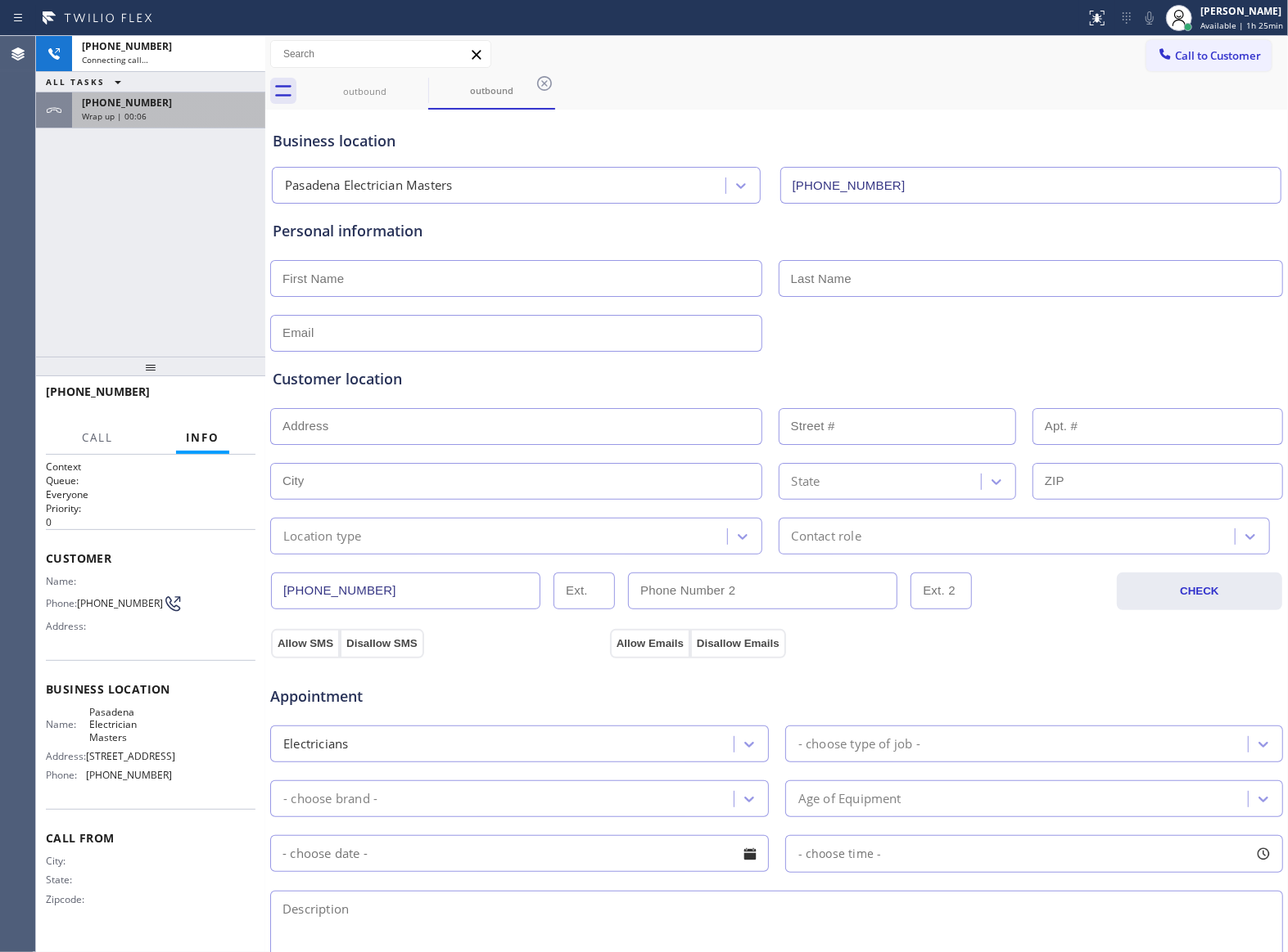
click at [142, 112] on span "Wrap up | 00:06" at bounding box center [115, 116] width 65 height 12
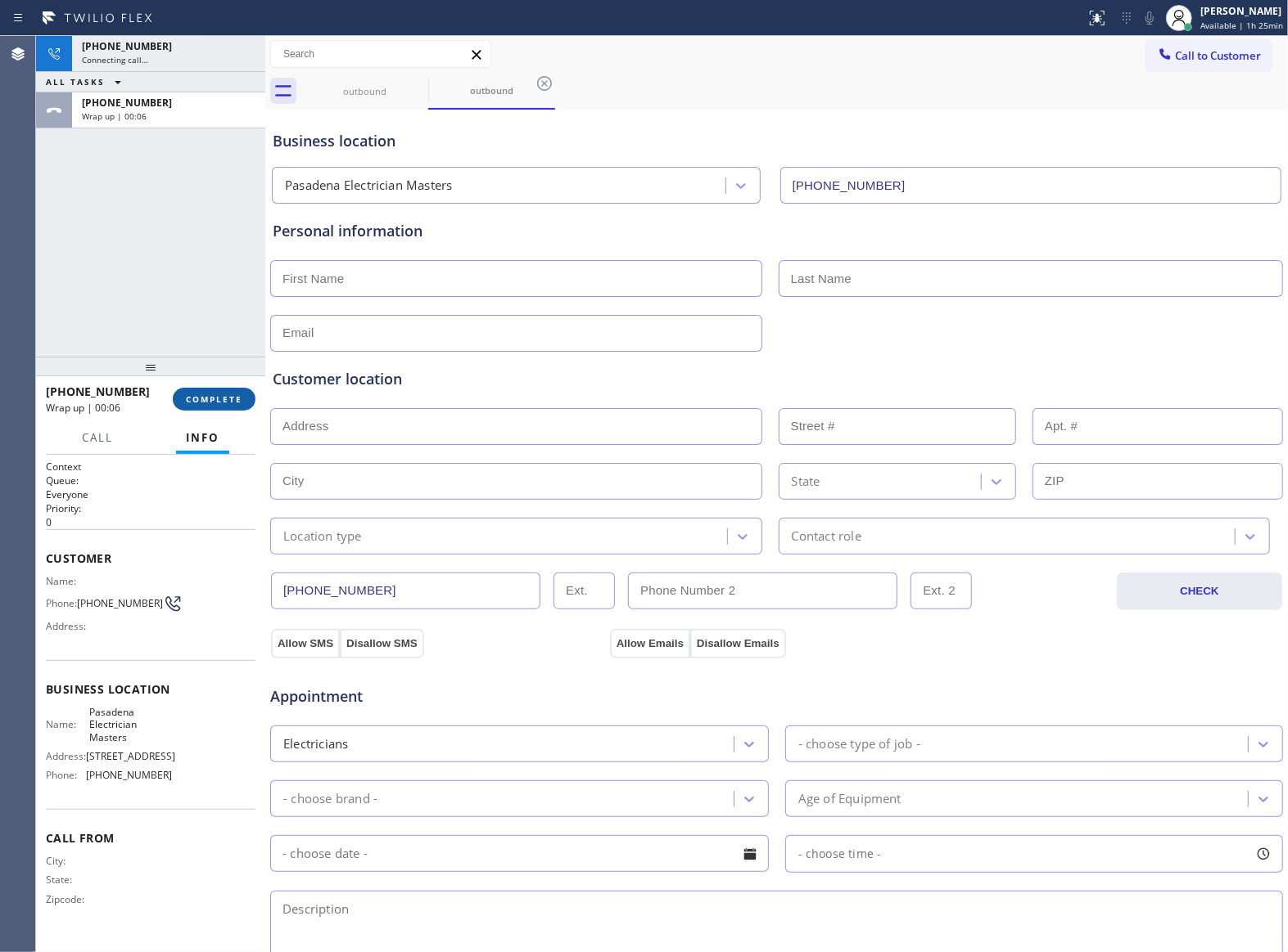
click at [226, 394] on span "COMPLETE" at bounding box center [214, 399] width 57 height 12
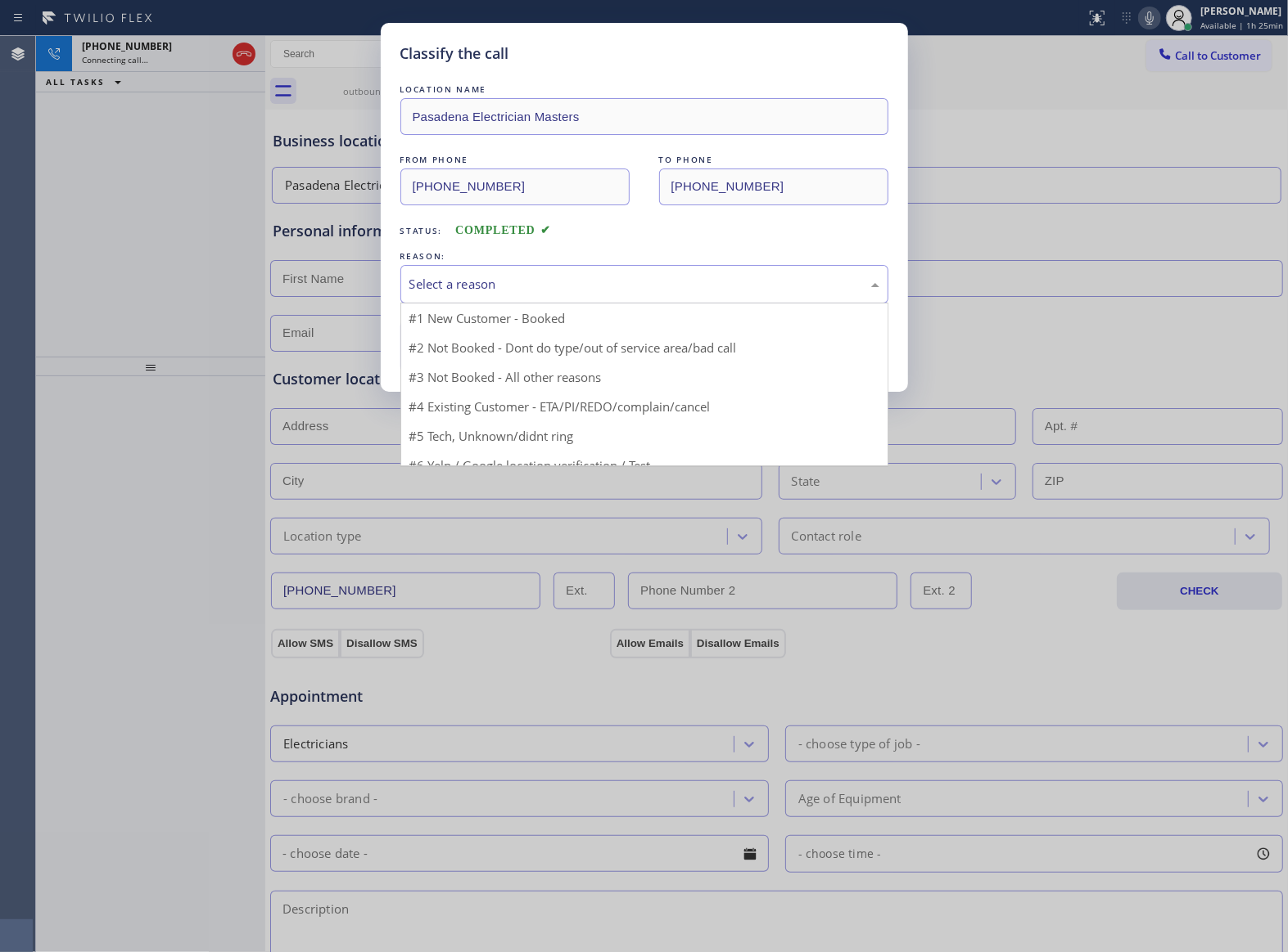
click at [480, 286] on div "Select a reason" at bounding box center [644, 284] width 470 height 19
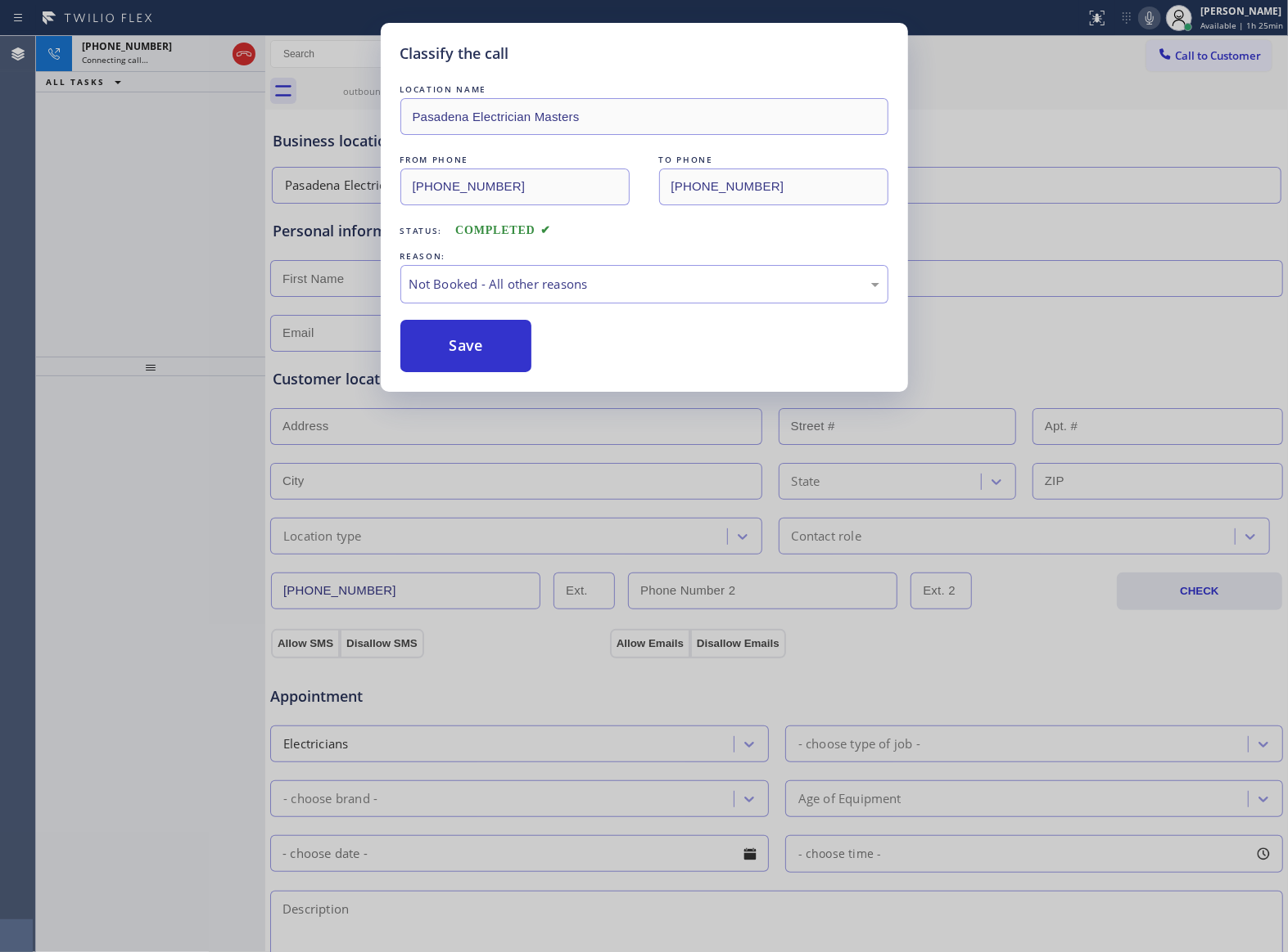
click at [458, 350] on button "Save" at bounding box center [466, 346] width 132 height 52
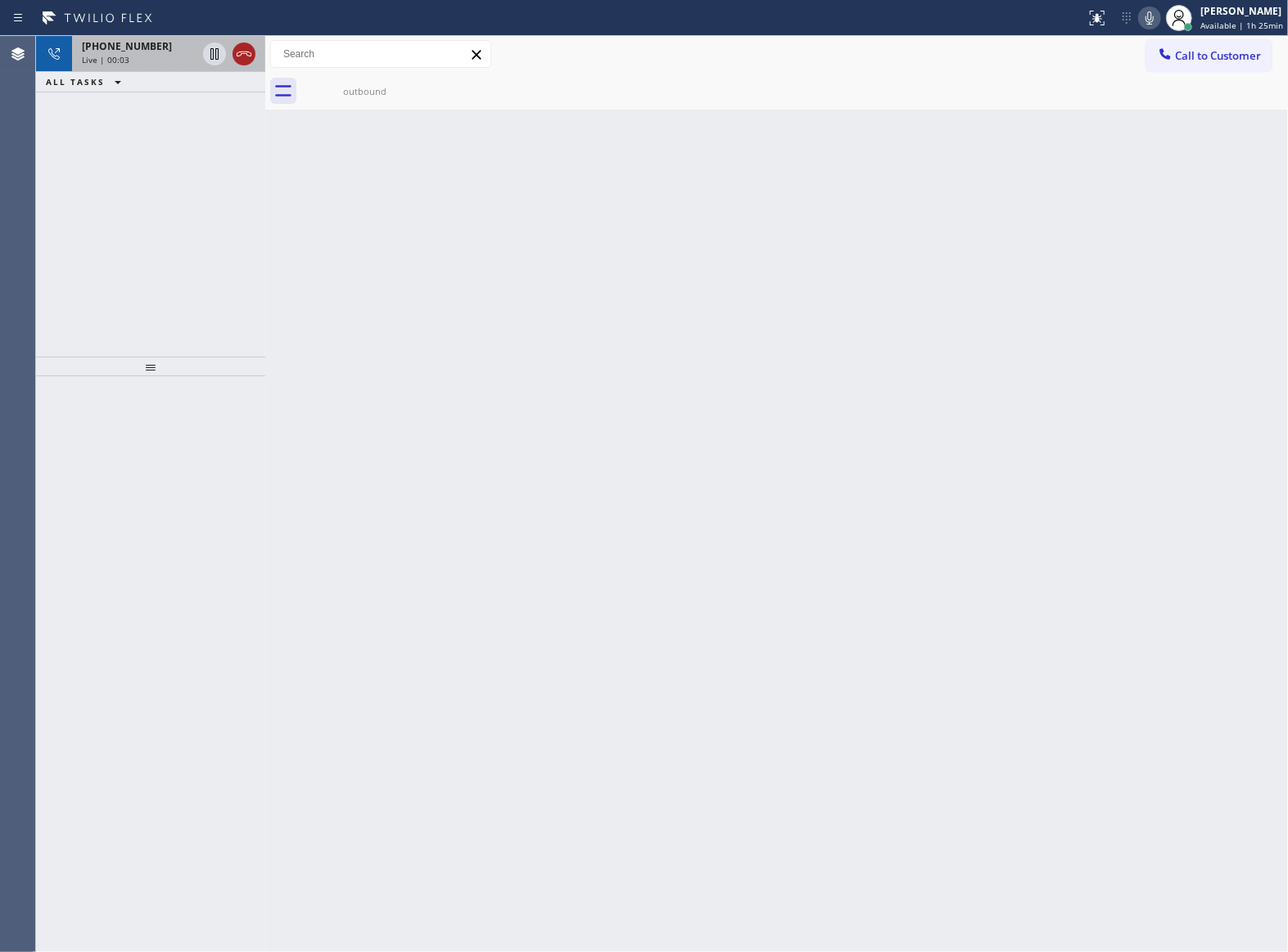
click at [246, 48] on icon at bounding box center [244, 54] width 20 height 20
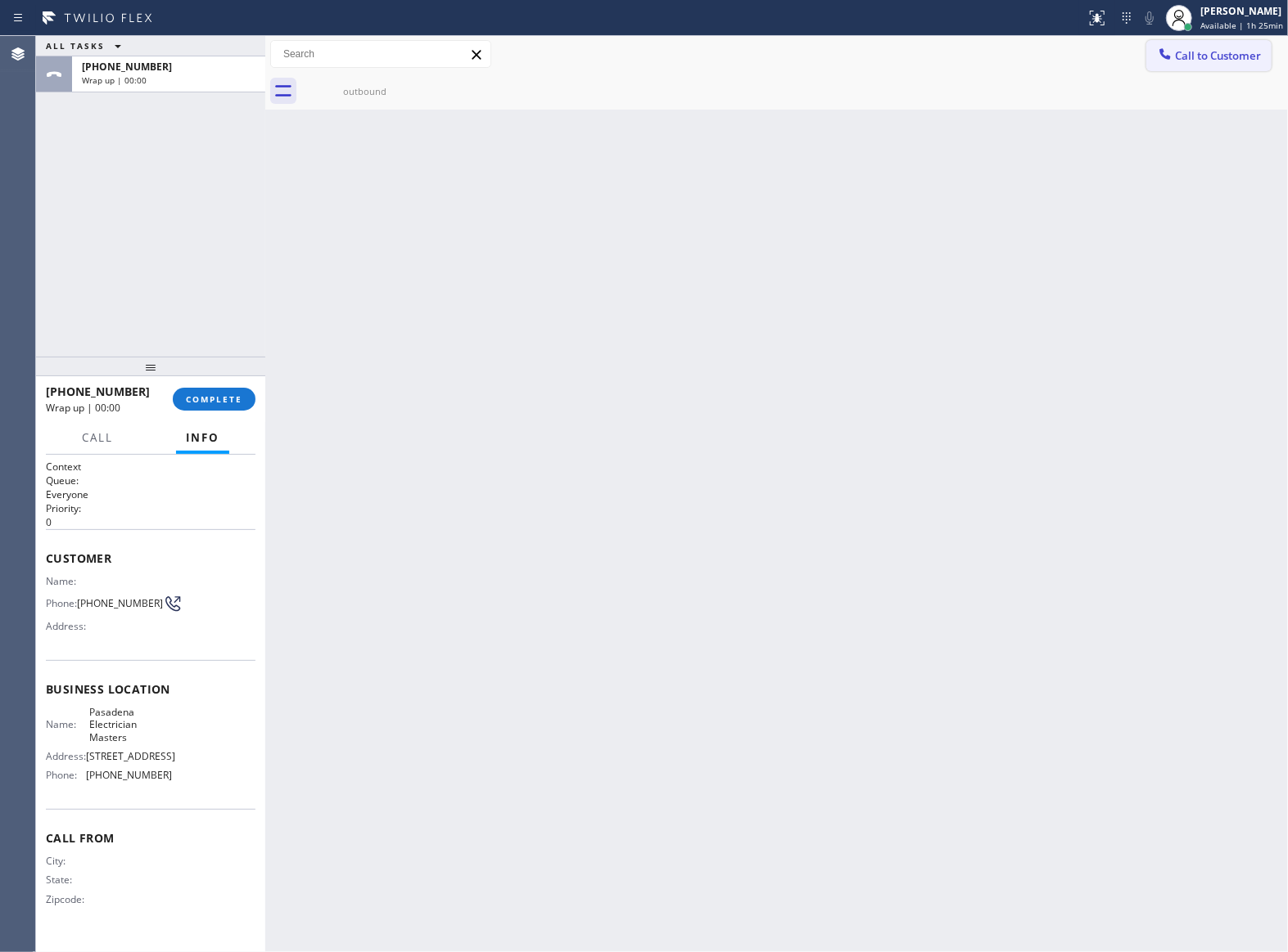
click at [1195, 46] on button "Call to Customer" at bounding box center [1209, 55] width 125 height 31
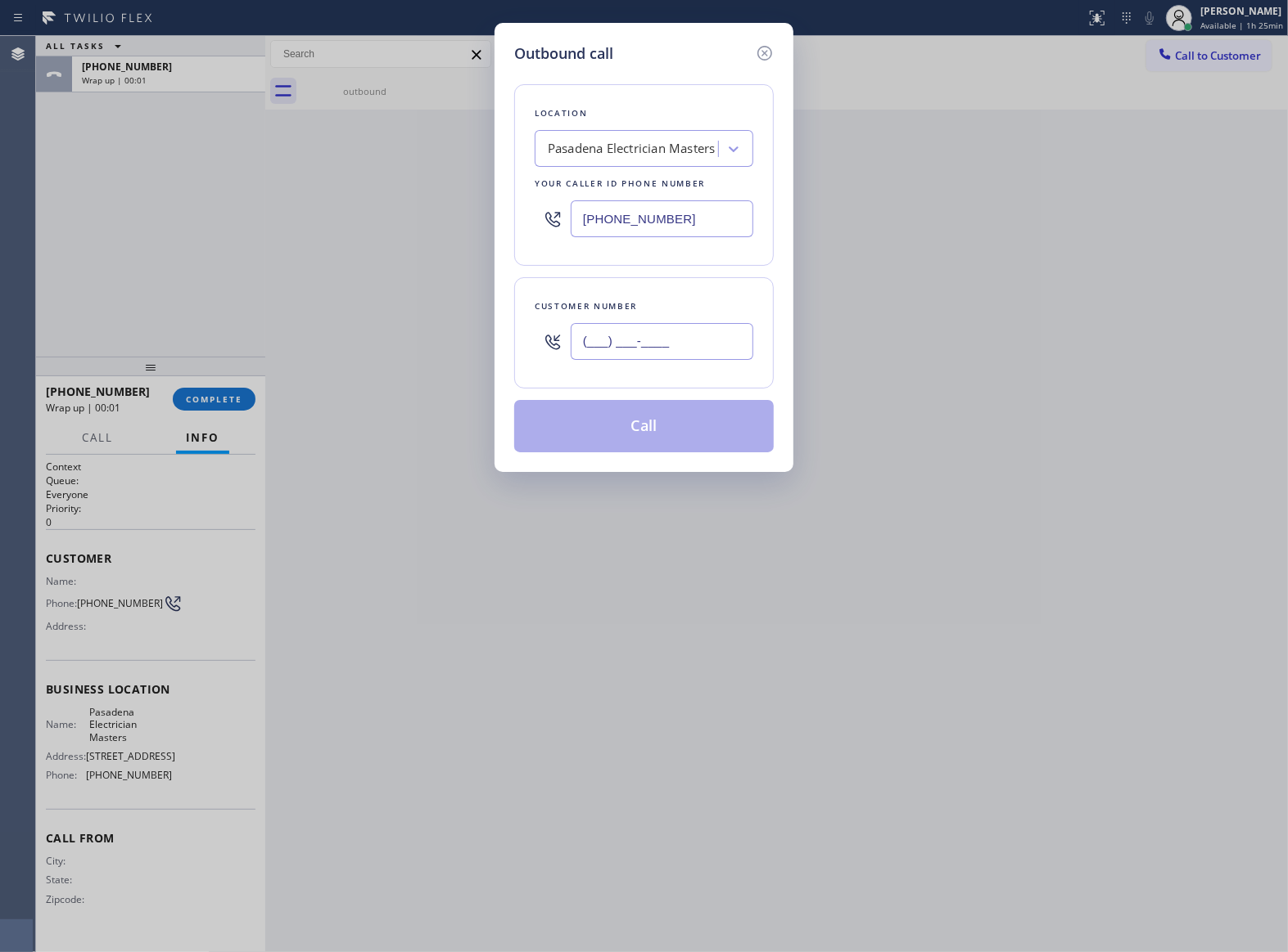
click at [646, 325] on input "(___) ___-____" at bounding box center [662, 342] width 182 height 37
paste input "363) 201-8087"
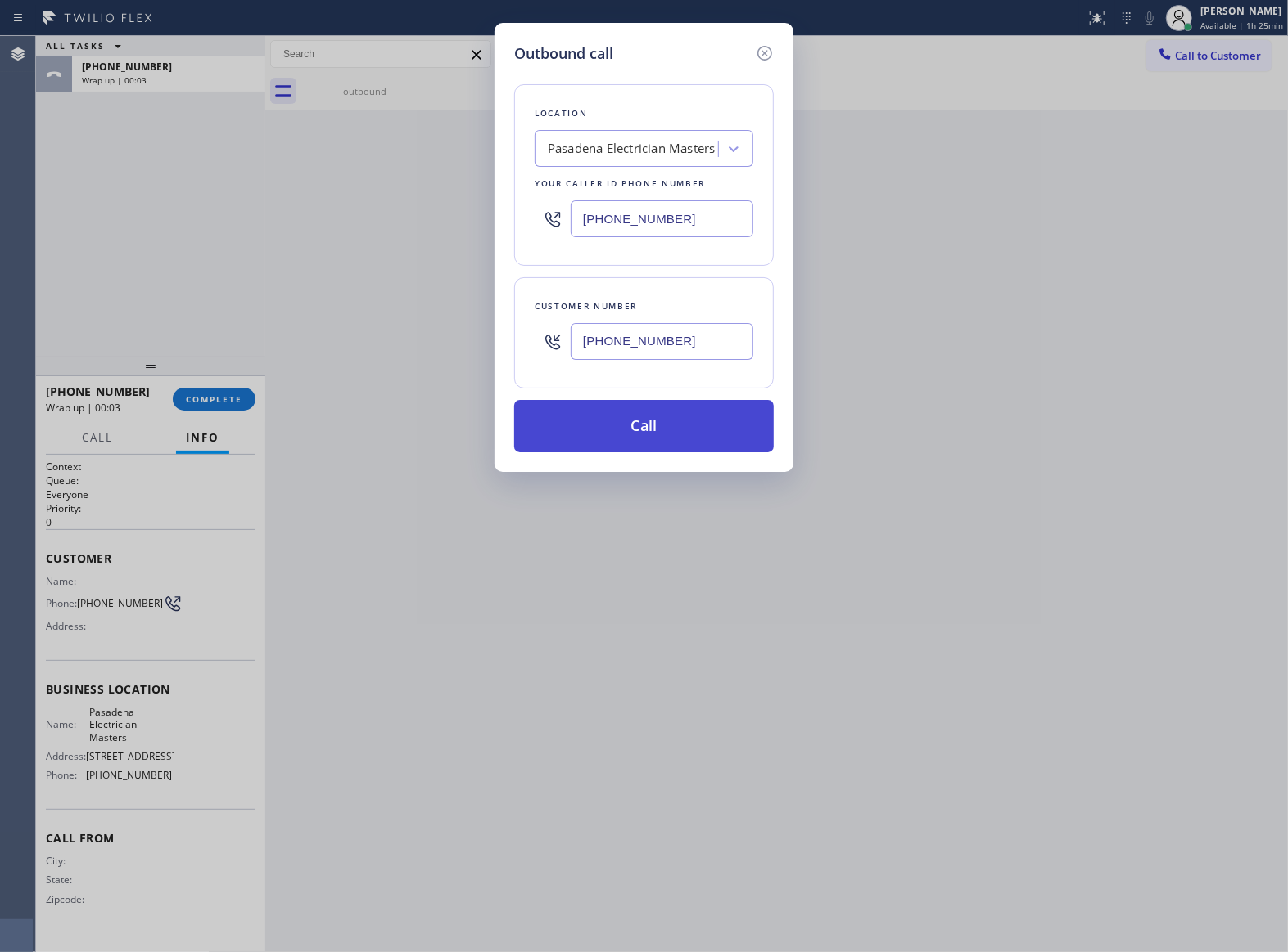
type input "[PHONE_NUMBER]"
click at [689, 420] on button "Call" at bounding box center [644, 426] width 260 height 52
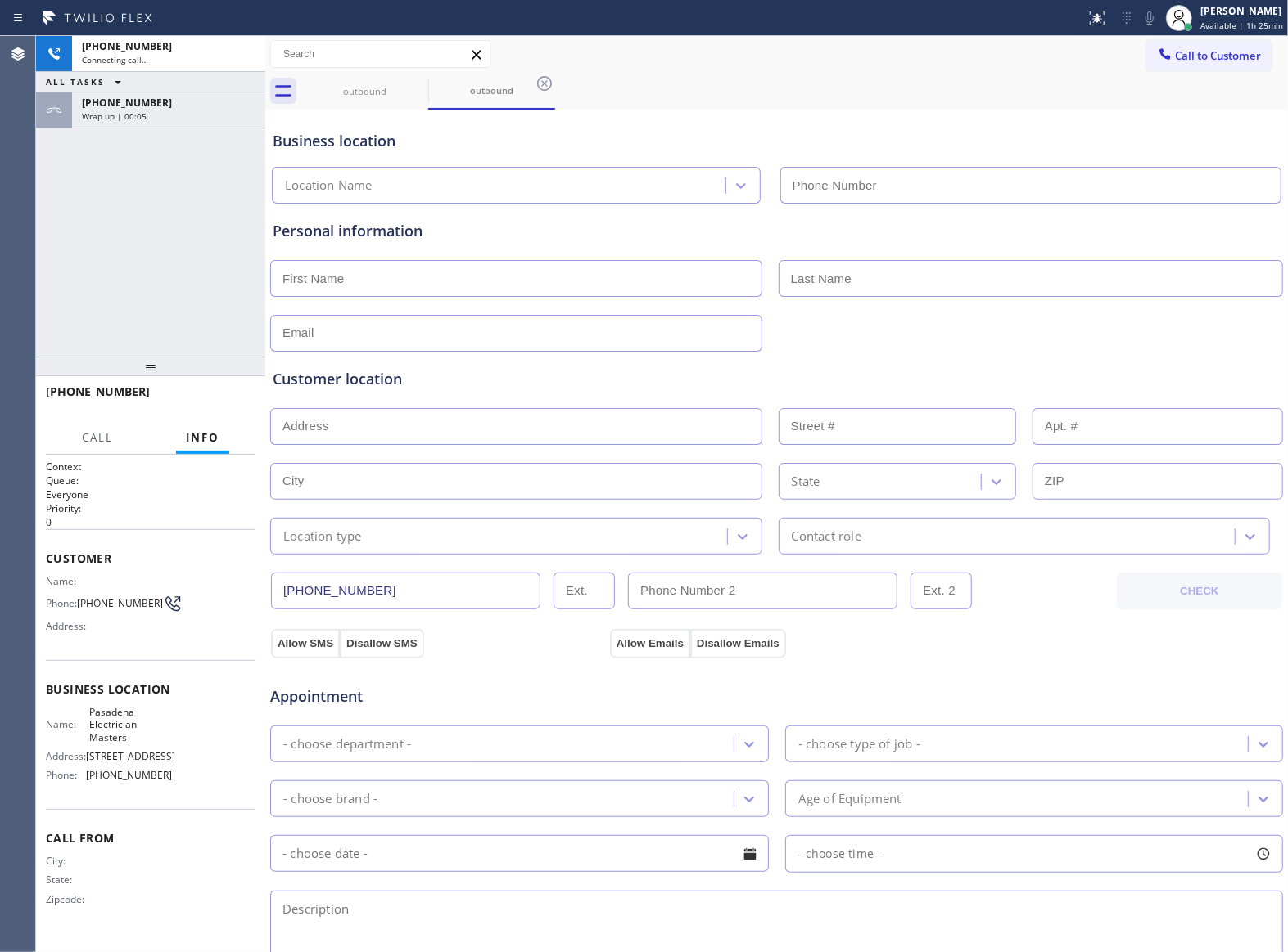
type input "[PHONE_NUMBER]"
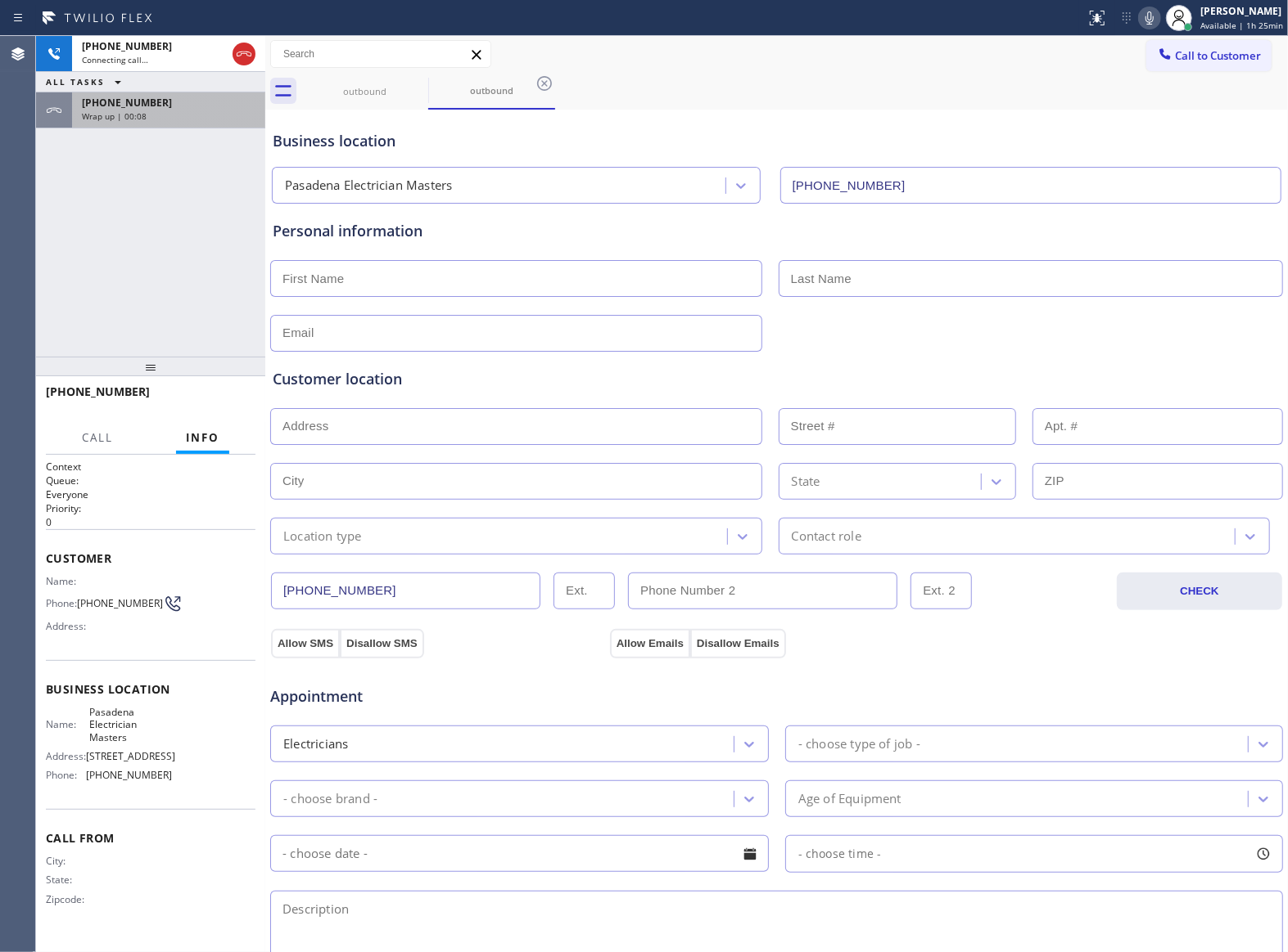
click at [151, 120] on div "Wrap up | 00:08" at bounding box center [169, 116] width 173 height 12
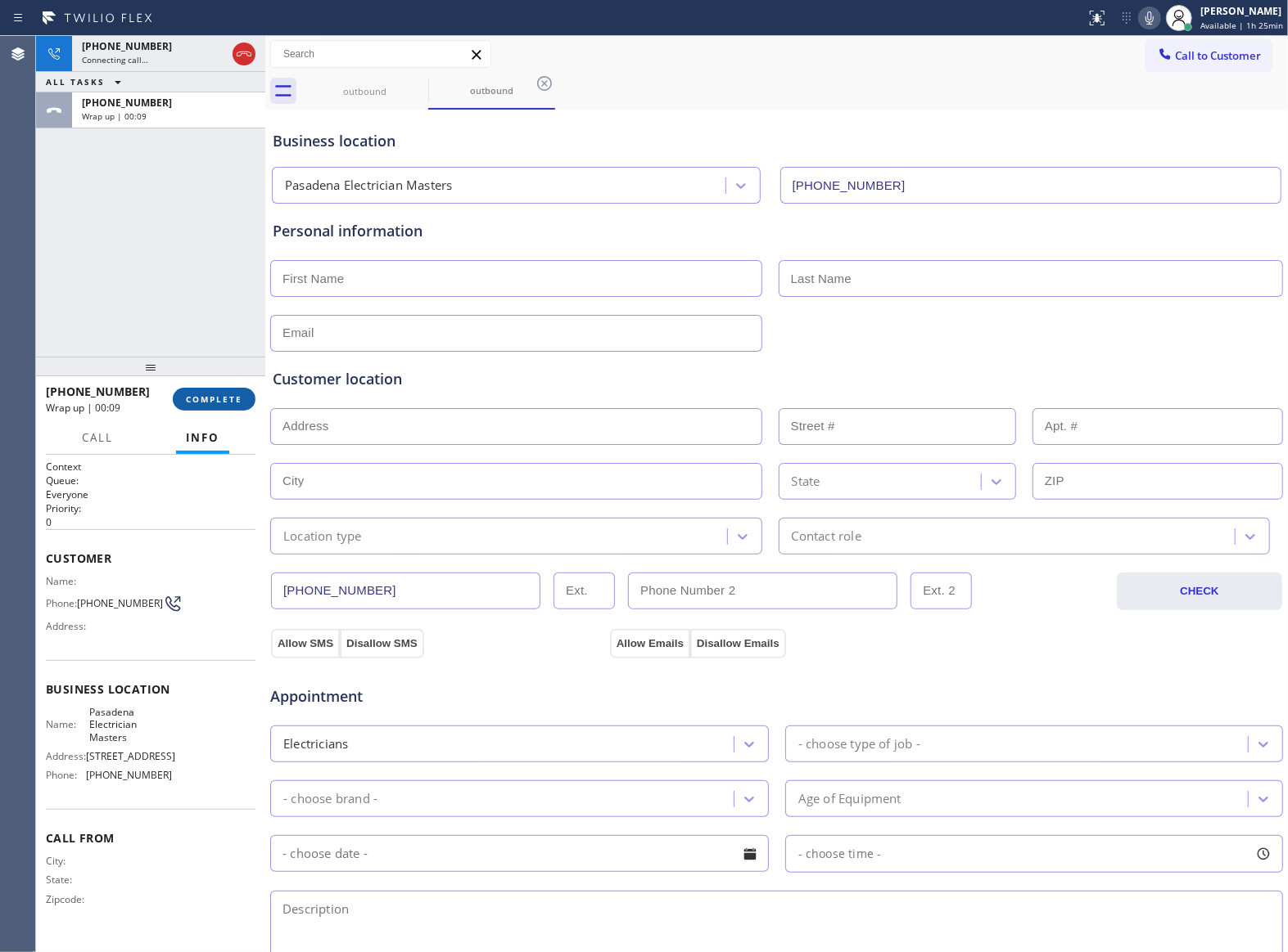
click at [236, 397] on span "COMPLETE" at bounding box center [214, 399] width 57 height 12
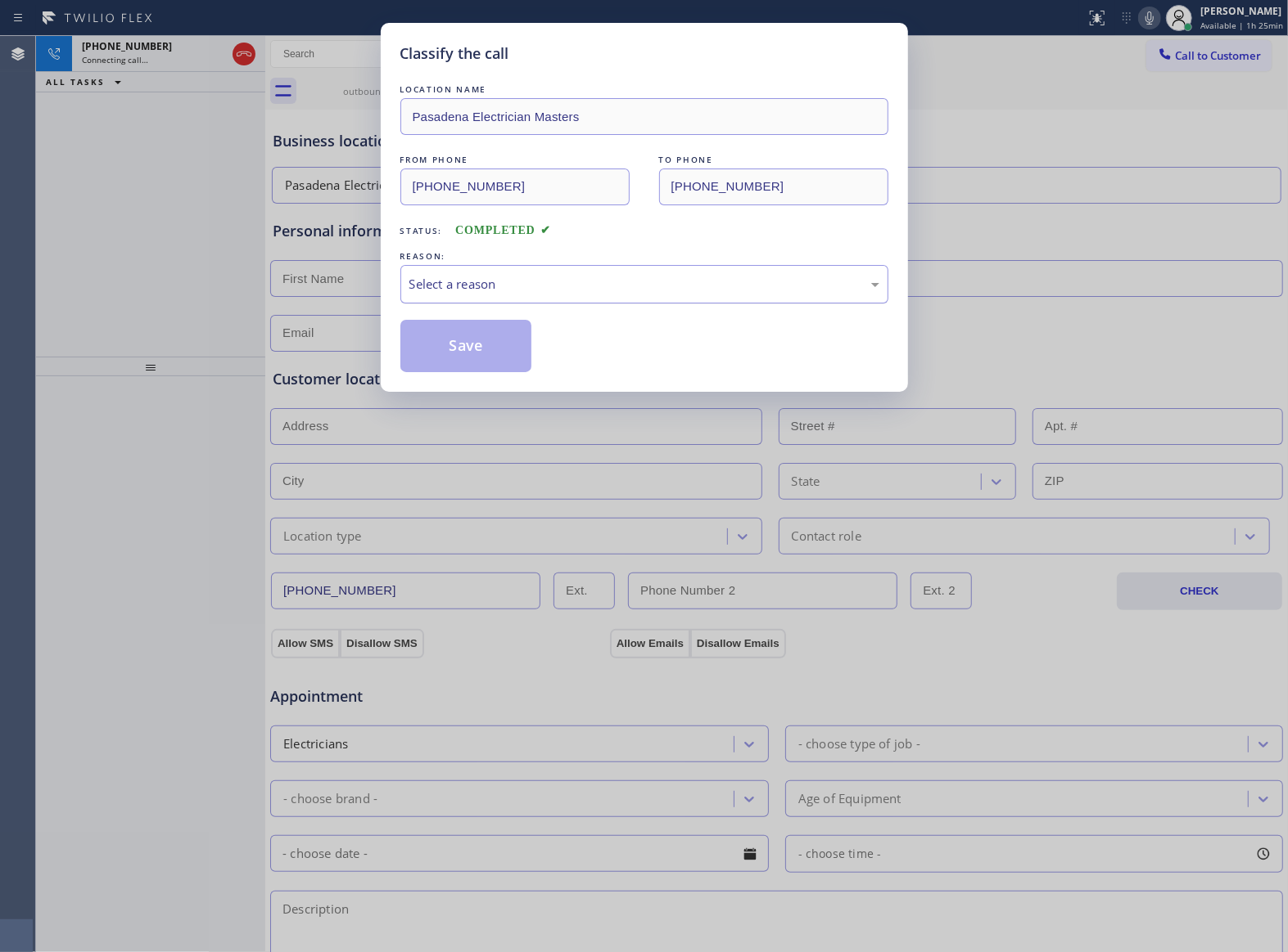
drag, startPoint x: 683, startPoint y: 271, endPoint x: 587, endPoint y: 298, distance: 99.7
click at [679, 271] on div "Select a reason" at bounding box center [644, 284] width 488 height 39
click at [465, 354] on button "Save" at bounding box center [466, 346] width 132 height 52
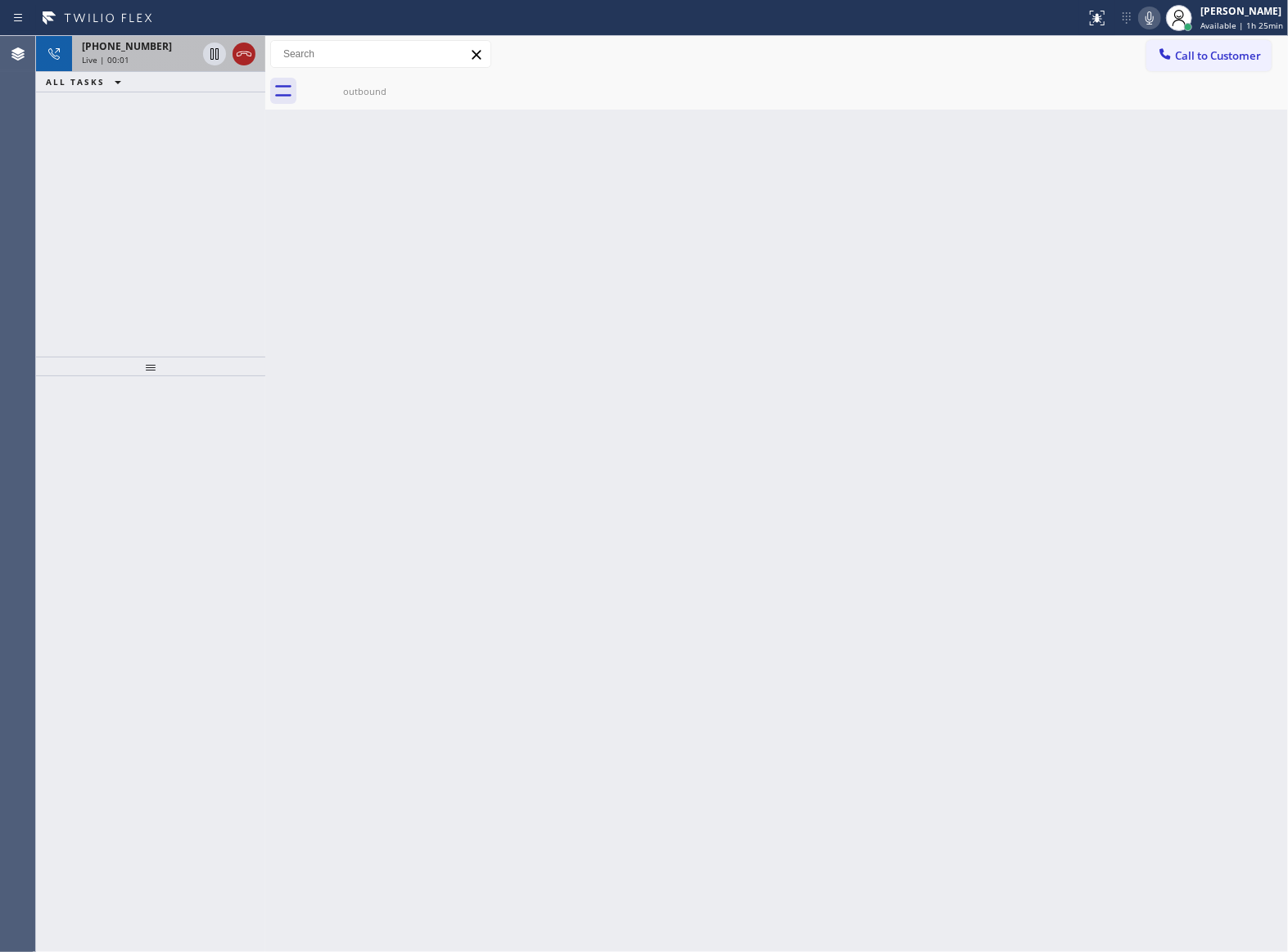
click at [236, 48] on icon at bounding box center [244, 54] width 20 height 20
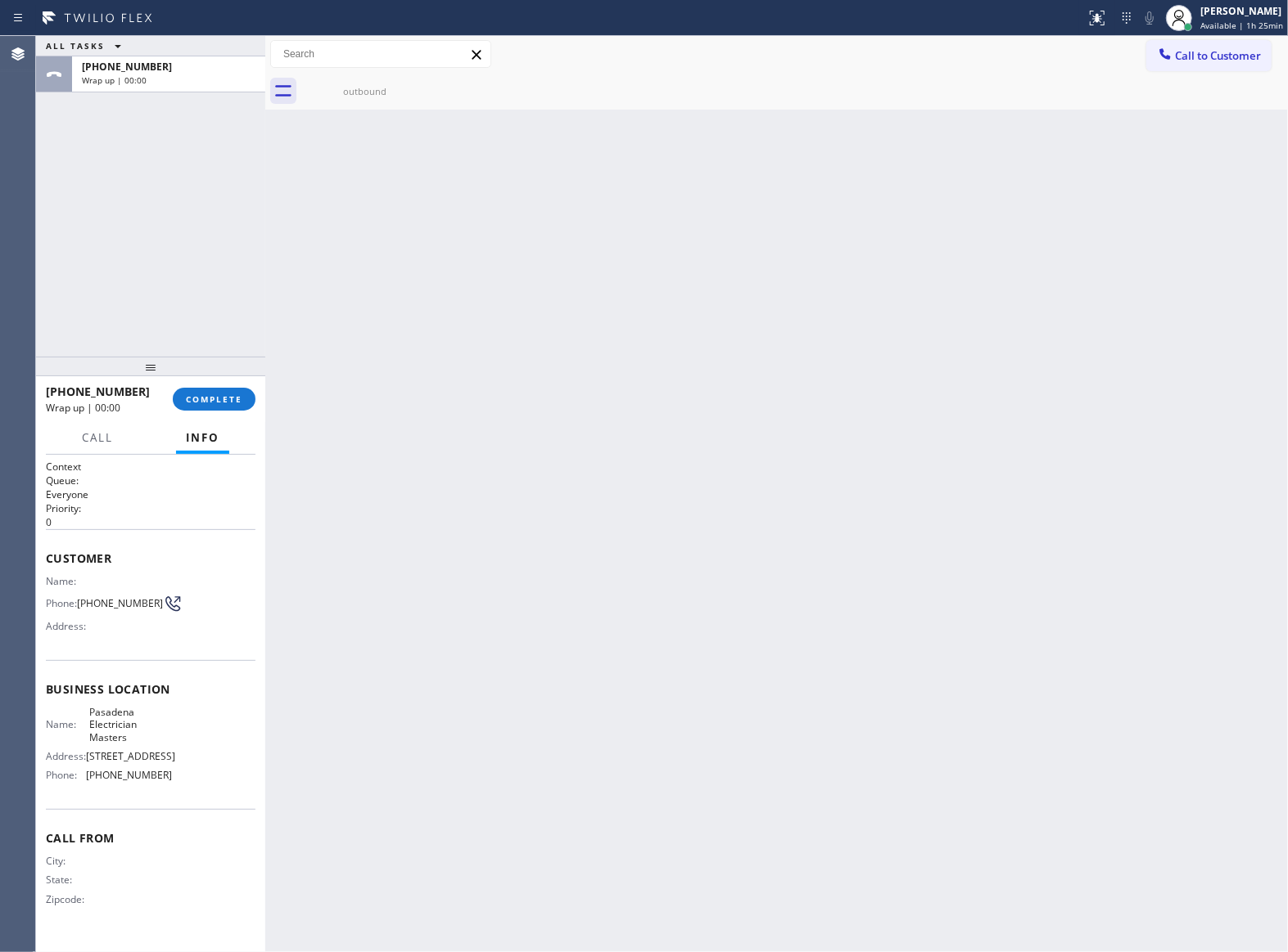
click at [1182, 60] on span "Call to Customer" at bounding box center [1217, 56] width 86 height 14
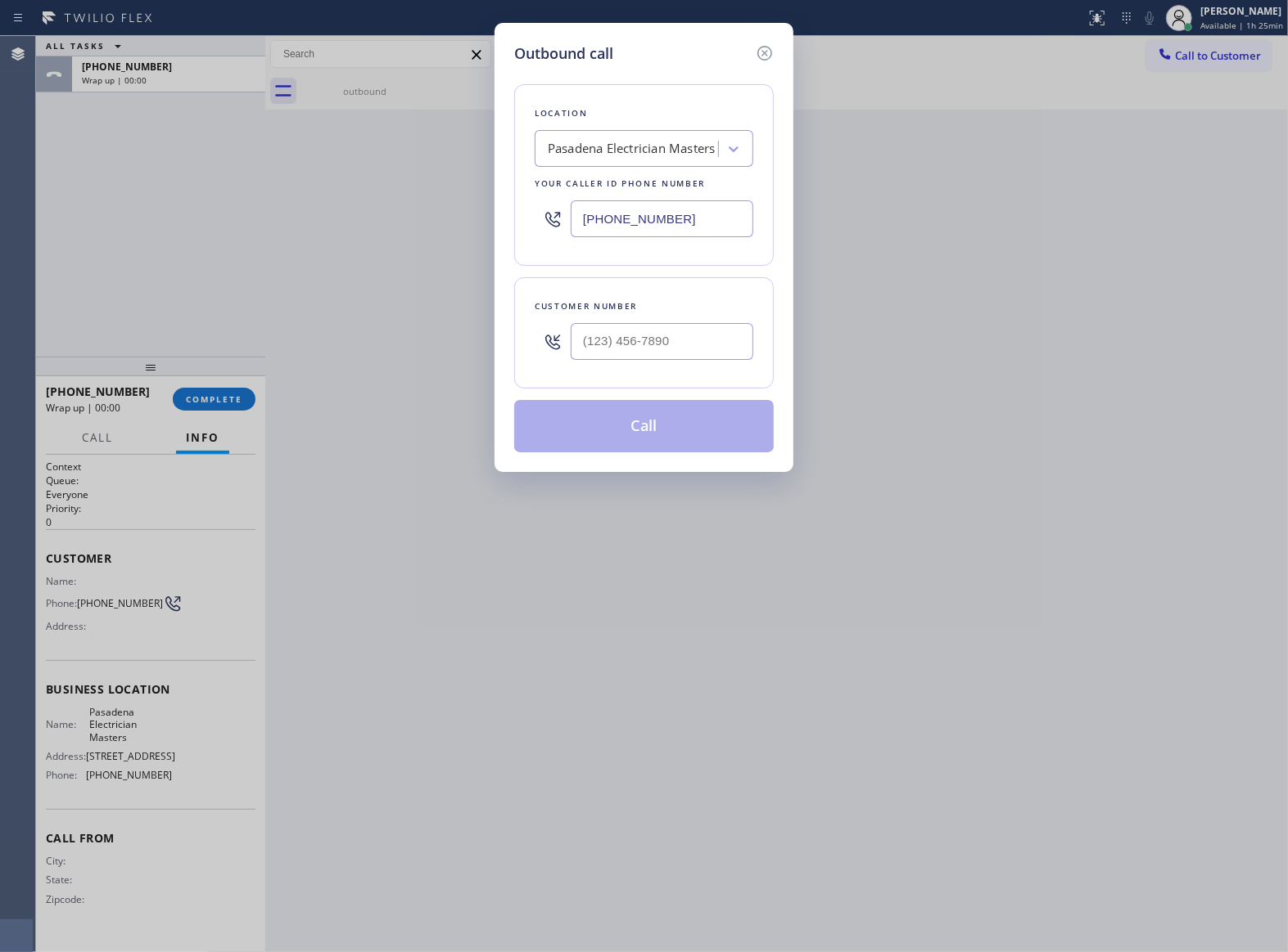
click at [649, 368] on div at bounding box center [662, 341] width 182 height 53
click at [656, 339] on input "(___) ___-____" at bounding box center [662, 342] width 182 height 37
paste input "363) 201-8087"
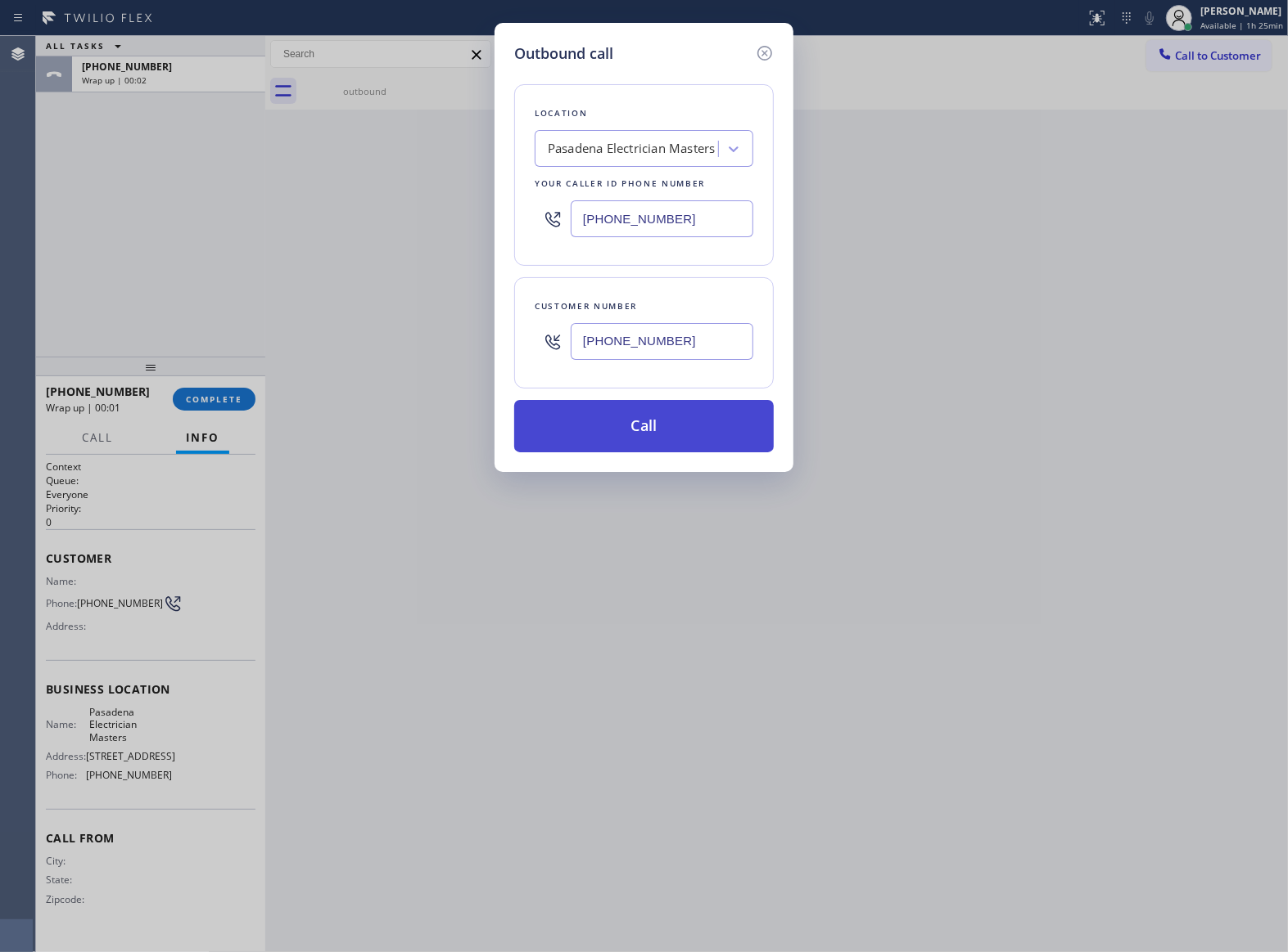
type input "[PHONE_NUMBER]"
click at [697, 430] on button "Call" at bounding box center [644, 426] width 260 height 52
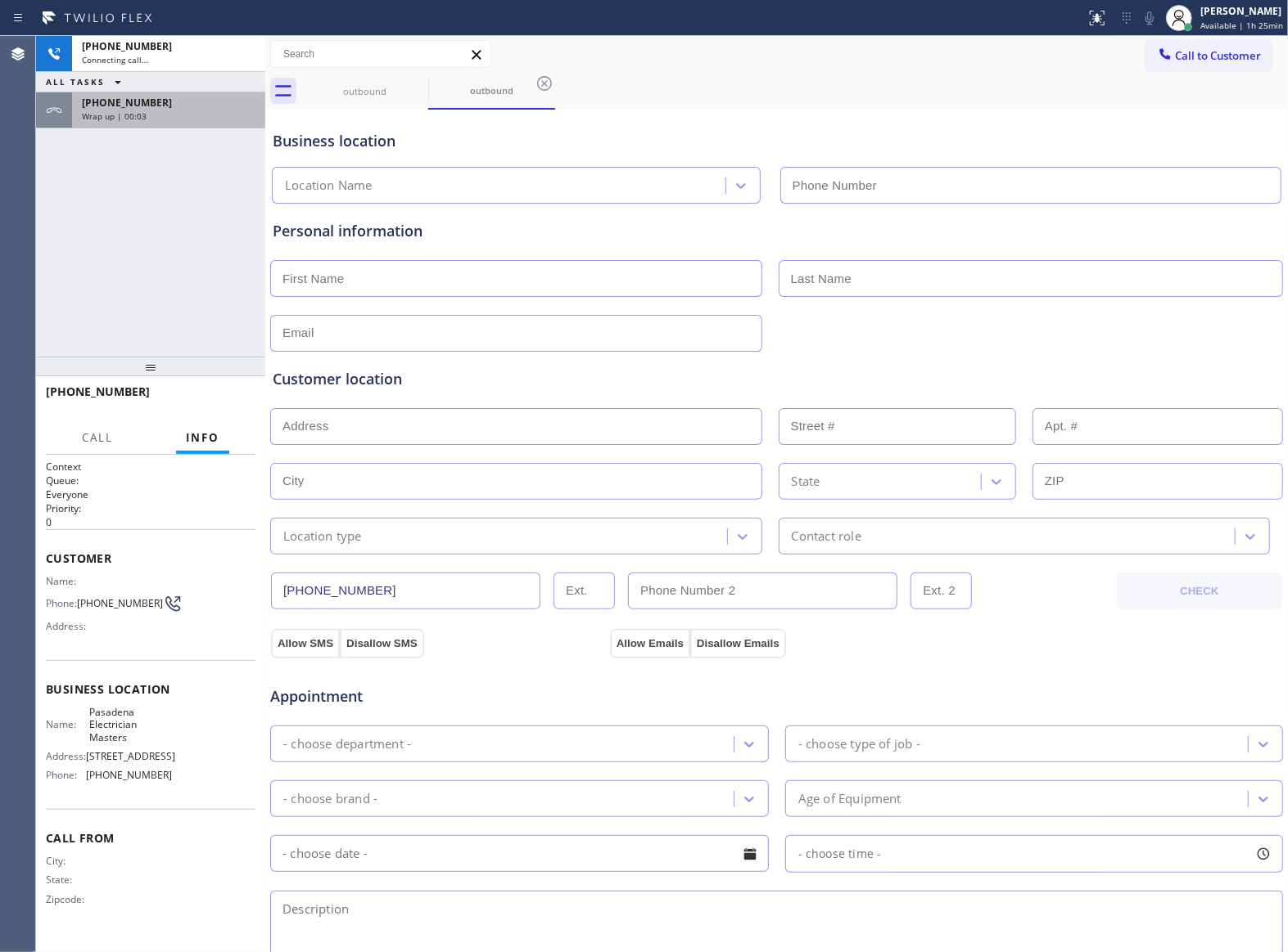
type input "[PHONE_NUMBER]"
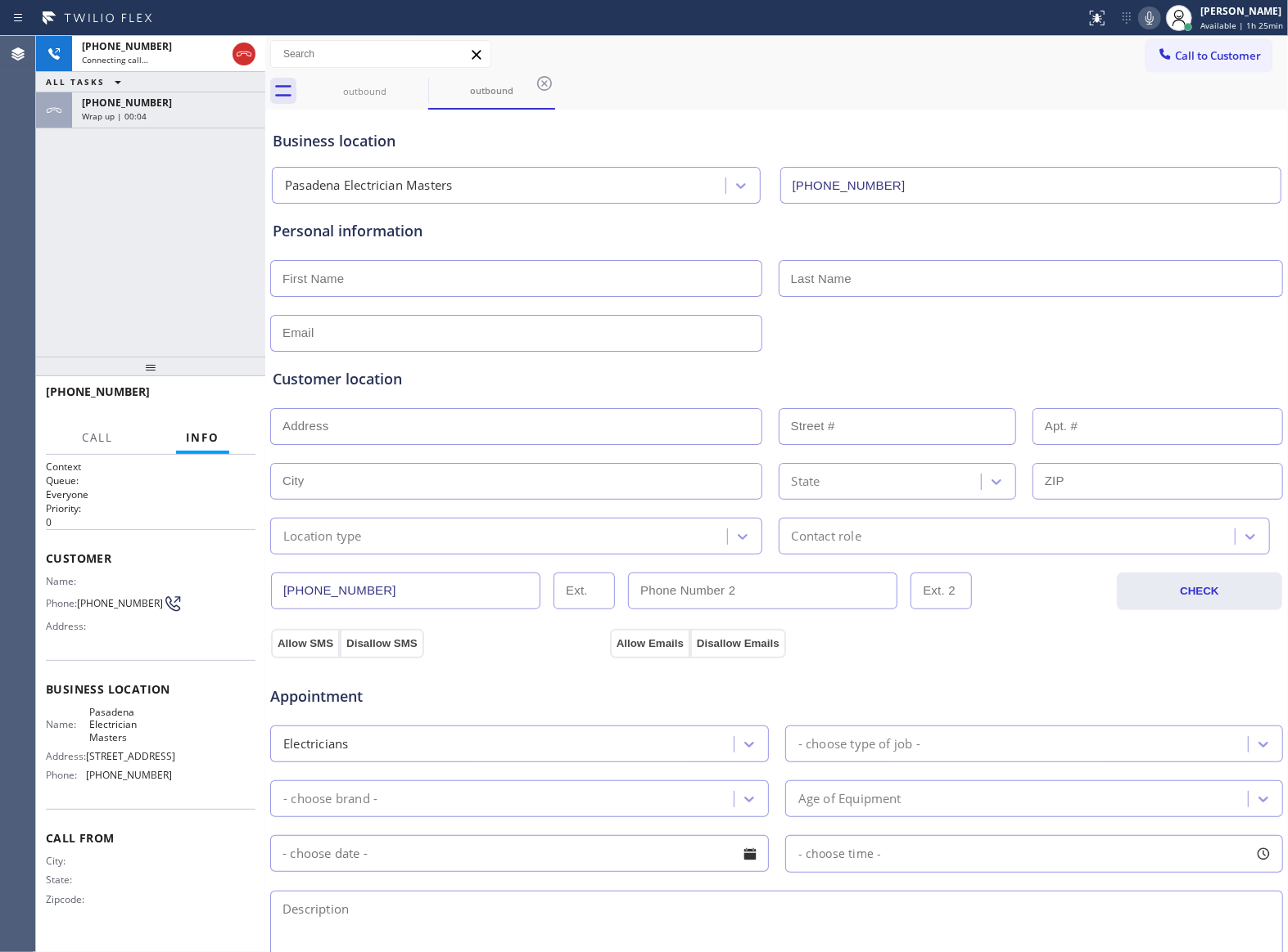
click at [139, 115] on span "Wrap up | 00:04" at bounding box center [115, 116] width 65 height 12
click at [237, 400] on span "COMPLETE" at bounding box center [214, 399] width 57 height 12
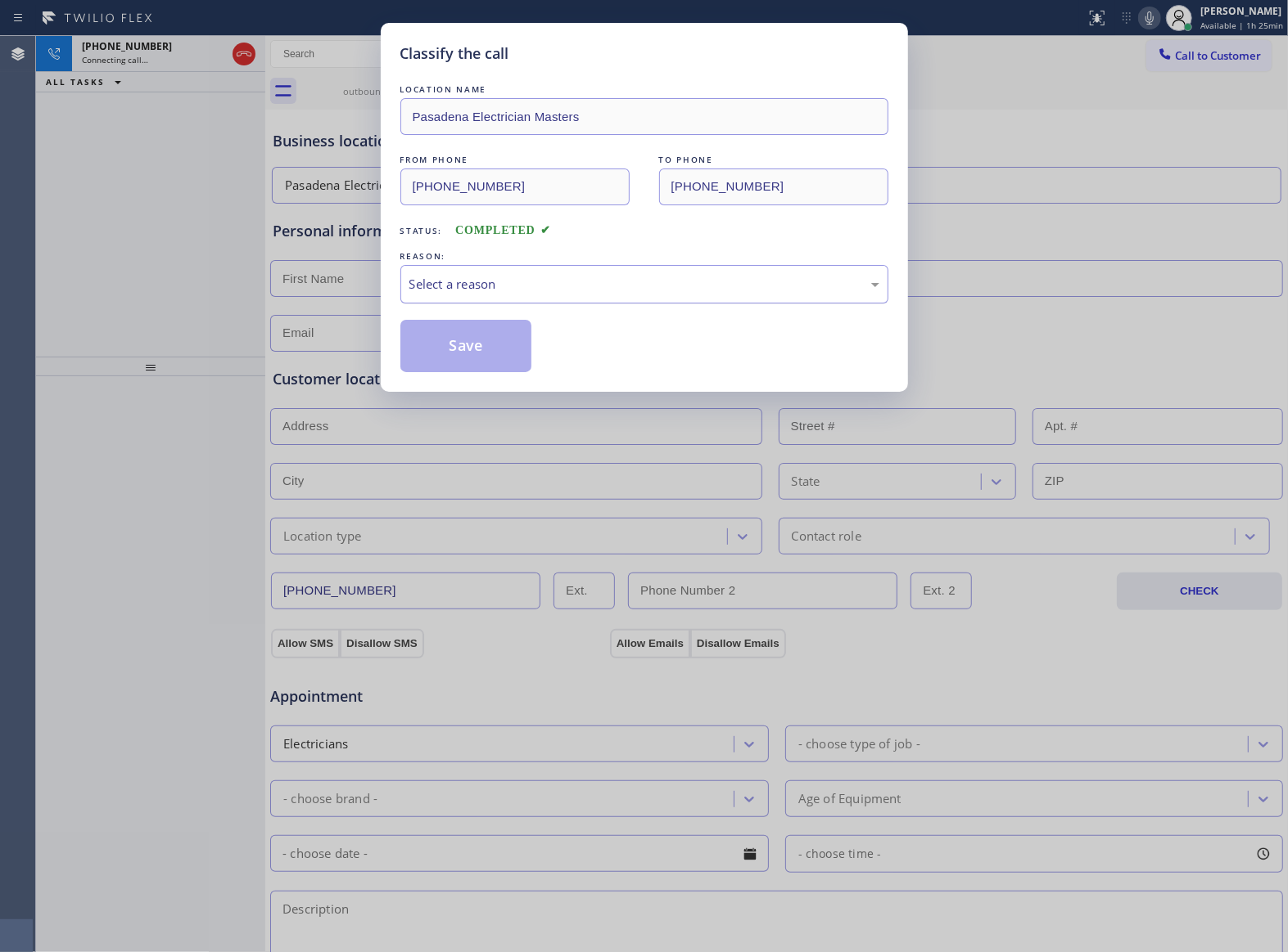
click at [538, 288] on div "Select a reason" at bounding box center [644, 284] width 470 height 19
click at [515, 342] on button "Save" at bounding box center [466, 346] width 132 height 52
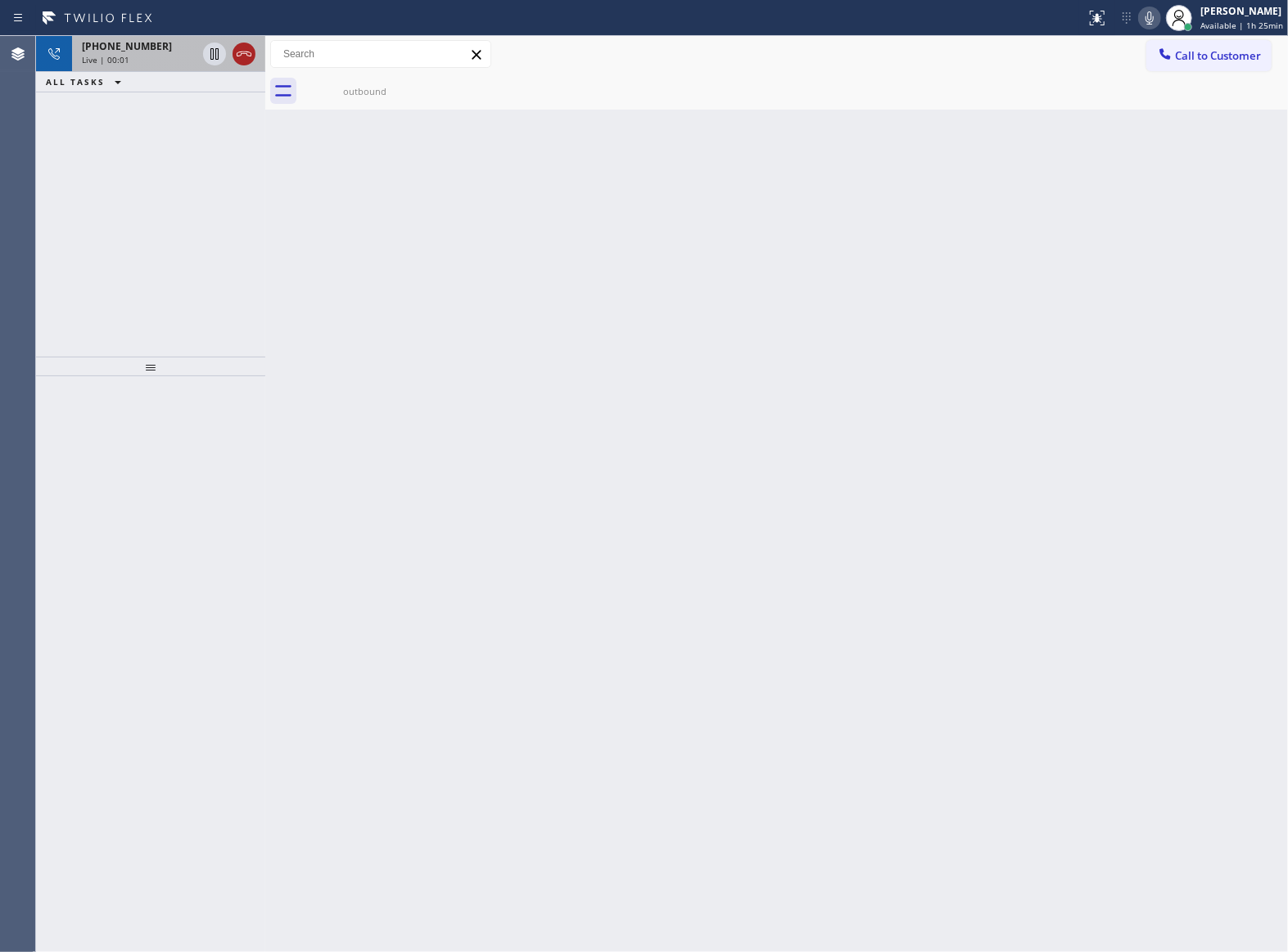
click at [246, 49] on icon at bounding box center [244, 54] width 20 height 20
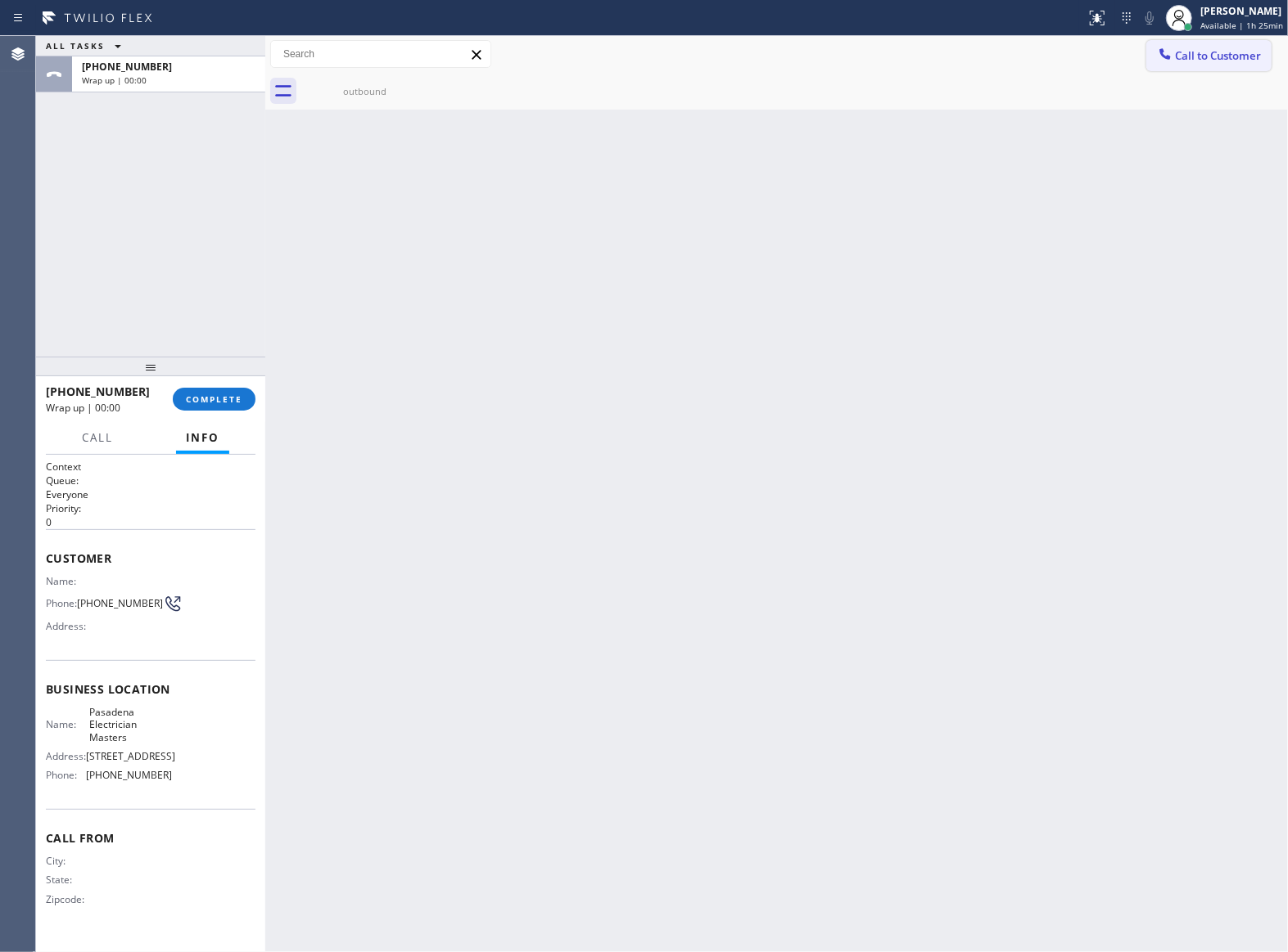
click at [1191, 64] on button "Call to Customer" at bounding box center [1209, 55] width 125 height 31
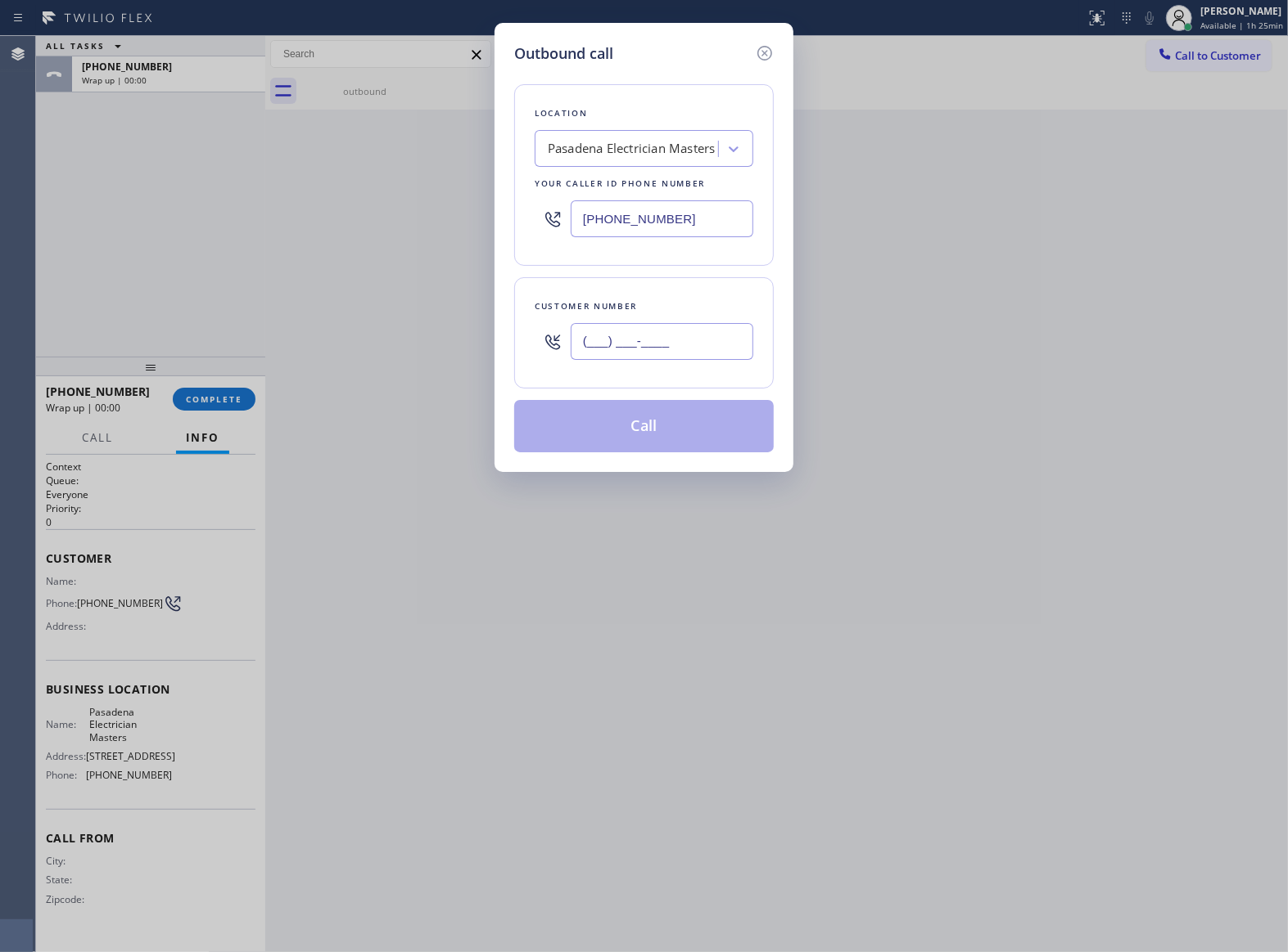
click at [673, 341] on input "(___) ___-____" at bounding box center [662, 342] width 182 height 37
paste input "363) 201-8087"
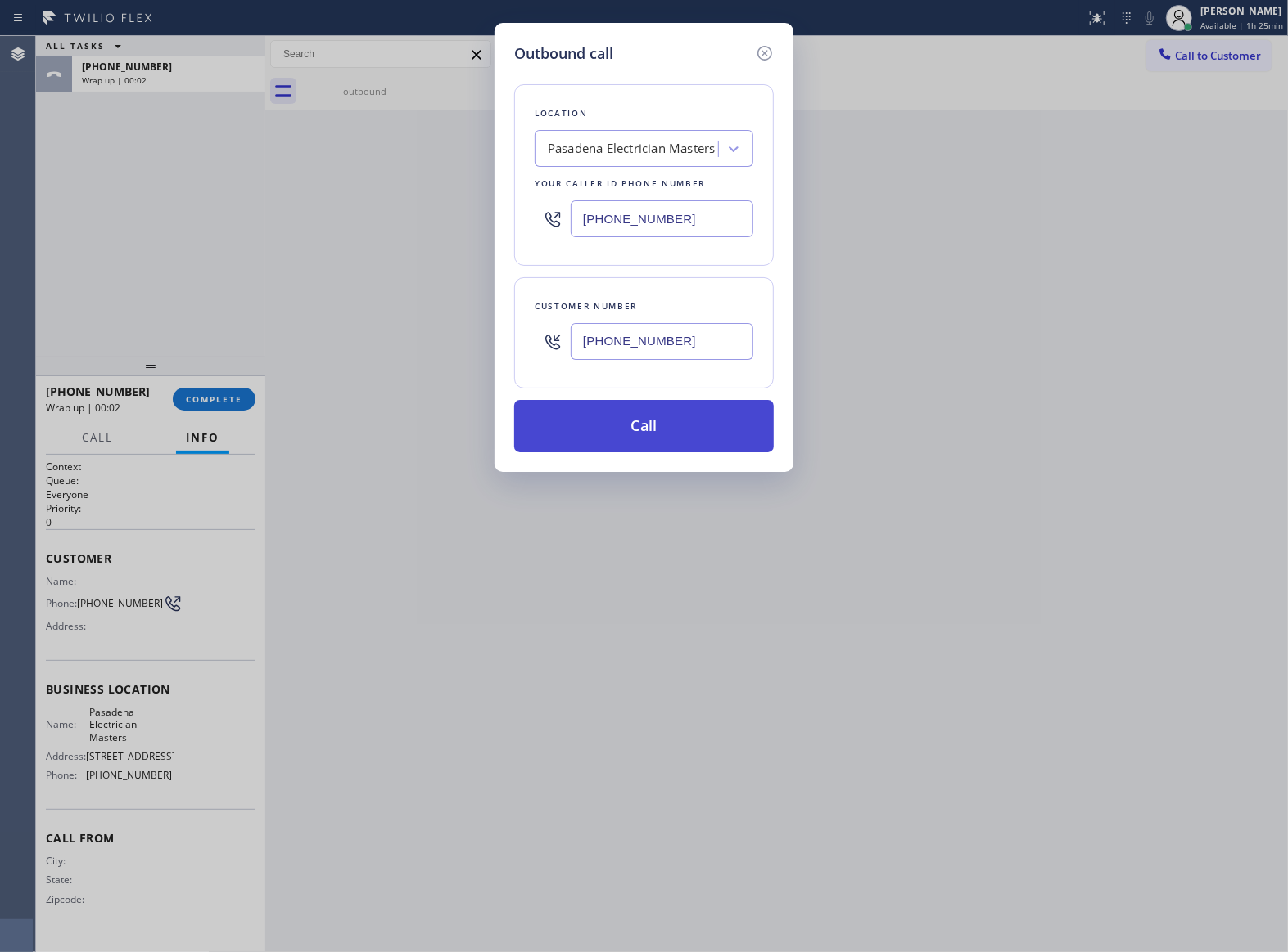
type input "[PHONE_NUMBER]"
click at [688, 432] on button "Call" at bounding box center [644, 426] width 260 height 52
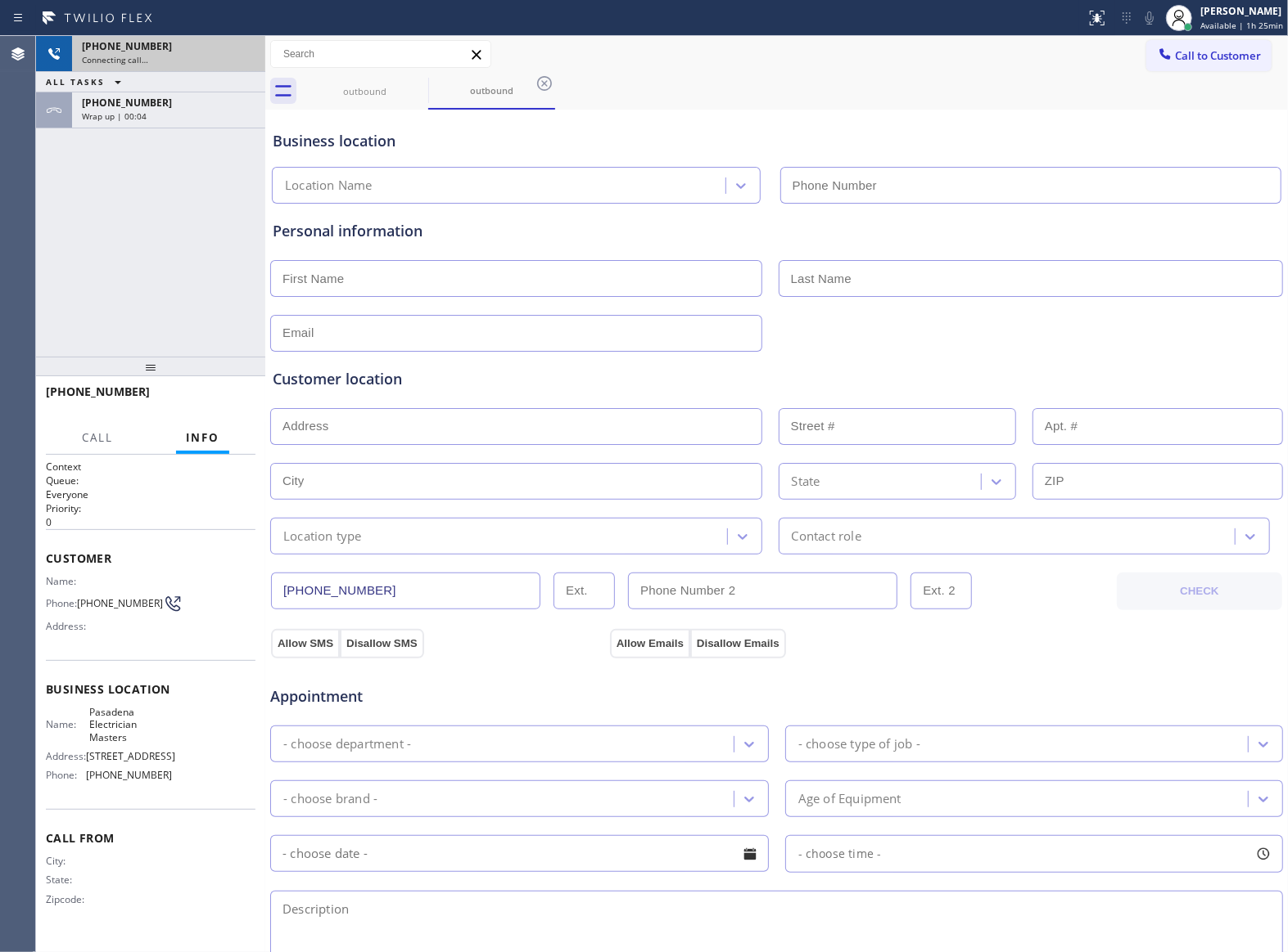
type input "[PHONE_NUMBER]"
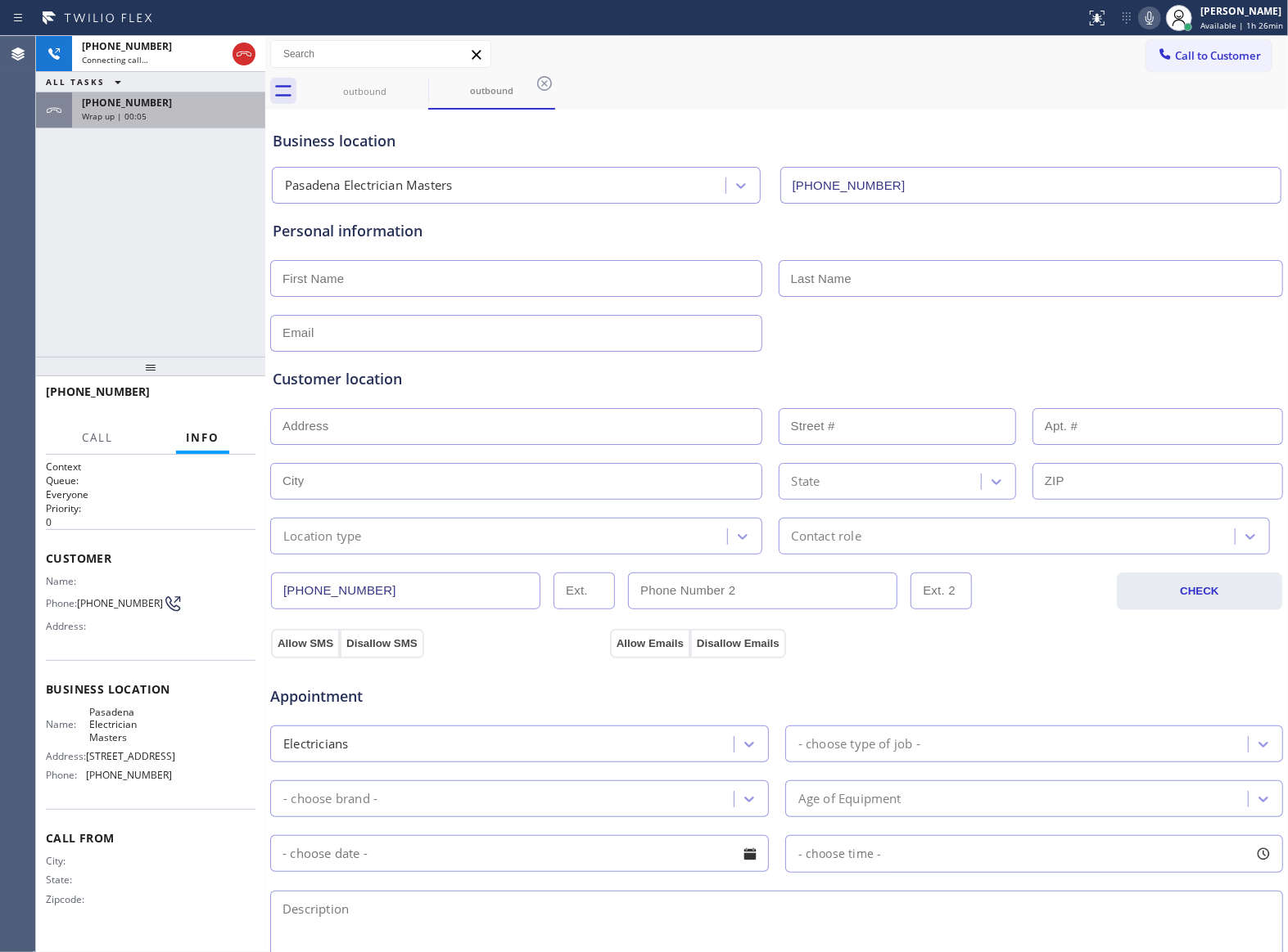
click at [126, 111] on span "Wrap up | 00:05" at bounding box center [115, 116] width 65 height 12
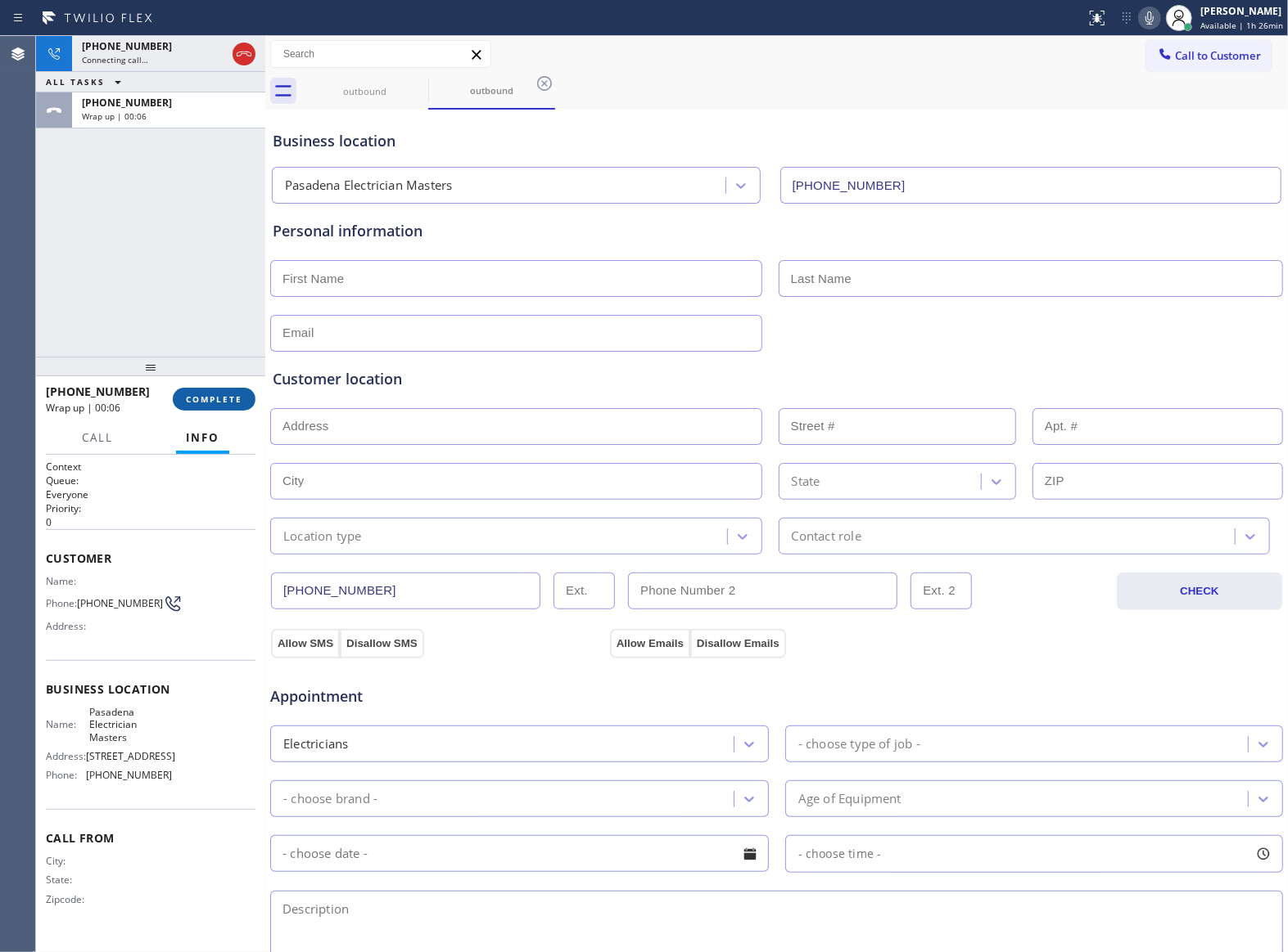
click at [217, 403] on span "COMPLETE" at bounding box center [214, 399] width 57 height 12
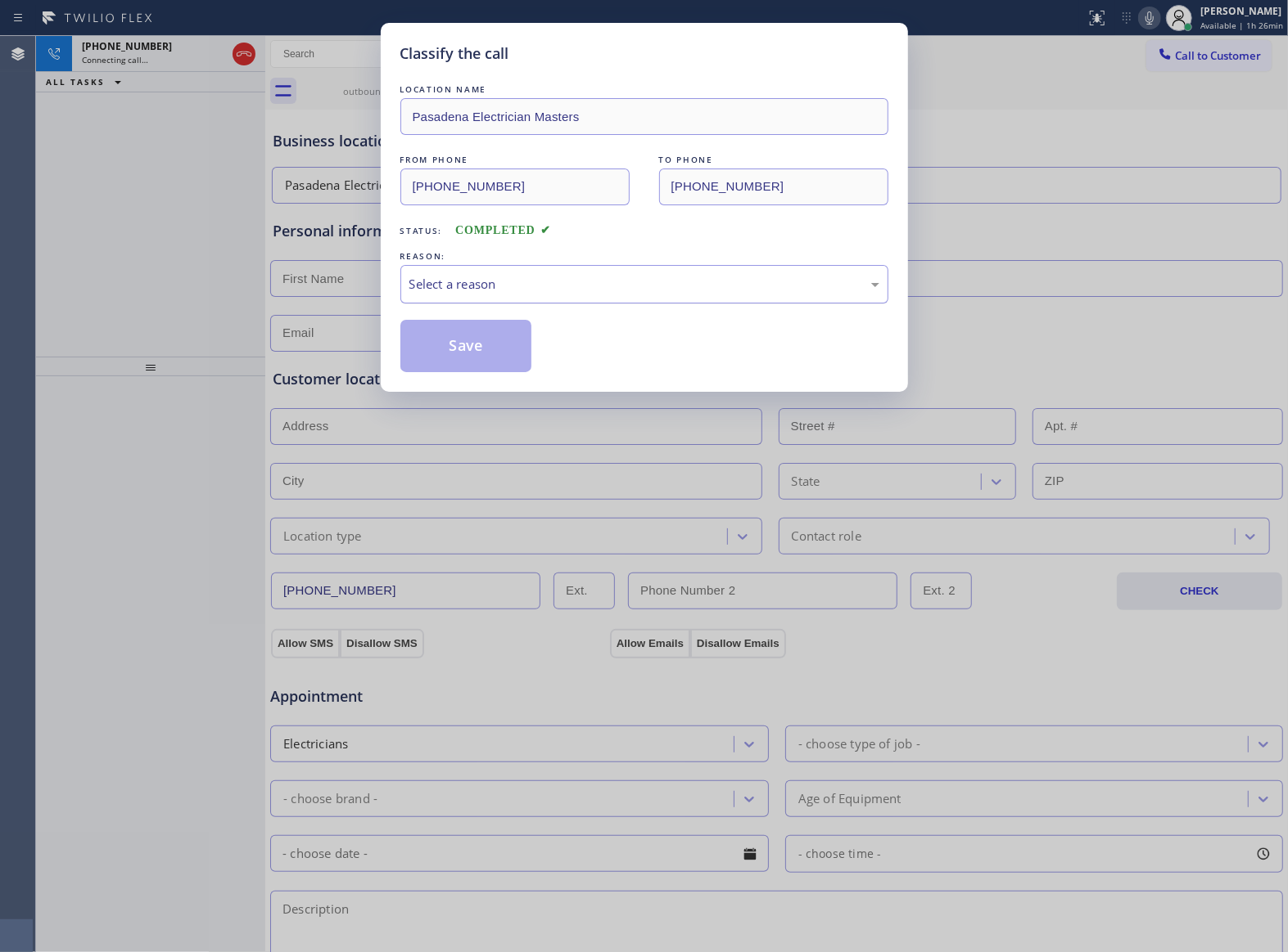
drag, startPoint x: 532, startPoint y: 252, endPoint x: 534, endPoint y: 267, distance: 15.1
click at [532, 259] on div "REASON:" at bounding box center [644, 256] width 488 height 17
click at [532, 281] on div "Select a reason" at bounding box center [644, 284] width 470 height 19
click at [496, 345] on button "Save" at bounding box center [466, 346] width 132 height 52
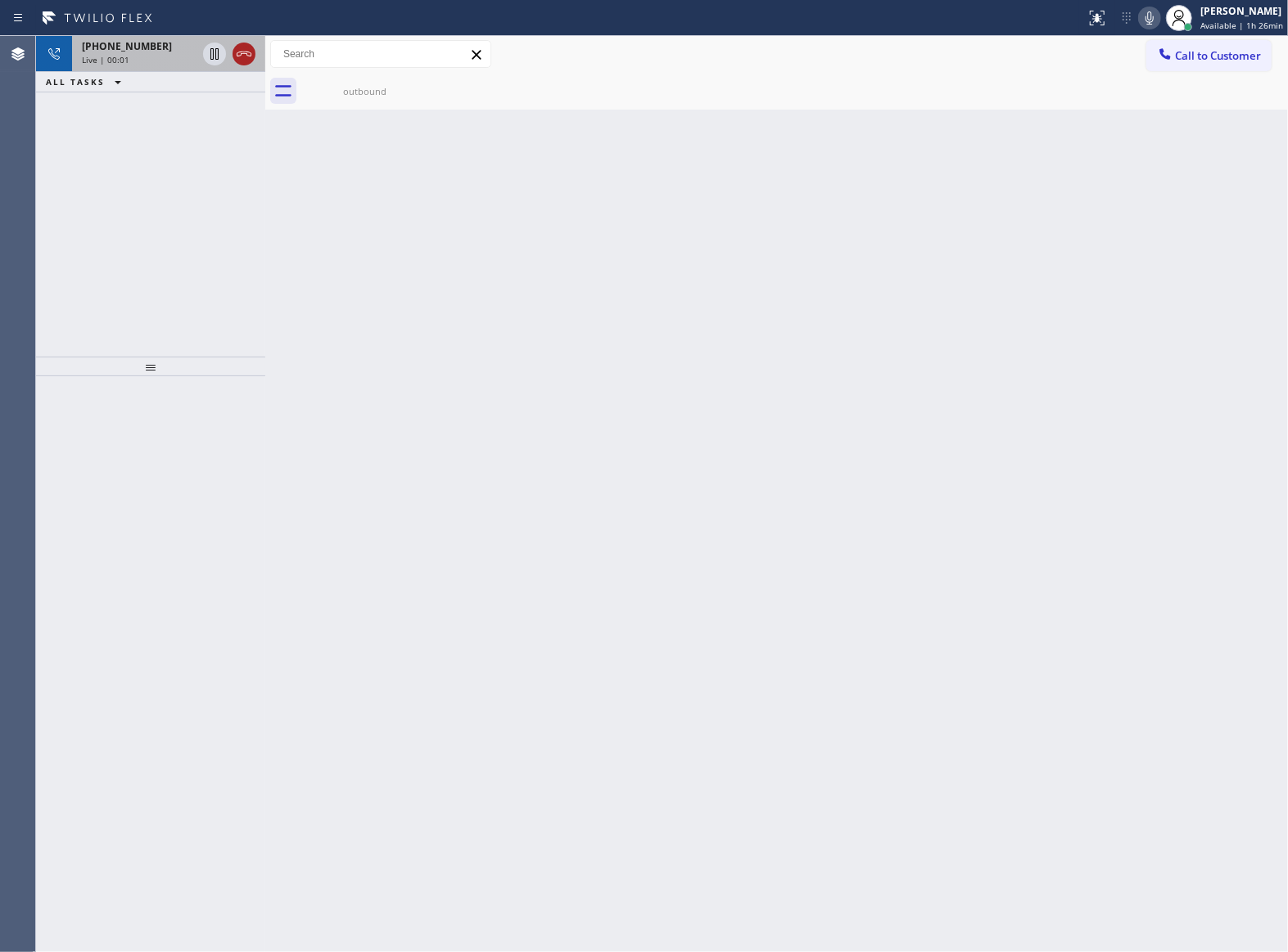
click at [240, 48] on icon at bounding box center [244, 54] width 20 height 20
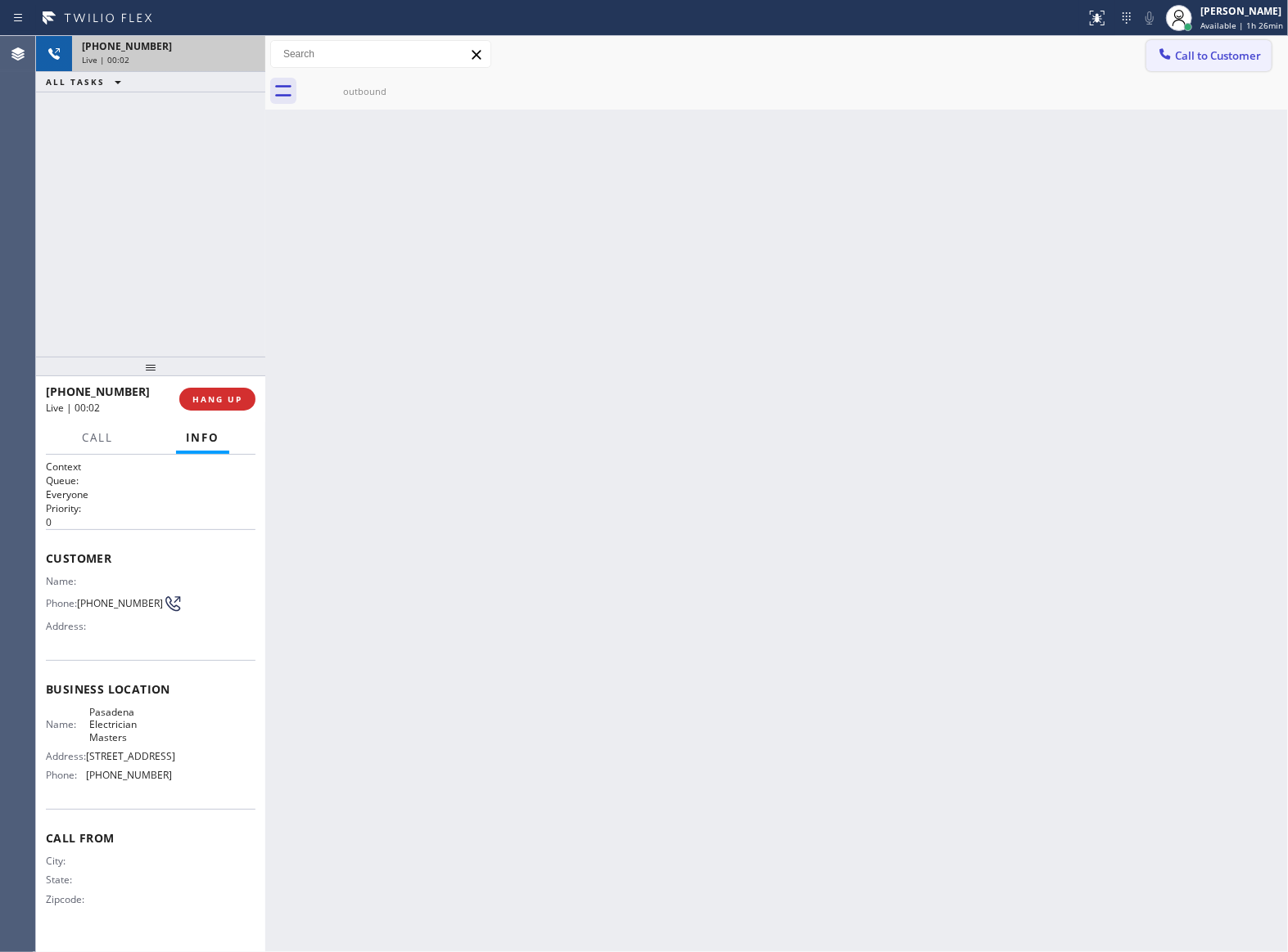
click at [1183, 67] on button "Call to Customer" at bounding box center [1209, 55] width 125 height 31
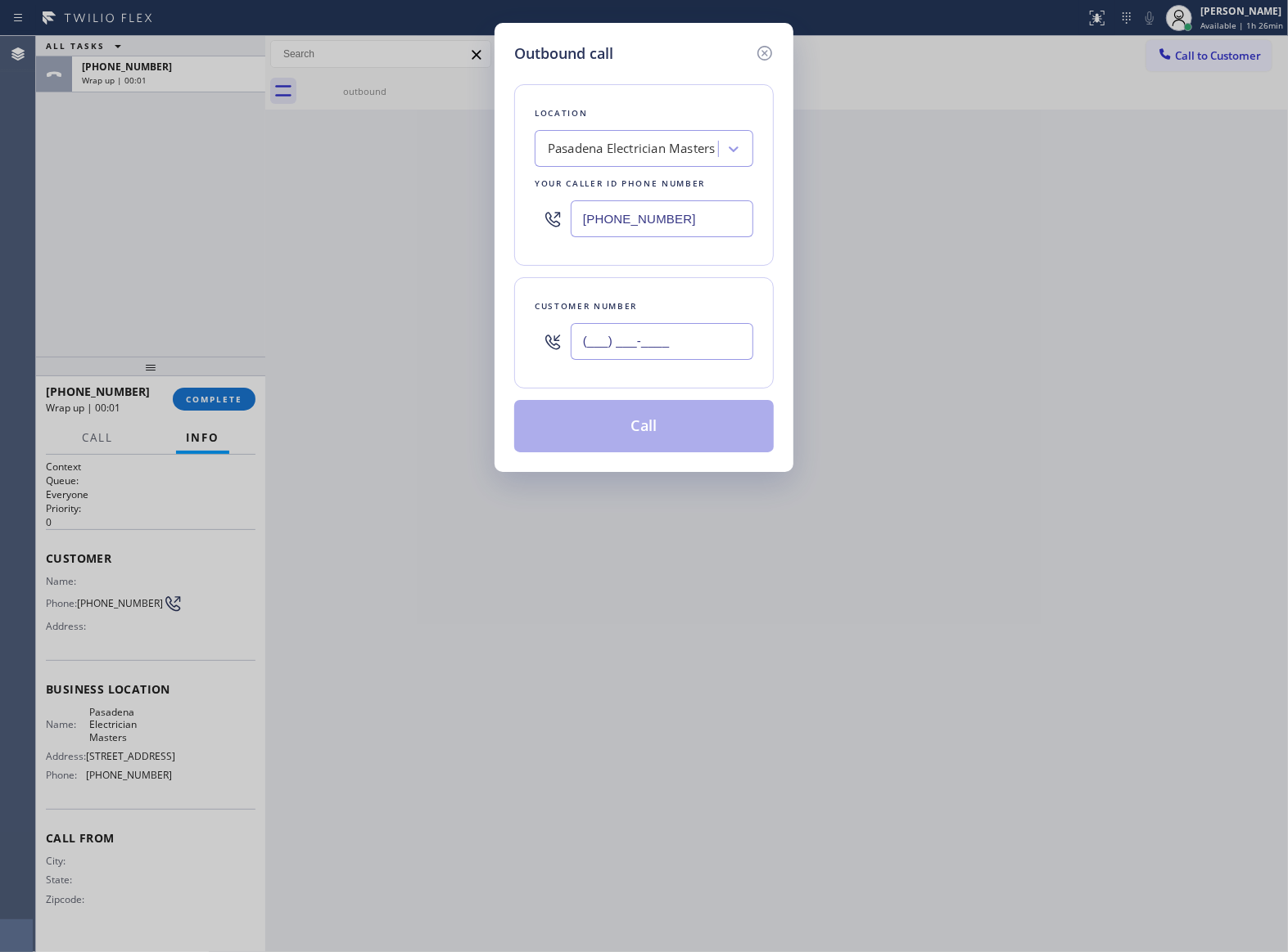
click at [609, 349] on input "(___) ___-____" at bounding box center [662, 342] width 182 height 37
drag, startPoint x: 609, startPoint y: 343, endPoint x: 590, endPoint y: 342, distance: 19.0
click at [590, 342] on input "(___) ___-____" at bounding box center [662, 342] width 182 height 37
paste input "363) 201-8087"
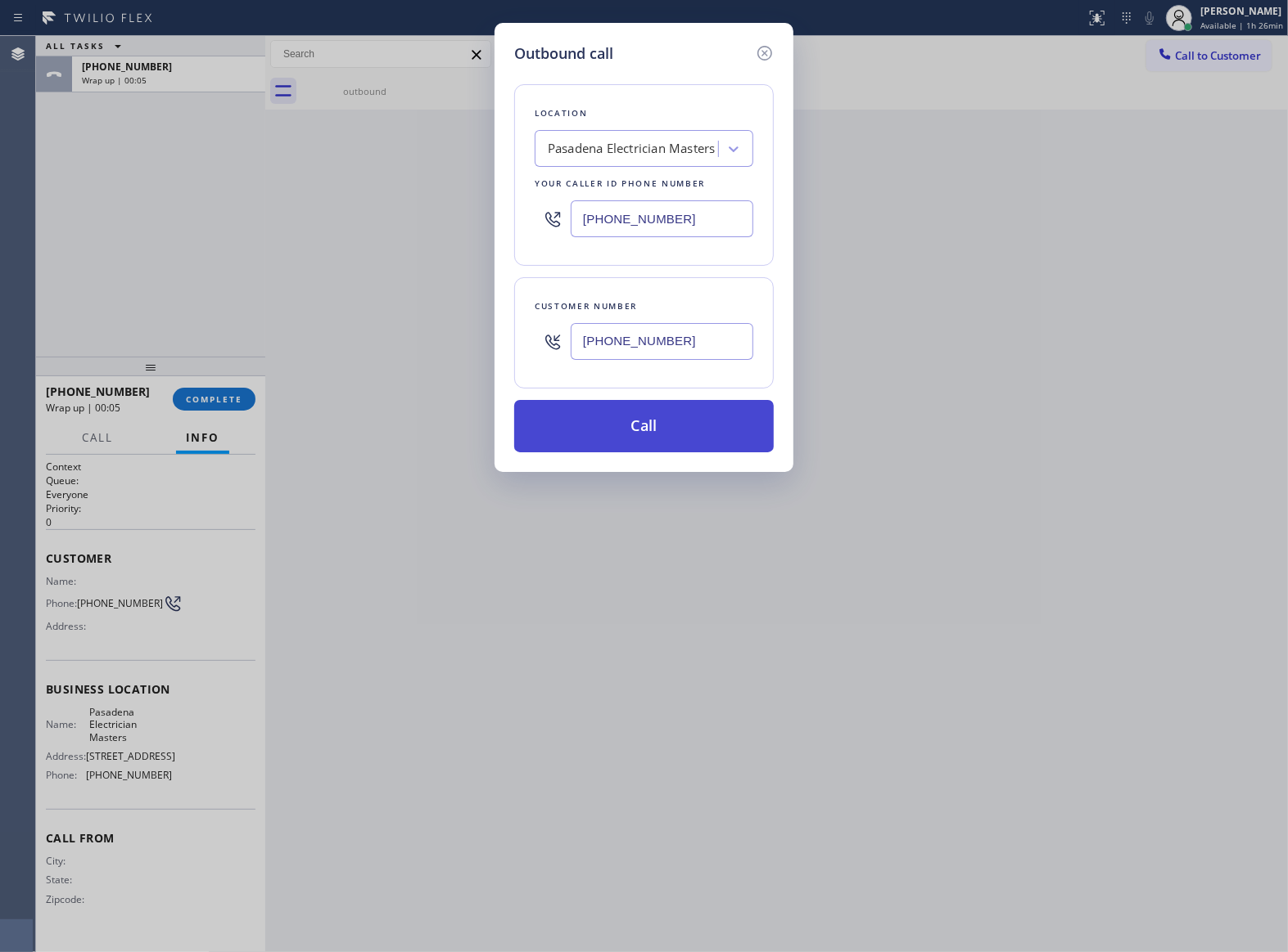
type input "[PHONE_NUMBER]"
click at [695, 416] on button "Call" at bounding box center [644, 426] width 260 height 52
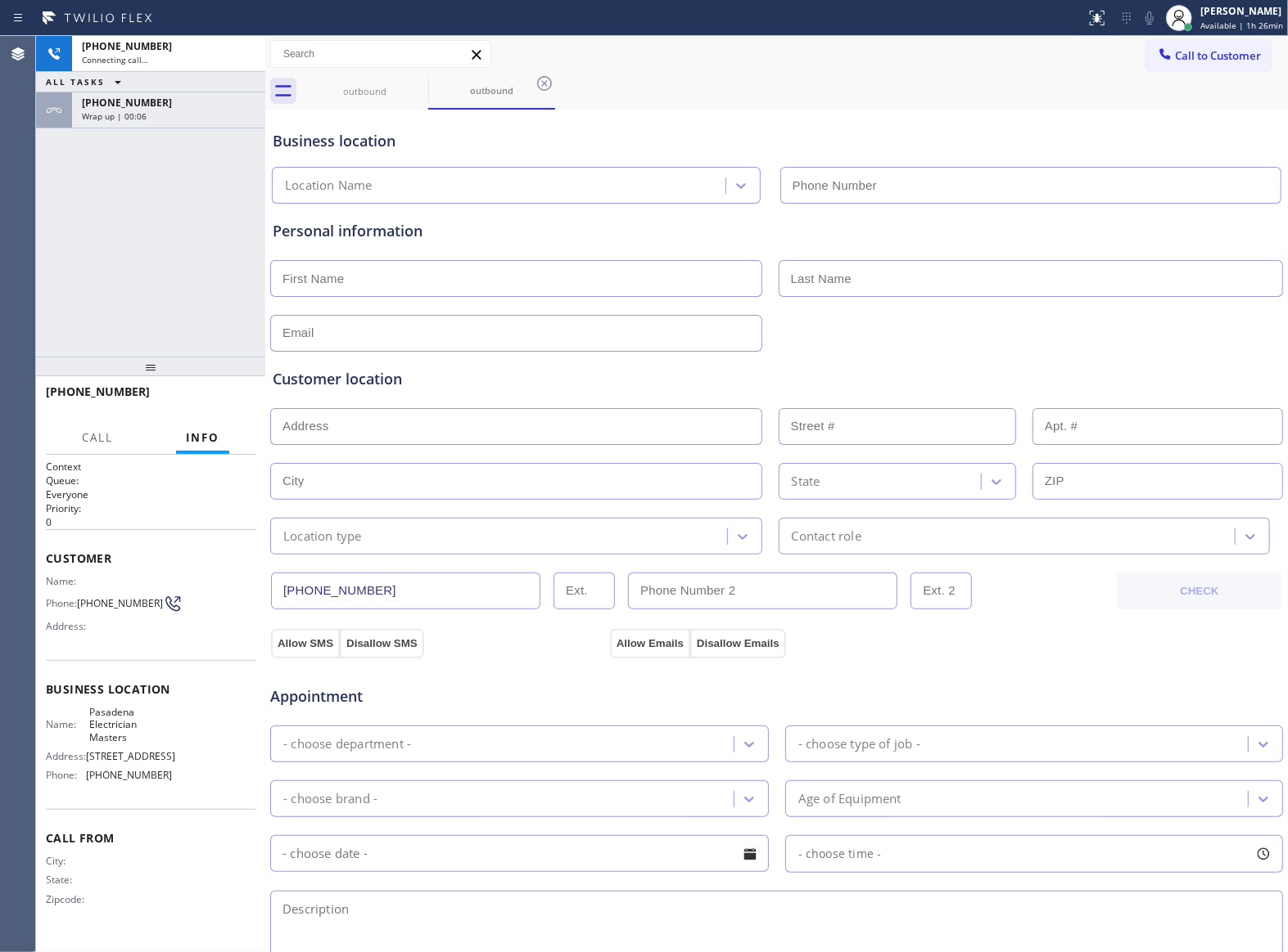
type input "[PHONE_NUMBER]"
click at [226, 389] on button "HANG UP" at bounding box center [217, 398] width 76 height 23
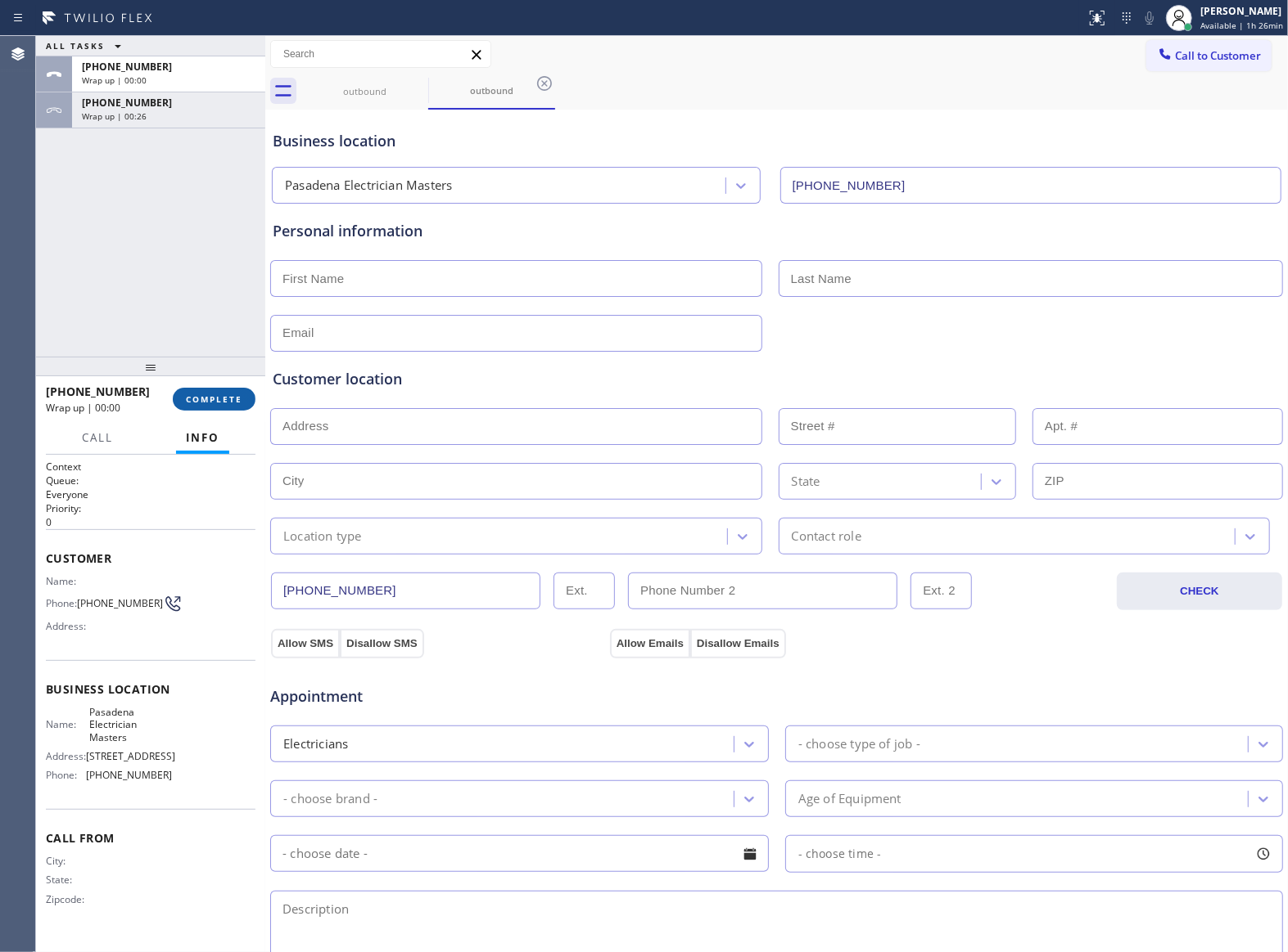
click at [217, 391] on button "COMPLETE" at bounding box center [215, 398] width 83 height 23
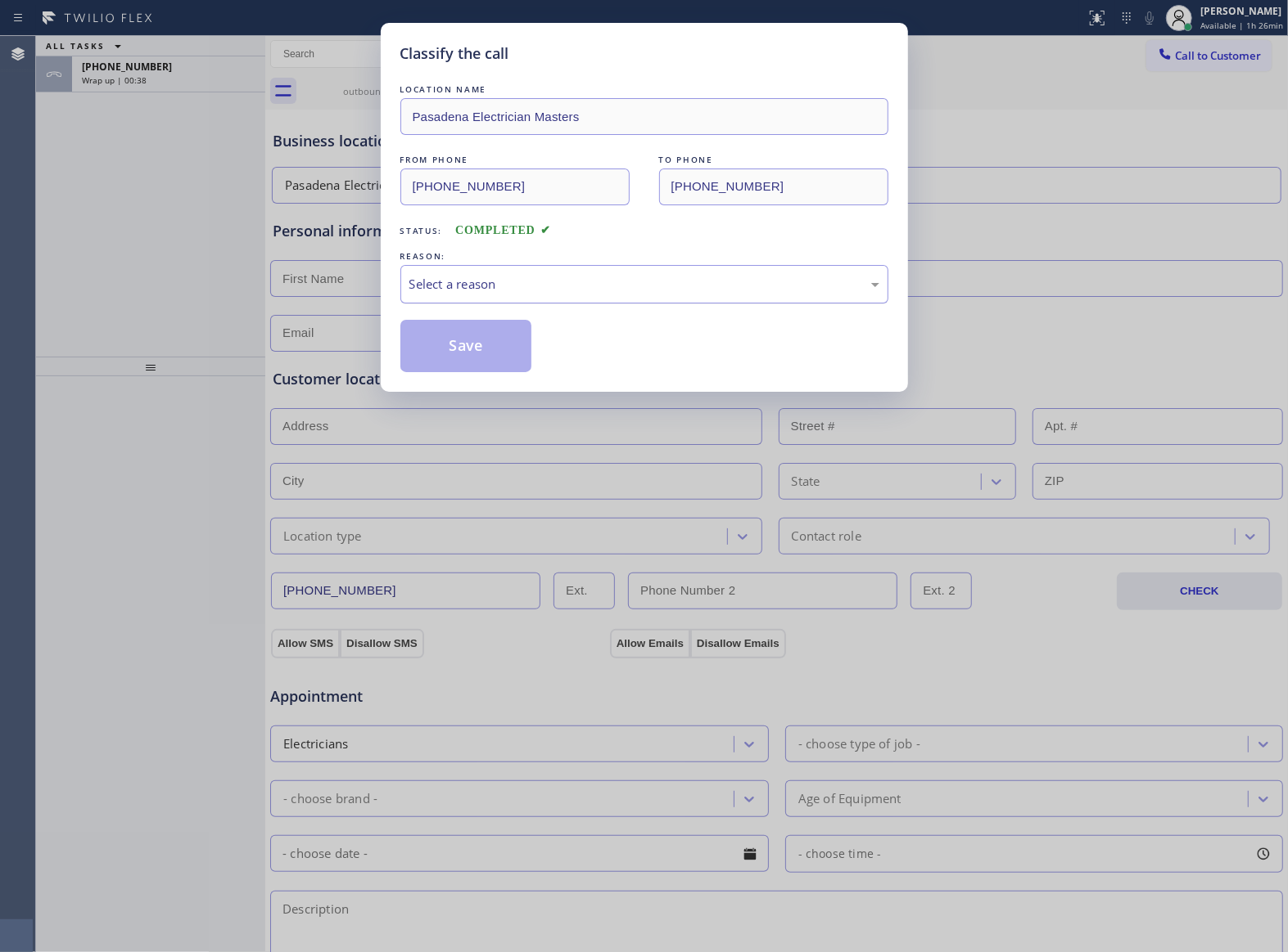
click at [587, 279] on div "Select a reason" at bounding box center [644, 284] width 470 height 19
click at [515, 341] on button "Save" at bounding box center [466, 346] width 132 height 52
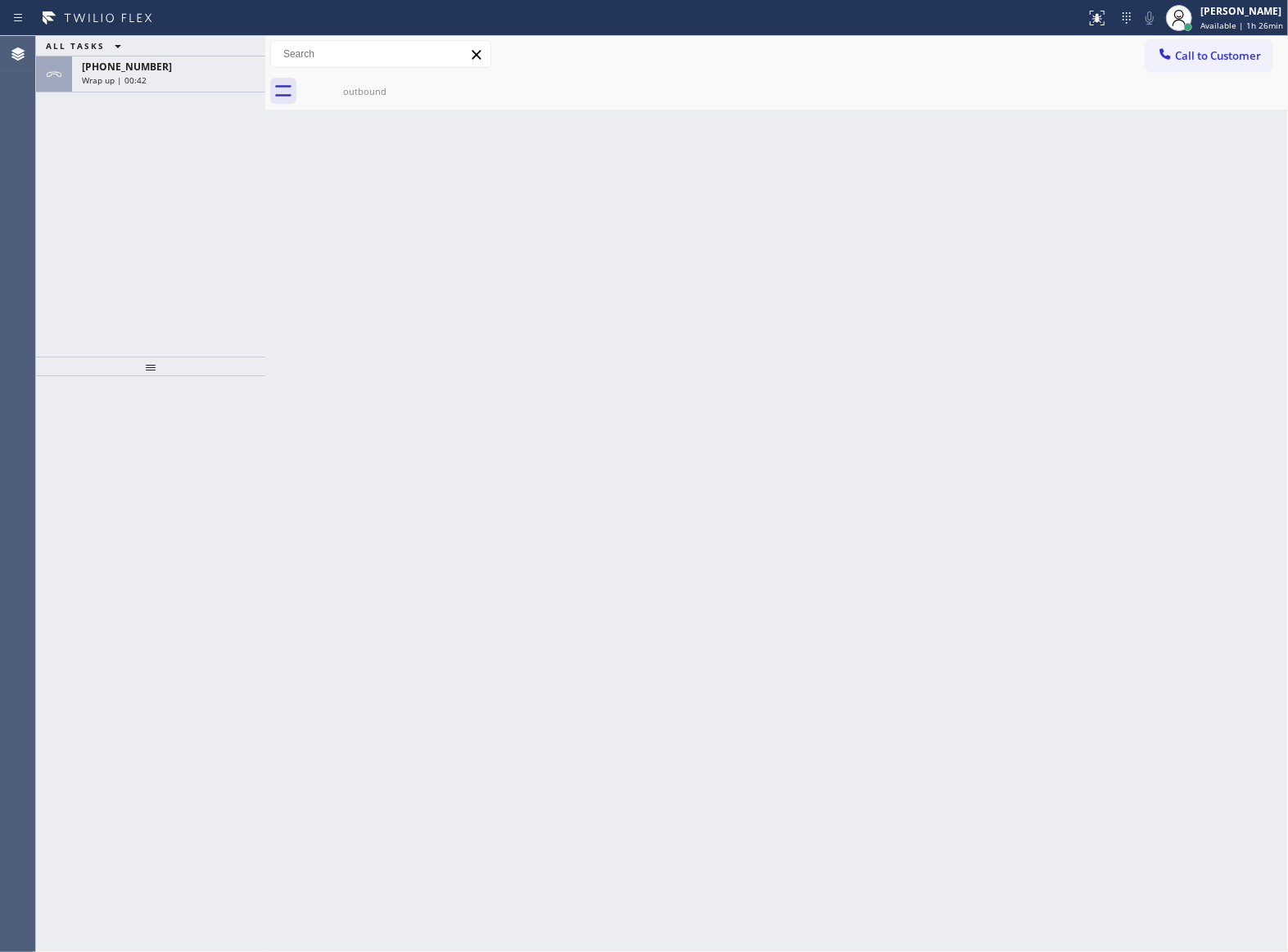
click at [121, 72] on span "[PHONE_NUMBER]" at bounding box center [127, 66] width 90 height 14
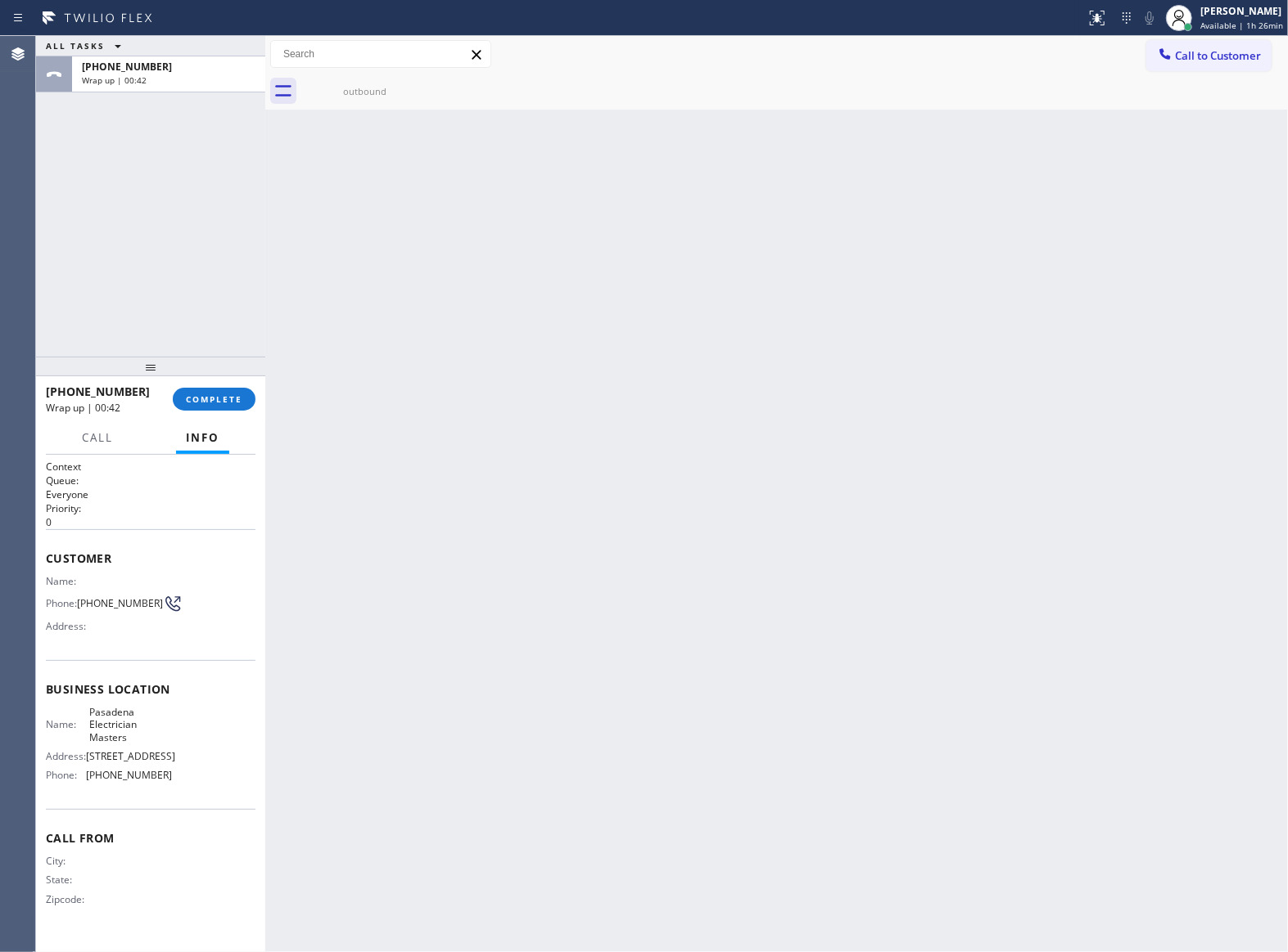
click at [189, 414] on div "[PHONE_NUMBER] Wrap up | 00:42 COMPLETE" at bounding box center [151, 398] width 209 height 42
click at [191, 403] on span "COMPLETE" at bounding box center [214, 399] width 57 height 12
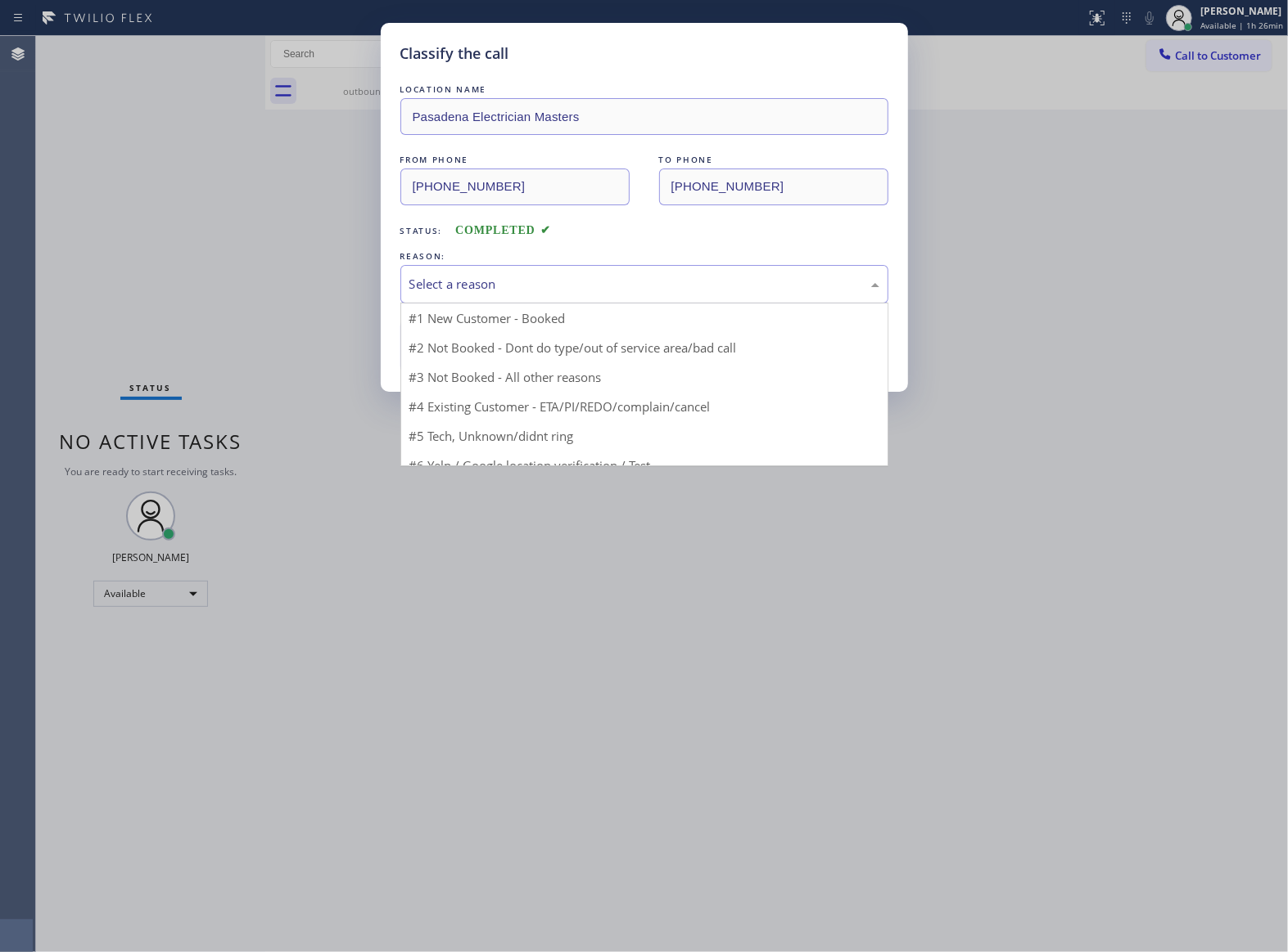
click at [501, 292] on div "Select a reason" at bounding box center [644, 284] width 470 height 19
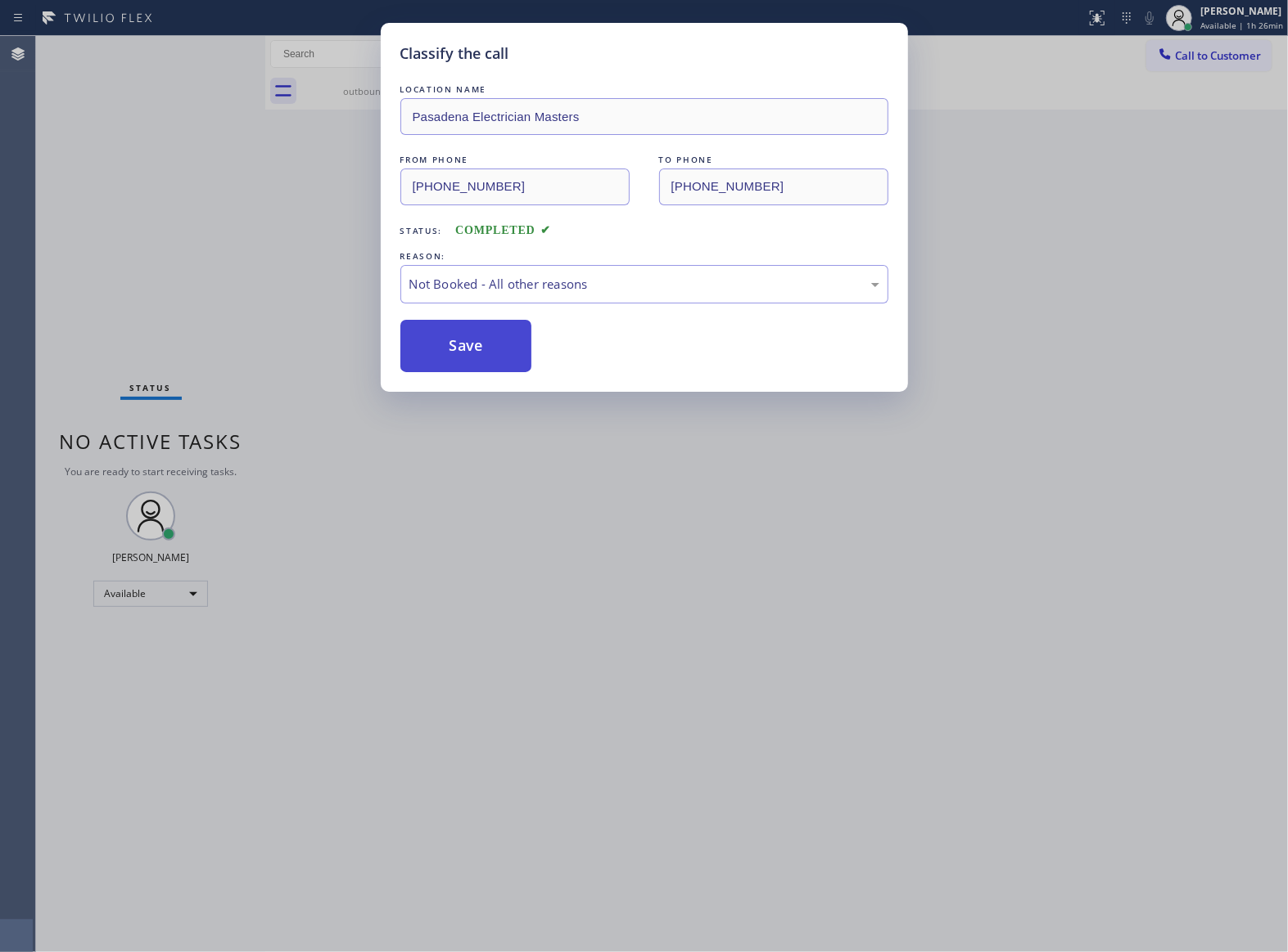
click at [479, 344] on button "Save" at bounding box center [466, 346] width 132 height 52
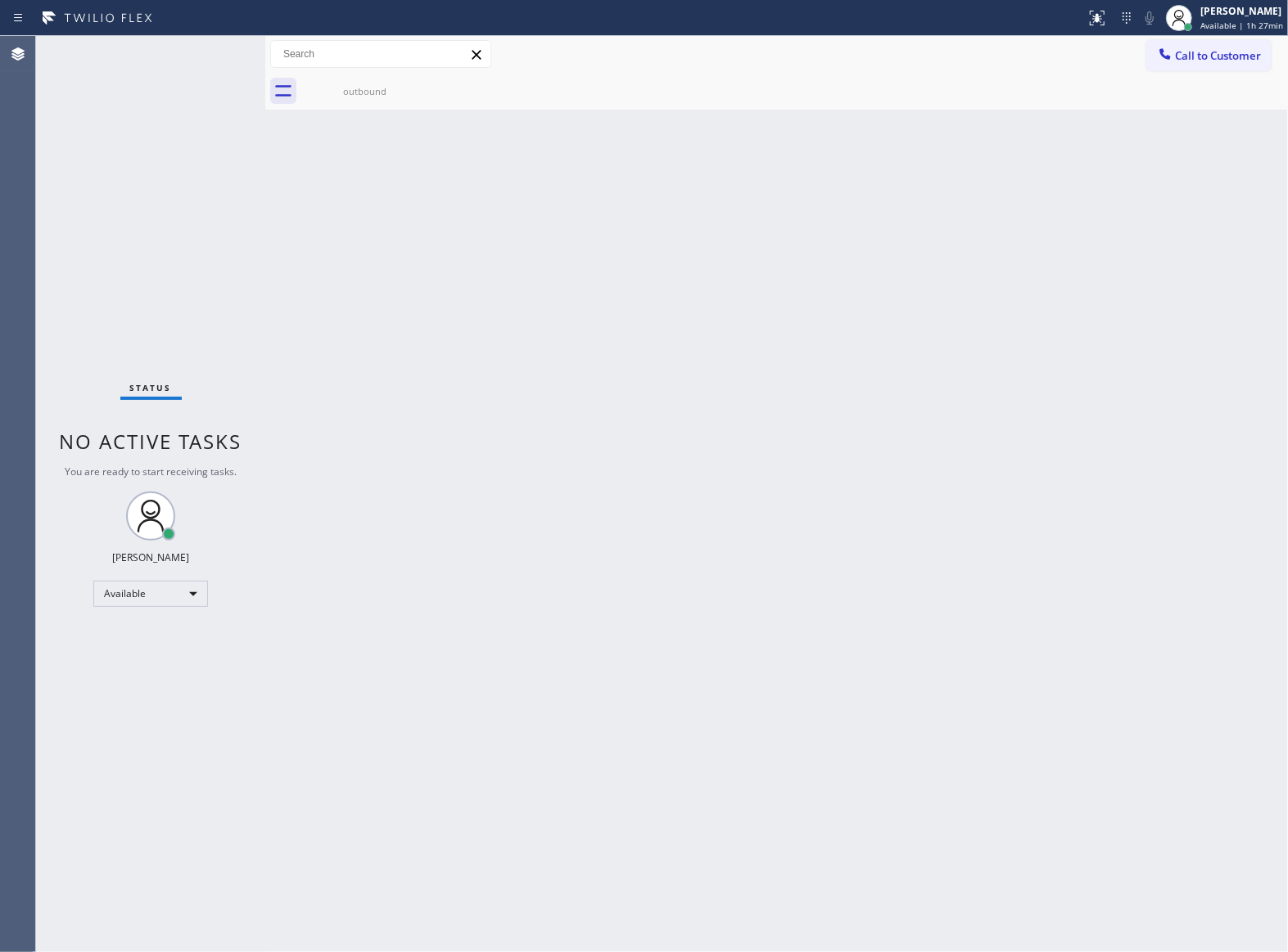
drag, startPoint x: 120, startPoint y: 470, endPoint x: 128, endPoint y: 465, distance: 9.4
click at [121, 469] on span "You are ready to start receiving tasks." at bounding box center [151, 471] width 172 height 14
click at [1186, 54] on span "Call to Customer" at bounding box center [1217, 56] width 86 height 14
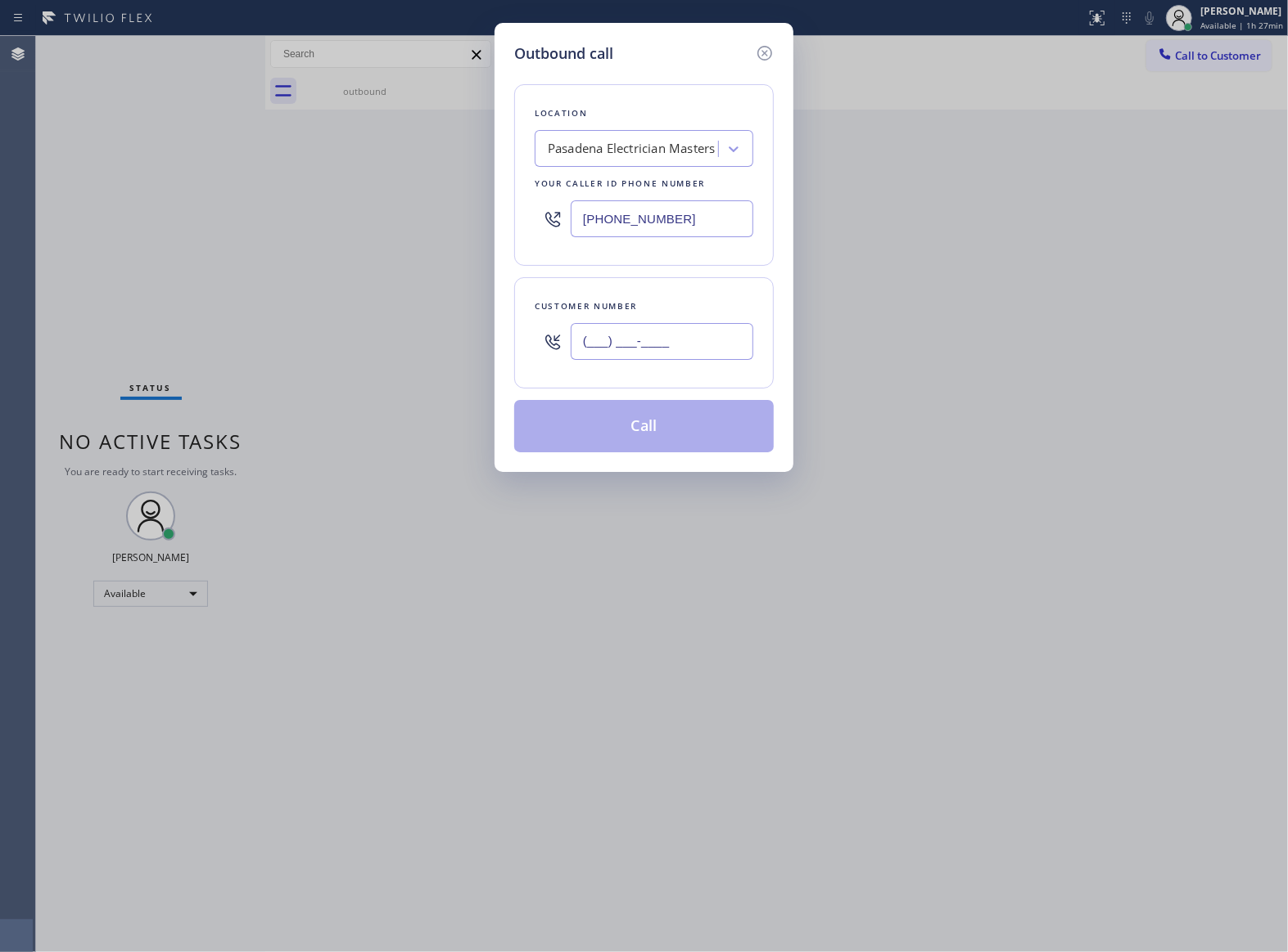
click at [580, 341] on input "(___) ___-____" at bounding box center [662, 342] width 182 height 37
paste input "363) 201-8087"
type input "[PHONE_NUMBER]"
click at [626, 604] on div "Outbound call Location [GEOGRAPHIC_DATA] Electrician Masters Your caller id pho…" at bounding box center [644, 476] width 1288 height 952
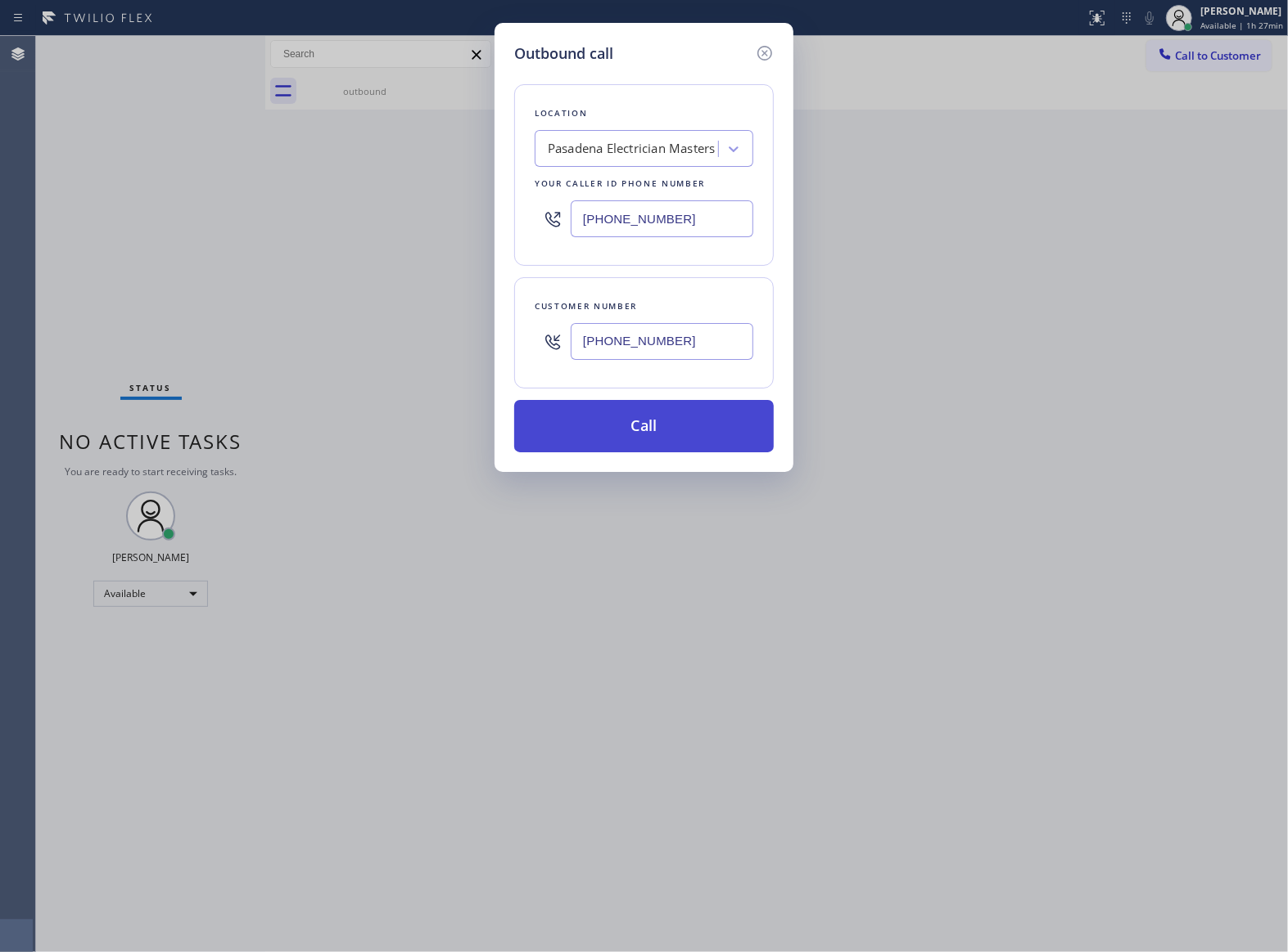
click at [647, 419] on button "Call" at bounding box center [644, 426] width 260 height 52
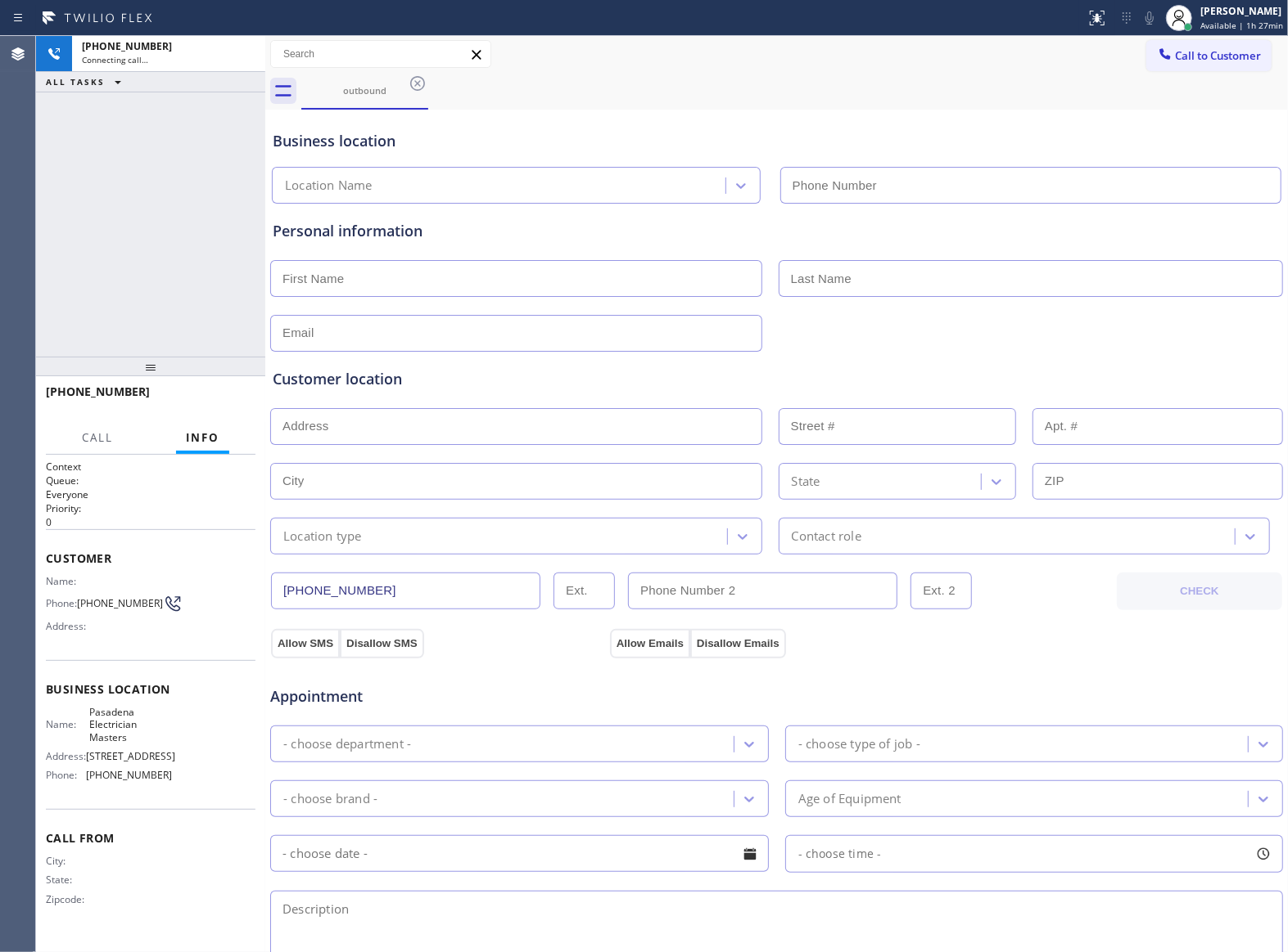
scroll to position [321, 0]
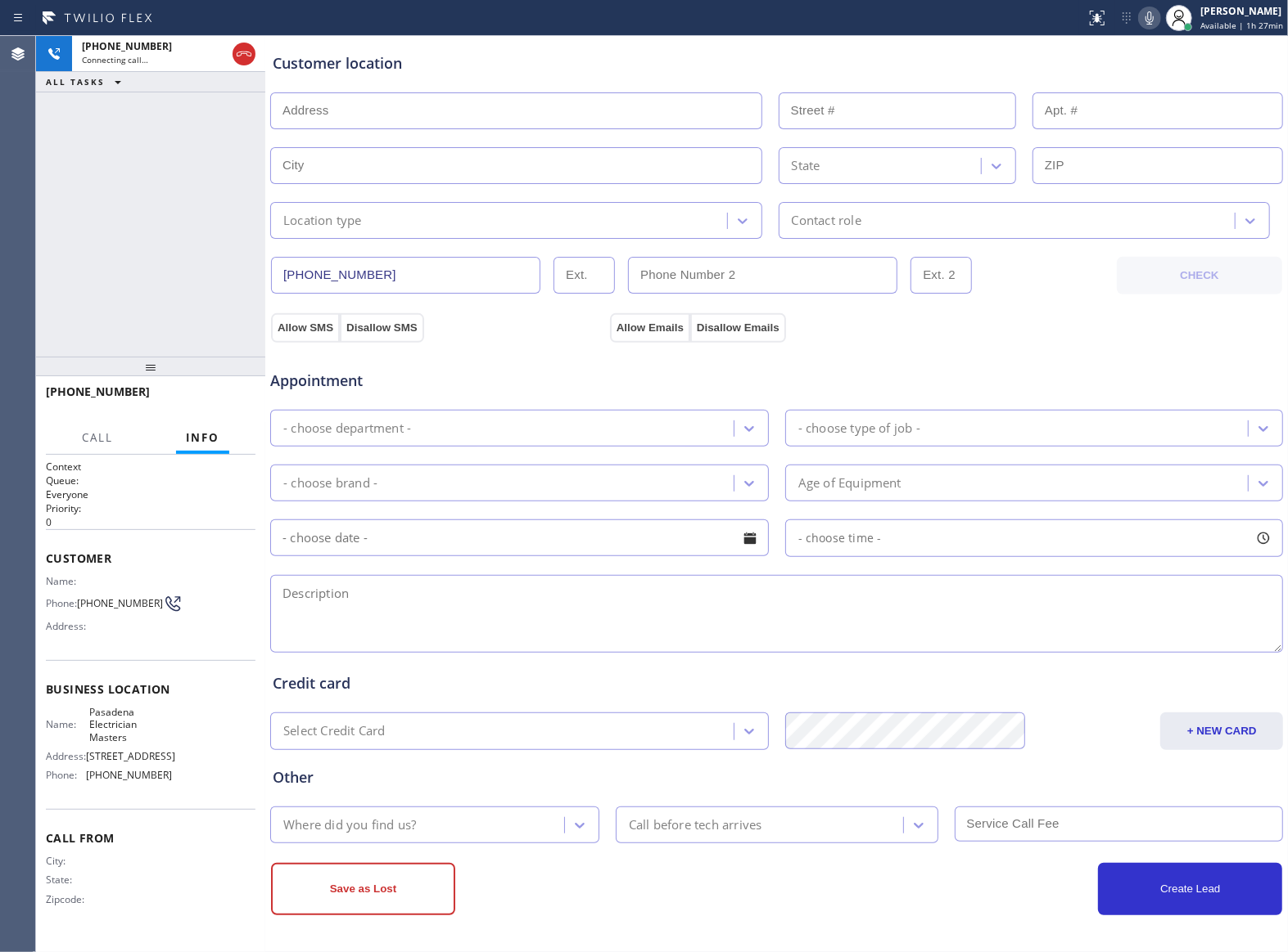
type input "[PHONE_NUMBER]"
click at [849, 645] on textarea at bounding box center [777, 614] width 1013 height 78
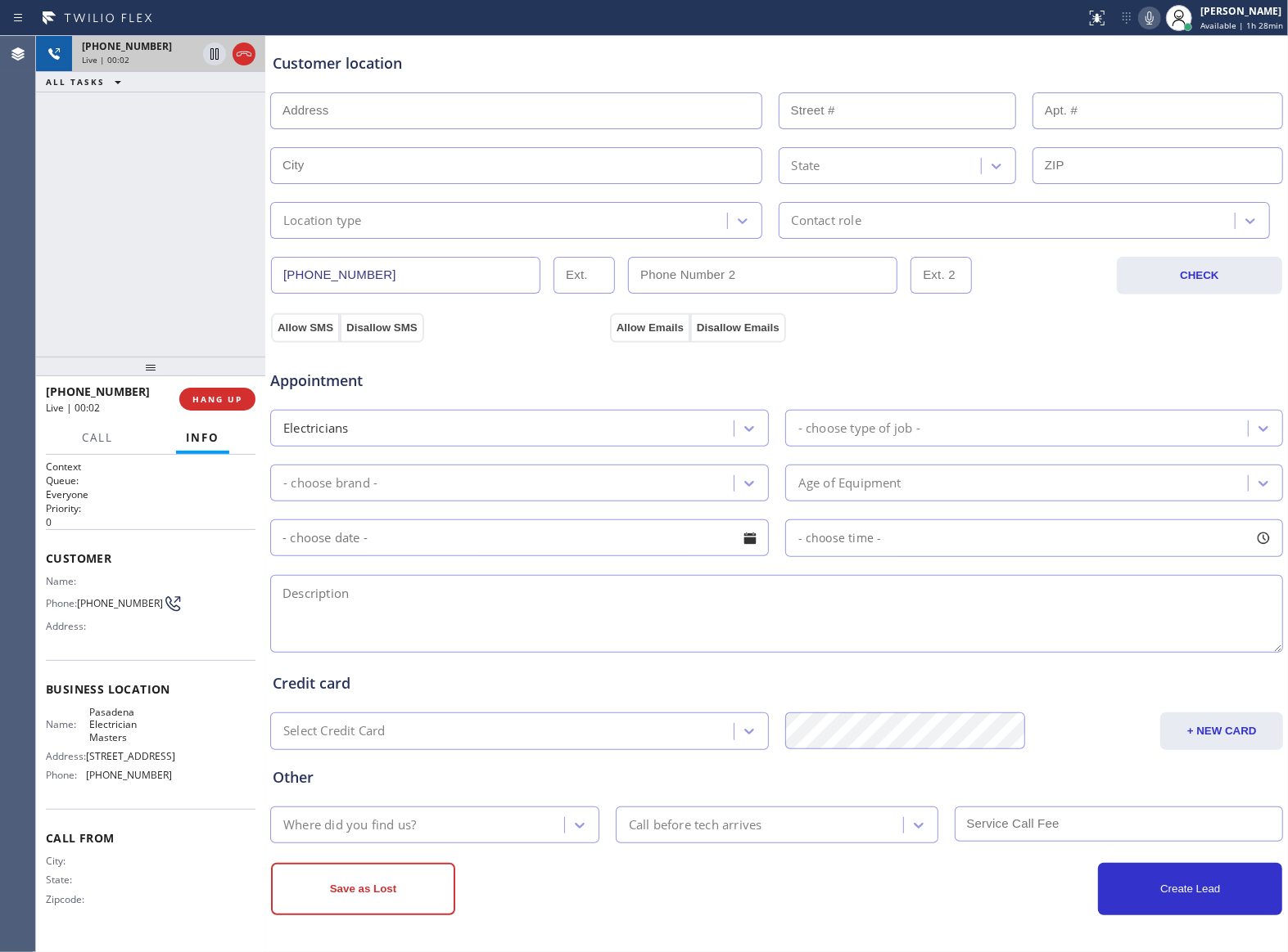
click at [255, 54] on div at bounding box center [228, 54] width 59 height 36
click at [216, 398] on button "HANG UP" at bounding box center [217, 398] width 76 height 23
click at [216, 398] on span "HANG UP" at bounding box center [216, 399] width 50 height 12
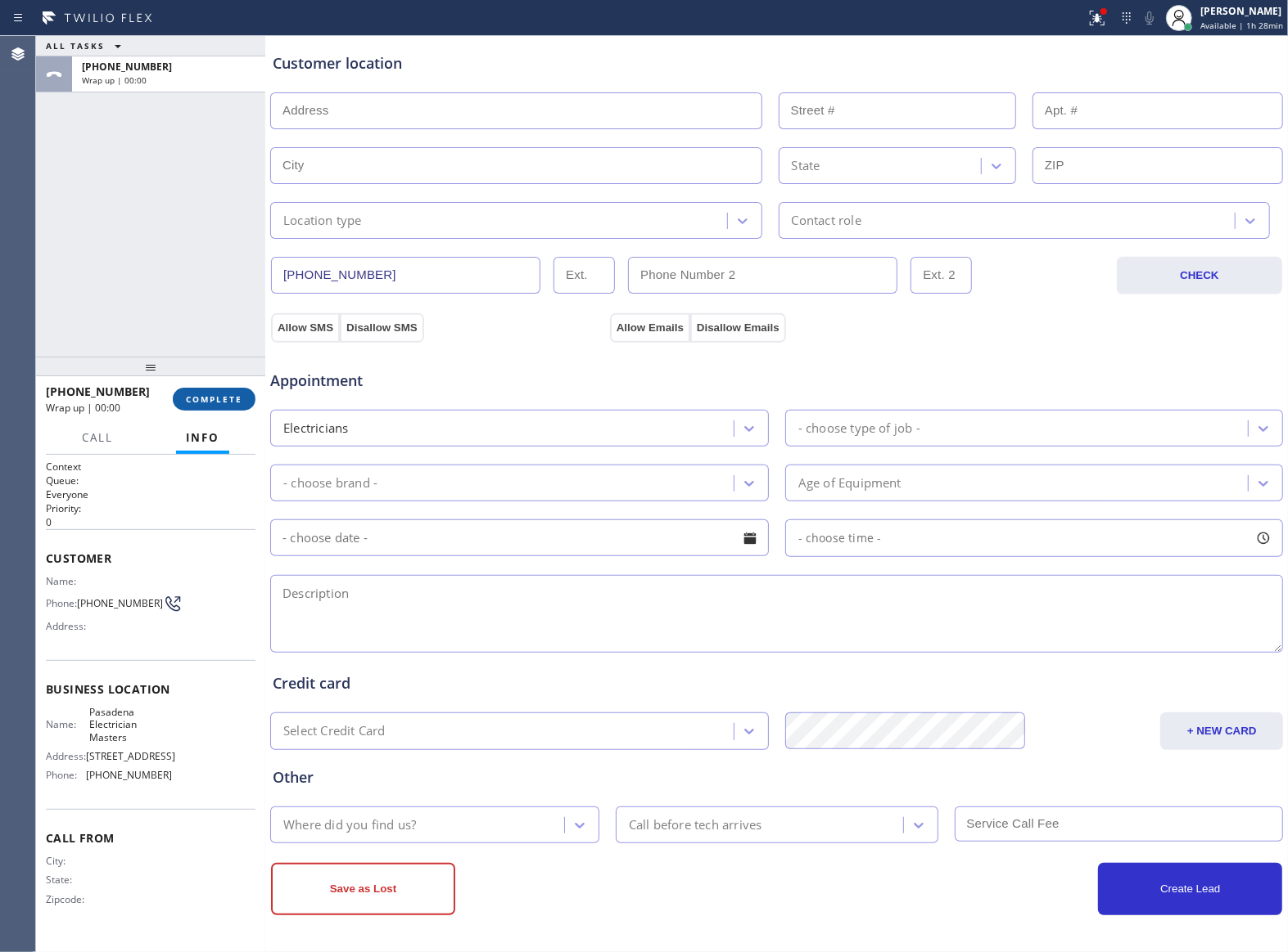
click at [216, 398] on span "COMPLETE" at bounding box center [214, 399] width 57 height 12
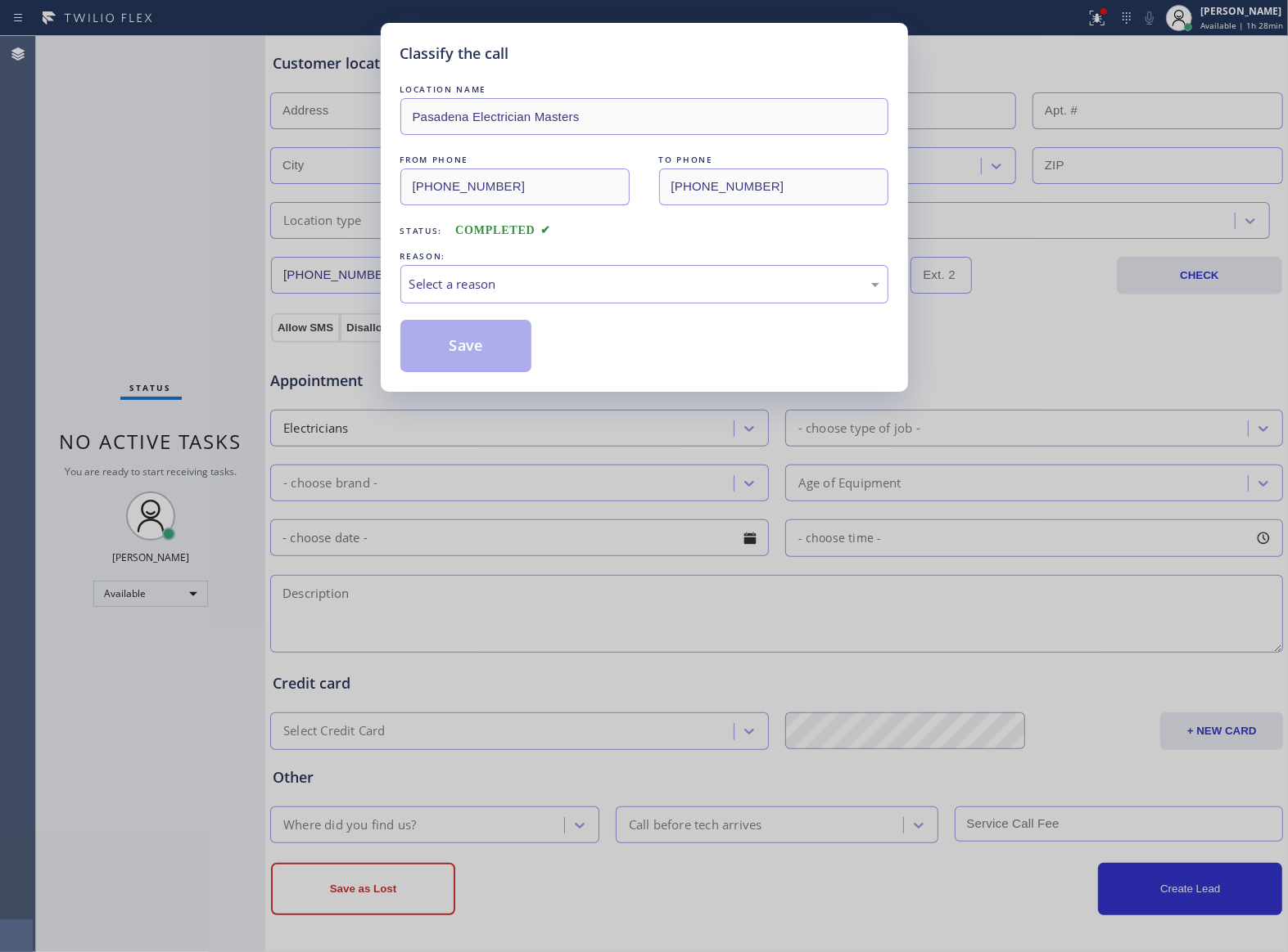
click at [216, 398] on div "Classify the call LOCATION NAME Pasadena Electrician Masters FROM PHONE [PHONE_…" at bounding box center [644, 476] width 1288 height 952
click at [505, 289] on div "Select a reason" at bounding box center [644, 284] width 470 height 19
click at [485, 353] on button "Save" at bounding box center [466, 346] width 132 height 52
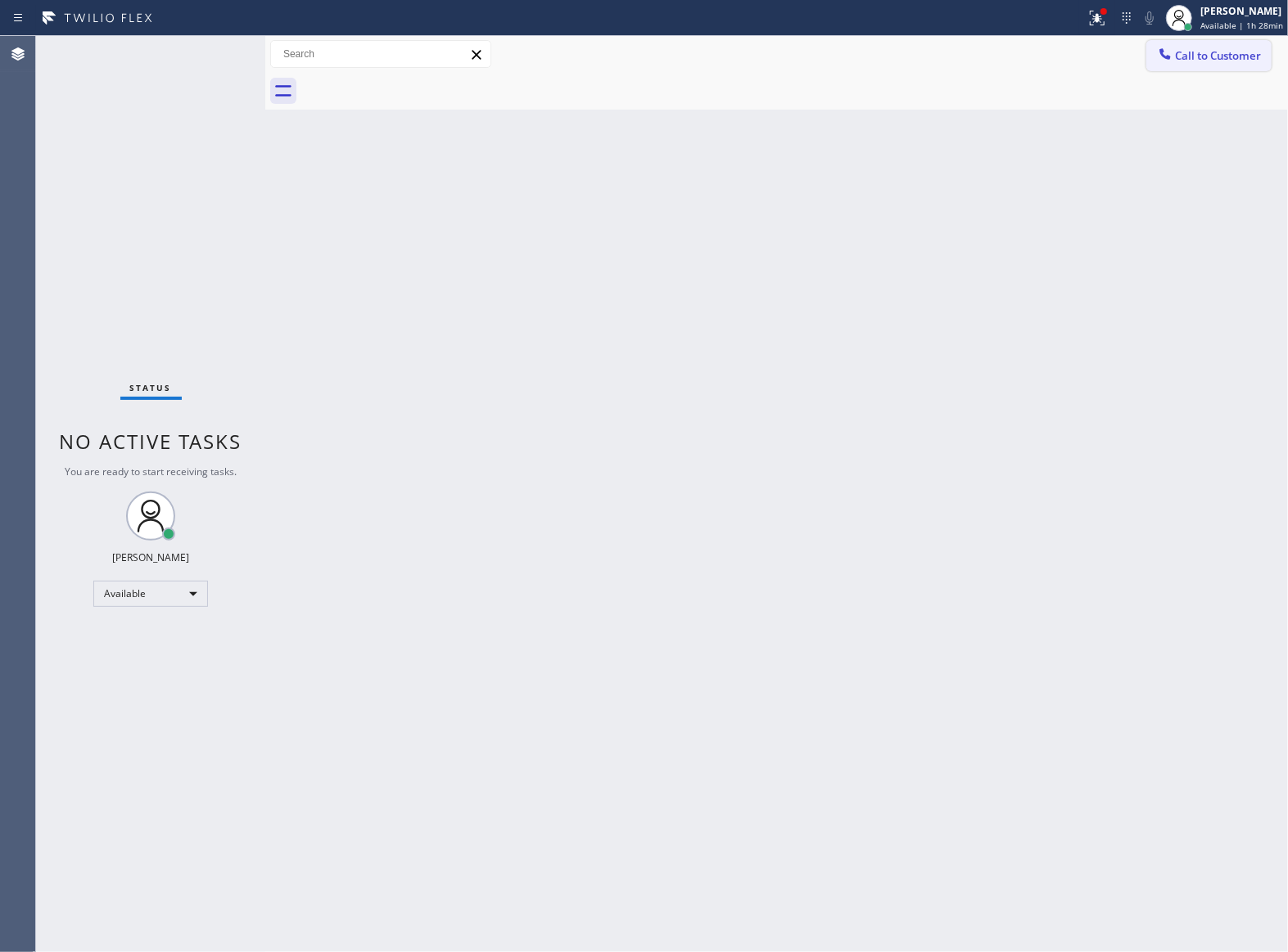
click at [1197, 69] on button "Call to Customer" at bounding box center [1209, 55] width 125 height 31
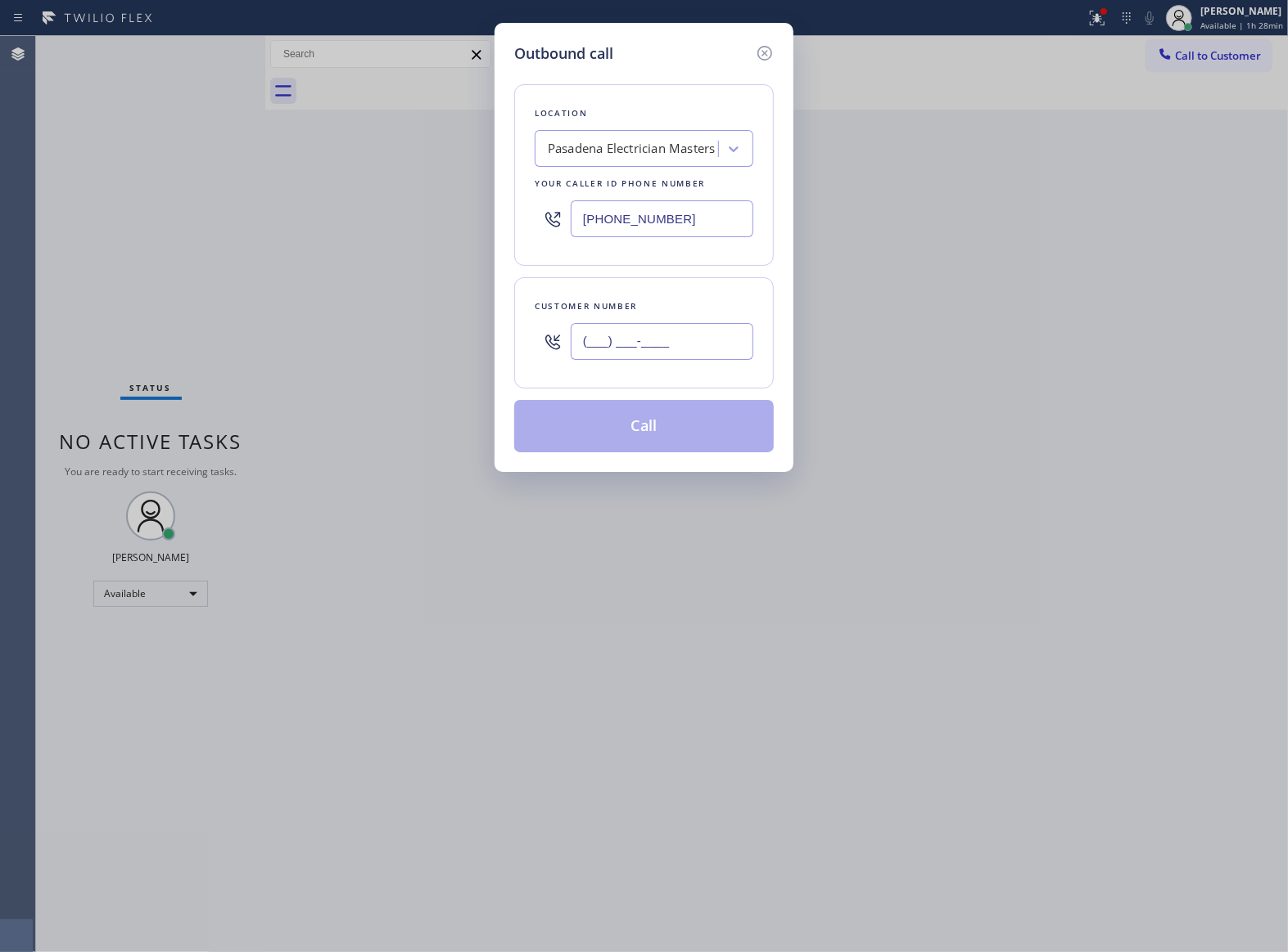
click at [578, 345] on input "(___) ___-____" at bounding box center [662, 342] width 182 height 37
paste input "363) 201-8087"
type input "[PHONE_NUMBER]"
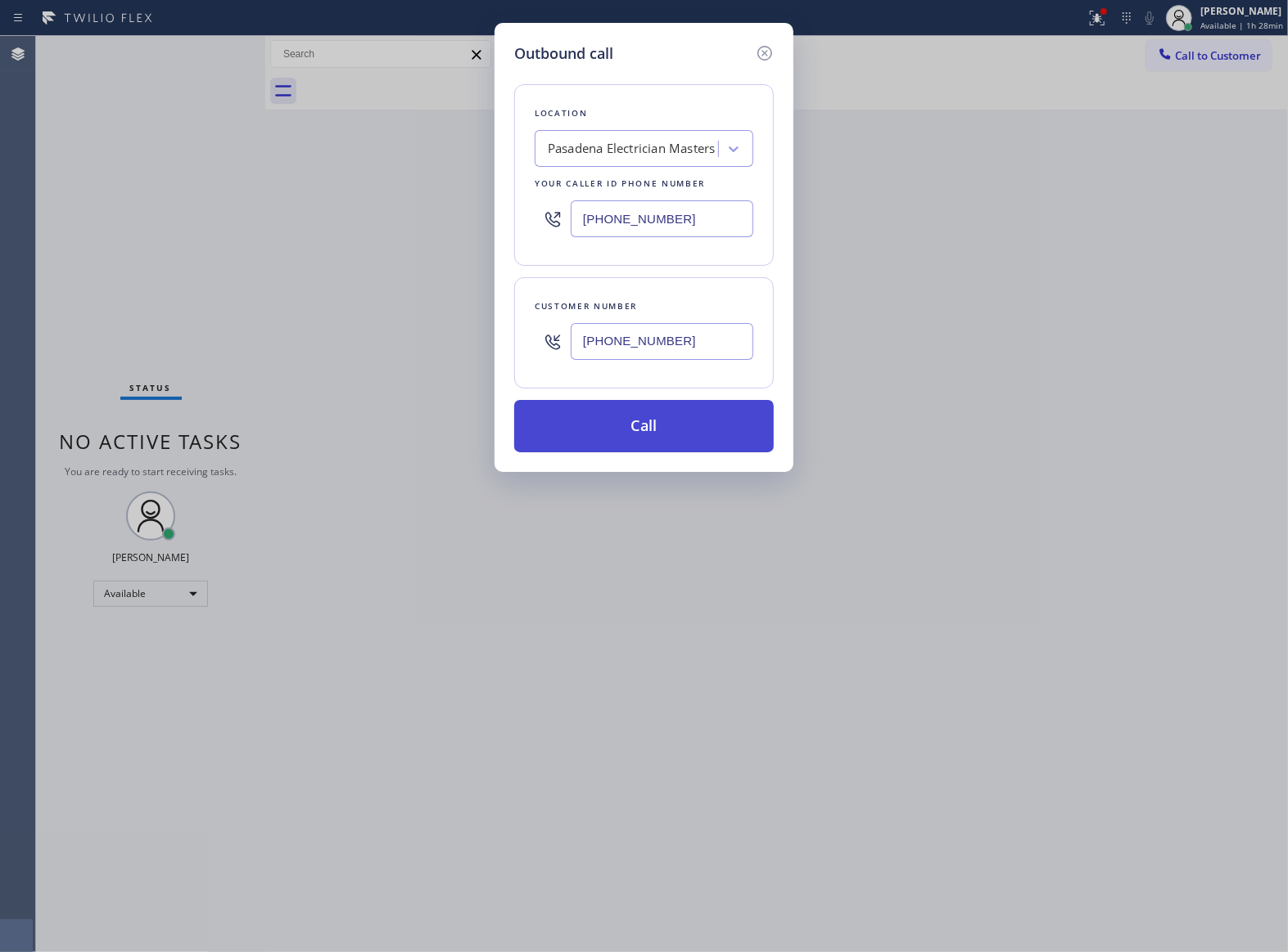
click at [622, 443] on button "Call" at bounding box center [644, 426] width 260 height 52
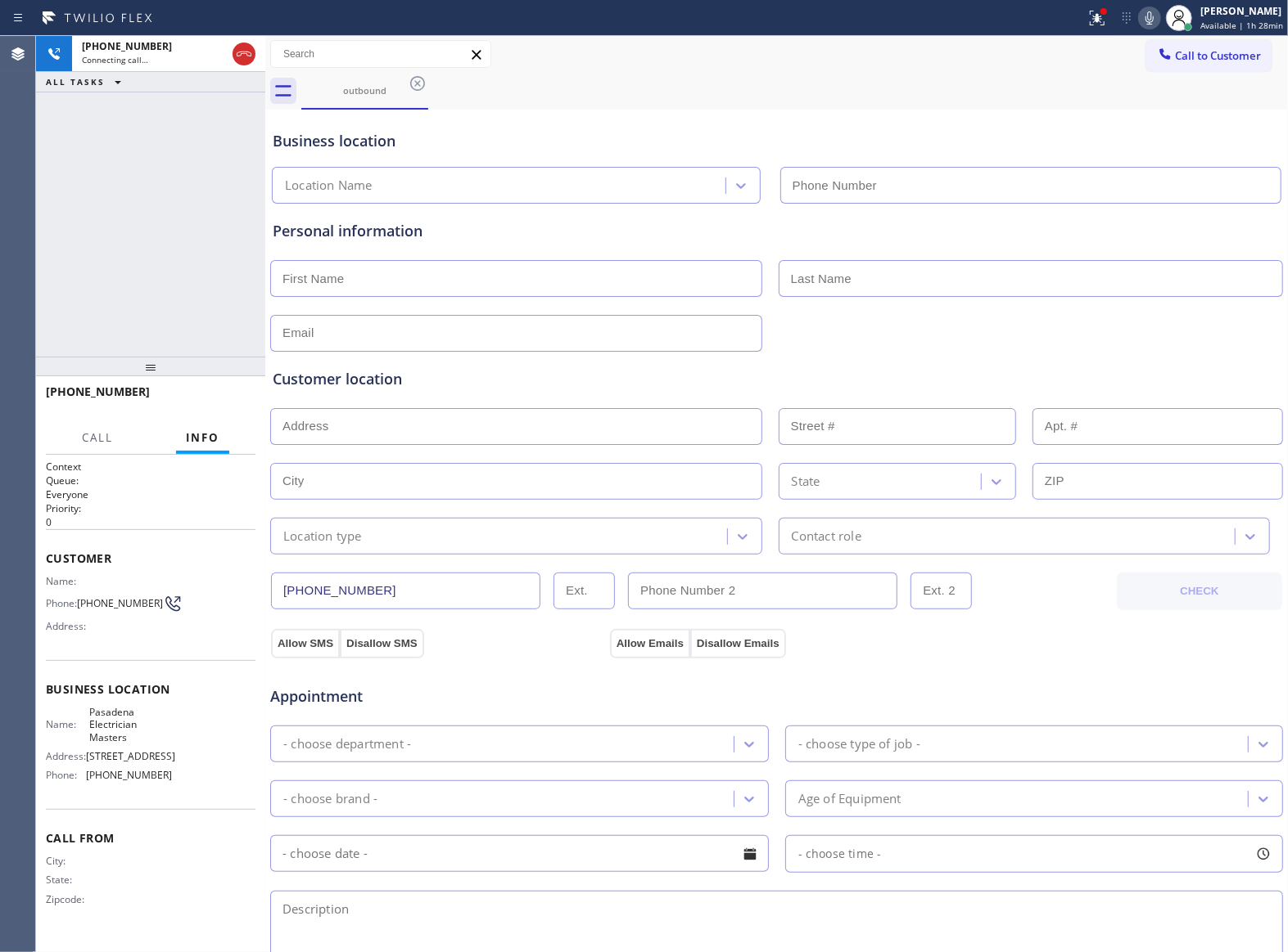
type input "[PHONE_NUMBER]"
click at [230, 398] on span "HANG UP" at bounding box center [216, 399] width 50 height 12
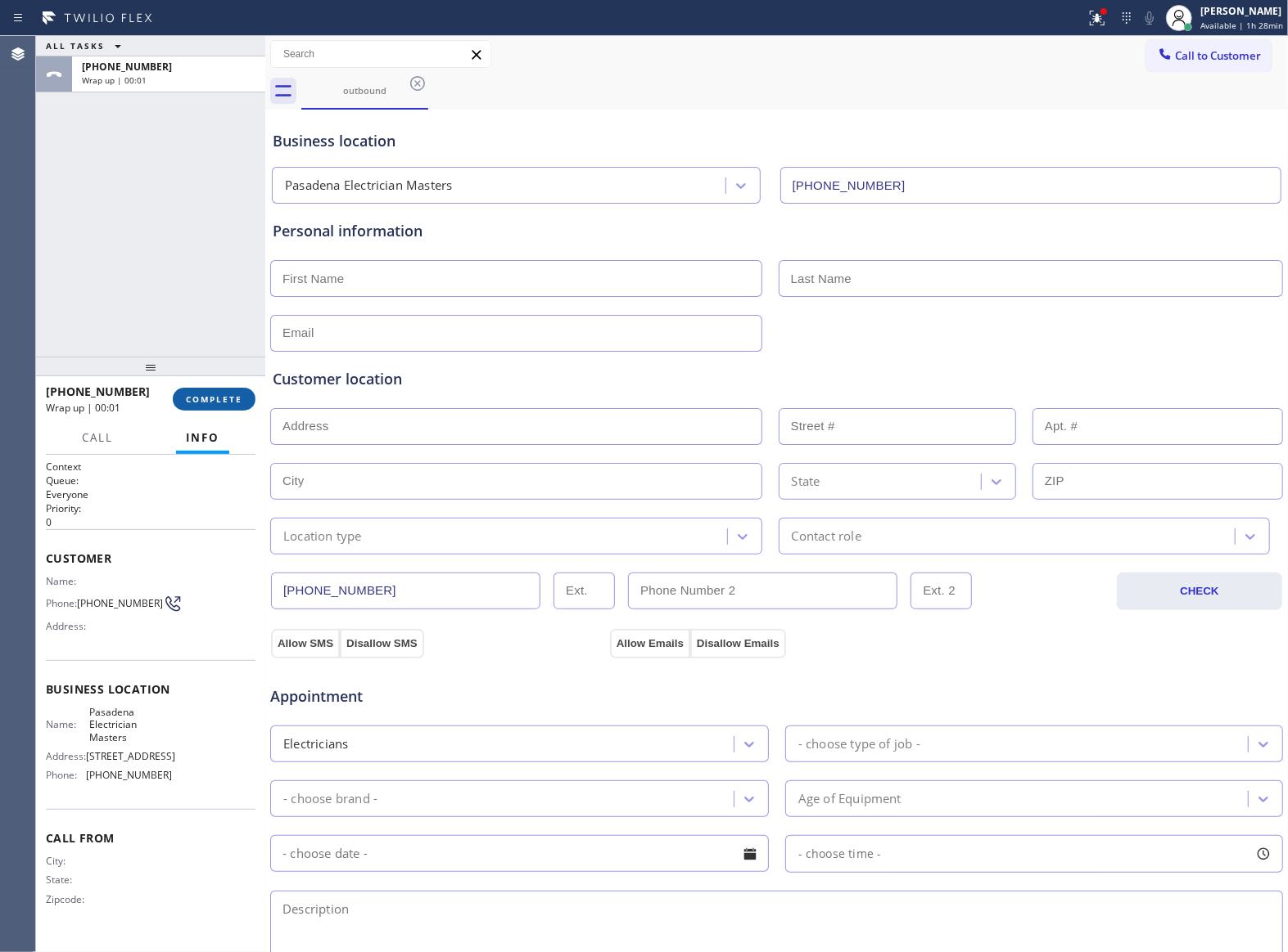
click at [235, 399] on span "COMPLETE" at bounding box center [214, 399] width 57 height 12
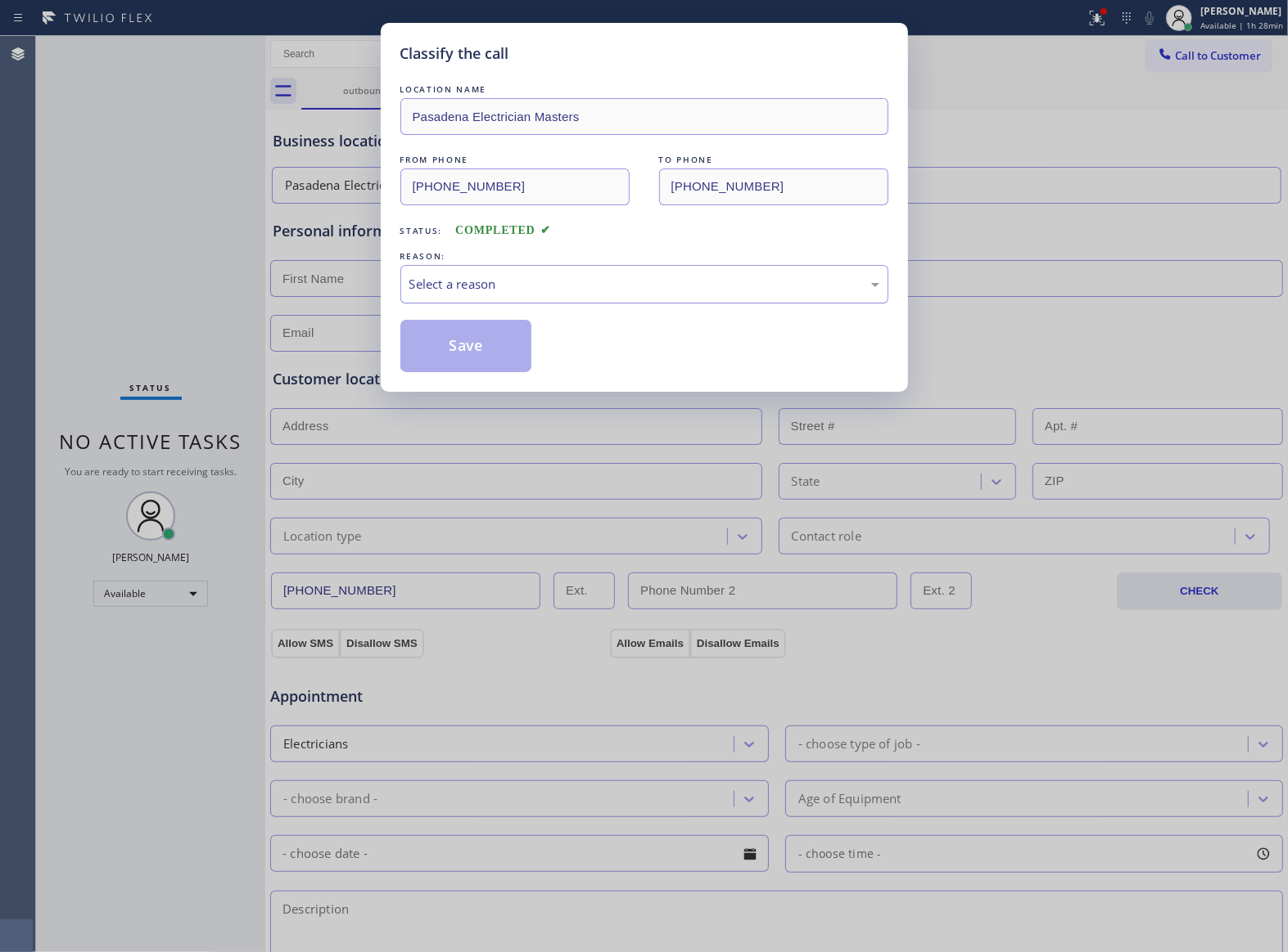
click at [474, 299] on div "Select a reason" at bounding box center [644, 284] width 488 height 39
click at [473, 339] on button "Save" at bounding box center [466, 346] width 132 height 52
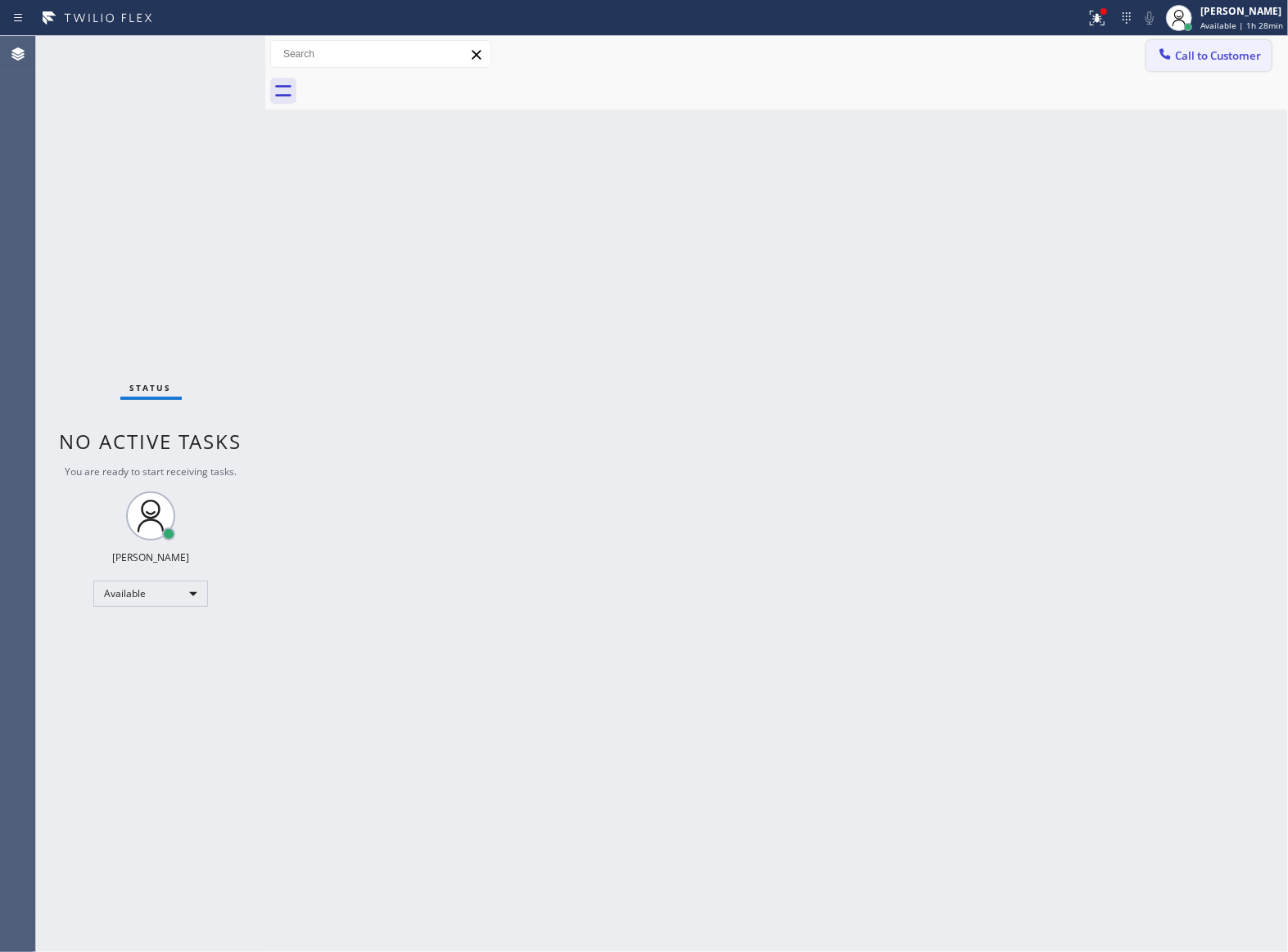
drag, startPoint x: 1177, startPoint y: 79, endPoint x: 1177, endPoint y: 69, distance: 10.0
click at [1177, 73] on div at bounding box center [795, 91] width 987 height 37
drag, startPoint x: 1170, startPoint y: 57, endPoint x: 1115, endPoint y: 76, distance: 58.2
click at [1166, 58] on icon at bounding box center [1165, 54] width 11 height 11
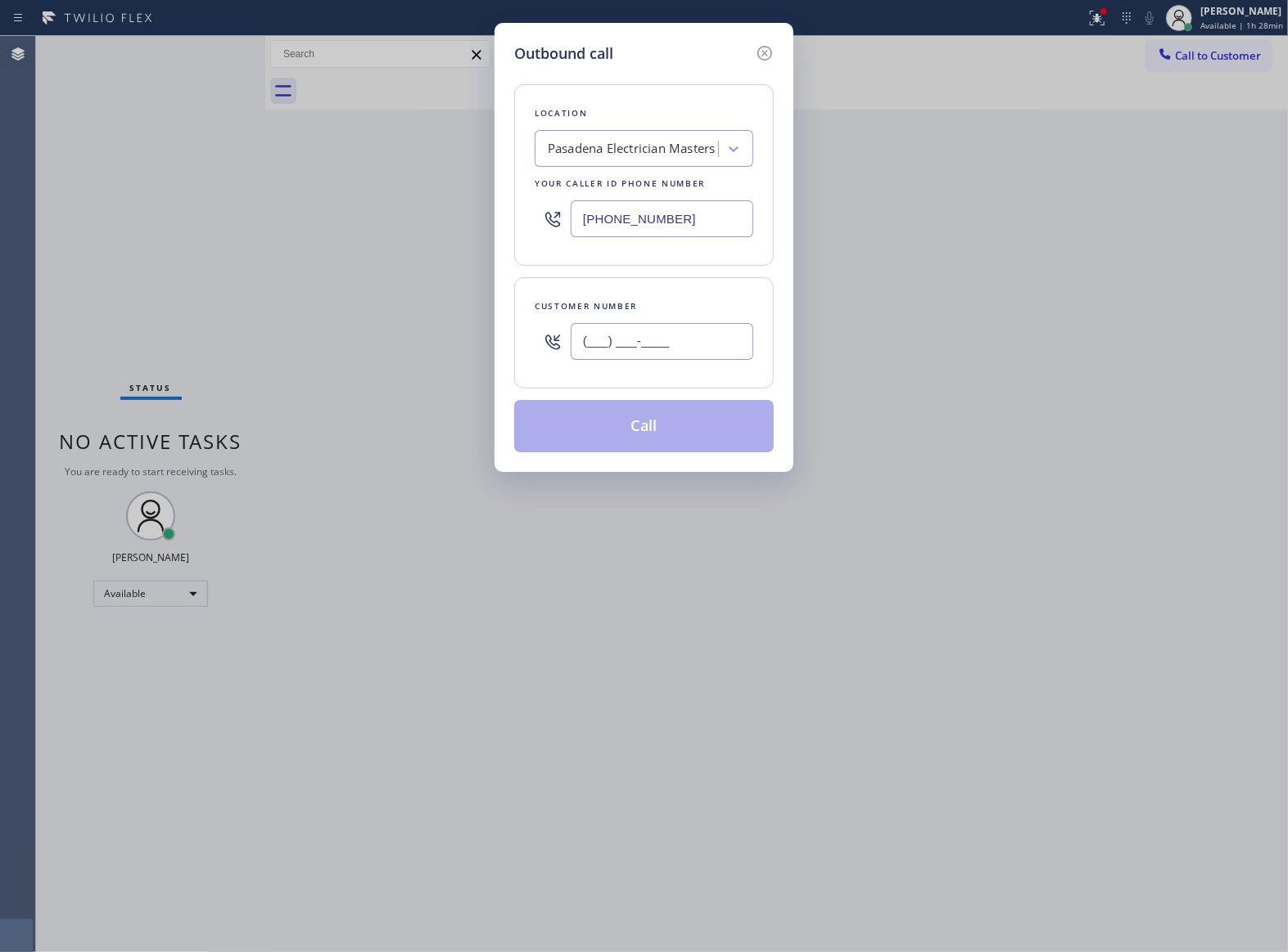
click at [577, 344] on input "(___) ___-____" at bounding box center [662, 342] width 182 height 37
paste input "363) 201-8087"
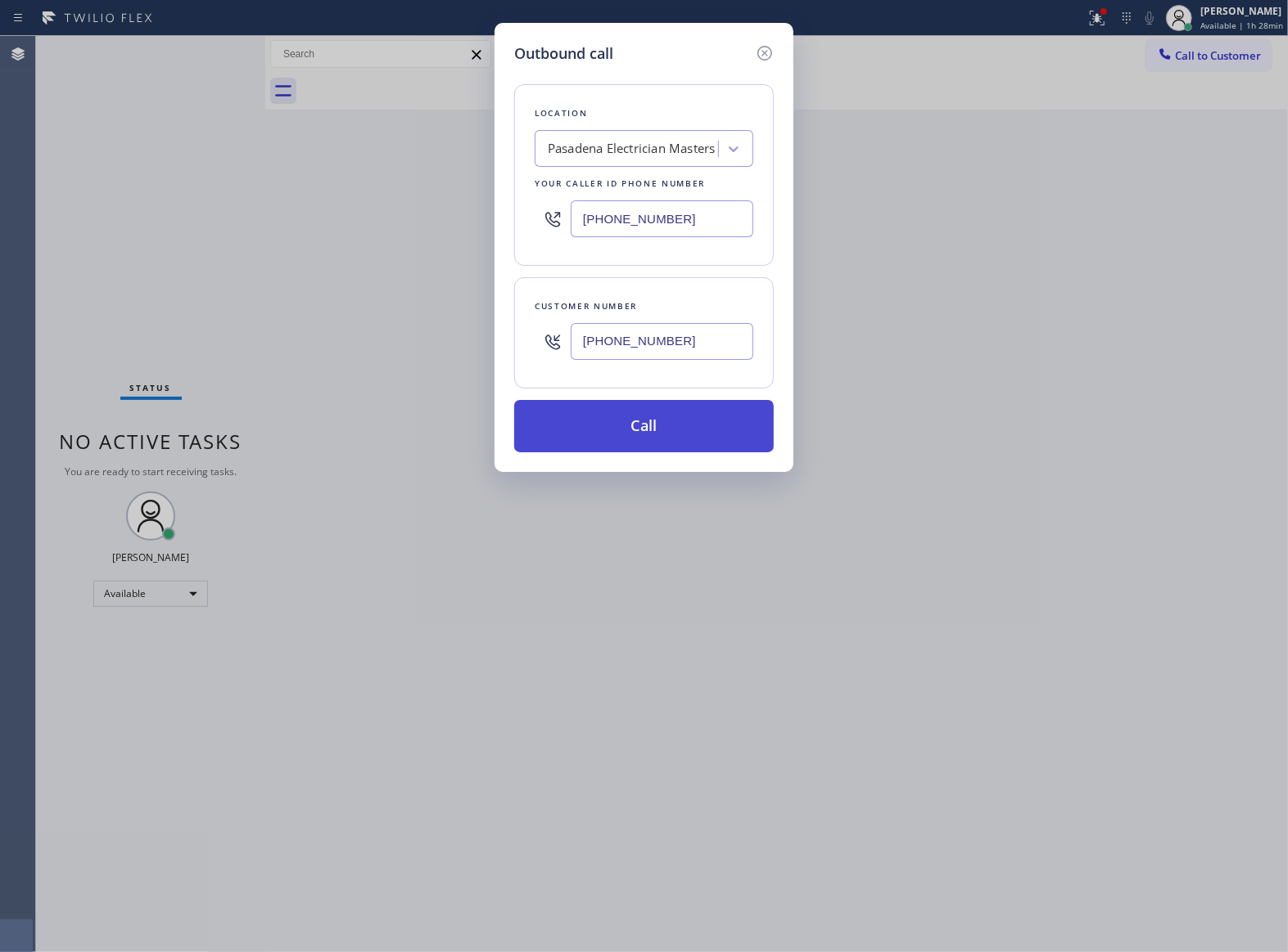
type input "[PHONE_NUMBER]"
click at [635, 445] on button "Call" at bounding box center [644, 426] width 260 height 52
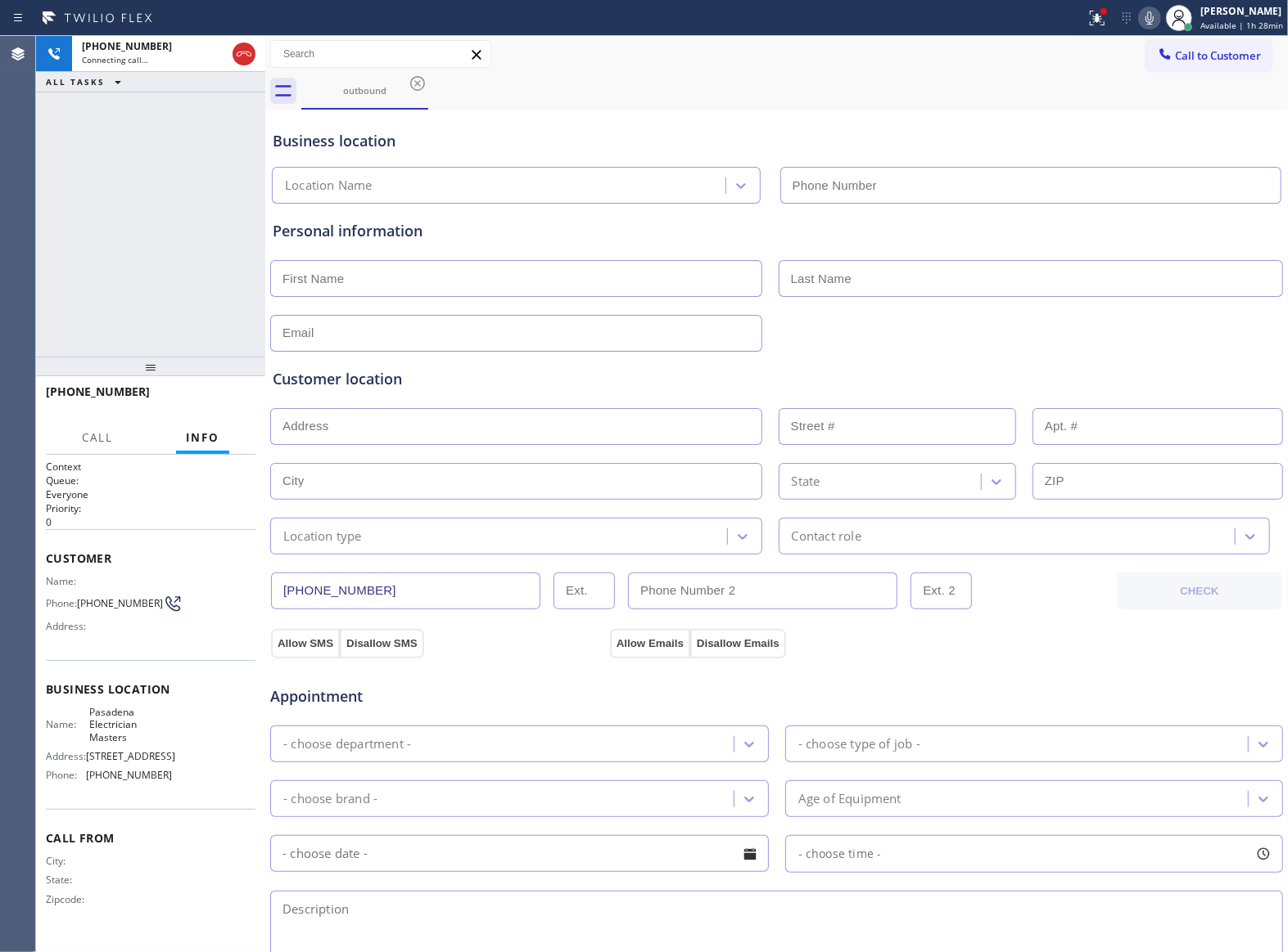
type input "[PHONE_NUMBER]"
click at [239, 394] on button "HANG UP" at bounding box center [217, 398] width 76 height 23
click at [239, 394] on span "HANG UP" at bounding box center [216, 399] width 50 height 12
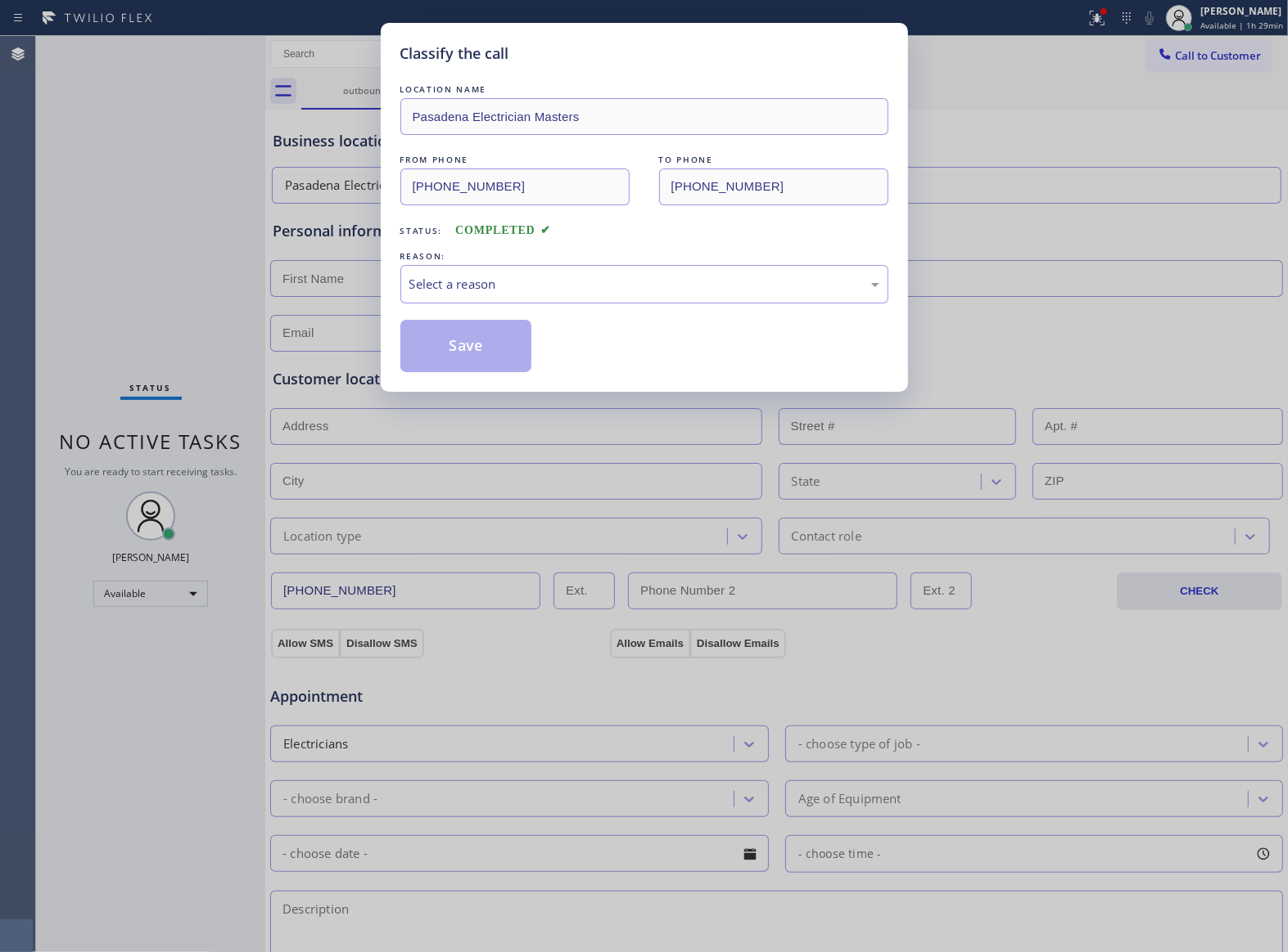
click at [239, 394] on div "Classify the call LOCATION NAME 5 Star Appliance Repair Pro FROM PHONE [PHONE_N…" at bounding box center [662, 494] width 1252 height 917
click at [239, 394] on div "Classify the call LOCATION NAME Pasadena Electrician Masters FROM PHONE [PHONE_…" at bounding box center [644, 476] width 1288 height 952
click at [476, 289] on div "Select a reason" at bounding box center [644, 284] width 470 height 19
click at [456, 355] on button "Save" at bounding box center [466, 346] width 132 height 52
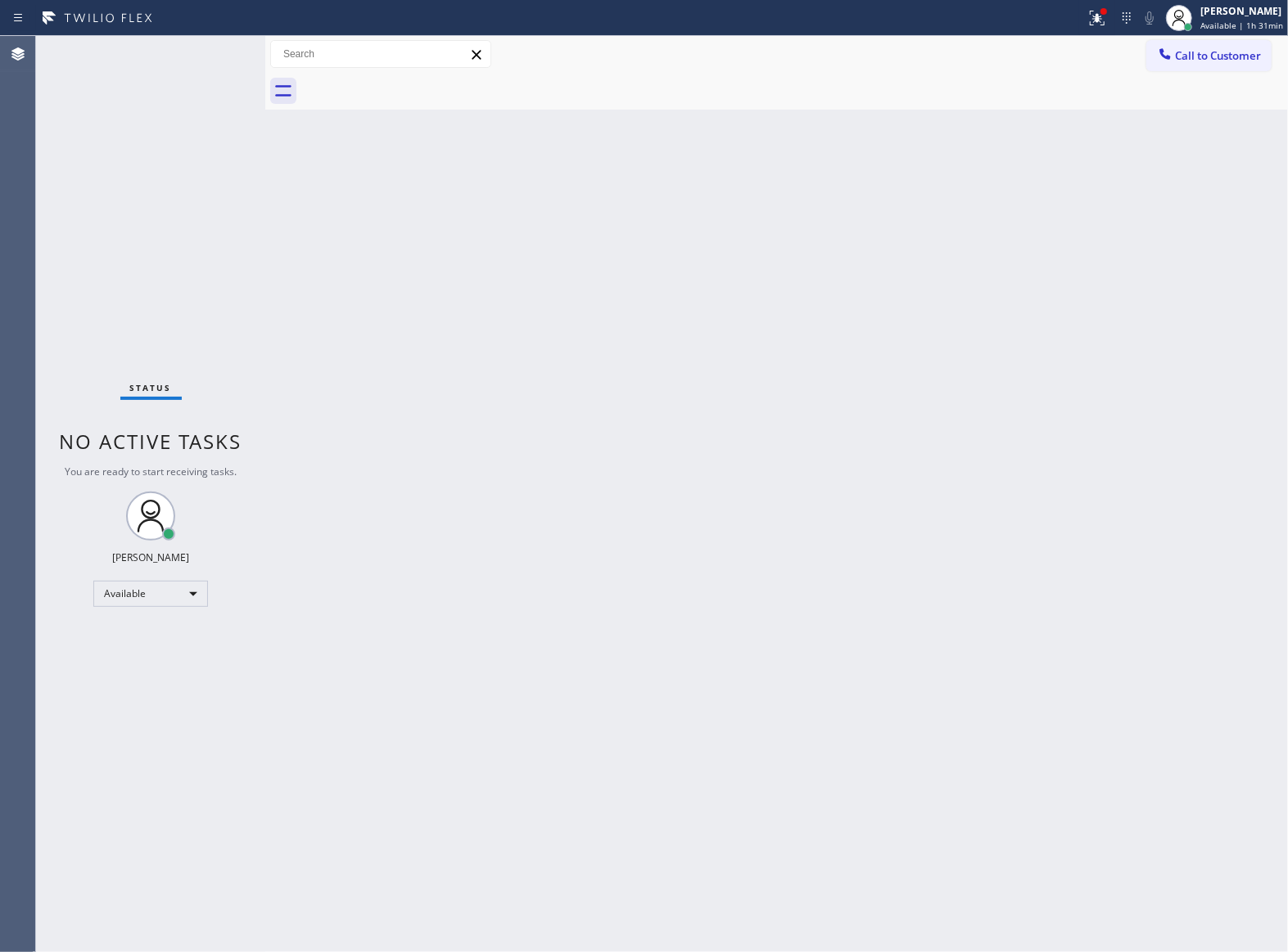
click at [149, 158] on div "Status No active tasks You are ready to start receiving tasks. [PERSON_NAME] Av…" at bounding box center [151, 494] width 229 height 917
click at [1097, 16] on icon at bounding box center [1097, 18] width 20 height 20
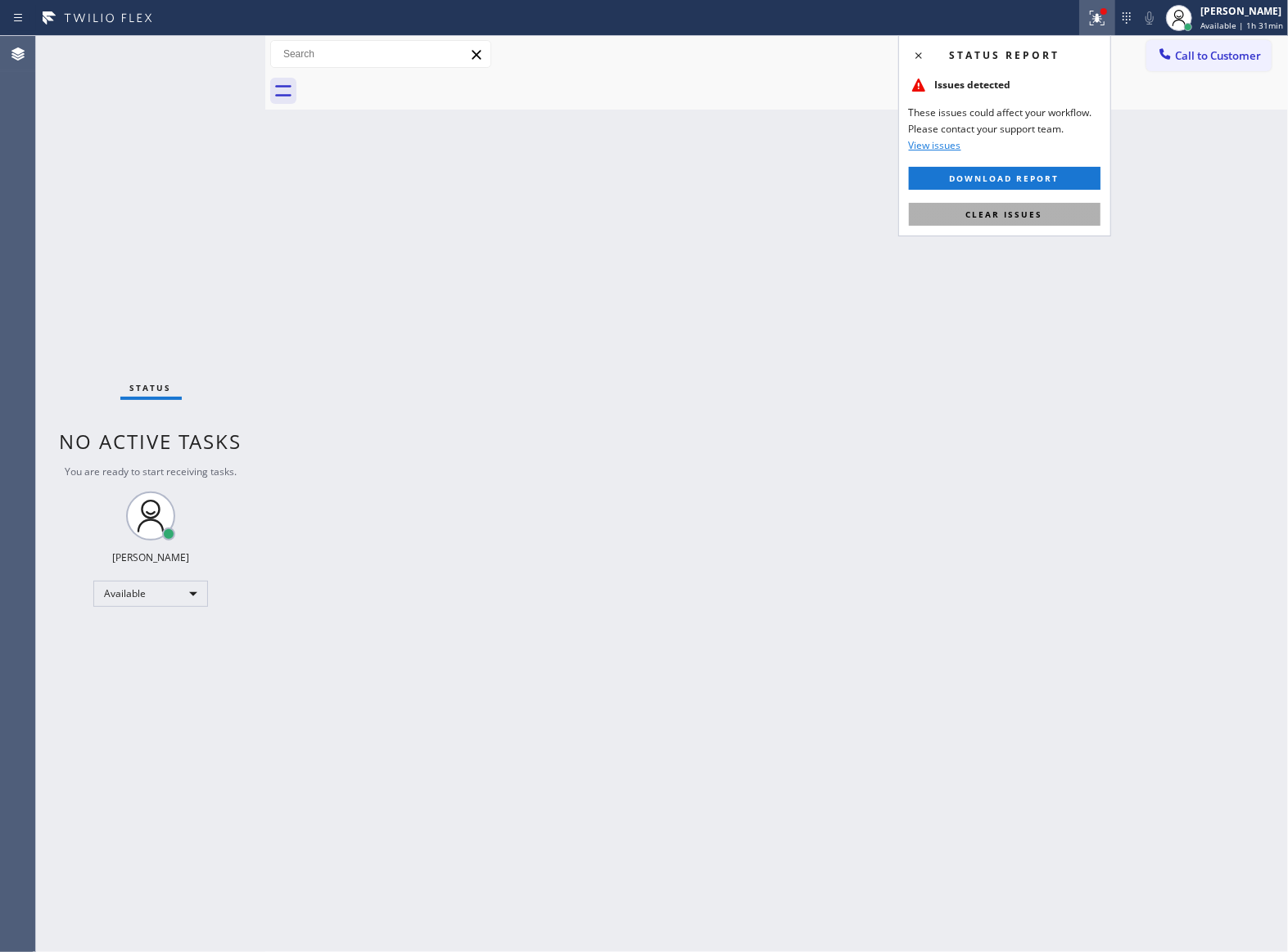
click at [1050, 209] on button "Clear issues" at bounding box center [1004, 214] width 191 height 23
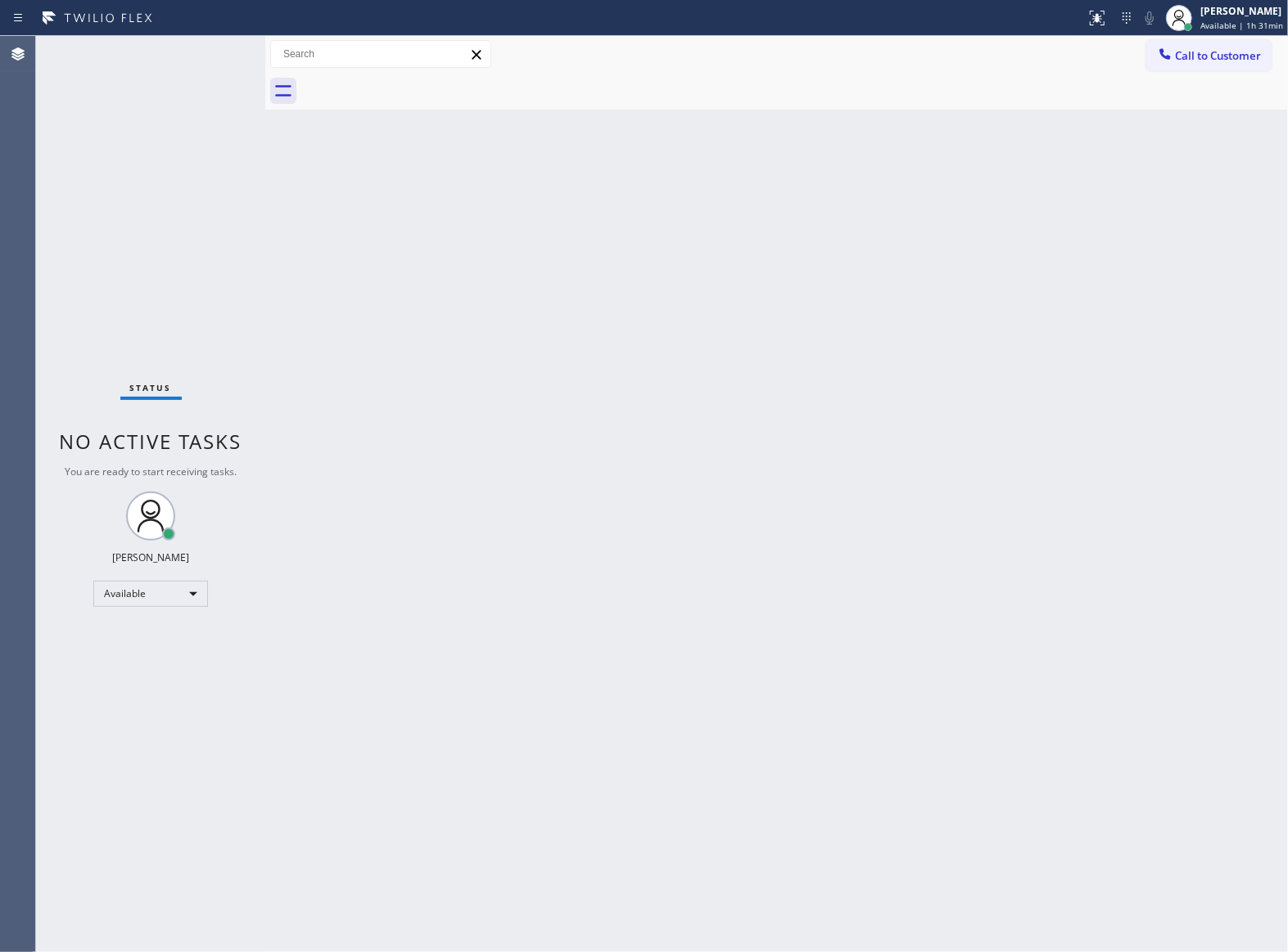
click at [185, 67] on div "Status No active tasks You are ready to start receiving tasks. [PERSON_NAME] Av…" at bounding box center [151, 494] width 229 height 917
click at [187, 54] on div "Status No active tasks You are ready to start receiving tasks. [PERSON_NAME] Av…" at bounding box center [151, 494] width 229 height 917
click at [199, 63] on div "Status No active tasks You are ready to start receiving tasks. [PERSON_NAME] Av…" at bounding box center [151, 494] width 229 height 917
click at [168, 348] on div "Status No active tasks You are ready to start receiving tasks. [PERSON_NAME] Av…" at bounding box center [151, 494] width 229 height 917
click at [161, 302] on div "Status No active tasks You are ready to start receiving tasks. [PERSON_NAME] Av…" at bounding box center [151, 494] width 229 height 917
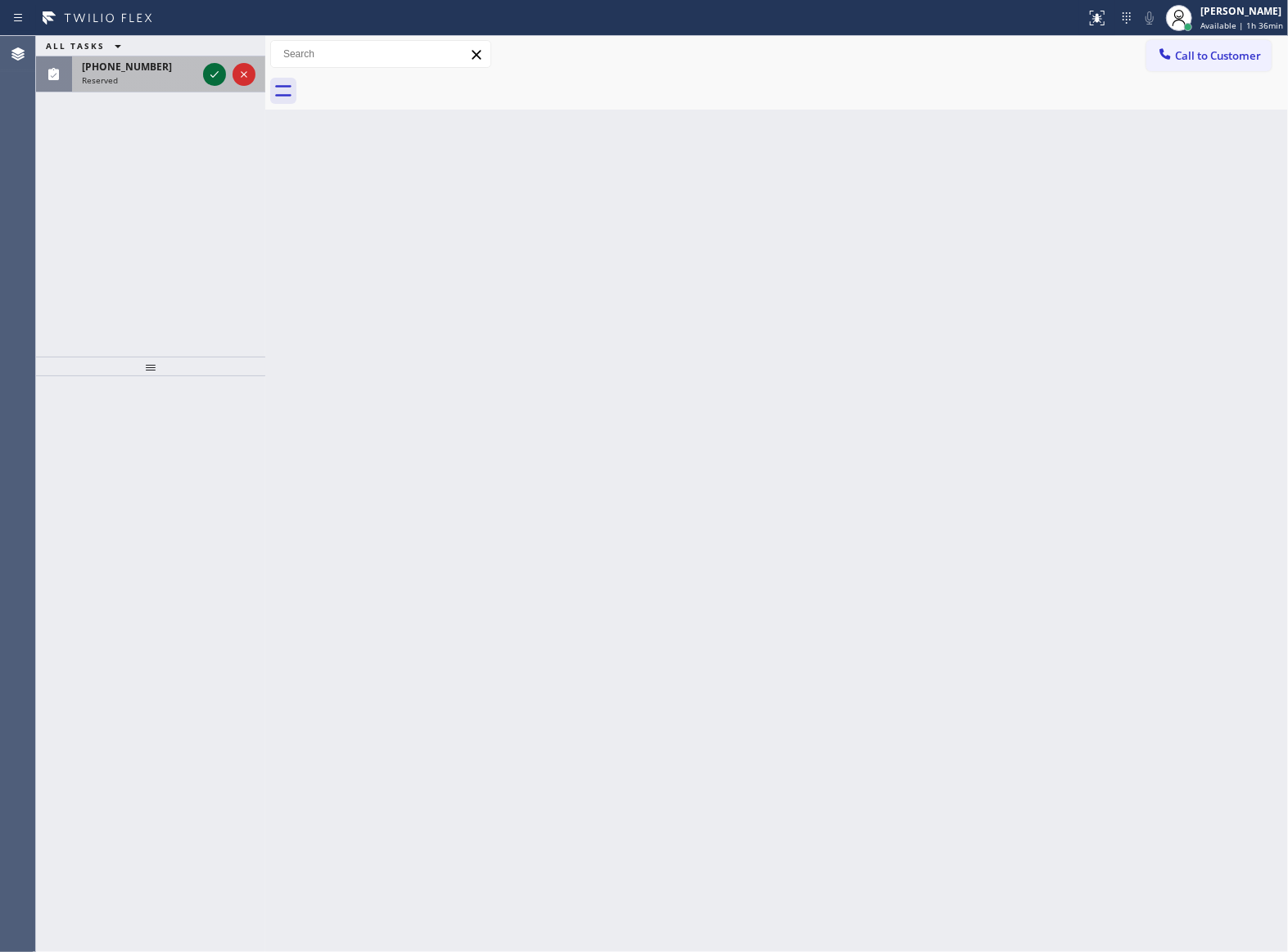
click at [211, 77] on icon at bounding box center [215, 75] width 20 height 20
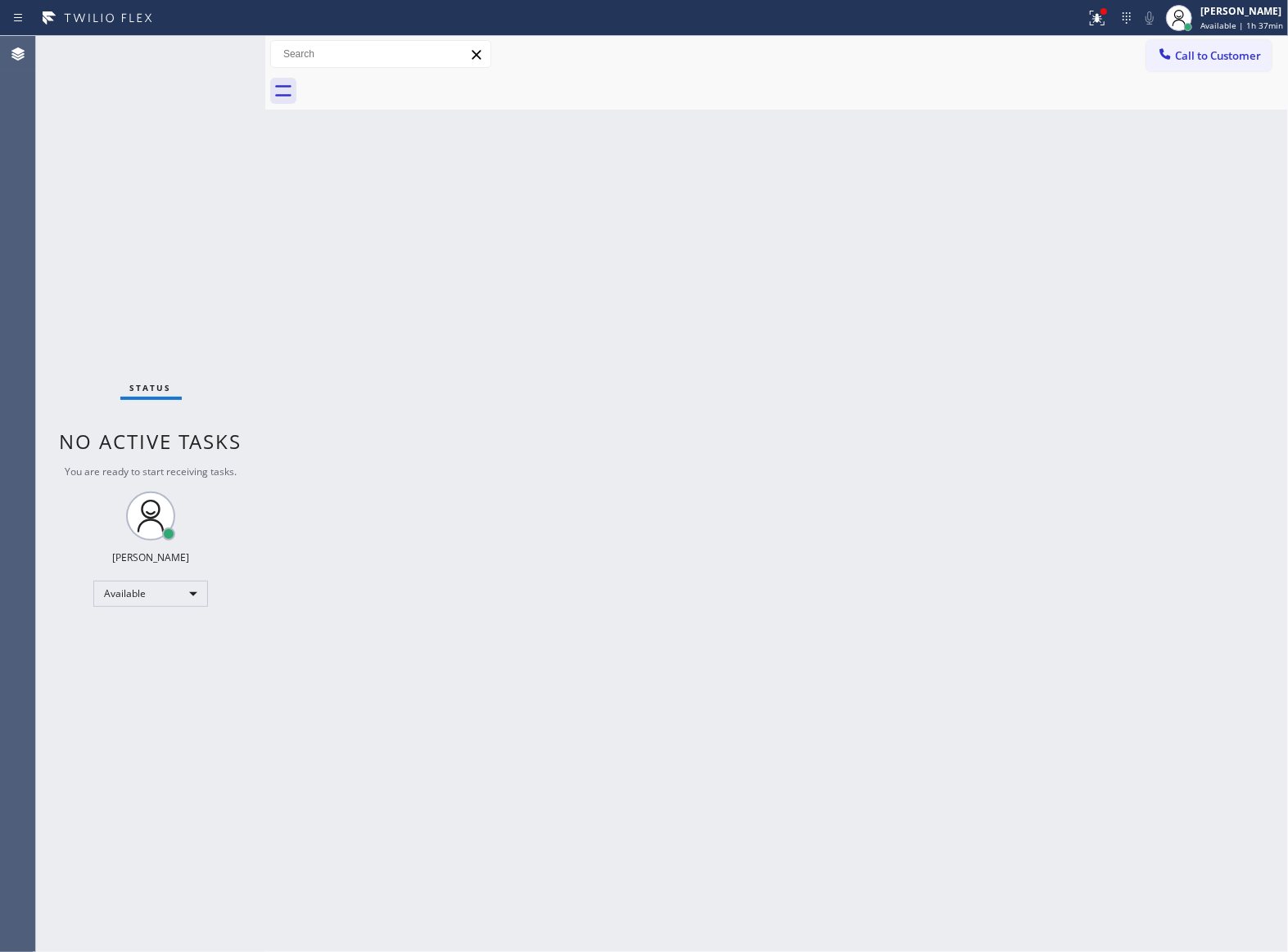
drag, startPoint x: 180, startPoint y: 123, endPoint x: 178, endPoint y: 112, distance: 11.2
click at [178, 114] on div "Status No active tasks You are ready to start receiving tasks. [PERSON_NAME] Av…" at bounding box center [151, 494] width 229 height 917
click at [1090, 21] on icon at bounding box center [1097, 18] width 20 height 20
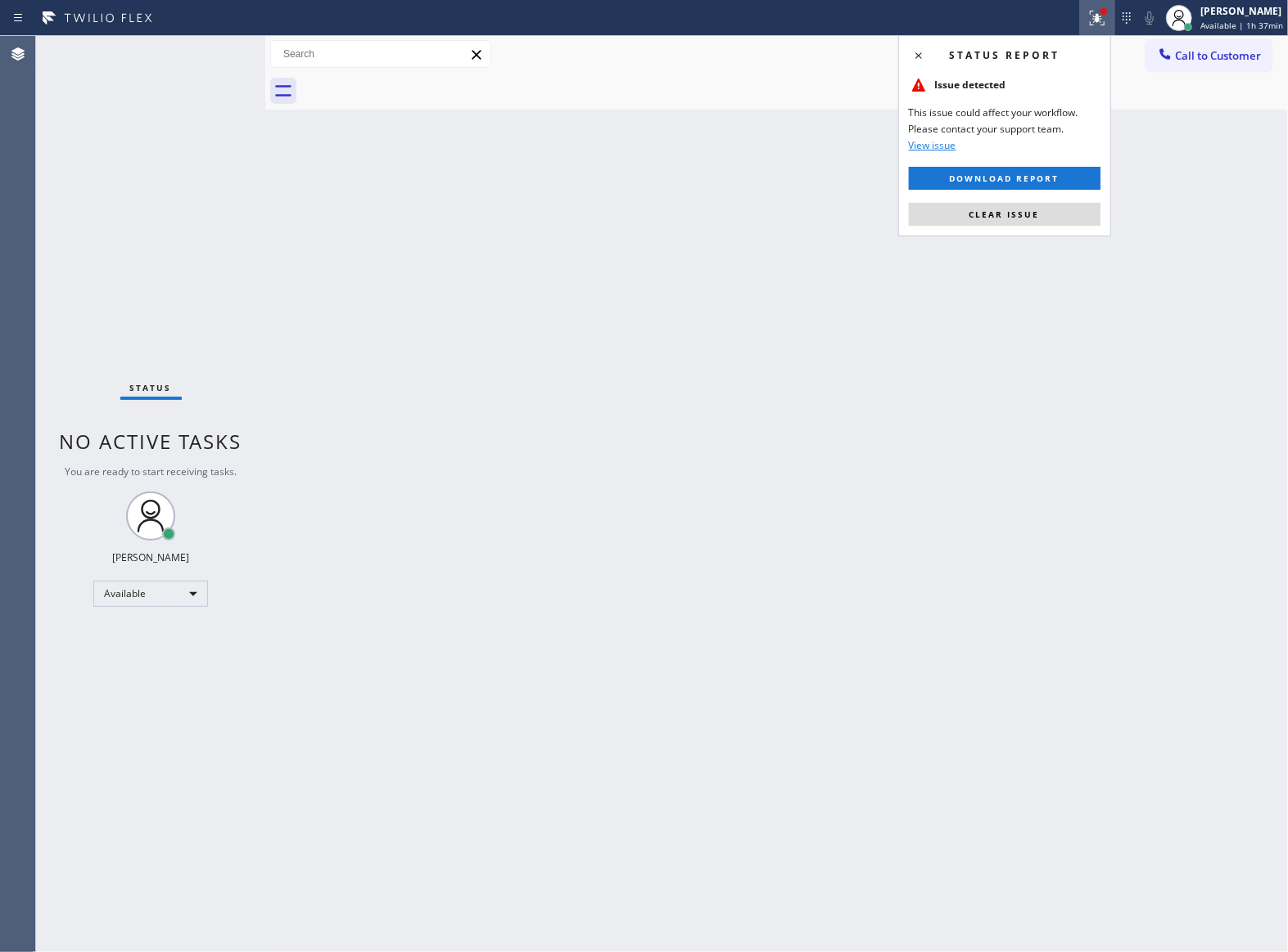
click at [1014, 210] on button "Clear issue" at bounding box center [1004, 214] width 191 height 23
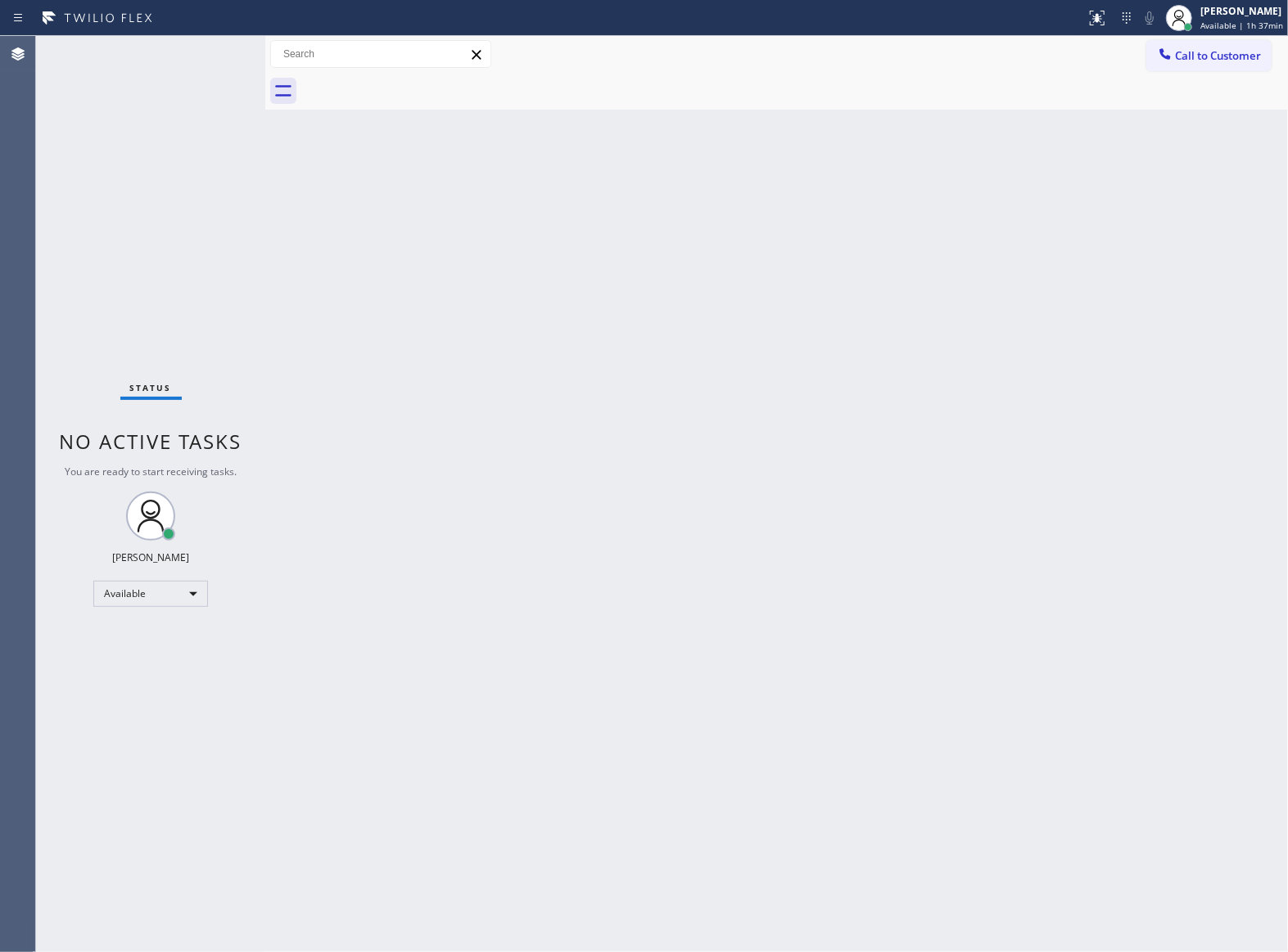
drag, startPoint x: 26, startPoint y: 223, endPoint x: 142, endPoint y: 226, distance: 116.0
click at [34, 223] on div "Agent Desktop" at bounding box center [18, 494] width 36 height 917
click at [1192, 36] on div "Call to Customer Outbound call Location [GEOGRAPHIC_DATA] Electrician Masters Y…" at bounding box center [777, 54] width 1023 height 37
click at [1190, 54] on span "Call to Customer" at bounding box center [1217, 56] width 86 height 14
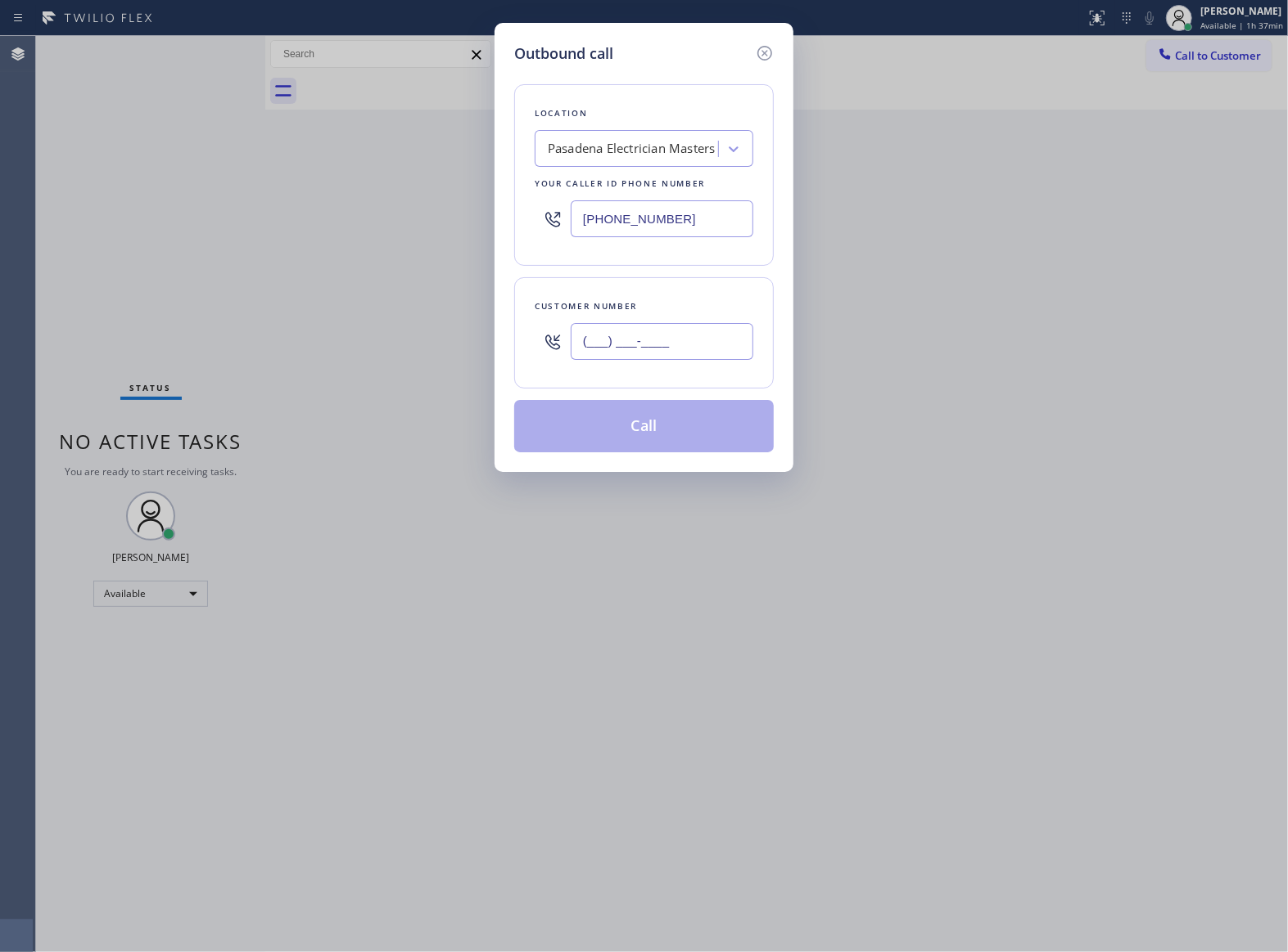
click at [703, 354] on input "(___) ___-____" at bounding box center [662, 342] width 182 height 37
paste input "510) 237-3396"
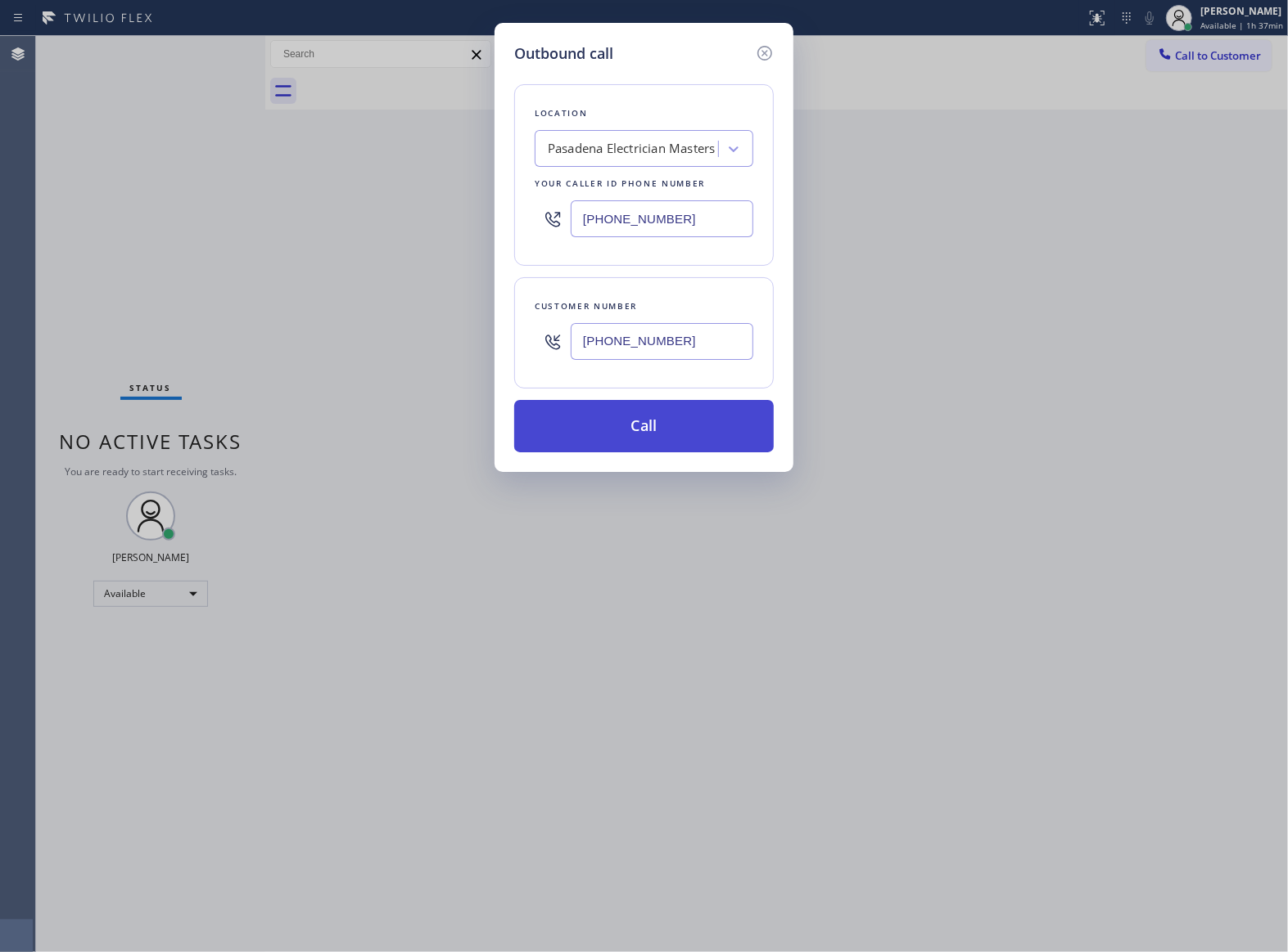
type input "[PHONE_NUMBER]"
click at [711, 439] on button "Call" at bounding box center [644, 426] width 260 height 52
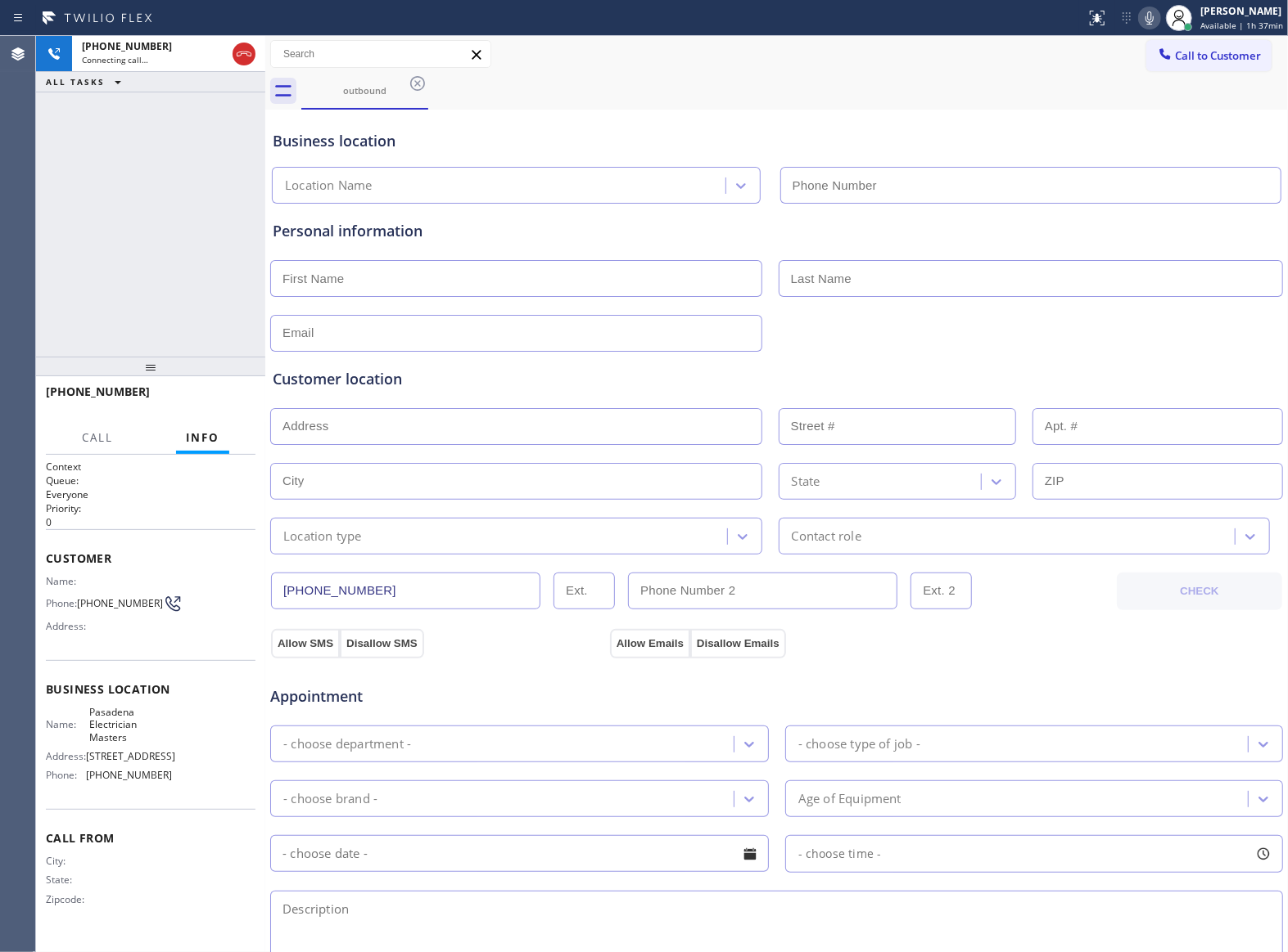
type input "[PHONE_NUMBER]"
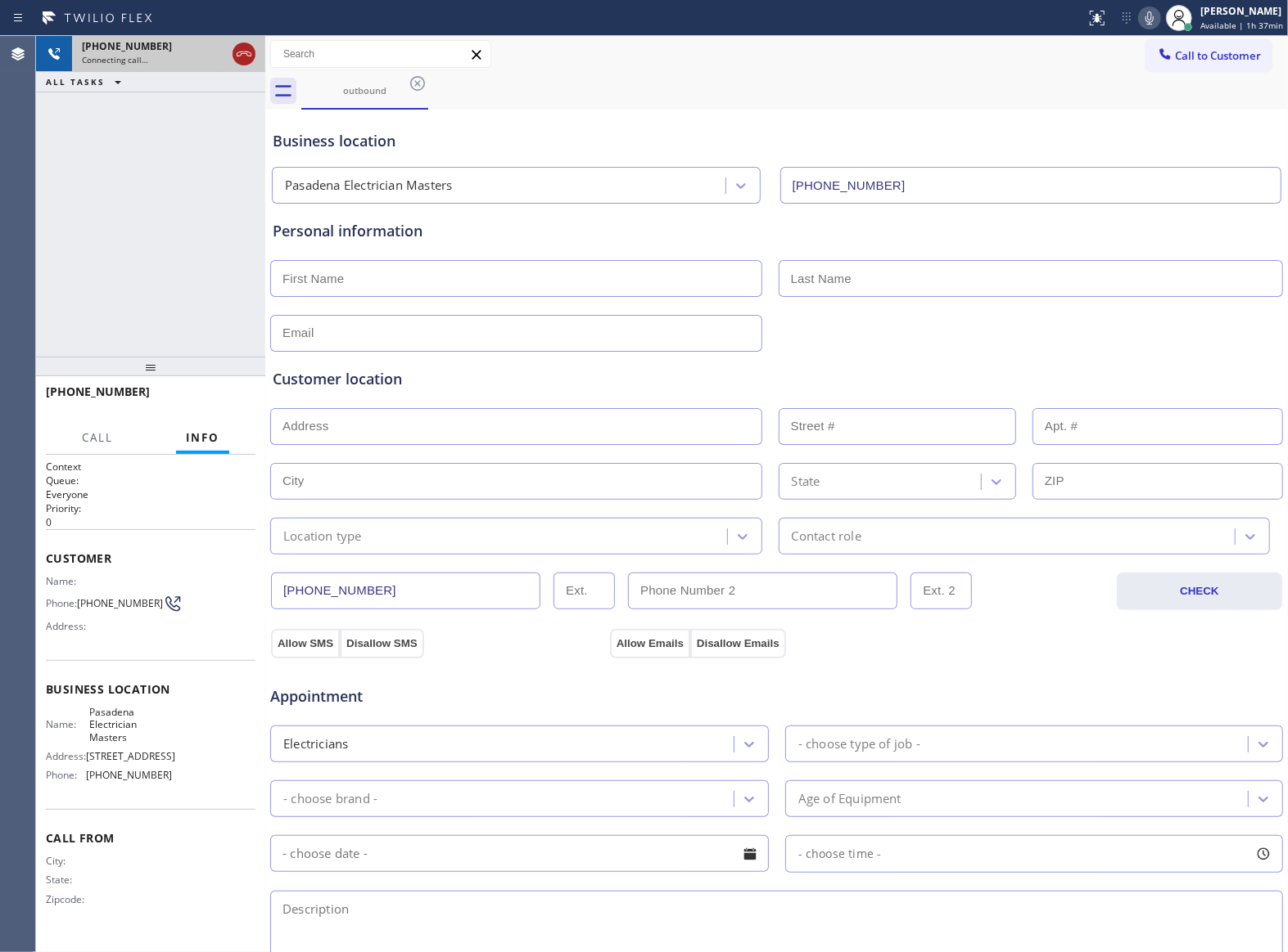
click at [243, 59] on icon at bounding box center [244, 54] width 20 height 20
click at [1182, 60] on span "Call to Customer" at bounding box center [1217, 56] width 86 height 14
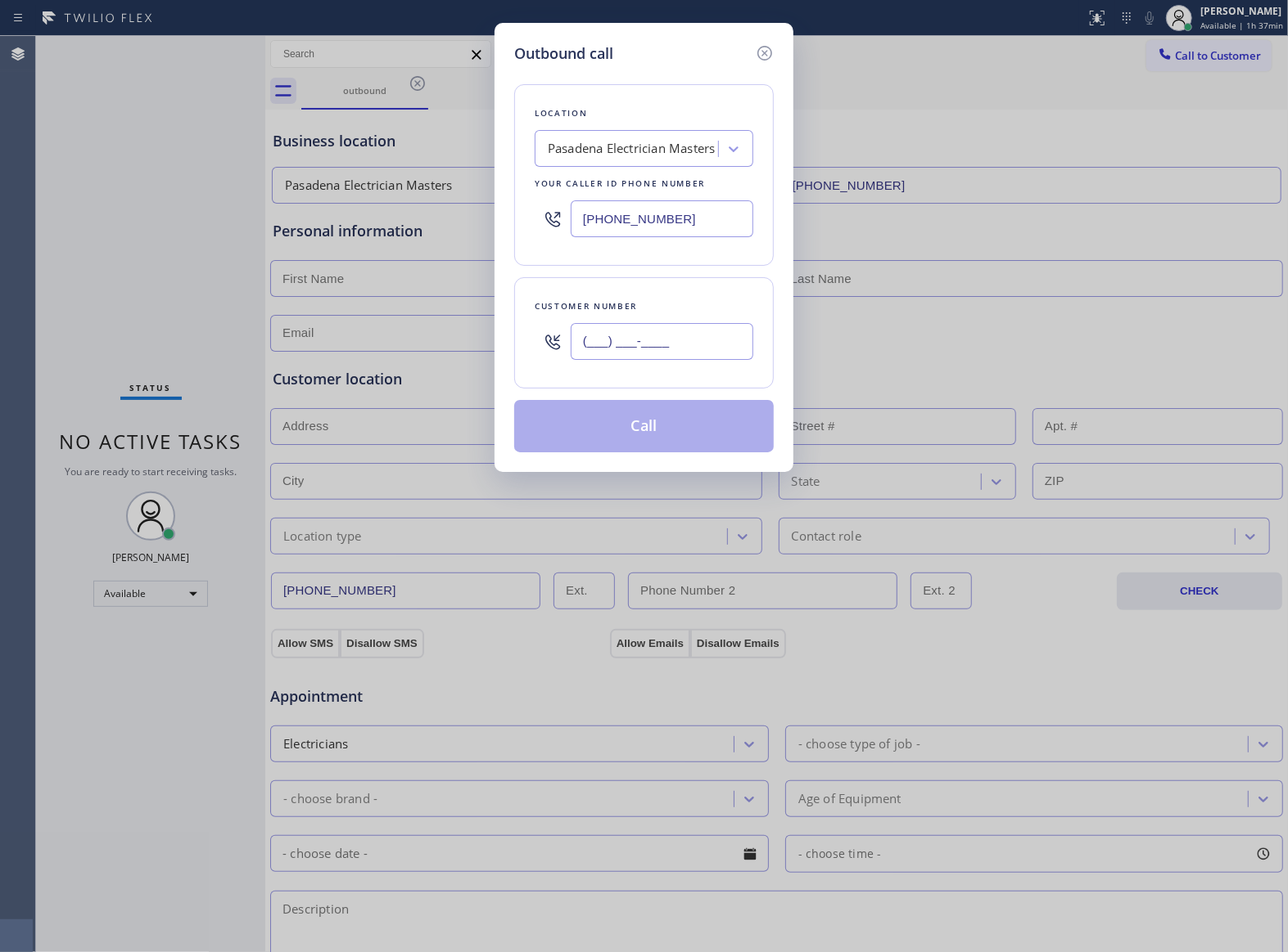
click at [642, 338] on input "(___) ___-____" at bounding box center [662, 342] width 182 height 37
paste input "510) 237-3396"
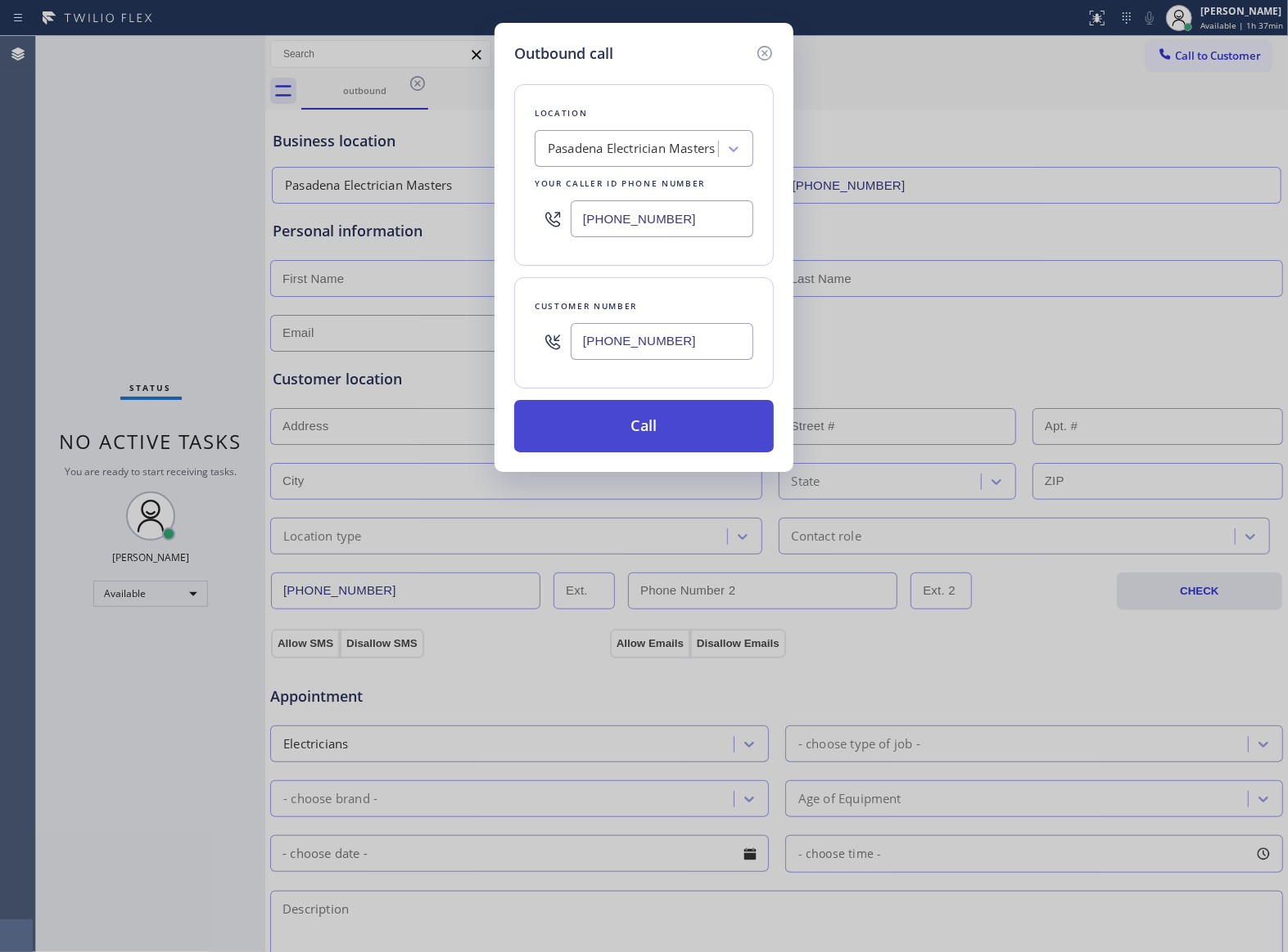
type input "[PHONE_NUMBER]"
drag, startPoint x: 651, startPoint y: 429, endPoint x: 666, endPoint y: 396, distance: 36.2
click at [649, 429] on button "Call" at bounding box center [644, 426] width 260 height 52
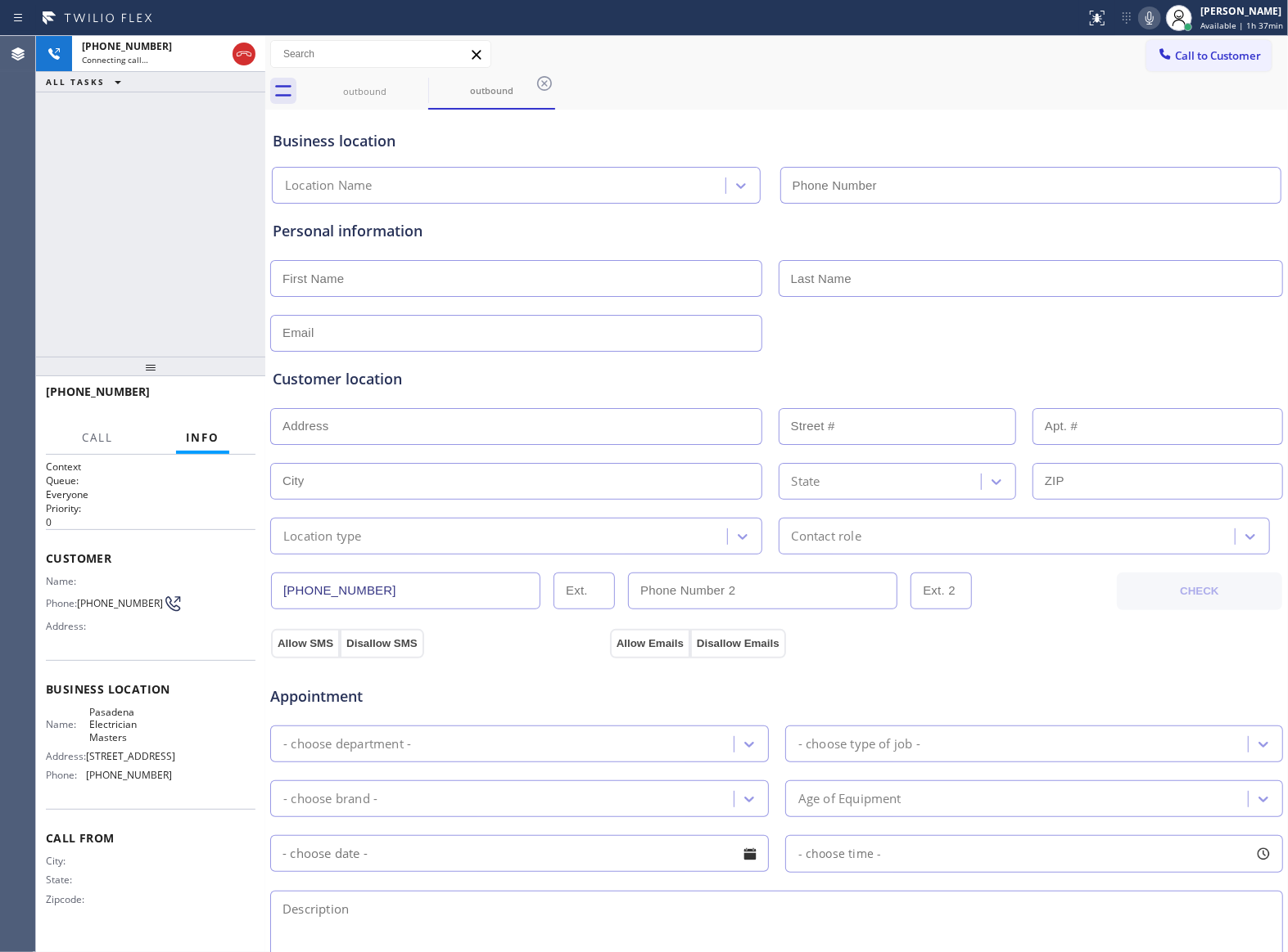
type input "[PHONE_NUMBER]"
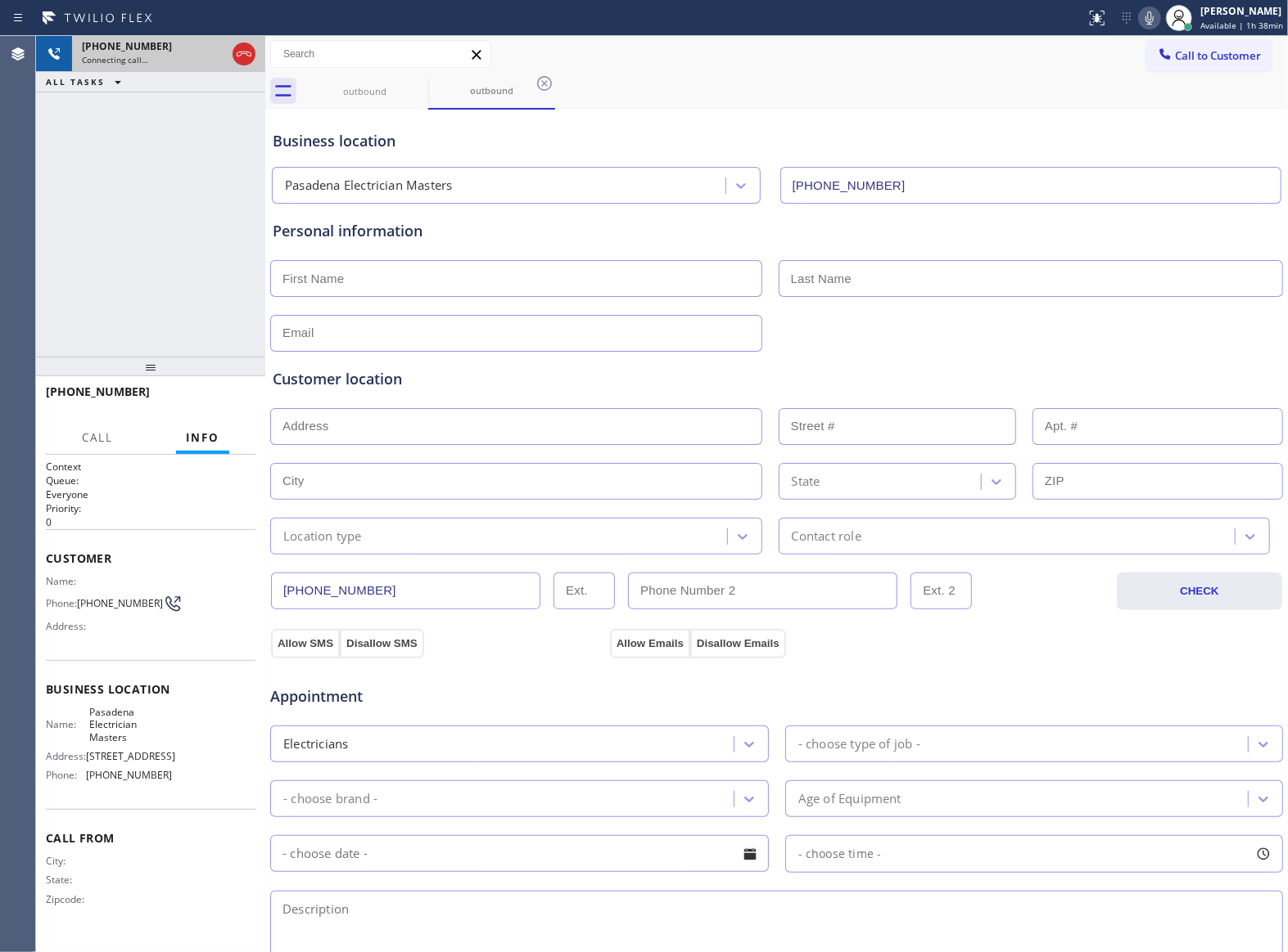
click at [256, 58] on div at bounding box center [244, 54] width 30 height 36
click at [245, 53] on icon at bounding box center [244, 53] width 14 height 5
click at [1174, 53] on span "Call to Customer" at bounding box center [1217, 56] width 86 height 14
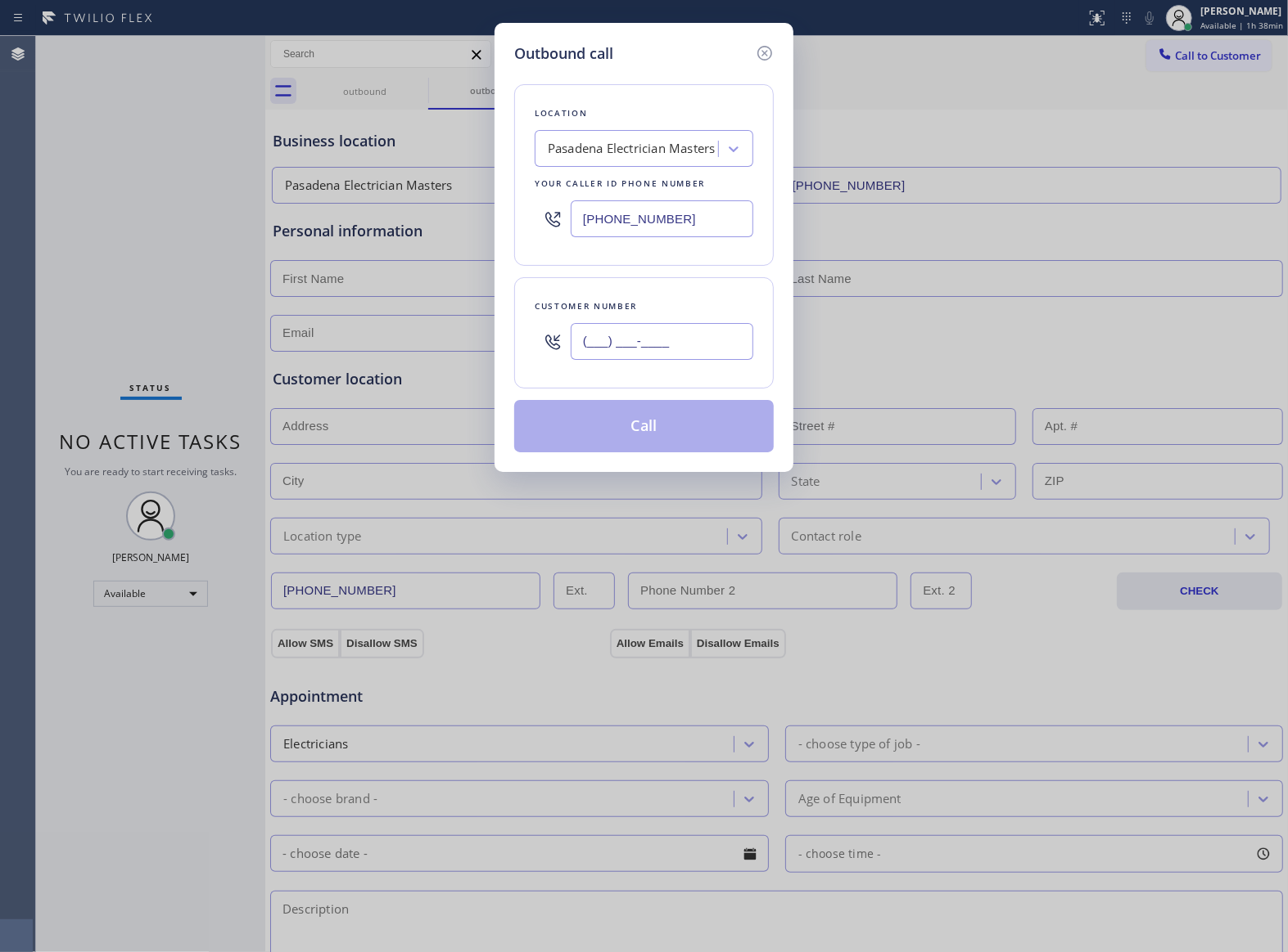
click at [660, 341] on input "(___) ___-____" at bounding box center [662, 342] width 182 height 37
paste input "510) 237-3396"
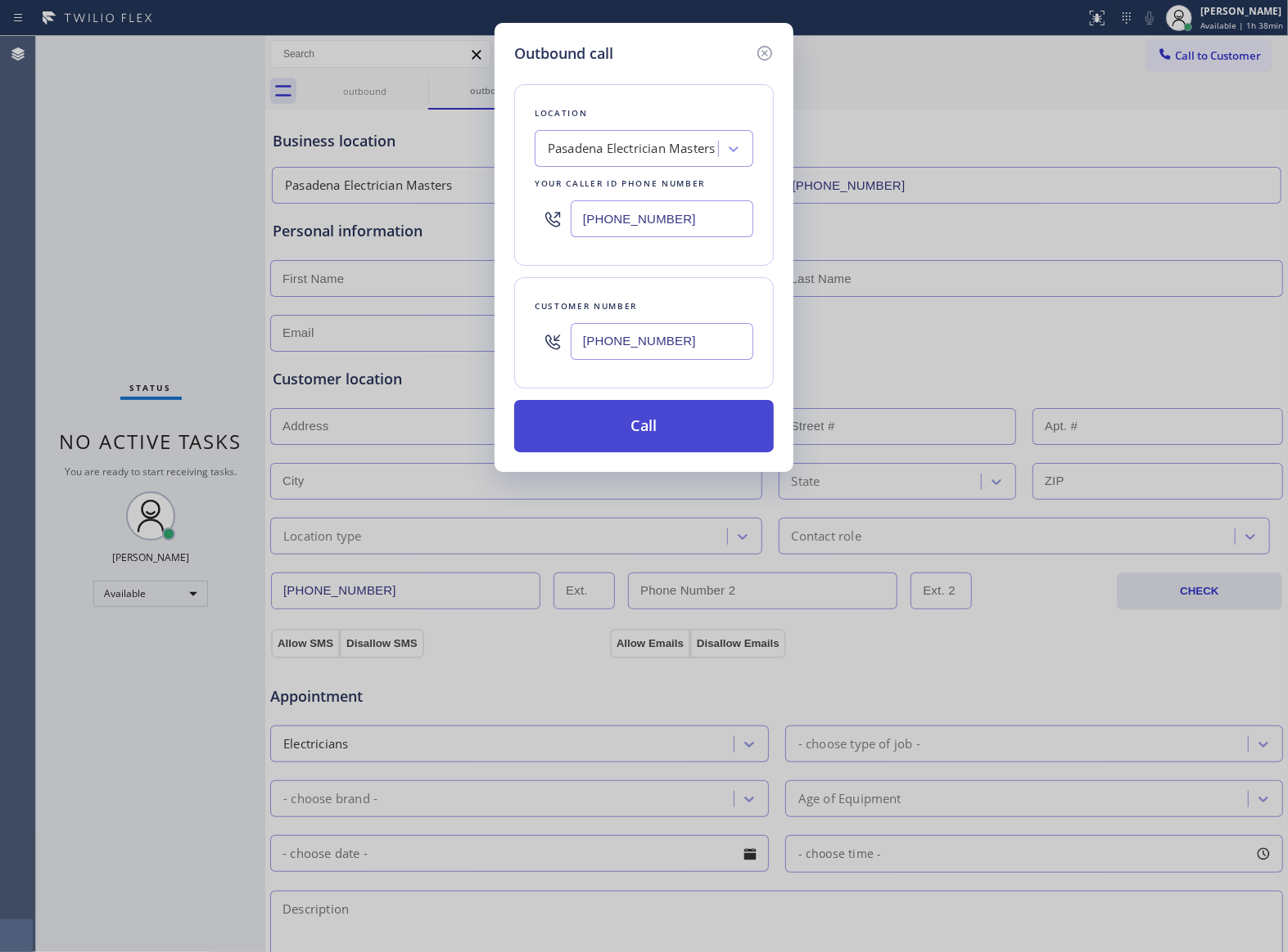
type input "[PHONE_NUMBER]"
click at [708, 426] on button "Call" at bounding box center [644, 426] width 260 height 52
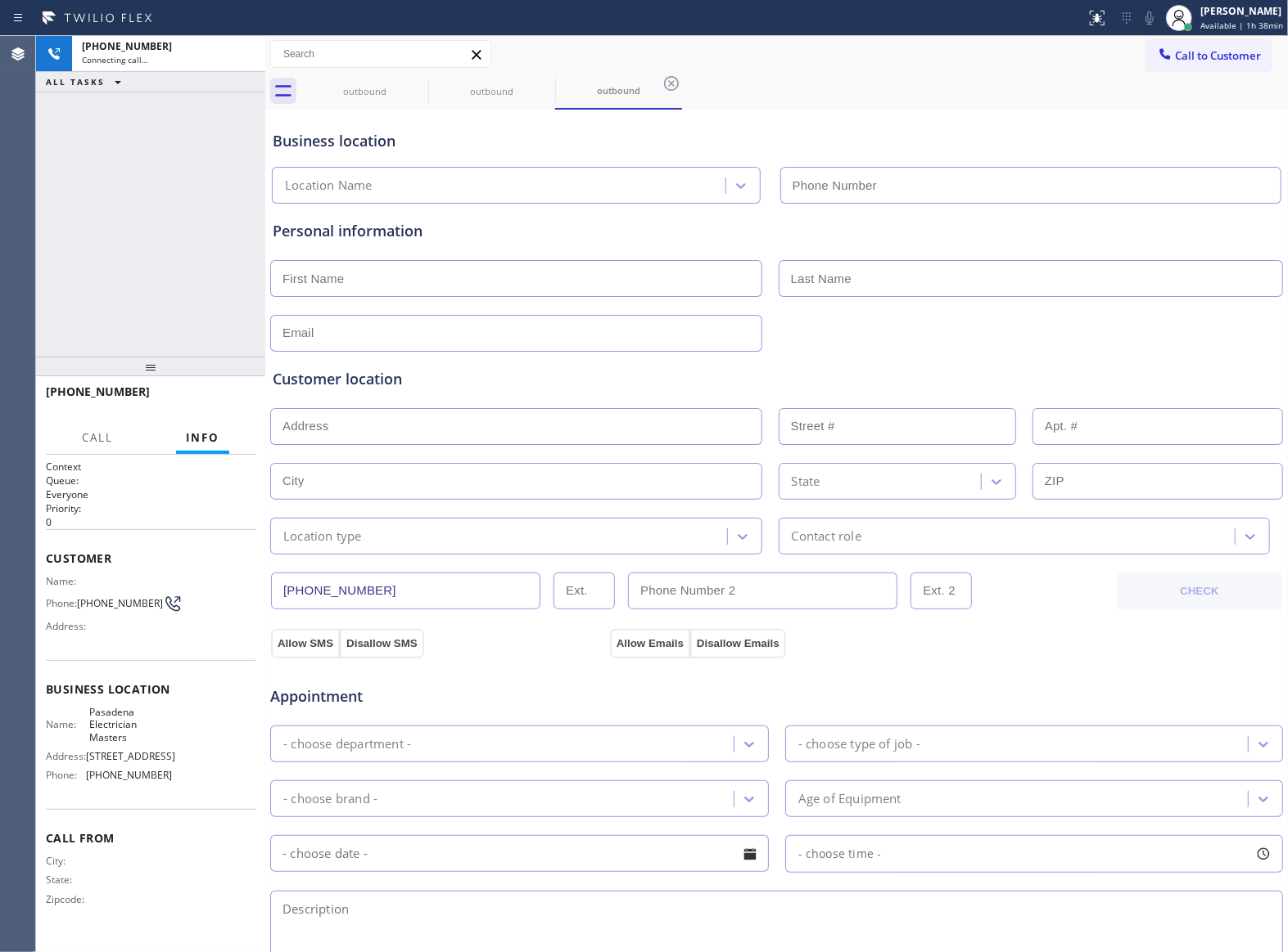
type input "[PHONE_NUMBER]"
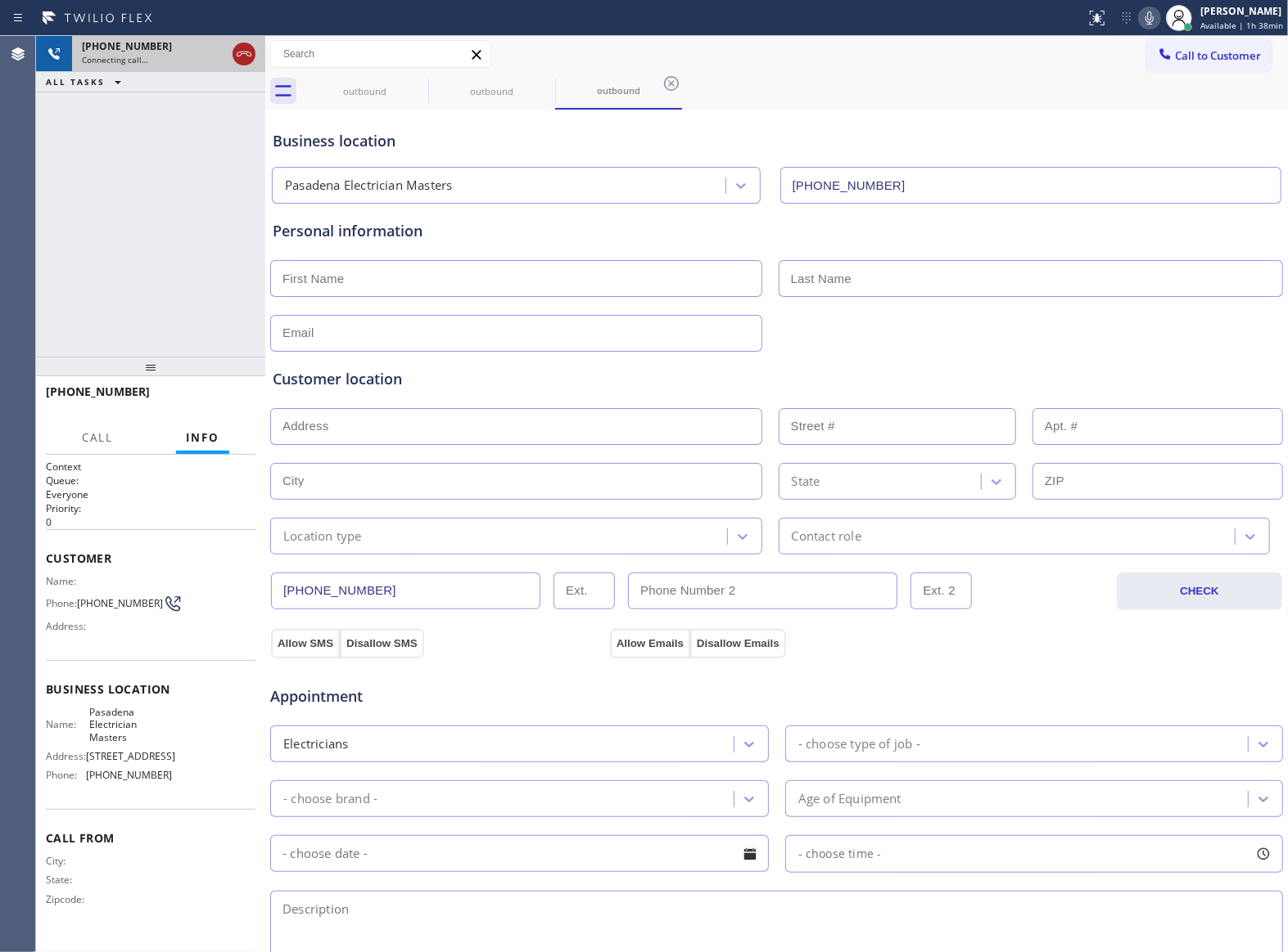
click at [244, 53] on icon at bounding box center [244, 53] width 14 height 5
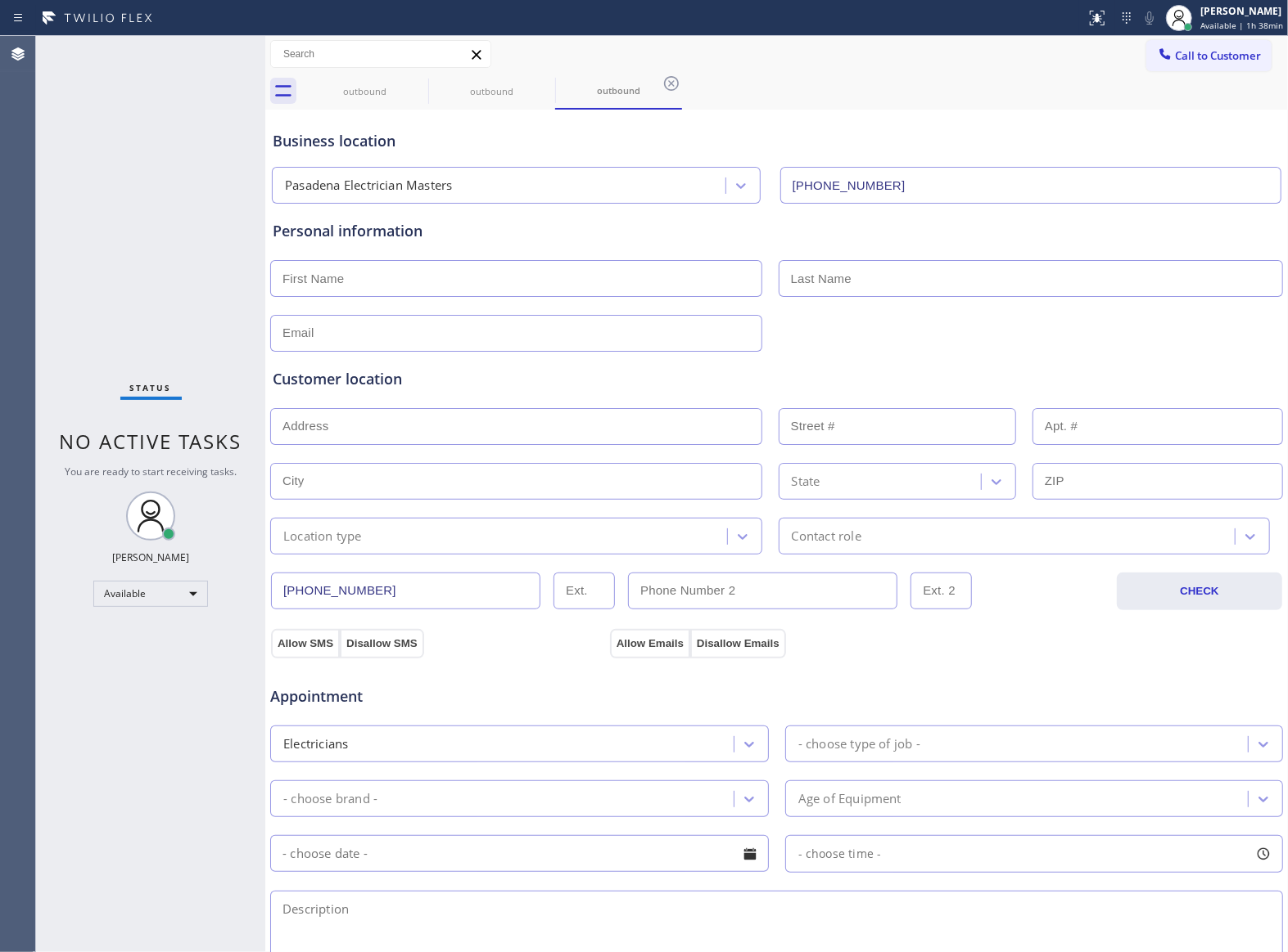
click at [86, 600] on div "Status No active tasks You are ready to start receiving tasks. [PERSON_NAME] Av…" at bounding box center [151, 494] width 229 height 917
click at [417, 76] on icon at bounding box center [418, 84] width 20 height 20
click at [0, 0] on icon at bounding box center [0, 0] width 0 height 0
click at [664, 77] on icon at bounding box center [671, 83] width 14 height 14
click at [418, 77] on div "outbound outbound outbound" at bounding box center [795, 91] width 987 height 37
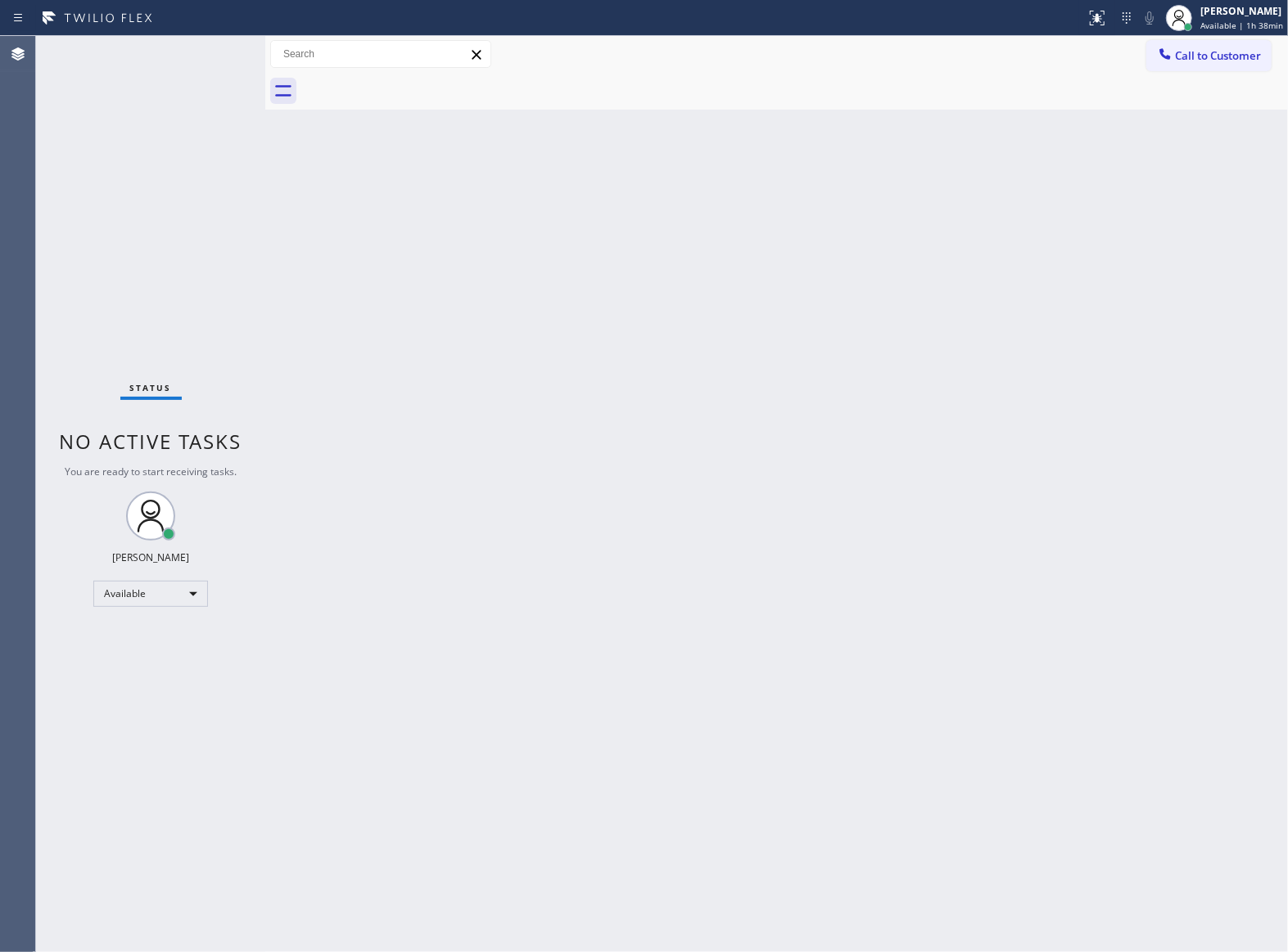
click at [418, 77] on div at bounding box center [795, 91] width 987 height 37
click at [142, 367] on div "Status No active tasks You are ready to start receiving tasks. [PERSON_NAME] Av…" at bounding box center [151, 494] width 229 height 917
drag, startPoint x: 865, startPoint y: 184, endPoint x: 891, endPoint y: 180, distance: 26.3
click at [891, 180] on div "Back to Dashboard Change Sender ID Customers Technicians Select a contact Outbo…" at bounding box center [777, 494] width 1023 height 917
click at [1205, 50] on span "Call to Customer" at bounding box center [1217, 56] width 86 height 14
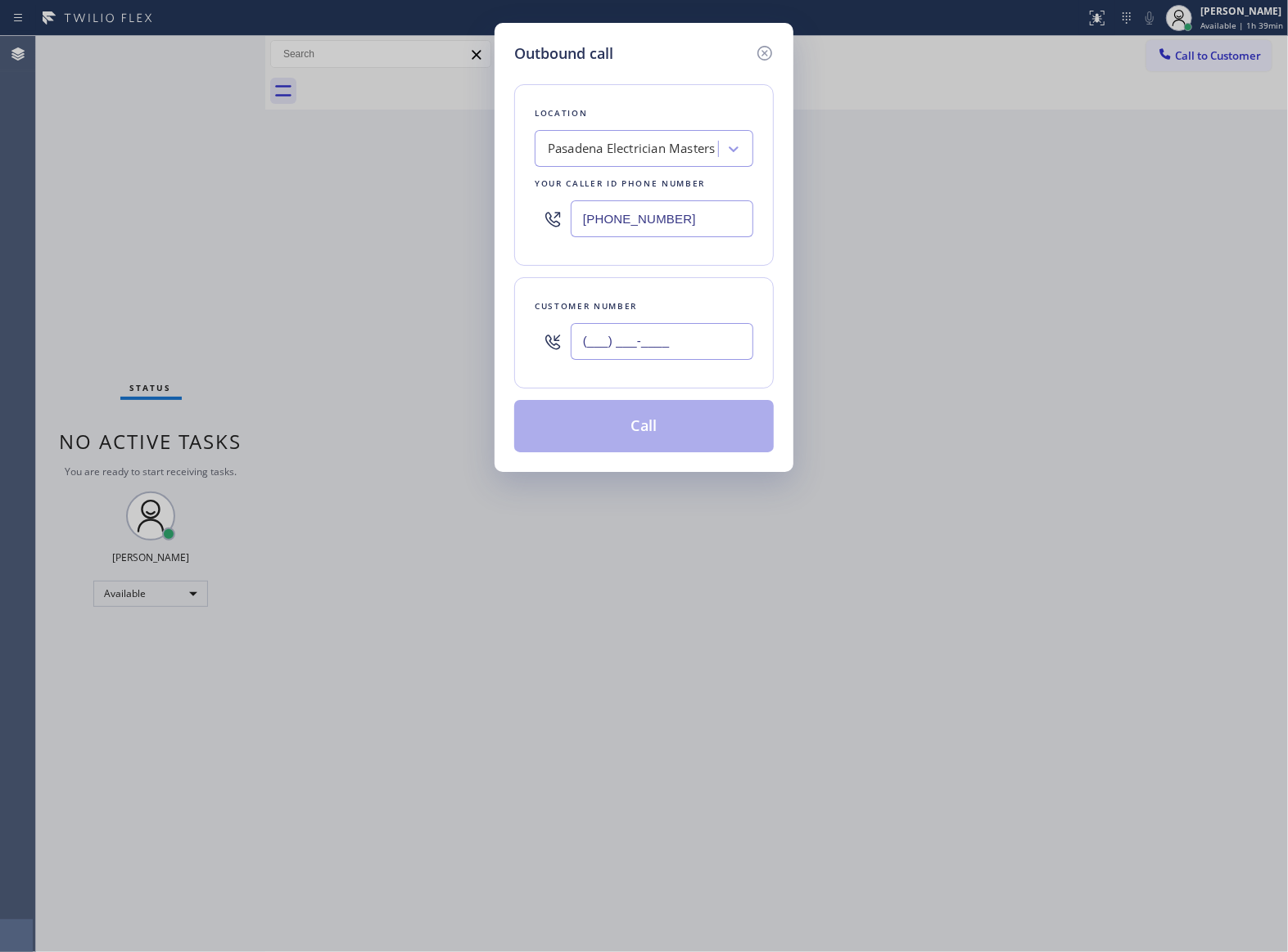
click at [712, 324] on input "(___) ___-____" at bounding box center [662, 342] width 182 height 37
paste input "510) 237-3396"
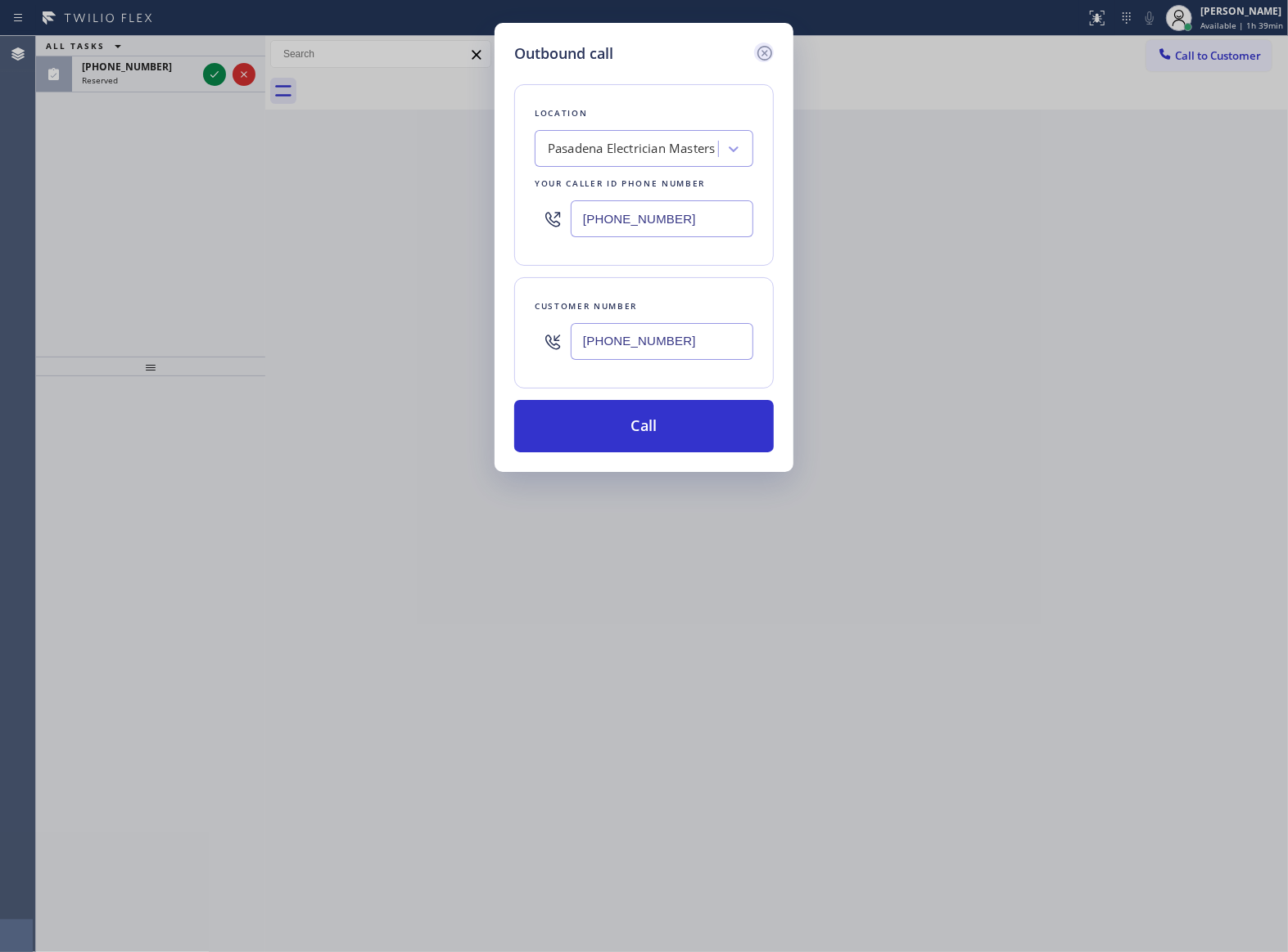
type input "[PHONE_NUMBER]"
drag, startPoint x: 764, startPoint y: 49, endPoint x: 666, endPoint y: 58, distance: 98.4
click at [755, 49] on icon at bounding box center [765, 53] width 20 height 20
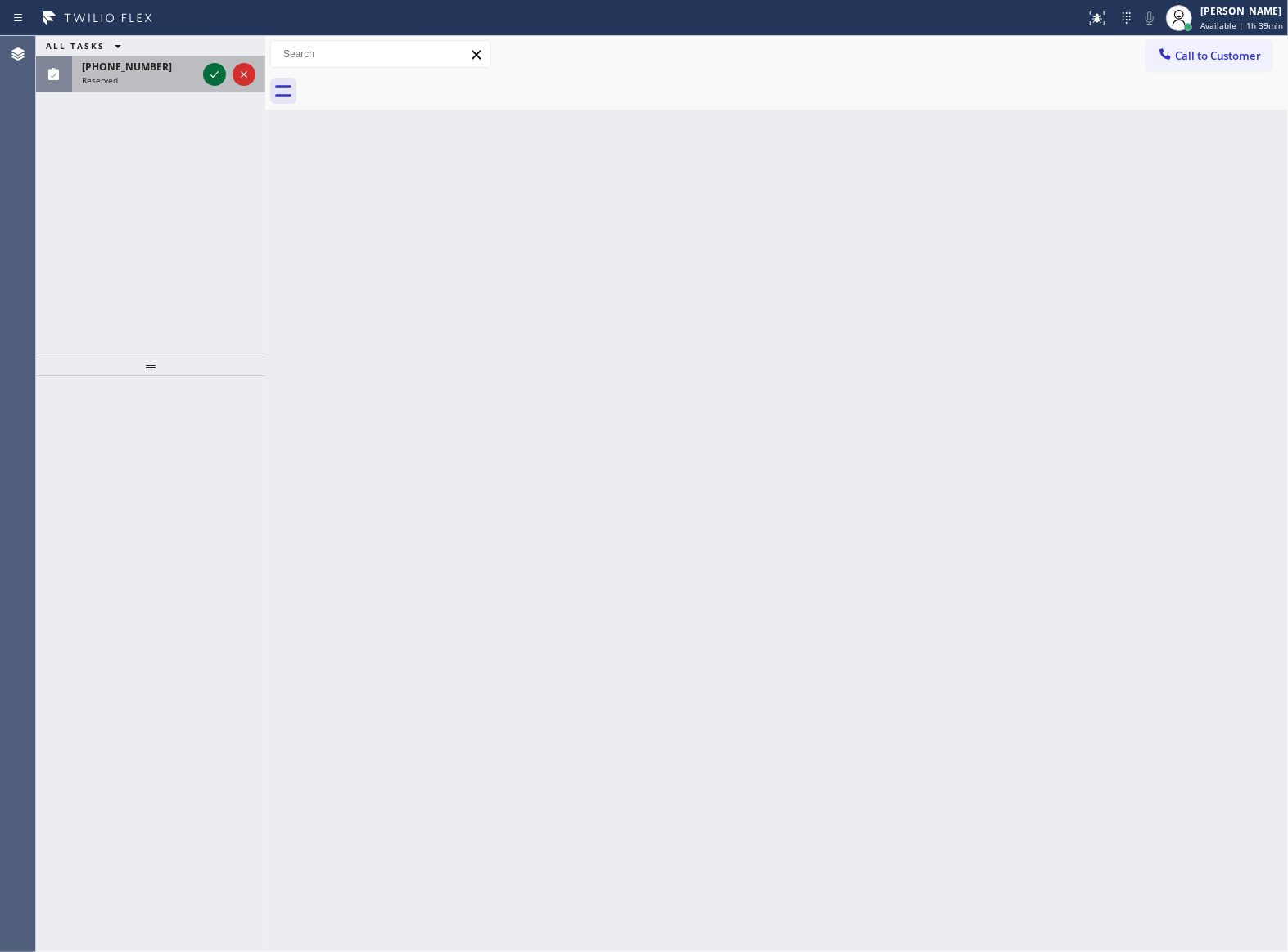
click at [215, 76] on icon at bounding box center [215, 75] width 20 height 20
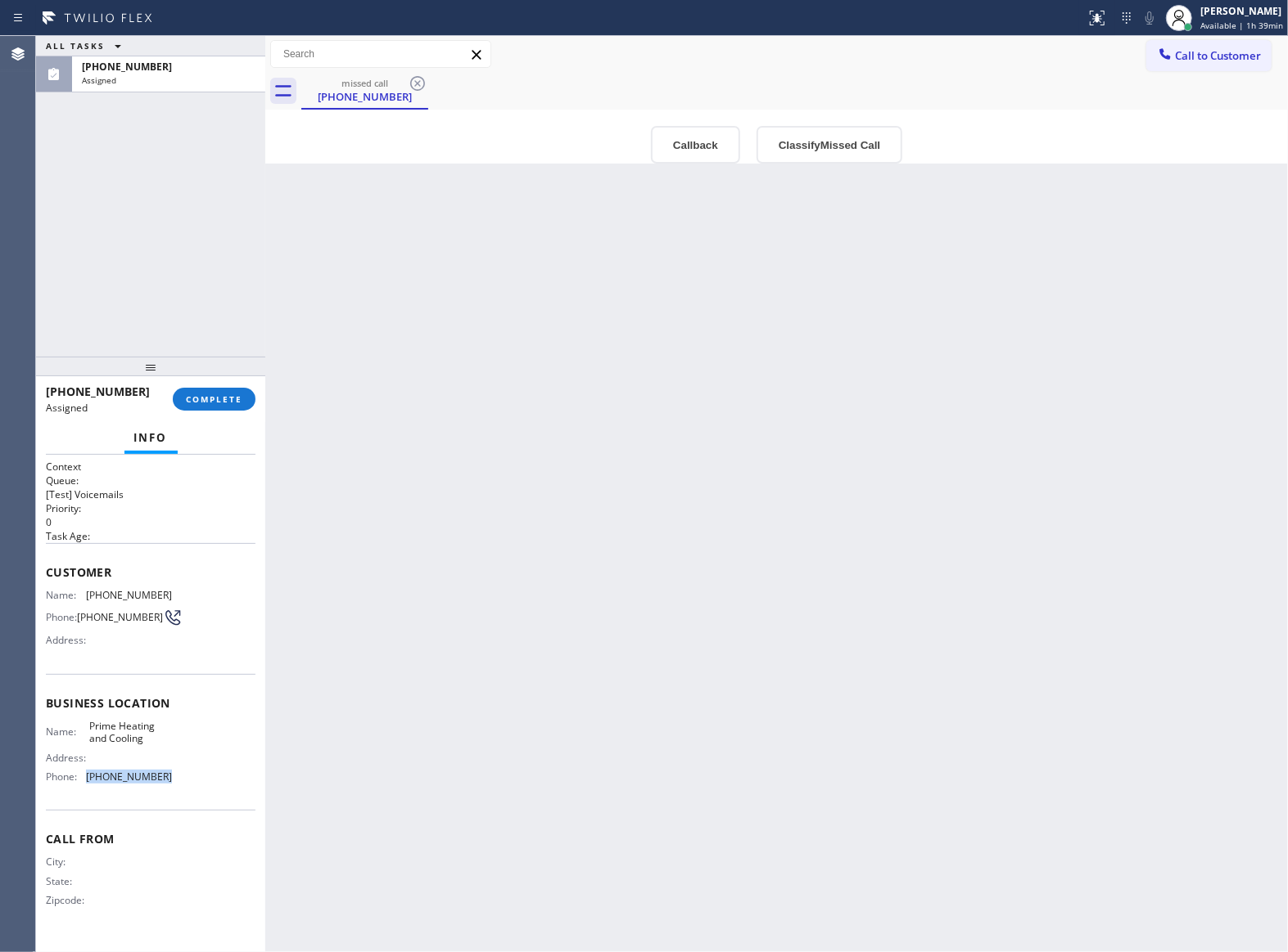
drag, startPoint x: 171, startPoint y: 800, endPoint x: 412, endPoint y: 623, distance: 299.0
click at [95, 773] on div "Business location Name: Prime Heating and Cooling Address: Phone: [PHONE_NUMBER]" at bounding box center [151, 743] width 209 height 137
click at [1195, 67] on div "Call to Customer Outbound call Location [GEOGRAPHIC_DATA] Electrician Masters Y…" at bounding box center [777, 73] width 1023 height 74
click at [1190, 58] on span "Call to Customer" at bounding box center [1217, 56] width 86 height 14
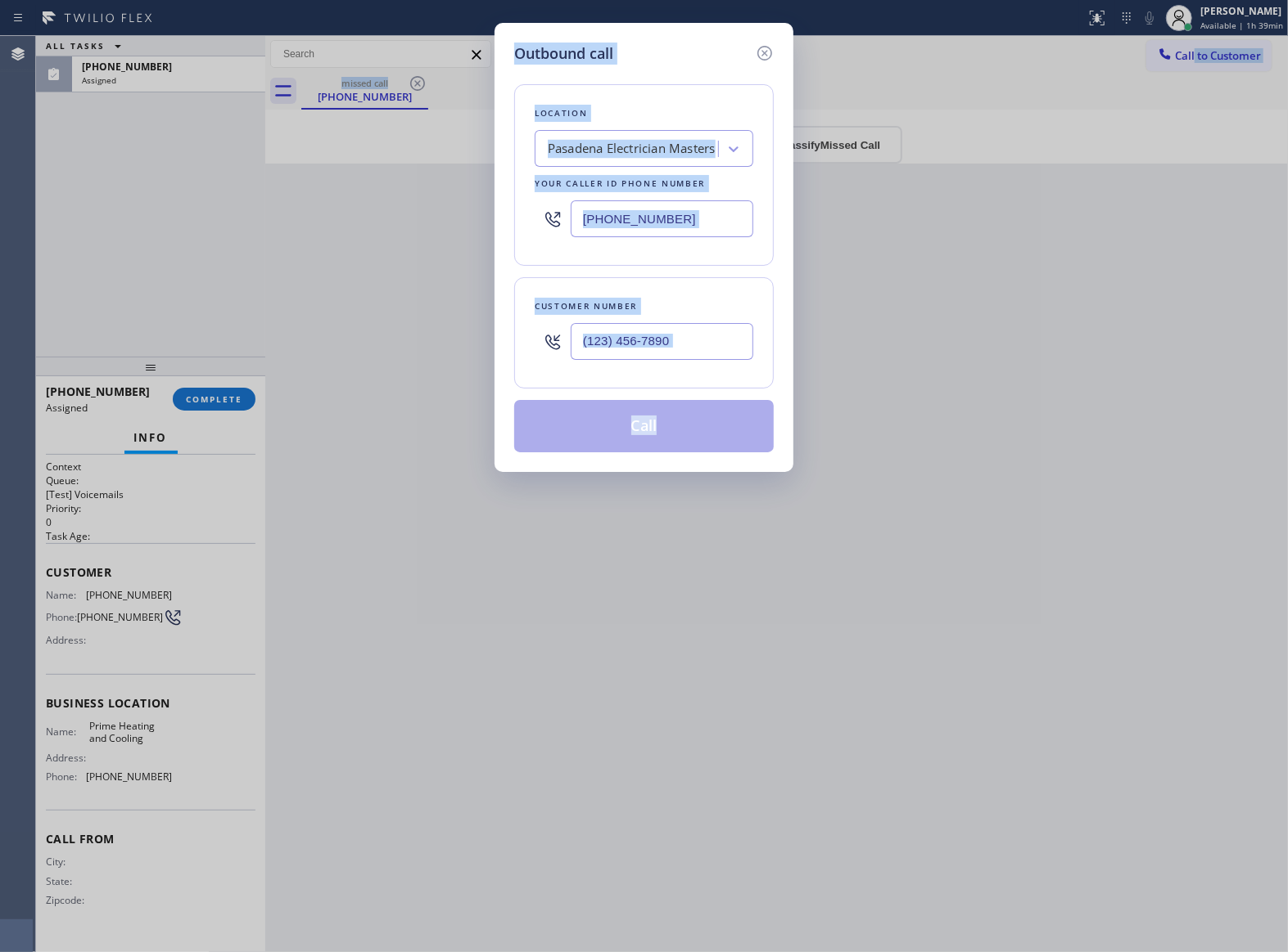
click at [714, 221] on input "[PHONE_NUMBER]" at bounding box center [662, 218] width 182 height 37
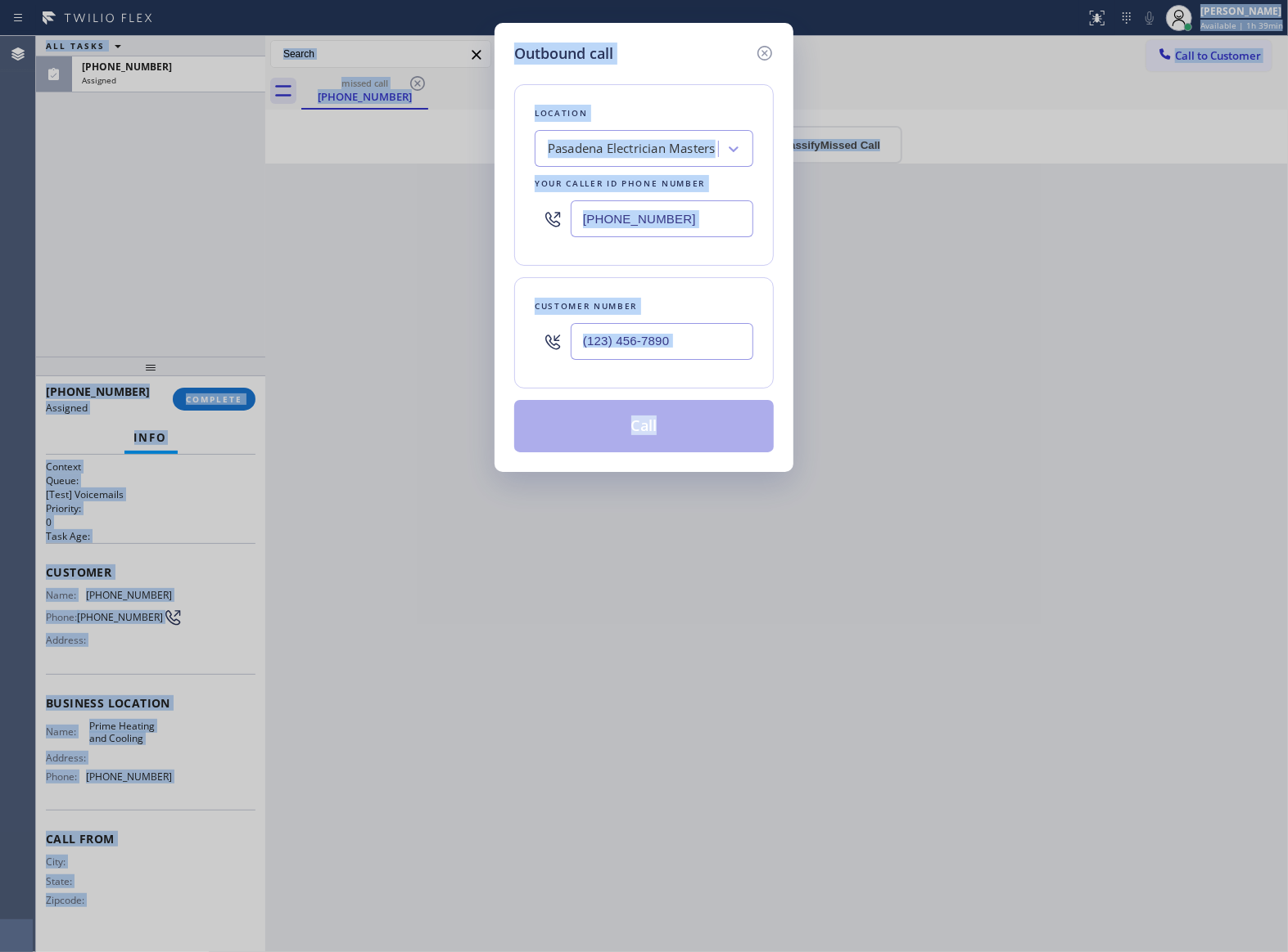
click at [691, 193] on div "Location [GEOGRAPHIC_DATA] Electrician Masters Your caller id phone number [PHO…" at bounding box center [644, 174] width 260 height 181
click at [693, 213] on input "[PHONE_NUMBER]" at bounding box center [662, 218] width 182 height 37
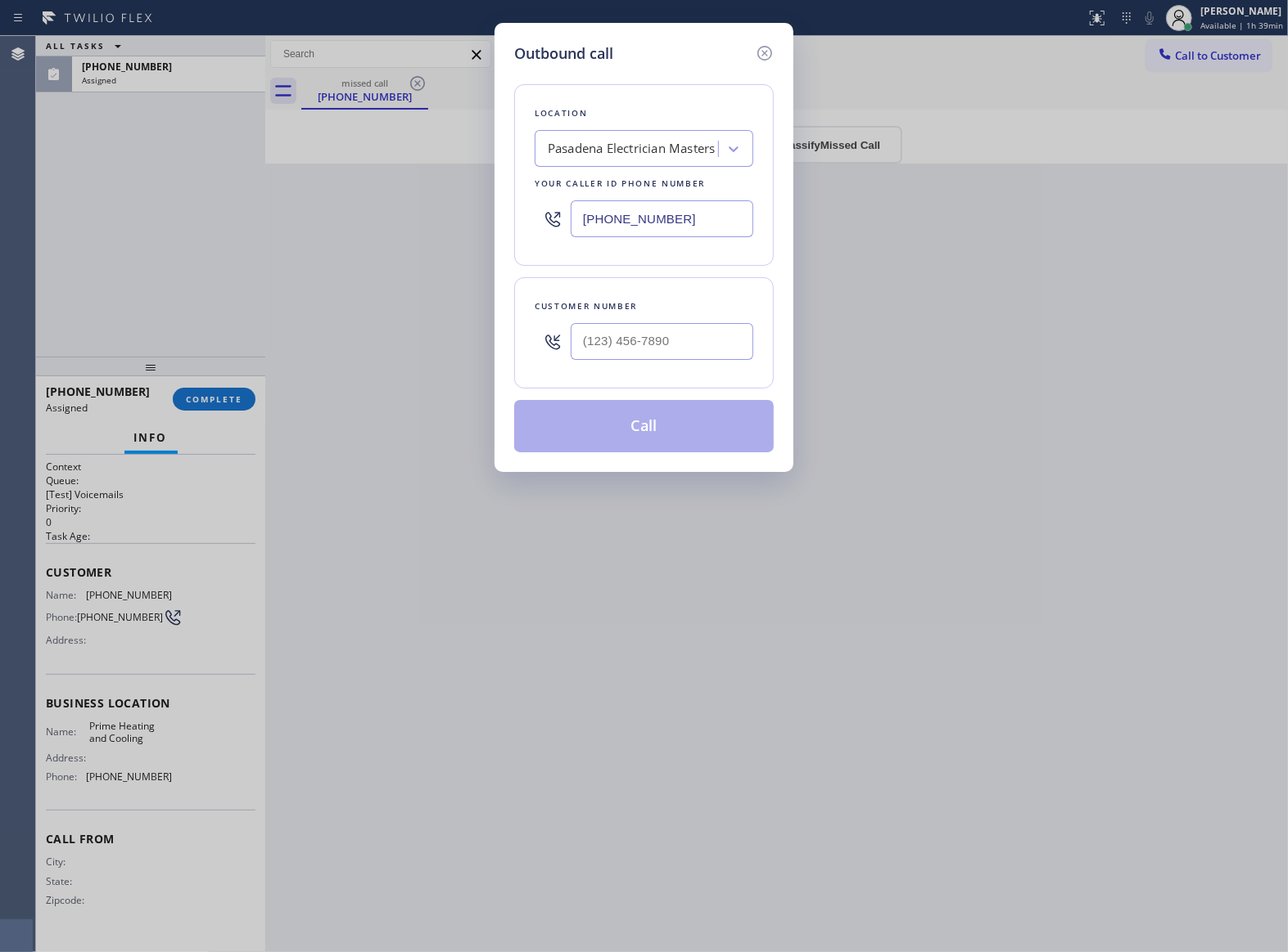
paste input "844) 914-173"
type input "[PHONE_NUMBER]"
click at [764, 50] on icon at bounding box center [765, 53] width 14 height 14
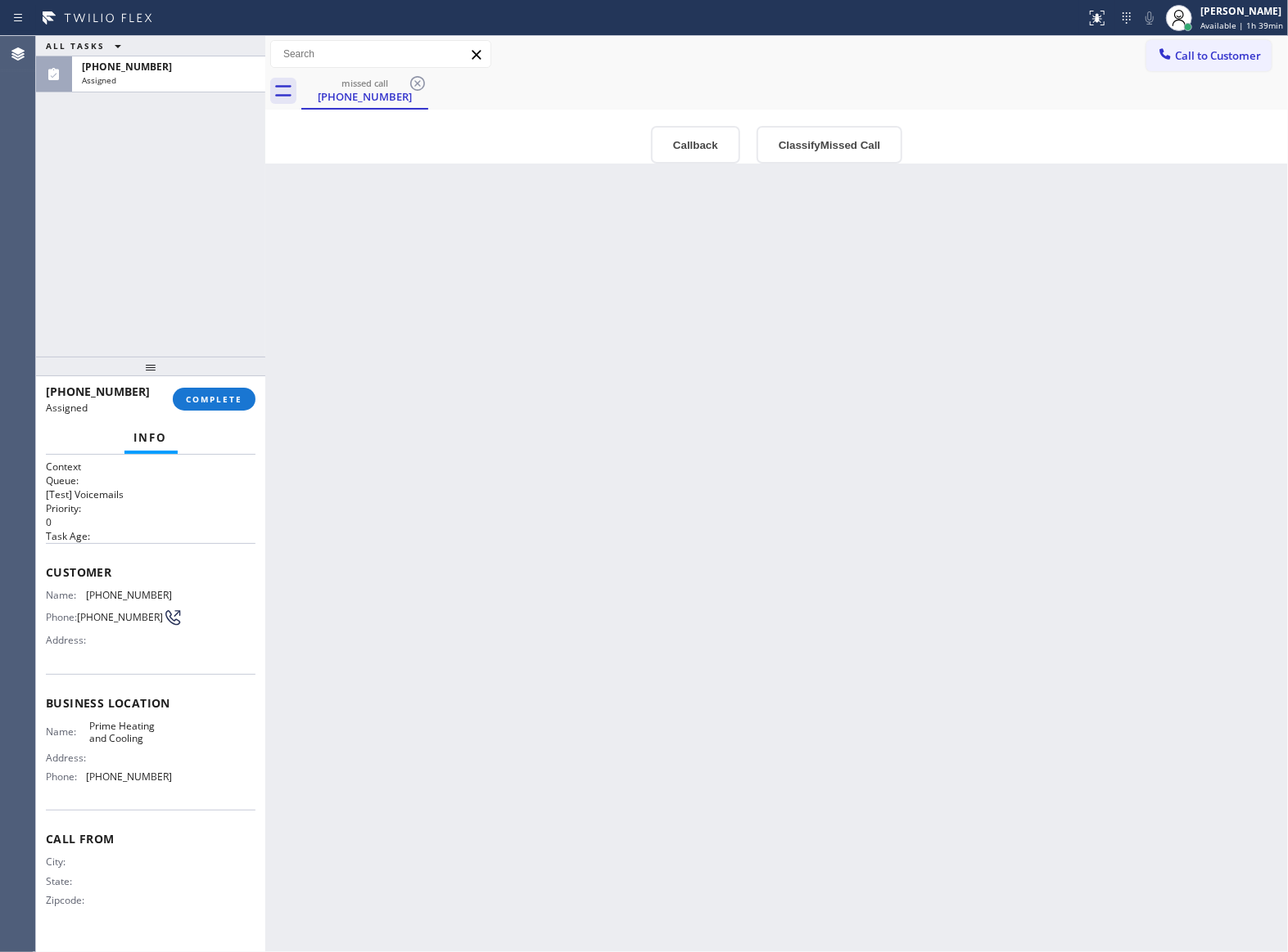
type input "[PHONE_NUMBER]"
drag, startPoint x: 88, startPoint y: 590, endPoint x: 241, endPoint y: 484, distance: 186.1
click at [171, 593] on div "Name: [PHONE_NUMBER]" at bounding box center [109, 596] width 126 height 13
drag, startPoint x: 1265, startPoint y: 44, endPoint x: 1257, endPoint y: 49, distance: 9.4
click at [1264, 46] on button "Call to Customer" at bounding box center [1209, 55] width 125 height 31
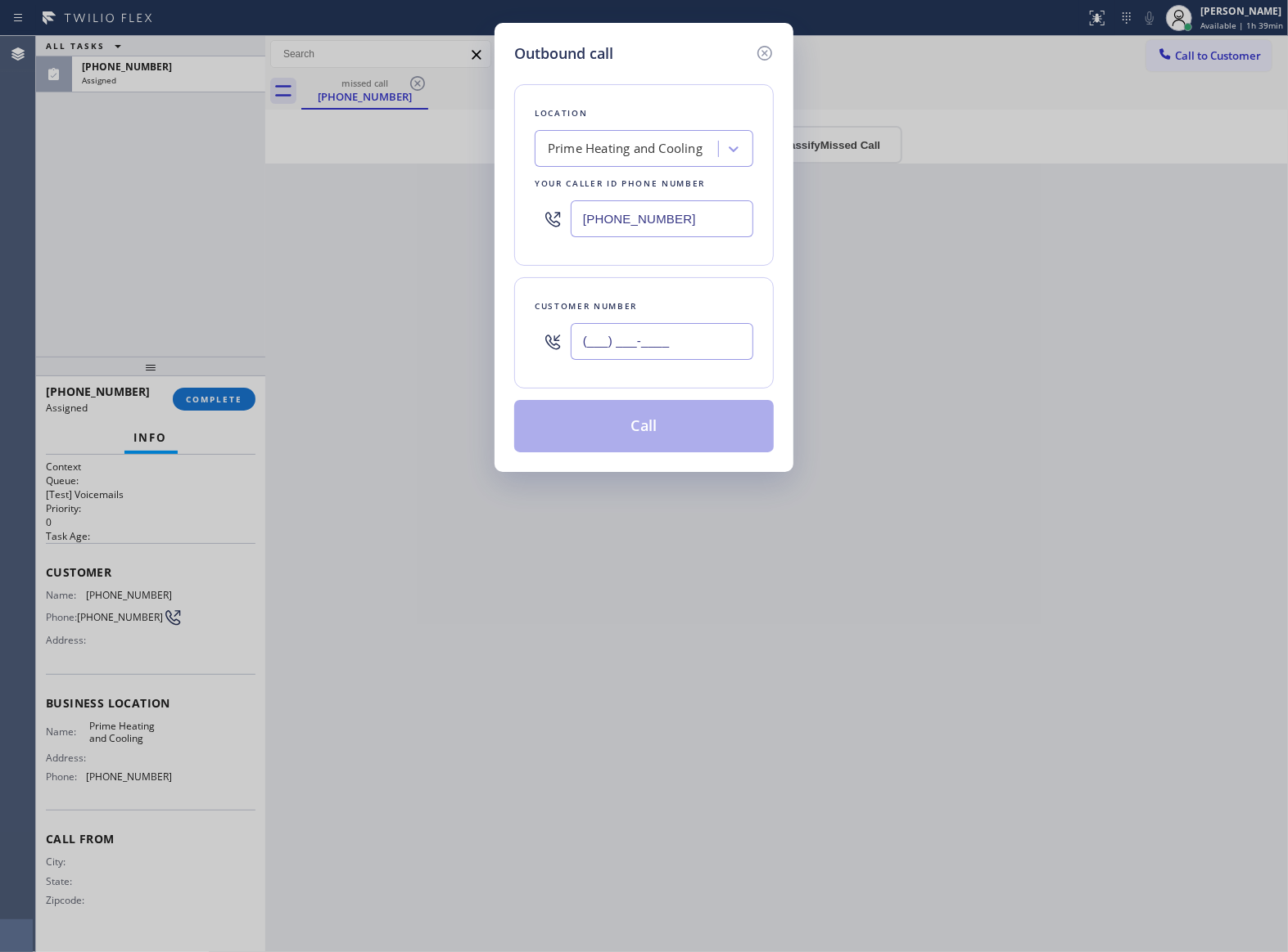
click at [678, 334] on input "(___) ___-____" at bounding box center [662, 342] width 182 height 37
paste input "856) 461-1423"
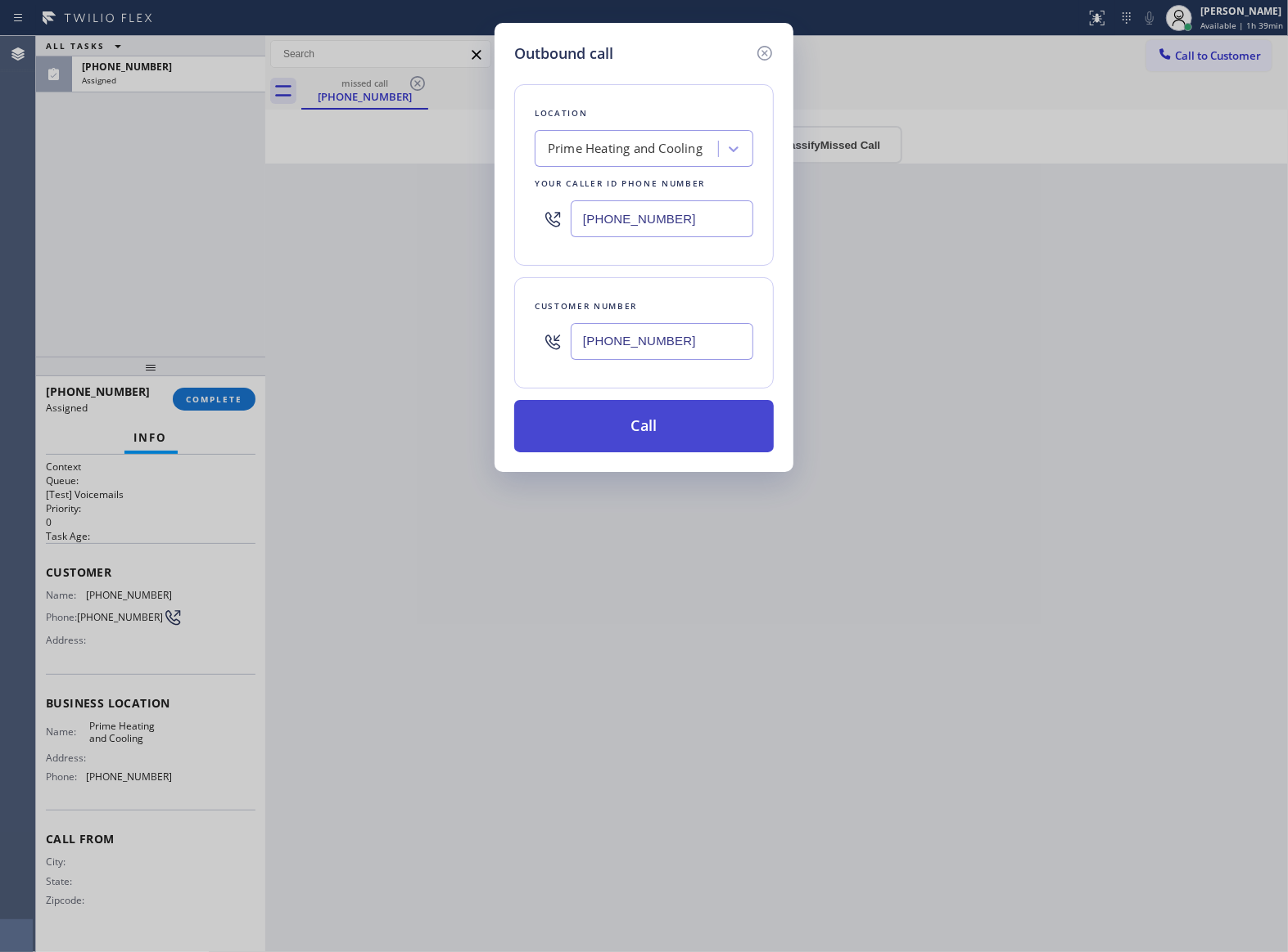
type input "[PHONE_NUMBER]"
click at [676, 435] on button "Call" at bounding box center [644, 426] width 260 height 52
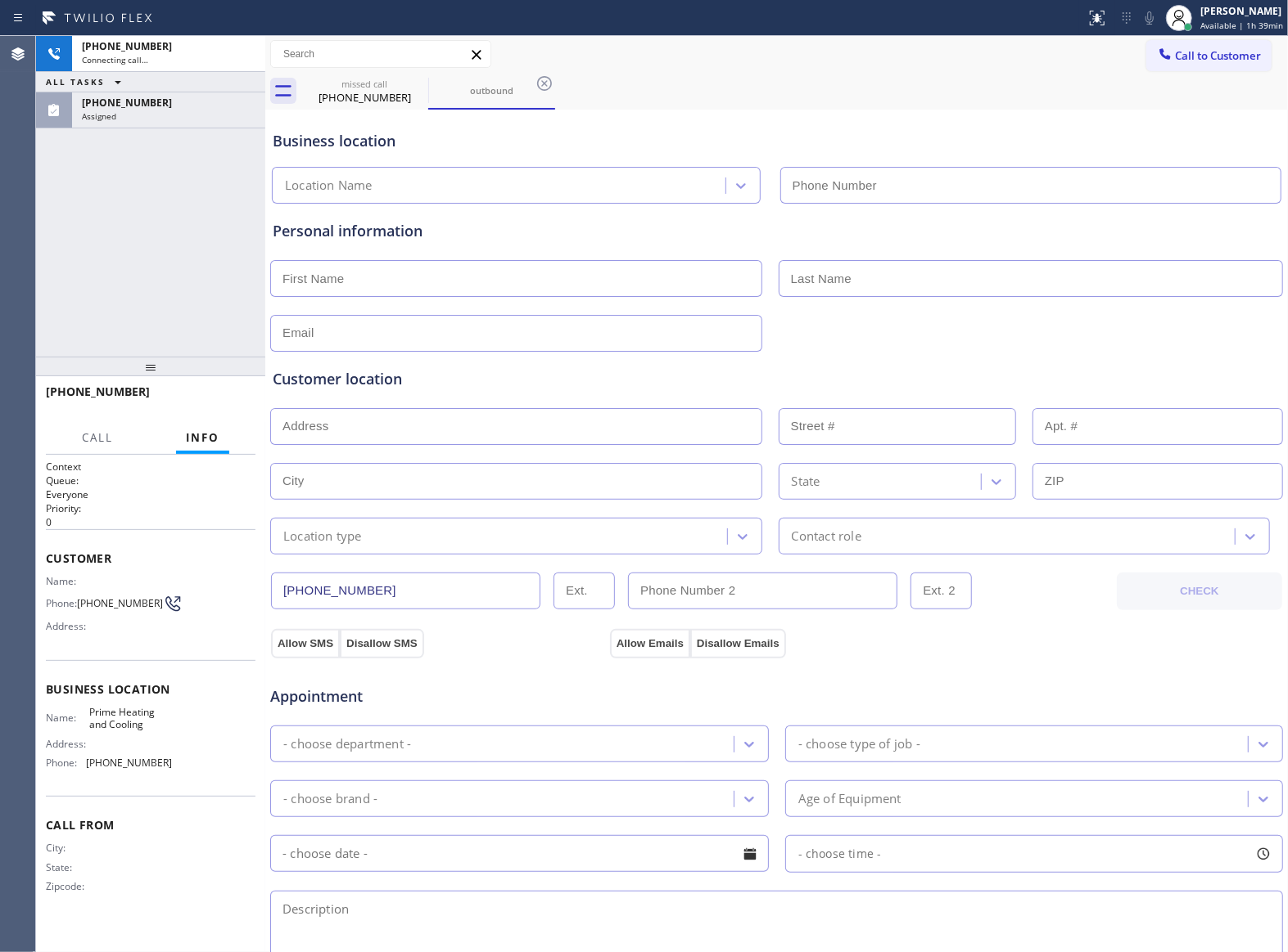
type input "[PHONE_NUMBER]"
click at [128, 106] on span "[PHONE_NUMBER]" at bounding box center [127, 102] width 90 height 14
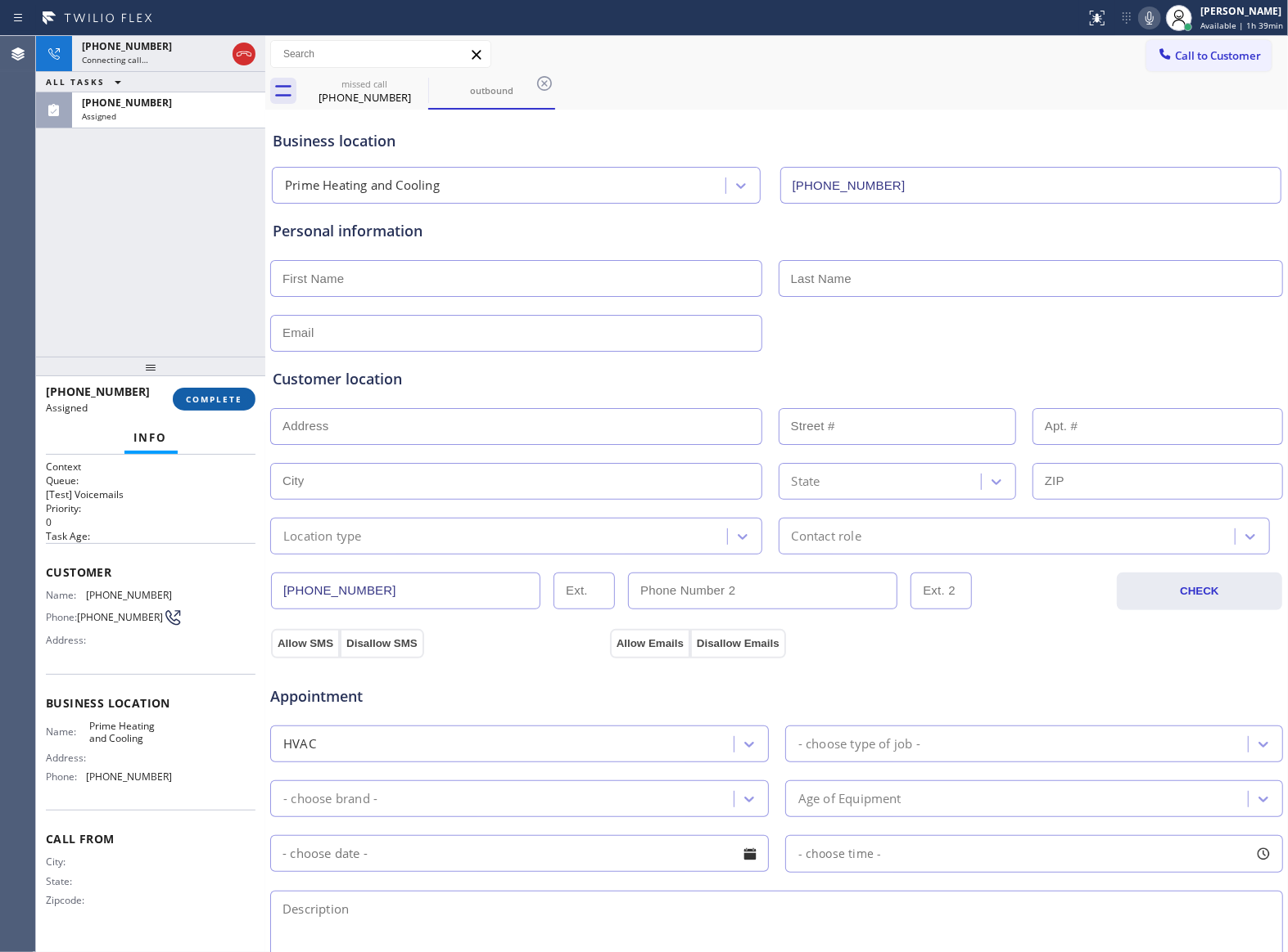
click at [223, 401] on span "COMPLETE" at bounding box center [214, 399] width 57 height 12
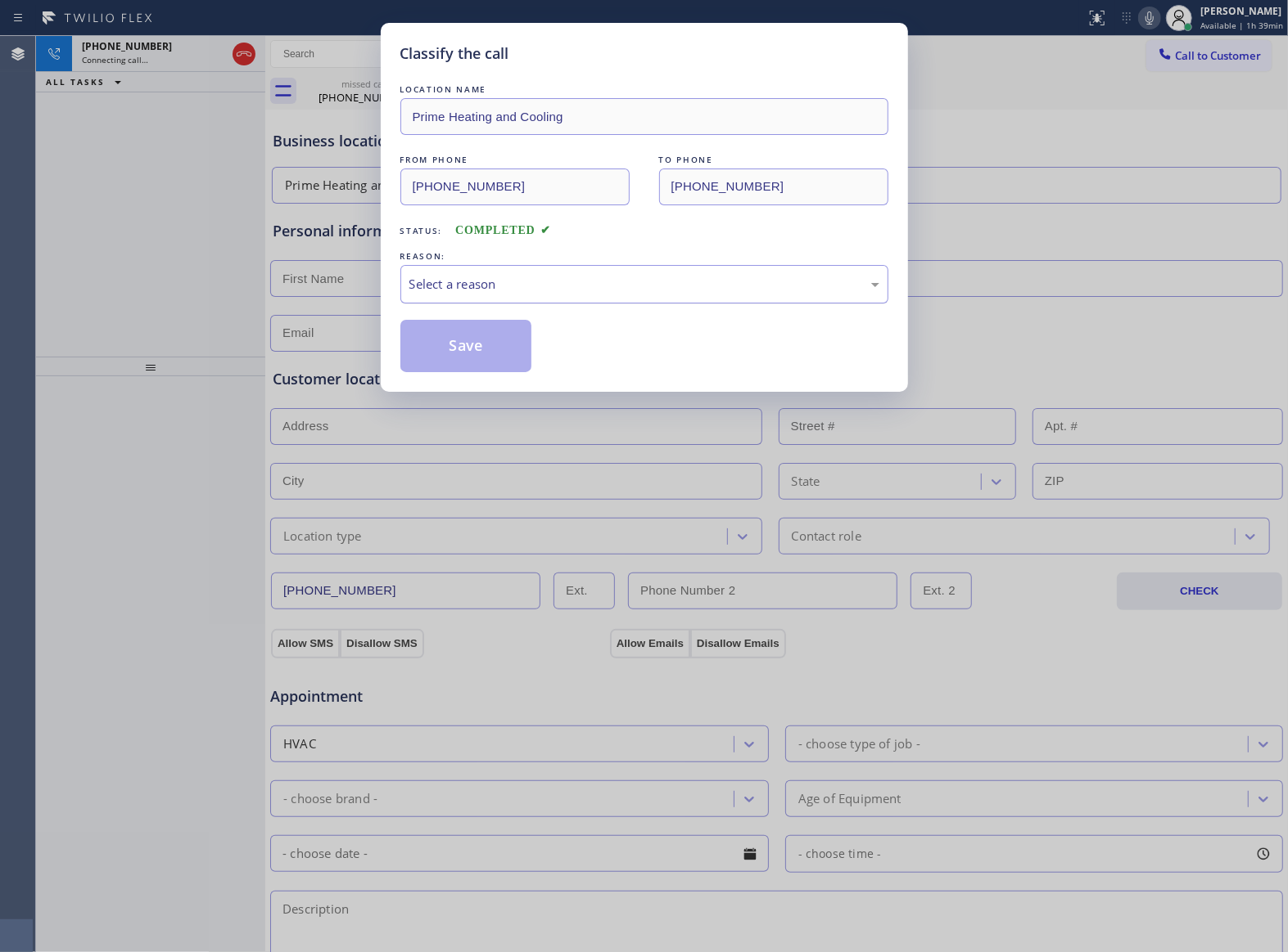
click at [473, 279] on div "Select a reason" at bounding box center [644, 284] width 470 height 19
click at [470, 349] on button "Save" at bounding box center [466, 346] width 132 height 52
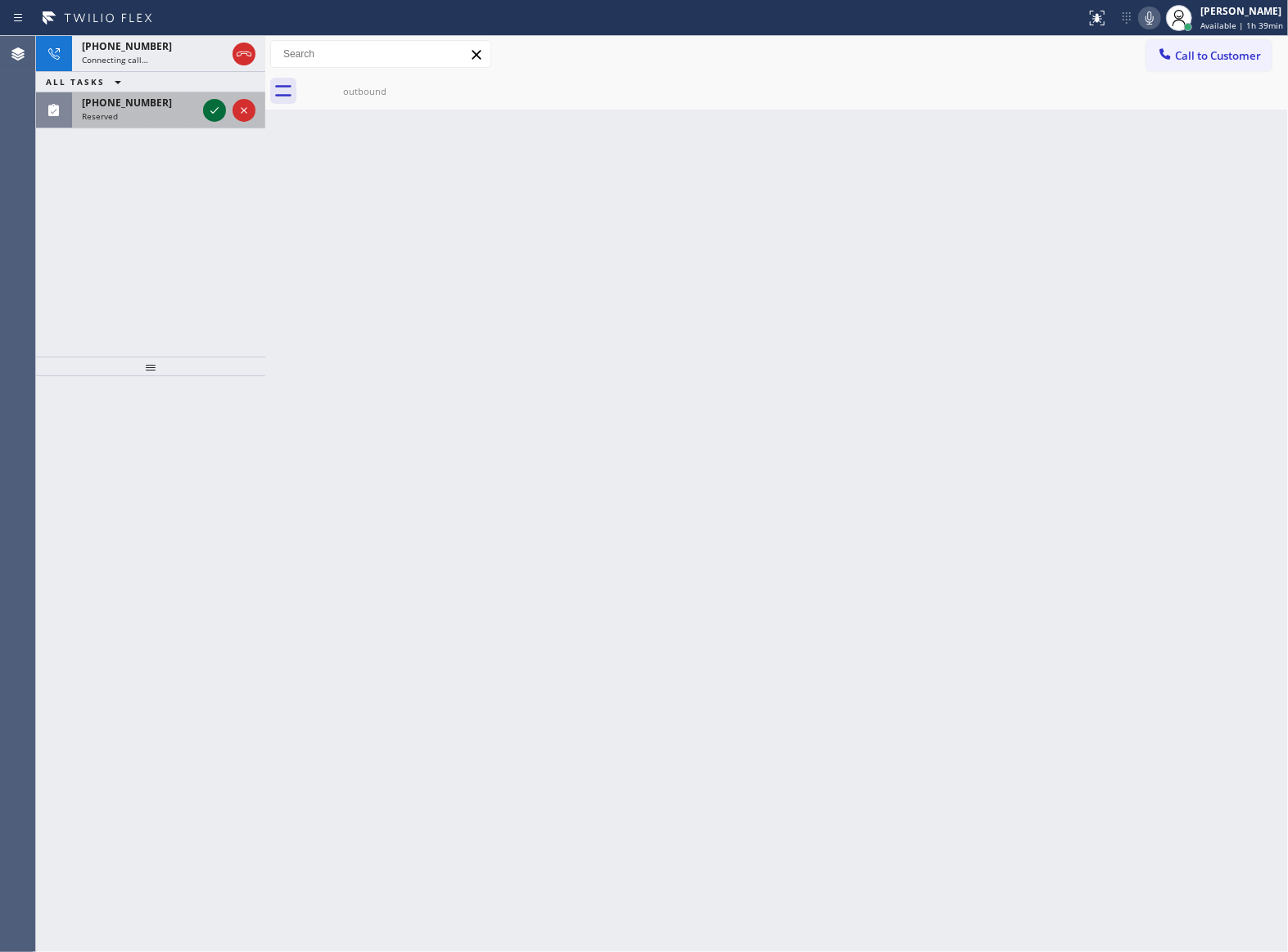
click at [214, 109] on icon at bounding box center [215, 111] width 20 height 20
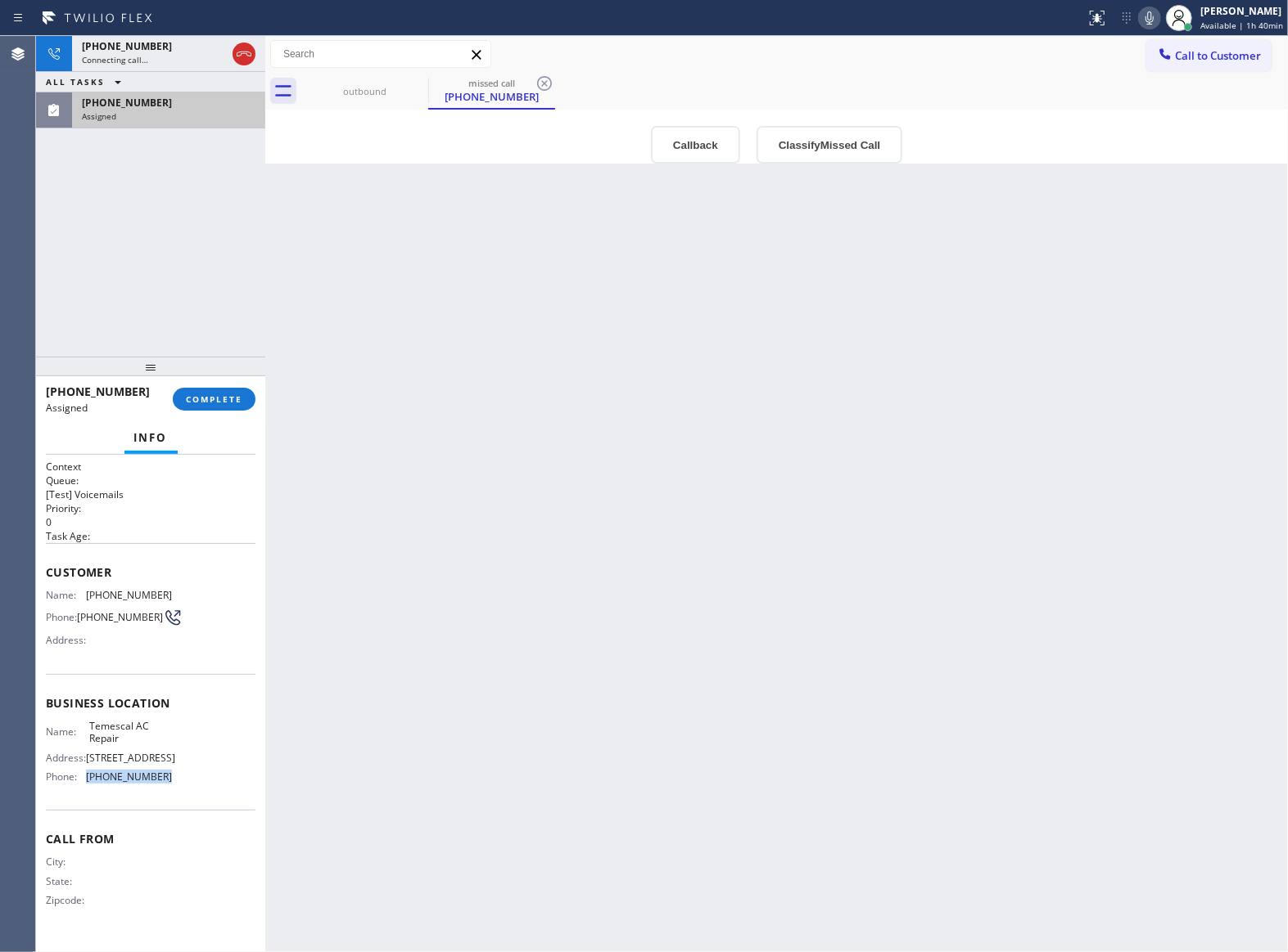
drag, startPoint x: 162, startPoint y: 806, endPoint x: 89, endPoint y: 791, distance: 74.5
click at [89, 791] on div "Business location Name: Temescal AC Repair Address: [STREET_ADDRESS] Phone: [PH…" at bounding box center [151, 743] width 209 height 137
drag, startPoint x: 1251, startPoint y: 57, endPoint x: 978, endPoint y: 171, distance: 295.8
click at [1249, 57] on span "Call to Customer" at bounding box center [1217, 56] width 86 height 14
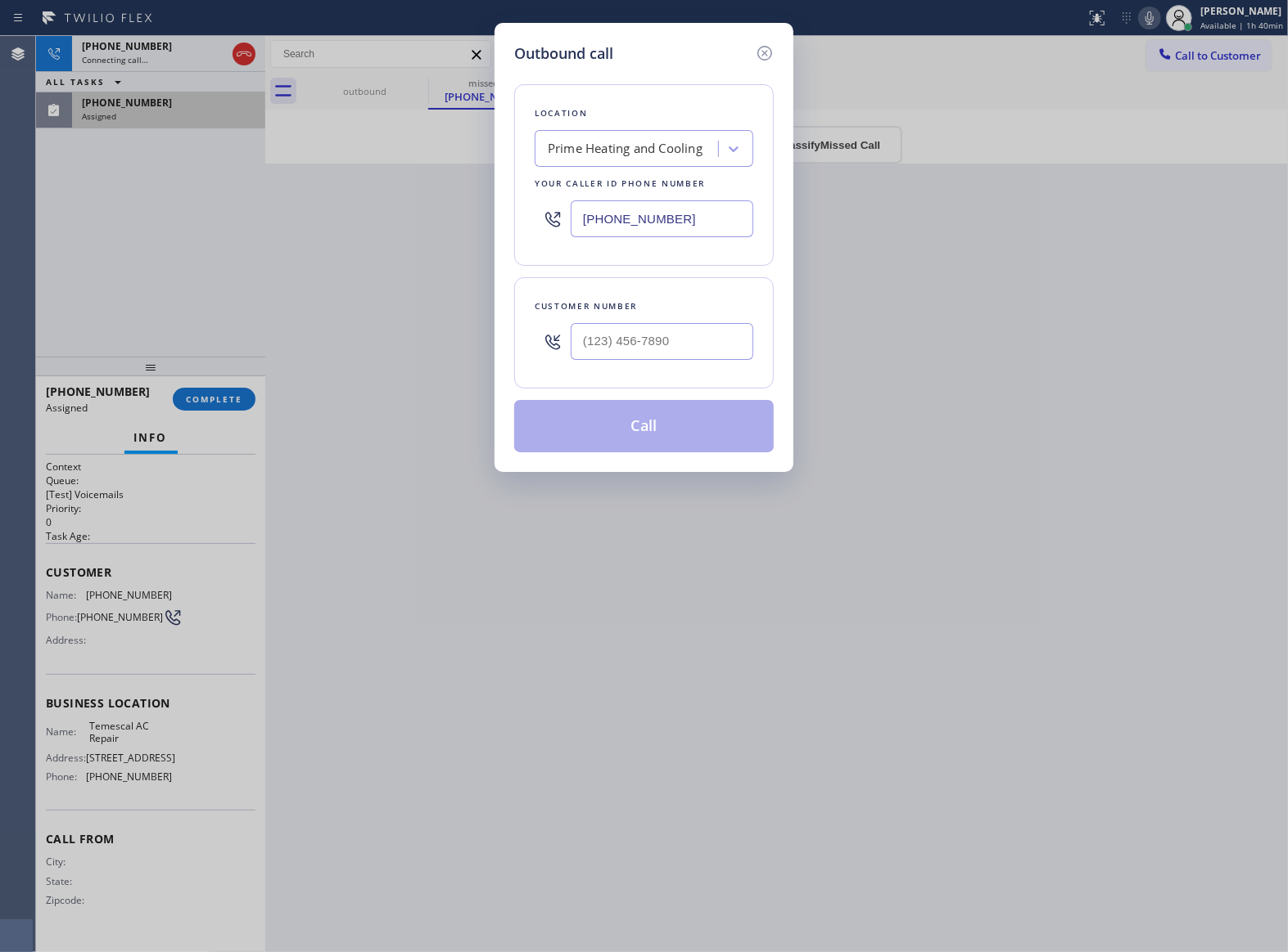
click at [715, 211] on input "[PHONE_NUMBER]" at bounding box center [662, 218] width 182 height 37
paste input "925) 204-2744"
type input "[PHONE_NUMBER]"
click at [765, 53] on icon at bounding box center [765, 53] width 14 height 14
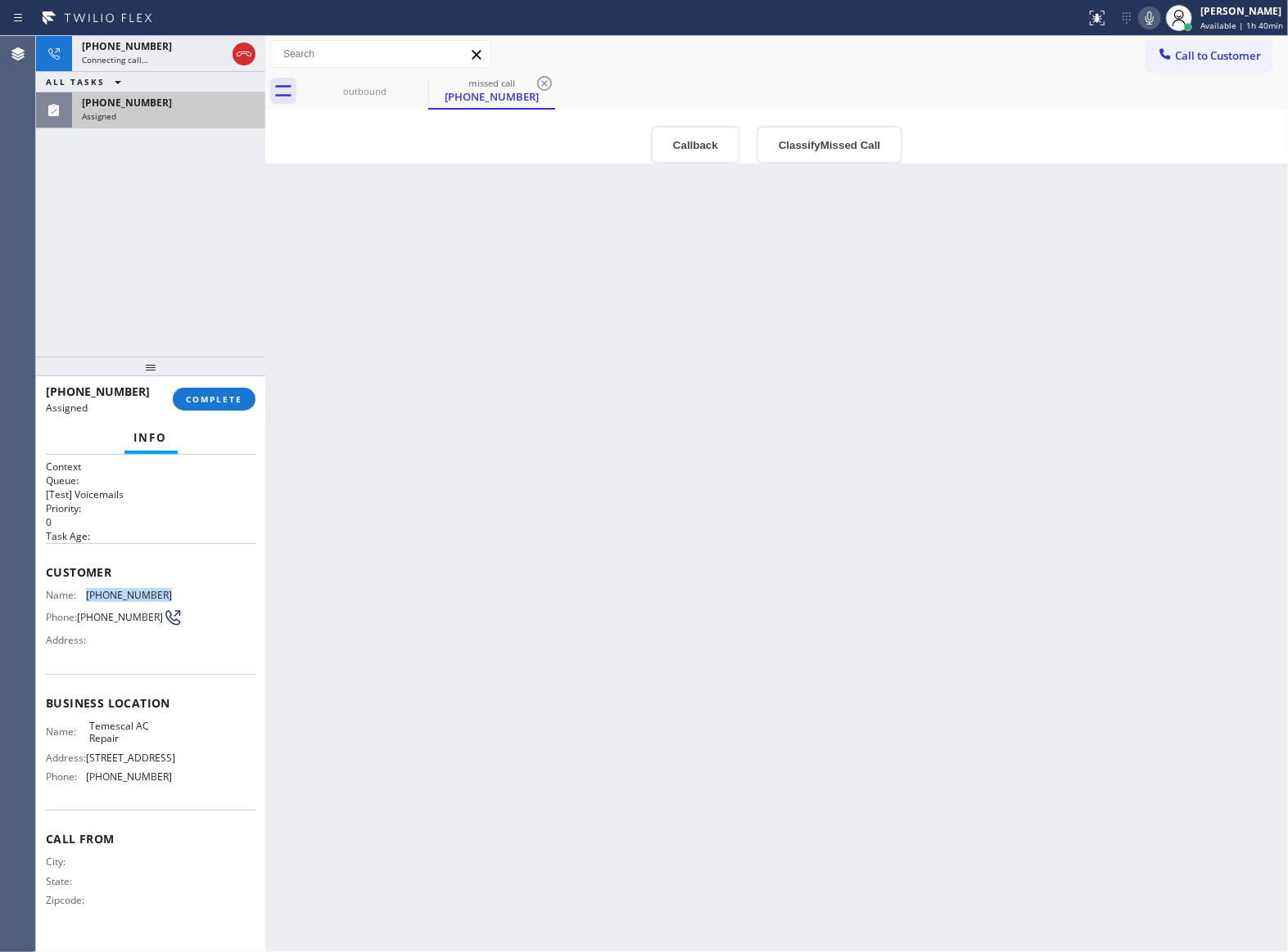
drag, startPoint x: 170, startPoint y: 598, endPoint x: 89, endPoint y: 600, distance: 81.0
click at [89, 600] on span "[PHONE_NUMBER]" at bounding box center [128, 596] width 86 height 13
click at [251, 50] on icon at bounding box center [244, 54] width 20 height 20
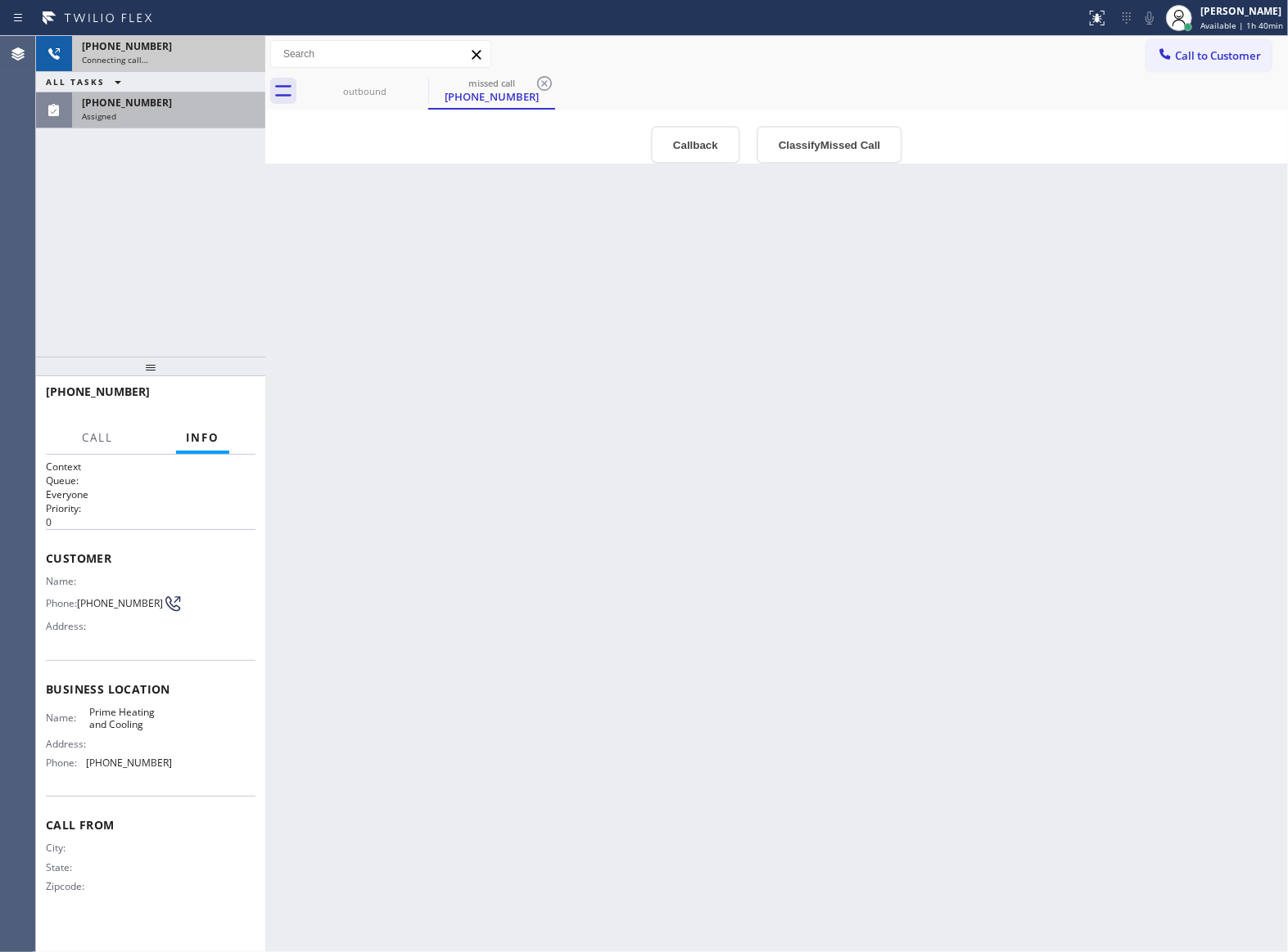
drag, startPoint x: 1186, startPoint y: 52, endPoint x: 957, endPoint y: 164, distance: 254.9
click at [1185, 52] on span "Call to Customer" at bounding box center [1217, 56] width 86 height 14
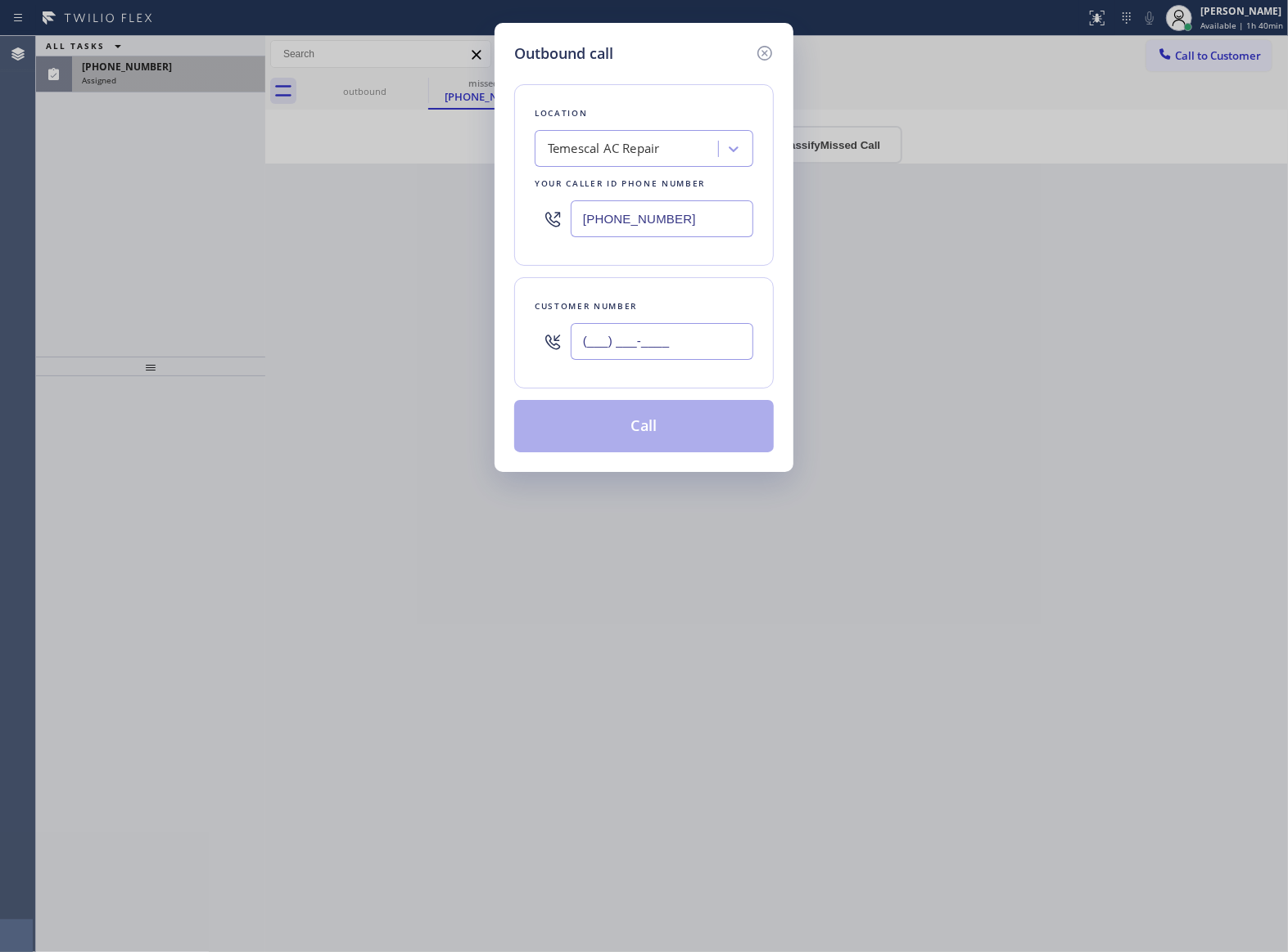
click at [649, 350] on input "(___) ___-____" at bounding box center [662, 342] width 182 height 37
paste input "475) 320-0705"
type input "[PHONE_NUMBER]"
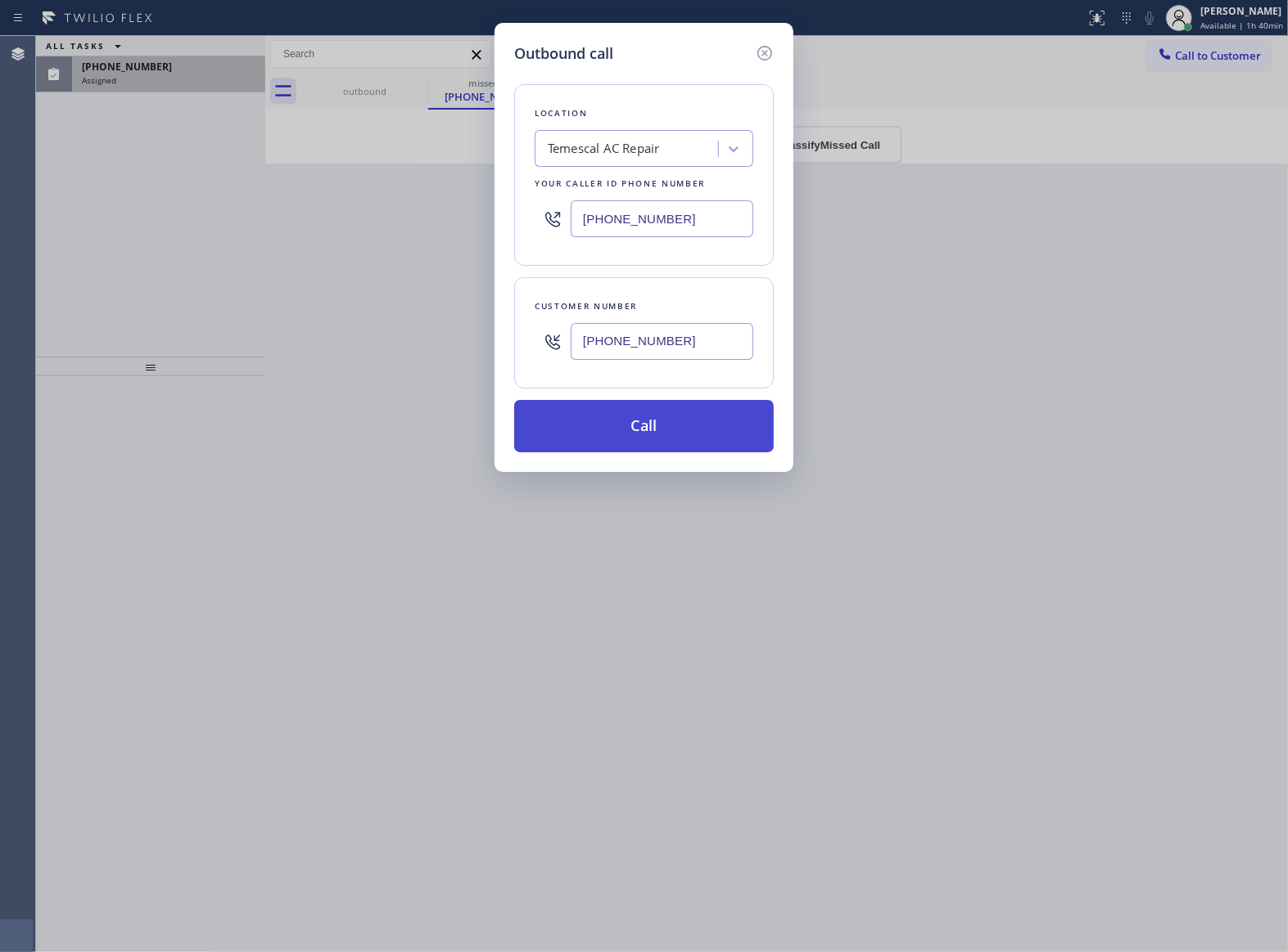
click at [671, 443] on button "Call" at bounding box center [644, 426] width 260 height 52
click at [111, 79] on div "Outbound call Location [GEOGRAPHIC_DATA] AC Repair Your caller id phone number …" at bounding box center [644, 476] width 1288 height 952
click at [116, 82] on div "Assigned" at bounding box center [169, 80] width 173 height 12
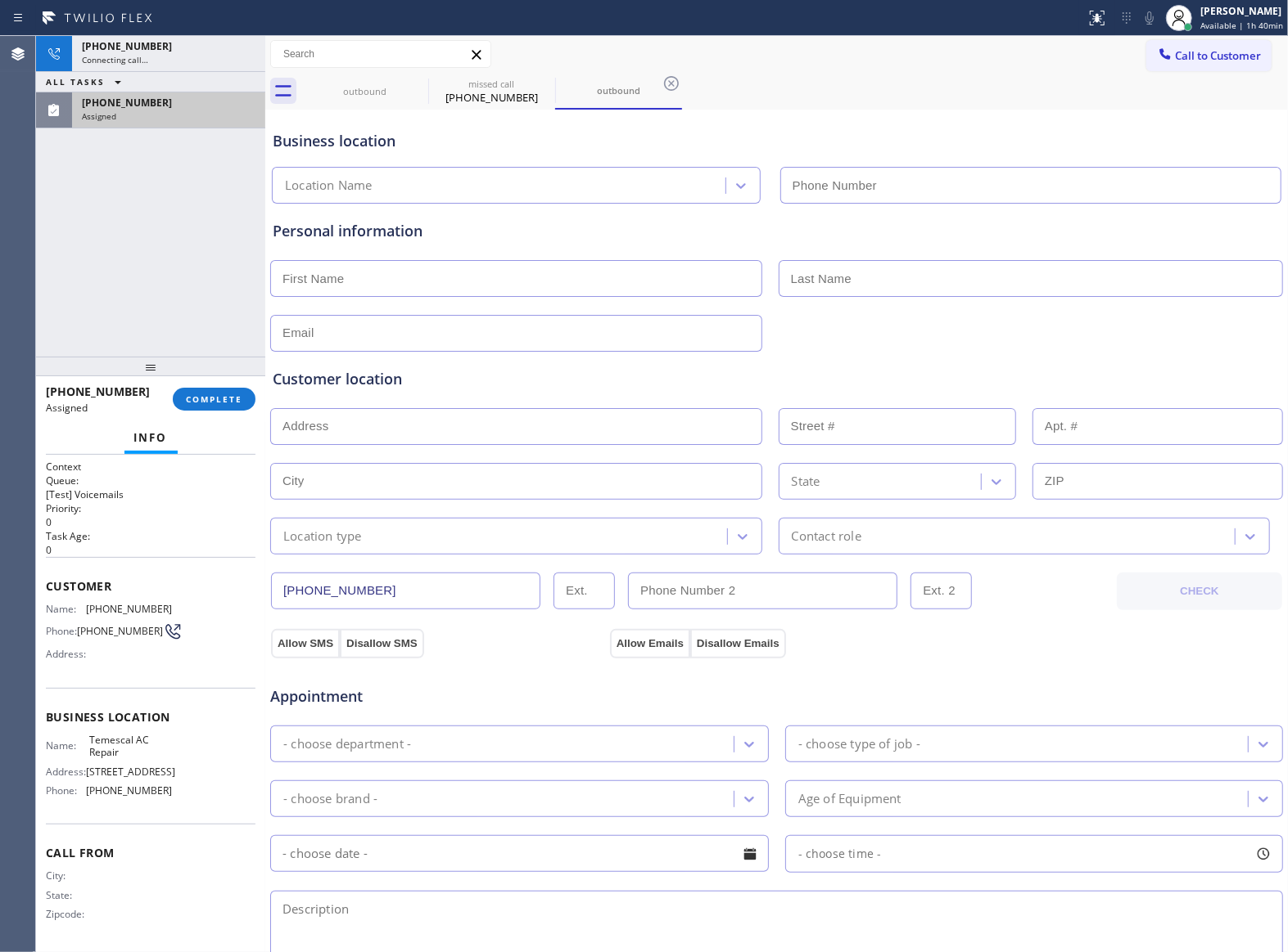
click at [116, 93] on div "[PHONE_NUMBER] Assigned" at bounding box center [165, 111] width 187 height 36
type input "[PHONE_NUMBER]"
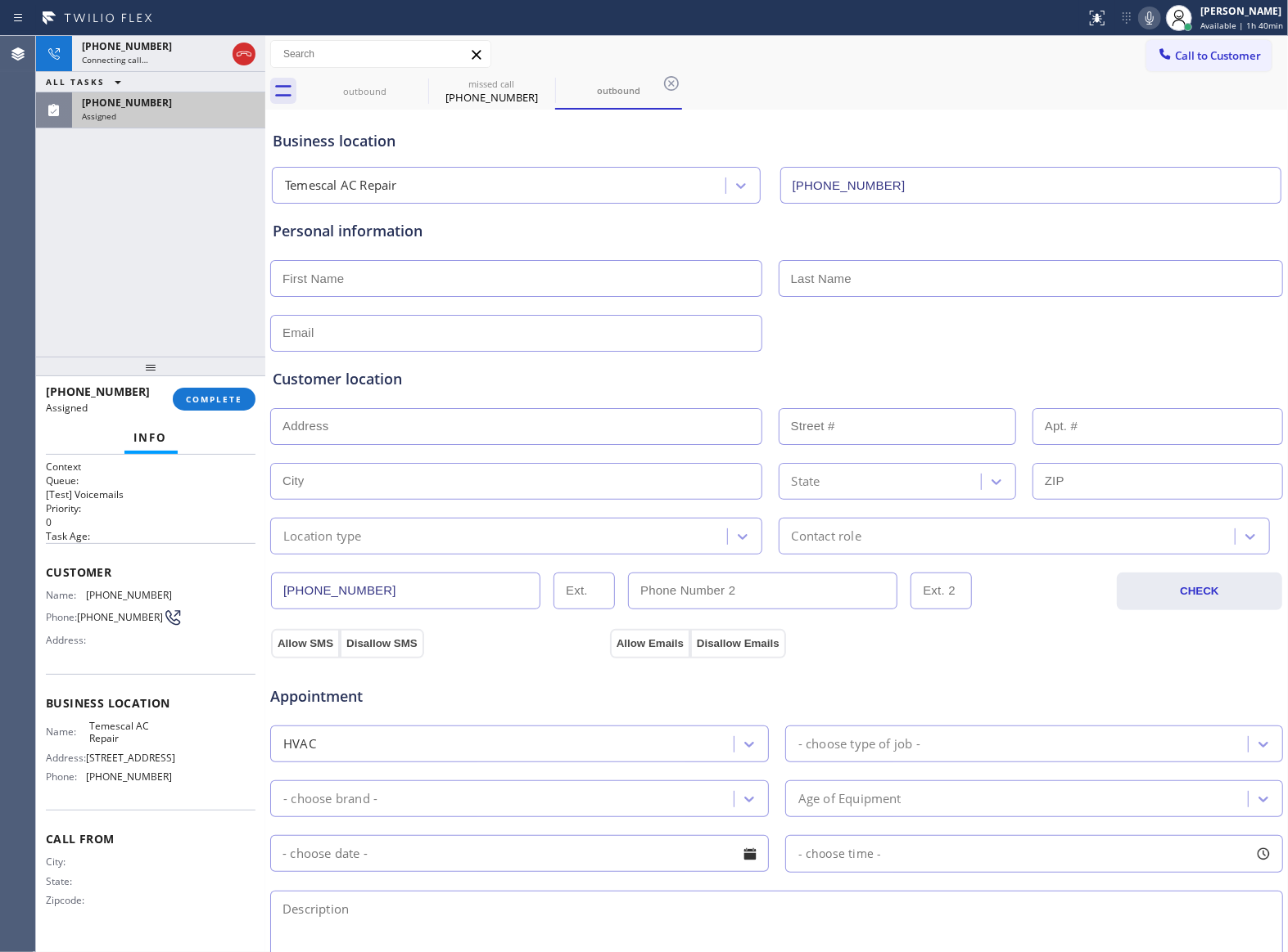
click at [128, 102] on span "[PHONE_NUMBER]" at bounding box center [127, 102] width 90 height 14
drag, startPoint x: 253, startPoint y: 371, endPoint x: 244, endPoint y: 391, distance: 21.9
click at [253, 370] on div at bounding box center [151, 367] width 229 height 20
click at [244, 391] on button "COMPLETE" at bounding box center [215, 398] width 83 height 23
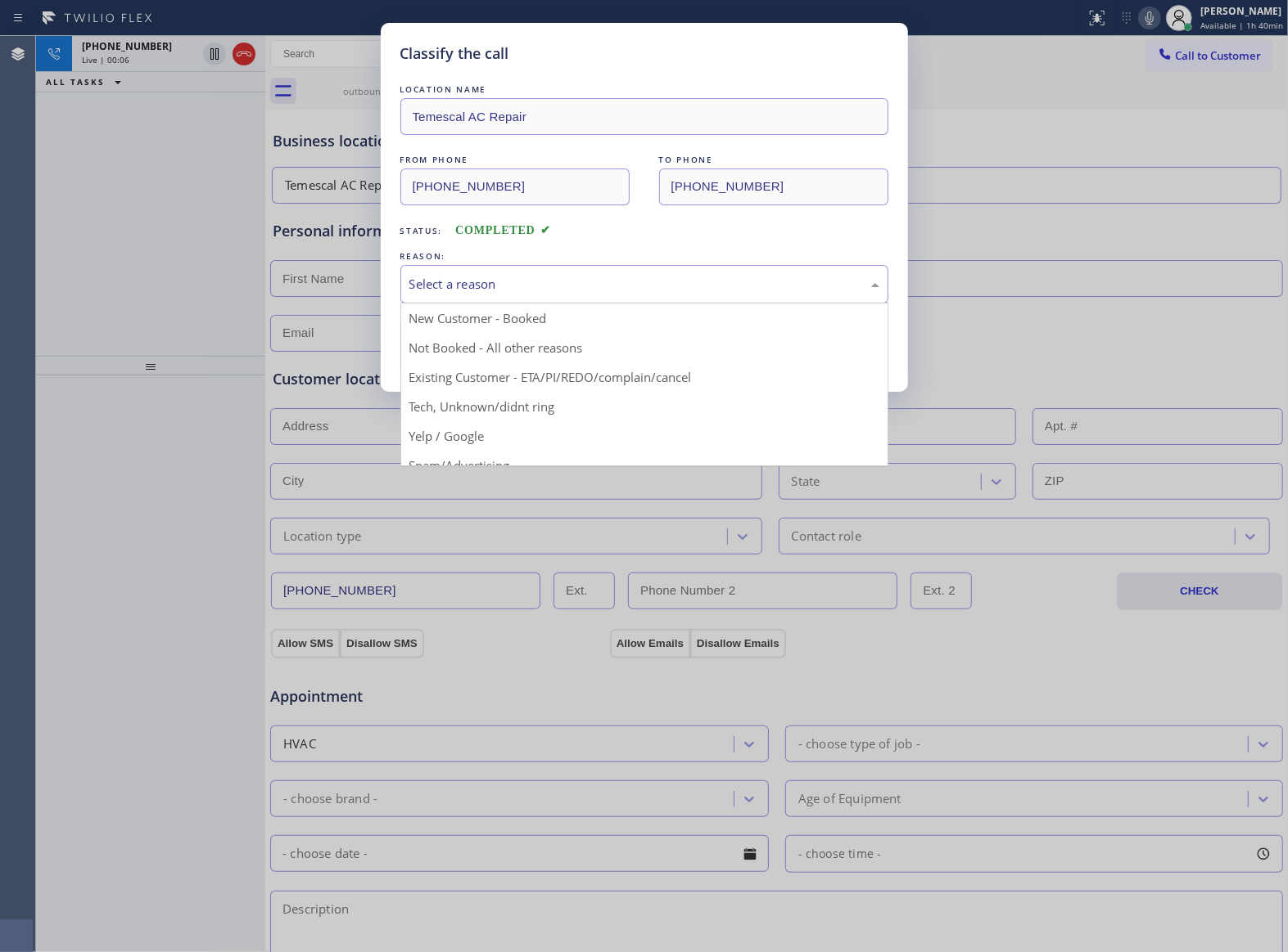
click at [516, 276] on div "Select a reason" at bounding box center [644, 284] width 470 height 19
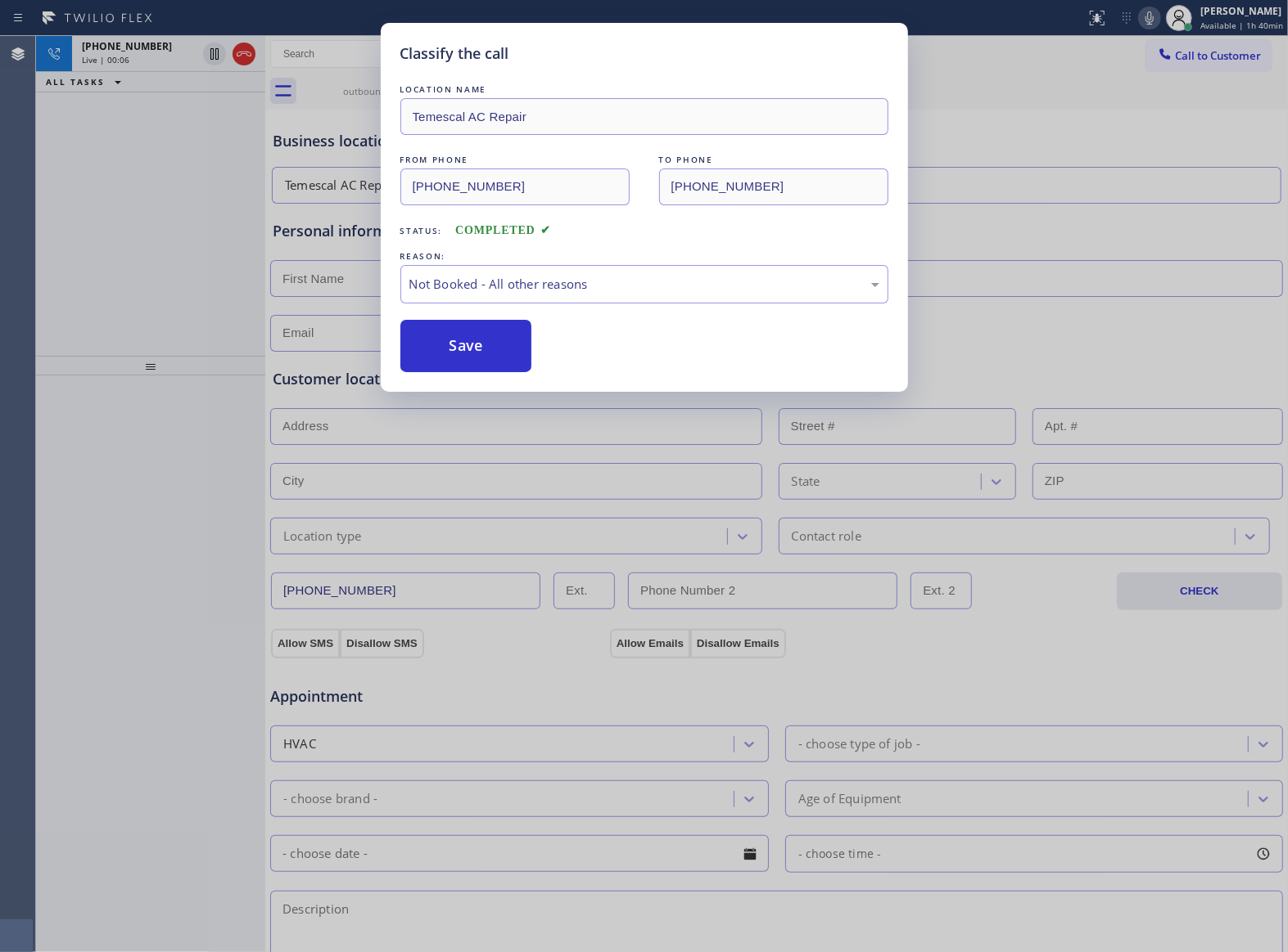
click at [476, 342] on button "Save" at bounding box center [466, 346] width 132 height 52
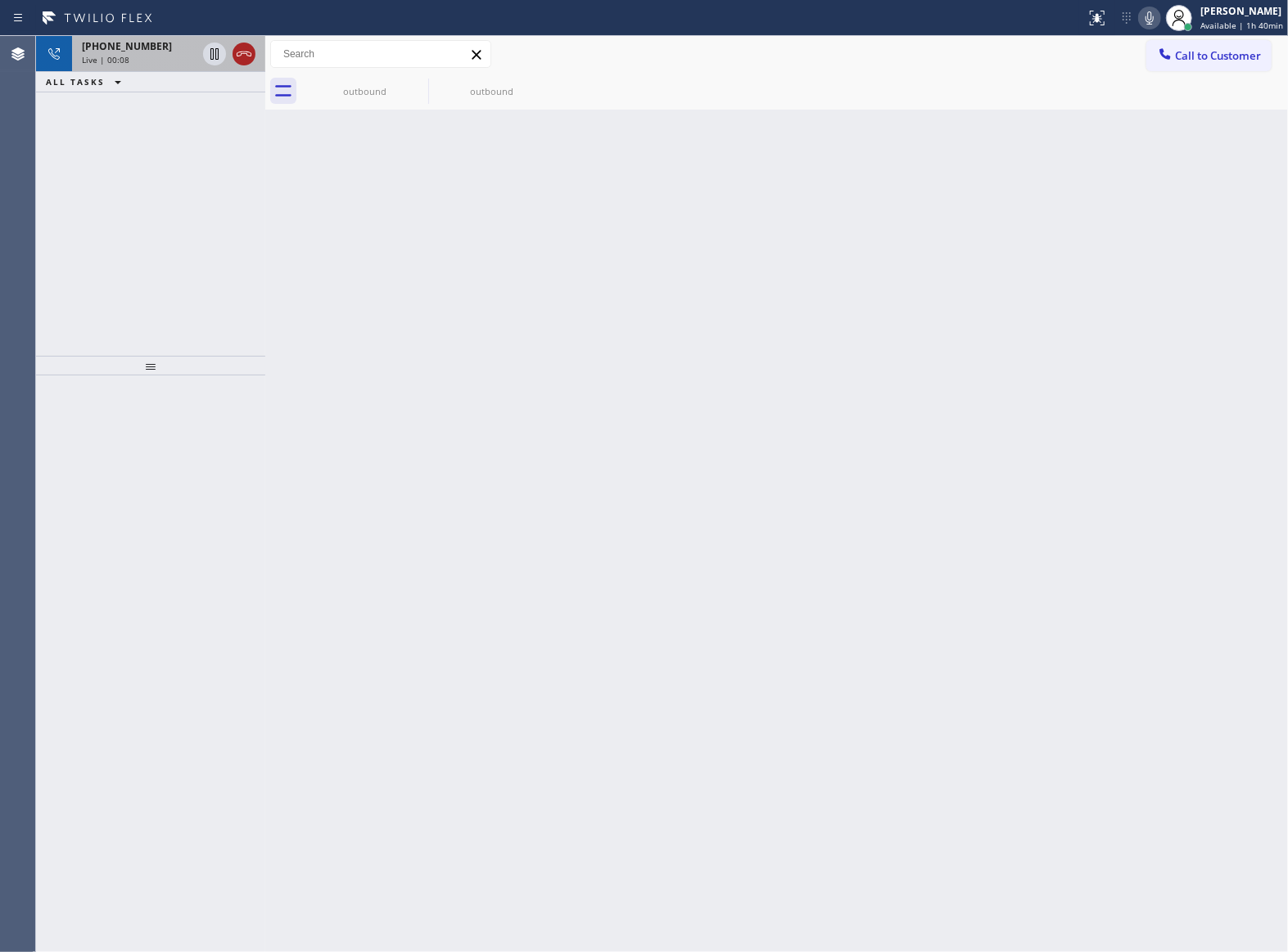
click at [244, 52] on icon at bounding box center [244, 54] width 20 height 20
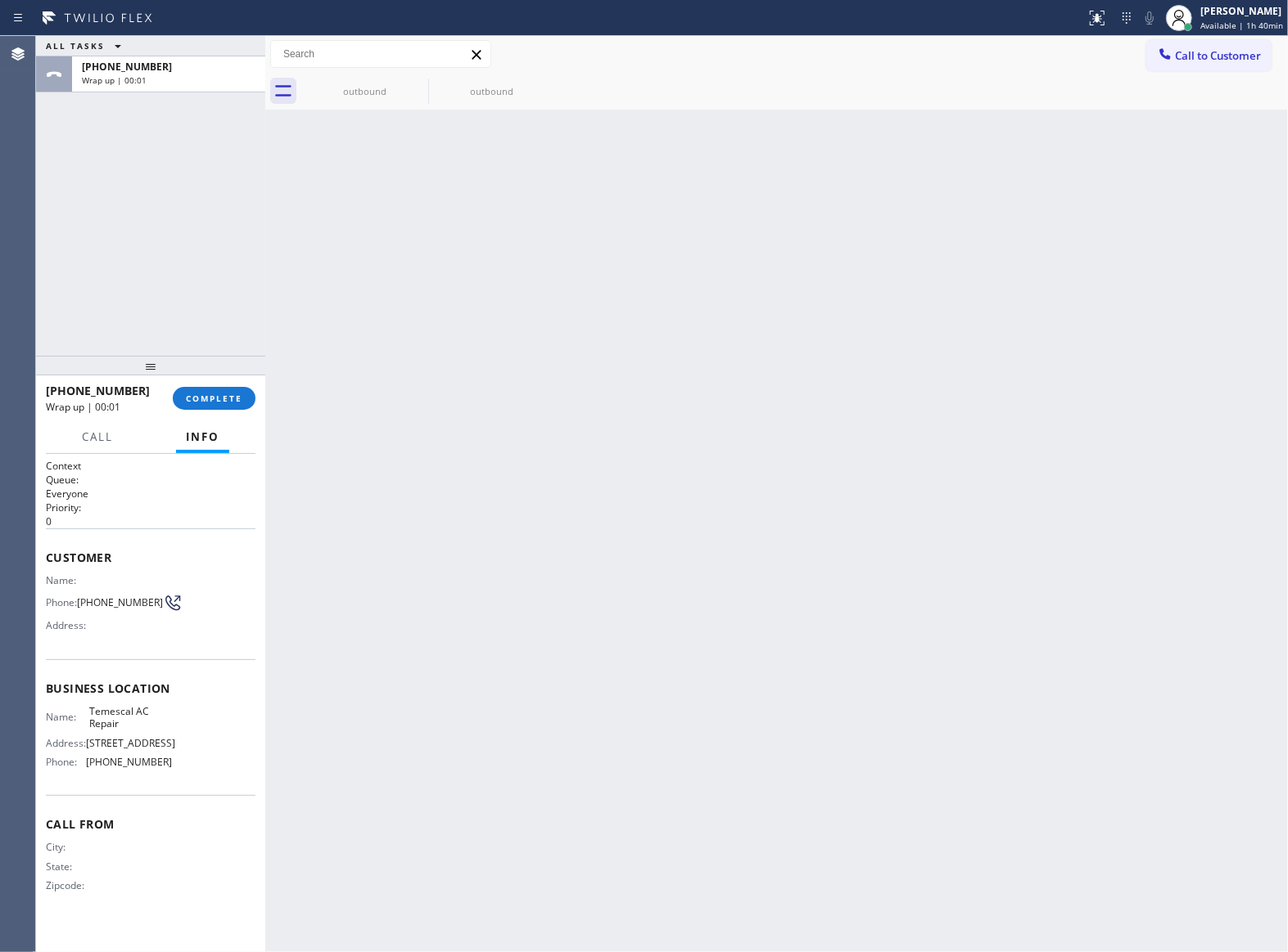
click at [1177, 59] on span "Call to Customer" at bounding box center [1217, 56] width 86 height 14
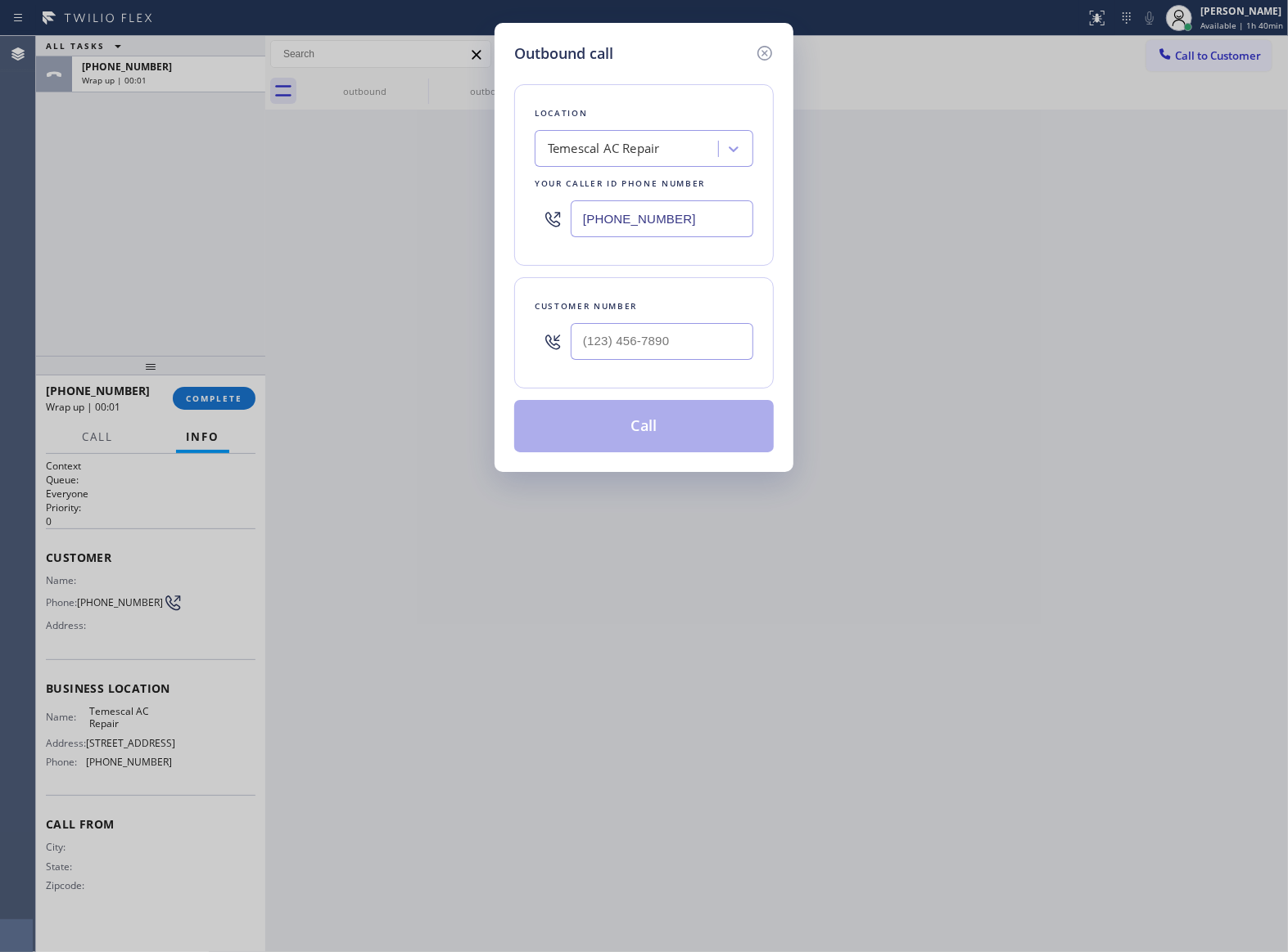
click at [685, 233] on input "[PHONE_NUMBER]" at bounding box center [662, 218] width 182 height 37
paste input "424) 392-7301"
type input "[PHONE_NUMBER]"
click at [635, 351] on input "(___) ___-____" at bounding box center [662, 342] width 182 height 37
paste input "323) 707-7454"
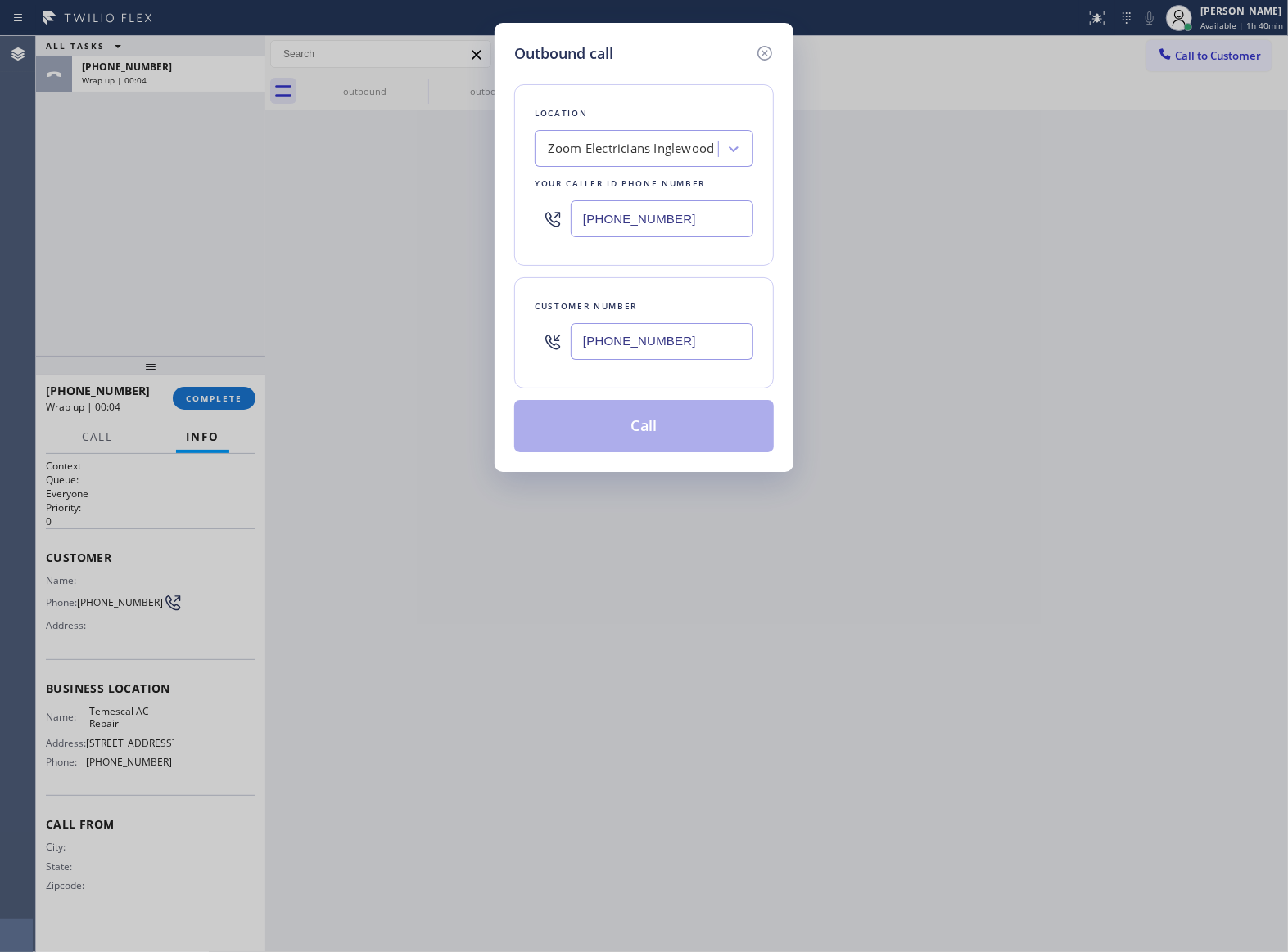
type input "[PHONE_NUMBER]"
click at [671, 435] on button "Call" at bounding box center [644, 426] width 260 height 52
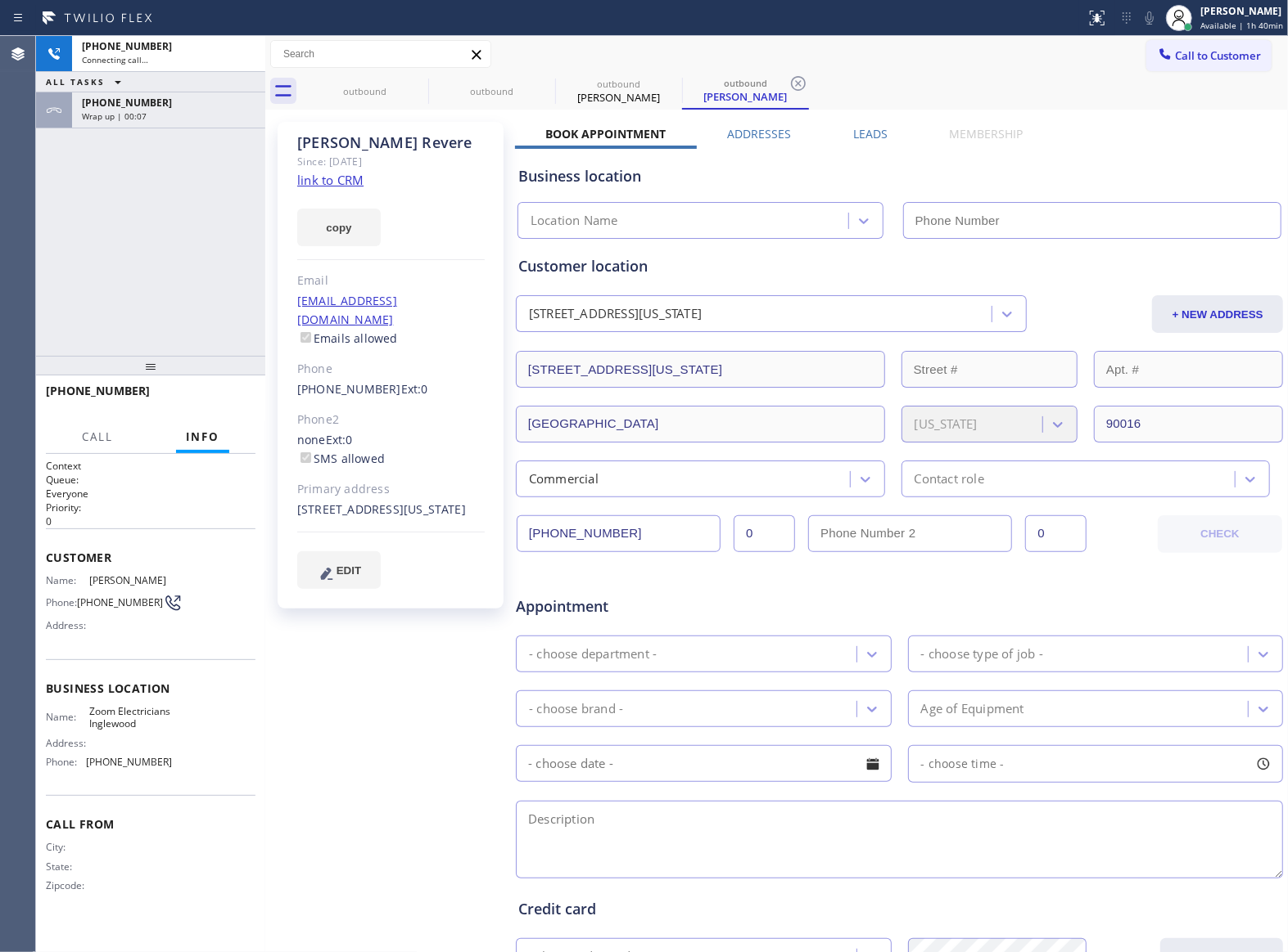
click at [327, 178] on link "link to CRM" at bounding box center [330, 180] width 67 height 16
type input "[PHONE_NUMBER]"
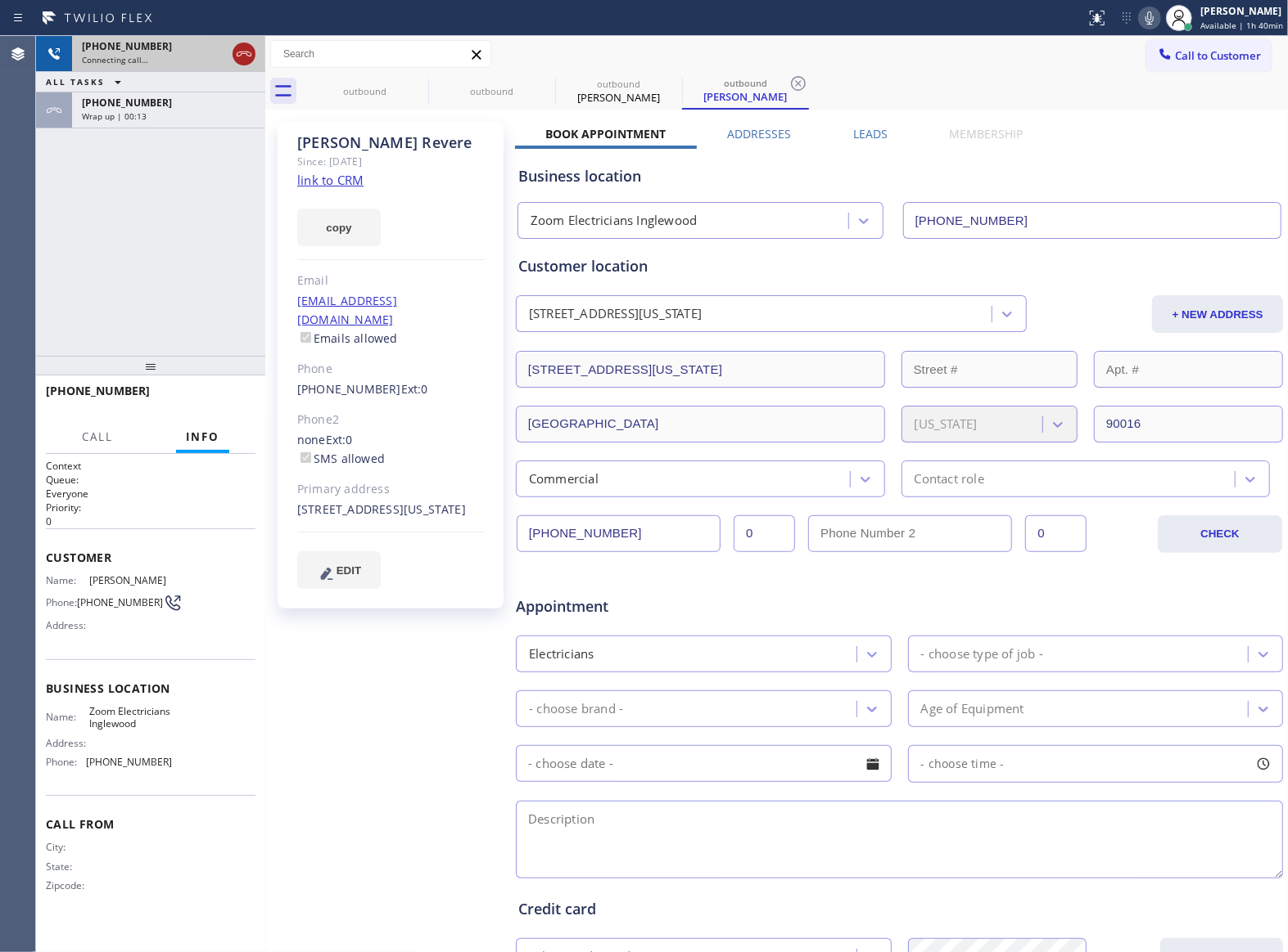
click at [241, 49] on icon at bounding box center [244, 54] width 20 height 20
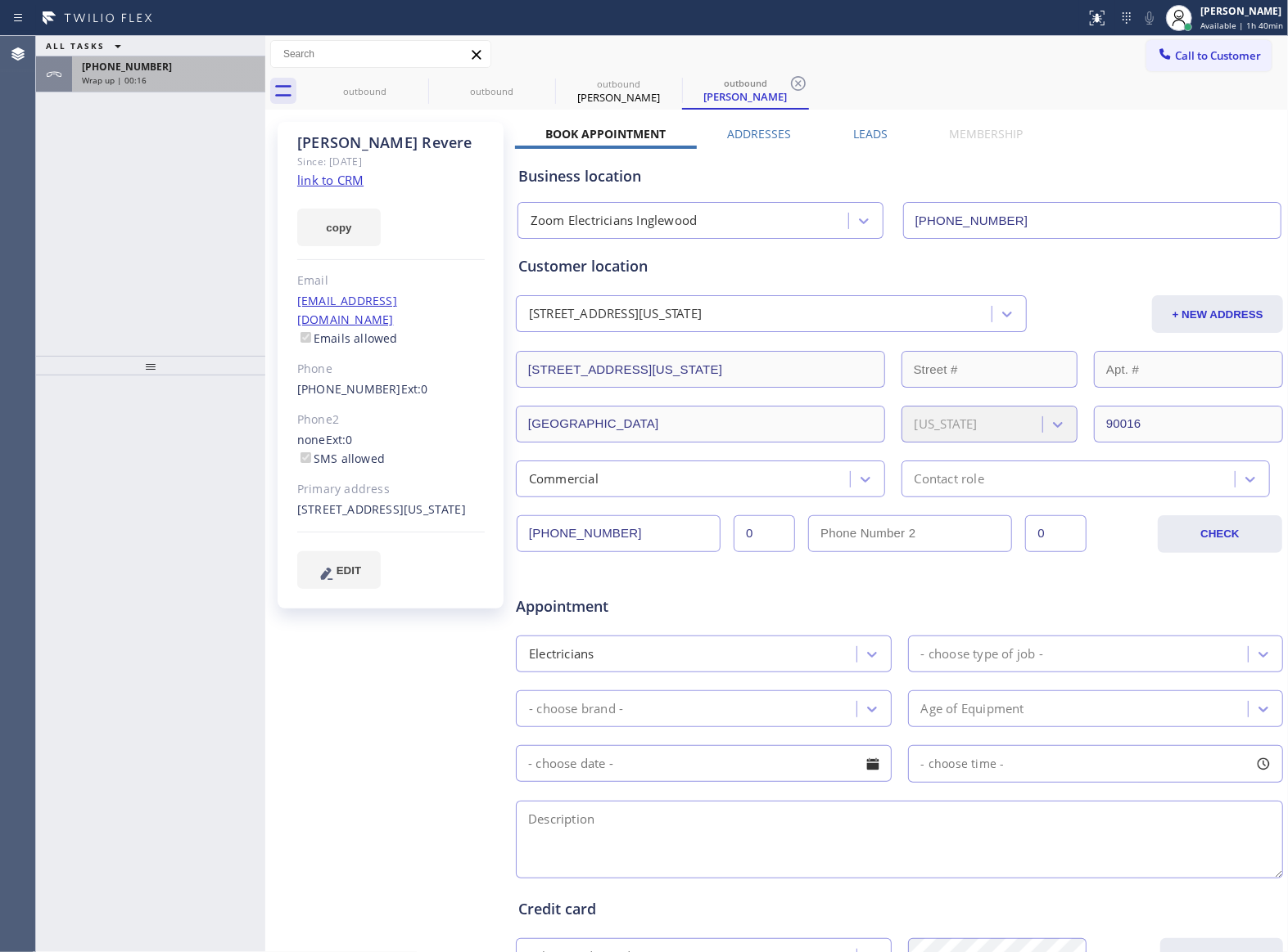
click at [194, 75] on div "Wrap up | 00:16" at bounding box center [169, 80] width 173 height 12
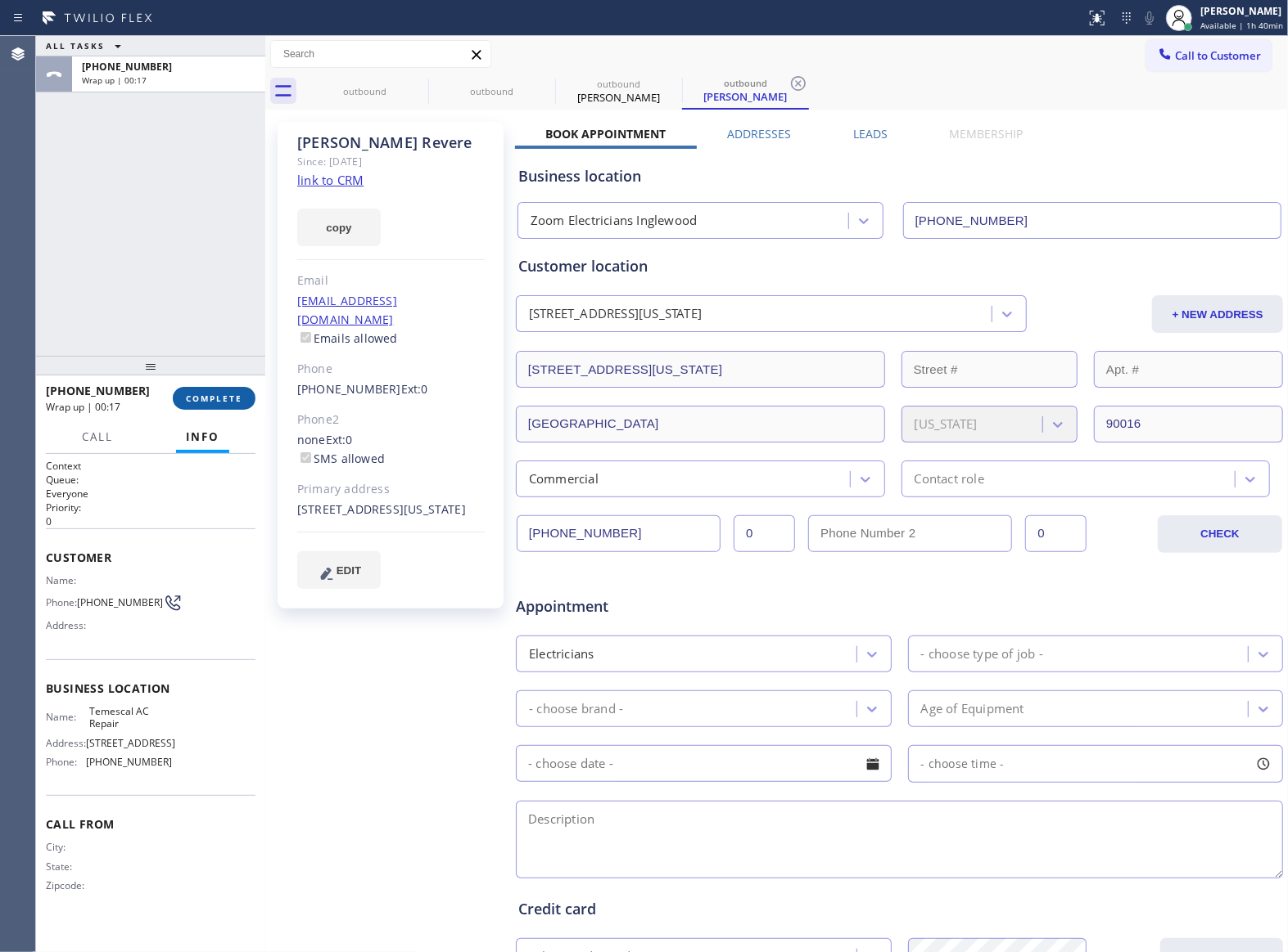
click at [217, 389] on button "COMPLETE" at bounding box center [215, 398] width 83 height 23
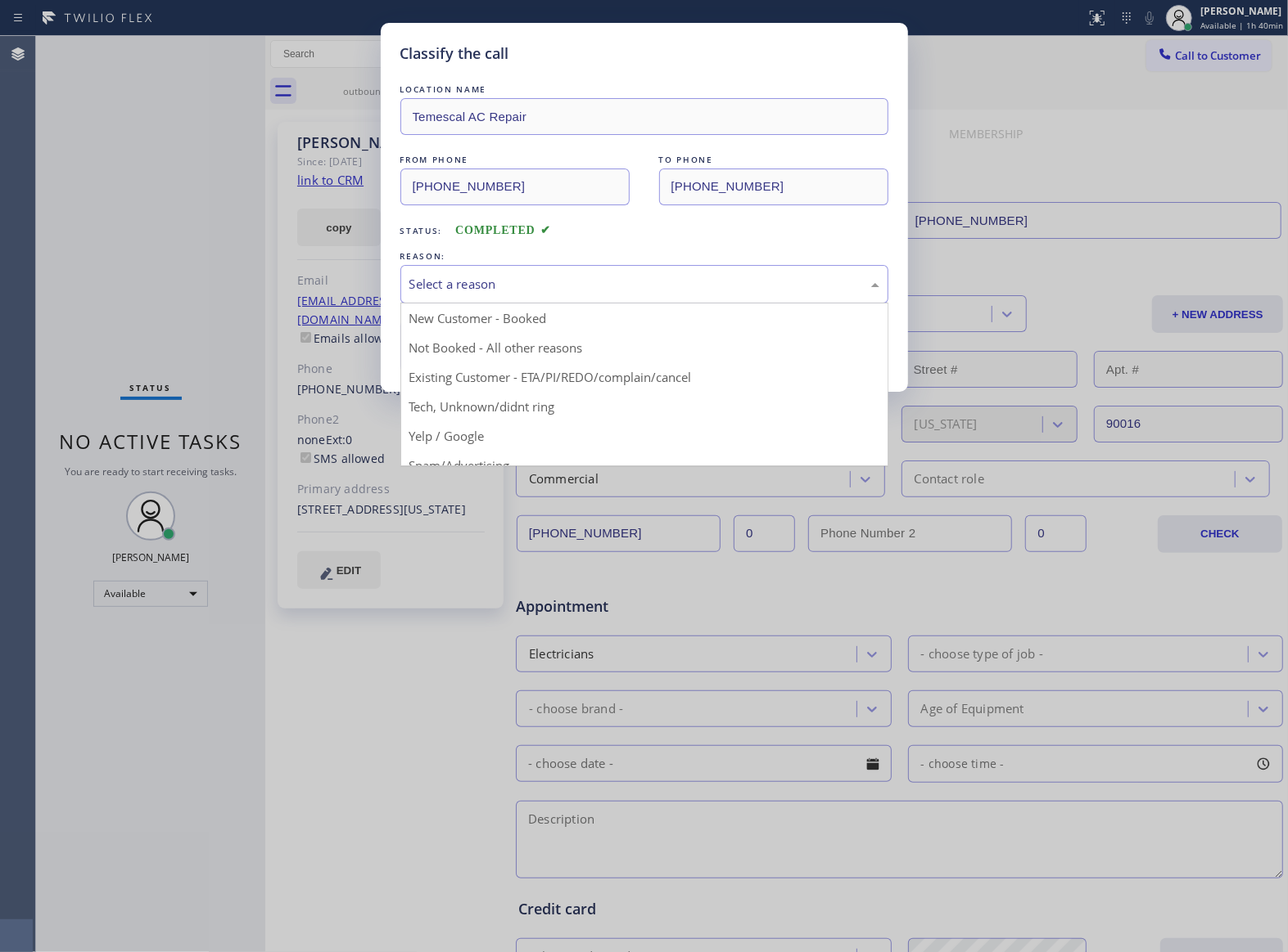
click at [519, 282] on div "Select a reason" at bounding box center [644, 284] width 470 height 19
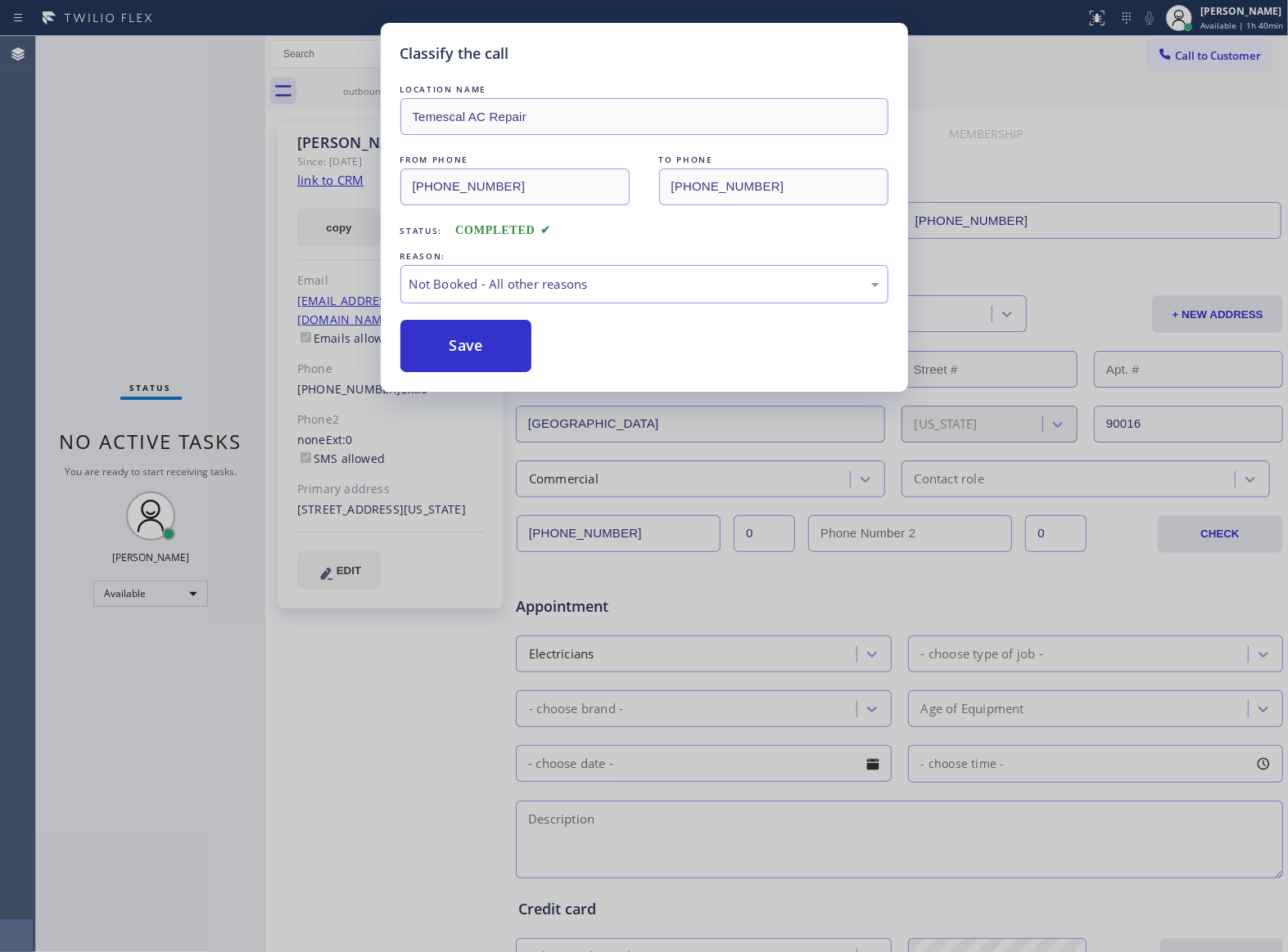
click at [472, 354] on button "Save" at bounding box center [466, 346] width 132 height 52
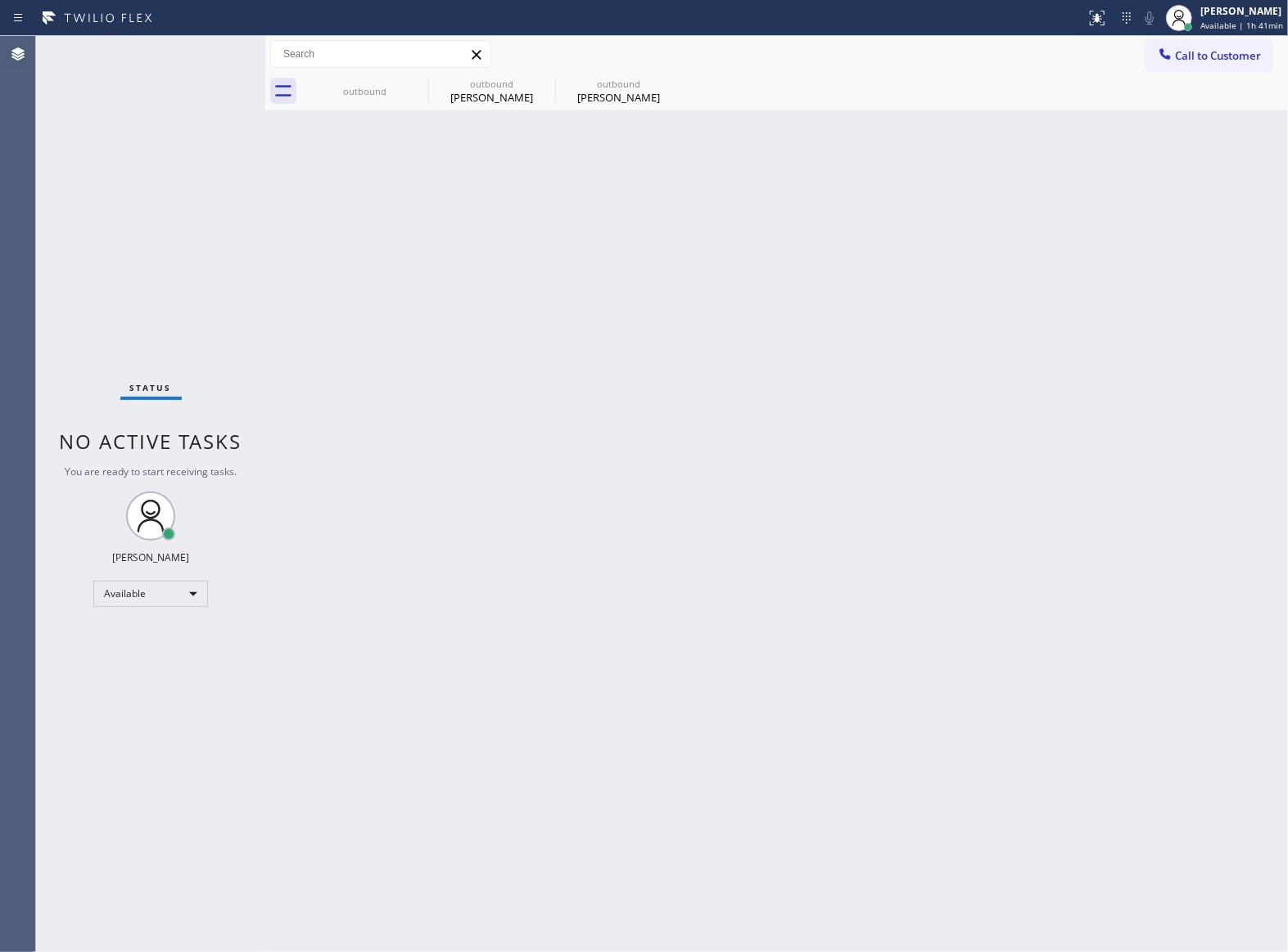
click at [98, 343] on div "Status No active tasks You are ready to start receiving tasks. [PERSON_NAME] Av…" at bounding box center [151, 494] width 229 height 917
drag, startPoint x: 204, startPoint y: 229, endPoint x: 220, endPoint y: 221, distance: 17.9
click at [204, 229] on div "Status No active tasks You are ready to start receiving tasks. [PERSON_NAME] Av…" at bounding box center [151, 494] width 229 height 917
click at [358, 96] on div "outbound" at bounding box center [364, 91] width 124 height 13
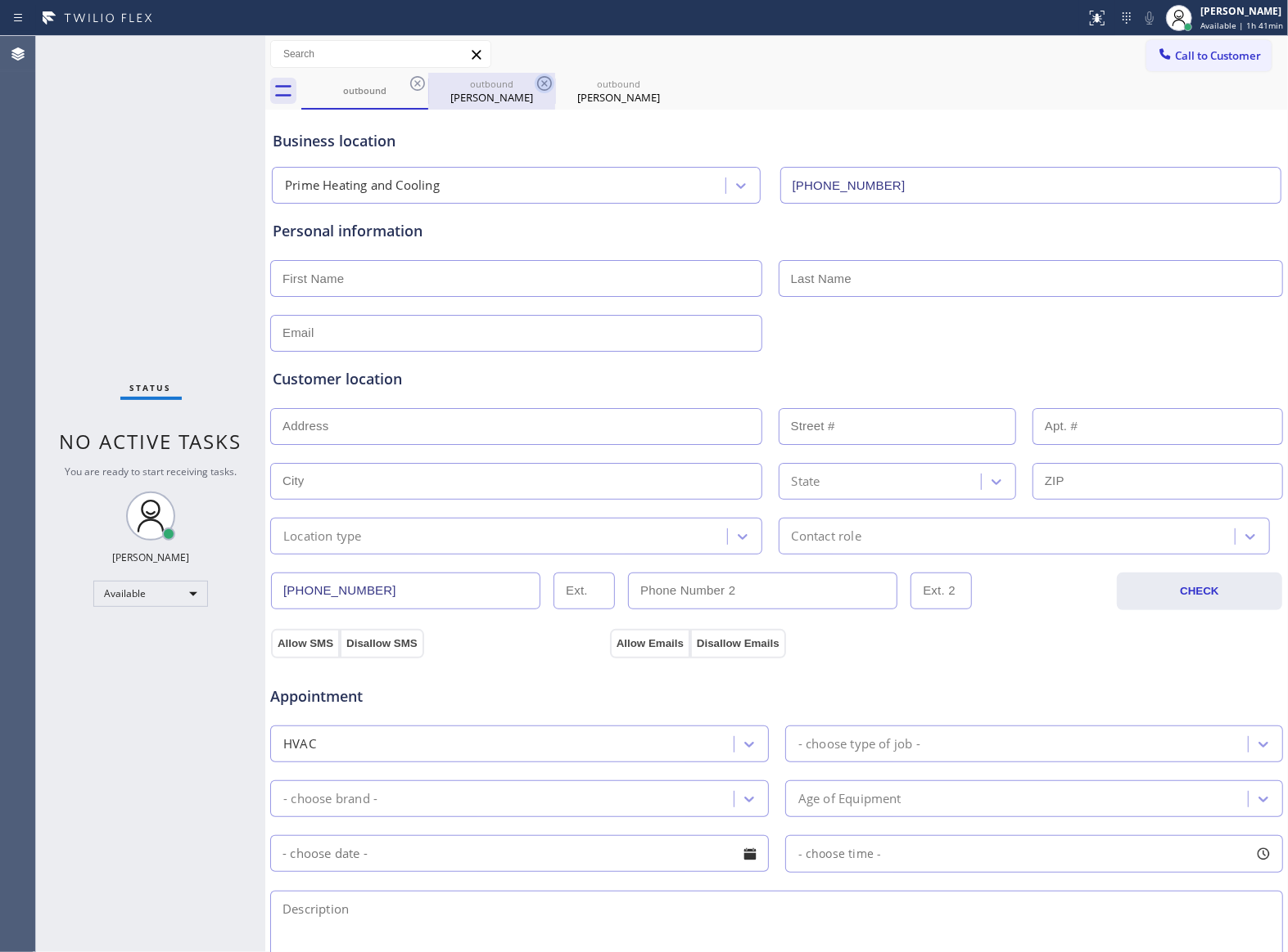
click at [418, 83] on icon at bounding box center [418, 84] width 20 height 20
click at [535, 82] on icon at bounding box center [545, 84] width 20 height 20
click at [0, 0] on icon at bounding box center [0, 0] width 0 height 0
click at [417, 82] on div "outbound outbound [PERSON_NAME] outbound [PERSON_NAME]" at bounding box center [795, 91] width 987 height 37
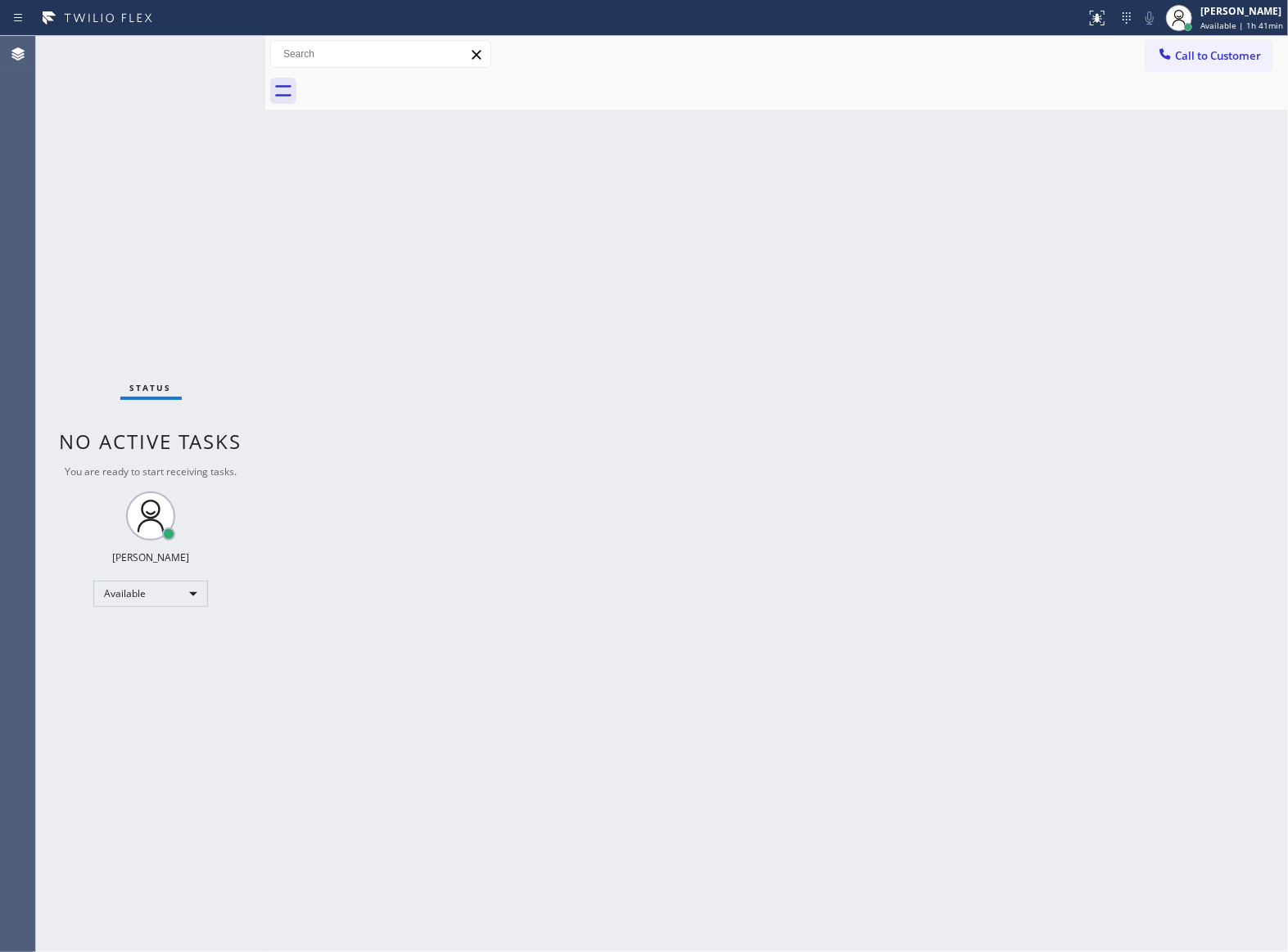
click at [417, 82] on div at bounding box center [795, 91] width 987 height 37
click at [1228, 53] on span "Call to Customer" at bounding box center [1217, 56] width 86 height 14
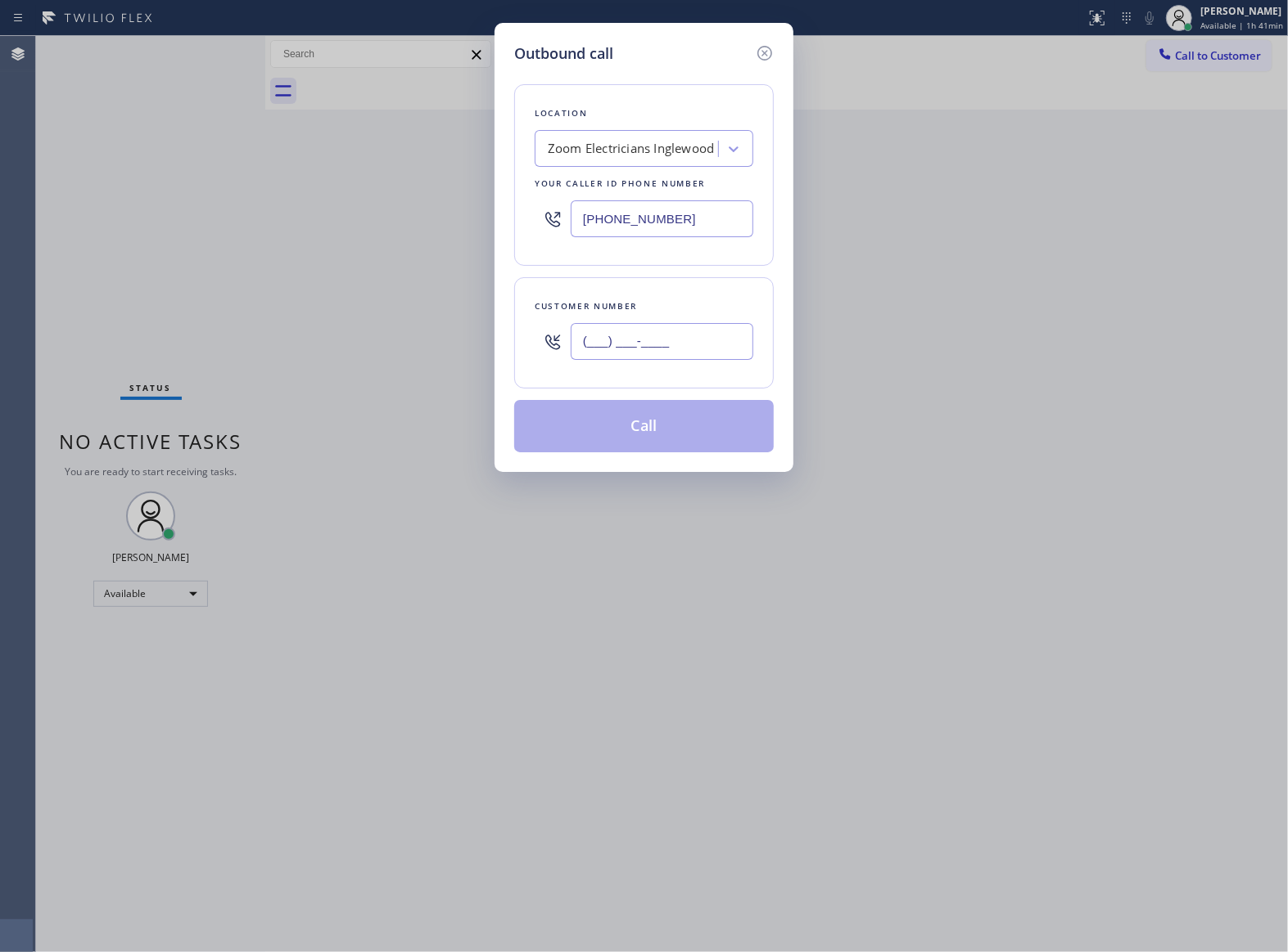
click at [649, 348] on input "(___) ___-____" at bounding box center [662, 342] width 182 height 37
paste input "363) 201-8087"
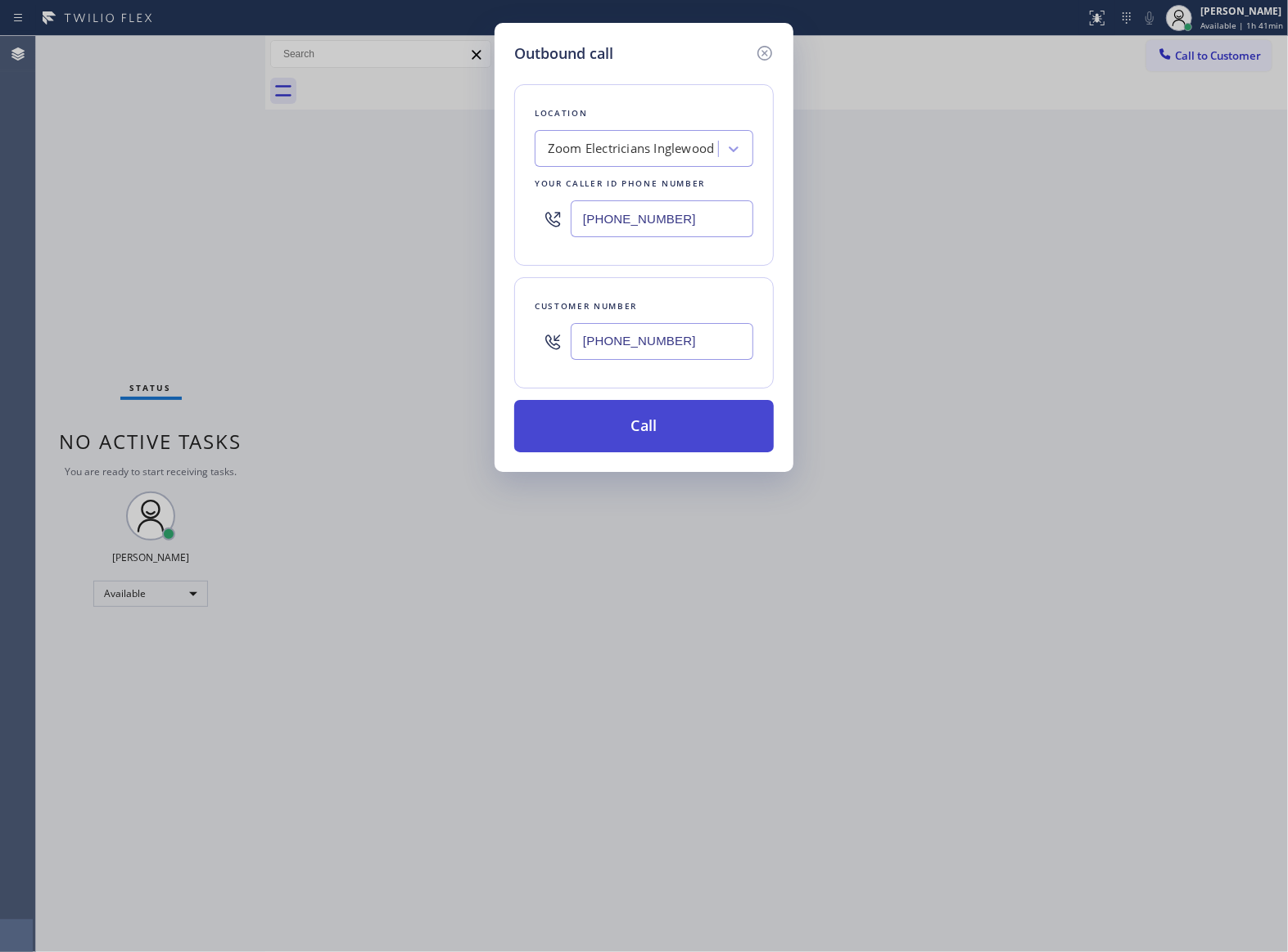
type input "[PHONE_NUMBER]"
click at [689, 438] on button "Call" at bounding box center [644, 426] width 260 height 52
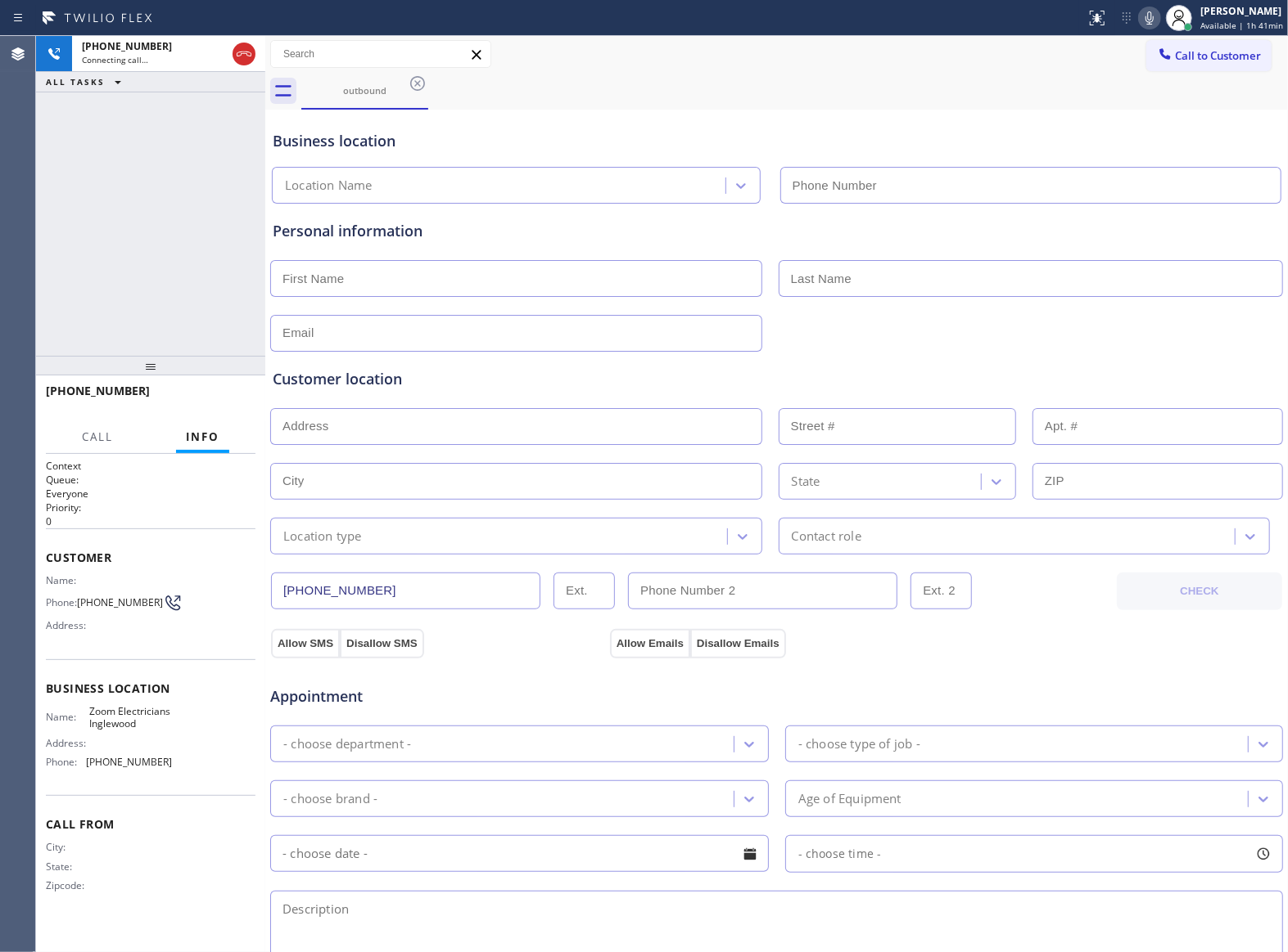
type input "[PHONE_NUMBER]"
click at [207, 406] on button "HANG UP" at bounding box center [217, 398] width 76 height 23
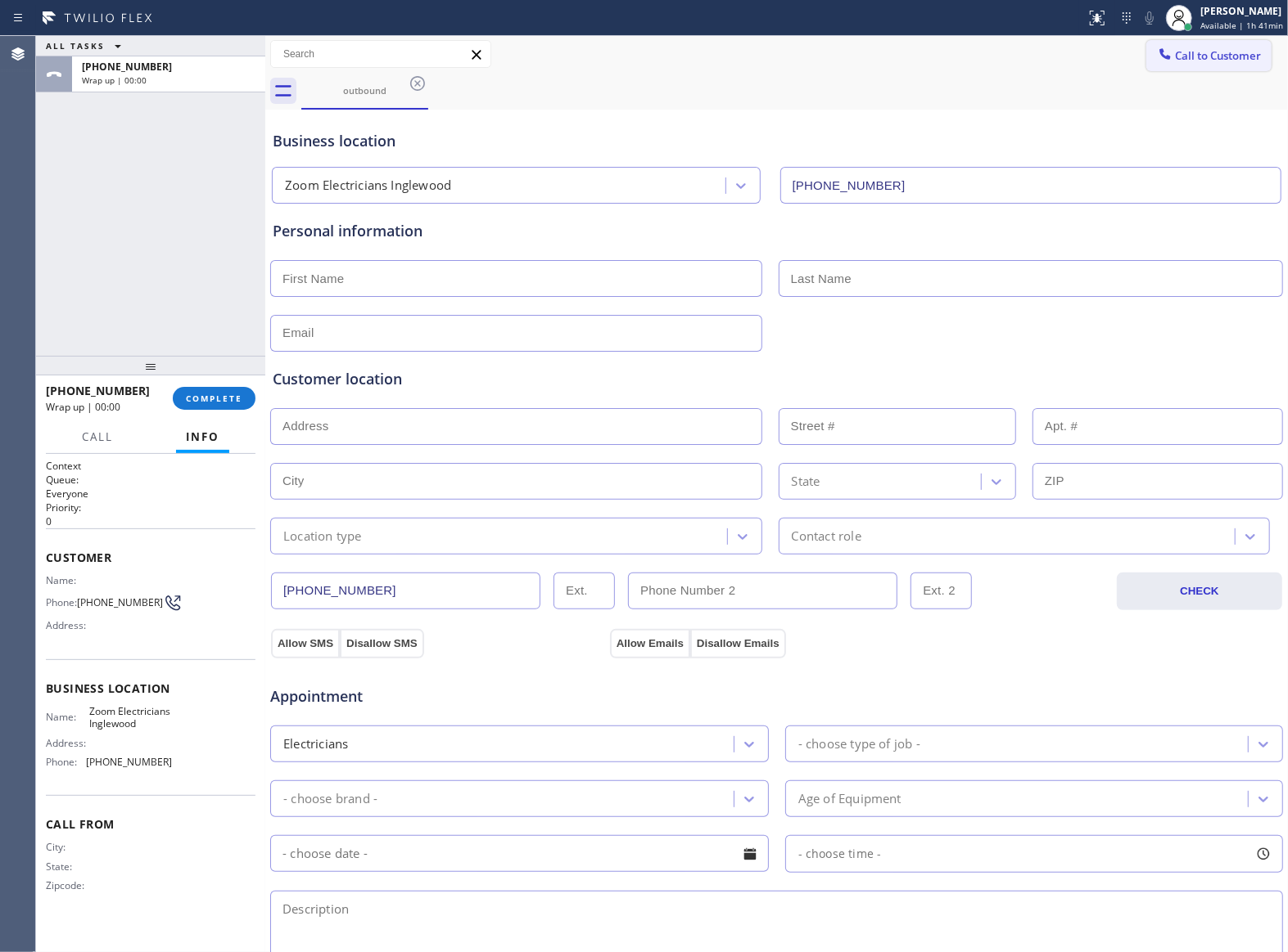
click at [1229, 60] on span "Call to Customer" at bounding box center [1217, 56] width 86 height 14
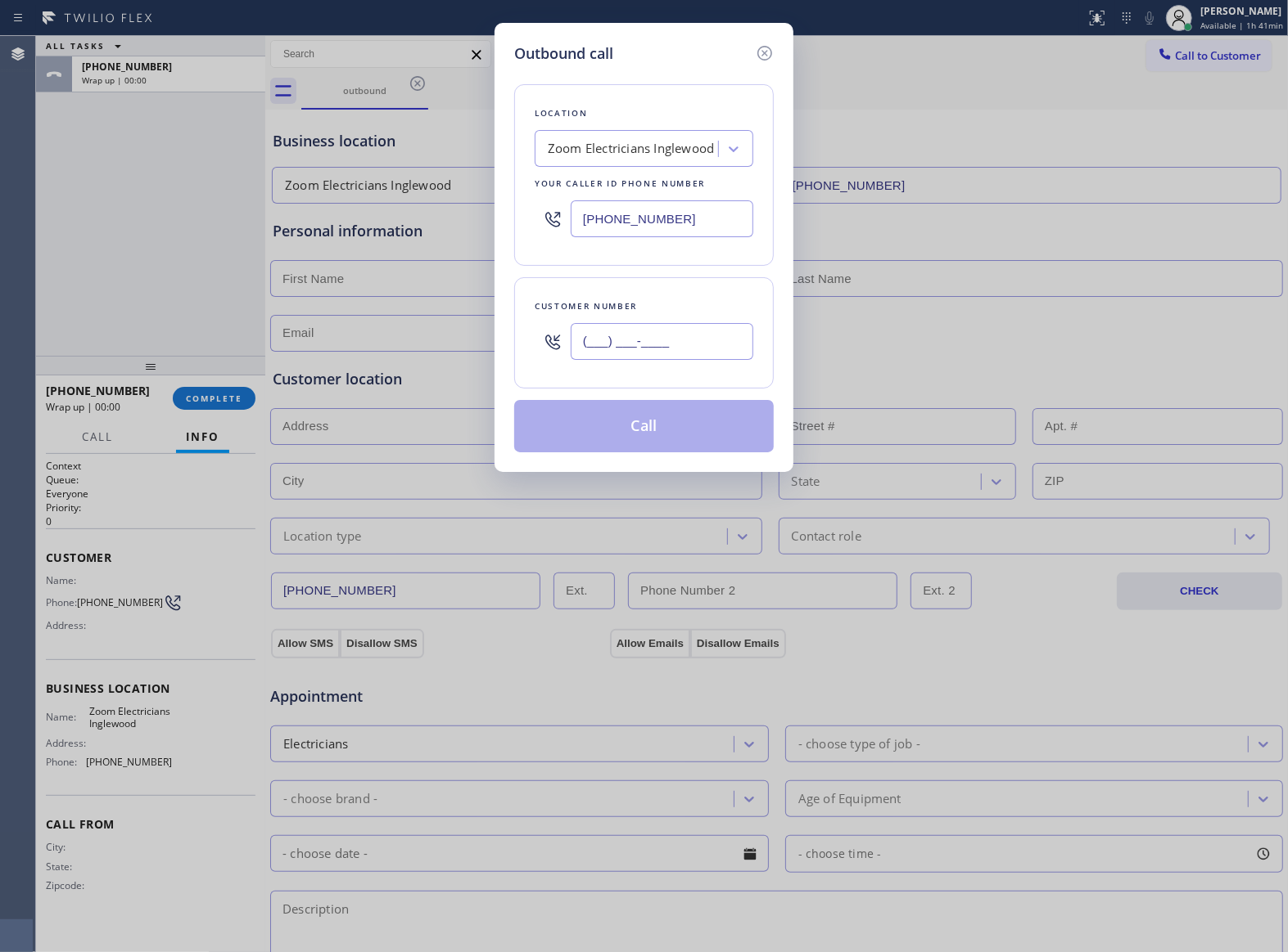
click at [669, 354] on input "(___) ___-____" at bounding box center [662, 342] width 182 height 37
paste input "363) 201-8087"
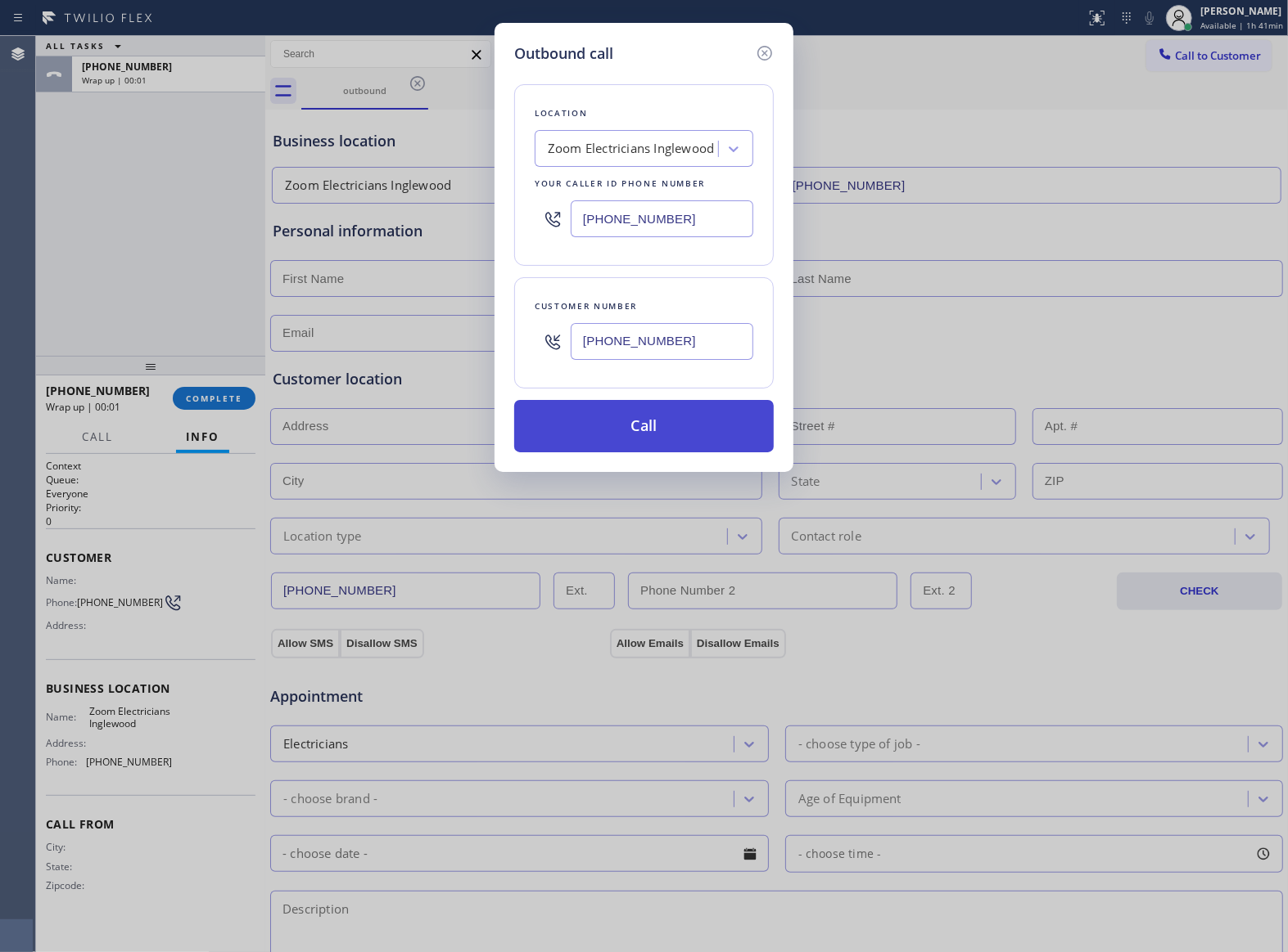
type input "[PHONE_NUMBER]"
click at [702, 426] on button "Call" at bounding box center [644, 426] width 260 height 52
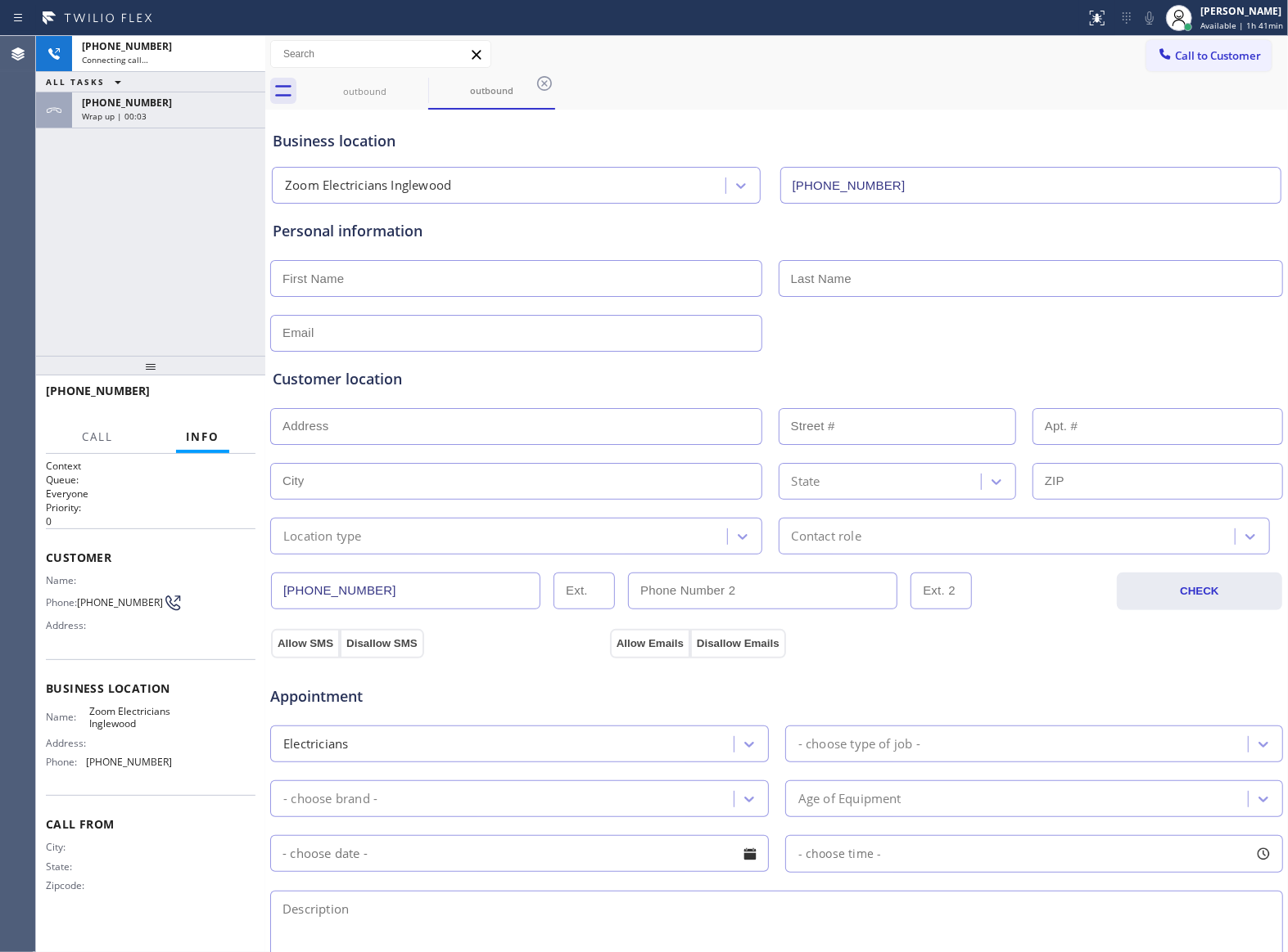
type input "[PHONE_NUMBER]"
click at [122, 108] on span "[PHONE_NUMBER]" at bounding box center [127, 102] width 90 height 14
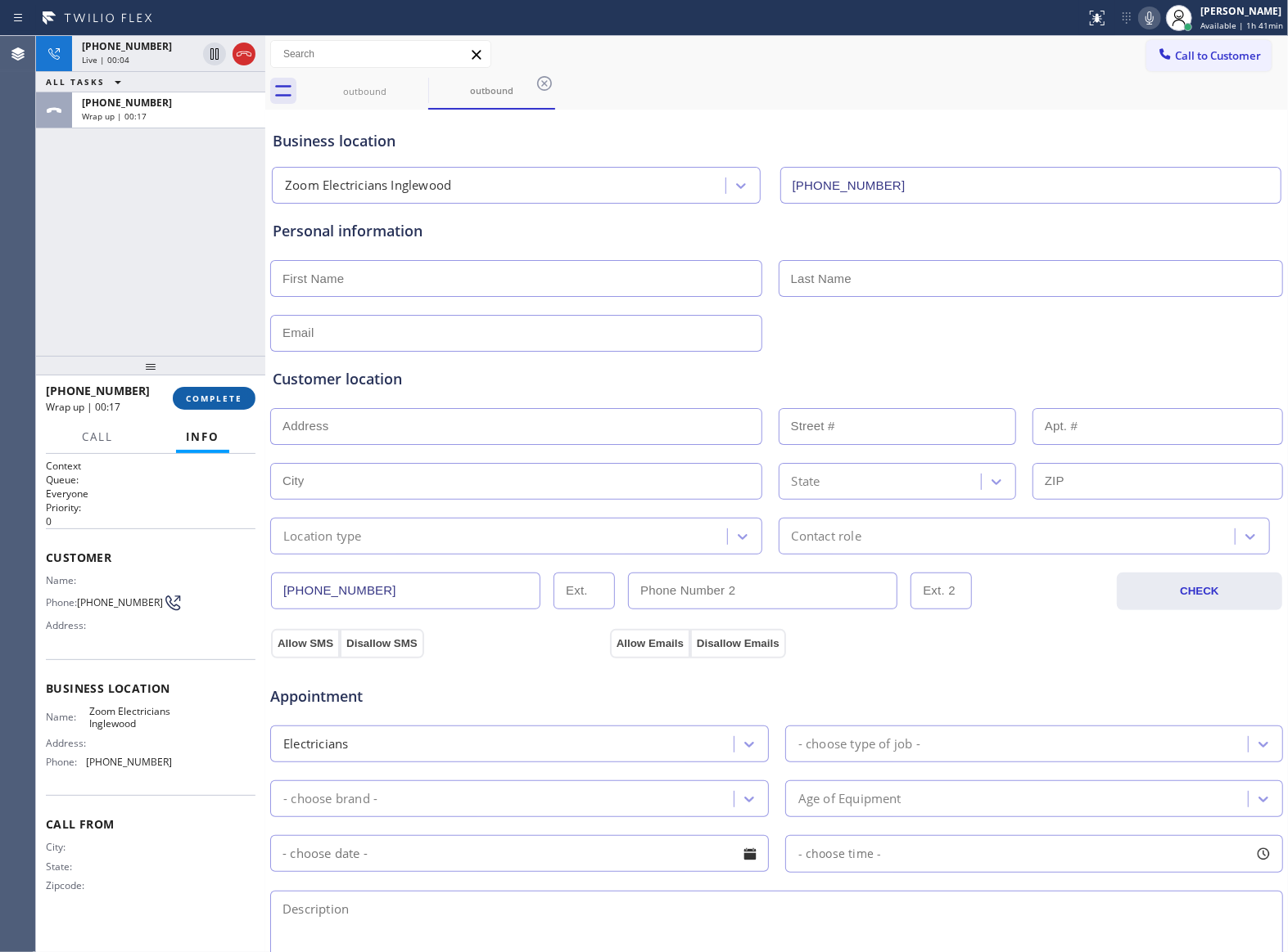
click at [216, 399] on span "COMPLETE" at bounding box center [214, 398] width 57 height 12
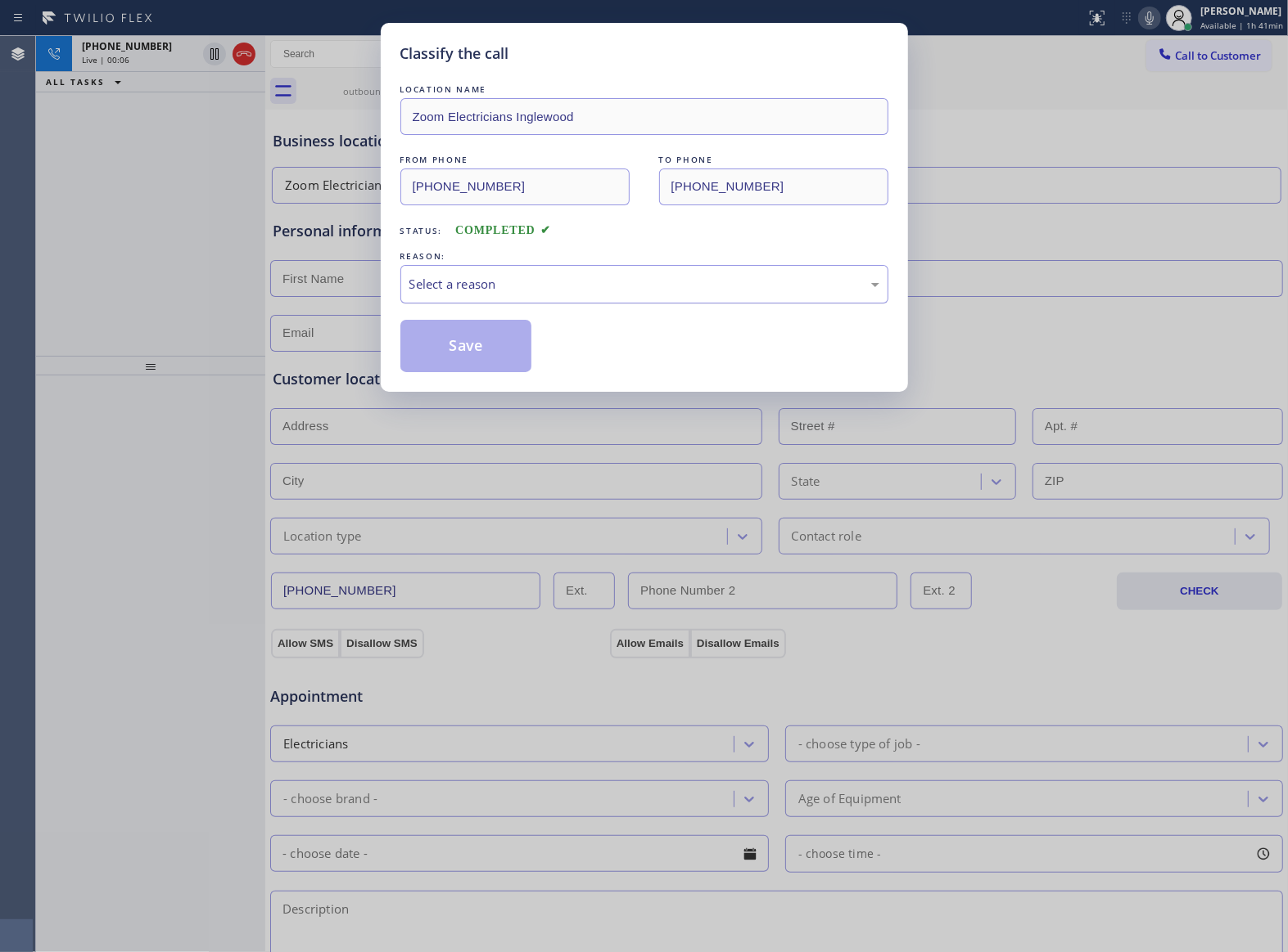
click at [502, 276] on div "Select a reason" at bounding box center [644, 284] width 470 height 19
click at [452, 360] on button "Save" at bounding box center [466, 346] width 132 height 52
click at [246, 50] on div "Classify the call LOCATION NAME 5 Star Appliance Repair Pro FROM PHONE [PHONE_N…" at bounding box center [662, 494] width 1252 height 917
click at [246, 50] on icon at bounding box center [244, 54] width 20 height 20
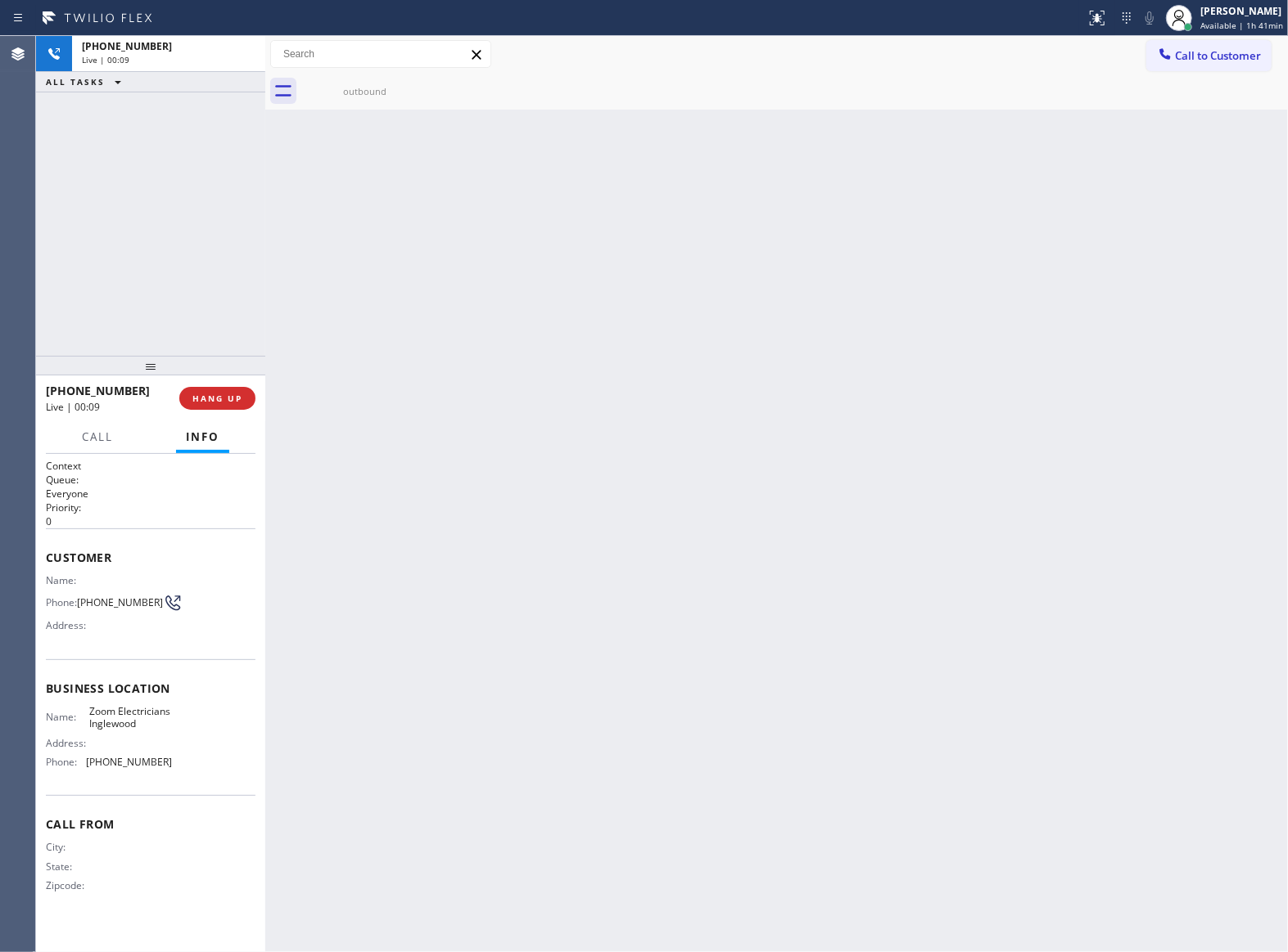
click at [246, 50] on div "[PHONE_NUMBER]" at bounding box center [169, 46] width 173 height 14
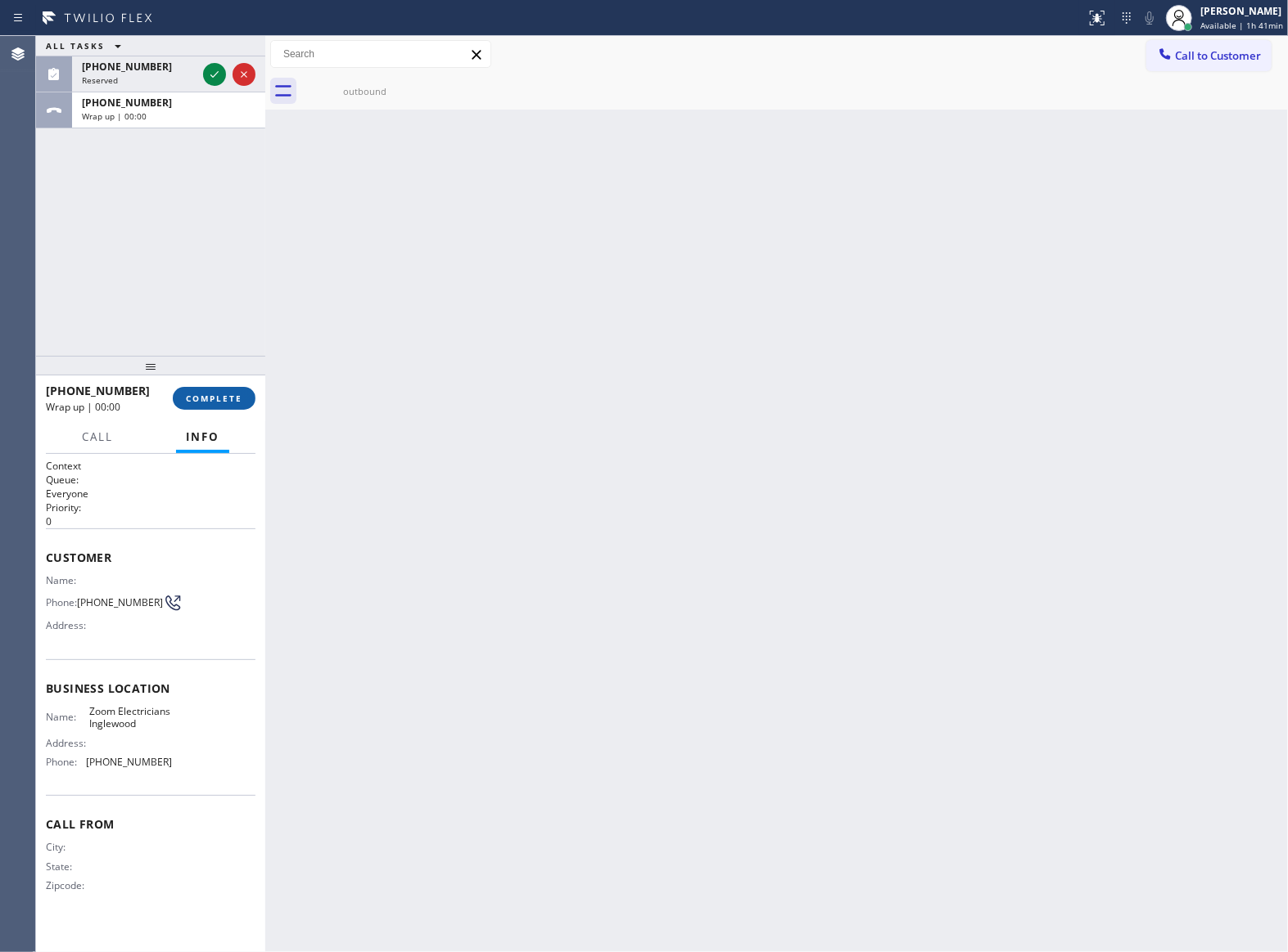
click at [246, 394] on button "COMPLETE" at bounding box center [215, 398] width 83 height 23
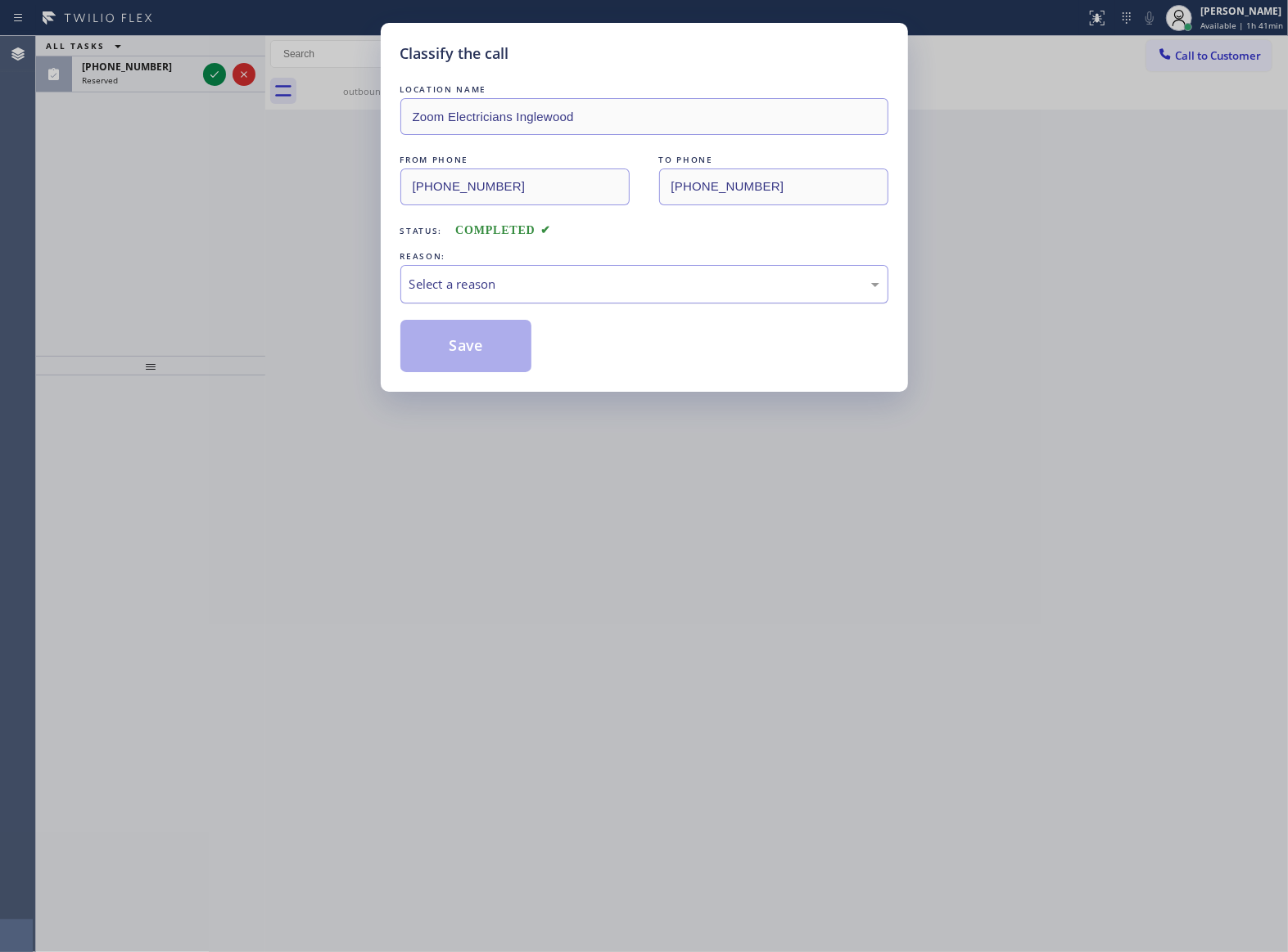
drag, startPoint x: 534, startPoint y: 277, endPoint x: 524, endPoint y: 293, distance: 18.9
click at [532, 279] on div "Select a reason" at bounding box center [644, 284] width 470 height 19
click at [486, 337] on button "Save" at bounding box center [466, 346] width 132 height 52
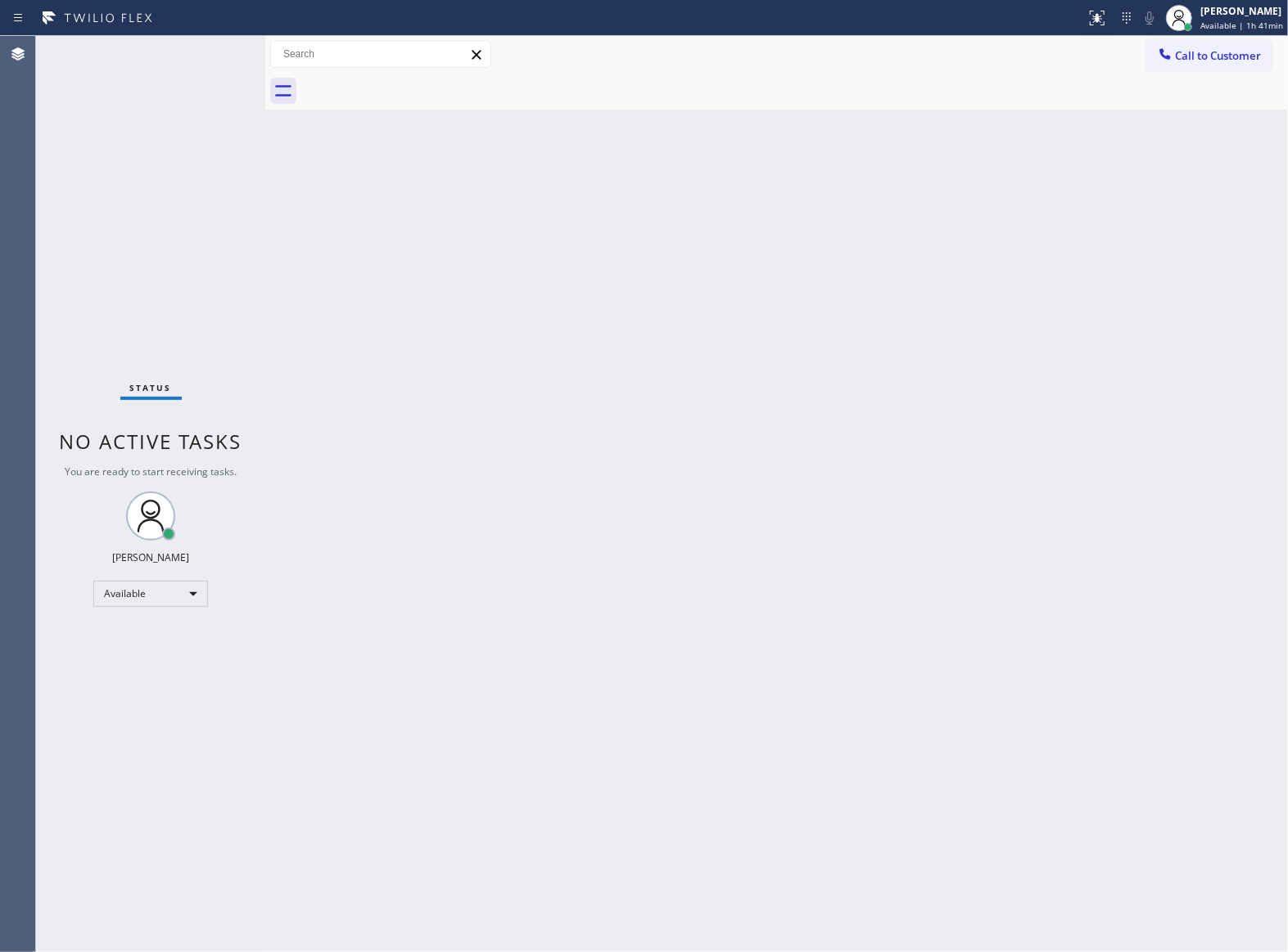
click at [210, 78] on div "Status No active tasks You are ready to start receiving tasks. [PERSON_NAME] Av…" at bounding box center [151, 494] width 229 height 917
click at [1243, 69] on button "Call to Customer" at bounding box center [1209, 55] width 125 height 31
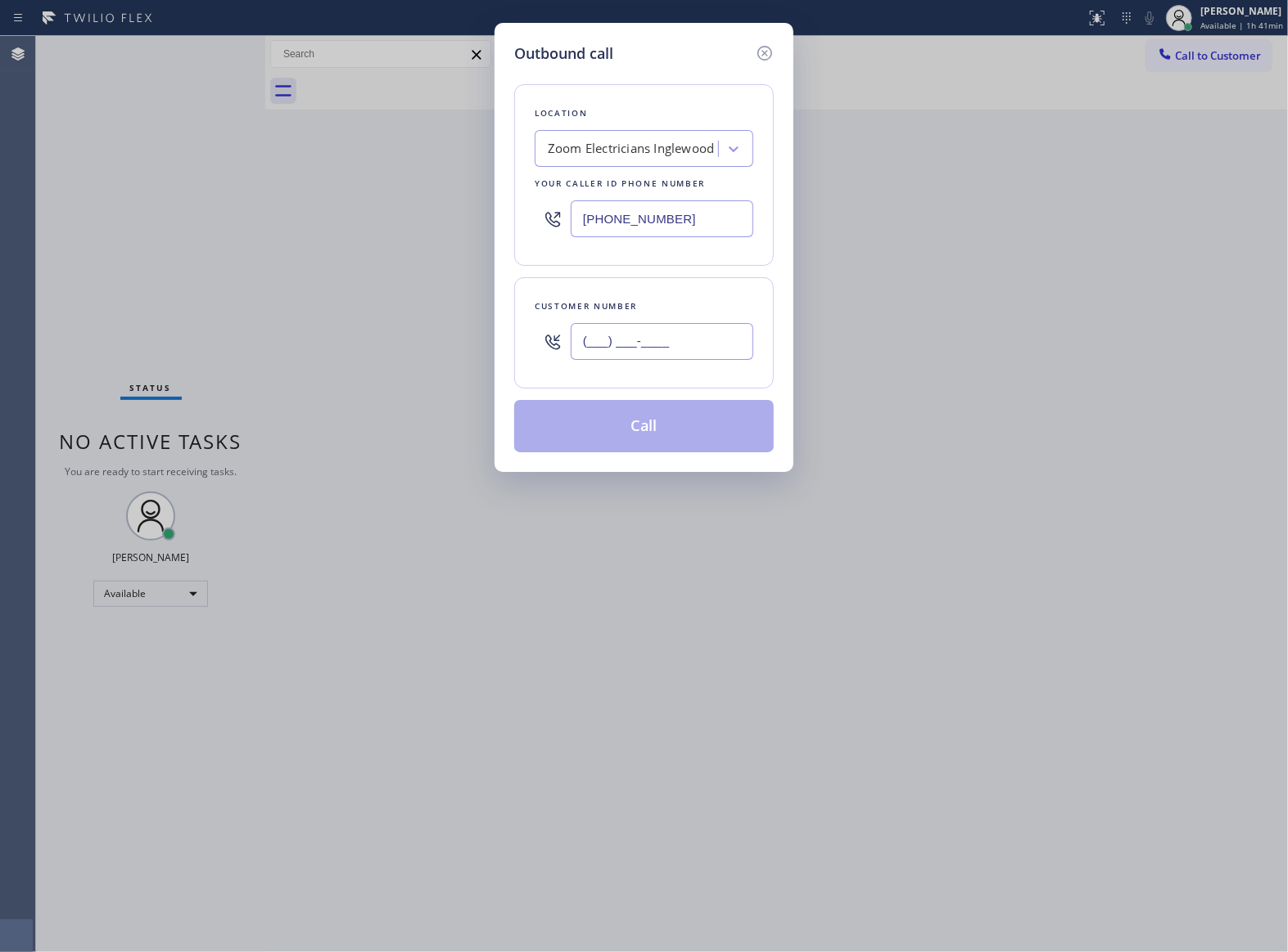
click at [688, 338] on input "(___) ___-____" at bounding box center [662, 342] width 182 height 37
paste input "363) 201-8087"
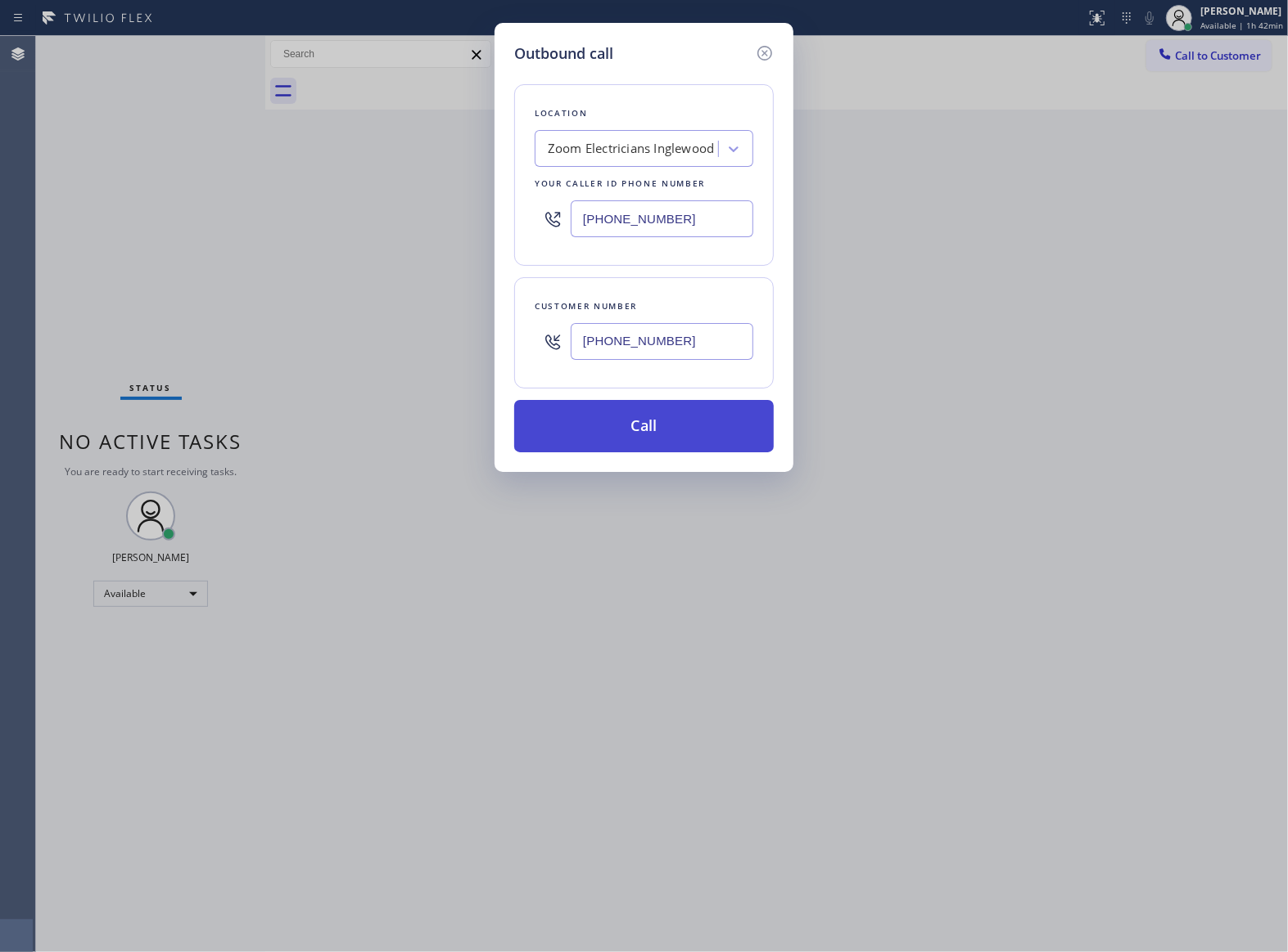
type input "[PHONE_NUMBER]"
click at [662, 420] on button "Call" at bounding box center [644, 426] width 260 height 52
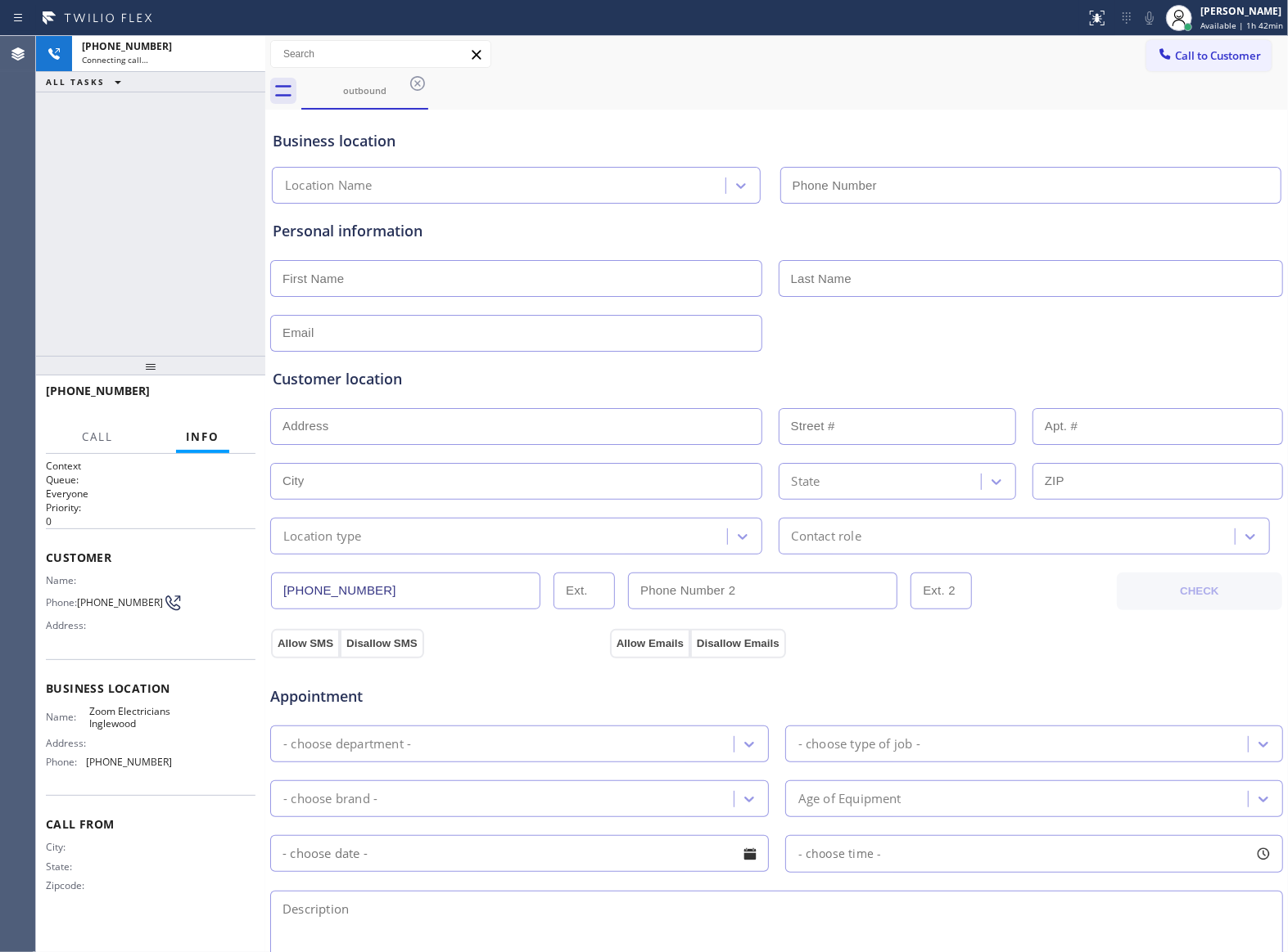
type input "[PHONE_NUMBER]"
click at [213, 315] on div "[PHONE_NUMBER] Live | 00:01 ALL TASKS ALL TASKS ACTIVE TASKS TASKS IN WRAP UP" at bounding box center [151, 196] width 229 height 320
click at [217, 400] on span "HANG UP" at bounding box center [216, 398] width 50 height 12
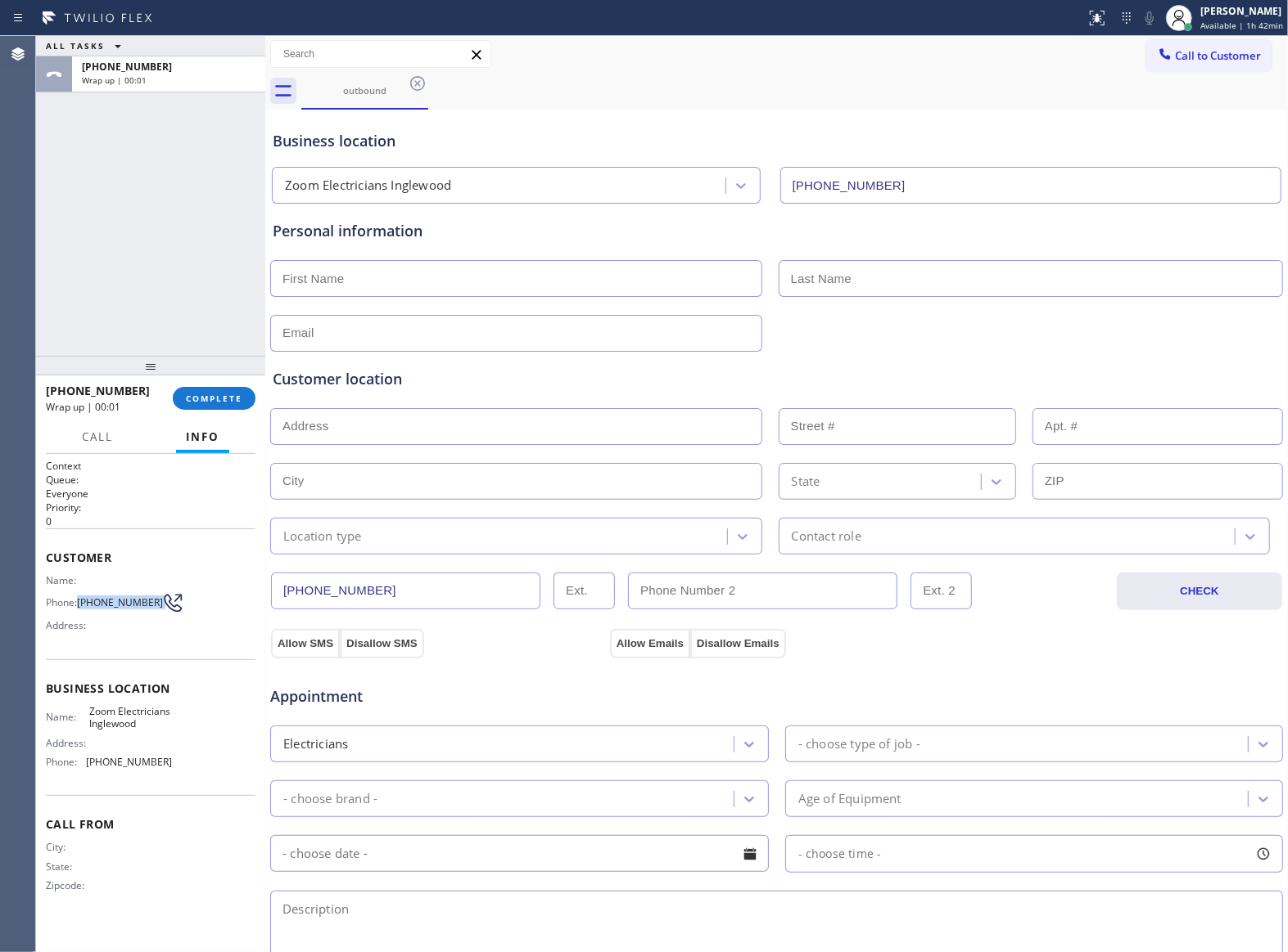
drag, startPoint x: 79, startPoint y: 606, endPoint x: 152, endPoint y: 609, distance: 73.1
click at [152, 609] on div "Phone: [PHONE_NUMBER]" at bounding box center [109, 603] width 126 height 20
click at [1185, 50] on span "Call to Customer" at bounding box center [1217, 56] width 86 height 14
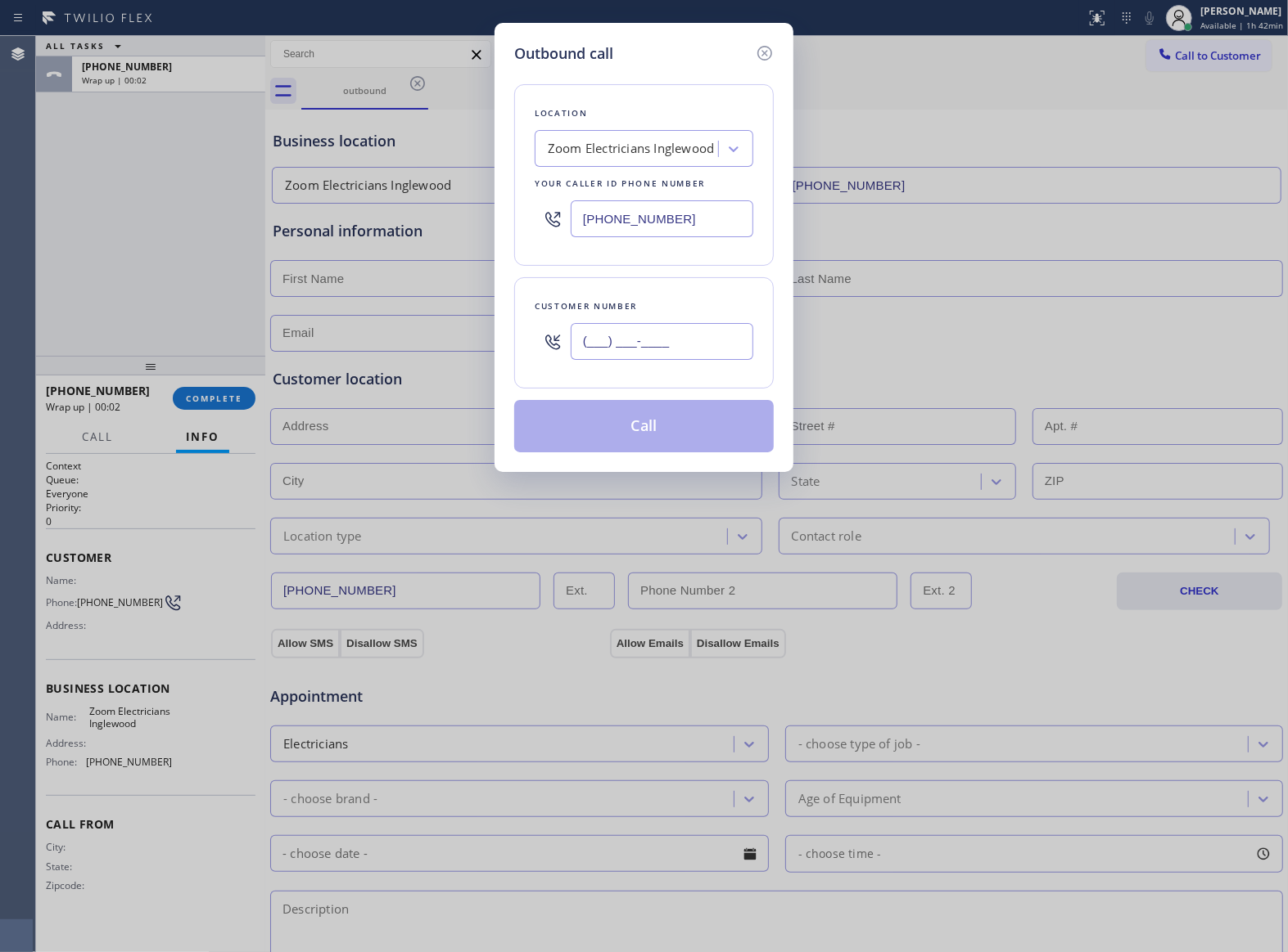
click at [731, 325] on input "(___) ___-____" at bounding box center [662, 342] width 182 height 37
paste input "363) 201-8087"
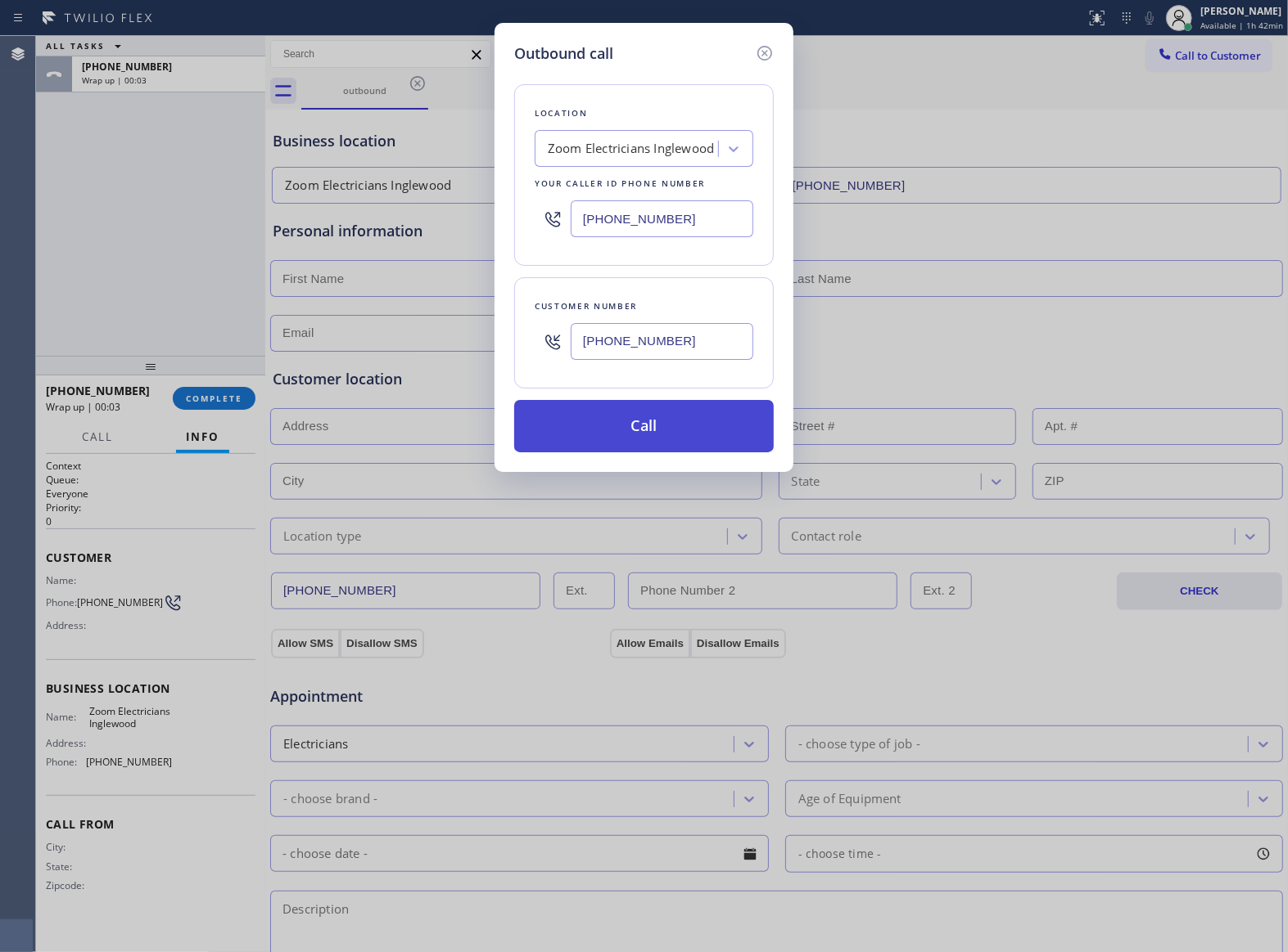
type input "[PHONE_NUMBER]"
click at [671, 414] on button "Call" at bounding box center [644, 426] width 260 height 52
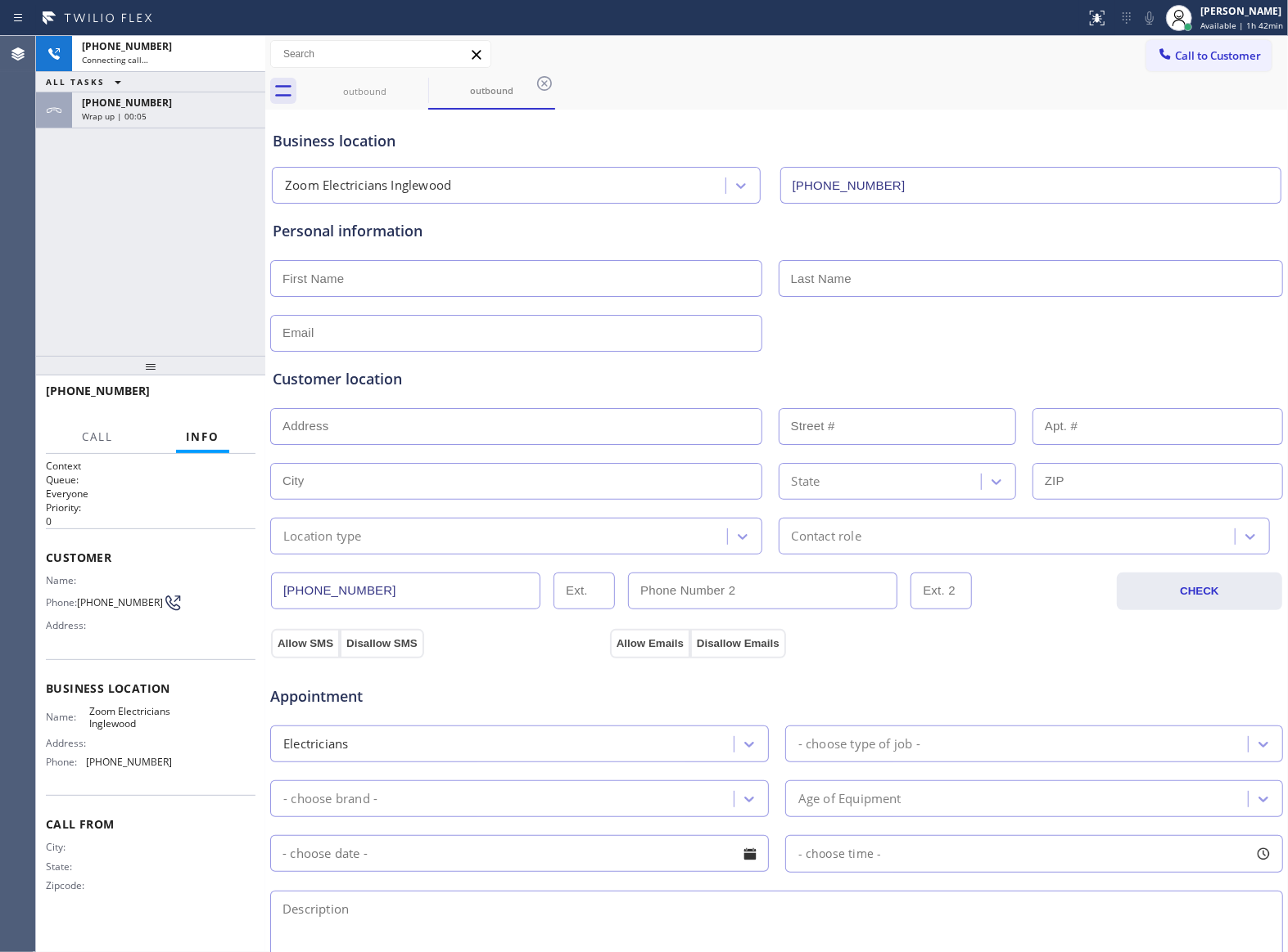
type input "[PHONE_NUMBER]"
drag, startPoint x: 119, startPoint y: 223, endPoint x: 244, endPoint y: 361, distance: 186.2
click at [120, 223] on div "[PHONE_NUMBER] Live | 00:01 ALL TASKS ALL TASKS ACTIVE TASKS TASKS IN WRAP UP […" at bounding box center [151, 196] width 229 height 320
click at [234, 398] on span "HANG UP" at bounding box center [216, 398] width 50 height 12
click at [1175, 60] on span "Call to Customer" at bounding box center [1217, 56] width 86 height 14
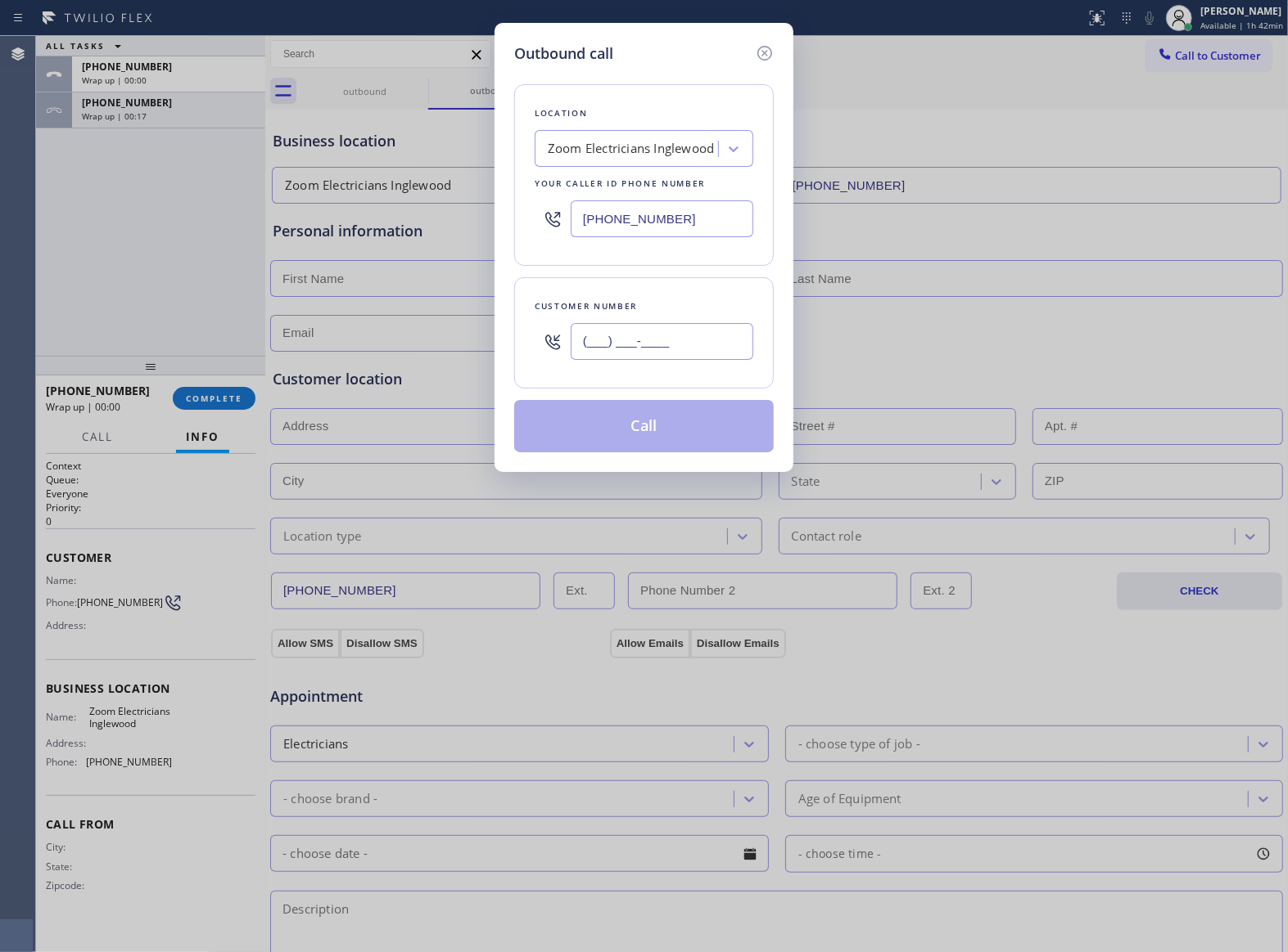
click at [647, 359] on input "(___) ___-____" at bounding box center [662, 342] width 182 height 37
paste input "363) 201-8087"
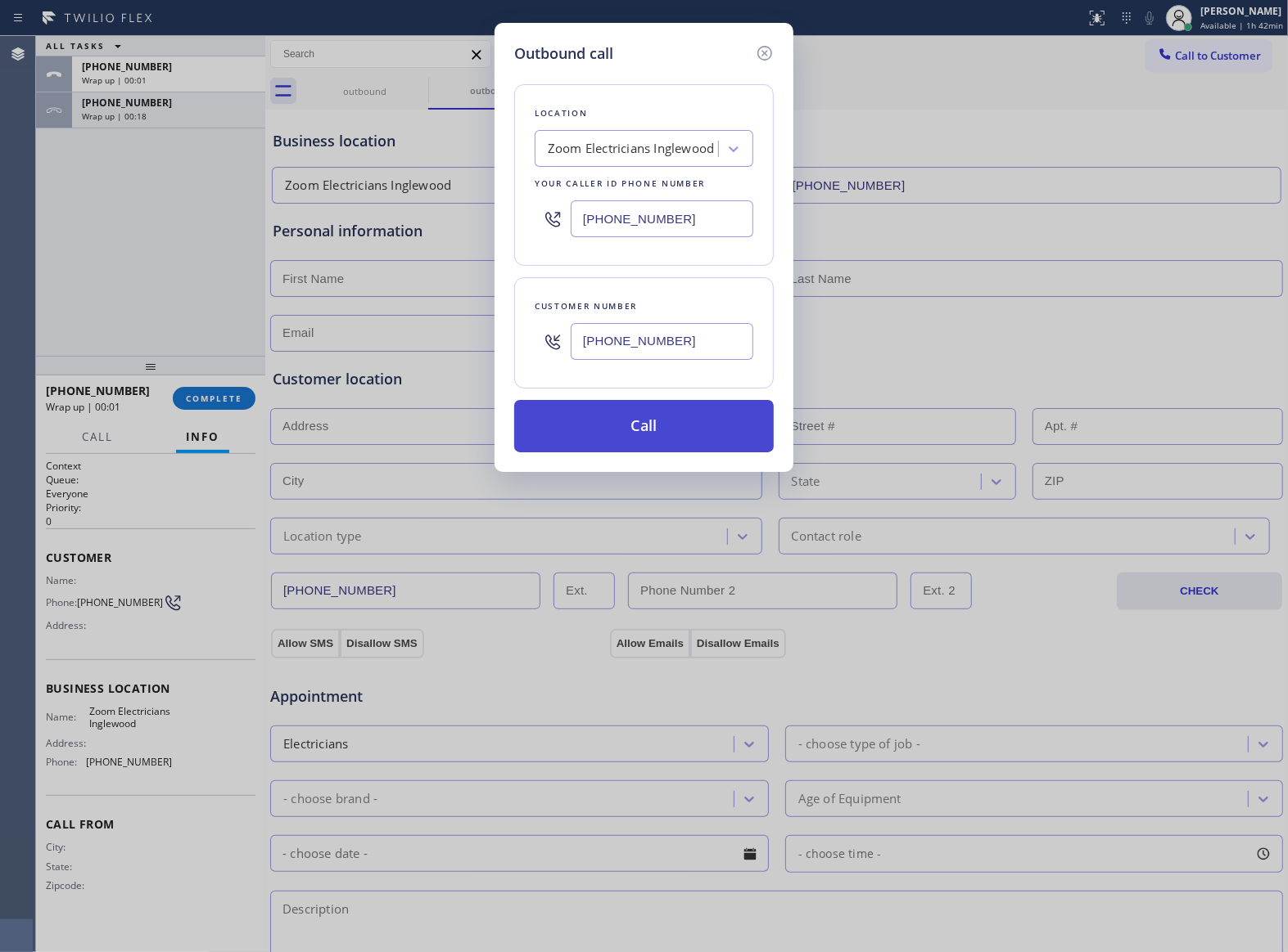
type input "[PHONE_NUMBER]"
click at [669, 443] on button "Call" at bounding box center [644, 426] width 260 height 52
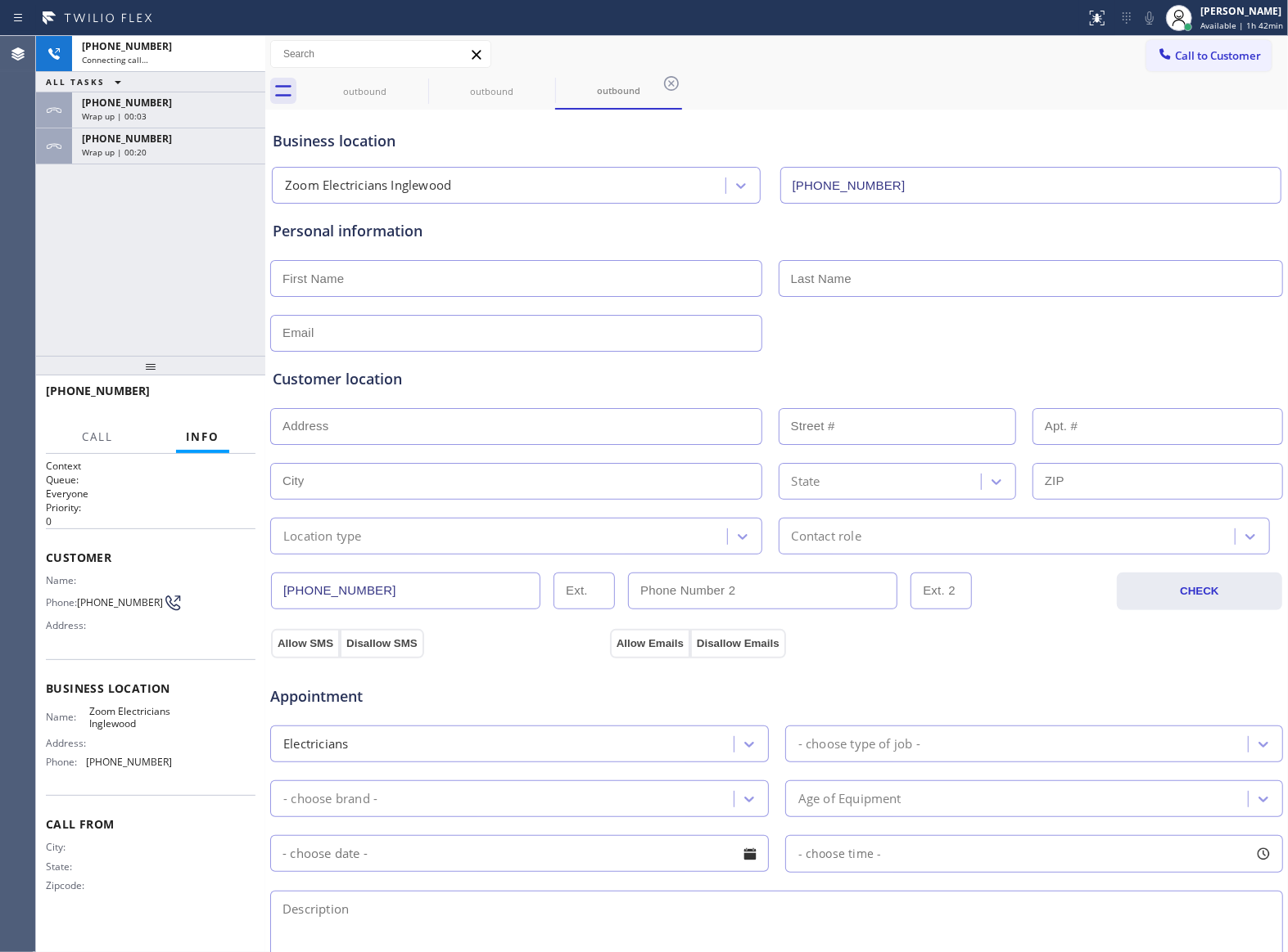
type input "[PHONE_NUMBER]"
drag, startPoint x: 139, startPoint y: 270, endPoint x: 188, endPoint y: 489, distance: 224.4
click at [149, 285] on div "[PHONE_NUMBER] Live | 00:16 ALL TASKS ALL TASKS ACTIVE TASKS TASKS IN WRAP UP […" at bounding box center [151, 196] width 229 height 320
drag, startPoint x: 86, startPoint y: 603, endPoint x: 164, endPoint y: 606, distance: 78.1
click at [164, 606] on div "Phone: [PHONE_NUMBER]" at bounding box center [109, 603] width 126 height 20
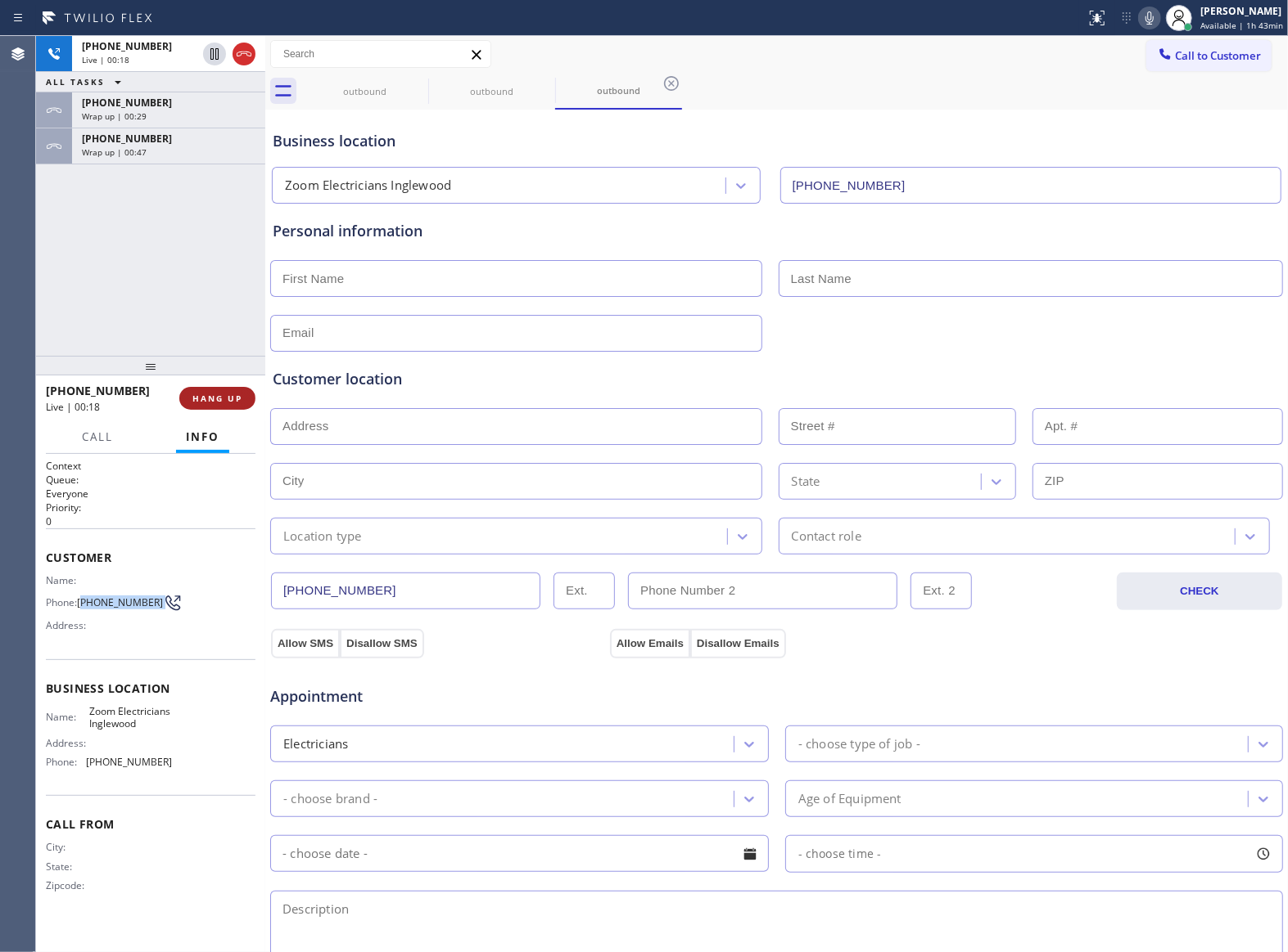
click at [221, 399] on span "HANG UP" at bounding box center [216, 398] width 50 height 12
click at [221, 399] on span "COMPLETE" at bounding box center [214, 398] width 57 height 12
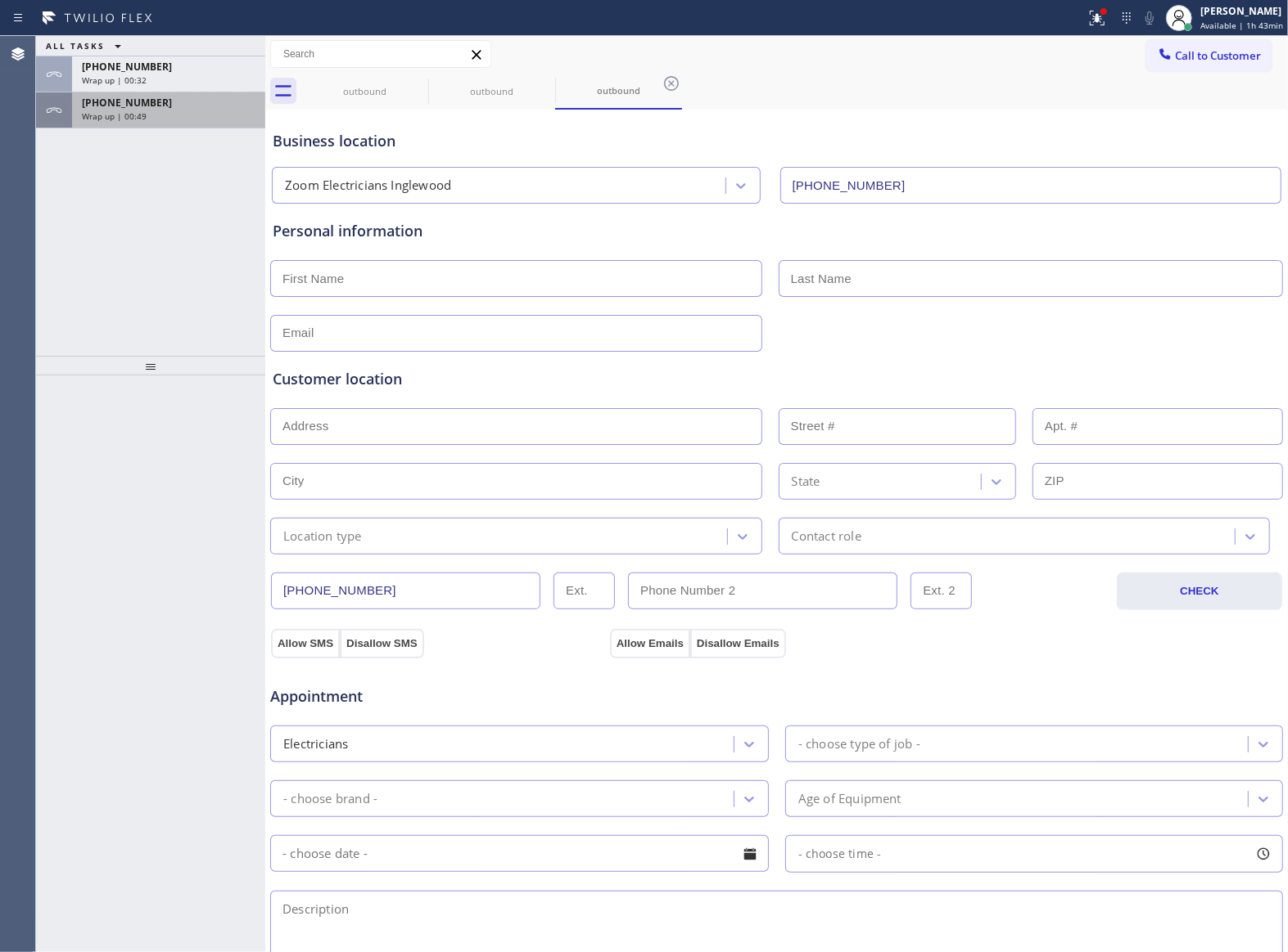
click at [129, 123] on div "[PHONE_NUMBER] Wrap up | 00:49" at bounding box center [165, 111] width 187 height 36
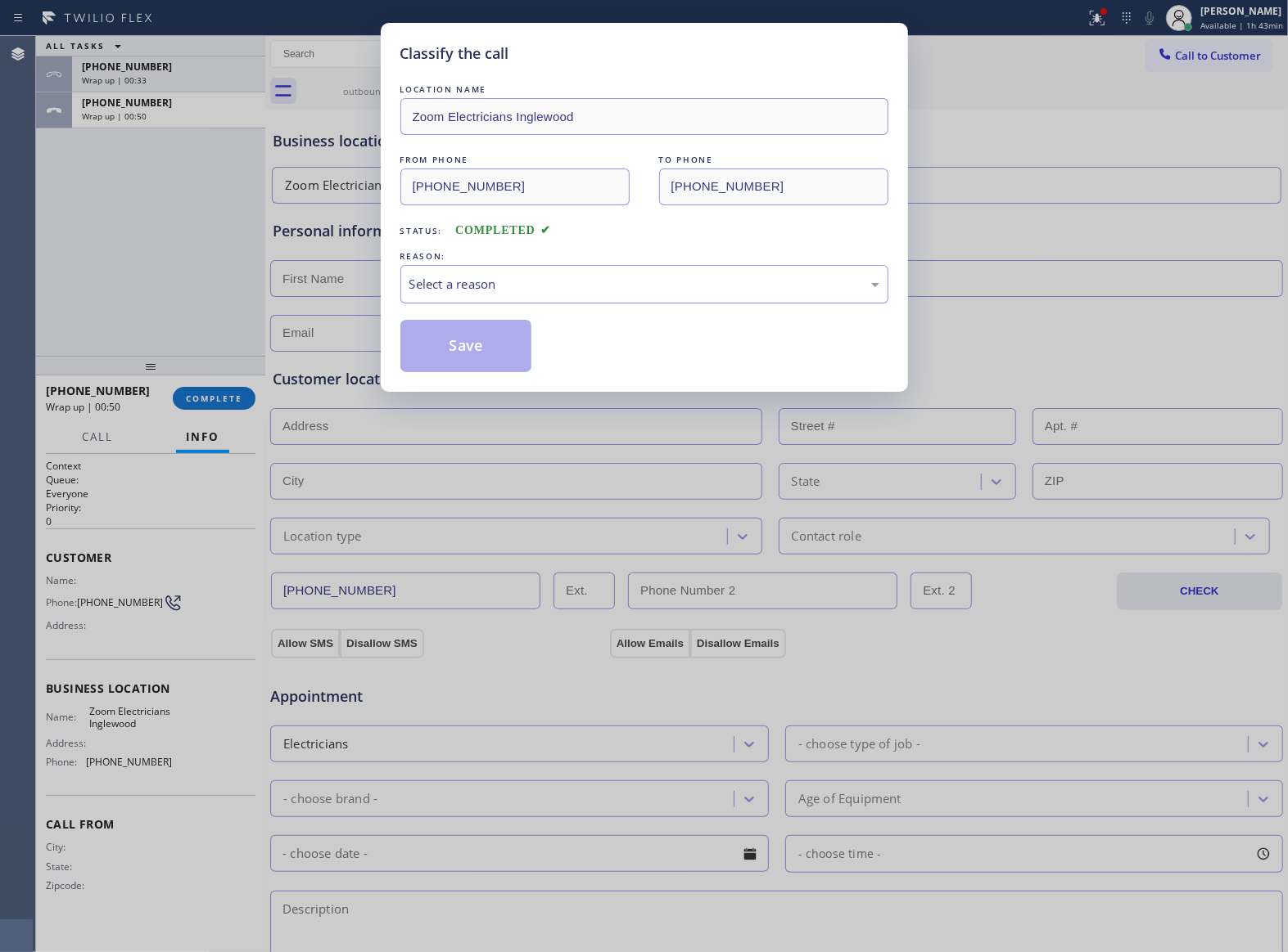
drag, startPoint x: 534, startPoint y: 267, endPoint x: 515, endPoint y: 291, distance: 30.6
click at [531, 270] on div "Select a reason" at bounding box center [644, 284] width 488 height 39
click at [496, 279] on div "#2 Not Booked - Dont do type/out of service area/bad call" at bounding box center [644, 284] width 470 height 19
click at [475, 358] on button "Save" at bounding box center [466, 346] width 132 height 52
click at [185, 83] on div "Classify the call LOCATION NAME Zoom Electricians Inglewood FROM PHONE [PHONE_N…" at bounding box center [644, 476] width 1288 height 952
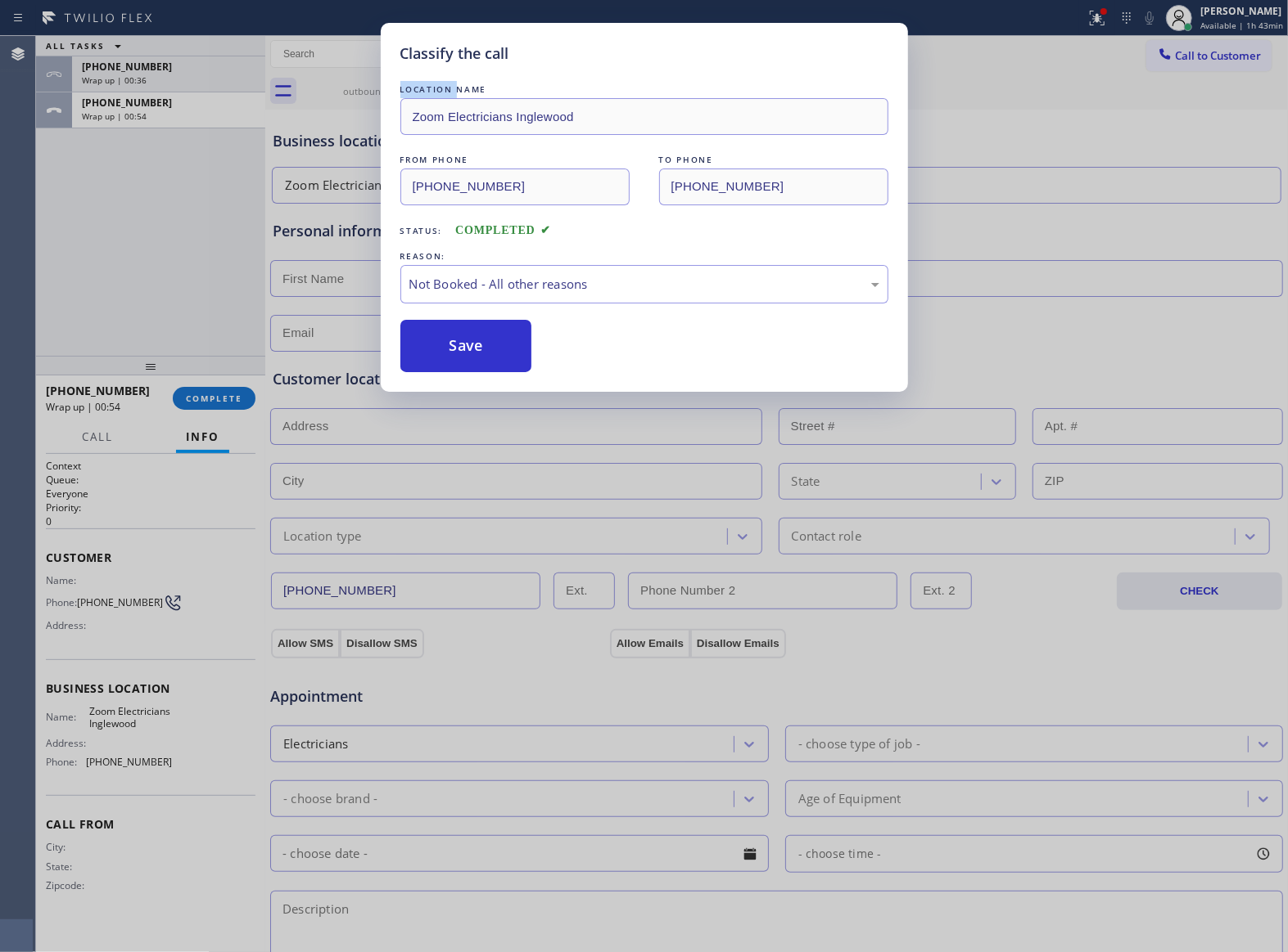
click at [185, 83] on div "Classify the call LOCATION NAME Zoom Electricians Inglewood FROM PHONE [PHONE_N…" at bounding box center [644, 476] width 1288 height 952
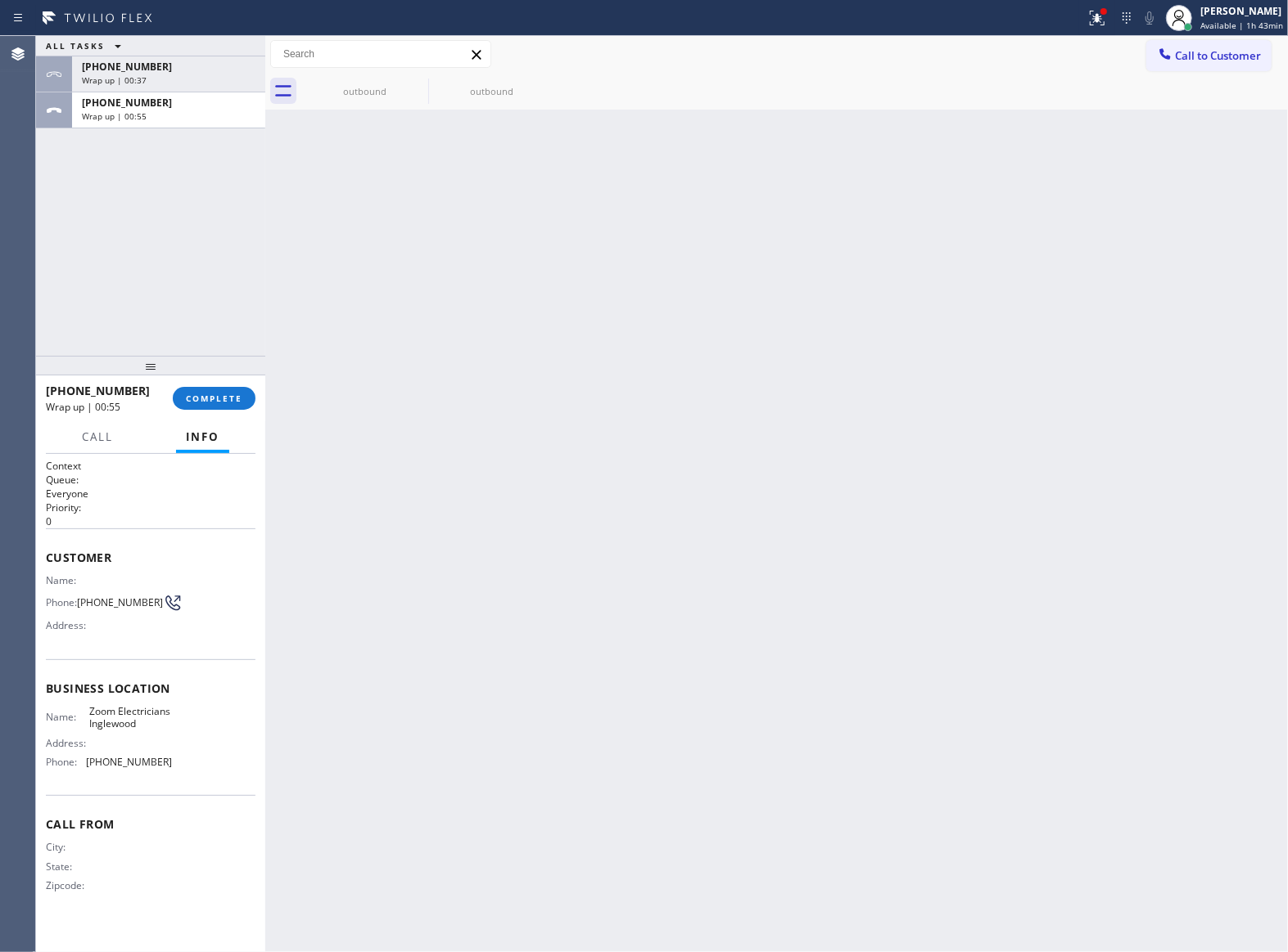
click at [450, 349] on div "Back to Dashboard Change Sender ID Customers Technicians Select a contact Outbo…" at bounding box center [777, 494] width 1023 height 917
click at [161, 120] on div "Wrap up | 00:55" at bounding box center [169, 116] width 173 height 12
click at [219, 368] on div at bounding box center [151, 366] width 229 height 20
click at [214, 407] on button "COMPLETE" at bounding box center [215, 398] width 83 height 23
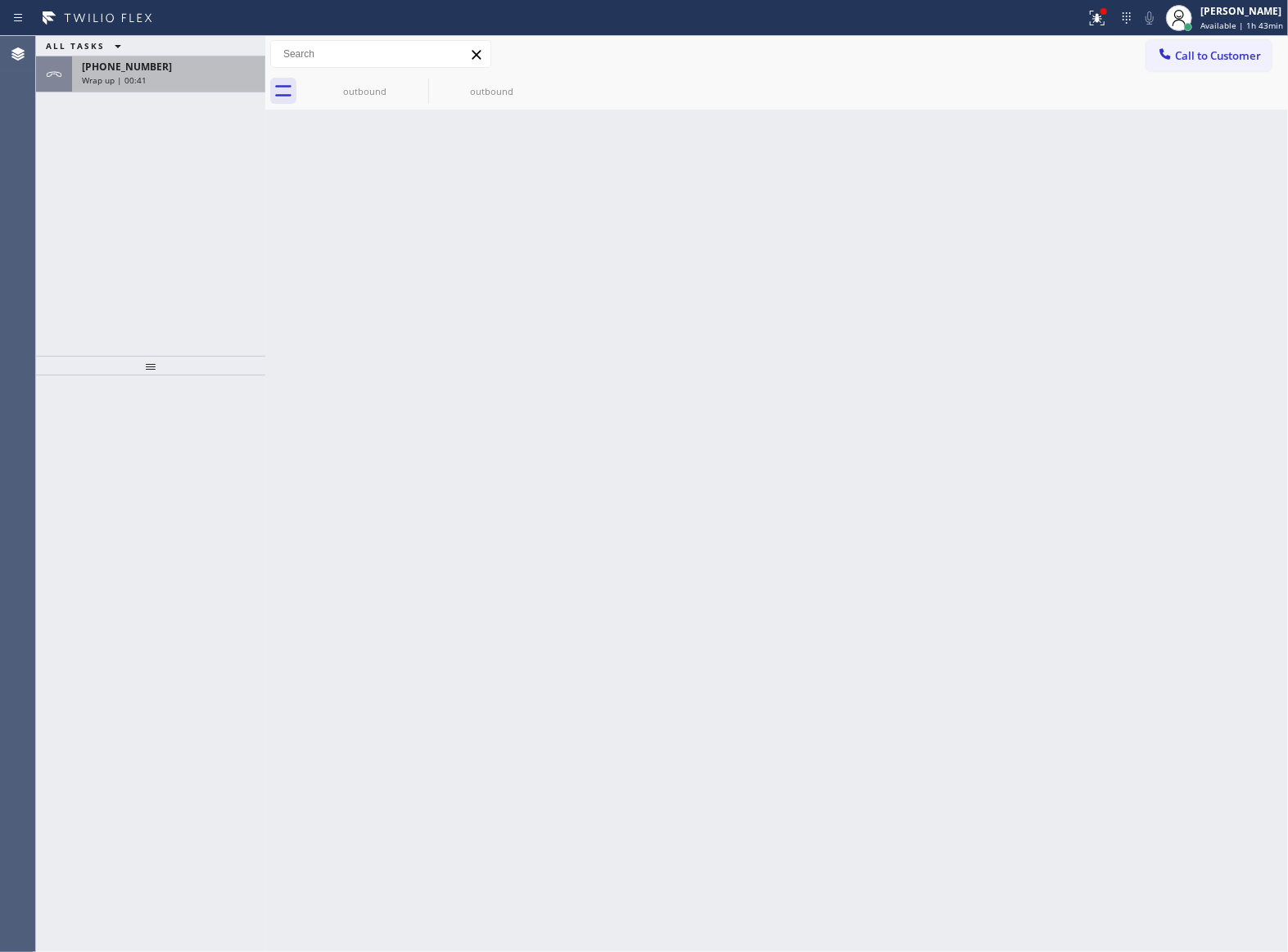
click at [191, 87] on div "[PHONE_NUMBER] Wrap up | 00:41" at bounding box center [165, 75] width 187 height 36
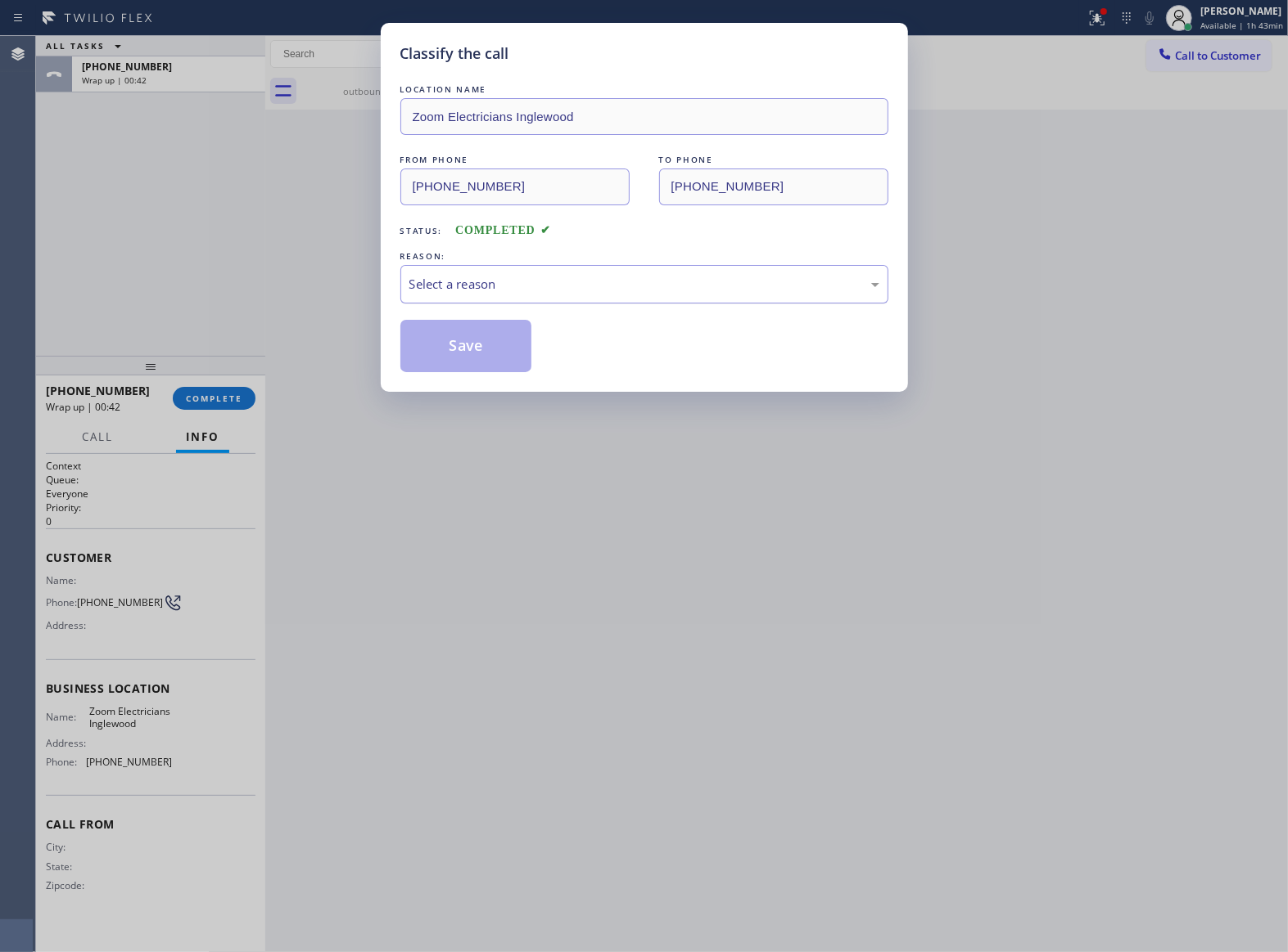
click at [468, 279] on div "Select a reason" at bounding box center [644, 284] width 470 height 19
drag, startPoint x: 474, startPoint y: 359, endPoint x: 1182, endPoint y: 877, distance: 877.3
click at [474, 358] on button "Save" at bounding box center [466, 346] width 132 height 52
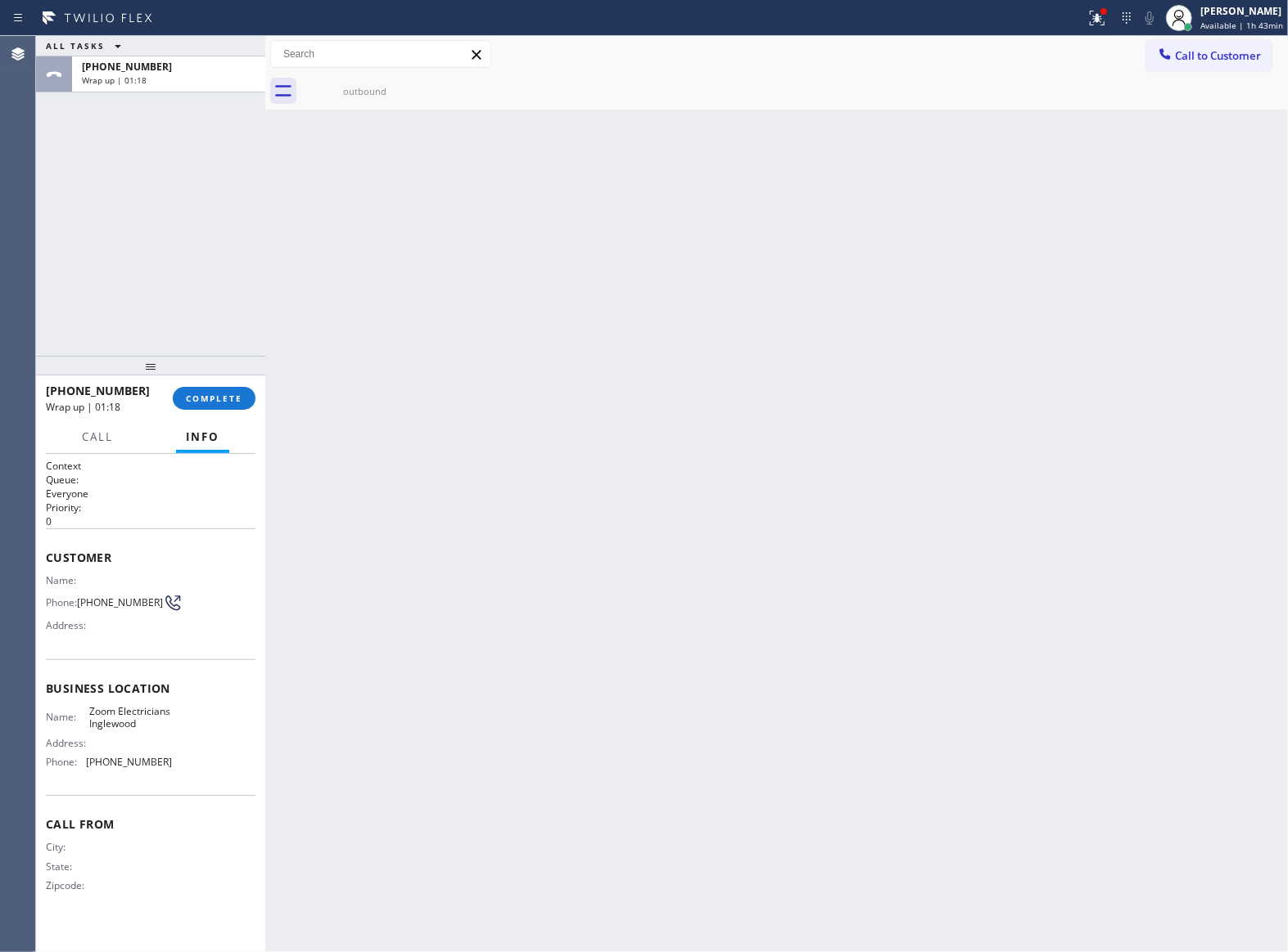
click at [208, 411] on div "[PHONE_NUMBER] Wrap up | 01:18 COMPLETE" at bounding box center [151, 398] width 209 height 42
click at [199, 403] on span "COMPLETE" at bounding box center [214, 398] width 57 height 12
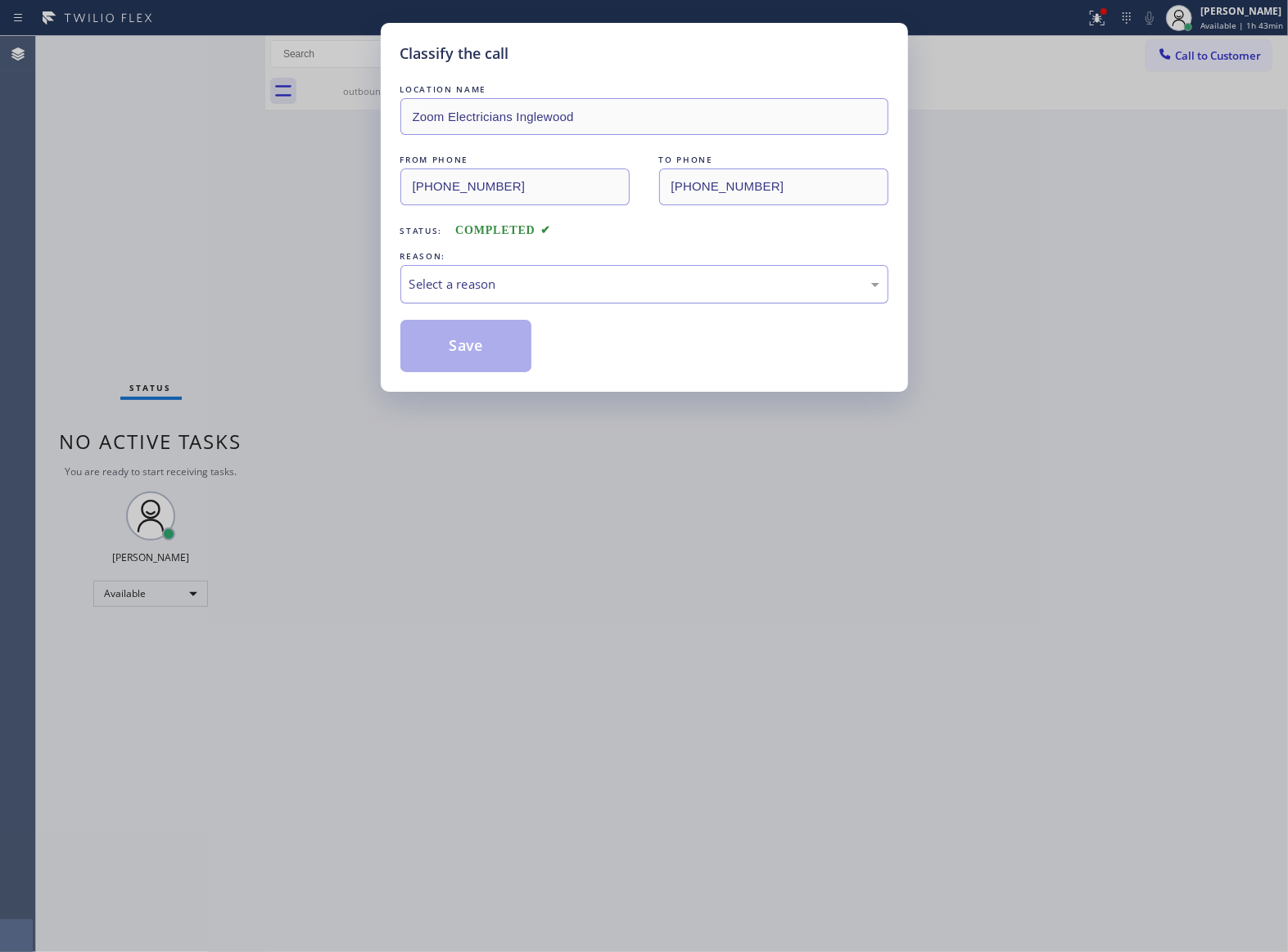
click at [483, 294] on div "Select a reason" at bounding box center [644, 284] width 470 height 19
click at [470, 349] on button "Save" at bounding box center [466, 346] width 132 height 52
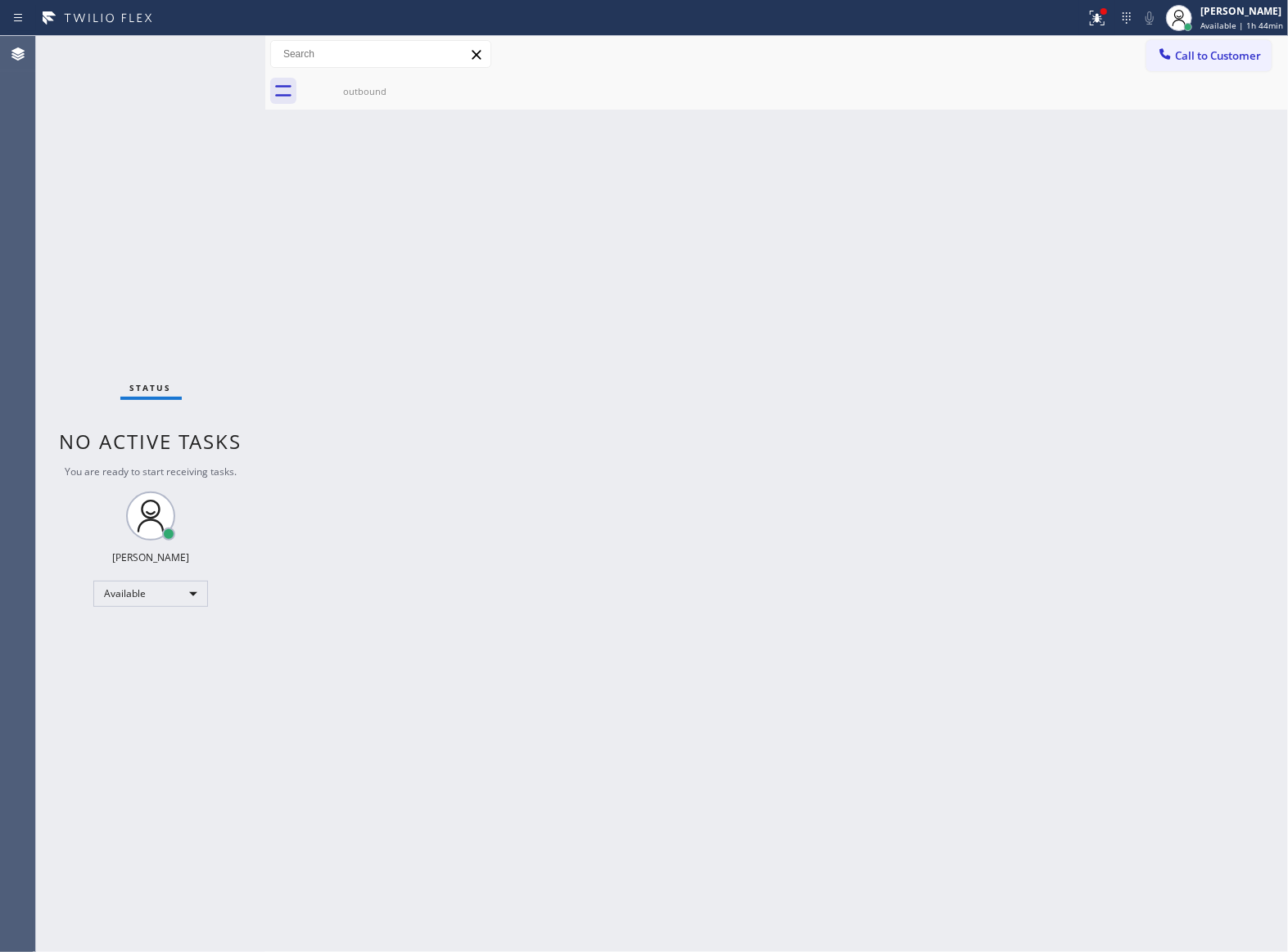
click at [197, 357] on div "Status No active tasks You are ready to start receiving tasks. [PERSON_NAME] Av…" at bounding box center [151, 494] width 229 height 917
click at [1232, 149] on div "Back to Dashboard Change Sender ID Customers Technicians Select a contact Outbo…" at bounding box center [777, 494] width 1023 height 917
click at [1192, 60] on span "Call to Customer" at bounding box center [1217, 56] width 86 height 14
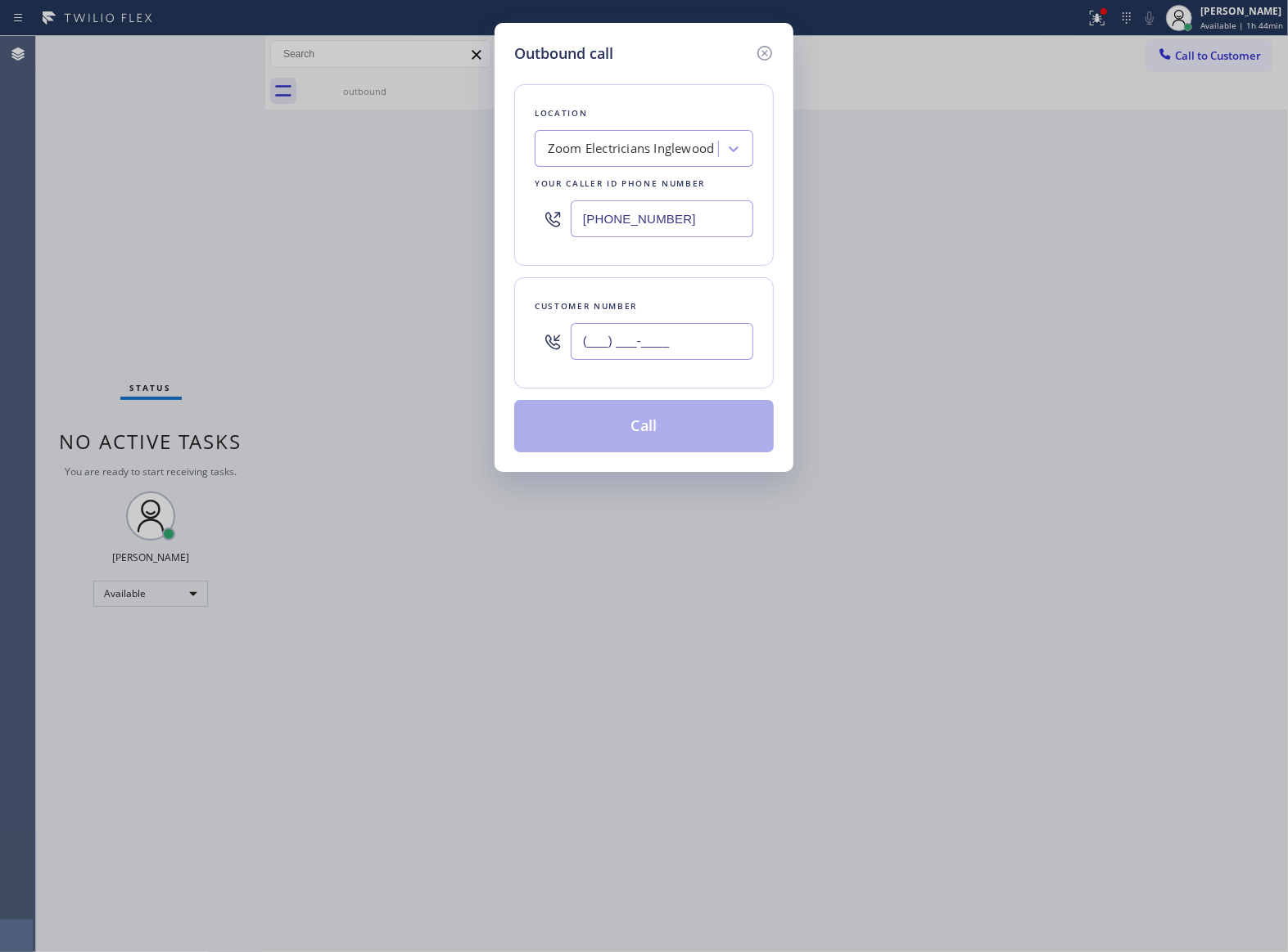
click at [673, 347] on input "(___) ___-____" at bounding box center [662, 342] width 182 height 37
paste input "363) 201-8087"
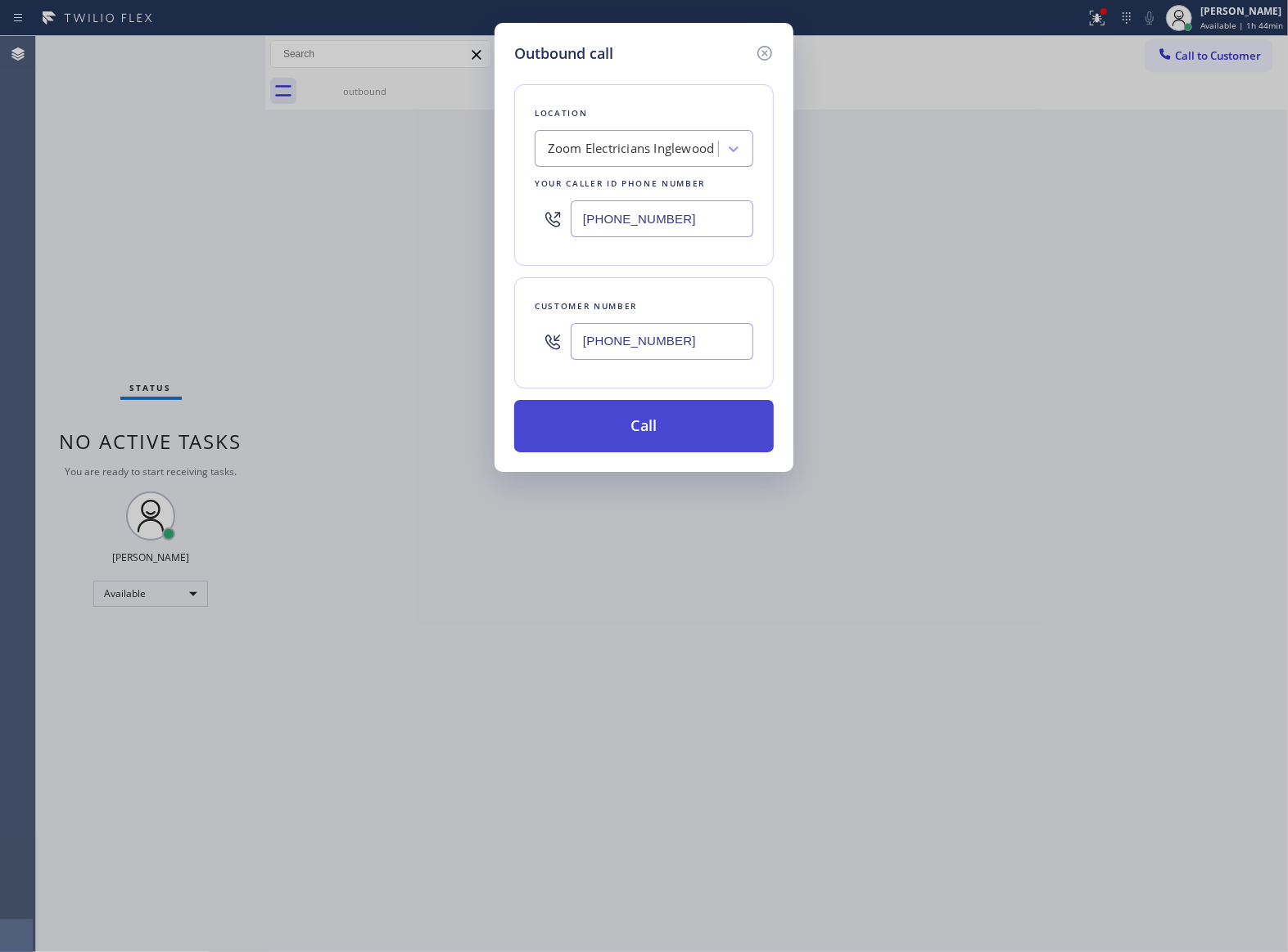
type input "[PHONE_NUMBER]"
click at [699, 440] on button "Call" at bounding box center [644, 426] width 260 height 52
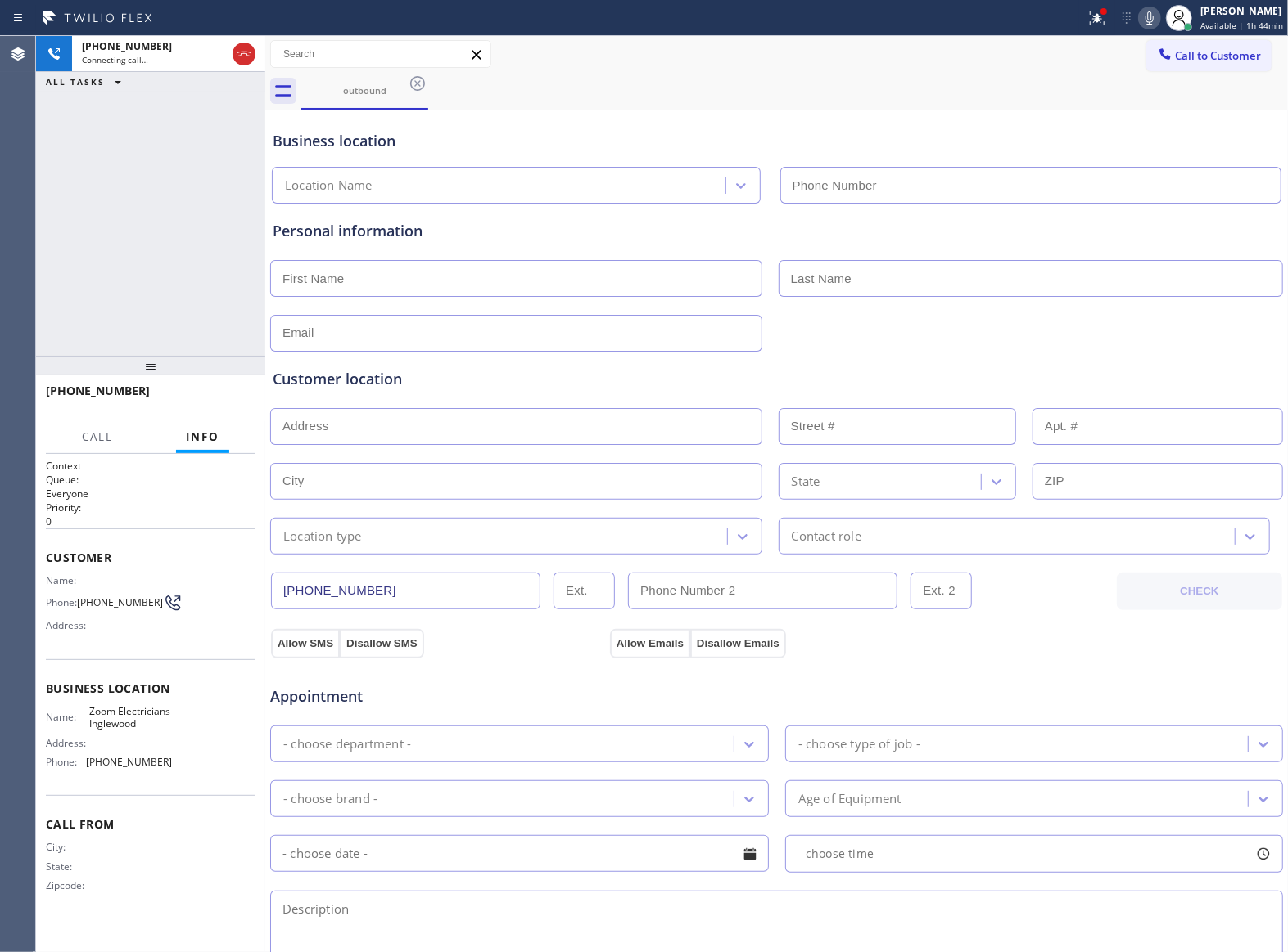
type input "[PHONE_NUMBER]"
click at [154, 287] on div "[PHONE_NUMBER] Live | 00:01 ALL TASKS ALL TASKS ACTIVE TASKS TASKS IN WRAP UP" at bounding box center [151, 196] width 229 height 320
click at [213, 404] on button "HANG UP" at bounding box center [217, 398] width 76 height 23
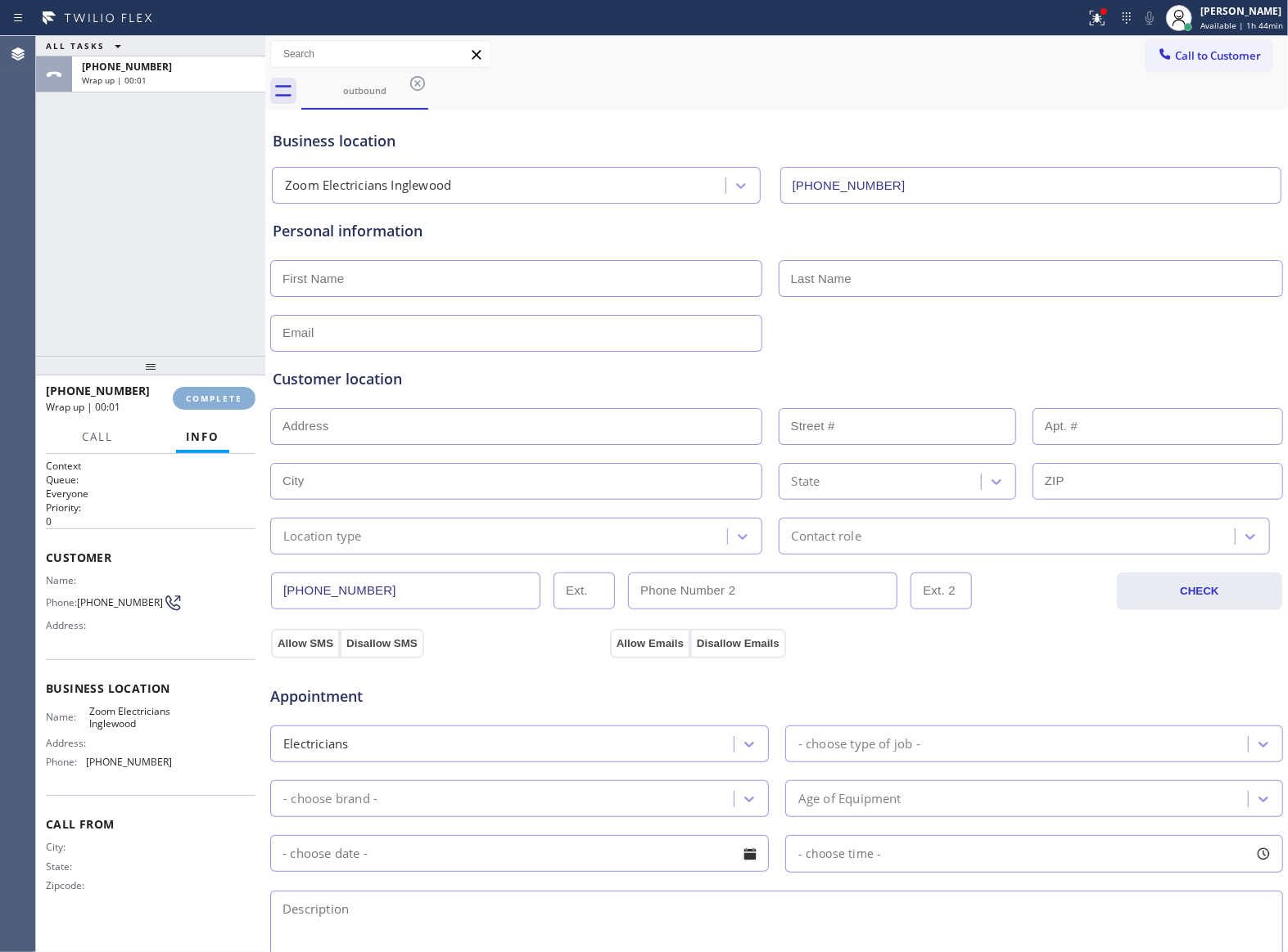
click at [213, 404] on button "COMPLETE" at bounding box center [215, 398] width 83 height 23
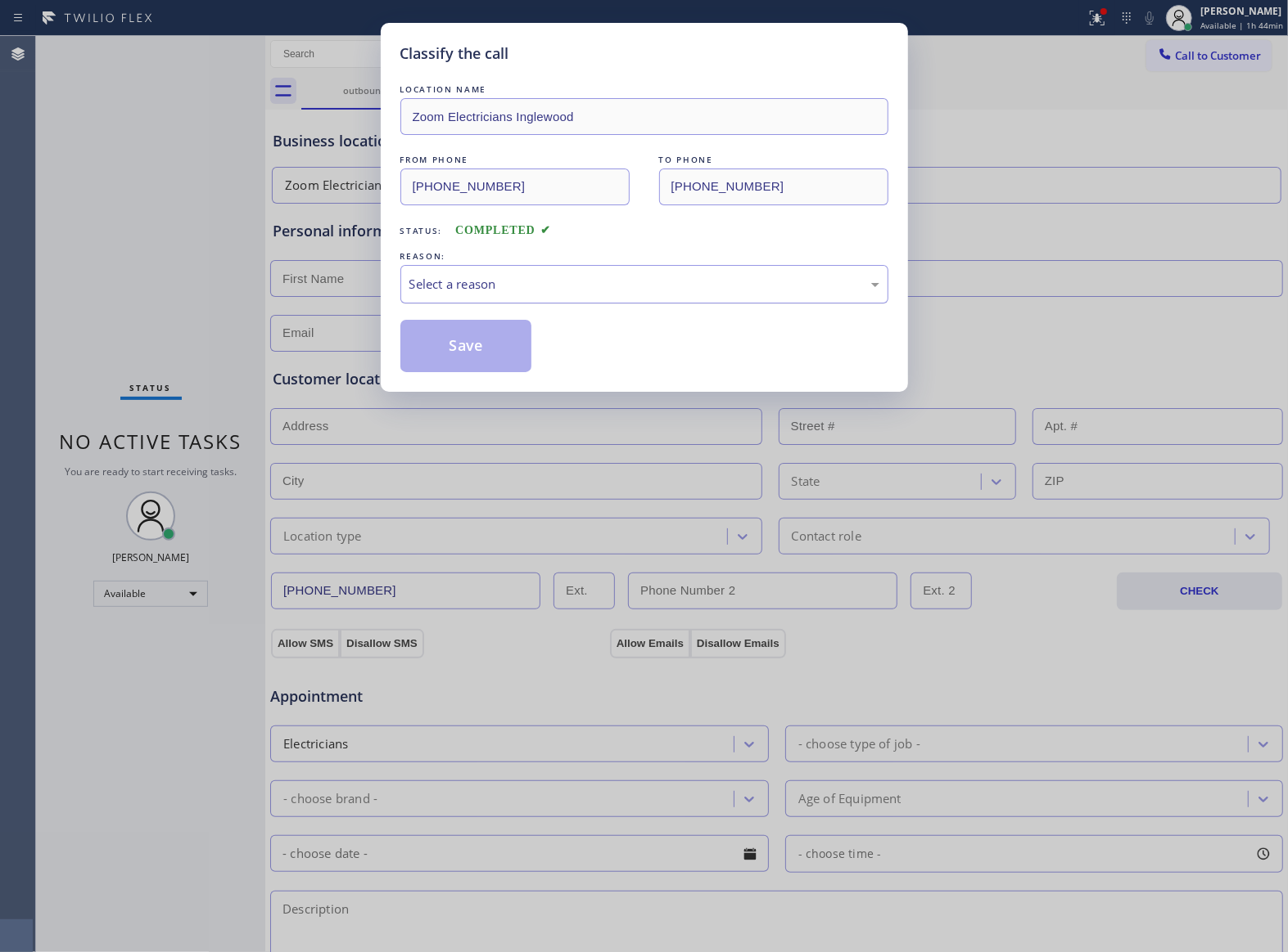
click at [479, 289] on div "Select a reason" at bounding box center [644, 284] width 470 height 19
click at [473, 384] on div "Classify the call LOCATION NAME Zoom Electricians Inglewood FROM PHONE [PHONE_N…" at bounding box center [644, 206] width 528 height 369
click at [458, 347] on button "Save" at bounding box center [466, 346] width 132 height 52
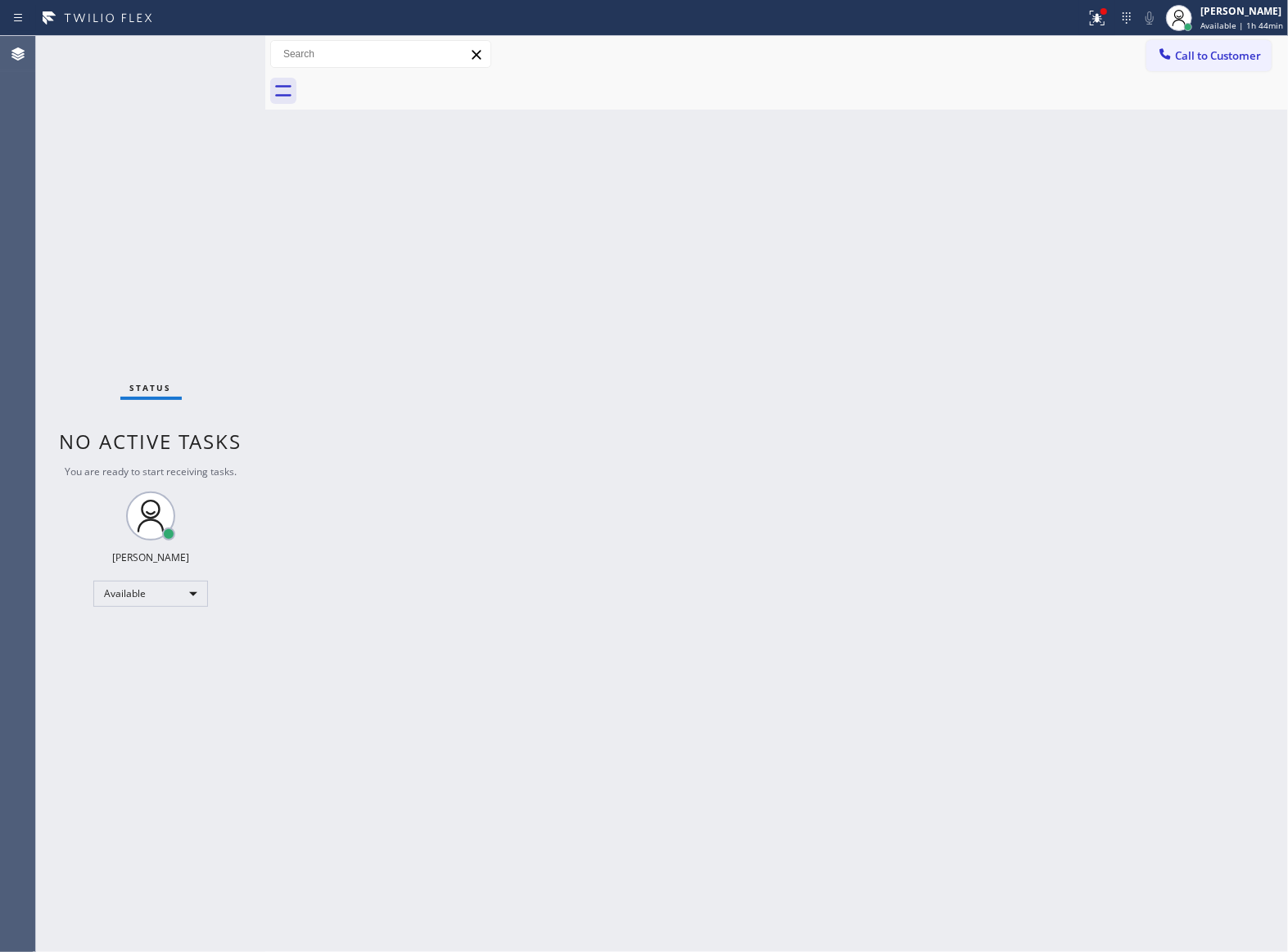
click at [499, 421] on div "Back to Dashboard Change Sender ID Customers Technicians Select a contact Outbo…" at bounding box center [777, 494] width 1023 height 917
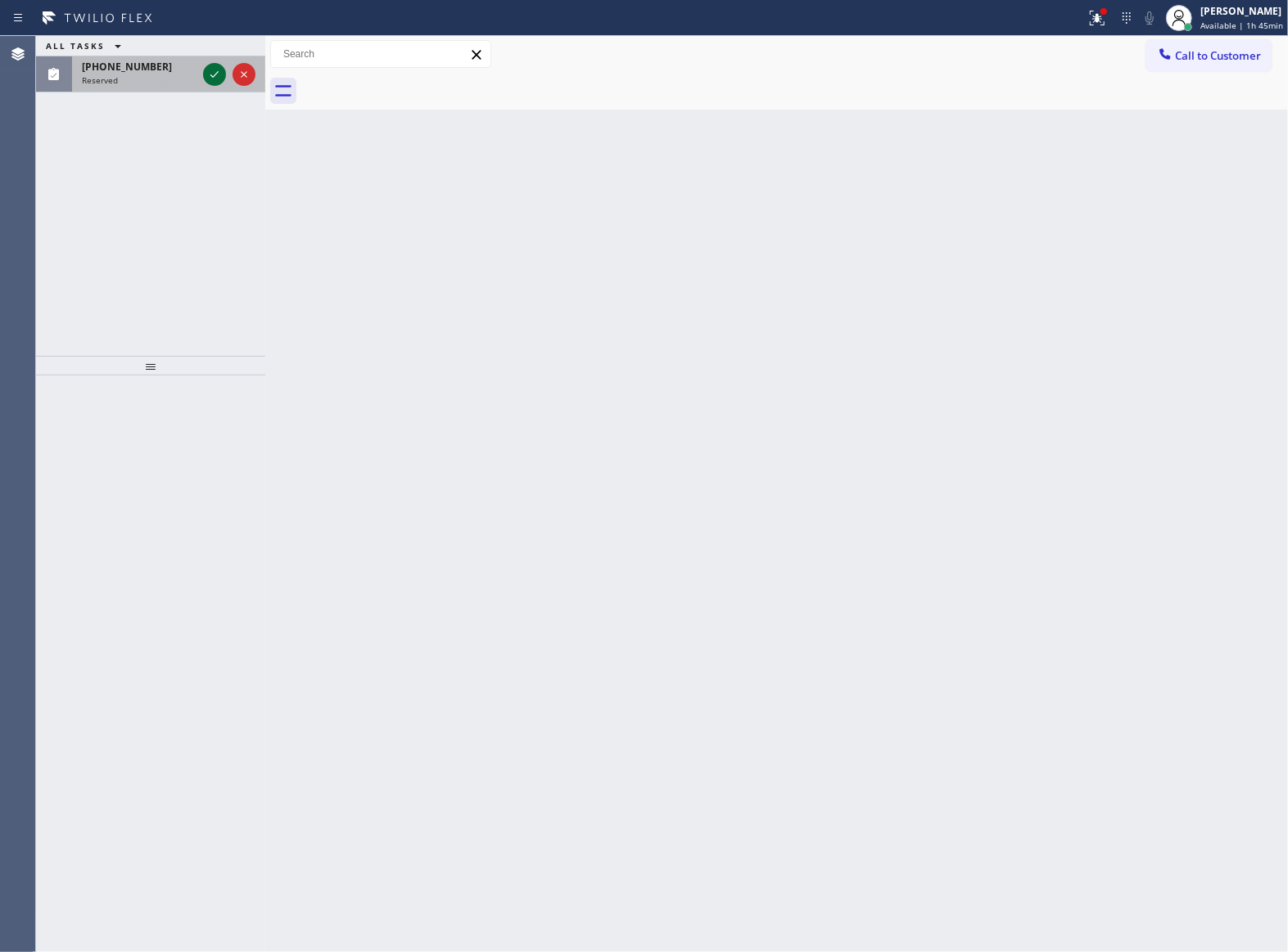
click at [205, 66] on icon at bounding box center [215, 75] width 20 height 20
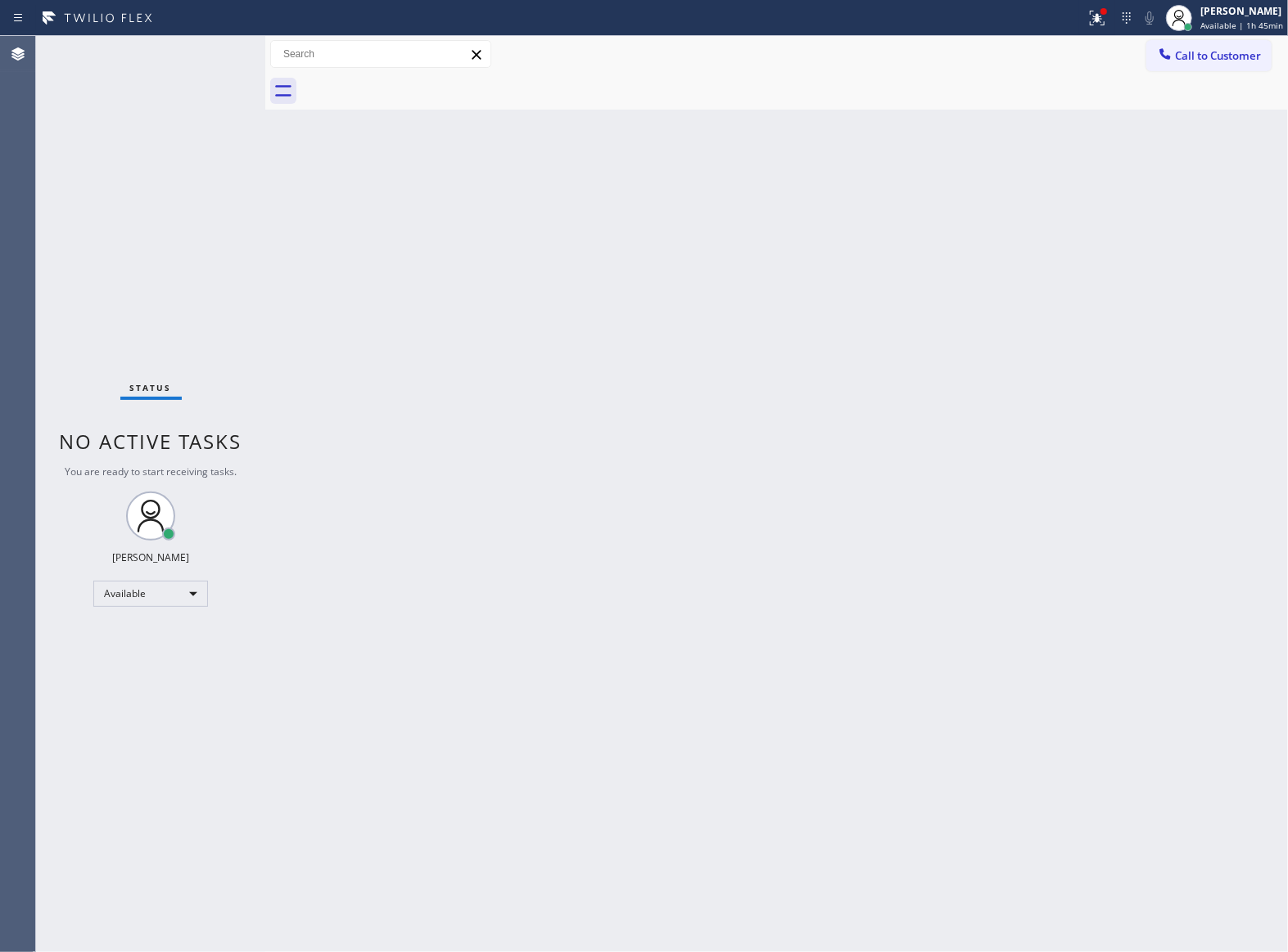
click at [244, 342] on div "Status No active tasks You are ready to start receiving tasks. [PERSON_NAME] Av…" at bounding box center [151, 494] width 229 height 917
click at [1042, 215] on div "Back to Dashboard Change Sender ID Customers Technicians Select a contact Outbo…" at bounding box center [777, 494] width 1023 height 917
click at [1213, 52] on span "Call to Customer" at bounding box center [1217, 56] width 86 height 14
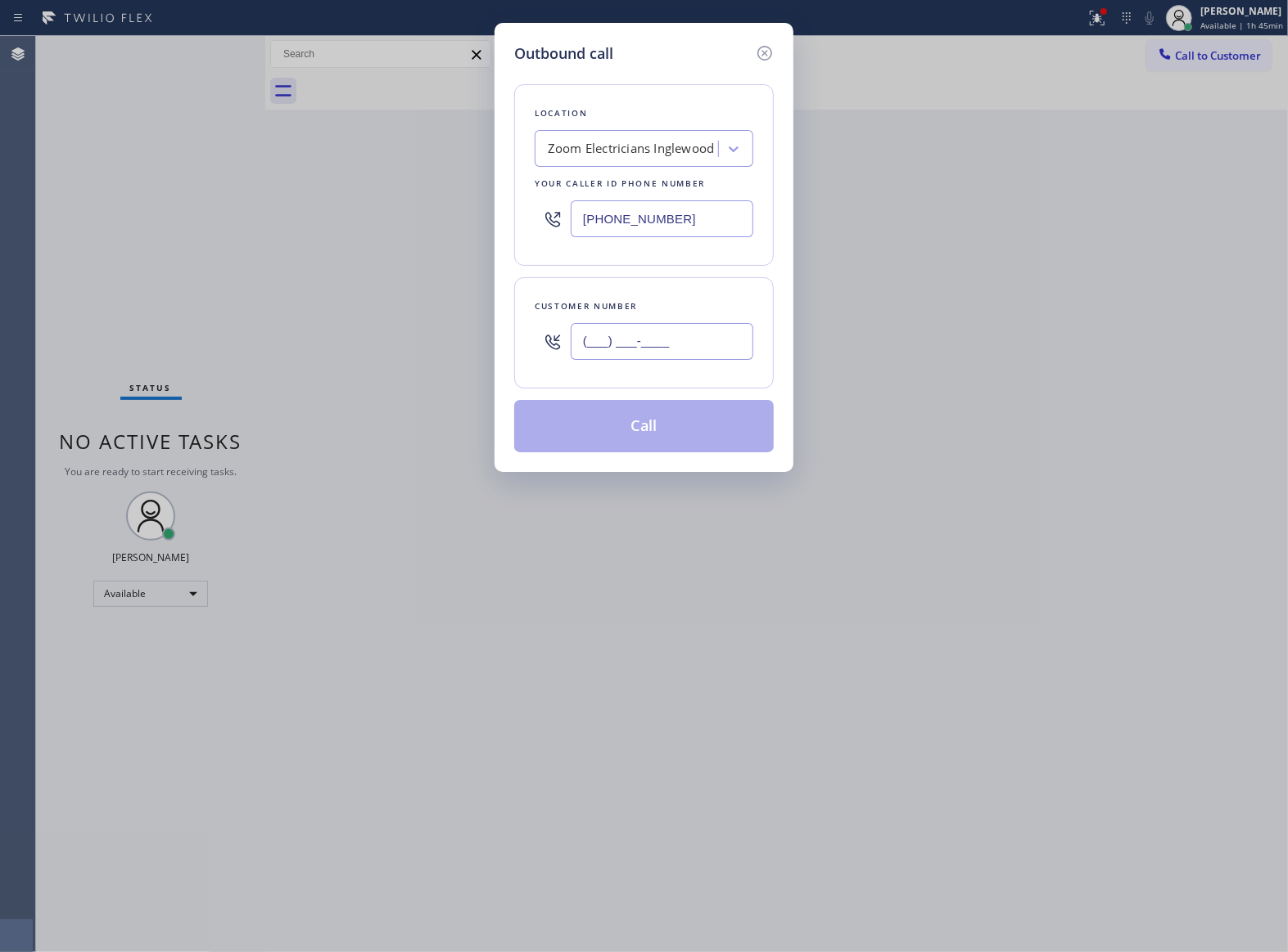
click at [685, 334] on input "(___) ___-____" at bounding box center [662, 342] width 182 height 37
paste input "363) 201-8087"
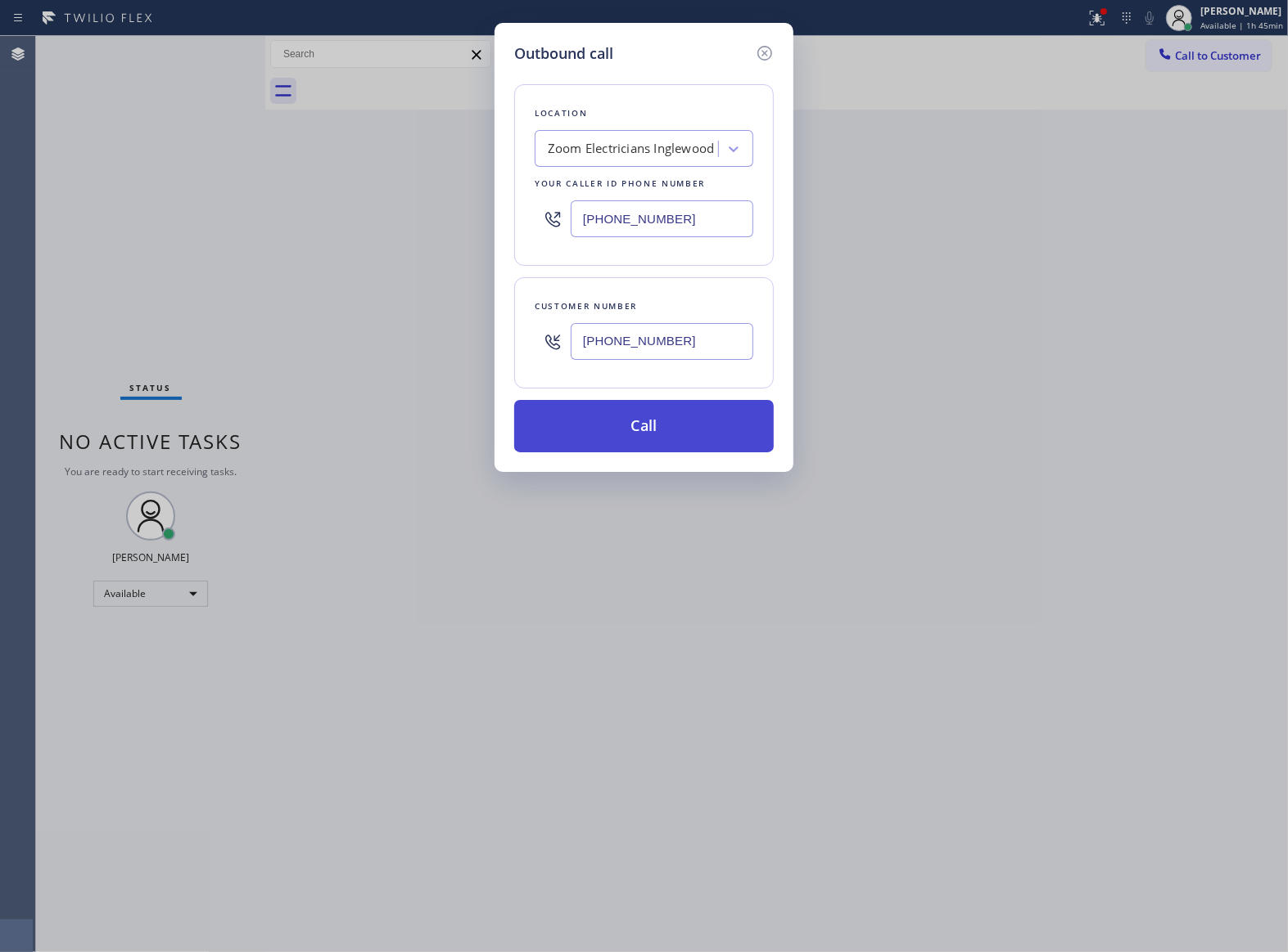
type input "[PHONE_NUMBER]"
click at [660, 432] on button "Call" at bounding box center [644, 426] width 260 height 52
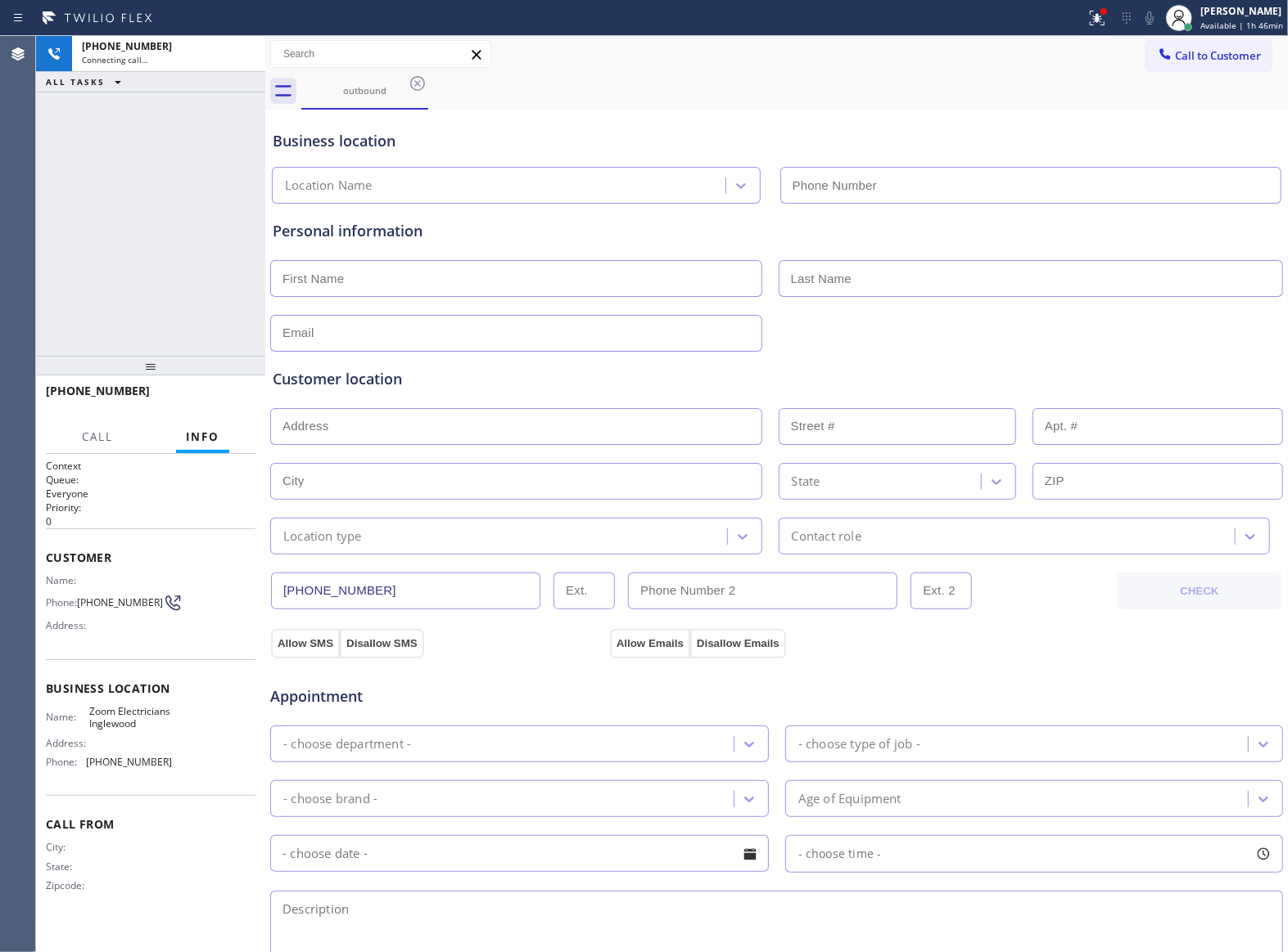
type input "[PHONE_NUMBER]"
click at [159, 231] on div "[PHONE_NUMBER] Connecting call… ALL TASKS ALL TASKS ACTIVE TASKS TASKS IN WRAP …" at bounding box center [151, 196] width 229 height 320
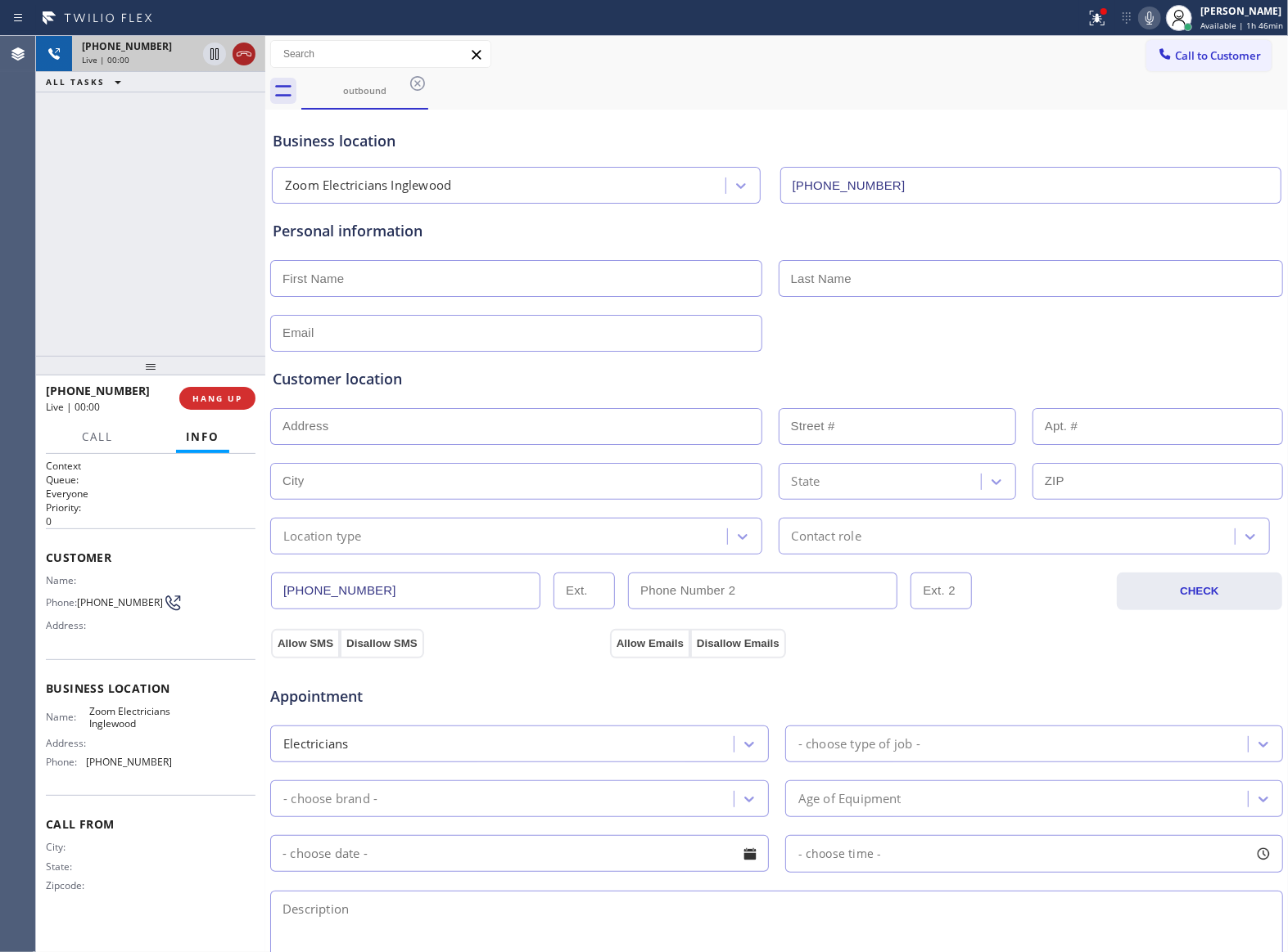
click at [243, 58] on icon at bounding box center [244, 54] width 20 height 20
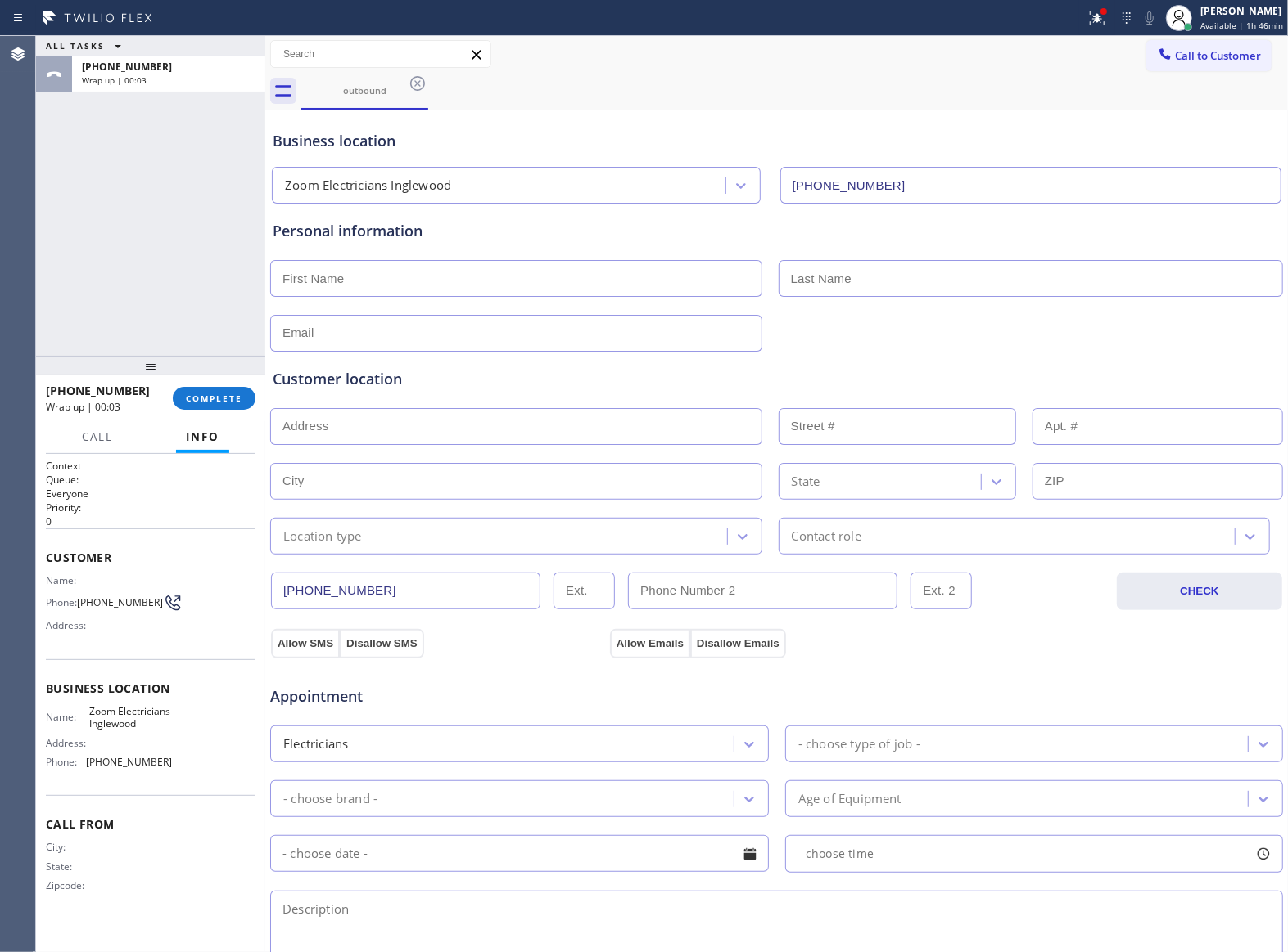
click at [187, 416] on div "[PHONE_NUMBER] Wrap up | 00:03 COMPLETE" at bounding box center [151, 398] width 209 height 42
click at [208, 403] on span "COMPLETE" at bounding box center [214, 398] width 57 height 12
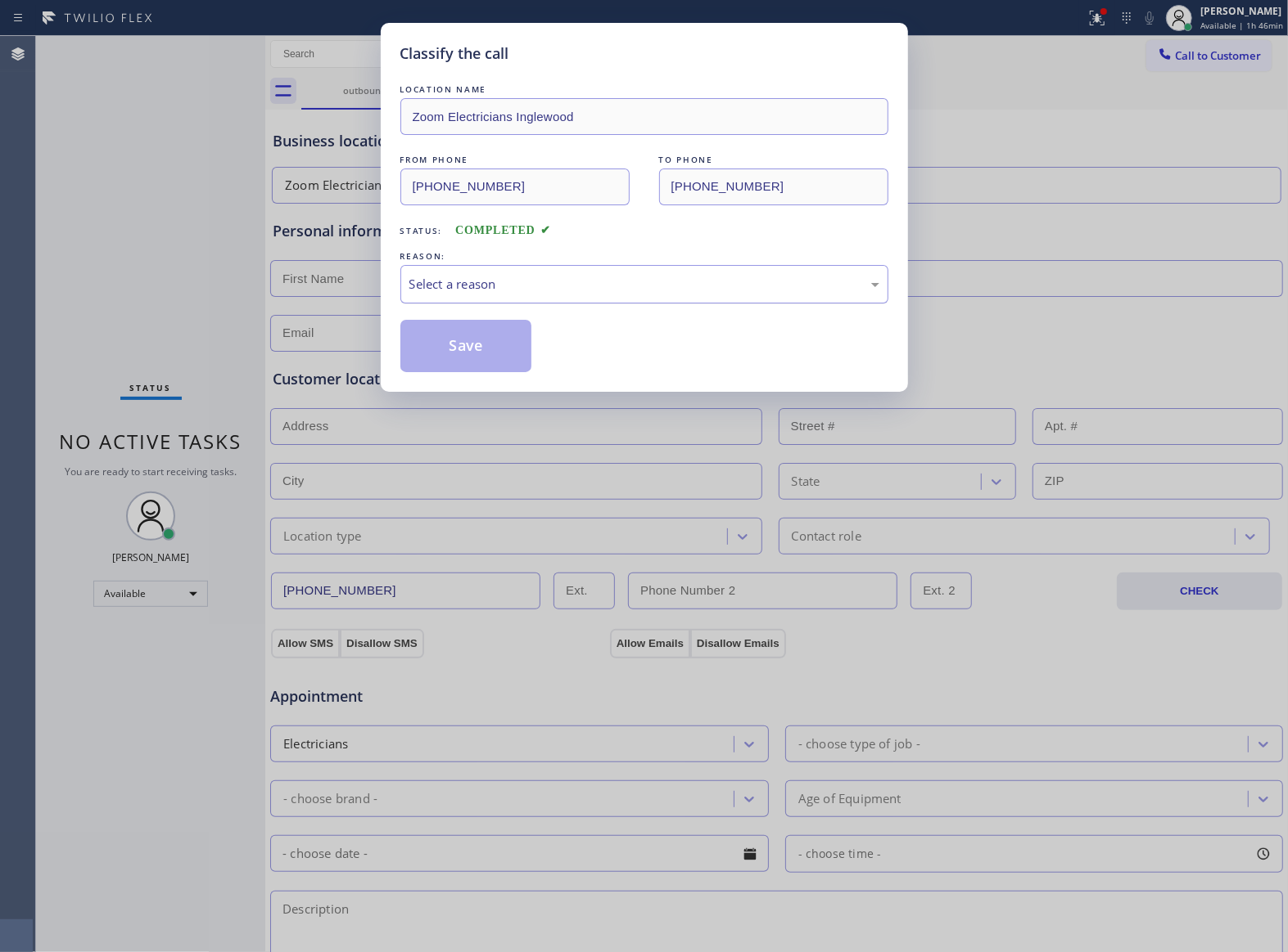
click at [455, 270] on div "Select a reason" at bounding box center [644, 284] width 488 height 39
click at [472, 343] on button "Save" at bounding box center [466, 346] width 132 height 52
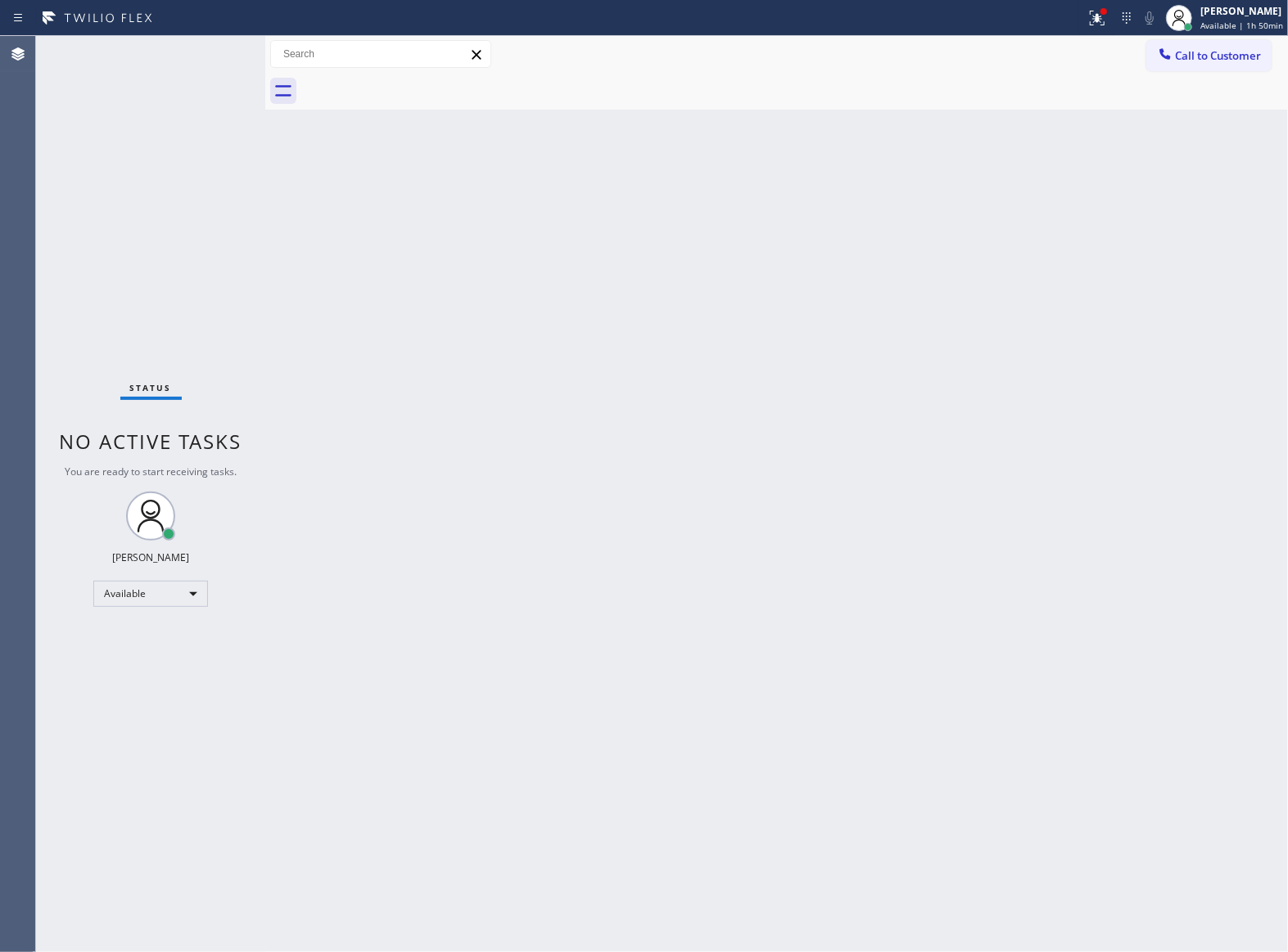
click at [214, 146] on div "Status No active tasks You are ready to start receiving tasks. [PERSON_NAME] Av…" at bounding box center [151, 494] width 229 height 917
drag, startPoint x: 1252, startPoint y: 14, endPoint x: 1238, endPoint y: 49, distance: 37.7
click at [1251, 14] on div "[PERSON_NAME]" at bounding box center [1242, 11] width 83 height 14
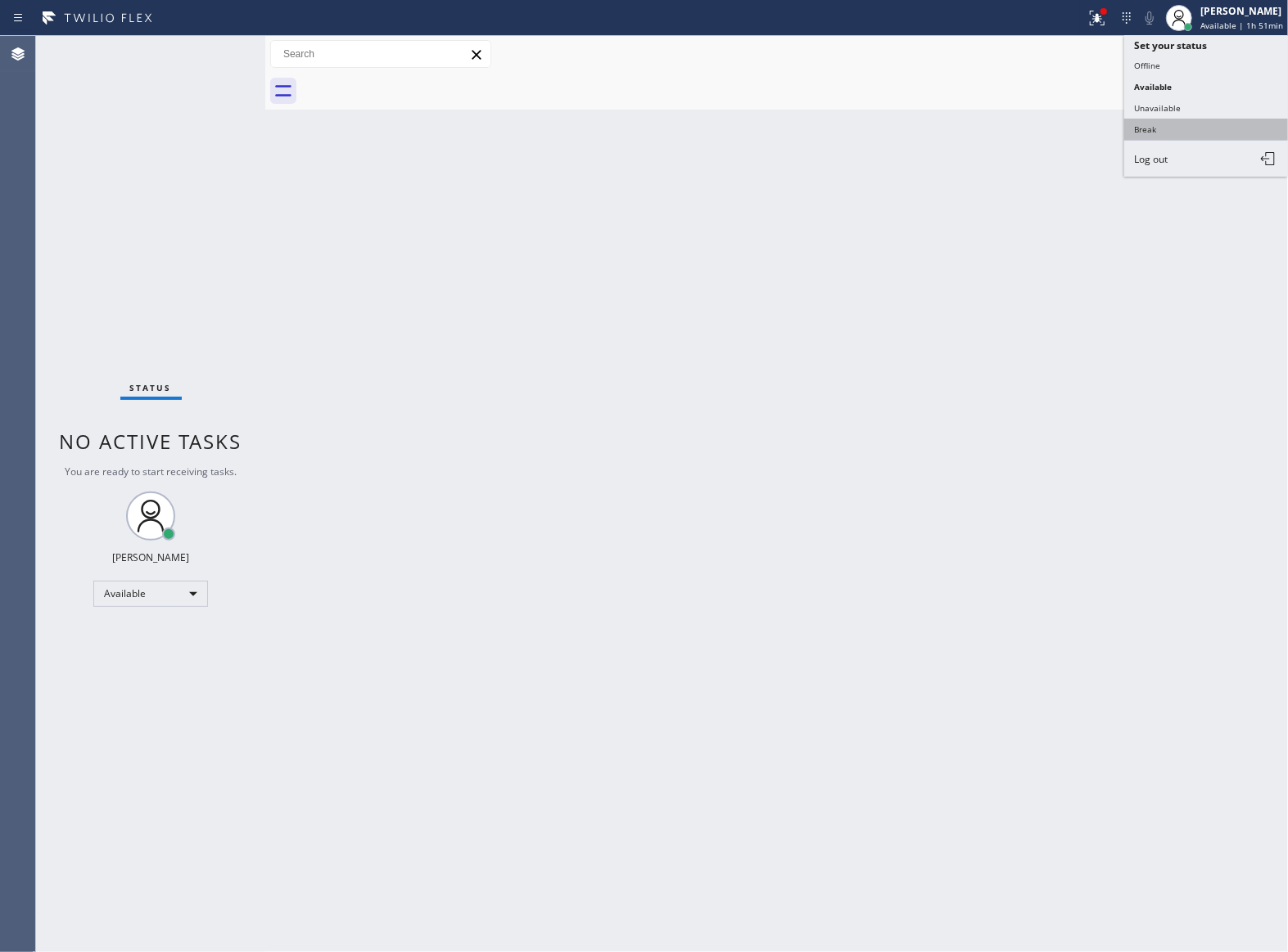
click at [1192, 121] on button "Break" at bounding box center [1206, 130] width 164 height 22
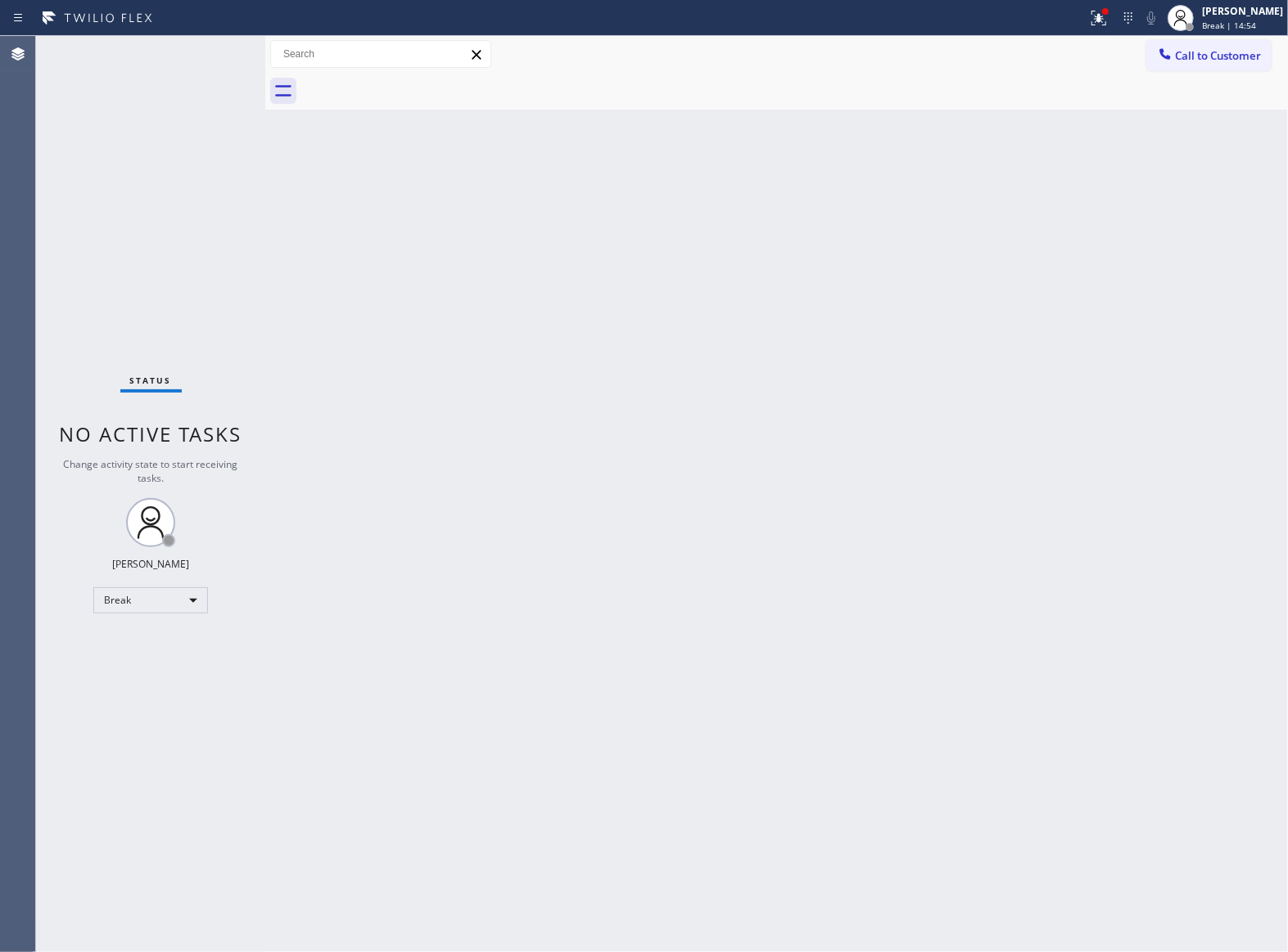
click at [123, 194] on div "Status No active tasks Change activity state to start receiving tasks. [PERSON_…" at bounding box center [151, 494] width 229 height 917
click at [1243, 24] on span "Break | 14:55" at bounding box center [1228, 25] width 54 height 12
click at [1196, 84] on button "Available" at bounding box center [1206, 87] width 164 height 22
click at [191, 321] on div "Status No active tasks You are ready to start receiving tasks. [PERSON_NAME] Av…" at bounding box center [151, 494] width 229 height 917
click at [964, 335] on div "Back to Dashboard Change Sender ID Customers Technicians Select a contact Outbo…" at bounding box center [777, 494] width 1023 height 917
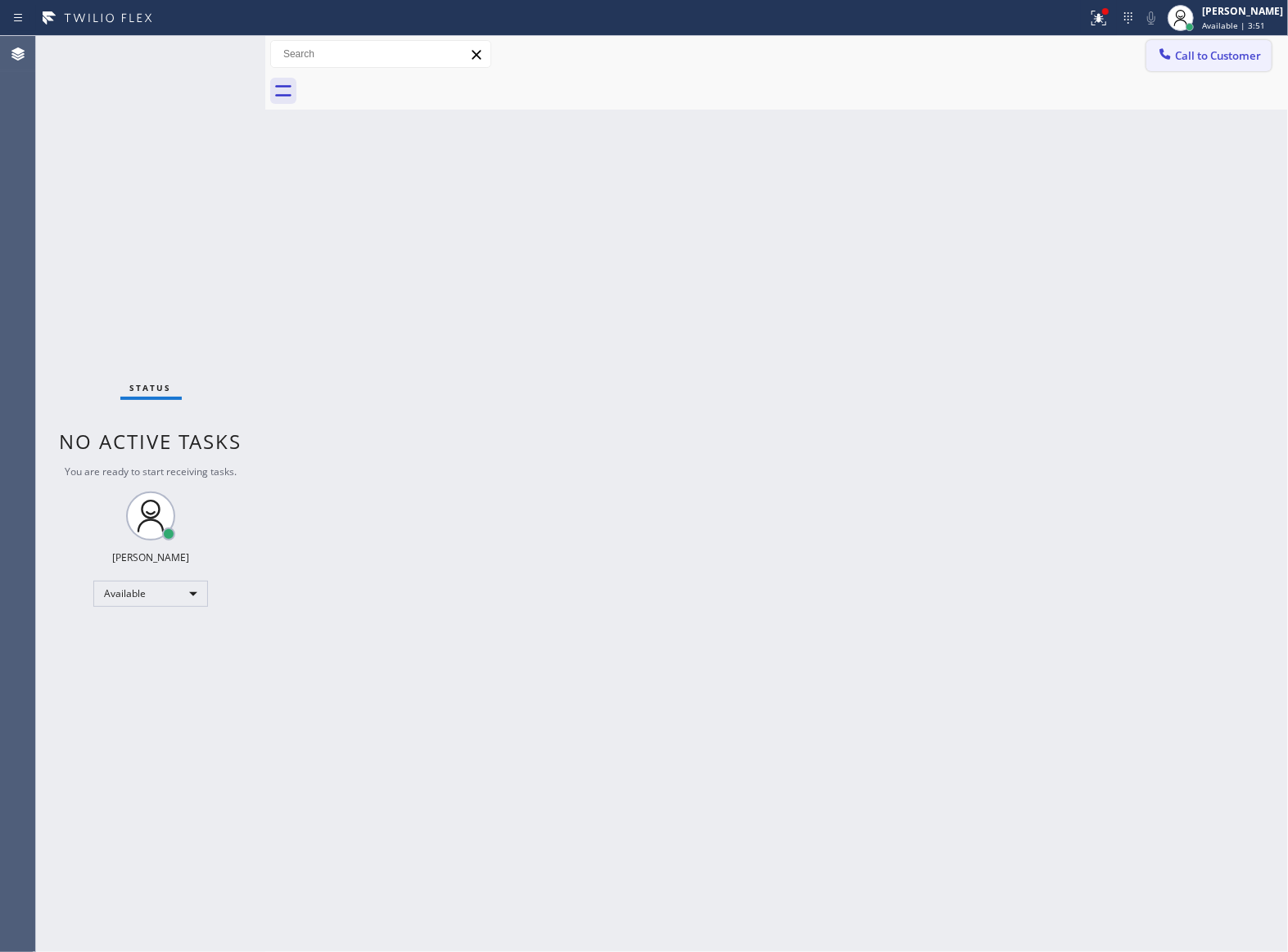
click at [1183, 59] on span "Call to Customer" at bounding box center [1217, 56] width 86 height 14
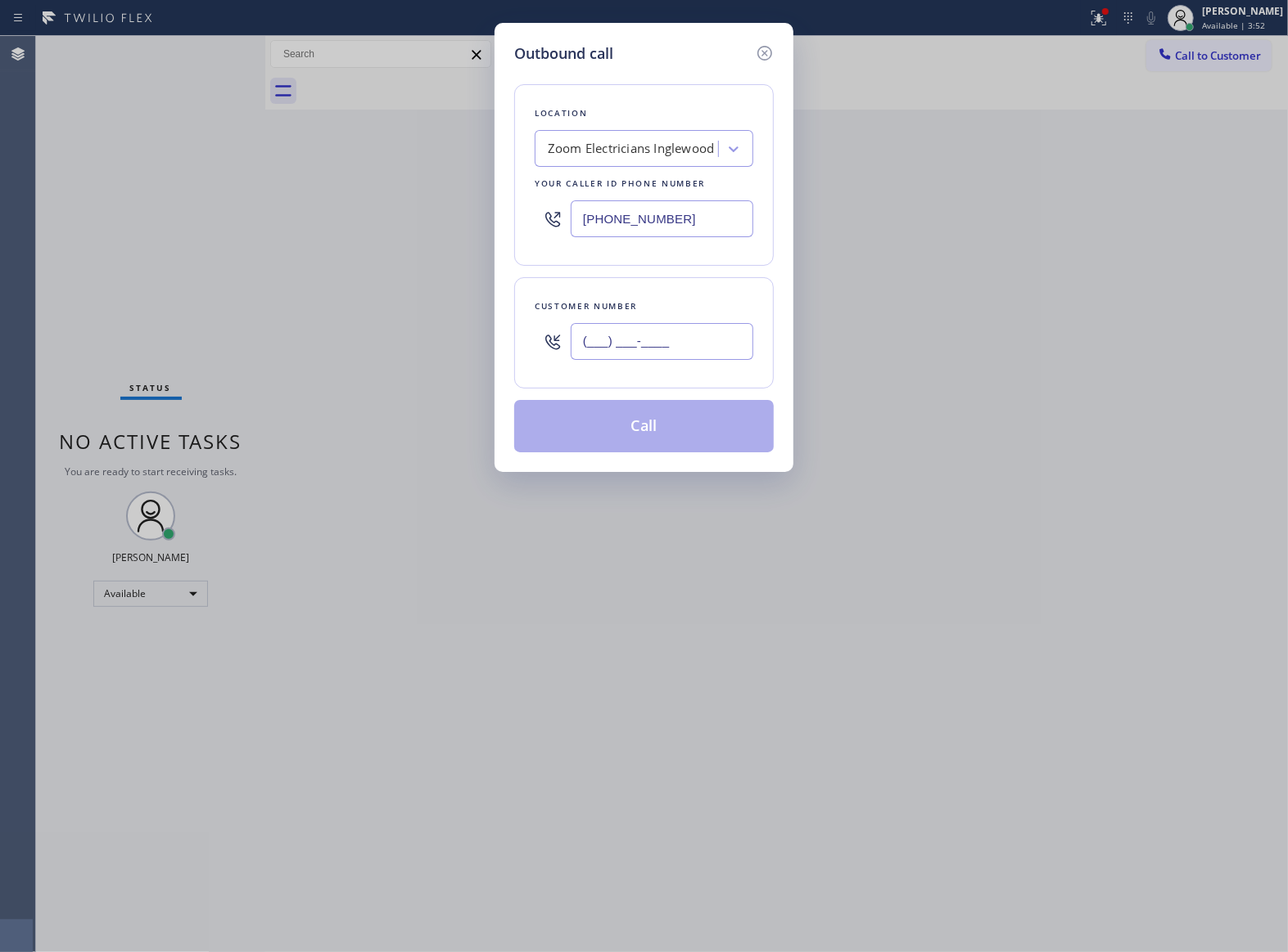
click at [678, 352] on input "(___) ___-____" at bounding box center [662, 342] width 182 height 37
paste input "469) 551-0306"
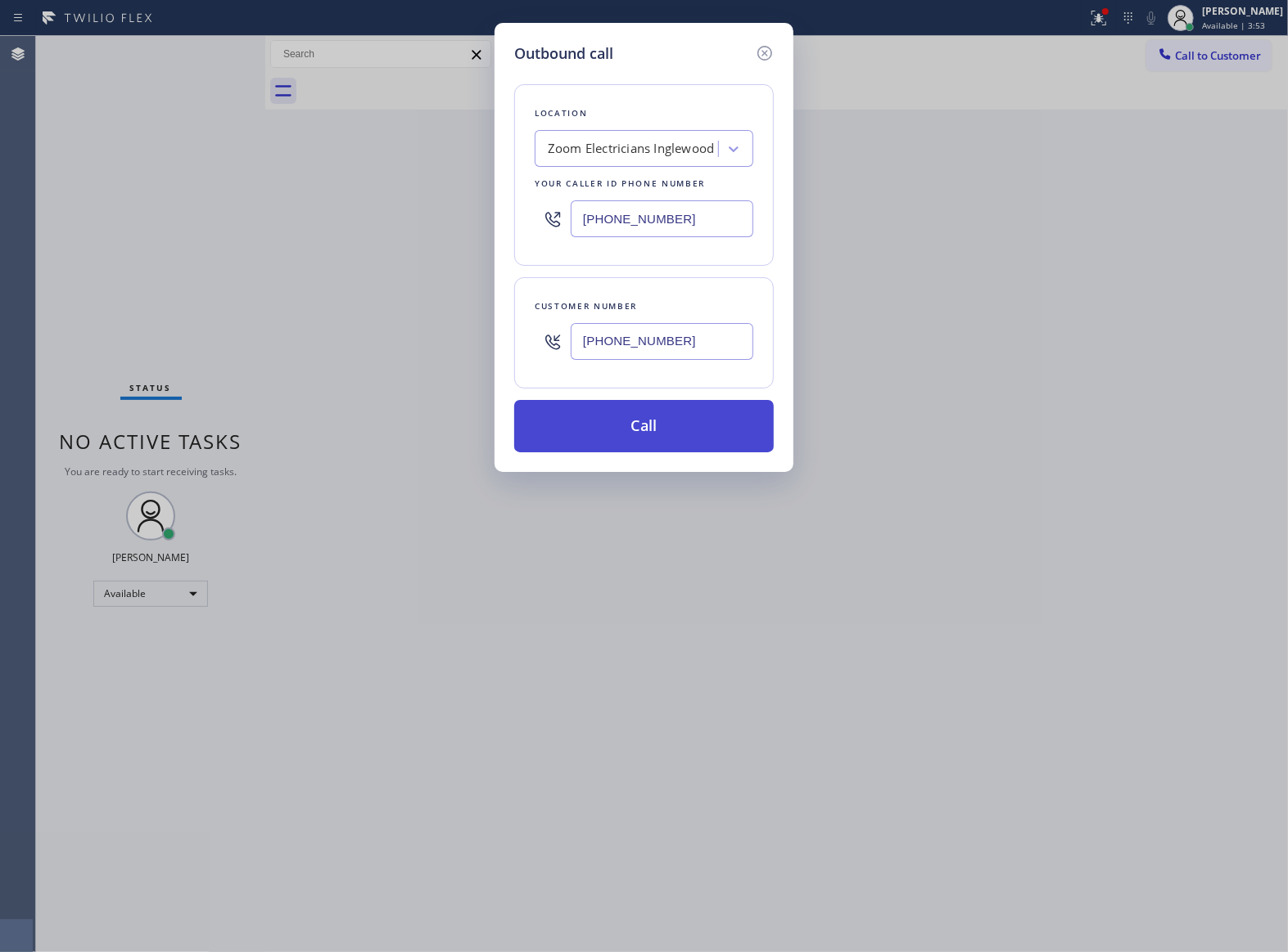
type input "[PHONE_NUMBER]"
click at [658, 421] on button "Call" at bounding box center [644, 426] width 260 height 52
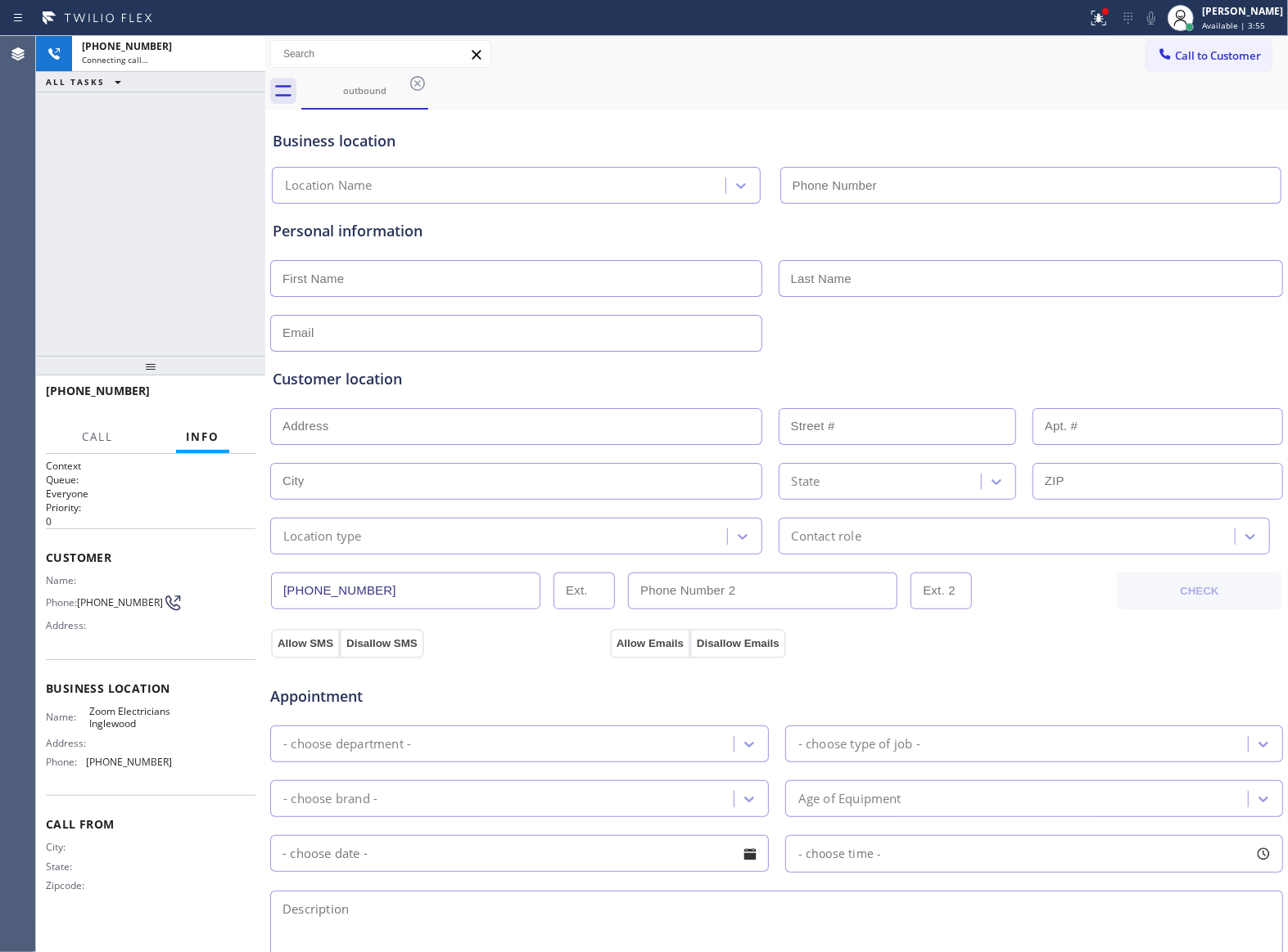
type input "[PHONE_NUMBER]"
drag, startPoint x: 66, startPoint y: 273, endPoint x: 115, endPoint y: 307, distance: 59.6
click at [66, 273] on div "[PHONE_NUMBER] Live | 00:06 ALL TASKS ALL TASKS ACTIVE TASKS TASKS IN WRAP UP" at bounding box center [151, 196] width 229 height 320
click at [214, 391] on button "HANG UP" at bounding box center [217, 398] width 76 height 23
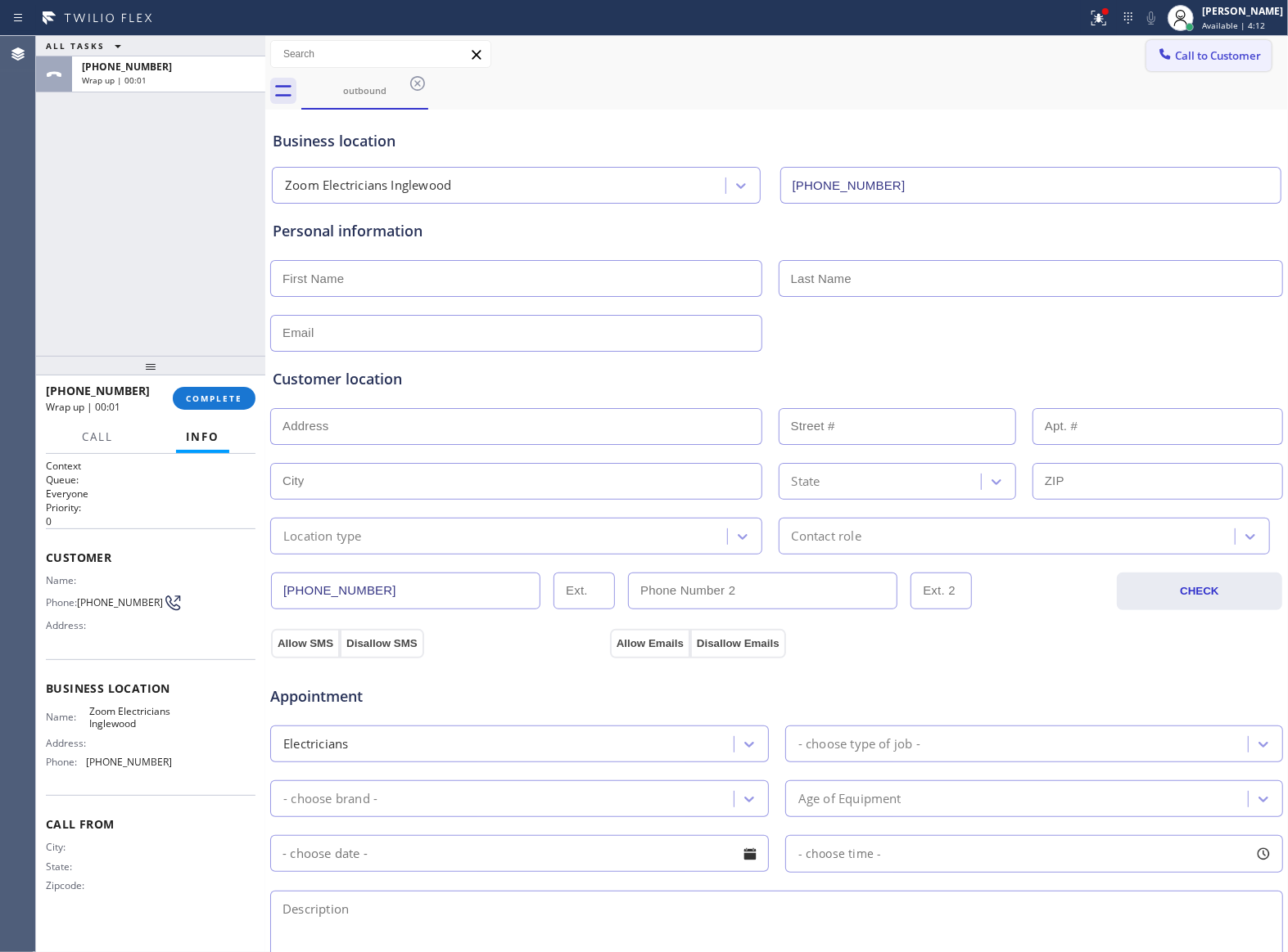
click at [1196, 59] on span "Call to Customer" at bounding box center [1217, 56] width 86 height 14
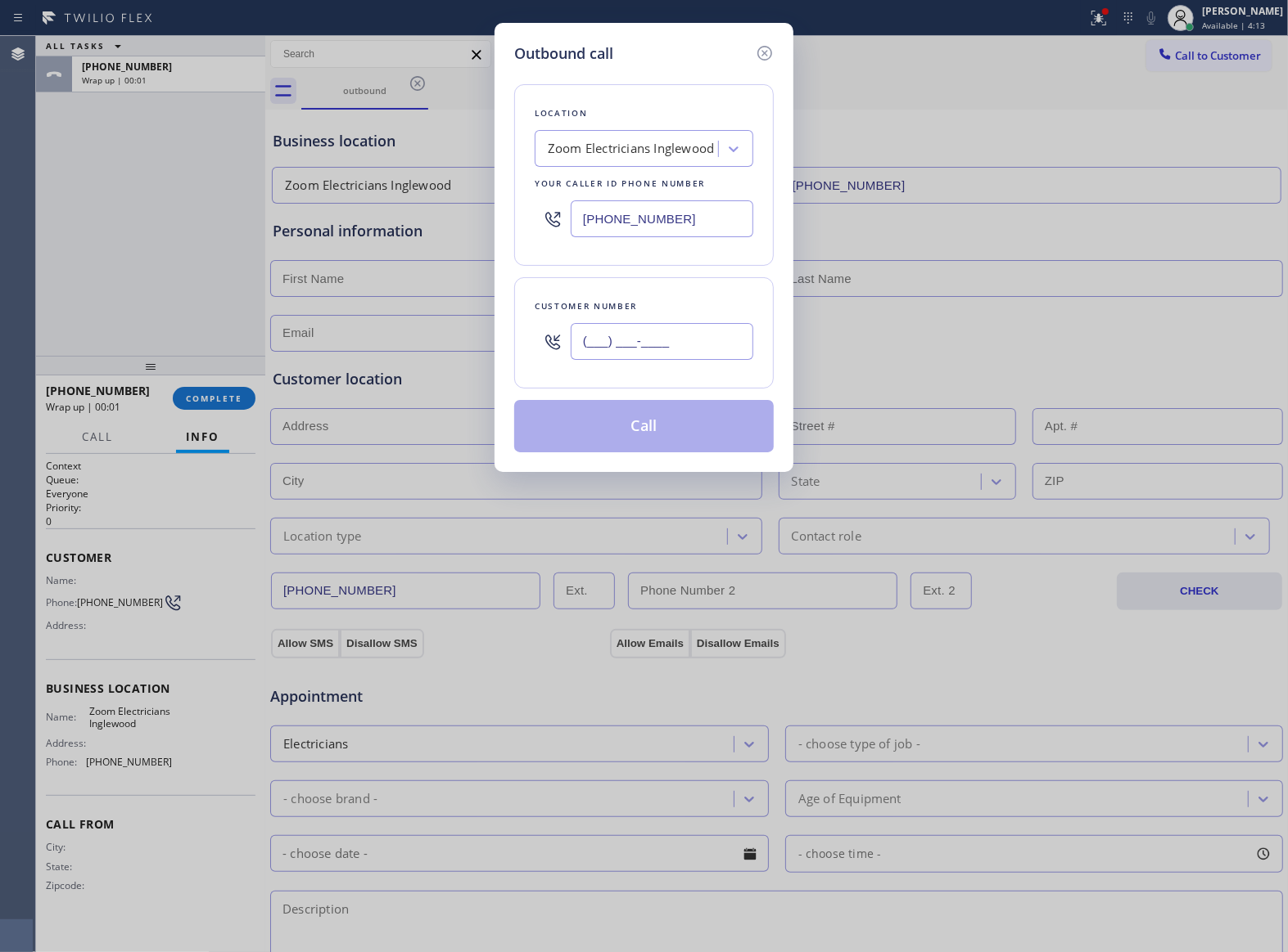
paste input "469) 551-0306"
click at [662, 353] on input "(___) ___-____" at bounding box center [662, 342] width 182 height 37
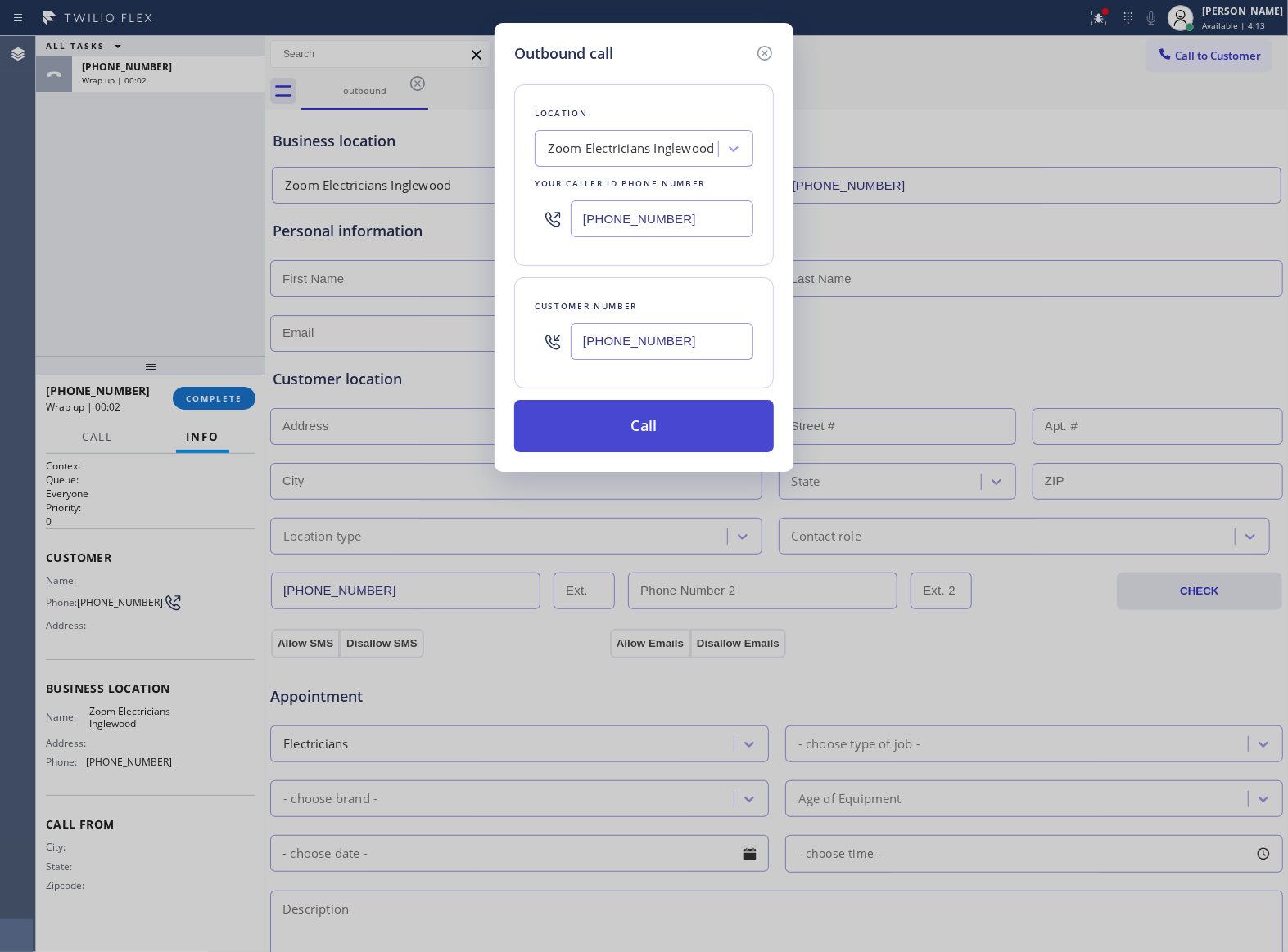
type input "[PHONE_NUMBER]"
click at [688, 434] on button "Call" at bounding box center [644, 426] width 260 height 52
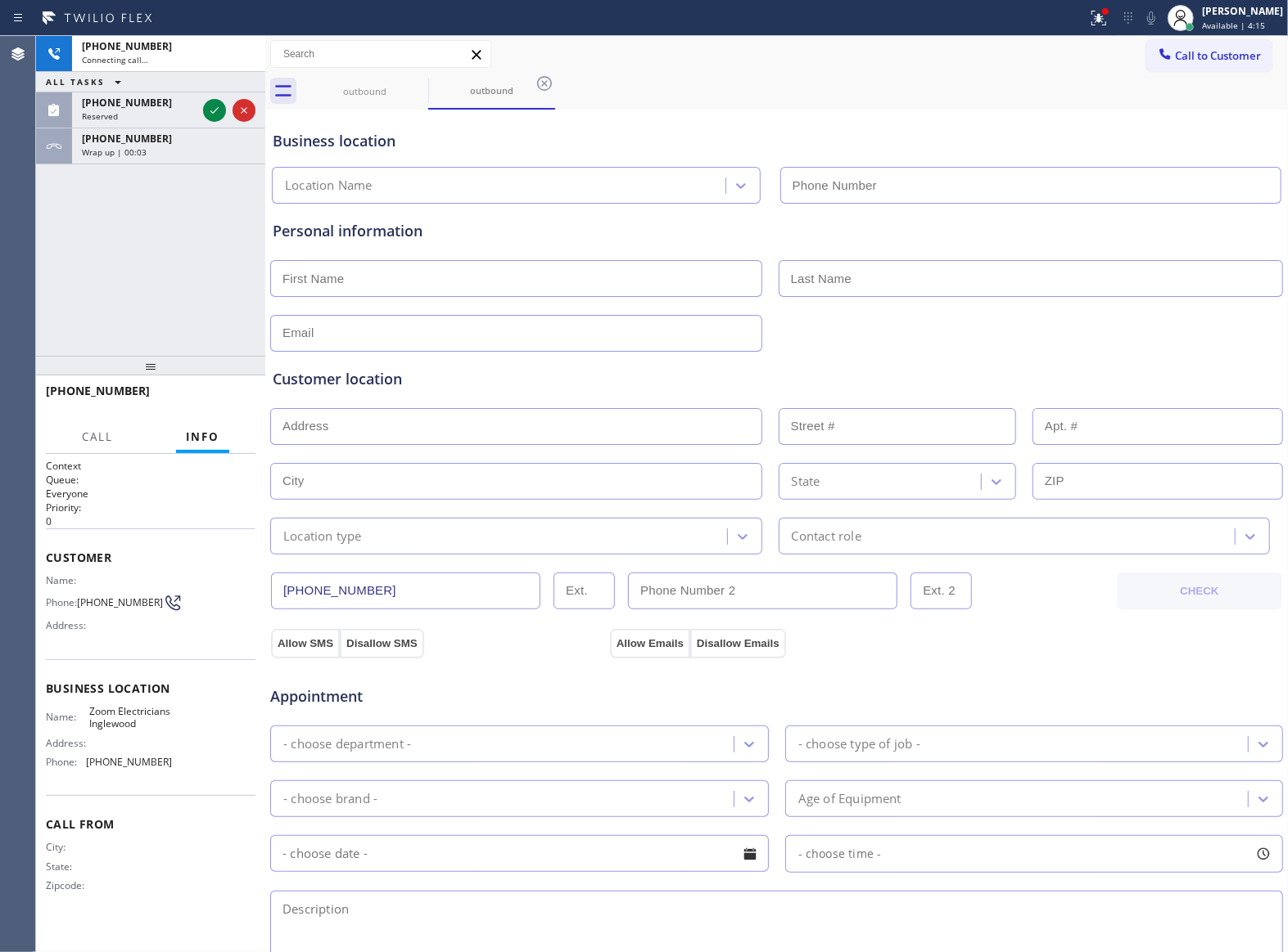
type input "[PHONE_NUMBER]"
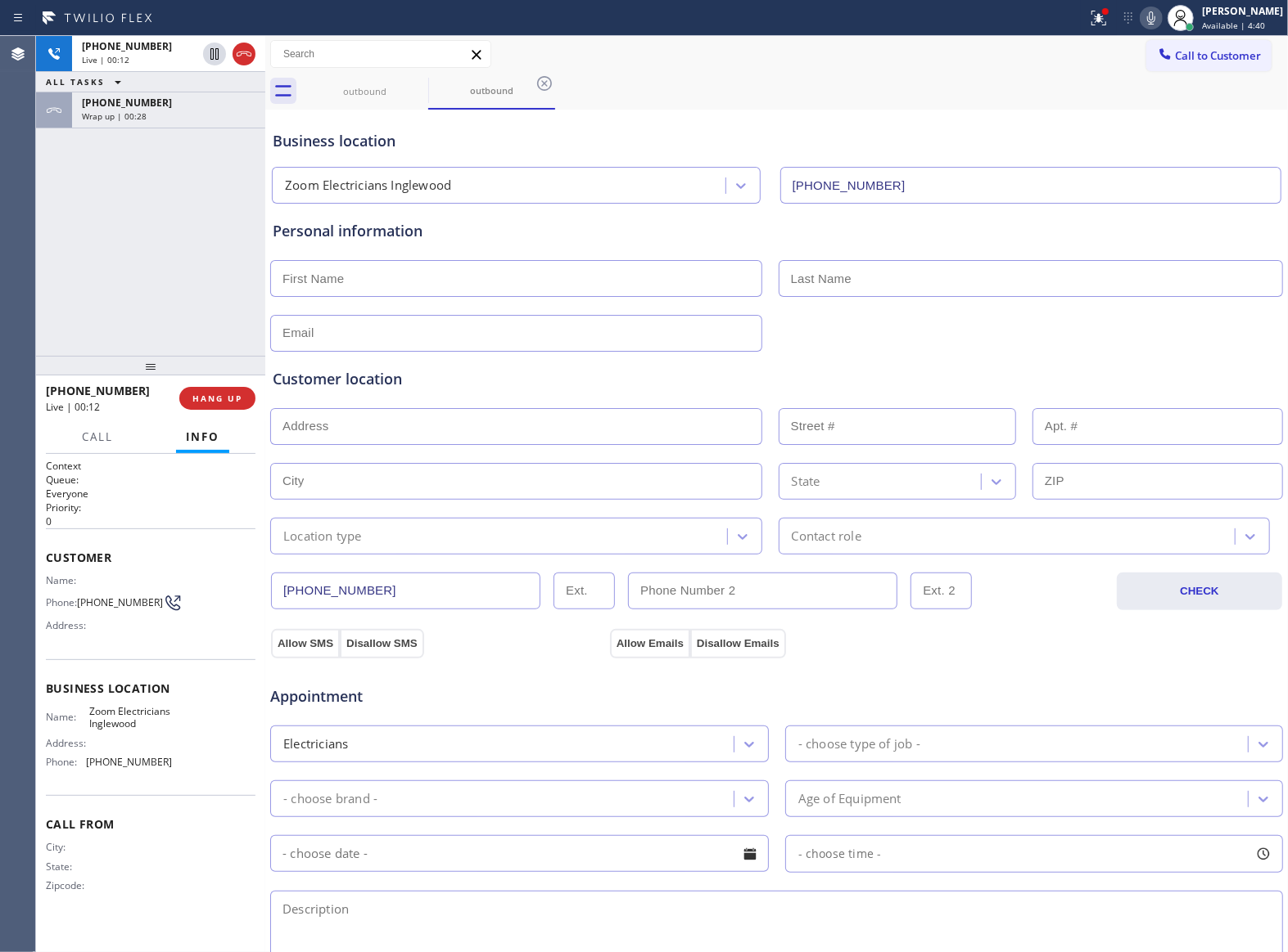
click at [231, 397] on span "HANG UP" at bounding box center [216, 398] width 50 height 12
click at [1177, 67] on button "Call to Customer" at bounding box center [1209, 55] width 125 height 31
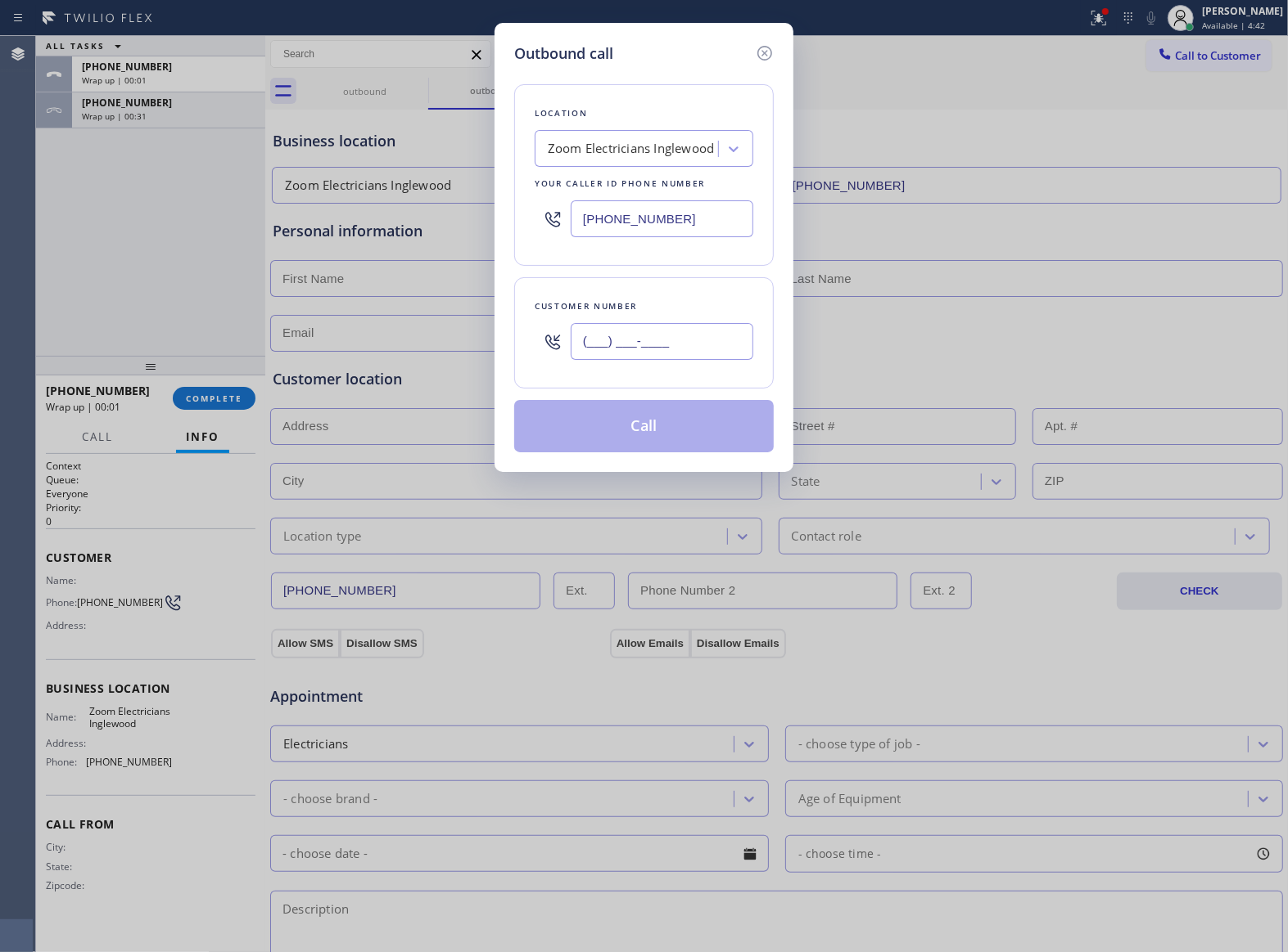
click at [699, 343] on input "(___) ___-____" at bounding box center [662, 342] width 182 height 37
paste input "469) 551-0306"
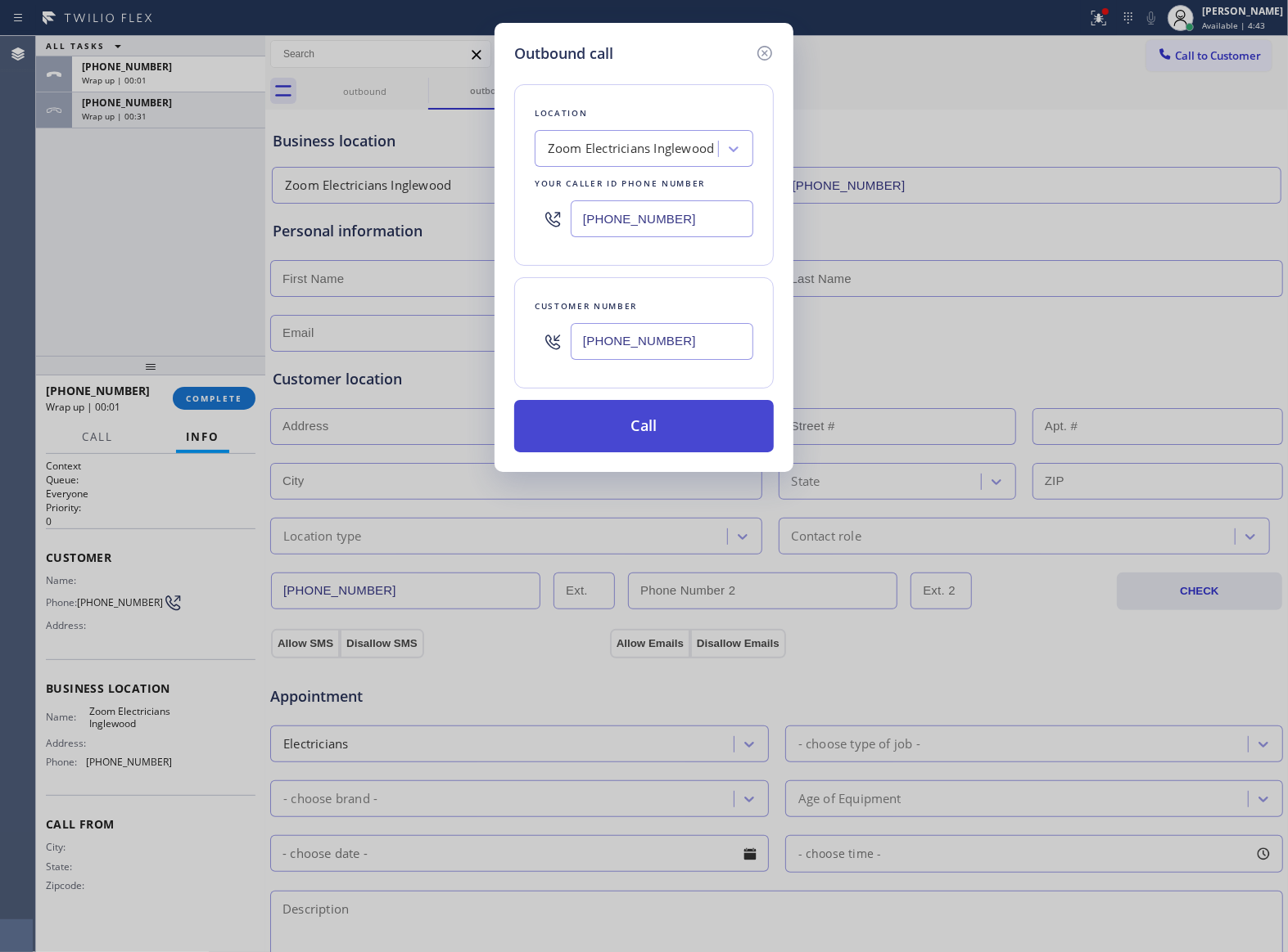
type input "[PHONE_NUMBER]"
click at [660, 414] on button "Call" at bounding box center [644, 426] width 260 height 52
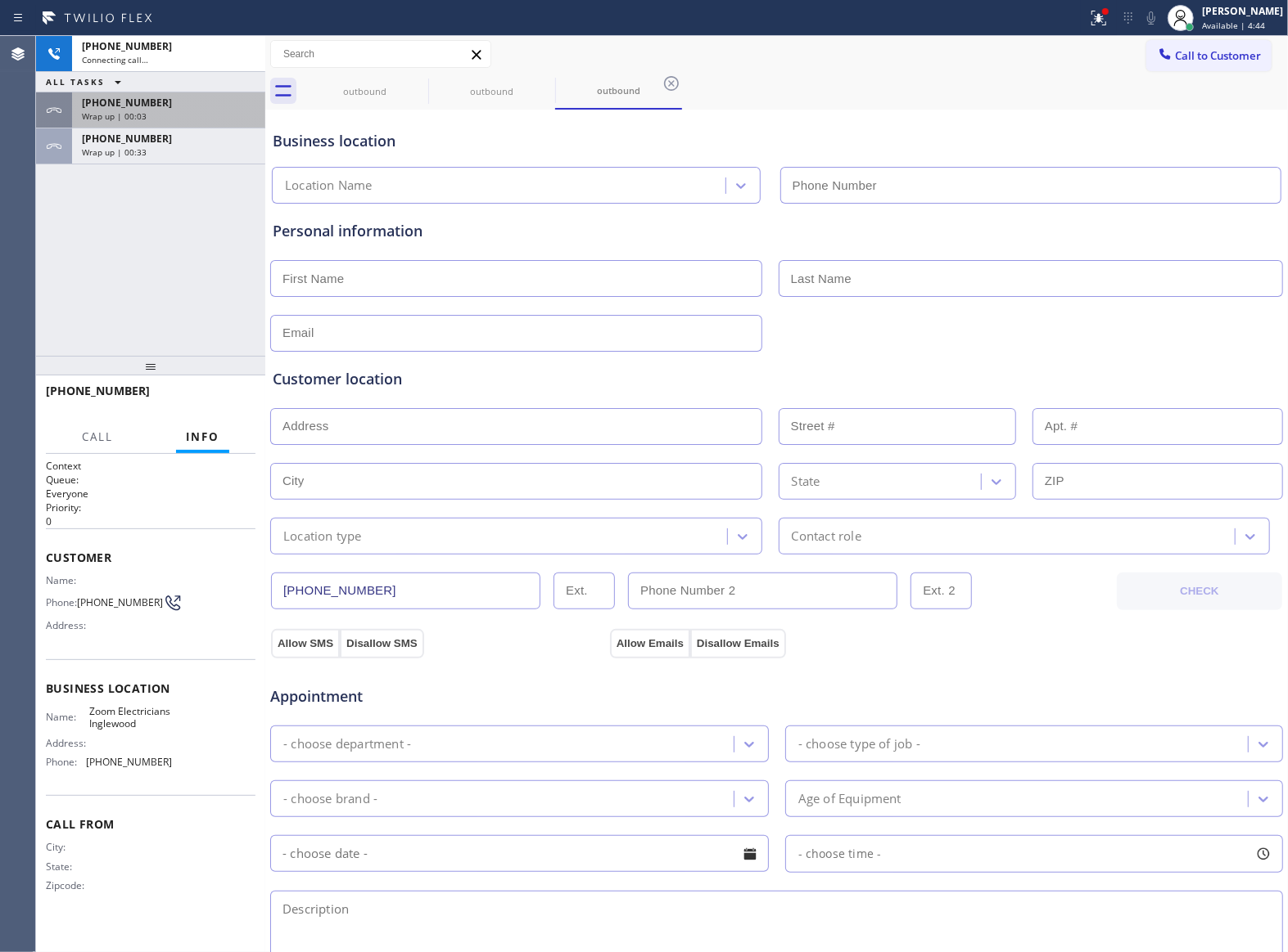
click at [123, 108] on div "[PHONE_NUMBER] Connecting call… ALL TASKS ALL TASKS ACTIVE TASKS TASKS IN WRAP …" at bounding box center [151, 100] width 229 height 128
click at [137, 135] on span "[PHONE_NUMBER]" at bounding box center [127, 138] width 90 height 14
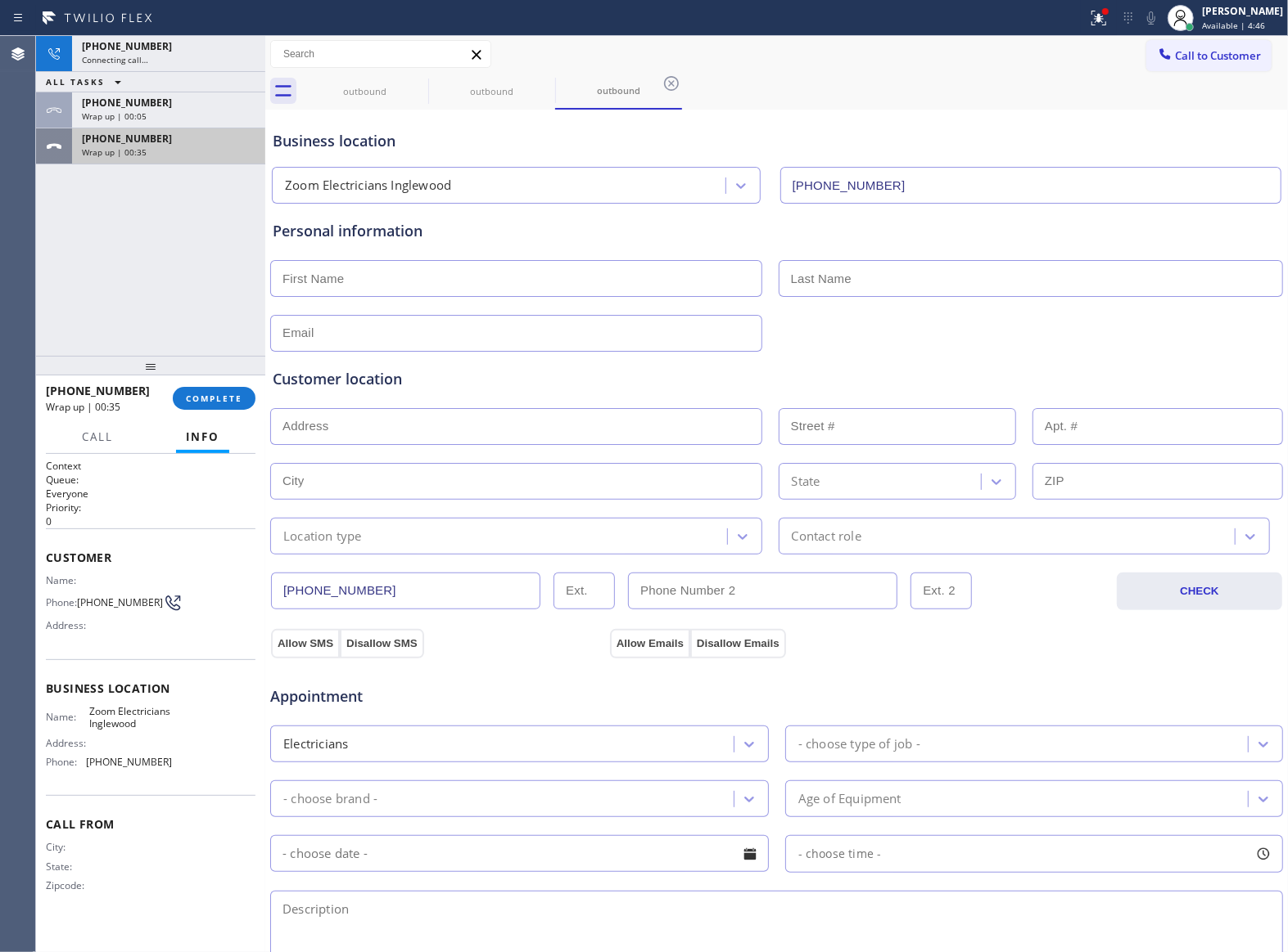
type input "[PHONE_NUMBER]"
click at [129, 142] on span "[PHONE_NUMBER]" at bounding box center [127, 138] width 90 height 14
drag, startPoint x: 226, startPoint y: 377, endPoint x: 221, endPoint y: 394, distance: 17.7
click at [224, 376] on div at bounding box center [151, 366] width 229 height 20
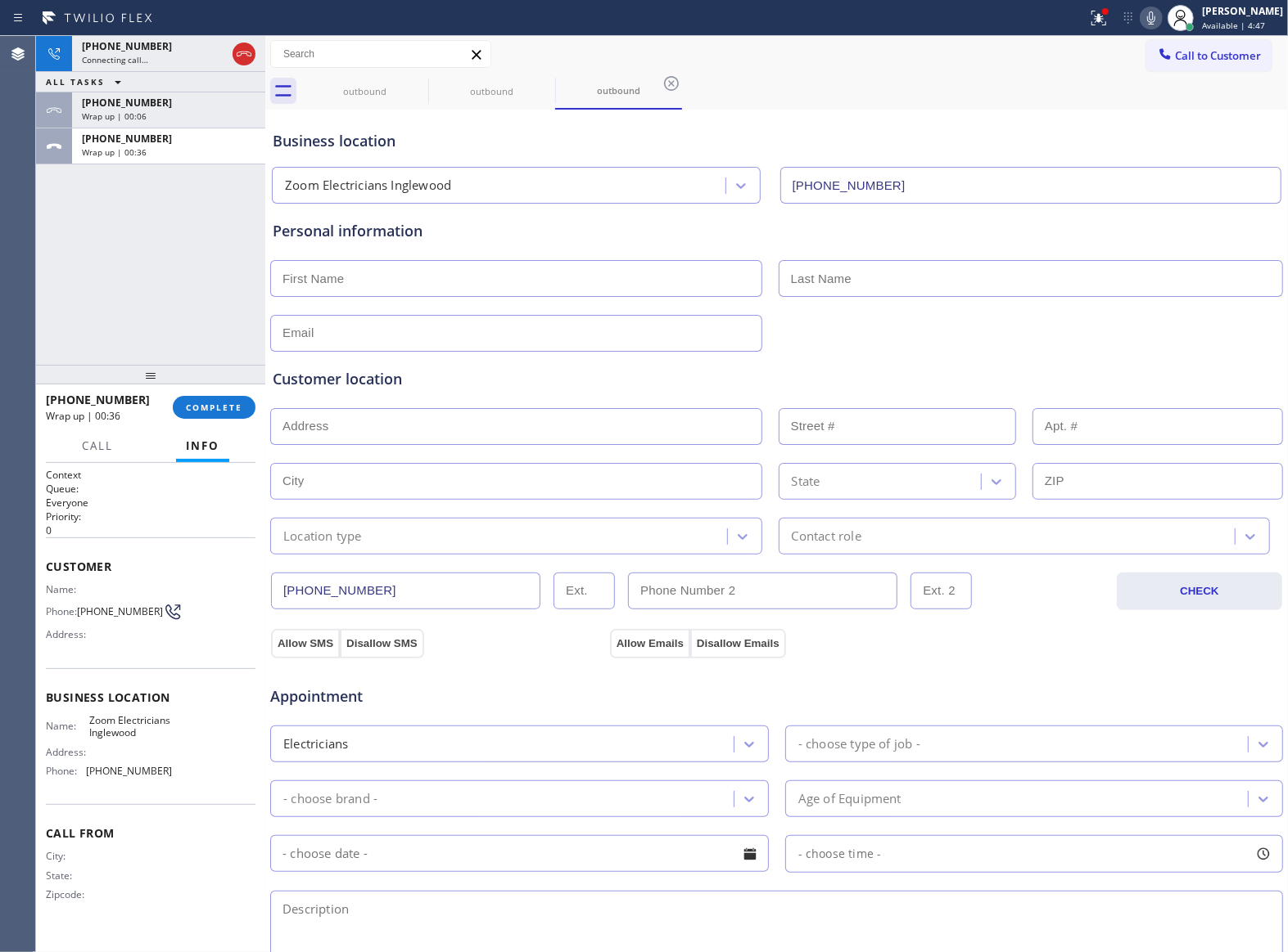
click at [221, 394] on div "[PHONE_NUMBER] Wrap up | 00:36 COMPLETE" at bounding box center [151, 407] width 209 height 42
click at [224, 399] on button "COMPLETE" at bounding box center [215, 407] width 83 height 23
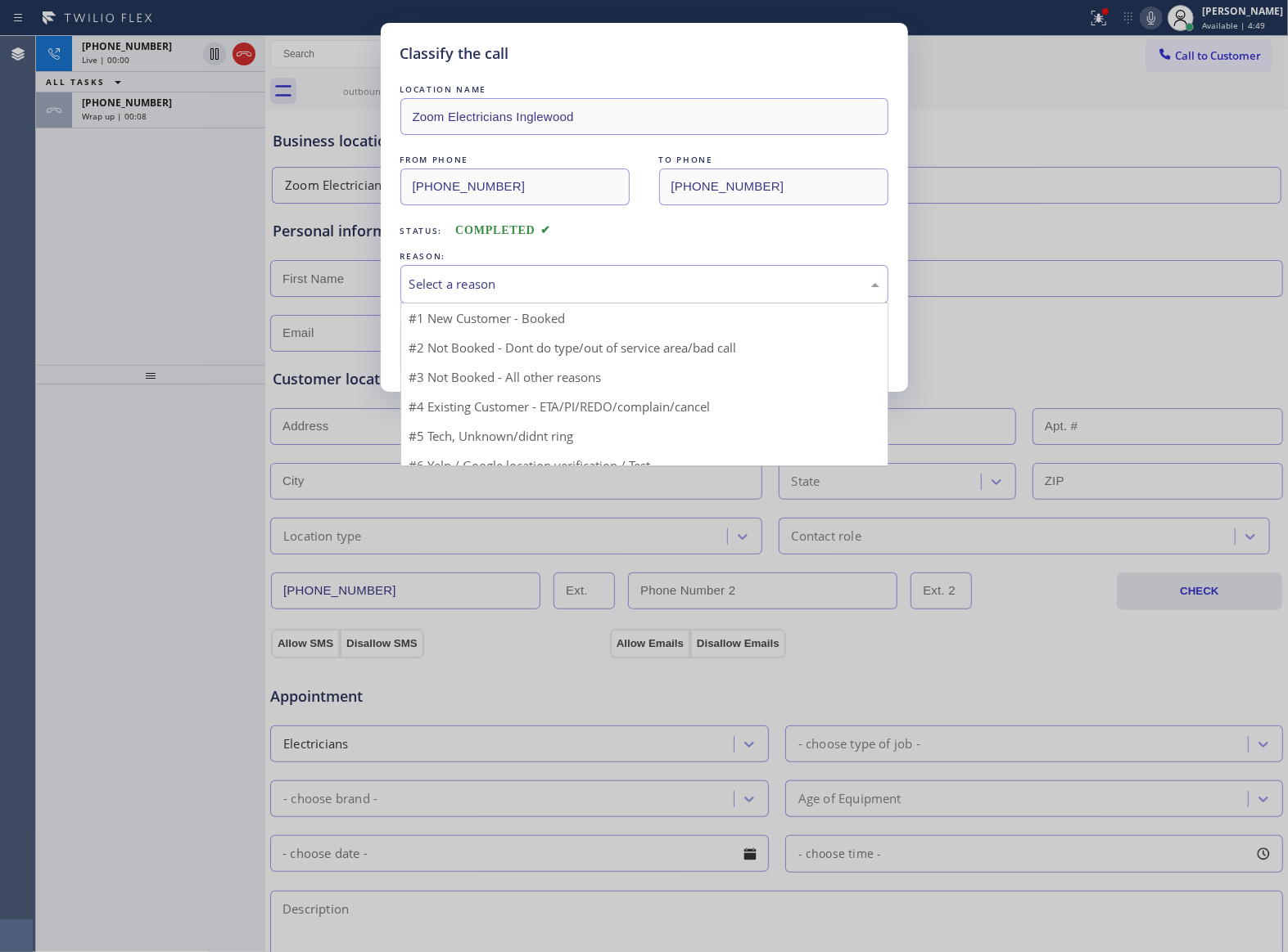
click at [561, 286] on div "Select a reason" at bounding box center [644, 284] width 470 height 19
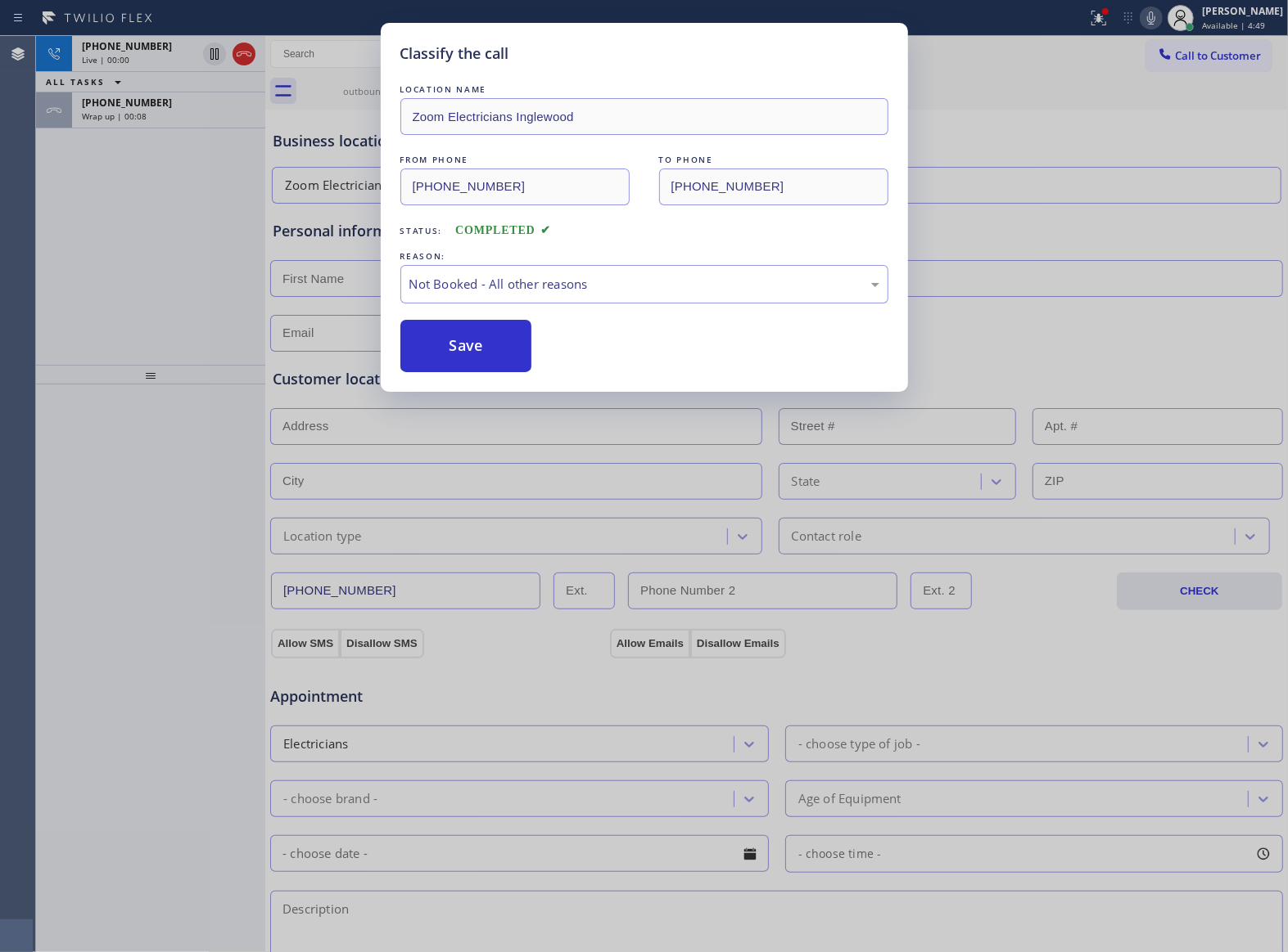
click at [501, 348] on button "Save" at bounding box center [466, 346] width 132 height 52
click at [152, 119] on div "Classify the call LOCATION NAME Zoom Electricians Inglewood FROM PHONE [PHONE_N…" at bounding box center [644, 476] width 1288 height 952
click at [152, 119] on div "Wrap up | 00:08" at bounding box center [169, 116] width 173 height 12
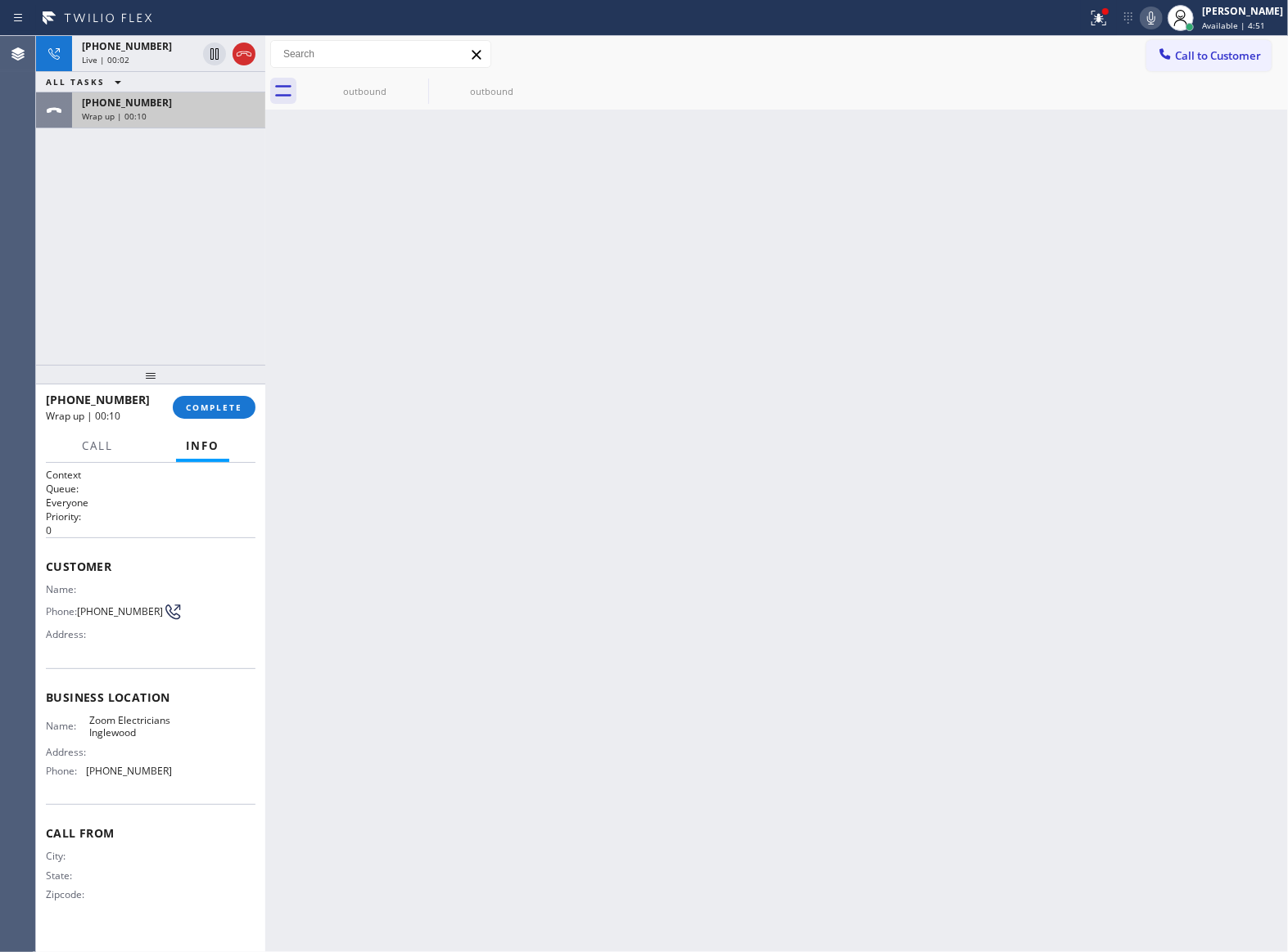
click at [152, 119] on div "Wrap up | 00:10" at bounding box center [169, 116] width 173 height 12
drag, startPoint x: 220, startPoint y: 390, endPoint x: 220, endPoint y: 404, distance: 14.0
click at [220, 400] on div "[PHONE_NUMBER] Wrap up | 00:10 COMPLETE" at bounding box center [151, 407] width 209 height 42
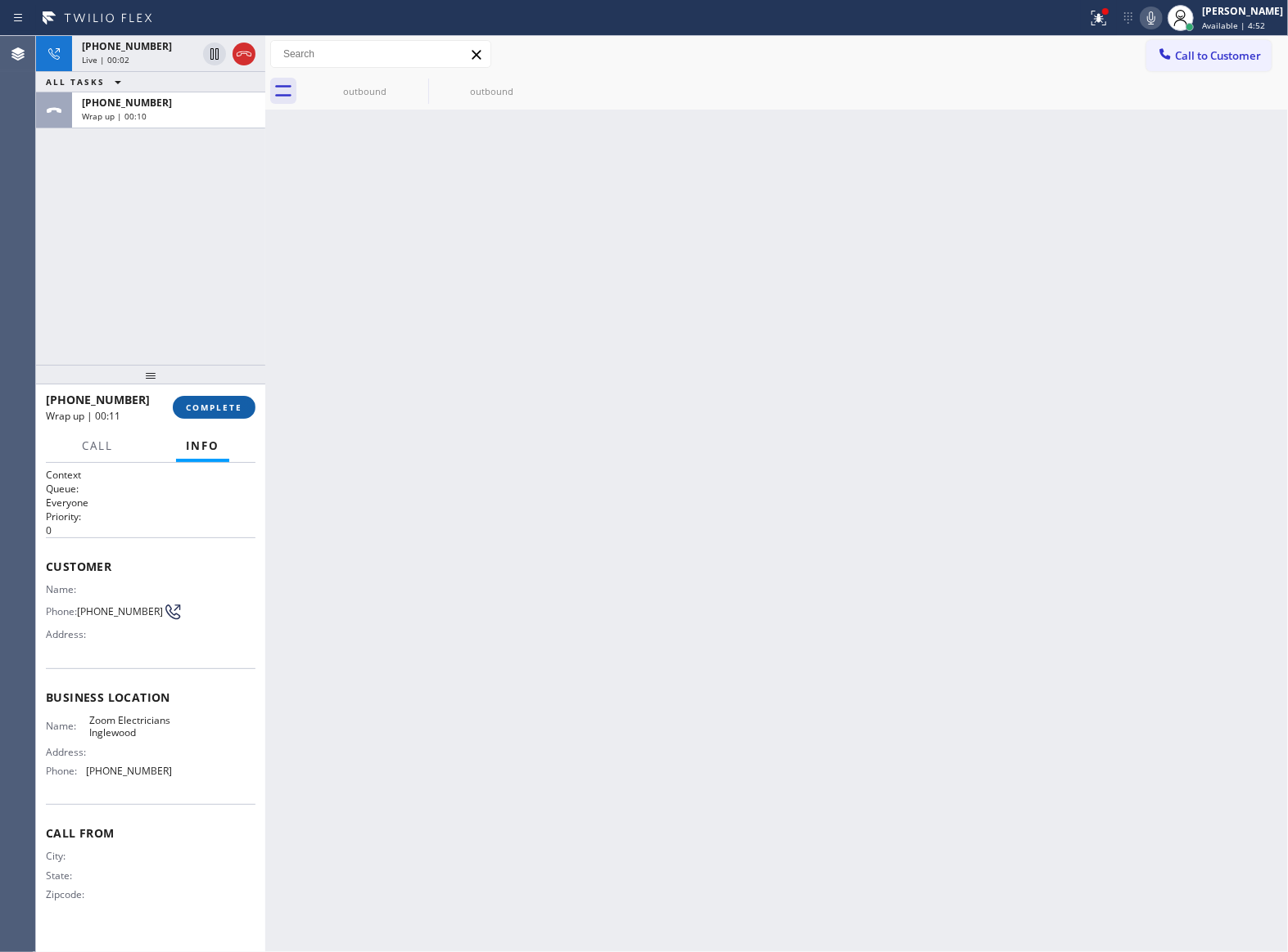
click at [220, 409] on span "COMPLETE" at bounding box center [214, 407] width 57 height 12
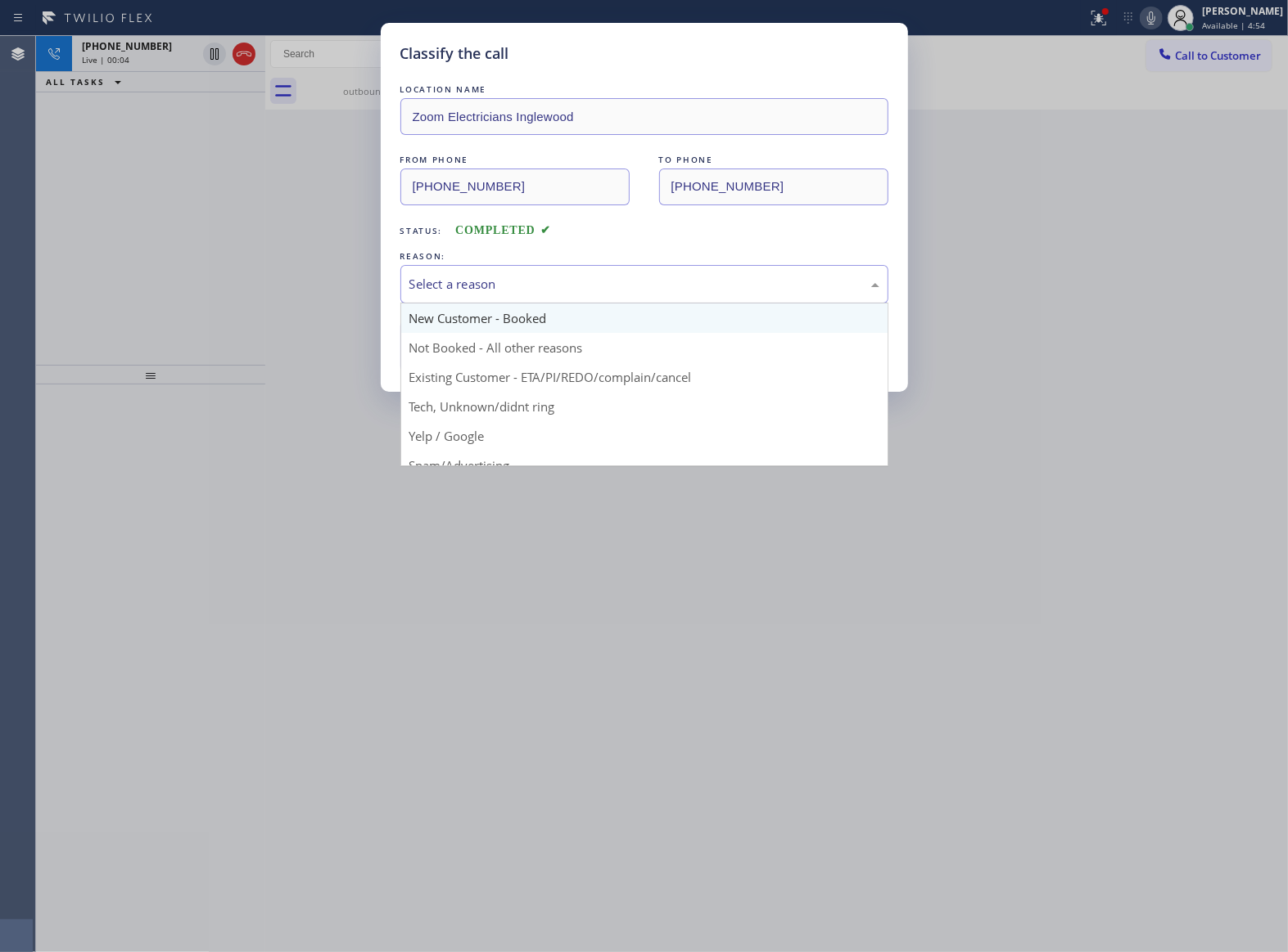
drag, startPoint x: 442, startPoint y: 265, endPoint x: 500, endPoint y: 325, distance: 83.5
click at [446, 269] on div "Select a reason" at bounding box center [644, 284] width 488 height 39
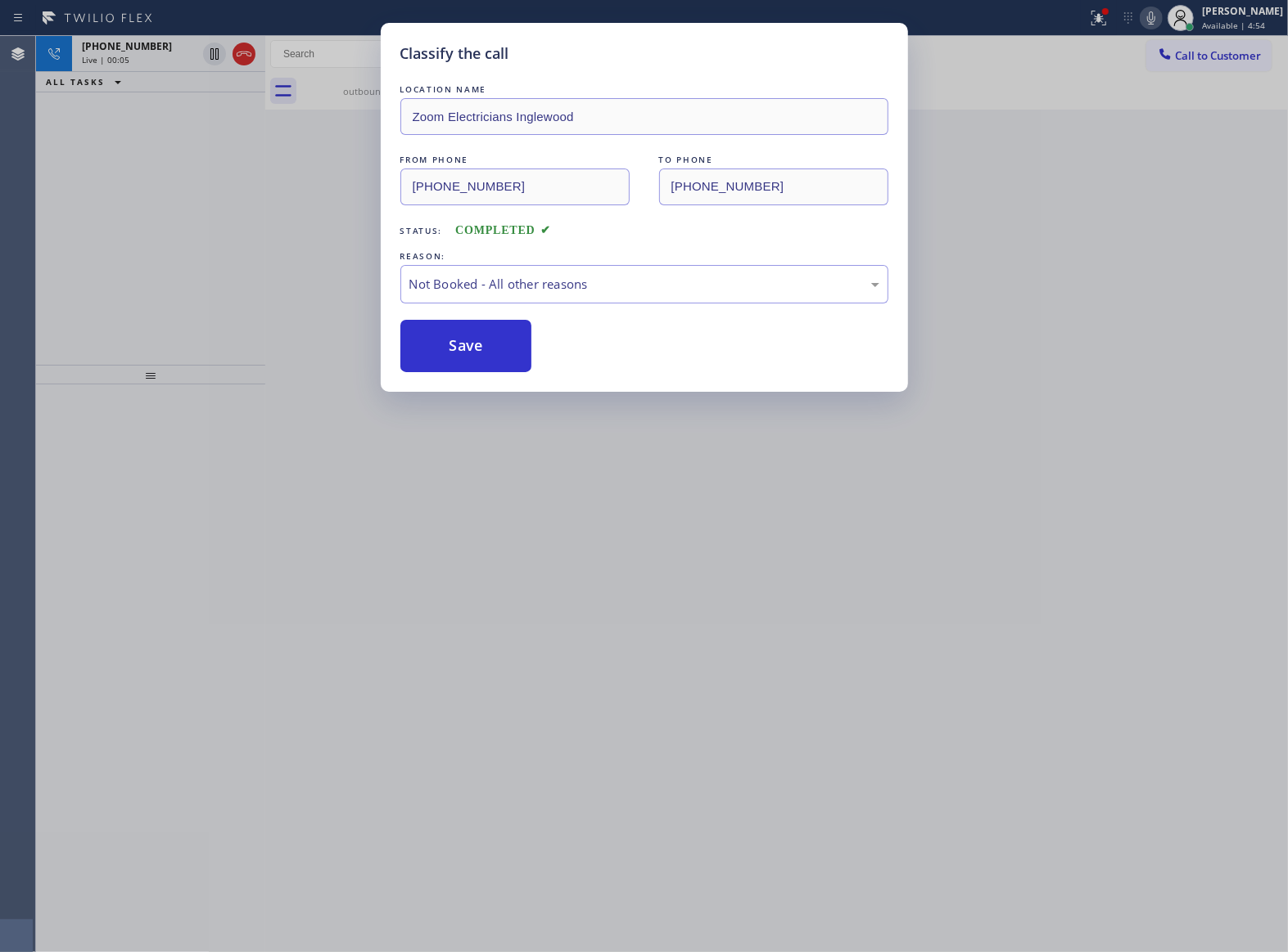
click at [464, 341] on button "Save" at bounding box center [466, 346] width 132 height 52
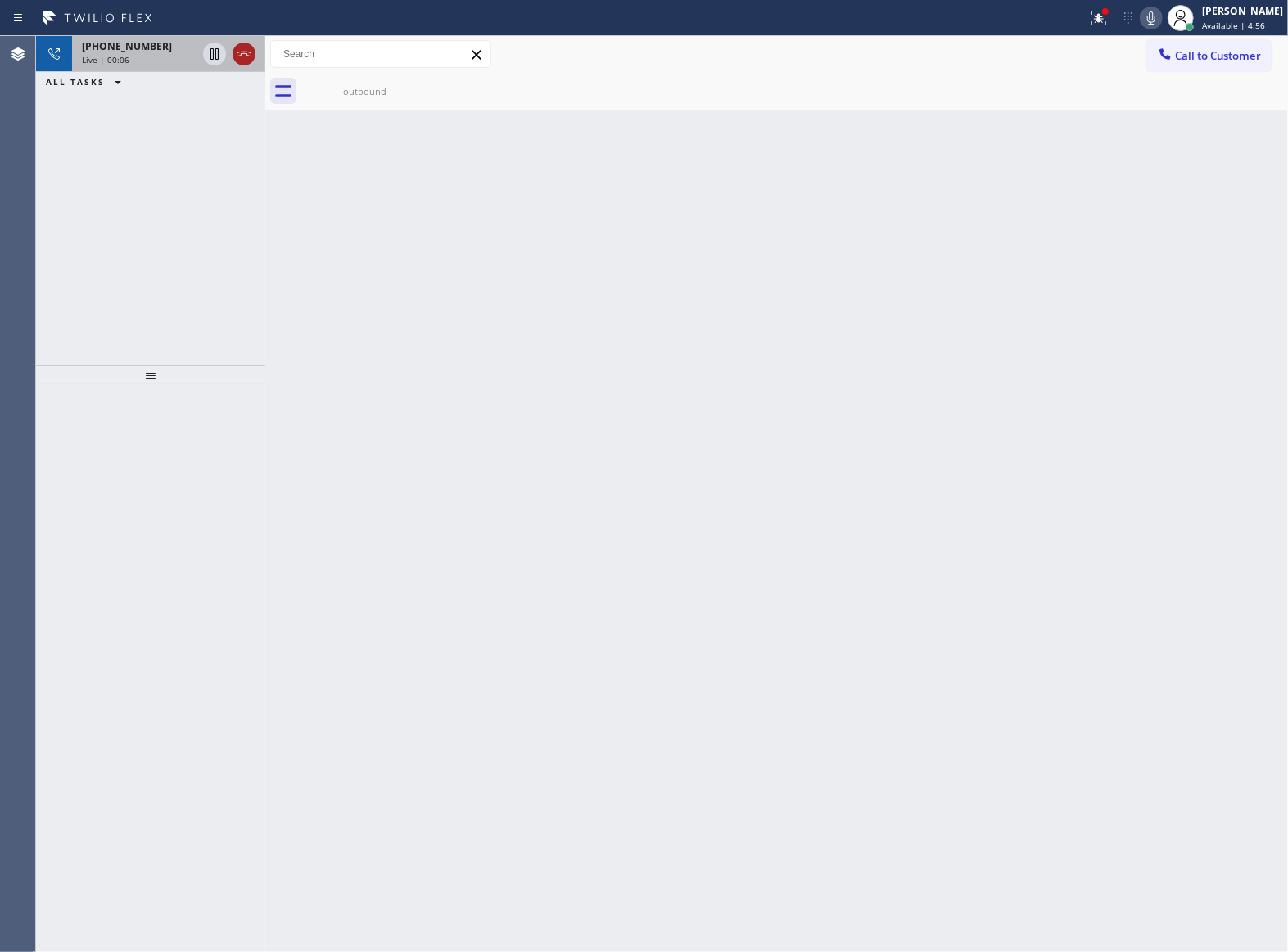
click at [235, 50] on icon at bounding box center [244, 54] width 20 height 20
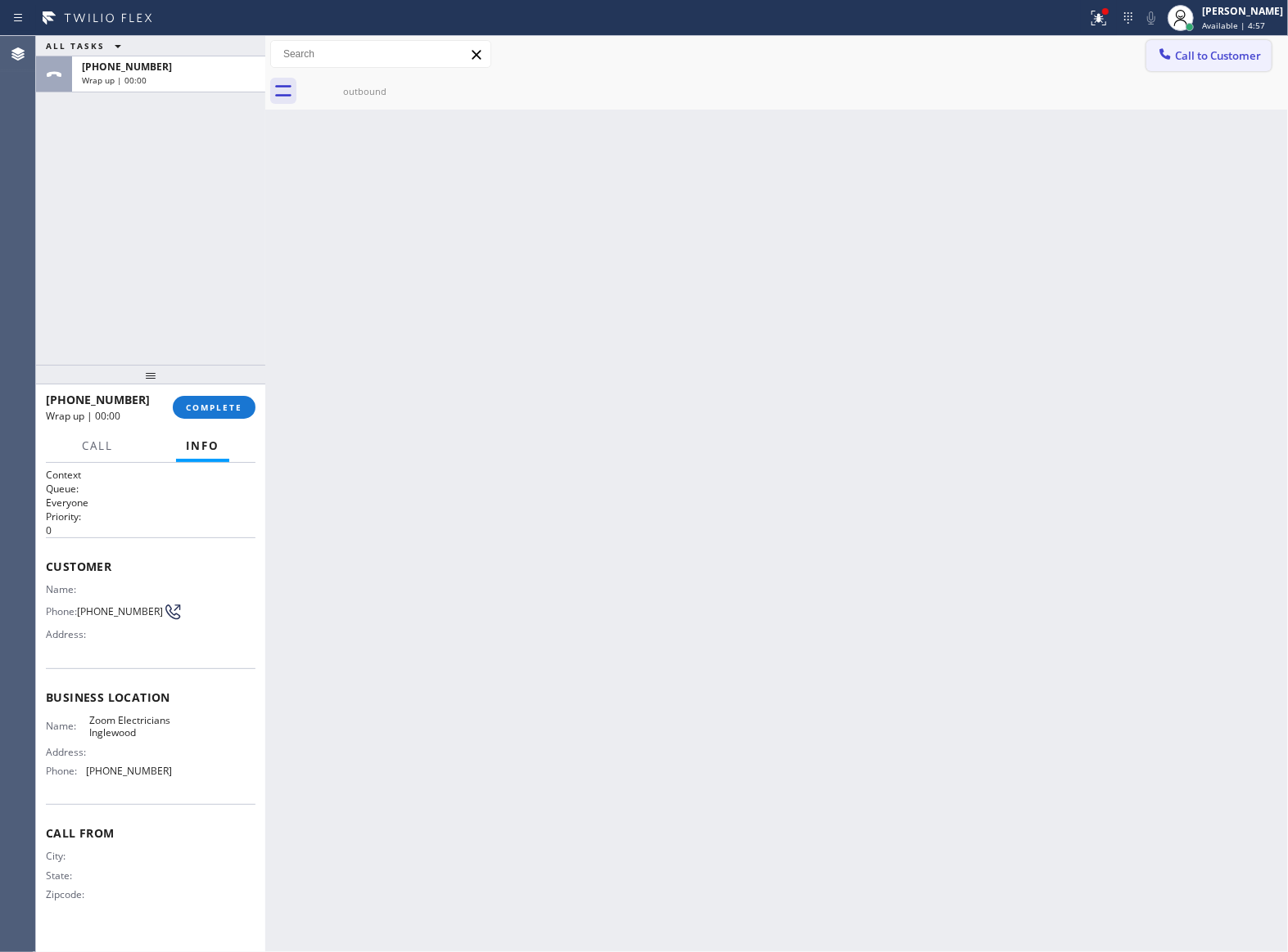
click at [1225, 54] on span "Call to Customer" at bounding box center [1217, 56] width 86 height 14
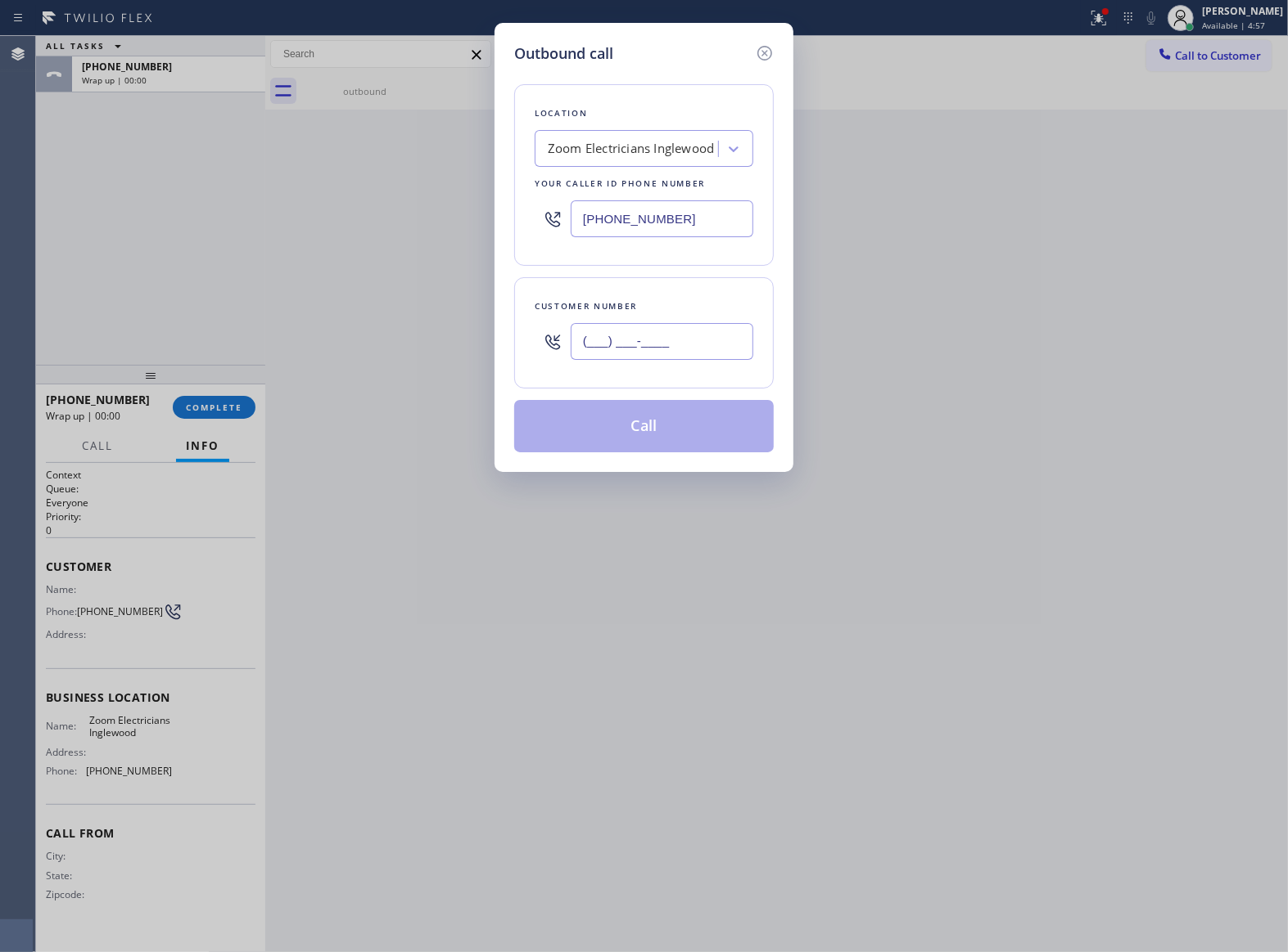
click at [717, 353] on input "(___) ___-____" at bounding box center [662, 342] width 182 height 37
paste input "469) 551-0306"
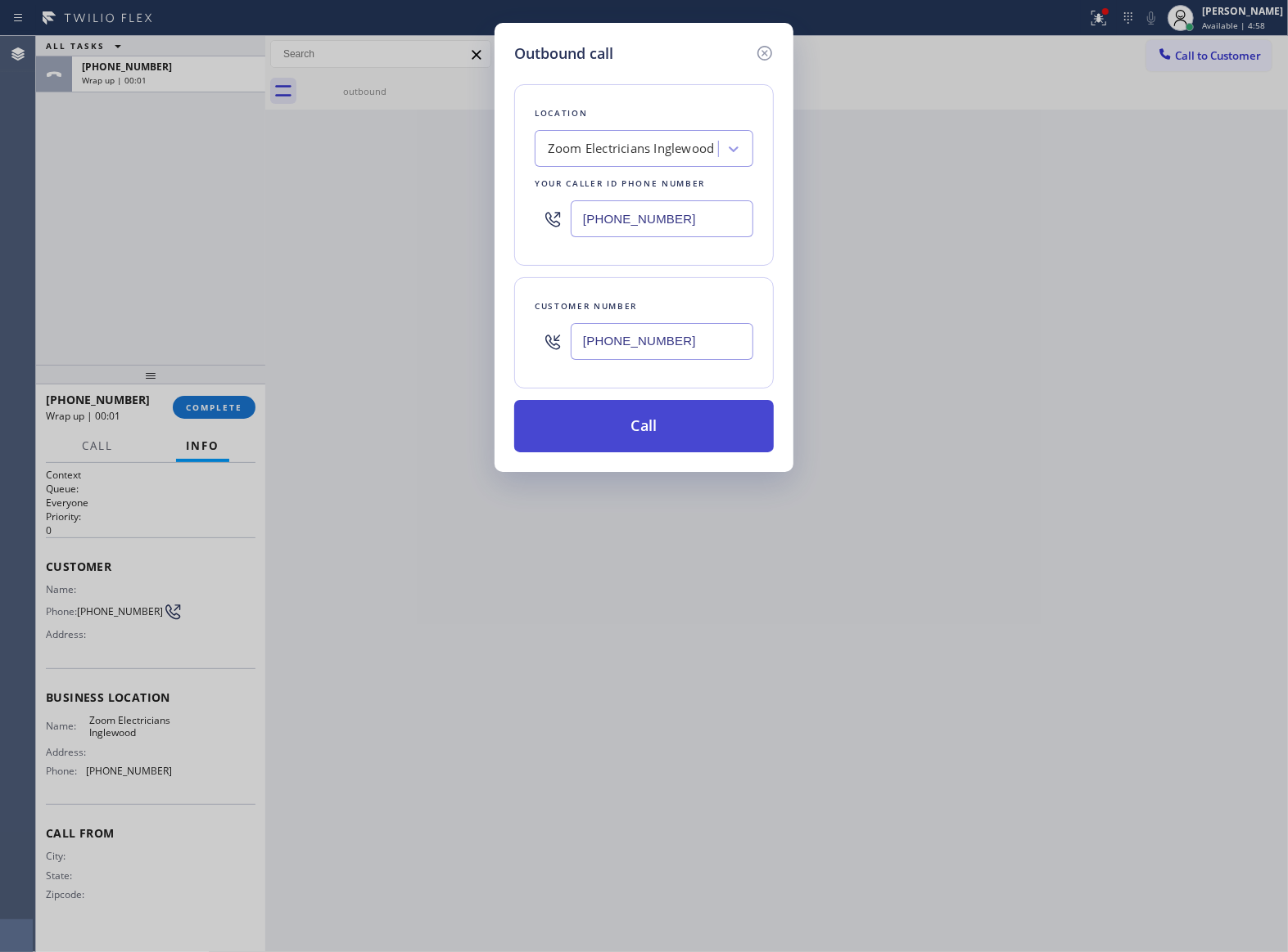
type input "[PHONE_NUMBER]"
click at [673, 443] on button "Call" at bounding box center [644, 426] width 260 height 52
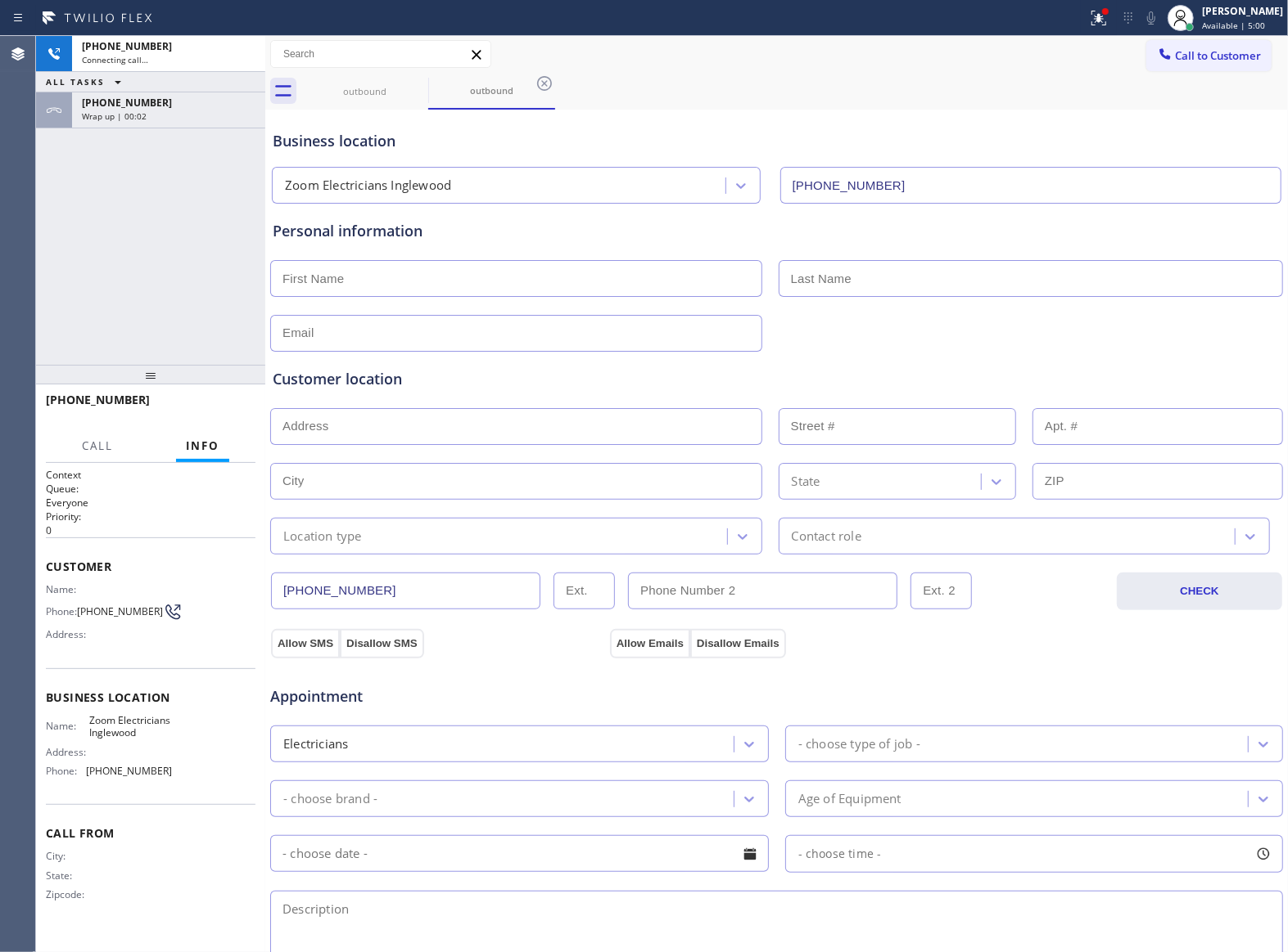
type input "[PHONE_NUMBER]"
click at [237, 106] on div "[PHONE_NUMBER]" at bounding box center [169, 102] width 173 height 14
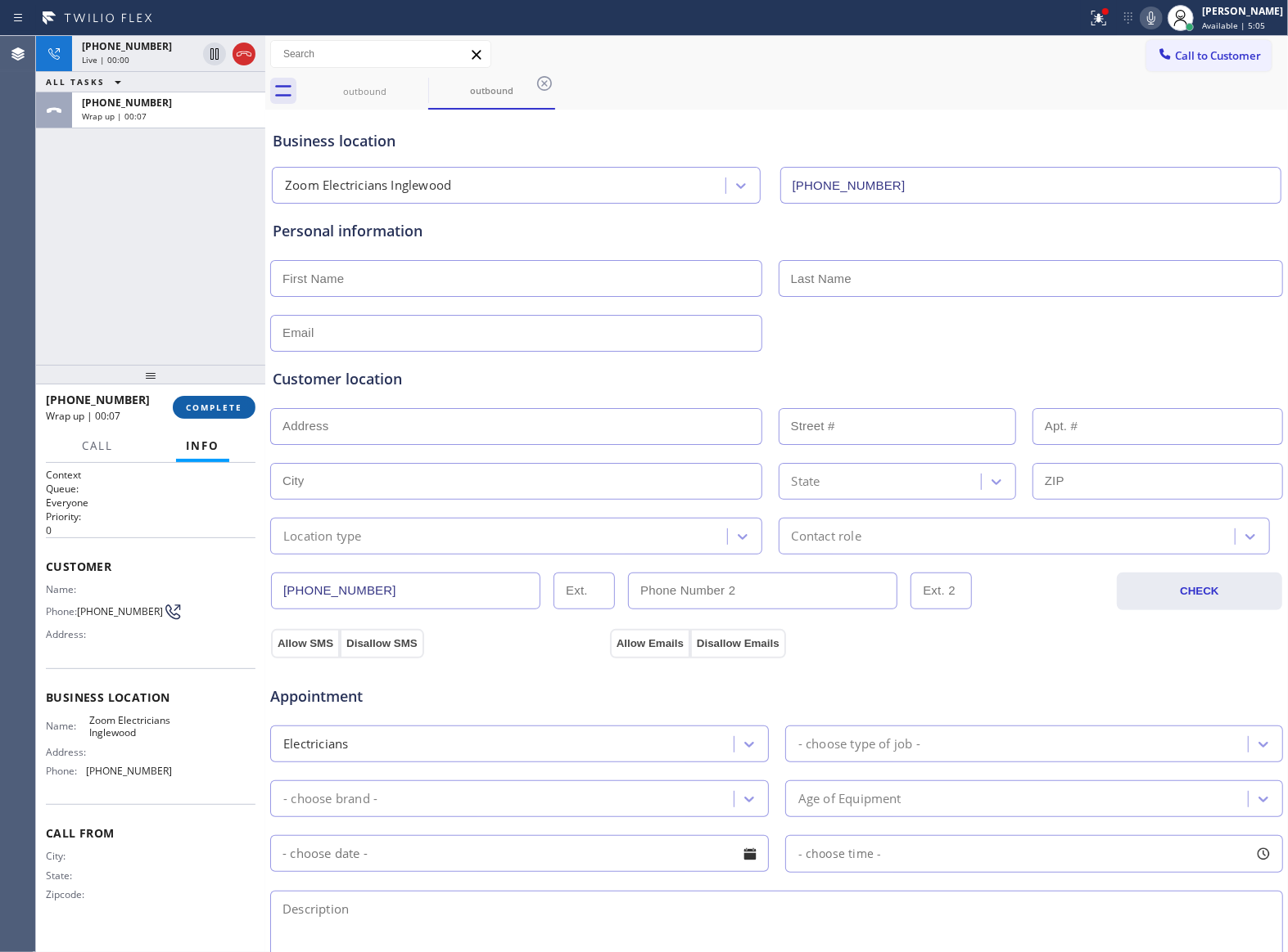
drag, startPoint x: 235, startPoint y: 427, endPoint x: 233, endPoint y: 416, distance: 11.2
click at [233, 416] on div "[PHONE_NUMBER] Wrap up | 00:07 COMPLETE" at bounding box center [151, 407] width 209 height 42
click at [233, 416] on button "COMPLETE" at bounding box center [215, 407] width 83 height 23
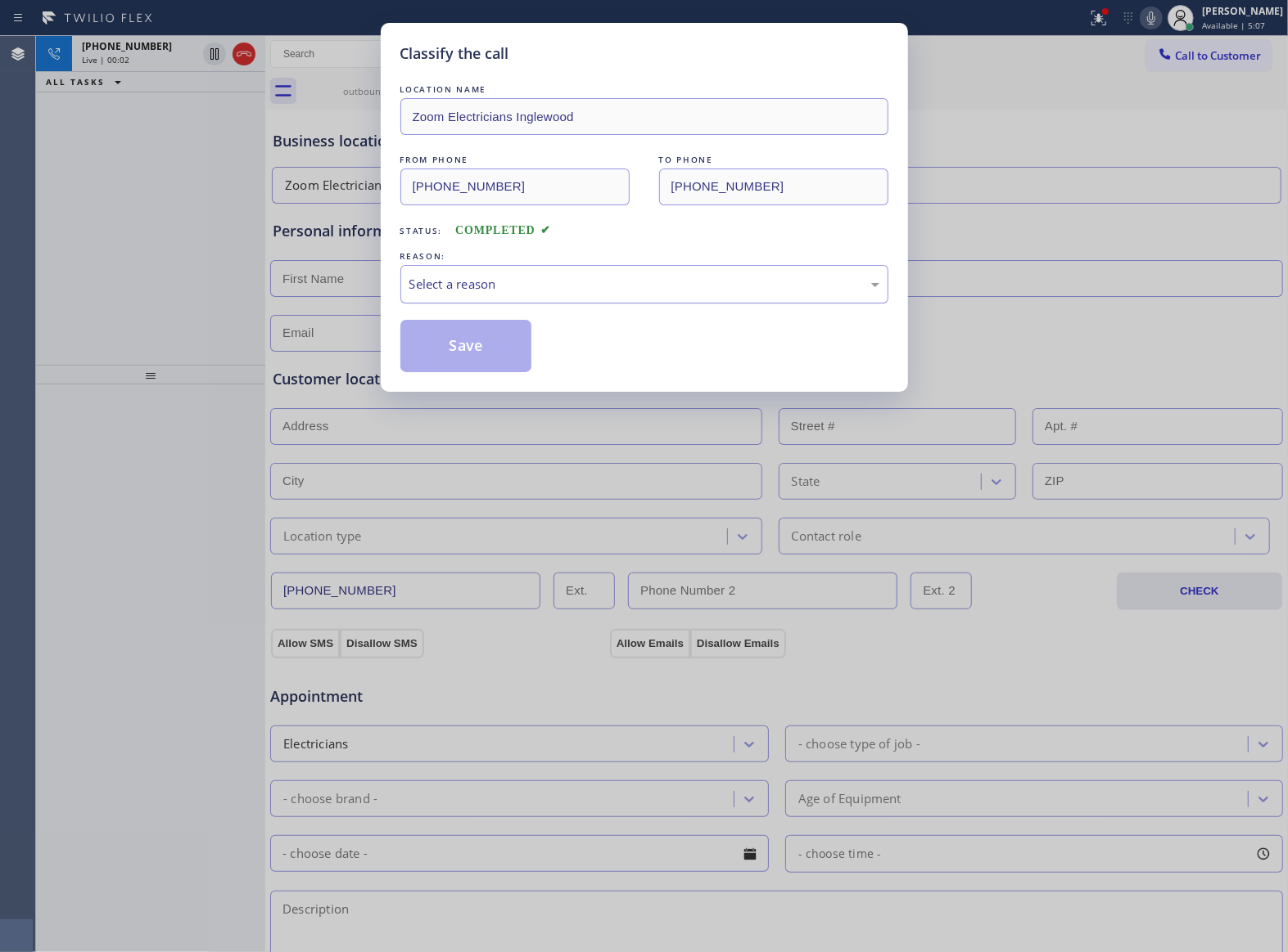
click at [480, 289] on div "Select a reason" at bounding box center [644, 284] width 470 height 19
click at [474, 350] on button "Save" at bounding box center [466, 346] width 132 height 52
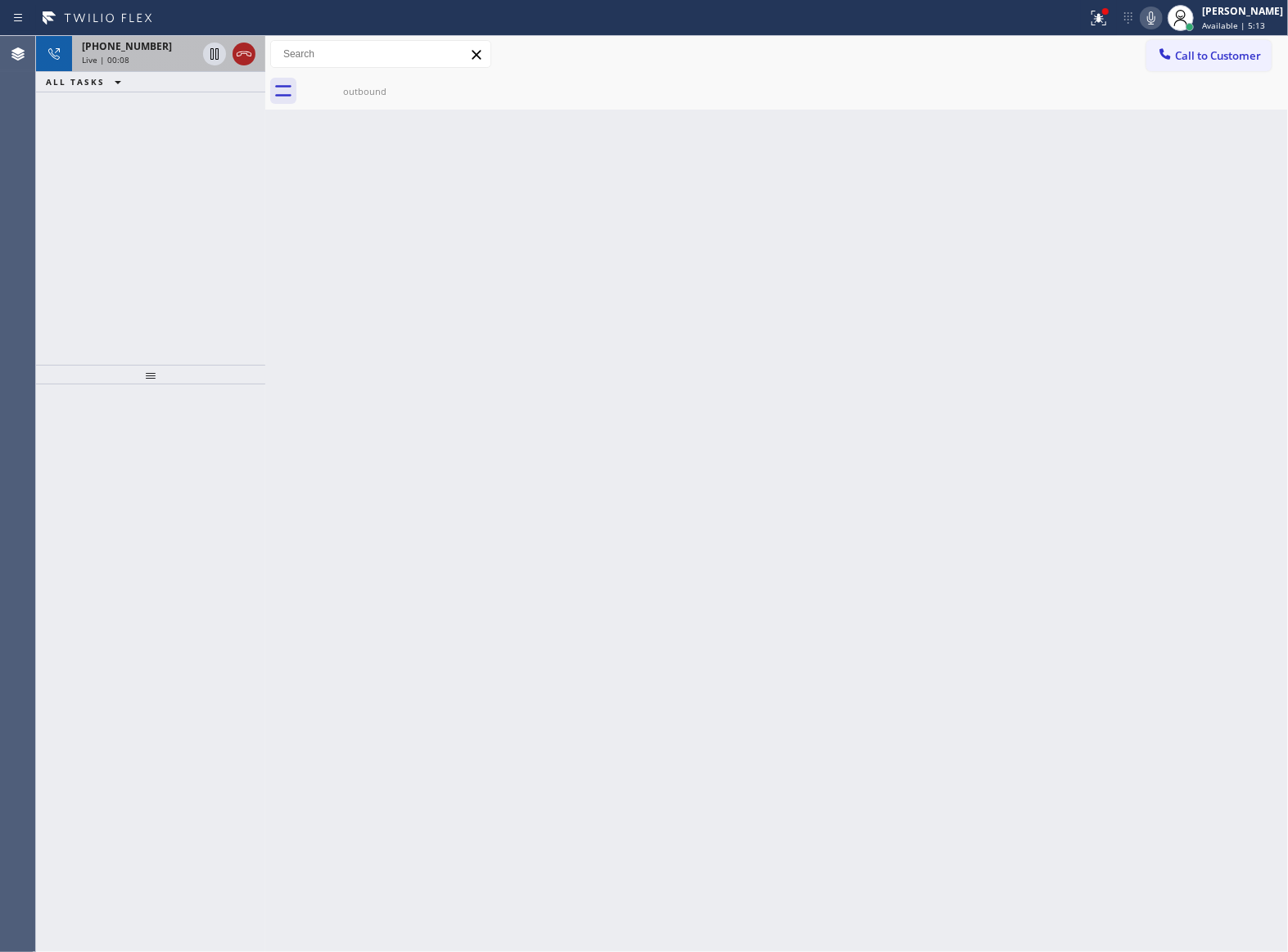
click at [240, 49] on icon at bounding box center [244, 54] width 20 height 20
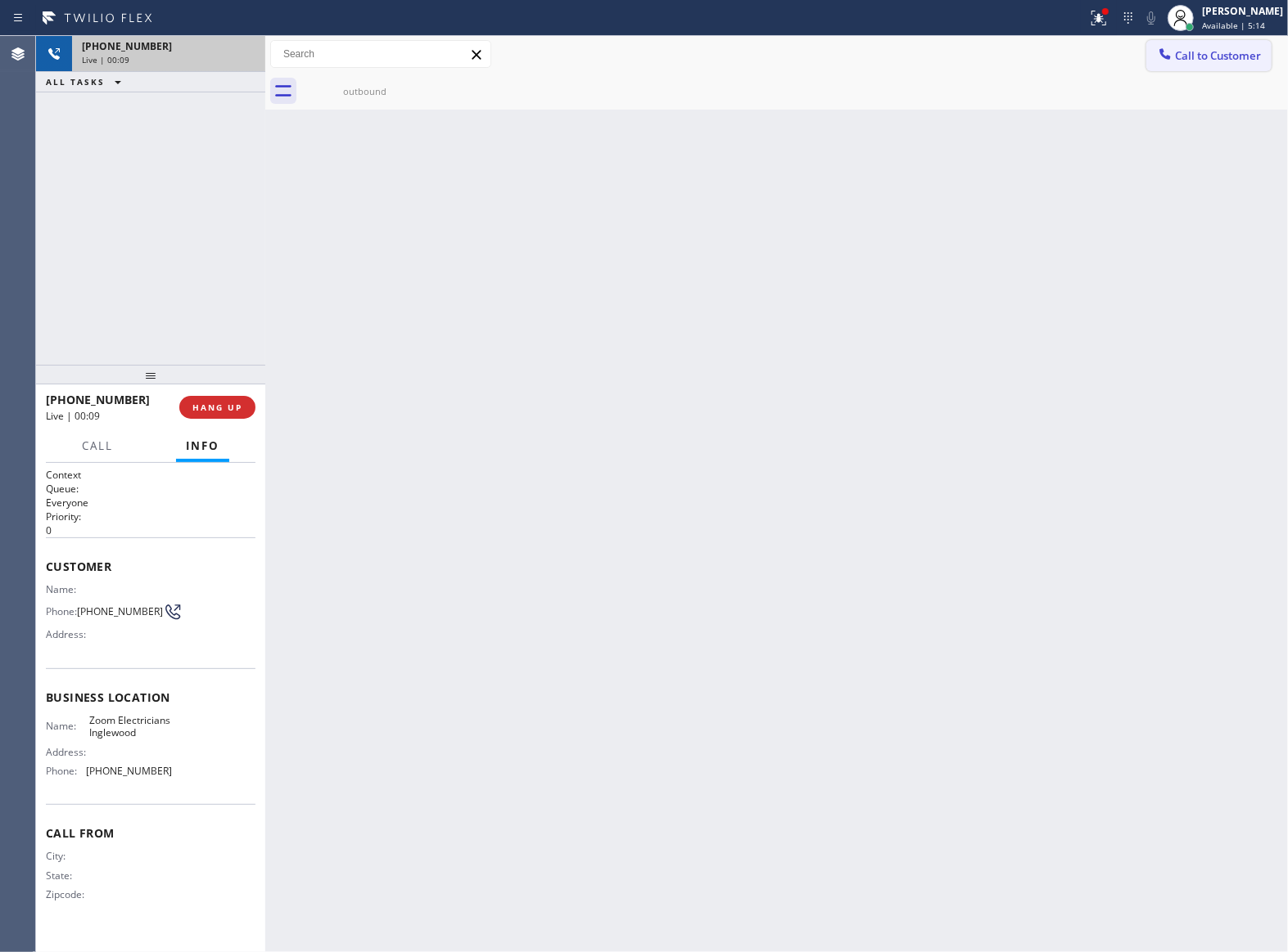
click at [1223, 60] on span "Call to Customer" at bounding box center [1217, 56] width 86 height 14
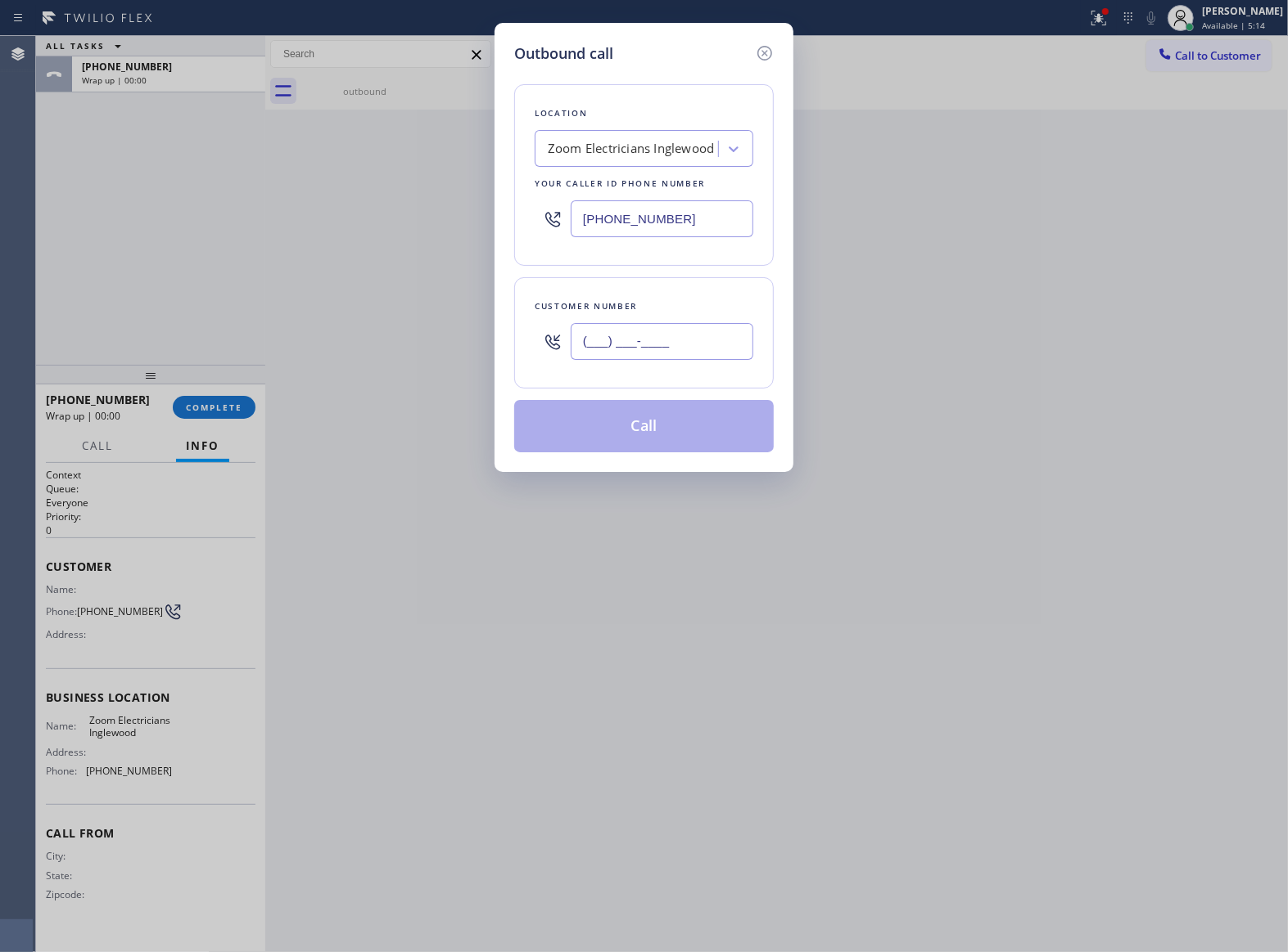
click at [639, 349] on input "(___) ___-____" at bounding box center [662, 342] width 182 height 37
paste input "469) 551-0306"
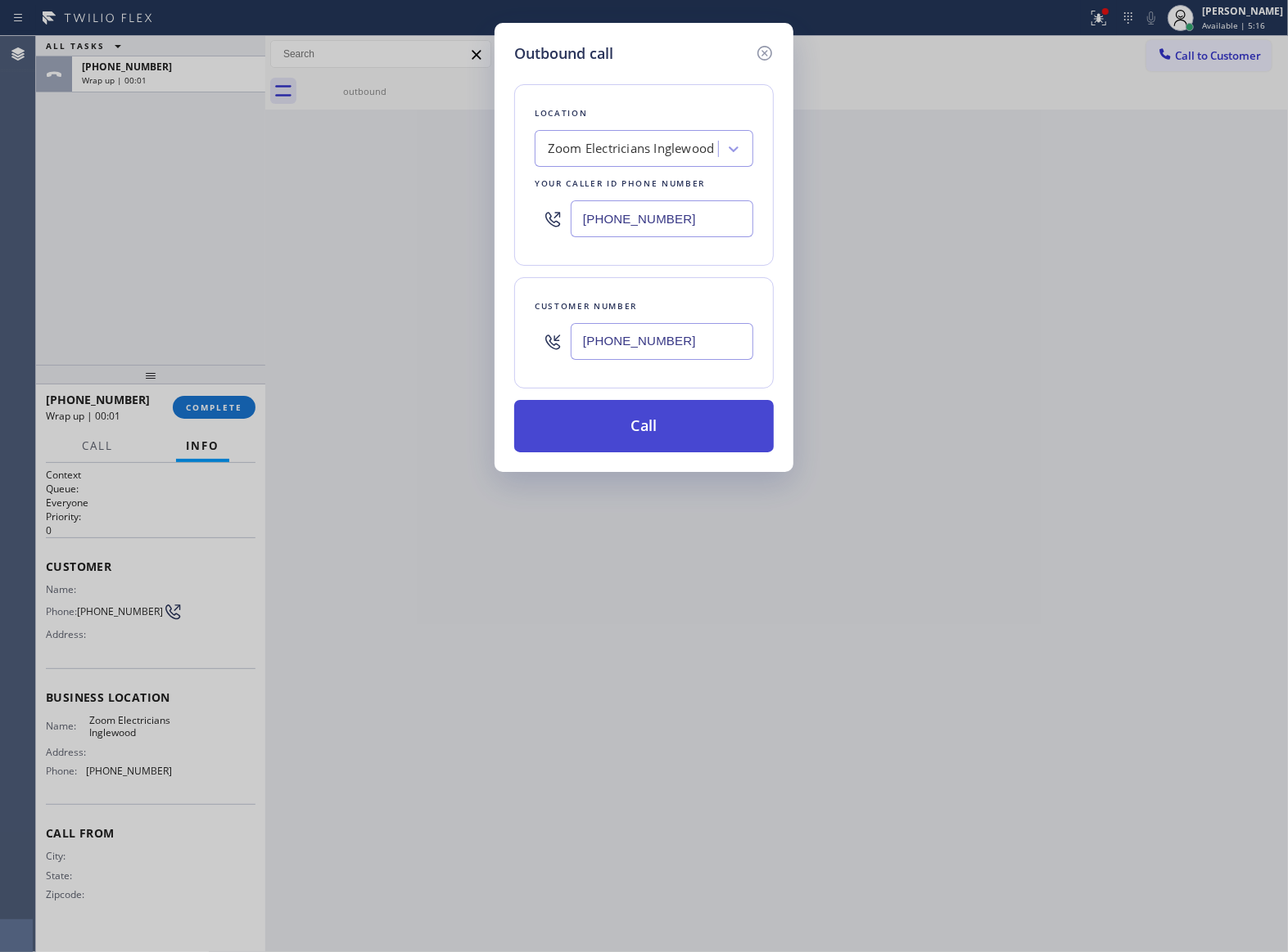
type input "[PHONE_NUMBER]"
click at [660, 419] on button "Call" at bounding box center [644, 426] width 260 height 52
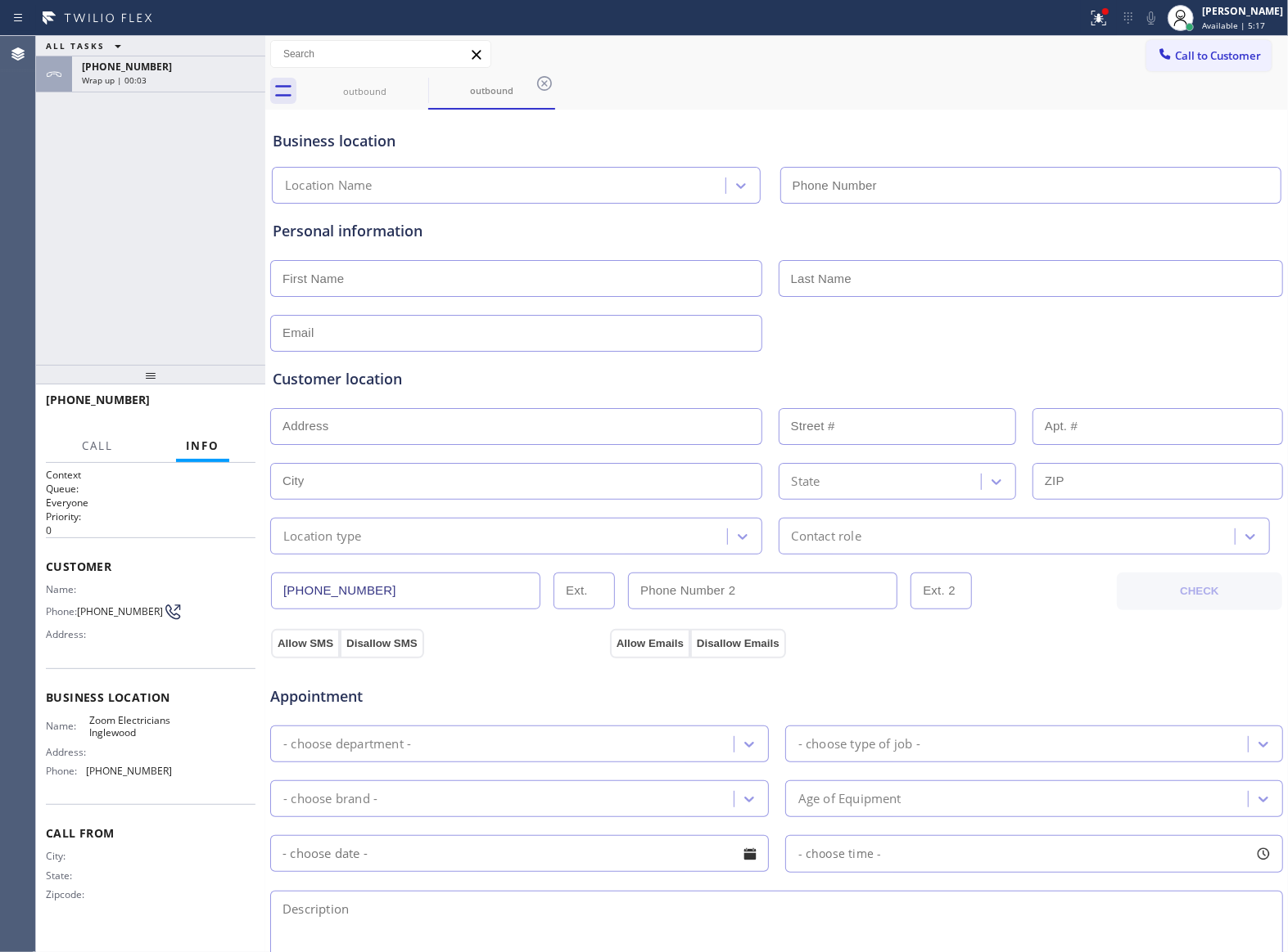
type input "[PHONE_NUMBER]"
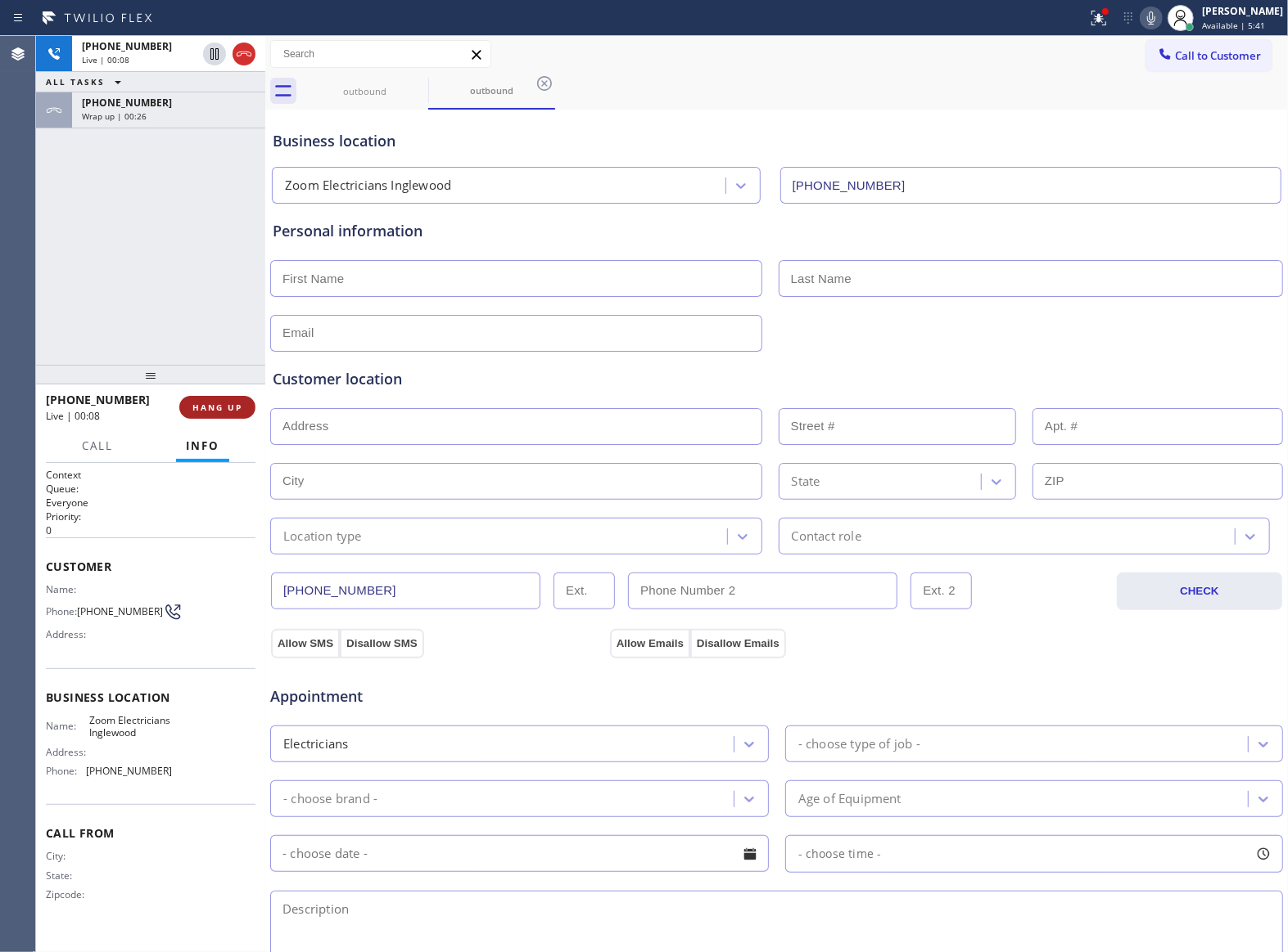
click at [230, 416] on button "HANG UP" at bounding box center [217, 407] width 76 height 23
click at [230, 416] on button "COMPLETE" at bounding box center [215, 407] width 83 height 23
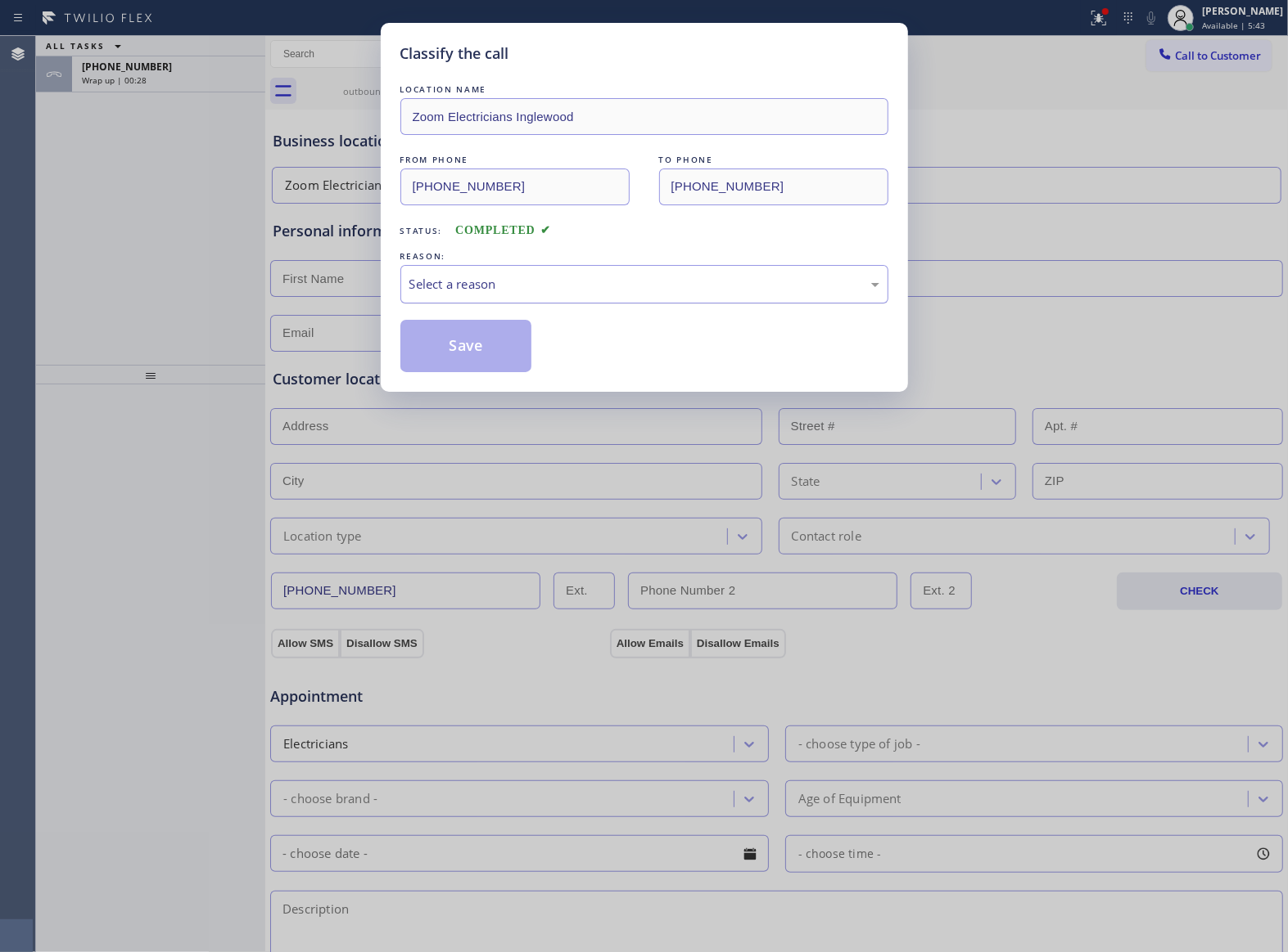
click at [612, 286] on div "Select a reason" at bounding box center [644, 284] width 470 height 19
click at [489, 348] on button "Save" at bounding box center [466, 346] width 132 height 52
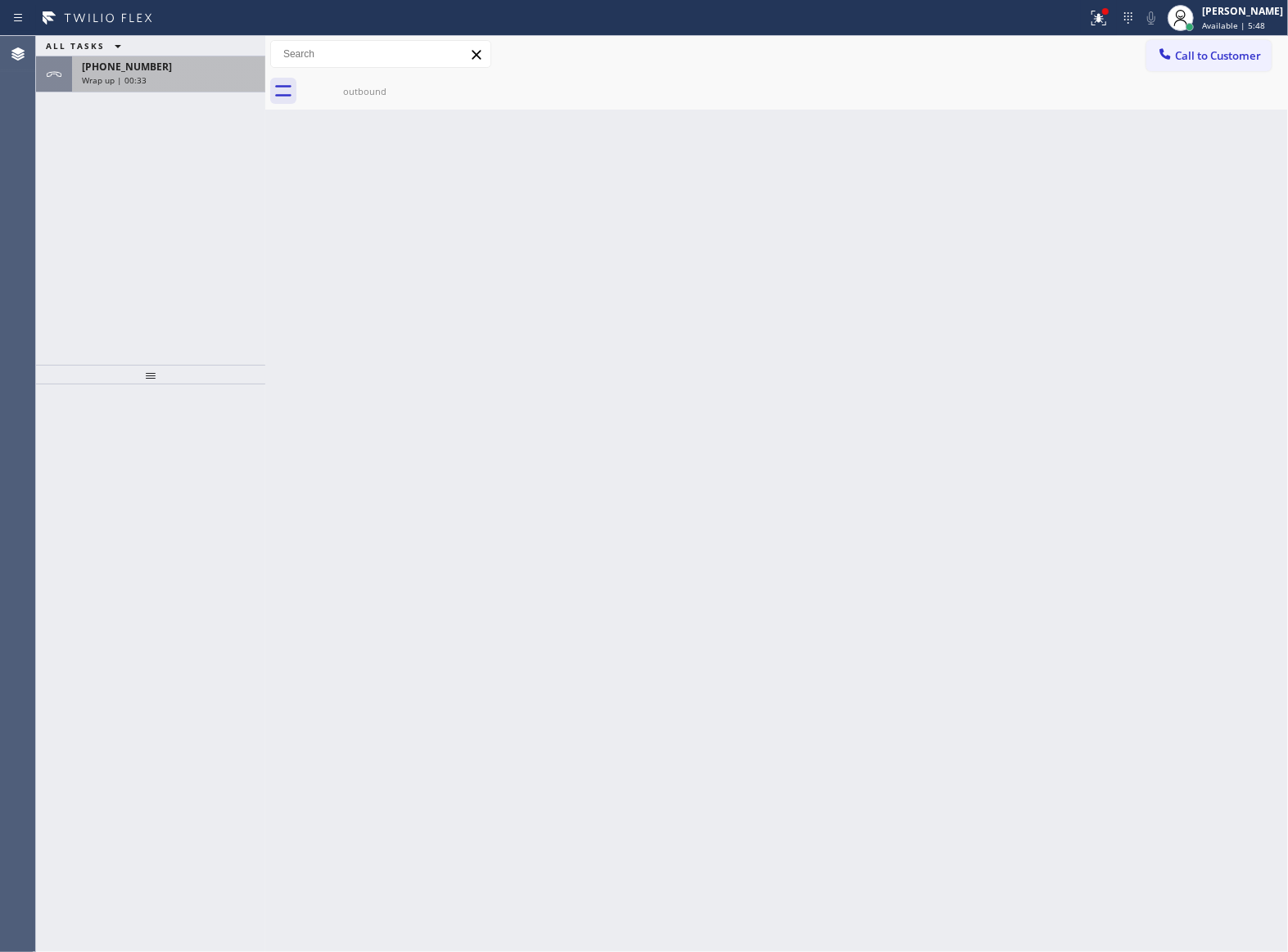
click at [205, 79] on div "Wrap up | 00:33" at bounding box center [169, 80] width 173 height 12
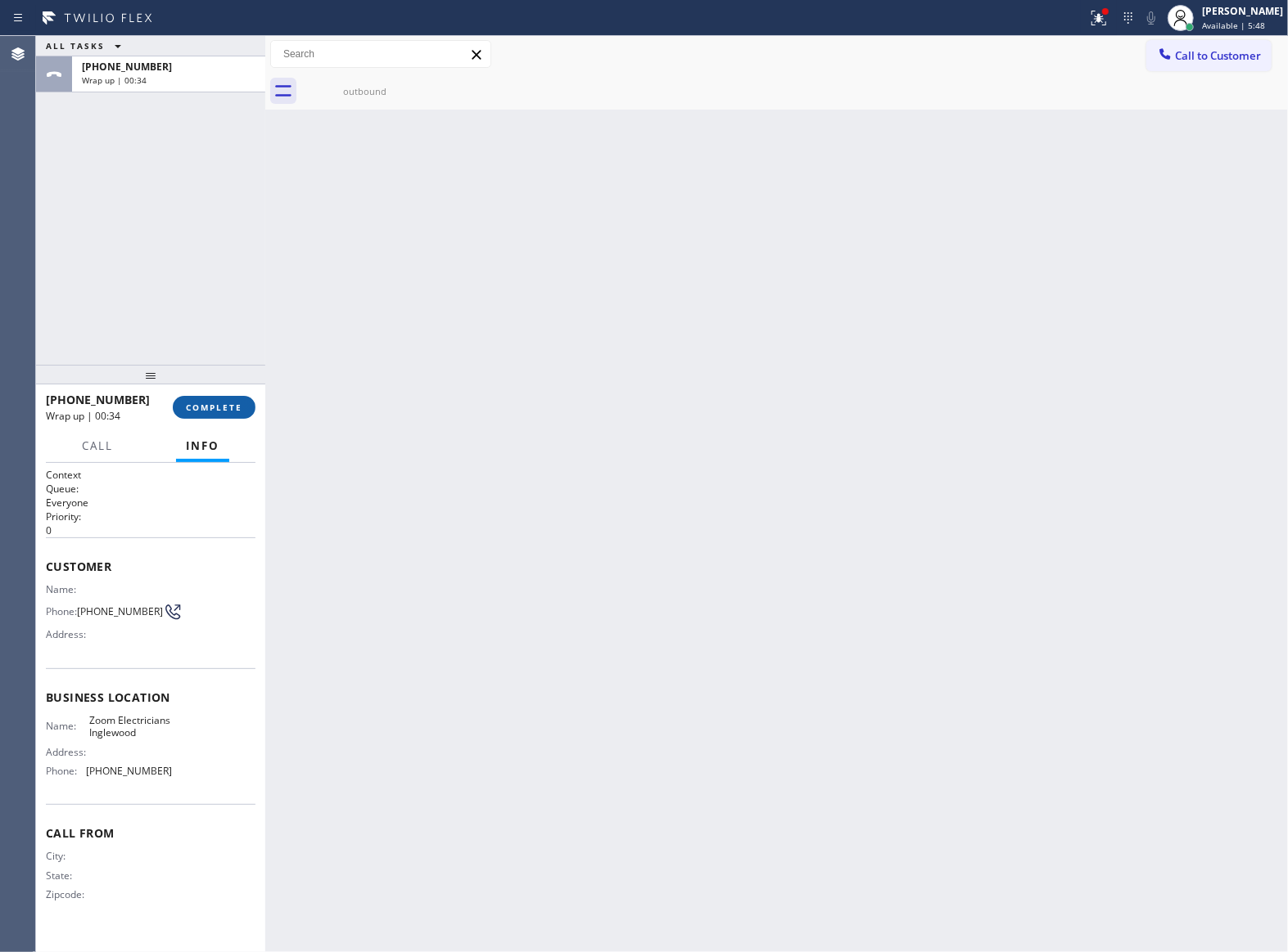
click at [211, 411] on span "COMPLETE" at bounding box center [214, 407] width 57 height 12
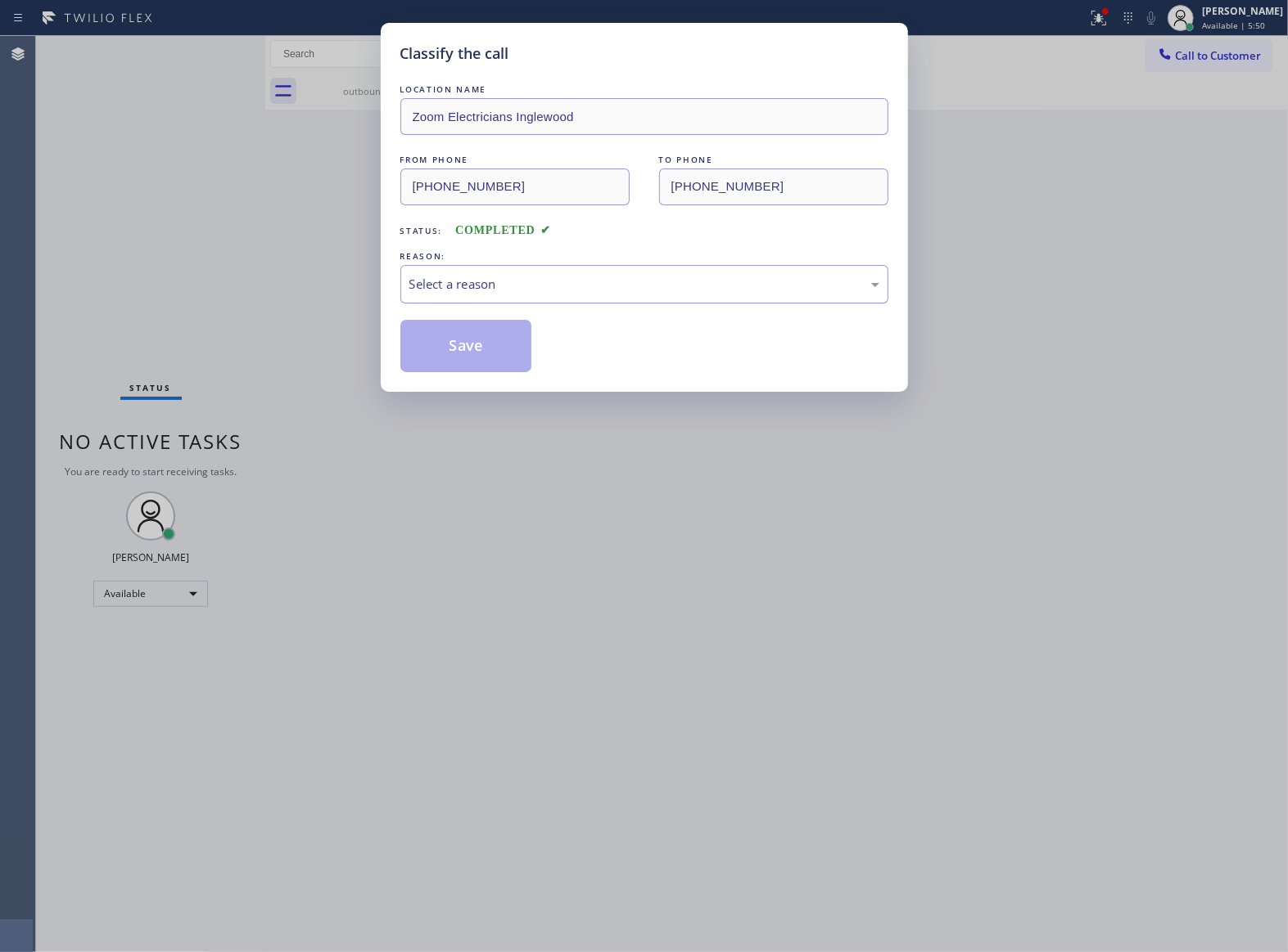
drag, startPoint x: 495, startPoint y: 286, endPoint x: 492, endPoint y: 295, distance: 9.5
click at [494, 286] on div "Select a reason" at bounding box center [644, 284] width 470 height 19
click at [470, 350] on button "Save" at bounding box center [466, 346] width 132 height 52
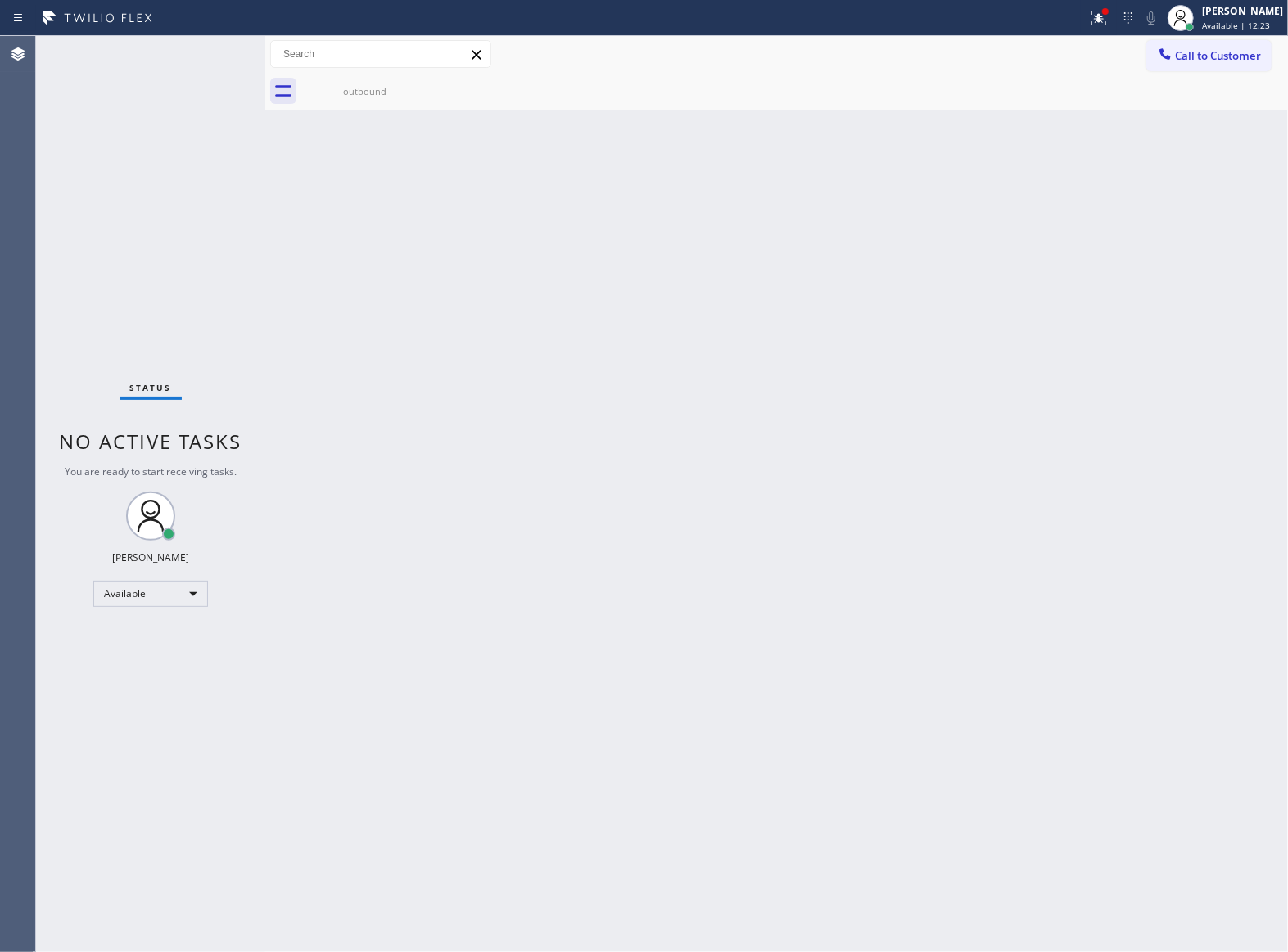
click at [142, 404] on div "Status No active tasks You are ready to start receiving tasks. [PERSON_NAME] Av…" at bounding box center [151, 494] width 229 height 917
drag, startPoint x: 849, startPoint y: 309, endPoint x: 1201, endPoint y: 164, distance: 380.7
click at [899, 293] on div "Back to Dashboard Change Sender ID Customers Technicians Select a contact Outbo…" at bounding box center [777, 494] width 1023 height 917
click at [1206, 40] on button "Call to Customer" at bounding box center [1209, 55] width 125 height 31
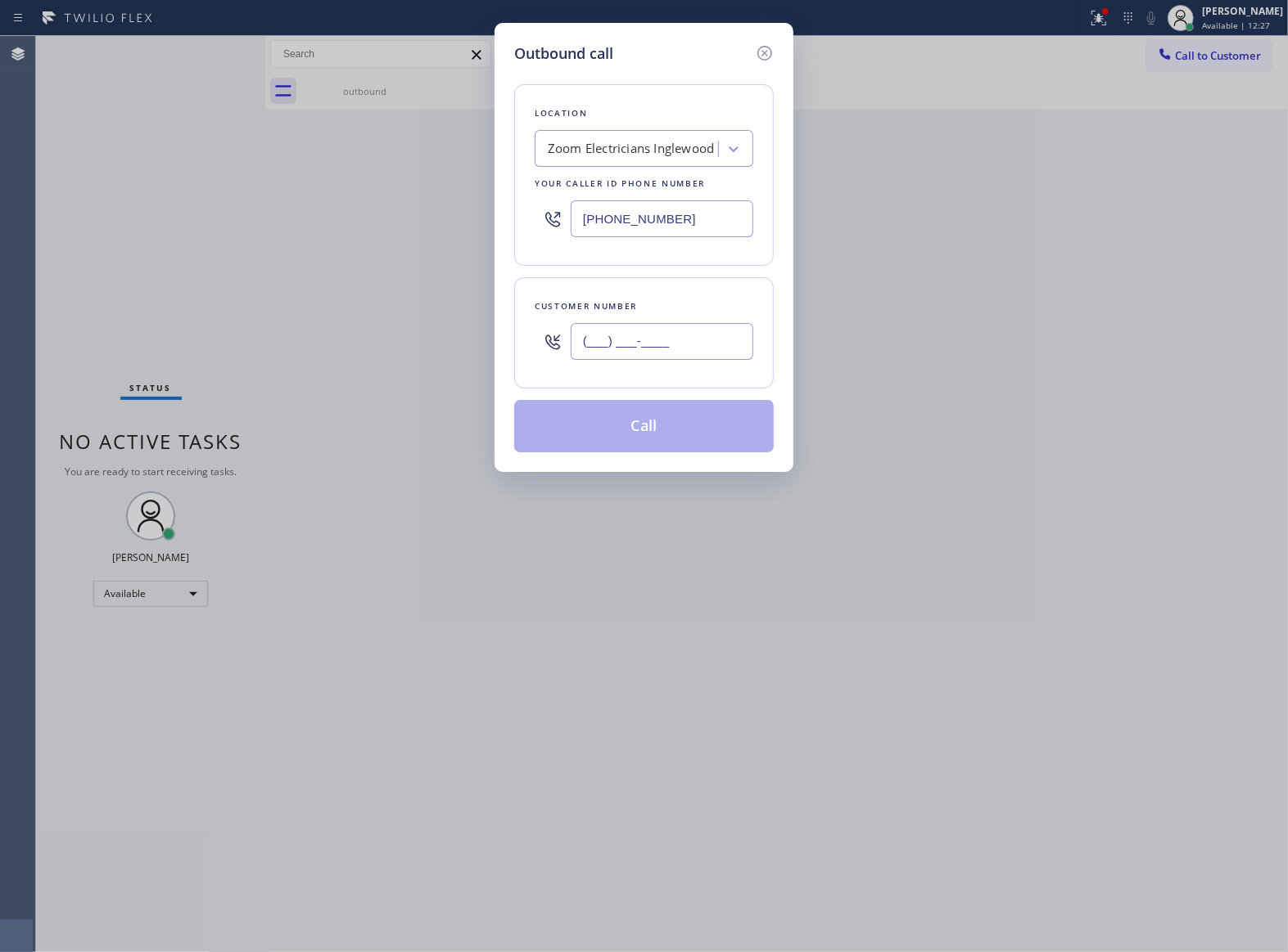
click at [663, 344] on input "(___) ___-____" at bounding box center [662, 342] width 182 height 37
paste input "363) 201-8087"
type input "[PHONE_NUMBER]"
click at [679, 432] on button "Call" at bounding box center [644, 426] width 260 height 52
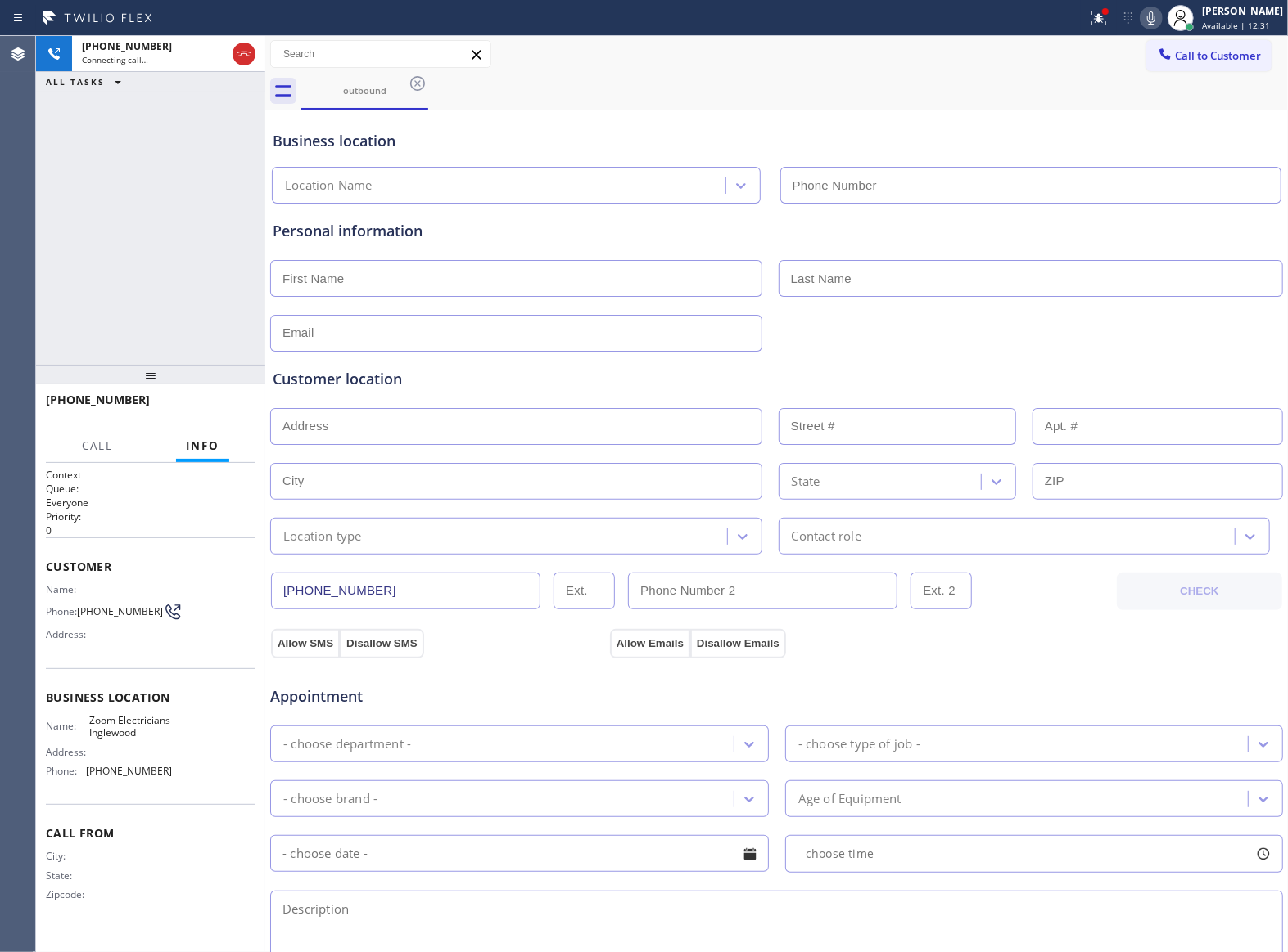
type input "[PHONE_NUMBER]"
drag, startPoint x: 216, startPoint y: 406, endPoint x: 982, endPoint y: 124, distance: 816.3
click at [216, 406] on span "HANG UP" at bounding box center [216, 407] width 50 height 12
click at [1163, 60] on button "Call to Customer" at bounding box center [1209, 55] width 125 height 31
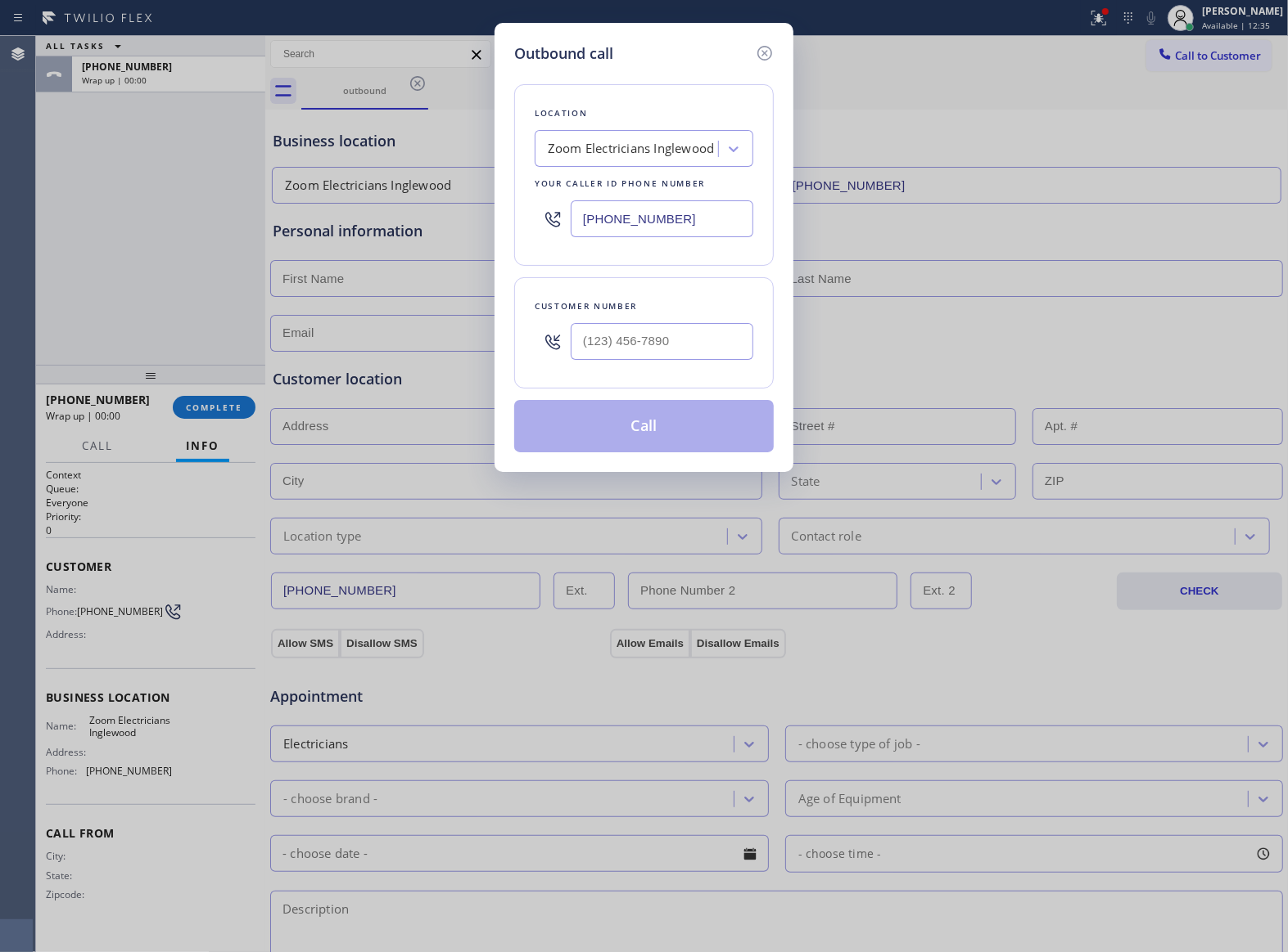
drag, startPoint x: 701, startPoint y: 341, endPoint x: 691, endPoint y: 416, distance: 75.7
click at [701, 341] on input "text" at bounding box center [662, 342] width 182 height 37
paste input "363) 201-8087"
type input "[PHONE_NUMBER]"
click at [658, 433] on button "Call" at bounding box center [644, 426] width 260 height 52
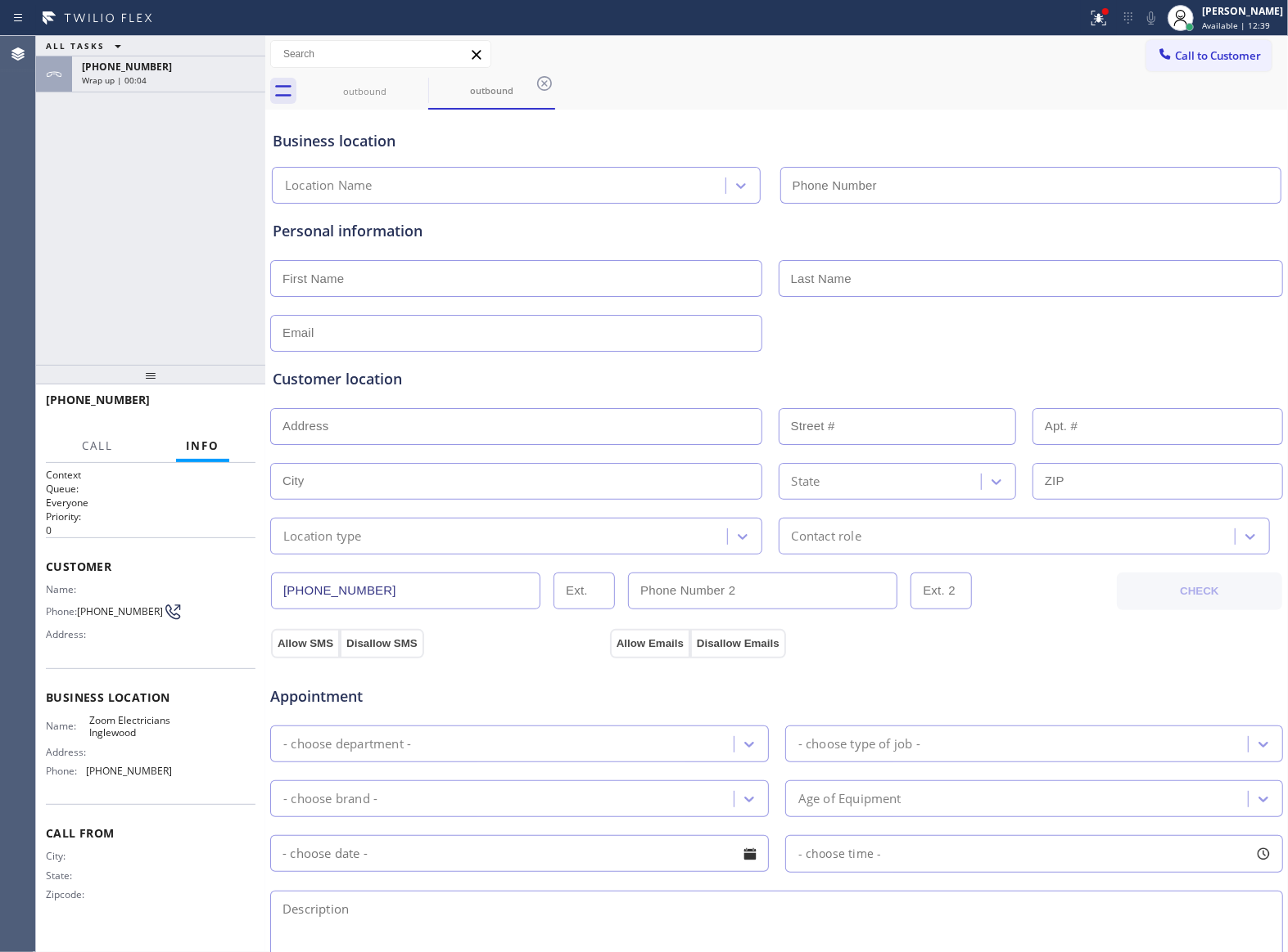
type input "[PHONE_NUMBER]"
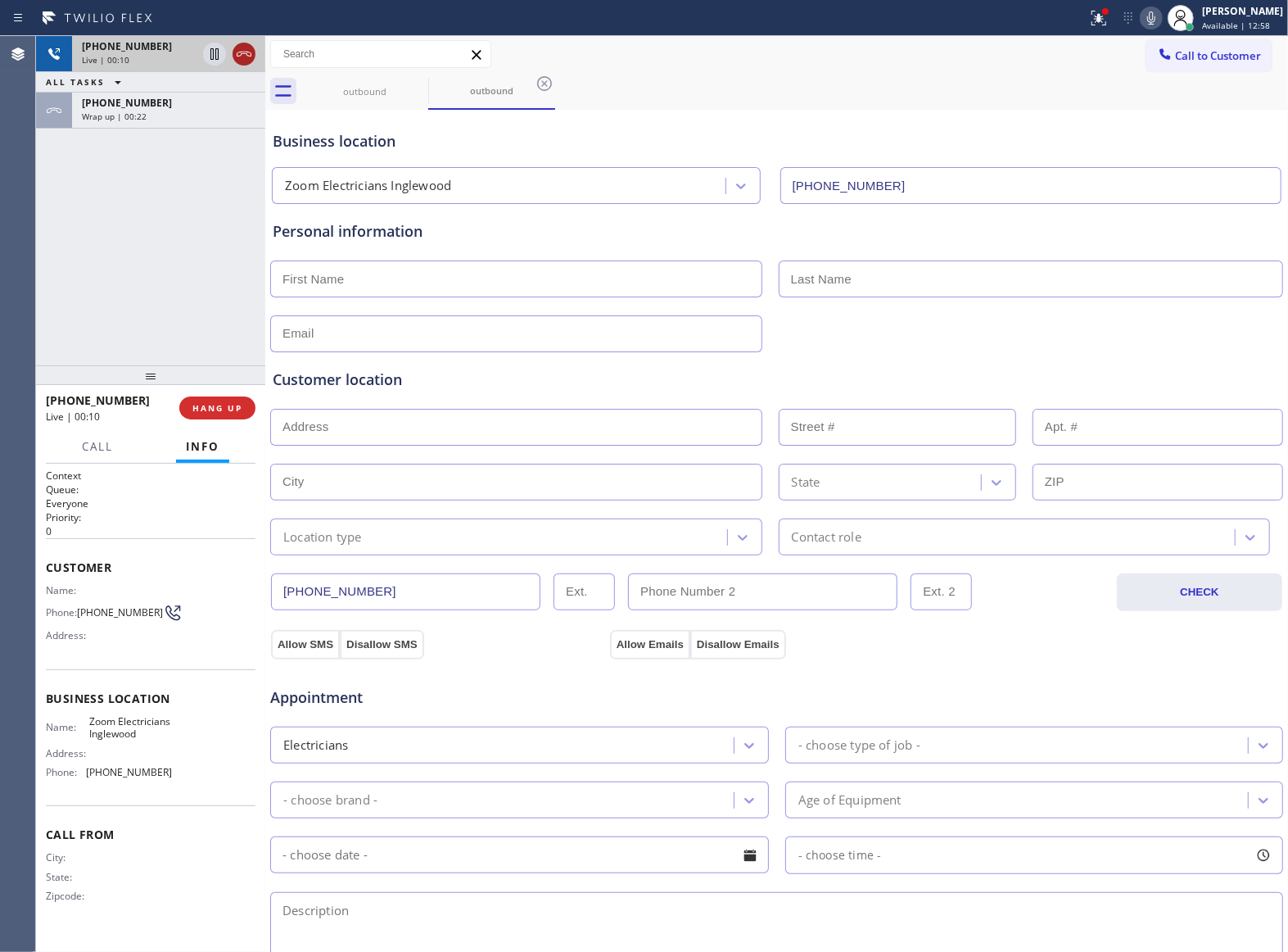
click at [247, 52] on icon at bounding box center [244, 54] width 20 height 20
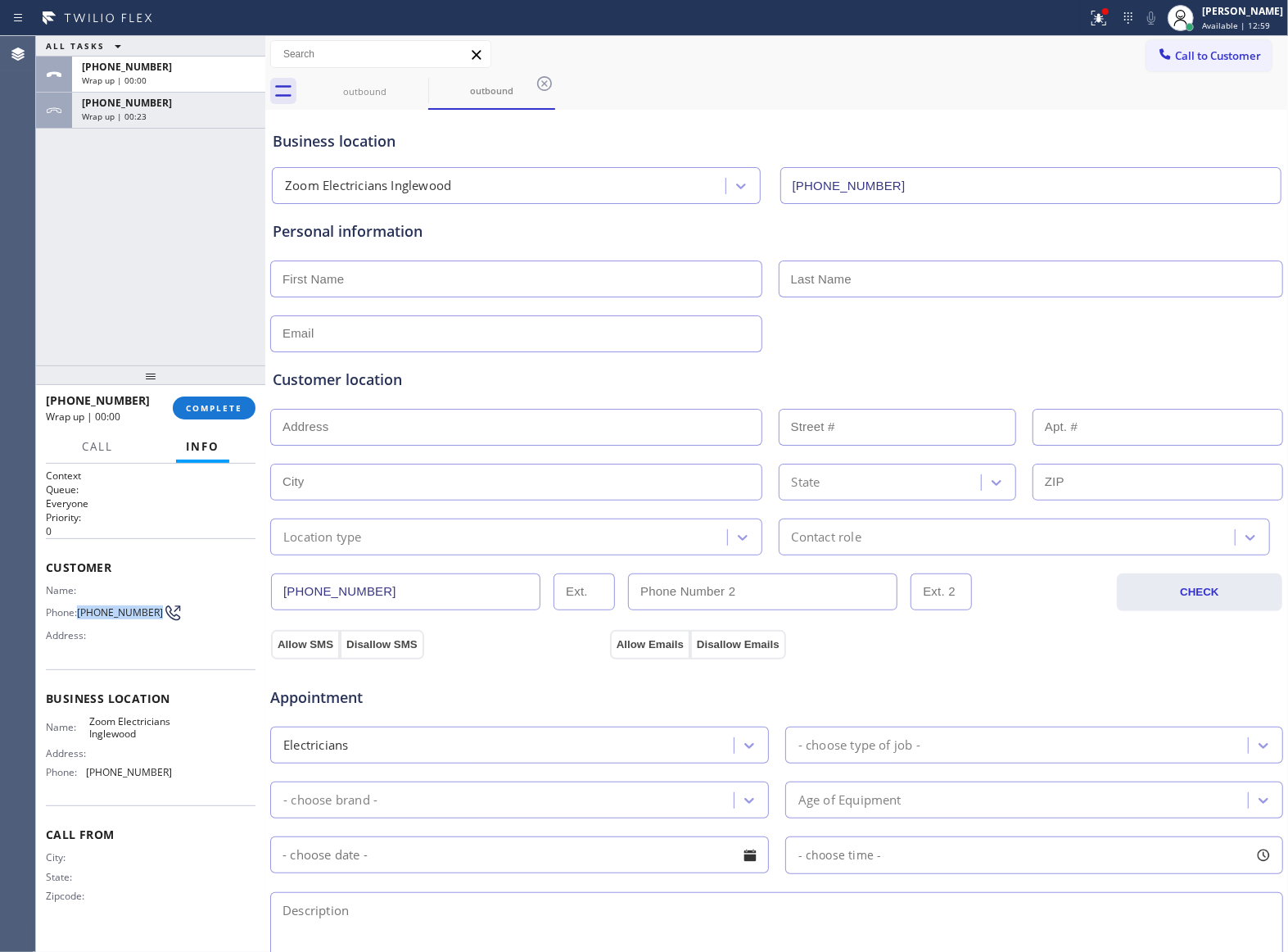
drag, startPoint x: 106, startPoint y: 627, endPoint x: 77, endPoint y: 609, distance: 34.1
click at [77, 609] on div "Name: Phone: [PHONE_NUMBER] Address:" at bounding box center [109, 616] width 126 height 65
click at [1175, 69] on button "Call to Customer" at bounding box center [1209, 55] width 125 height 31
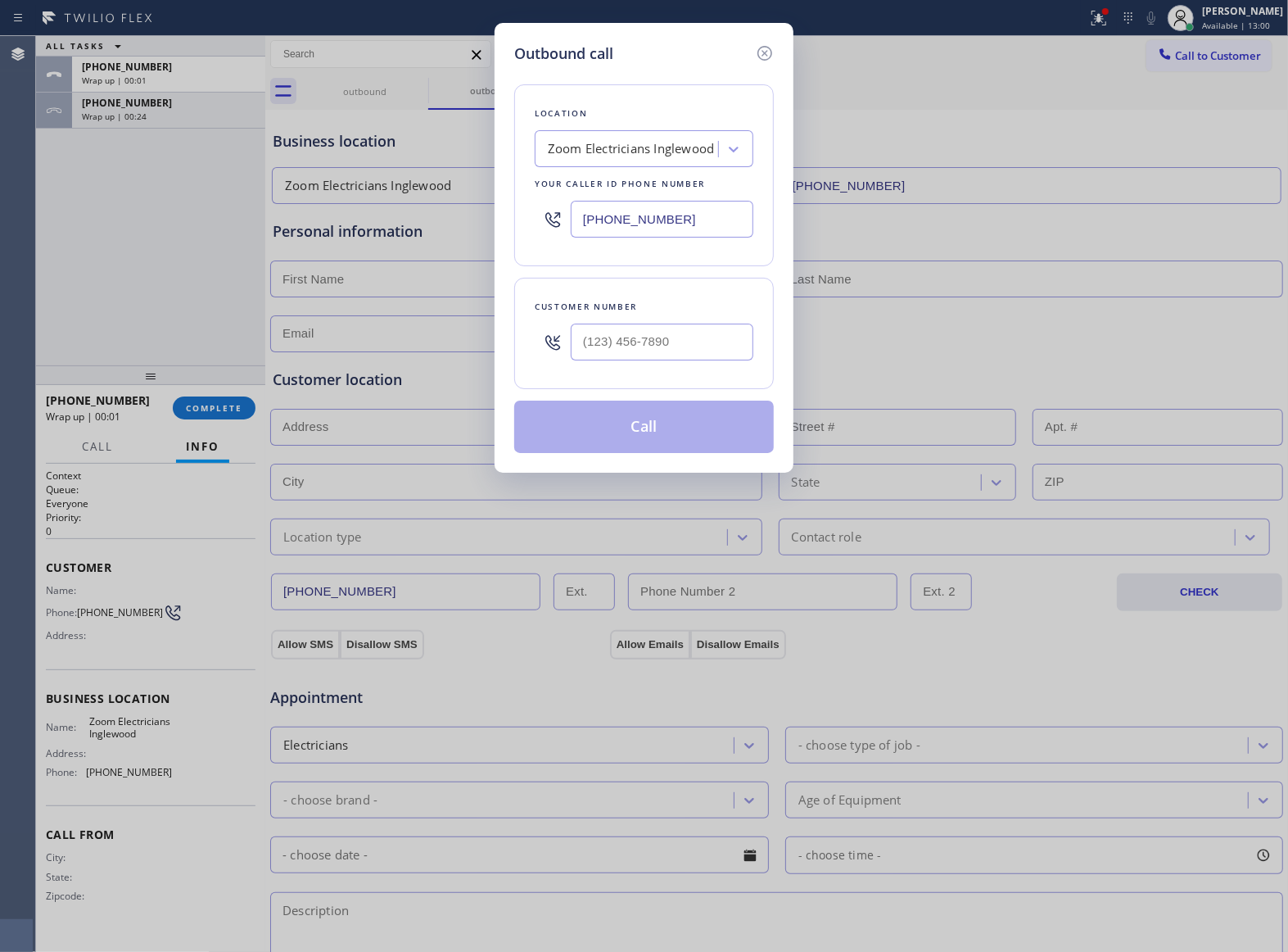
click at [1182, 63] on div "Outbound call Location Zoom Electricians Inglewood Your caller id phone number …" at bounding box center [644, 476] width 1288 height 952
click at [640, 345] on input "(___) ___-____" at bounding box center [662, 342] width 182 height 37
paste input "363) 201-8087"
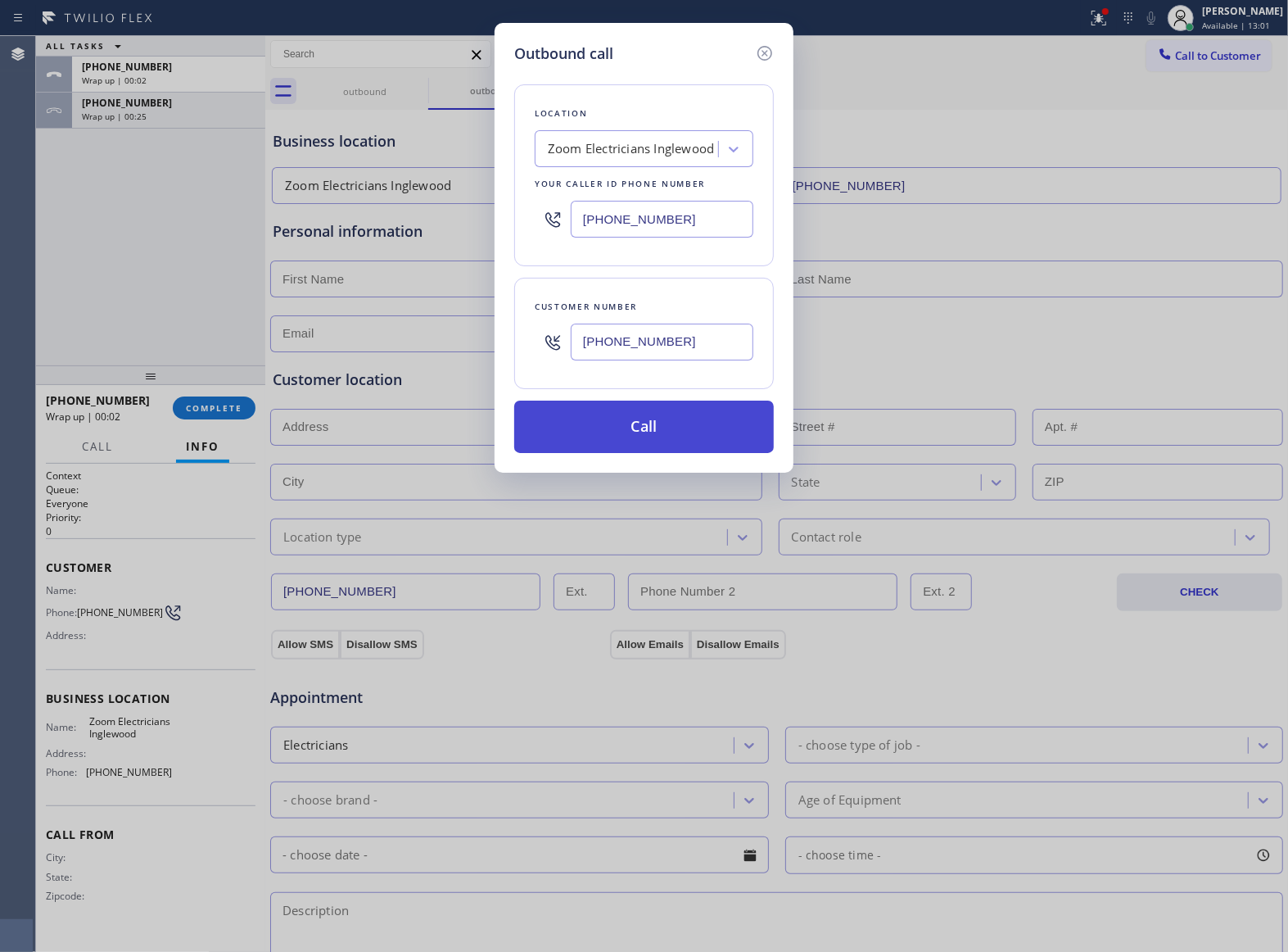
type input "[PHONE_NUMBER]"
click at [663, 430] on button "Call" at bounding box center [644, 427] width 260 height 52
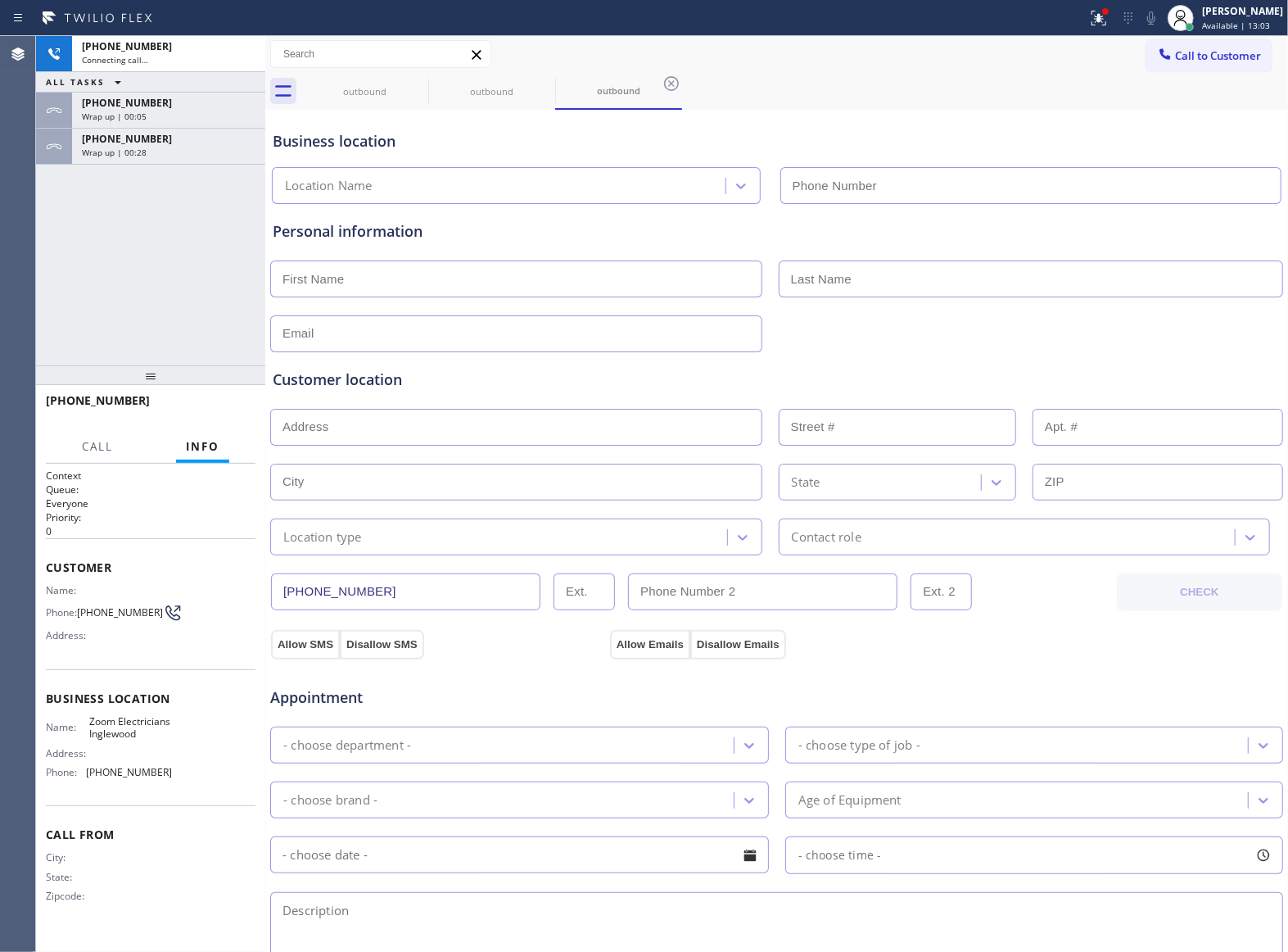
type input "[PHONE_NUMBER]"
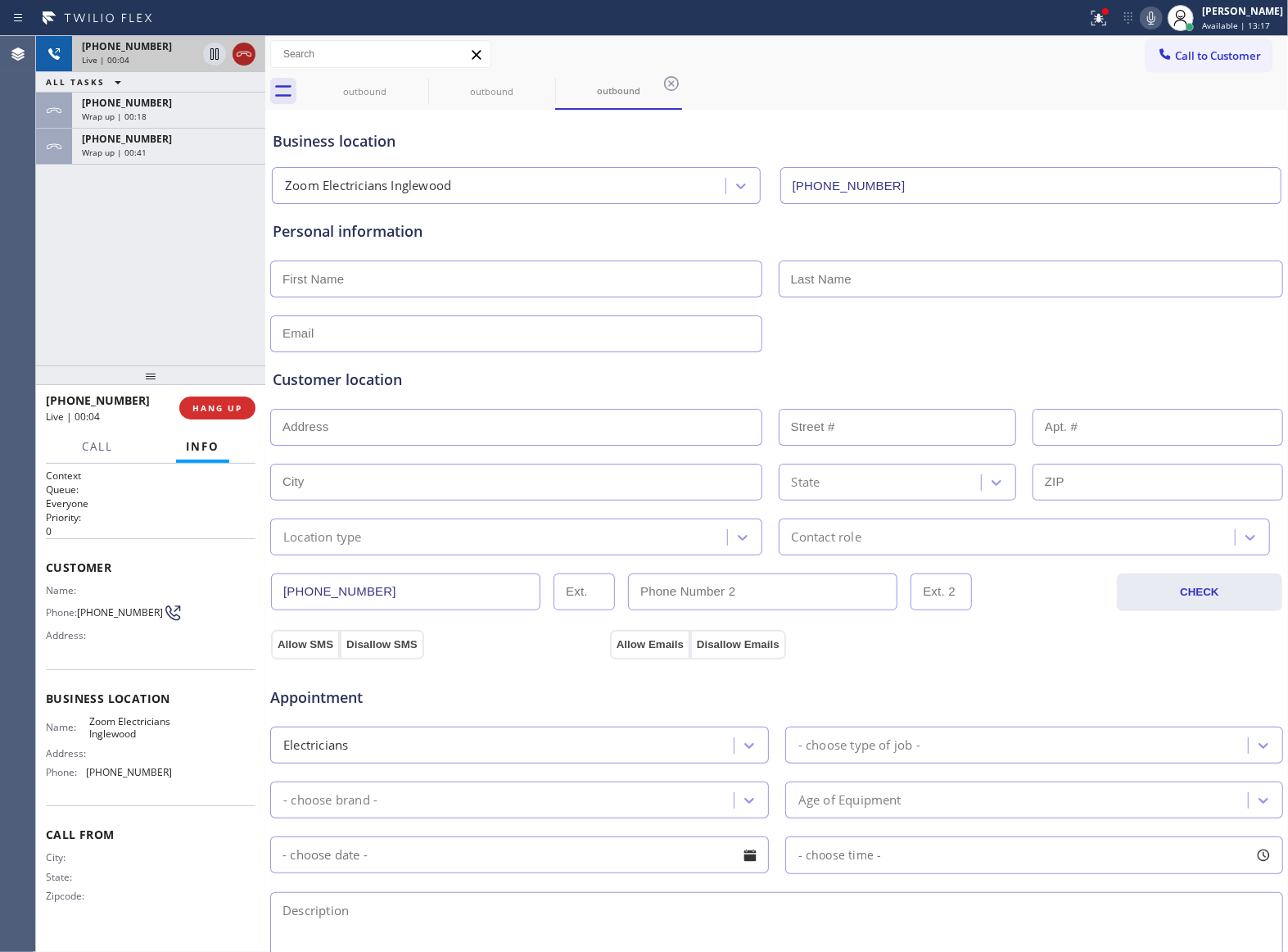
click at [251, 57] on icon at bounding box center [244, 54] width 20 height 20
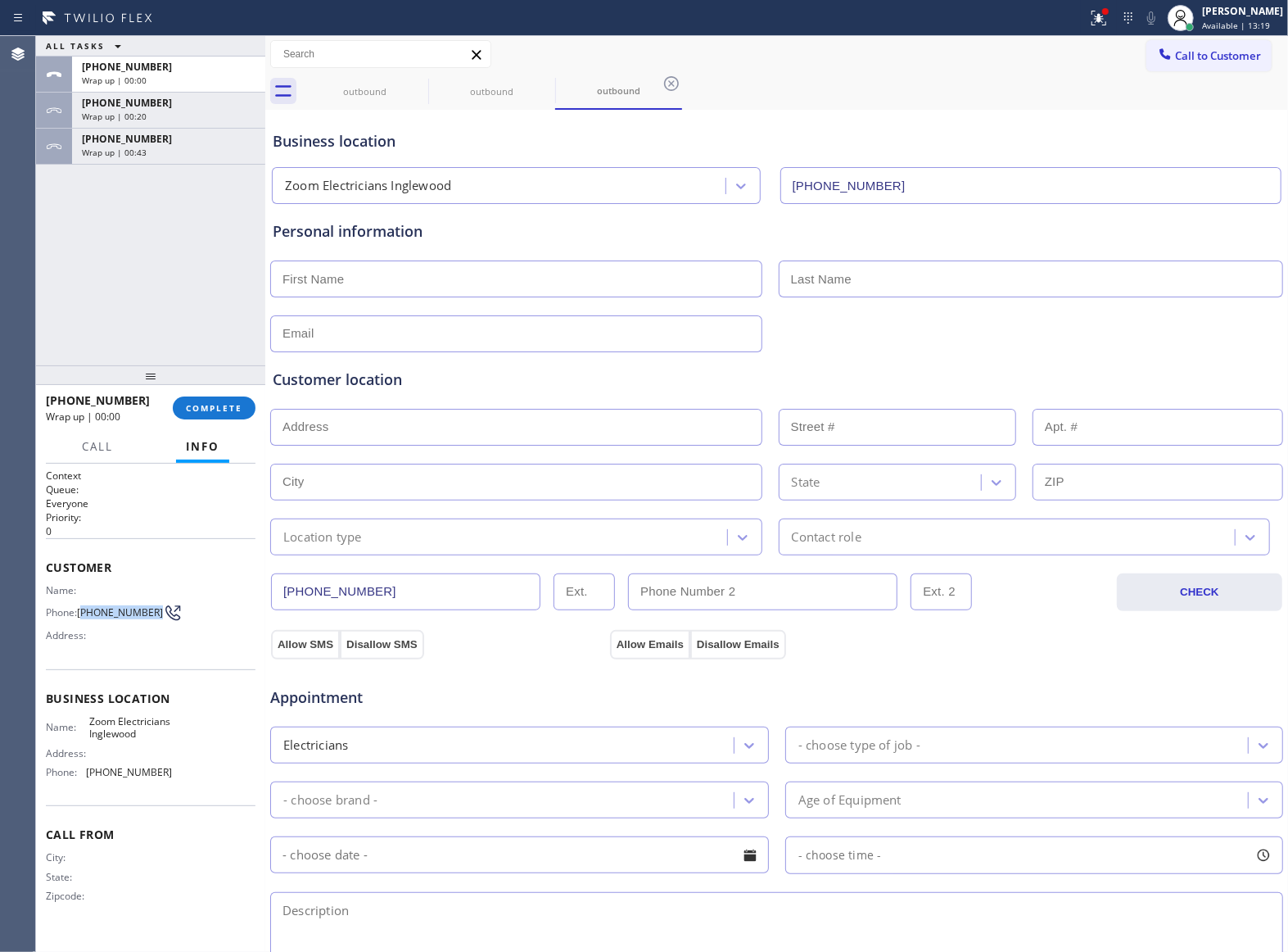
click at [82, 610] on span "[PHONE_NUMBER]" at bounding box center [119, 613] width 86 height 13
click at [1156, 49] on icon at bounding box center [1164, 54] width 16 height 16
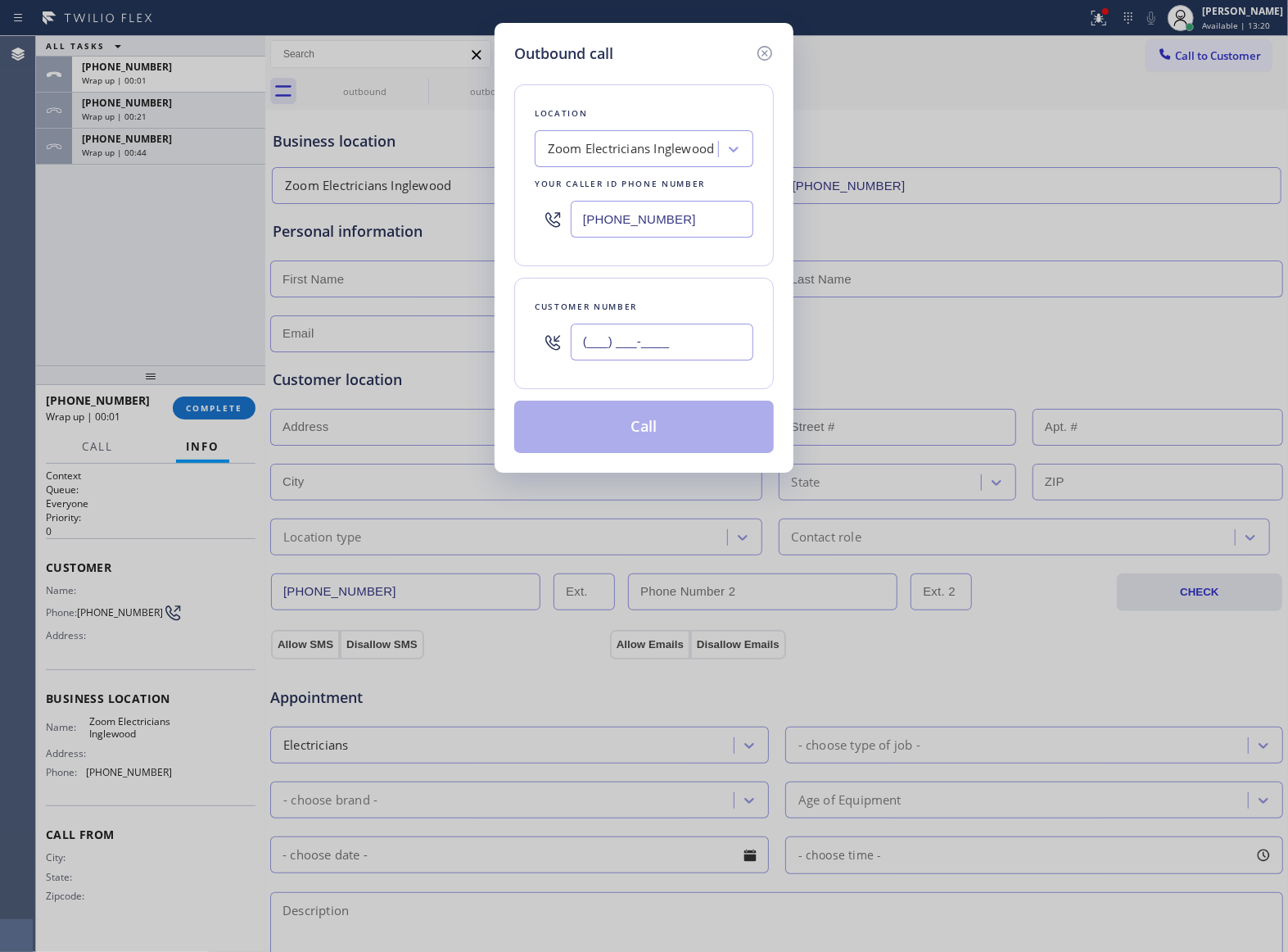
click at [658, 341] on input "(___) ___-____" at bounding box center [662, 342] width 182 height 37
paste input "363) 201-8087"
type input "[PHONE_NUMBER]"
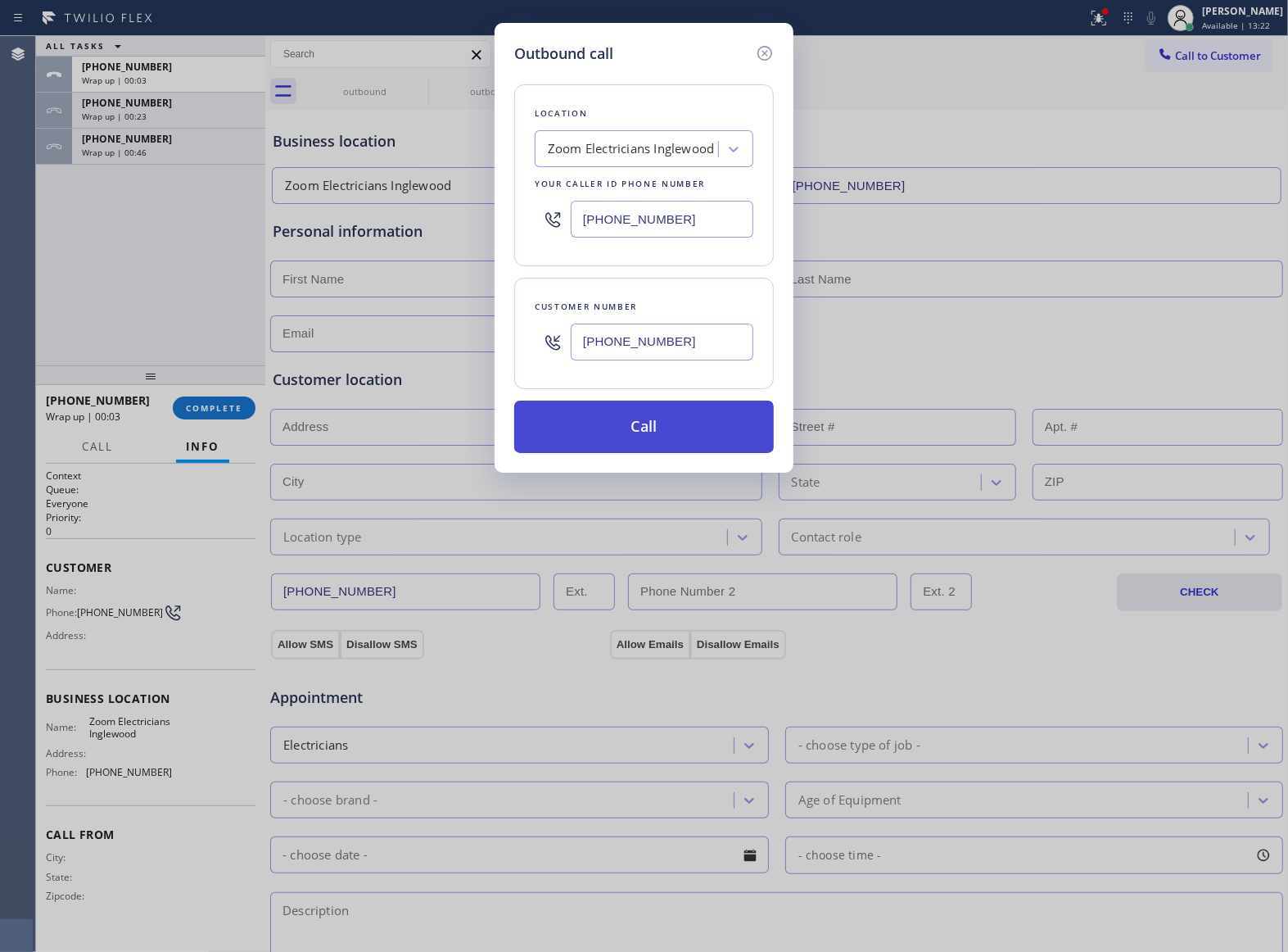
click at [625, 430] on button "Call" at bounding box center [644, 427] width 260 height 52
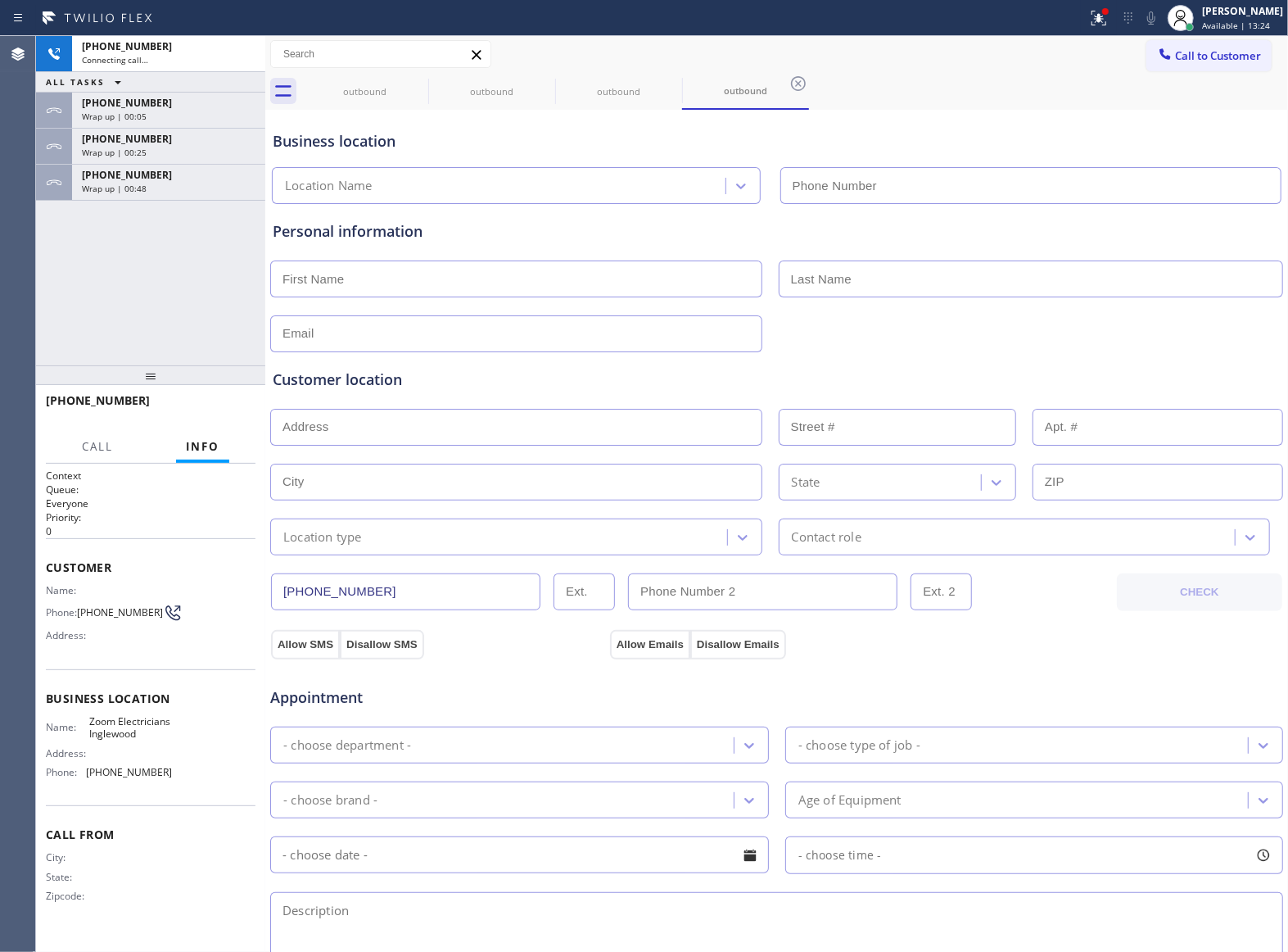
type input "[PHONE_NUMBER]"
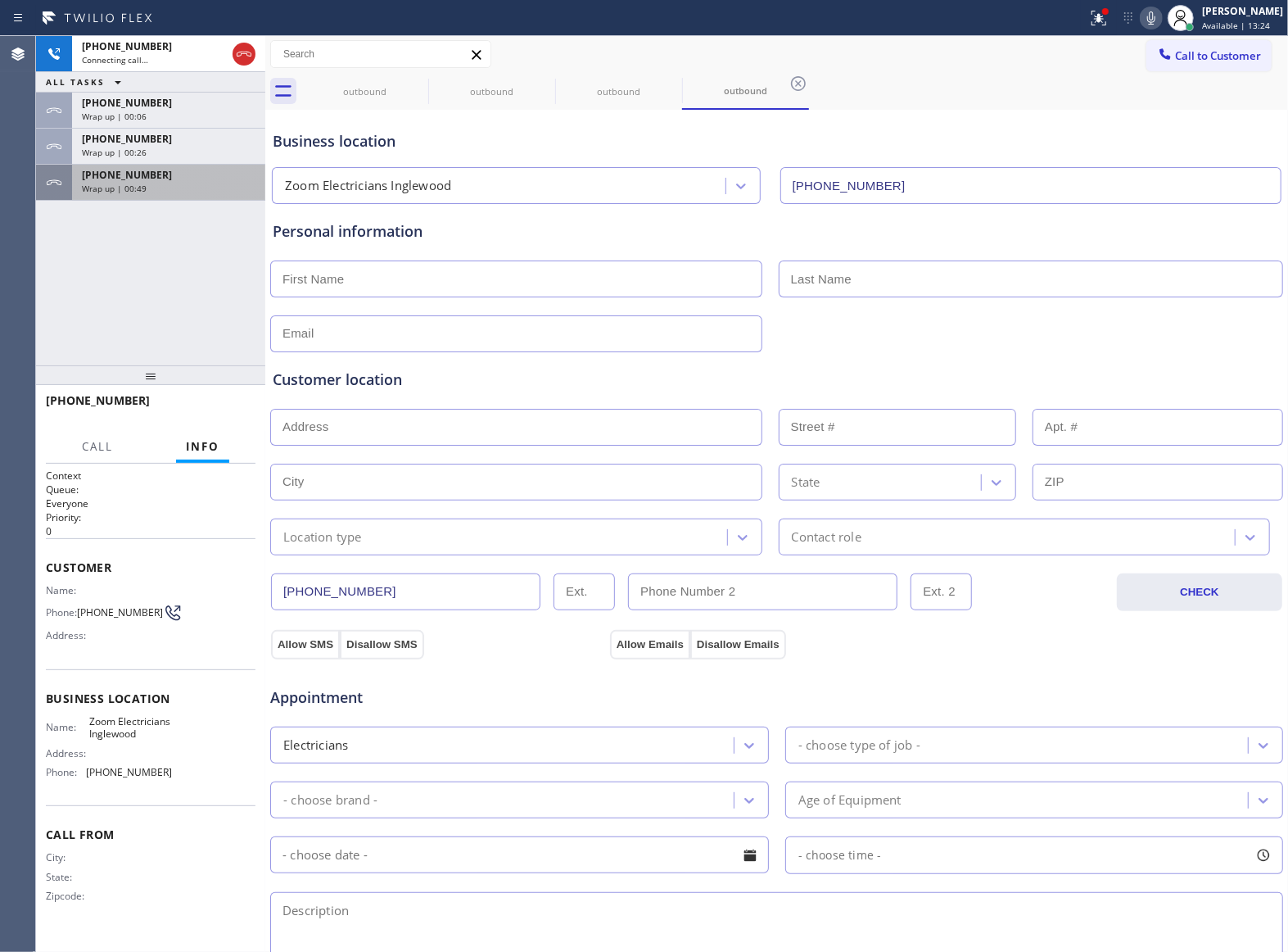
click at [190, 273] on div "[PHONE_NUMBER] Connecting call… ALL TASKS ALL TASKS ACTIVE TASKS TASKS IN WRAP …" at bounding box center [151, 200] width 229 height 329
click at [162, 180] on div "[PHONE_NUMBER]" at bounding box center [169, 174] width 173 height 14
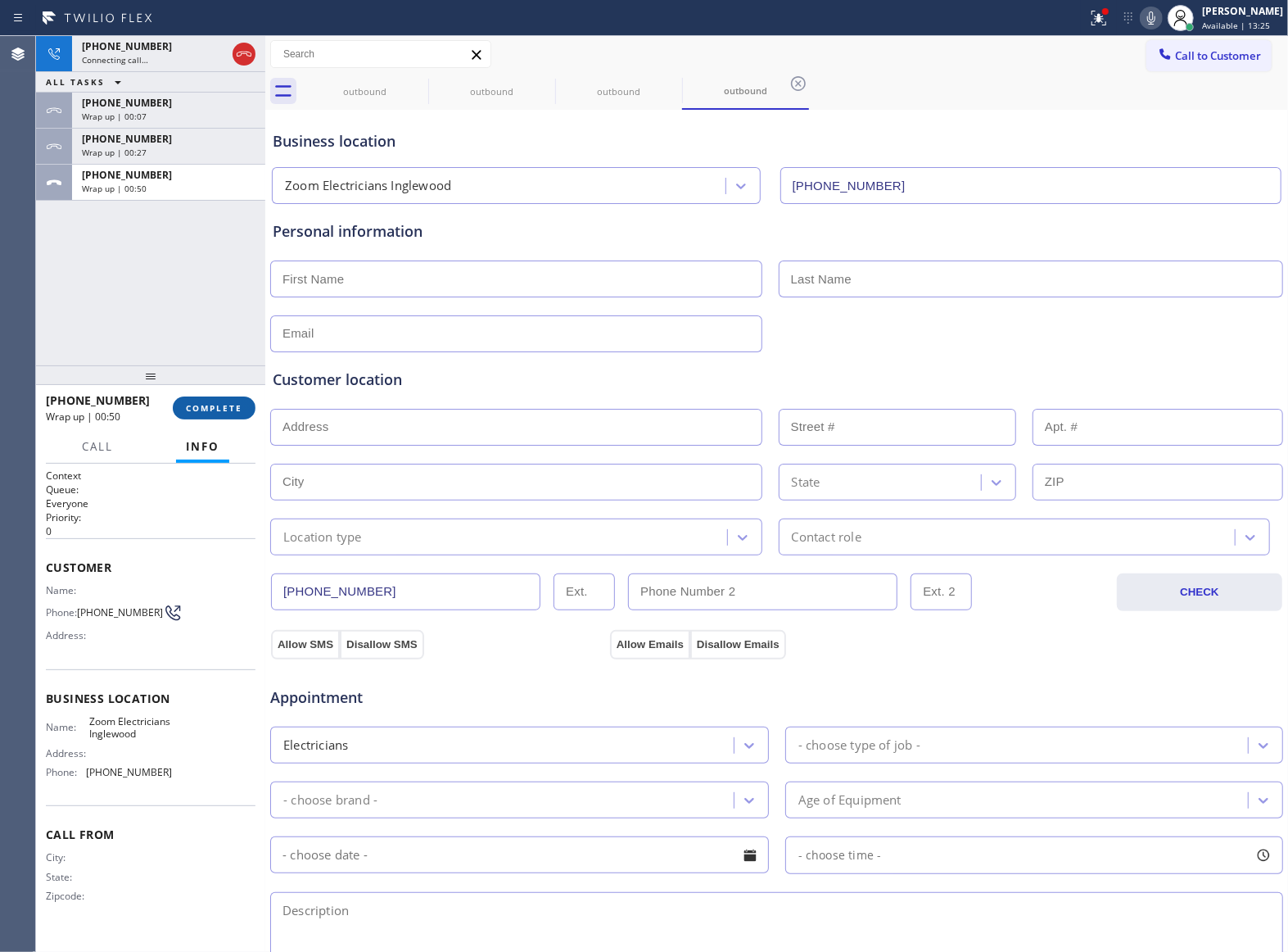
click at [225, 404] on span "COMPLETE" at bounding box center [214, 408] width 57 height 12
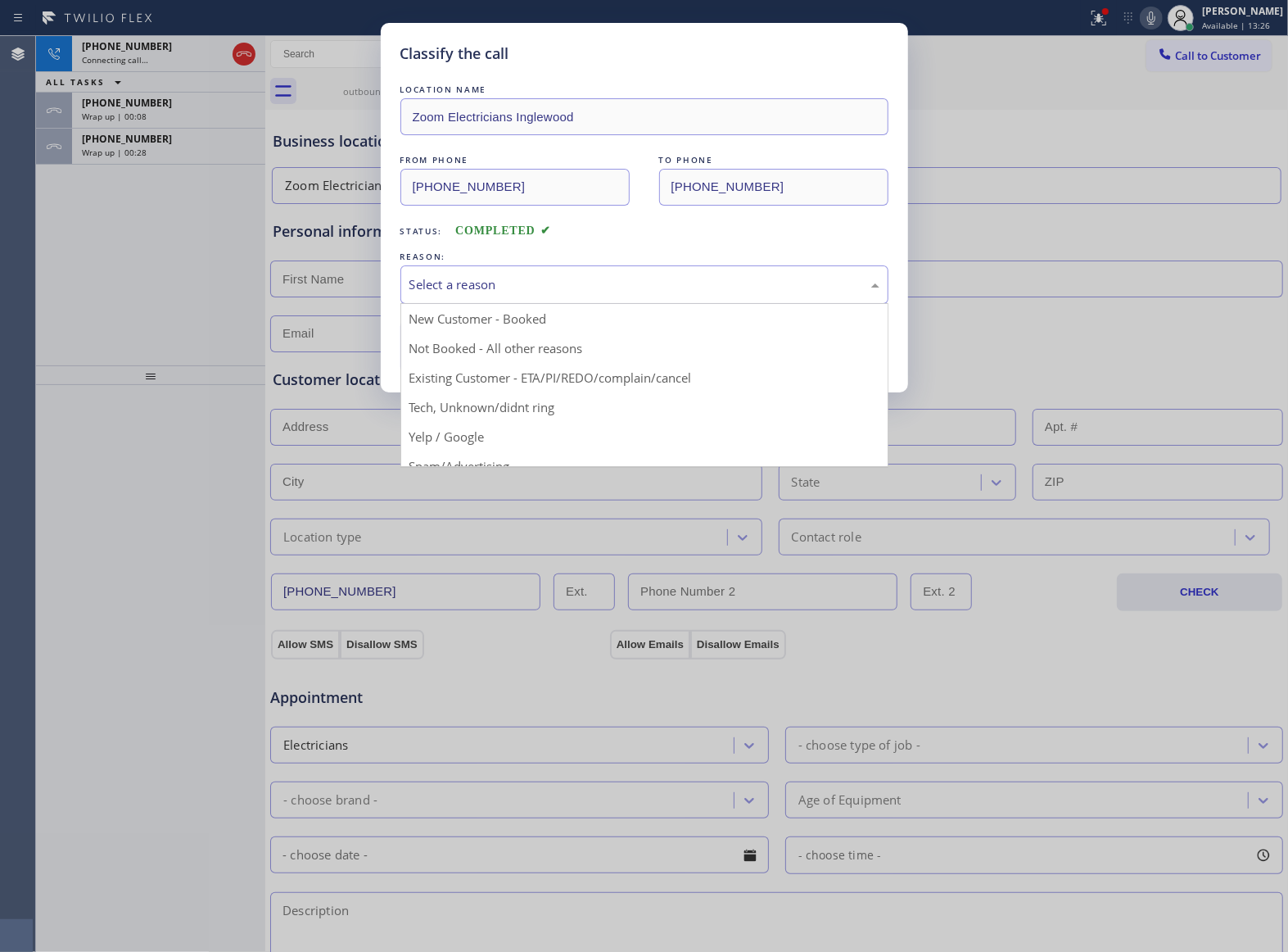
click at [509, 267] on div "Select a reason" at bounding box center [644, 284] width 488 height 39
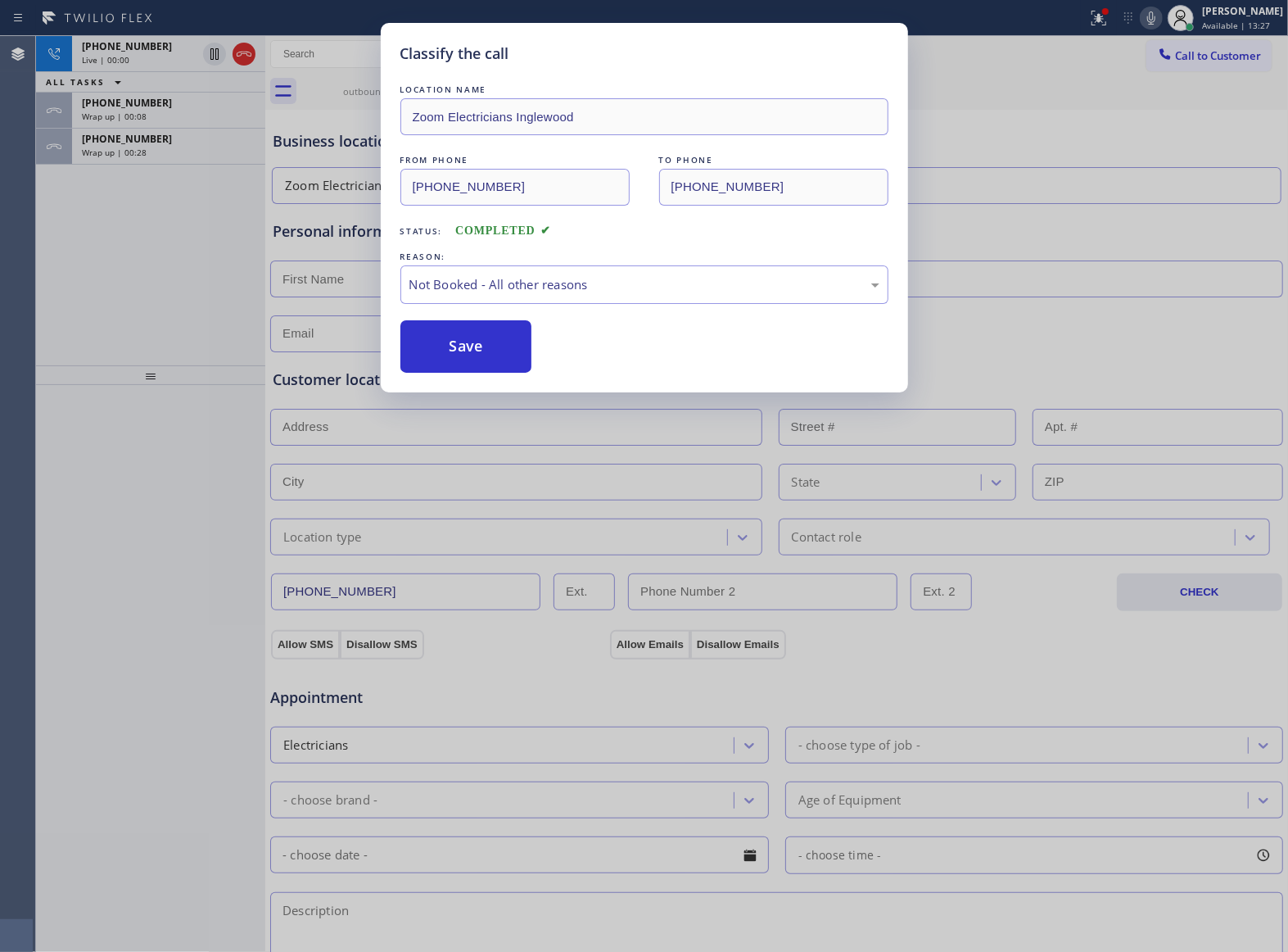
click at [486, 342] on button "Save" at bounding box center [466, 347] width 132 height 52
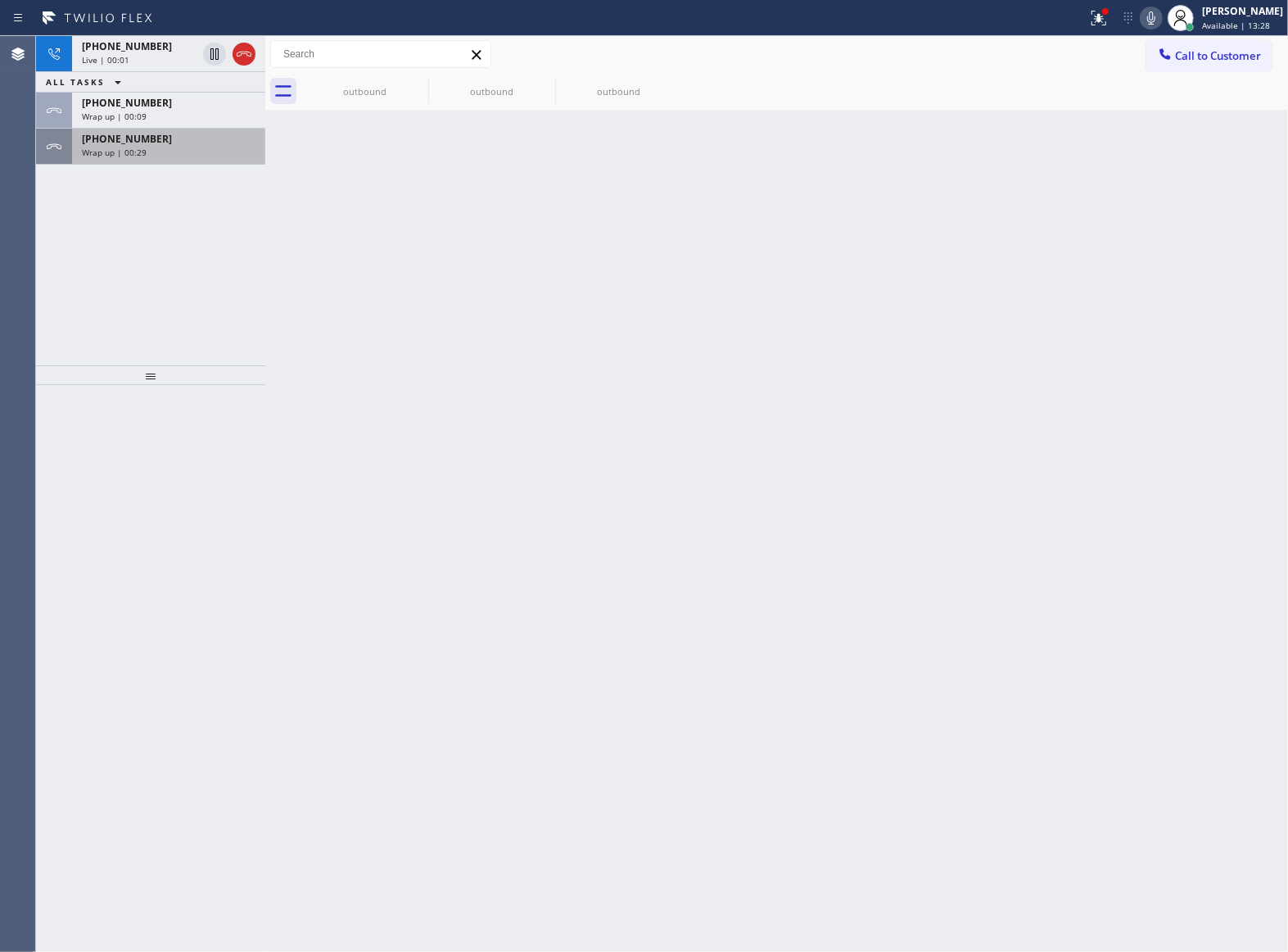
click at [112, 155] on span "Wrap up | 00:29" at bounding box center [115, 152] width 65 height 12
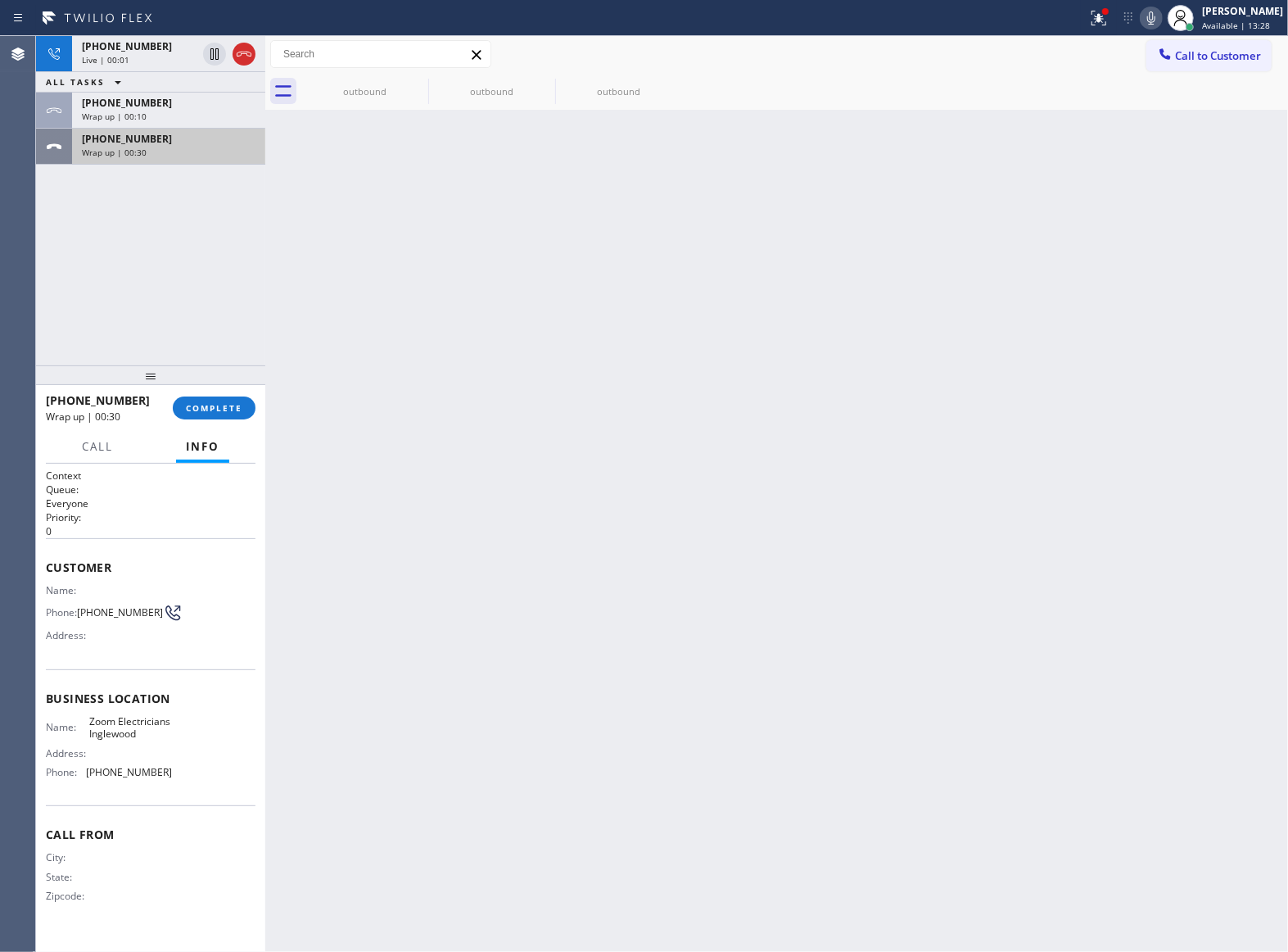
click at [112, 155] on span "Wrap up | 00:30" at bounding box center [115, 152] width 65 height 12
click at [229, 402] on span "COMPLETE" at bounding box center [214, 408] width 57 height 12
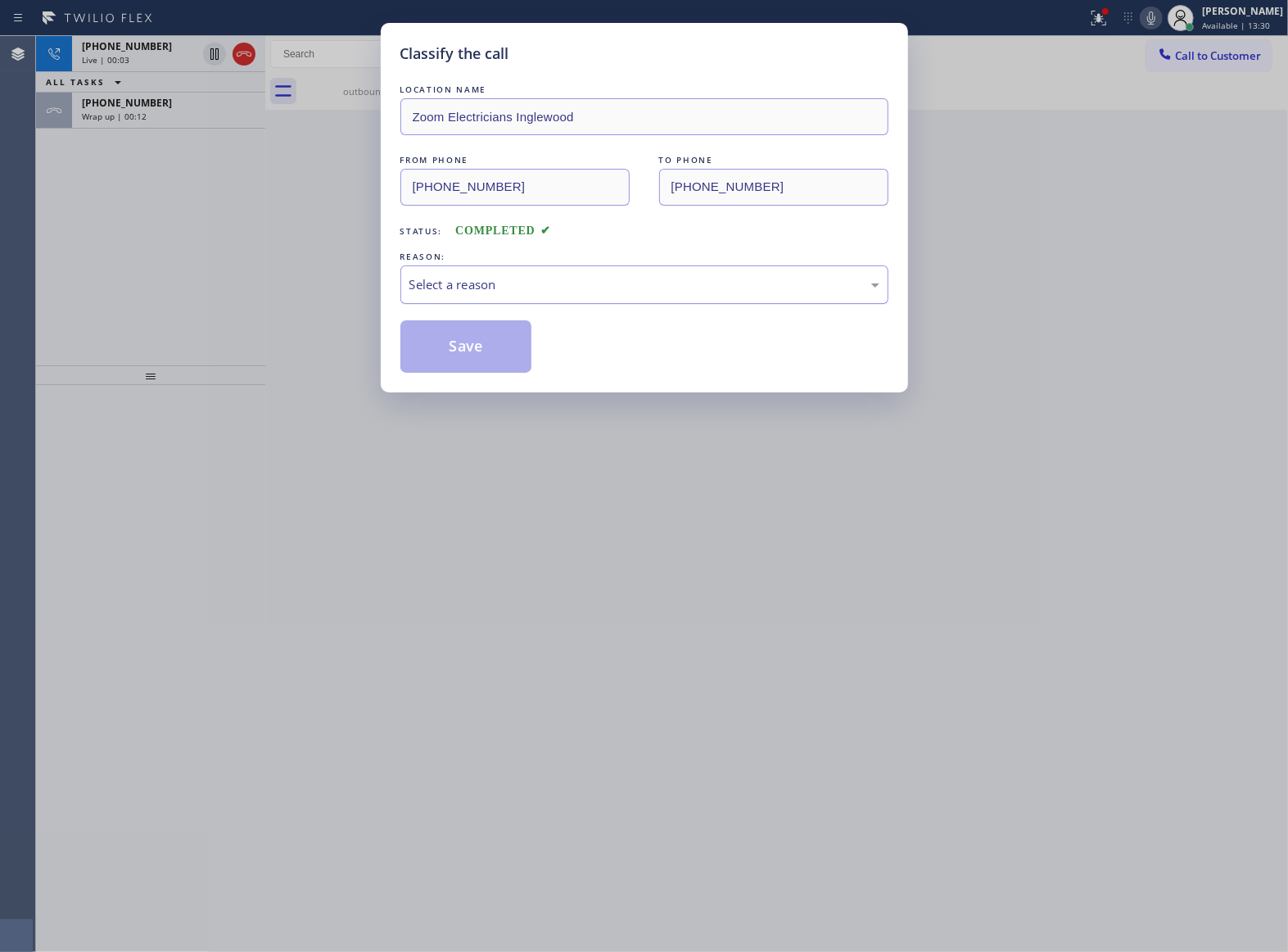
click at [499, 276] on div "Select a reason" at bounding box center [644, 284] width 470 height 19
click at [494, 338] on button "Save" at bounding box center [466, 347] width 132 height 52
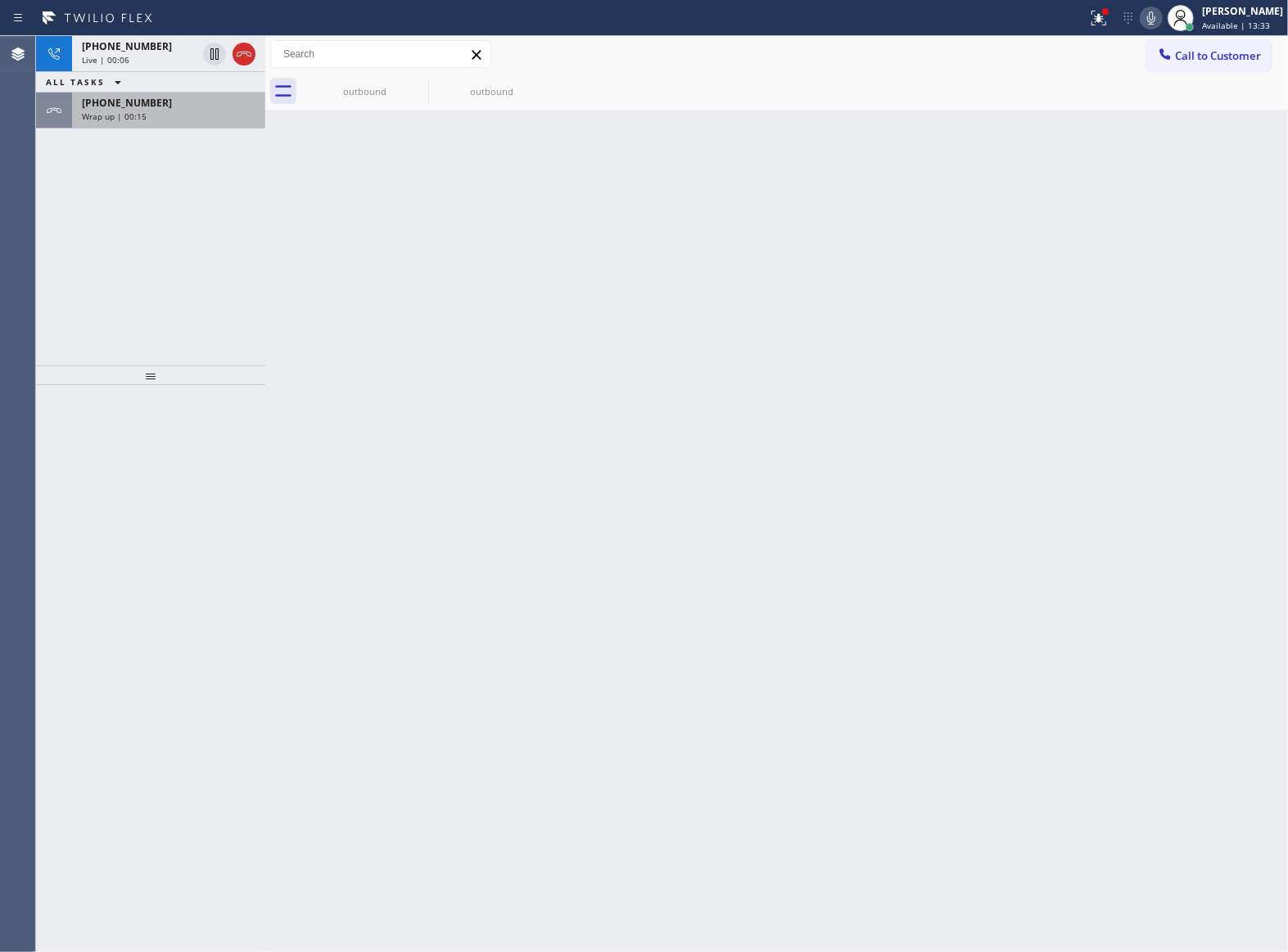
click at [123, 119] on span "Wrap up | 00:15" at bounding box center [115, 116] width 65 height 12
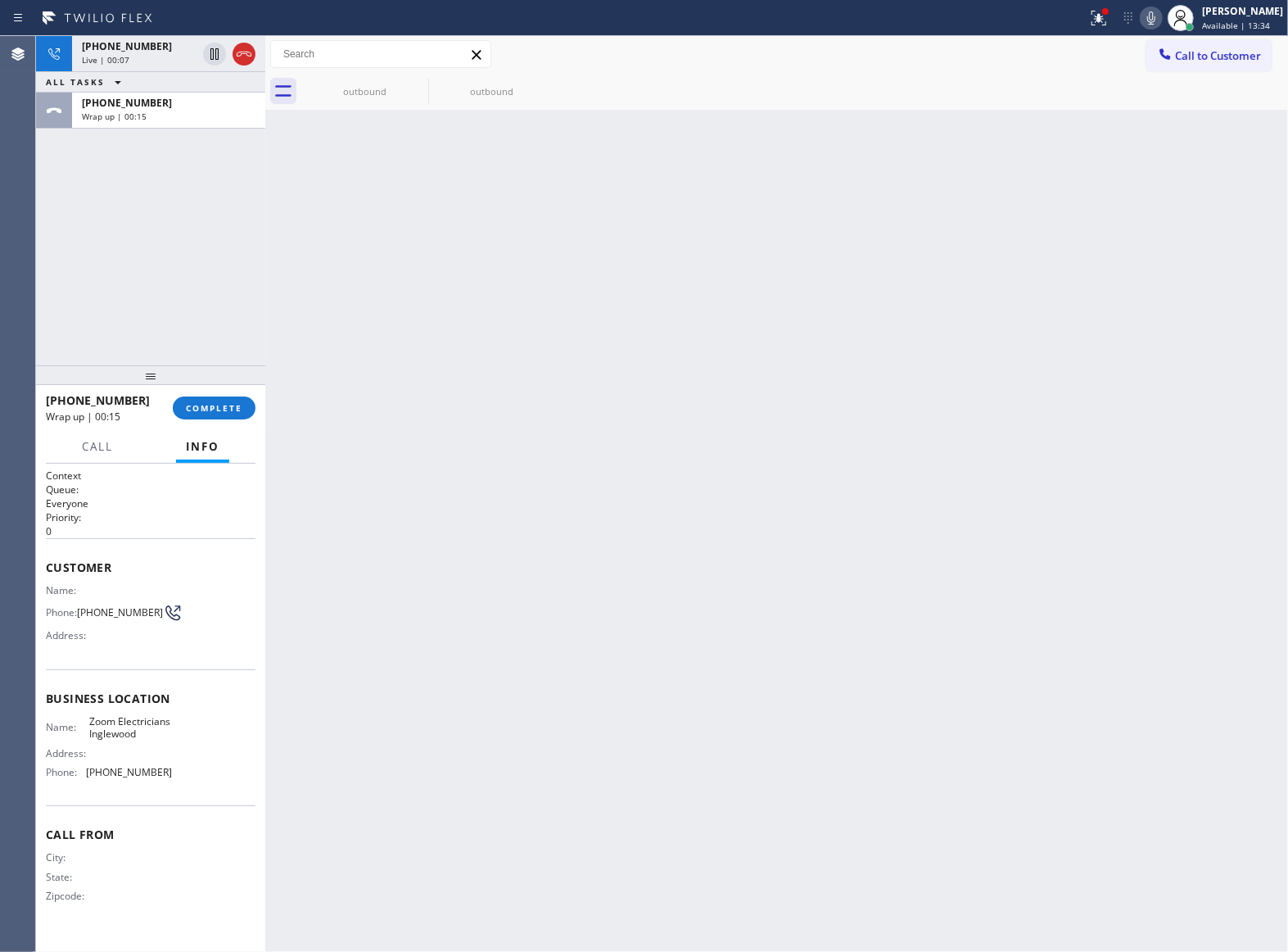
click at [205, 381] on div at bounding box center [151, 375] width 229 height 20
drag, startPoint x: 207, startPoint y: 390, endPoint x: 208, endPoint y: 398, distance: 8.1
click at [207, 393] on div "[PHONE_NUMBER] Wrap up | 00:15 COMPLETE" at bounding box center [151, 407] width 209 height 42
click at [210, 403] on span "COMPLETE" at bounding box center [214, 408] width 57 height 12
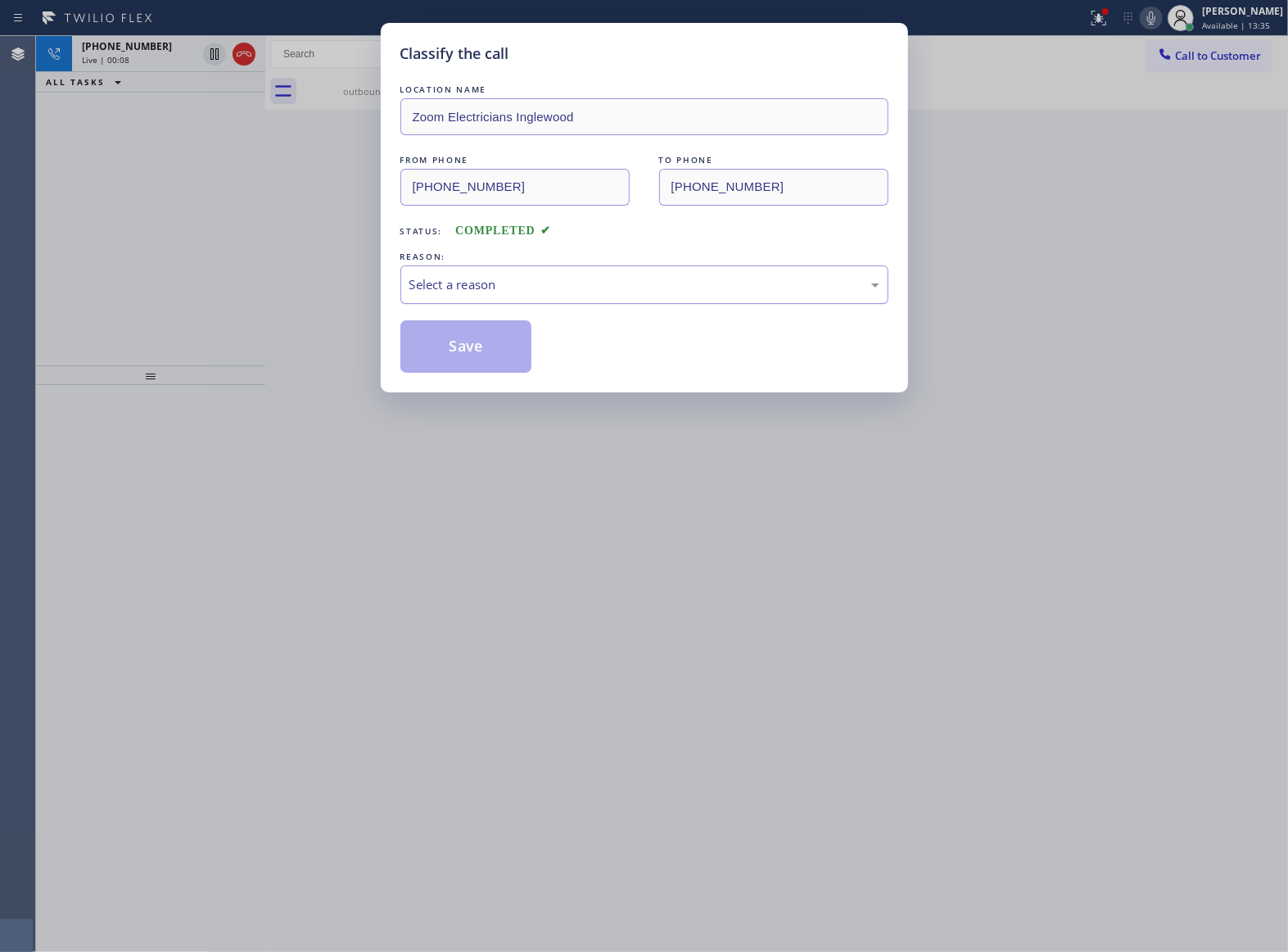
click at [490, 293] on div "Select a reason" at bounding box center [644, 284] width 470 height 19
click at [484, 354] on button "Save" at bounding box center [466, 347] width 132 height 52
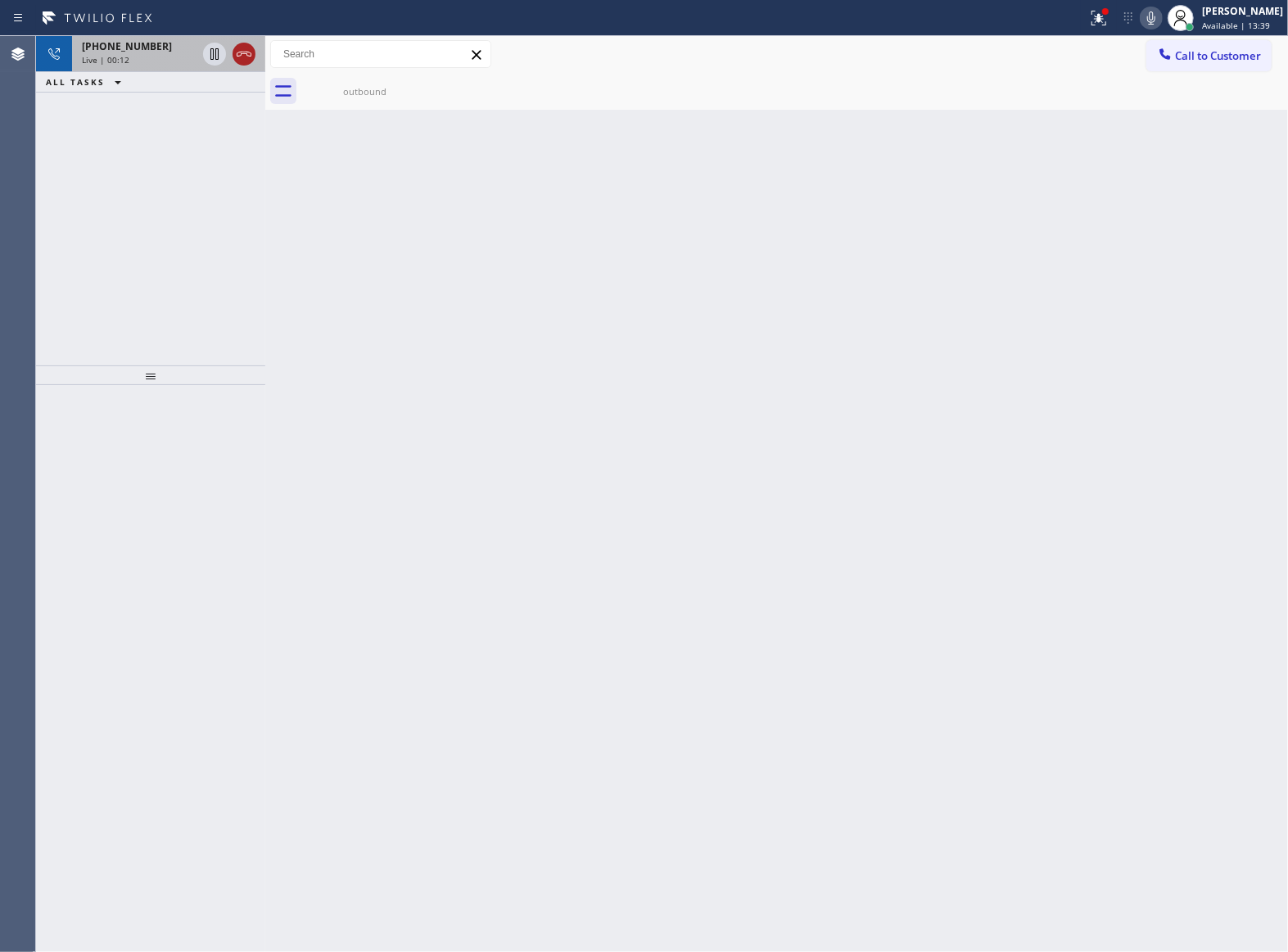
click at [249, 53] on icon at bounding box center [244, 54] width 20 height 20
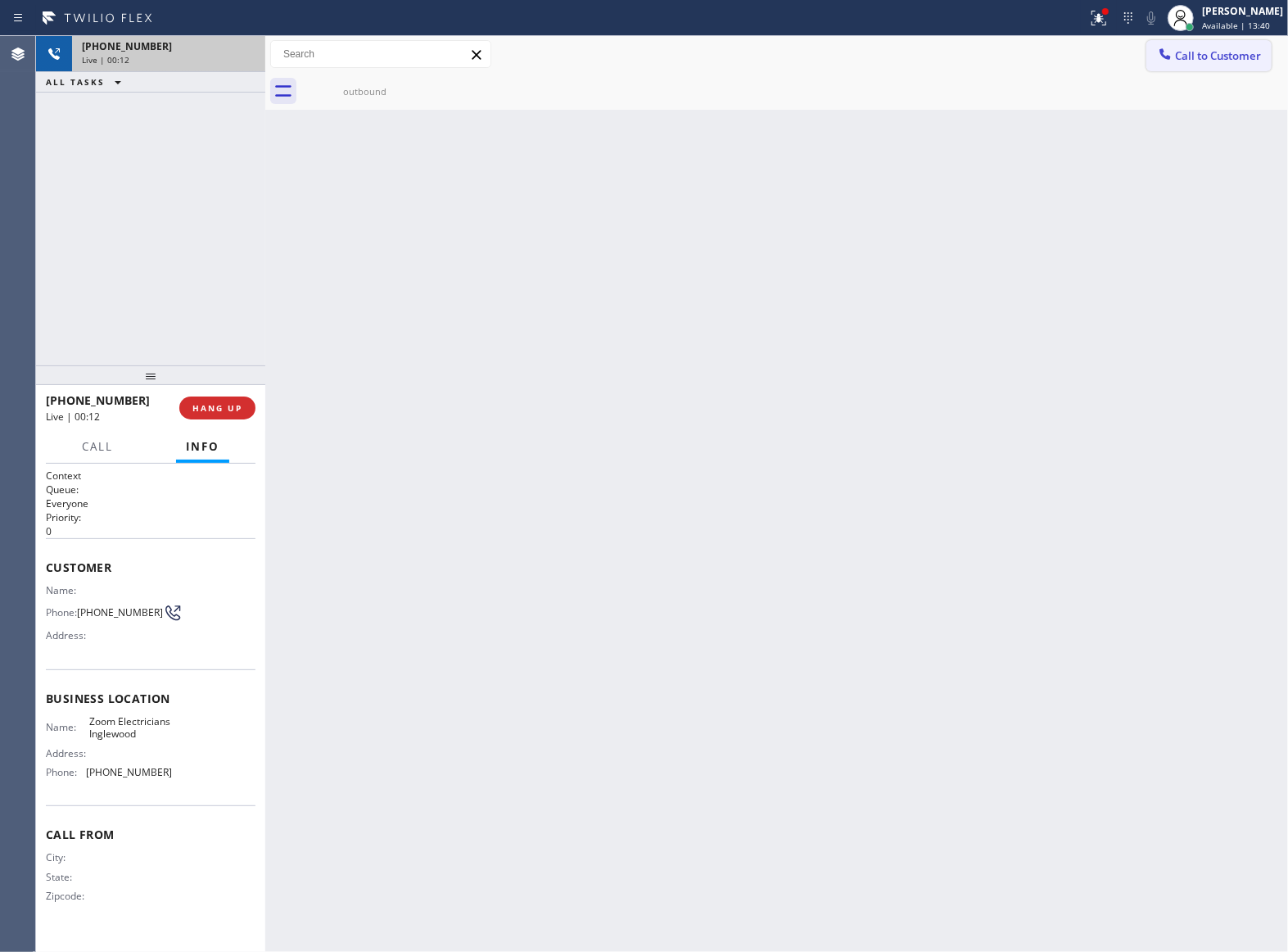
click at [1241, 40] on button "Call to Customer" at bounding box center [1209, 55] width 125 height 31
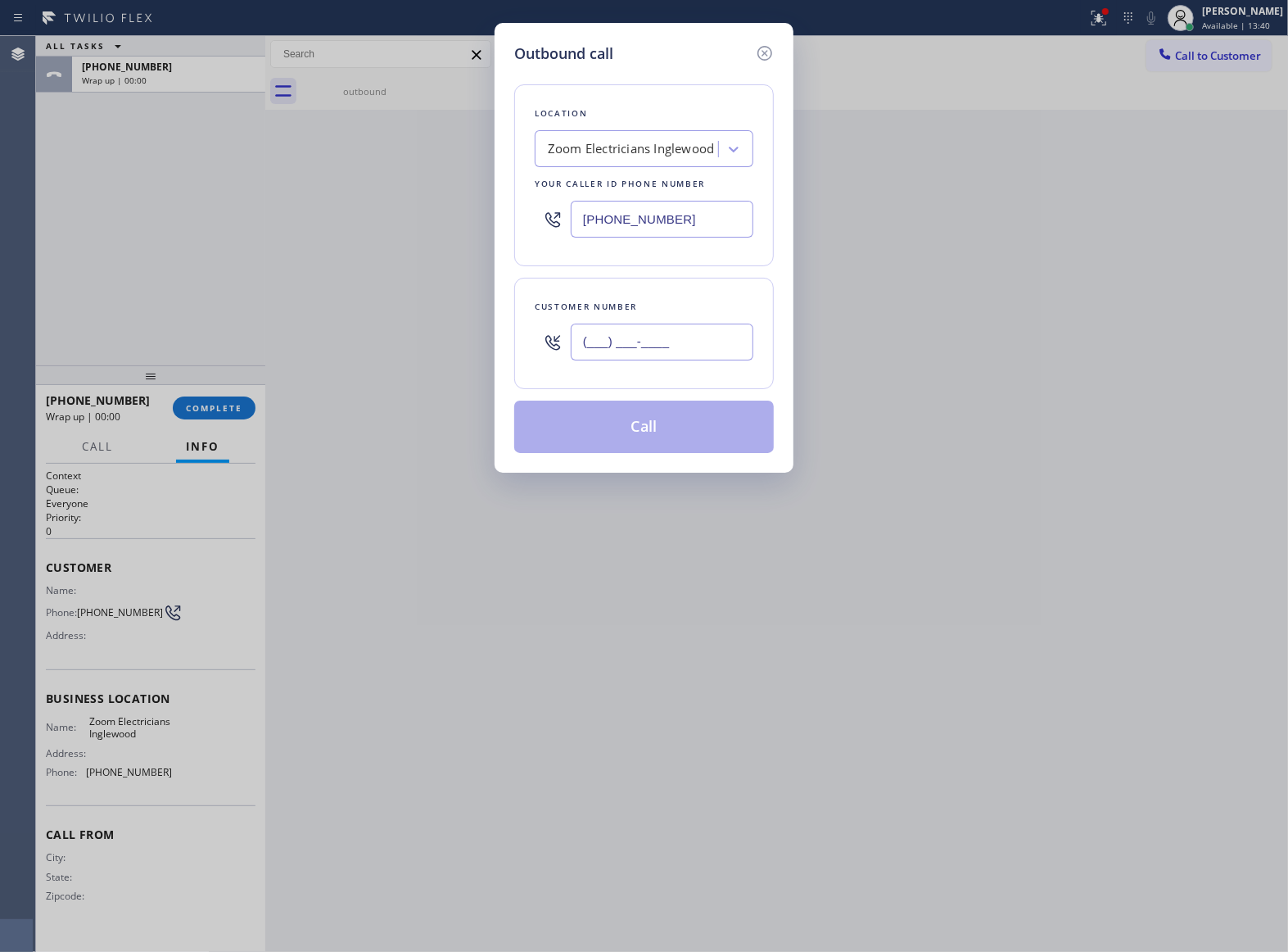
click at [650, 341] on input "(___) ___-____" at bounding box center [662, 342] width 182 height 37
paste input "469) 551-0306"
type input "[PHONE_NUMBER]"
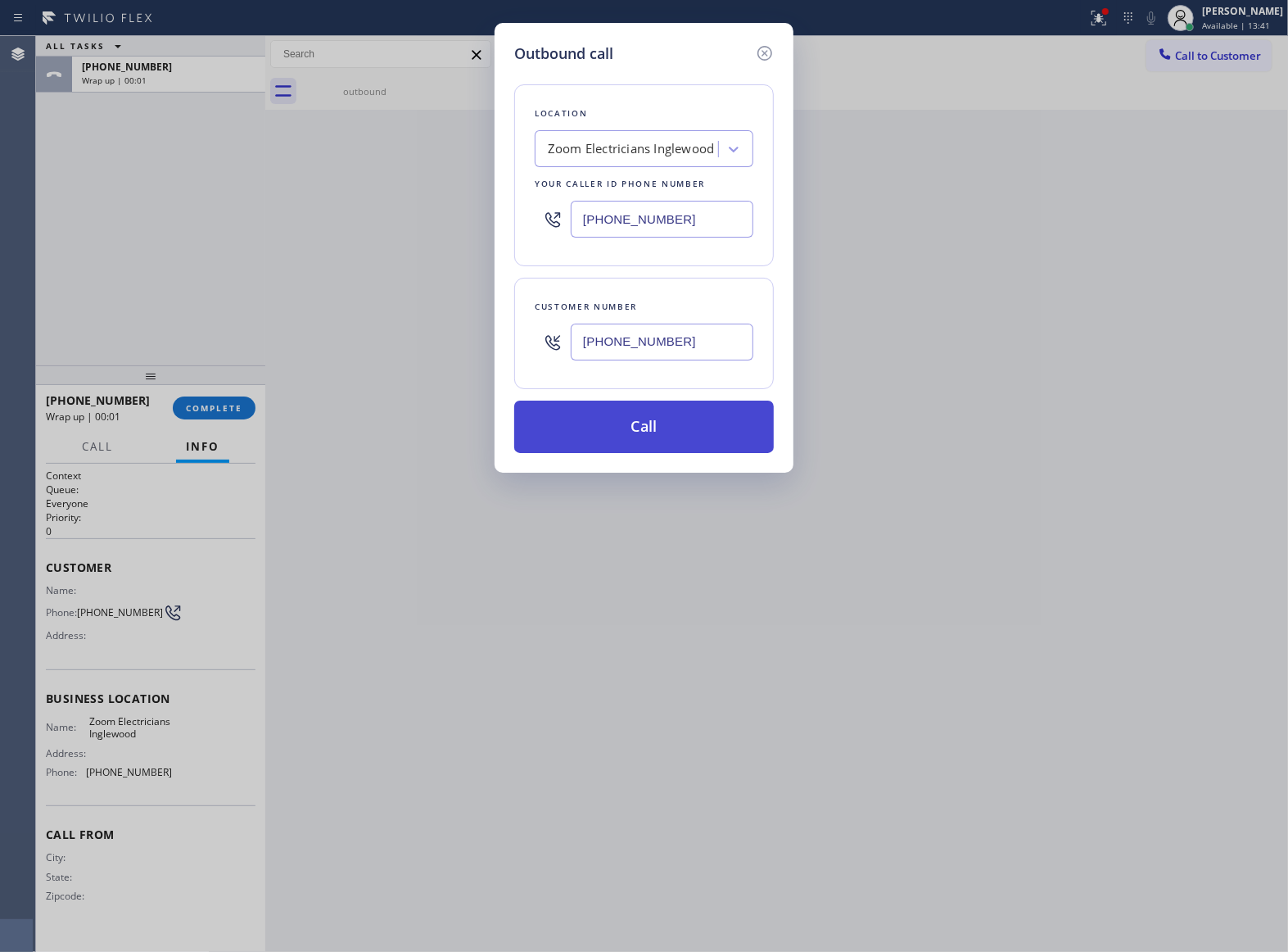
drag, startPoint x: 662, startPoint y: 433, endPoint x: 1109, endPoint y: 849, distance: 610.6
click at [668, 434] on button "Call" at bounding box center [644, 427] width 260 height 52
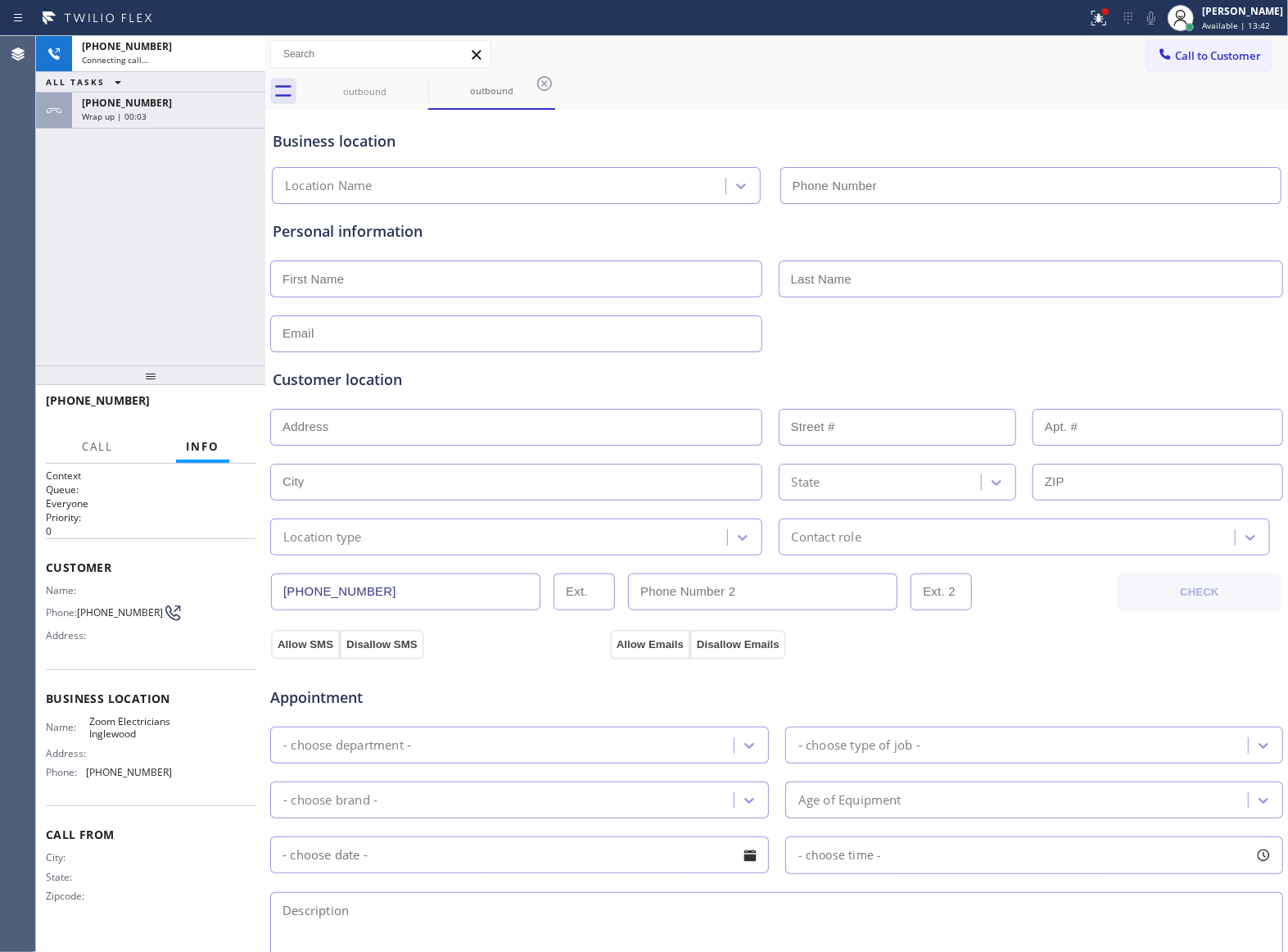
type input "[PHONE_NUMBER]"
click at [207, 412] on span "HANG UP" at bounding box center [216, 408] width 50 height 12
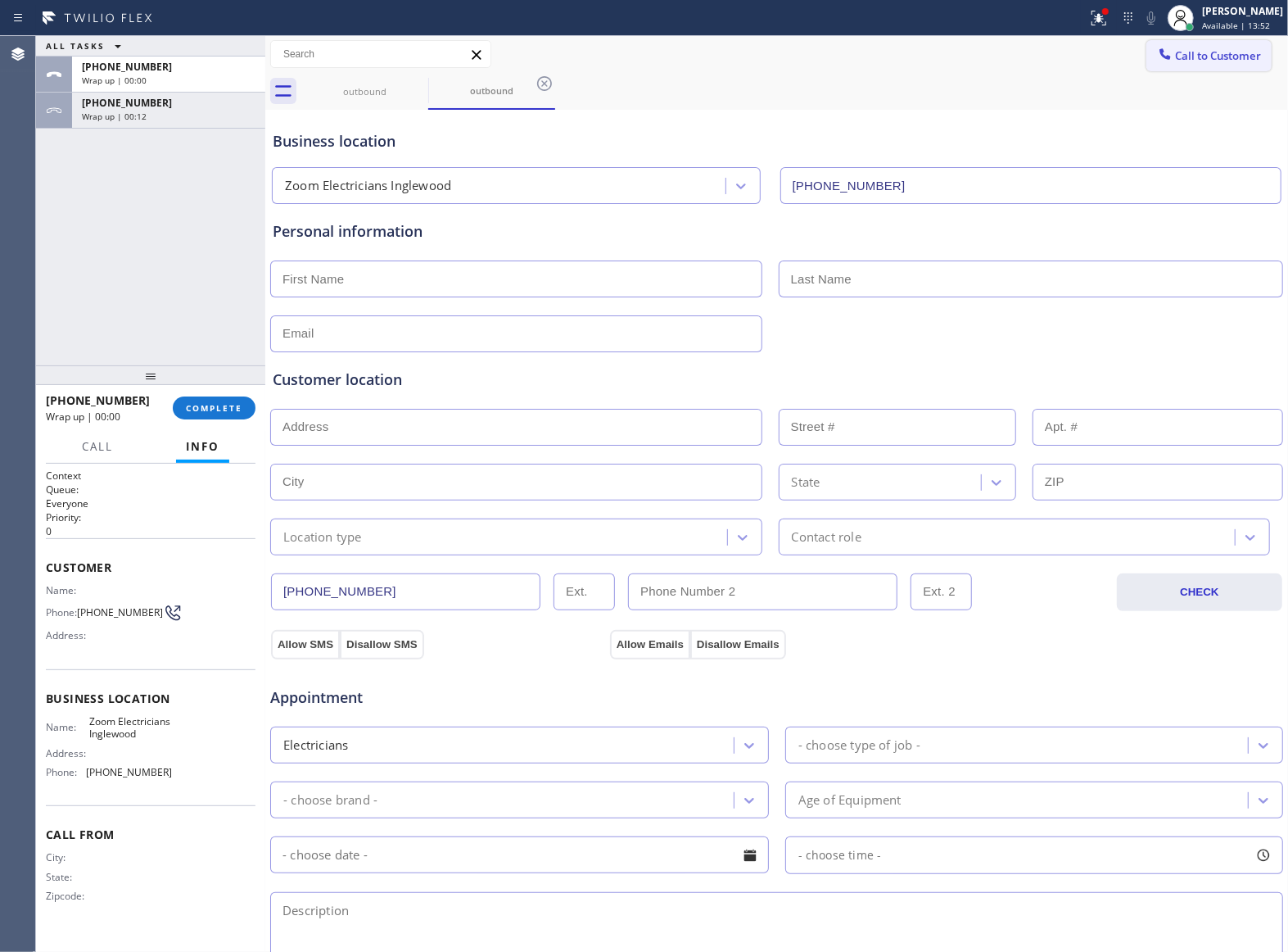
click at [1242, 59] on span "Call to Customer" at bounding box center [1217, 56] width 86 height 14
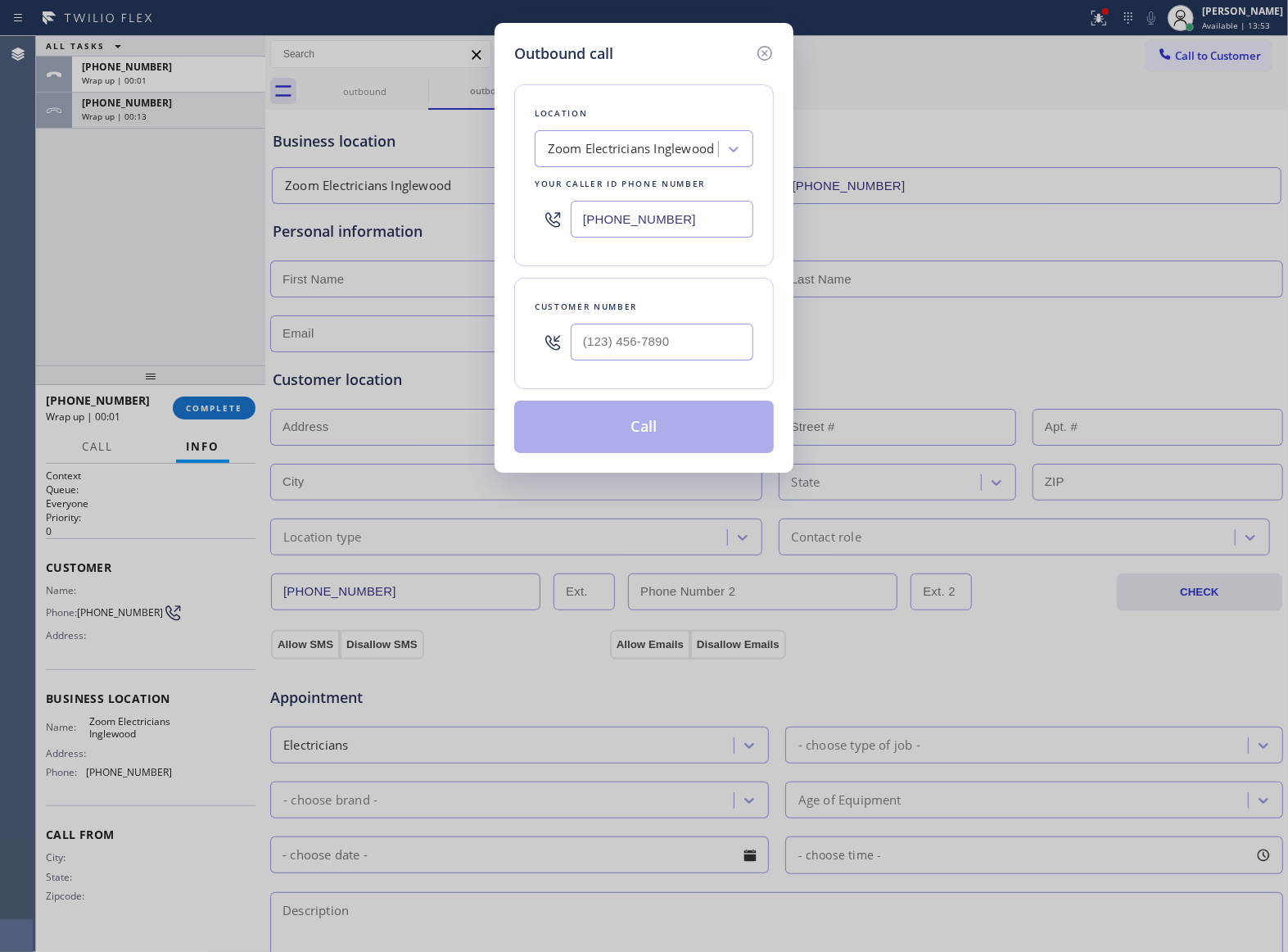
click at [683, 362] on div at bounding box center [662, 341] width 182 height 53
click at [676, 354] on input "(___) ___-____" at bounding box center [662, 342] width 182 height 37
paste input "469) 551-0306"
type input "[PHONE_NUMBER]"
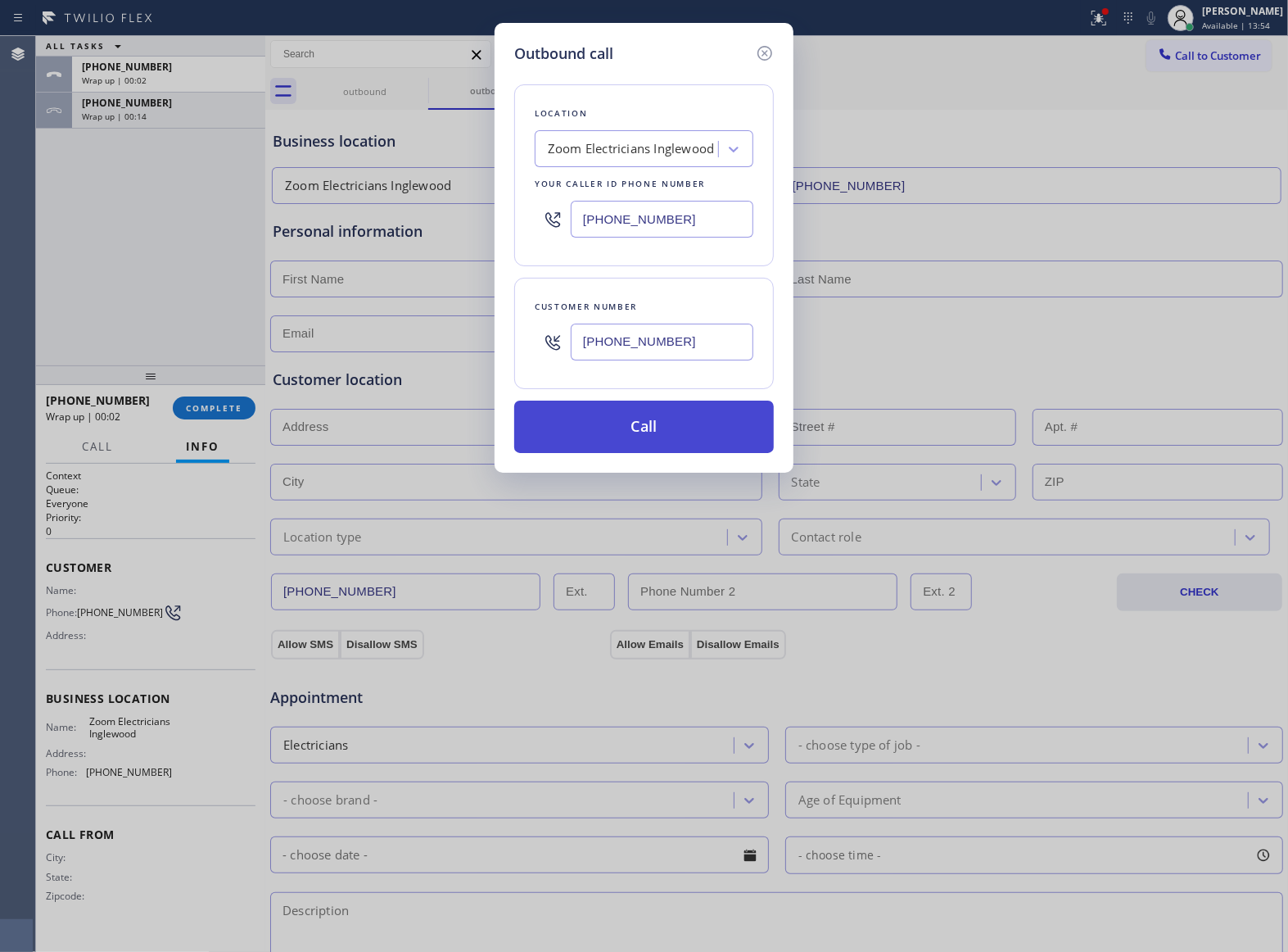
click at [678, 422] on button "Call" at bounding box center [644, 427] width 260 height 52
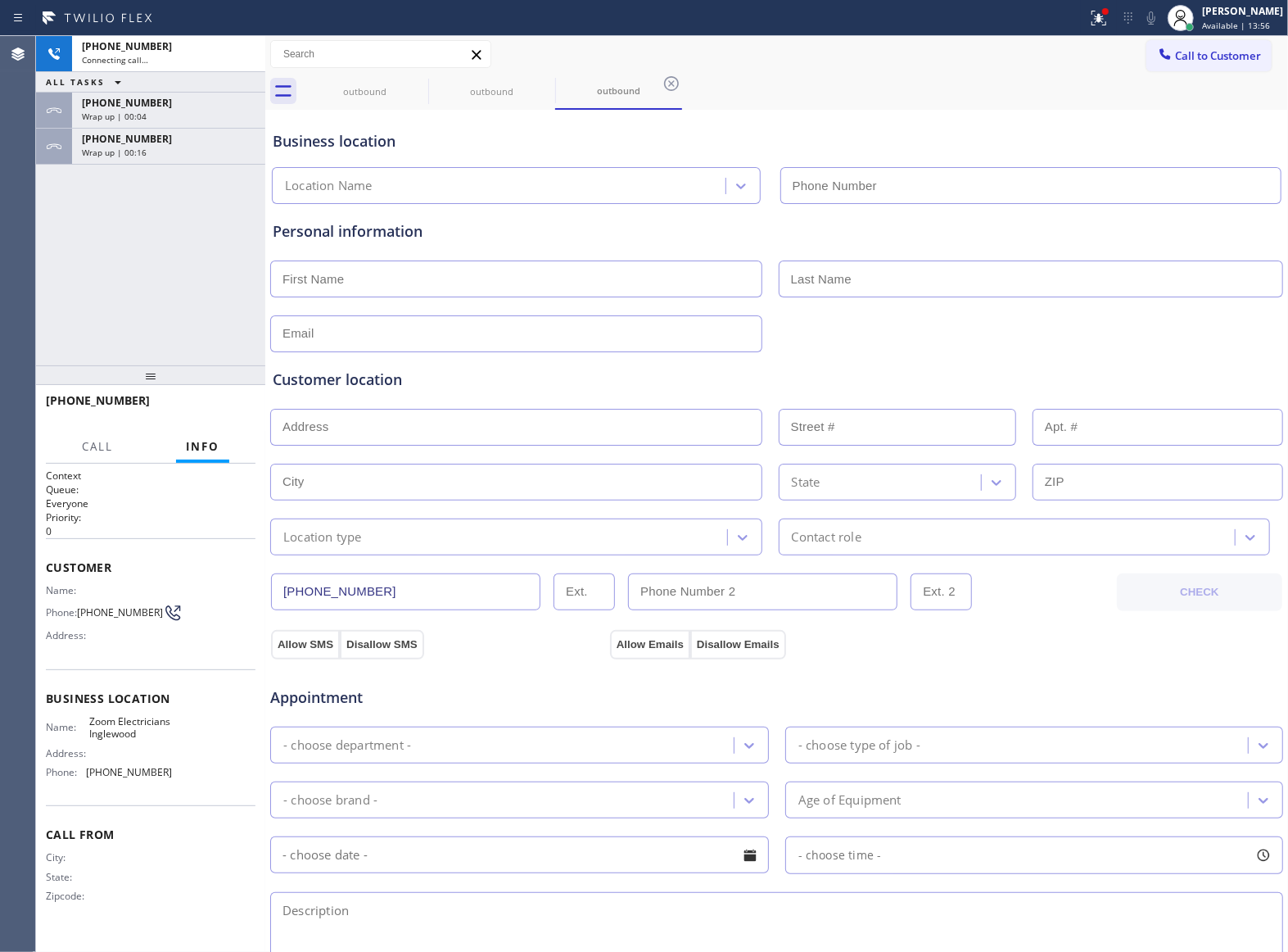
type input "[PHONE_NUMBER]"
click at [216, 275] on div "[PHONE_NUMBER] Live | 00:00 ALL TASKS ALL TASKS ACTIVE TASKS TASKS IN WRAP UP […" at bounding box center [151, 200] width 229 height 329
click at [214, 403] on button "HANG UP" at bounding box center [217, 407] width 76 height 23
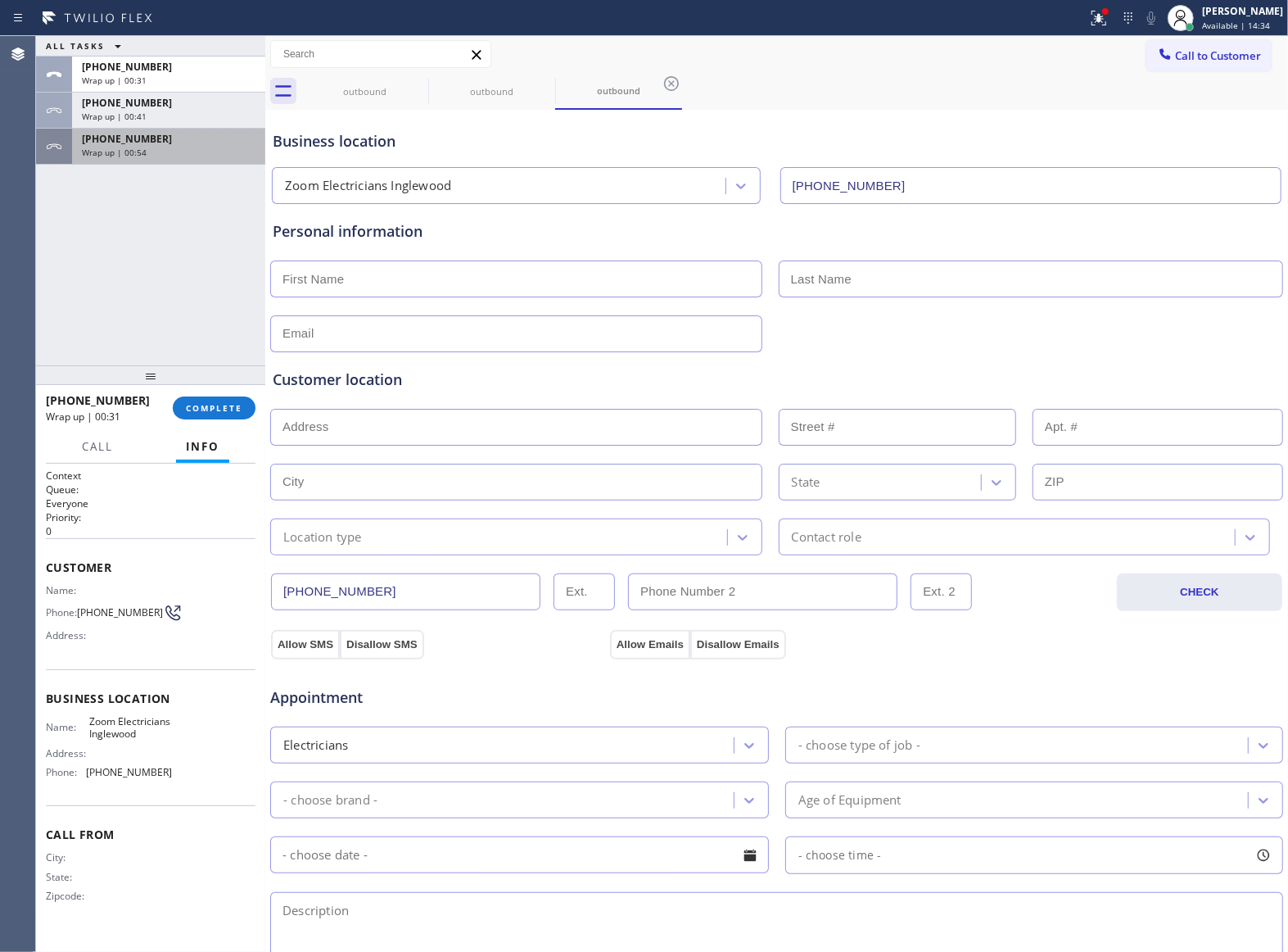
click at [161, 148] on div "Wrap up | 00:54" at bounding box center [169, 152] width 173 height 12
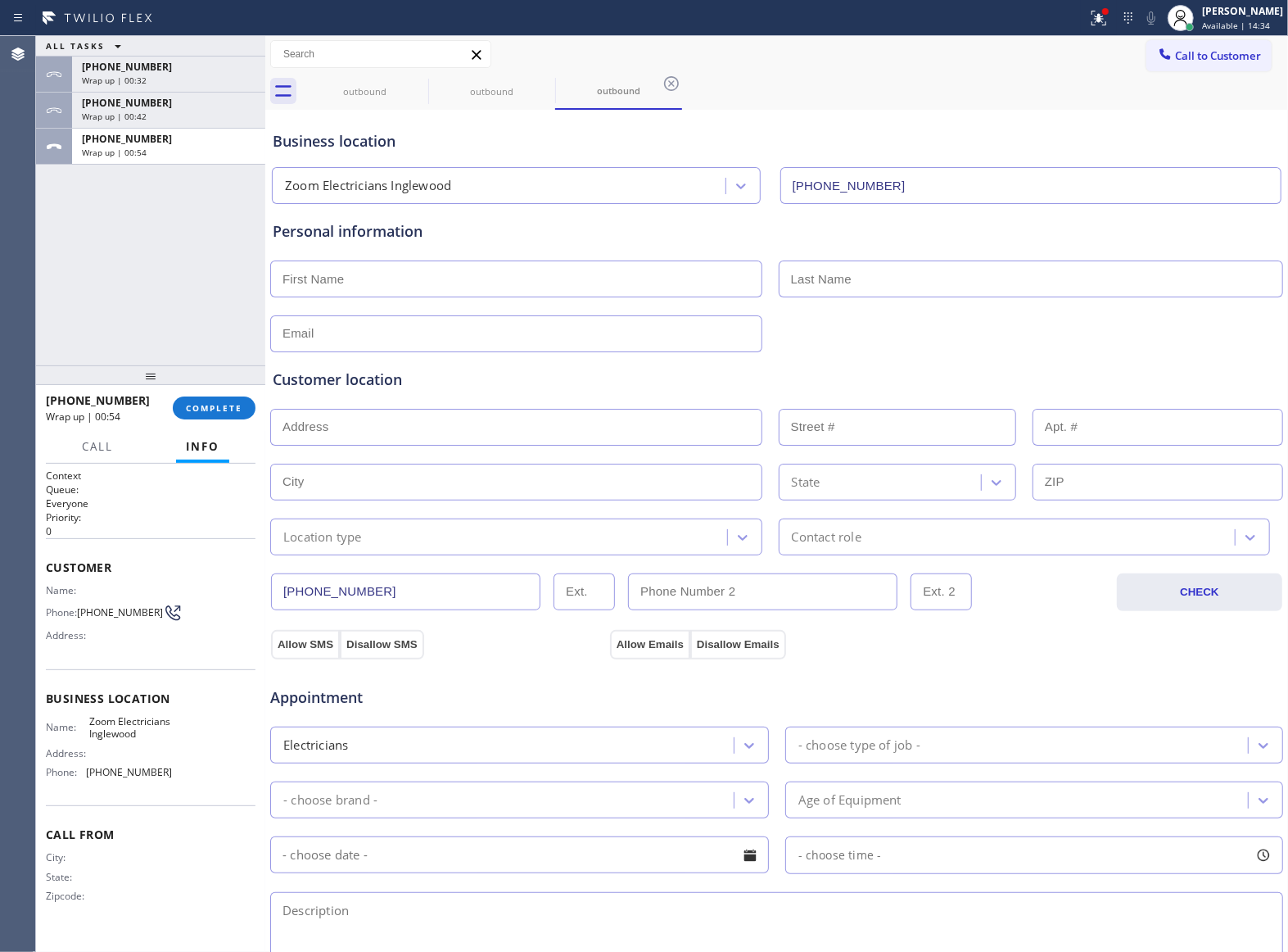
click at [231, 394] on div "[PHONE_NUMBER] Wrap up | 00:54 COMPLETE" at bounding box center [151, 407] width 209 height 42
click at [234, 403] on span "COMPLETE" at bounding box center [214, 408] width 57 height 12
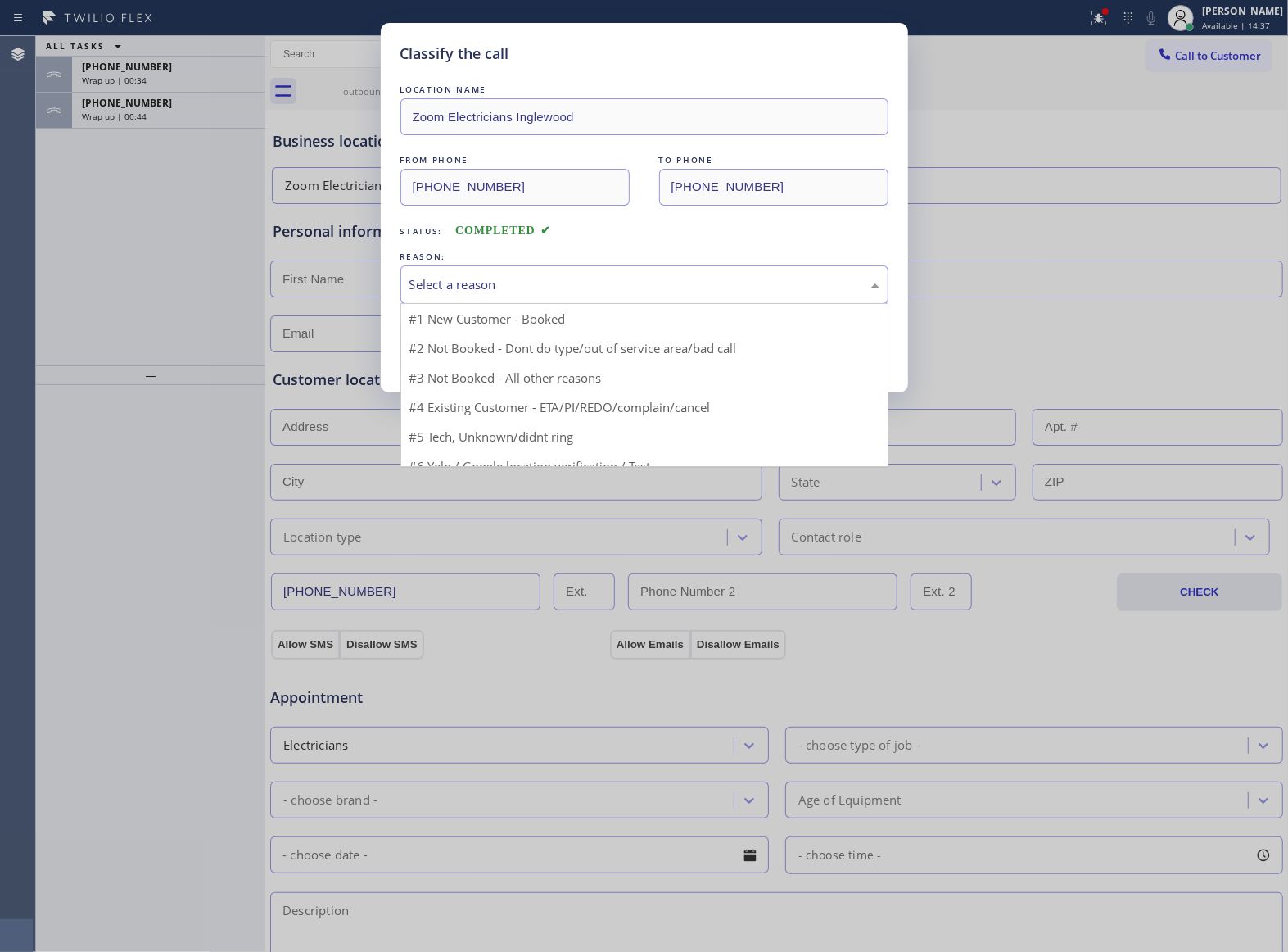
click at [418, 283] on div "Select a reason" at bounding box center [644, 284] width 470 height 19
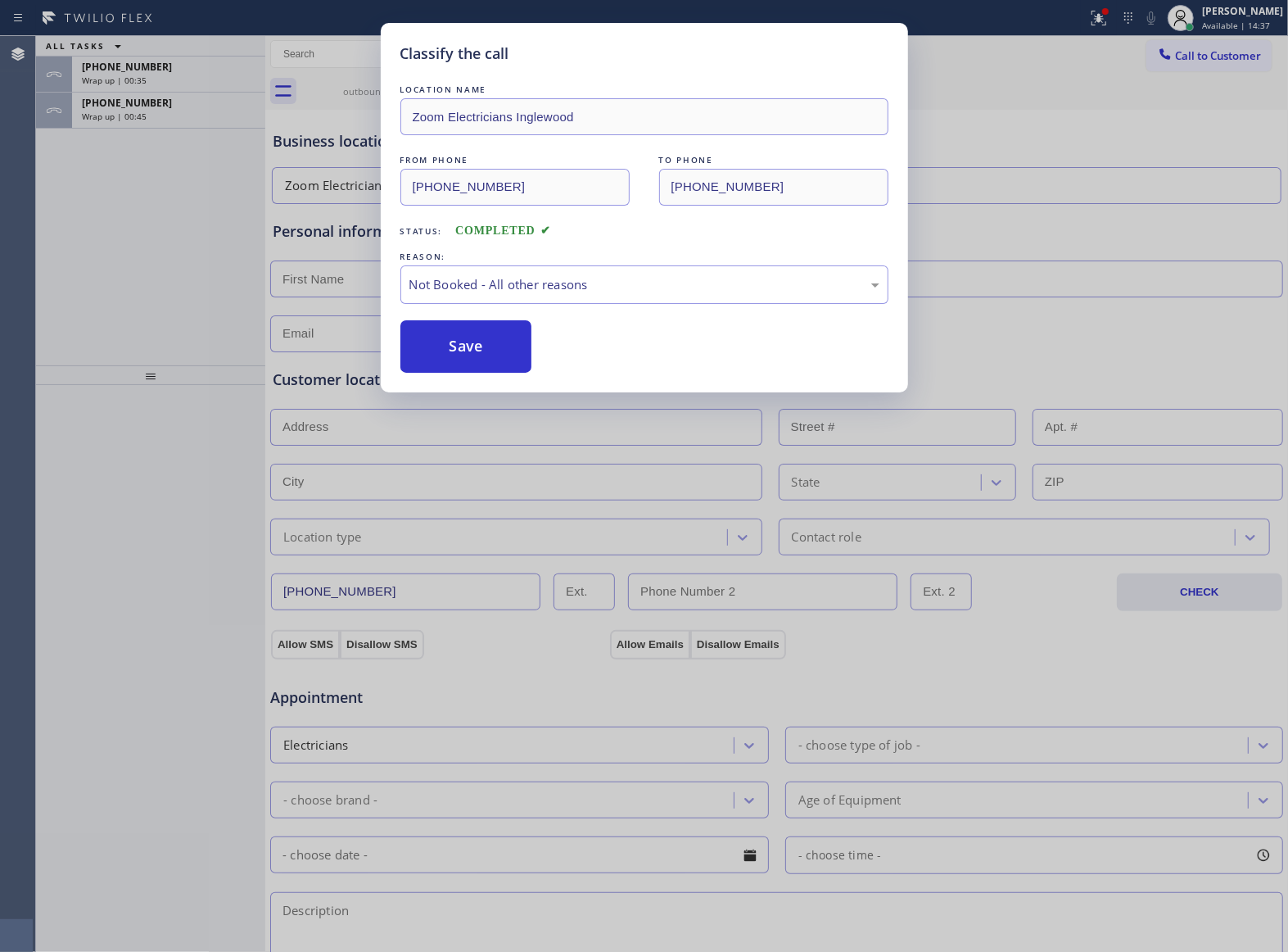
click at [444, 348] on button "Save" at bounding box center [466, 347] width 132 height 52
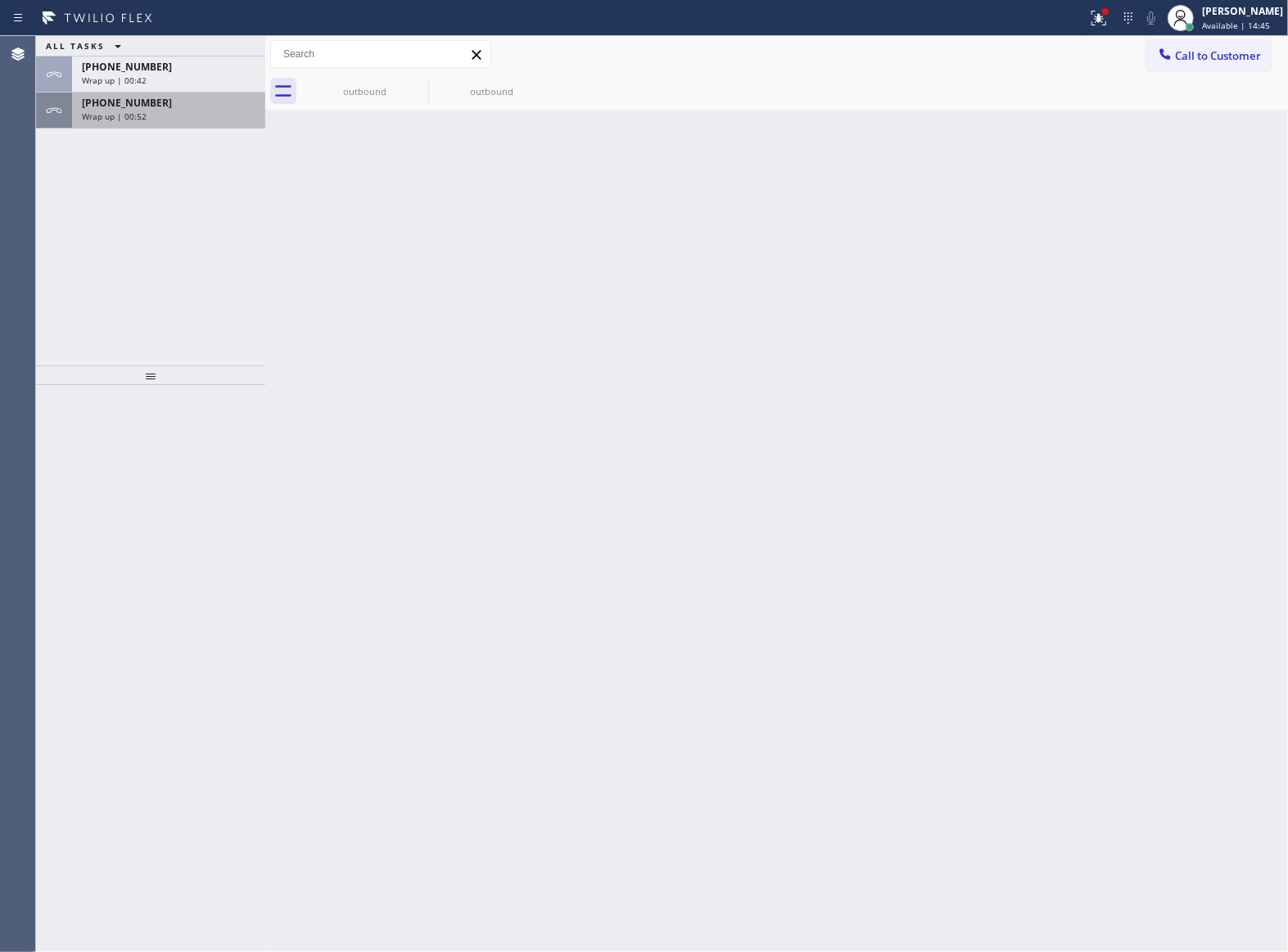
click at [174, 106] on div "[PHONE_NUMBER]" at bounding box center [169, 102] width 173 height 14
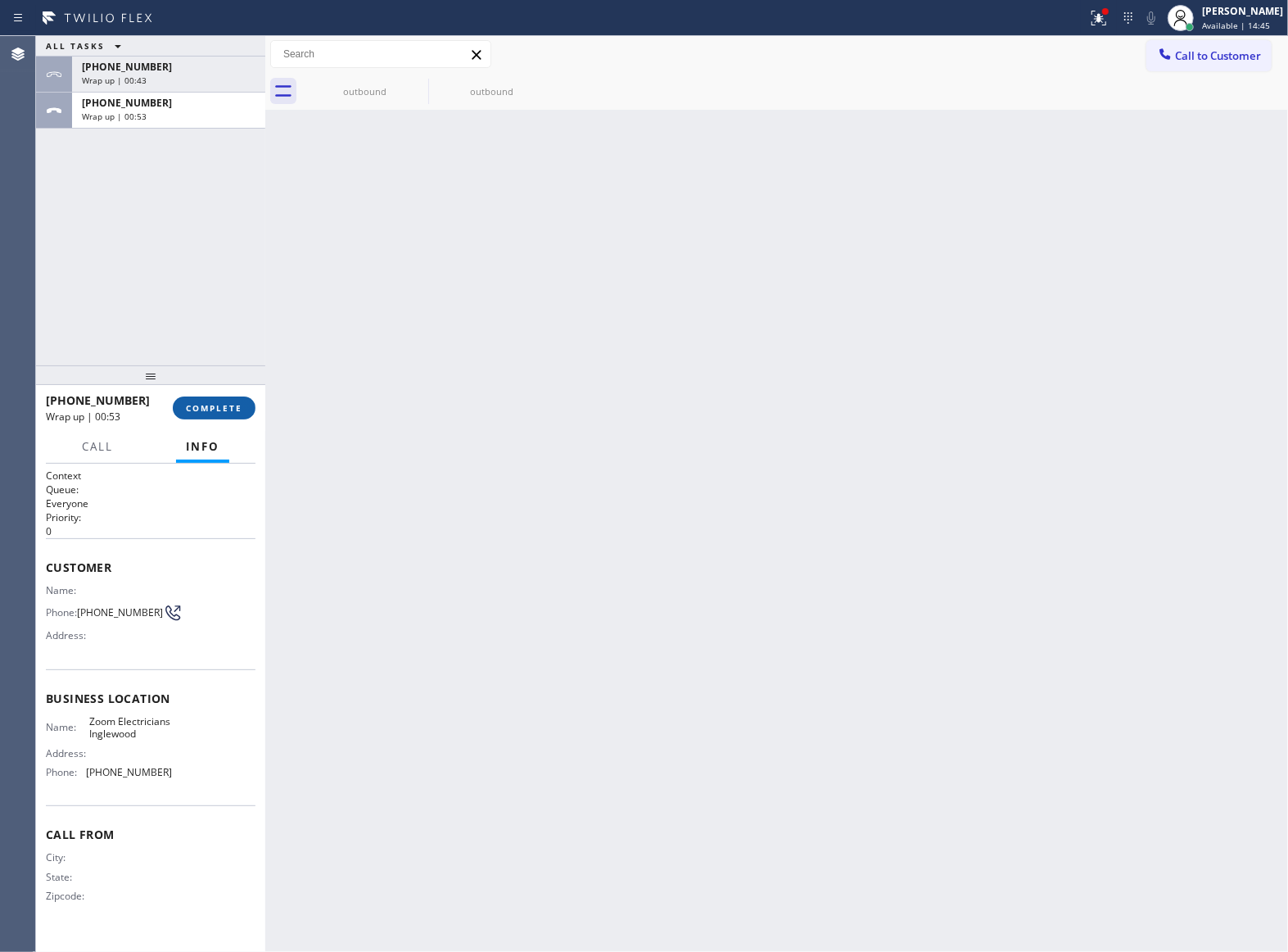
click at [235, 404] on span "COMPLETE" at bounding box center [214, 408] width 57 height 12
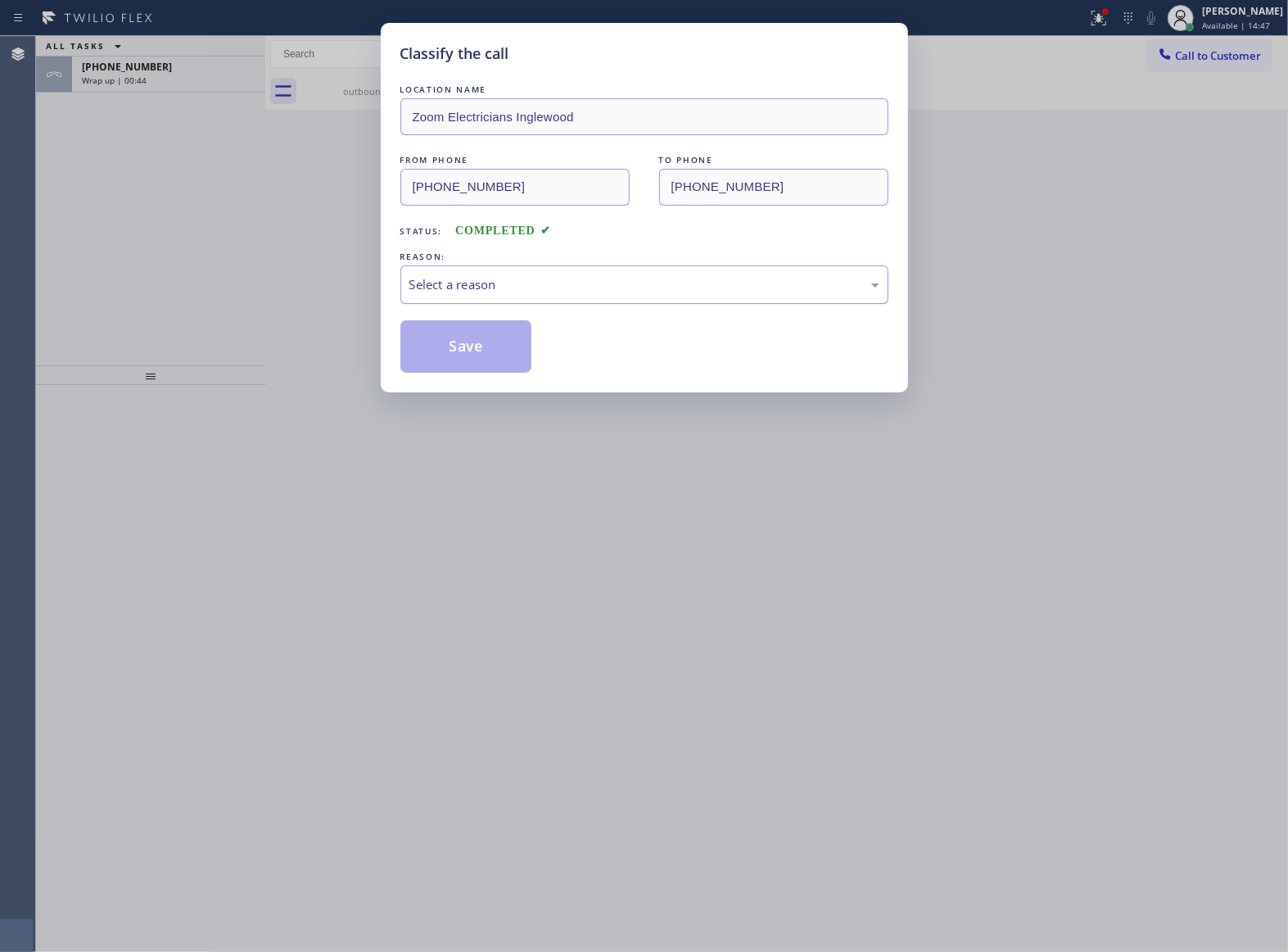
click at [480, 282] on div "Select a reason" at bounding box center [644, 284] width 470 height 19
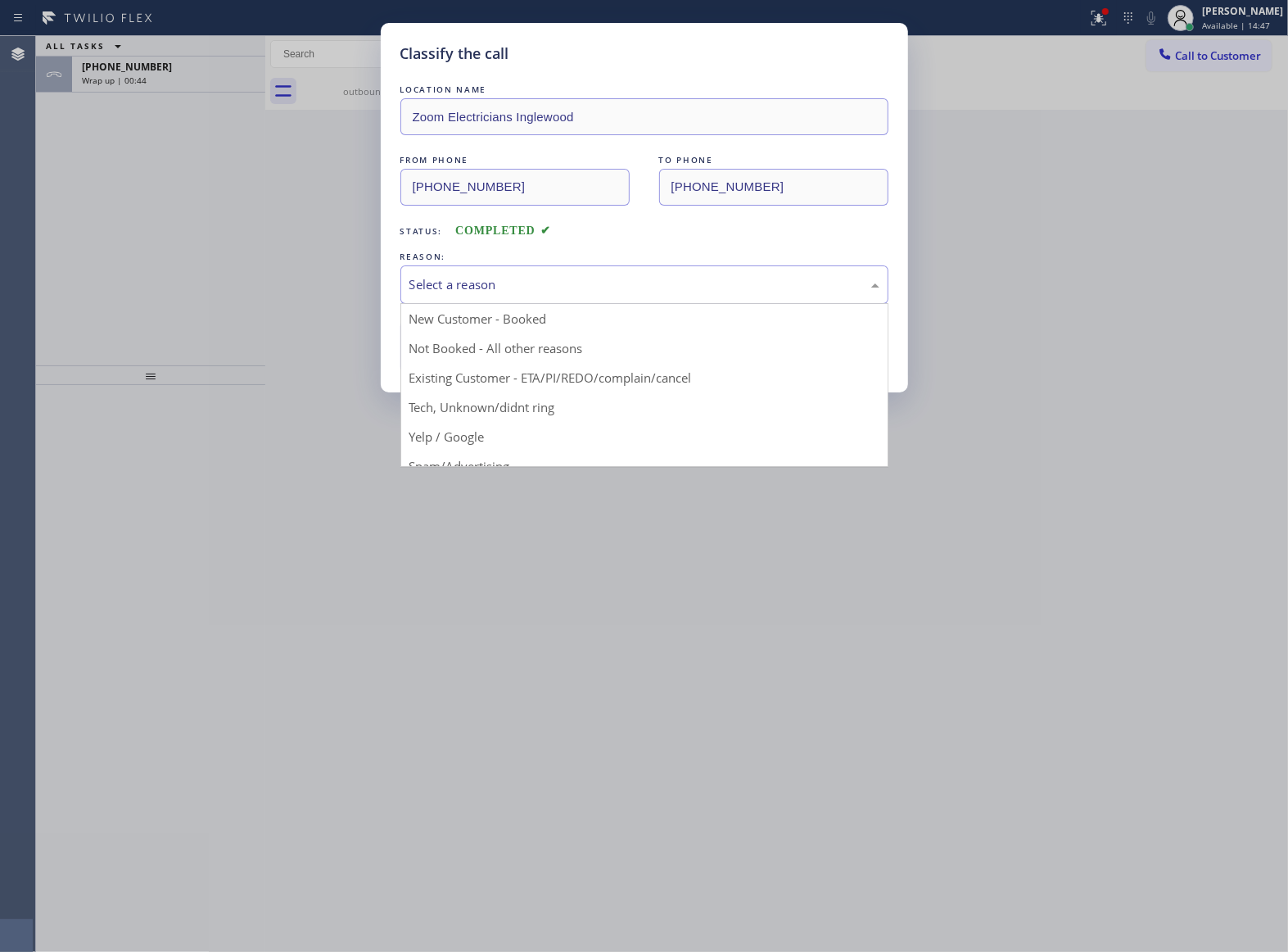
drag, startPoint x: 480, startPoint y: 342, endPoint x: 476, endPoint y: 333, distance: 9.8
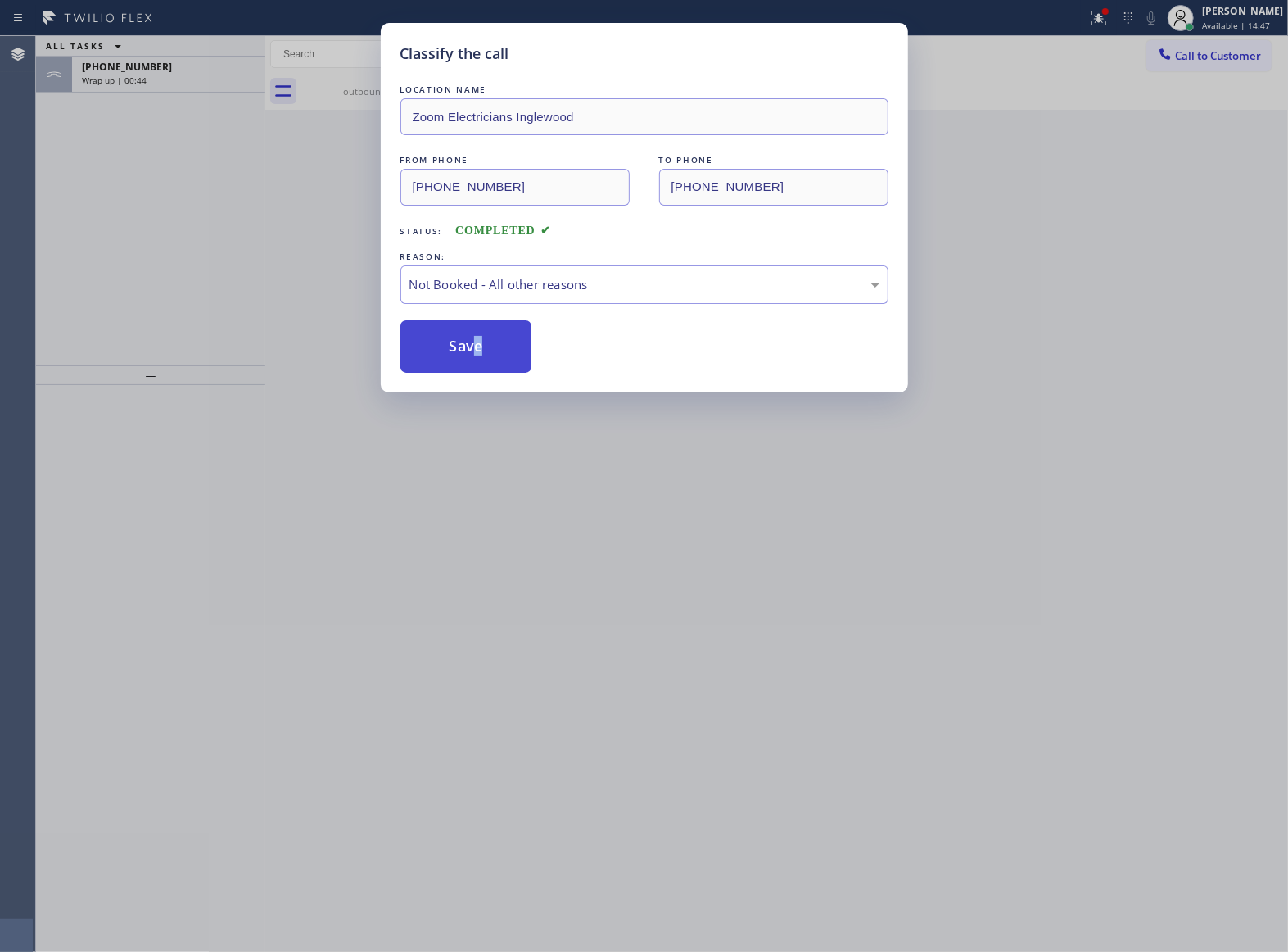
click at [475, 331] on button "Save" at bounding box center [466, 347] width 132 height 52
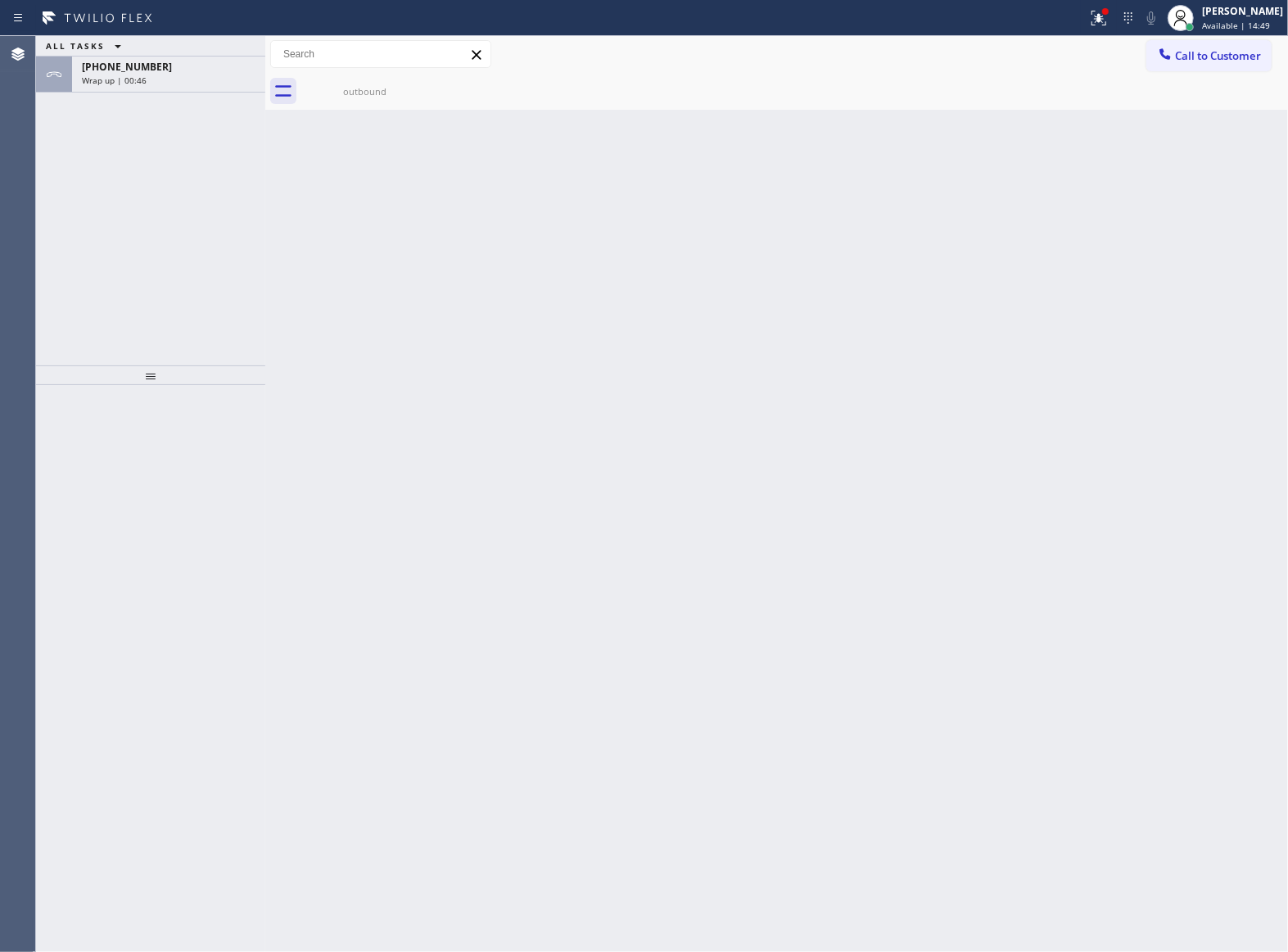
drag, startPoint x: 123, startPoint y: 73, endPoint x: 220, endPoint y: 225, distance: 180.3
click at [124, 73] on span "[PHONE_NUMBER]" at bounding box center [127, 66] width 90 height 14
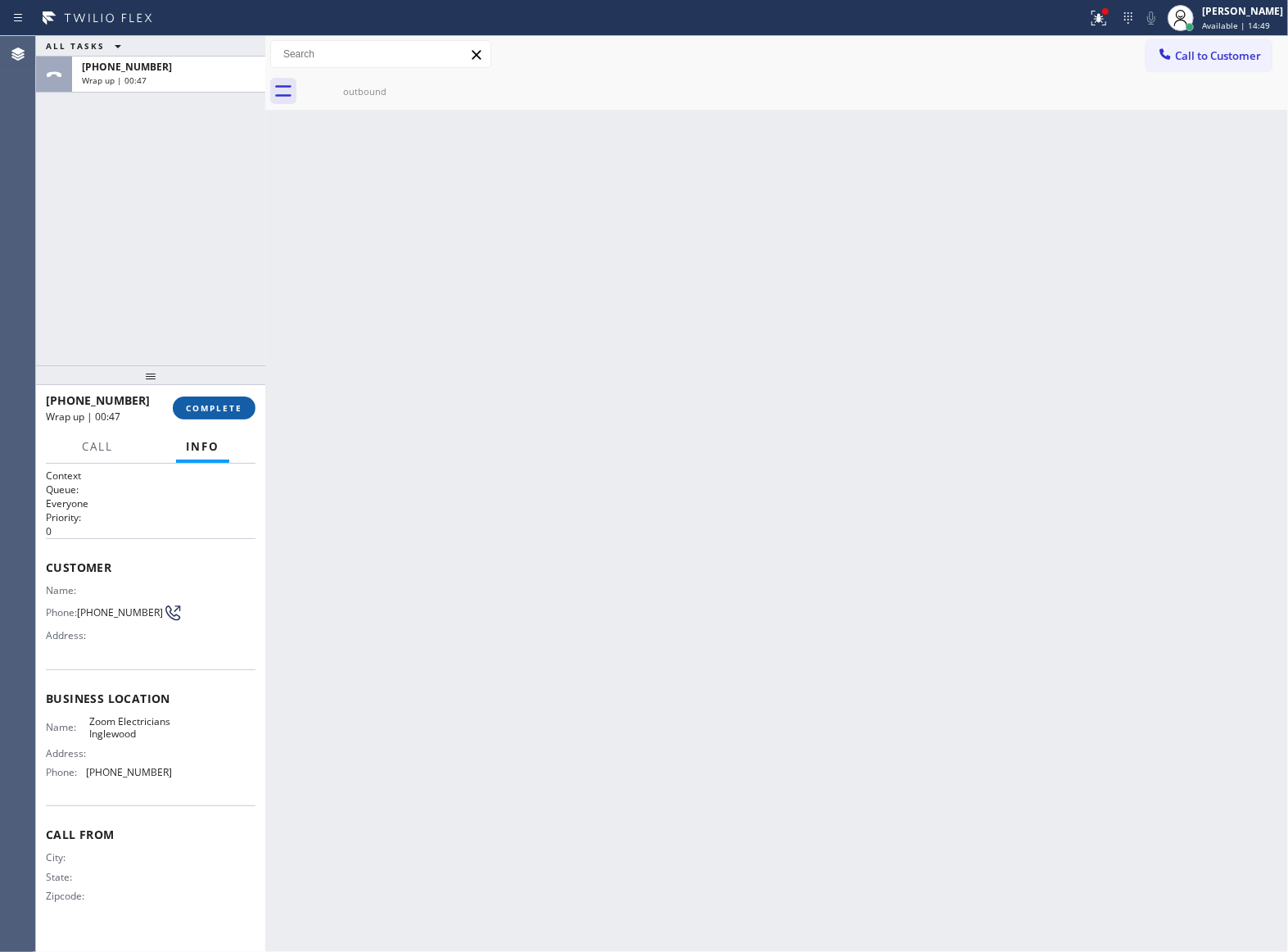
click at [233, 408] on span "COMPLETE" at bounding box center [214, 408] width 57 height 12
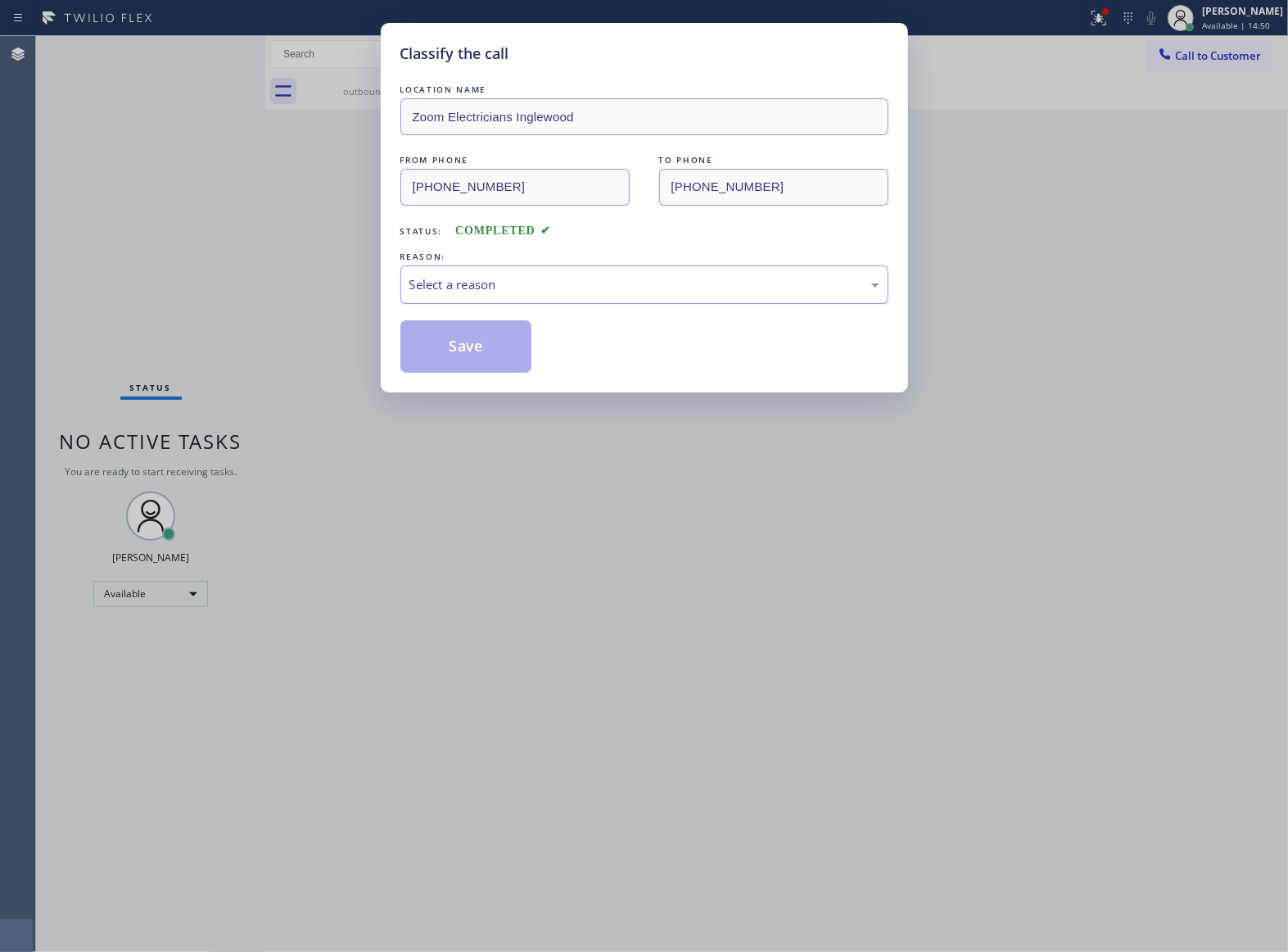
click at [511, 277] on div "Select a reason" at bounding box center [644, 284] width 470 height 19
click at [483, 354] on button "Save" at bounding box center [466, 347] width 132 height 52
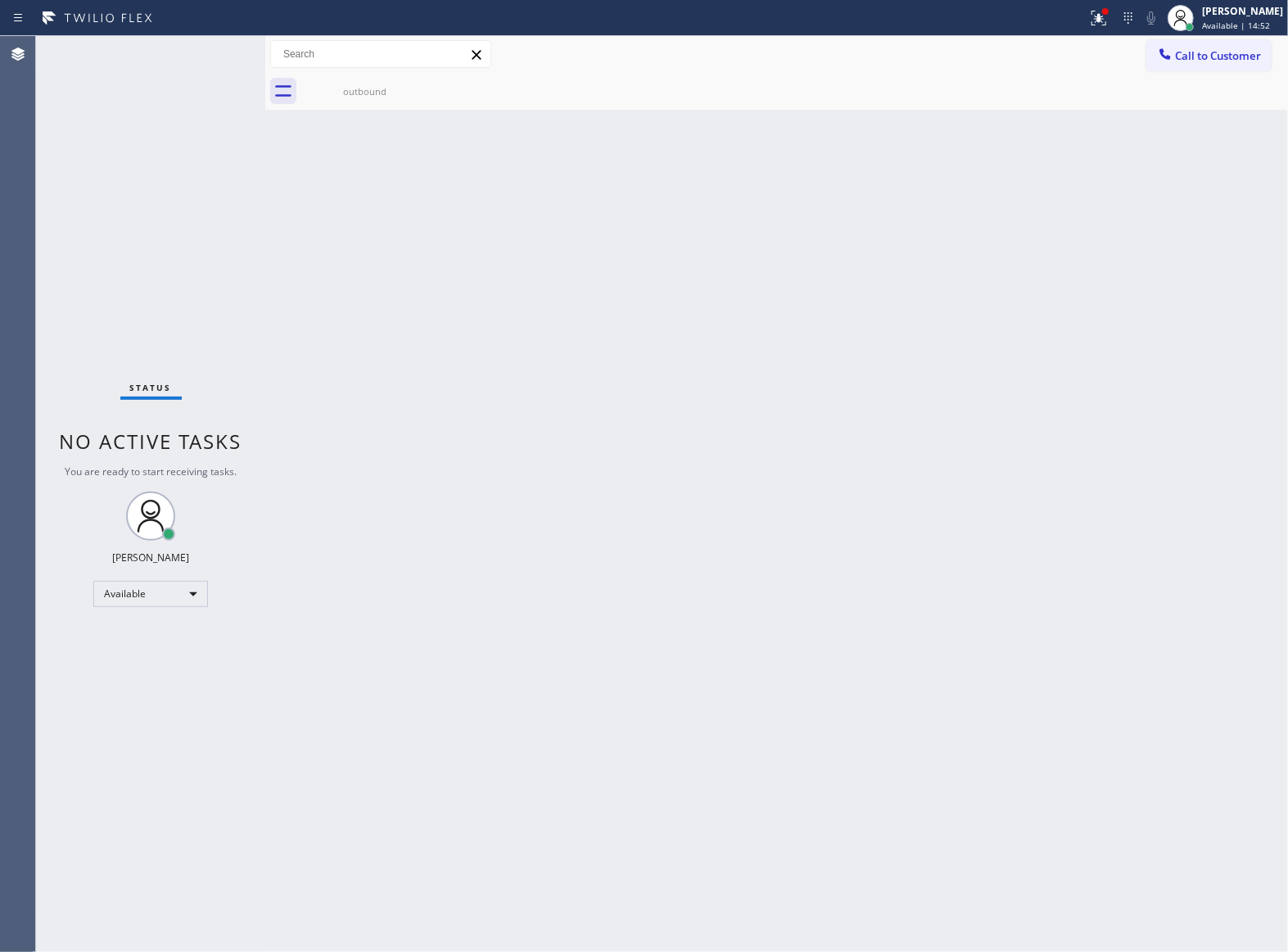
click at [1236, 52] on span "Call to Customer" at bounding box center [1217, 56] width 86 height 14
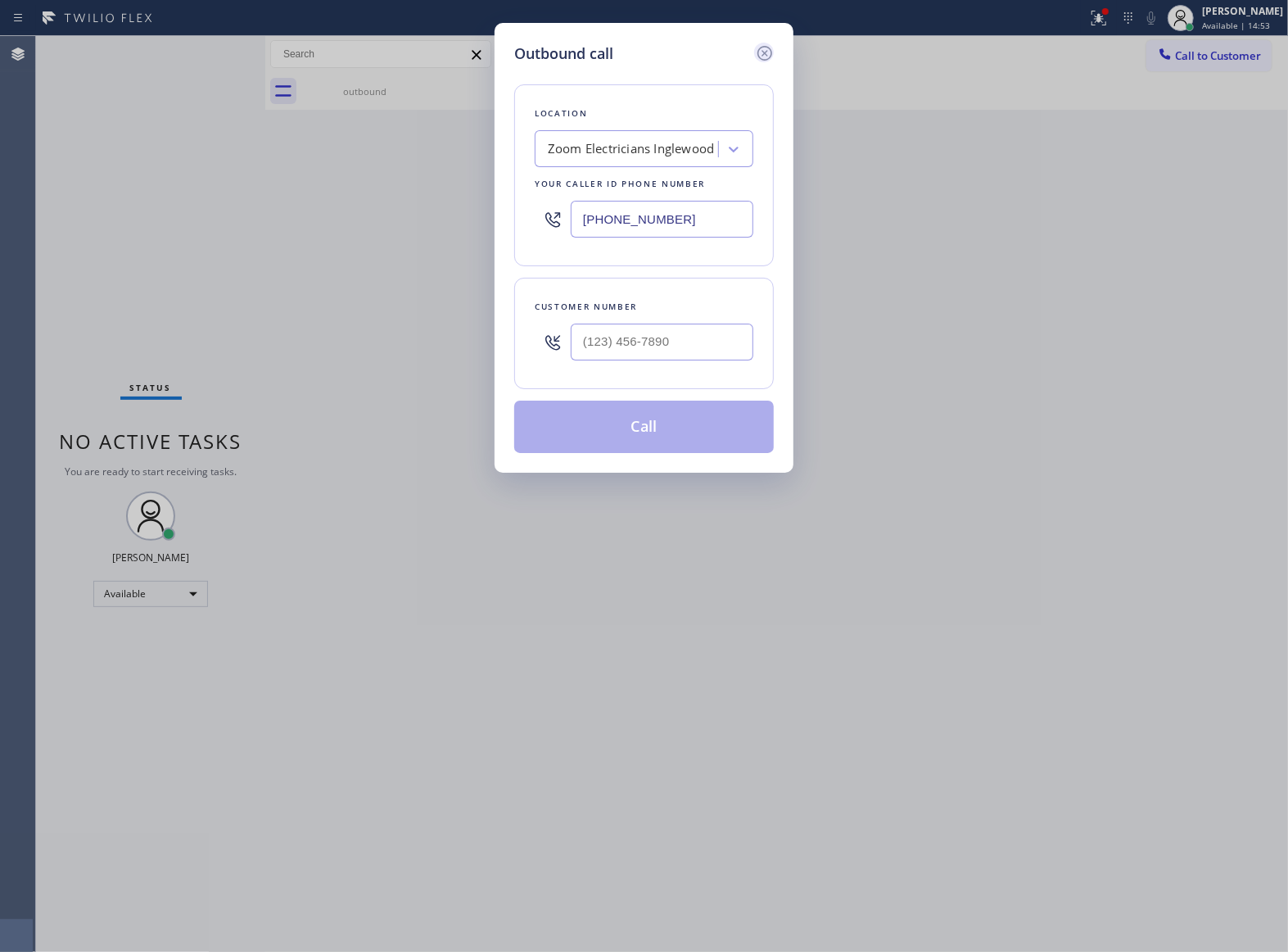
click at [755, 60] on icon at bounding box center [765, 53] width 20 height 20
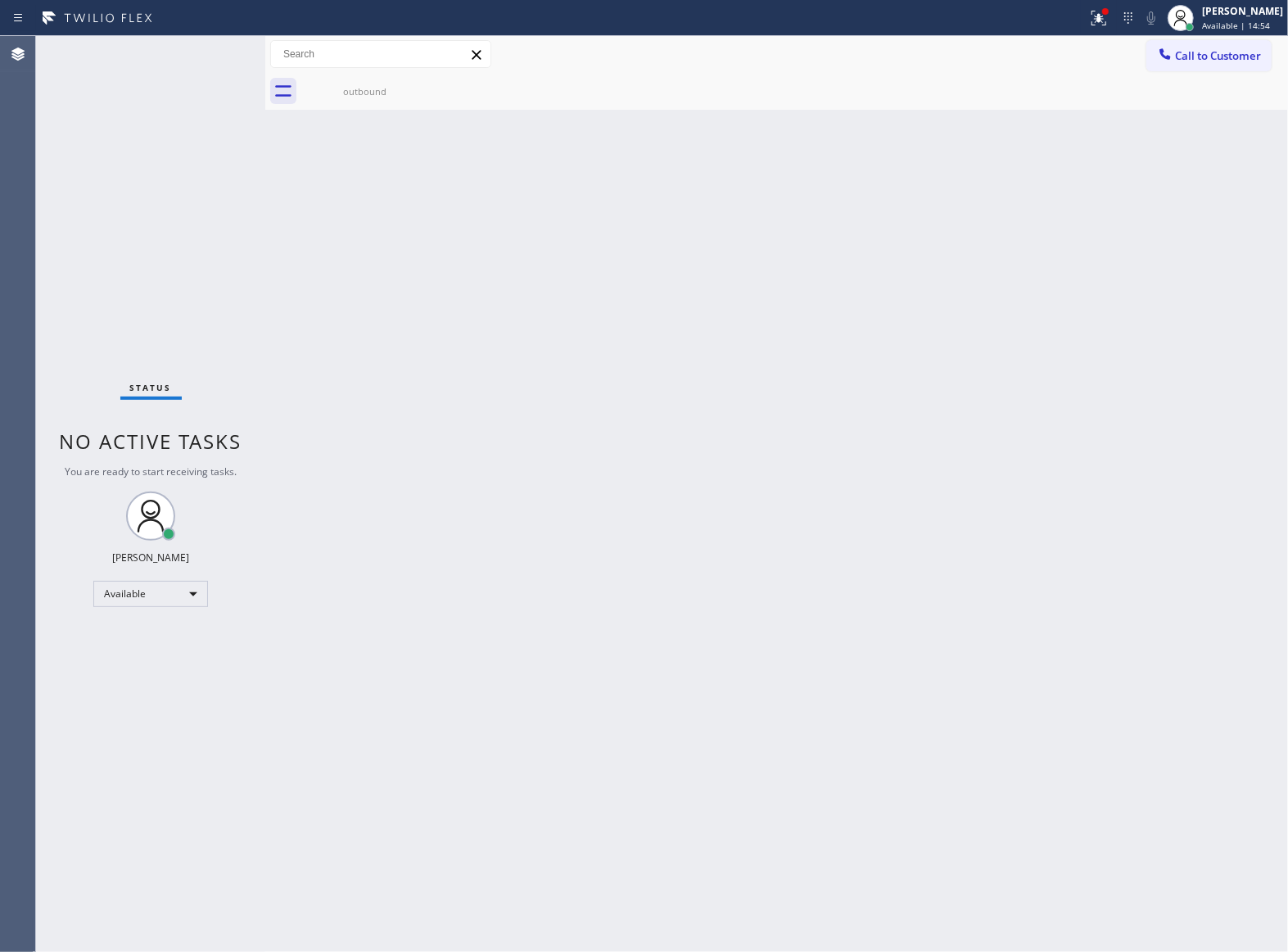
type input "[PHONE_NUMBER]"
click at [418, 80] on icon at bounding box center [418, 84] width 20 height 20
click at [1237, 58] on span "Call to Customer" at bounding box center [1217, 56] width 86 height 14
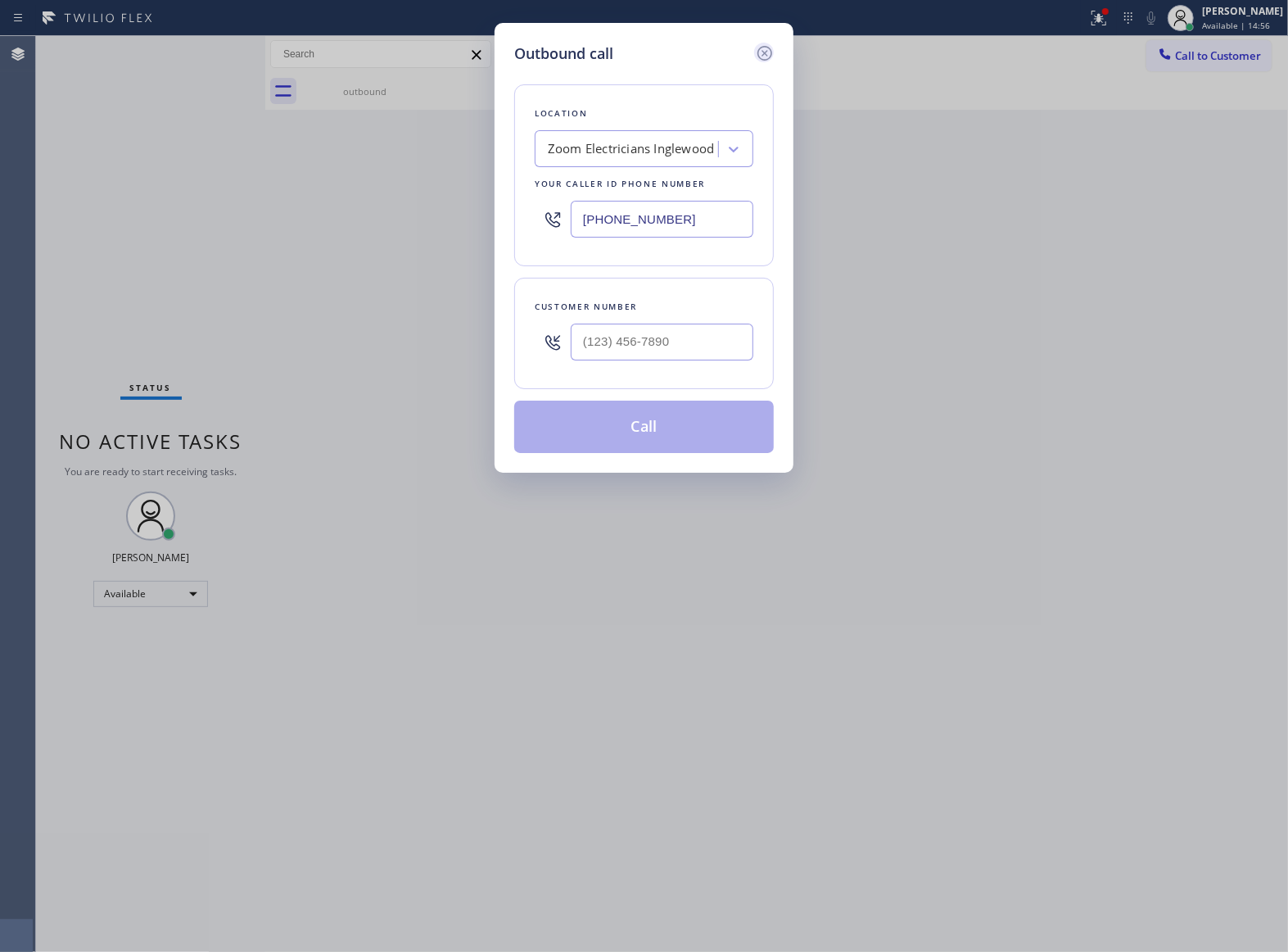
drag, startPoint x: 775, startPoint y: 44, endPoint x: 765, endPoint y: 51, distance: 12.2
click at [774, 44] on div "Outbound call Location Zoom Electricians Inglewood Your caller id phone number …" at bounding box center [643, 247] width 299 height 449
click at [764, 51] on icon at bounding box center [765, 53] width 14 height 14
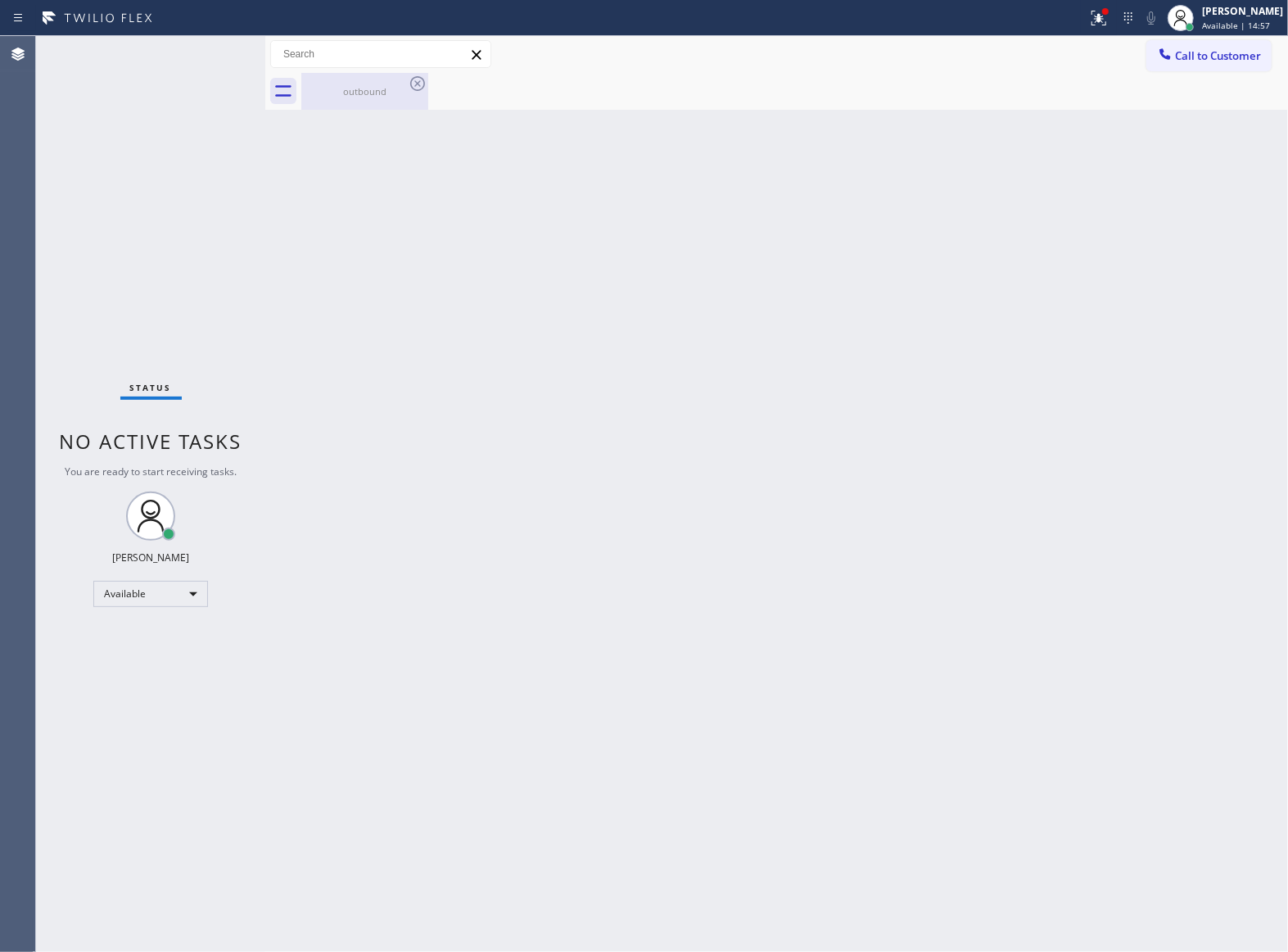
type input "[PHONE_NUMBER]"
click at [370, 86] on div "outbound" at bounding box center [364, 91] width 124 height 13
click at [1166, 48] on icon at bounding box center [1164, 54] width 16 height 16
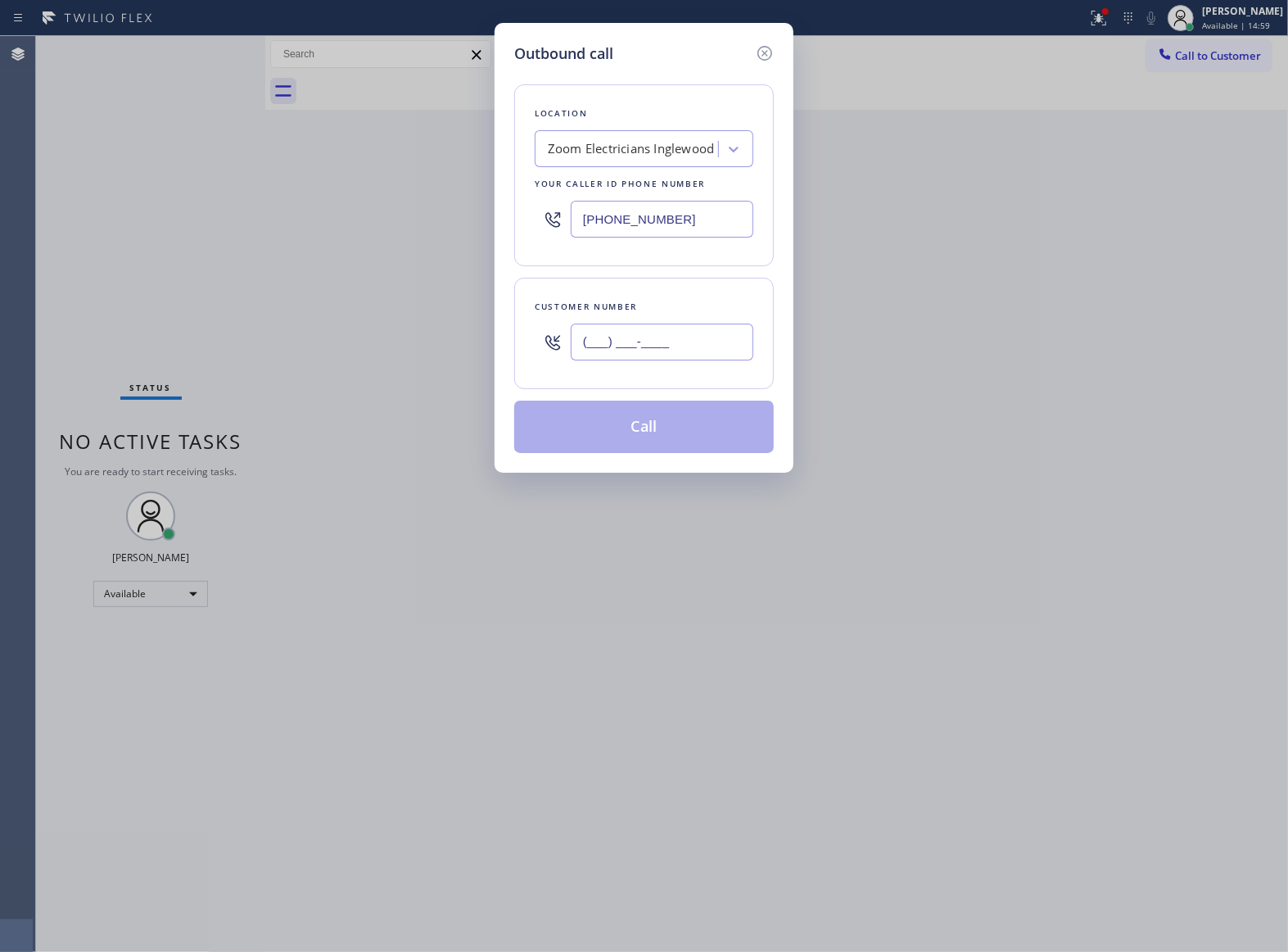
click at [623, 348] on input "(___) ___-____" at bounding box center [662, 342] width 182 height 37
paste input "469) 551-0306"
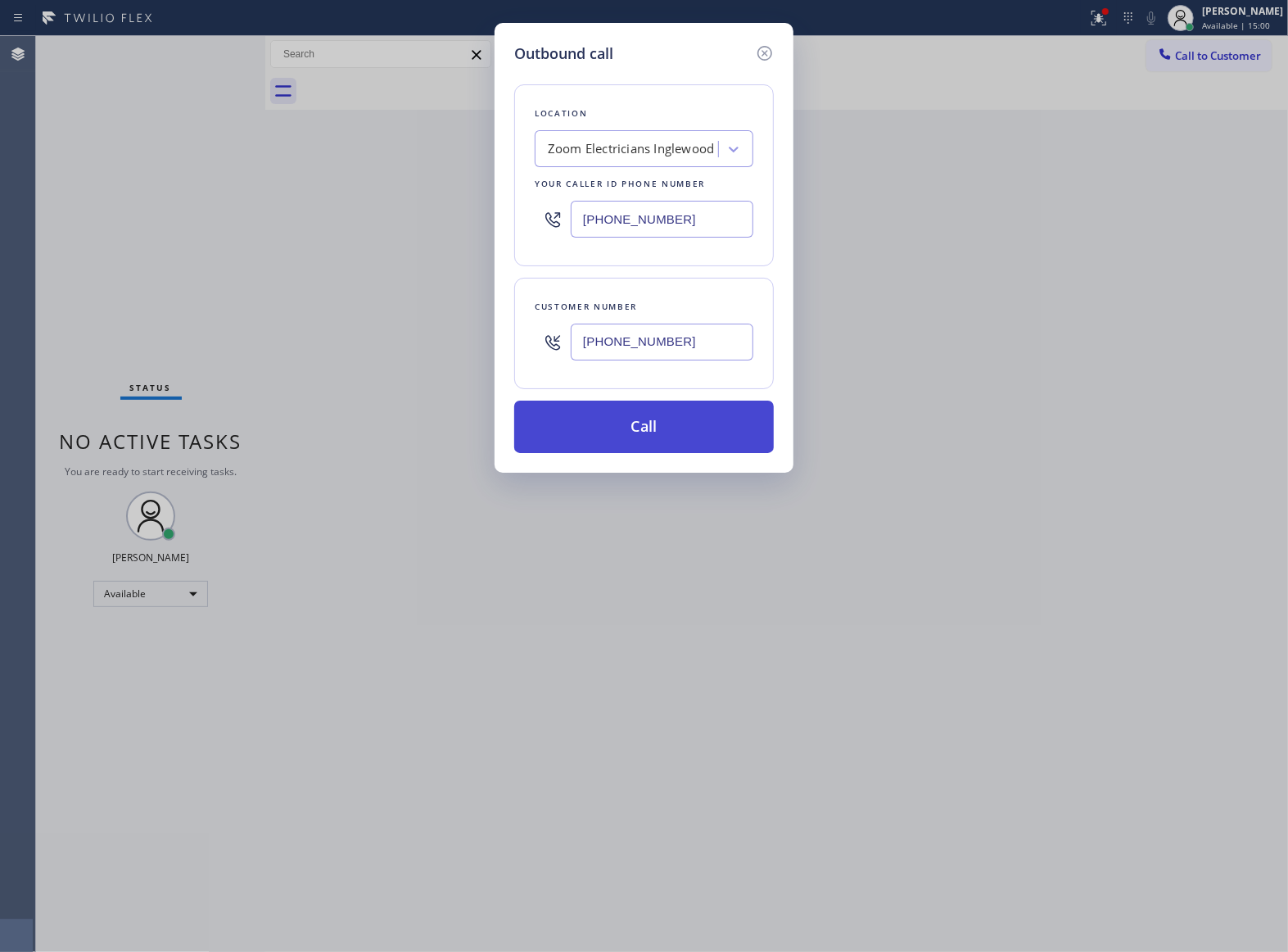
type input "[PHONE_NUMBER]"
click at [678, 420] on button "Call" at bounding box center [644, 427] width 260 height 52
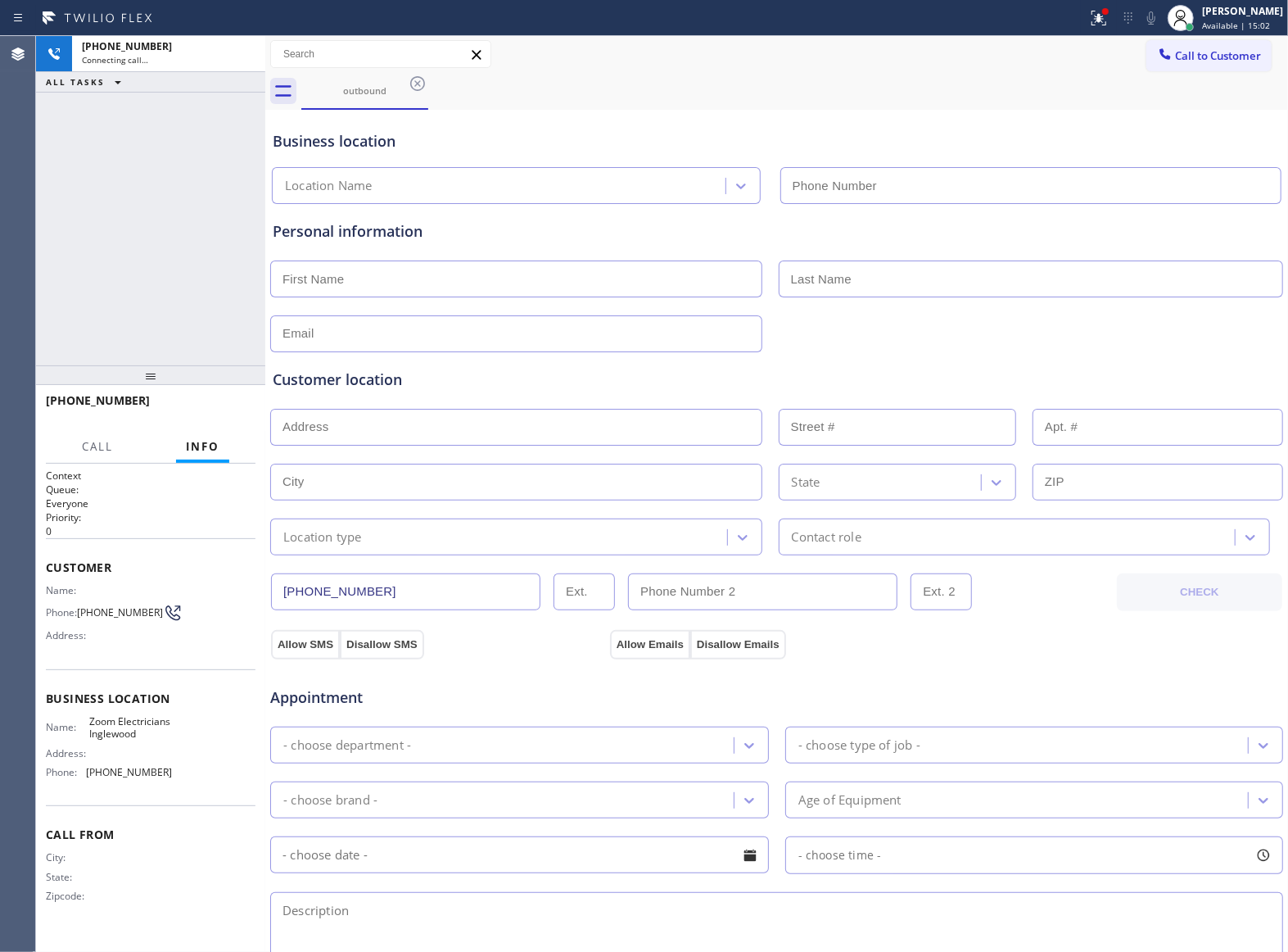
type input "[PHONE_NUMBER]"
click at [136, 263] on div "[PHONE_NUMBER] Connecting call… ALL TASKS ALL TASKS ACTIVE TASKS TASKS IN WRAP …" at bounding box center [151, 200] width 229 height 329
drag, startPoint x: 219, startPoint y: 193, endPoint x: 849, endPoint y: 23, distance: 652.5
click at [226, 190] on div "[PHONE_NUMBER] Connecting call… ALL TASKS ALL TASKS ACTIVE TASKS TASKS IN WRAP …" at bounding box center [151, 200] width 229 height 329
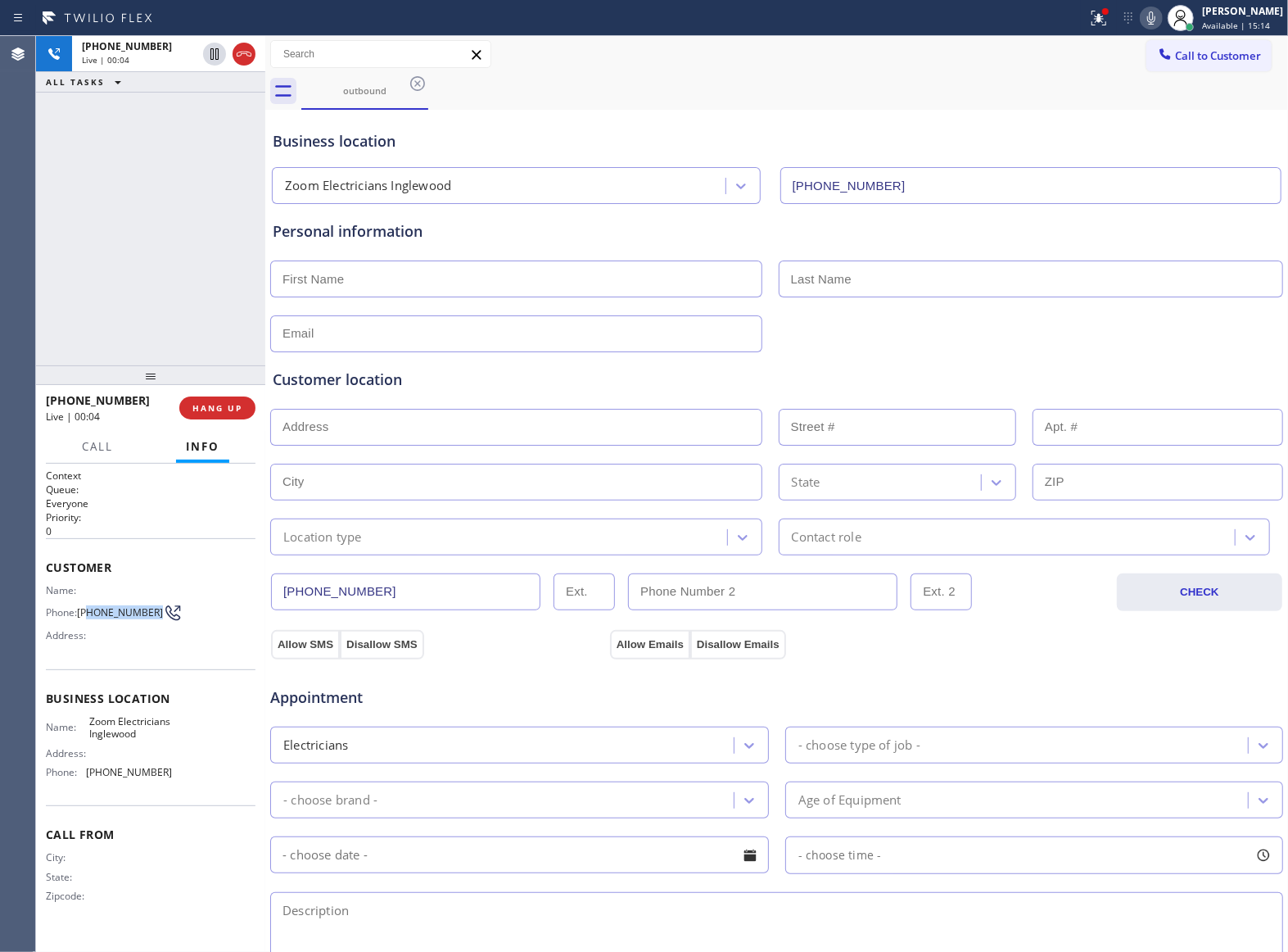
drag, startPoint x: 106, startPoint y: 623, endPoint x: 85, endPoint y: 604, distance: 28.3
click at [85, 606] on span "[PHONE_NUMBER]" at bounding box center [119, 613] width 86 height 13
click at [83, 606] on span "[PHONE_NUMBER]" at bounding box center [119, 613] width 86 height 13
click at [217, 403] on span "HANG UP" at bounding box center [216, 408] width 50 height 12
click at [1196, 56] on span "Call to Customer" at bounding box center [1217, 56] width 86 height 14
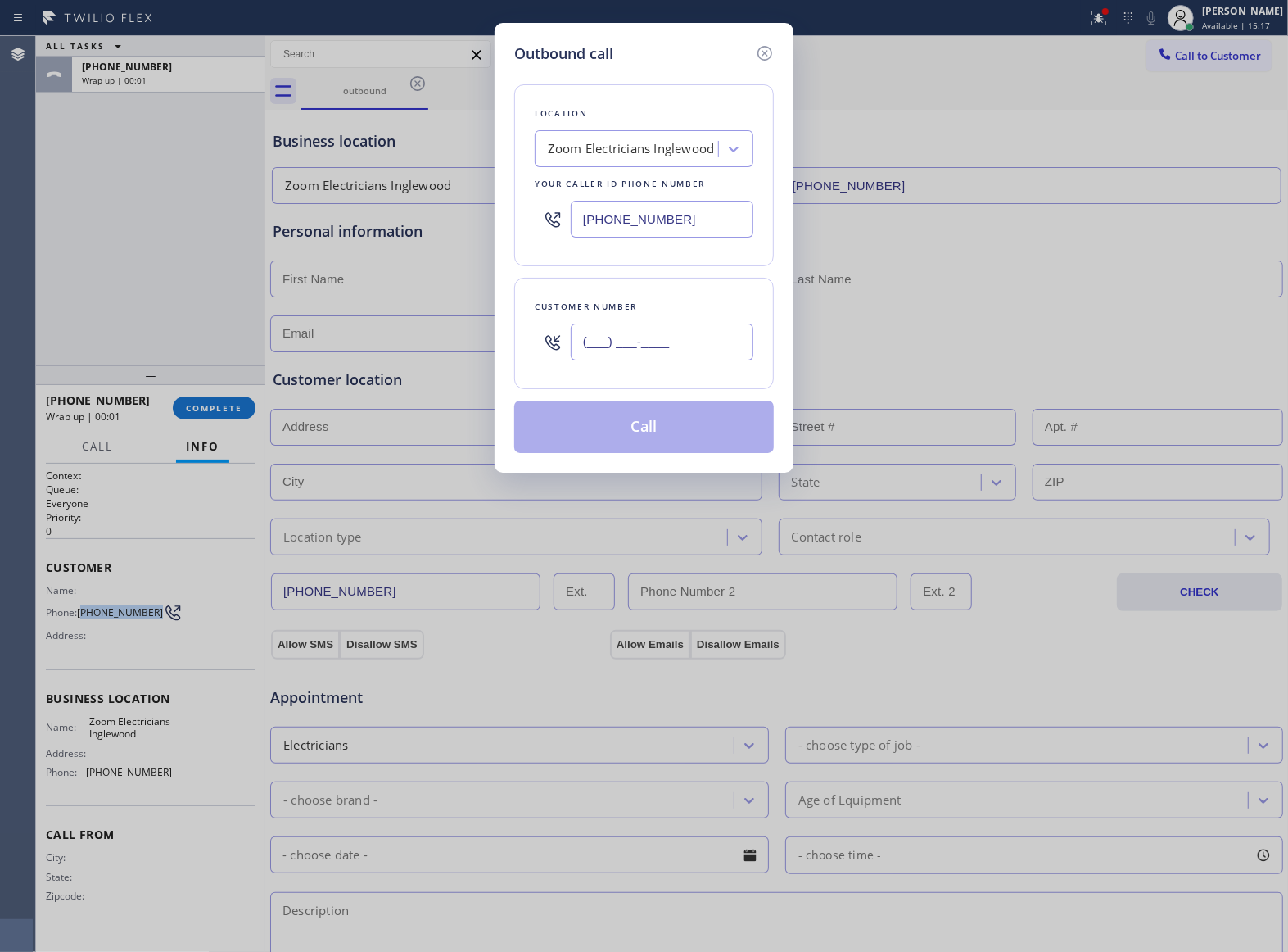
drag, startPoint x: 649, startPoint y: 351, endPoint x: 656, endPoint y: 357, distance: 9.2
click at [649, 352] on input "(___) ___-____" at bounding box center [662, 342] width 182 height 37
paste
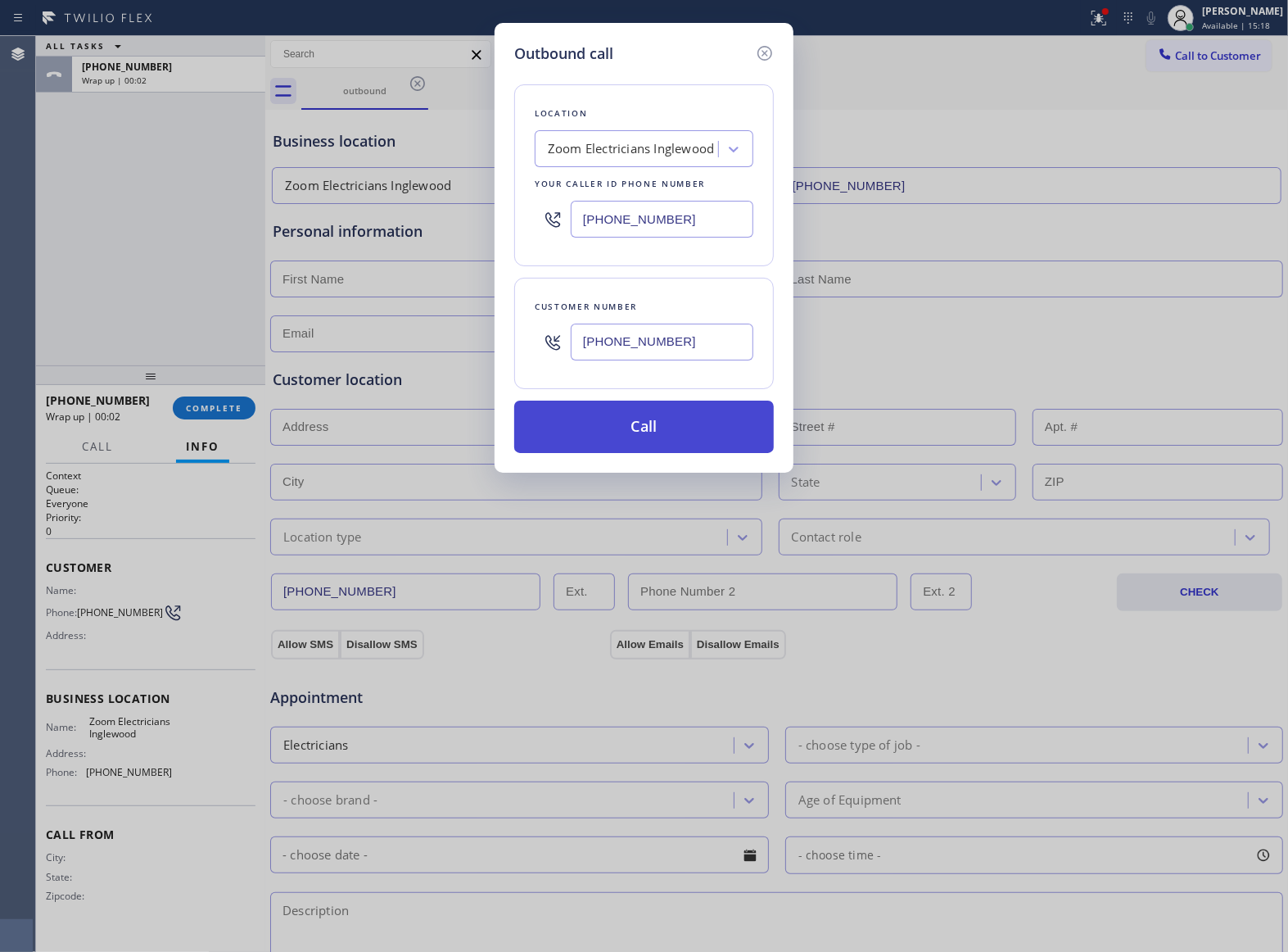
type input "[PHONE_NUMBER]"
click at [725, 430] on button "Call" at bounding box center [644, 427] width 260 height 52
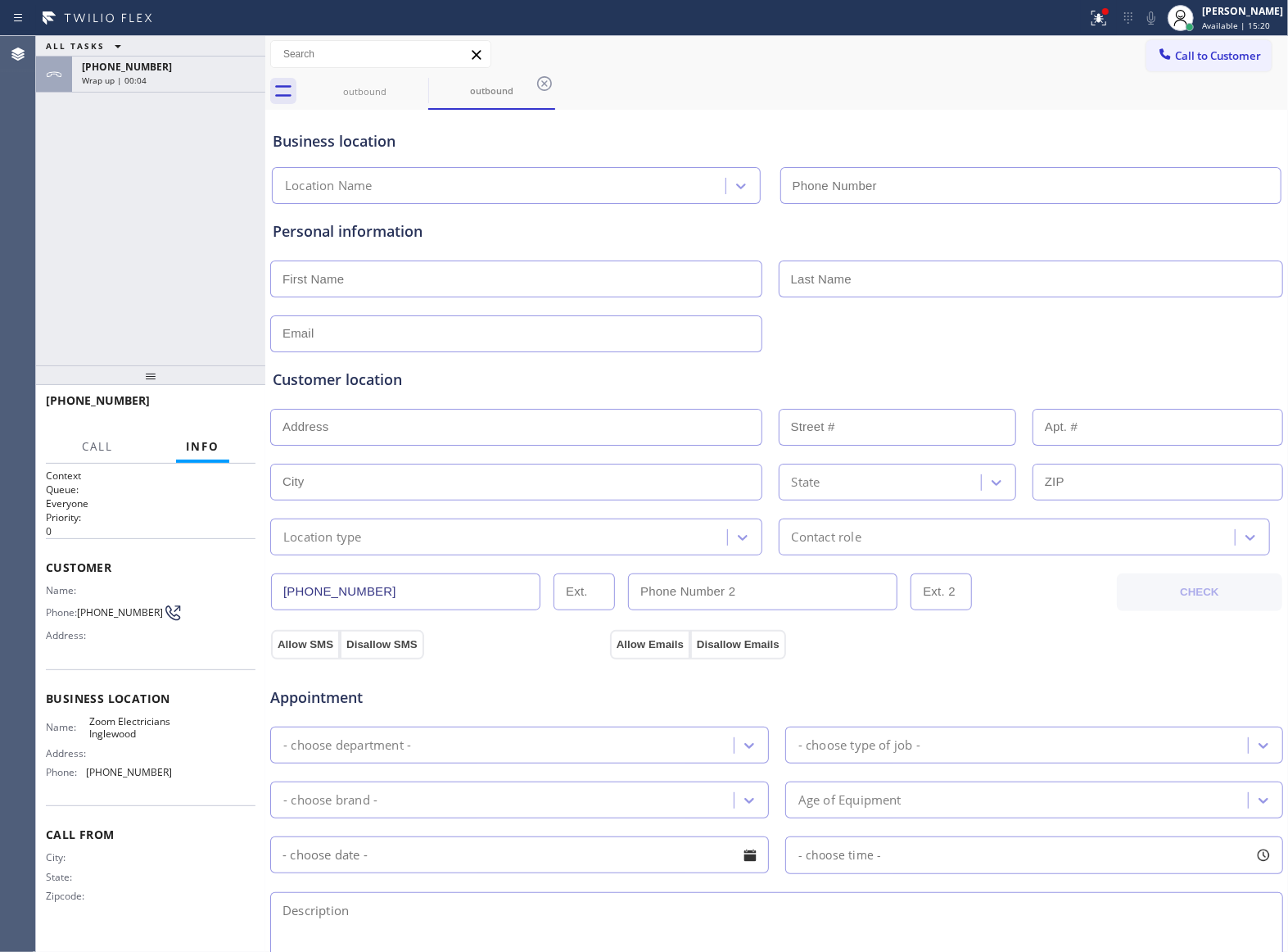
type input "[PHONE_NUMBER]"
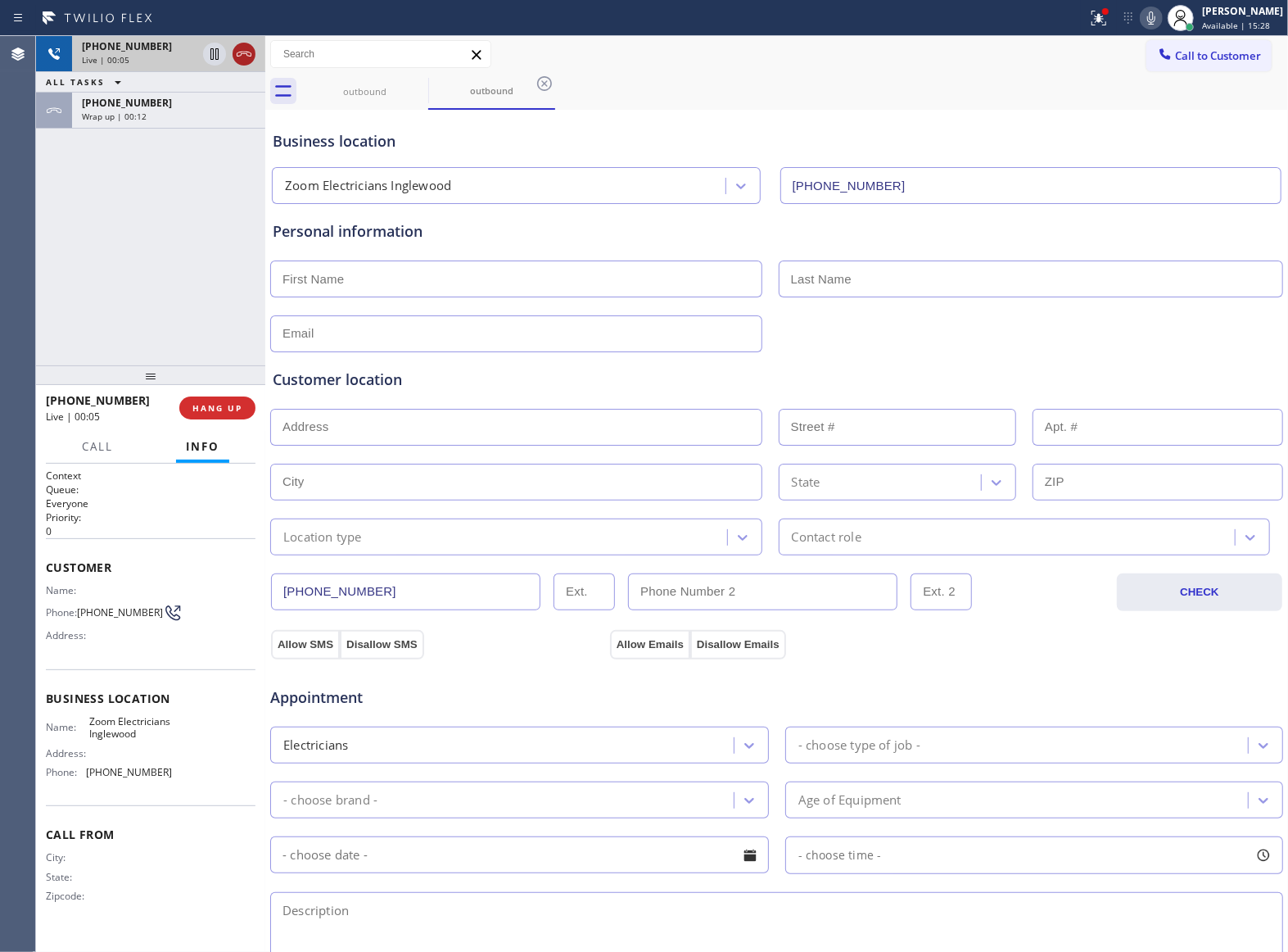
click at [240, 53] on icon at bounding box center [244, 54] width 20 height 20
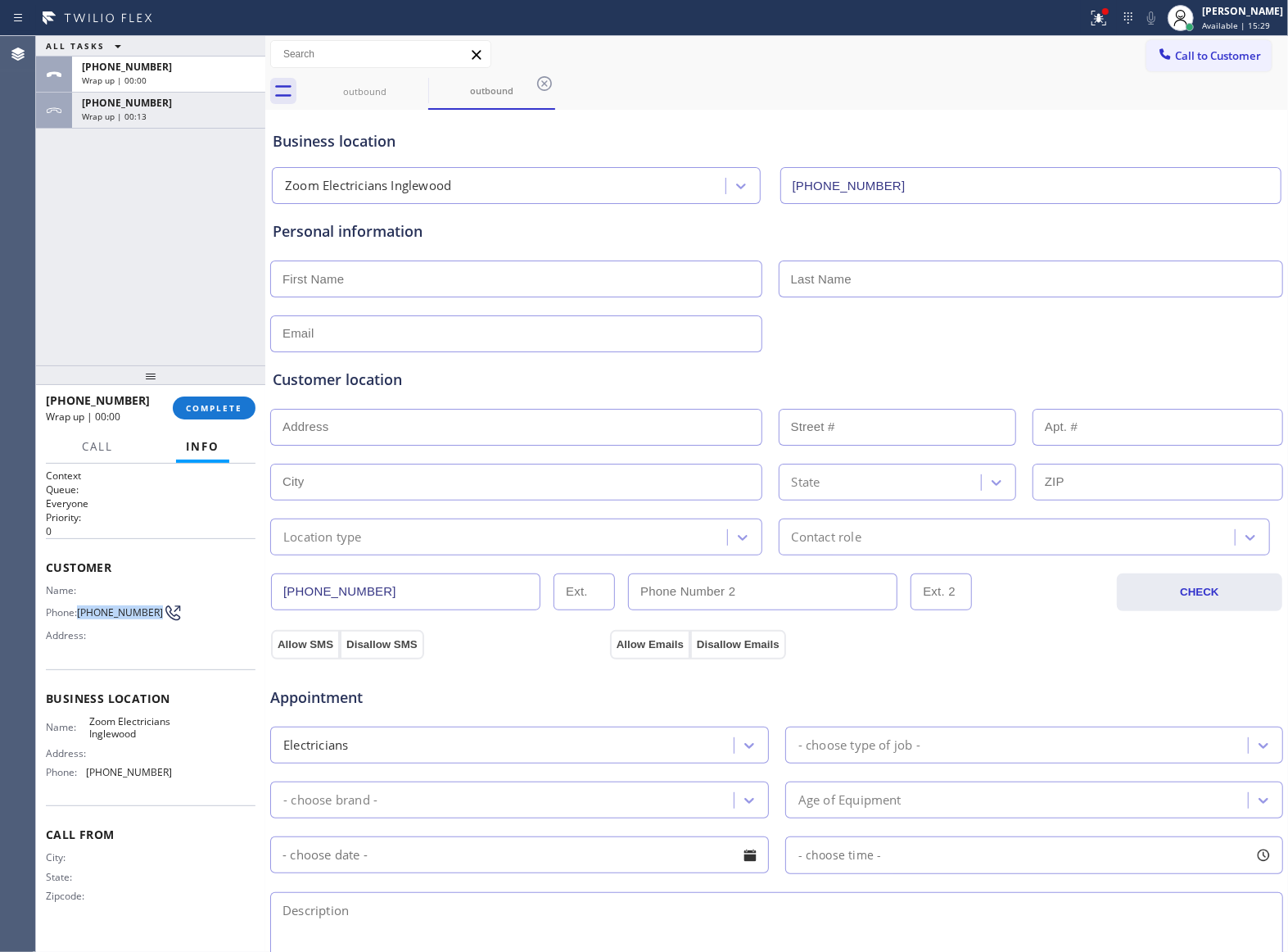
drag, startPoint x: 108, startPoint y: 630, endPoint x: 536, endPoint y: 457, distance: 461.6
click at [80, 607] on div "Name: Phone: [PHONE_NUMBER] Address:" at bounding box center [109, 616] width 126 height 65
click at [1174, 51] on span "Call to Customer" at bounding box center [1217, 56] width 86 height 14
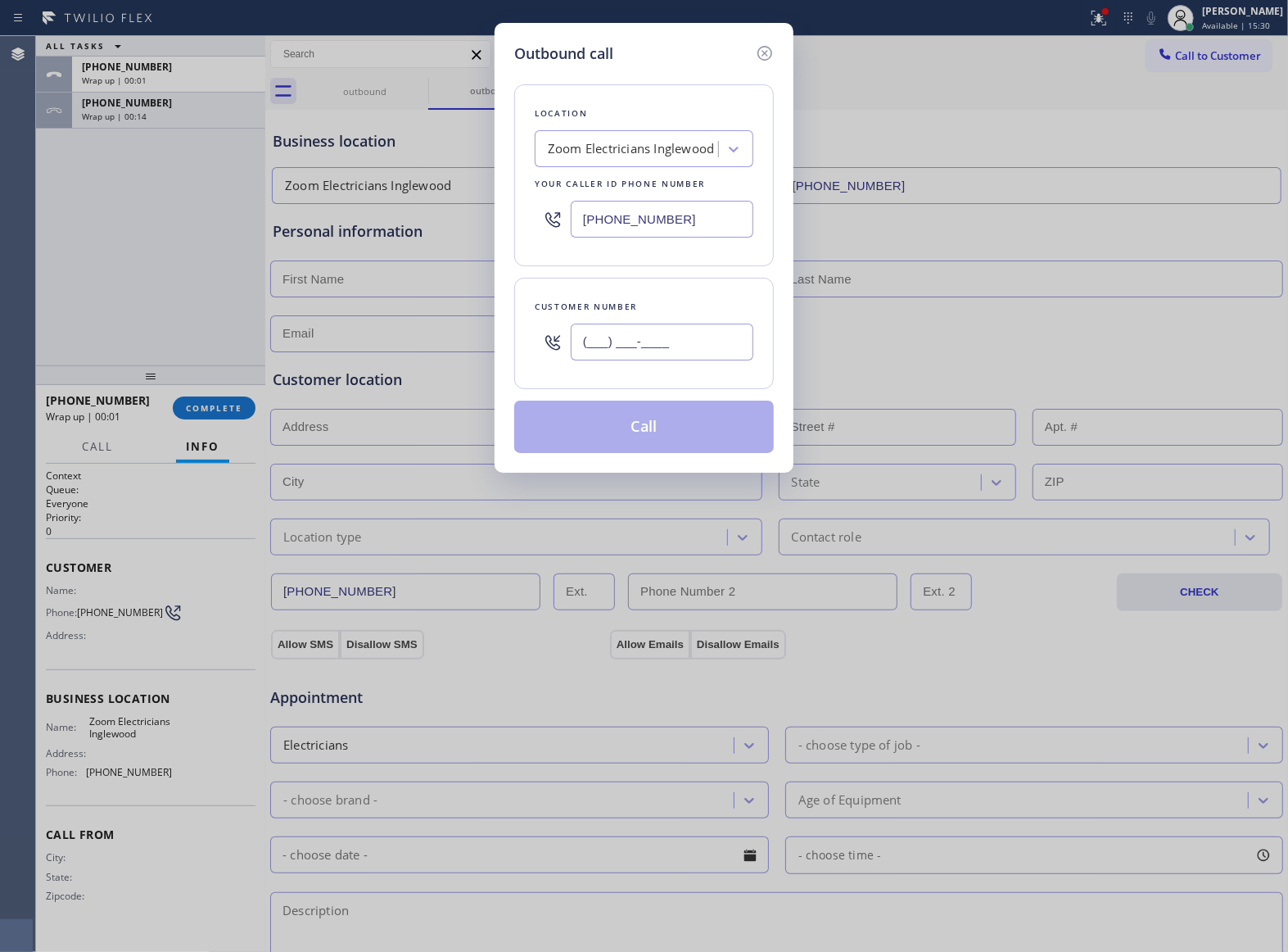
click at [699, 335] on input "(___) ___-____" at bounding box center [662, 342] width 182 height 37
type input "[PHONE_NUMBER]"
drag, startPoint x: 685, startPoint y: 436, endPoint x: 707, endPoint y: 437, distance: 22.0
click at [686, 436] on button "Call" at bounding box center [644, 427] width 260 height 52
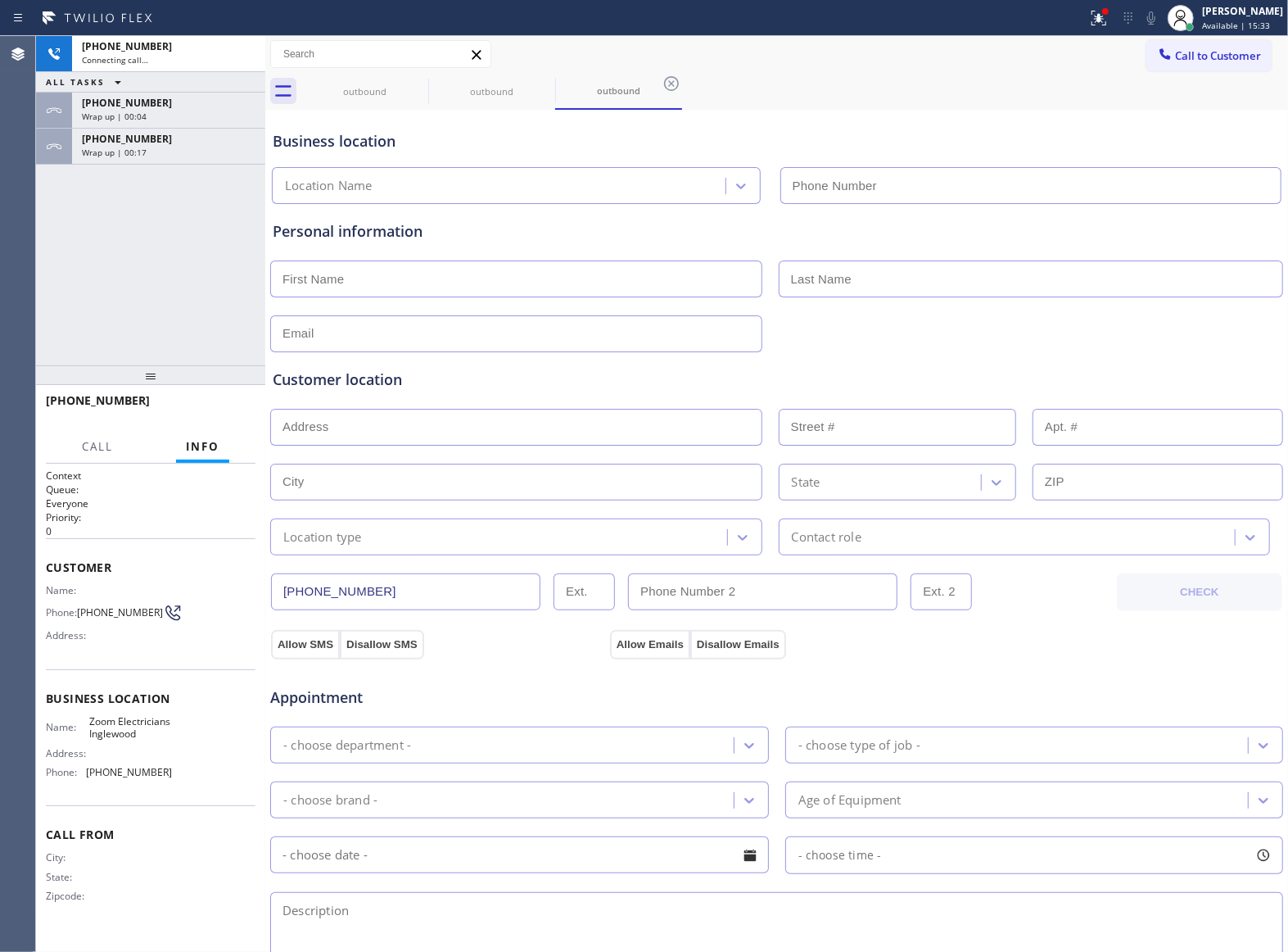
type input "[PHONE_NUMBER]"
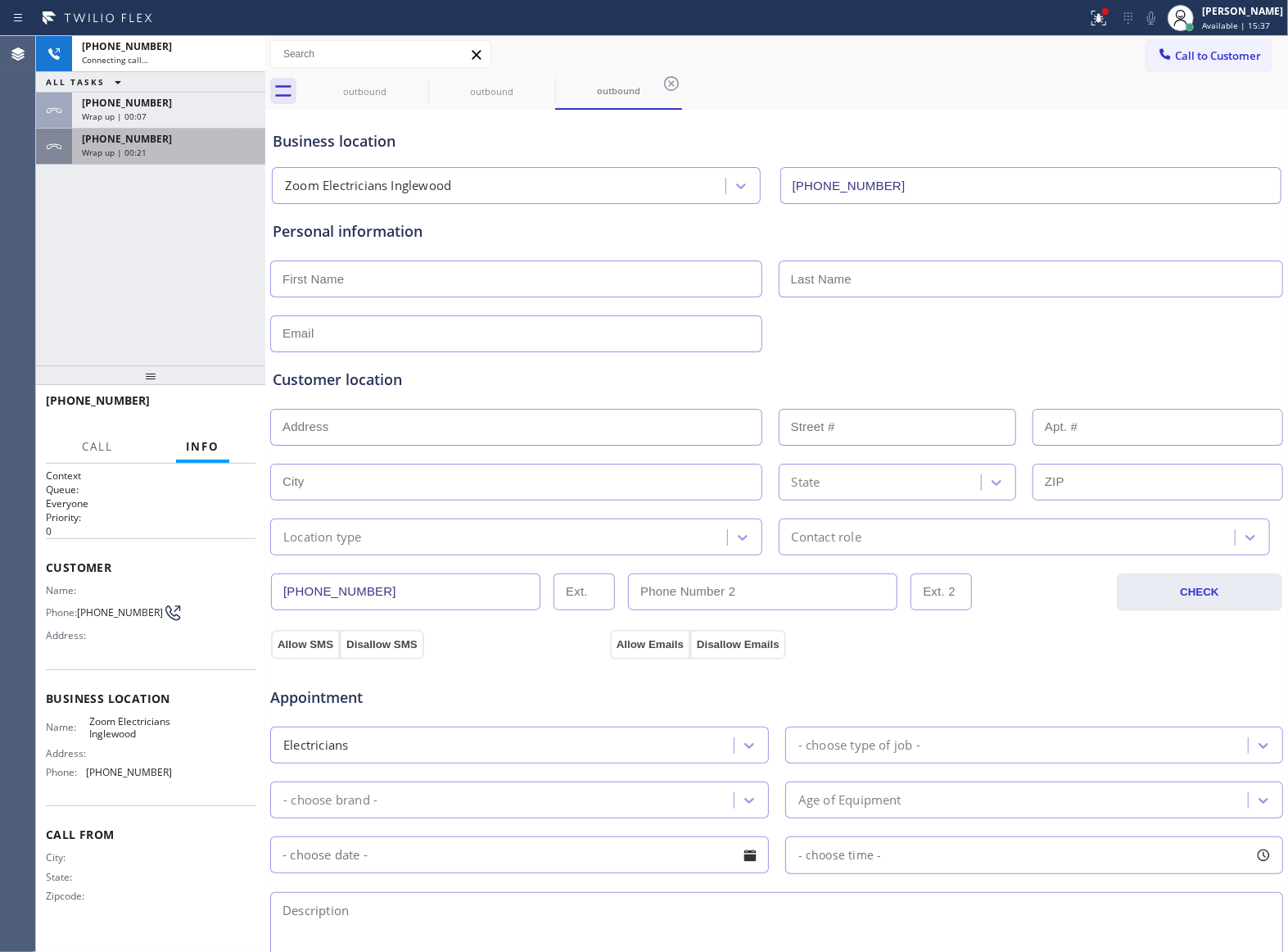
click at [155, 173] on div "[PHONE_NUMBER] Connecting call… ALL TASKS ALL TASKS ACTIVE TASKS TASKS IN WRAP …" at bounding box center [151, 200] width 229 height 329
click at [154, 142] on div "[PHONE_NUMBER]" at bounding box center [169, 138] width 173 height 14
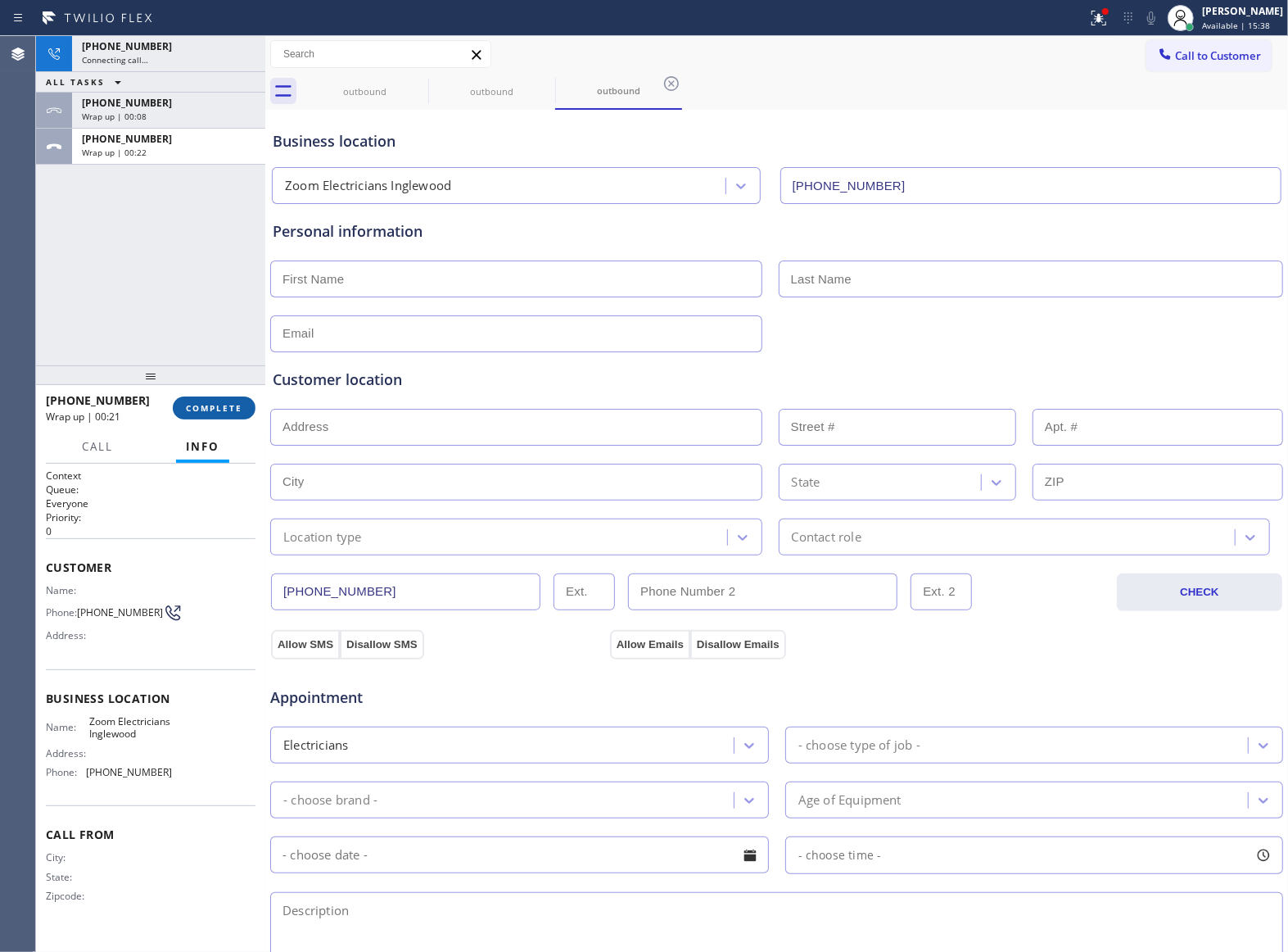
click at [214, 410] on span "COMPLETE" at bounding box center [214, 408] width 57 height 12
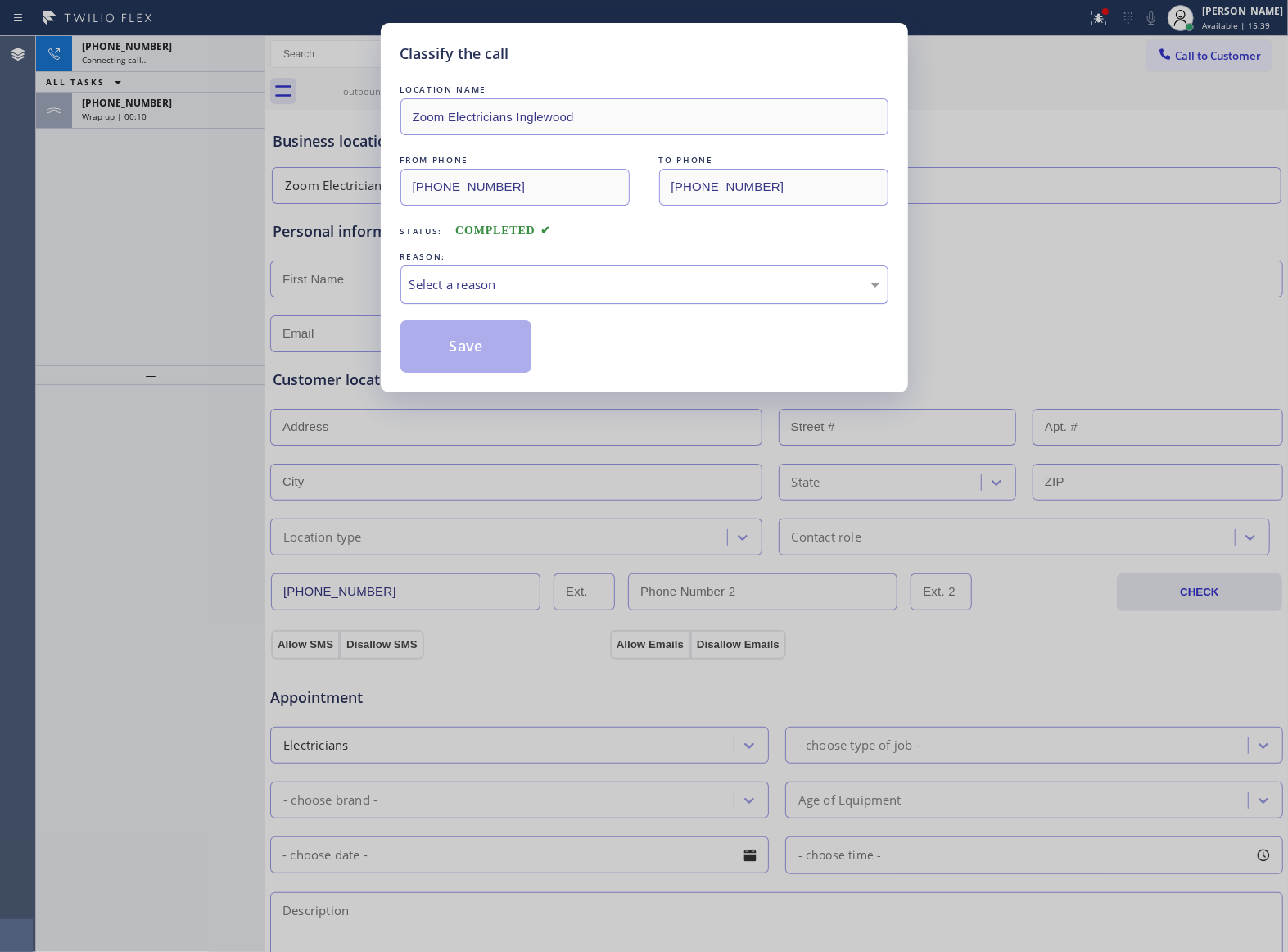
click at [521, 280] on div "Select a reason" at bounding box center [644, 284] width 470 height 19
drag, startPoint x: 492, startPoint y: 359, endPoint x: 545, endPoint y: 370, distance: 54.1
click at [545, 370] on div "Save" at bounding box center [644, 347] width 488 height 52
click at [126, 197] on div "Classify the call LOCATION NAME Zoom Electricians Inglewood FROM PHONE [PHONE_N…" at bounding box center [644, 476] width 1288 height 952
click at [142, 123] on div "Classify the call LOCATION NAME Zoom Electricians Inglewood FROM PHONE [PHONE_N…" at bounding box center [644, 476] width 1288 height 952
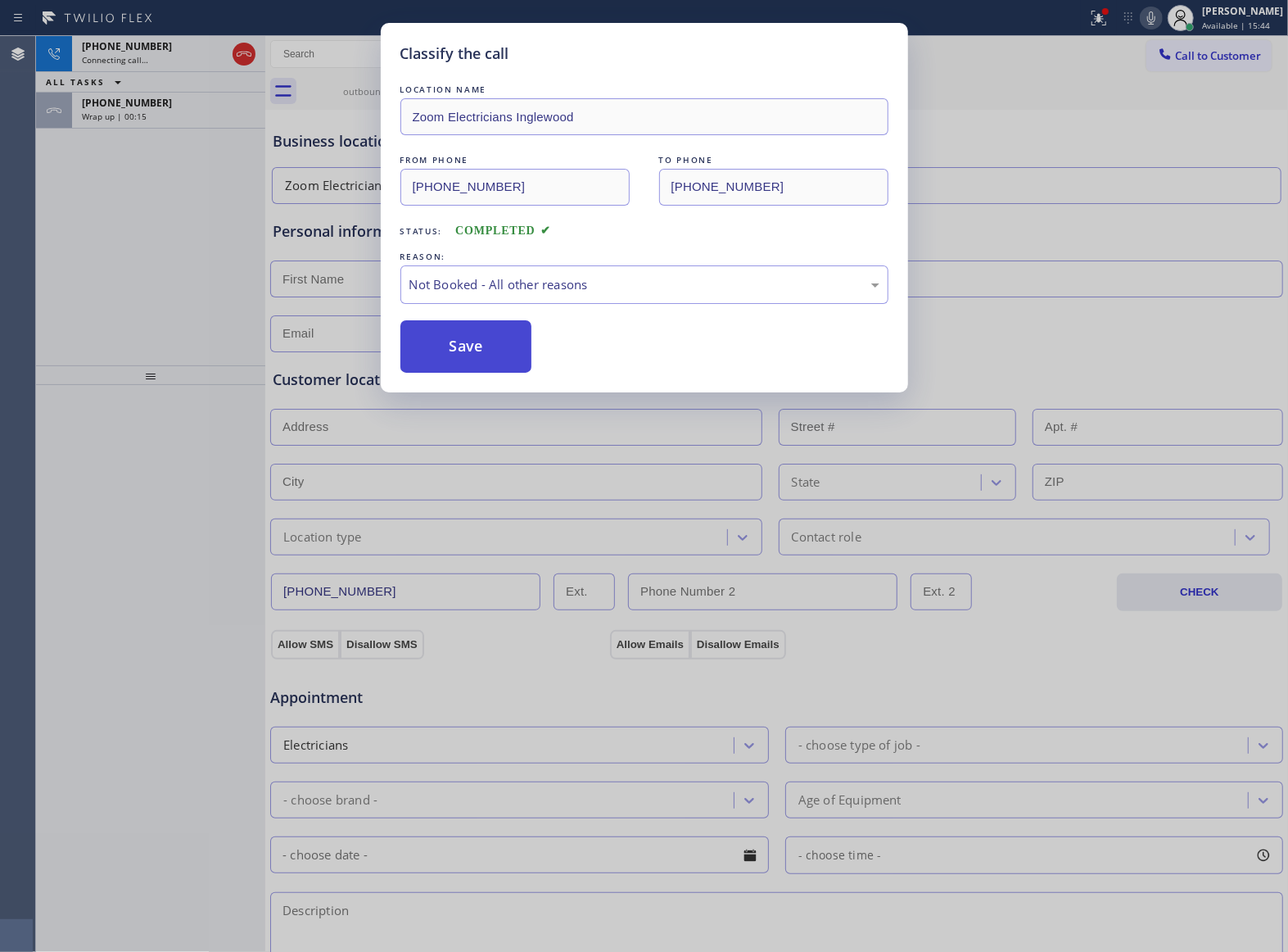
click at [519, 341] on button "Save" at bounding box center [466, 347] width 132 height 52
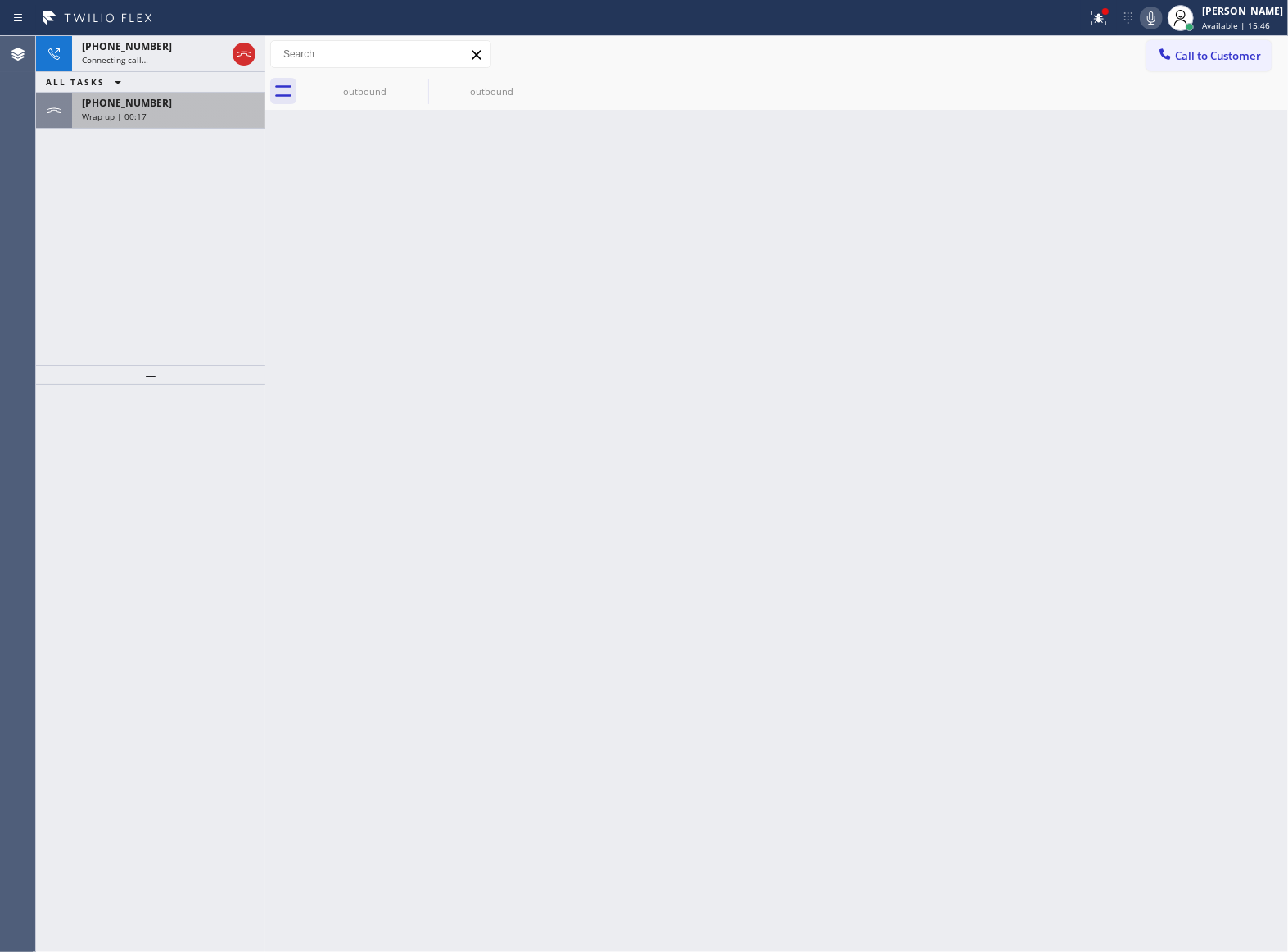
click at [106, 121] on span "Wrap up | 00:17" at bounding box center [115, 116] width 65 height 12
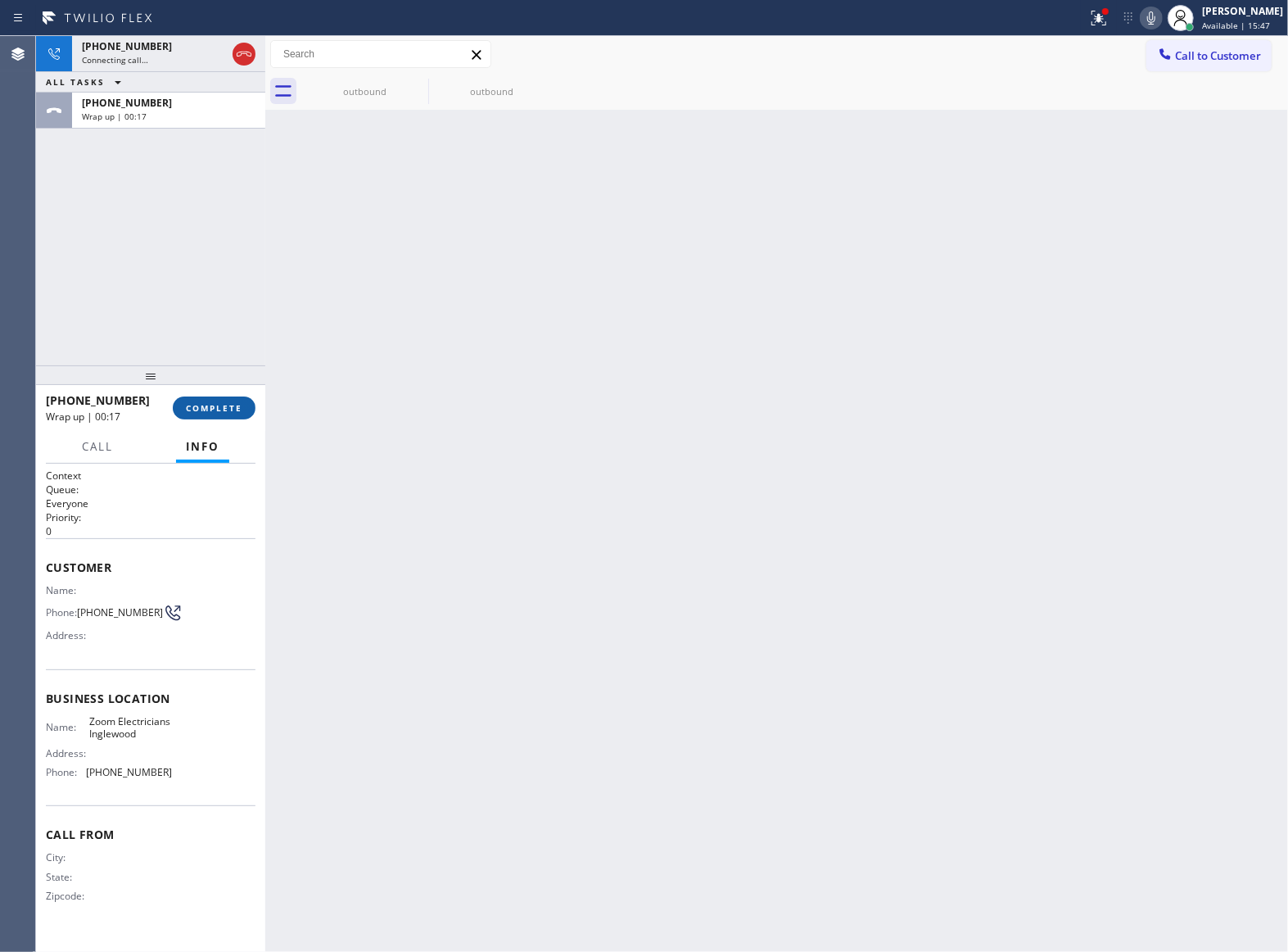
click at [179, 412] on button "COMPLETE" at bounding box center [215, 407] width 83 height 23
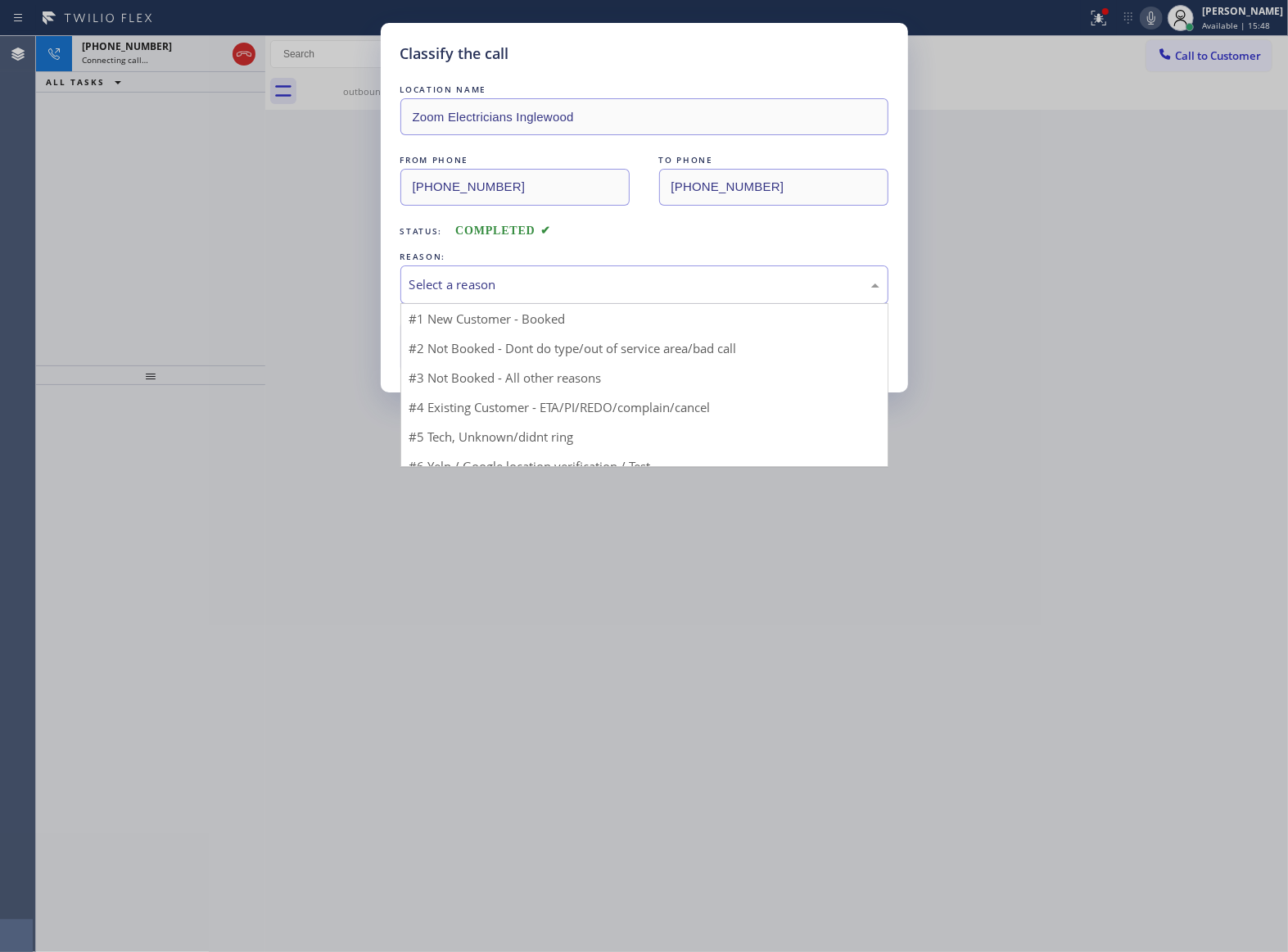
click at [519, 296] on div "Select a reason" at bounding box center [644, 284] width 488 height 39
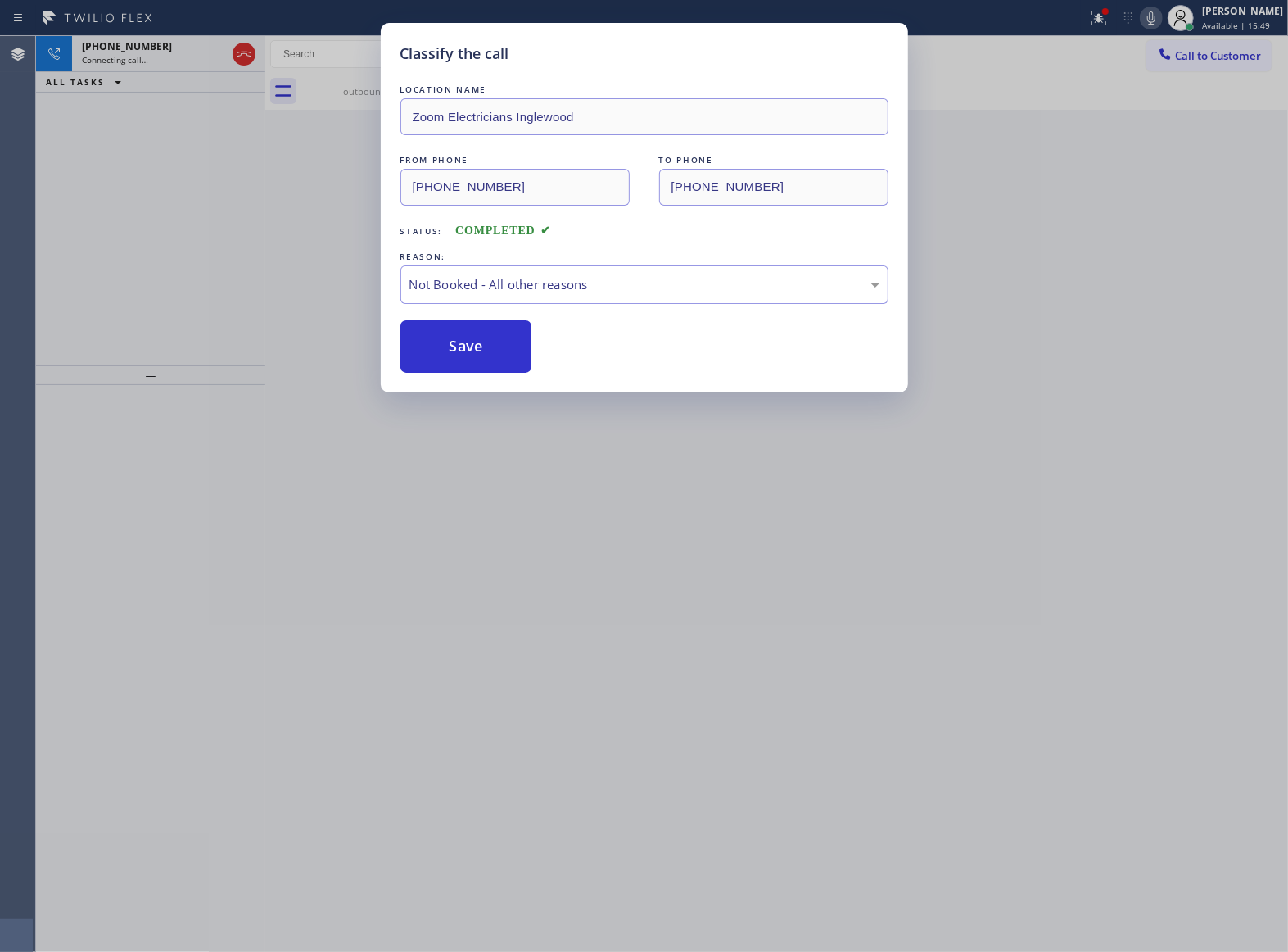
drag, startPoint x: 505, startPoint y: 355, endPoint x: 270, endPoint y: 88, distance: 355.7
click at [504, 355] on button "Save" at bounding box center [466, 347] width 132 height 52
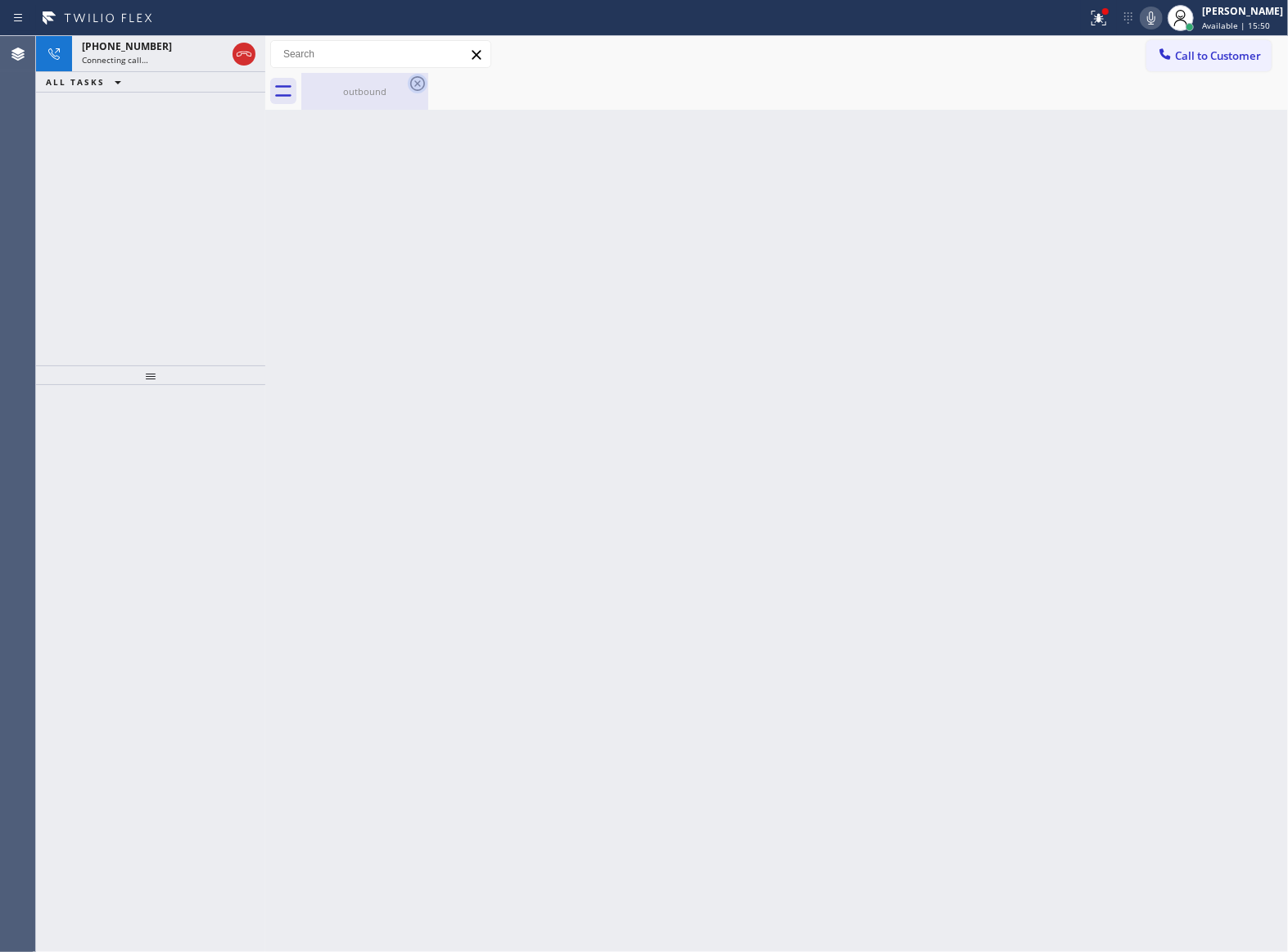
click at [406, 79] on div "outbound" at bounding box center [364, 91] width 124 height 37
click at [408, 80] on div "outbound" at bounding box center [364, 91] width 127 height 37
click at [417, 87] on icon at bounding box center [418, 84] width 20 height 20
click at [93, 62] on span "Connecting call…" at bounding box center [115, 60] width 67 height 12
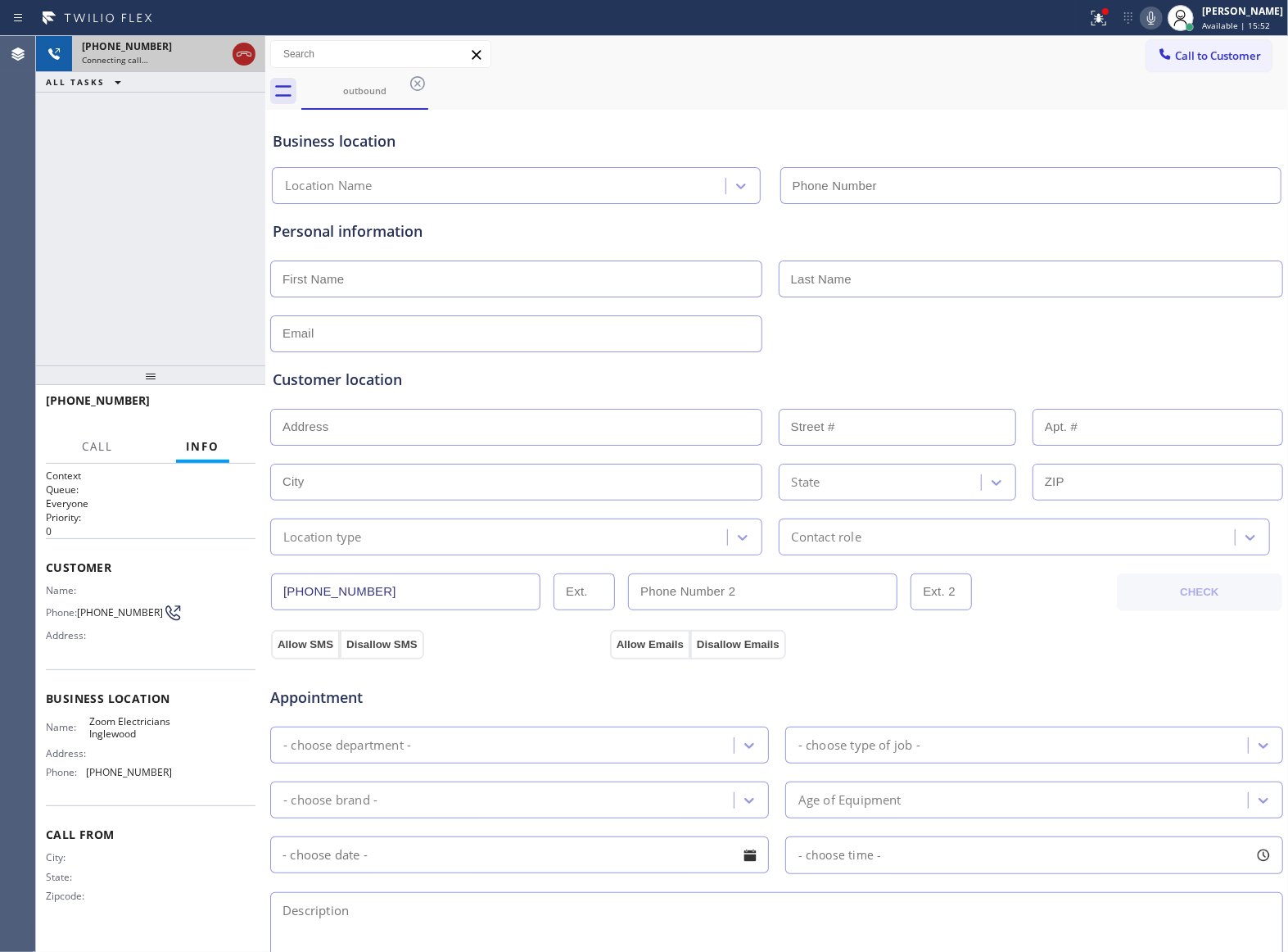
click at [247, 47] on icon at bounding box center [244, 54] width 20 height 20
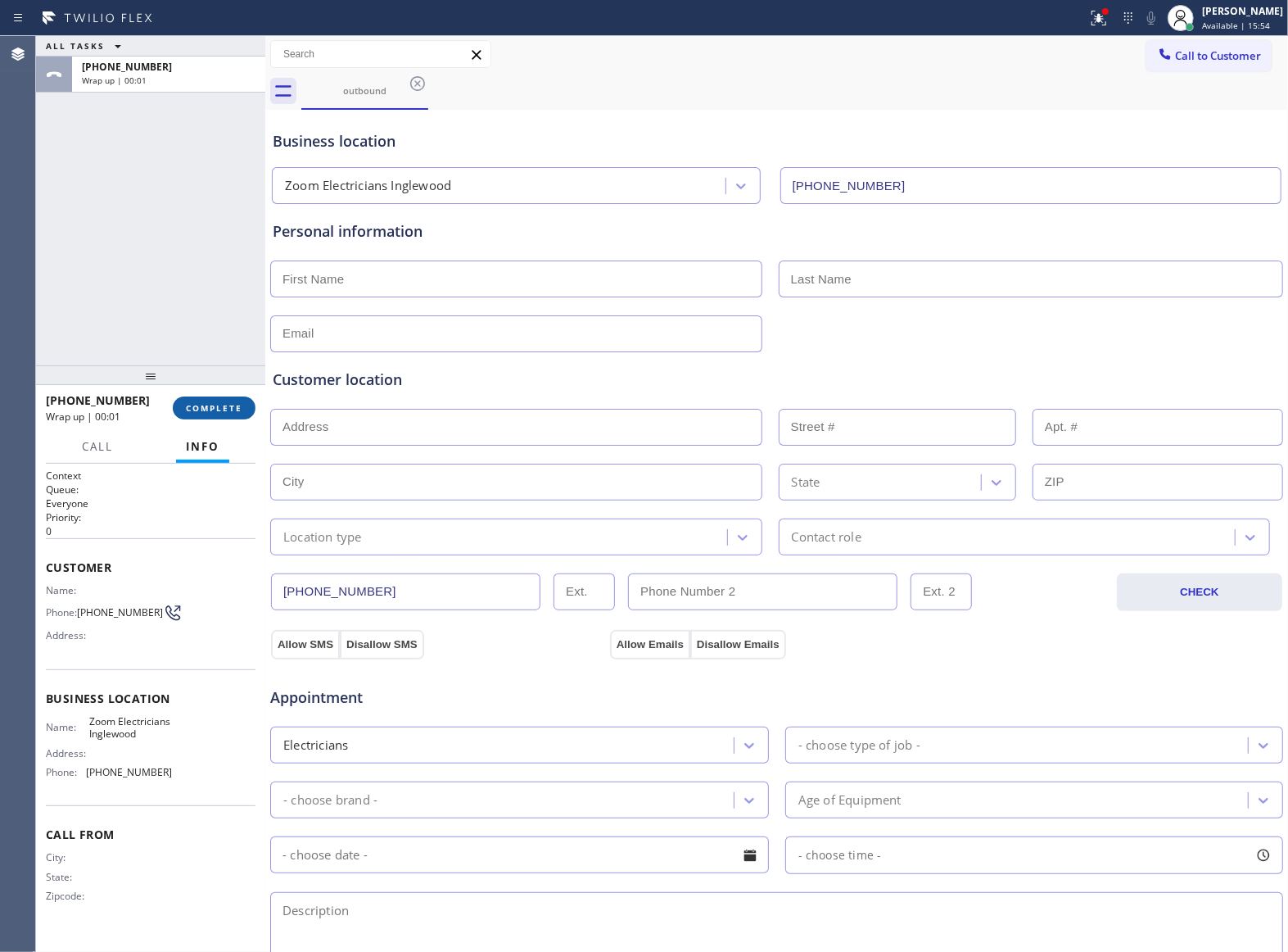
click at [221, 396] on button "COMPLETE" at bounding box center [215, 407] width 83 height 23
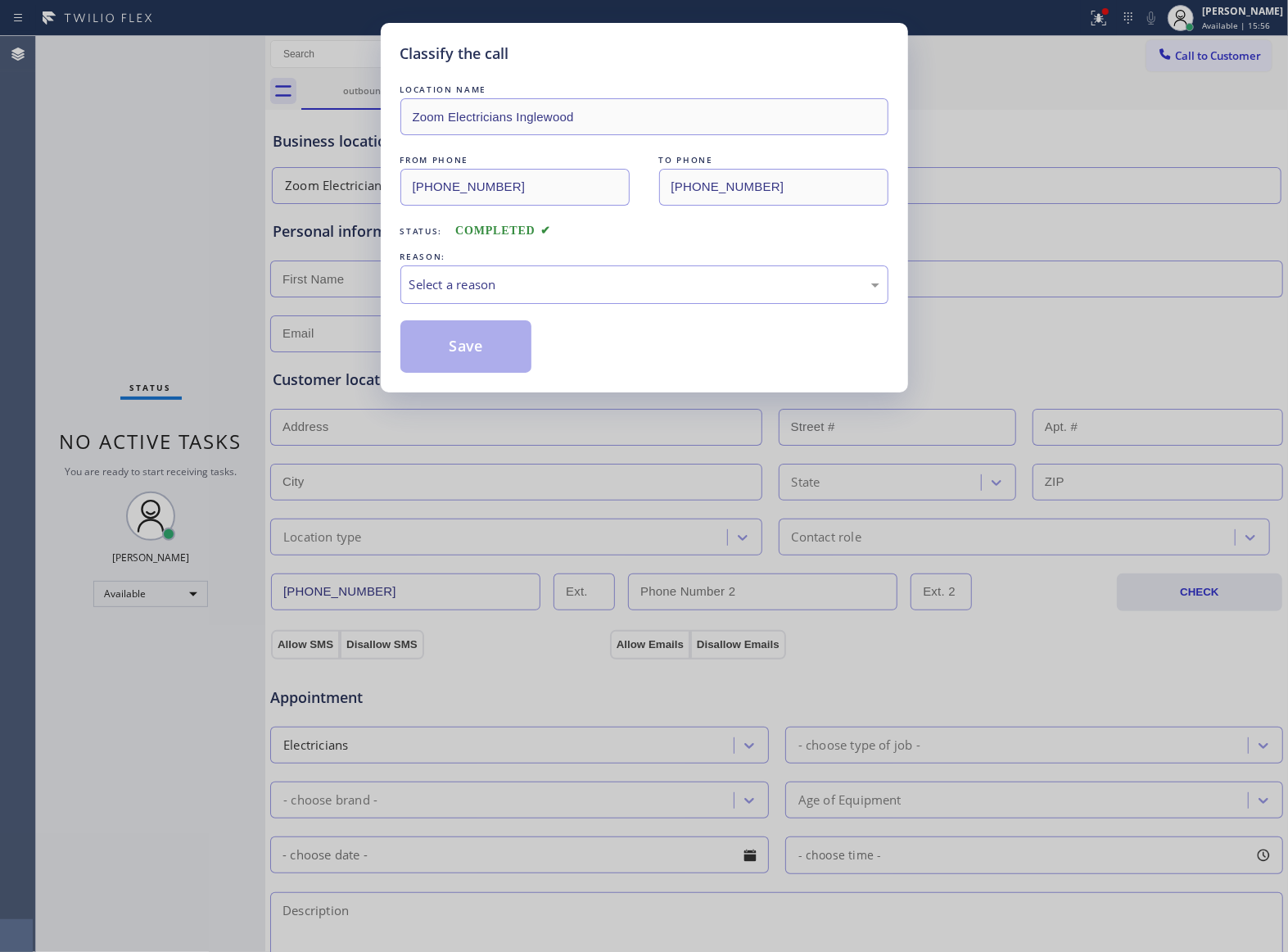
drag, startPoint x: 495, startPoint y: 254, endPoint x: 505, endPoint y: 271, distance: 19.7
click at [499, 257] on div "REASON:" at bounding box center [644, 256] width 488 height 17
click at [505, 271] on div "Select a reason" at bounding box center [644, 284] width 488 height 39
click at [479, 345] on button "Save" at bounding box center [466, 347] width 132 height 52
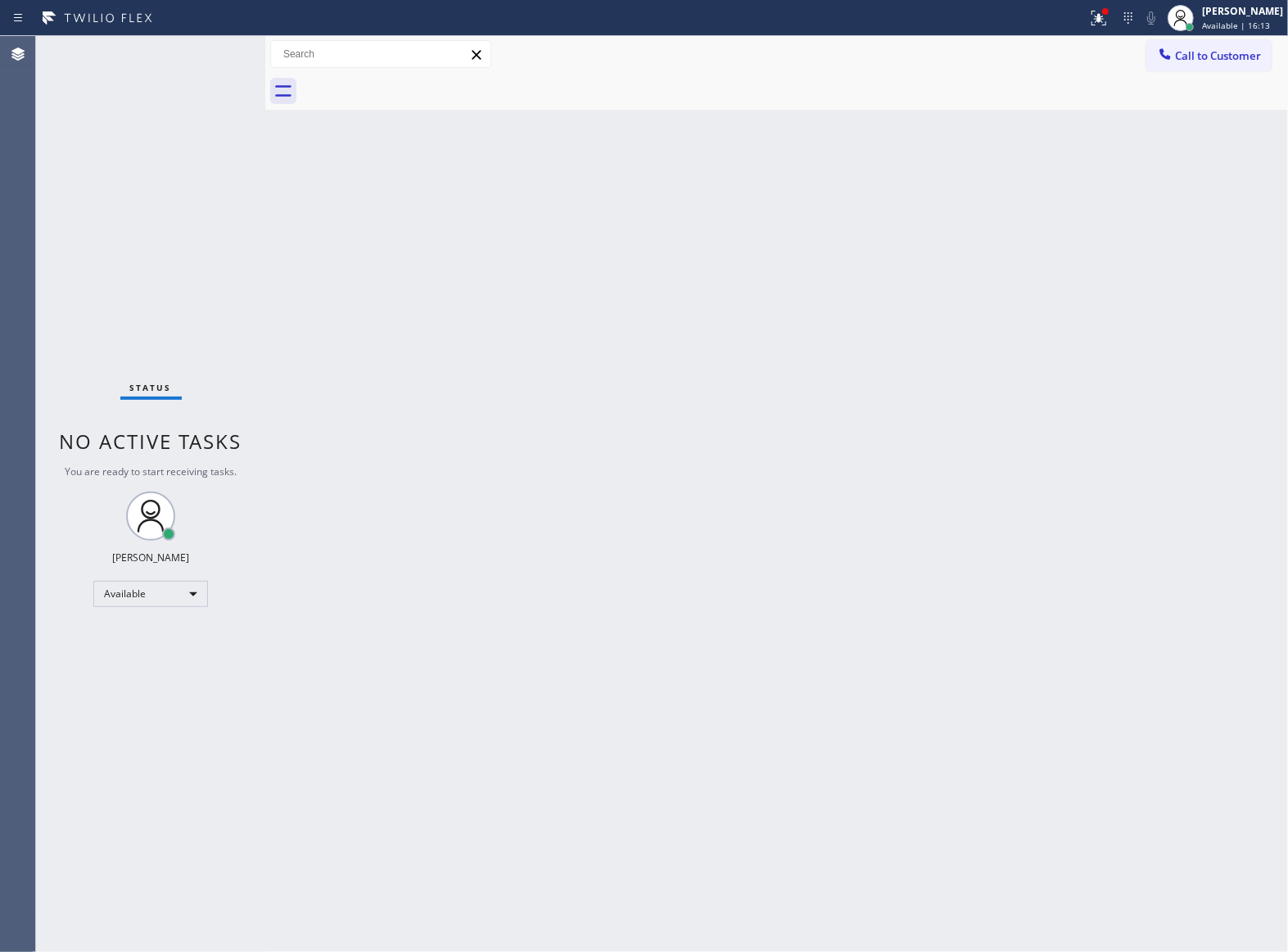
click at [115, 283] on div "Status No active tasks You are ready to start receiving tasks. [PERSON_NAME] Av…" at bounding box center [151, 494] width 229 height 916
click at [1175, 60] on button "Call to Customer" at bounding box center [1209, 55] width 125 height 31
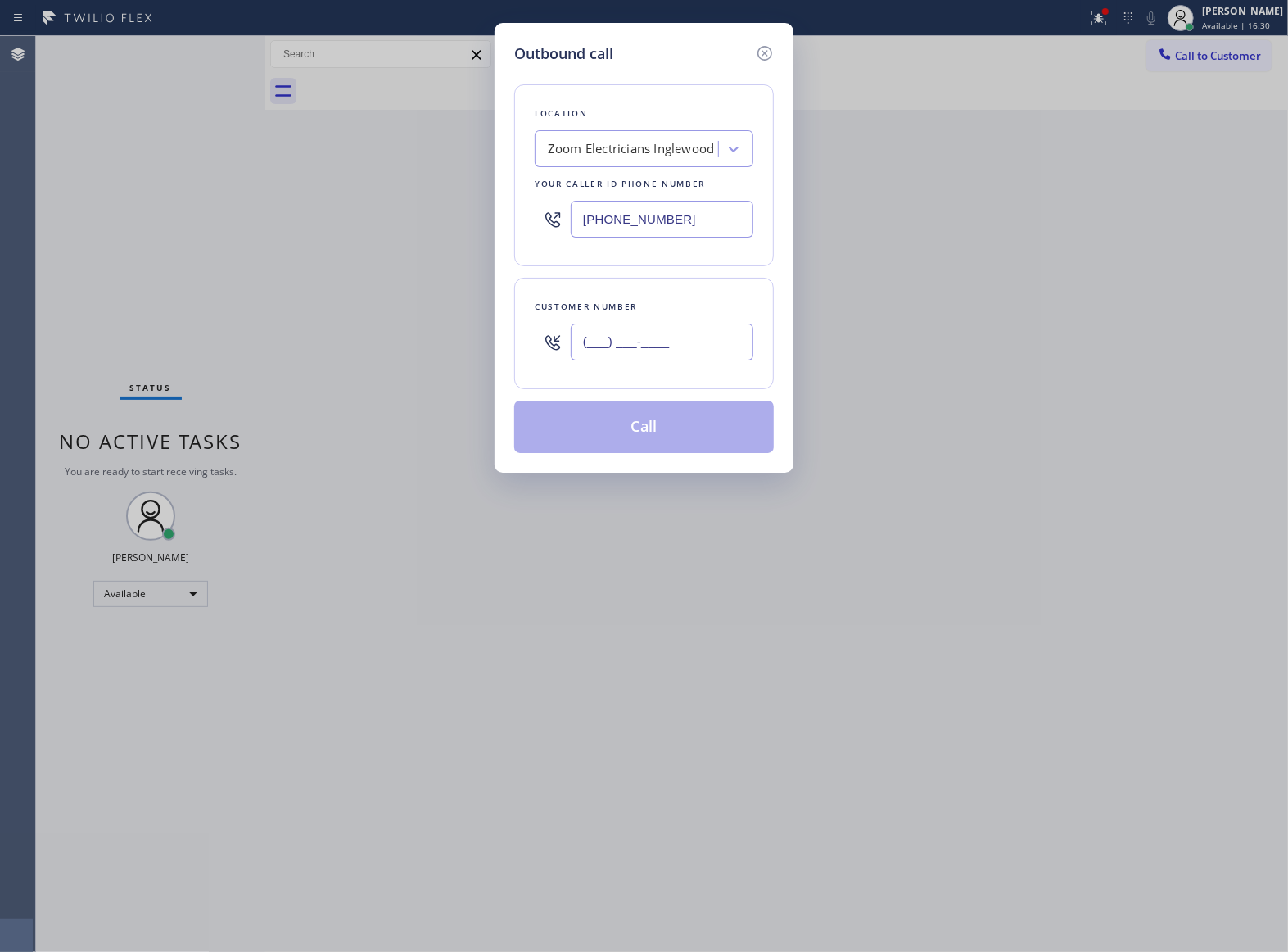
click at [671, 338] on input "(___) ___-____" at bounding box center [662, 342] width 182 height 37
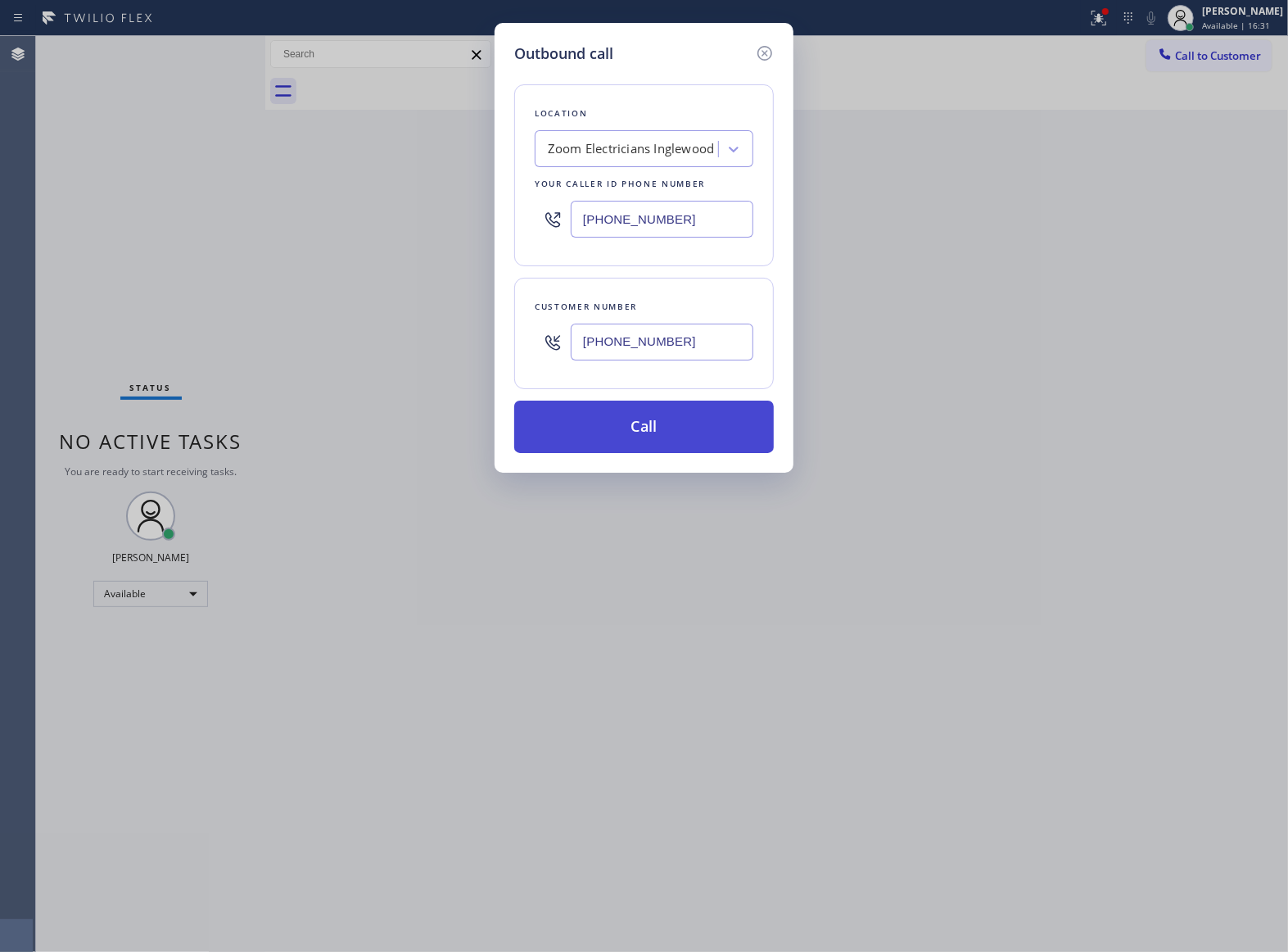
click at [681, 426] on button "Call" at bounding box center [644, 427] width 260 height 52
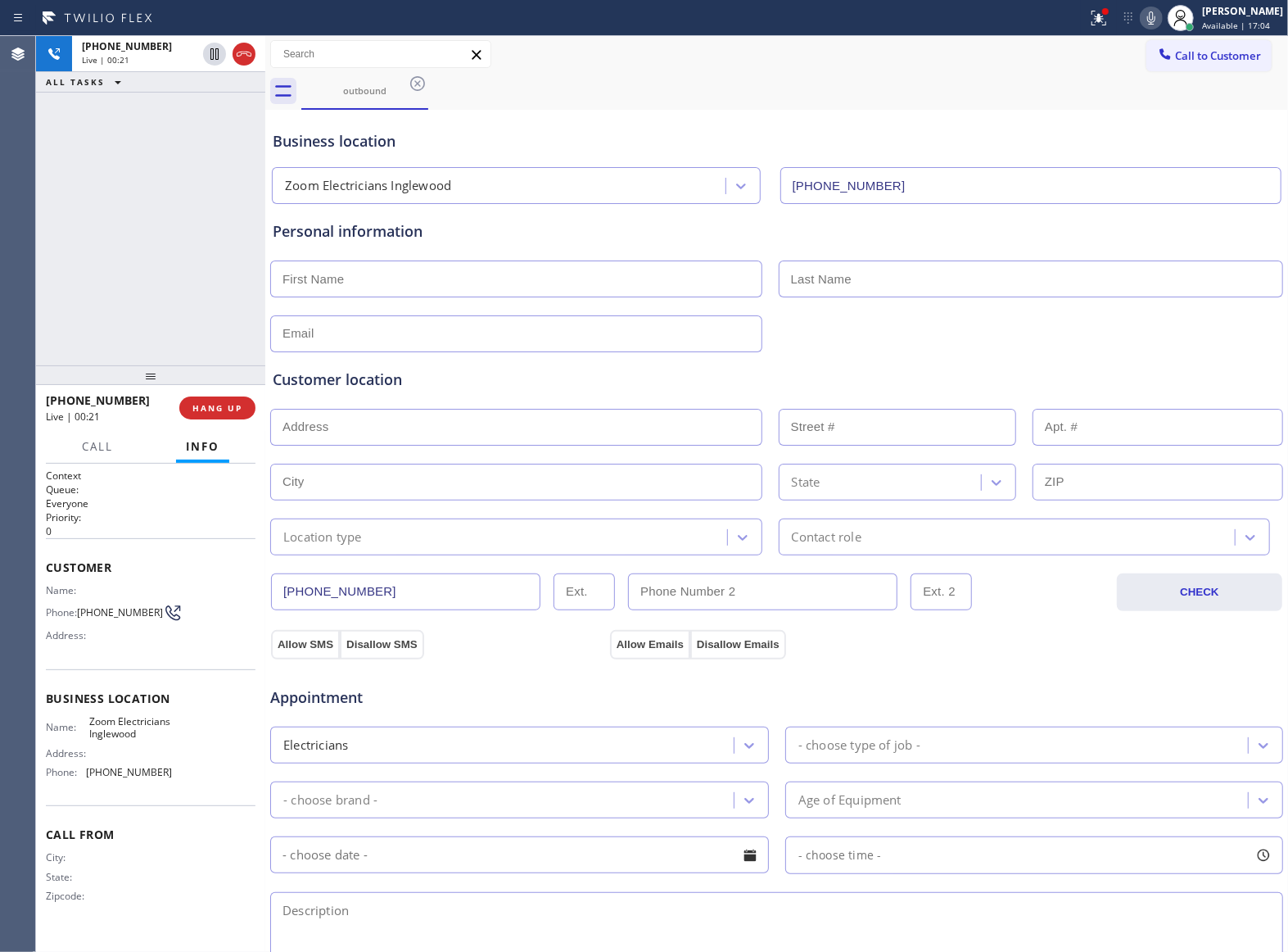
click at [207, 398] on button "HANG UP" at bounding box center [217, 407] width 76 height 23
click at [1229, 52] on span "Call to Customer" at bounding box center [1217, 56] width 86 height 14
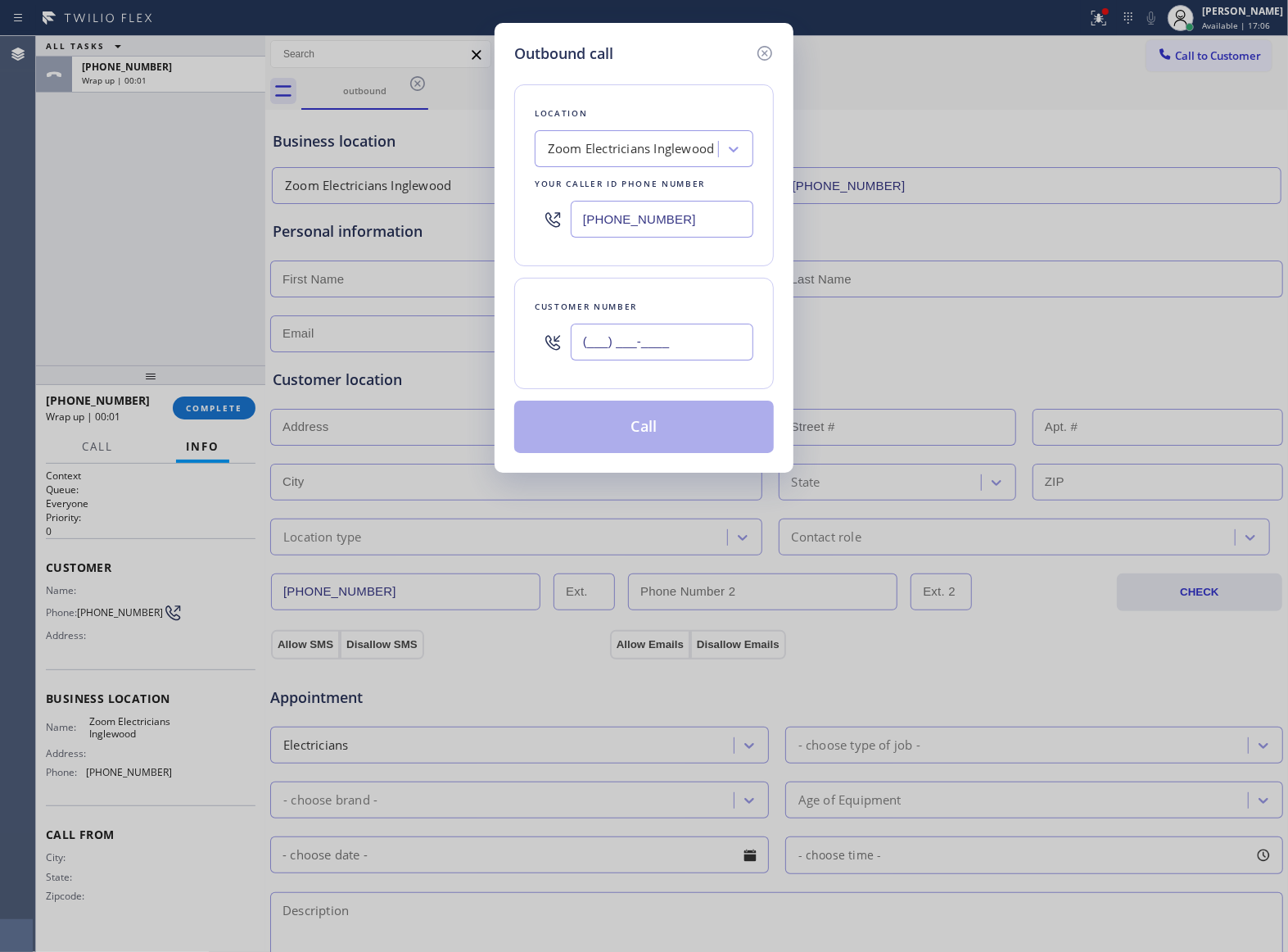
click at [584, 339] on input "(___) ___-____" at bounding box center [662, 342] width 182 height 37
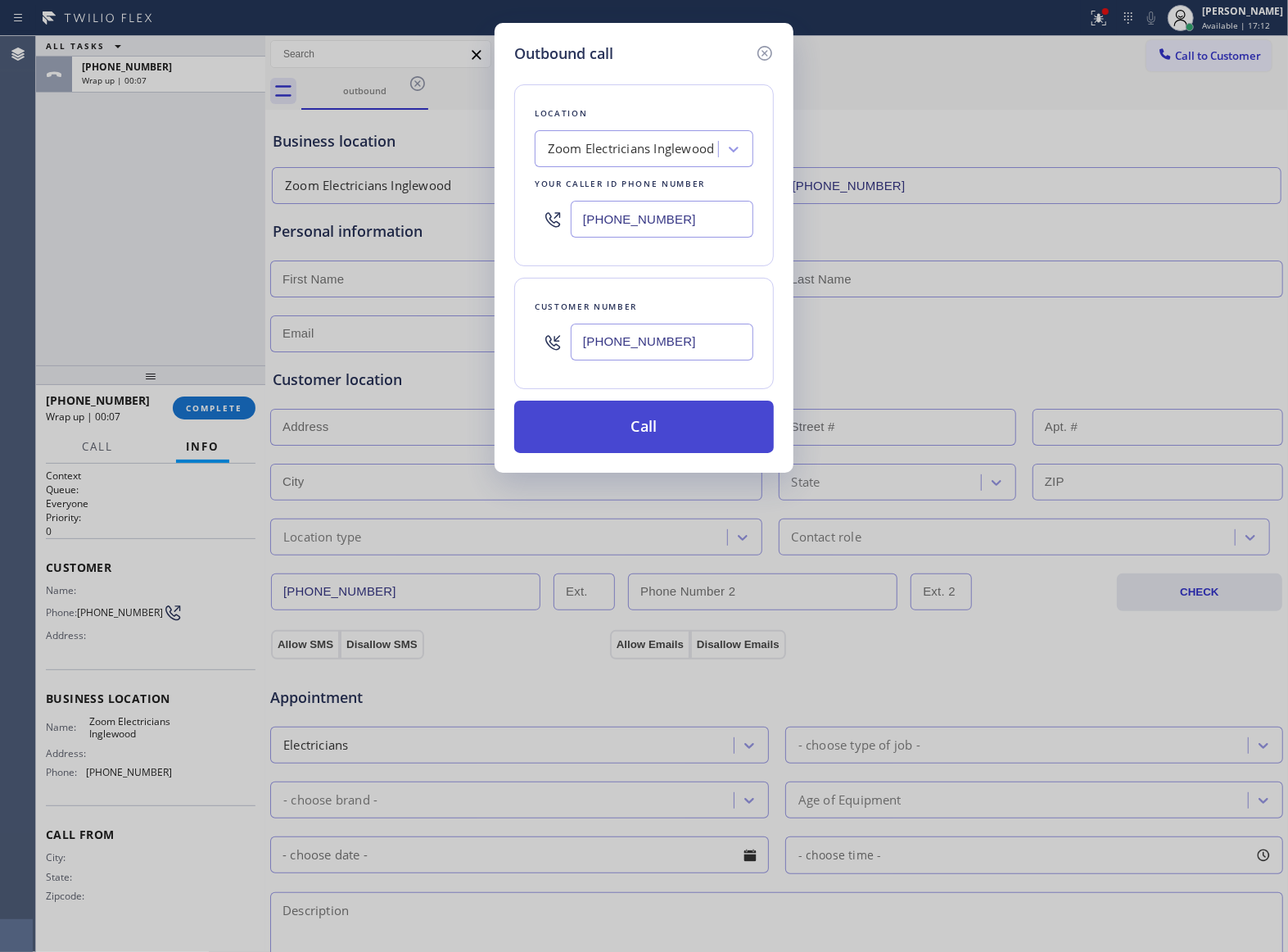
click at [633, 410] on button "Call" at bounding box center [644, 427] width 260 height 52
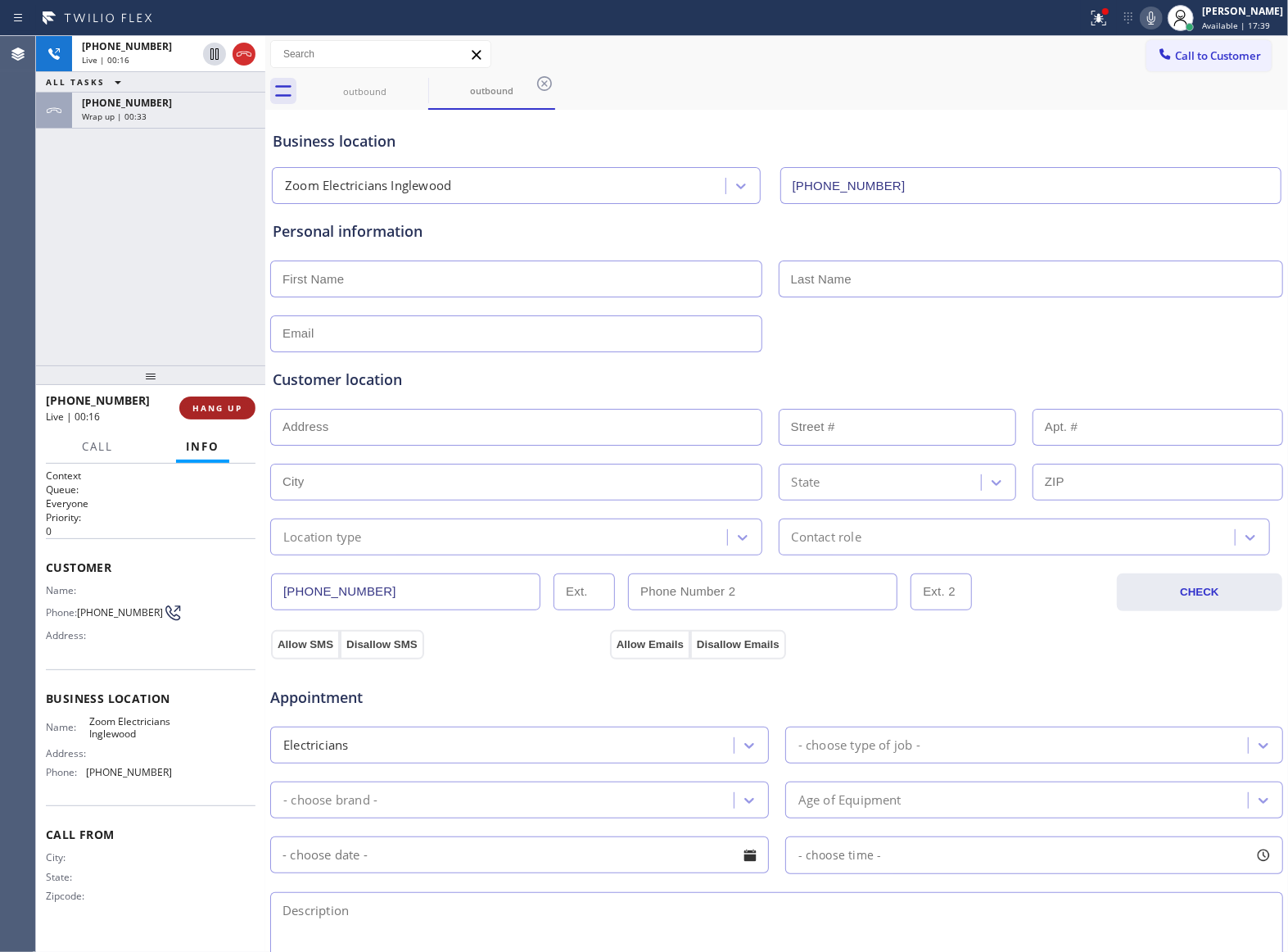
click at [200, 408] on span "HANG UP" at bounding box center [216, 408] width 50 height 12
click at [200, 408] on span "COMPLETE" at bounding box center [214, 408] width 57 height 12
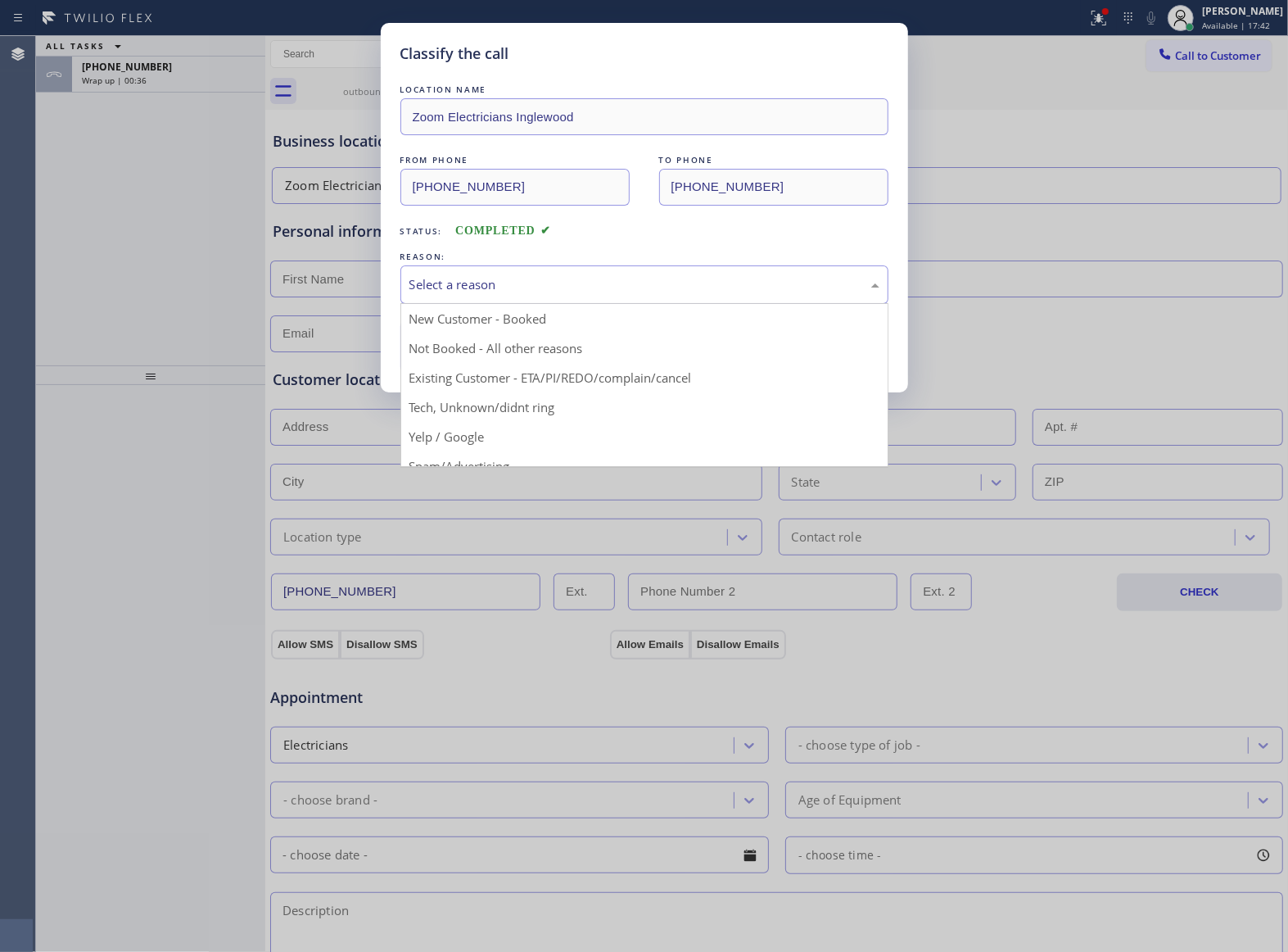
click at [452, 283] on div "Select a reason" at bounding box center [644, 284] width 470 height 19
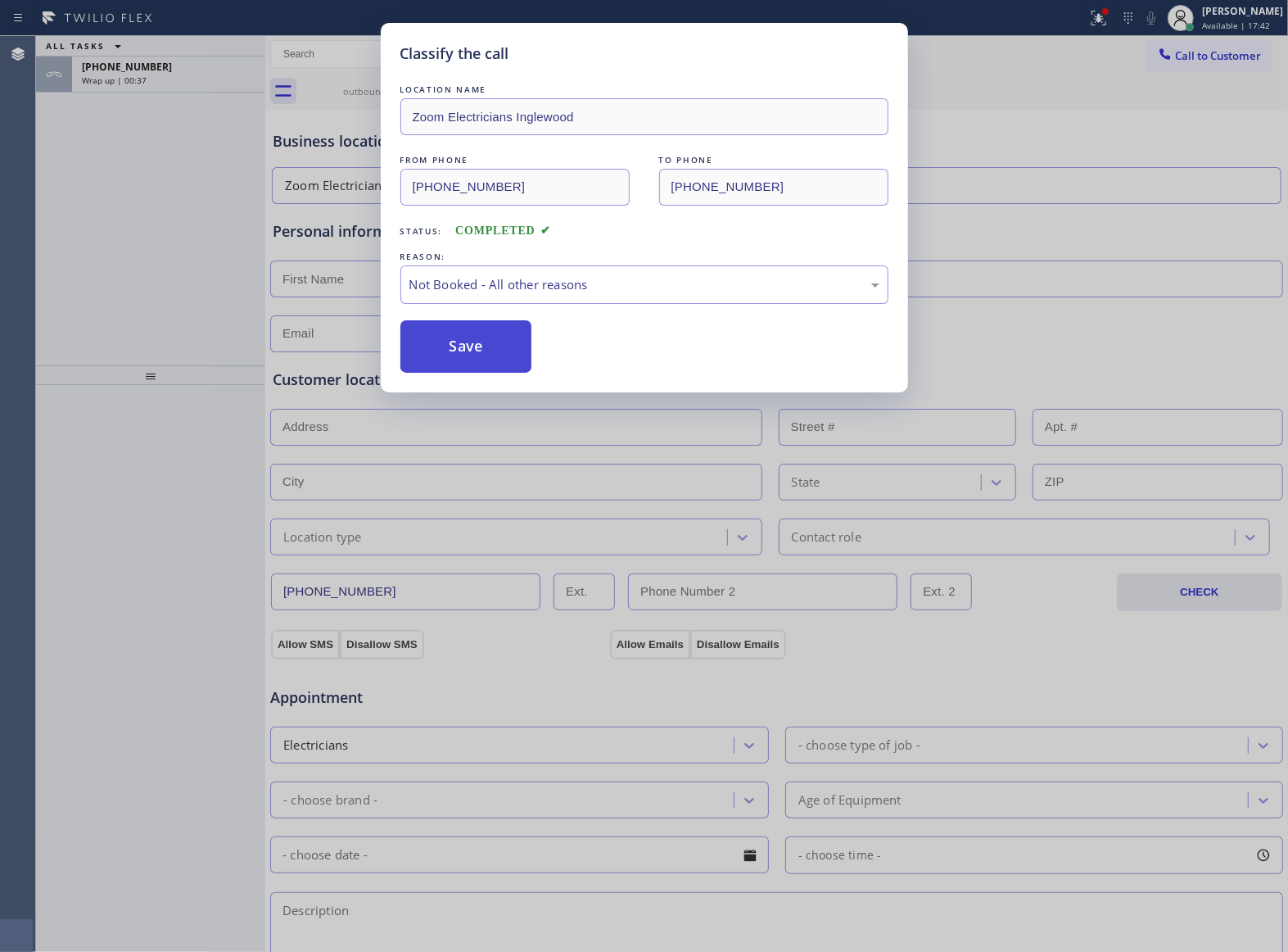
click at [468, 345] on button "Save" at bounding box center [466, 347] width 132 height 52
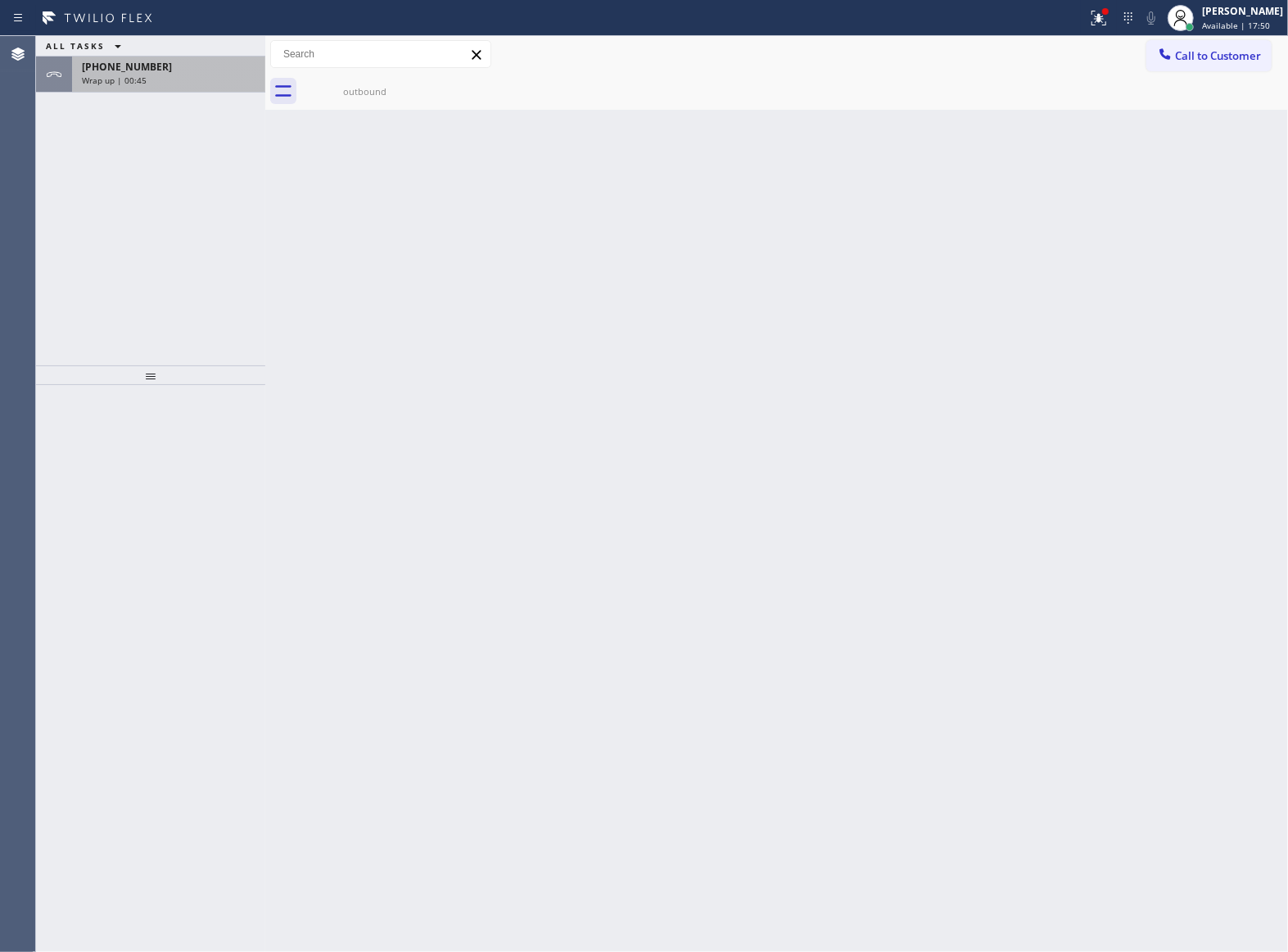
click at [152, 84] on div "Wrap up | 00:45" at bounding box center [169, 80] width 173 height 12
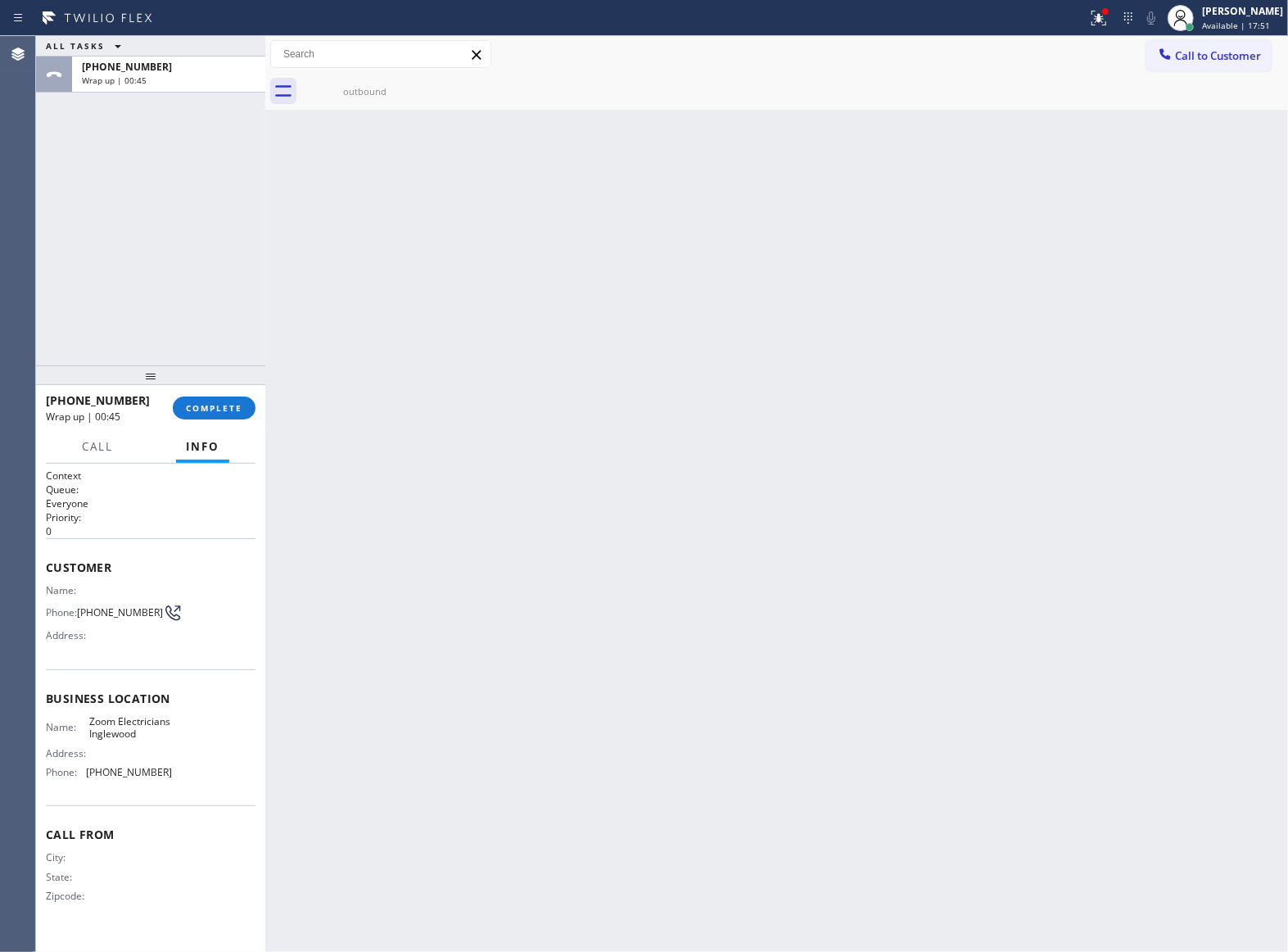
click at [217, 385] on div at bounding box center [151, 375] width 229 height 20
click at [210, 411] on span "COMPLETE" at bounding box center [214, 410] width 57 height 12
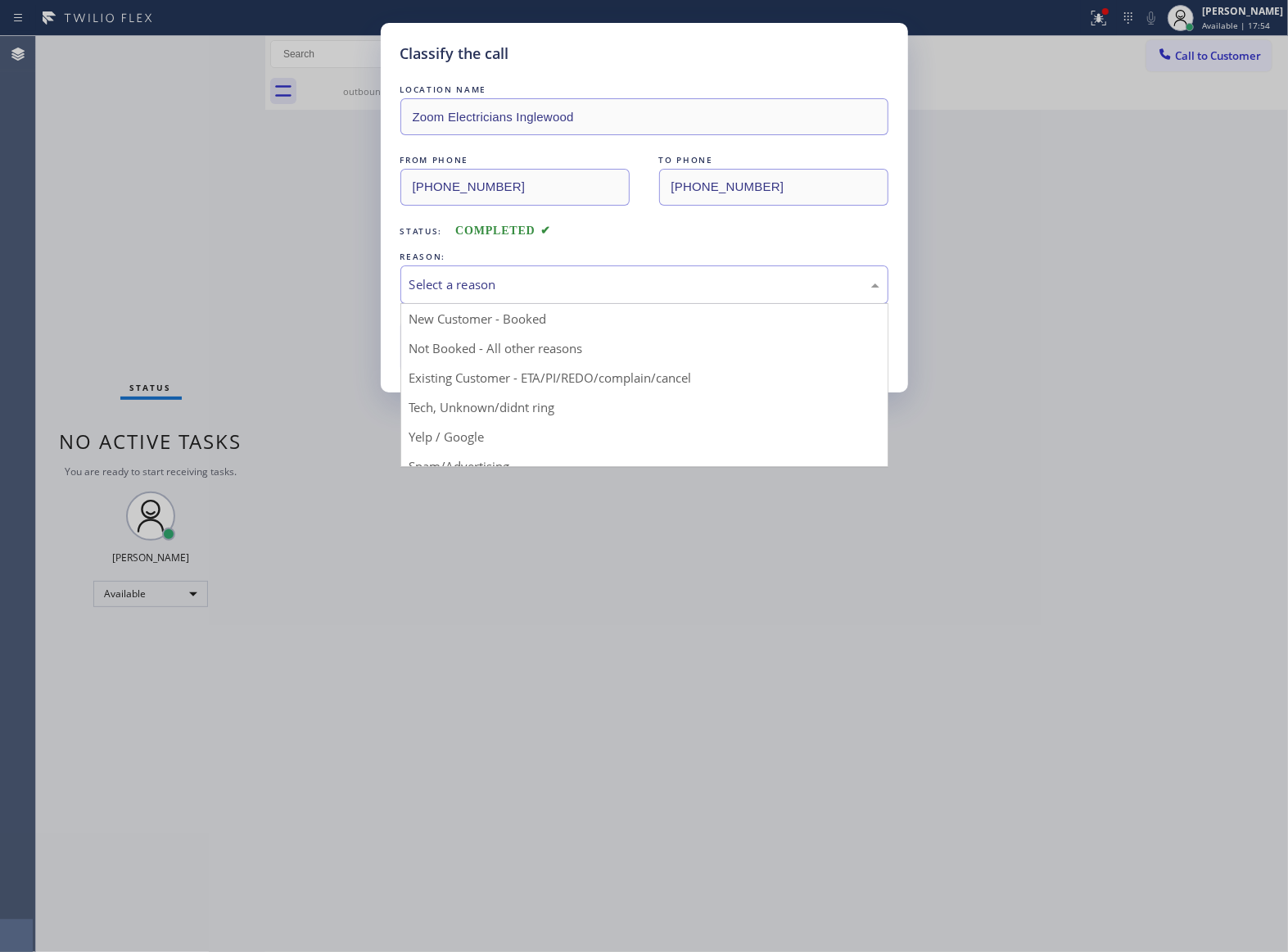
click at [520, 280] on div "Select a reason" at bounding box center [644, 284] width 470 height 19
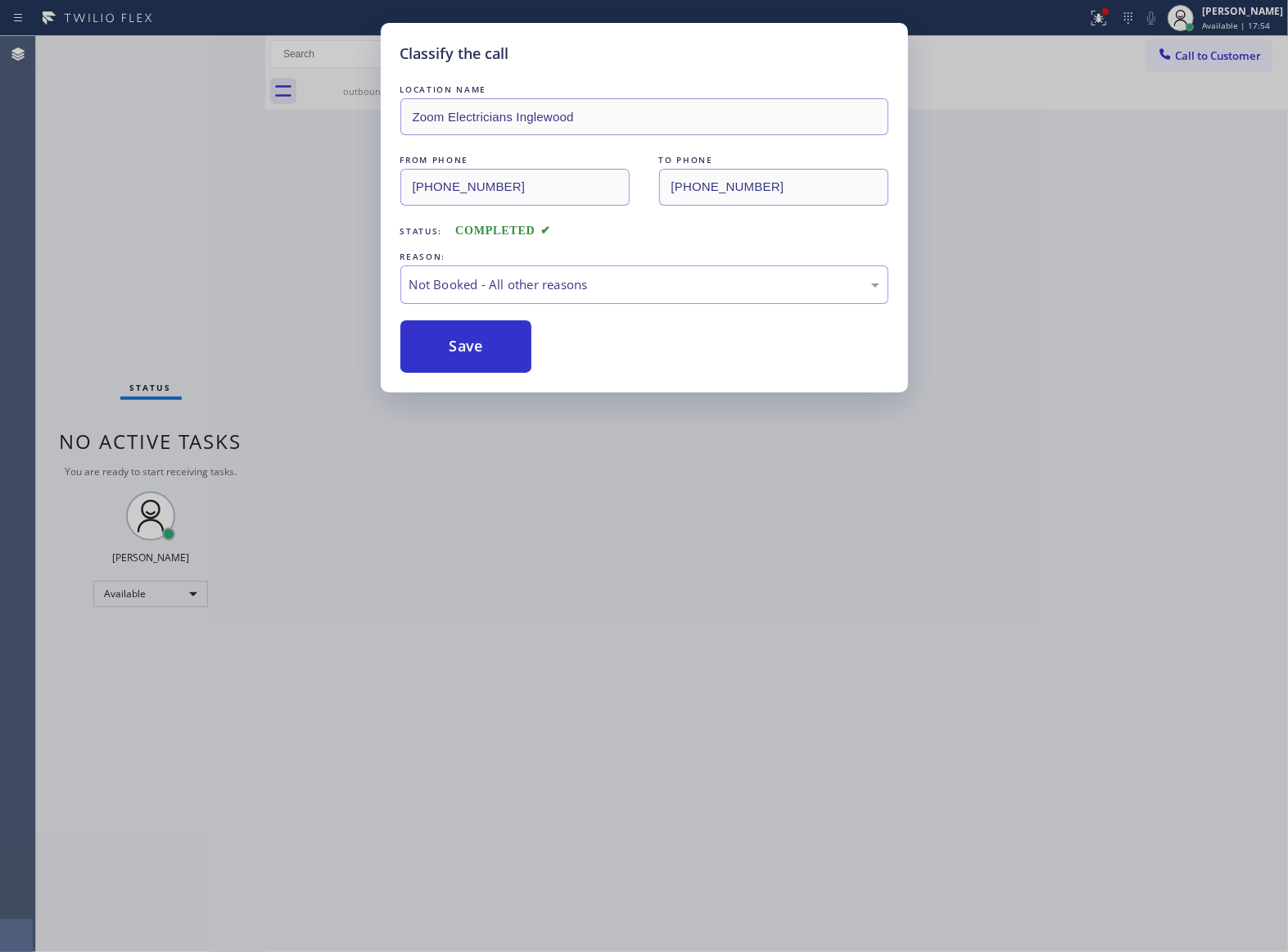
click at [499, 357] on button "Save" at bounding box center [466, 347] width 132 height 52
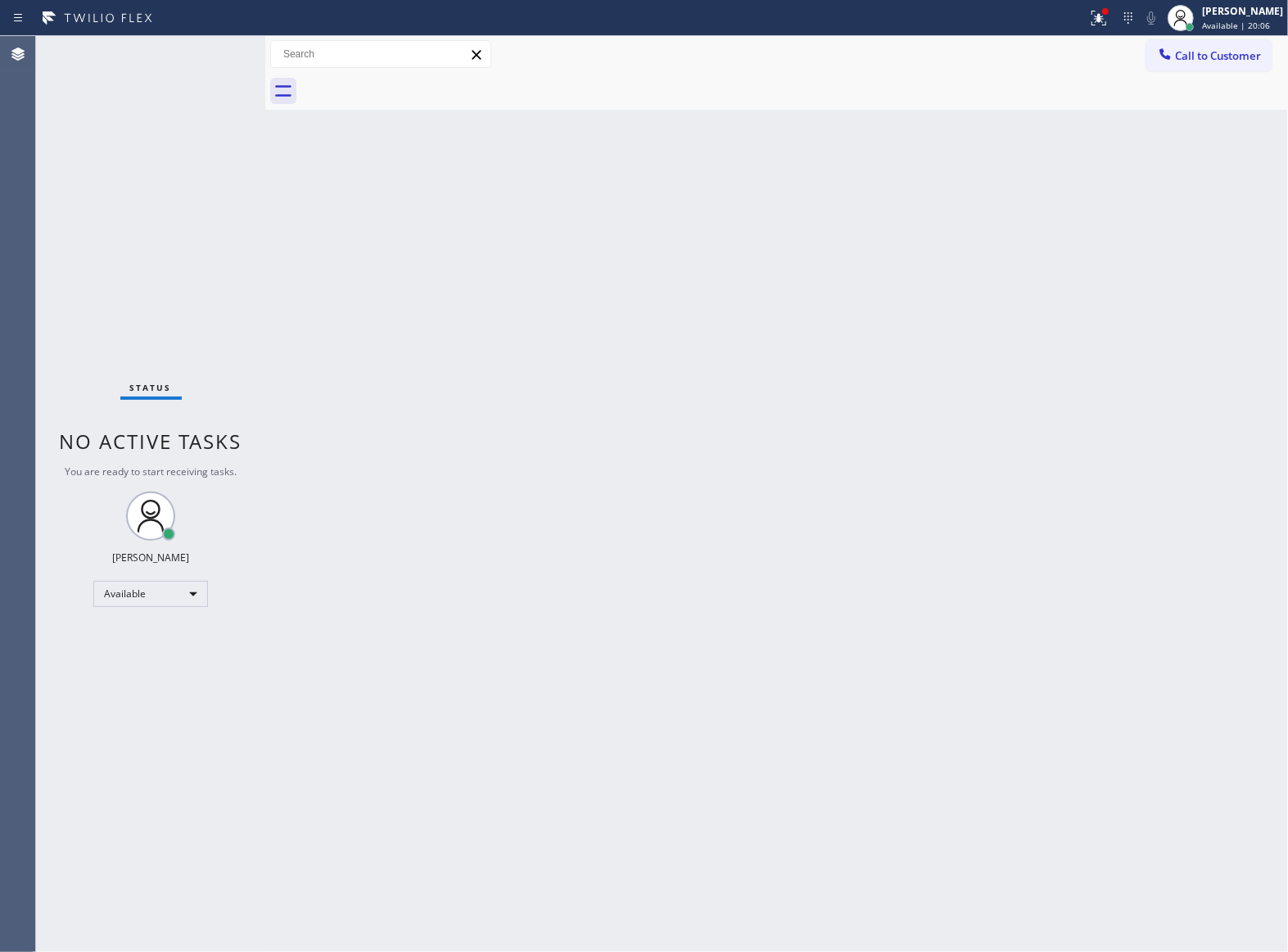
drag, startPoint x: 262, startPoint y: 270, endPoint x: 262, endPoint y: 301, distance: 31.0
click at [265, 270] on div at bounding box center [265, 494] width 0 height 916
drag, startPoint x: 927, startPoint y: 306, endPoint x: 1161, endPoint y: 155, distance: 278.5
click at [956, 286] on div "Back to Dashboard Change Sender ID Customers Technicians Select a contact Outbo…" at bounding box center [777, 494] width 1023 height 916
click at [1209, 51] on span "Call to Customer" at bounding box center [1217, 56] width 86 height 14
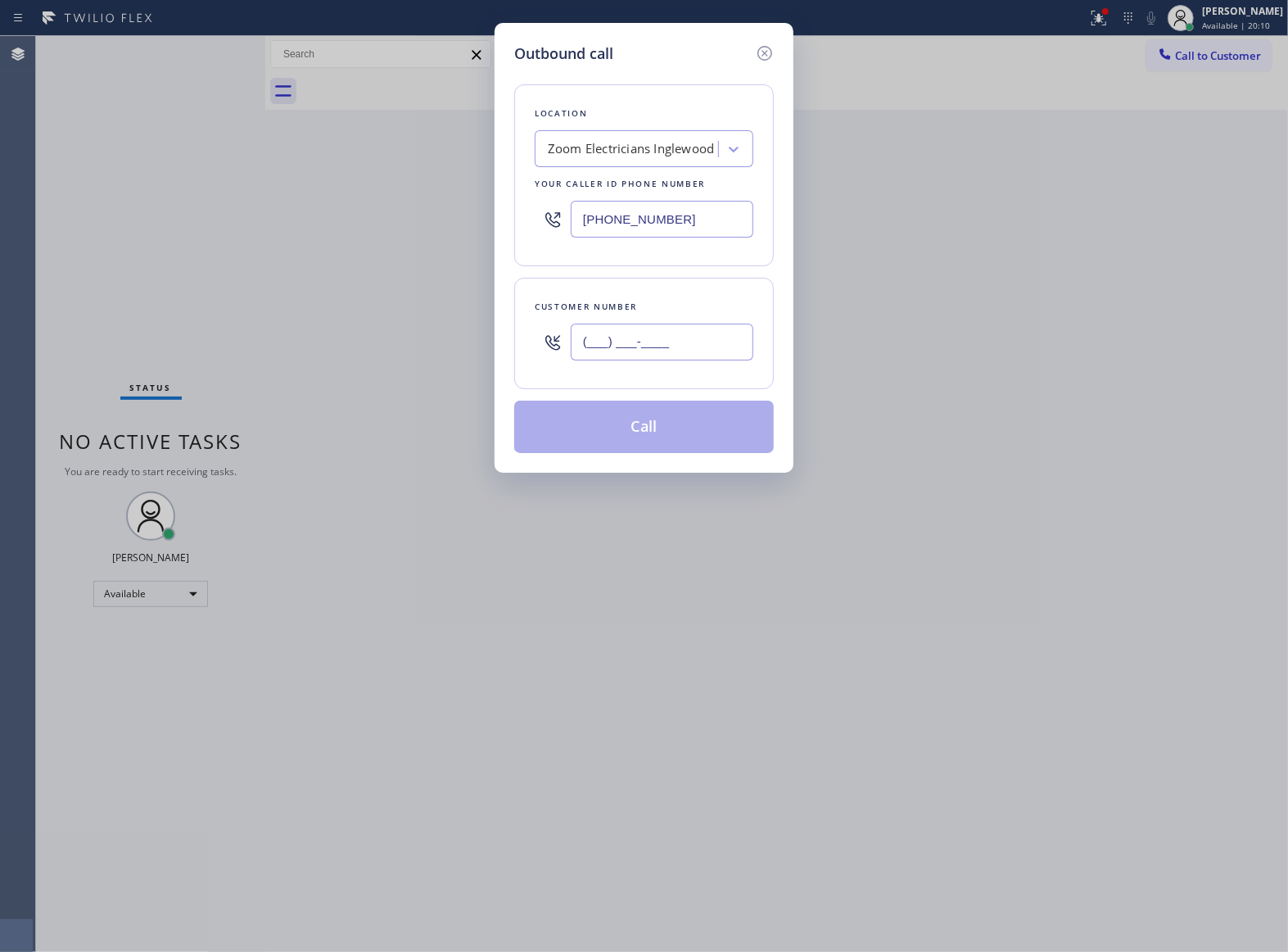
click at [659, 345] on input "(___) ___-____" at bounding box center [662, 342] width 182 height 37
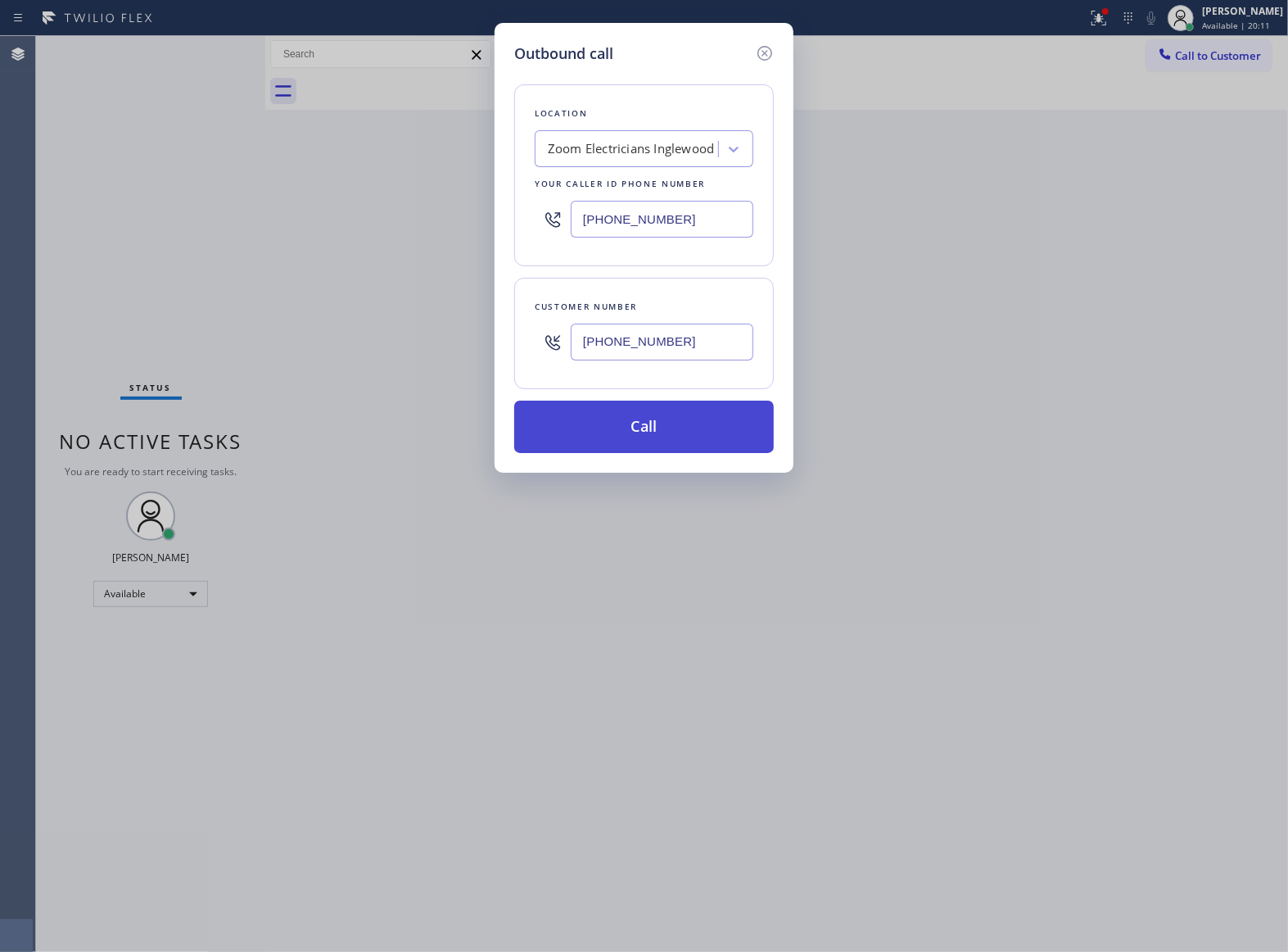
click at [689, 447] on button "Call" at bounding box center [644, 427] width 260 height 52
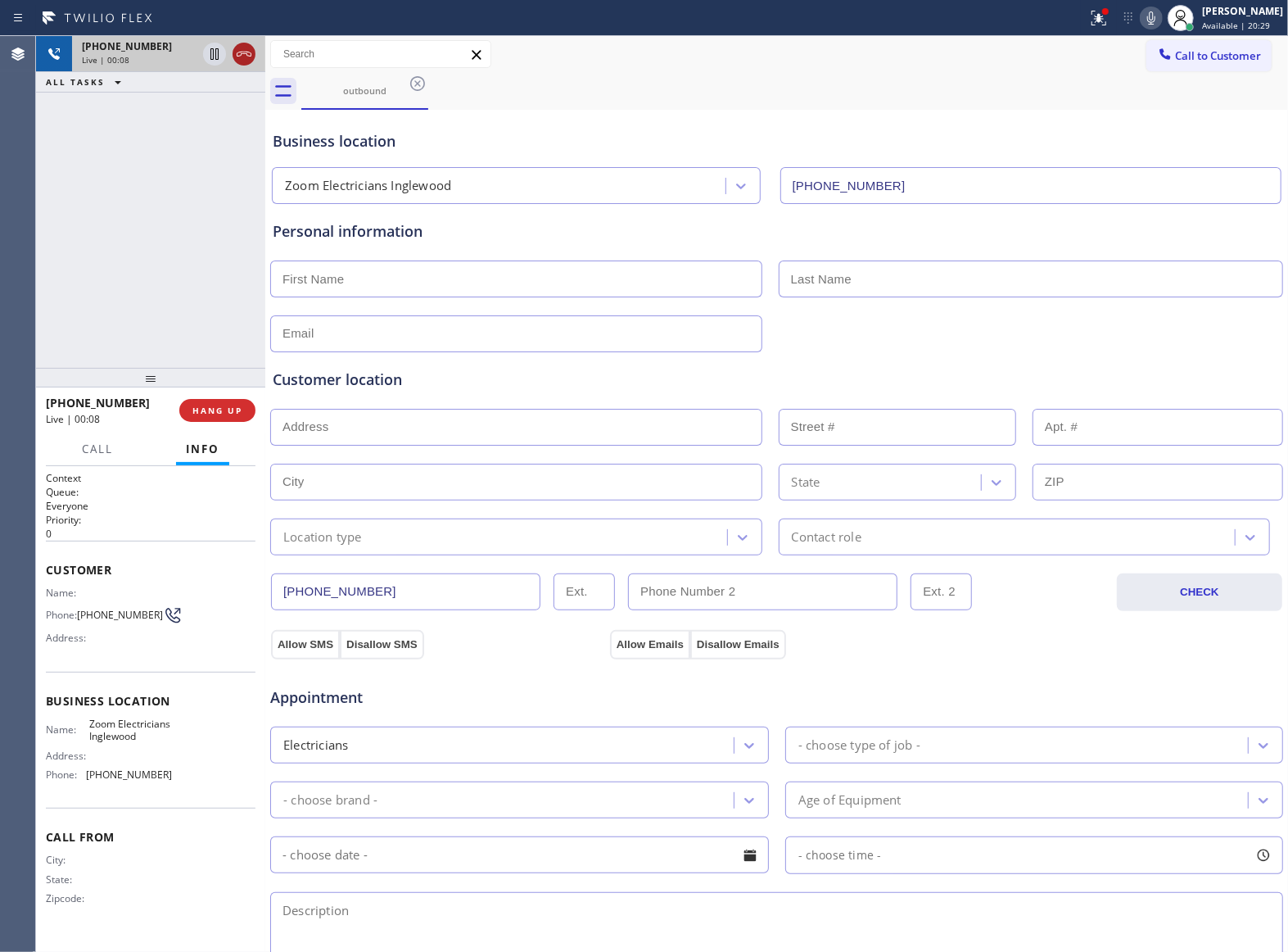
click at [239, 56] on icon at bounding box center [244, 53] width 14 height 5
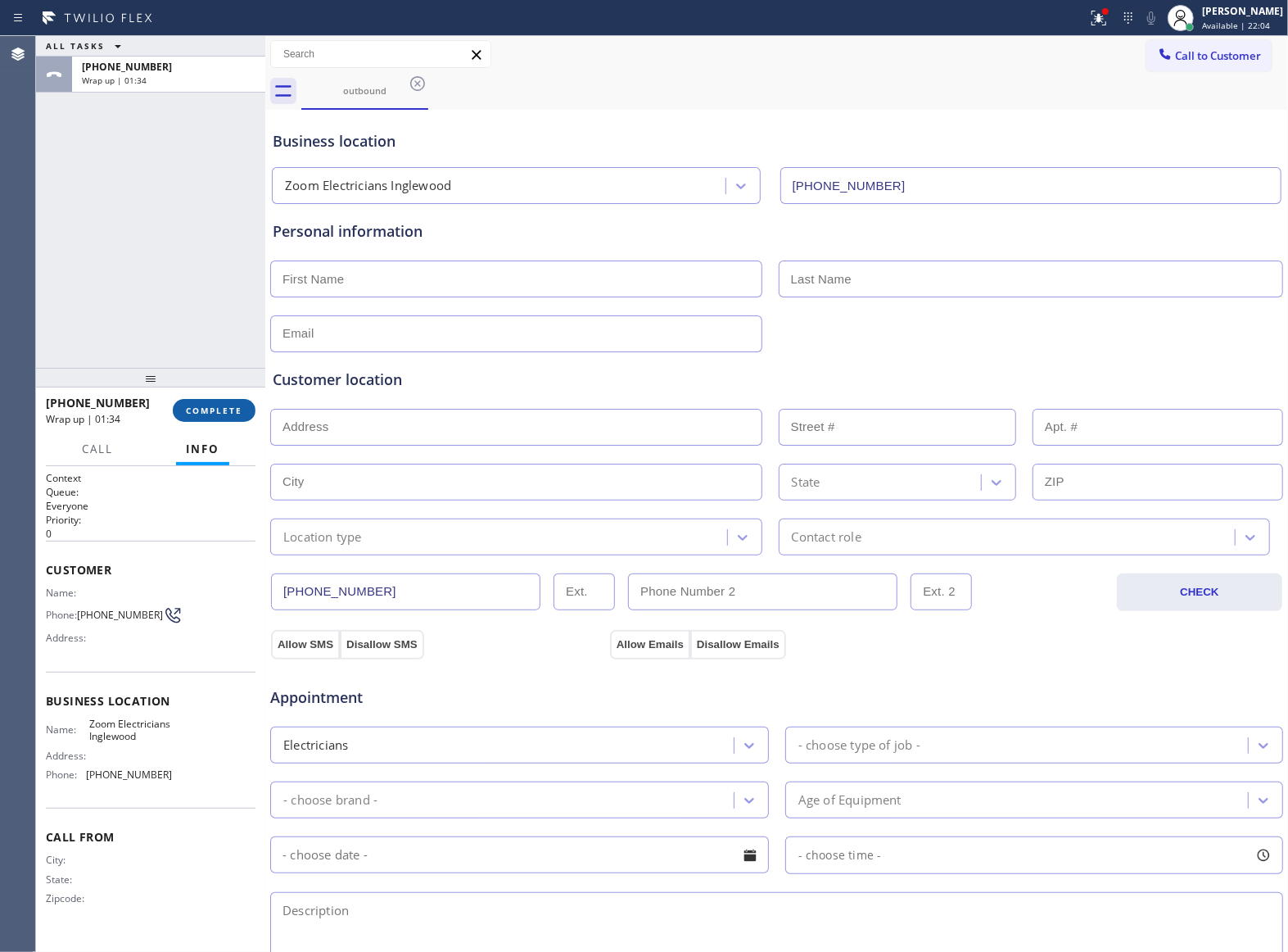
click at [209, 408] on span "COMPLETE" at bounding box center [214, 410] width 57 height 12
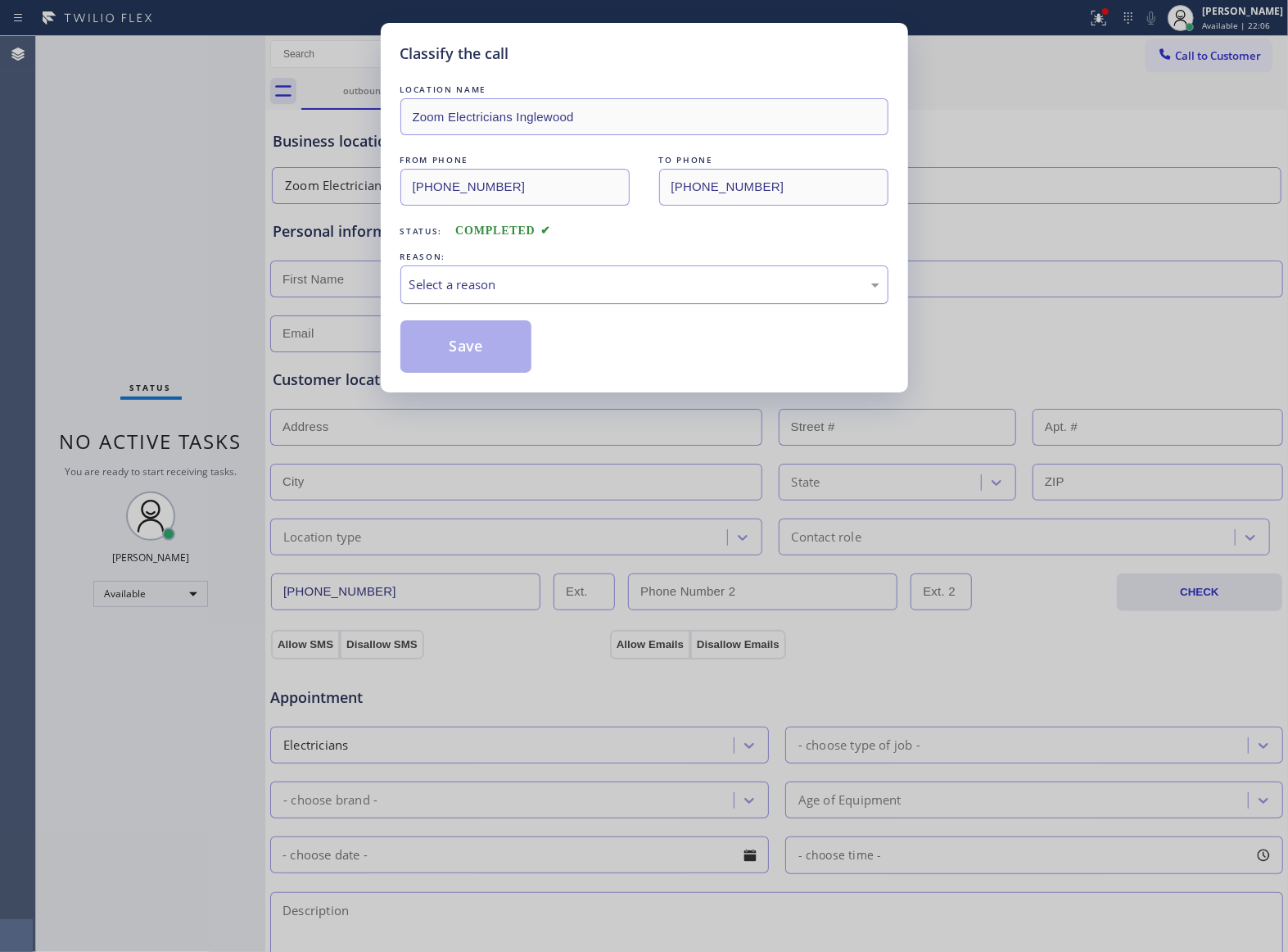
click at [492, 301] on div "Select a reason" at bounding box center [644, 284] width 488 height 39
click at [475, 349] on button "Save" at bounding box center [466, 347] width 132 height 52
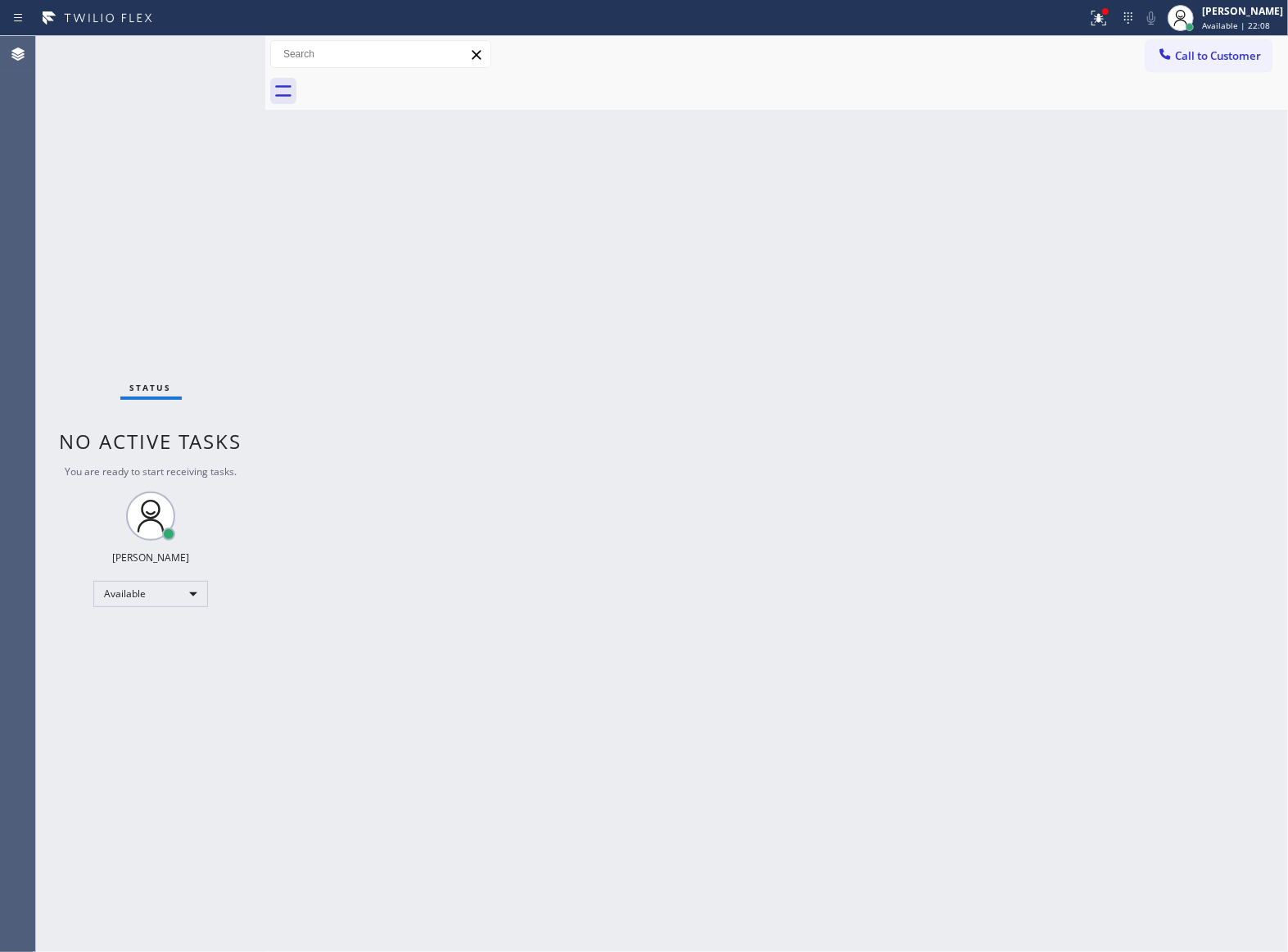
click at [936, 364] on div "Back to Dashboard Change Sender ID Customers Technicians Select a contact Outbo…" at bounding box center [777, 494] width 1023 height 916
click at [1205, 47] on button "Call to Customer" at bounding box center [1209, 55] width 125 height 31
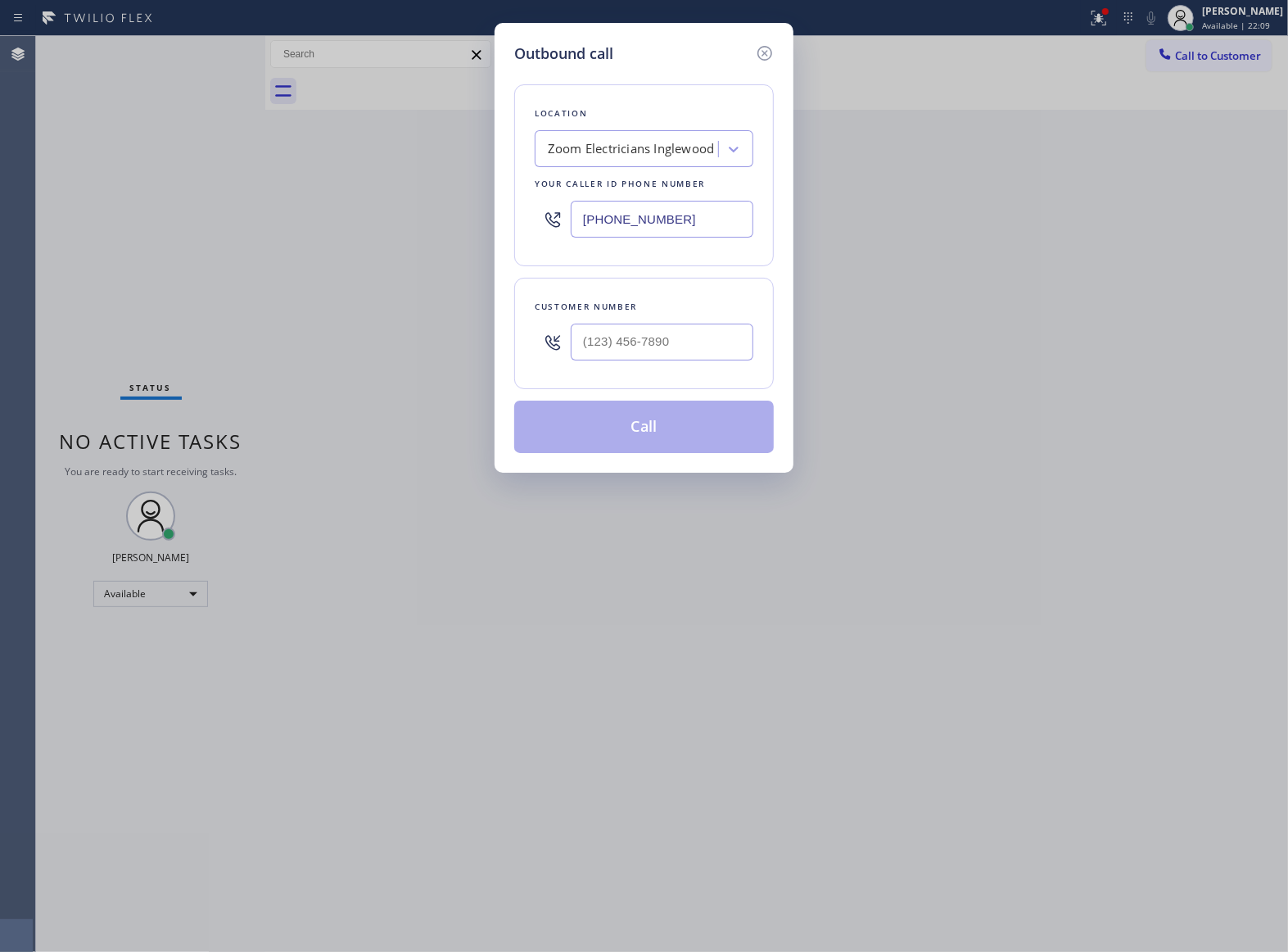
click at [692, 365] on div at bounding box center [662, 341] width 182 height 53
click at [687, 359] on input "(___) ___-____" at bounding box center [662, 342] width 182 height 37
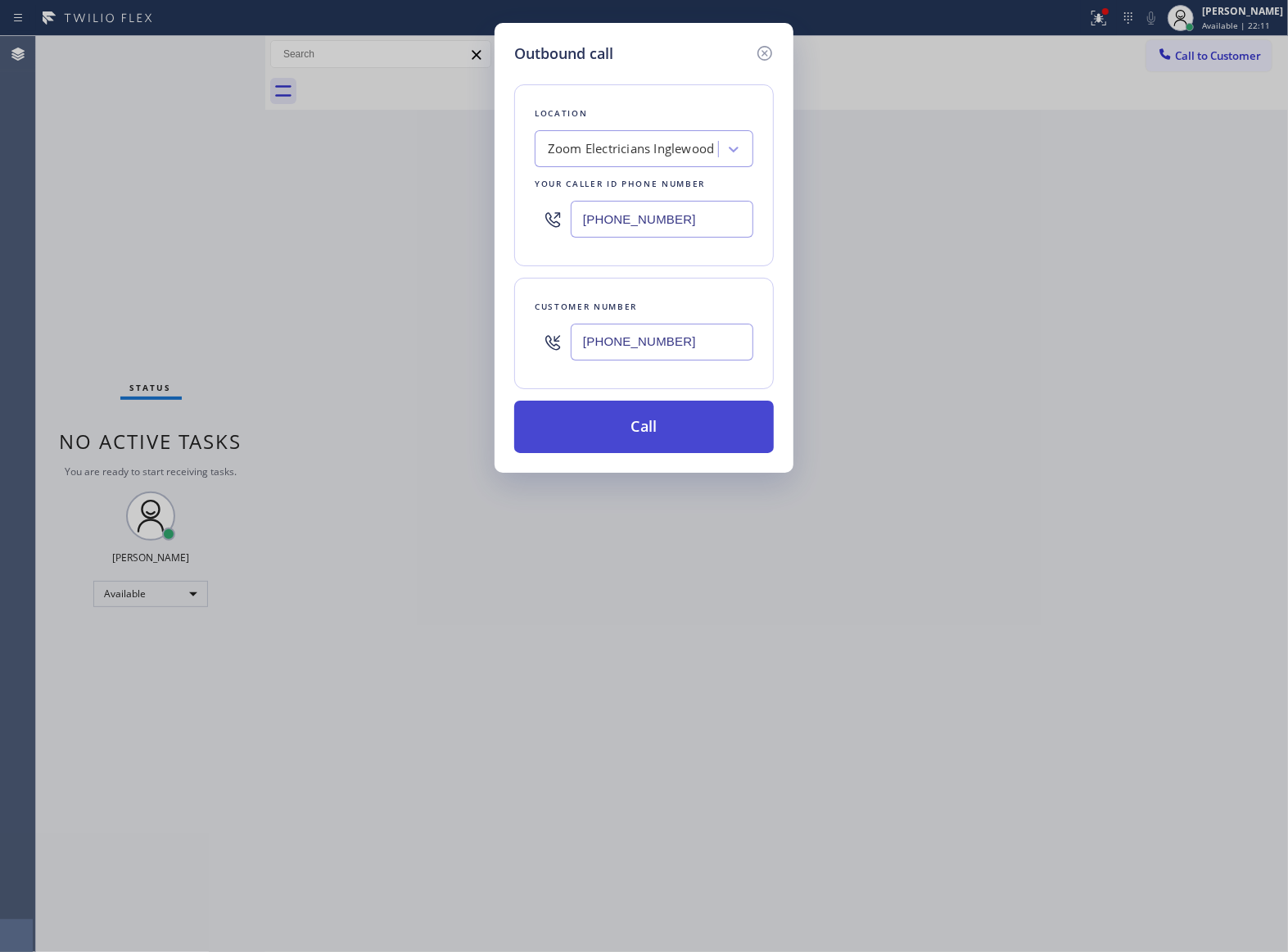
click at [695, 430] on button "Call" at bounding box center [644, 427] width 260 height 52
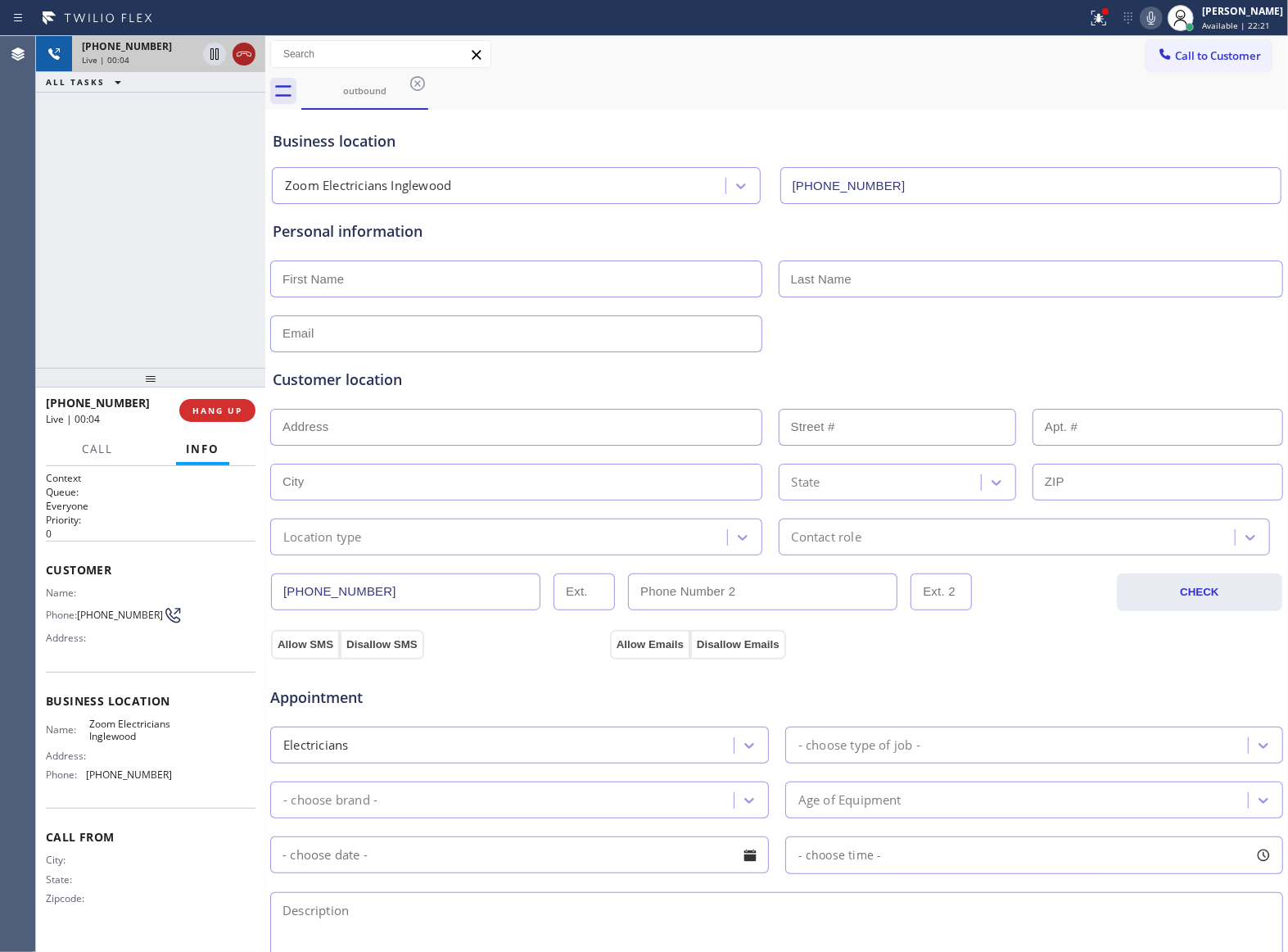
click at [245, 59] on icon at bounding box center [244, 54] width 20 height 20
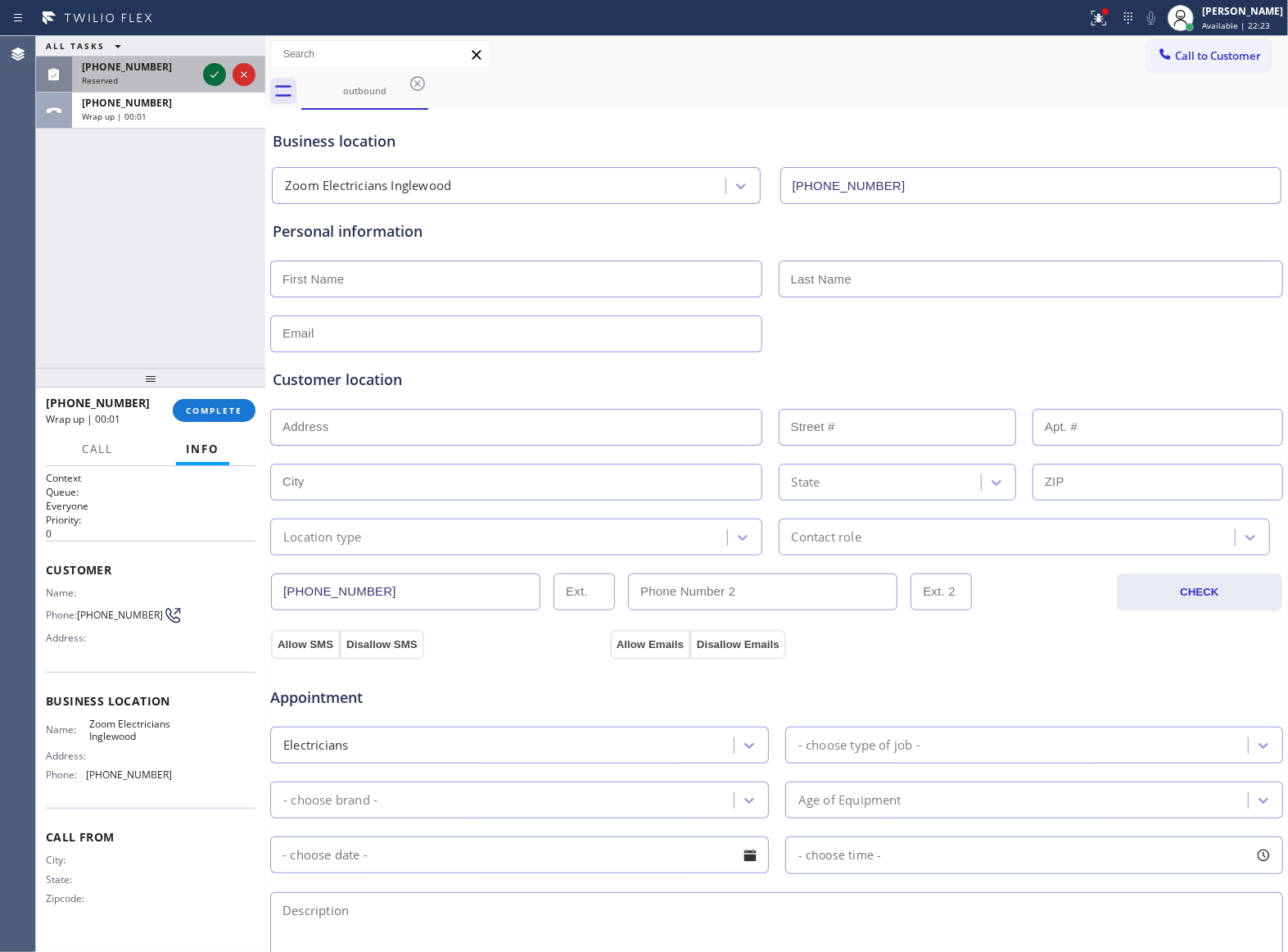
click at [210, 70] on icon at bounding box center [215, 75] width 20 height 20
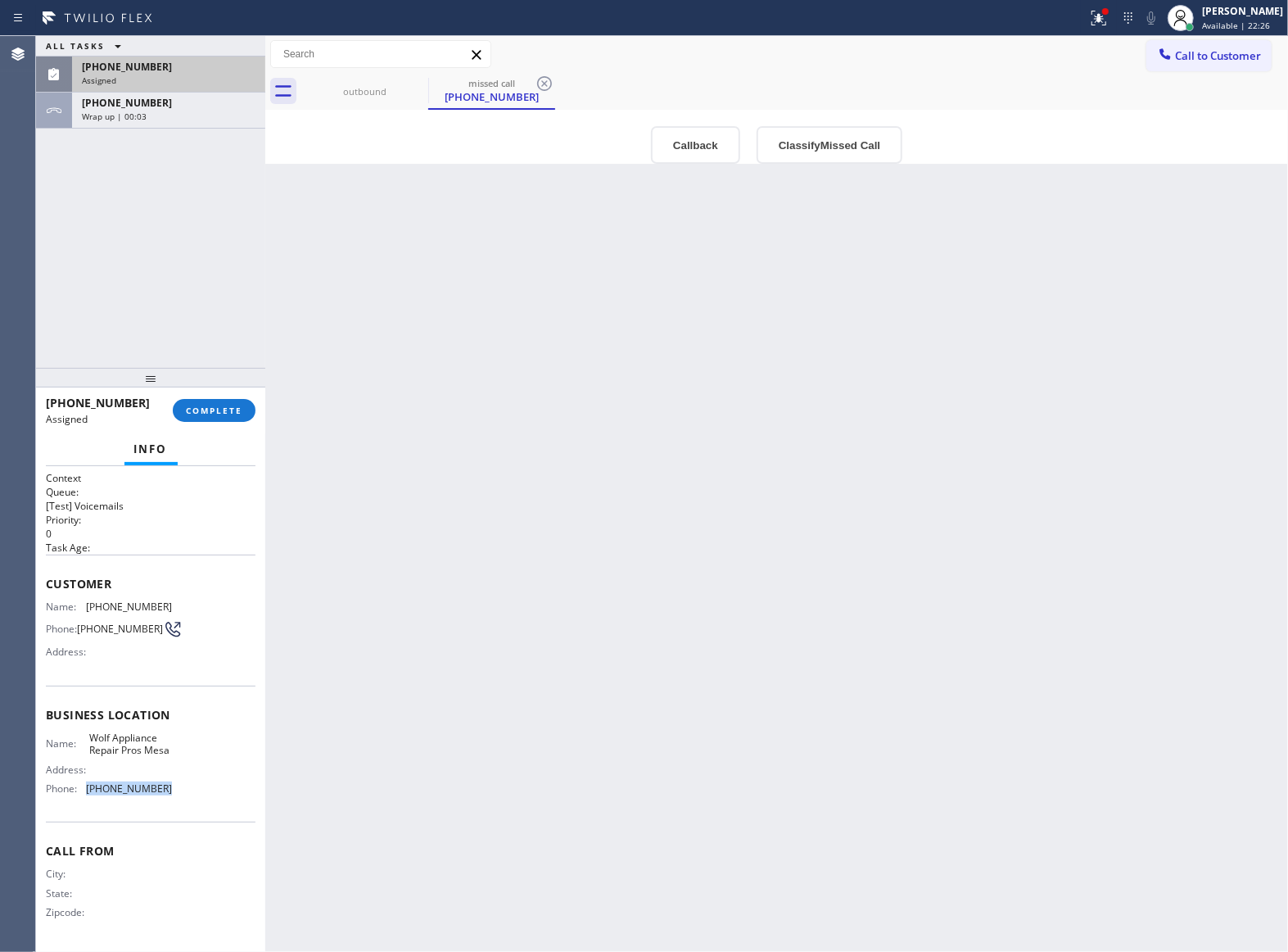
drag, startPoint x: 161, startPoint y: 812, endPoint x: 100, endPoint y: 798, distance: 62.6
click at [90, 794] on span "[PHONE_NUMBER]" at bounding box center [128, 789] width 86 height 13
click at [1157, 50] on icon at bounding box center [1164, 54] width 16 height 16
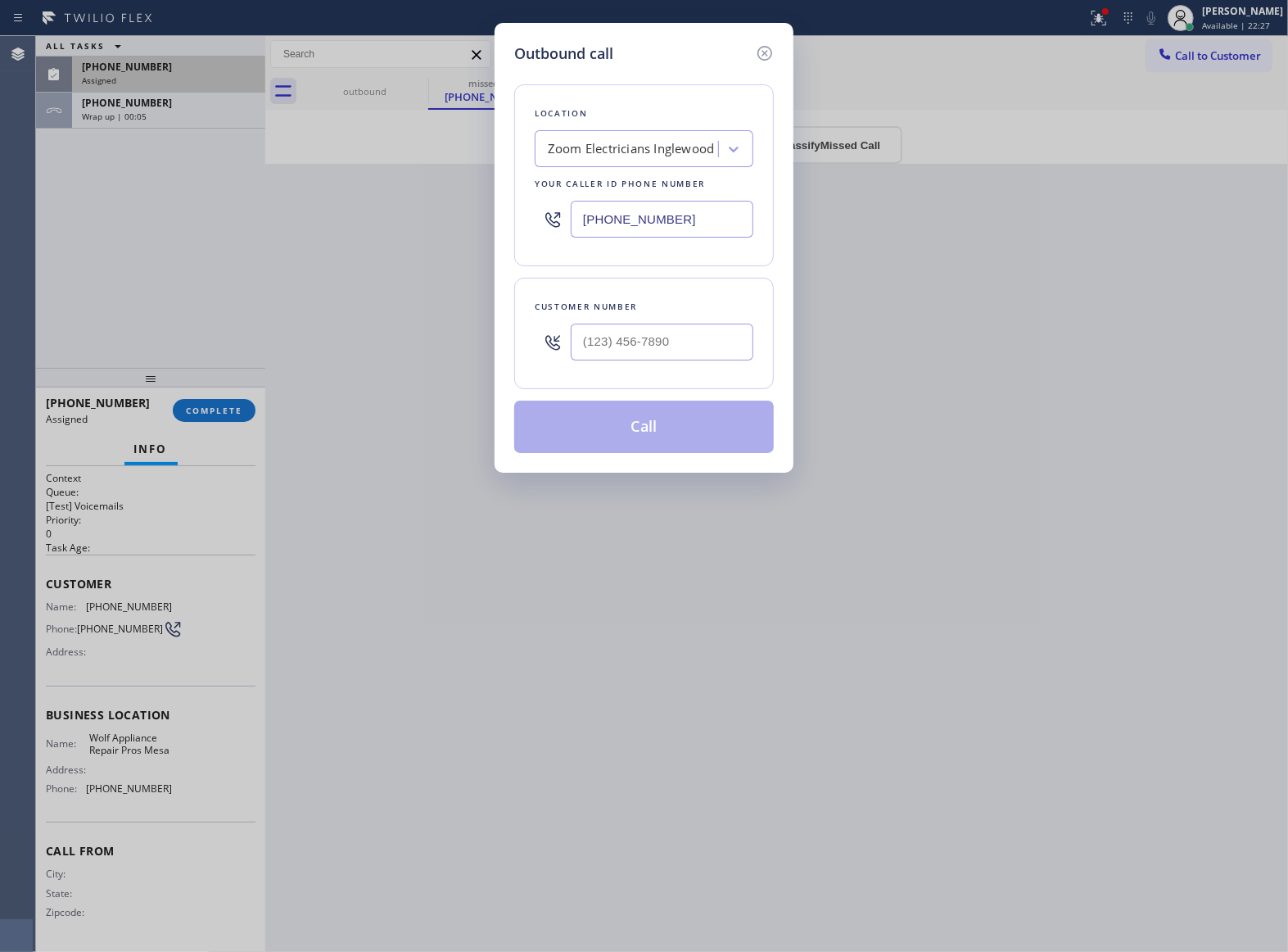
drag, startPoint x: 703, startPoint y: 223, endPoint x: 743, endPoint y: 121, distance: 109.6
click at [702, 223] on input "[PHONE_NUMBER]" at bounding box center [662, 218] width 182 height 37
click at [760, 50] on icon at bounding box center [765, 53] width 20 height 20
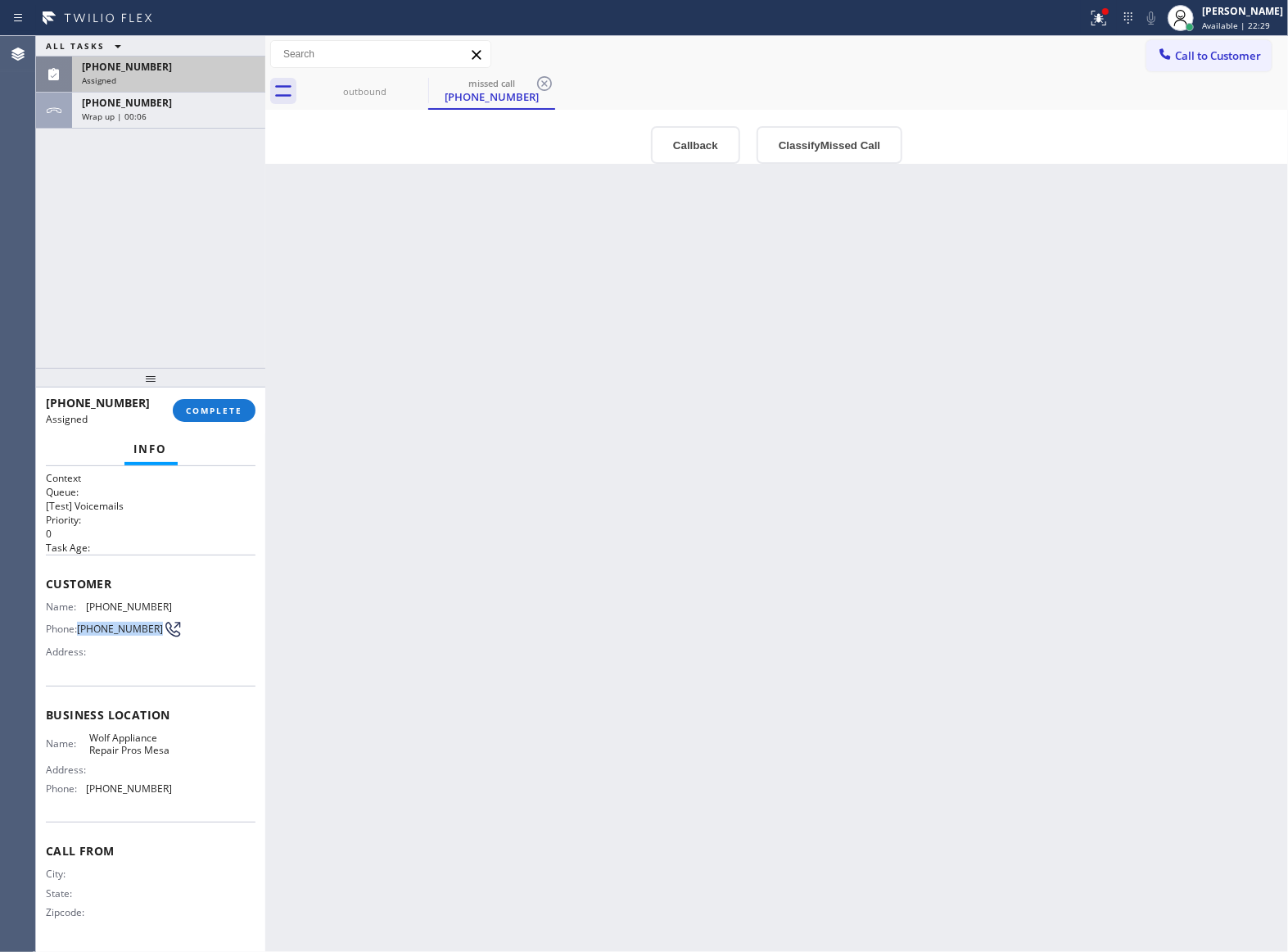
drag, startPoint x: 102, startPoint y: 639, endPoint x: 79, endPoint y: 627, distance: 25.9
click at [79, 627] on span "[PHONE_NUMBER]" at bounding box center [119, 629] width 86 height 13
click at [1215, 59] on span "Call to Customer" at bounding box center [1217, 56] width 86 height 14
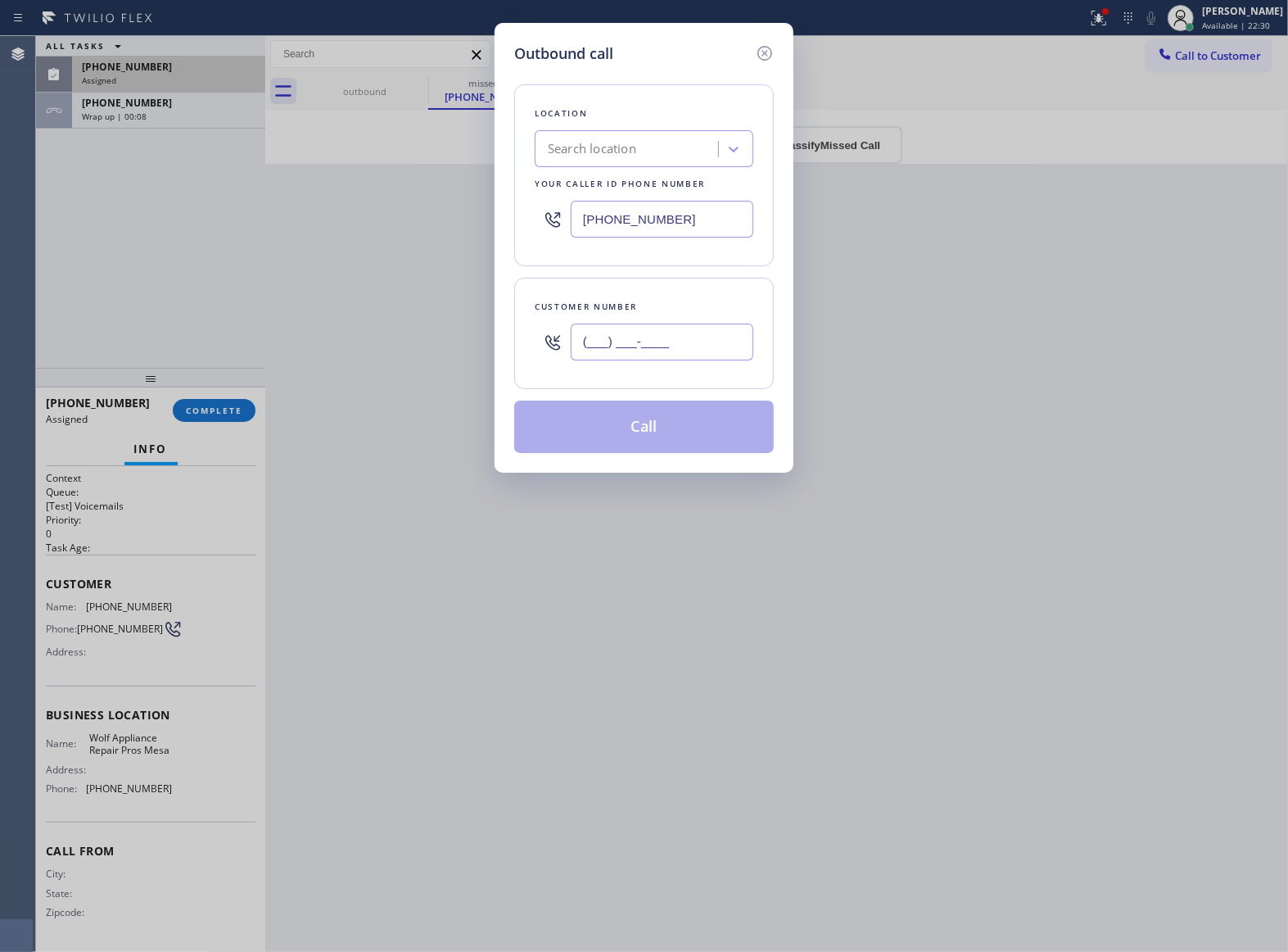
click at [647, 349] on input "(___) ___-____" at bounding box center [662, 342] width 182 height 37
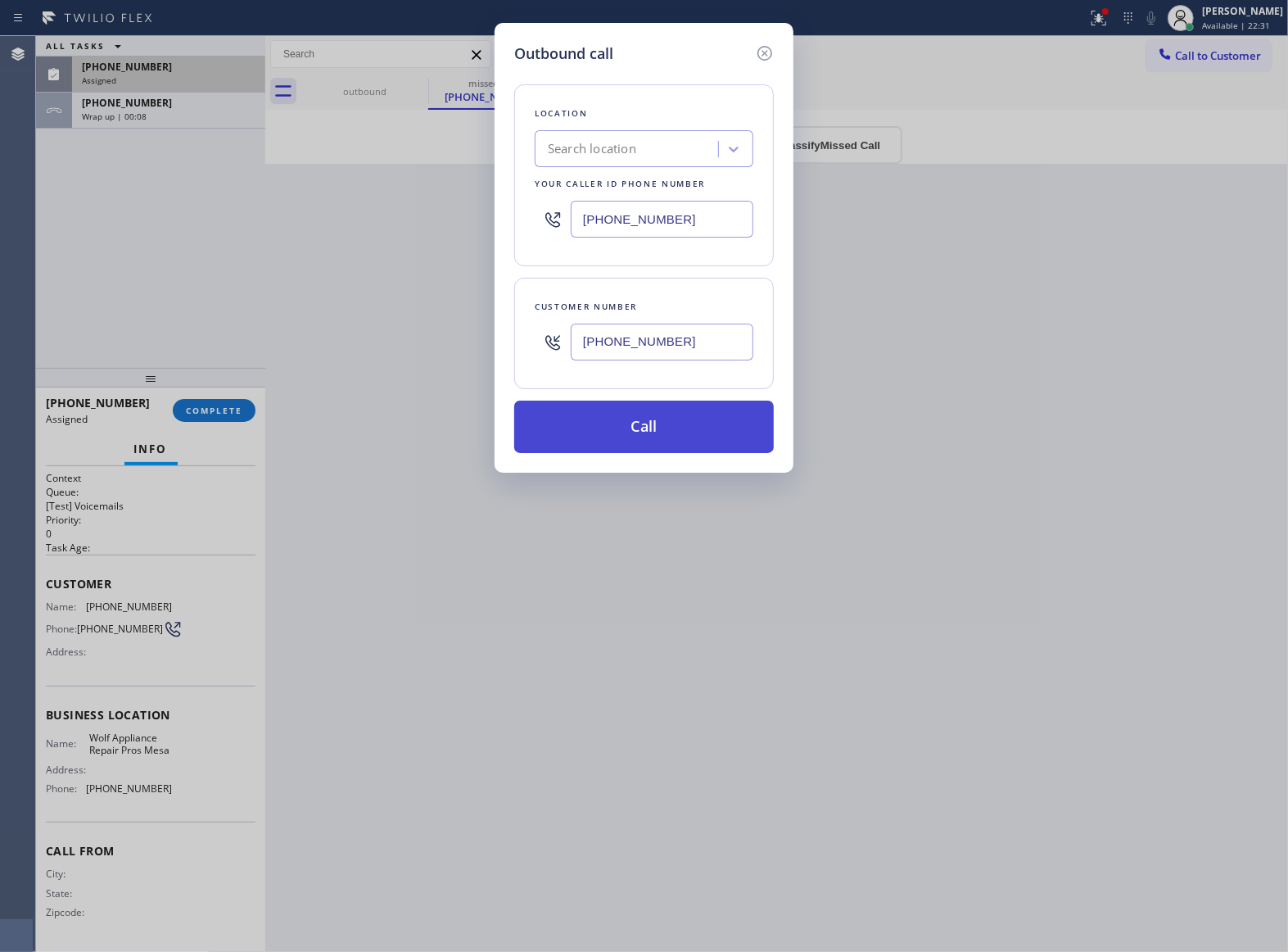
click at [650, 424] on button "Call" at bounding box center [644, 427] width 260 height 52
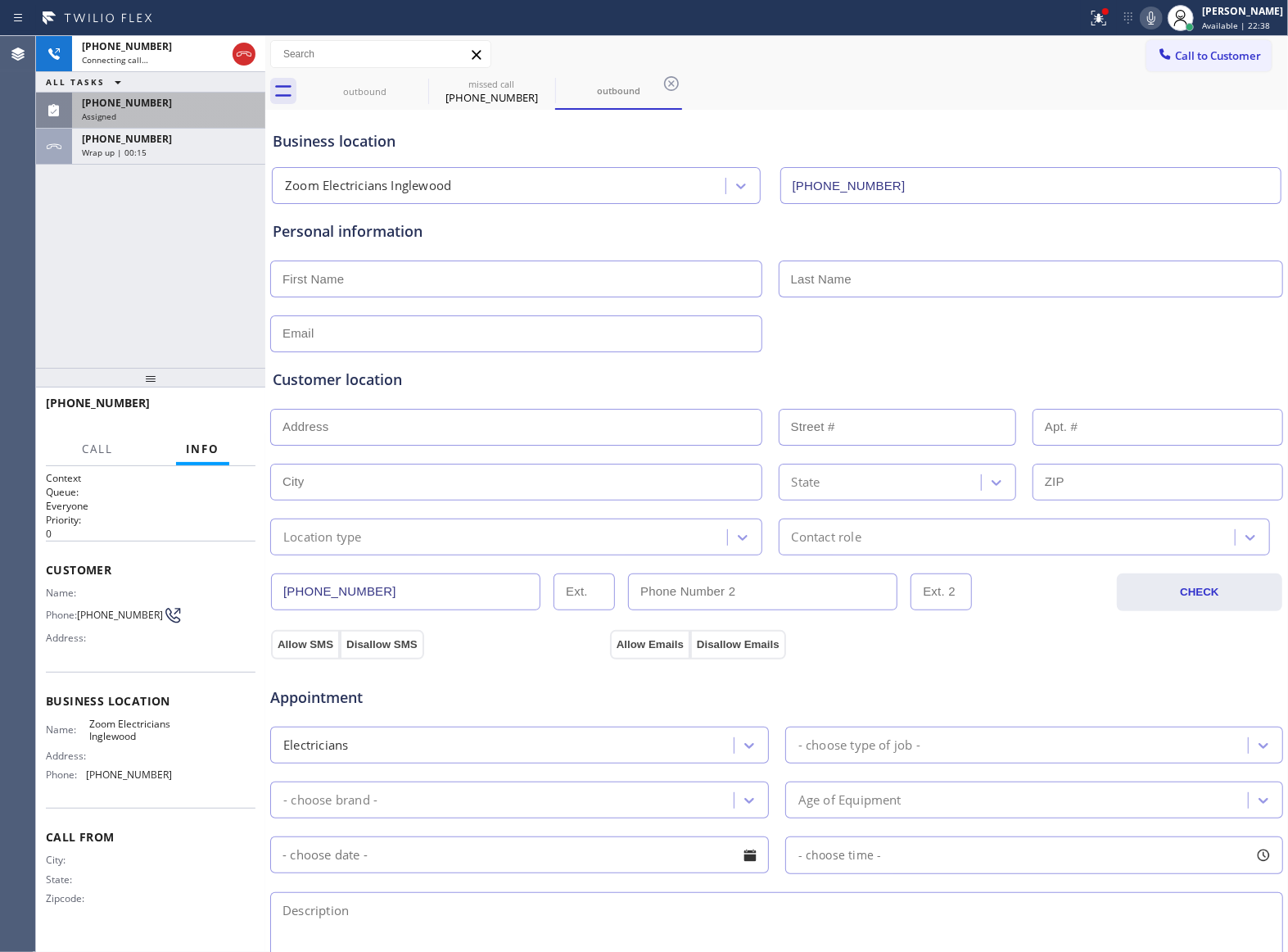
click at [159, 96] on div "[PHONE_NUMBER]" at bounding box center [169, 102] width 173 height 14
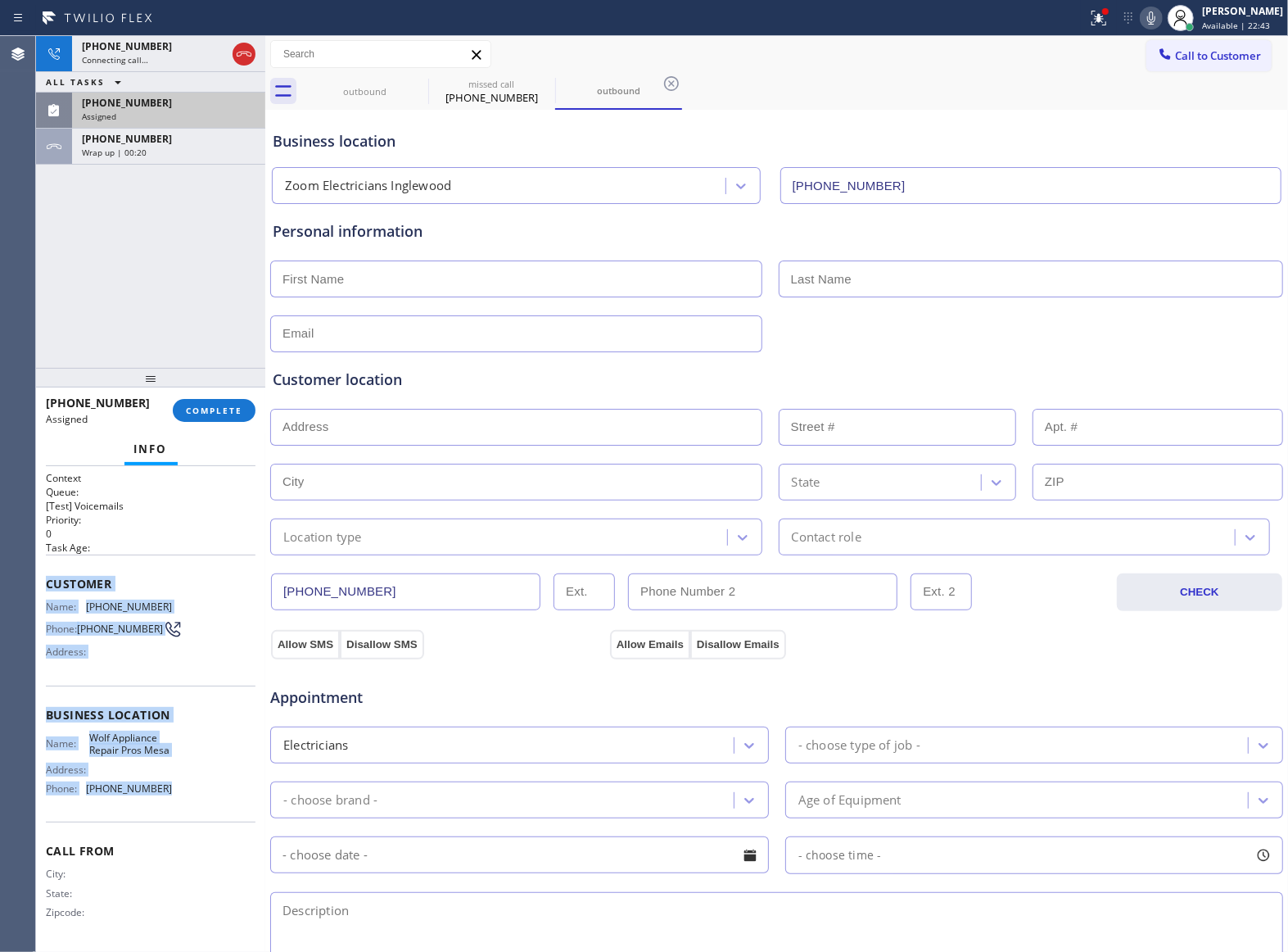
drag, startPoint x: 174, startPoint y: 803, endPoint x: 43, endPoint y: 581, distance: 257.8
click at [43, 581] on div "Context Queue: [Test] Voicemails Priority: 0 Task Age: Customer Name: [PHONE_NU…" at bounding box center [151, 708] width 229 height 486
click at [146, 146] on div "Wrap up | 00:24" at bounding box center [169, 152] width 173 height 12
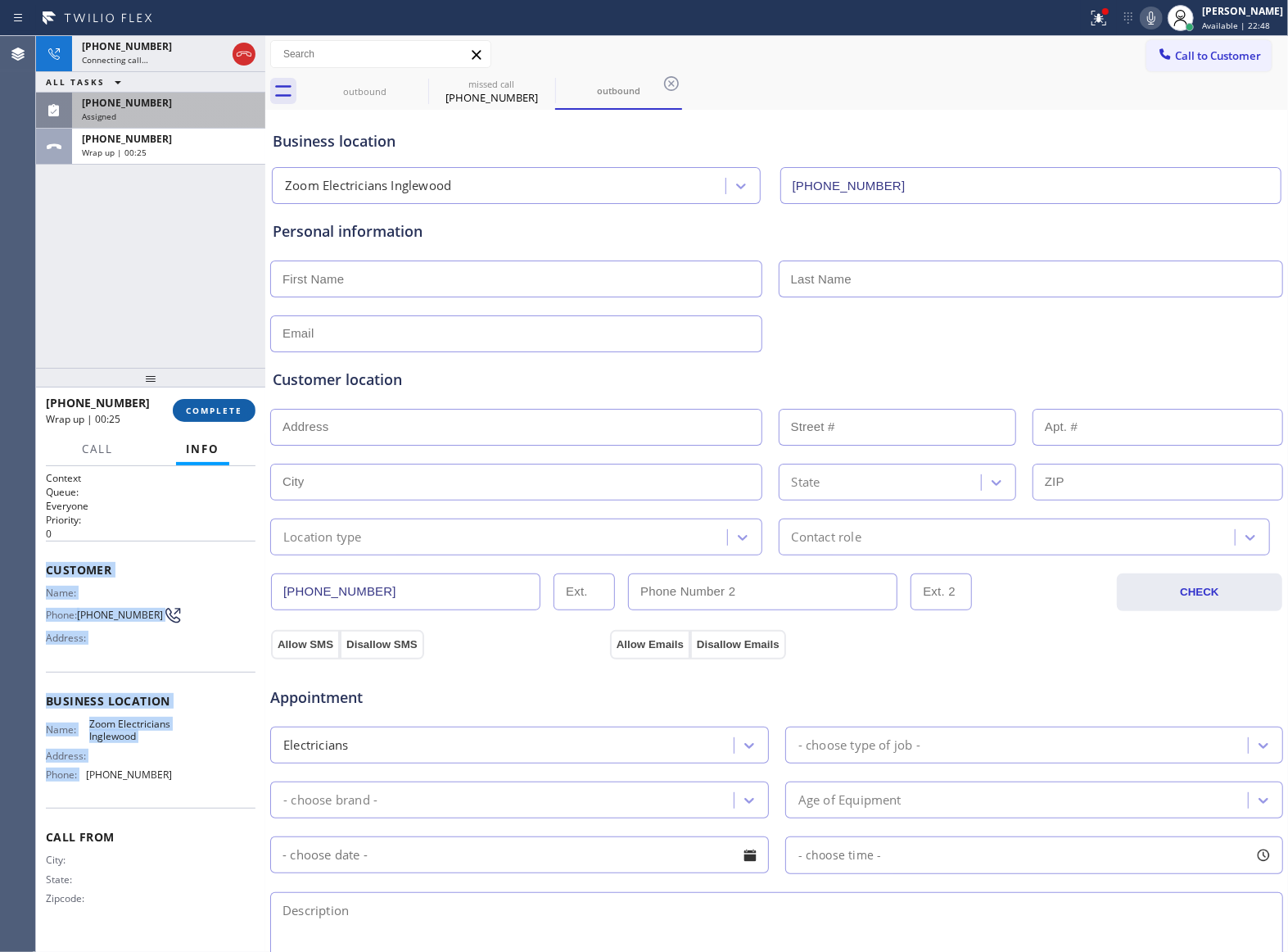
click at [194, 412] on span "COMPLETE" at bounding box center [214, 410] width 57 height 12
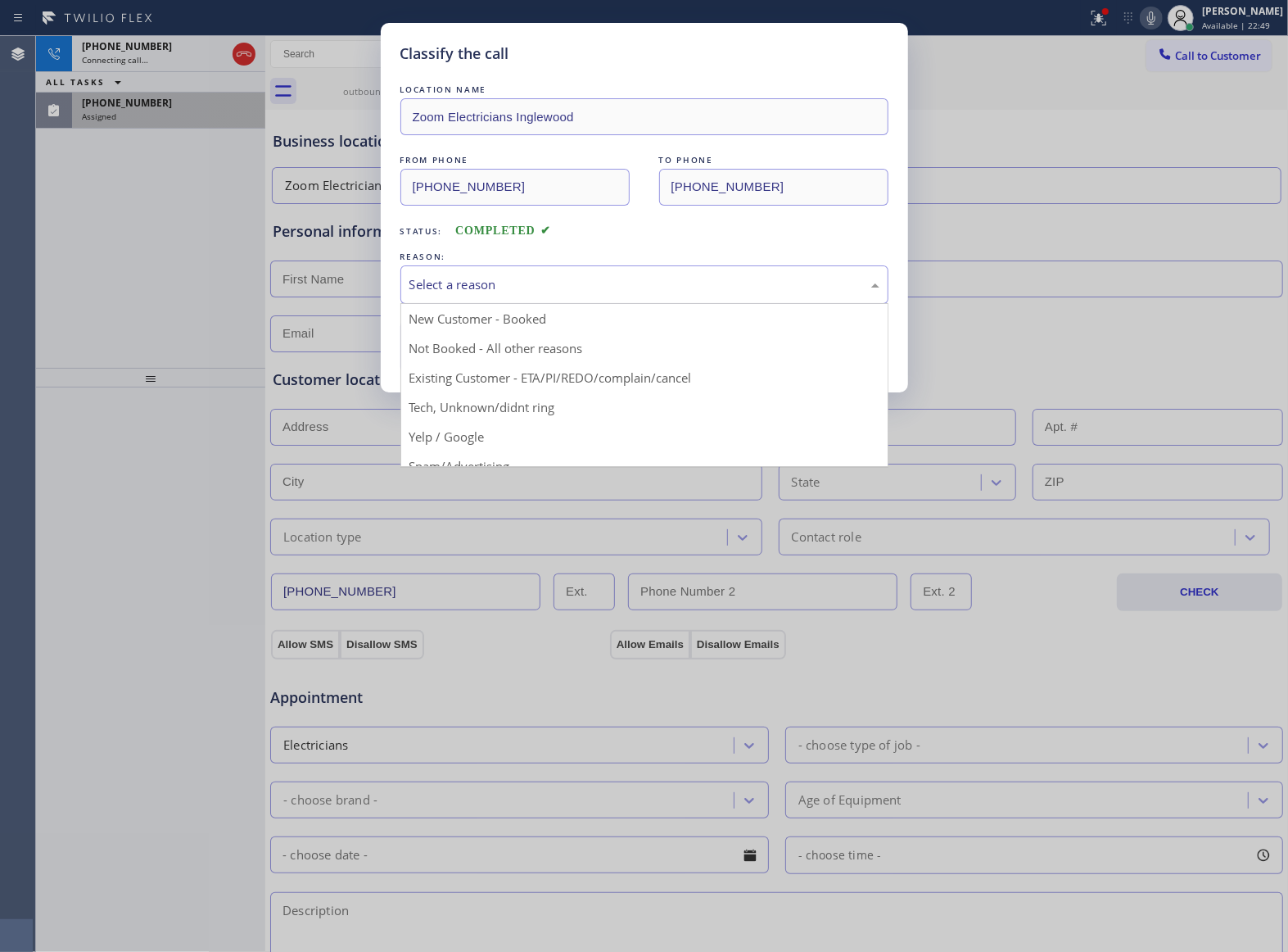
click at [490, 273] on div "Select a reason" at bounding box center [644, 284] width 488 height 39
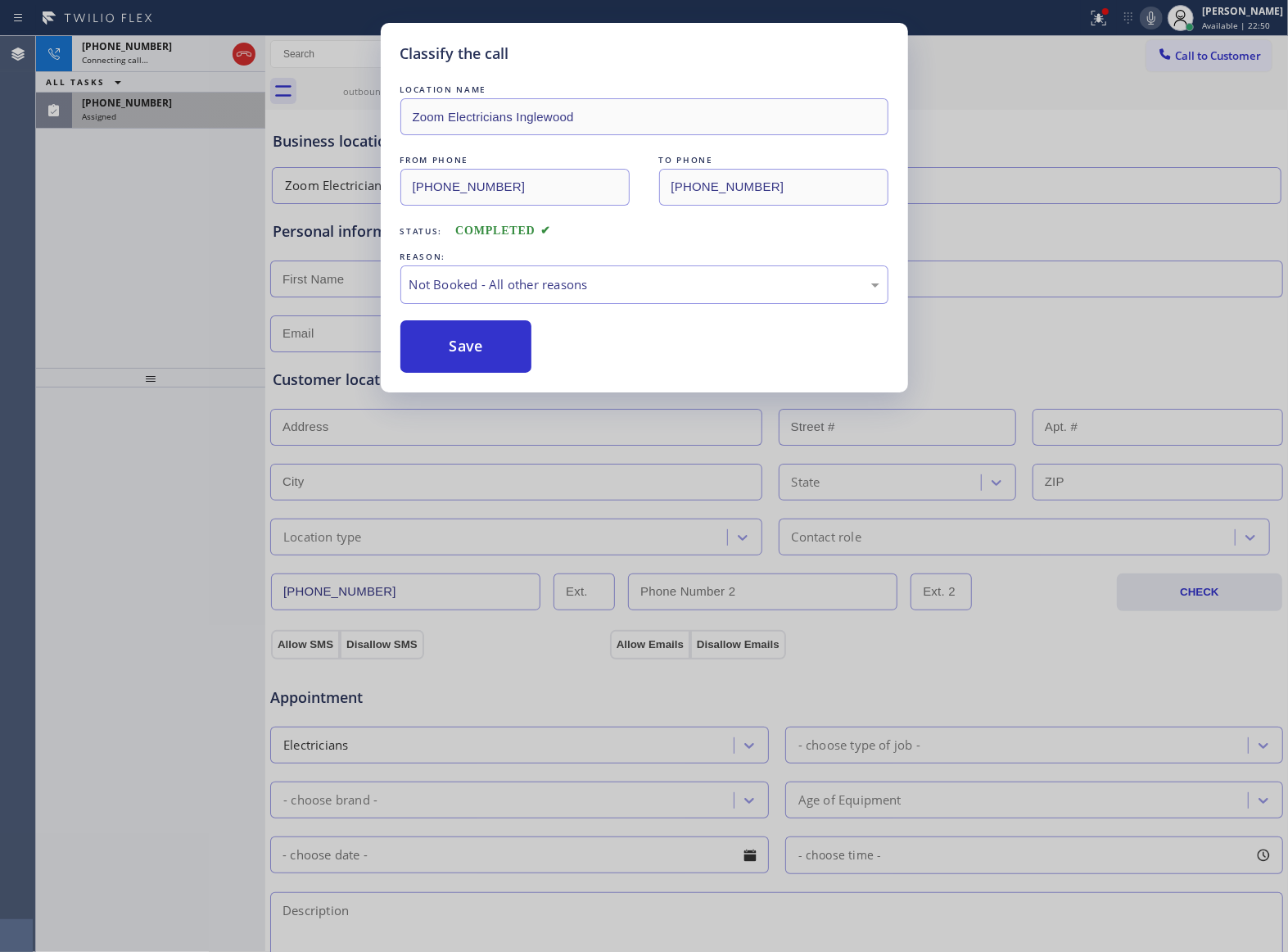
click at [476, 351] on button "Save" at bounding box center [466, 347] width 132 height 52
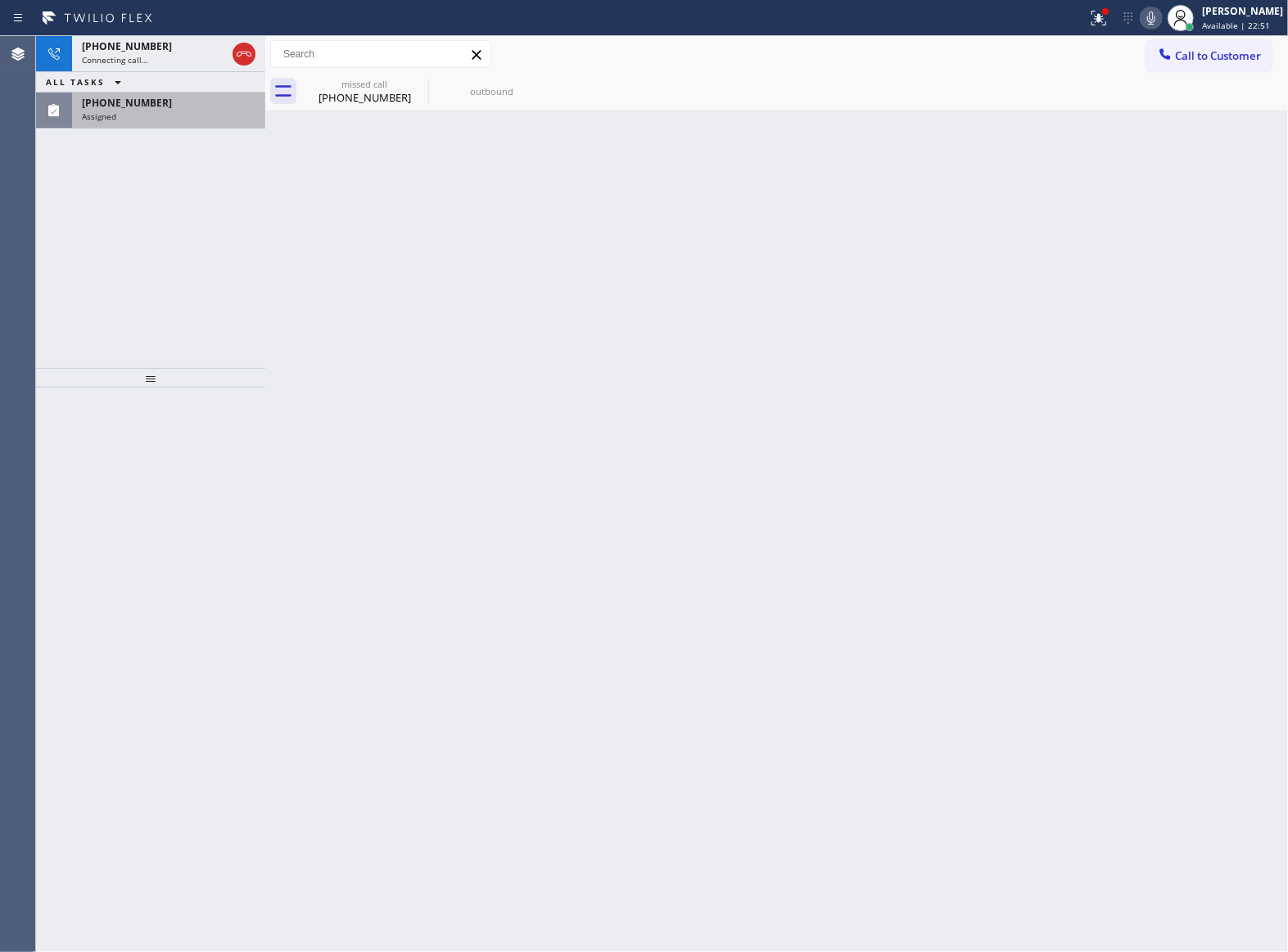
click at [120, 111] on div "Assigned" at bounding box center [169, 116] width 173 height 12
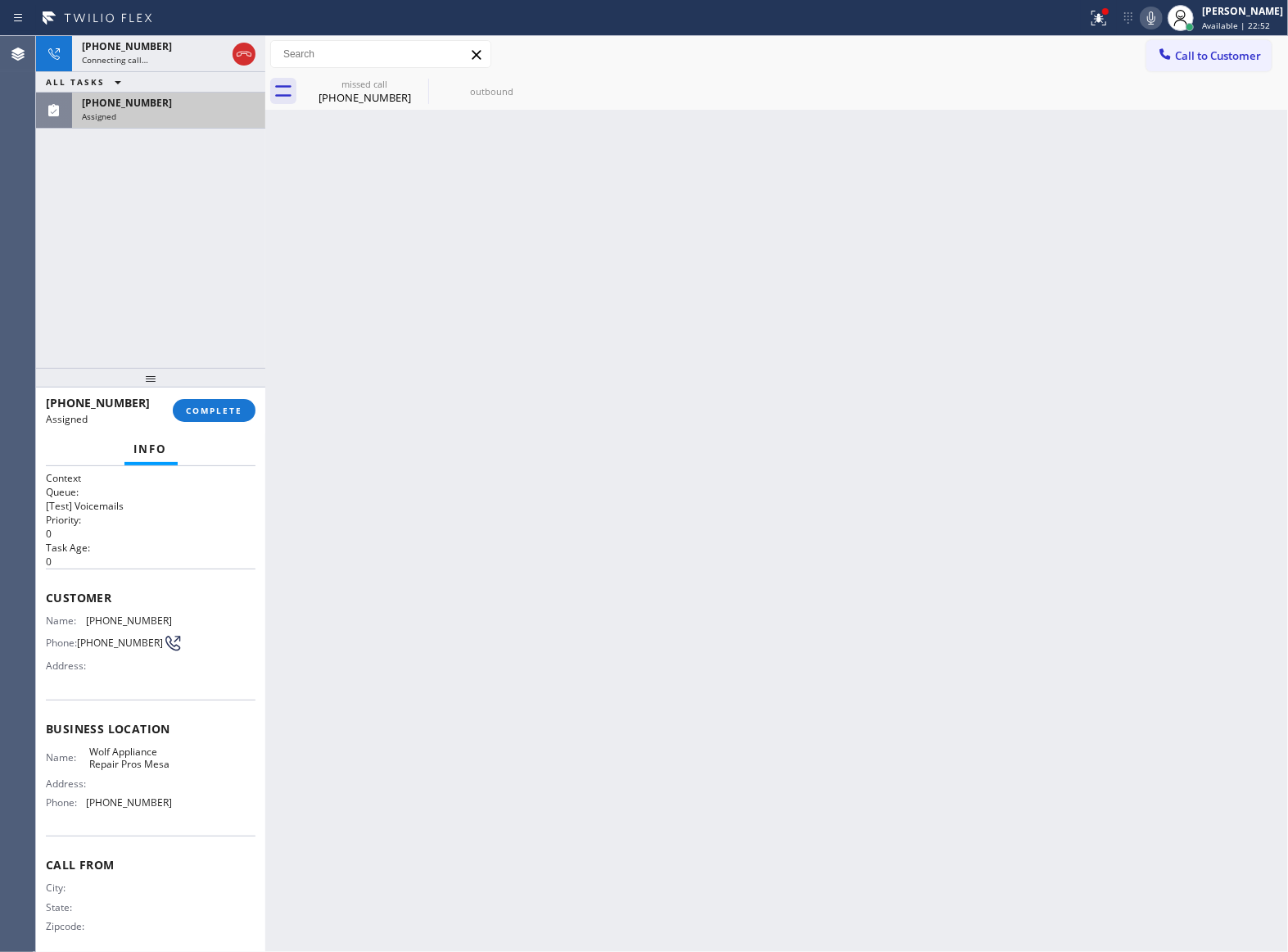
click at [120, 111] on div "Assigned" at bounding box center [169, 116] width 173 height 12
click at [249, 411] on button "COMPLETE" at bounding box center [215, 410] width 83 height 23
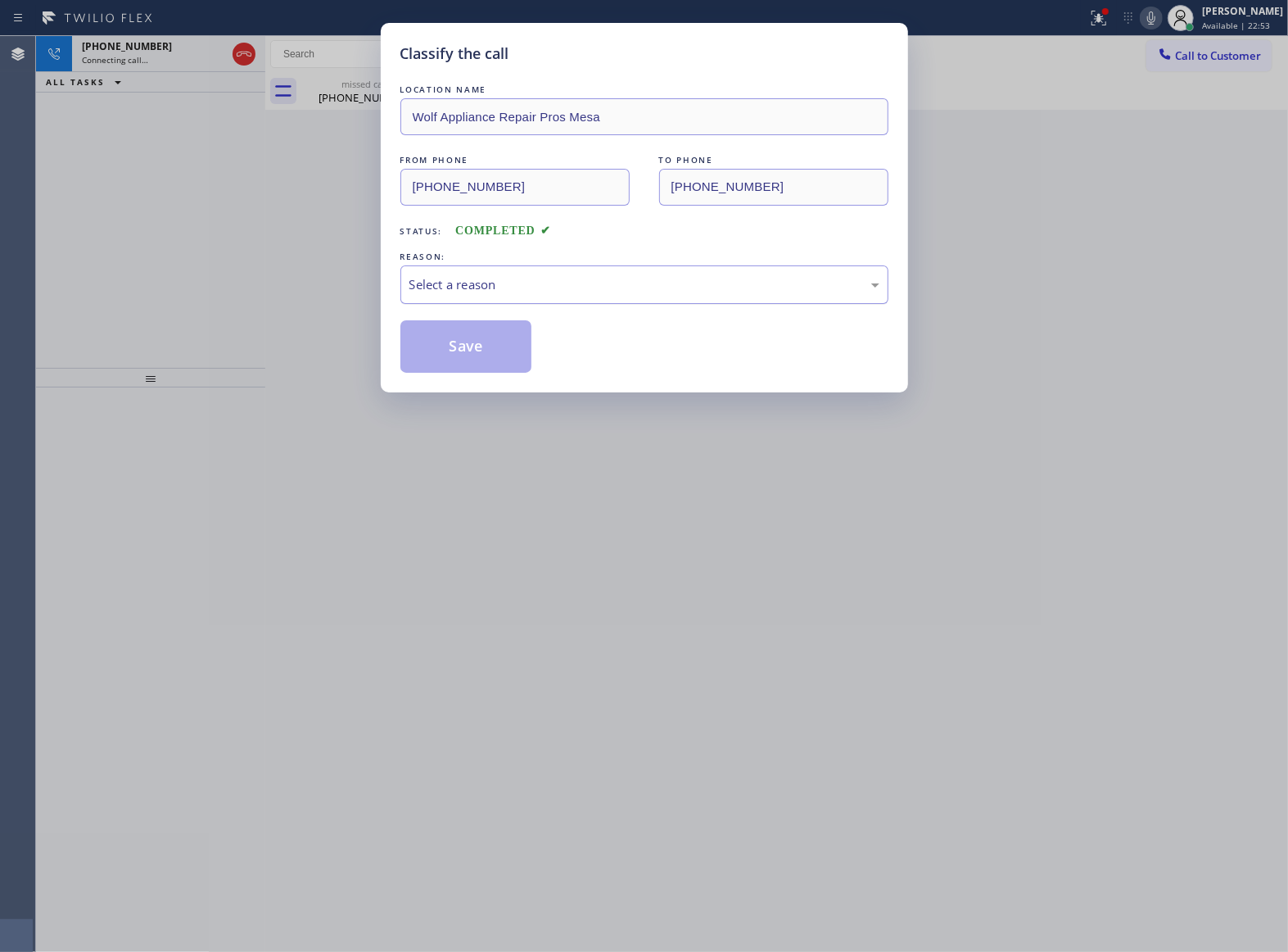
click at [442, 291] on div "Select a reason" at bounding box center [644, 284] width 470 height 19
click at [449, 346] on button "Save" at bounding box center [466, 347] width 132 height 52
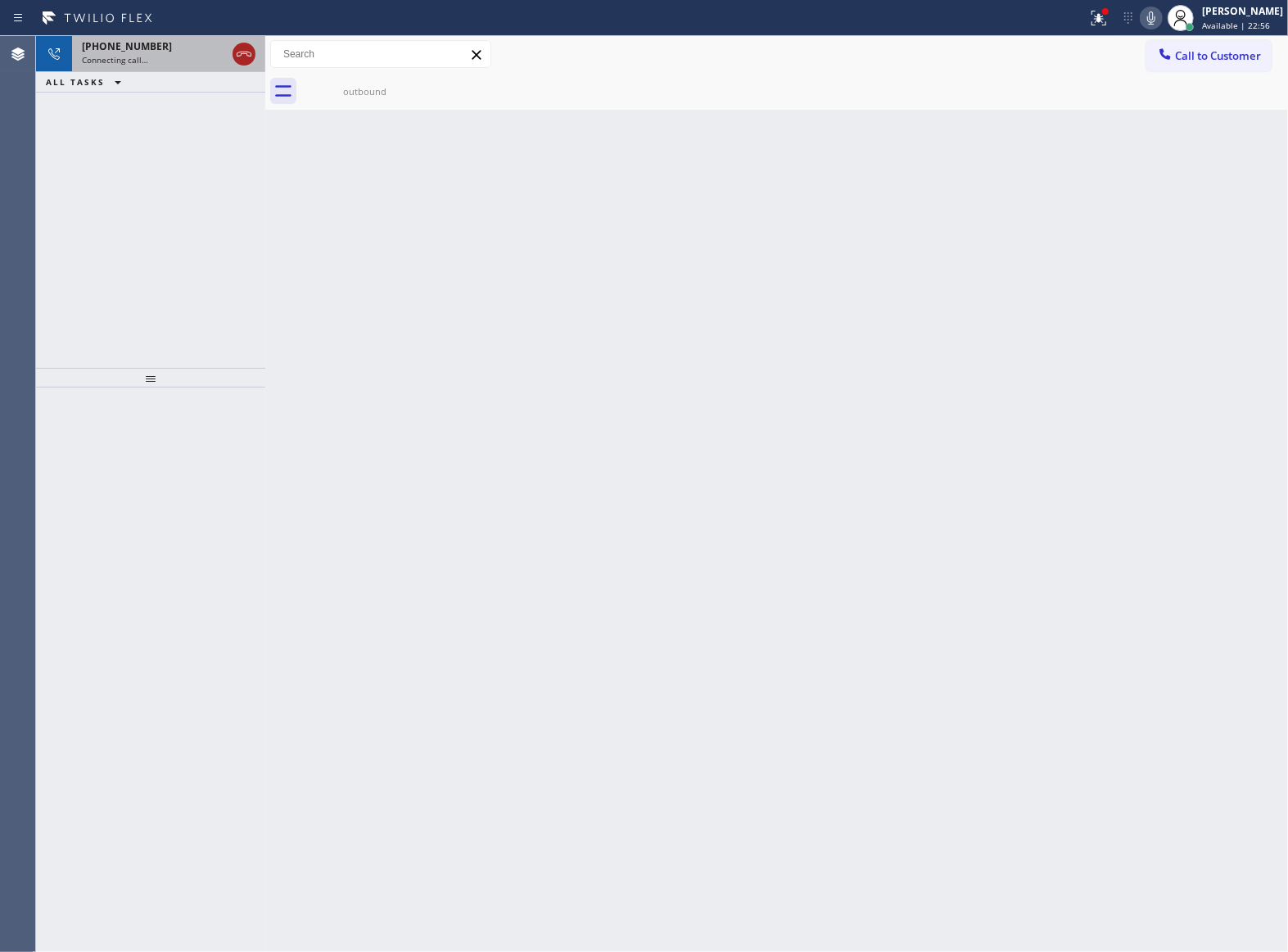
click at [240, 46] on icon at bounding box center [244, 54] width 20 height 20
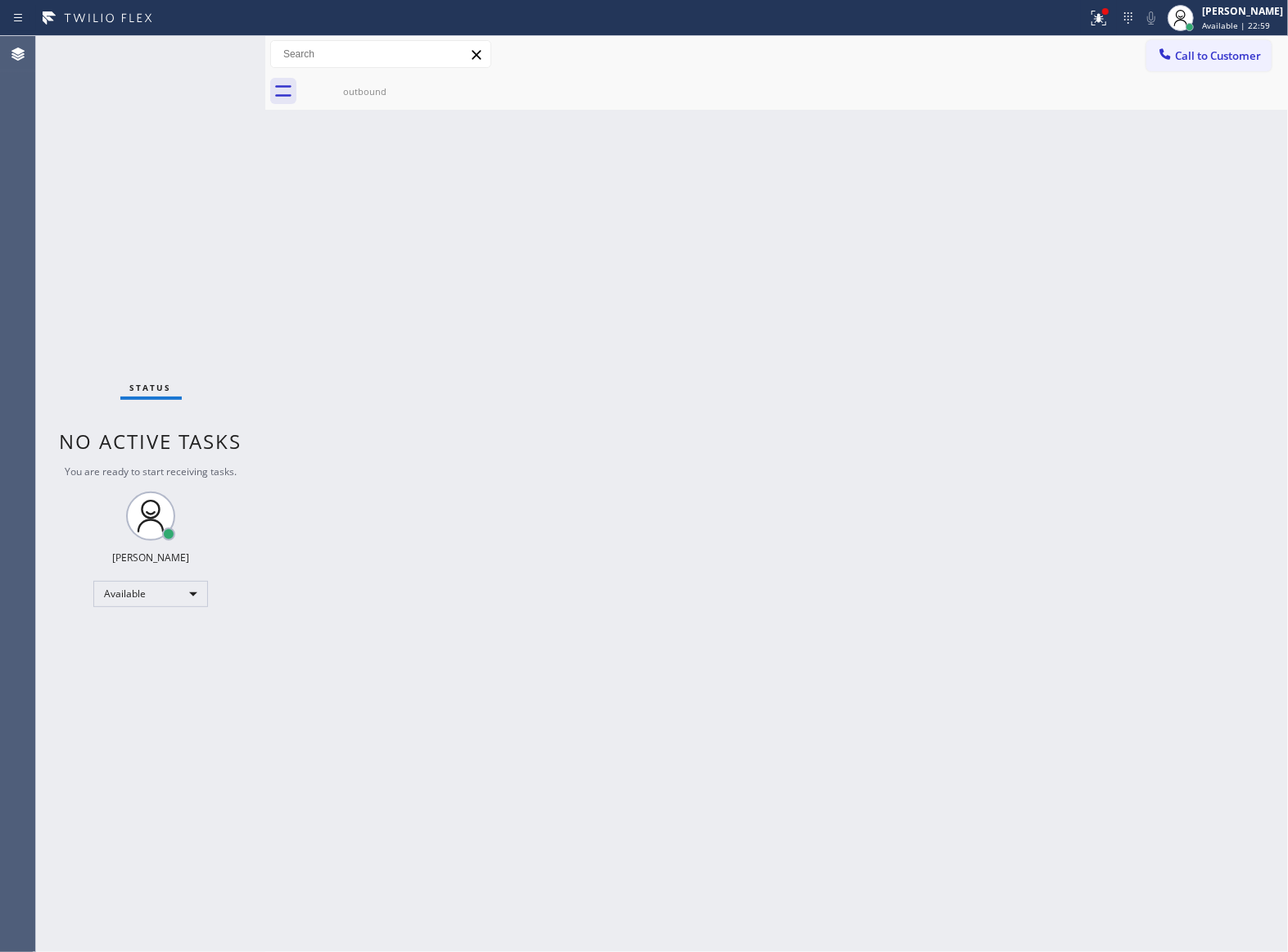
drag, startPoint x: 1197, startPoint y: 63, endPoint x: 713, endPoint y: 207, distance: 505.0
click at [1180, 67] on button "Call to Customer" at bounding box center [1209, 55] width 125 height 31
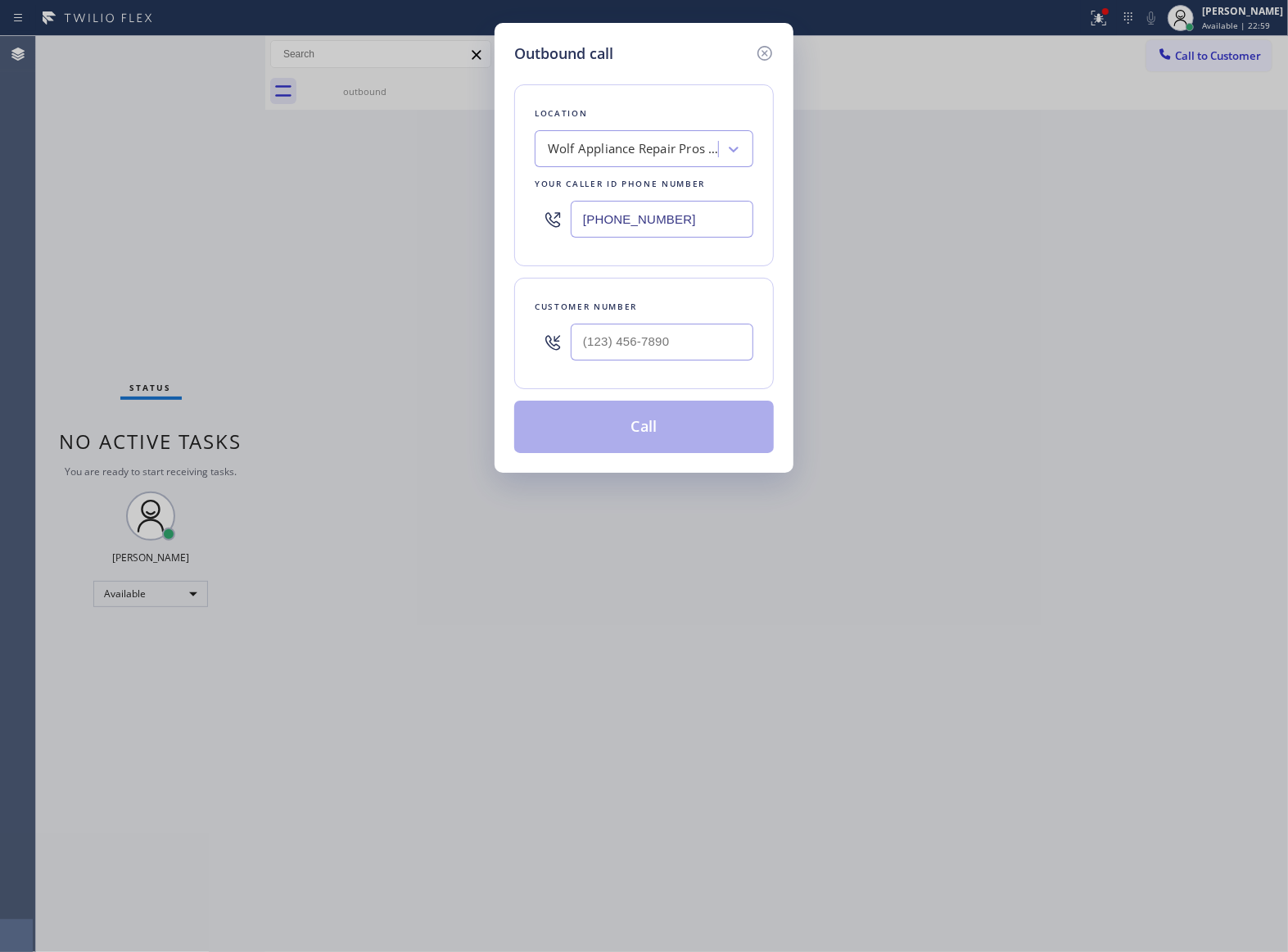
drag, startPoint x: 695, startPoint y: 235, endPoint x: 1209, endPoint y: 109, distance: 529.2
click at [695, 235] on input "[PHONE_NUMBER]" at bounding box center [662, 218] width 182 height 37
click at [699, 338] on input "(___) ___-____" at bounding box center [662, 342] width 182 height 37
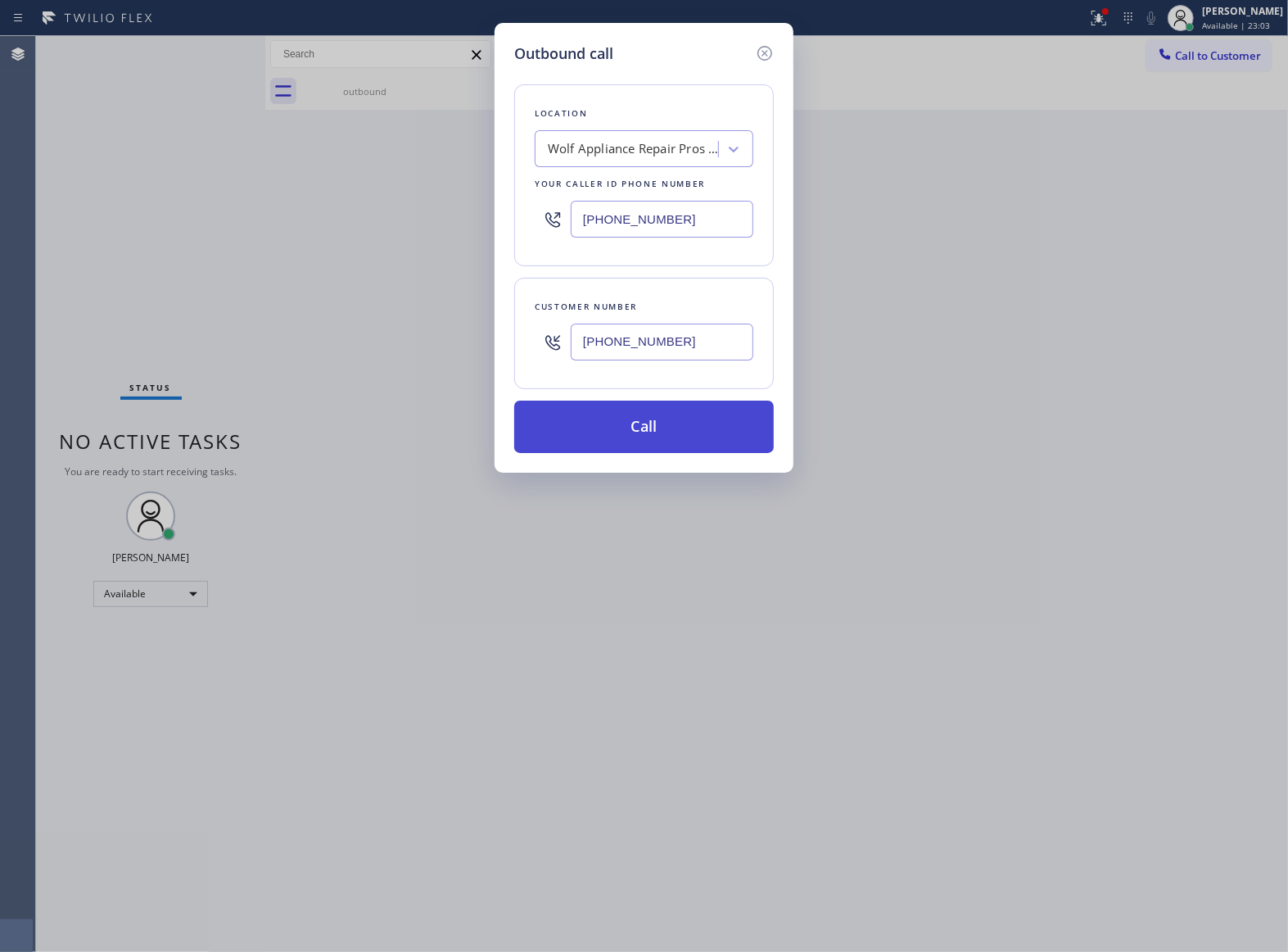
click at [685, 422] on button "Call" at bounding box center [644, 427] width 260 height 52
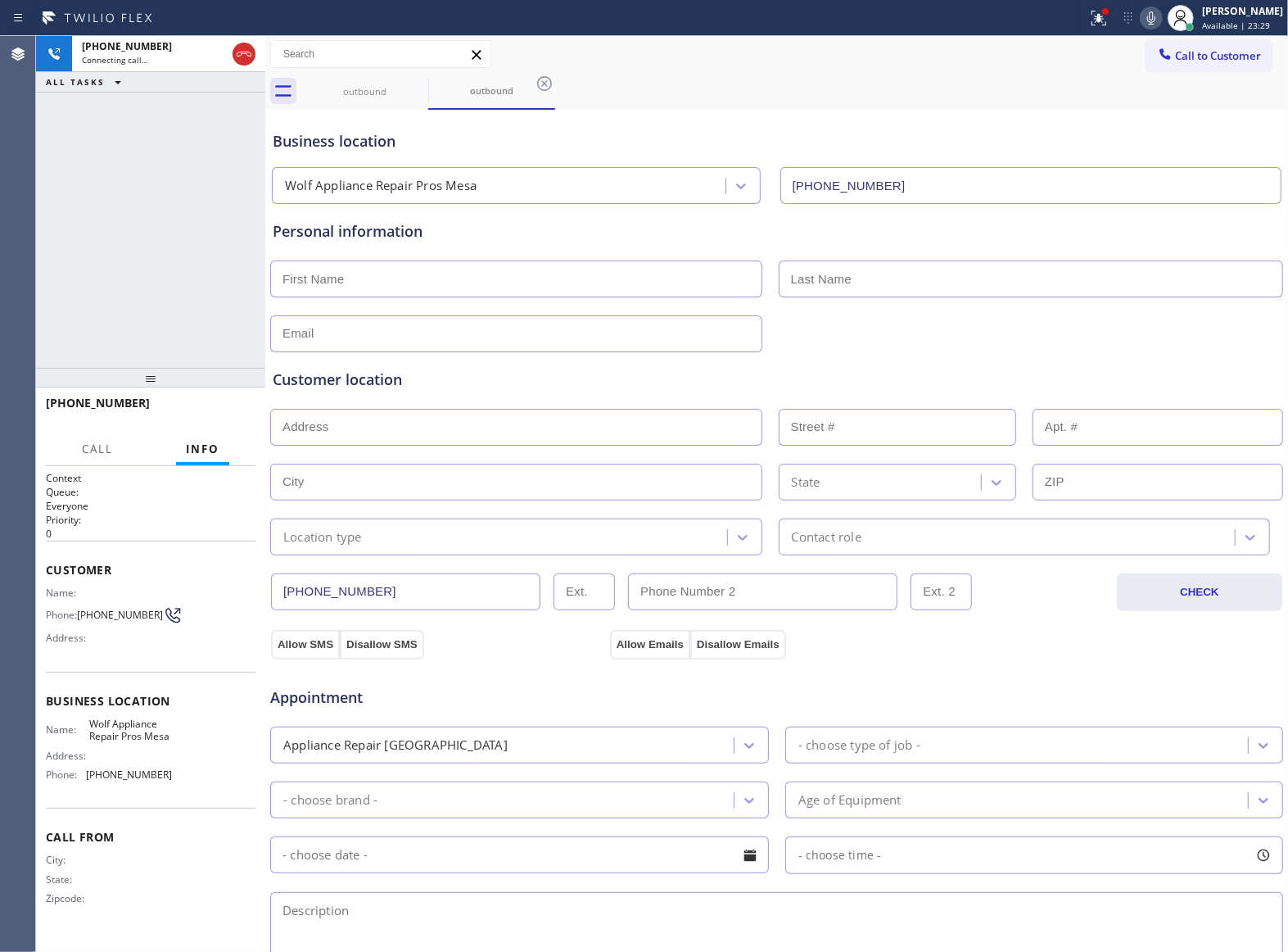
click at [185, 231] on div "[PHONE_NUMBER] Connecting call… ALL TASKS ALL TASKS ACTIVE TASKS TASKS IN WRAP …" at bounding box center [151, 202] width 229 height 332
click at [1143, 18] on icon at bounding box center [1151, 18] width 20 height 20
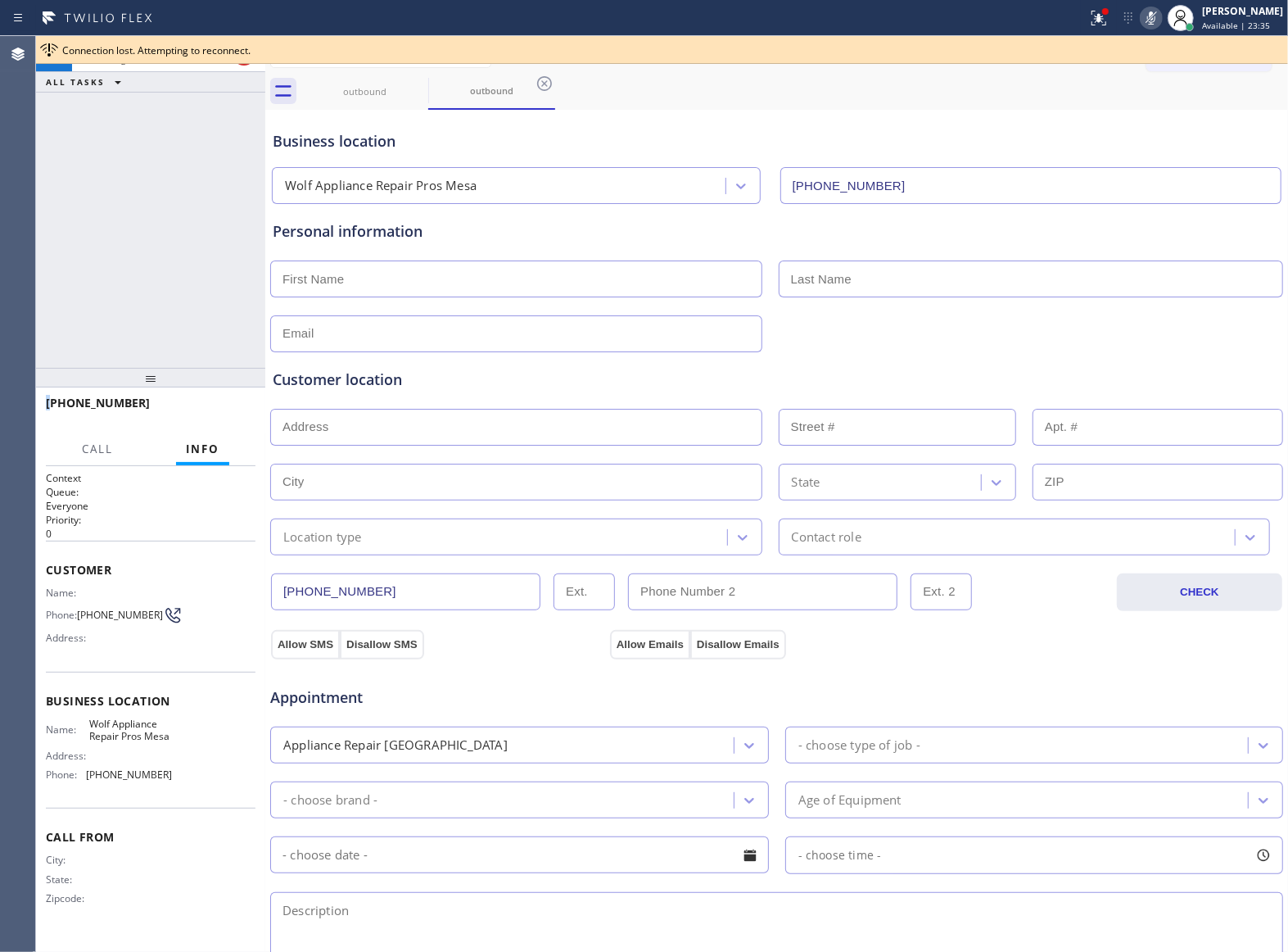
click at [1148, 23] on icon at bounding box center [1151, 18] width 20 height 20
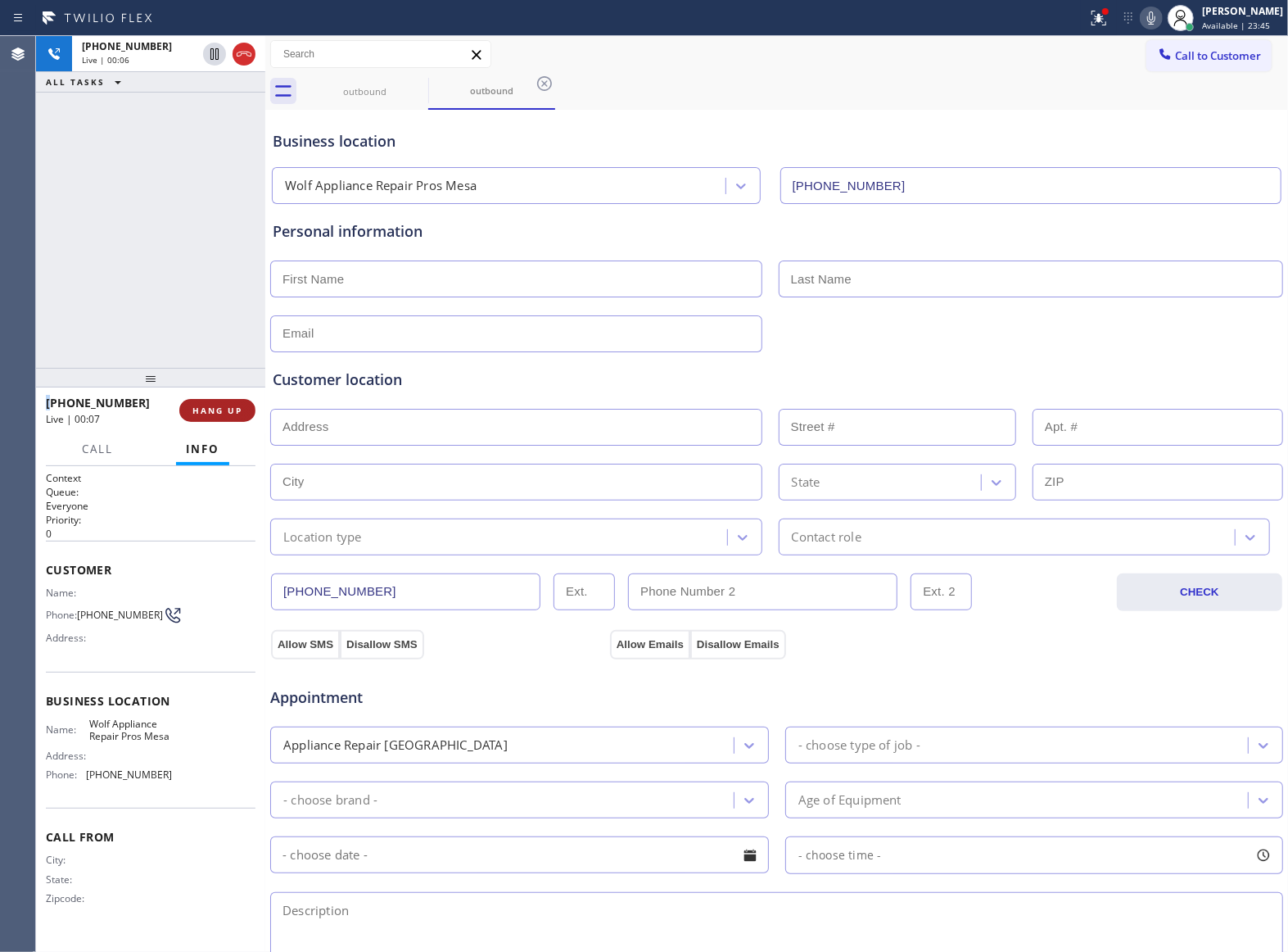
click at [225, 416] on button "HANG UP" at bounding box center [217, 410] width 76 height 23
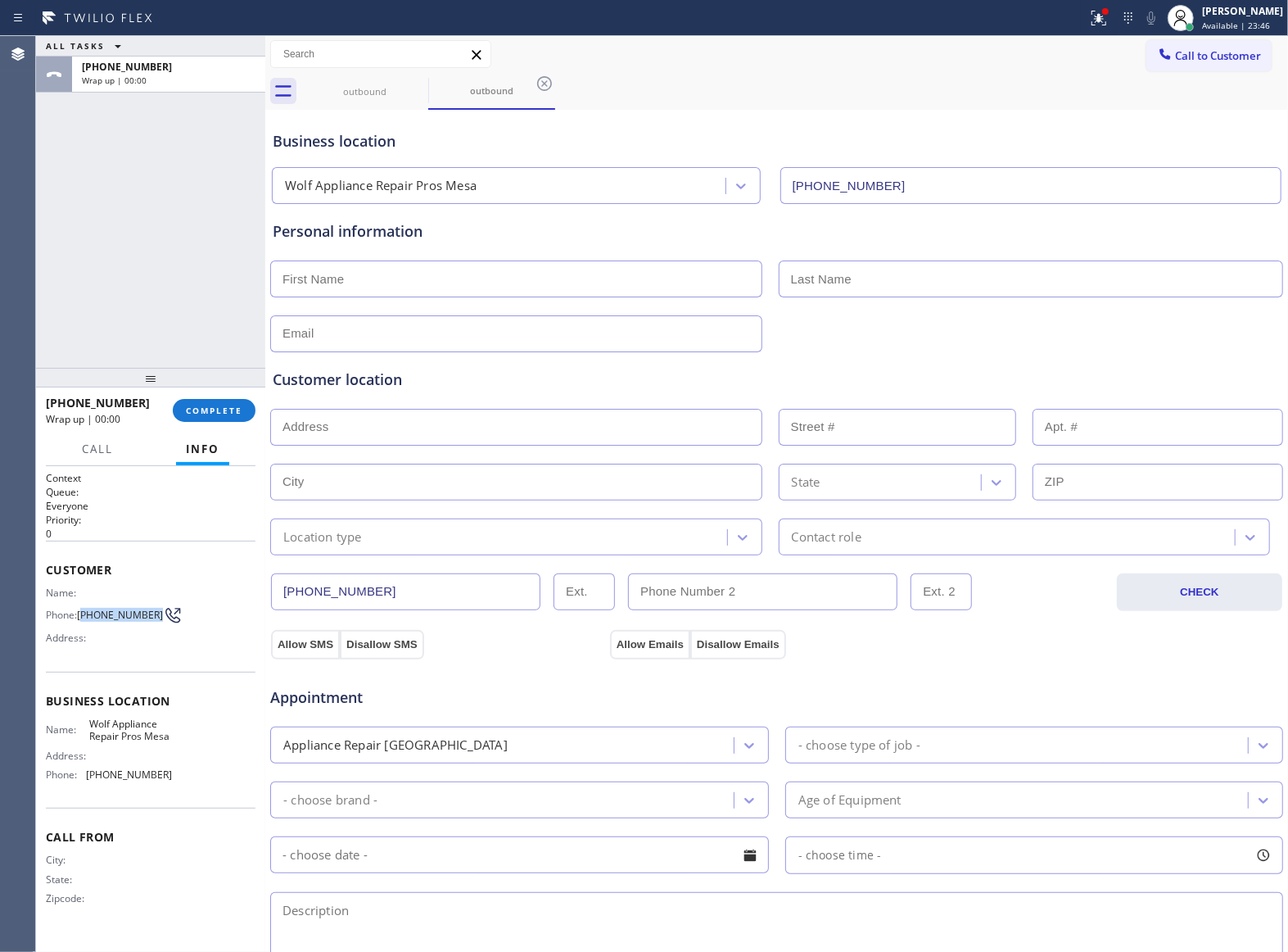
drag, startPoint x: 96, startPoint y: 621, endPoint x: 83, endPoint y: 616, distance: 13.9
click at [83, 616] on span "[PHONE_NUMBER]" at bounding box center [119, 615] width 86 height 13
click at [1206, 53] on span "Call to Customer" at bounding box center [1217, 56] width 86 height 14
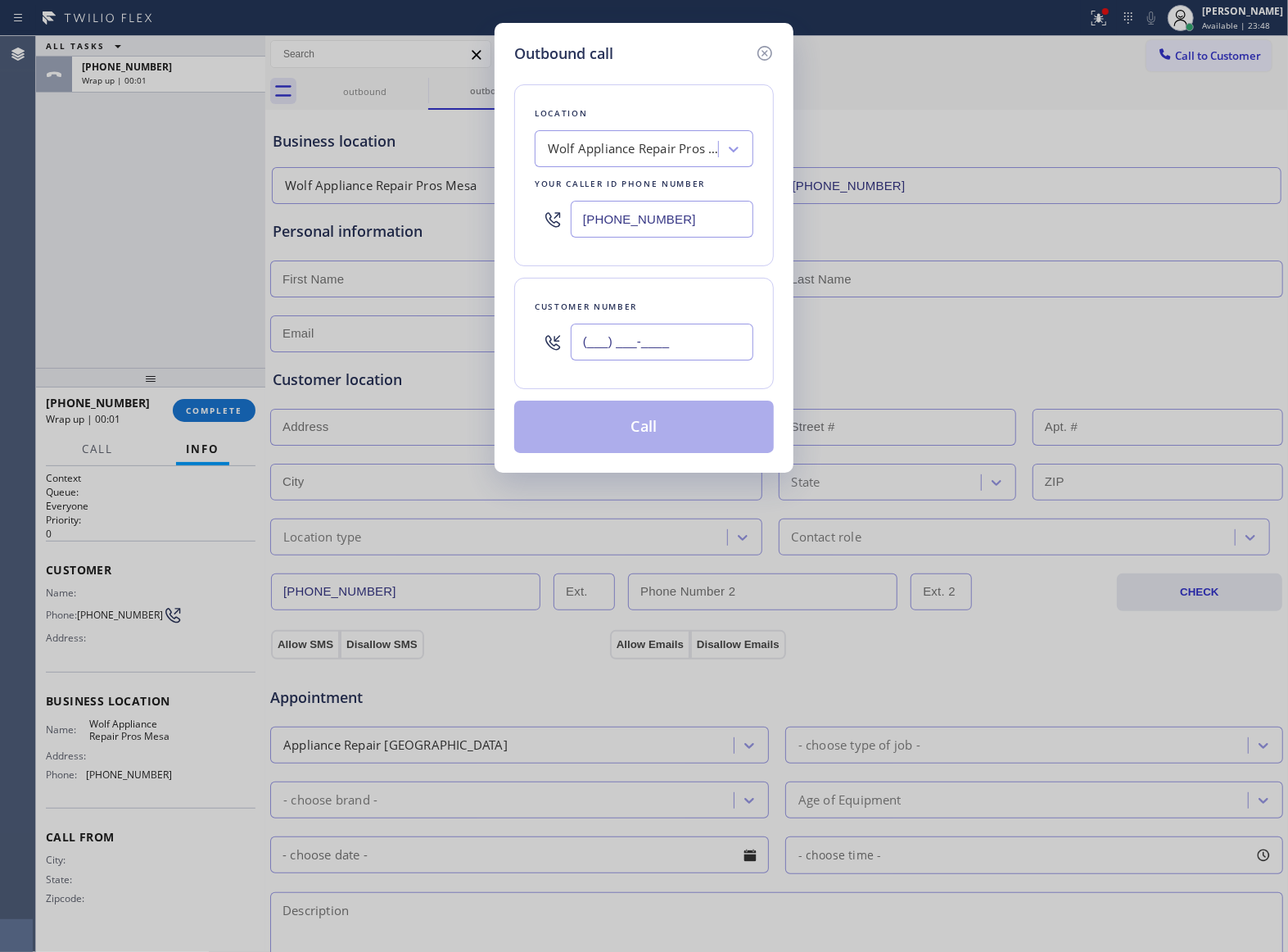
click at [639, 346] on input "(___) ___-____" at bounding box center [662, 342] width 182 height 37
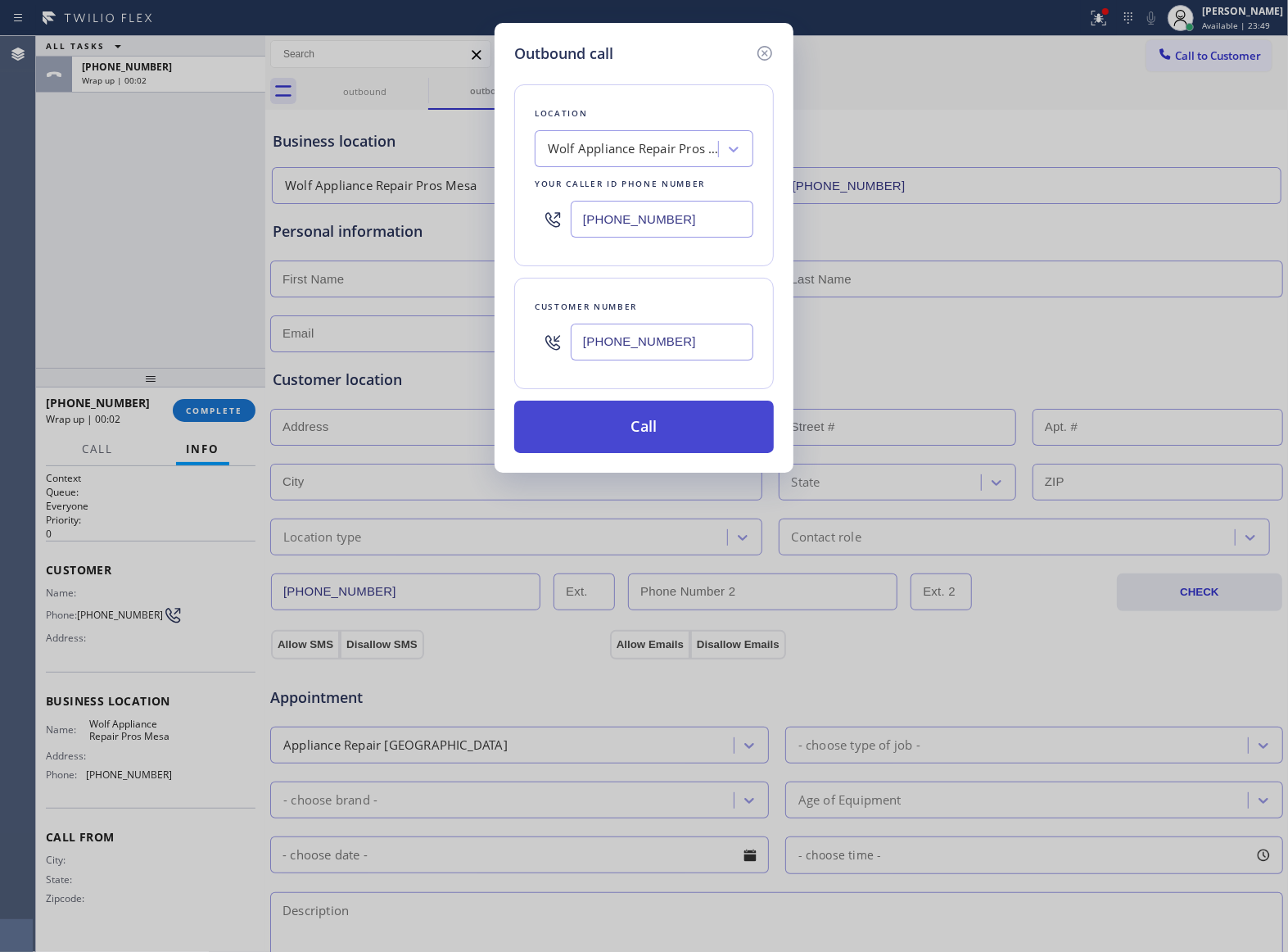
click at [704, 447] on button "Call" at bounding box center [644, 427] width 260 height 52
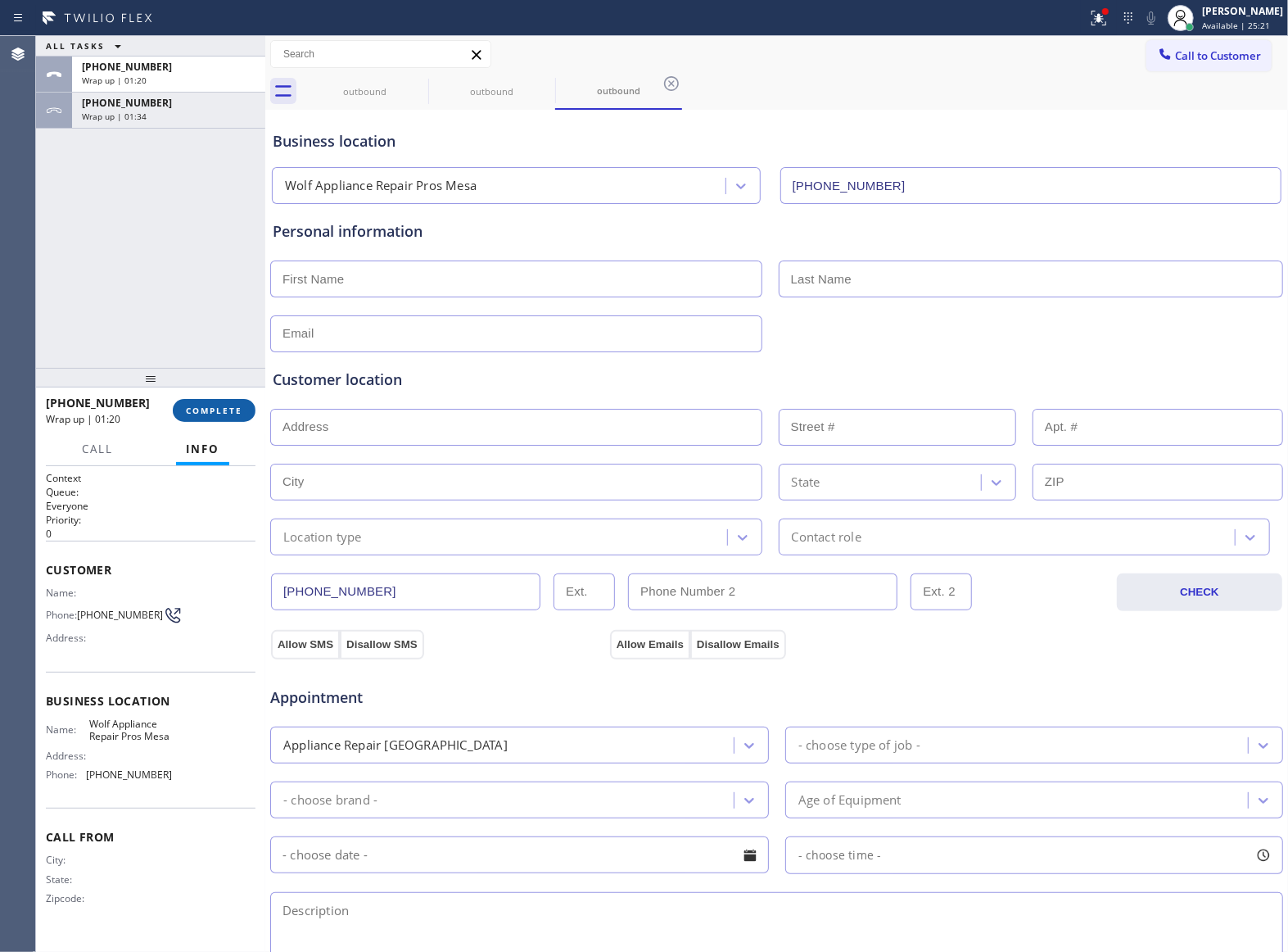
click at [211, 404] on span "COMPLETE" at bounding box center [214, 410] width 57 height 12
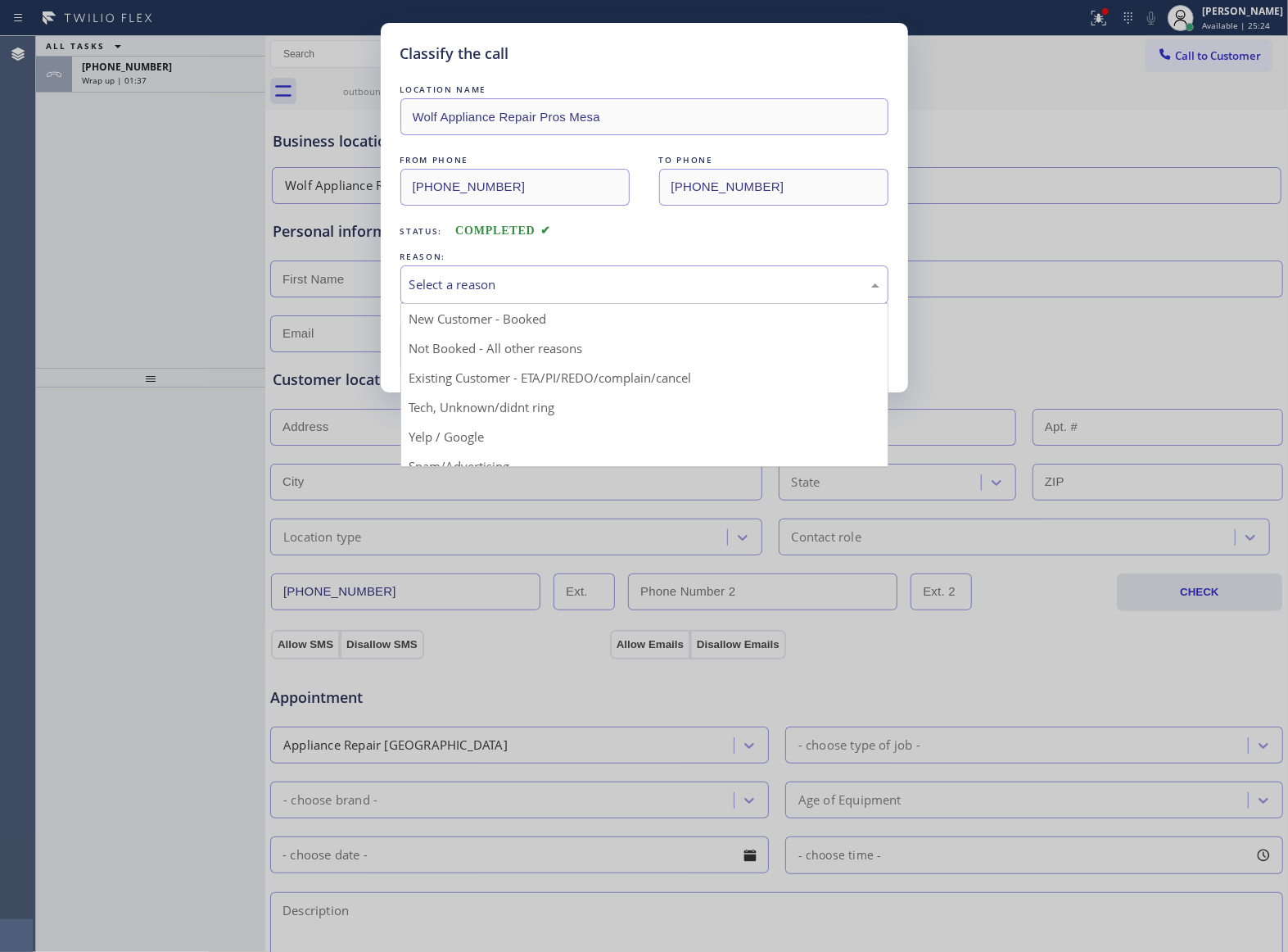
click at [476, 301] on div "Select a reason" at bounding box center [644, 284] width 488 height 39
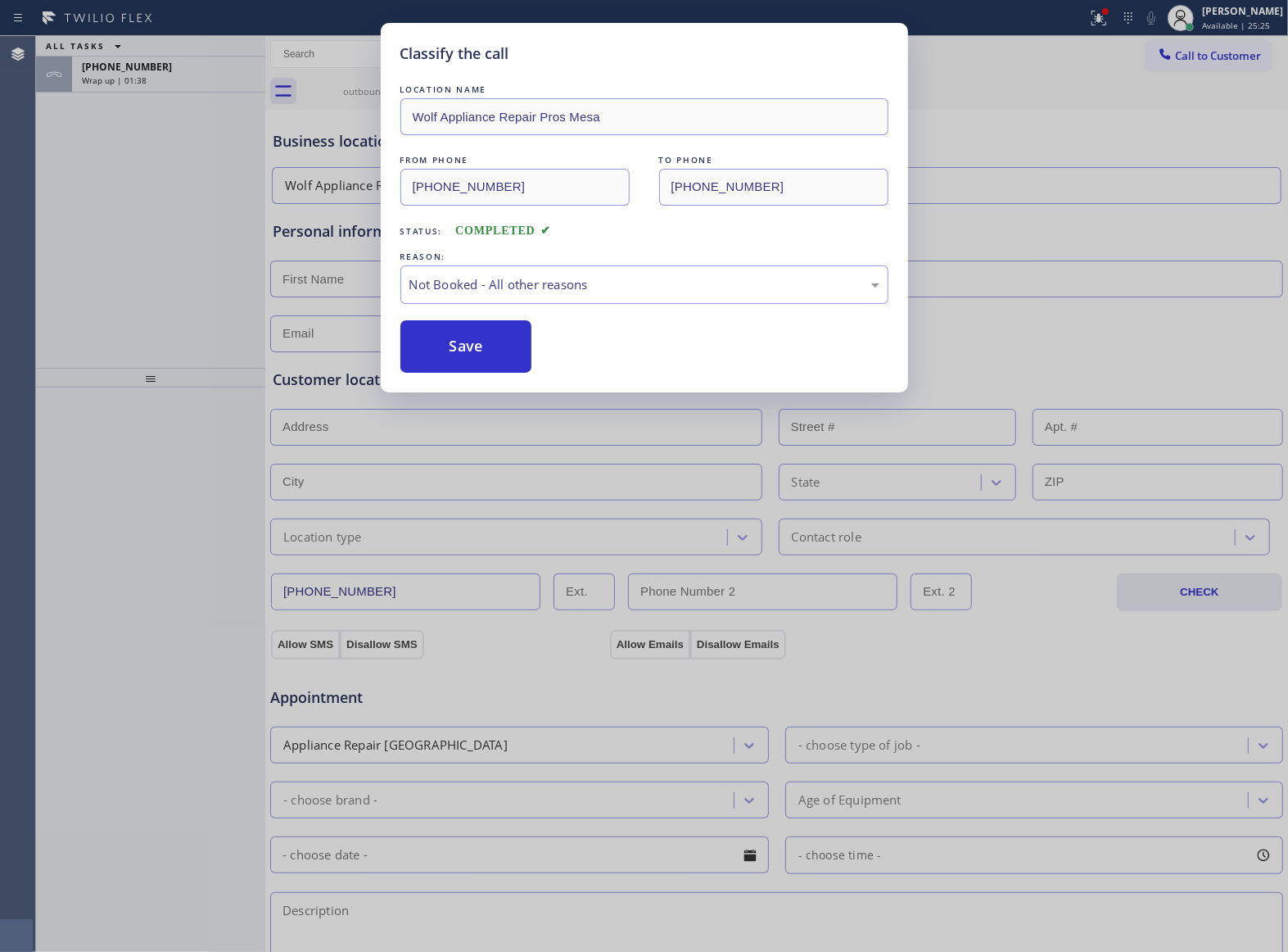
click at [465, 348] on button "Save" at bounding box center [466, 347] width 132 height 52
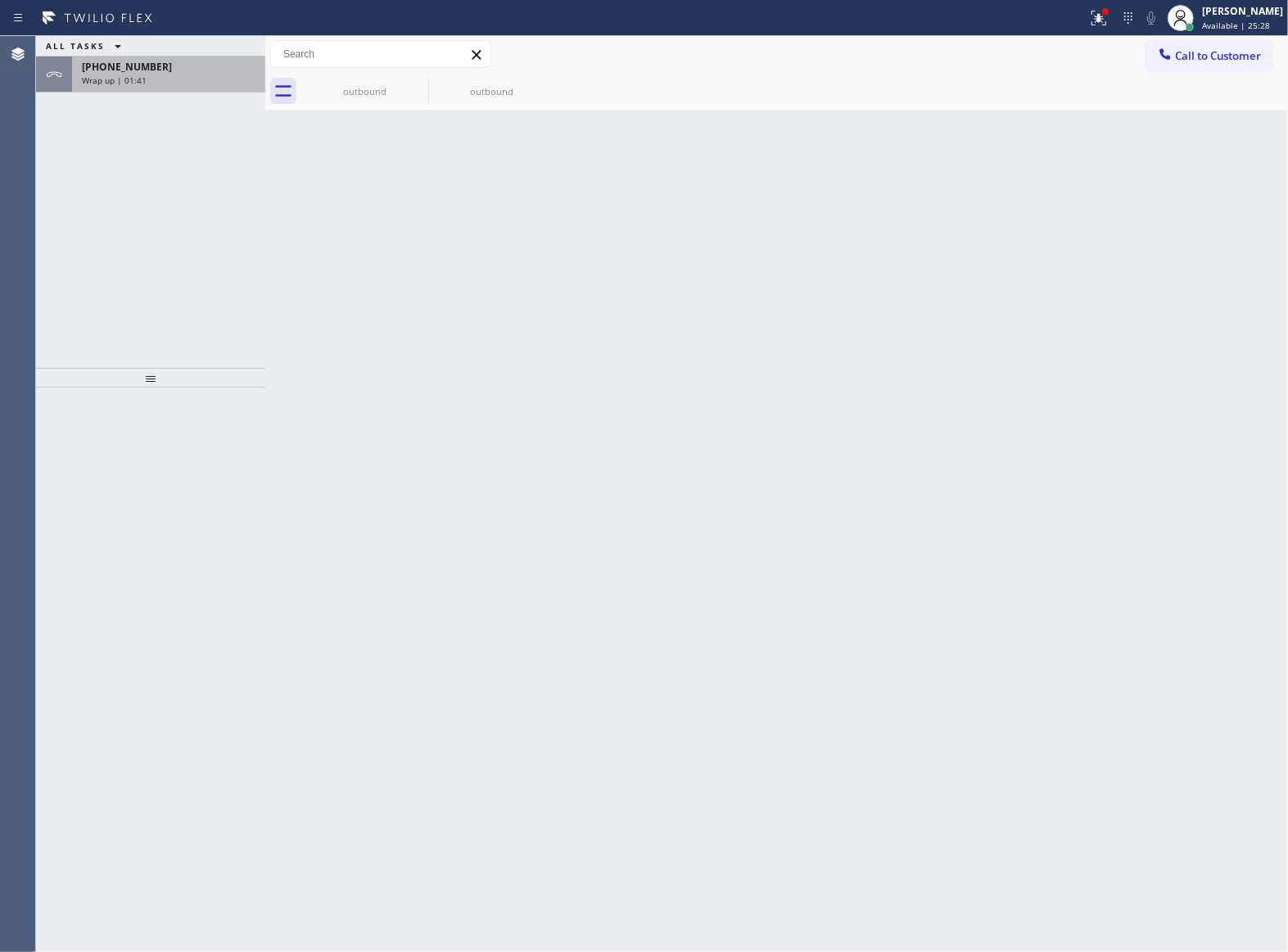
click at [146, 77] on div "Wrap up | 01:41" at bounding box center [169, 80] width 173 height 12
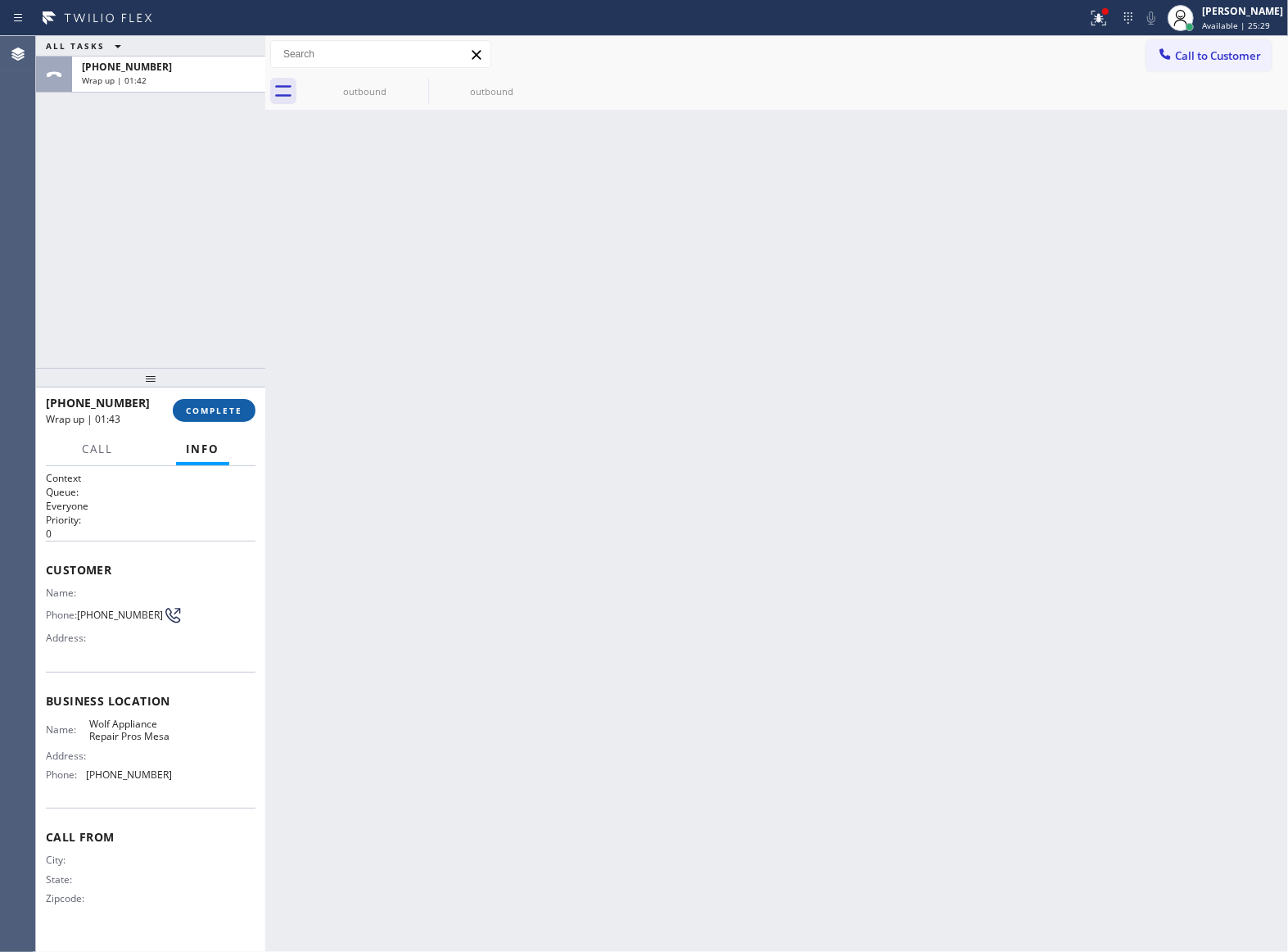
click at [211, 403] on button "COMPLETE" at bounding box center [215, 410] width 83 height 23
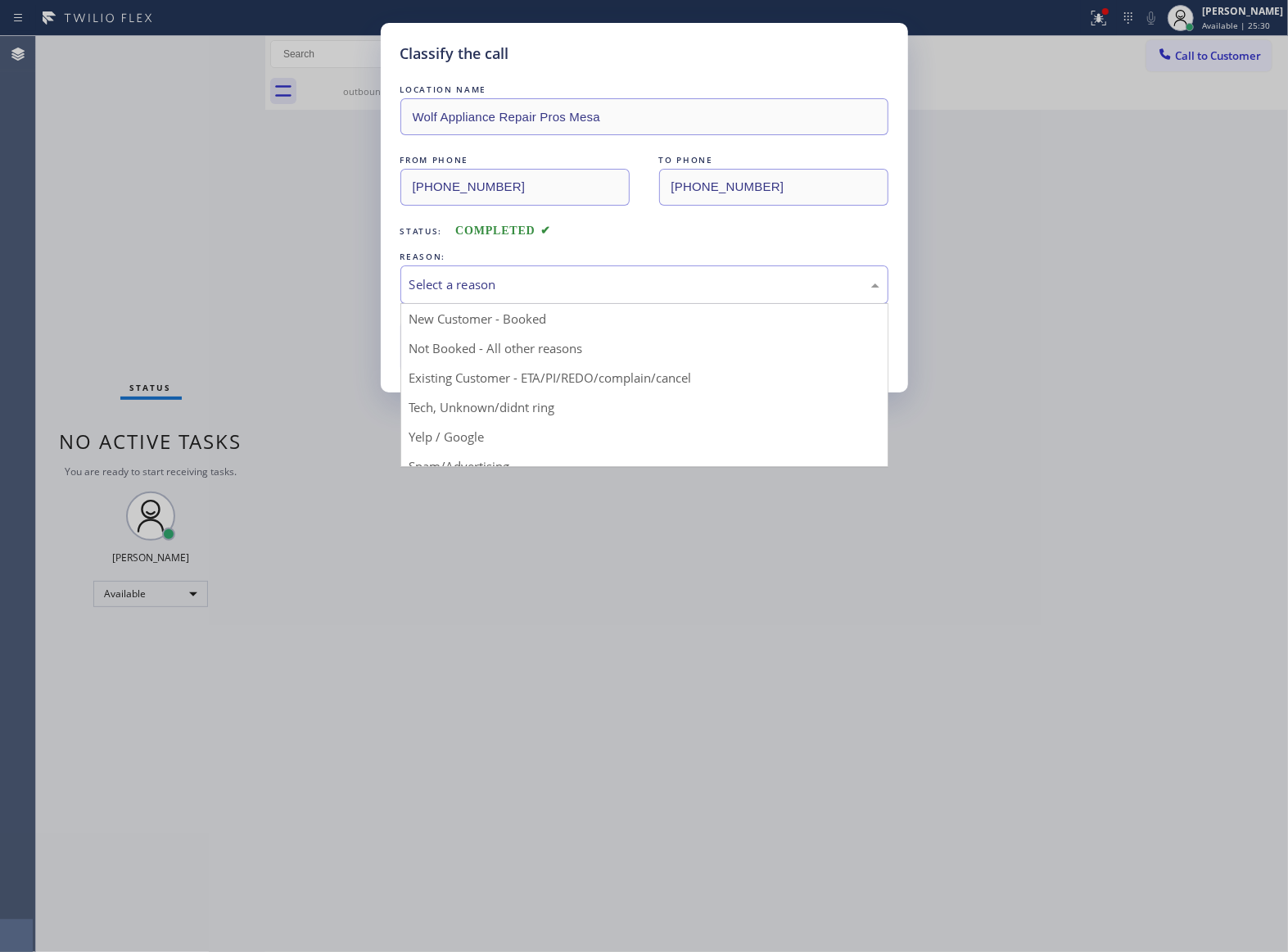
click at [568, 296] on div "Select a reason" at bounding box center [644, 284] width 488 height 39
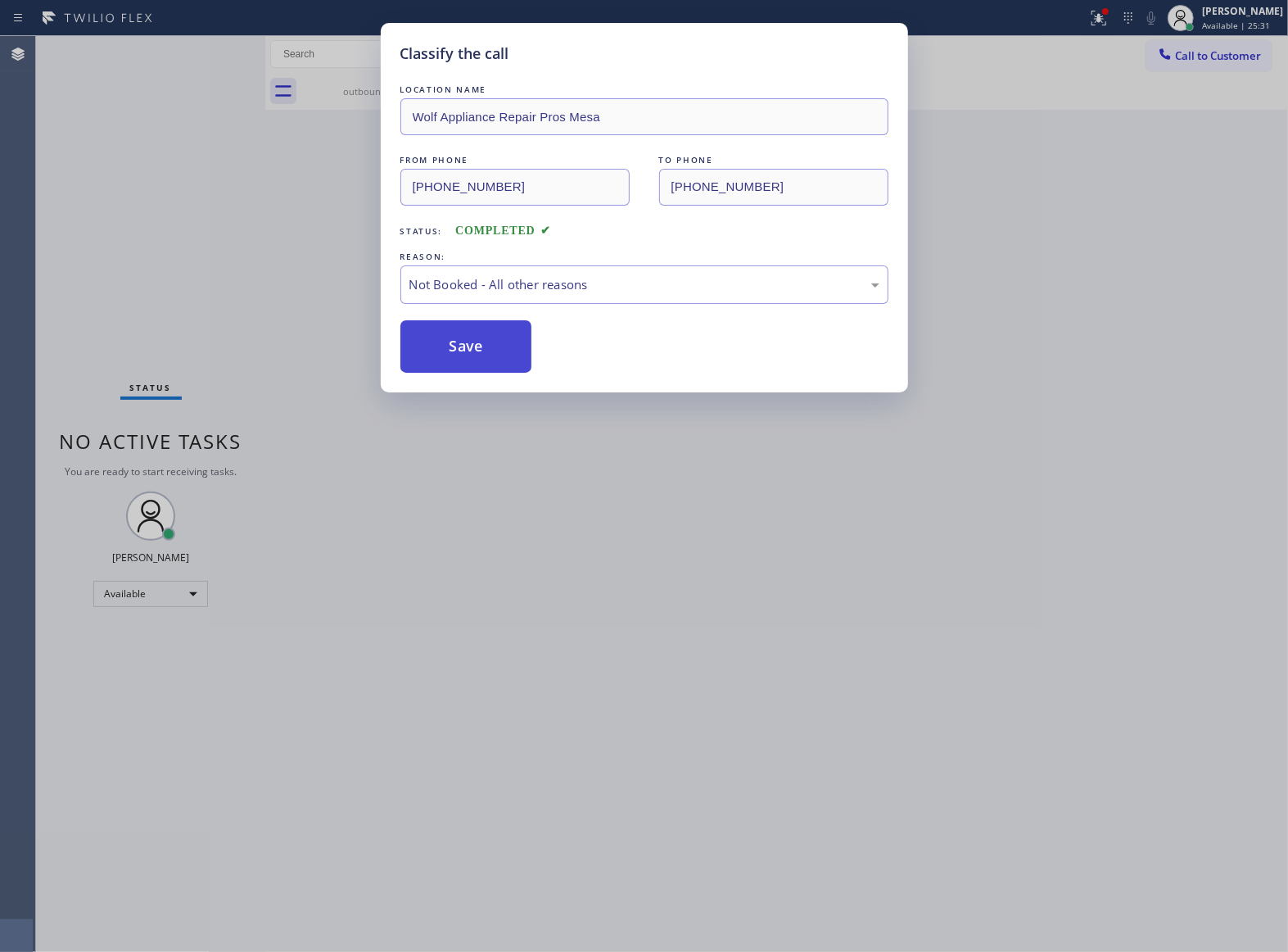
click at [521, 341] on button "Save" at bounding box center [466, 347] width 132 height 52
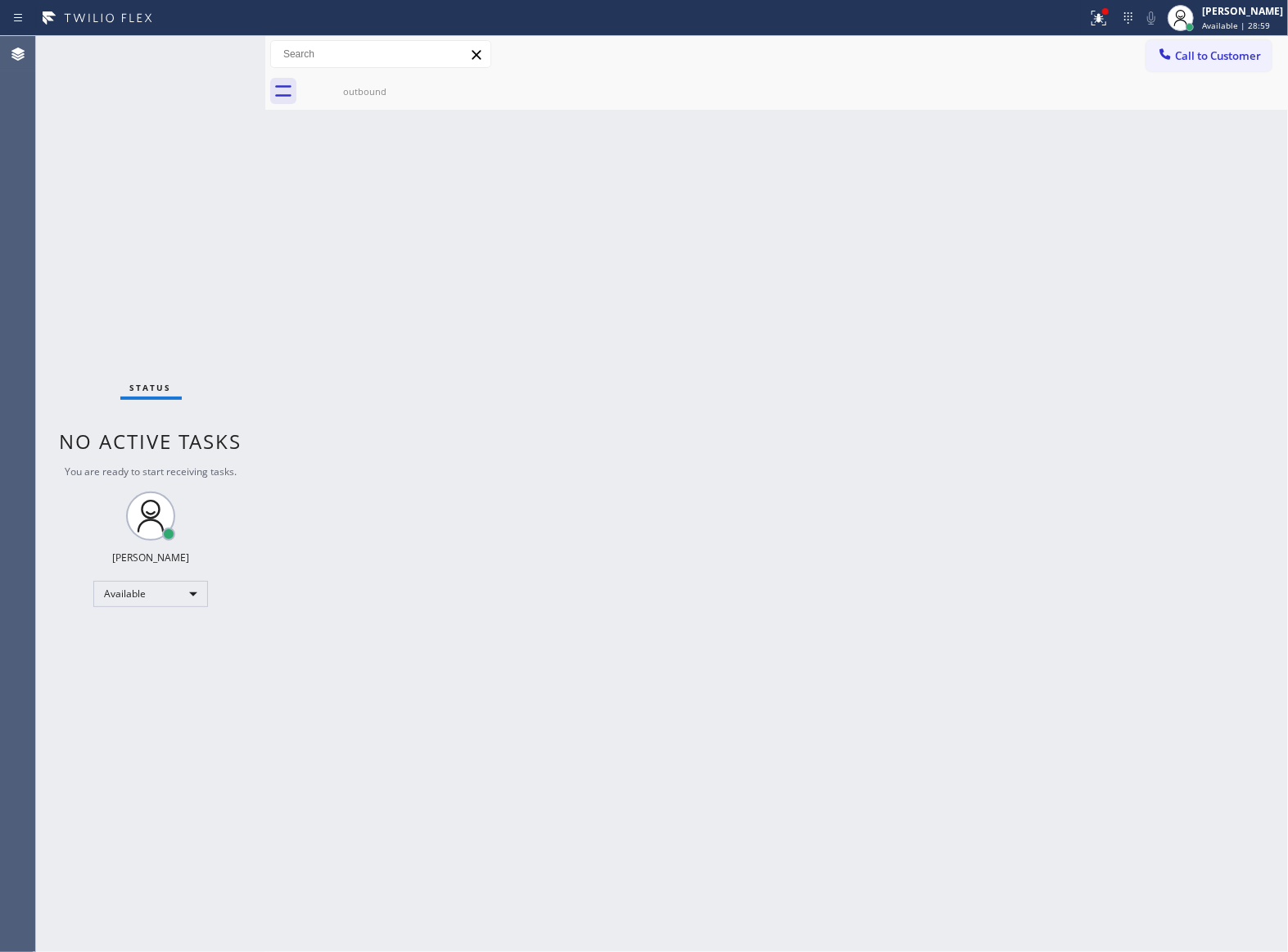
click at [173, 310] on div "Status No active tasks You are ready to start receiving tasks. [PERSON_NAME] Av…" at bounding box center [151, 494] width 229 height 916
click at [1002, 280] on div "Back to Dashboard Change Sender ID Customers Technicians Select a contact Outbo…" at bounding box center [777, 494] width 1023 height 916
click at [1219, 57] on span "Call to Customer" at bounding box center [1217, 56] width 86 height 14
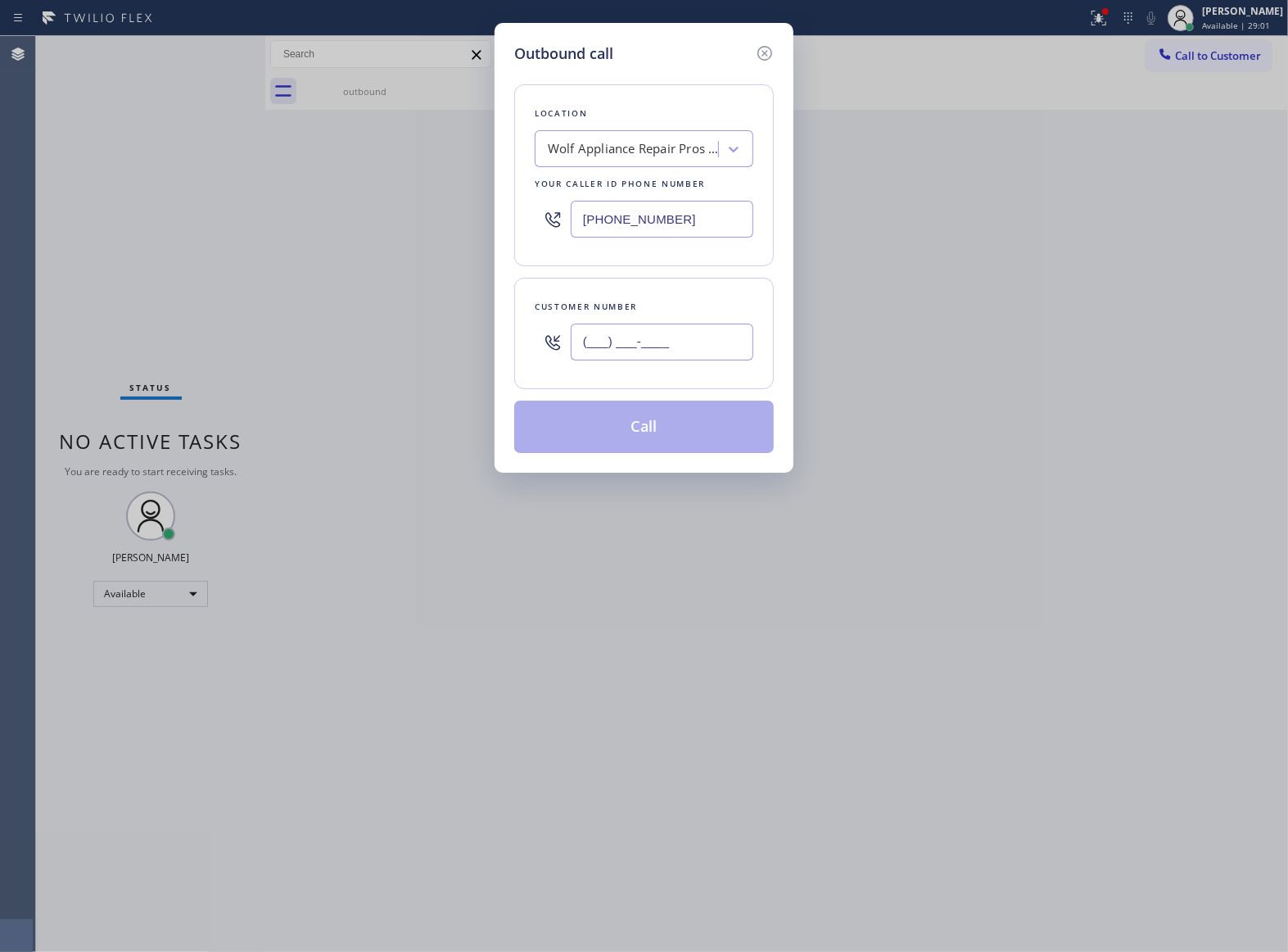
click at [699, 331] on input "(___) ___-____" at bounding box center [662, 342] width 182 height 37
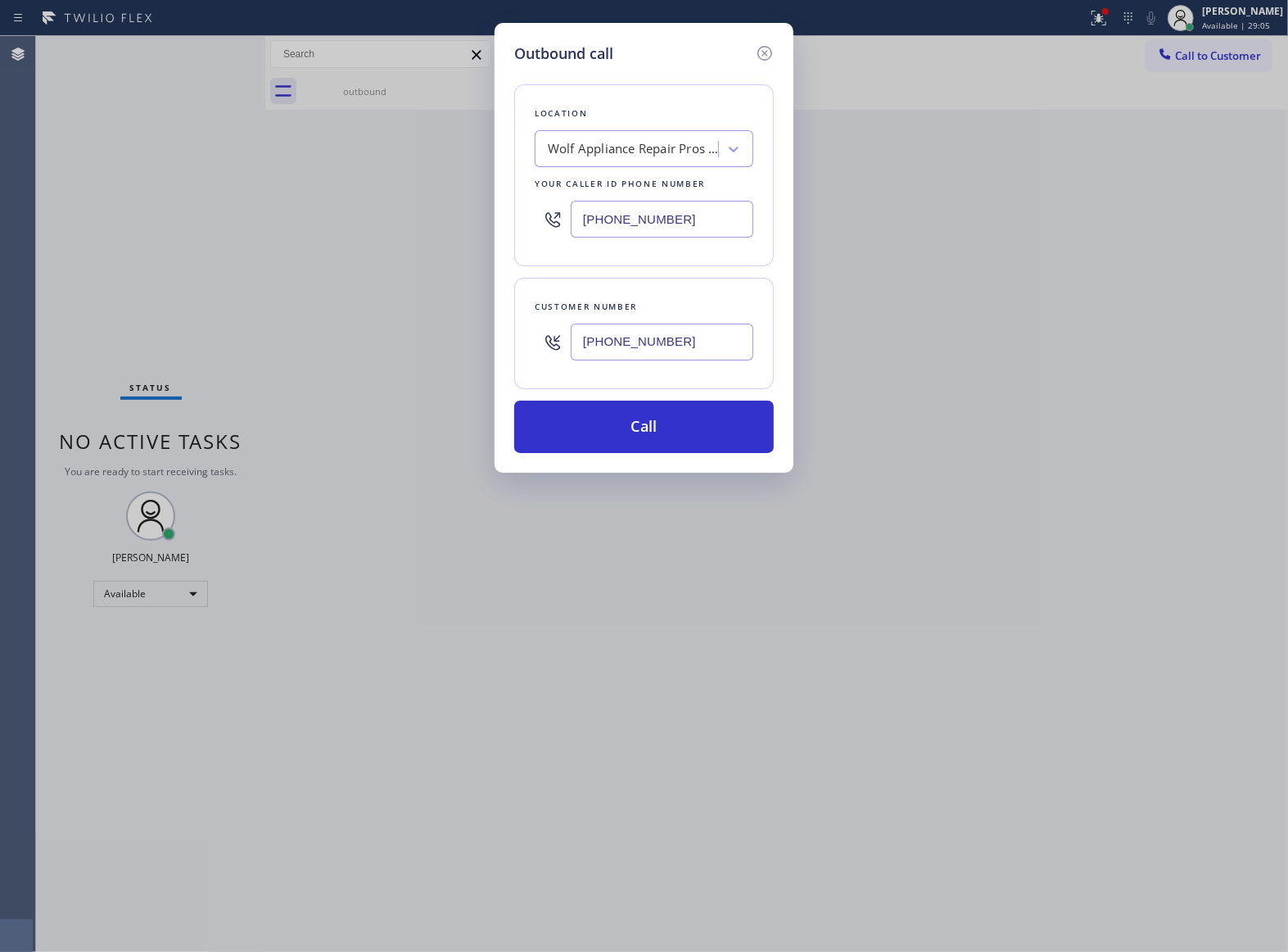
click at [703, 326] on input "[PHONE_NUMBER]" at bounding box center [662, 342] width 182 height 37
click at [673, 426] on button "Call" at bounding box center [644, 427] width 260 height 52
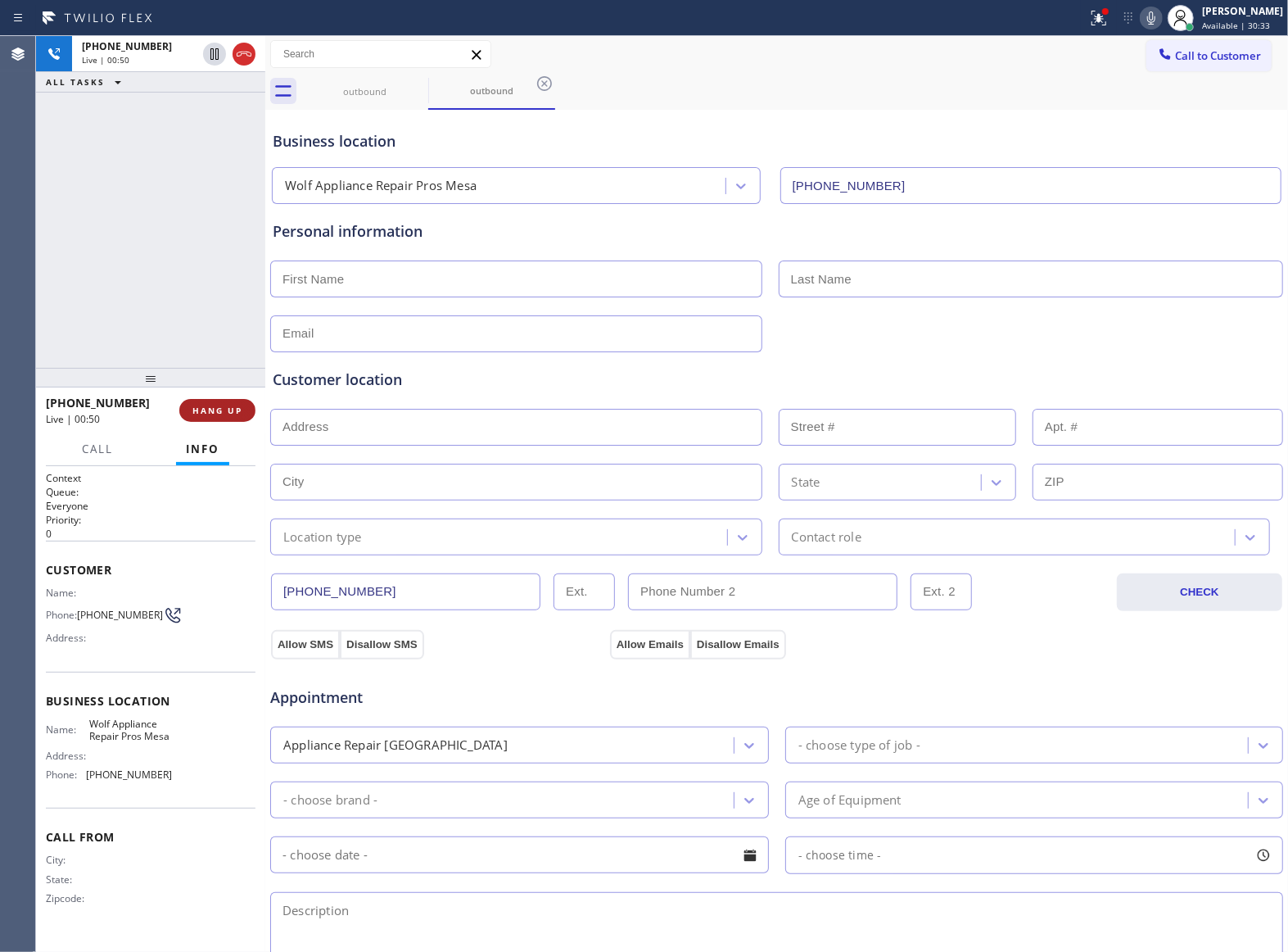
click at [223, 410] on span "HANG UP" at bounding box center [216, 410] width 50 height 12
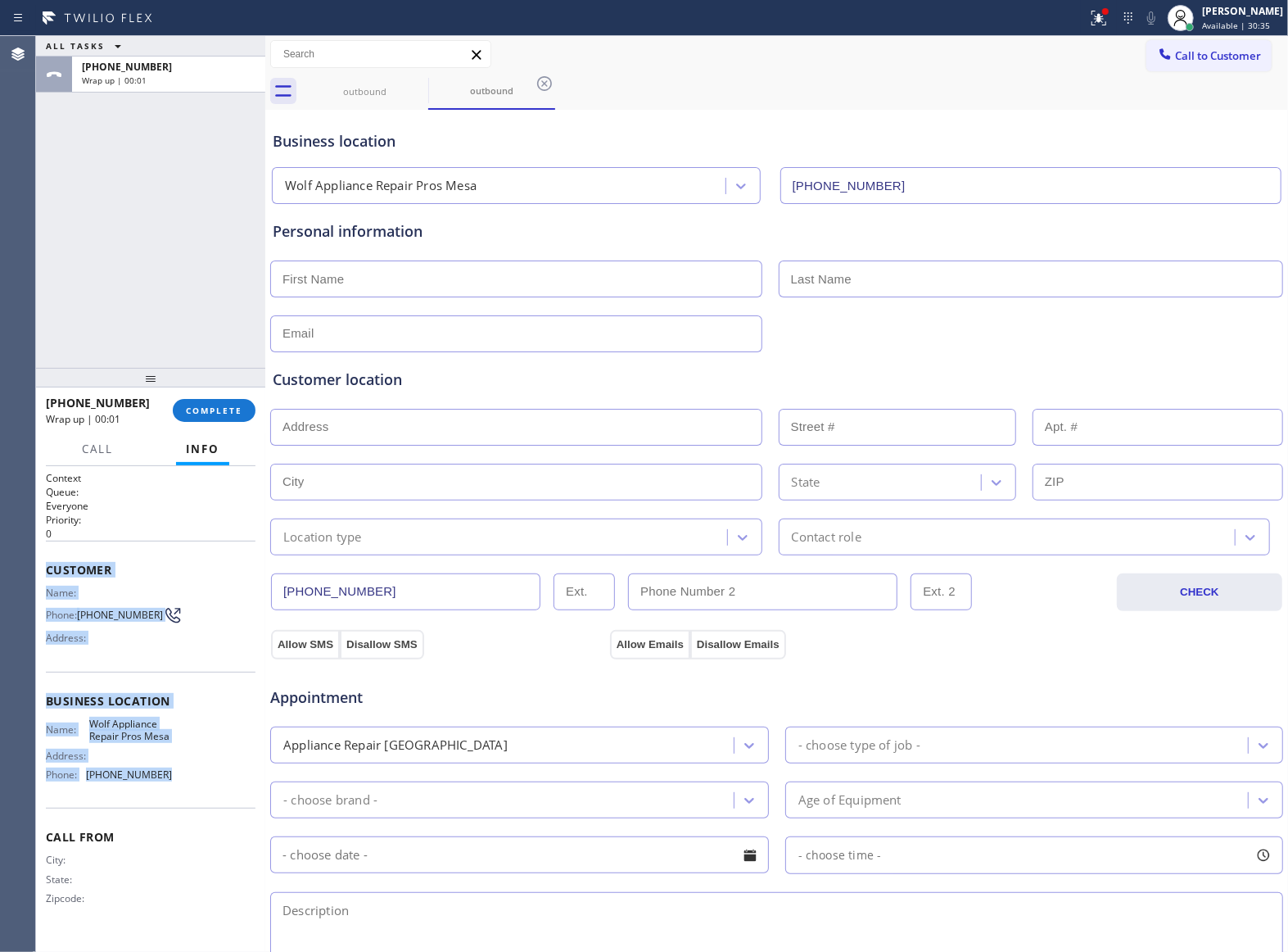
drag, startPoint x: 184, startPoint y: 798, endPoint x: 40, endPoint y: 577, distance: 263.8
click at [40, 577] on div "Context Queue: Everyone Priority: 0 Customer Name: Phone: [PHONE_NUMBER] Addres…" at bounding box center [151, 708] width 229 height 486
click at [122, 273] on div "ALL TASKS ALL TASKS ACTIVE TASKS TASKS IN WRAP UP [PHONE_NUMBER] Wrap up | 00:11" at bounding box center [151, 202] width 229 height 332
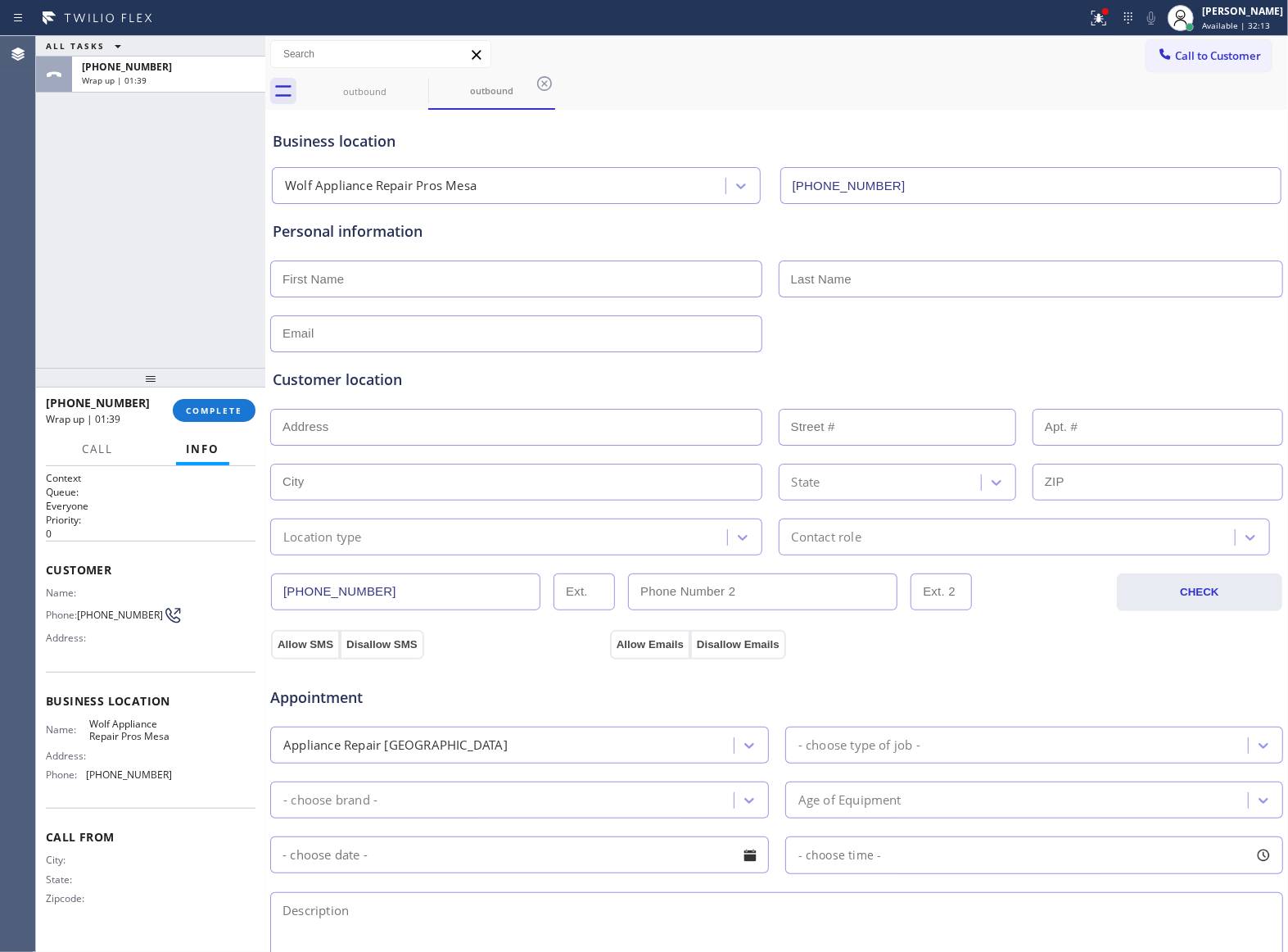
drag, startPoint x: 1183, startPoint y: 67, endPoint x: 679, endPoint y: 193, distance: 519.5
click at [1170, 67] on button "Call to Customer" at bounding box center [1209, 55] width 125 height 31
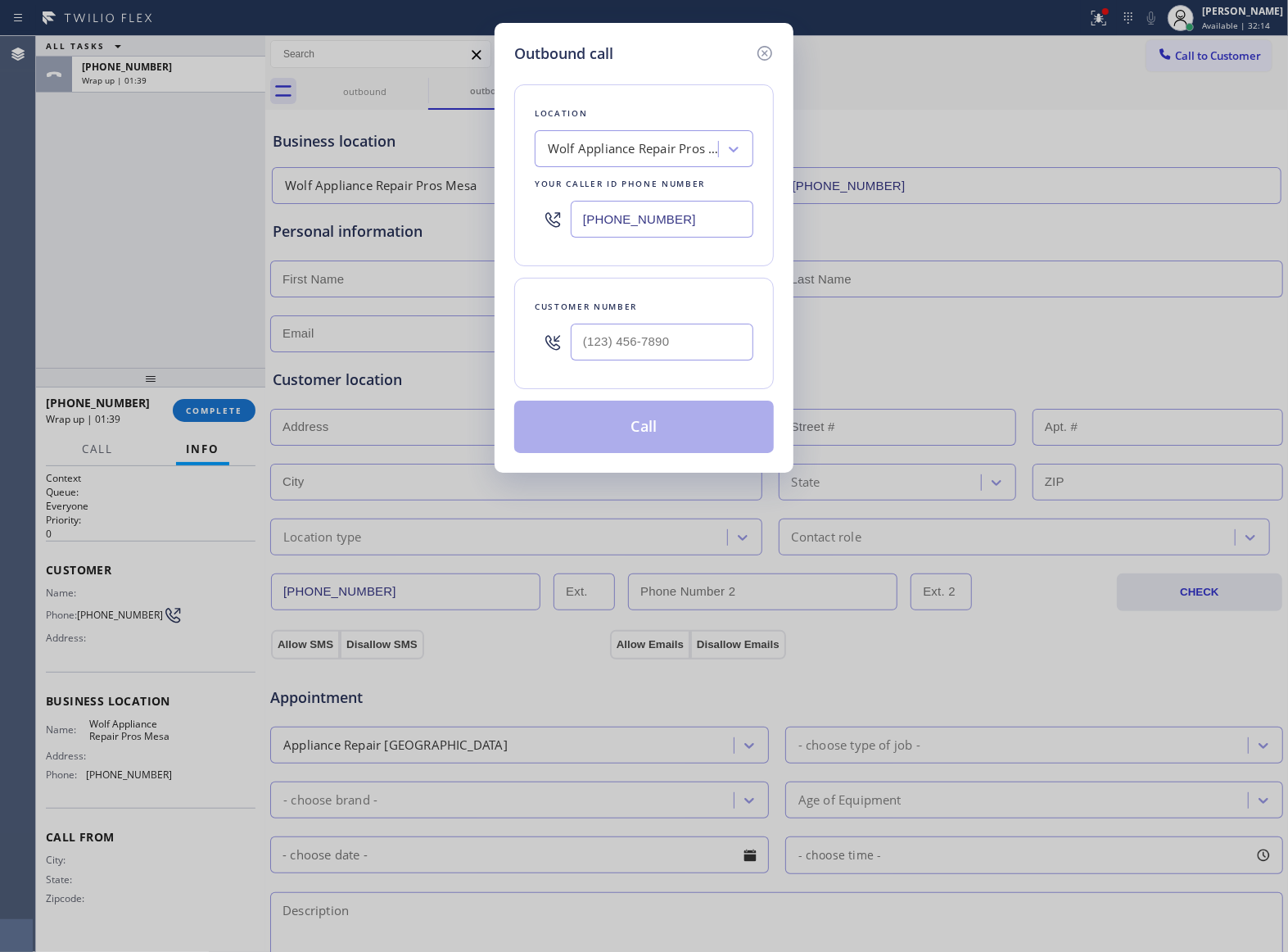
click at [601, 220] on input "[PHONE_NUMBER]" at bounding box center [662, 218] width 182 height 37
click at [391, 315] on div "Outbound call Location Phenom Plumbers [GEOGRAPHIC_DATA] Your caller id phone n…" at bounding box center [644, 476] width 1288 height 952
click at [639, 345] on input "(___) ___-____" at bounding box center [662, 342] width 182 height 37
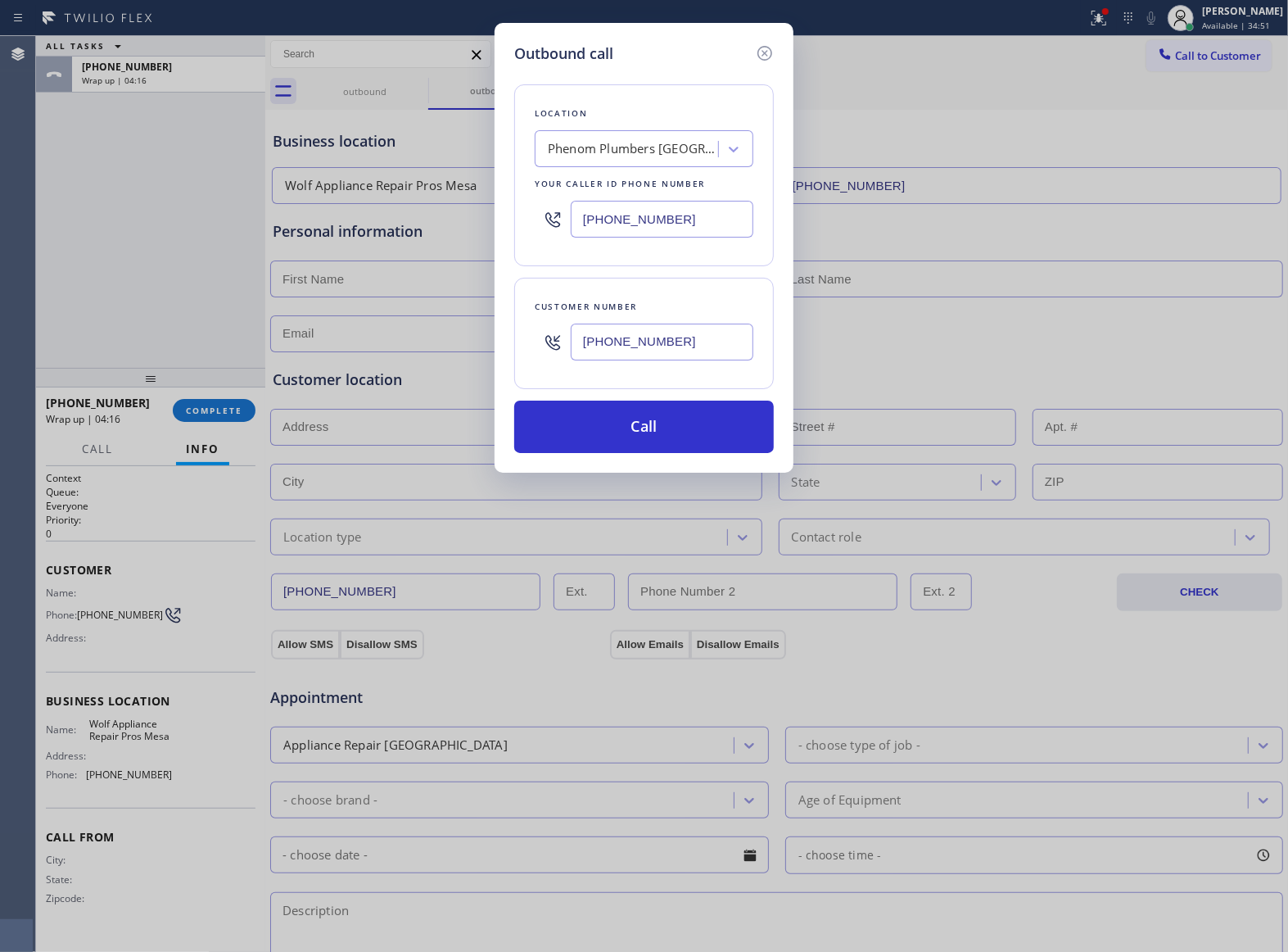
click at [659, 368] on div "[PHONE_NUMBER]" at bounding box center [662, 341] width 182 height 53
click at [658, 360] on input "[PHONE_NUMBER]" at bounding box center [662, 342] width 182 height 37
click at [687, 439] on button "Call" at bounding box center [644, 427] width 260 height 52
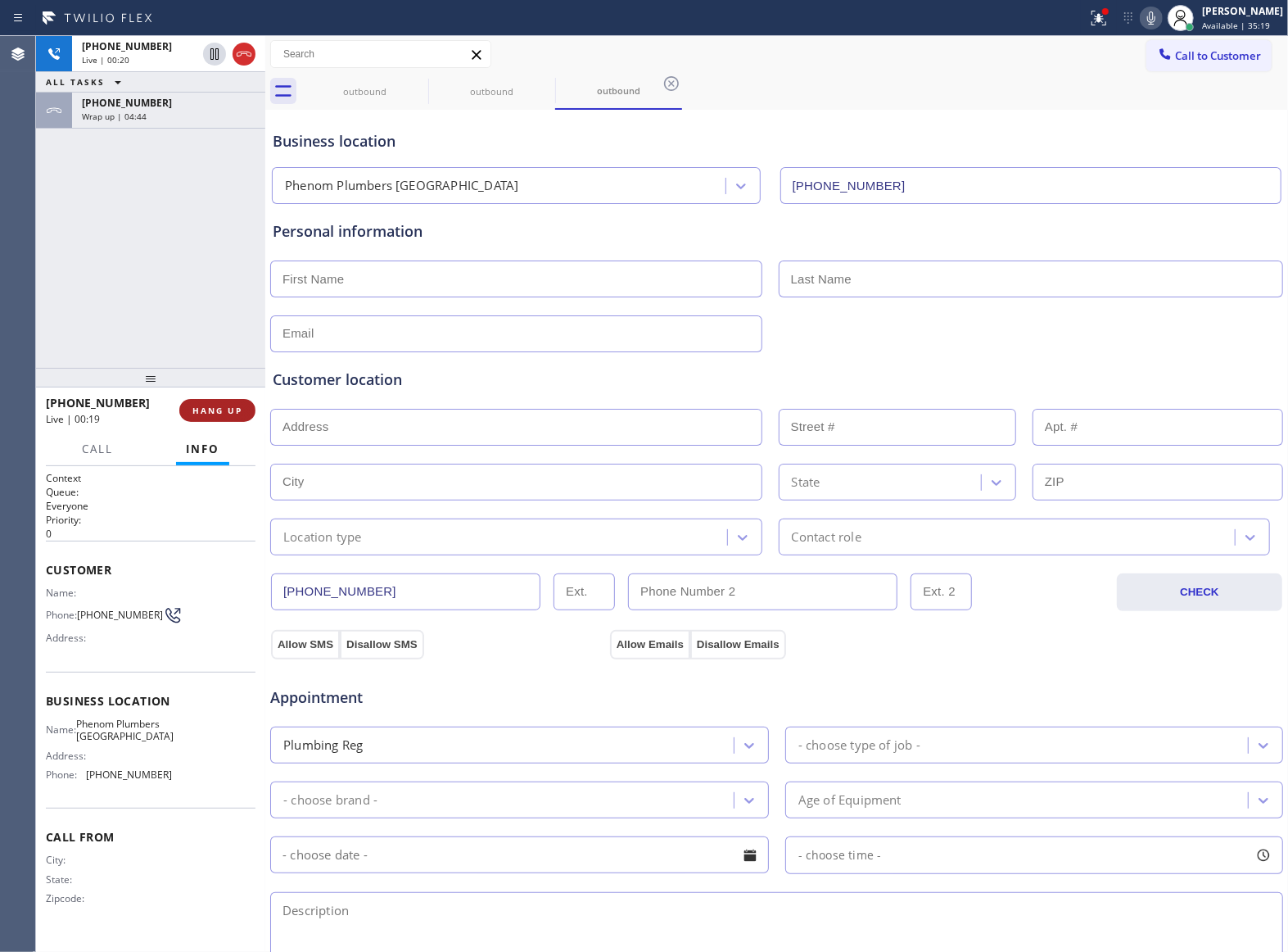
click at [235, 416] on button "HANG UP" at bounding box center [217, 410] width 76 height 23
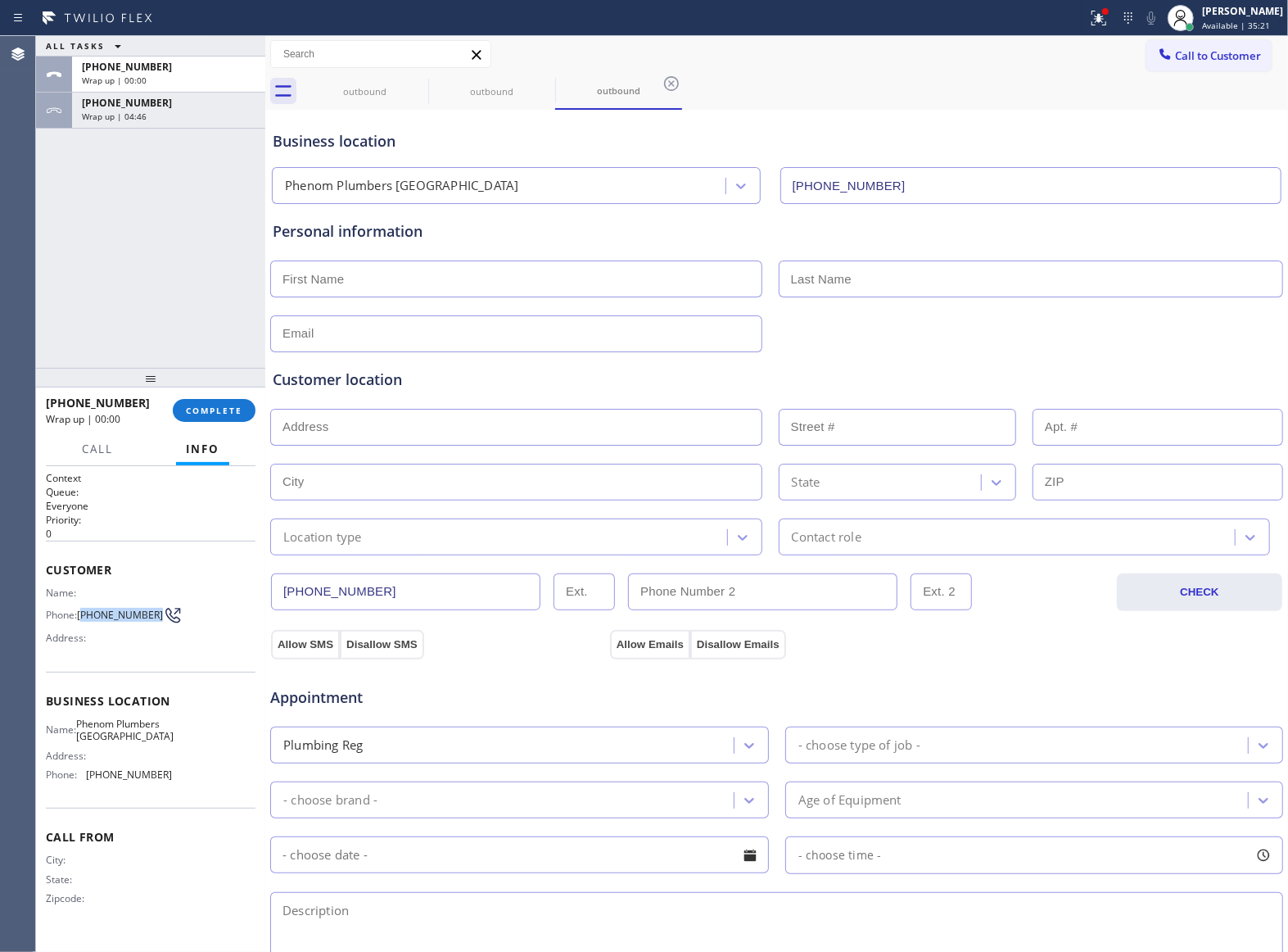
drag, startPoint x: 102, startPoint y: 625, endPoint x: 83, endPoint y: 607, distance: 26.2
click at [83, 608] on span "[PHONE_NUMBER]" at bounding box center [119, 615] width 86 height 13
click at [1156, 56] on icon at bounding box center [1164, 54] width 16 height 16
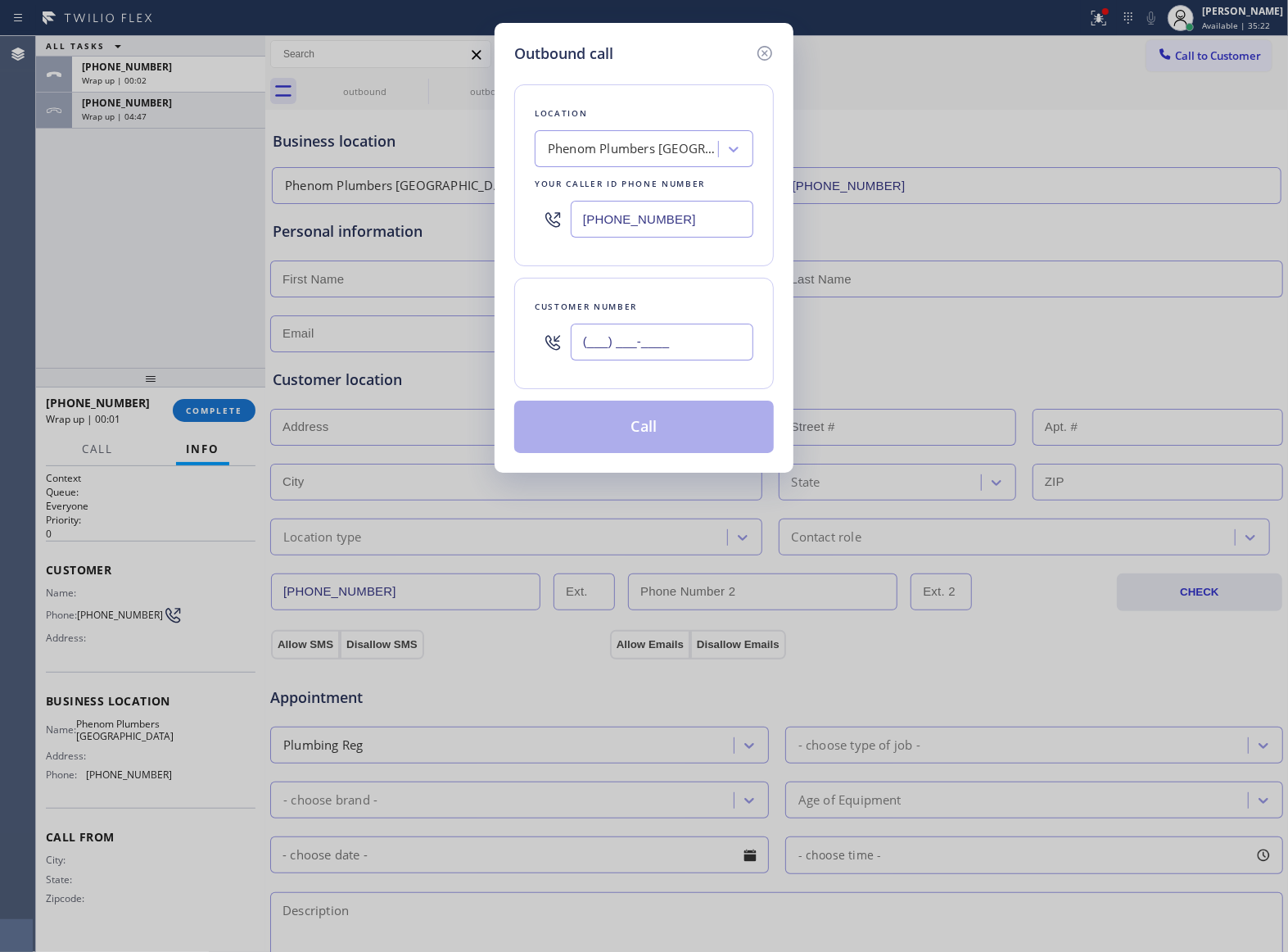
click at [686, 360] on input "(___) ___-____" at bounding box center [662, 342] width 182 height 37
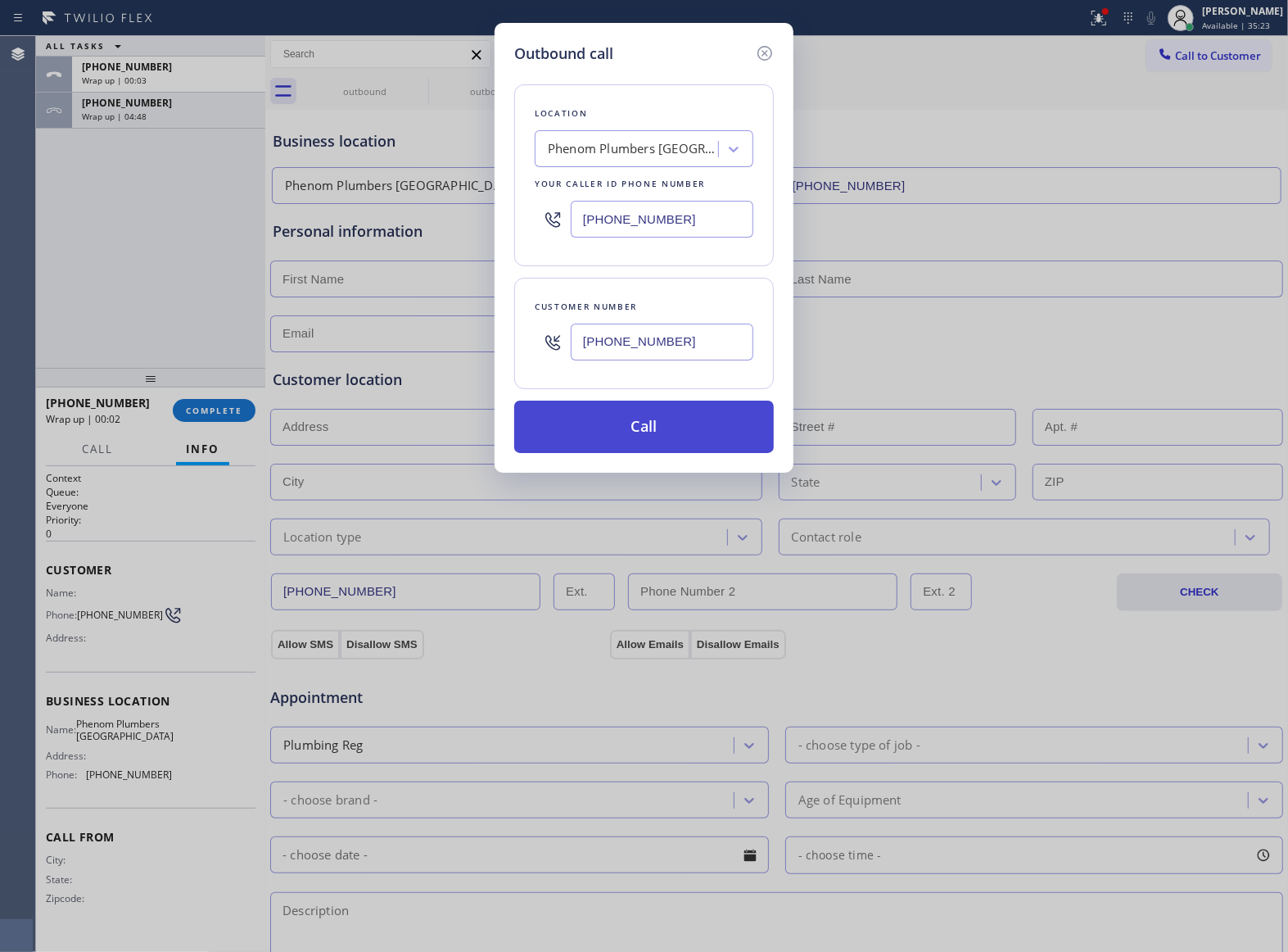
click at [692, 407] on button "Call" at bounding box center [644, 427] width 260 height 52
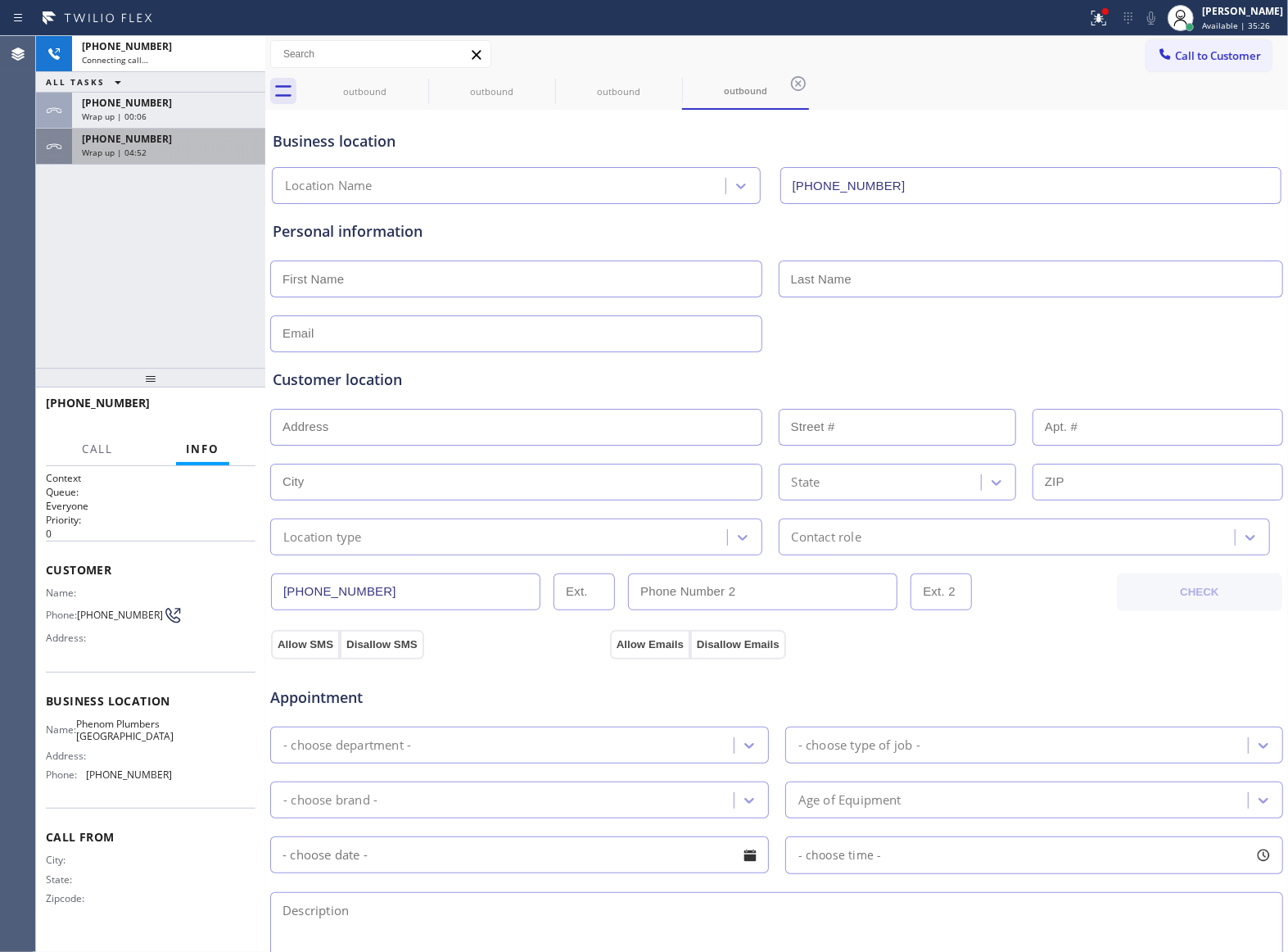
click at [174, 129] on div "[PHONE_NUMBER] Wrap up | 04:52" at bounding box center [165, 146] width 187 height 36
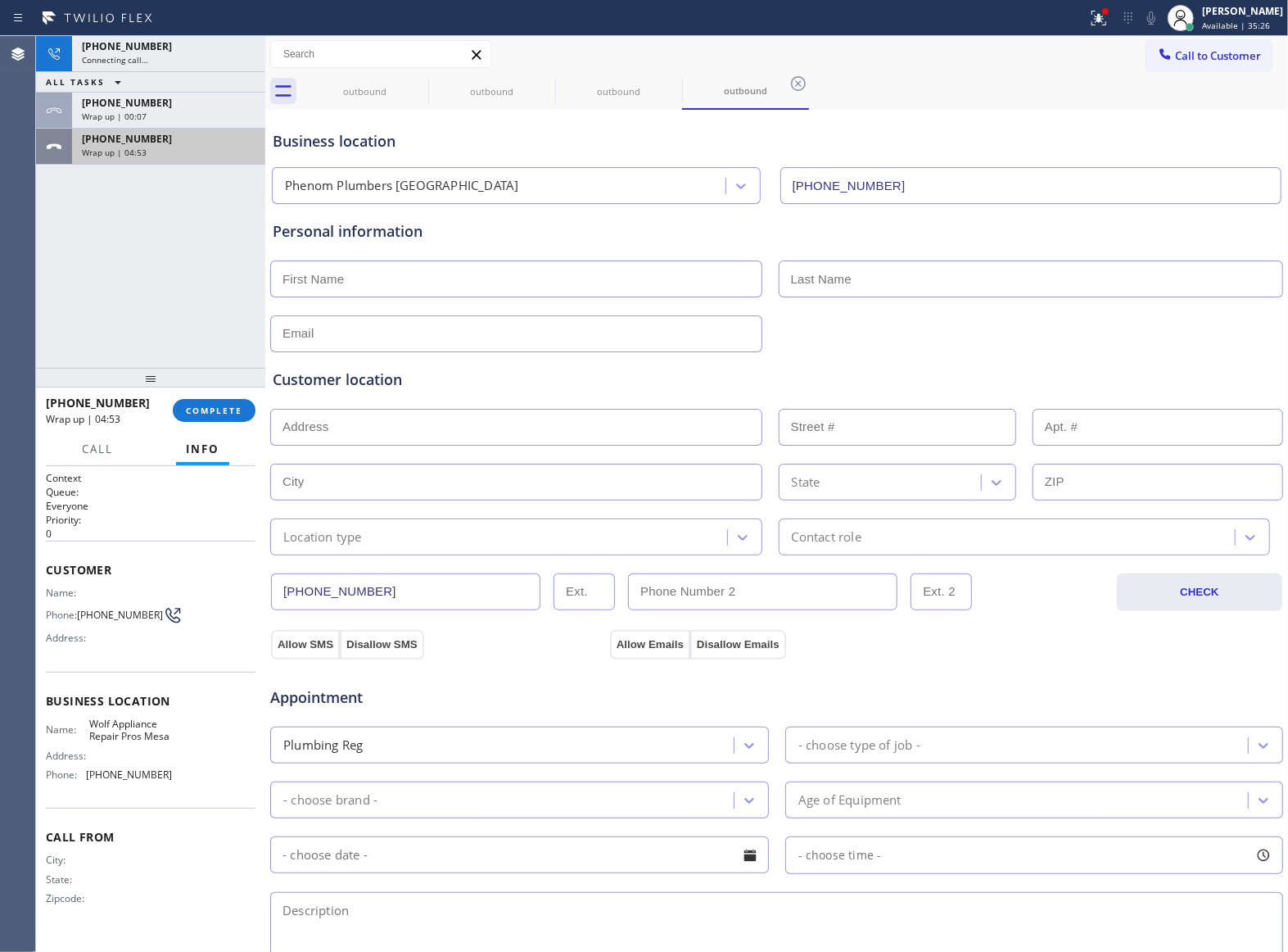
click at [167, 147] on div "Wrap up | 04:53" at bounding box center [169, 152] width 173 height 12
click at [216, 410] on span "COMPLETE" at bounding box center [214, 410] width 57 height 12
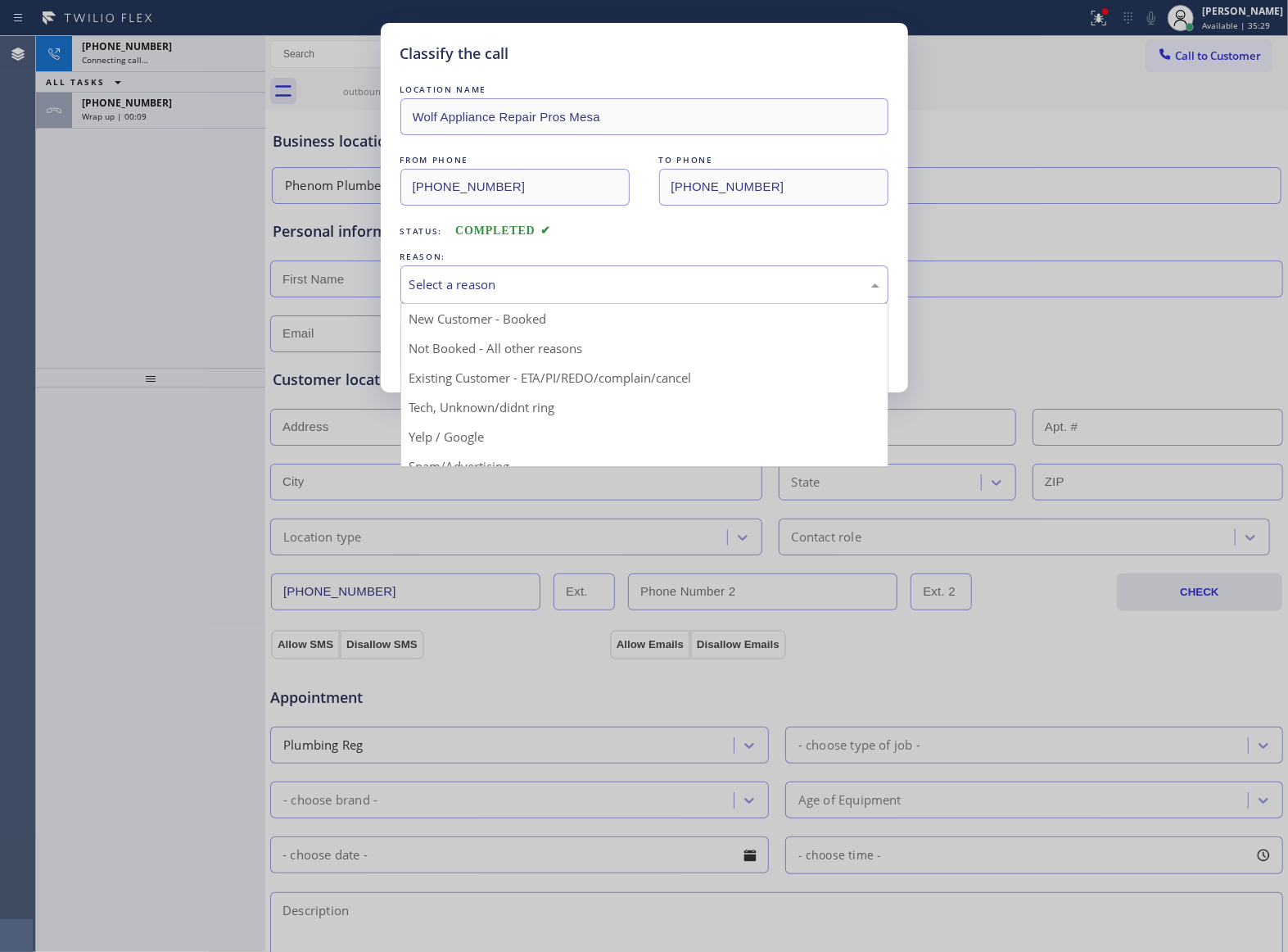
click at [479, 270] on div "Select a reason" at bounding box center [644, 284] width 488 height 39
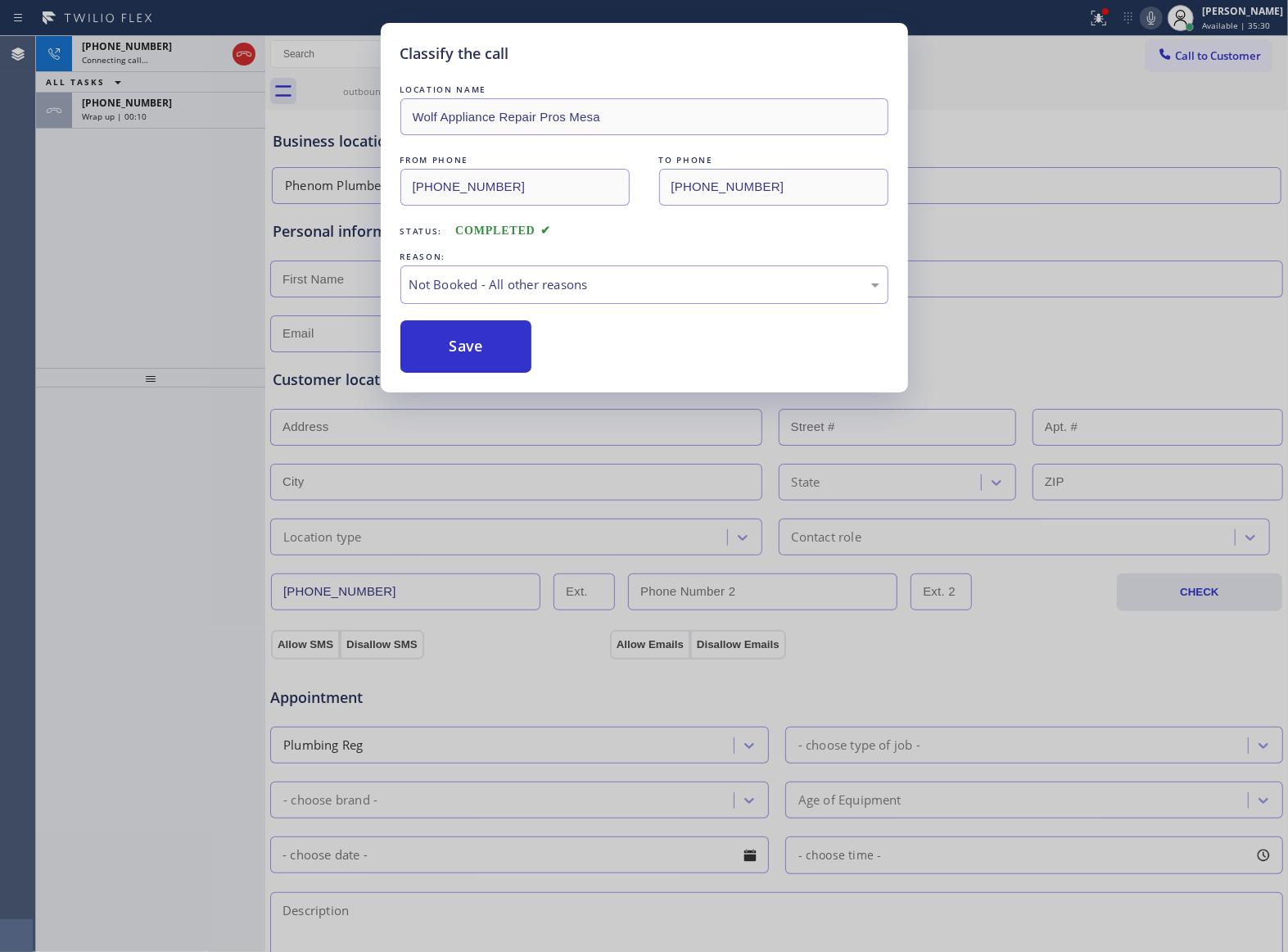
click at [516, 348] on button "Save" at bounding box center [466, 347] width 132 height 52
click at [119, 110] on div "Classify the call LOCATION NAME Wolf Appliance Repair Pros Mesa FROM PHONE [PHO…" at bounding box center [644, 476] width 1288 height 952
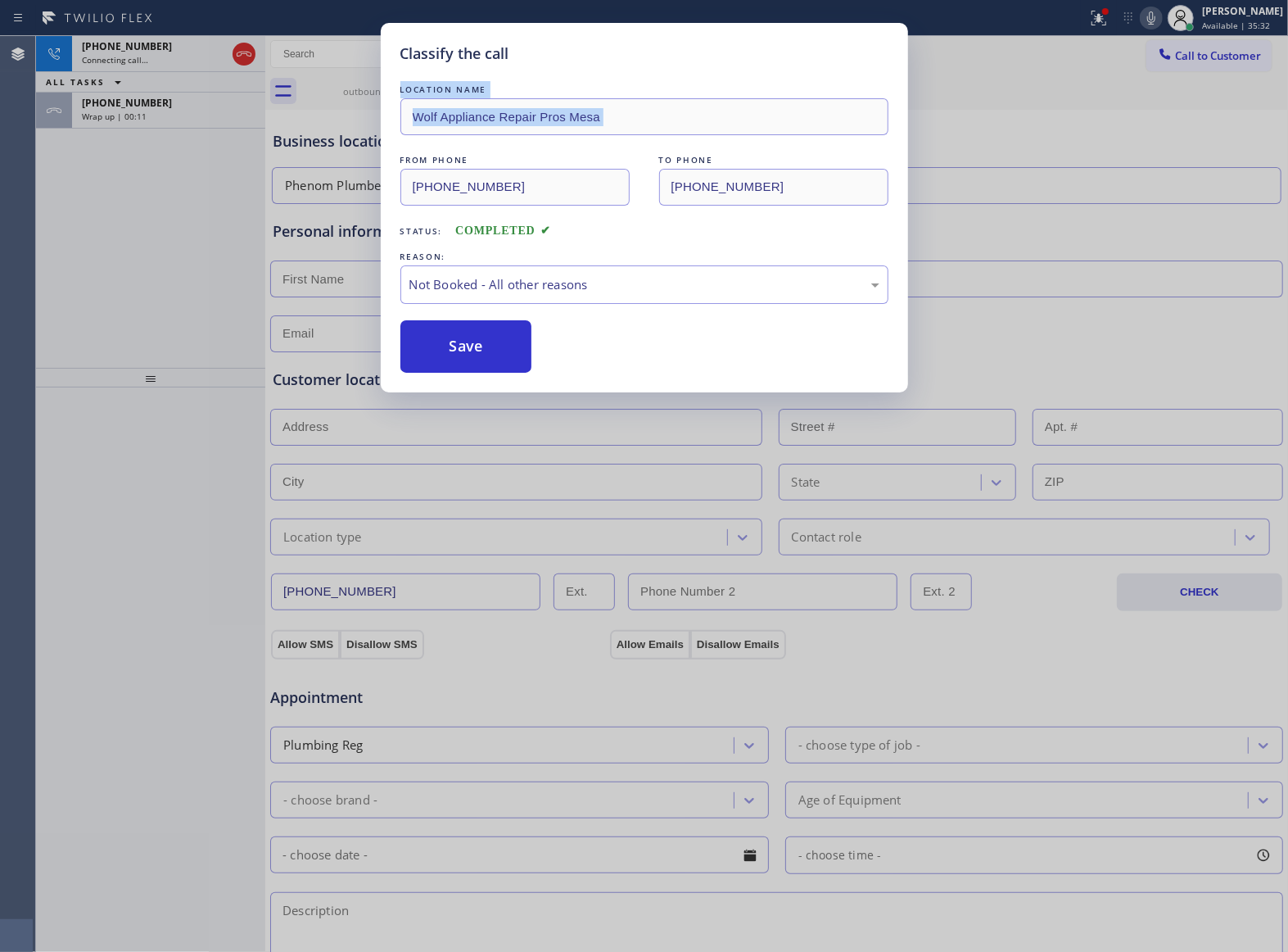
click at [119, 111] on span "Wrap up | 00:11" at bounding box center [115, 116] width 65 height 12
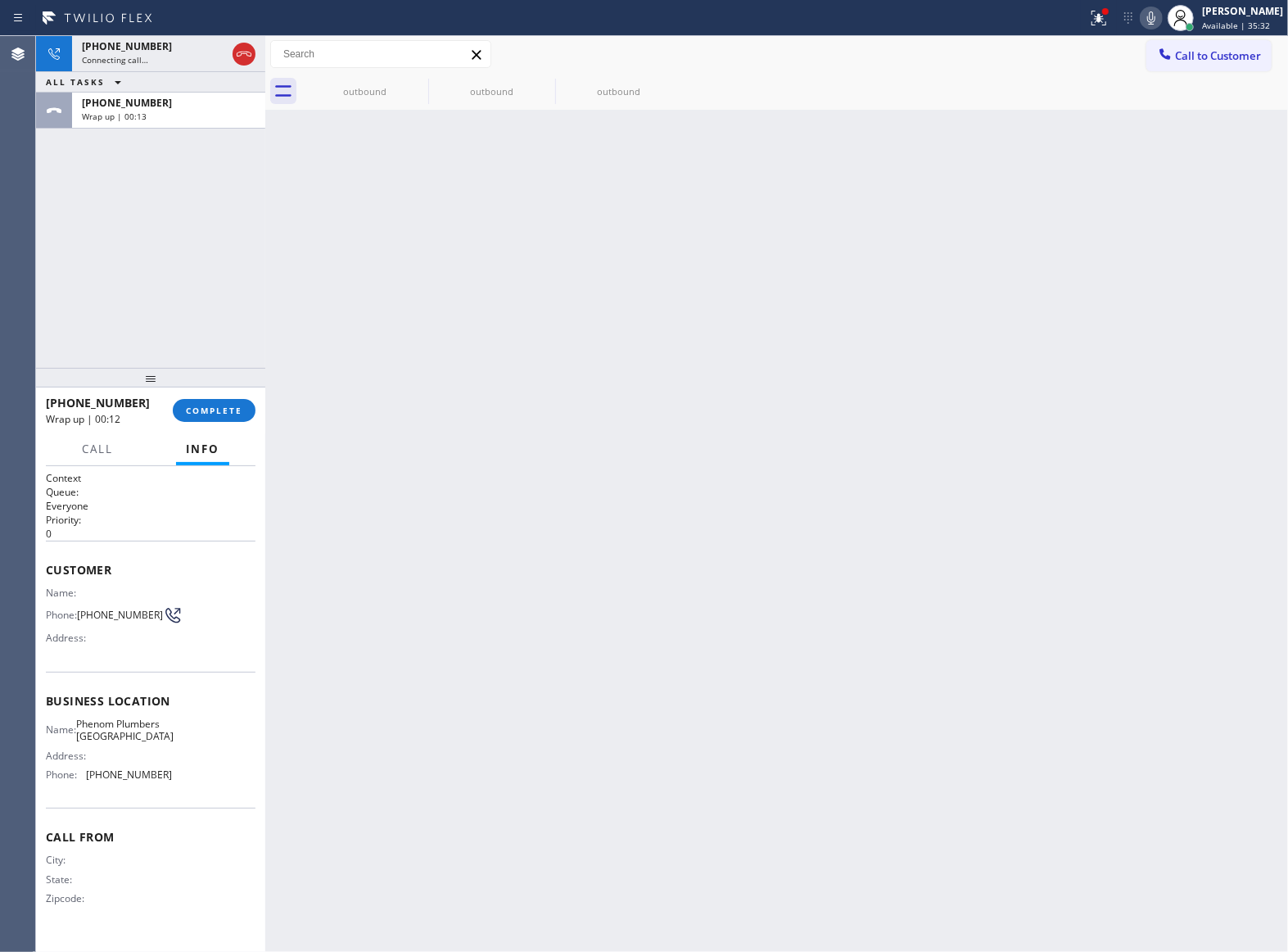
click at [119, 111] on span "Wrap up | 00:13" at bounding box center [115, 116] width 65 height 12
click at [208, 407] on span "COMPLETE" at bounding box center [214, 410] width 57 height 12
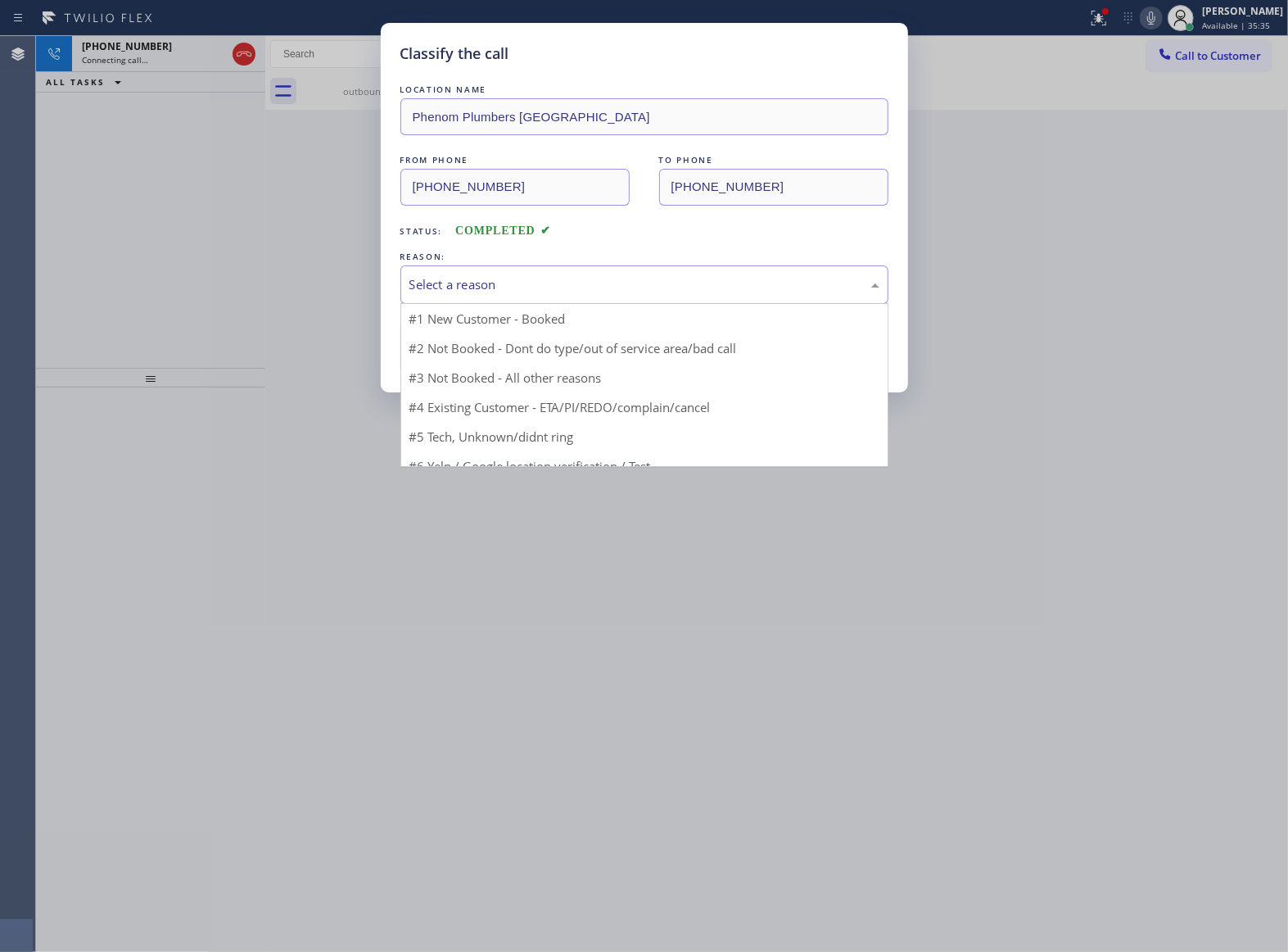
click at [500, 288] on div "Select a reason" at bounding box center [644, 284] width 470 height 19
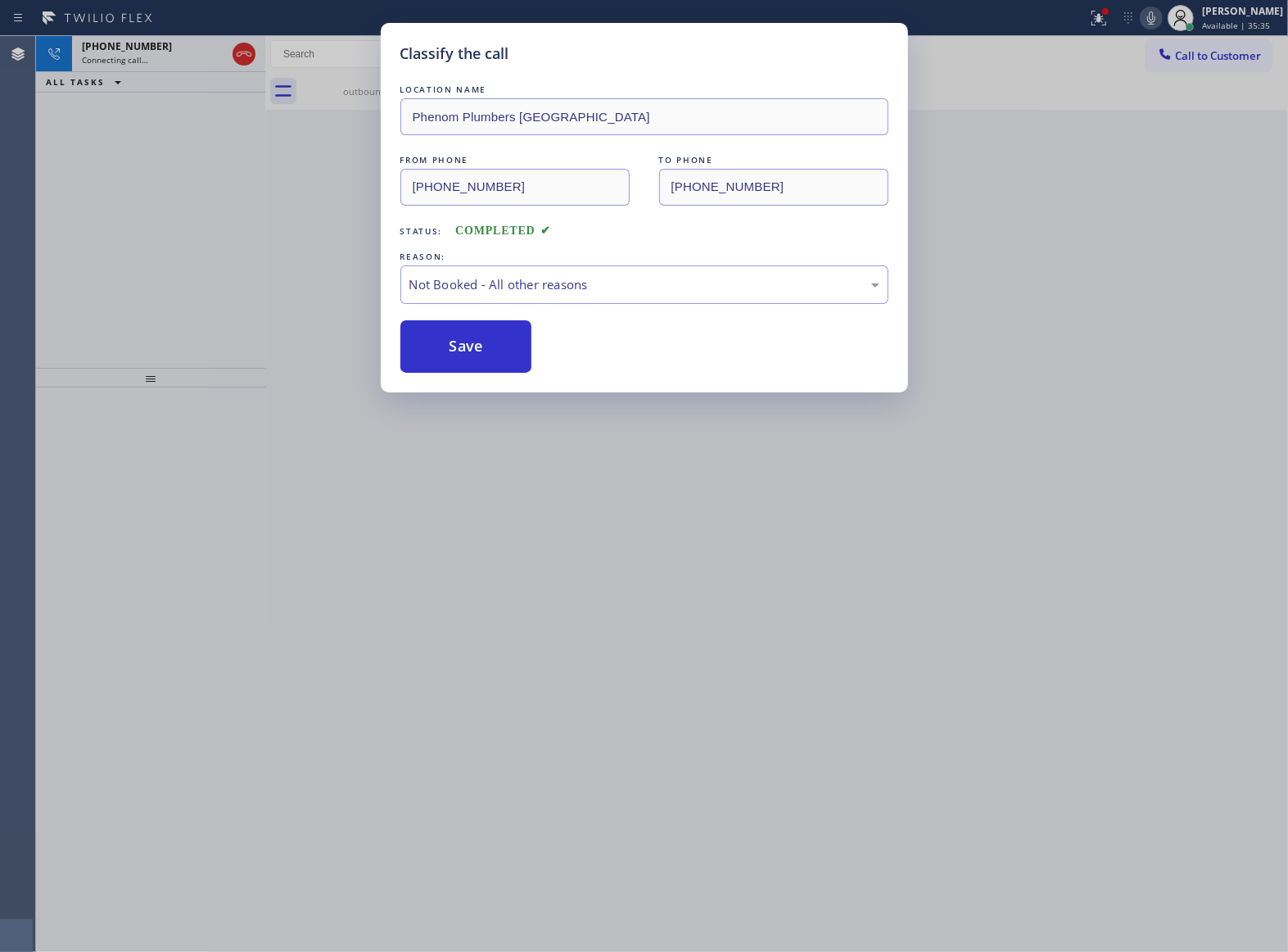
click at [486, 358] on button "Save" at bounding box center [466, 347] width 132 height 52
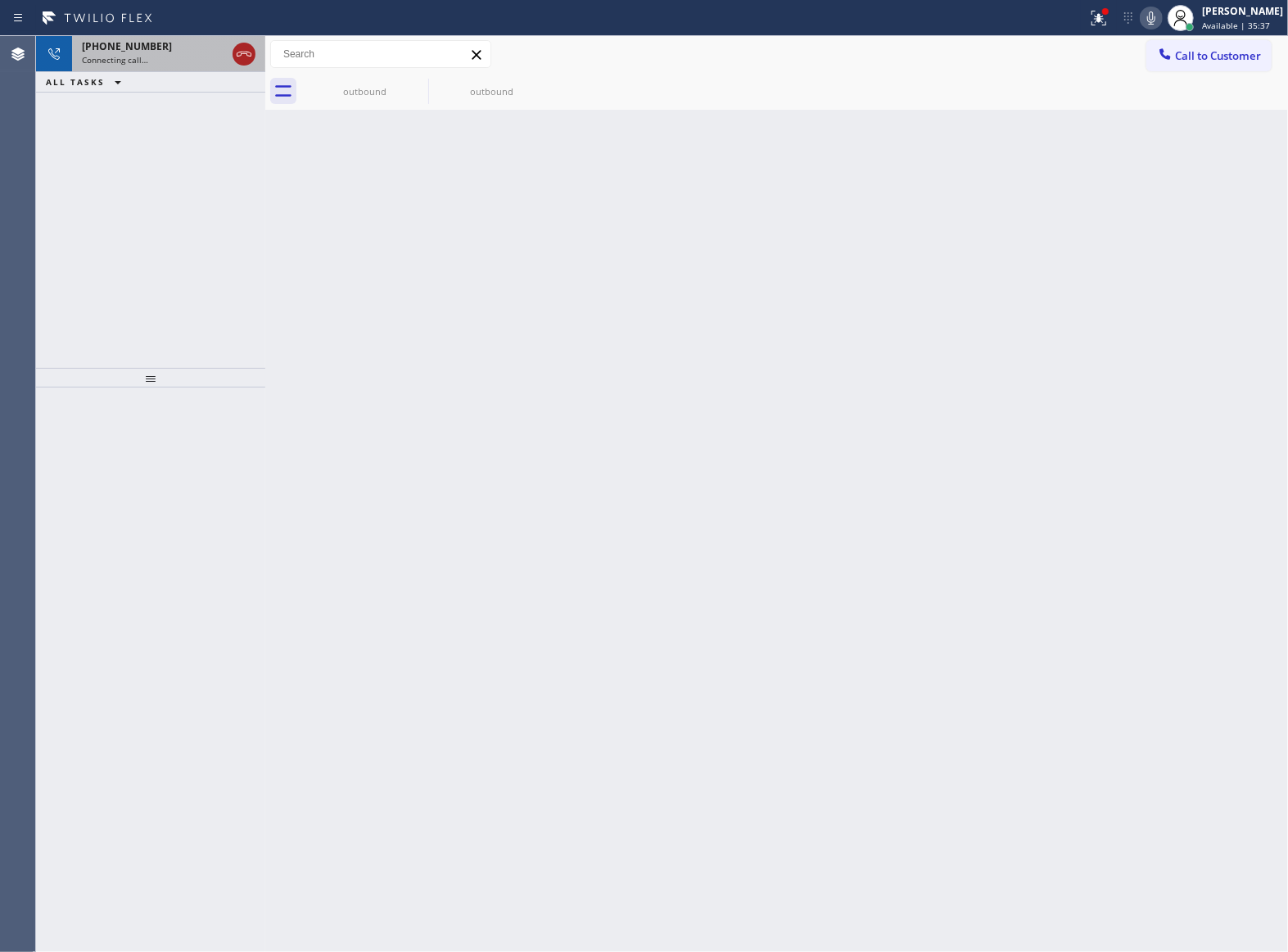
click at [246, 52] on icon at bounding box center [244, 54] width 20 height 20
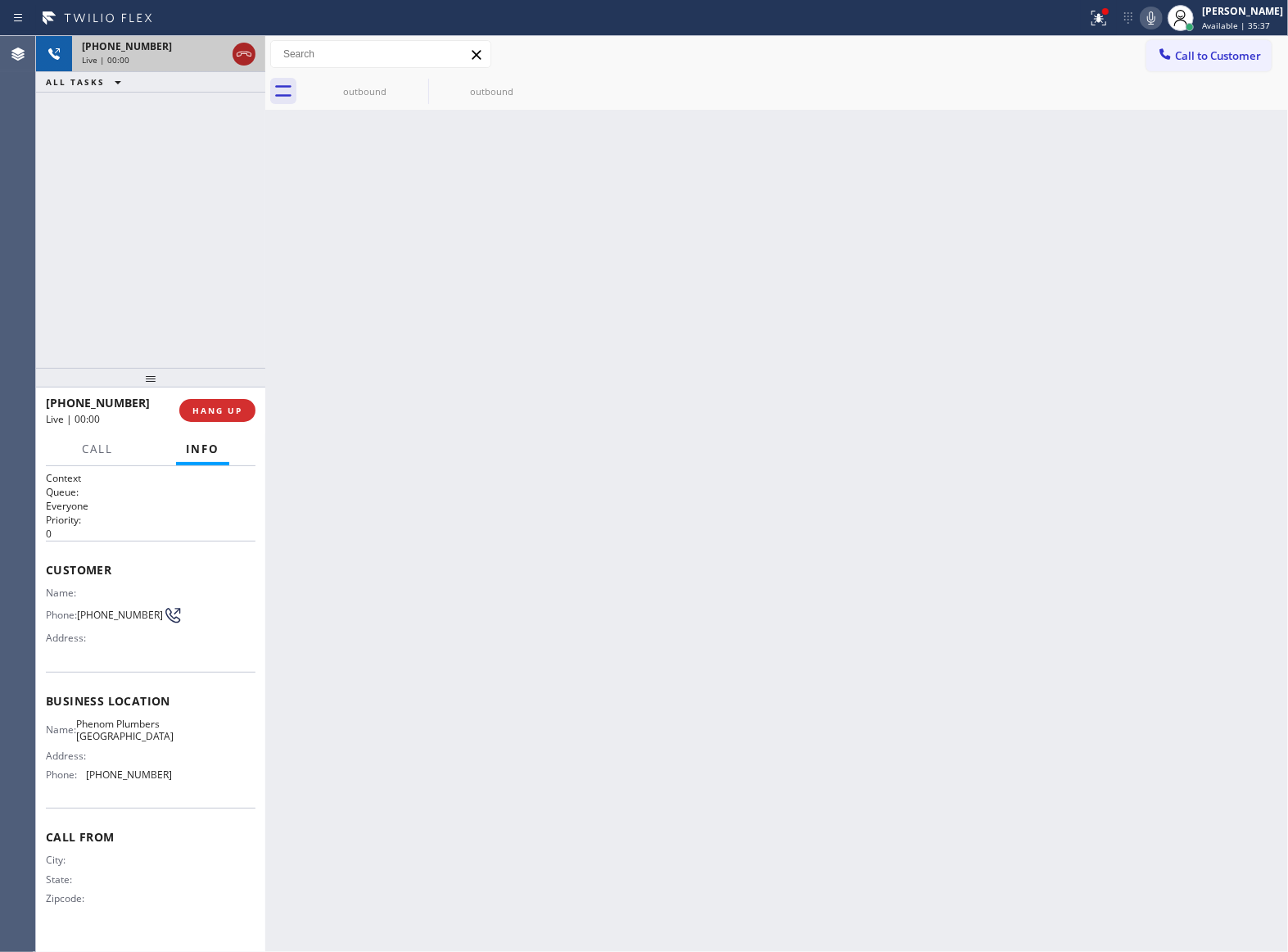
click at [246, 52] on icon at bounding box center [244, 54] width 20 height 20
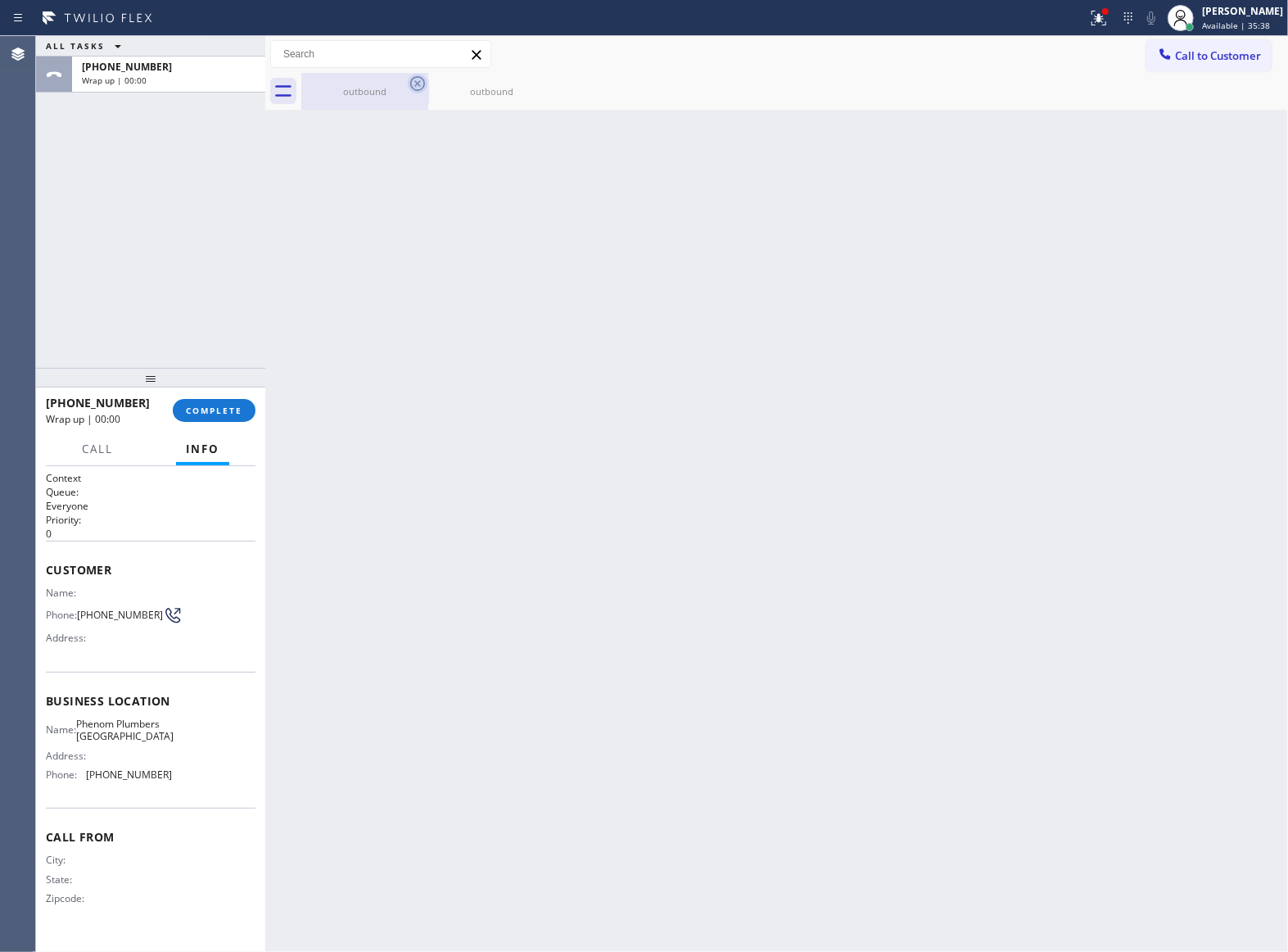
click at [414, 76] on icon at bounding box center [418, 84] width 20 height 20
click at [0, 0] on icon at bounding box center [0, 0] width 0 height 0
click at [414, 76] on div "outbound outbound" at bounding box center [795, 91] width 987 height 37
click at [414, 76] on div at bounding box center [795, 91] width 987 height 37
click at [220, 418] on button "COMPLETE" at bounding box center [215, 410] width 83 height 23
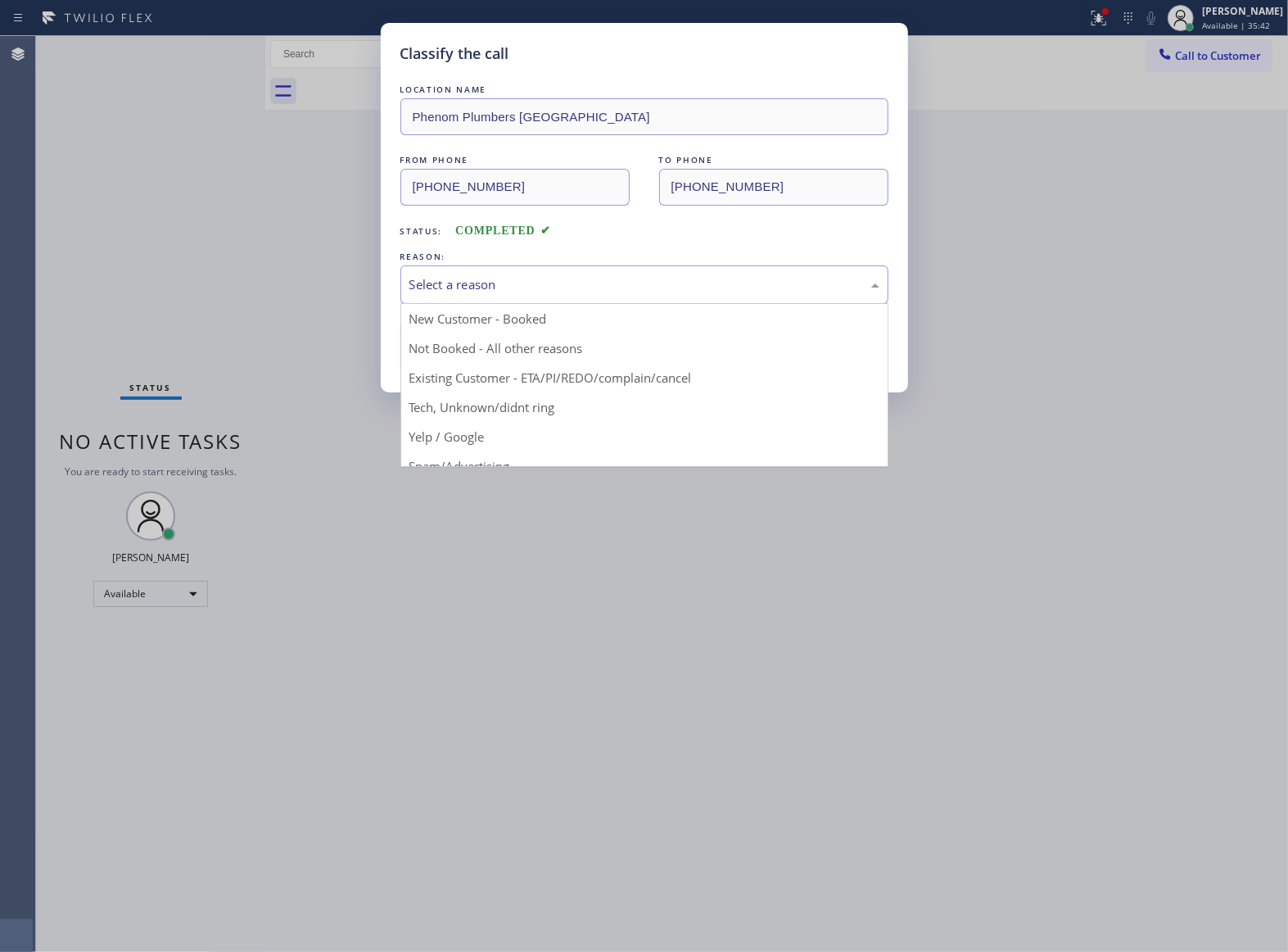
click at [547, 289] on div "Select a reason" at bounding box center [644, 284] width 470 height 19
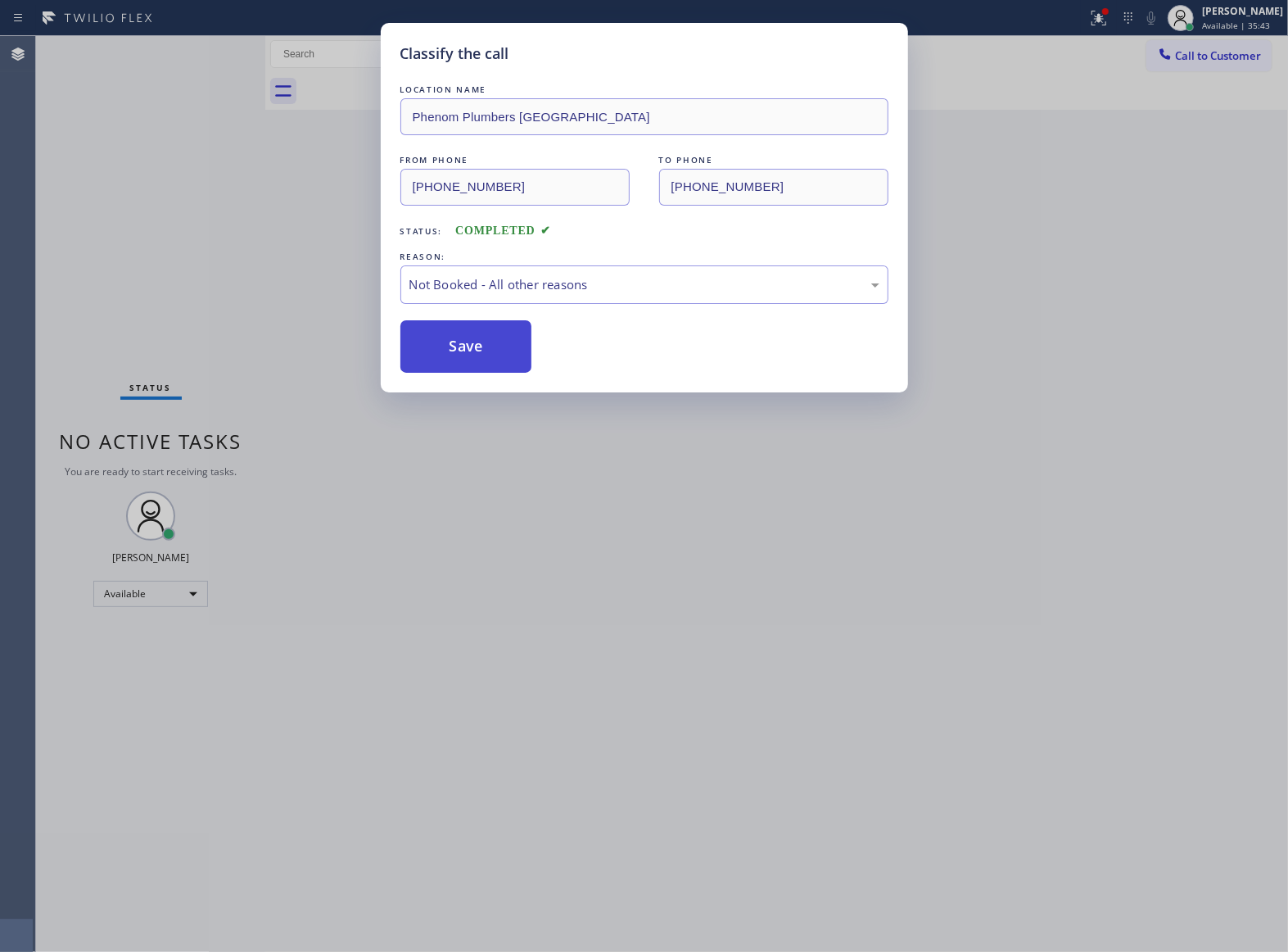
click at [496, 346] on button "Save" at bounding box center [466, 347] width 132 height 52
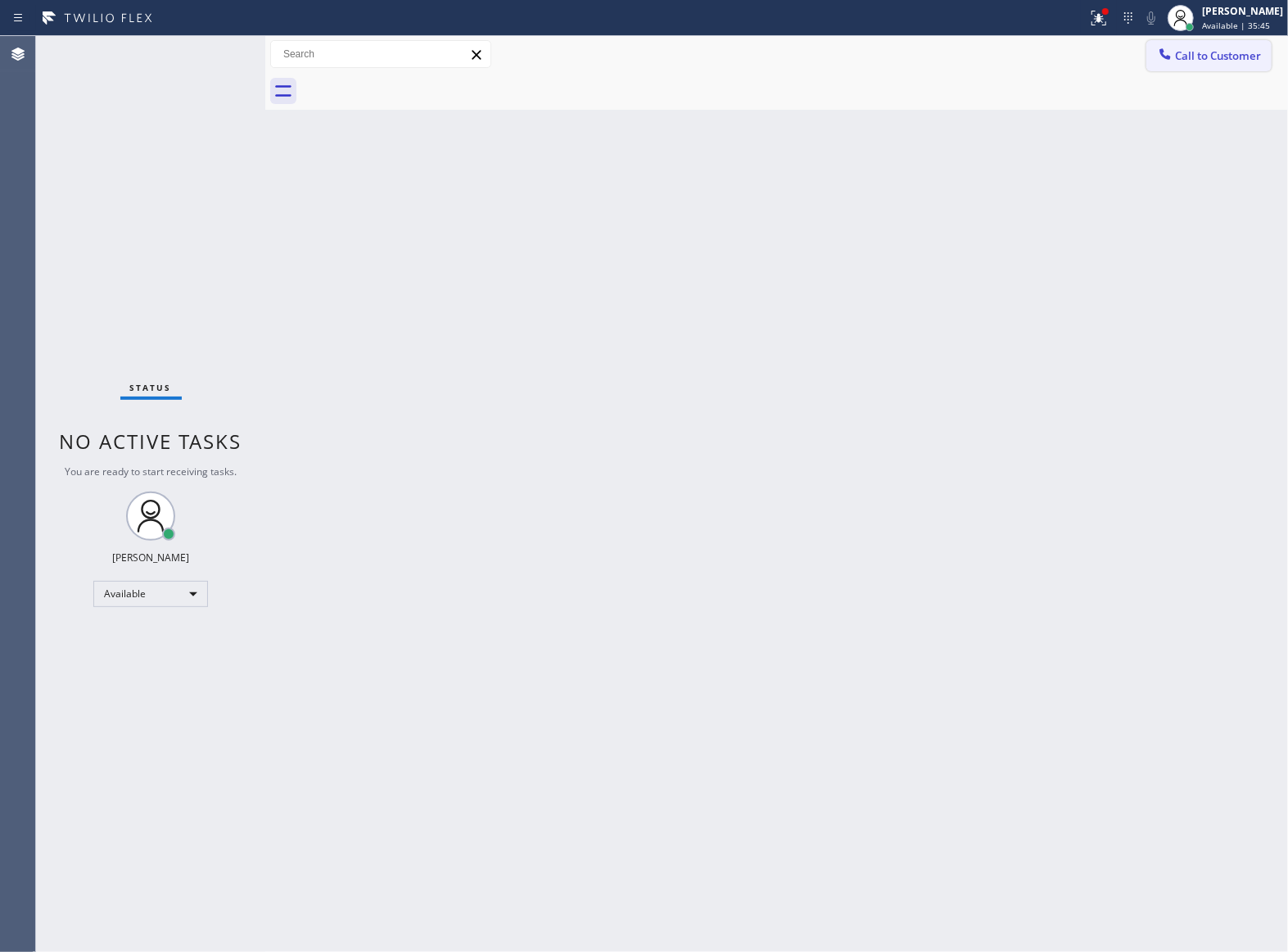
click at [1189, 50] on span "Call to Customer" at bounding box center [1217, 56] width 86 height 14
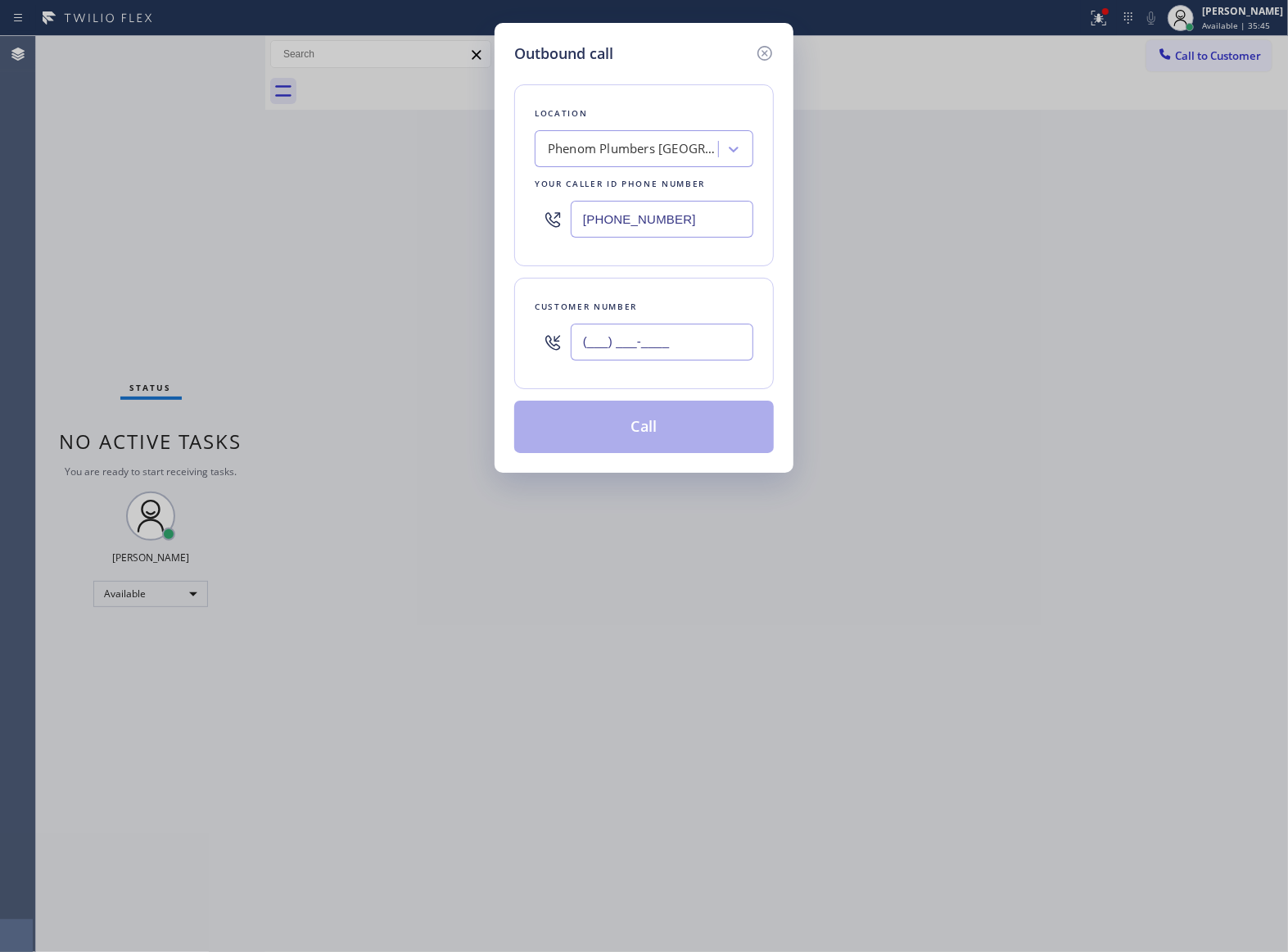
click at [669, 346] on input "(___) ___-____" at bounding box center [662, 342] width 182 height 37
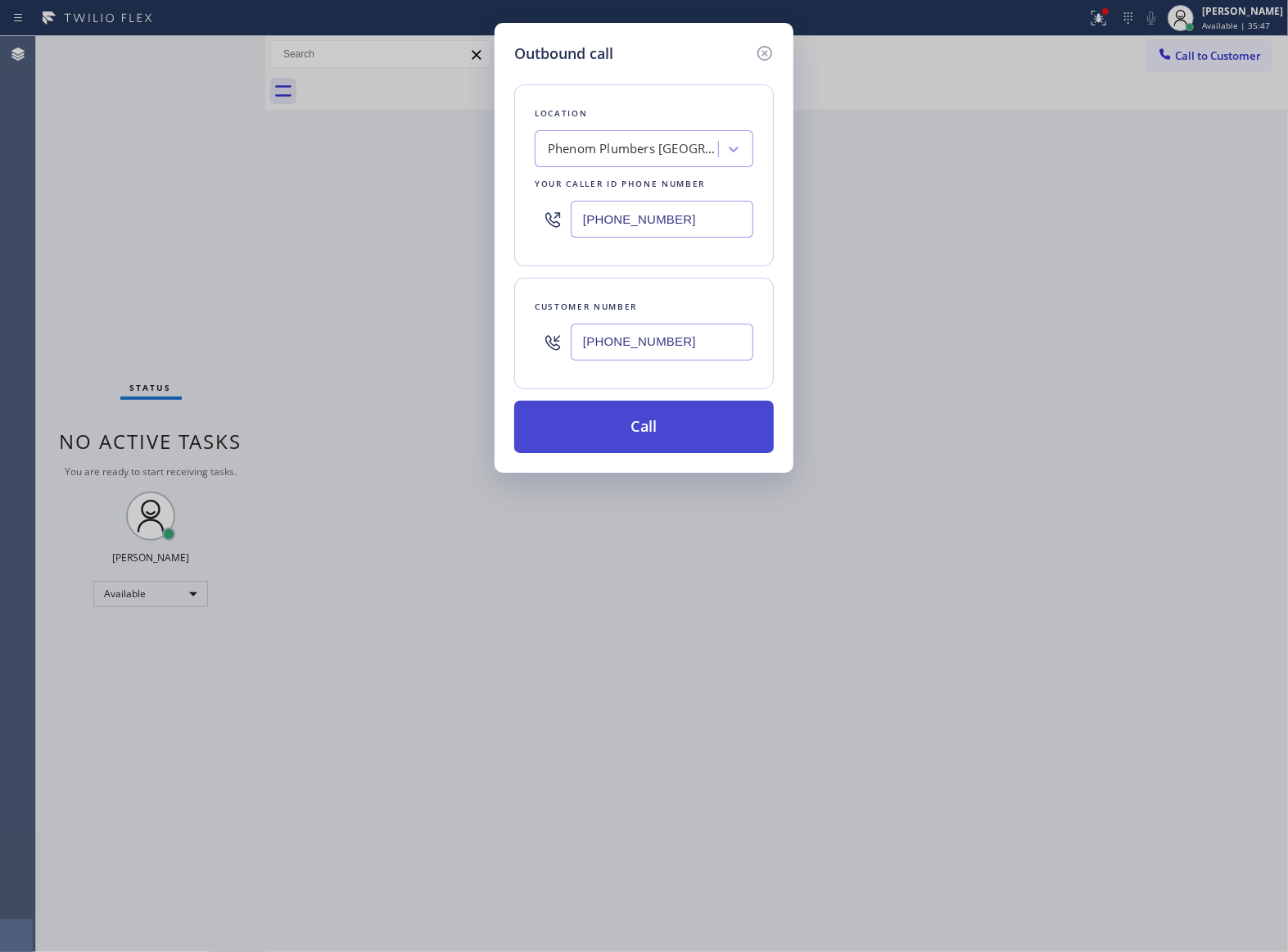
click at [682, 448] on button "Call" at bounding box center [644, 427] width 260 height 52
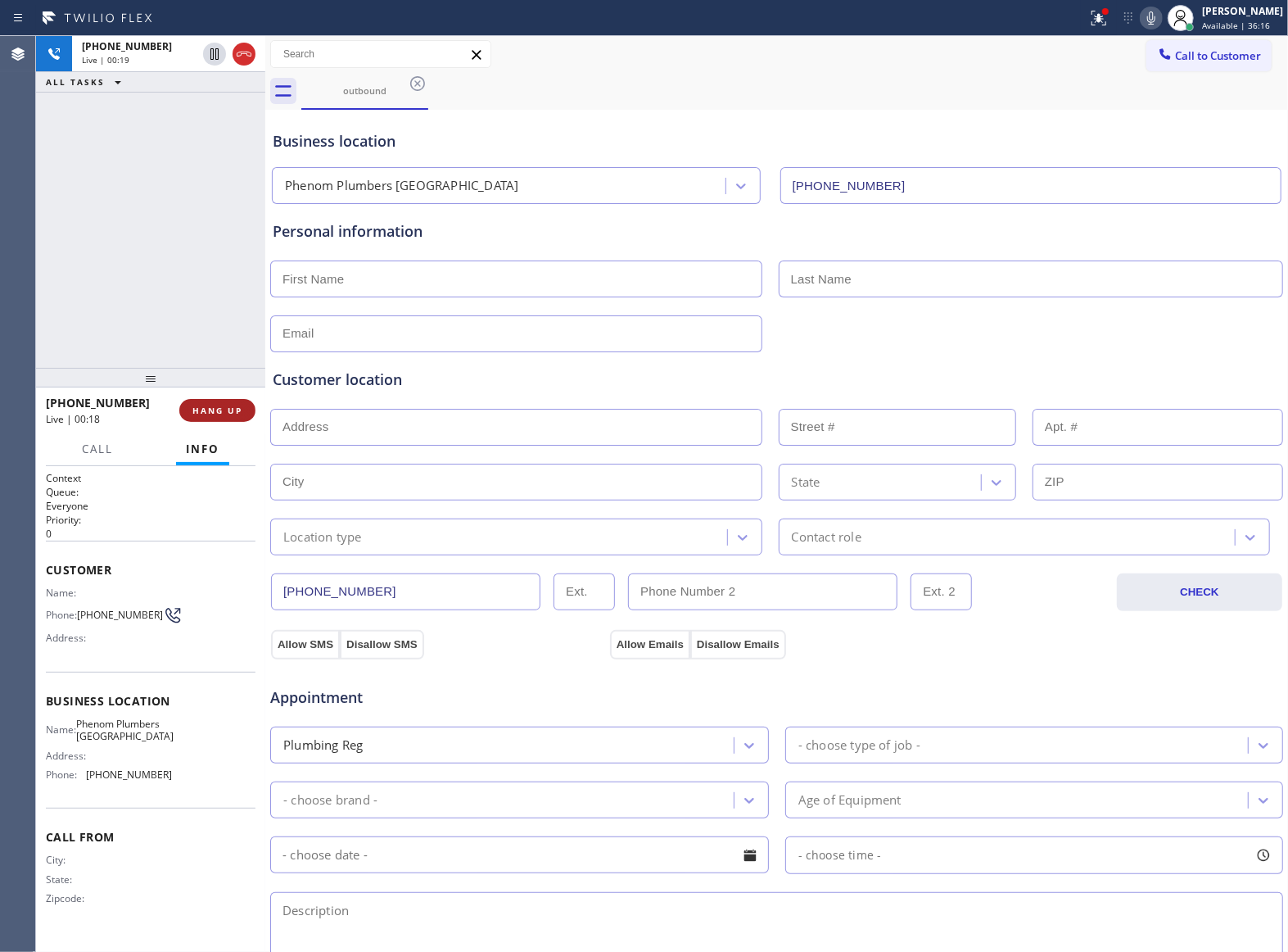
click at [243, 416] on button "HANG UP" at bounding box center [217, 410] width 76 height 23
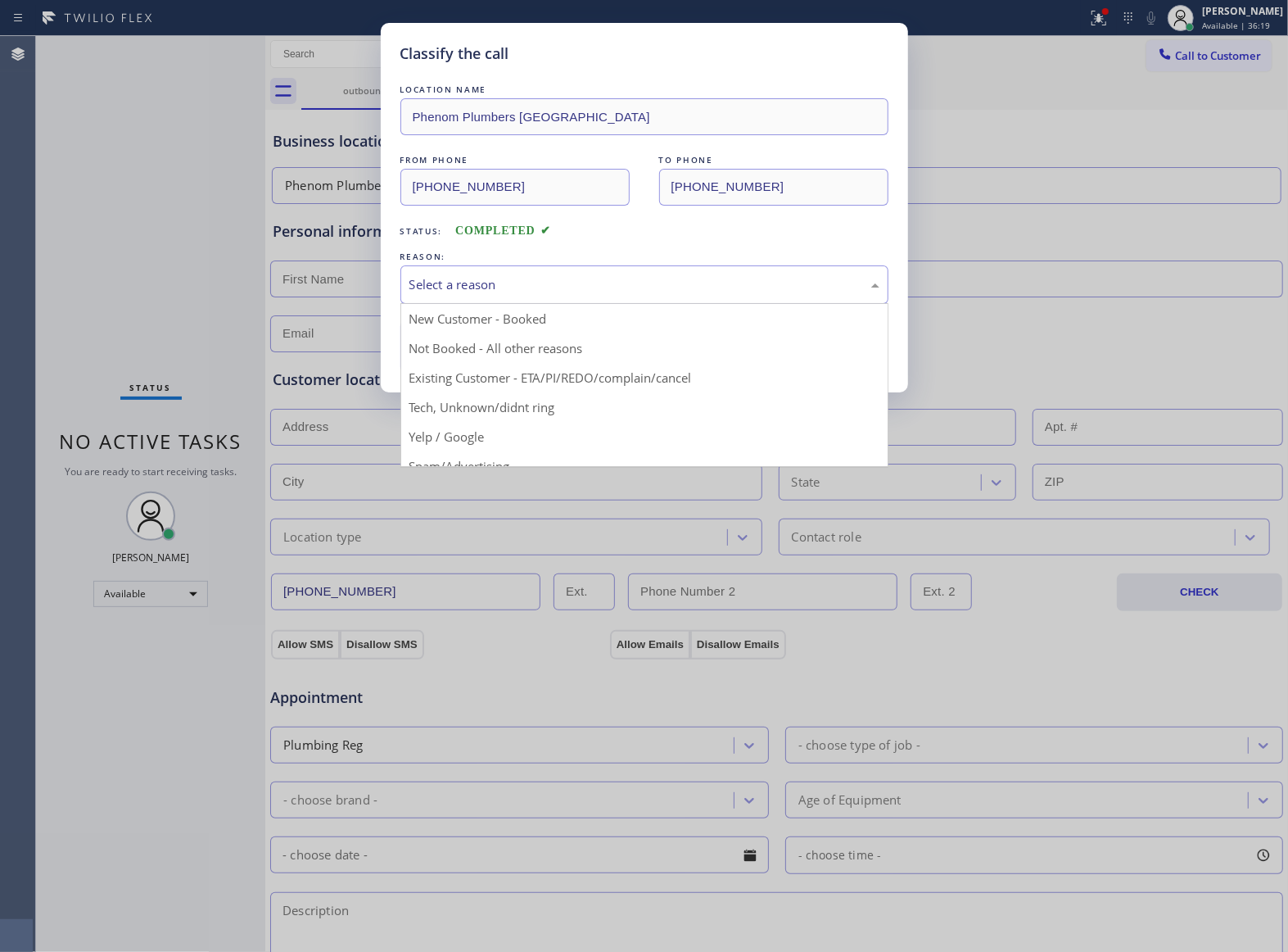
click at [526, 296] on div "Select a reason" at bounding box center [644, 284] width 488 height 39
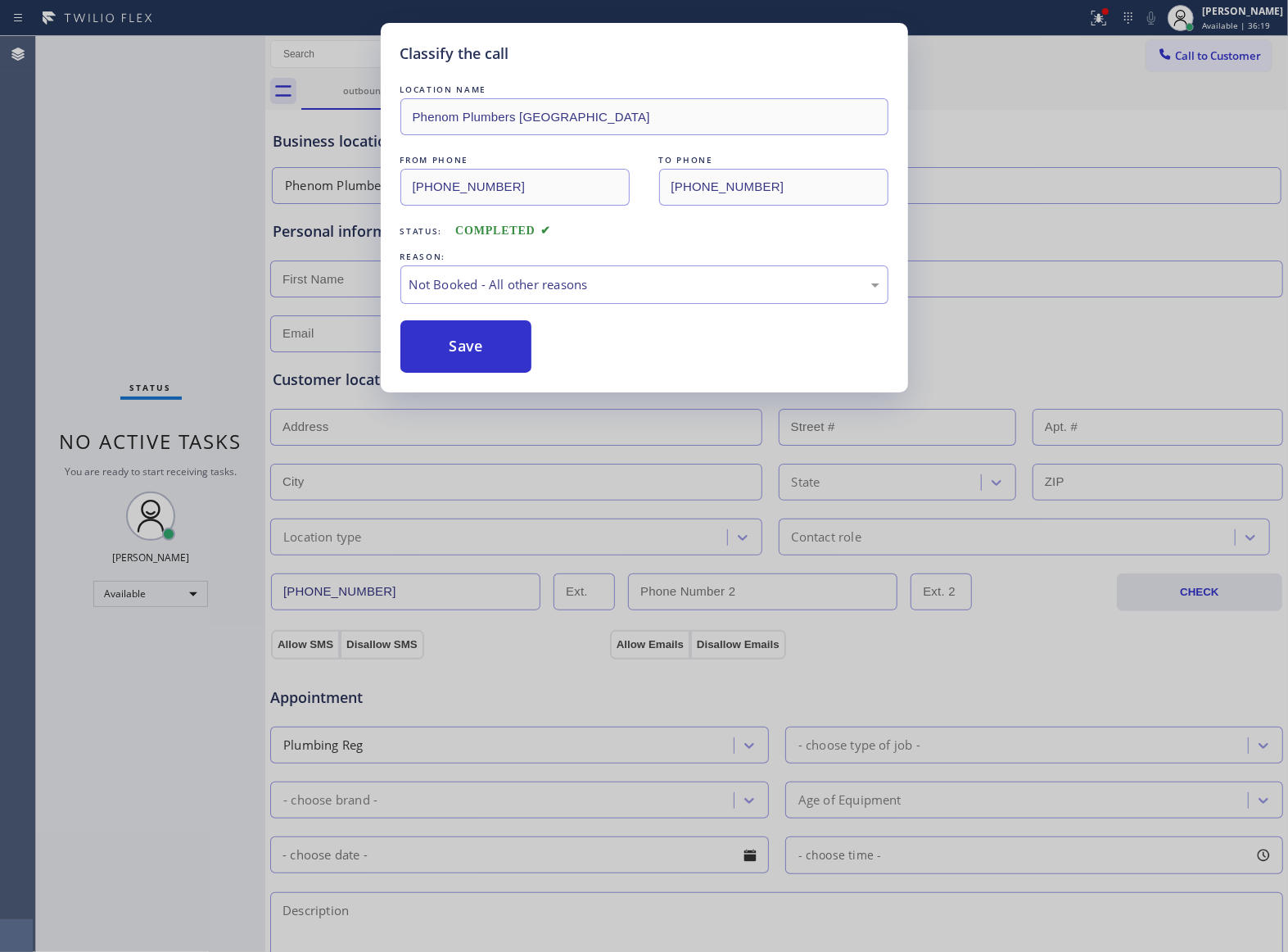
click at [508, 350] on button "Save" at bounding box center [466, 347] width 132 height 52
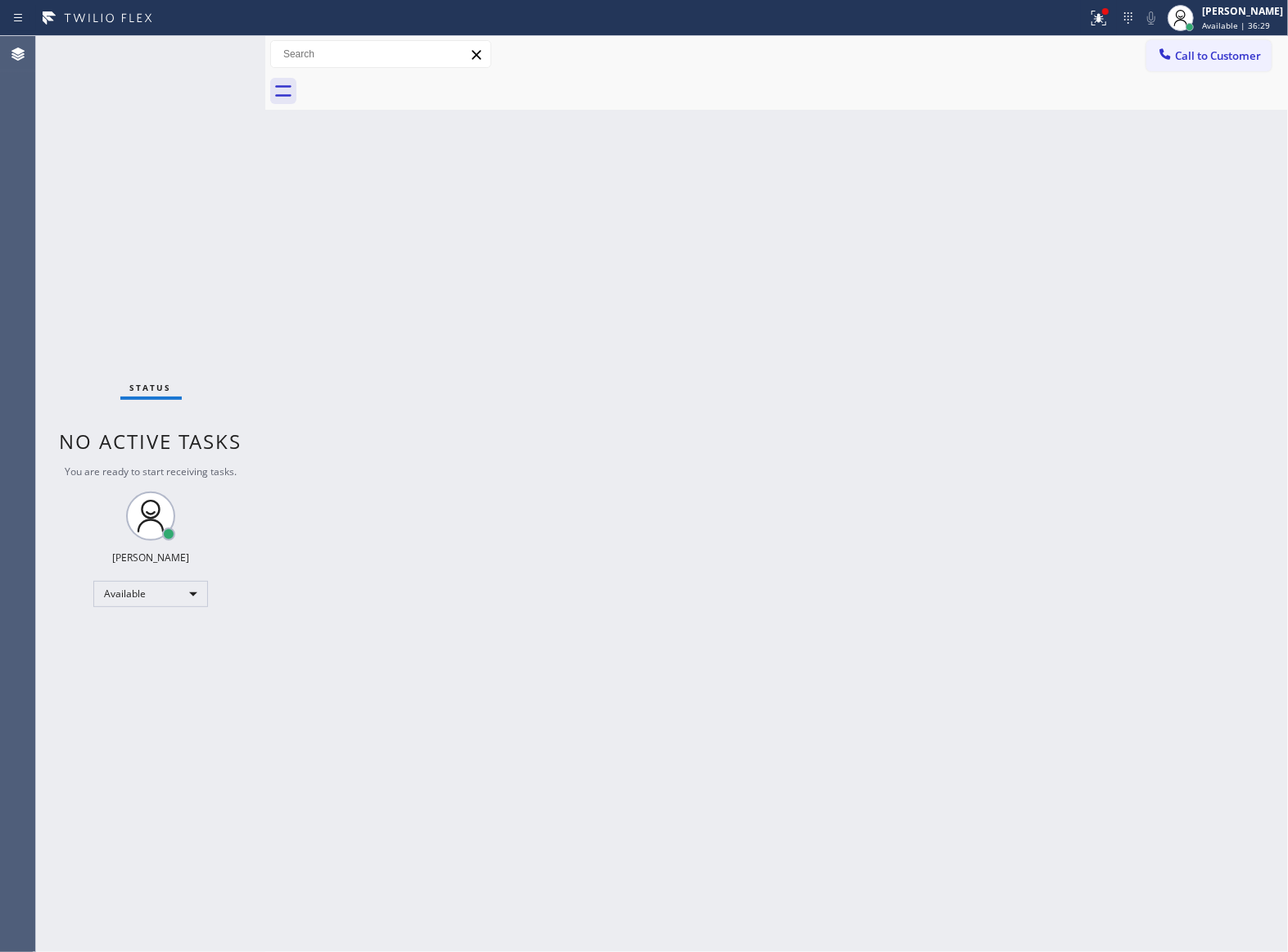
click at [169, 201] on div "Status No active tasks You are ready to start receiving tasks. [PERSON_NAME] Av…" at bounding box center [151, 494] width 229 height 916
click at [1174, 26] on icon at bounding box center [1181, 18] width 20 height 20
click at [1081, 76] on div at bounding box center [795, 91] width 987 height 37
click at [1189, 67] on button "Call to Customer" at bounding box center [1209, 55] width 125 height 31
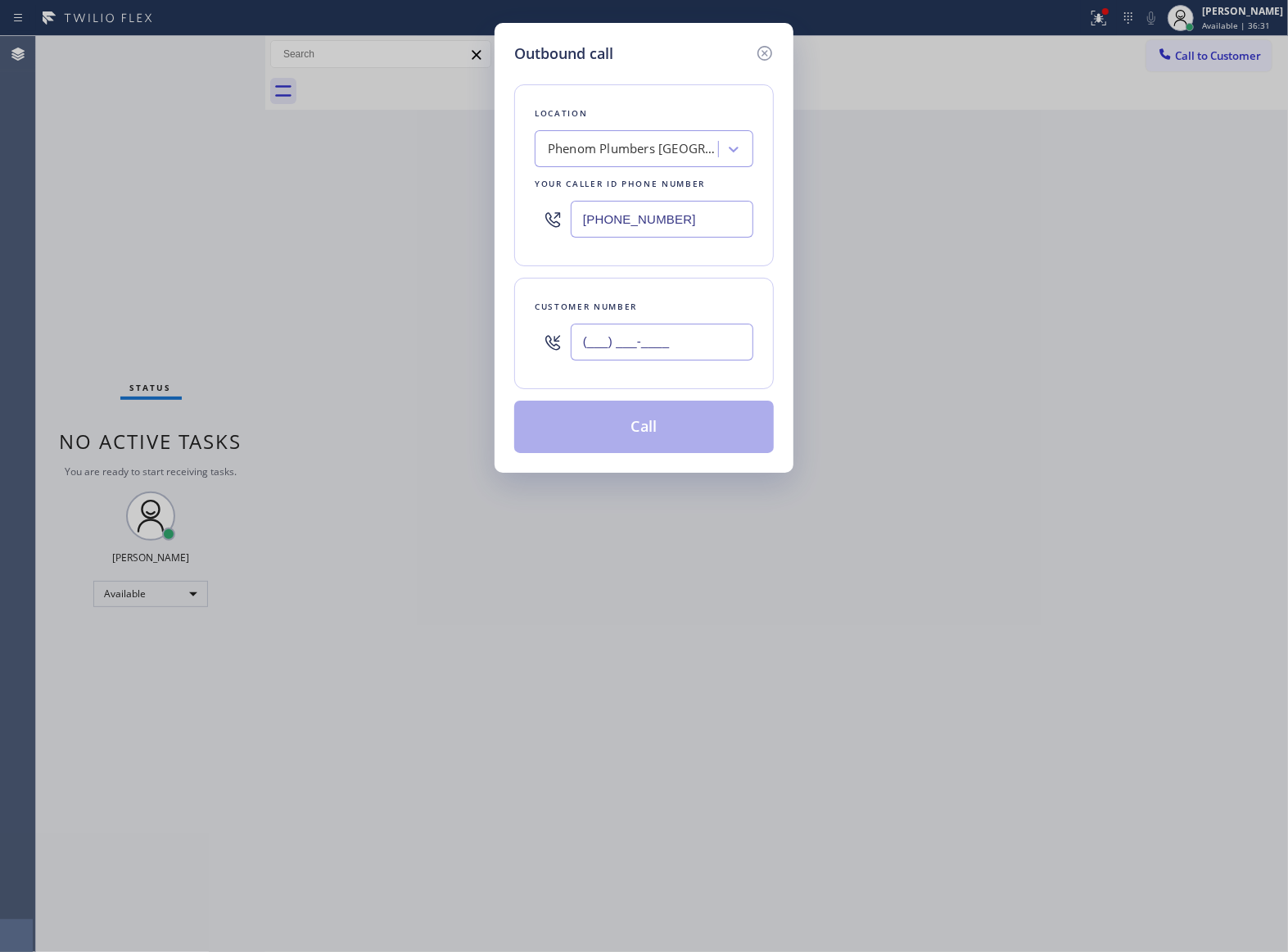
click at [650, 341] on input "(___) ___-____" at bounding box center [662, 342] width 182 height 37
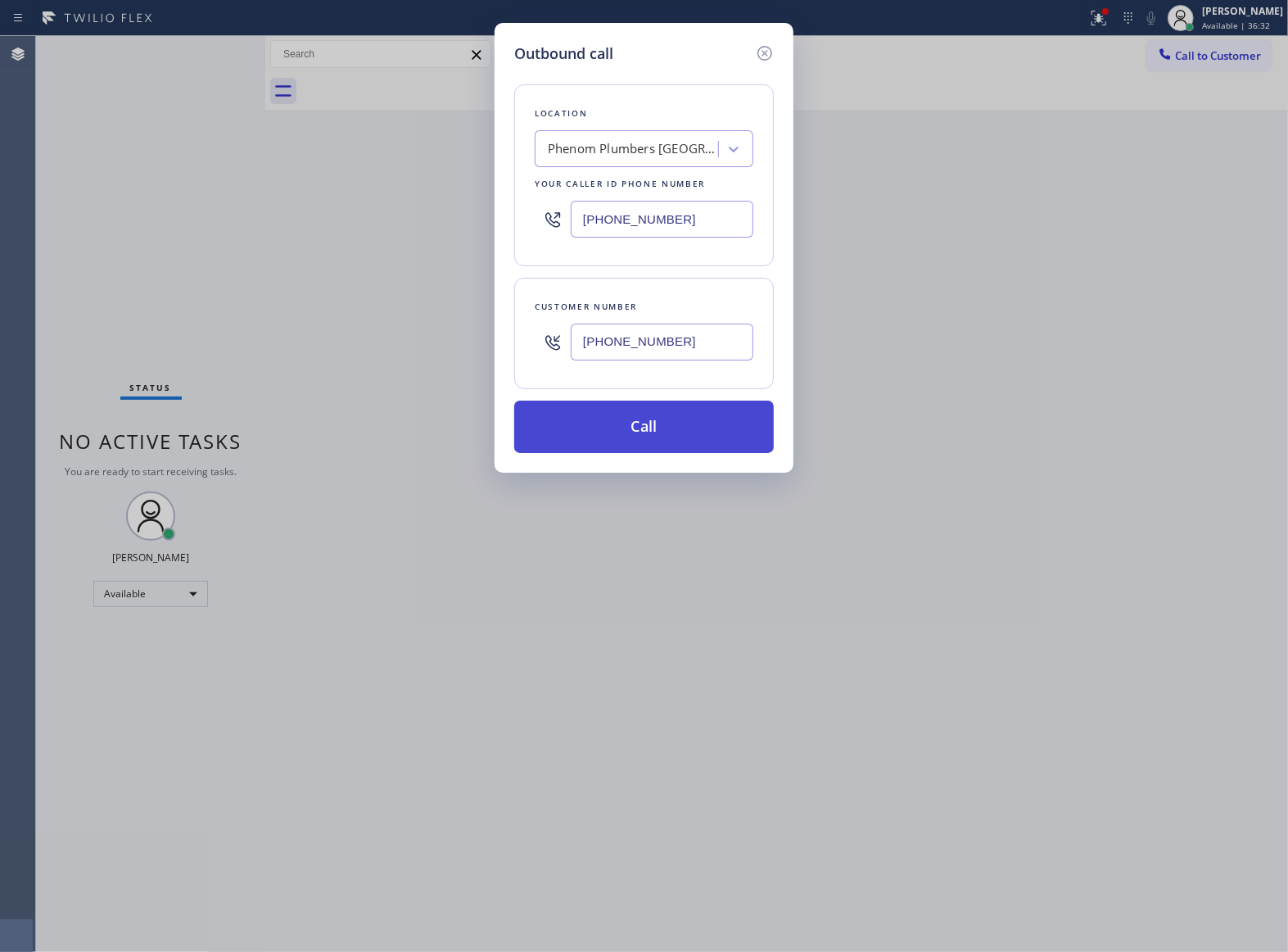
click at [686, 426] on button "Call" at bounding box center [644, 427] width 260 height 52
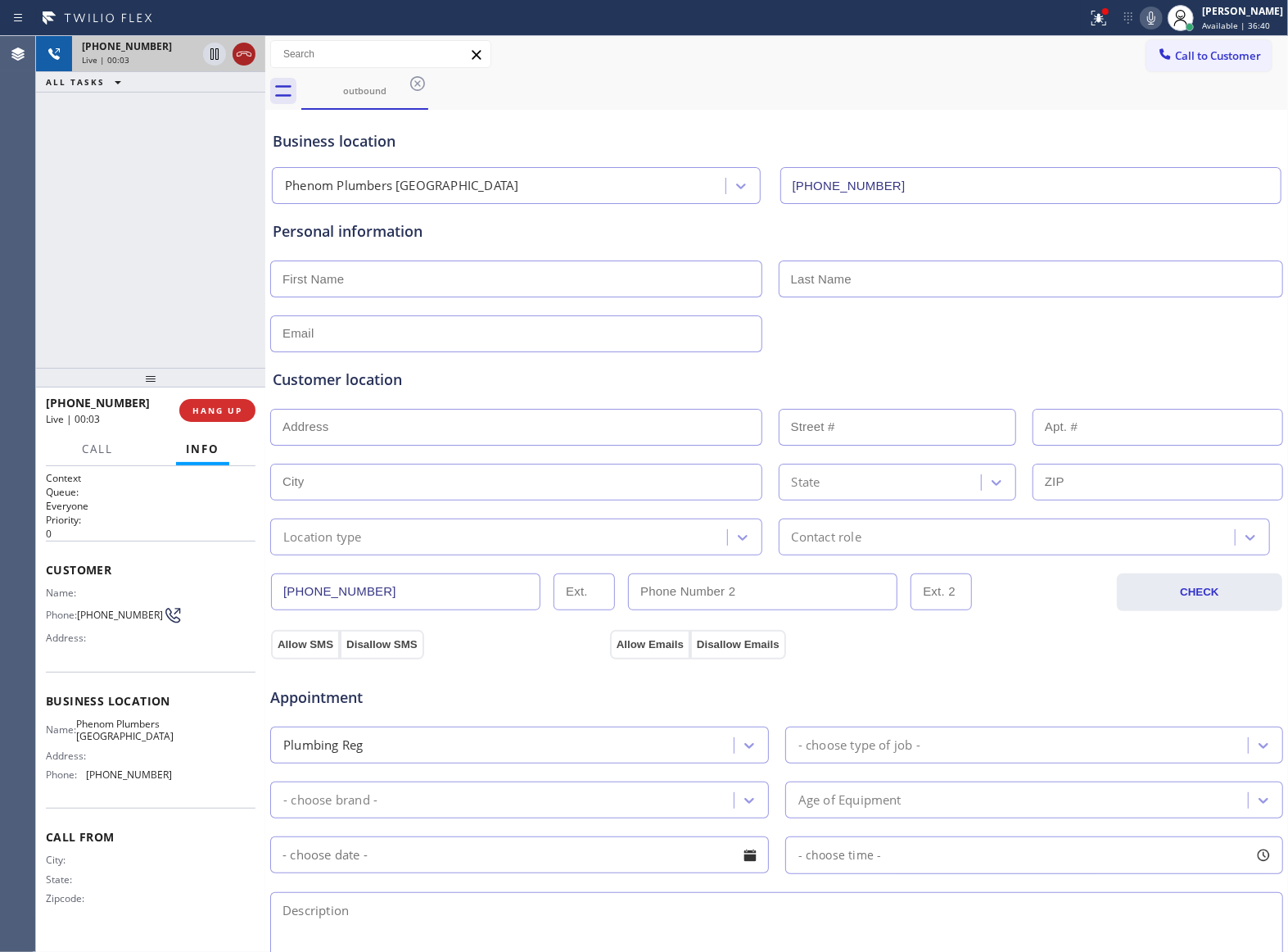
click at [245, 57] on icon at bounding box center [244, 54] width 20 height 20
click at [1223, 58] on span "Call to Customer" at bounding box center [1217, 56] width 86 height 14
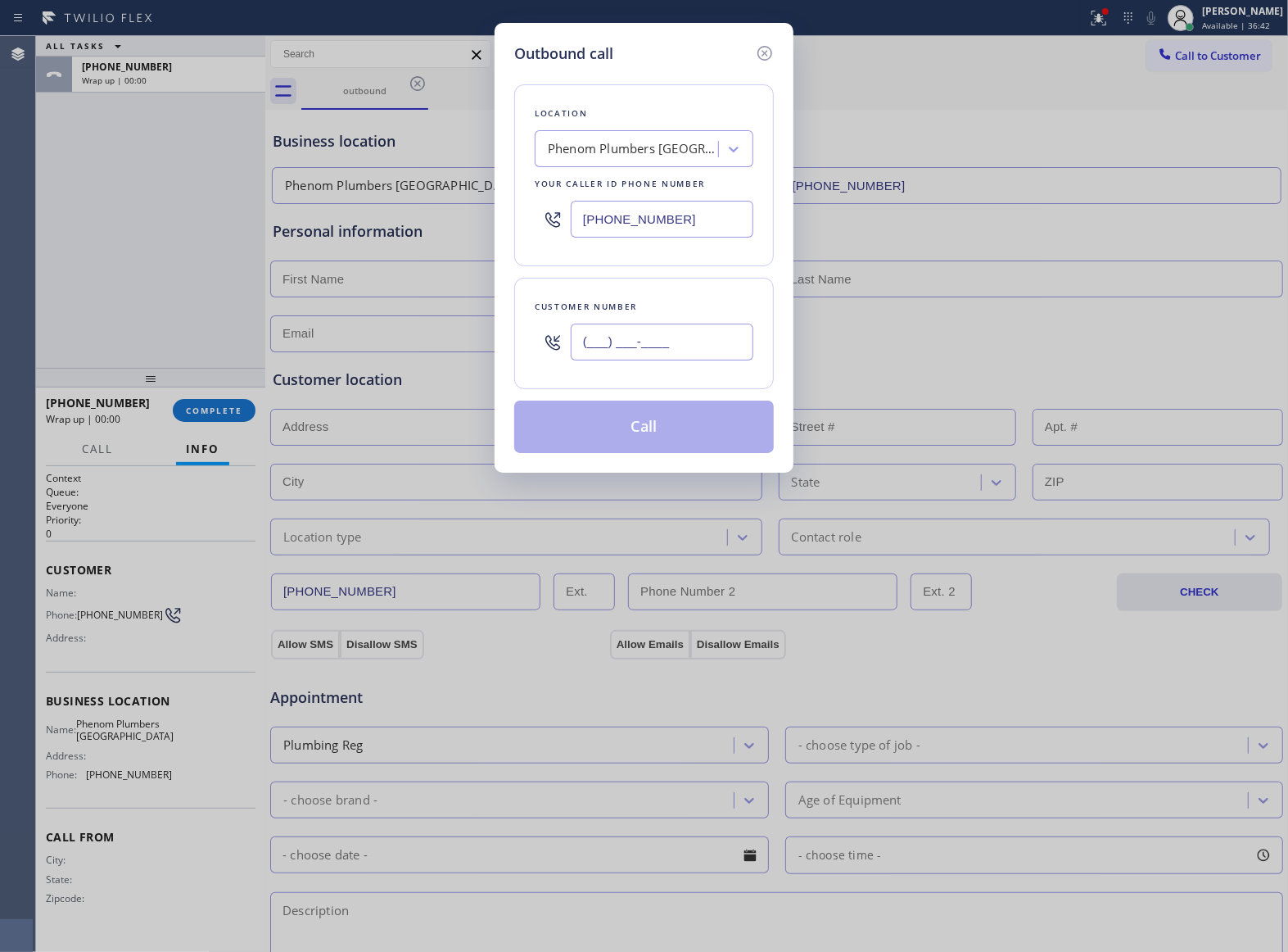
click at [695, 339] on input "(___) ___-____" at bounding box center [662, 342] width 182 height 37
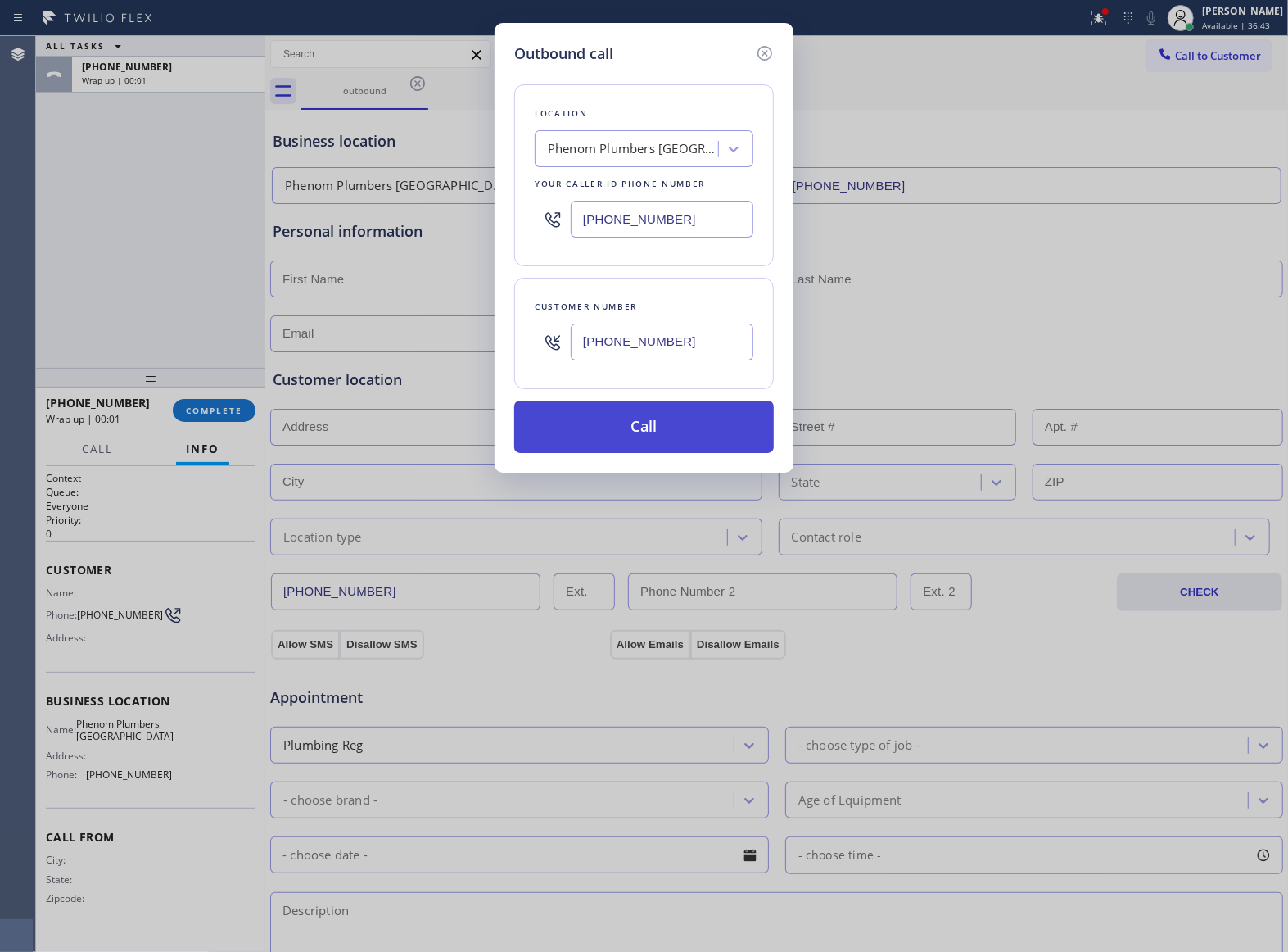
click at [682, 439] on button "Call" at bounding box center [644, 427] width 260 height 52
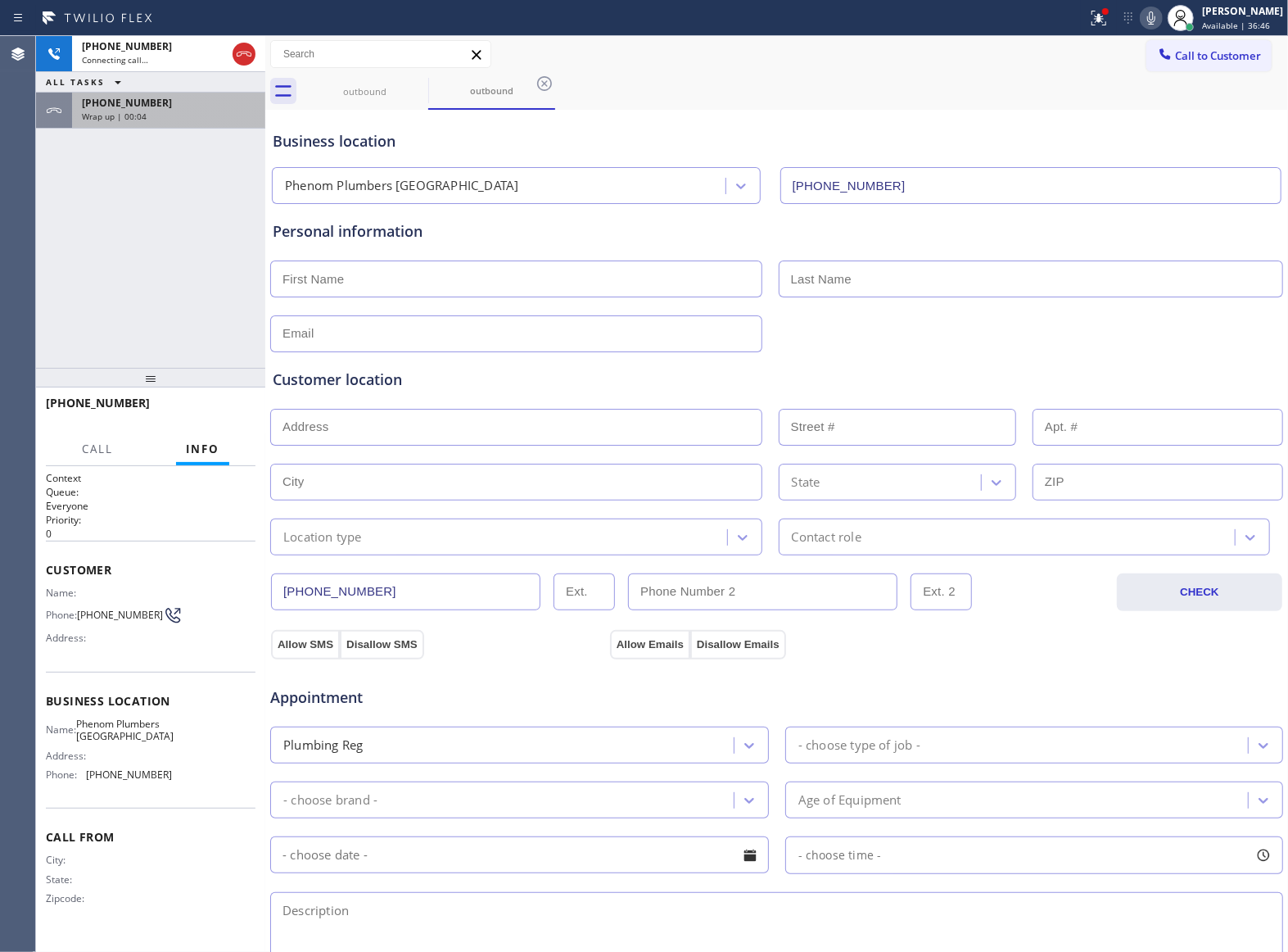
click at [132, 88] on button "ALL TASKS" at bounding box center [87, 82] width 102 height 20
click at [128, 112] on span "Wrap up | 00:04" at bounding box center [115, 116] width 65 height 12
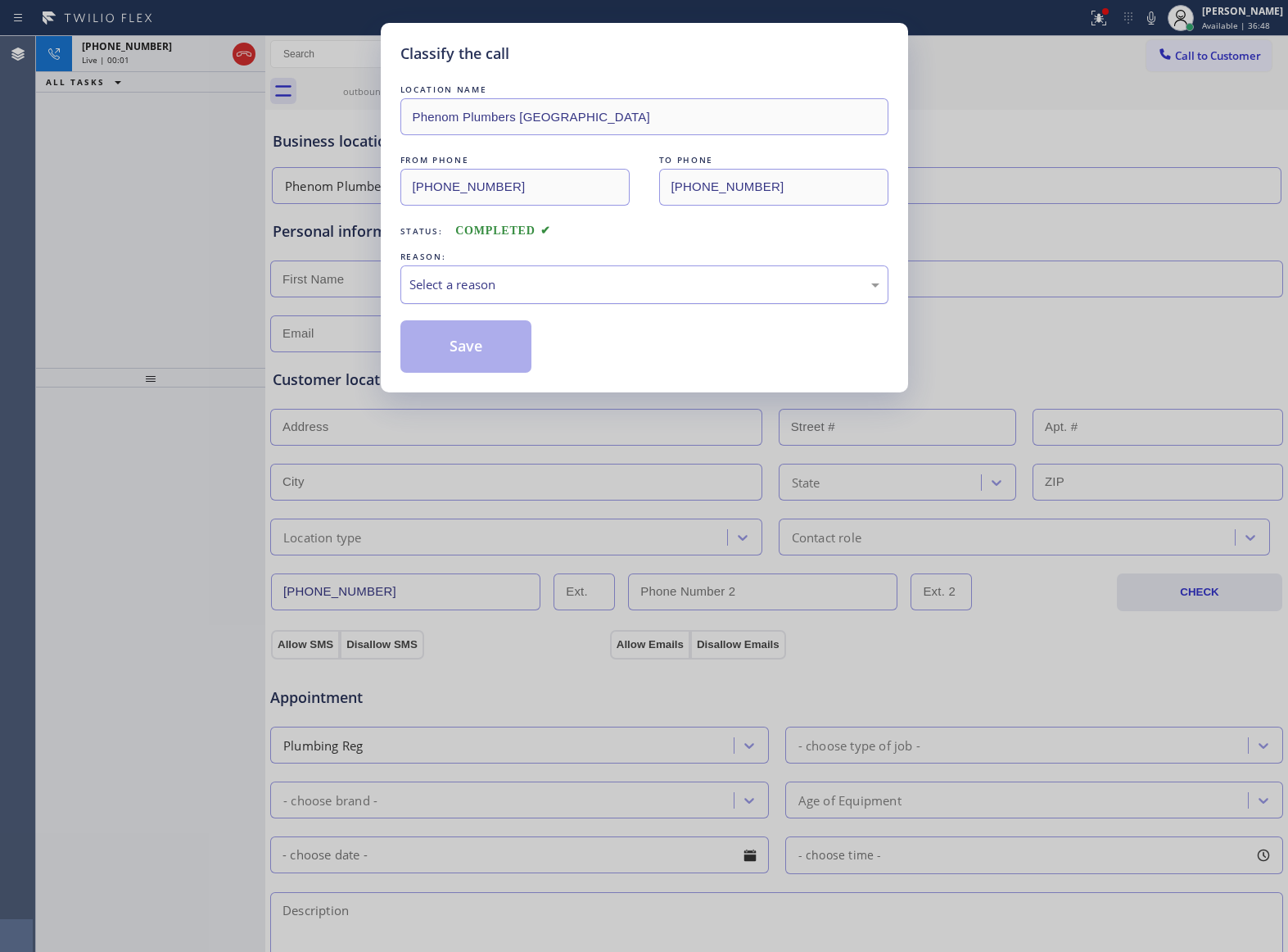
click at [505, 287] on div "Select a reason" at bounding box center [644, 284] width 470 height 19
click at [468, 355] on button "Save" at bounding box center [466, 347] width 132 height 52
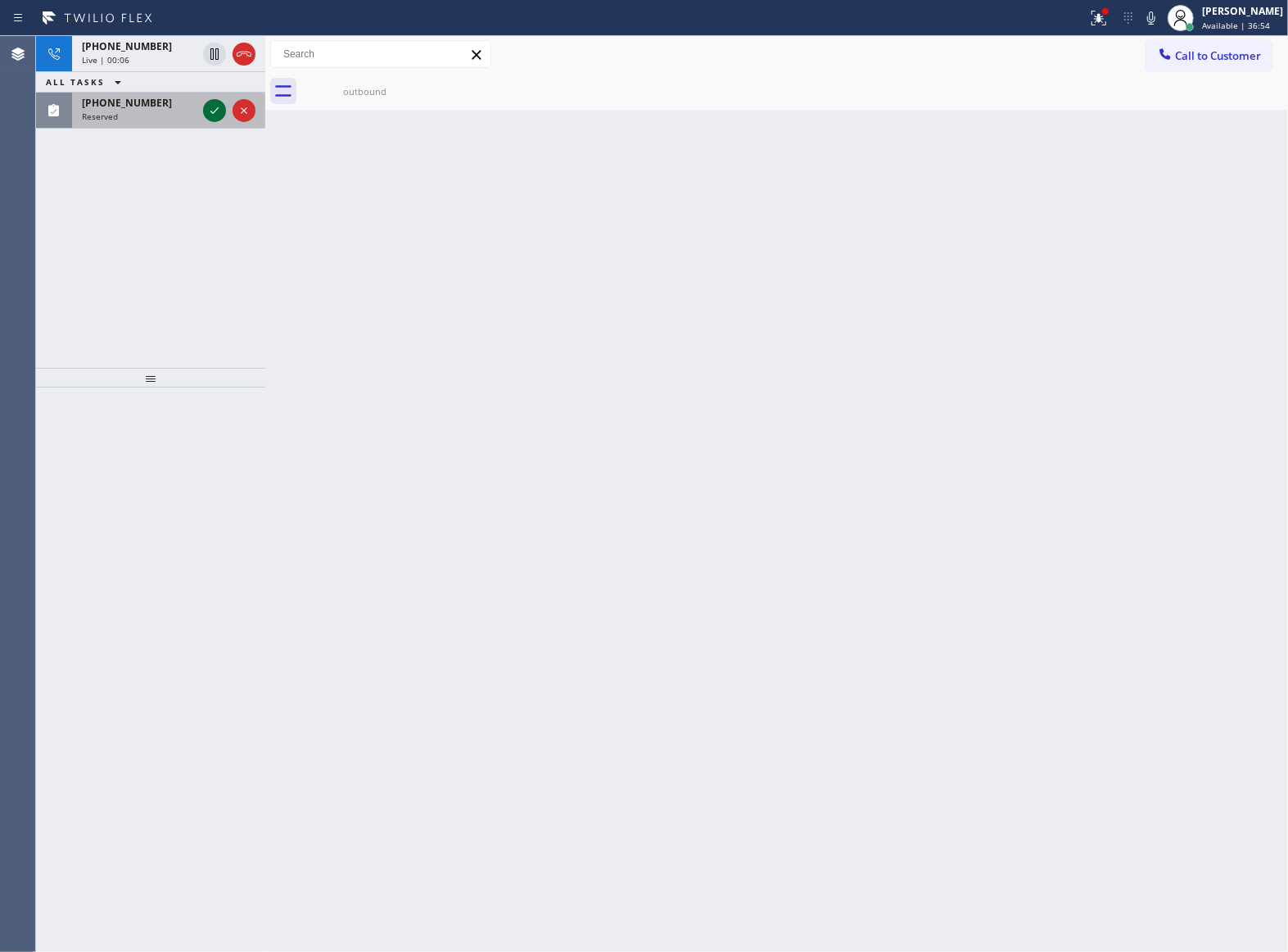
click at [220, 109] on icon at bounding box center [215, 111] width 20 height 20
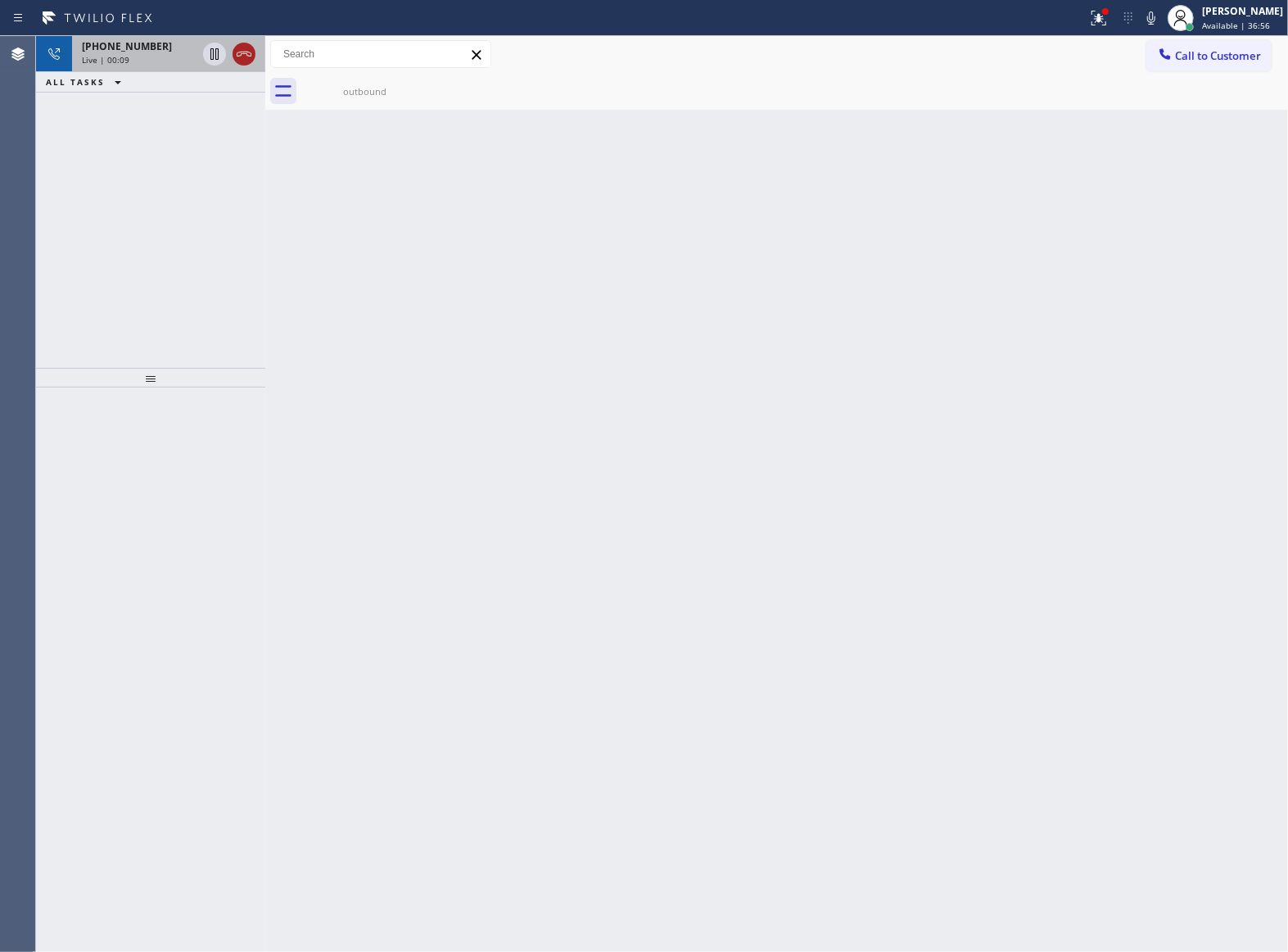
drag, startPoint x: 240, startPoint y: 51, endPoint x: 260, endPoint y: 51, distance: 20.0
click at [239, 51] on icon at bounding box center [244, 54] width 20 height 20
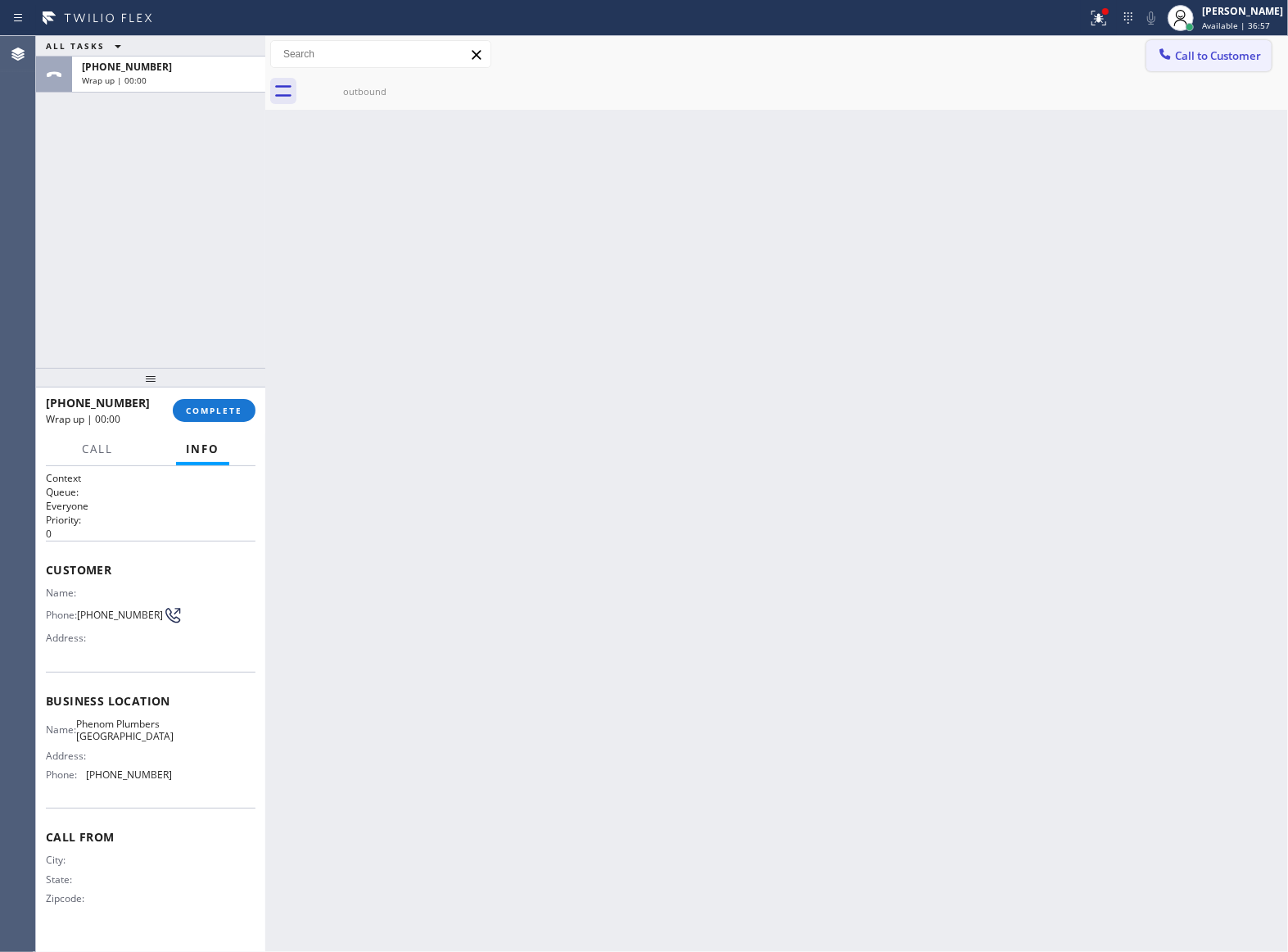
click at [1210, 54] on span "Call to Customer" at bounding box center [1217, 56] width 86 height 14
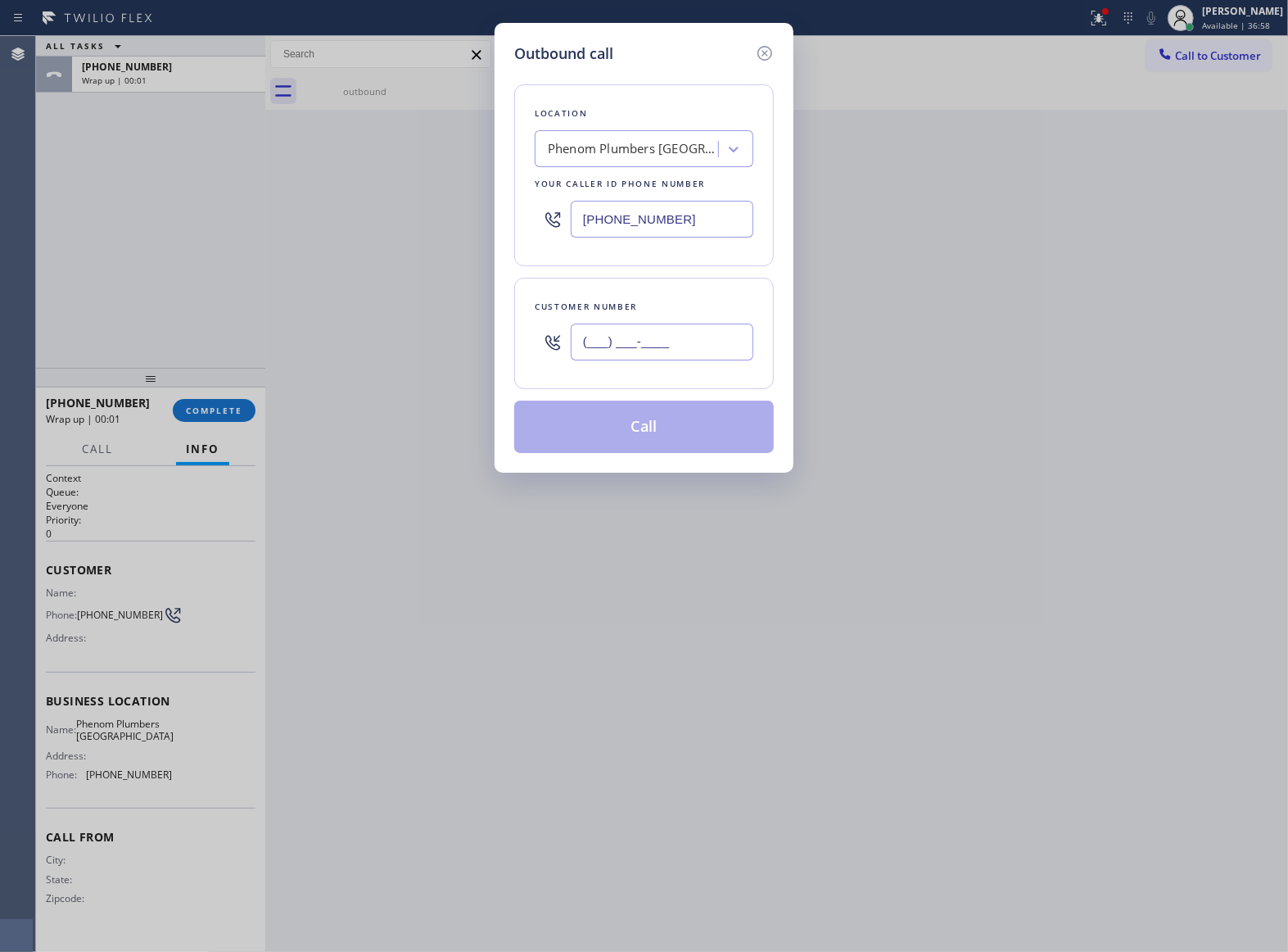
click at [695, 351] on input "(___) ___-____" at bounding box center [662, 342] width 182 height 37
paste input "363) 201-8087"
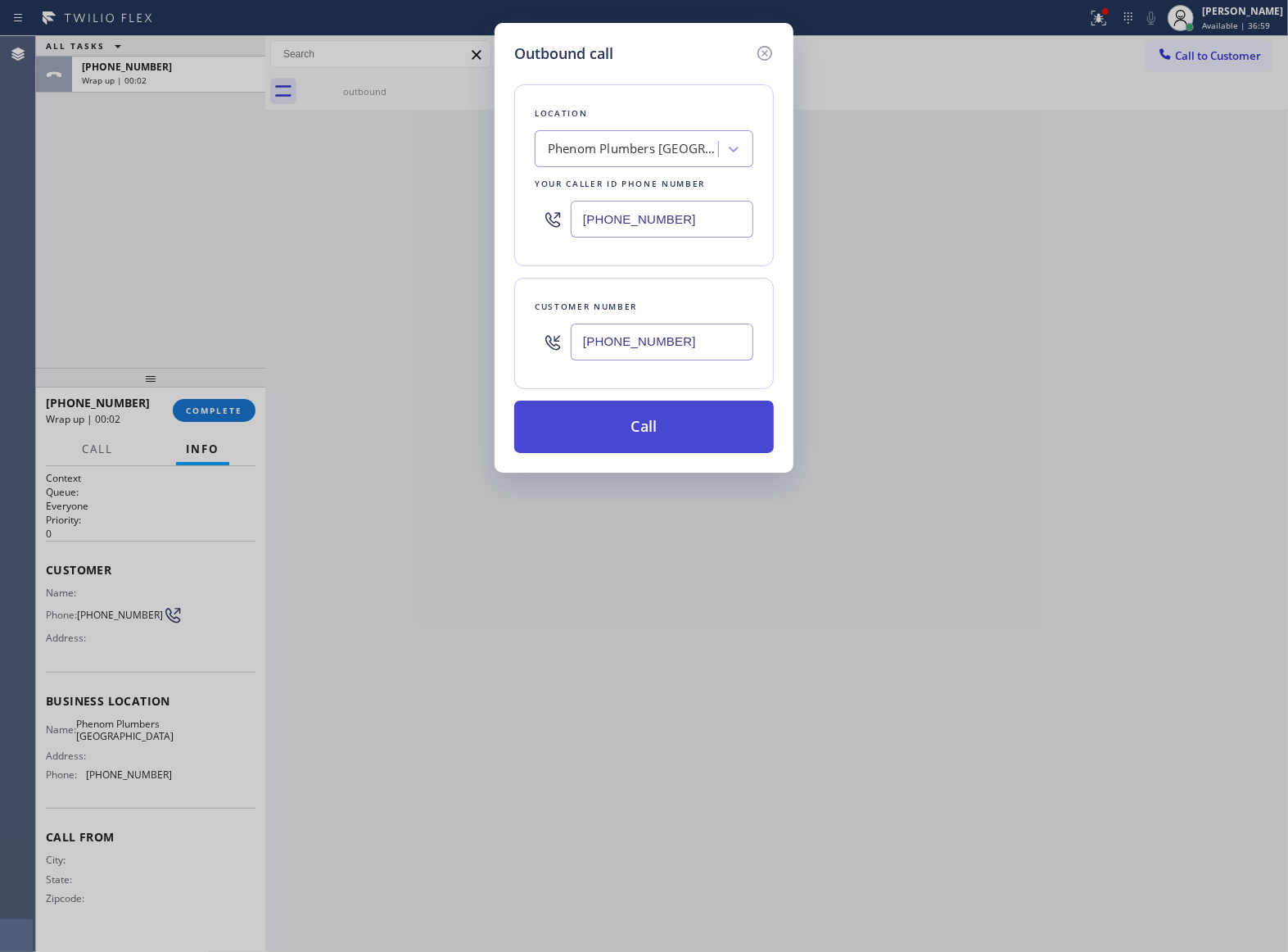
type input "[PHONE_NUMBER]"
click at [653, 430] on button "Call" at bounding box center [644, 427] width 260 height 52
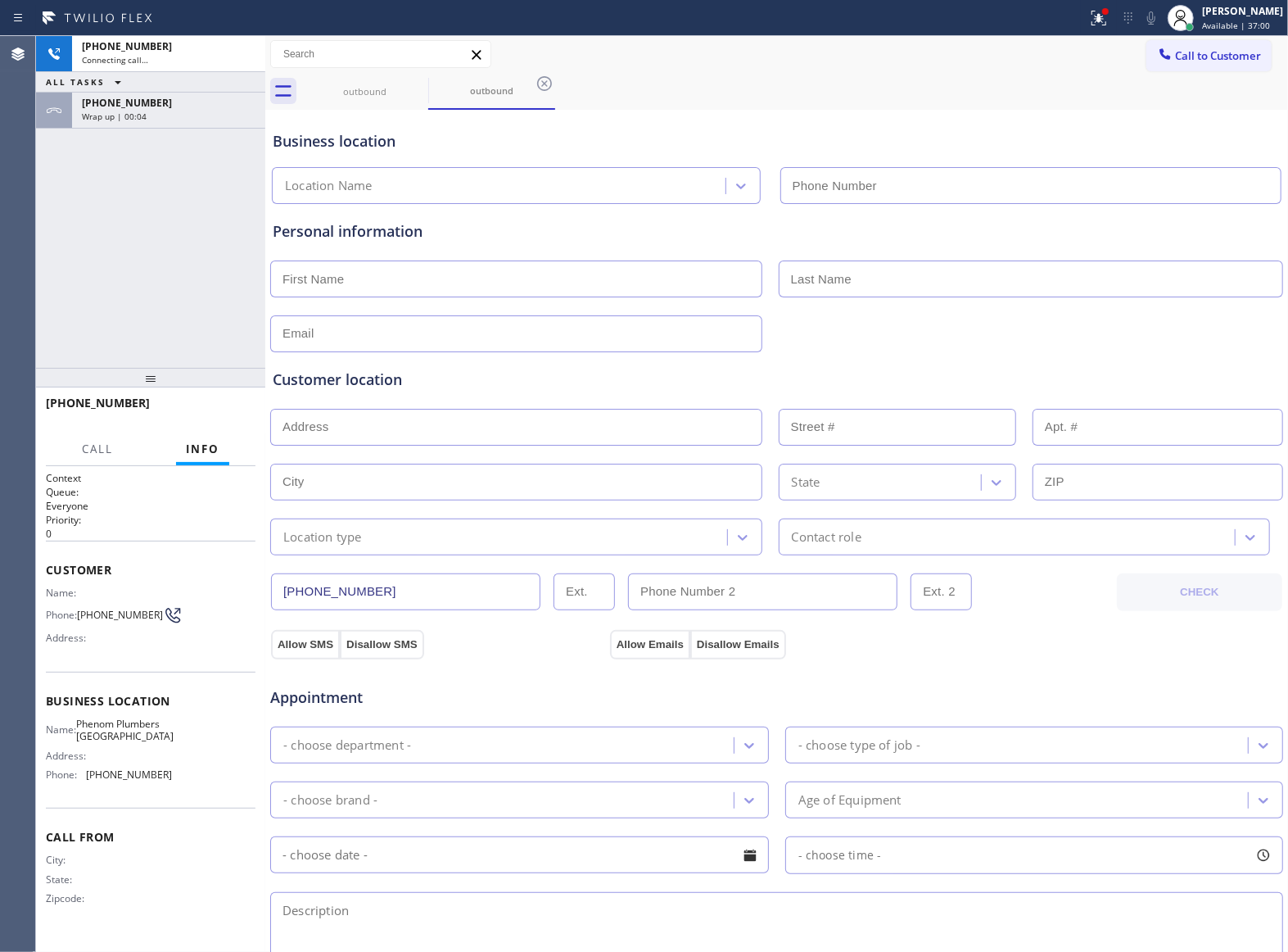
type input "[PHONE_NUMBER]"
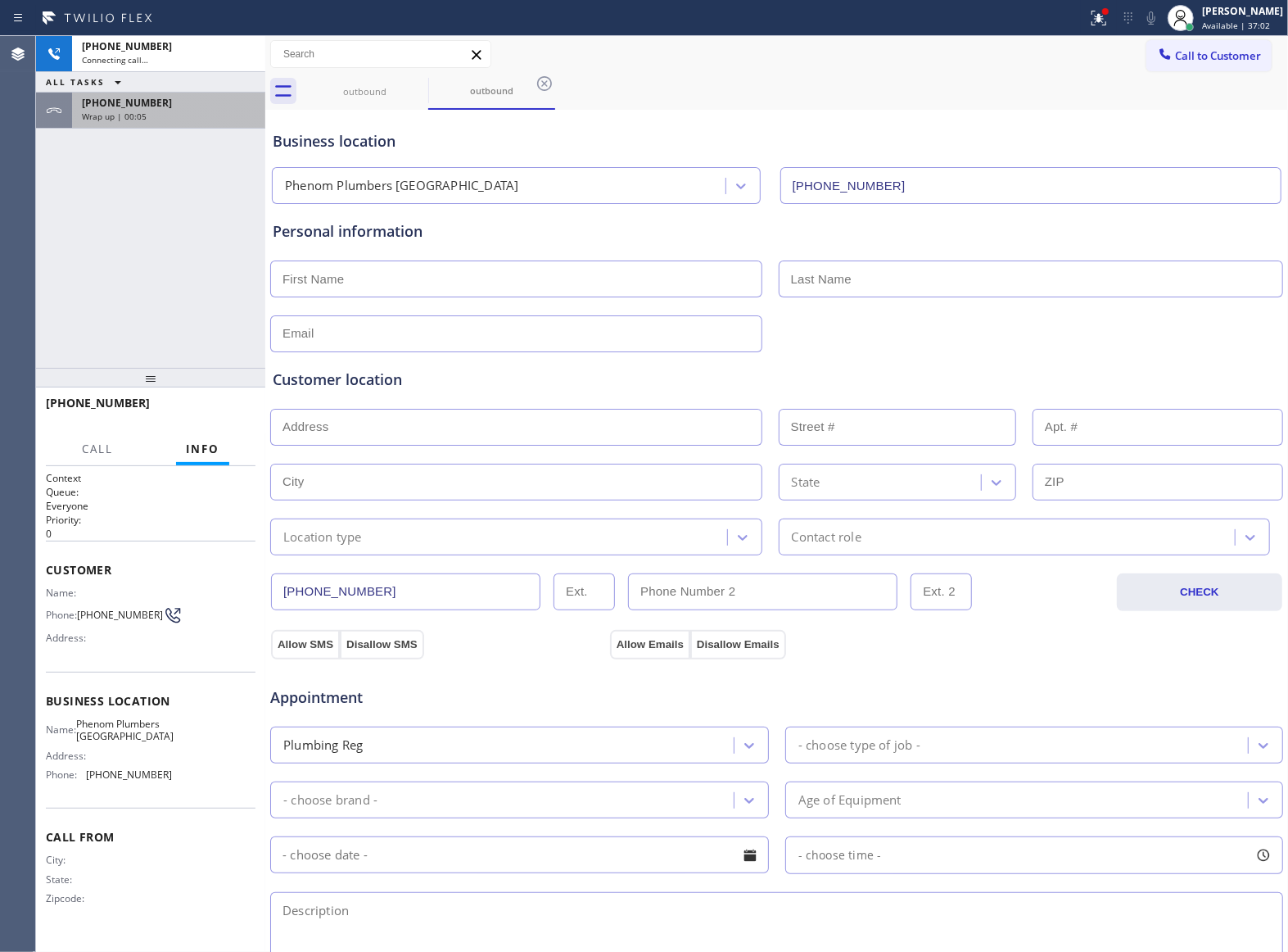
click at [190, 99] on div "+13632018087 Connecting call… ALL TASKS ALL TASKS ACTIVE TASKS TASKS IN WRAP UP…" at bounding box center [151, 82] width 229 height 93
click at [189, 102] on div "[PHONE_NUMBER]" at bounding box center [169, 102] width 173 height 14
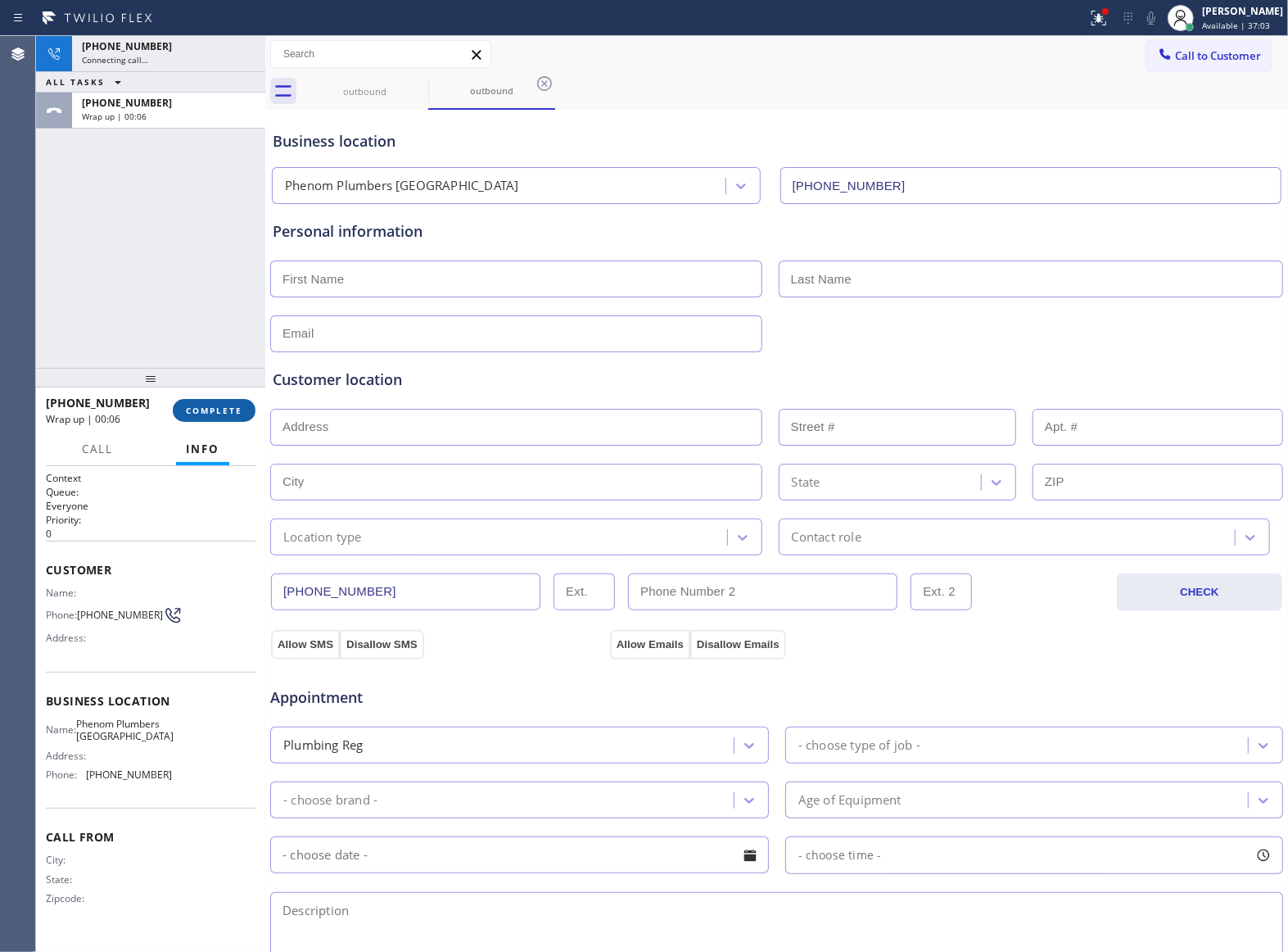
click at [207, 404] on span "COMPLETE" at bounding box center [214, 410] width 57 height 12
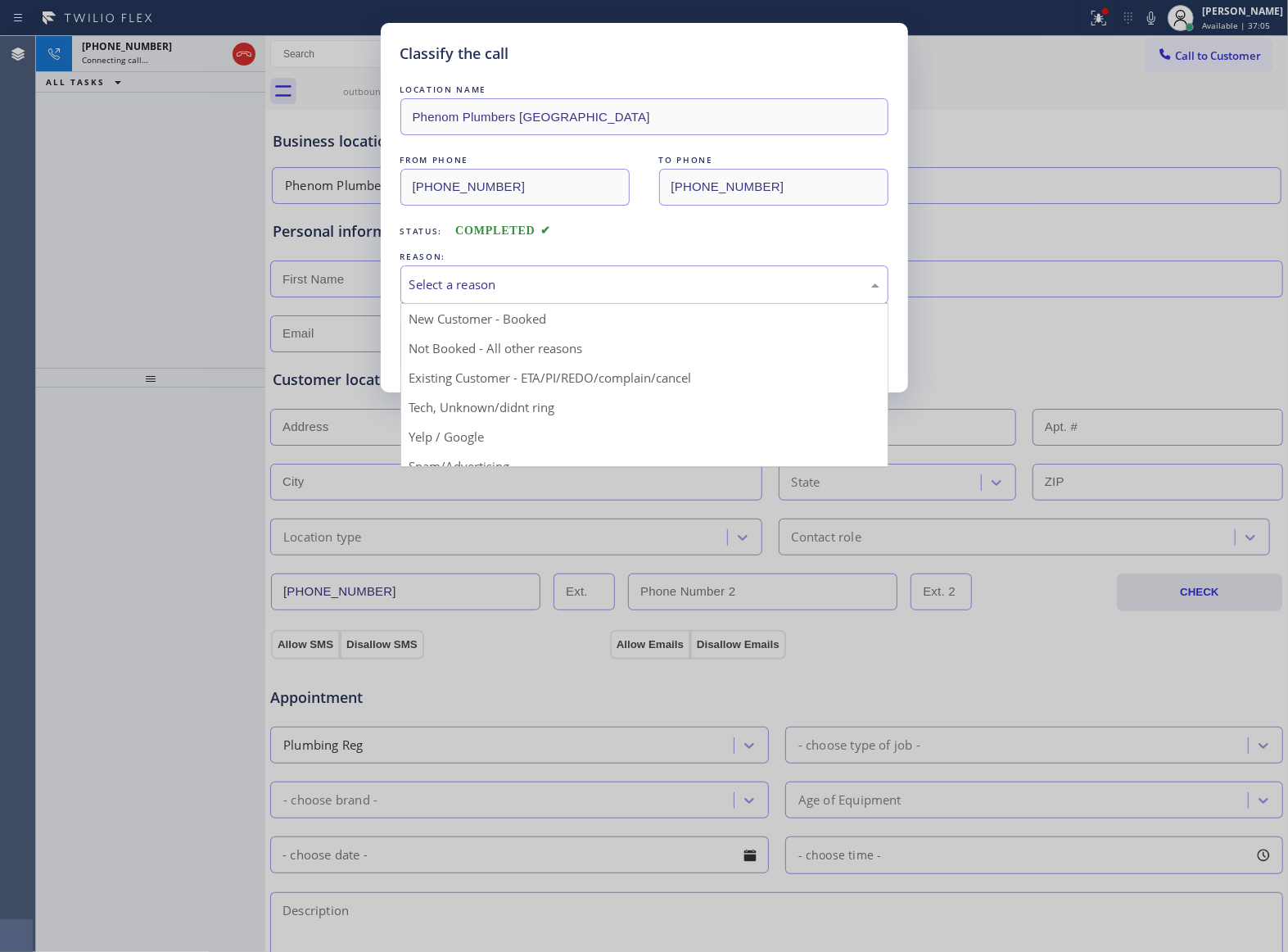
click at [525, 277] on div "Select a reason" at bounding box center [644, 284] width 470 height 19
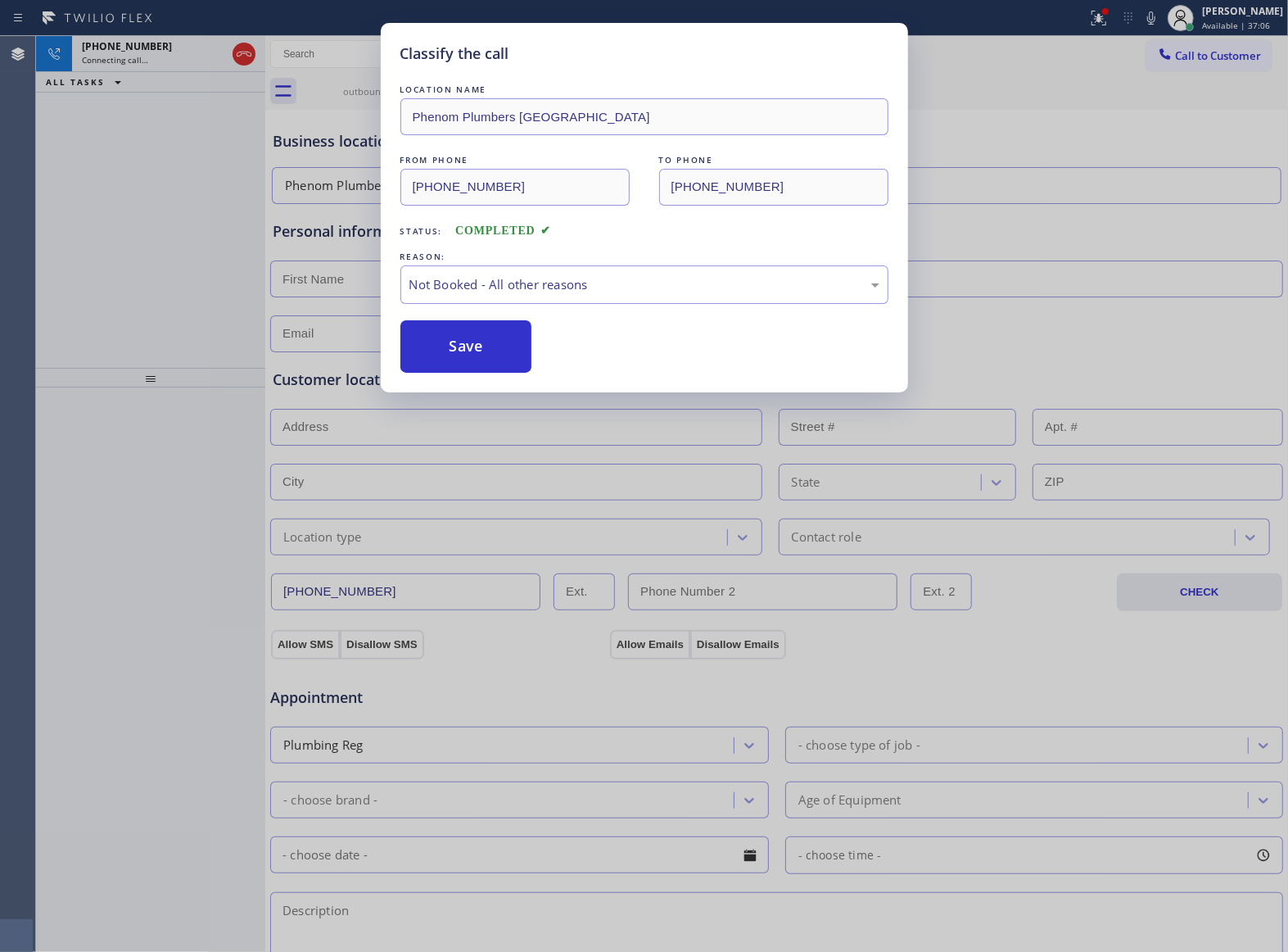
click at [514, 349] on button "Save" at bounding box center [466, 347] width 132 height 52
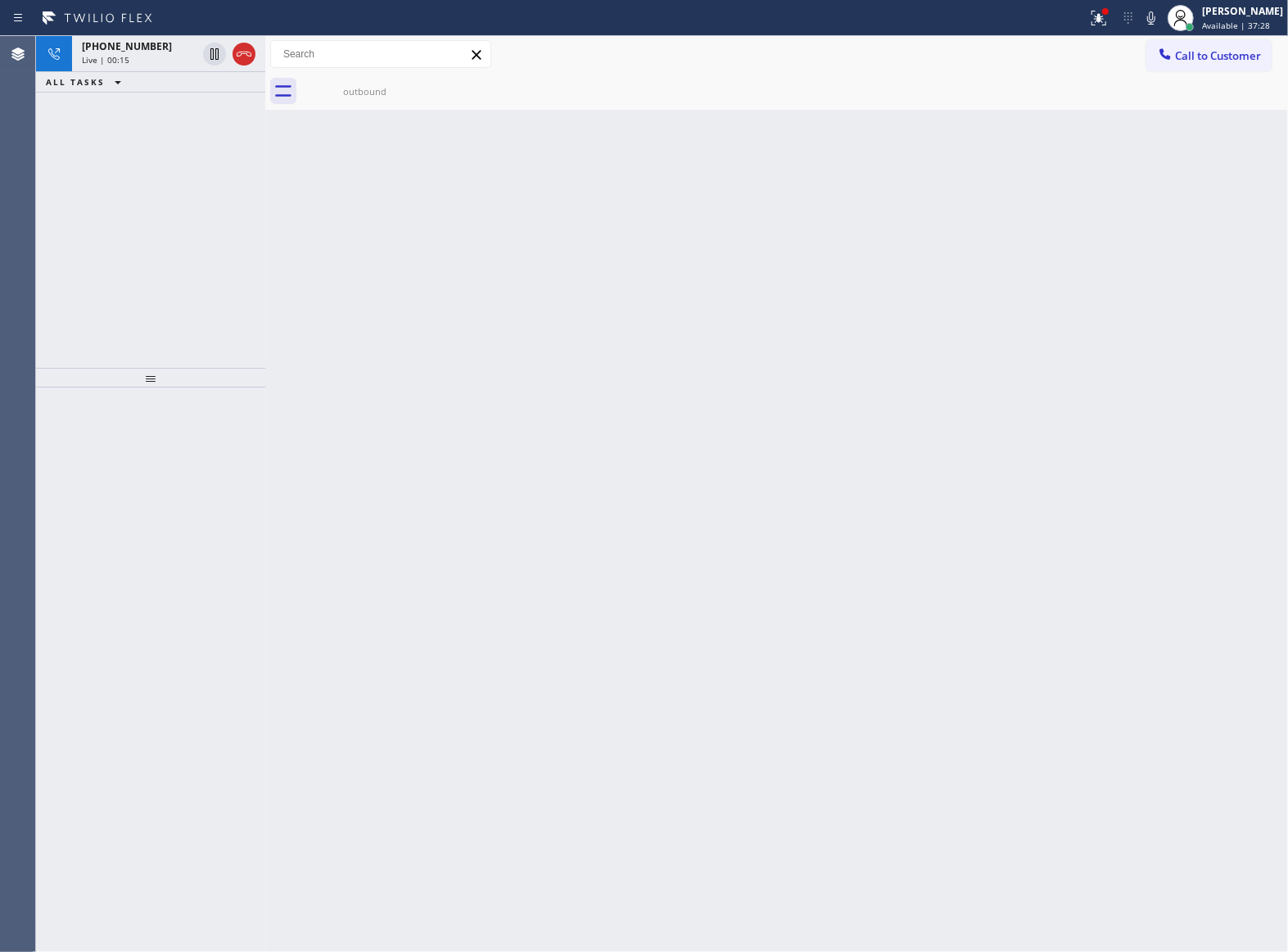
click at [174, 243] on div "+13632018087 Live | 00:15 ALL TASKS ALL TASKS ACTIVE TASKS TASKS IN WRAP UP" at bounding box center [151, 202] width 229 height 332
click at [250, 47] on icon at bounding box center [244, 54] width 20 height 20
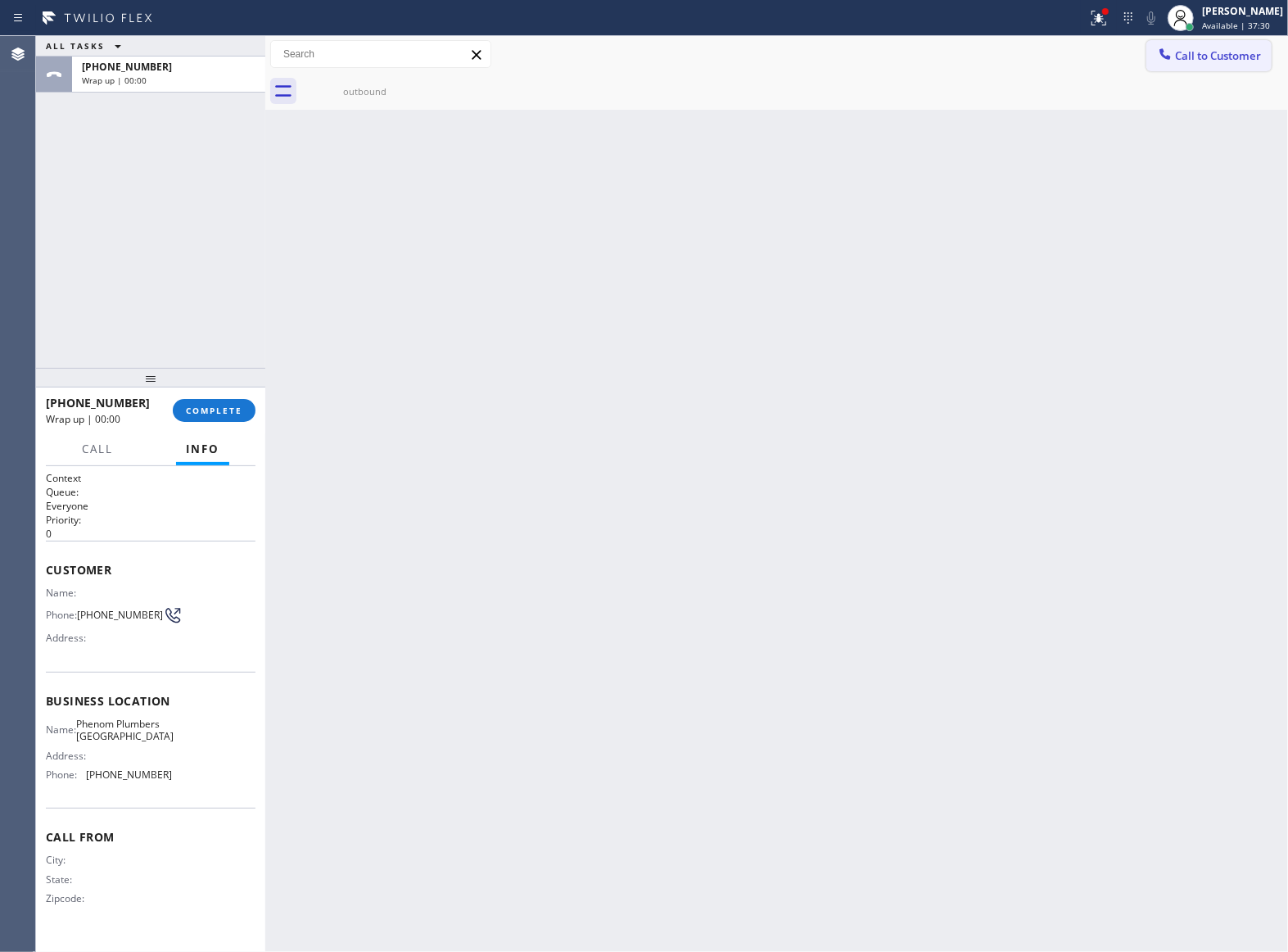
click at [1209, 49] on span "Call to Customer" at bounding box center [1217, 56] width 86 height 14
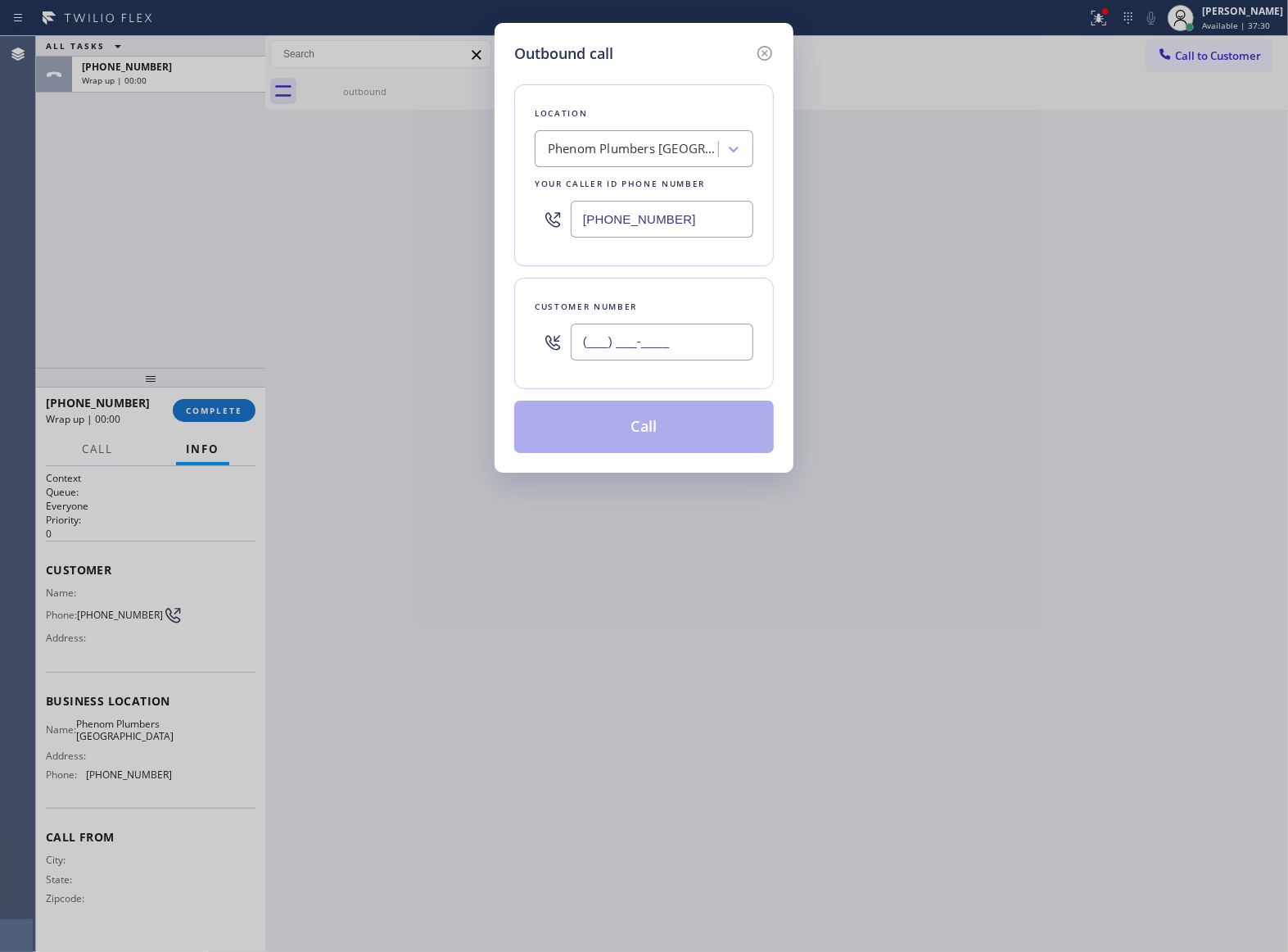
drag, startPoint x: 643, startPoint y: 337, endPoint x: 751, endPoint y: 401, distance: 125.5
click at [642, 337] on input "(___) ___-____" at bounding box center [662, 342] width 182 height 37
paste input "363) 201-8087"
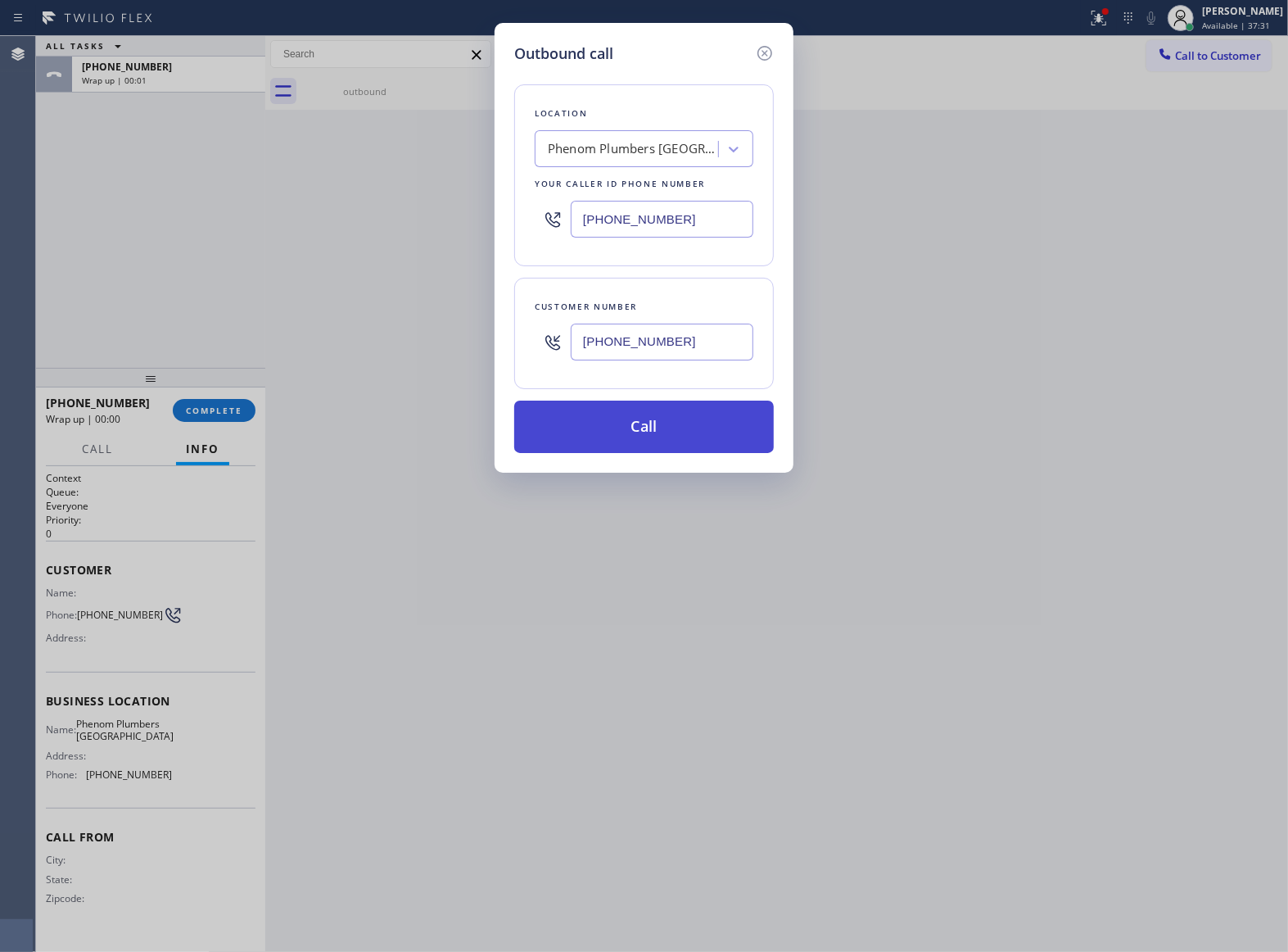
type input "[PHONE_NUMBER]"
click at [673, 439] on button "Call" at bounding box center [644, 427] width 260 height 52
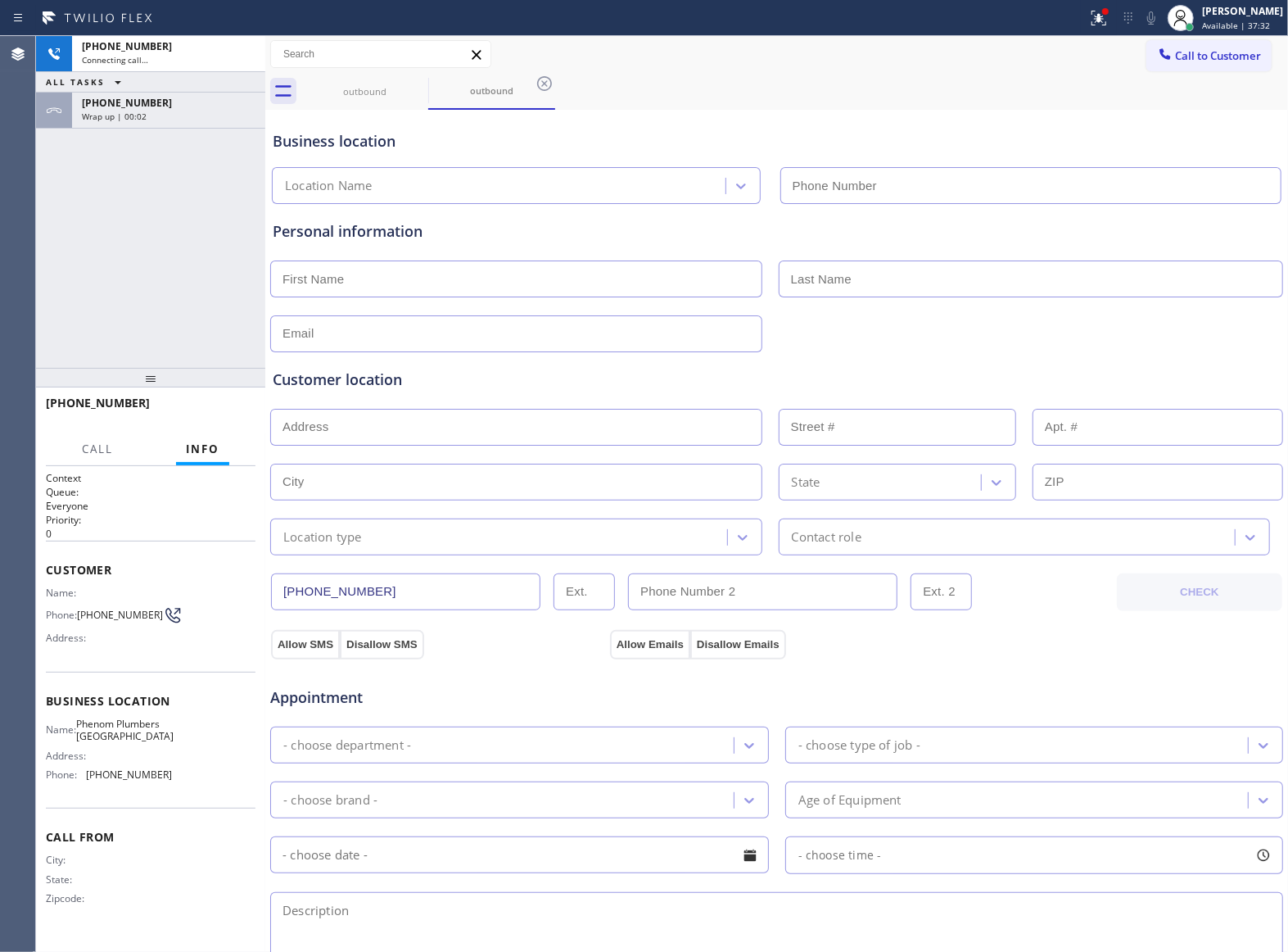
type input "[PHONE_NUMBER]"
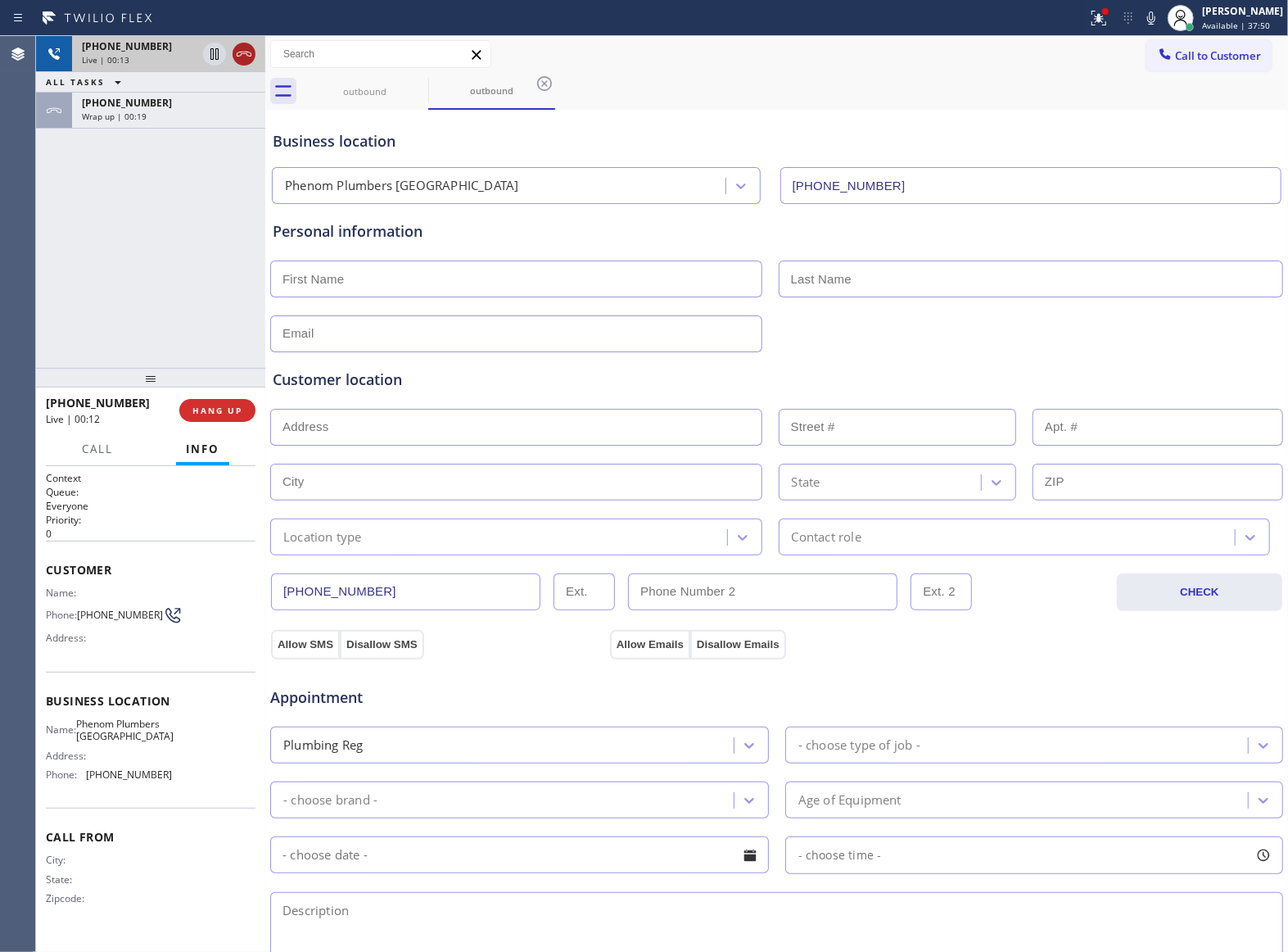
click at [247, 53] on icon at bounding box center [244, 54] width 20 height 20
click at [1207, 54] on span "Call to Customer" at bounding box center [1217, 56] width 86 height 14
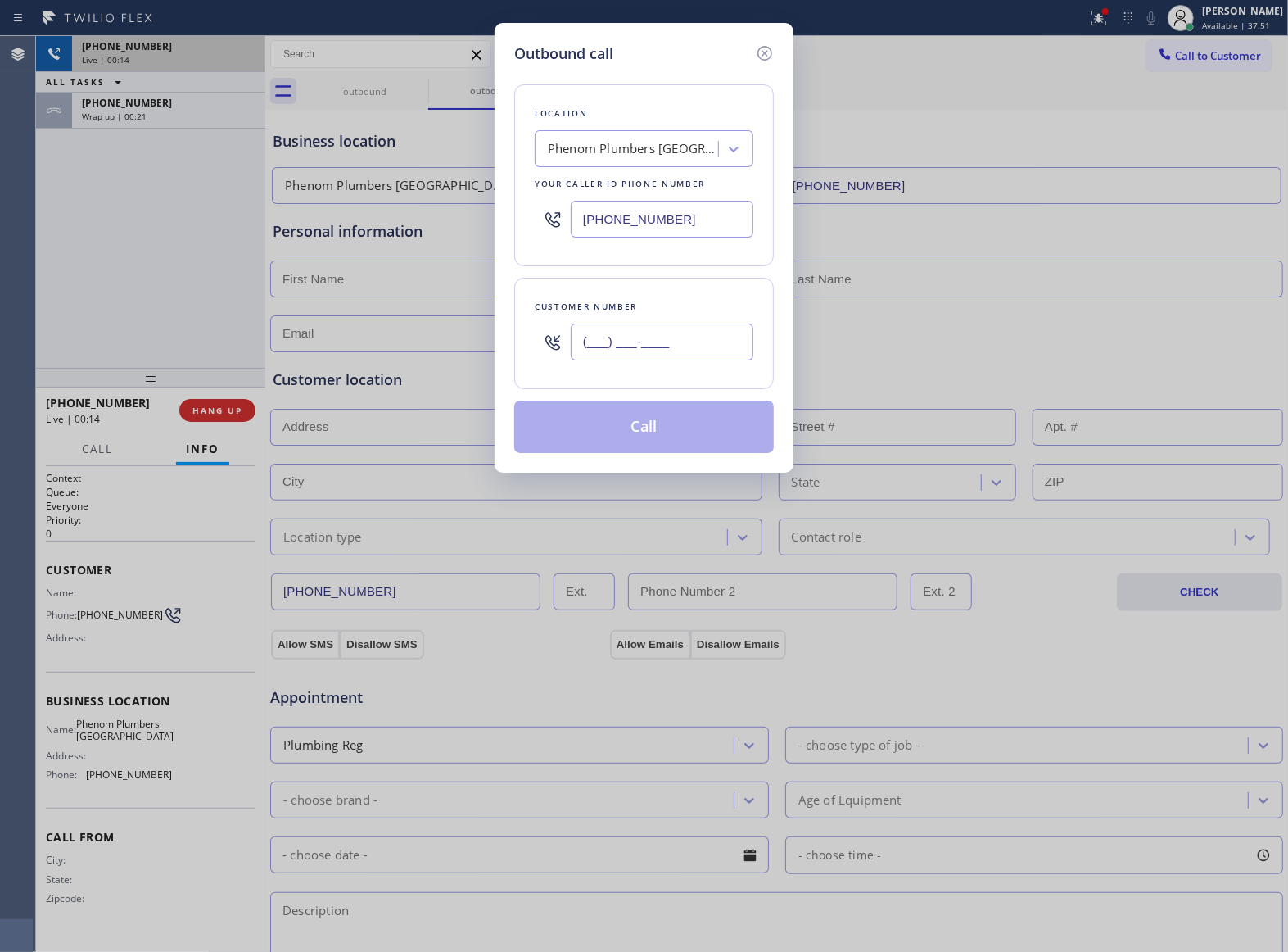
click at [673, 347] on input "(___) ___-____" at bounding box center [662, 342] width 182 height 37
paste input "363) 201-8087"
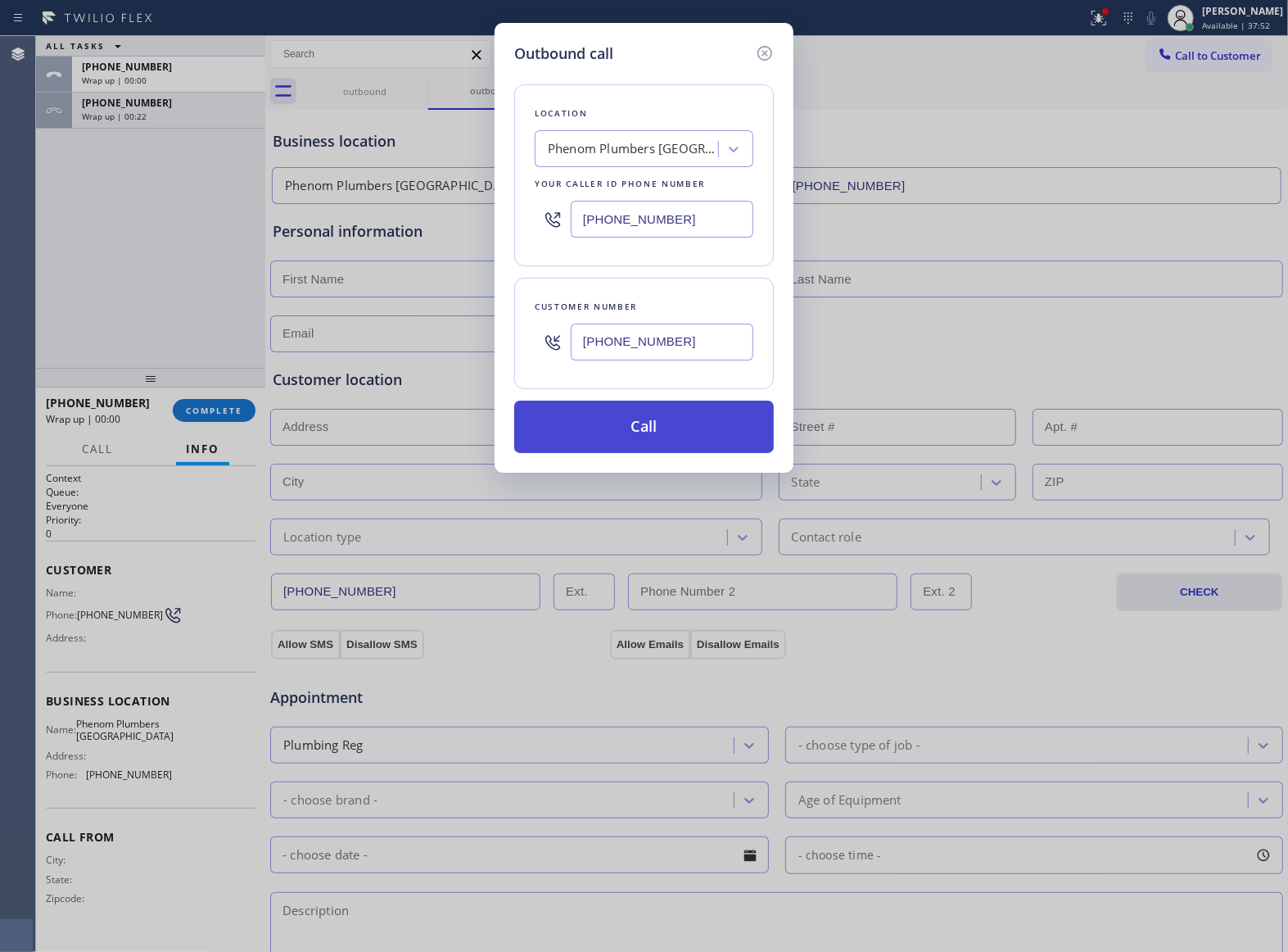
type input "[PHONE_NUMBER]"
click at [719, 423] on button "Call" at bounding box center [644, 427] width 260 height 52
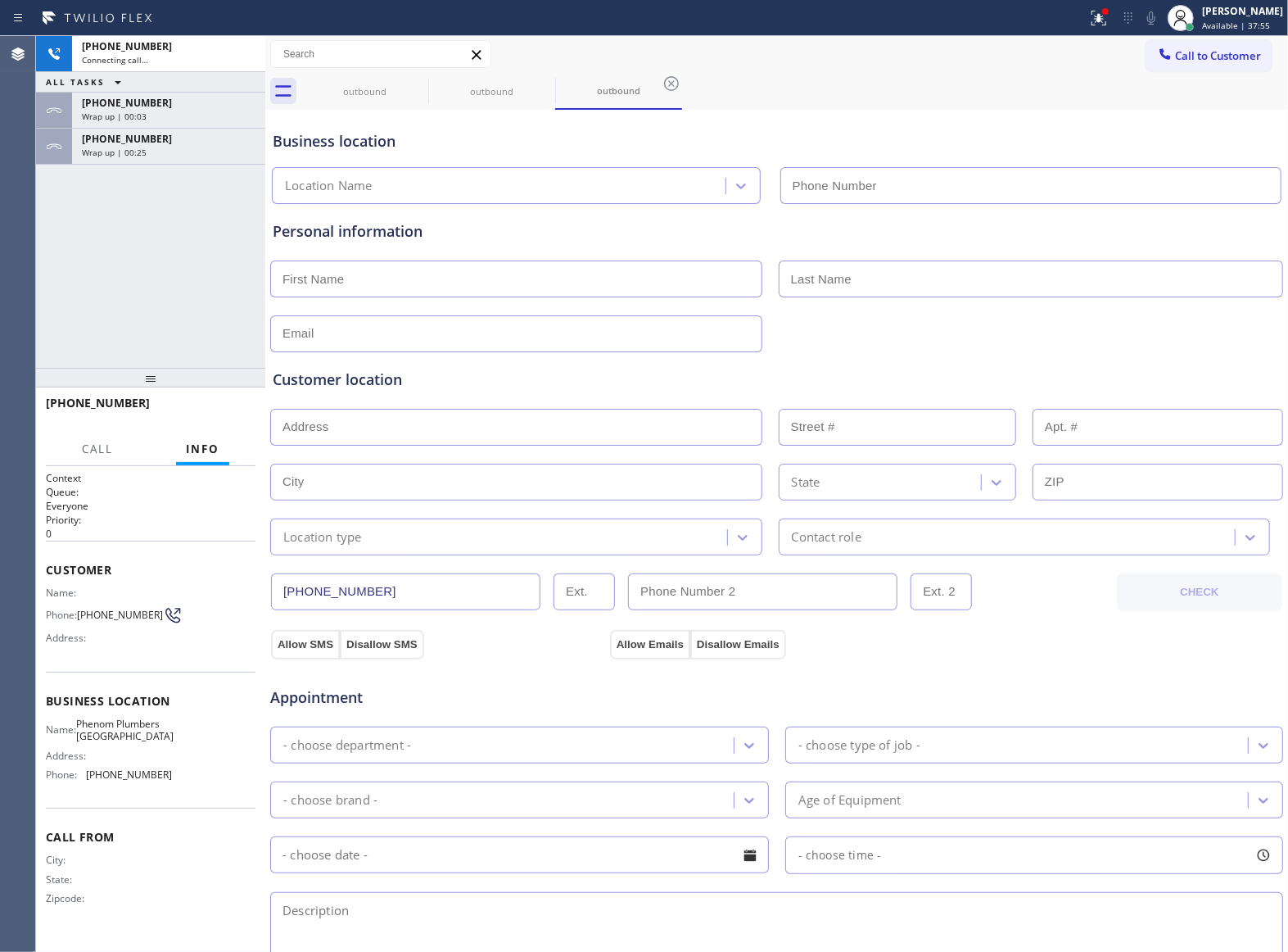
type input "[PHONE_NUMBER]"
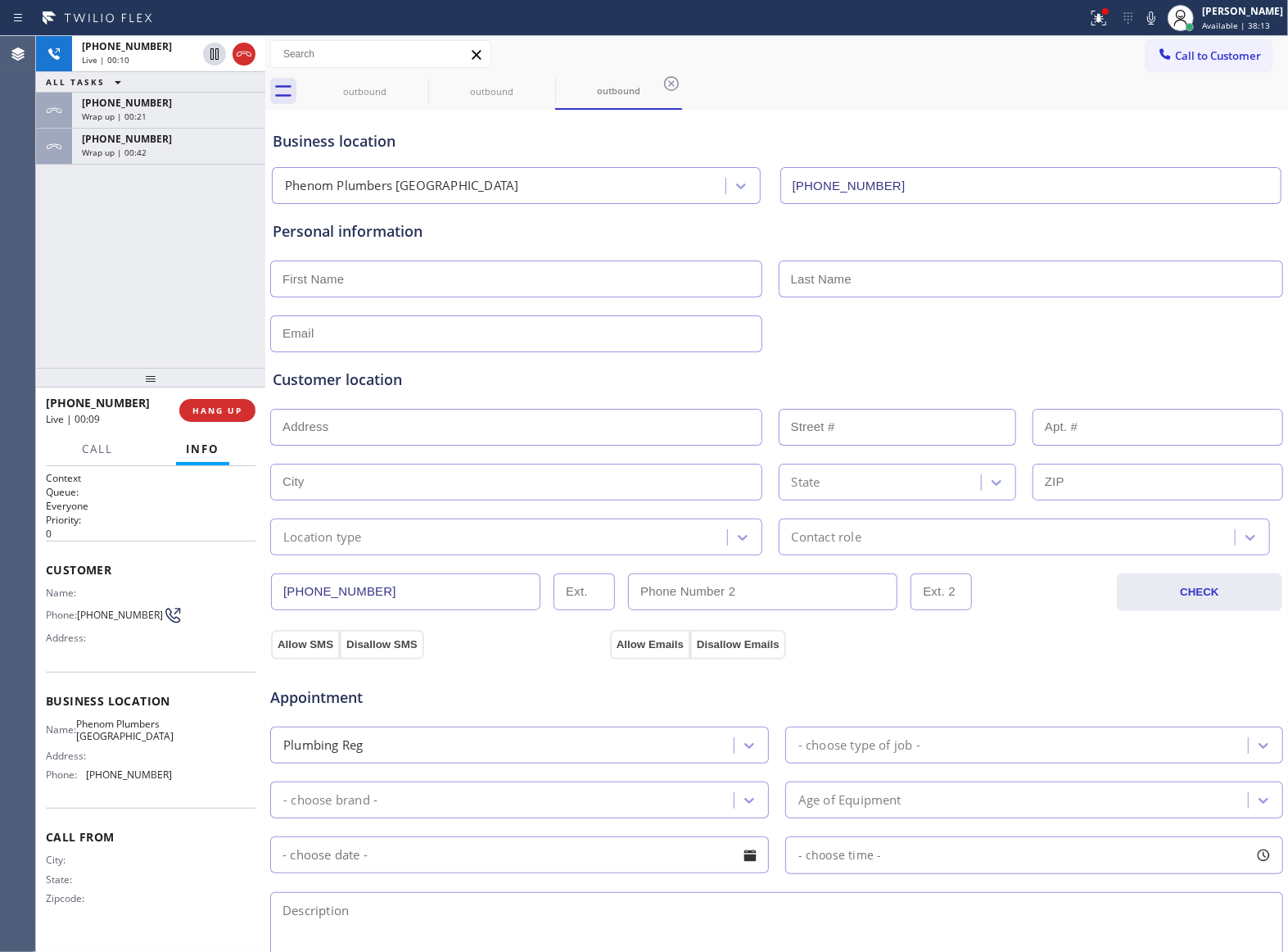
drag, startPoint x: 76, startPoint y: 254, endPoint x: 142, endPoint y: 323, distance: 95.5
click at [76, 254] on div "+13632018087 Live | 00:10 ALL TASKS ALL TASKS ACTIVE TASKS TASKS IN WRAP UP +13…" at bounding box center [151, 202] width 229 height 332
click at [214, 416] on button "HANG UP" at bounding box center [217, 410] width 76 height 23
click at [1174, 51] on span "Call to Customer" at bounding box center [1217, 56] width 86 height 14
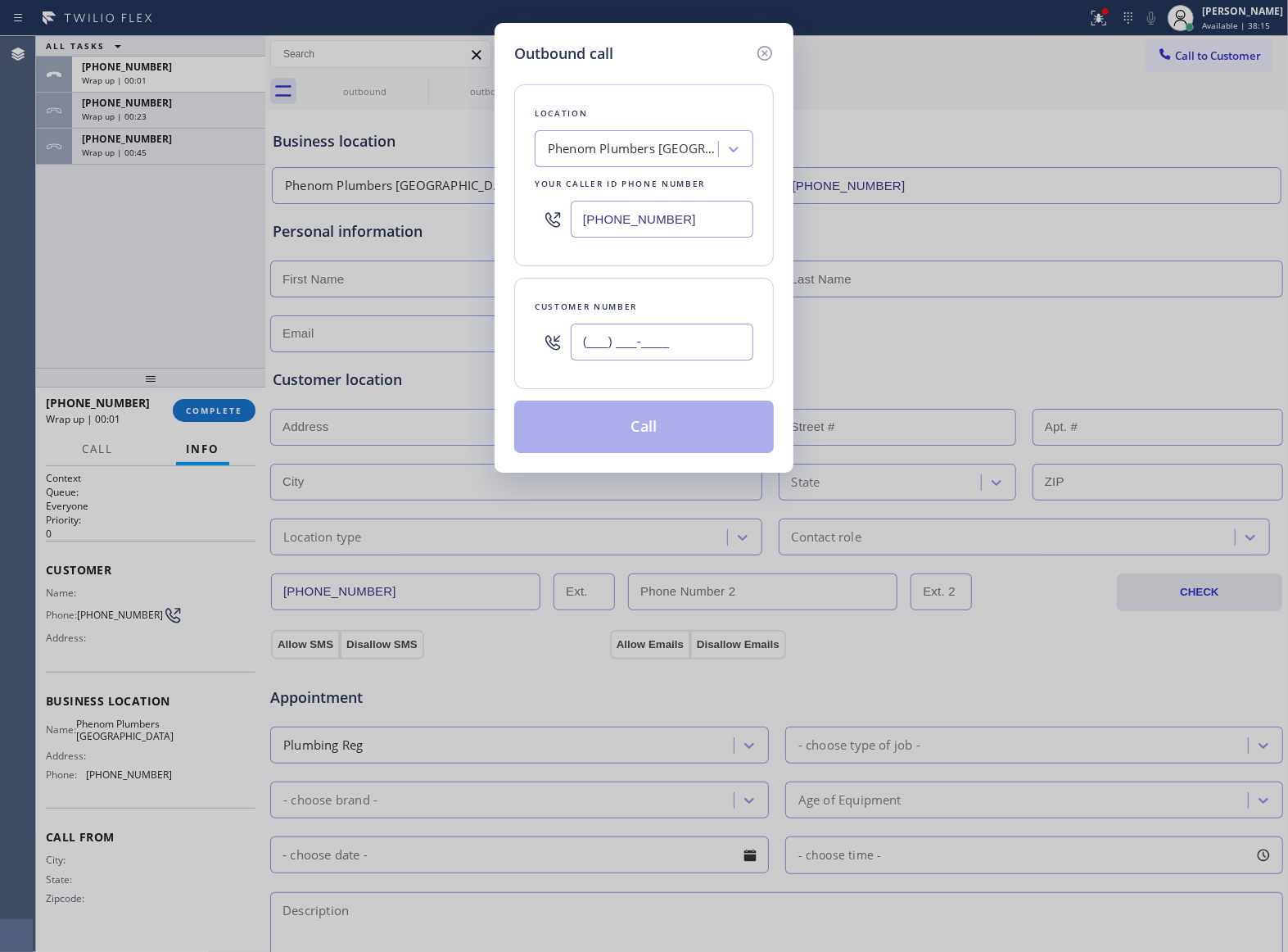
click at [658, 349] on input "(___) ___-____" at bounding box center [662, 342] width 182 height 37
paste input "363) 201-8087"
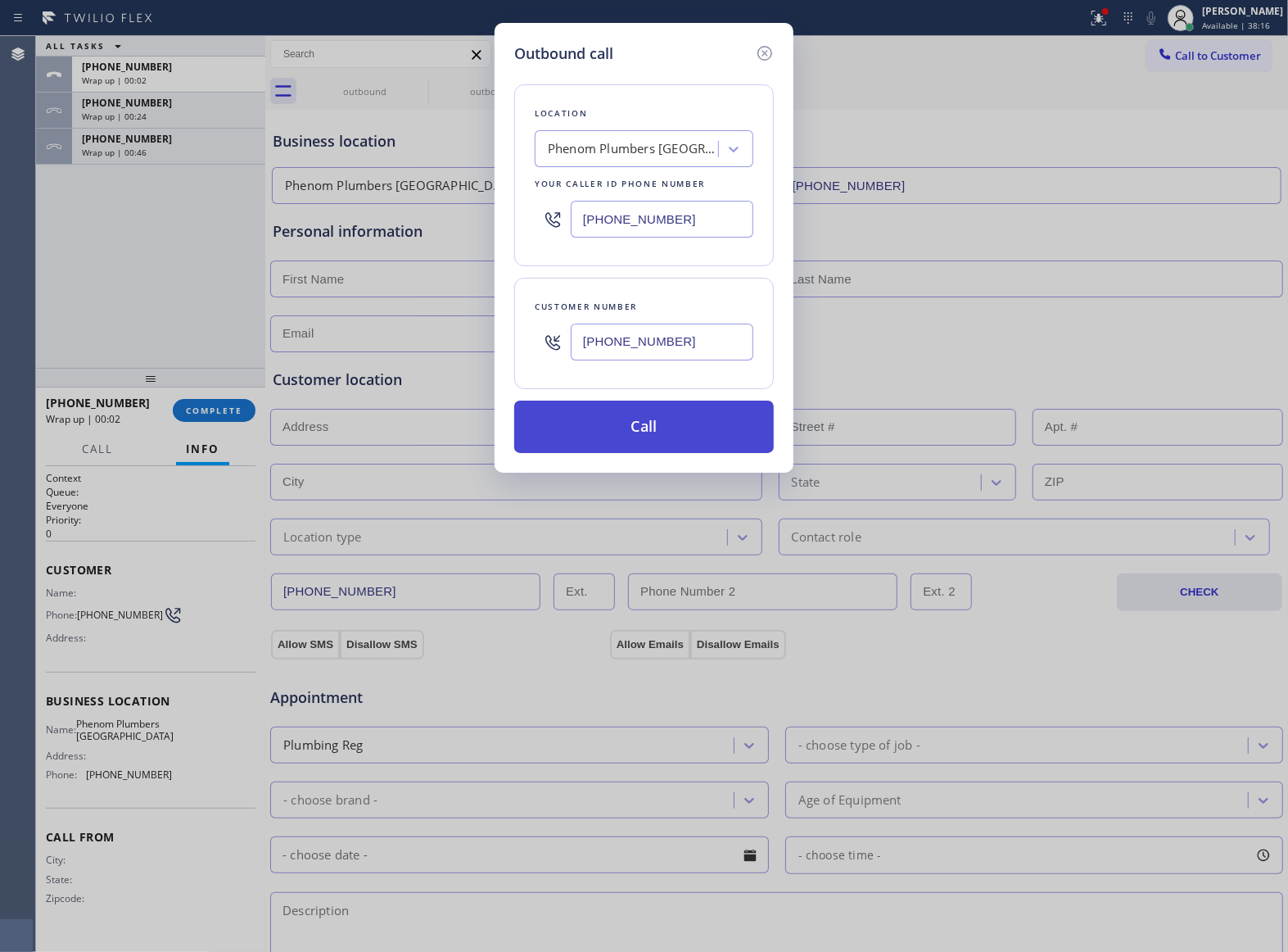
type input "[PHONE_NUMBER]"
click at [705, 436] on button "Call" at bounding box center [644, 427] width 260 height 52
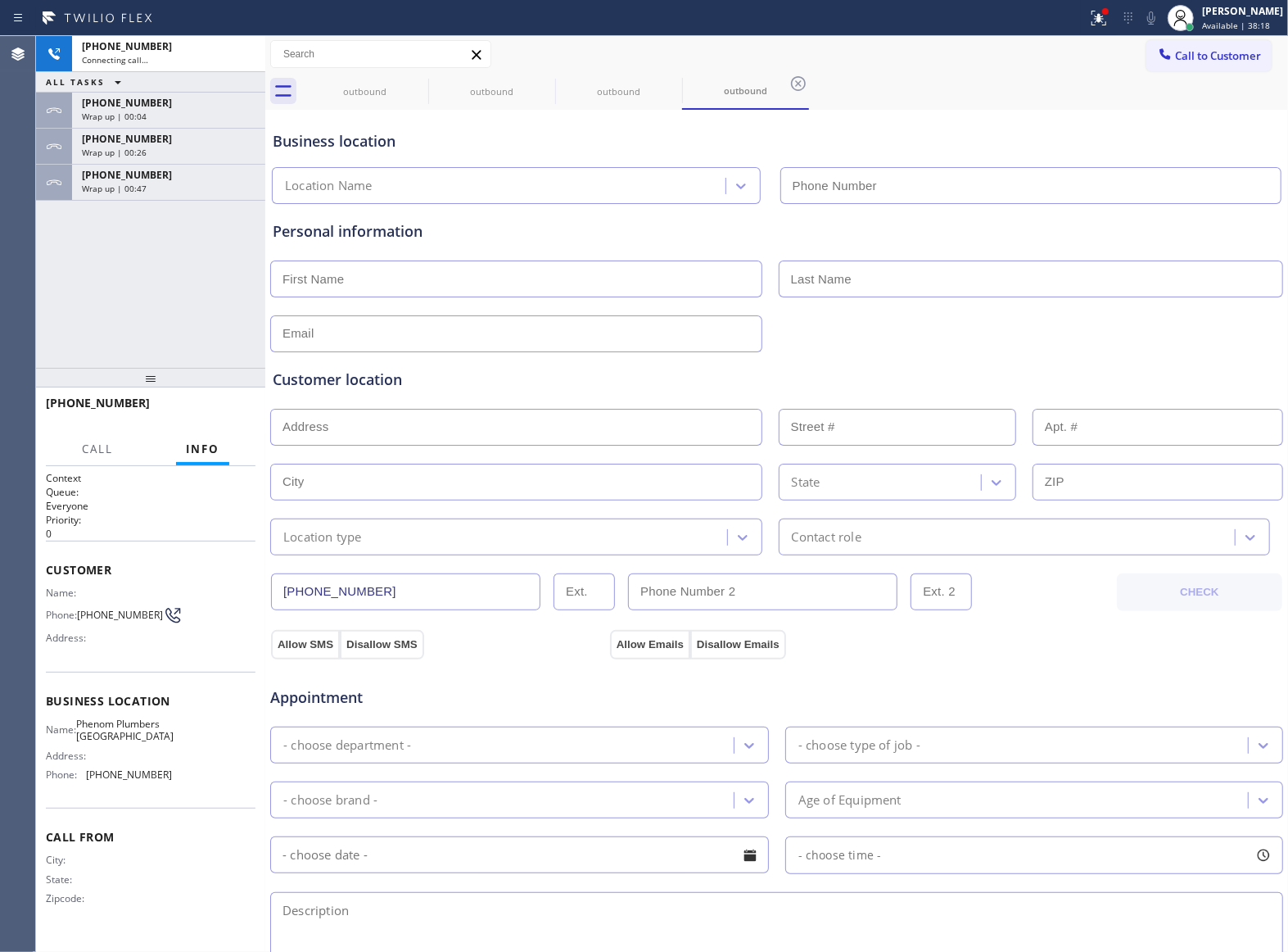
type input "[PHONE_NUMBER]"
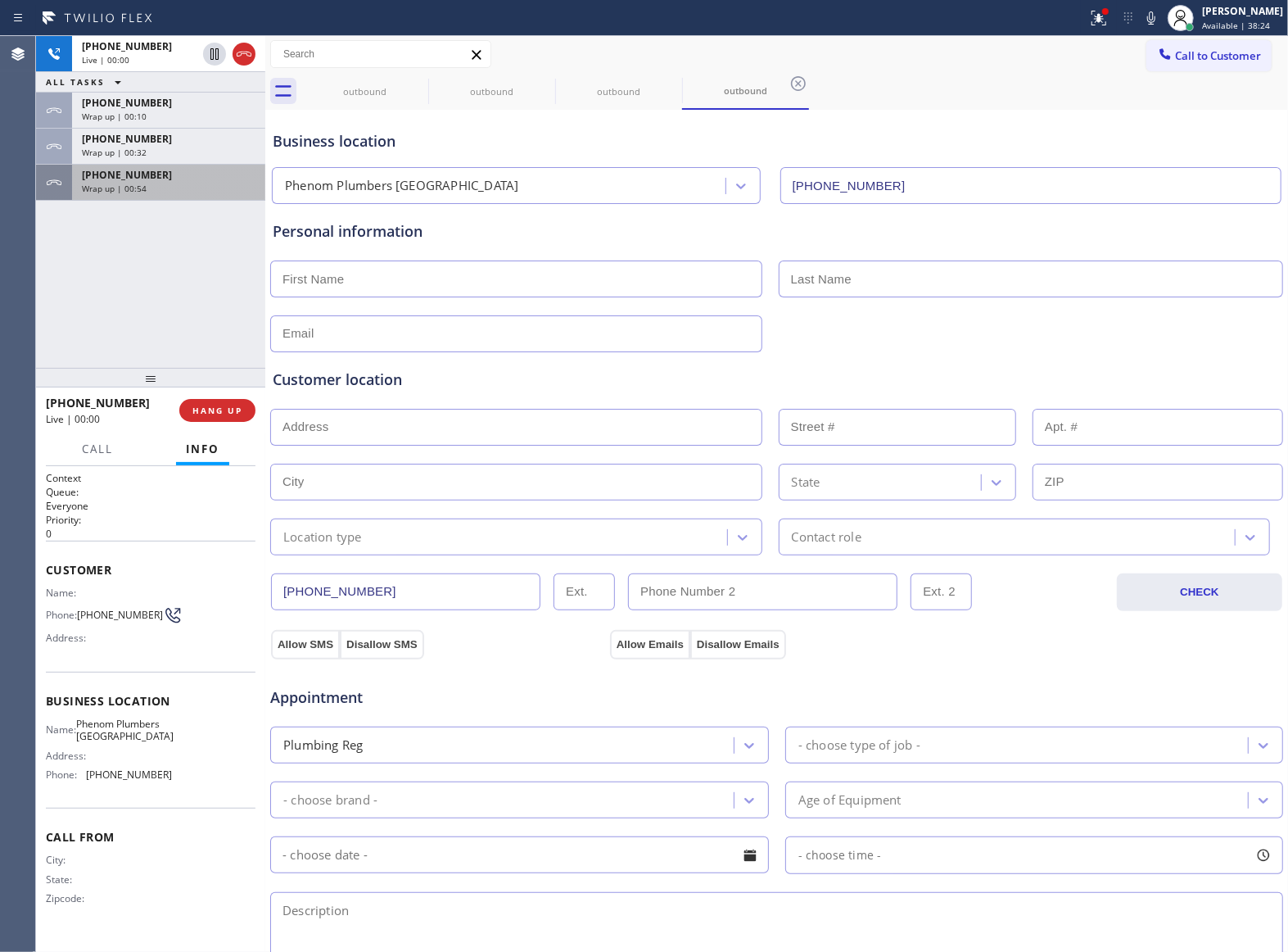
click at [138, 180] on span "[PHONE_NUMBER]" at bounding box center [127, 174] width 90 height 14
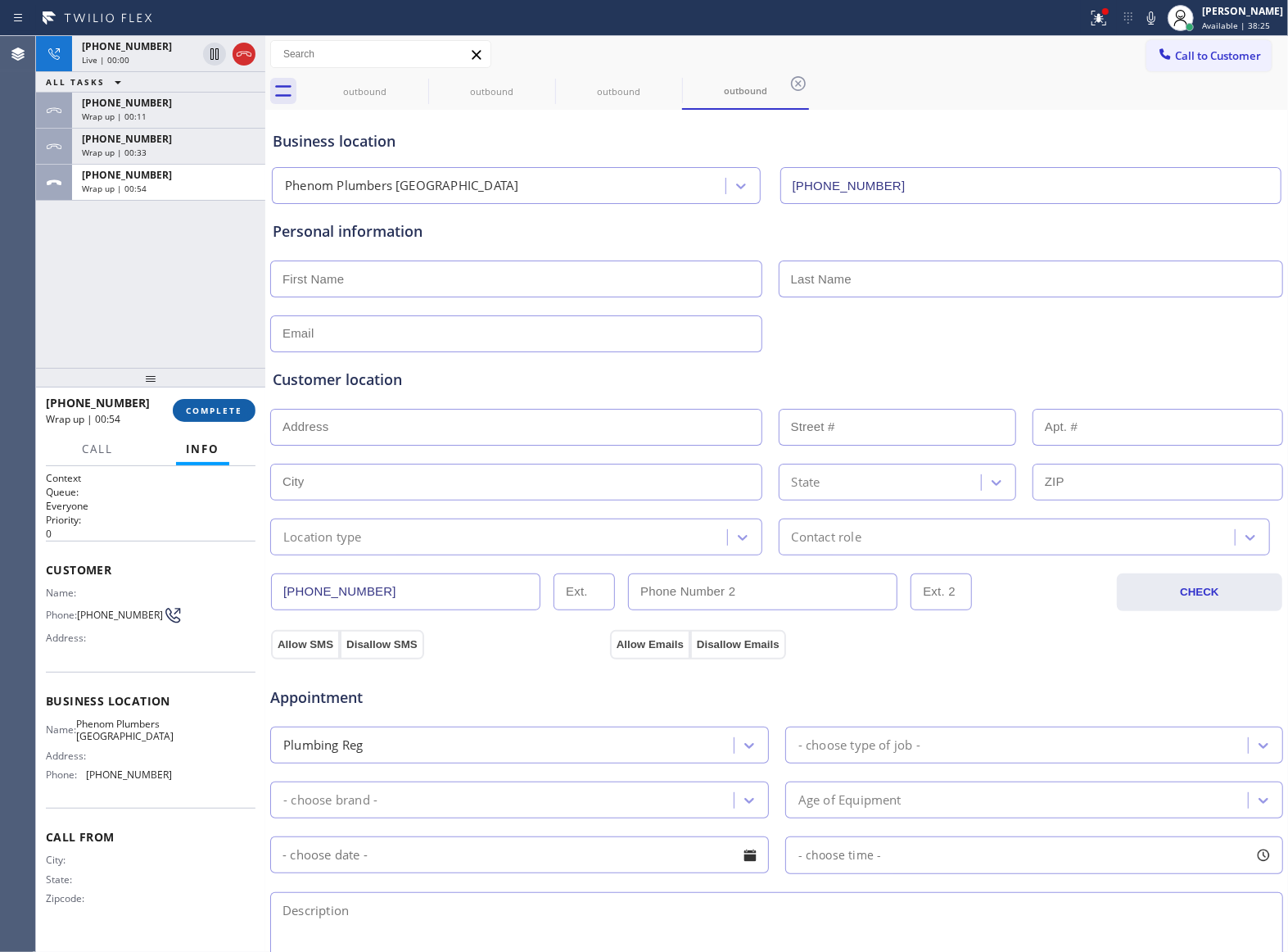
click at [219, 404] on span "COMPLETE" at bounding box center [214, 410] width 57 height 12
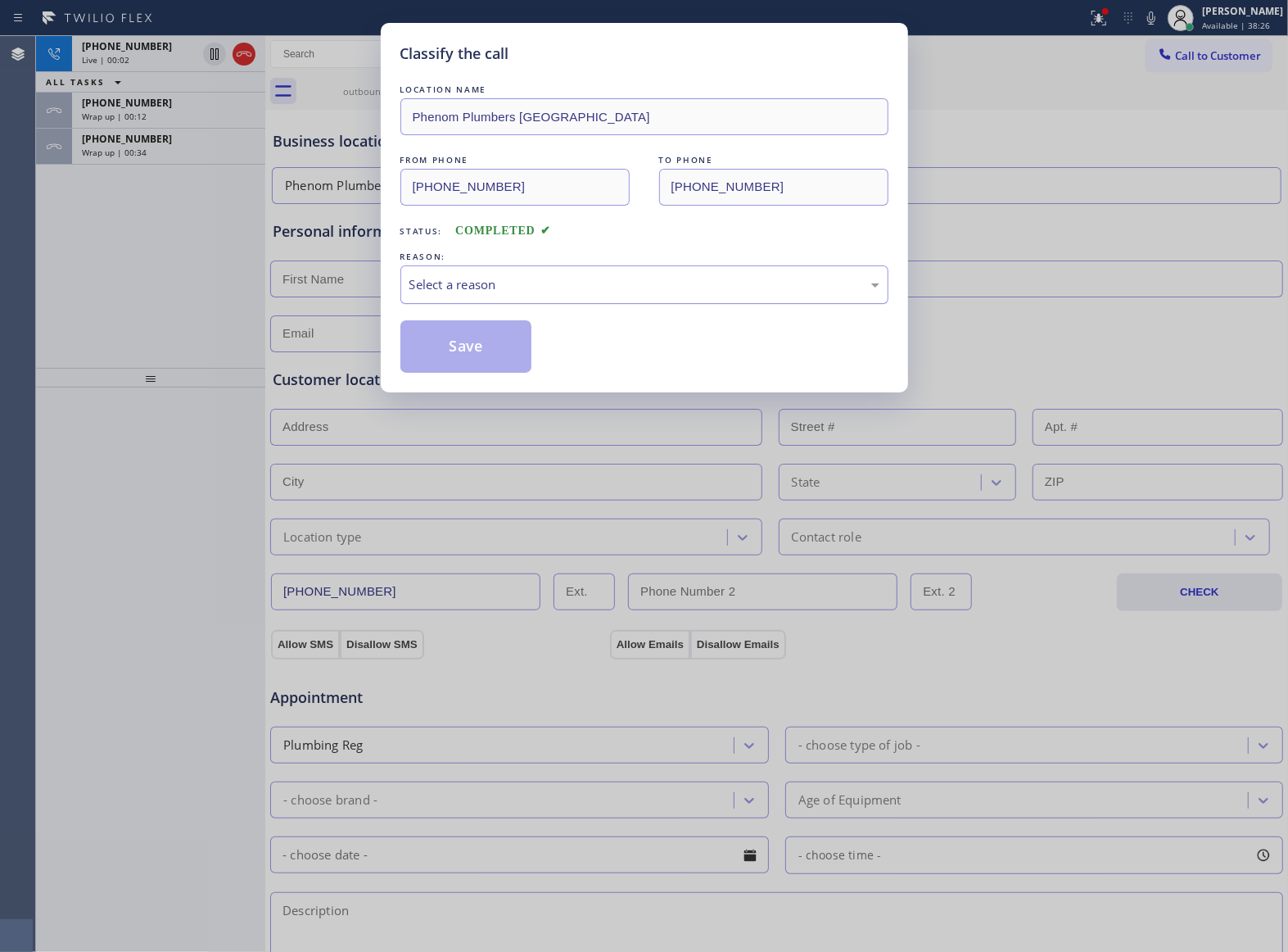
click at [607, 282] on div "Select a reason" at bounding box center [644, 284] width 470 height 19
click at [482, 352] on button "Save" at bounding box center [466, 347] width 132 height 52
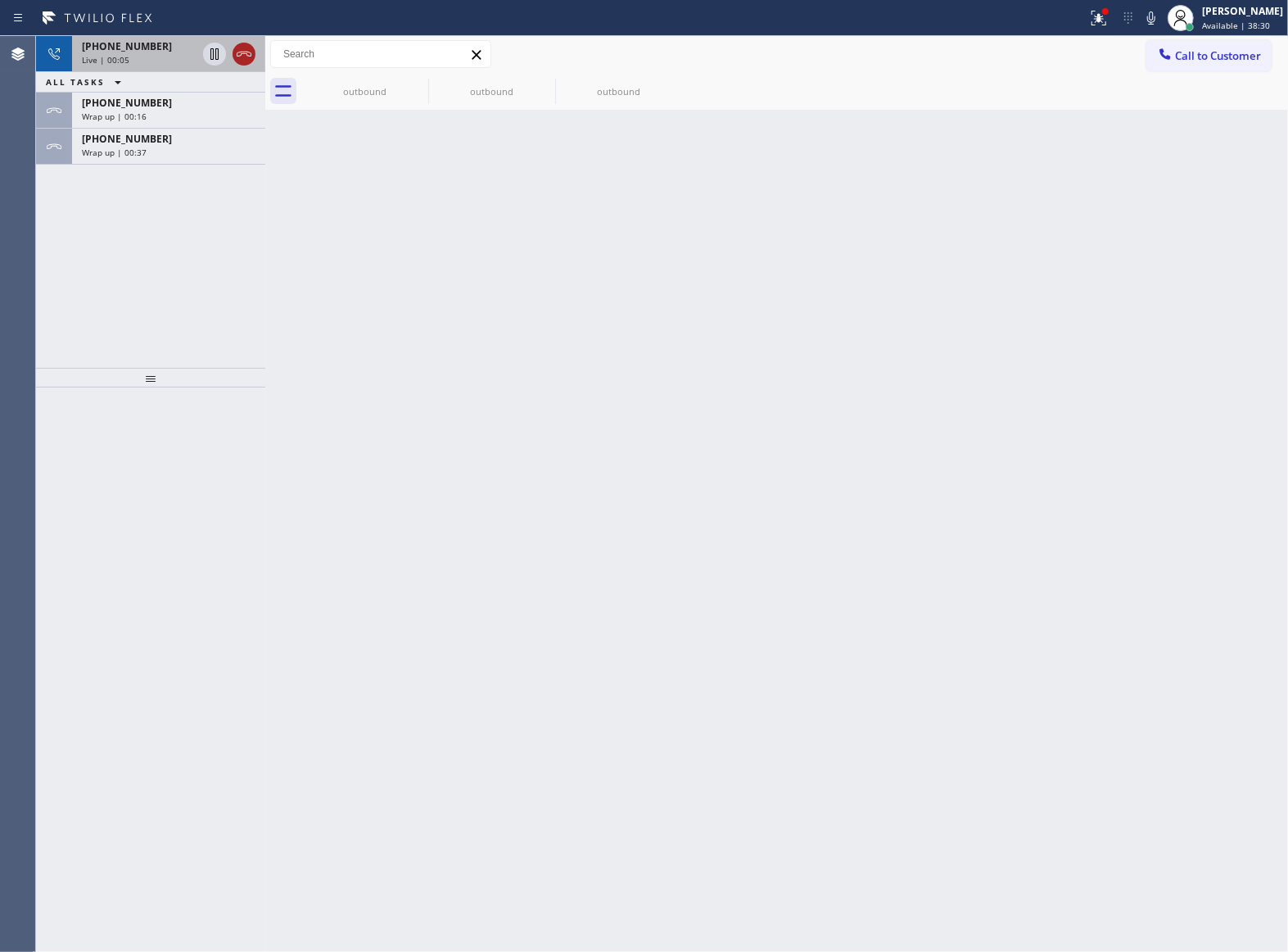
click at [249, 56] on icon at bounding box center [244, 53] width 14 height 5
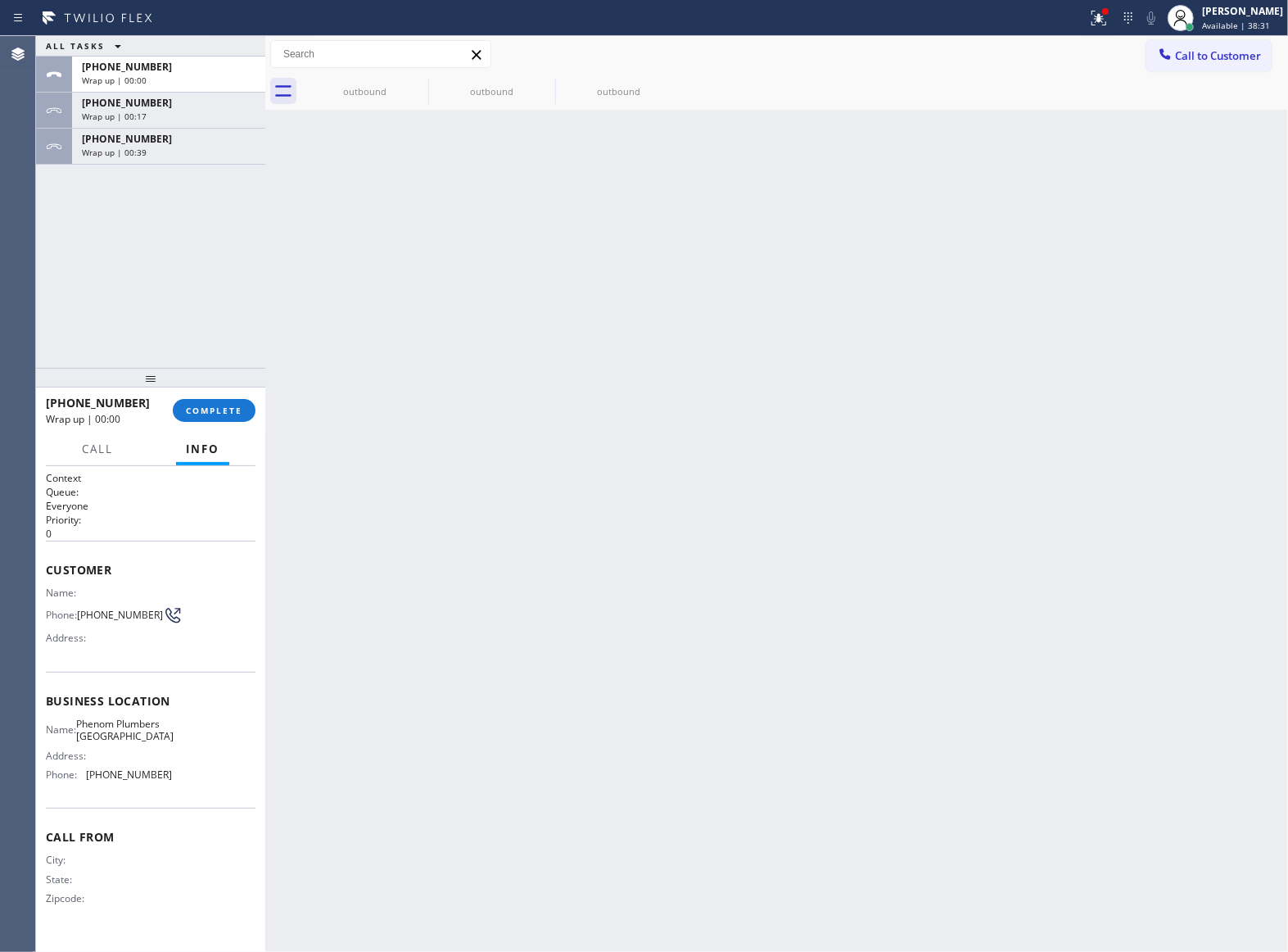
drag, startPoint x: 177, startPoint y: 153, endPoint x: 341, endPoint y: 384, distance: 283.3
click at [175, 153] on div "Wrap up | 00:39" at bounding box center [169, 152] width 173 height 12
click at [203, 387] on div at bounding box center [151, 378] width 229 height 20
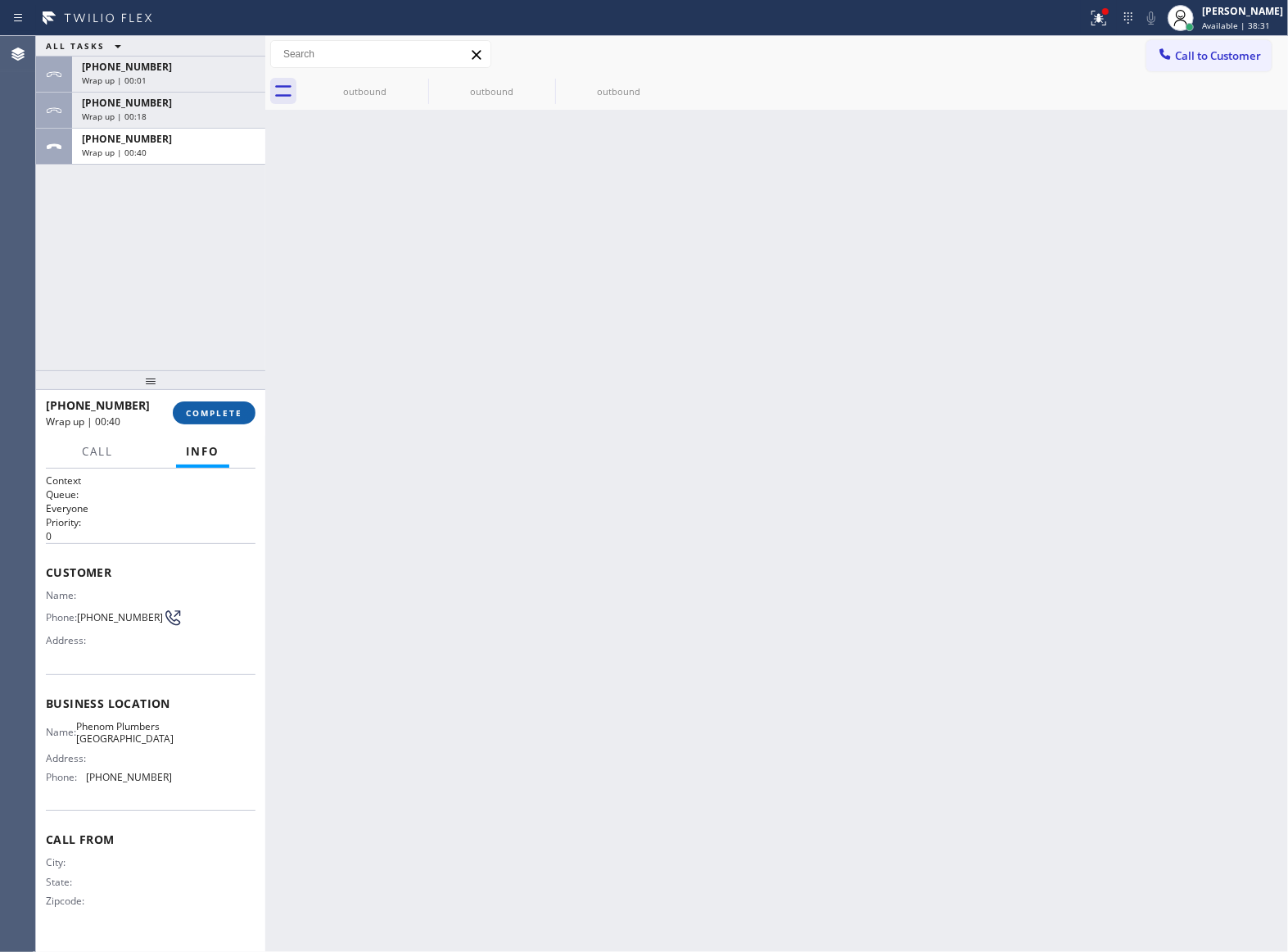
click at [210, 420] on button "COMPLETE" at bounding box center [215, 412] width 83 height 23
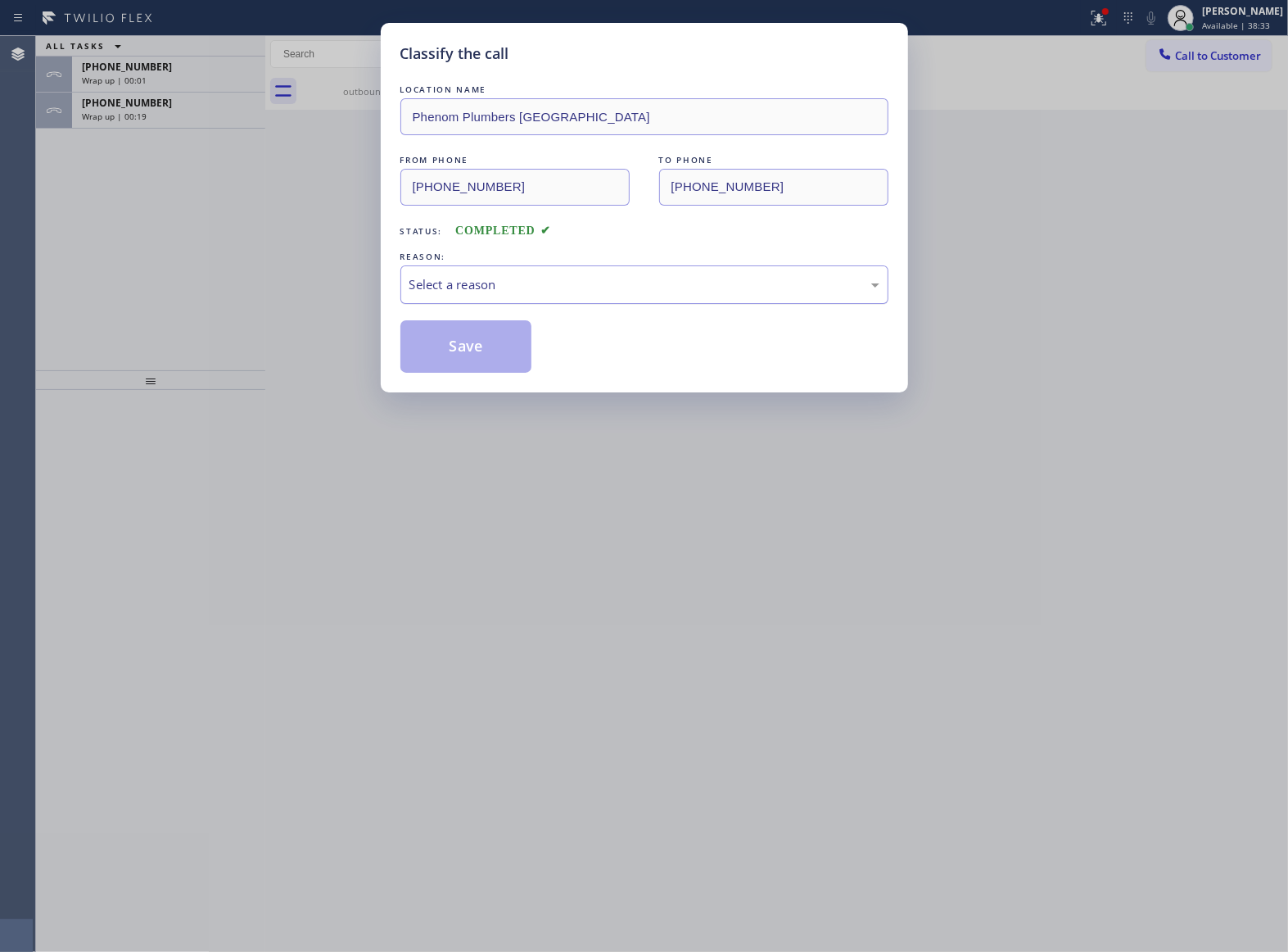
click at [516, 298] on div "Select a reason" at bounding box center [644, 284] width 488 height 39
click at [483, 355] on button "Save" at bounding box center [466, 347] width 132 height 52
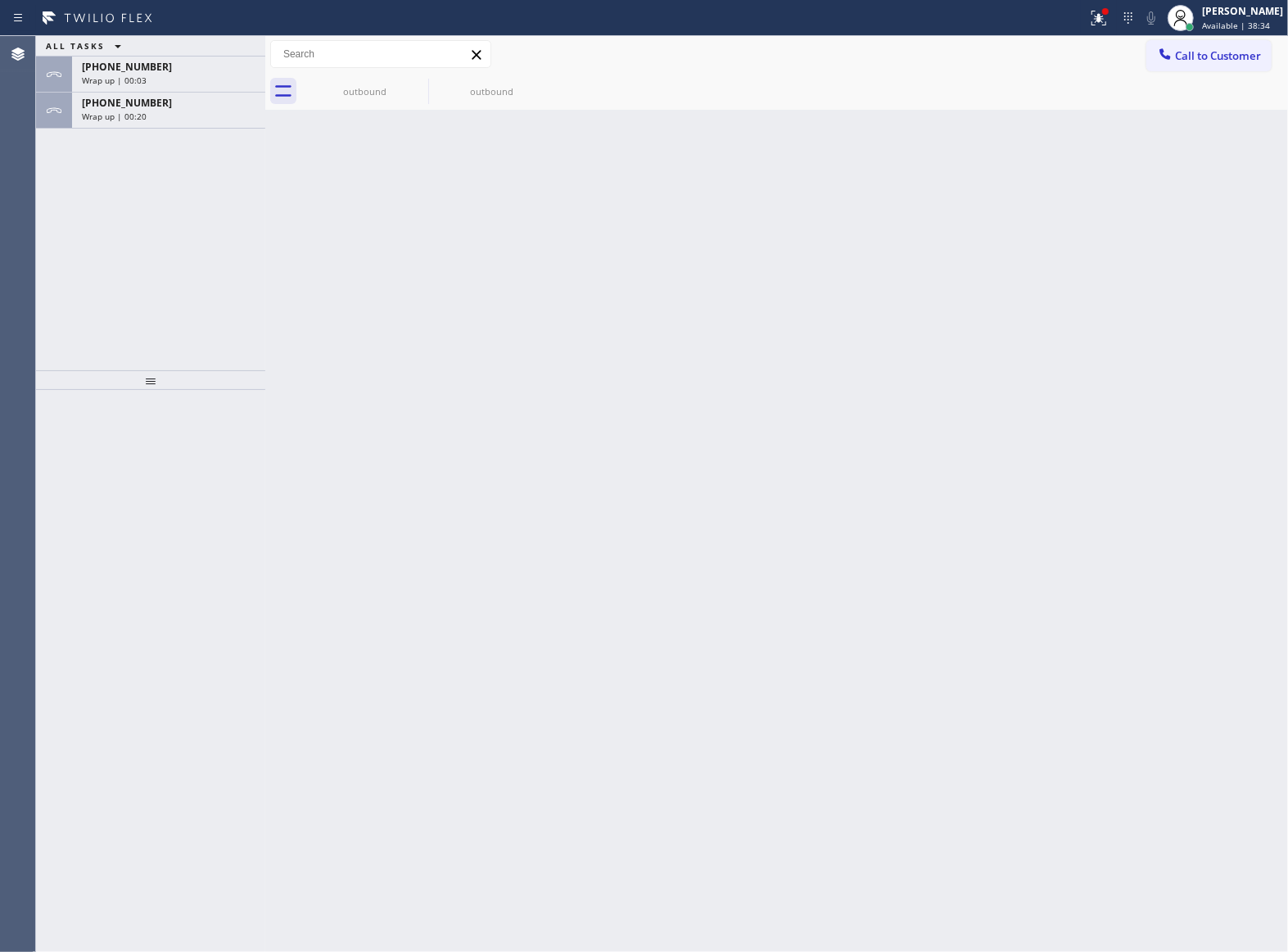
click at [170, 118] on div "Wrap up | 00:20" at bounding box center [169, 116] width 173 height 12
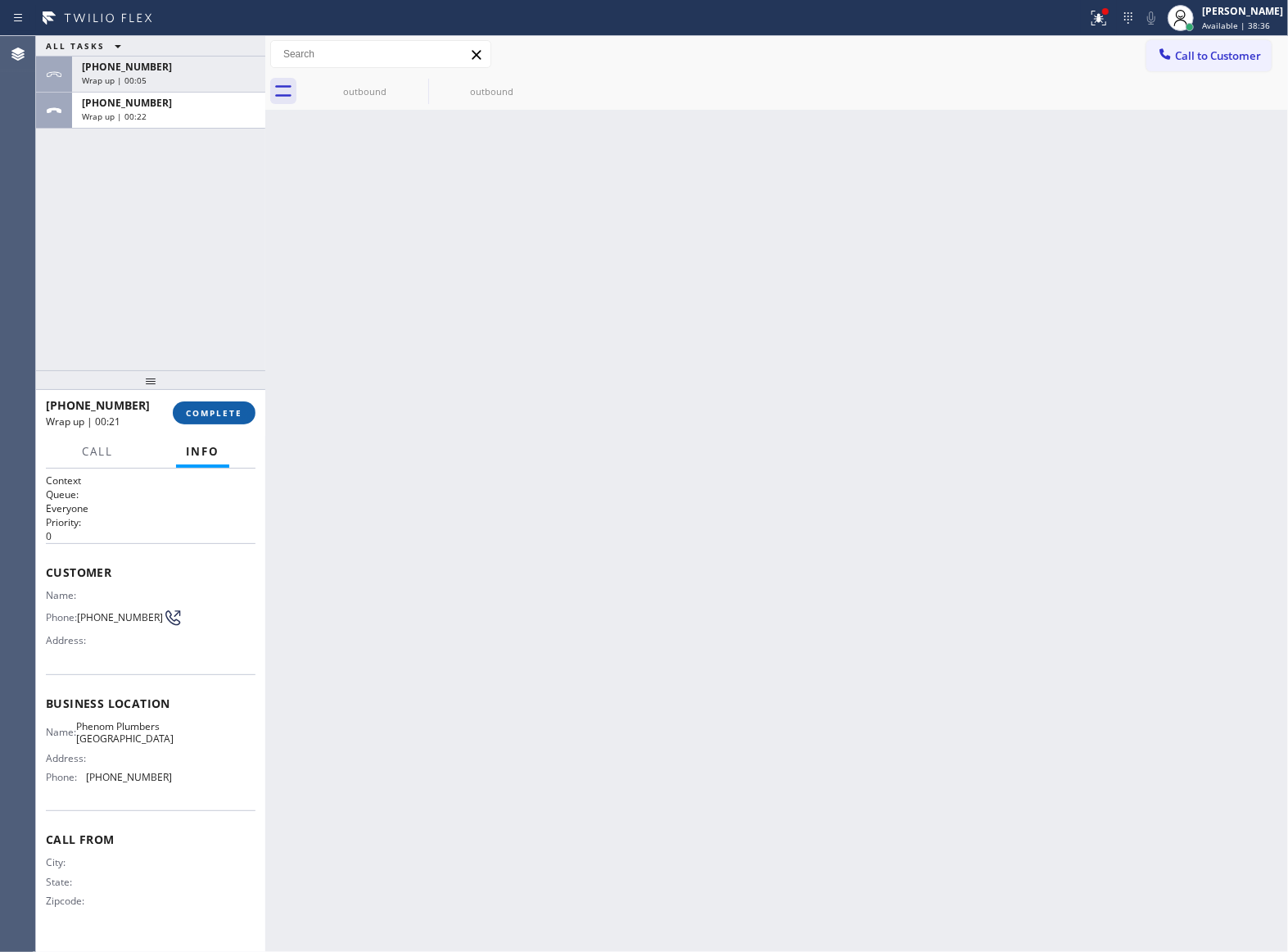
click at [235, 416] on span "COMPLETE" at bounding box center [214, 412] width 57 height 12
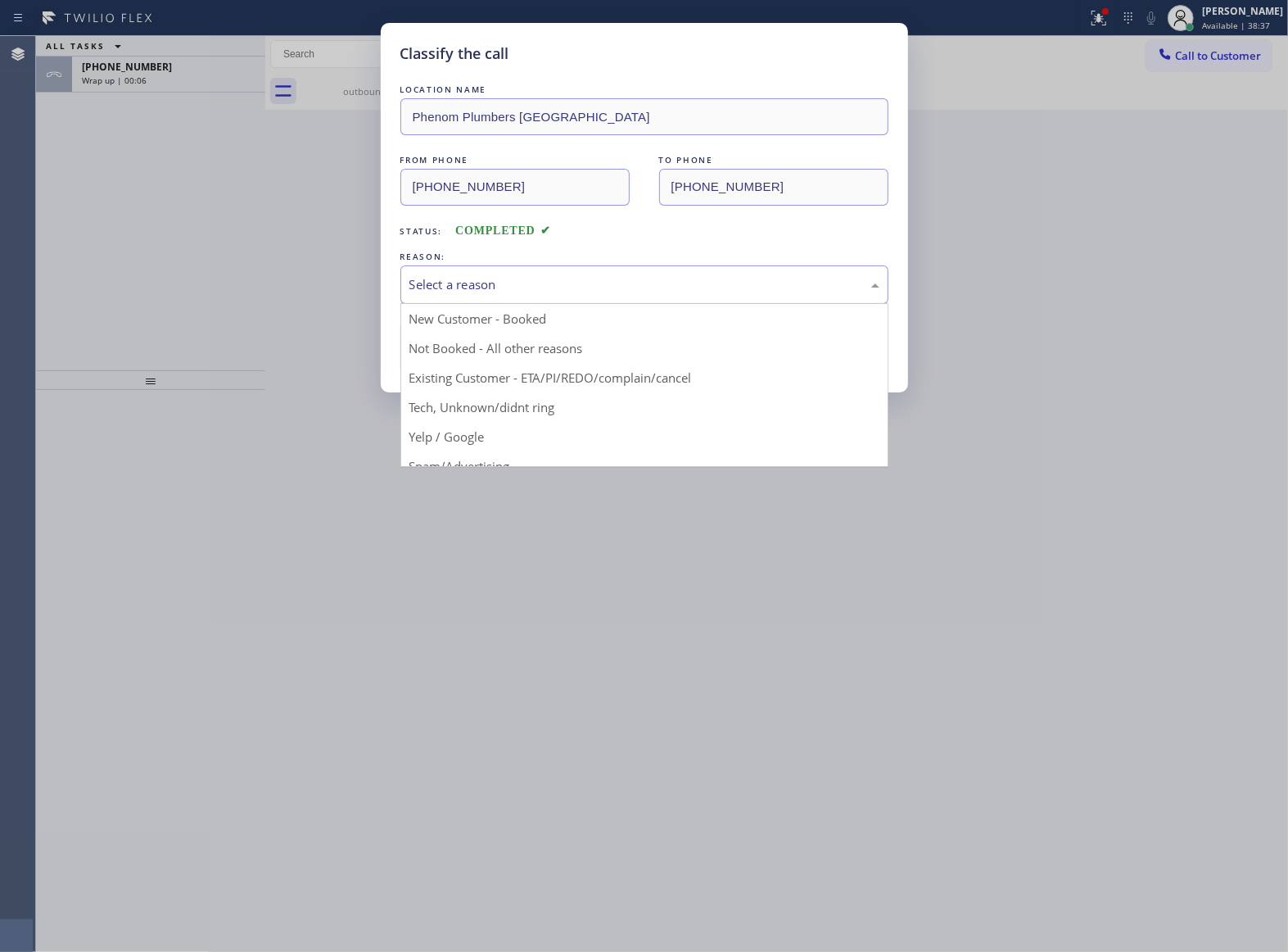
drag, startPoint x: 470, startPoint y: 279, endPoint x: 492, endPoint y: 346, distance: 70.5
click at [472, 280] on div "Select a reason" at bounding box center [644, 284] width 470 height 19
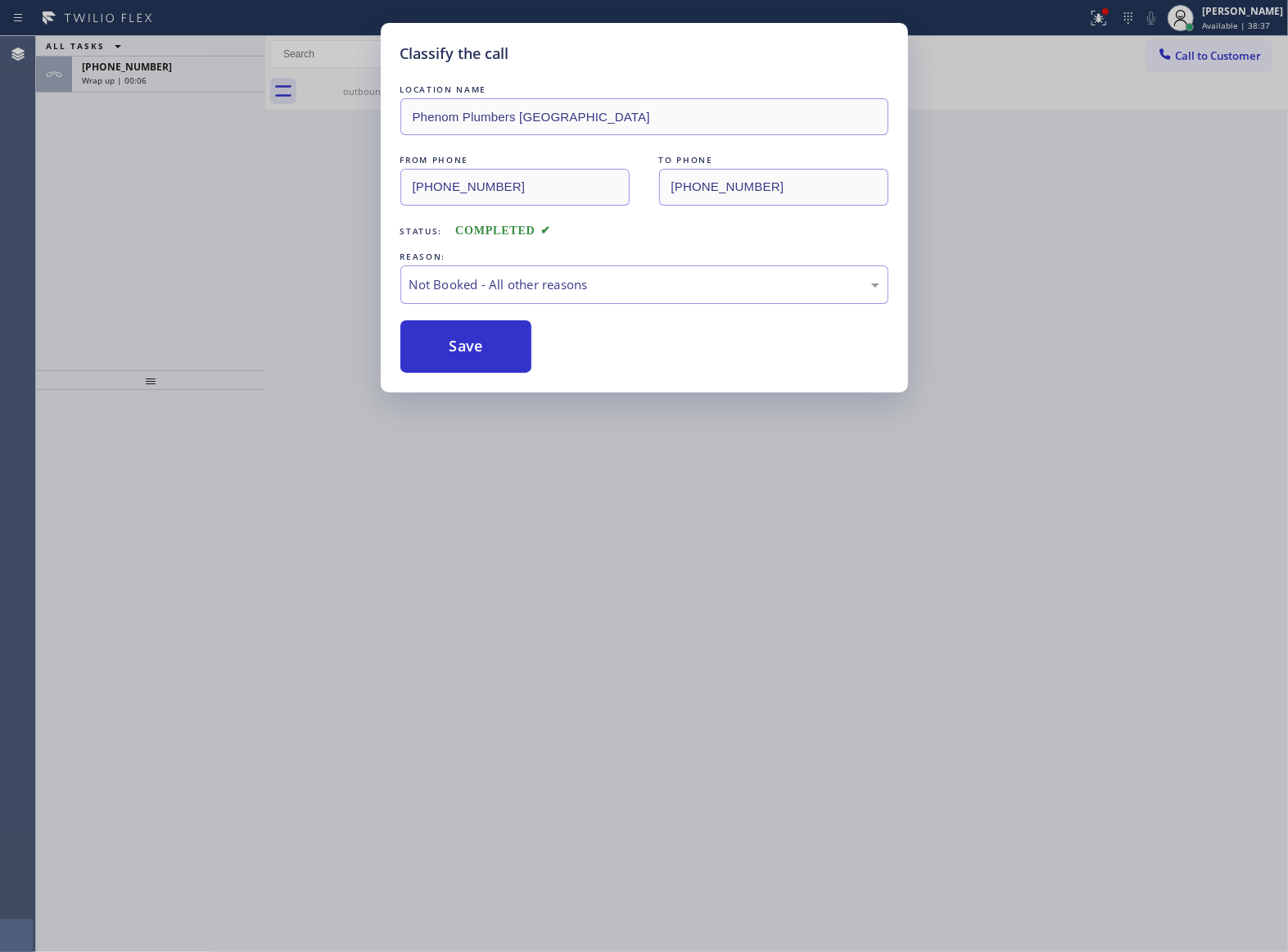
click at [485, 355] on button "Save" at bounding box center [466, 347] width 132 height 52
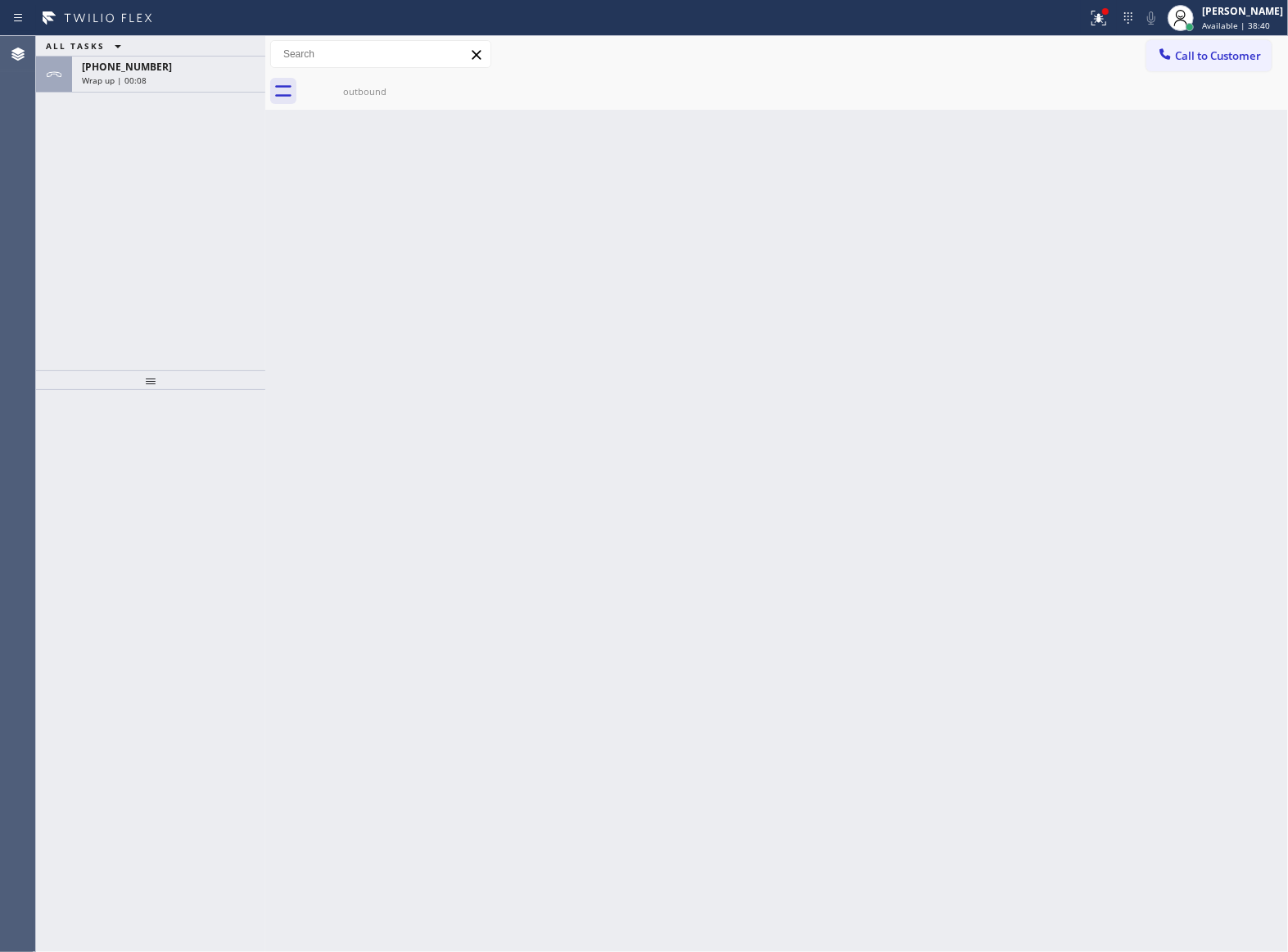
click at [247, 315] on div "ALL TASKS ALL TASKS ACTIVE TASKS TASKS IN WRAP UP +13632018087 Wrap up | 00:08" at bounding box center [151, 203] width 229 height 334
click at [190, 83] on div "Wrap up | 00:09" at bounding box center [169, 80] width 173 height 12
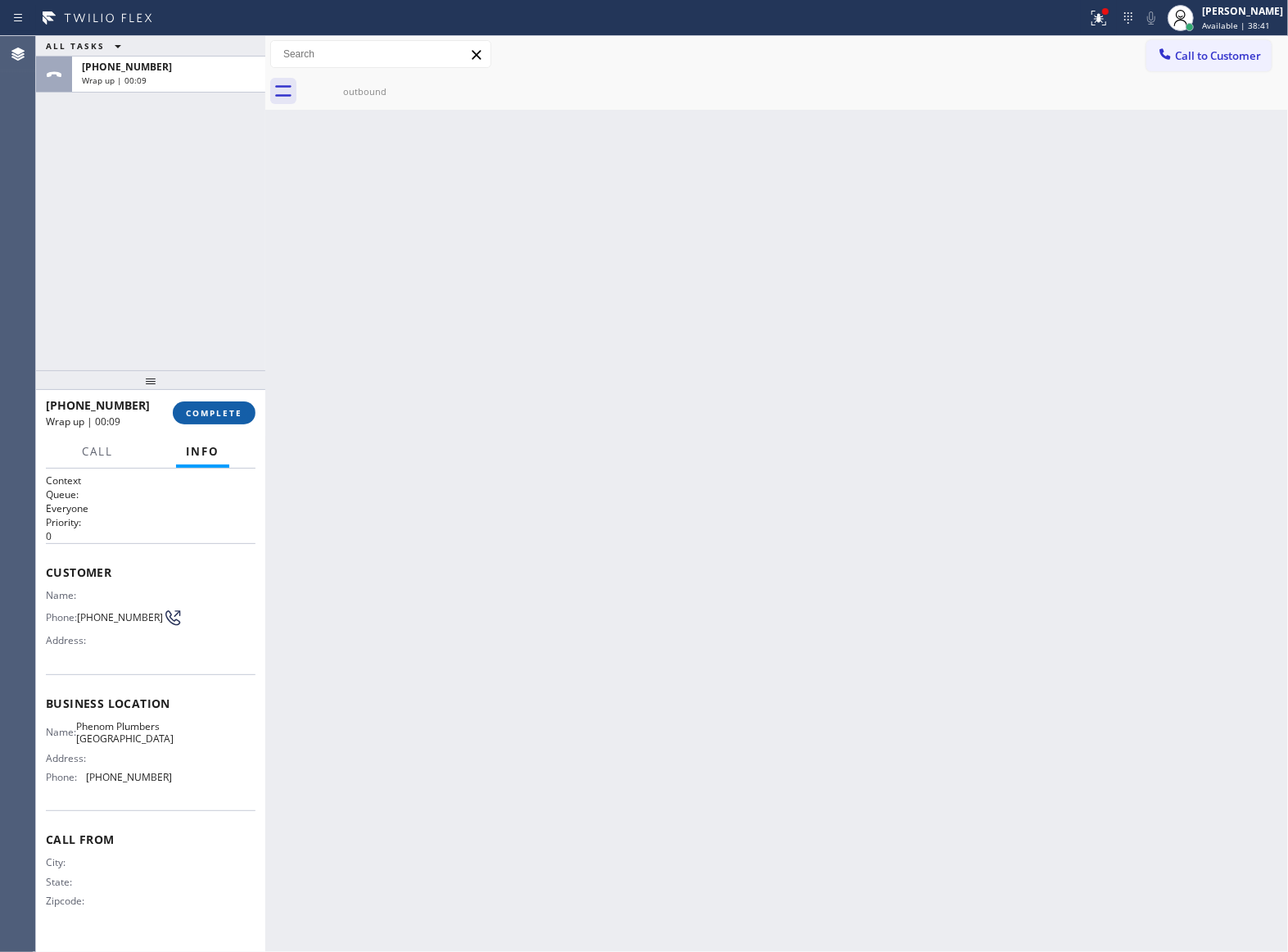
drag, startPoint x: 211, startPoint y: 412, endPoint x: 227, endPoint y: 416, distance: 16.5
click at [210, 413] on span "COMPLETE" at bounding box center [214, 412] width 57 height 12
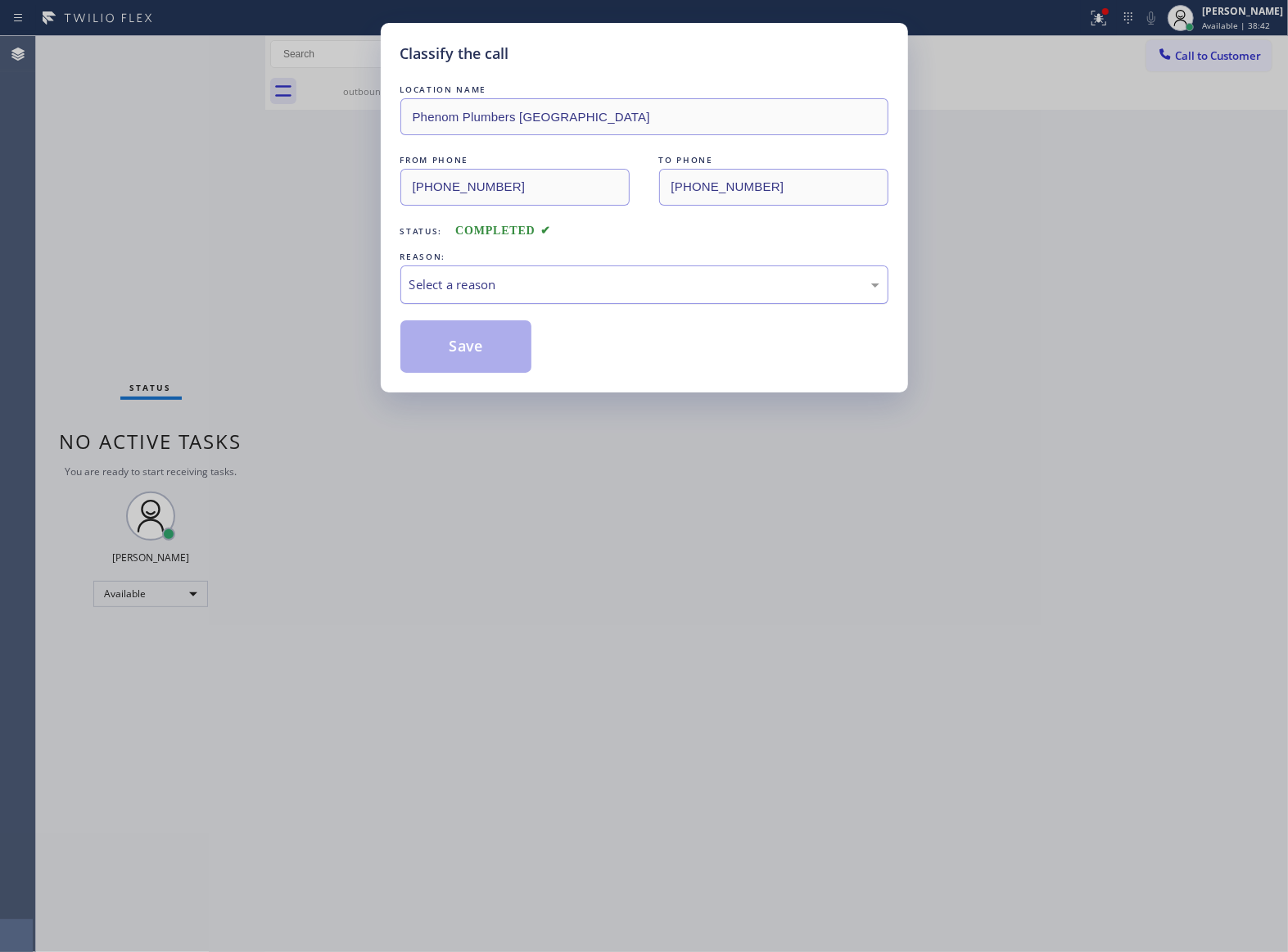
click at [492, 279] on div "Select a reason" at bounding box center [644, 284] width 470 height 19
drag, startPoint x: 453, startPoint y: 355, endPoint x: 1056, endPoint y: 947, distance: 845.0
click at [453, 358] on button "Save" at bounding box center [466, 347] width 132 height 52
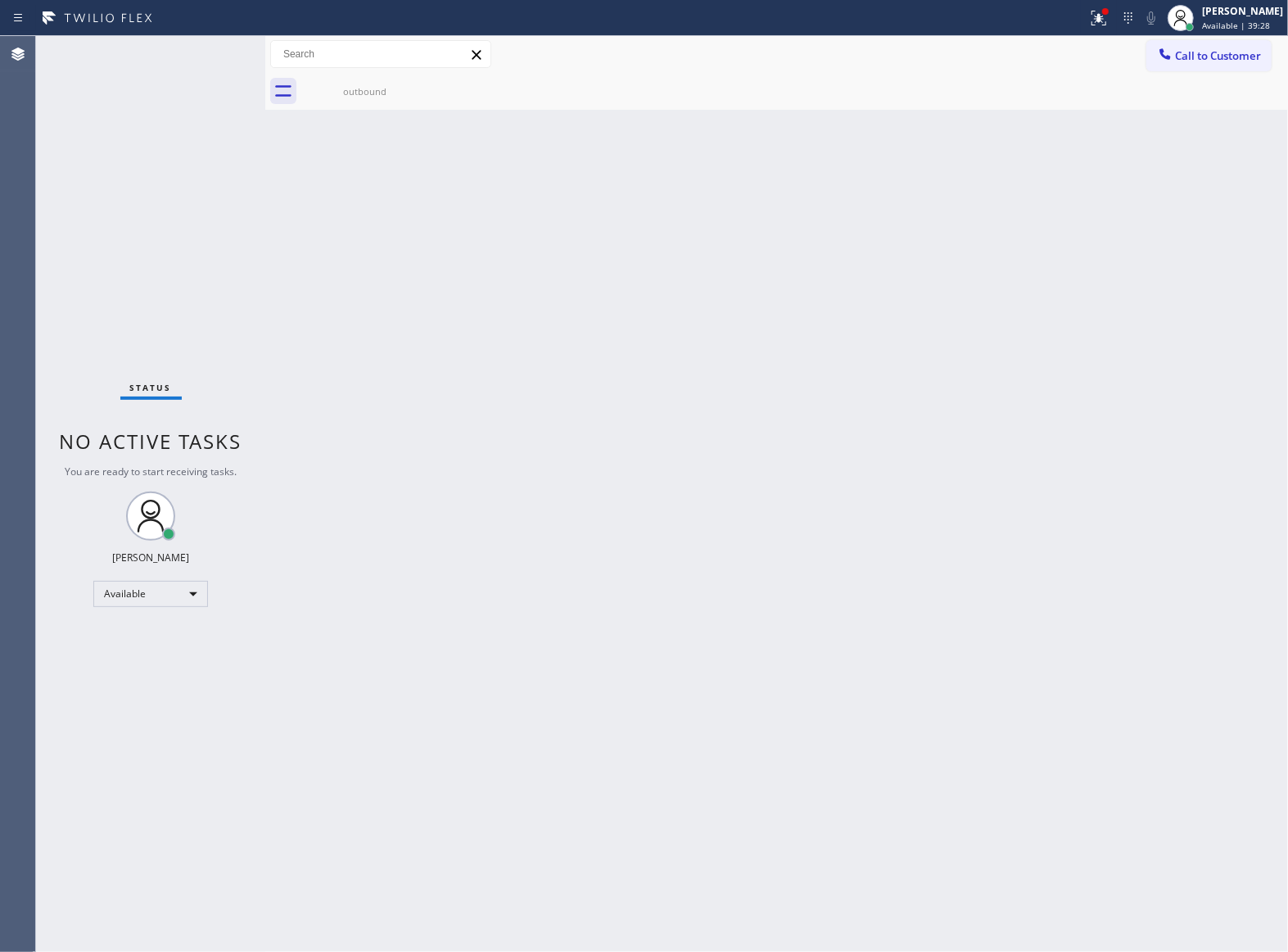
drag, startPoint x: 216, startPoint y: 283, endPoint x: 350, endPoint y: 158, distance: 183.3
click at [216, 282] on div "Status No active tasks You are ready to start receiving tasks. [PERSON_NAME] Av…" at bounding box center [151, 494] width 229 height 916
click at [361, 93] on div "outbound" at bounding box center [364, 91] width 124 height 13
click at [421, 84] on div at bounding box center [795, 91] width 987 height 37
click at [1209, 47] on button "Call to Customer" at bounding box center [1209, 55] width 125 height 31
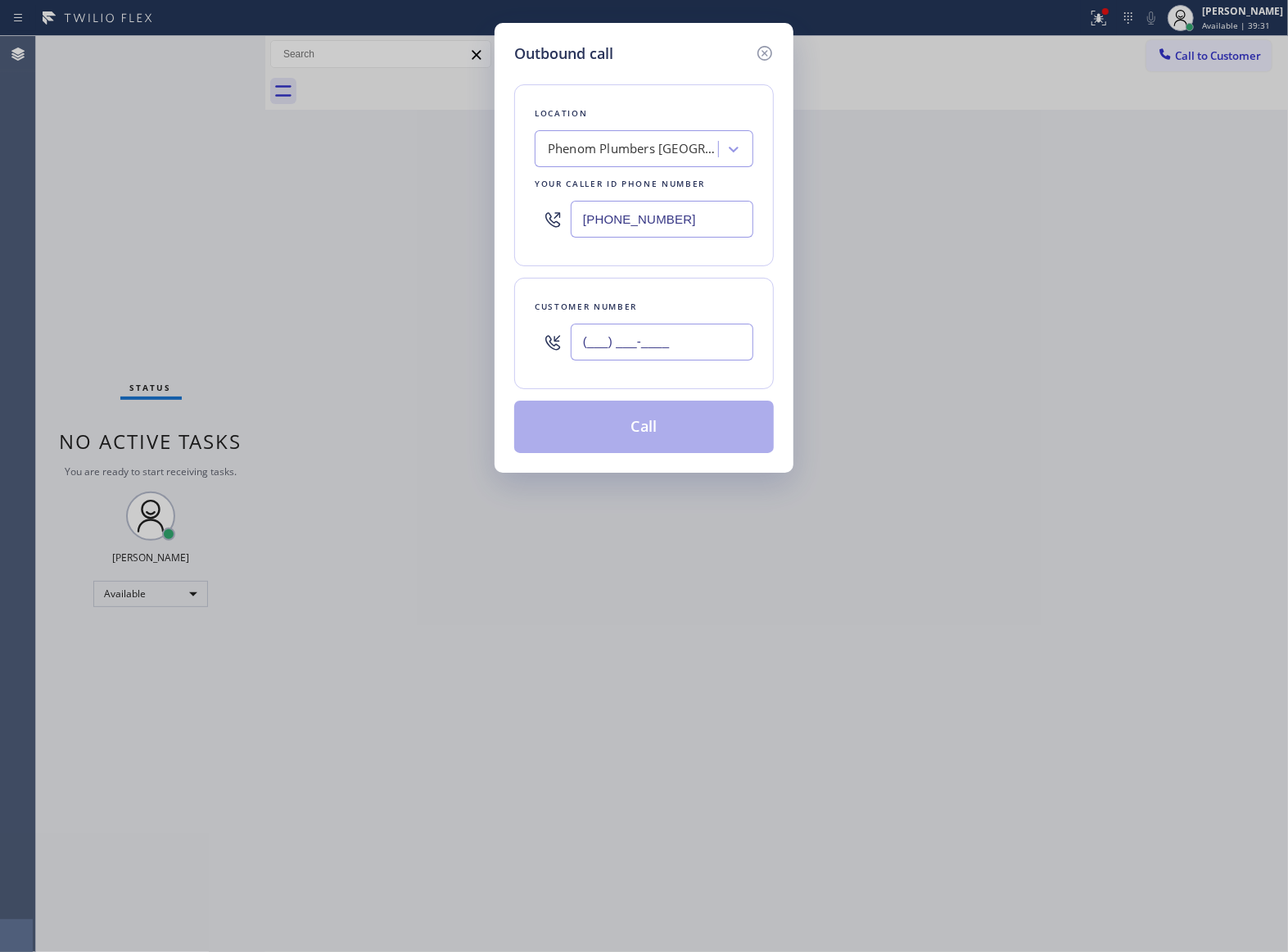
click at [701, 351] on input "(___) ___-____" at bounding box center [662, 342] width 182 height 37
paste input "363) 201-8087"
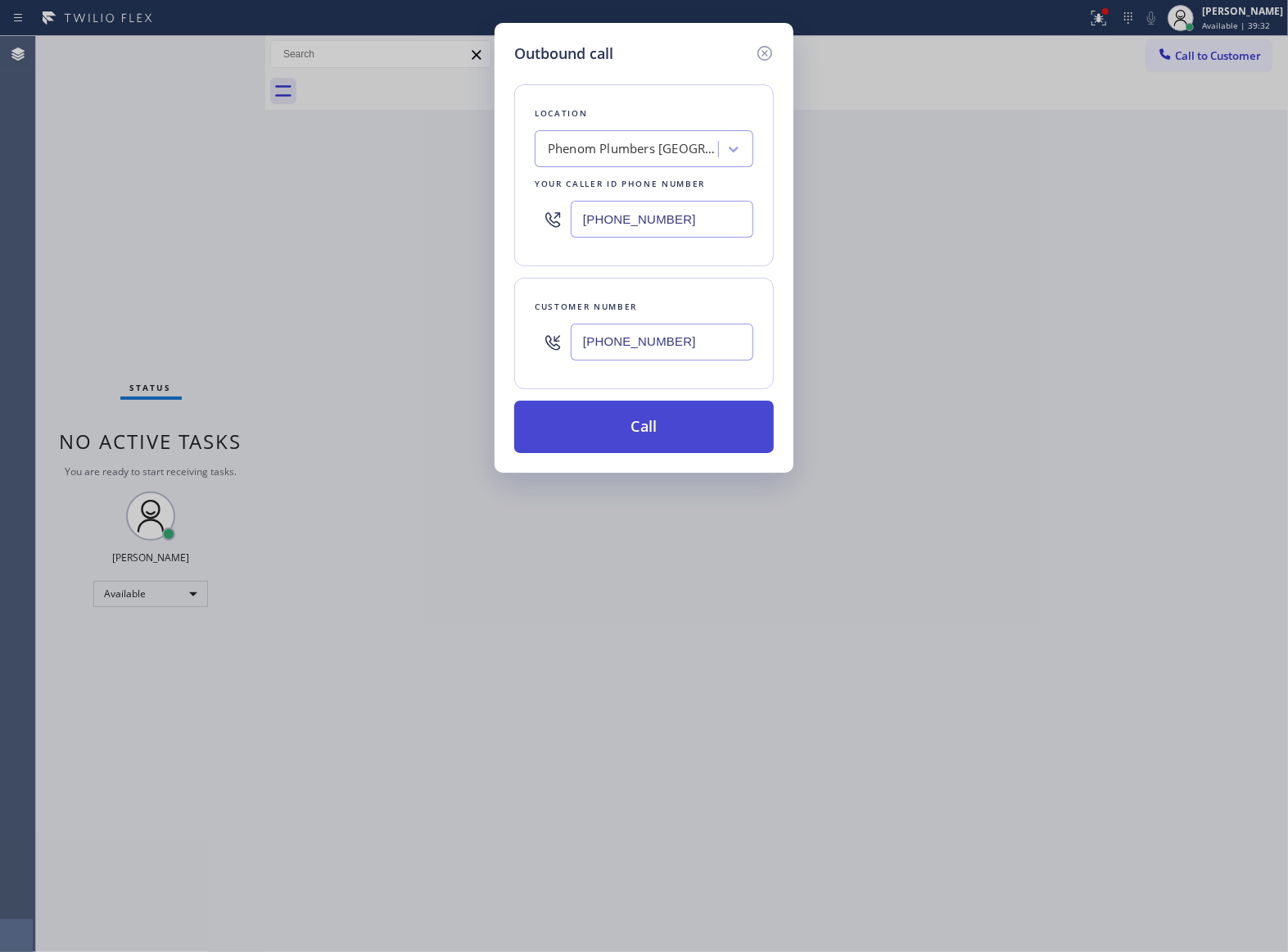
type input "[PHONE_NUMBER]"
drag, startPoint x: 688, startPoint y: 442, endPoint x: 1274, endPoint y: 741, distance: 657.9
click at [688, 440] on button "Call" at bounding box center [644, 427] width 260 height 52
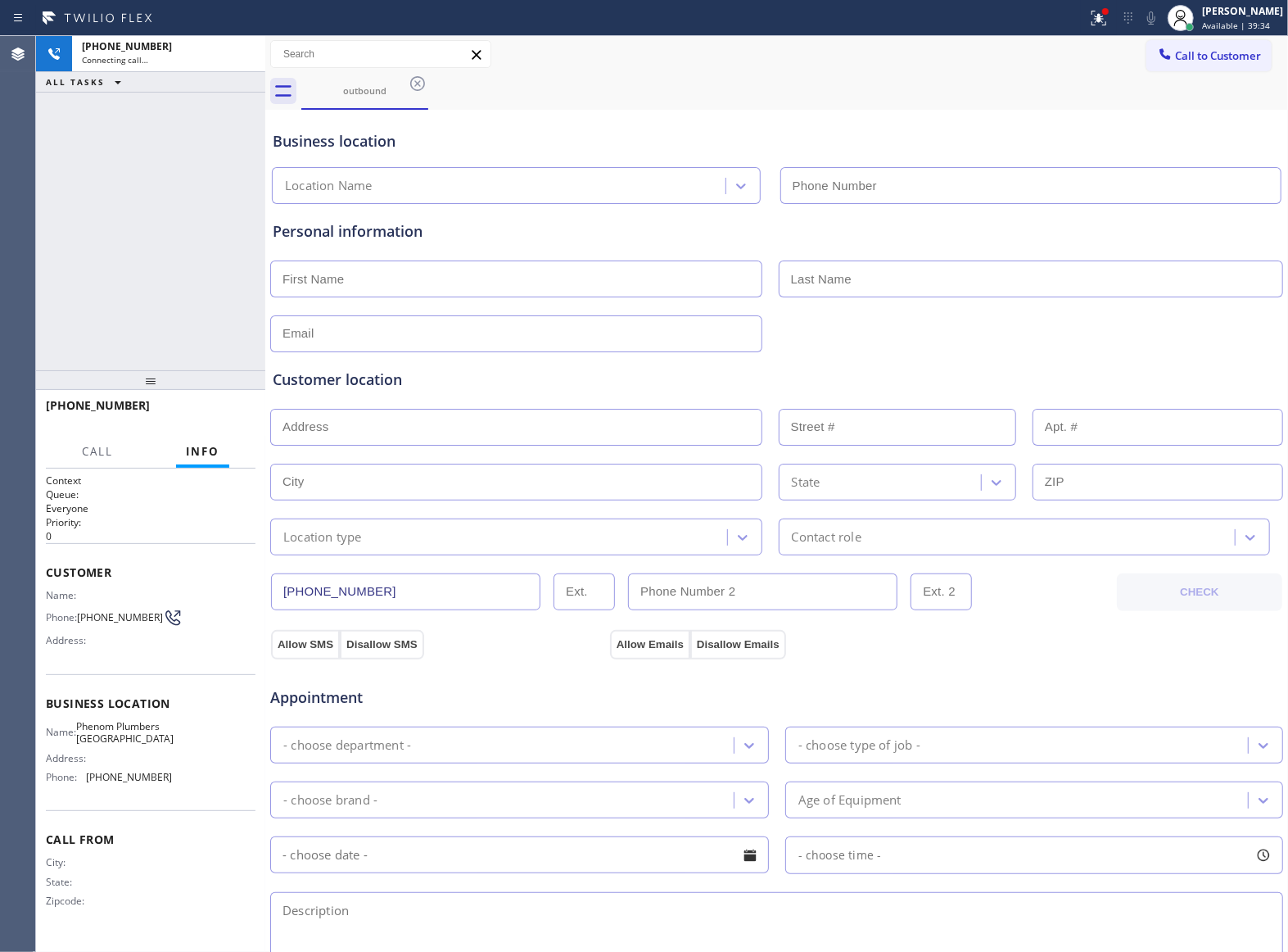
type input "[PHONE_NUMBER]"
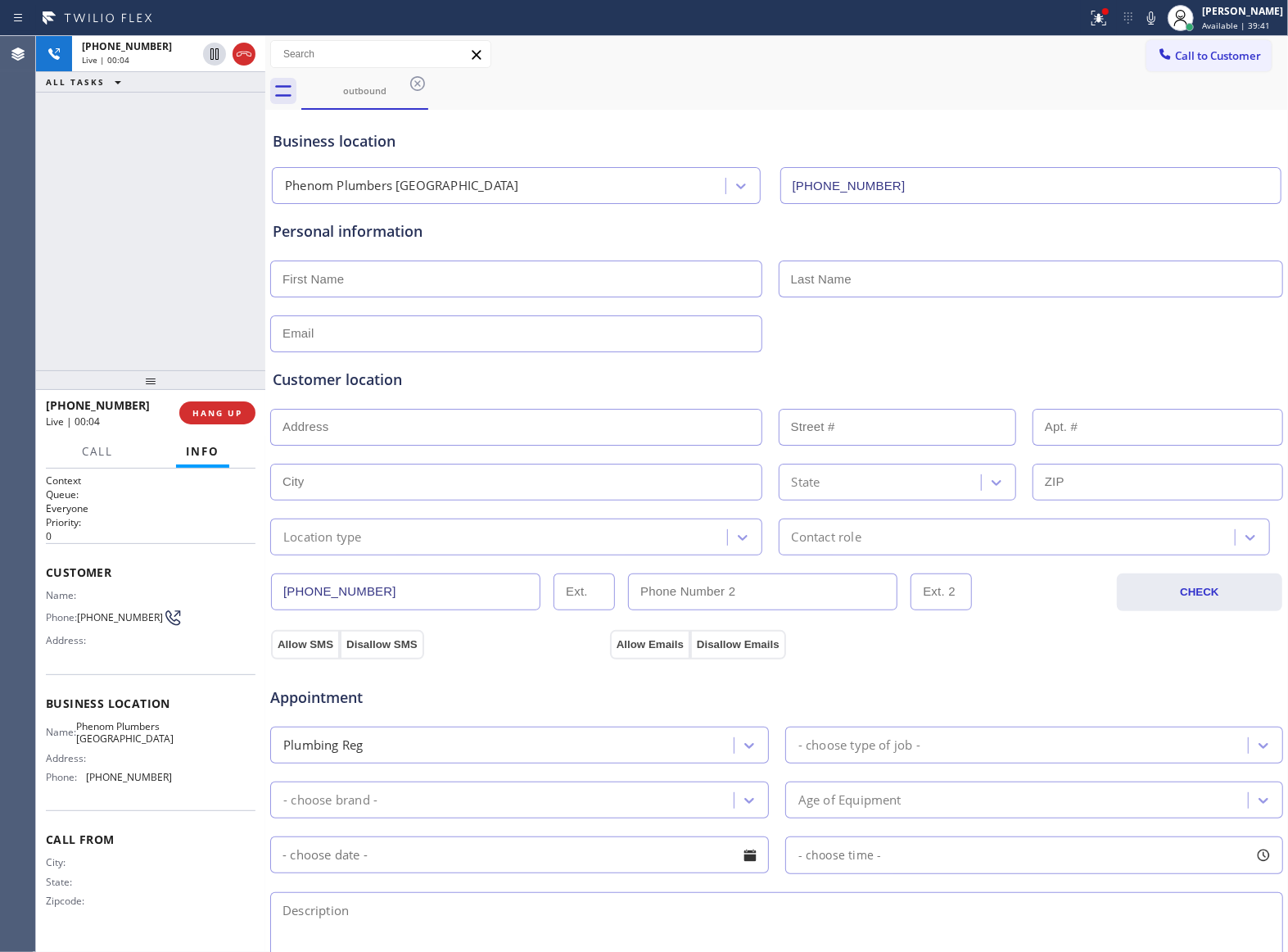
click at [203, 237] on div "+13632018087 Live | 00:04 ALL TASKS ALL TASKS ACTIVE TASKS TASKS IN WRAP UP" at bounding box center [151, 203] width 229 height 334
click at [209, 417] on span "HANG UP" at bounding box center [216, 412] width 50 height 12
click at [1174, 62] on span "Call to Customer" at bounding box center [1217, 56] width 86 height 14
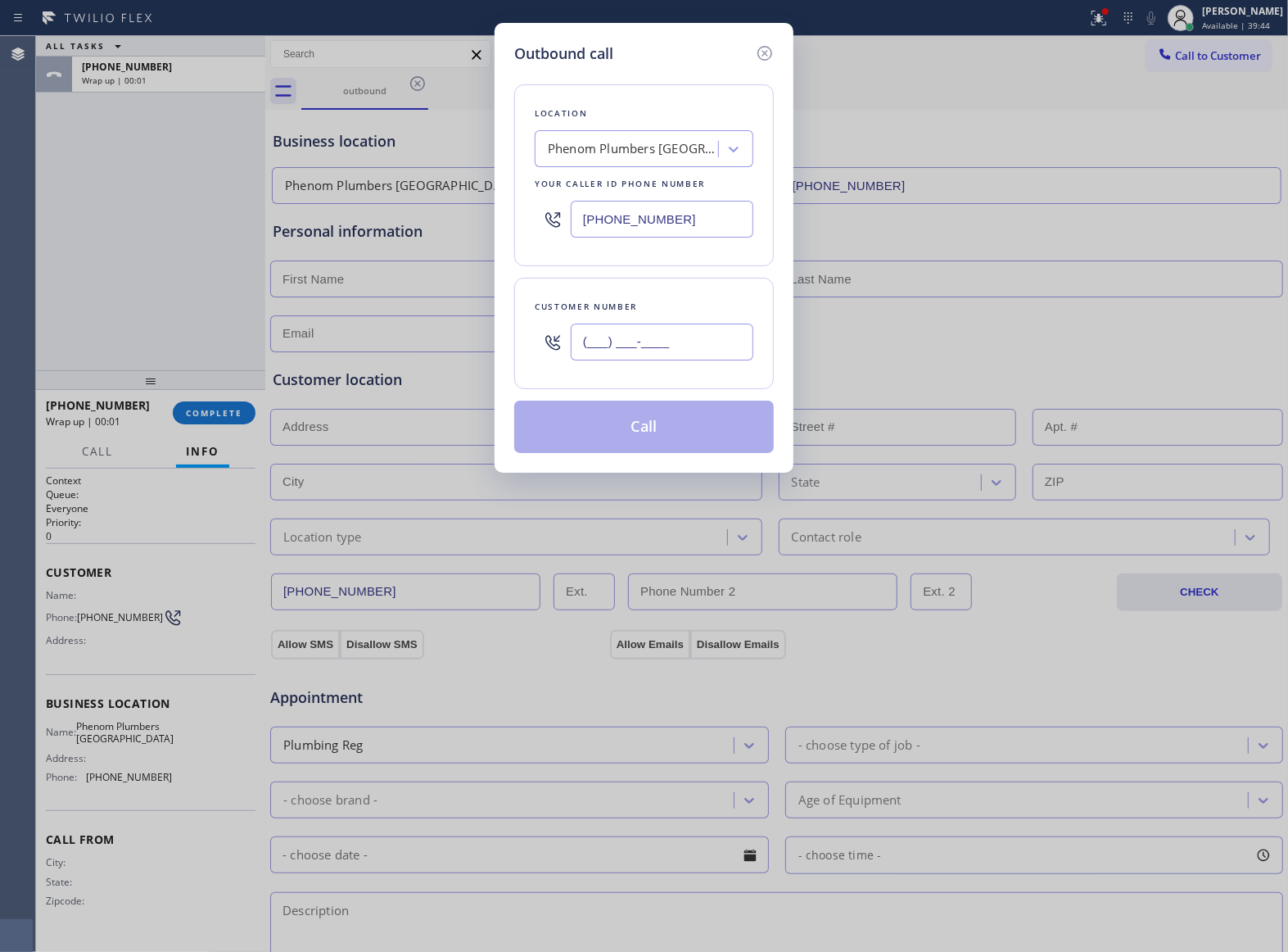
click at [630, 328] on input "(___) ___-____" at bounding box center [662, 342] width 182 height 37
paste input "363) 201-8087"
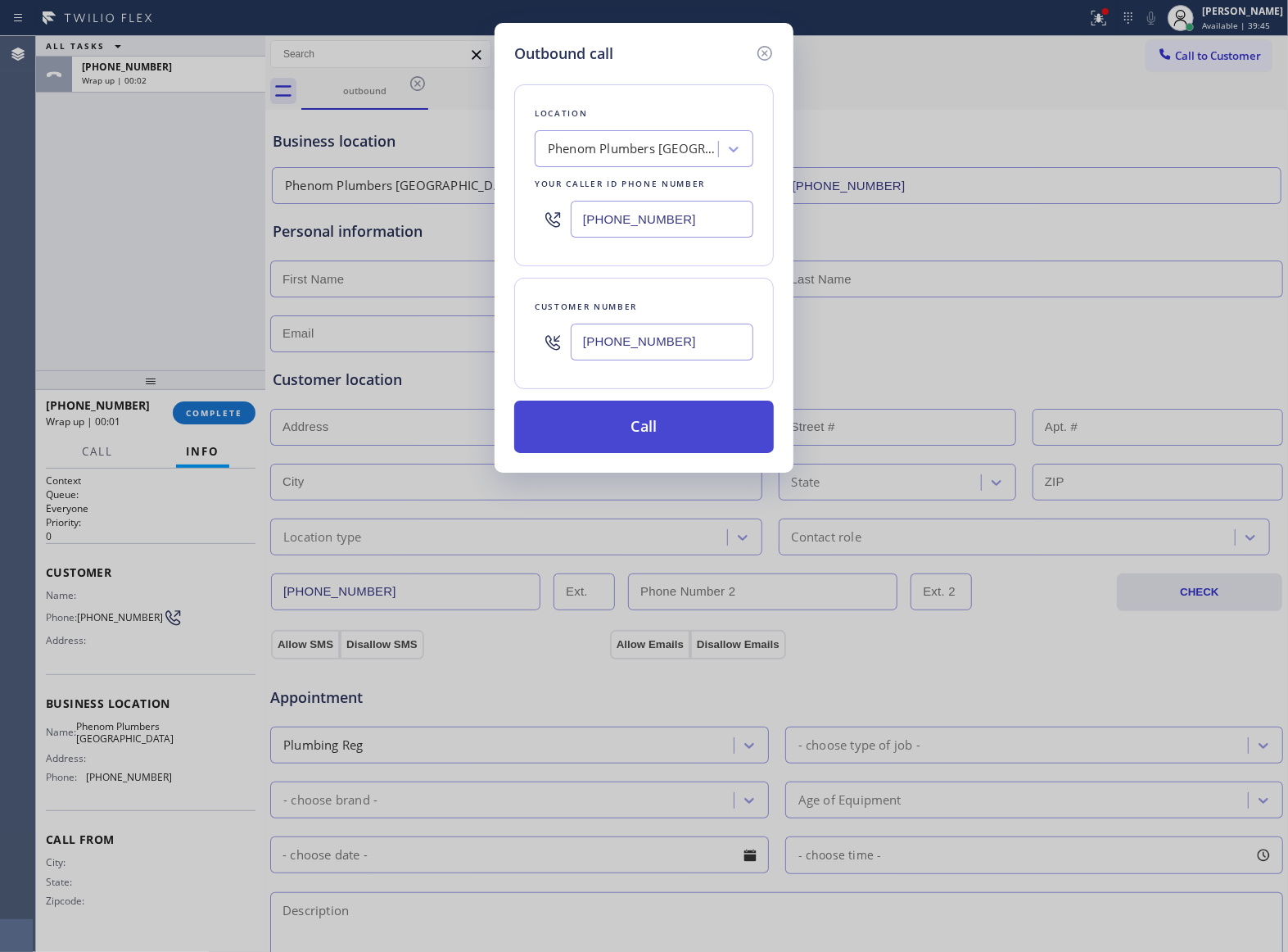
type input "[PHONE_NUMBER]"
drag, startPoint x: 649, startPoint y: 430, endPoint x: 960, endPoint y: 856, distance: 527.4
click at [649, 430] on button "Call" at bounding box center [644, 427] width 260 height 52
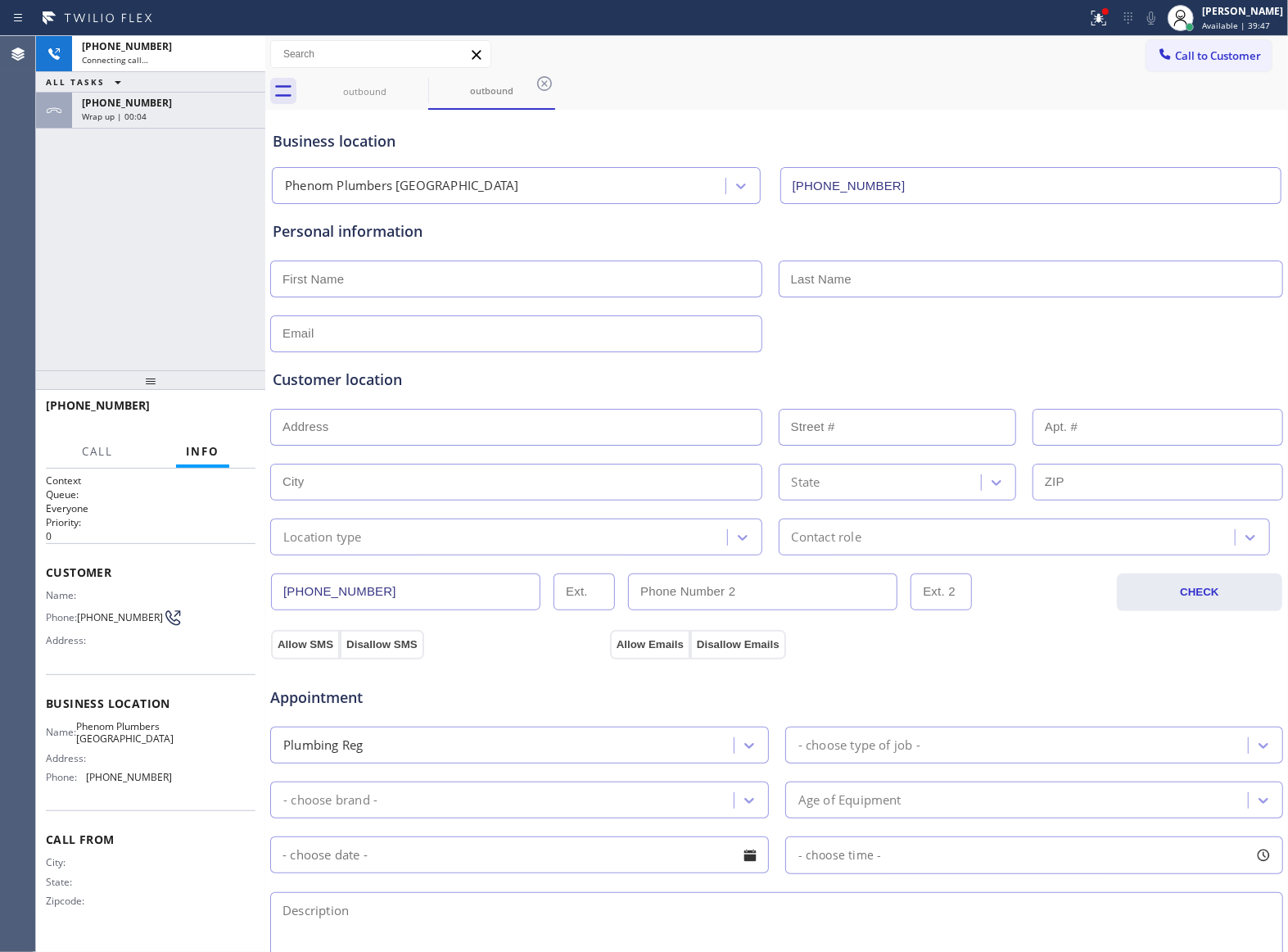
type input "[PHONE_NUMBER]"
click at [159, 344] on div "+13632018087 Live | 00:05 ALL TASKS ALL TASKS ACTIVE TASKS TASKS IN WRAP UP +13…" at bounding box center [151, 203] width 229 height 334
click at [205, 411] on span "HANG UP" at bounding box center [216, 412] width 50 height 12
click at [1186, 53] on span "Call to Customer" at bounding box center [1217, 56] width 86 height 14
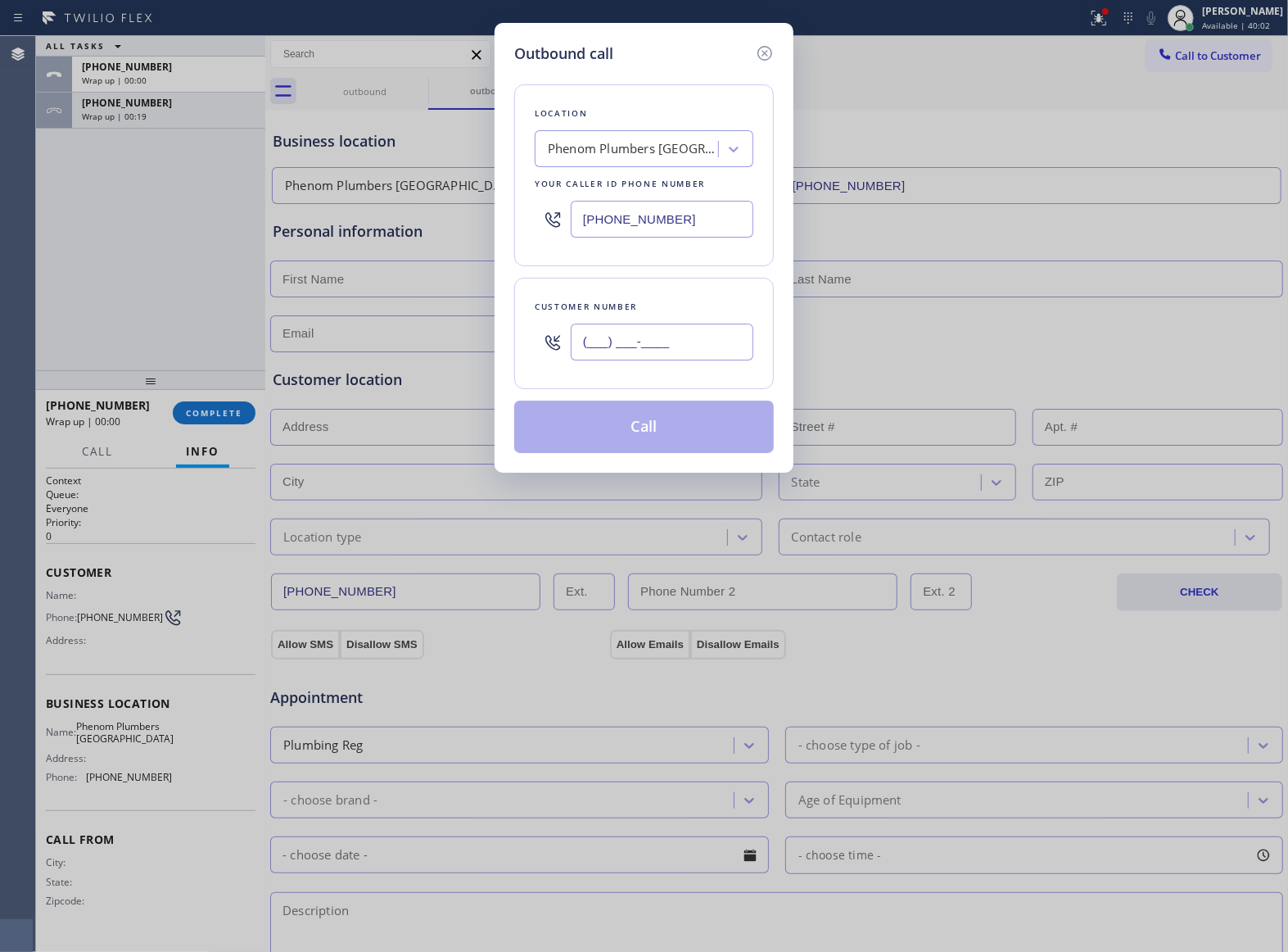
click at [650, 360] on input "(___) ___-____" at bounding box center [662, 342] width 182 height 37
paste input "363) 201-8087"
type input "[PHONE_NUMBER]"
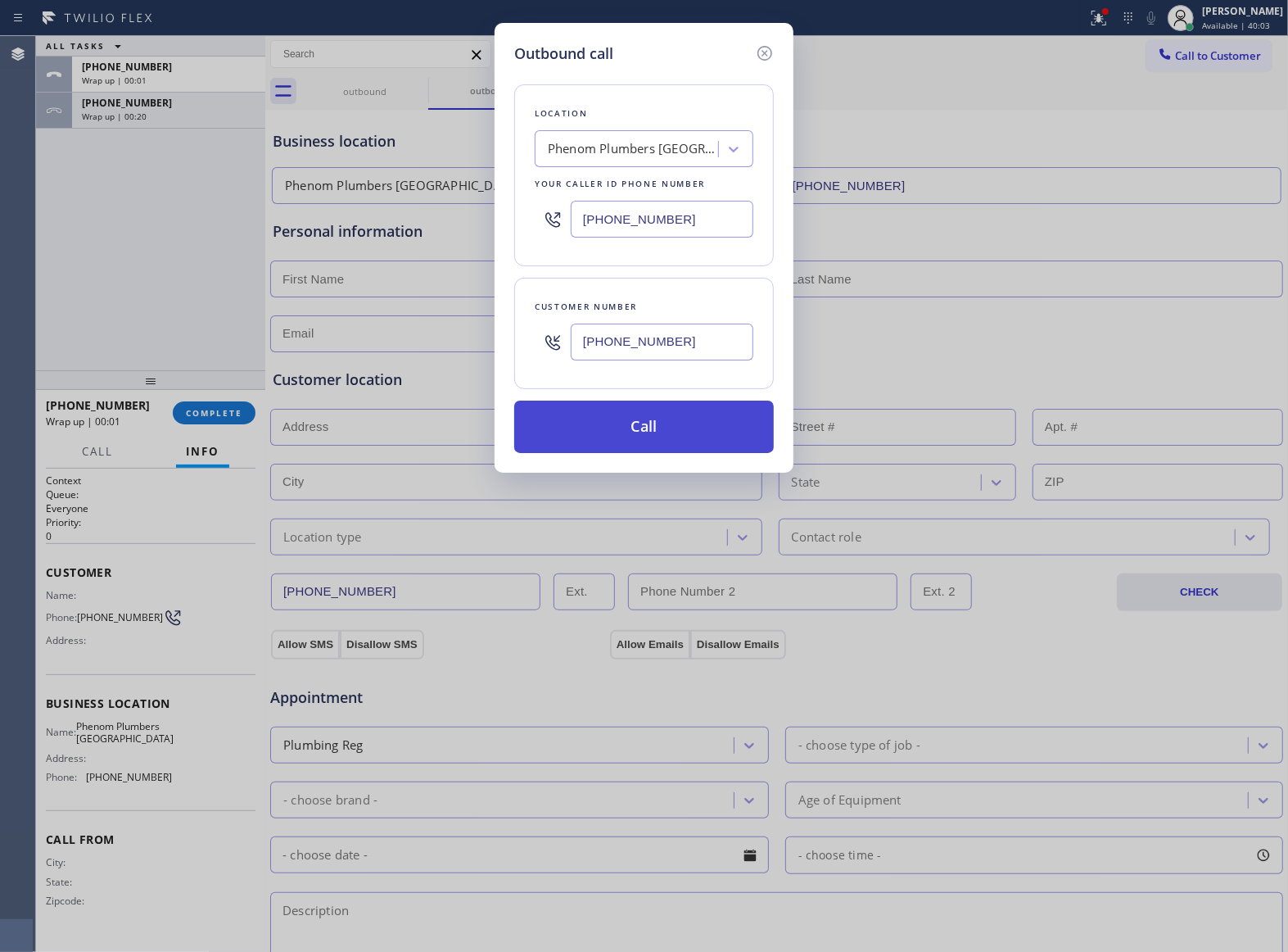
click at [688, 430] on button "Call" at bounding box center [644, 427] width 260 height 52
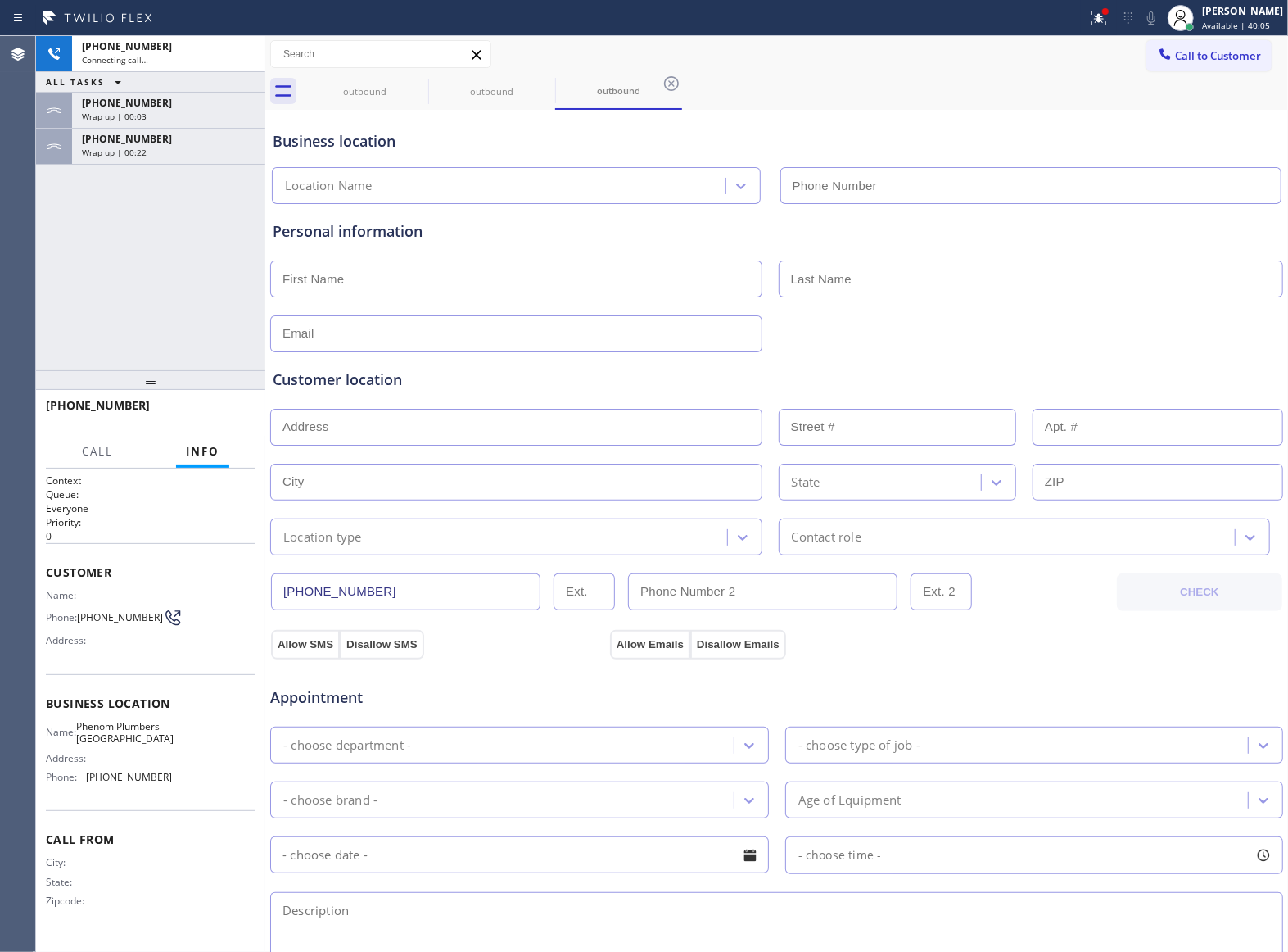
type input "[PHONE_NUMBER]"
click at [119, 239] on div "+13632018087 Connecting call… ALL TASKS ALL TASKS ACTIVE TASKS TASKS IN WRAP UP…" at bounding box center [151, 203] width 229 height 334
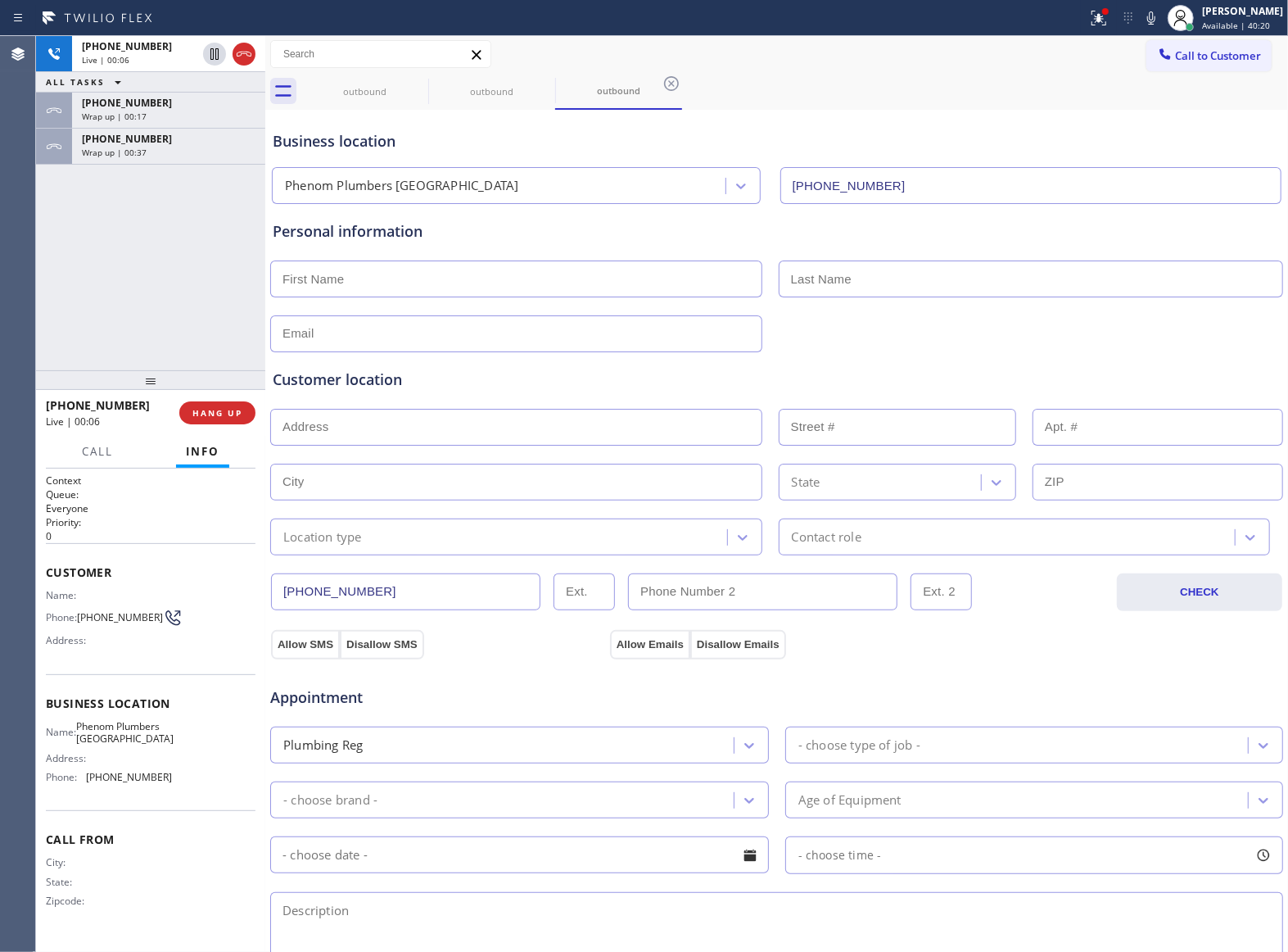
click at [155, 309] on div "+13632018087 Live | 00:06 ALL TASKS ALL TASKS ACTIVE TASKS TASKS IN WRAP UP +13…" at bounding box center [151, 203] width 229 height 334
click at [213, 406] on button "HANG UP" at bounding box center [217, 412] width 76 height 23
click at [213, 406] on button "COMPLETE" at bounding box center [215, 412] width 83 height 23
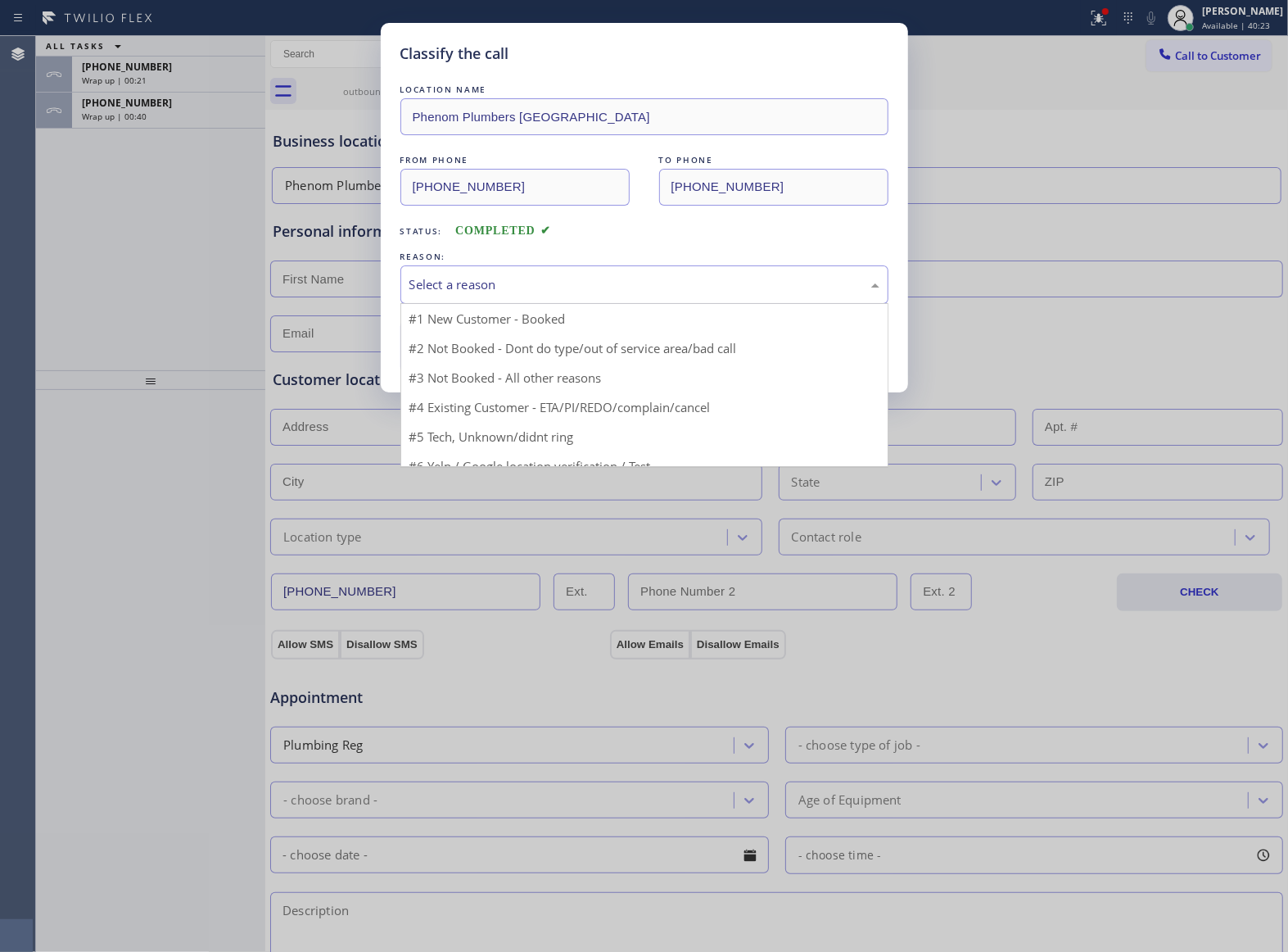
click at [483, 289] on div "Select a reason" at bounding box center [644, 284] width 470 height 19
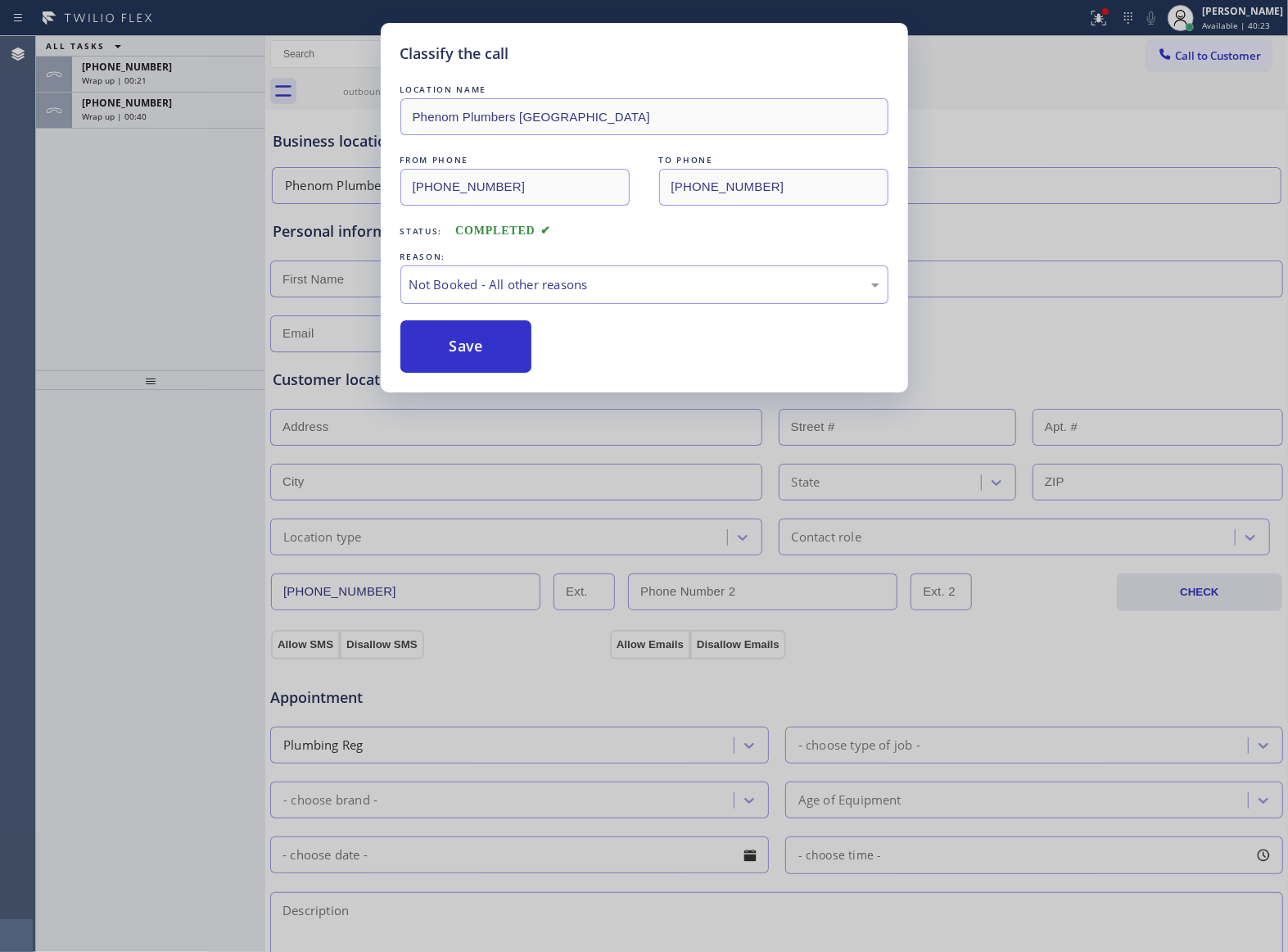
click at [473, 345] on button "Save" at bounding box center [466, 347] width 132 height 52
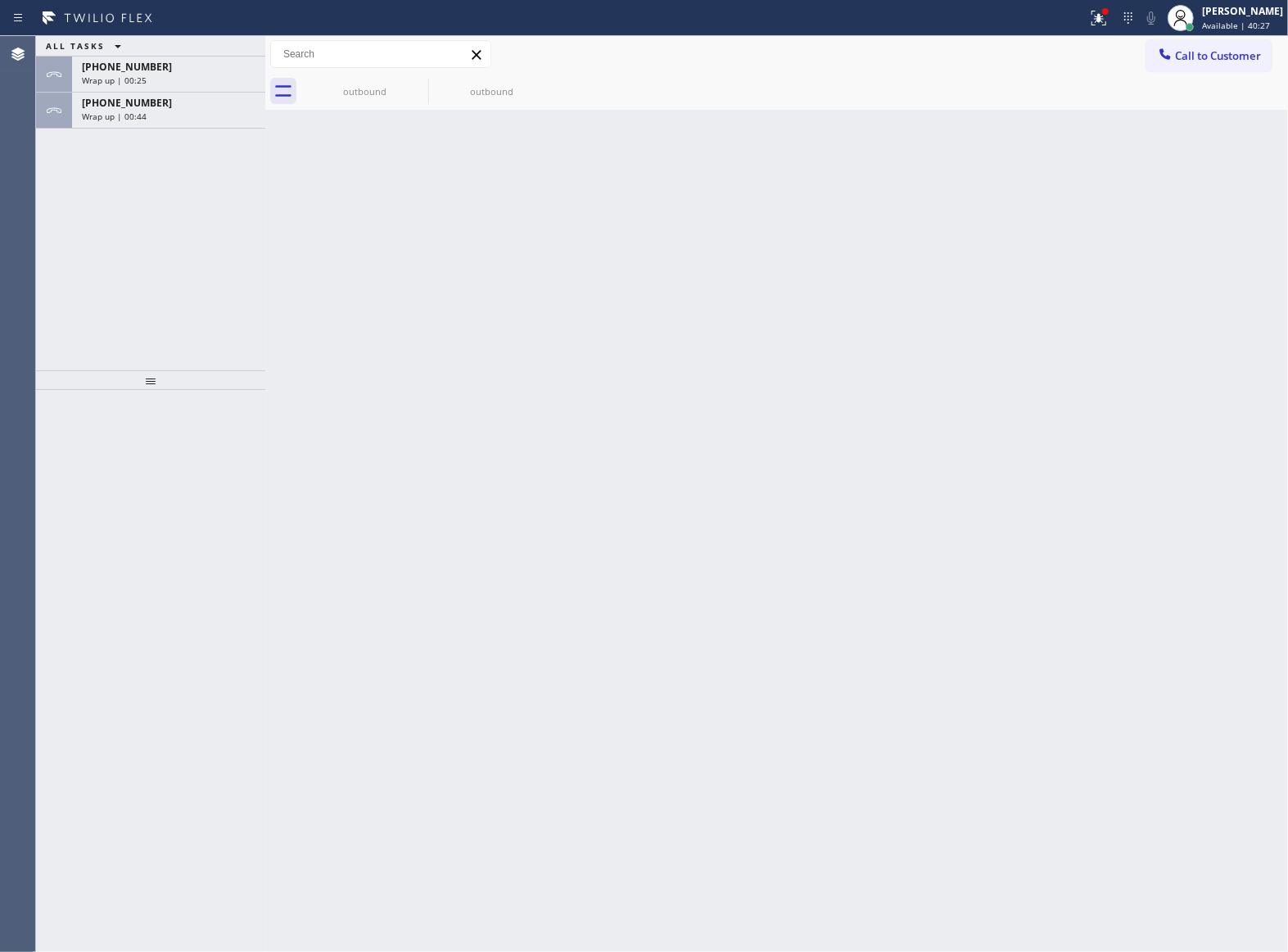
drag, startPoint x: 151, startPoint y: 97, endPoint x: 283, endPoint y: 162, distance: 147.1
click at [151, 100] on div "[PHONE_NUMBER]" at bounding box center [169, 102] width 173 height 14
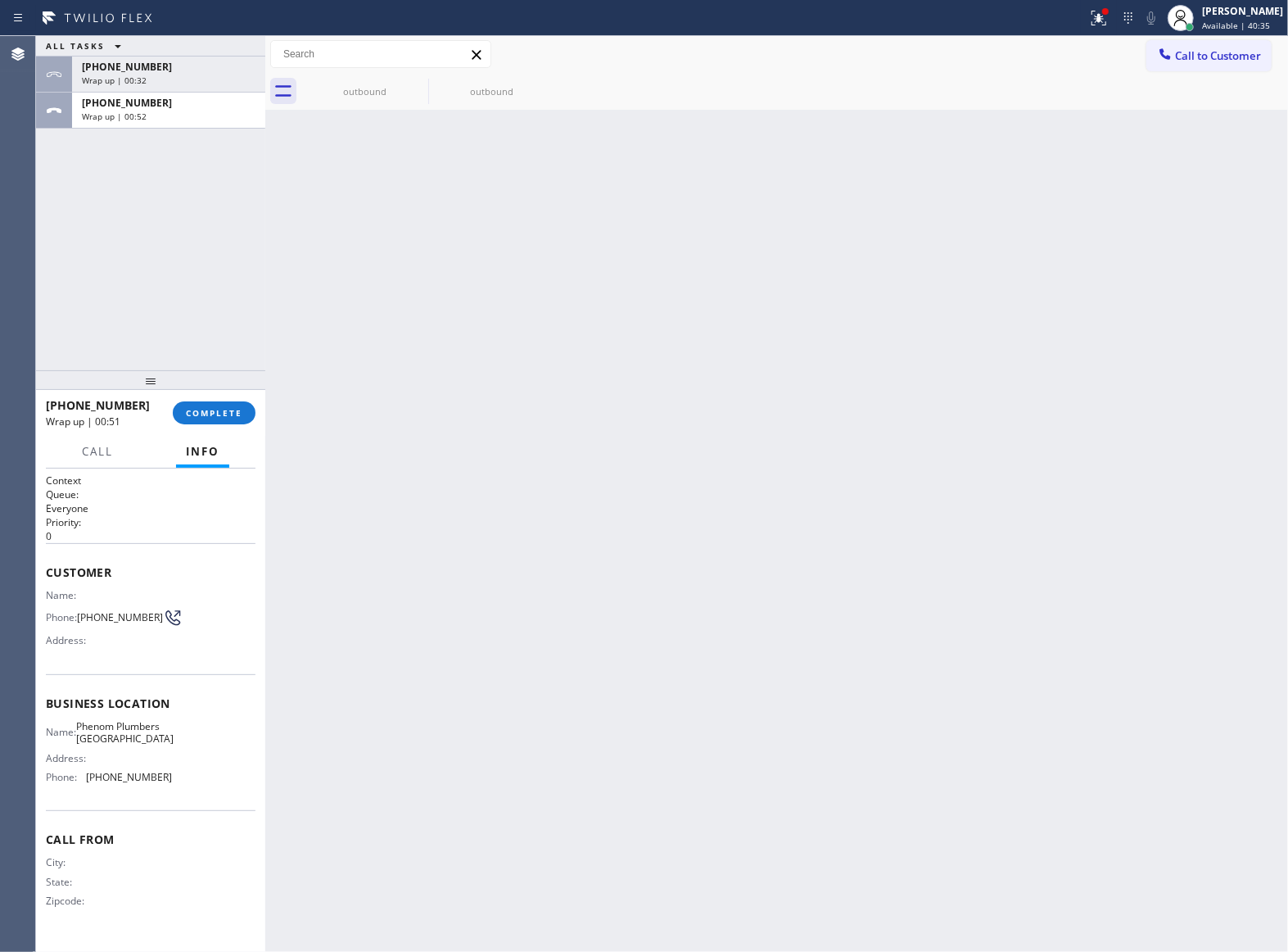
drag, startPoint x: 184, startPoint y: 291, endPoint x: 217, endPoint y: 315, distance: 40.8
click at [210, 310] on div "ALL TASKS ALL TASKS ACTIVE TASKS TASKS IN WRAP UP +13632018087 Wrap up | 00:32 …" at bounding box center [151, 203] width 229 height 334
click at [220, 410] on span "COMPLETE" at bounding box center [214, 412] width 57 height 12
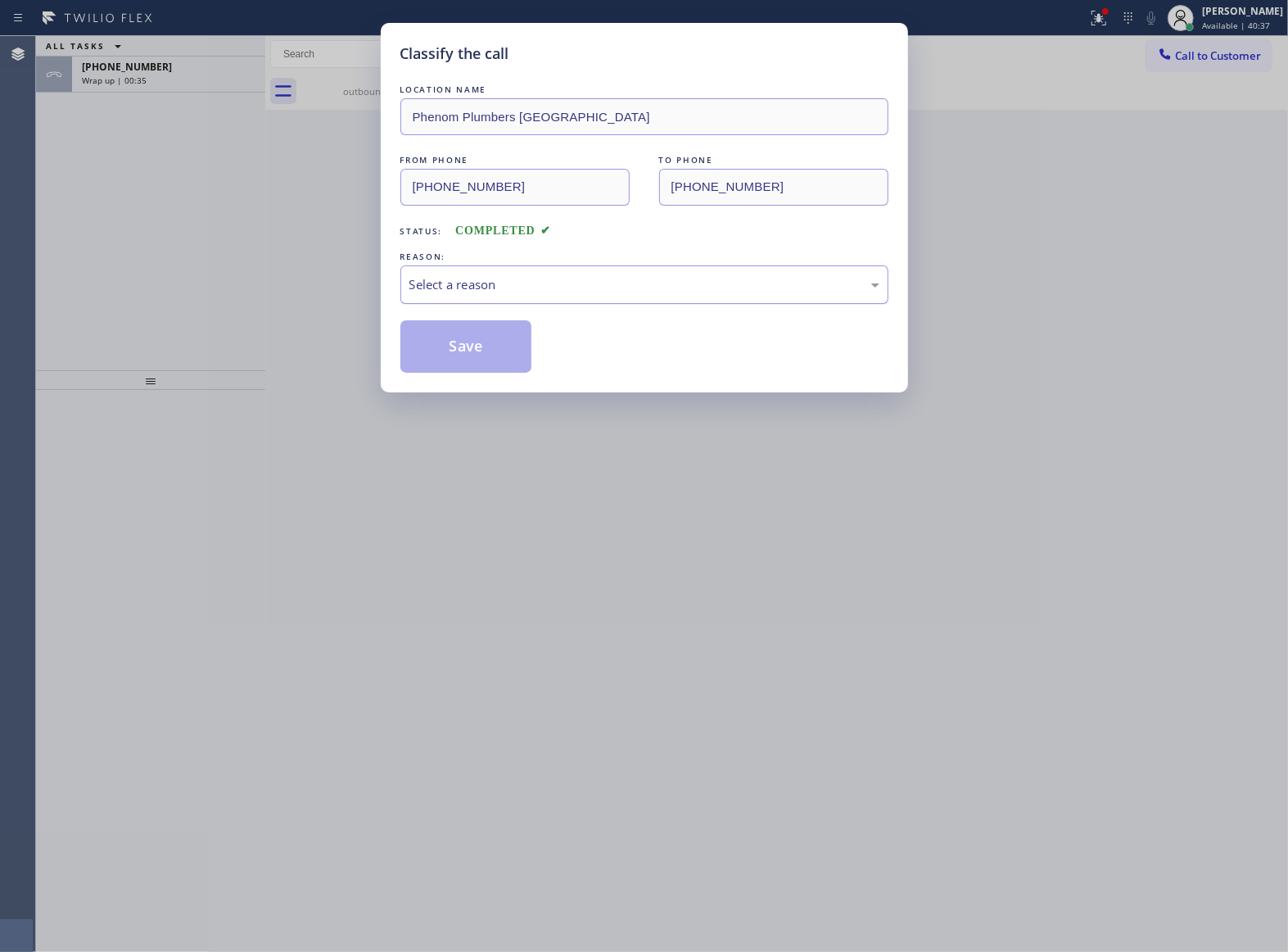
click at [555, 300] on div "Select a reason" at bounding box center [644, 284] width 488 height 39
click at [489, 354] on button "Save" at bounding box center [466, 347] width 132 height 52
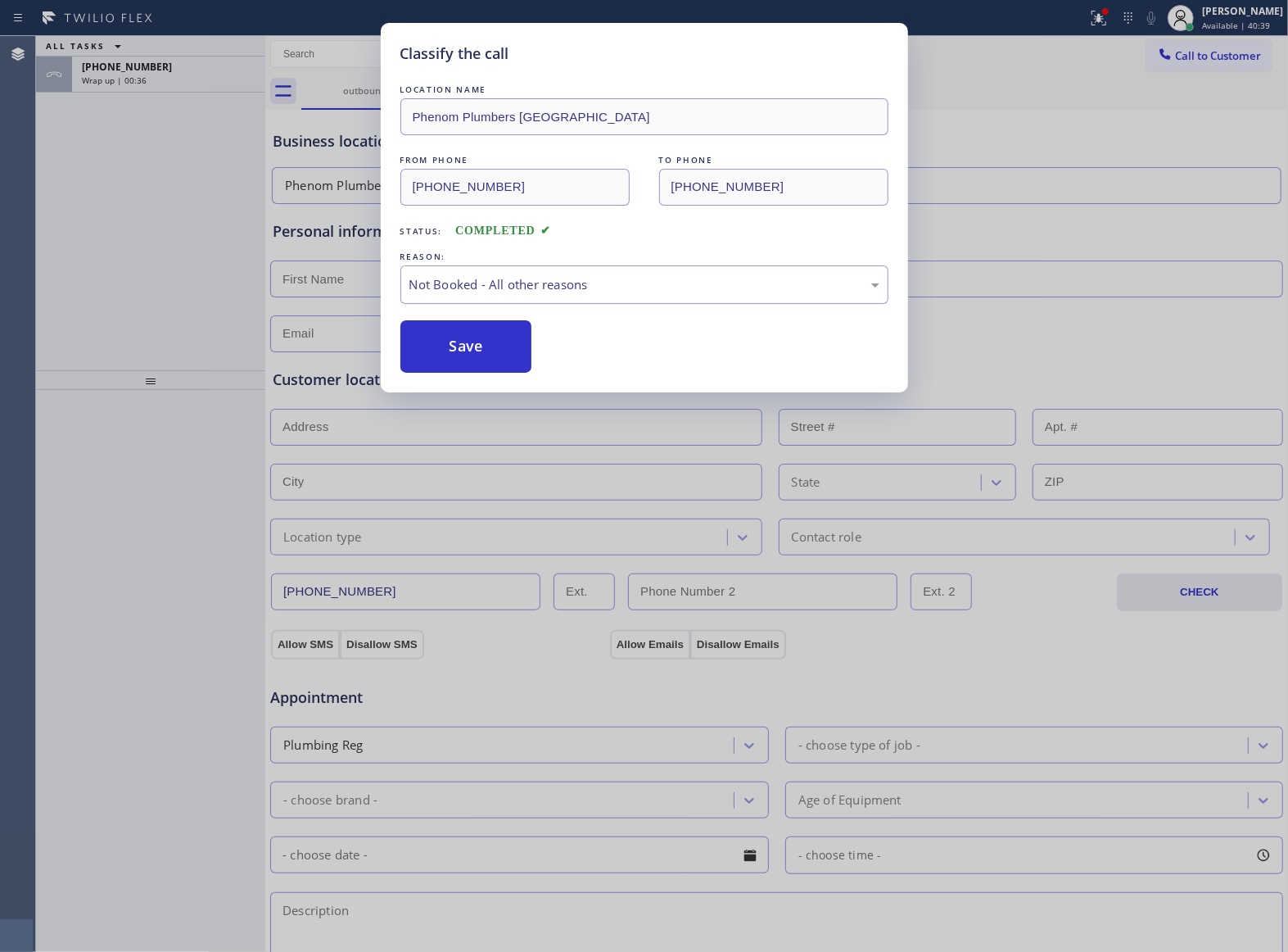
click at [126, 67] on div "Classify the call LOCATION NAME Phenom Plumbers Los Angeles FROM PHONE (323) 47…" at bounding box center [644, 476] width 1288 height 952
click at [129, 70] on span "[PHONE_NUMBER]" at bounding box center [127, 66] width 90 height 14
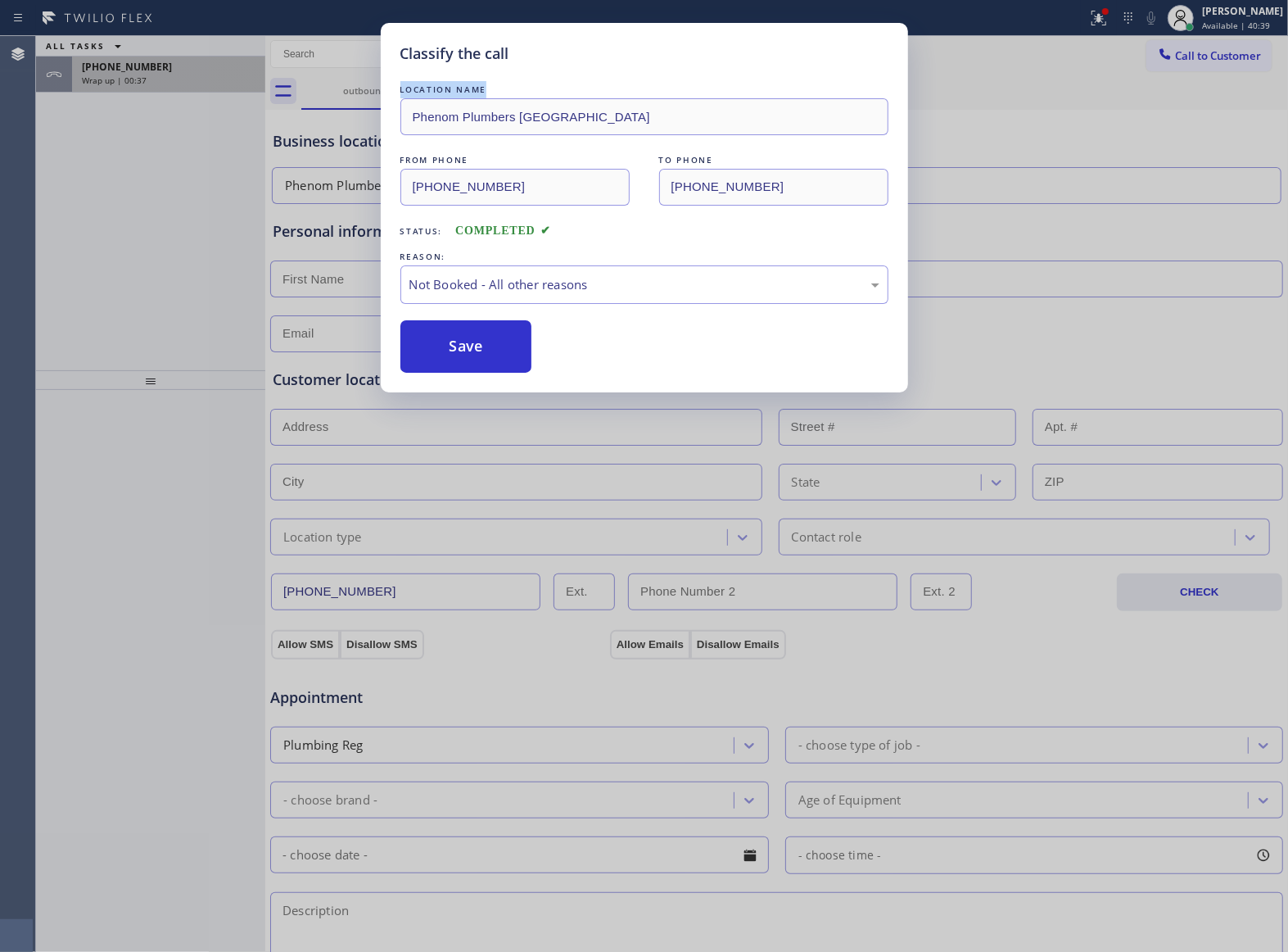
click at [129, 70] on span "[PHONE_NUMBER]" at bounding box center [127, 66] width 90 height 14
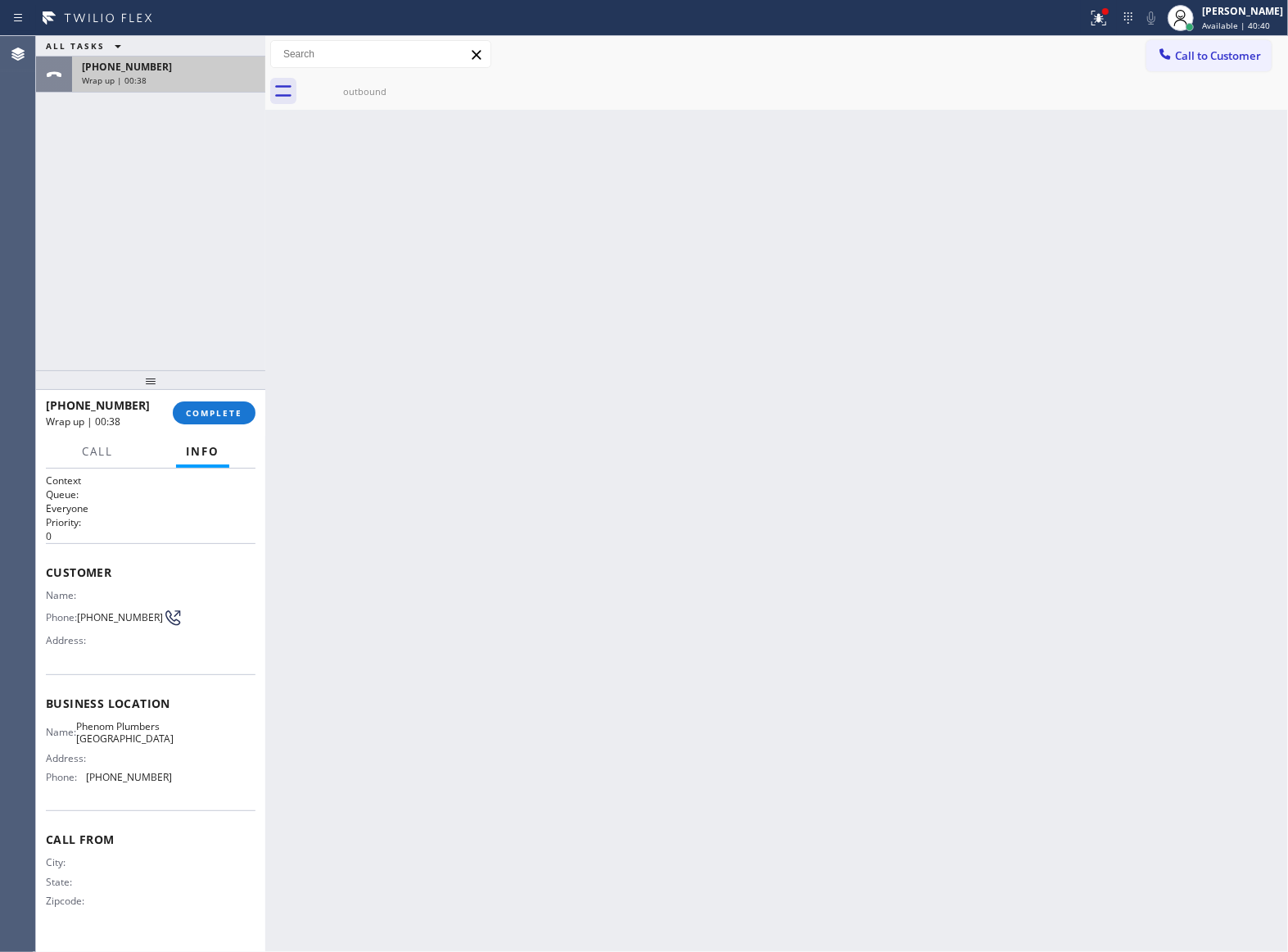
click at [129, 70] on span "[PHONE_NUMBER]" at bounding box center [127, 66] width 90 height 14
click at [265, 407] on div at bounding box center [265, 494] width 0 height 916
click at [225, 400] on div "+13632018087 Wrap up | 00:40 COMPLETE" at bounding box center [150, 412] width 208 height 42
click at [224, 412] on button "COMPLETE" at bounding box center [214, 412] width 83 height 23
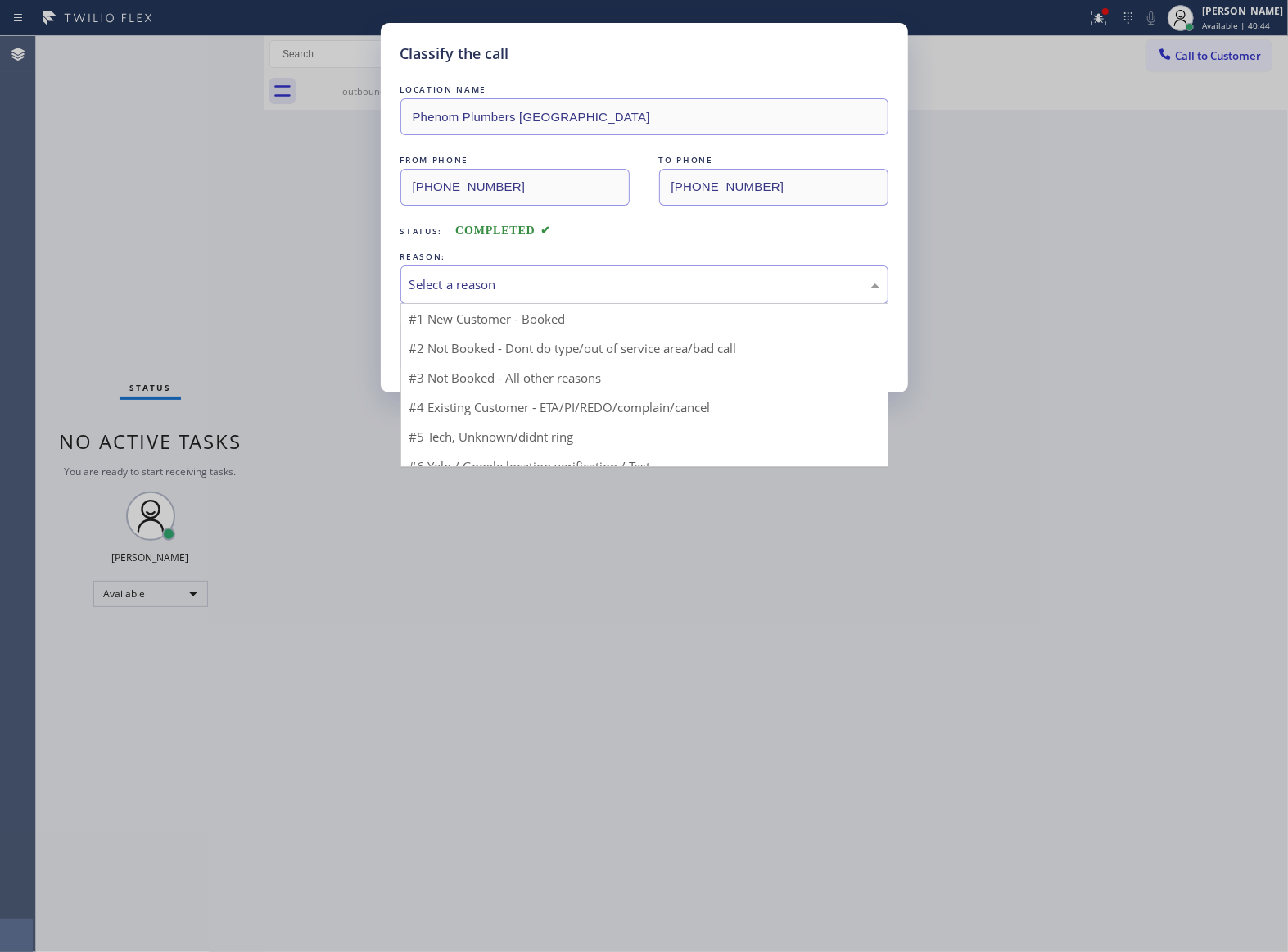
drag, startPoint x: 483, startPoint y: 288, endPoint x: 489, endPoint y: 347, distance: 59.3
click at [484, 288] on div "Select a reason" at bounding box center [644, 284] width 470 height 19
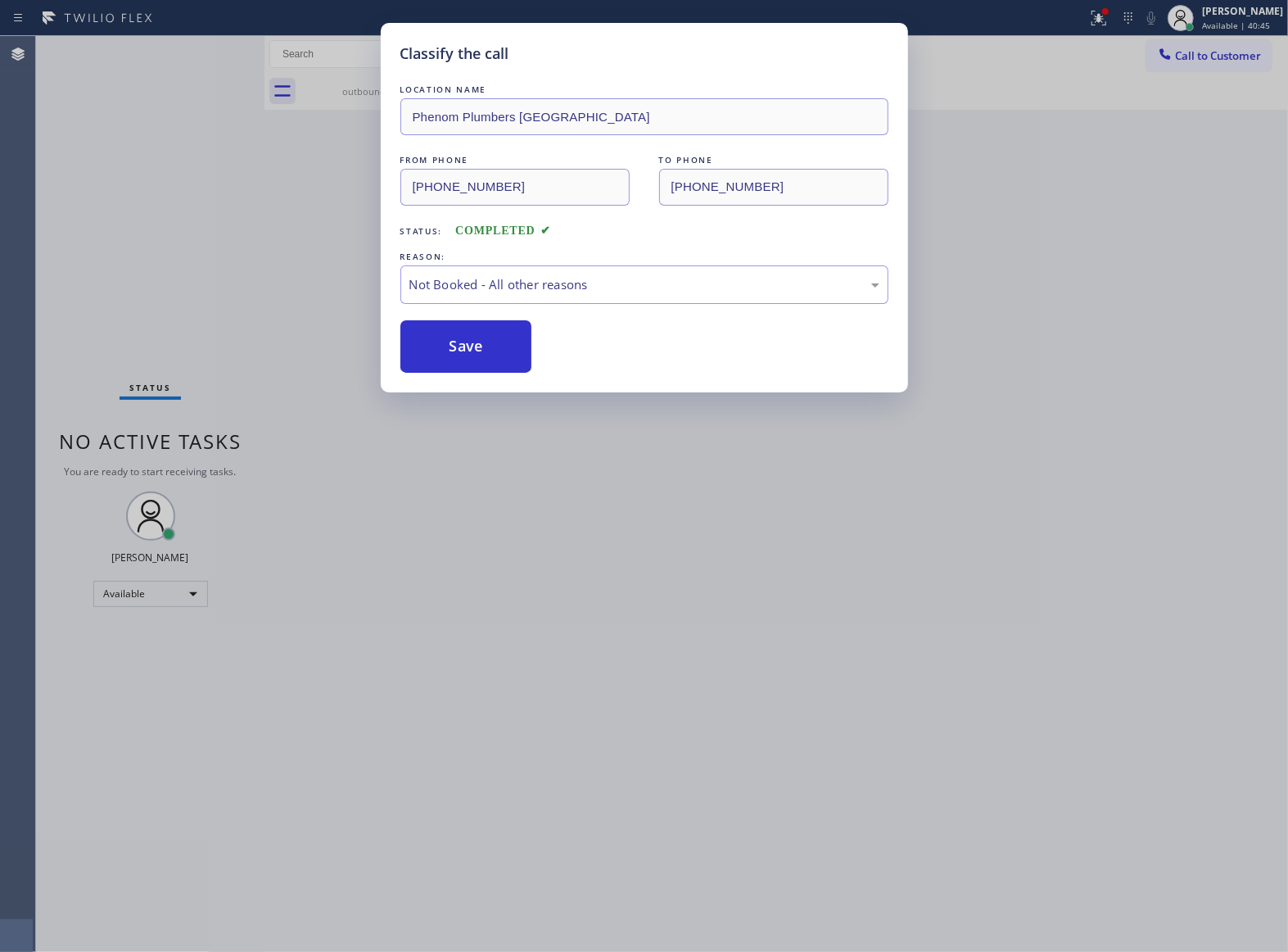
drag, startPoint x: 485, startPoint y: 352, endPoint x: 1263, endPoint y: 947, distance: 979.4
click at [508, 365] on button "Save" at bounding box center [466, 347] width 132 height 52
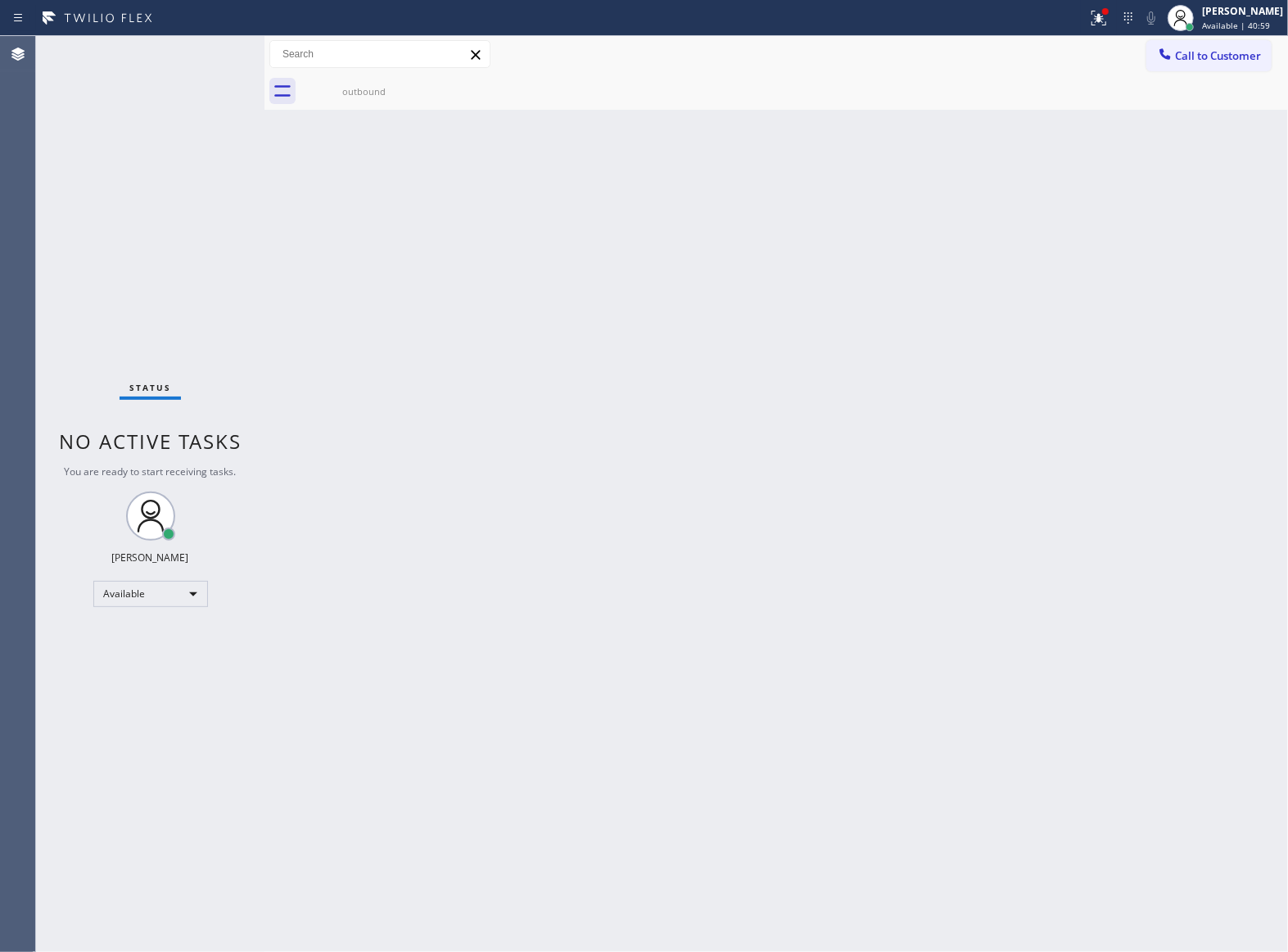
drag, startPoint x: 51, startPoint y: 347, endPoint x: 695, endPoint y: 14, distance: 725.0
click at [60, 341] on div "Status No active tasks You are ready to start receiving tasks. [PERSON_NAME] Av…" at bounding box center [150, 494] width 228 height 916
click at [1202, 18] on div "JOHN FELIX PEREZ Available | 41:22" at bounding box center [1243, 18] width 89 height 29
click at [1215, 116] on button "Unavailable" at bounding box center [1206, 108] width 164 height 22
click at [139, 246] on div "Status No active tasks Change activity state to start receiving tasks. [PERSON_…" at bounding box center [150, 494] width 228 height 916
